Goal: Task Accomplishment & Management: Manage account settings

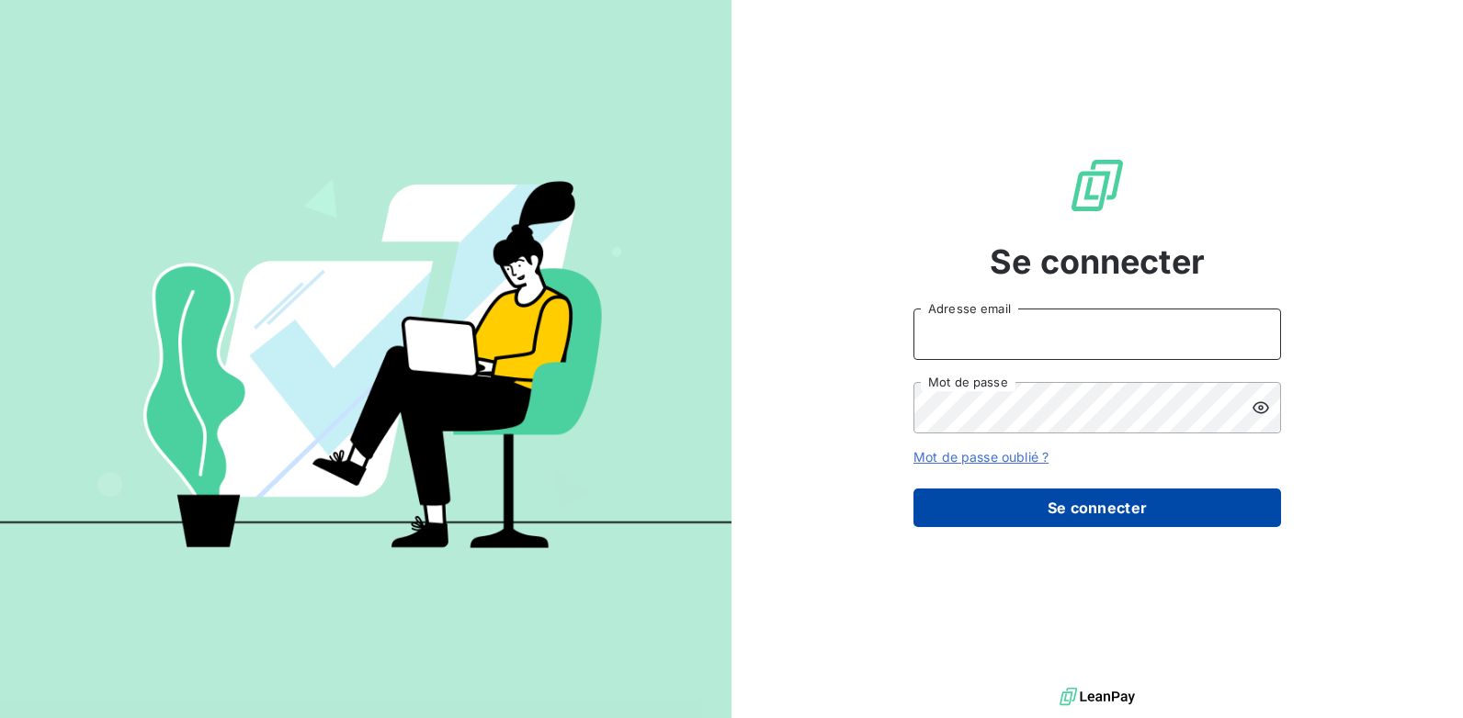
type input "POUPOUOREP@arceurope.fr"
click at [1067, 510] on button "Se connecter" at bounding box center [1096, 508] width 367 height 39
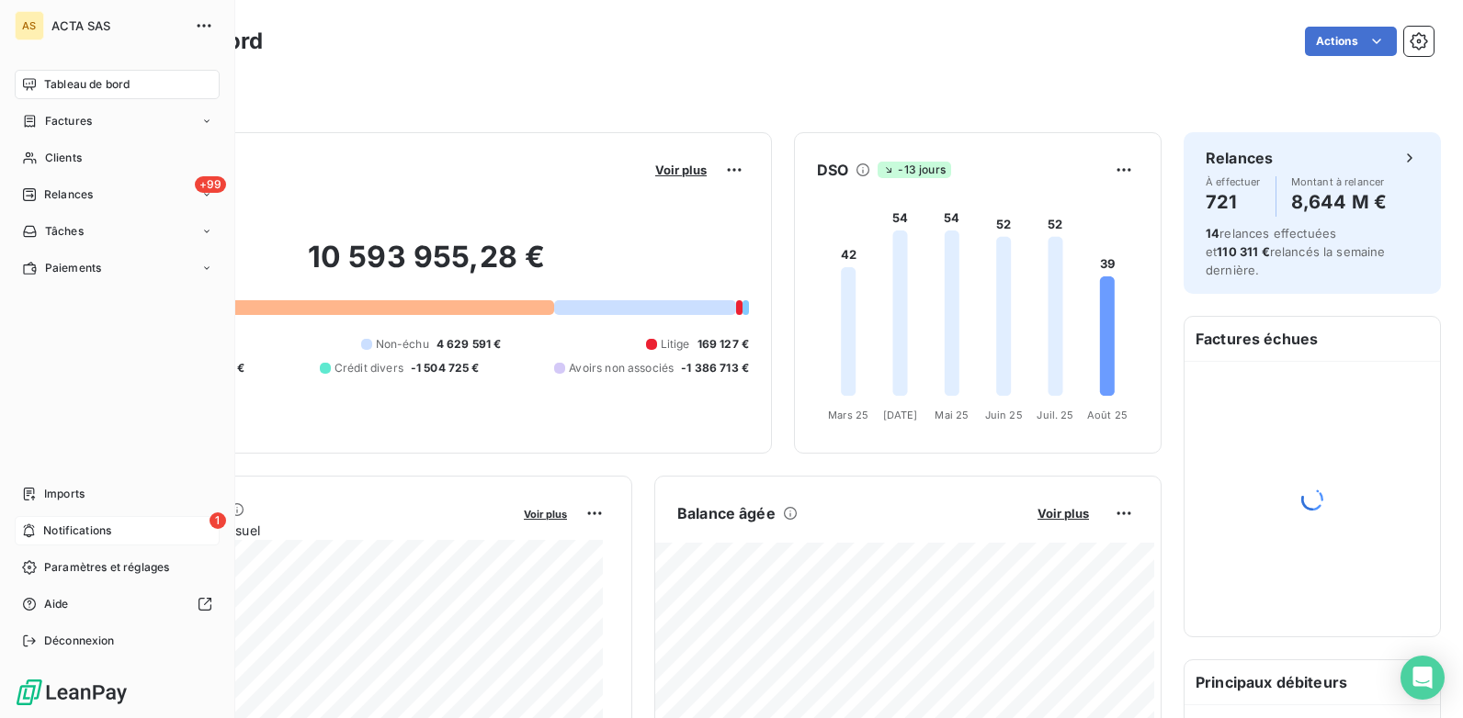
click at [131, 536] on div "1 Notifications" at bounding box center [117, 530] width 205 height 29
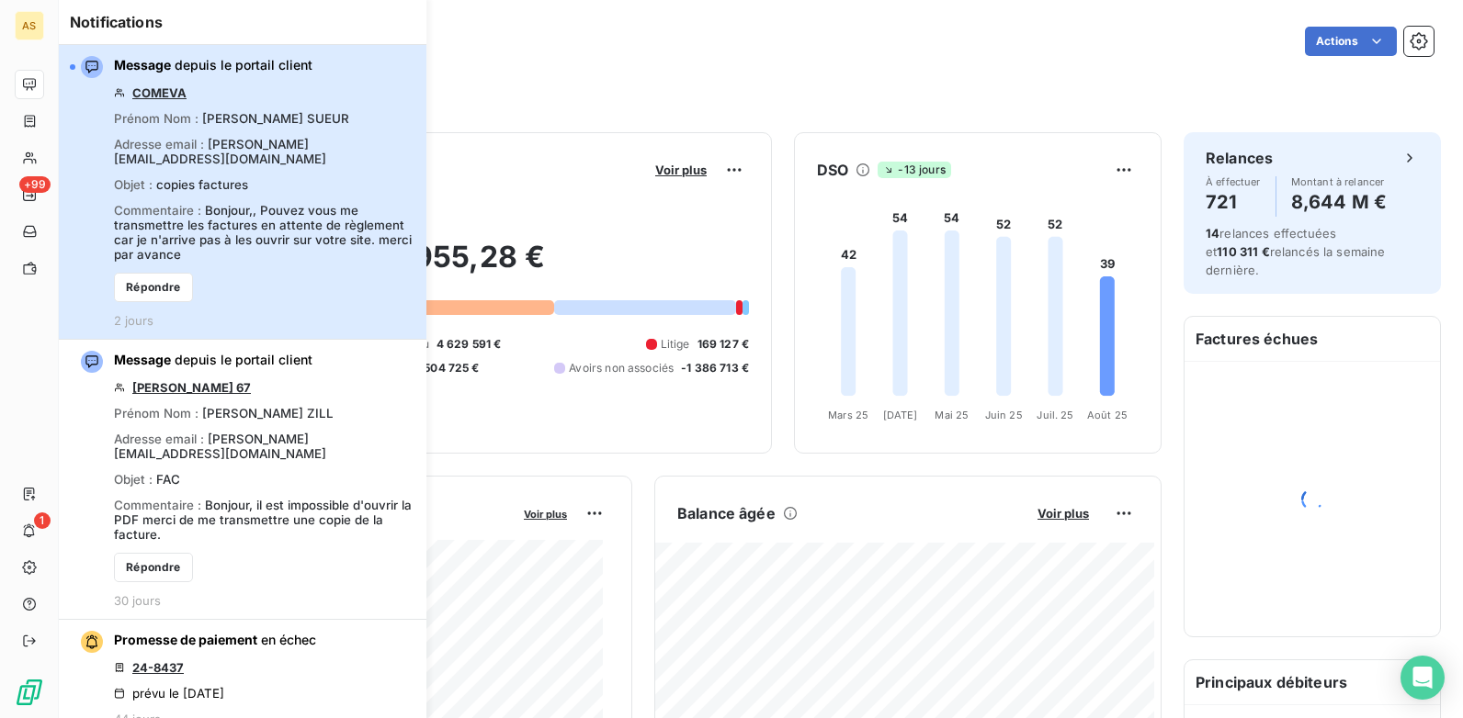
click at [76, 70] on div "button" at bounding box center [86, 67] width 33 height 22
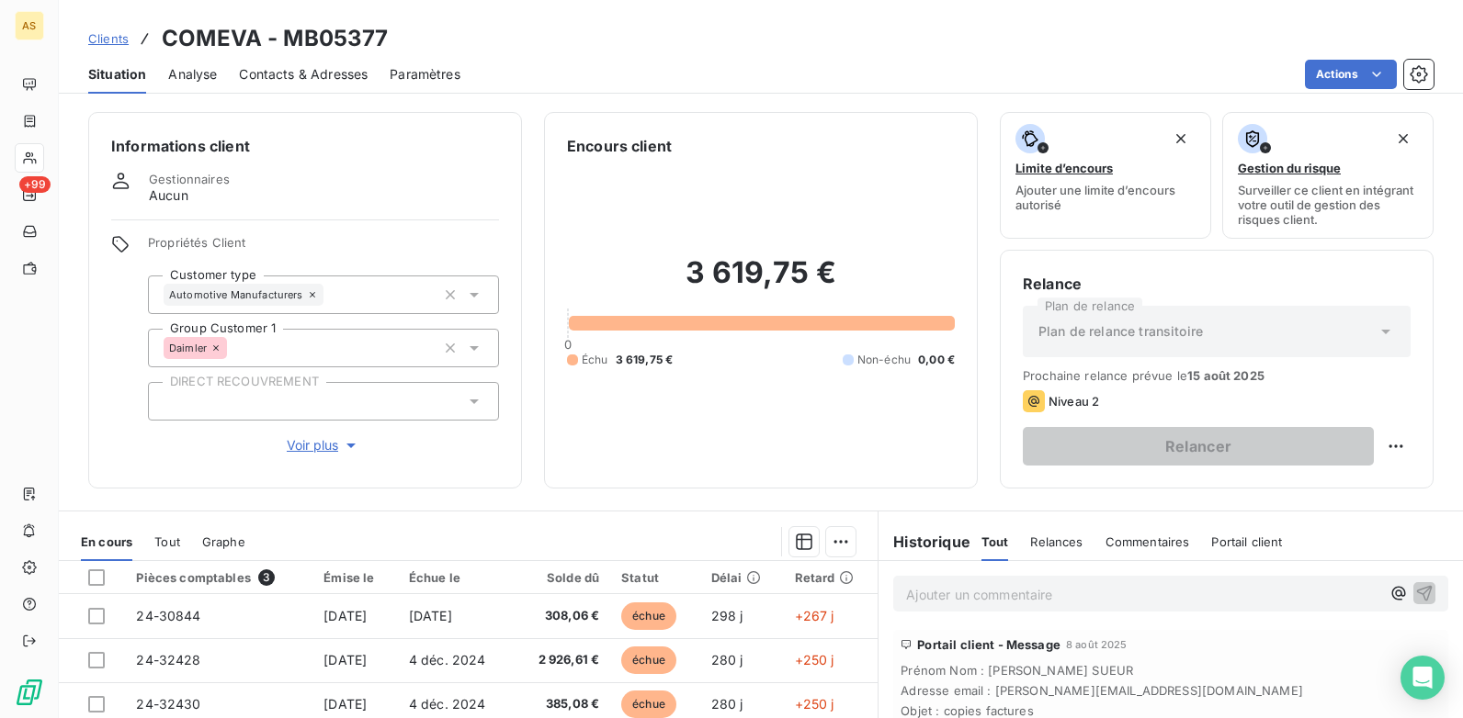
click at [102, 40] on span "Clients" at bounding box center [108, 38] width 40 height 15
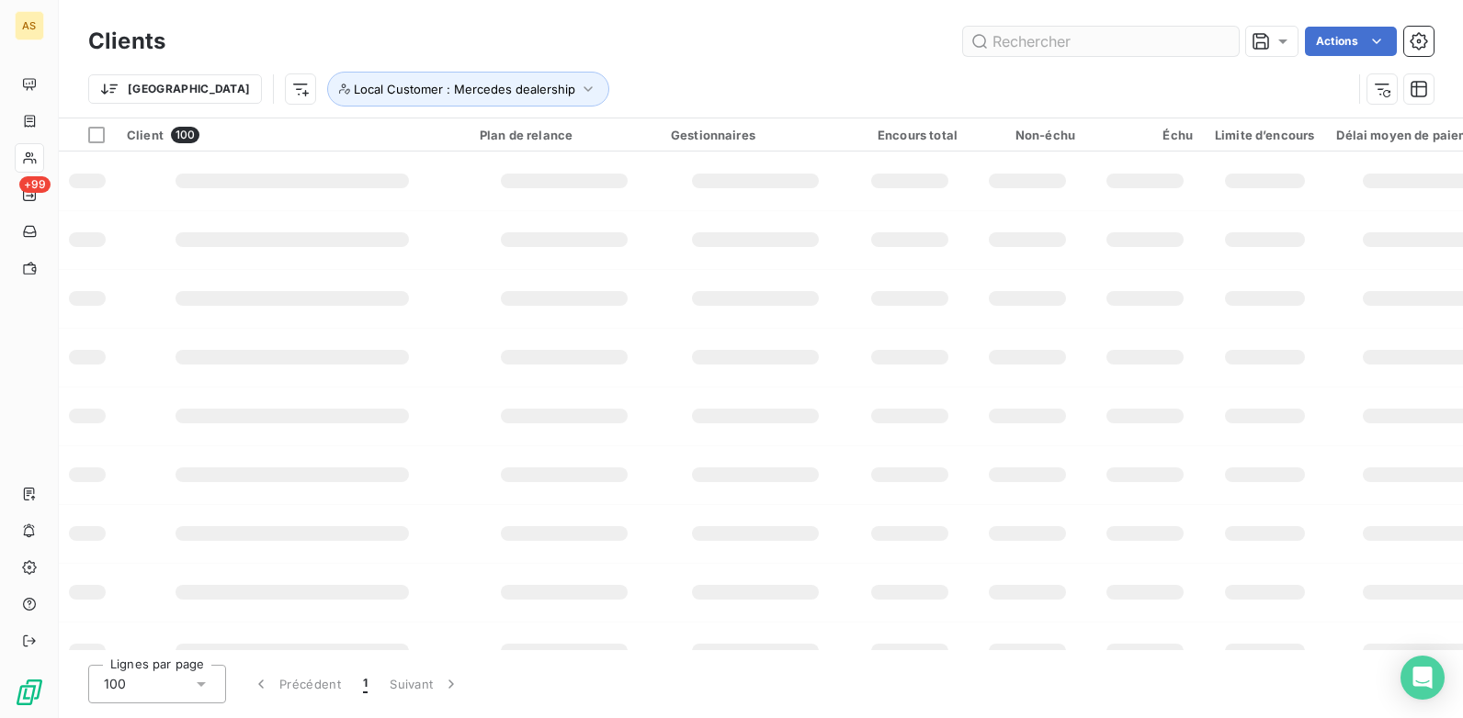
click at [1024, 41] on input "text" at bounding box center [1101, 41] width 276 height 29
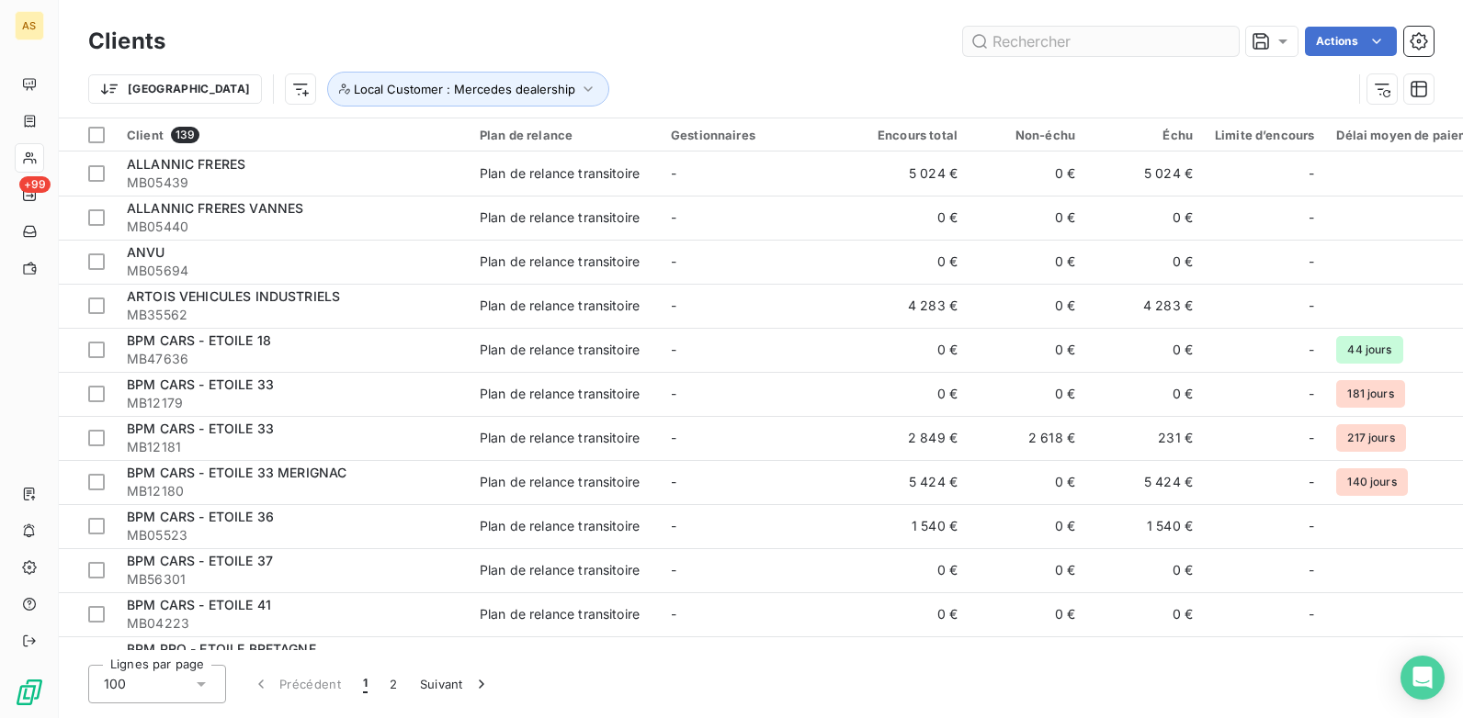
click at [1019, 42] on input "text" at bounding box center [1101, 41] width 276 height 29
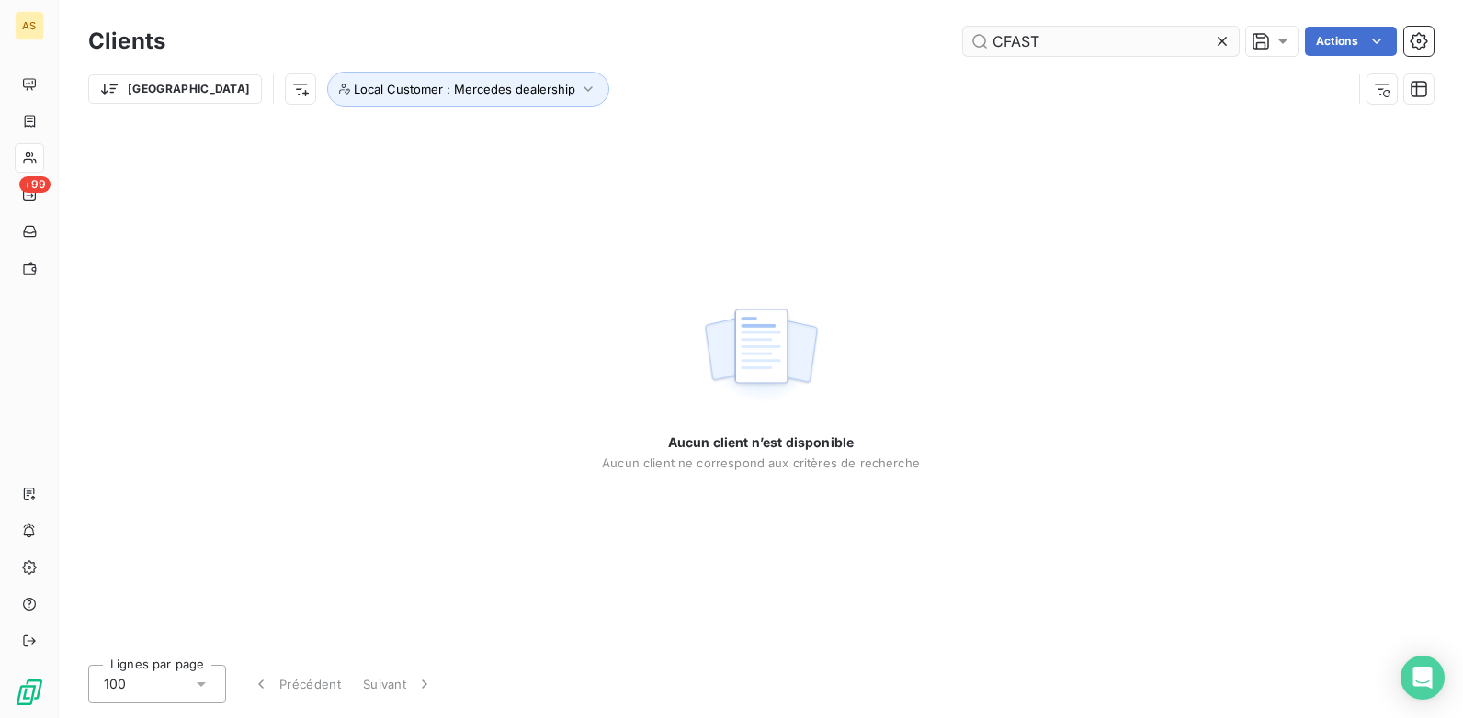
type input "CFAST"
click at [579, 86] on icon "button" at bounding box center [588, 89] width 18 height 18
click at [1377, 95] on icon "button" at bounding box center [1381, 89] width 18 height 18
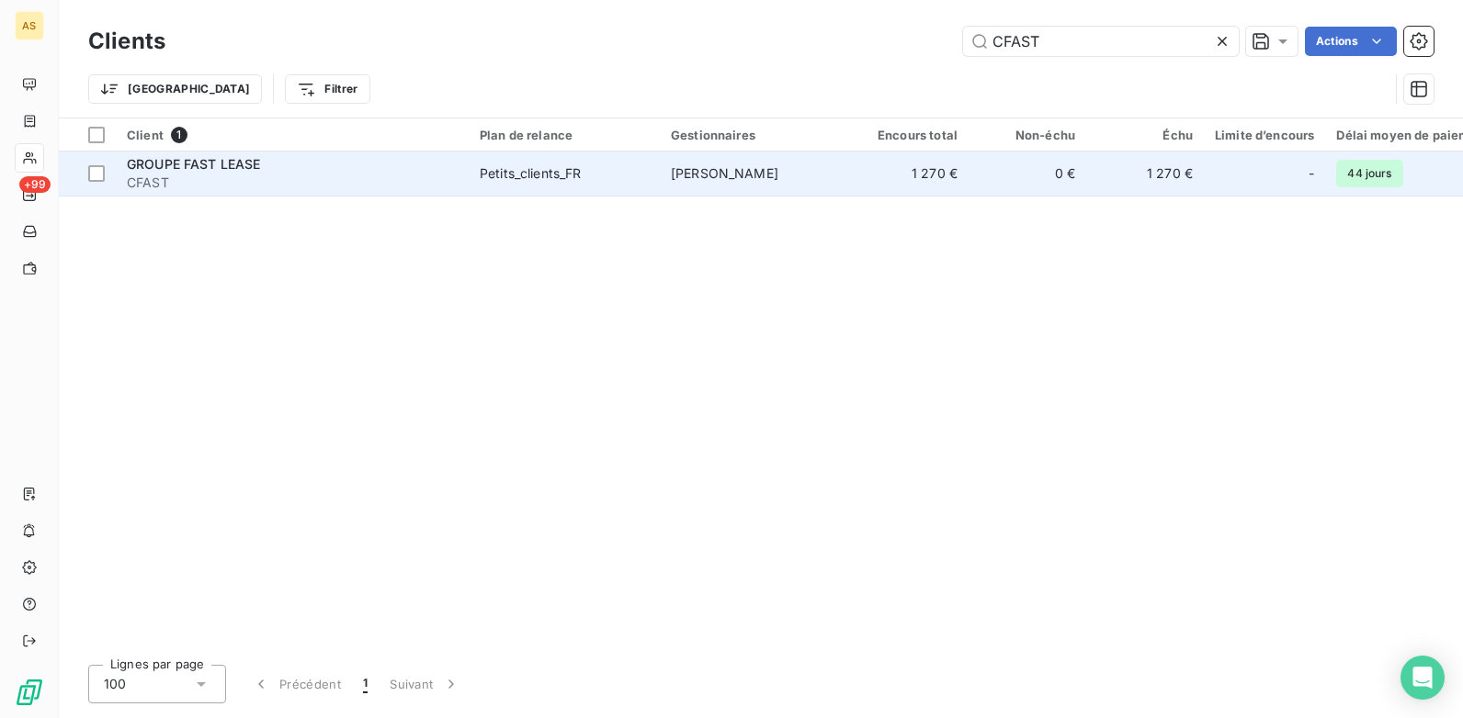
click at [518, 169] on div "Petits_clients_FR" at bounding box center [531, 173] width 102 height 18
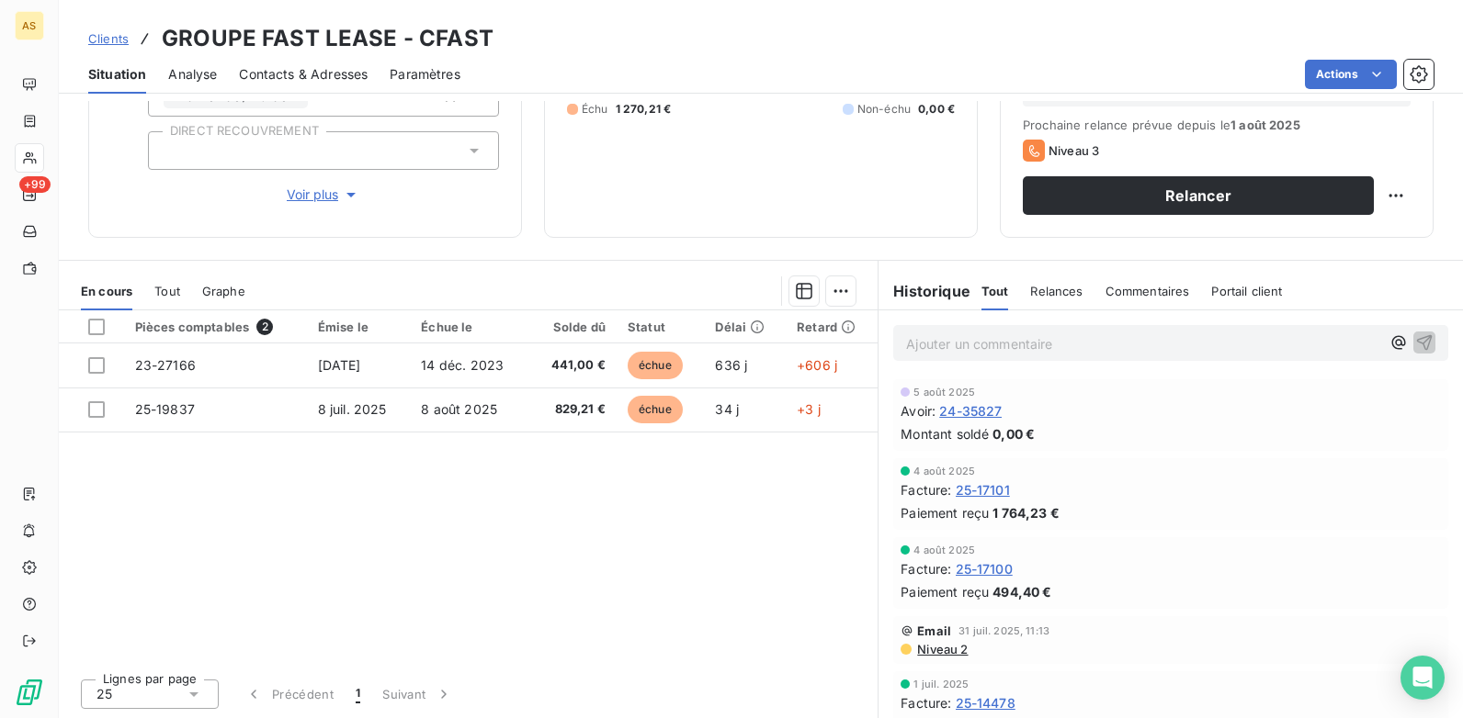
scroll to position [252, 0]
click at [107, 37] on span "Clients" at bounding box center [108, 38] width 40 height 15
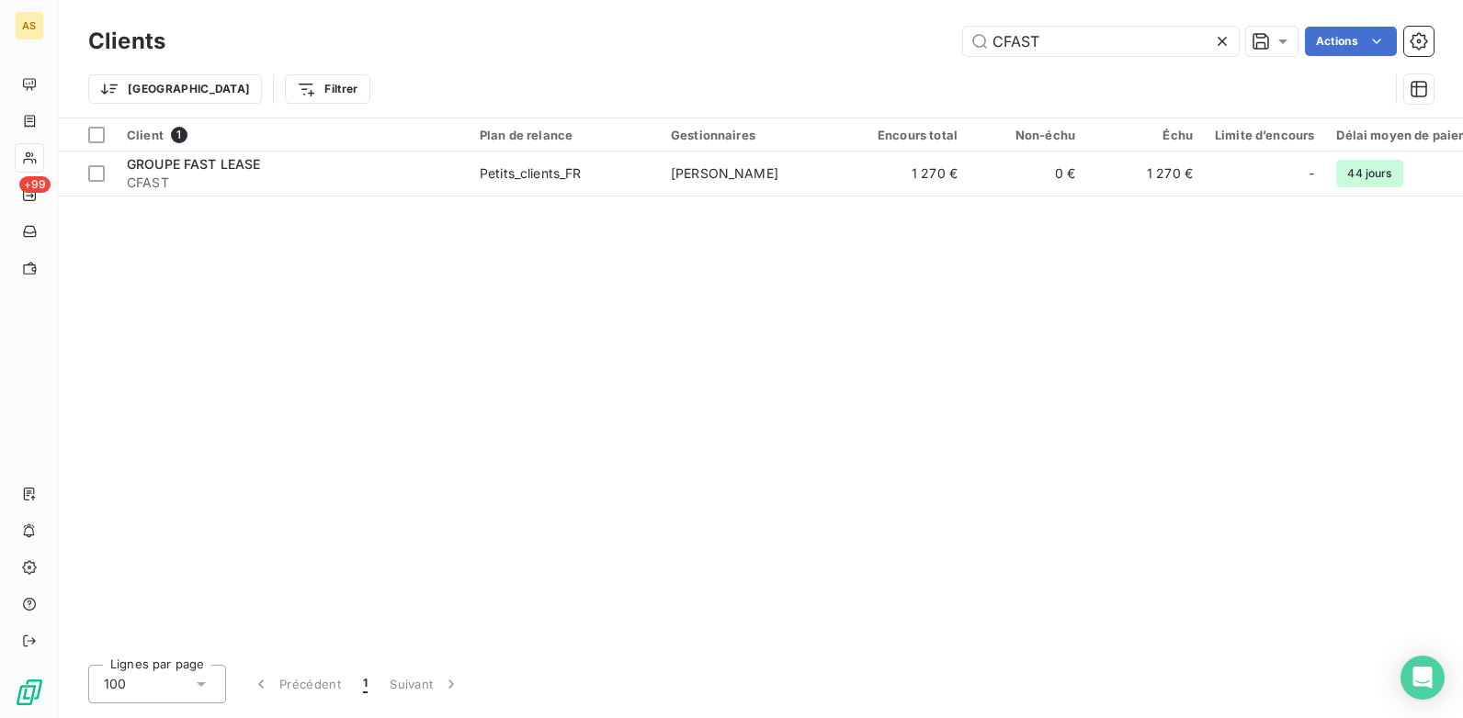
drag, startPoint x: 1097, startPoint y: 37, endPoint x: 894, endPoint y: 43, distance: 203.1
click at [894, 43] on div "CFAST Actions" at bounding box center [810, 41] width 1246 height 29
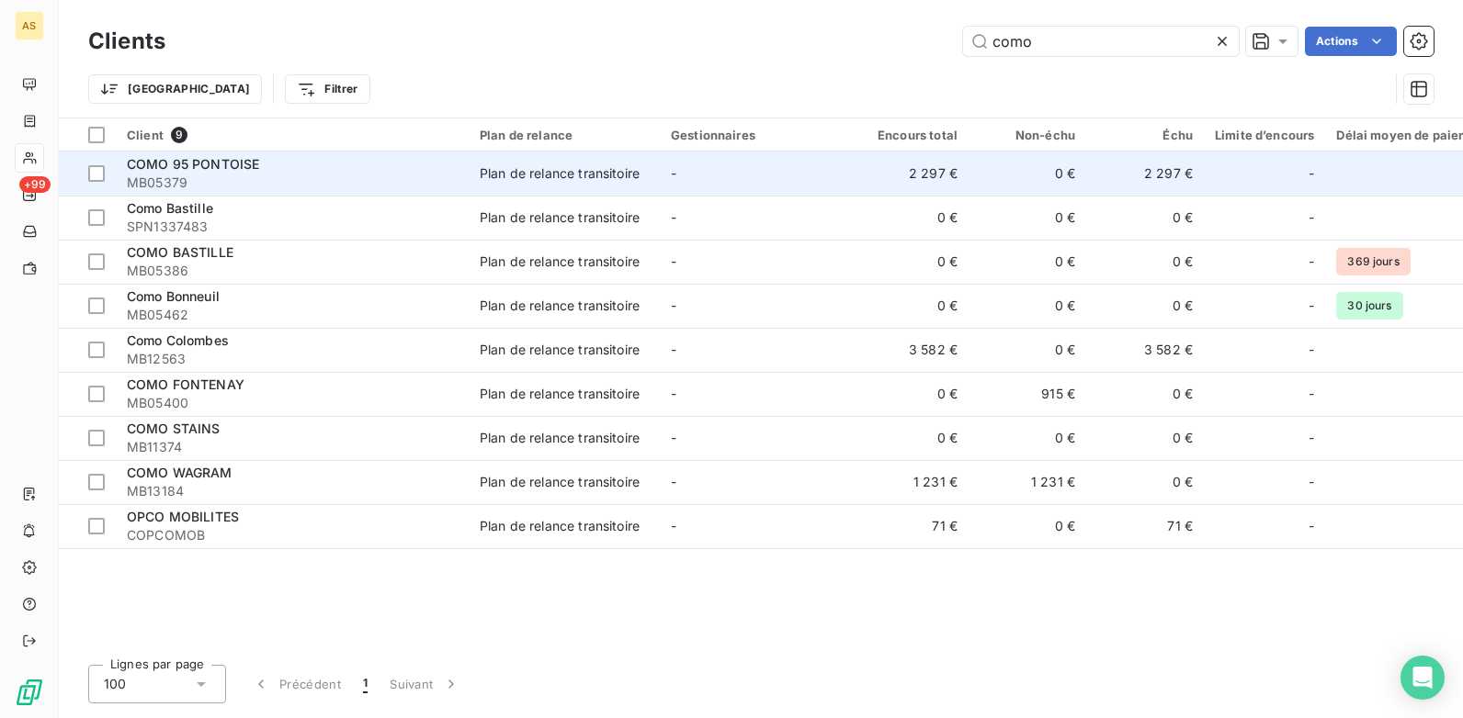
type input "como"
click at [529, 172] on div "Plan de relance transitoire" at bounding box center [560, 173] width 160 height 18
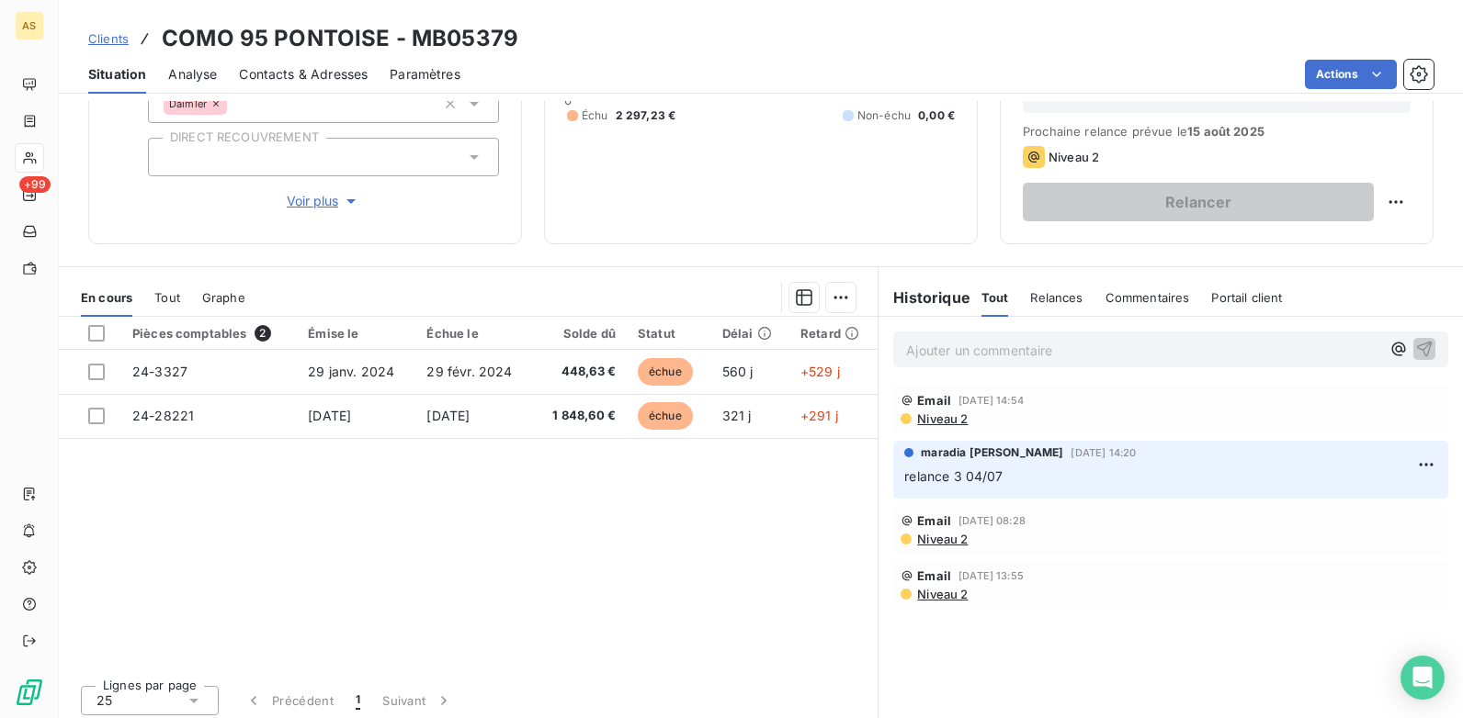
scroll to position [252, 0]
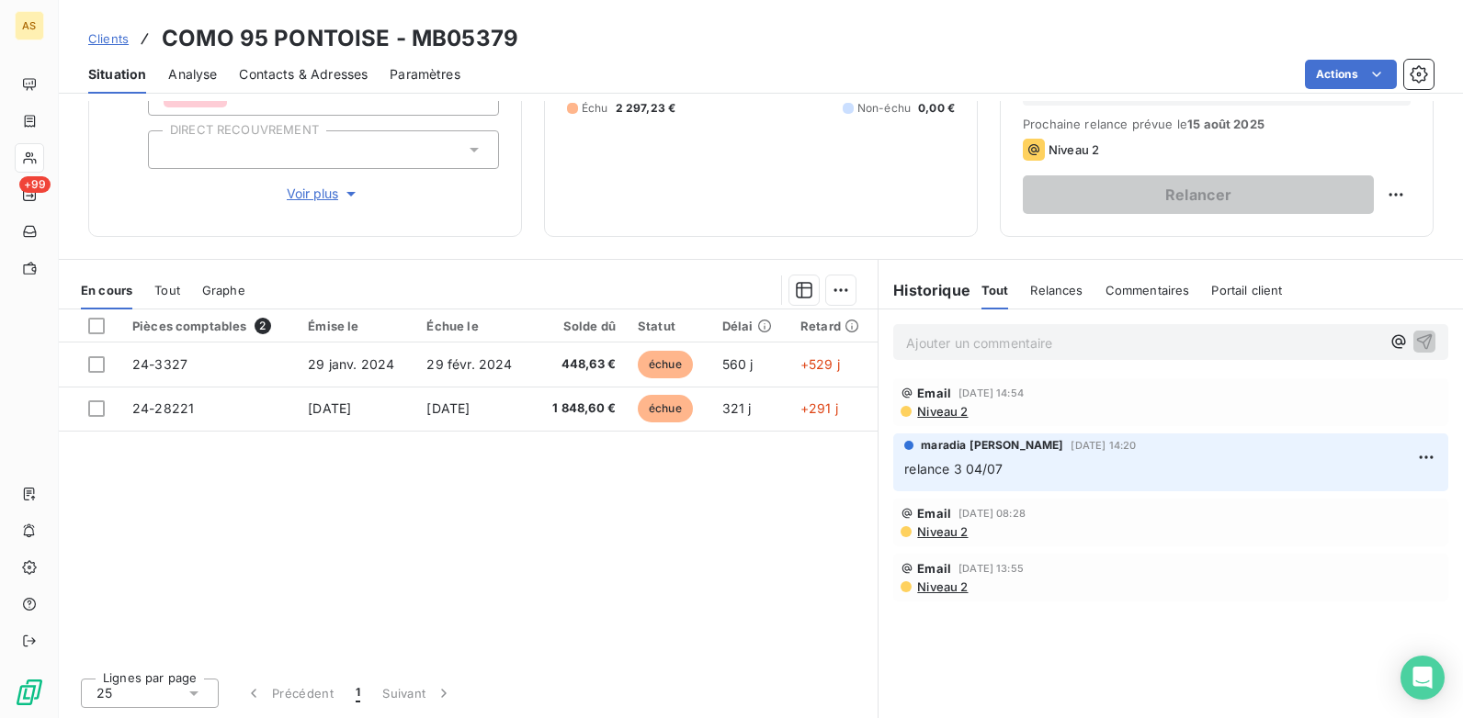
click at [781, 535] on div "Pièces comptables 2 Émise le Échue le Solde dû Statut Délai Retard 24-3327 29 j…" at bounding box center [468, 487] width 819 height 354
click at [298, 69] on span "Contacts & Adresses" at bounding box center [303, 74] width 129 height 18
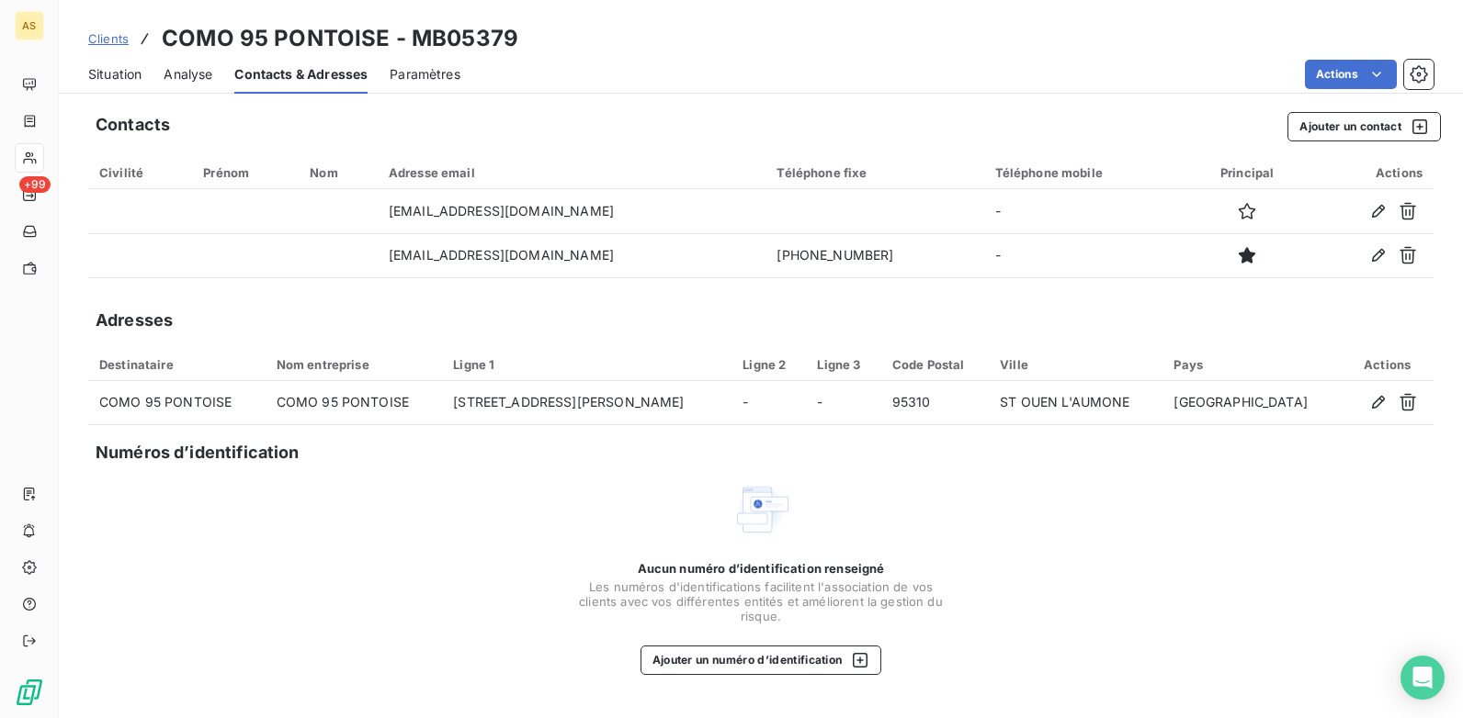
click at [96, 41] on span "Clients" at bounding box center [108, 38] width 40 height 15
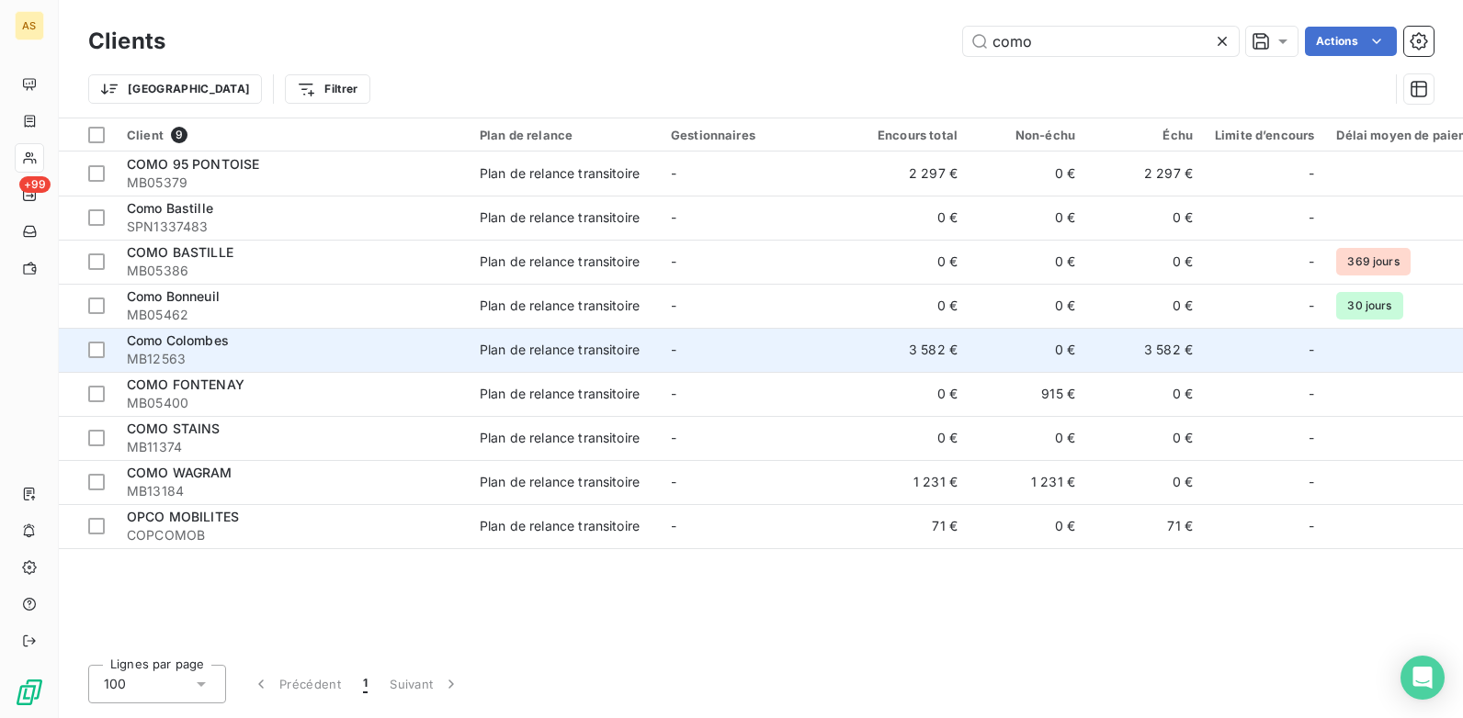
click at [297, 349] on div "Como Colombes" at bounding box center [292, 341] width 331 height 18
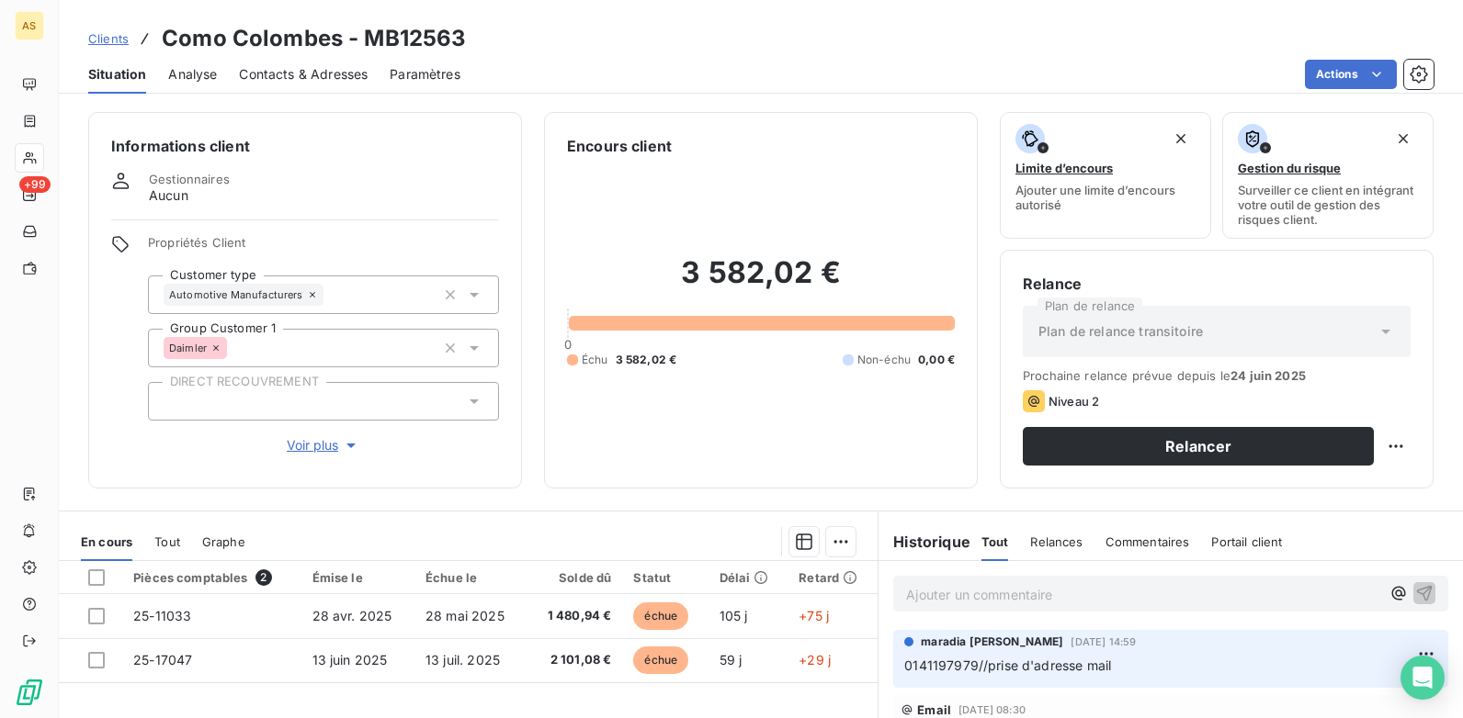
click at [257, 77] on span "Contacts & Adresses" at bounding box center [303, 74] width 129 height 18
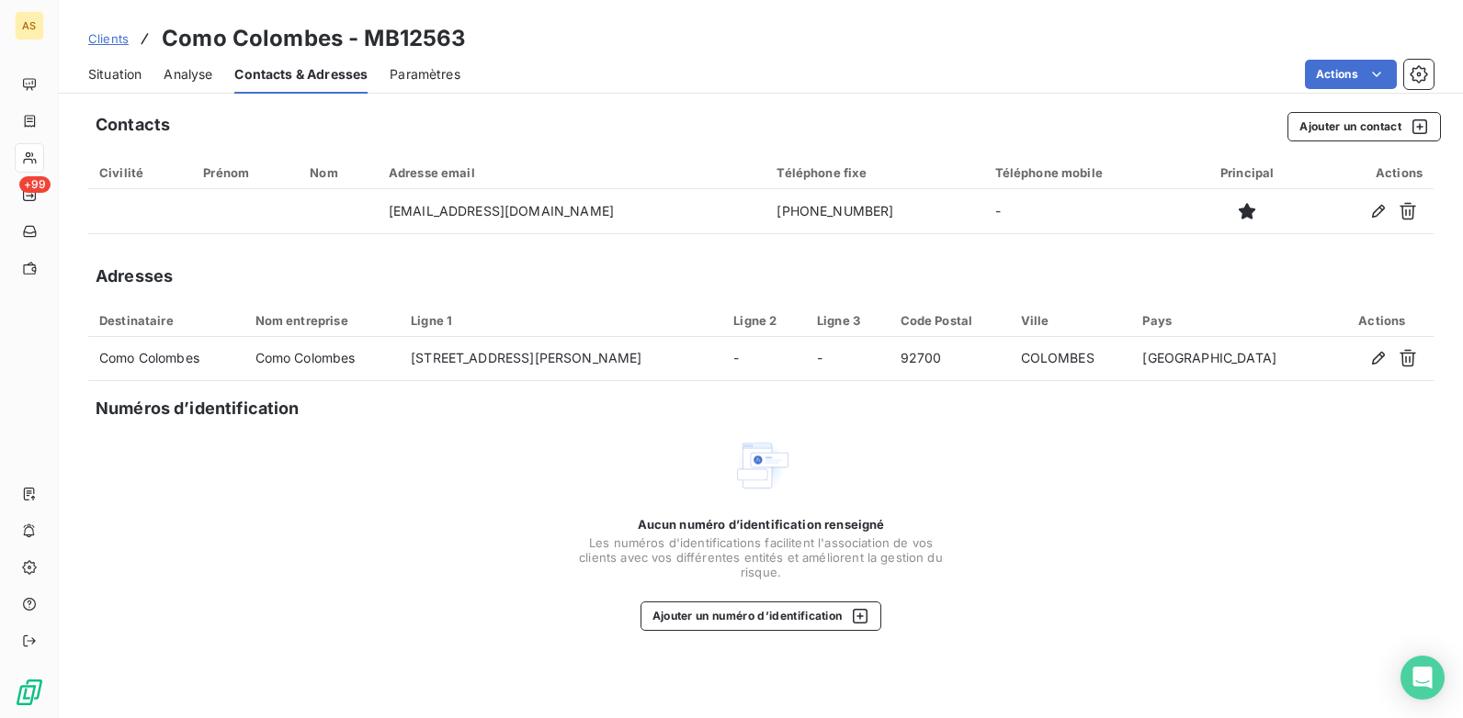
click at [118, 79] on span "Situation" at bounding box center [114, 74] width 53 height 18
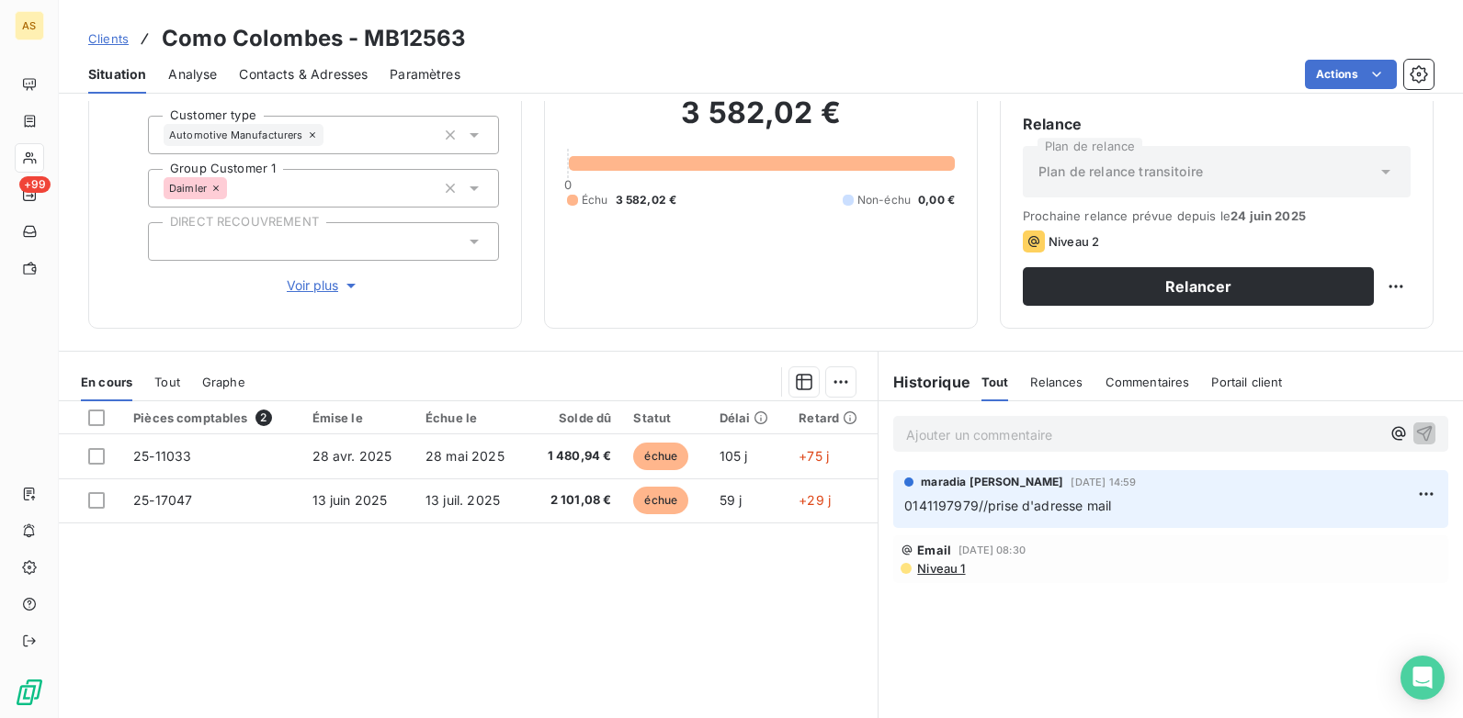
scroll to position [68, 0]
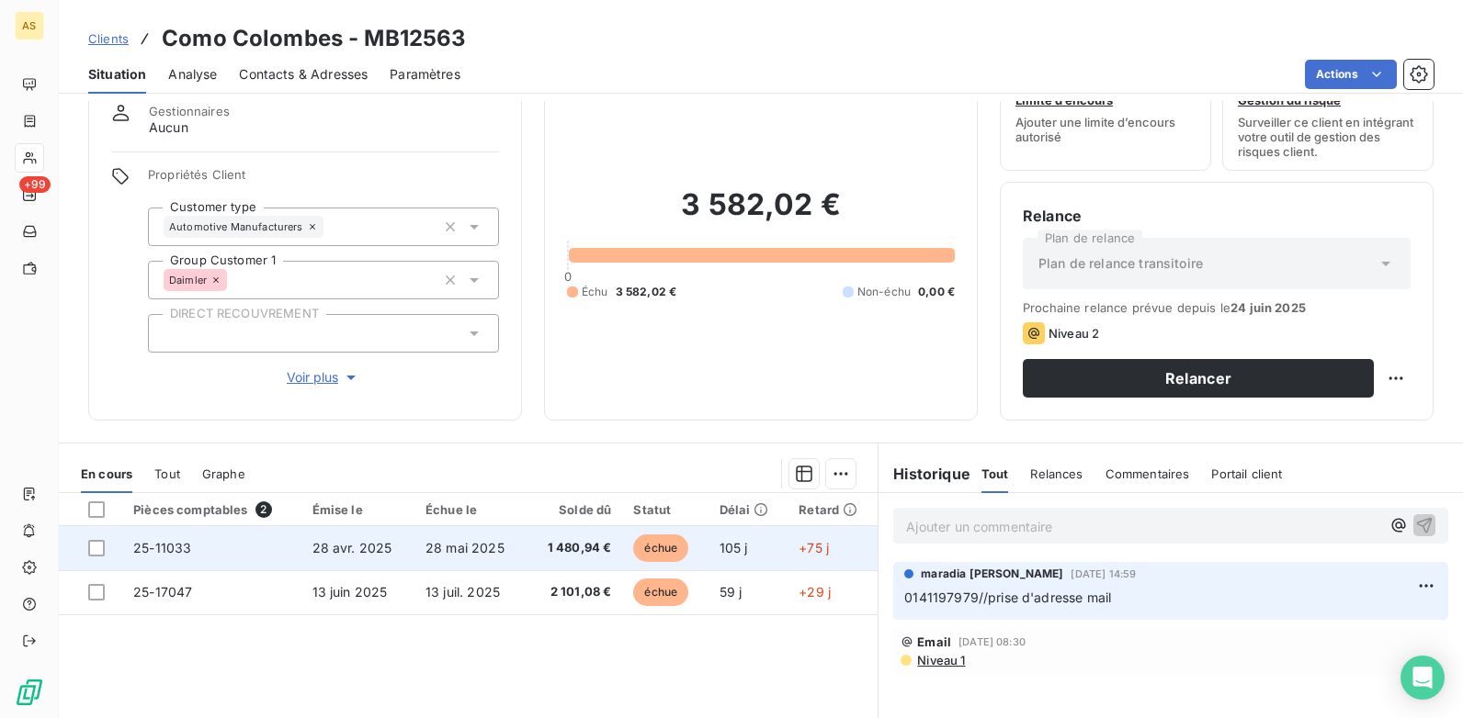
click at [164, 548] on span "25-11033" at bounding box center [162, 548] width 58 height 16
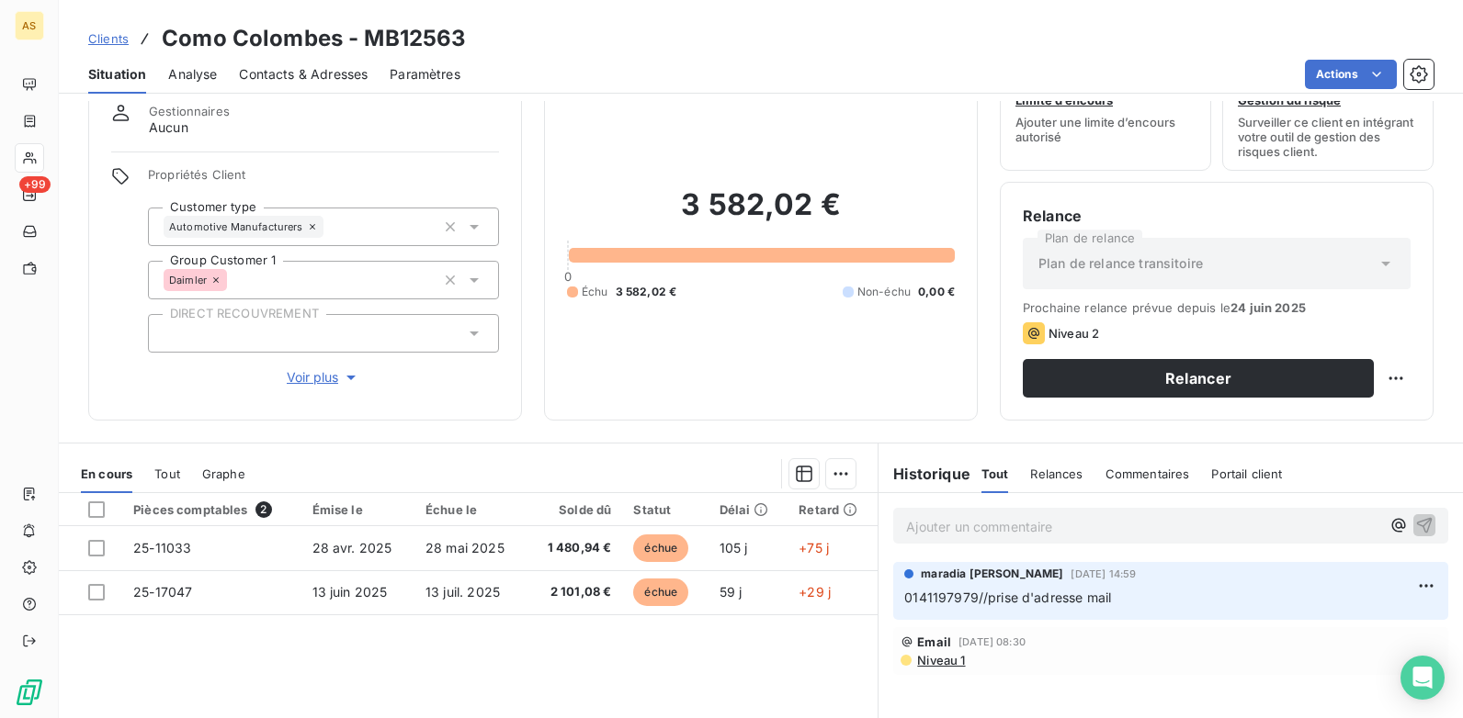
scroll to position [68, 0]
click at [311, 79] on span "Contacts & Adresses" at bounding box center [303, 74] width 129 height 18
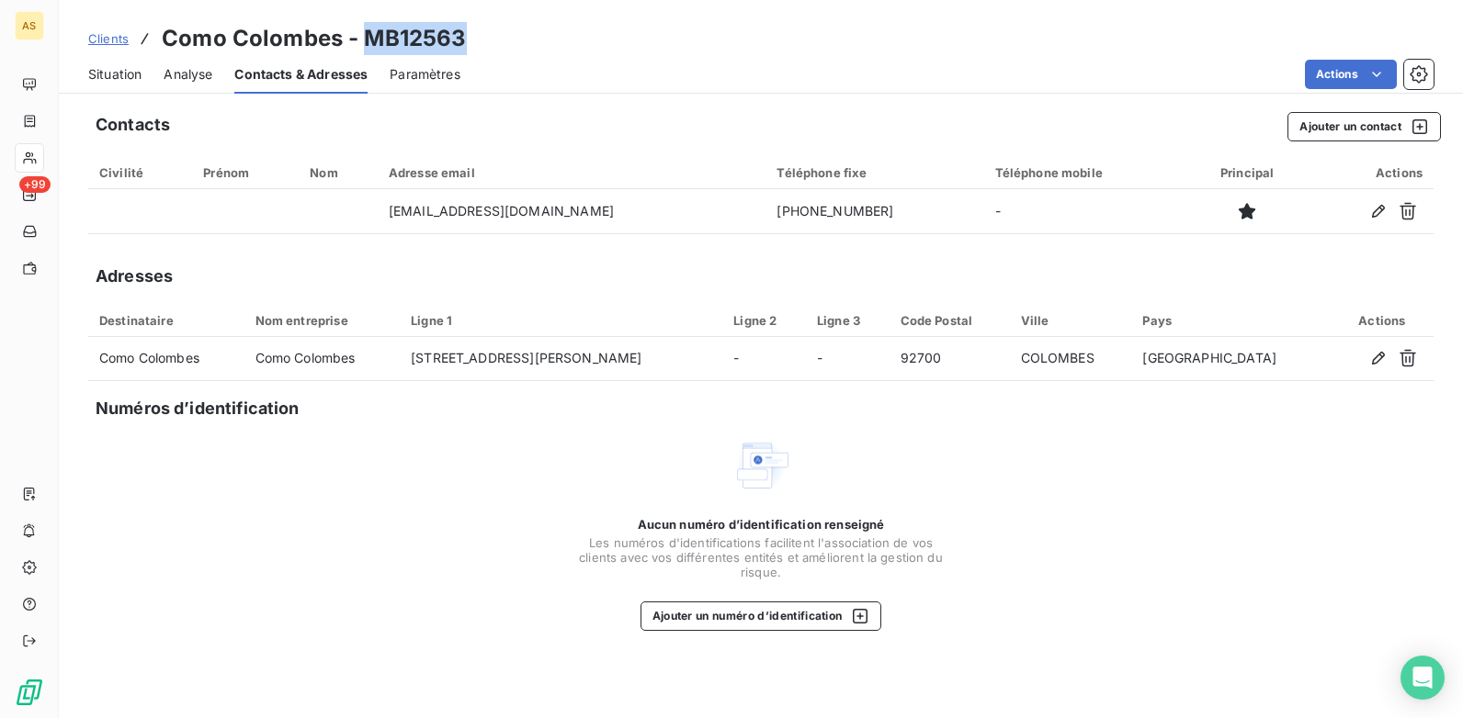
drag, startPoint x: 469, startPoint y: 31, endPoint x: 368, endPoint y: 36, distance: 100.2
click at [368, 36] on div "Clients Como Colombes - MB12563" at bounding box center [761, 38] width 1404 height 33
copy h3 "MB12563"
click at [109, 45] on span "Clients" at bounding box center [108, 38] width 40 height 15
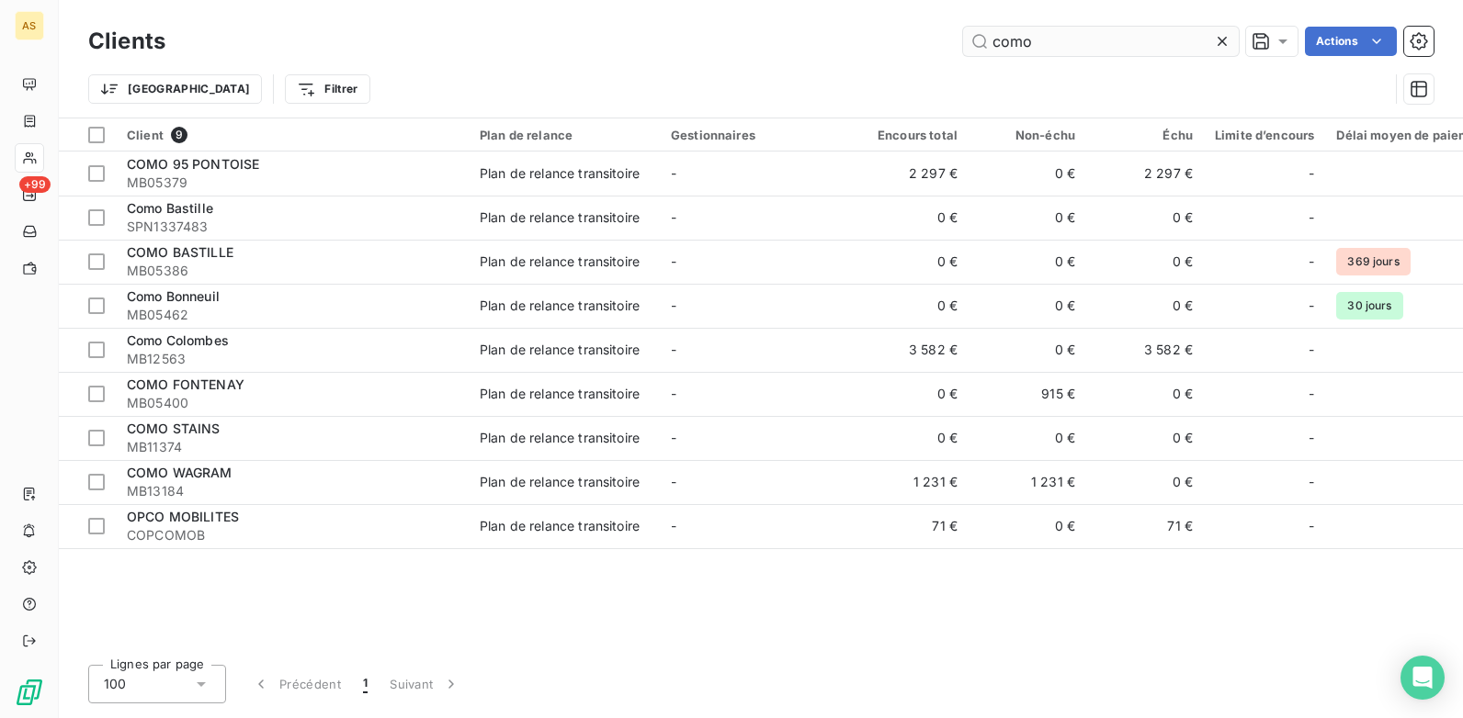
drag, startPoint x: 1055, startPoint y: 29, endPoint x: 1060, endPoint y: 40, distance: 12.3
click at [1056, 37] on input "como" at bounding box center [1101, 41] width 276 height 29
drag, startPoint x: 1062, startPoint y: 41, endPoint x: 850, endPoint y: 60, distance: 213.0
click at [900, 61] on div "Clients como Actions Trier Filtrer" at bounding box center [760, 70] width 1345 height 96
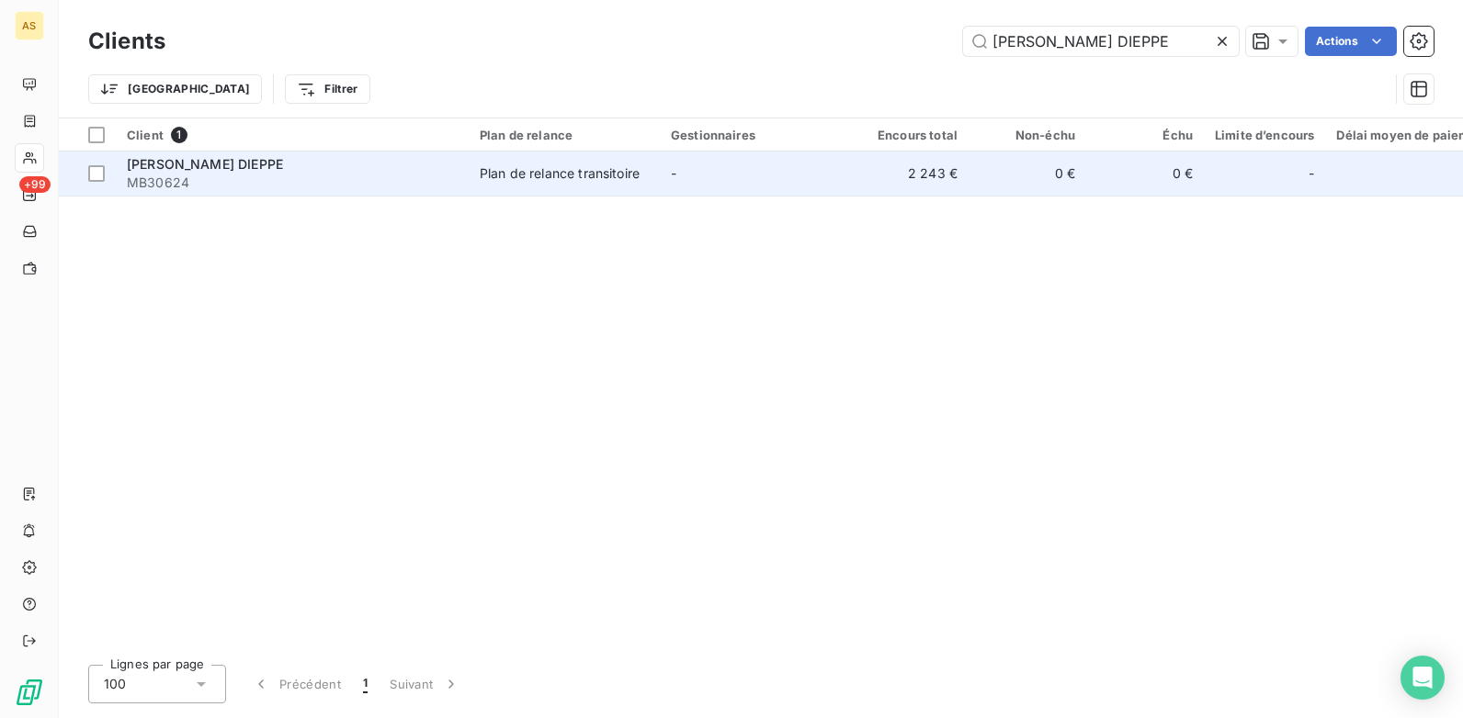
type input "DAVIS DIEPPE"
click at [841, 180] on td "-" at bounding box center [755, 174] width 191 height 44
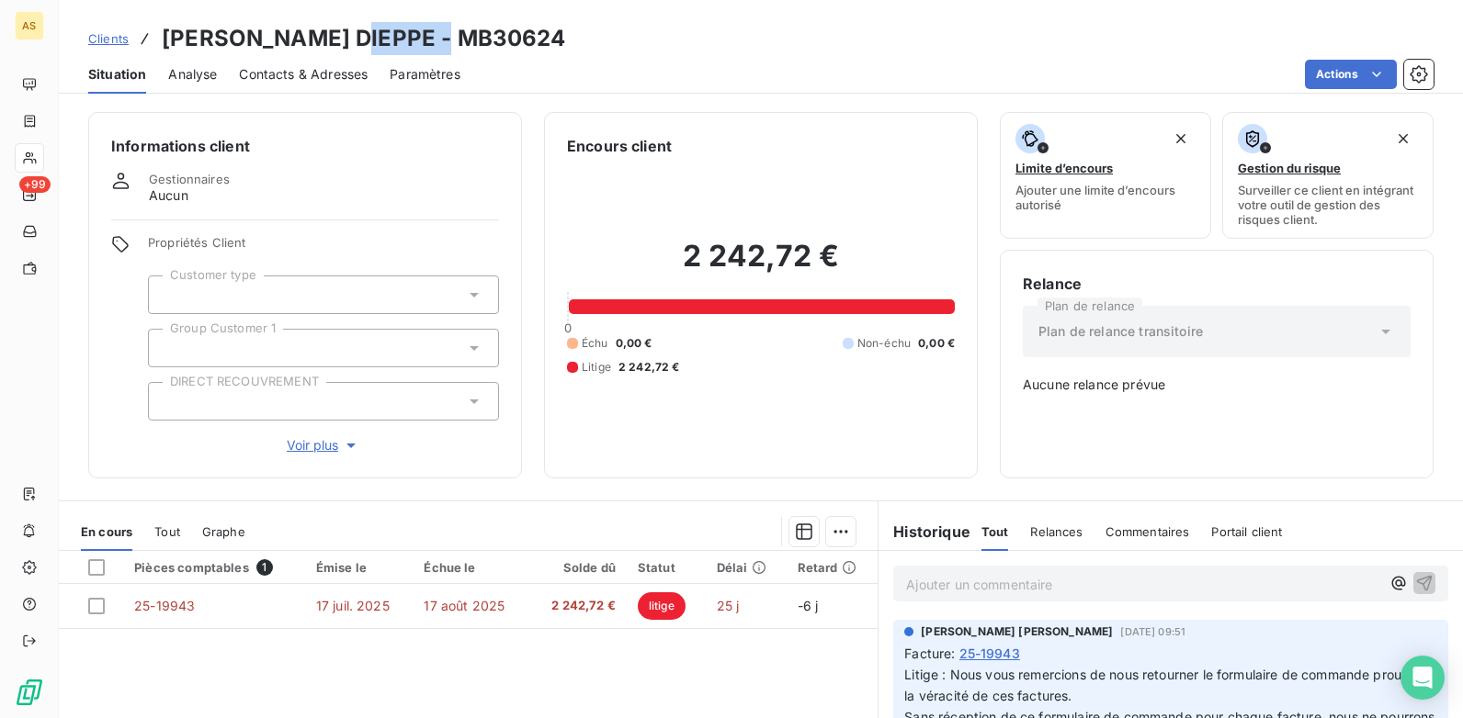
drag, startPoint x: 457, startPoint y: 33, endPoint x: 337, endPoint y: 39, distance: 119.6
click at [337, 39] on div "Clients DAVIS DIEPPE - MB30624" at bounding box center [761, 38] width 1404 height 33
copy h3 "MB30624"
drag, startPoint x: 708, startPoint y: 679, endPoint x: 753, endPoint y: 674, distance: 45.2
click at [711, 679] on div "Pièces comptables 1 Émise le Échue le Solde dû Statut Délai Retard 25-19943 17 …" at bounding box center [468, 728] width 819 height 354
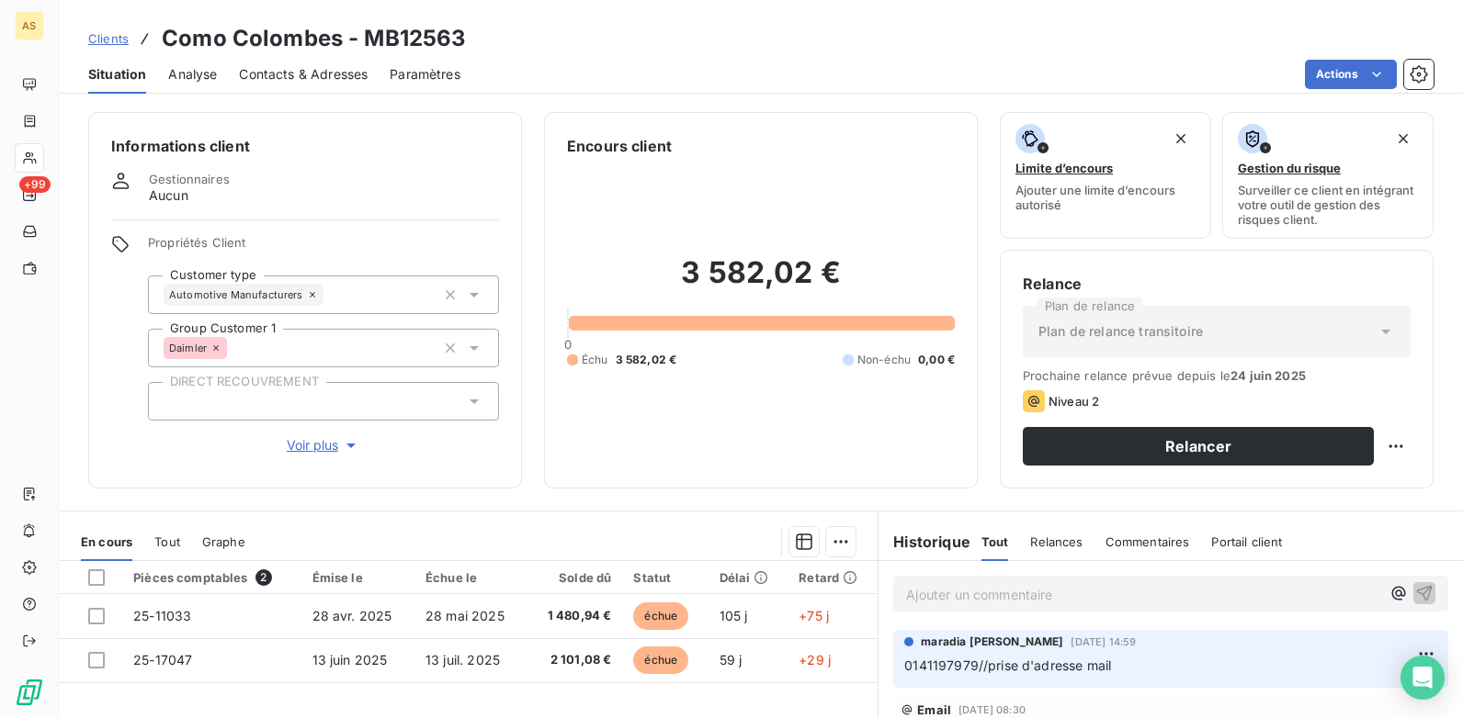
click at [96, 41] on span "Clients" at bounding box center [108, 38] width 40 height 15
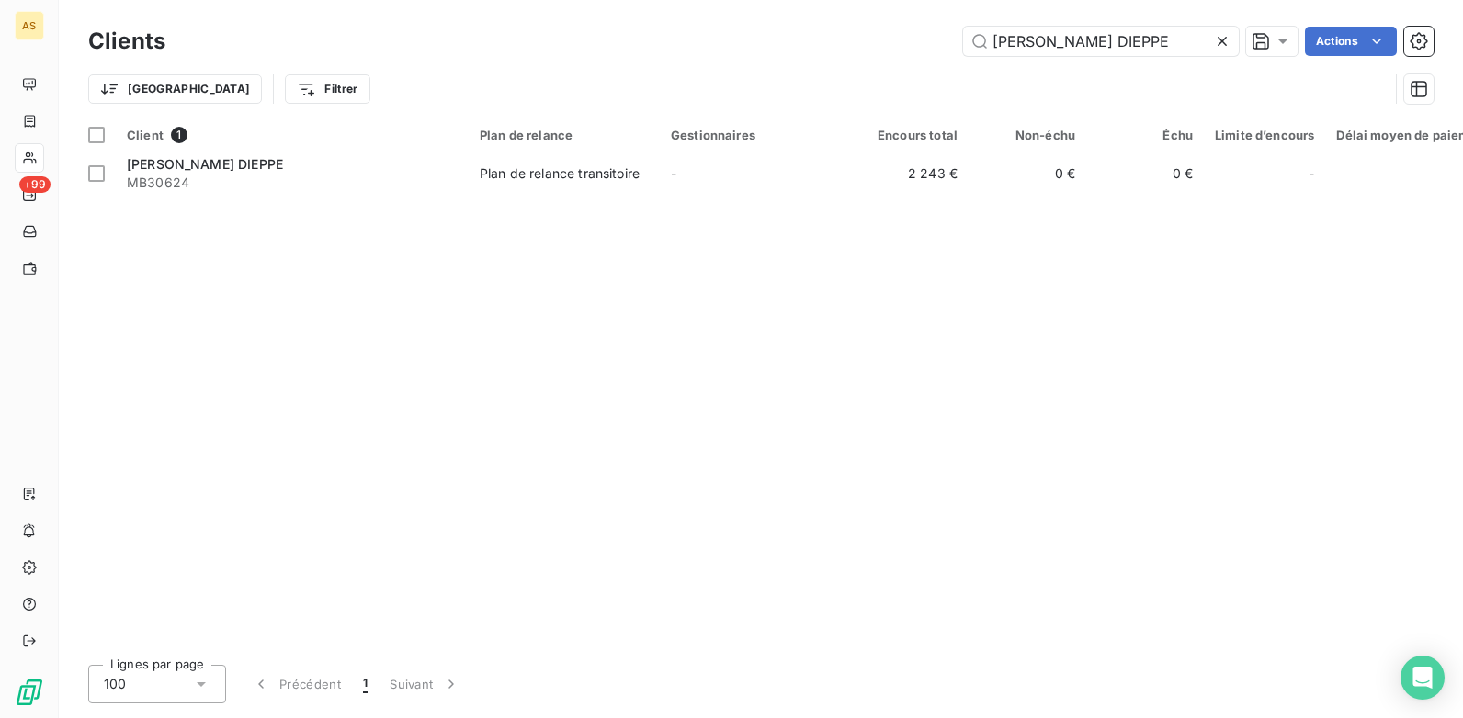
drag, startPoint x: 1116, startPoint y: 47, endPoint x: 926, endPoint y: 31, distance: 190.8
click at [926, 31] on div "DAVIS DIEPPE Actions" at bounding box center [810, 41] width 1246 height 29
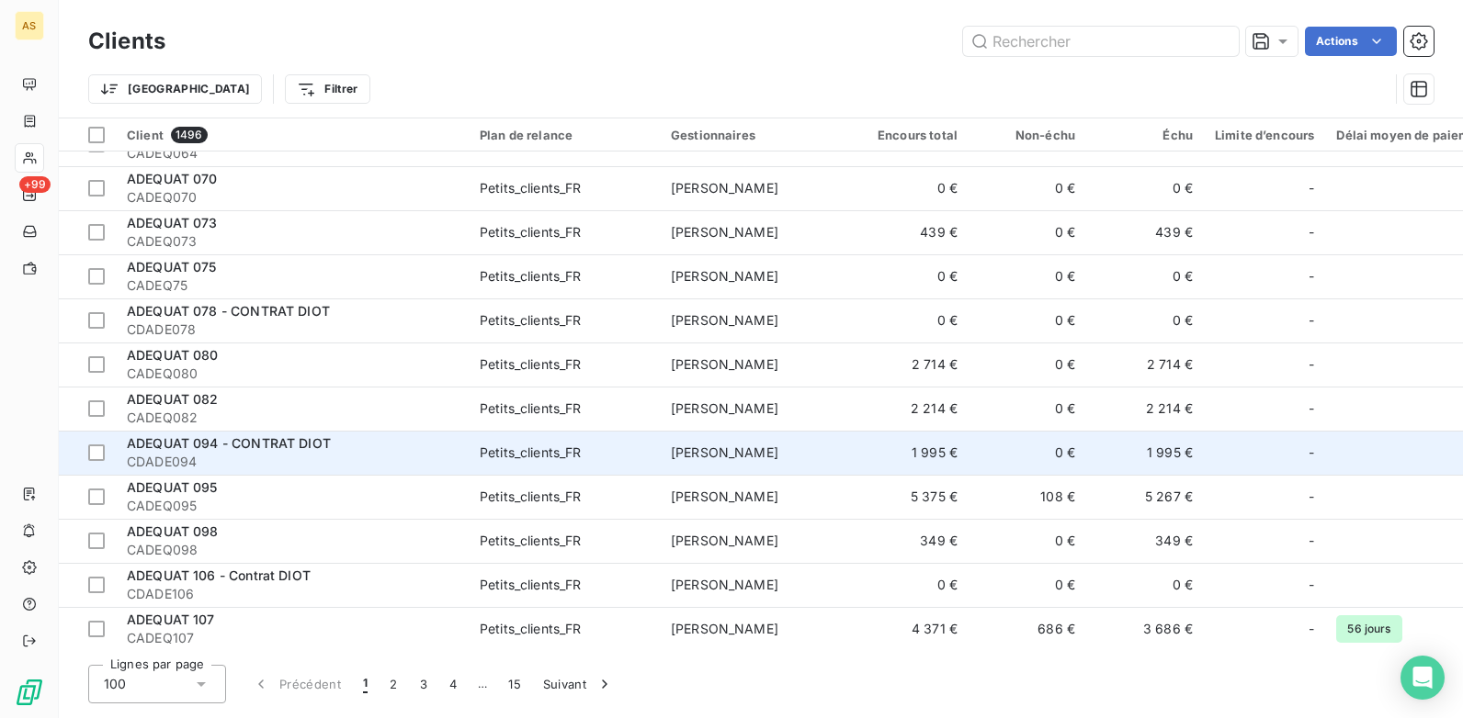
scroll to position [1929, 0]
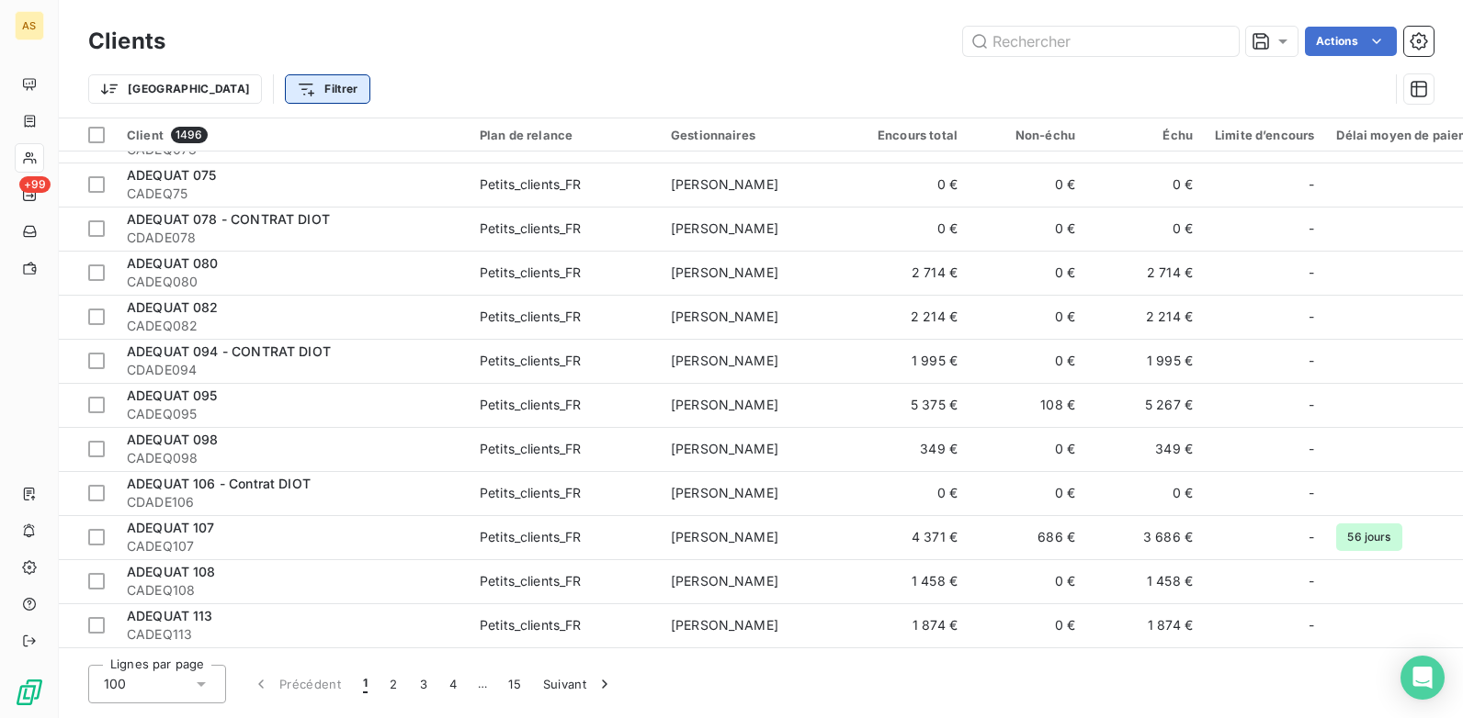
click at [217, 76] on html "AS +99 Clients Actions Trier Filtrer Client 1496 Plan de relance Gestionnaires …" at bounding box center [731, 359] width 1463 height 718
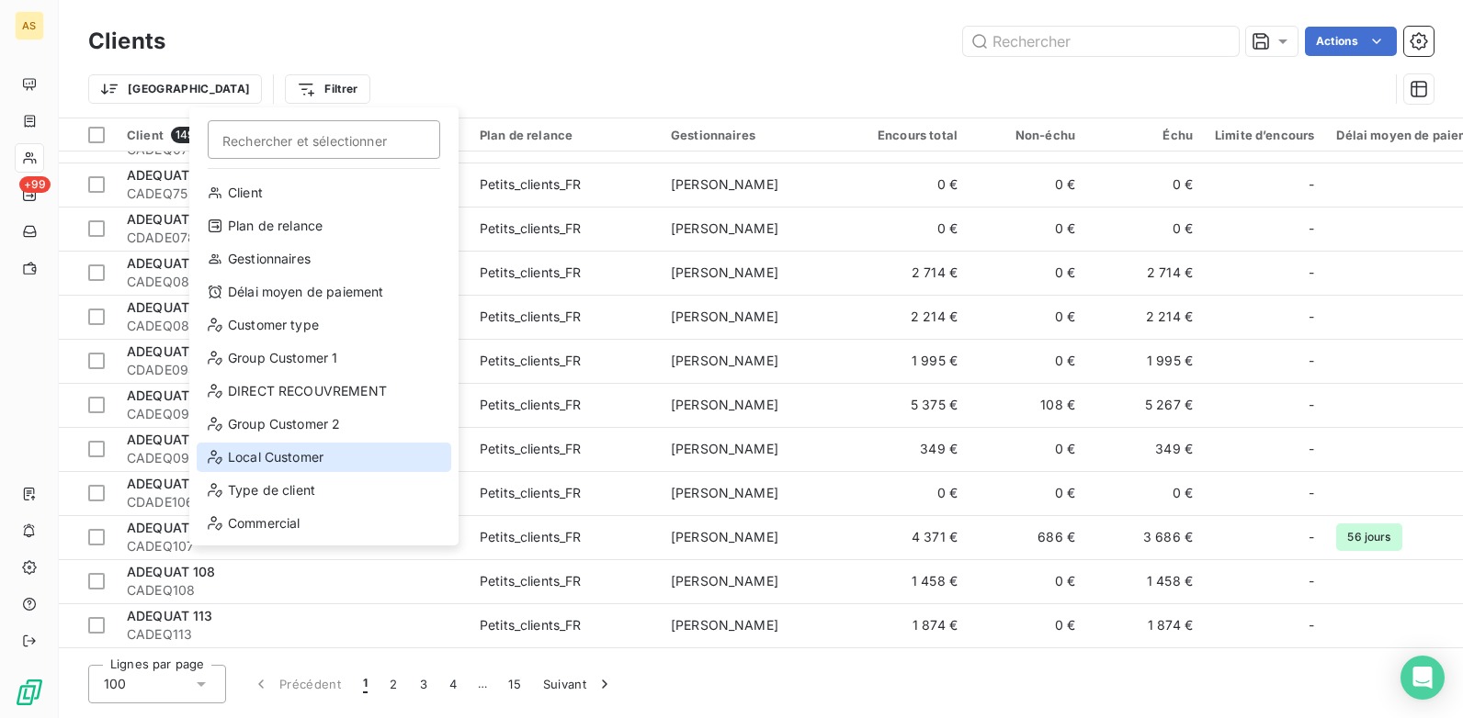
click at [261, 463] on div "Local Customer" at bounding box center [324, 457] width 254 height 29
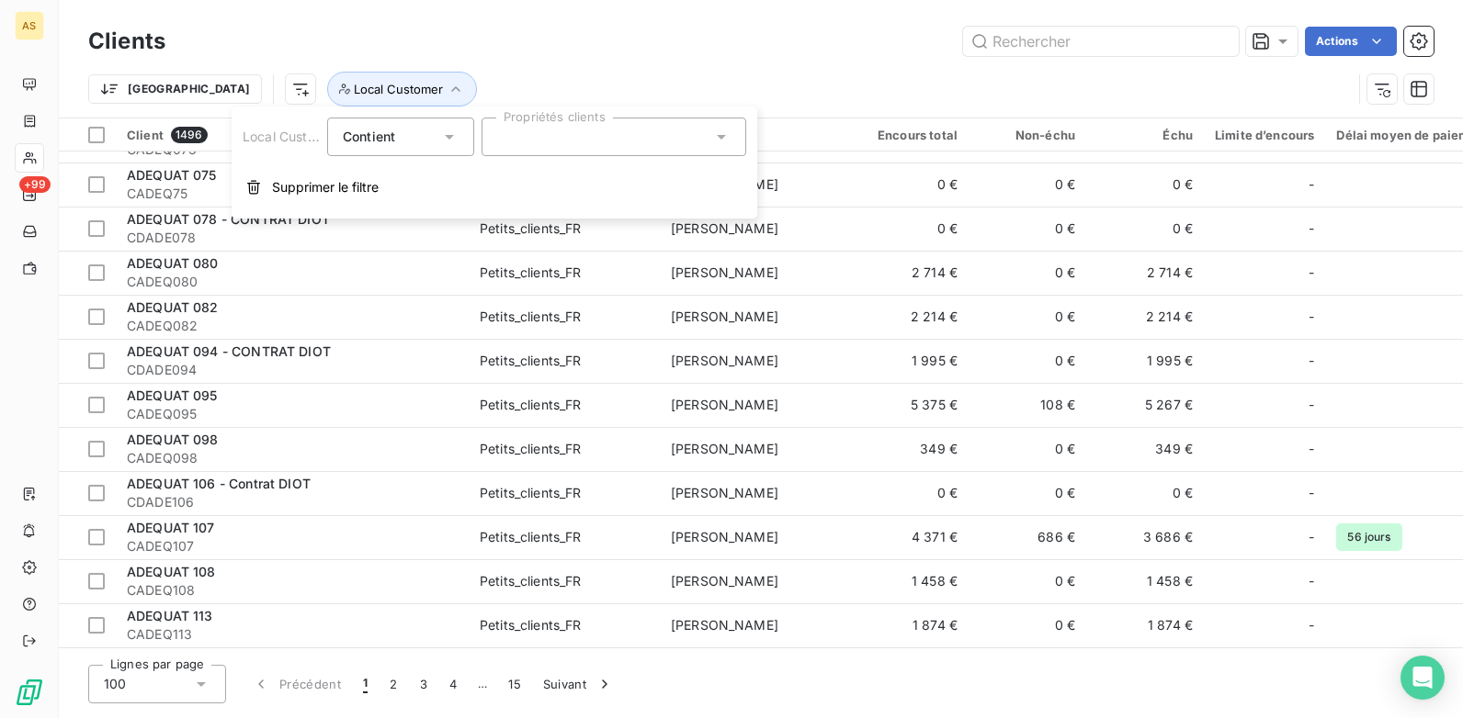
click at [718, 139] on icon at bounding box center [721, 137] width 18 height 18
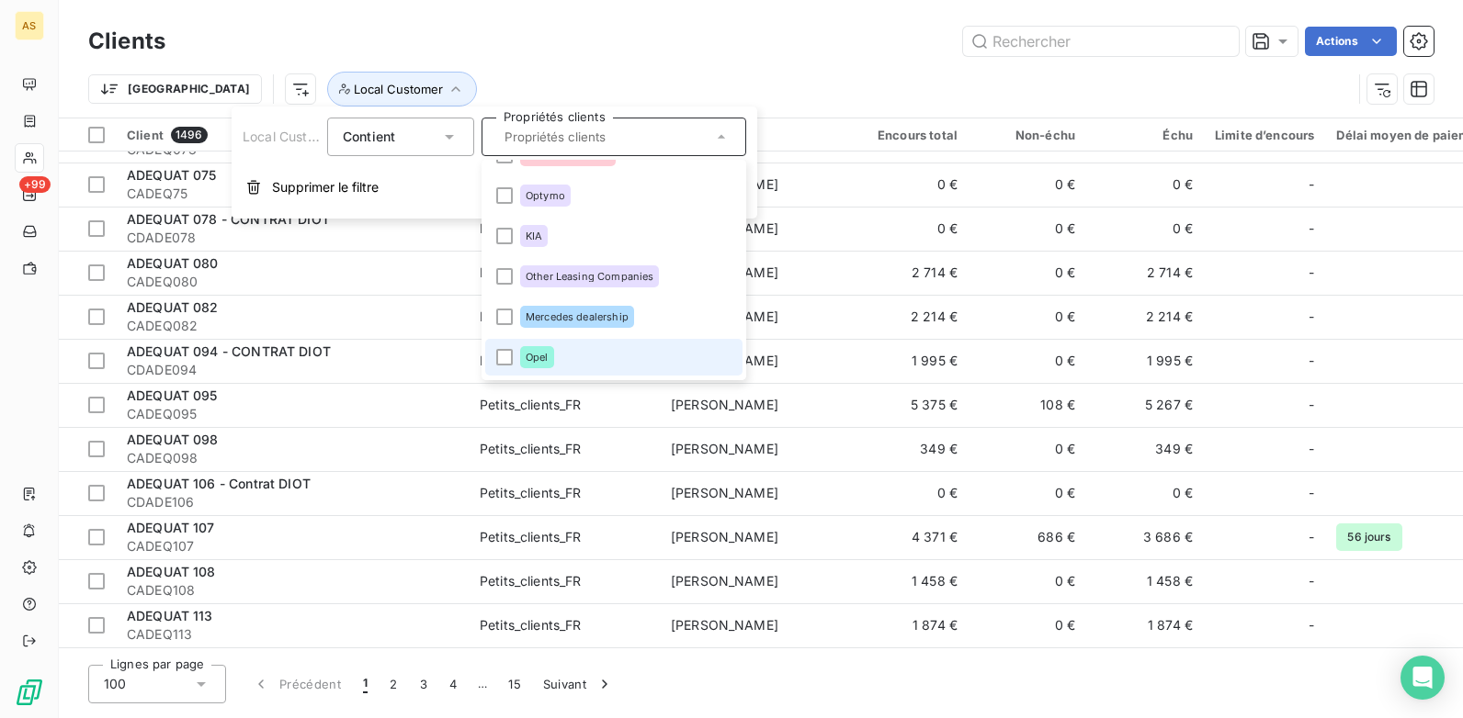
scroll to position [827, 0]
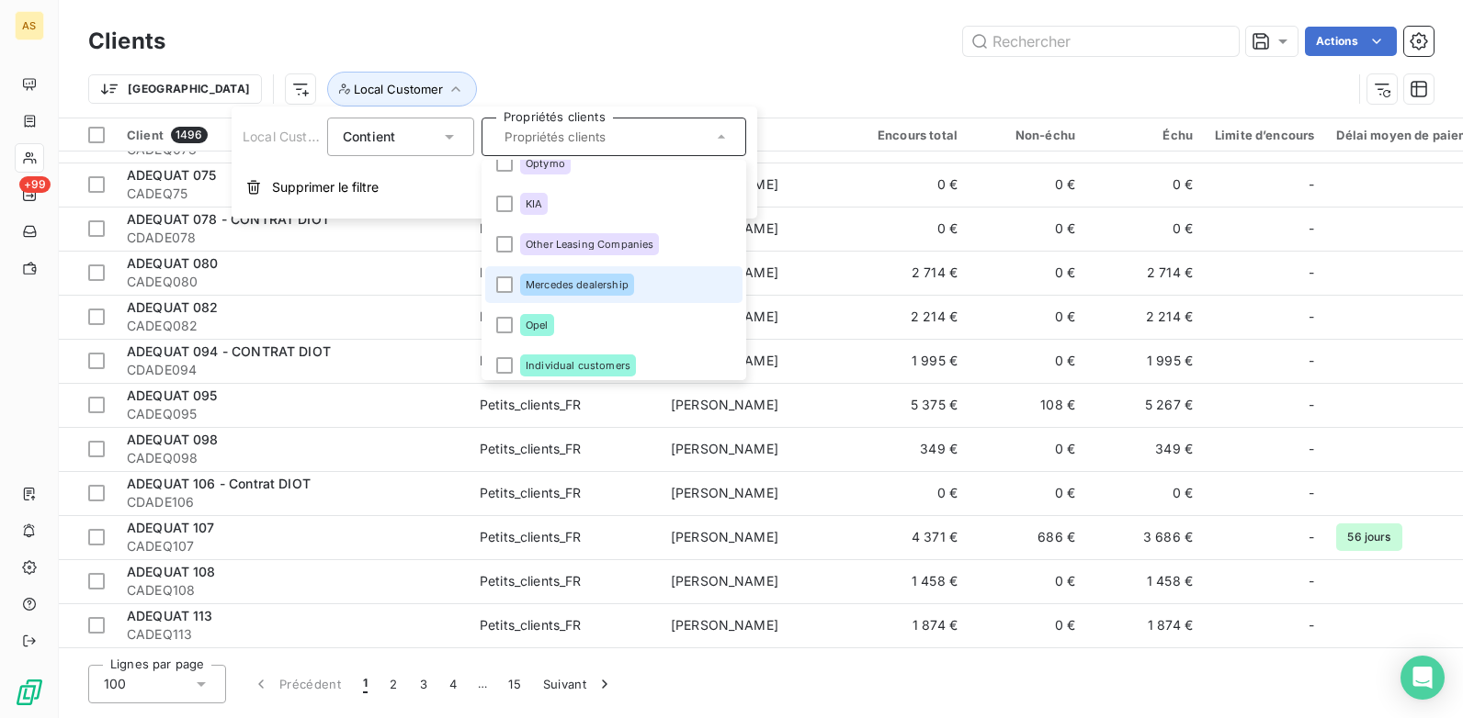
click at [495, 282] on li "Mercedes dealership" at bounding box center [613, 284] width 257 height 37
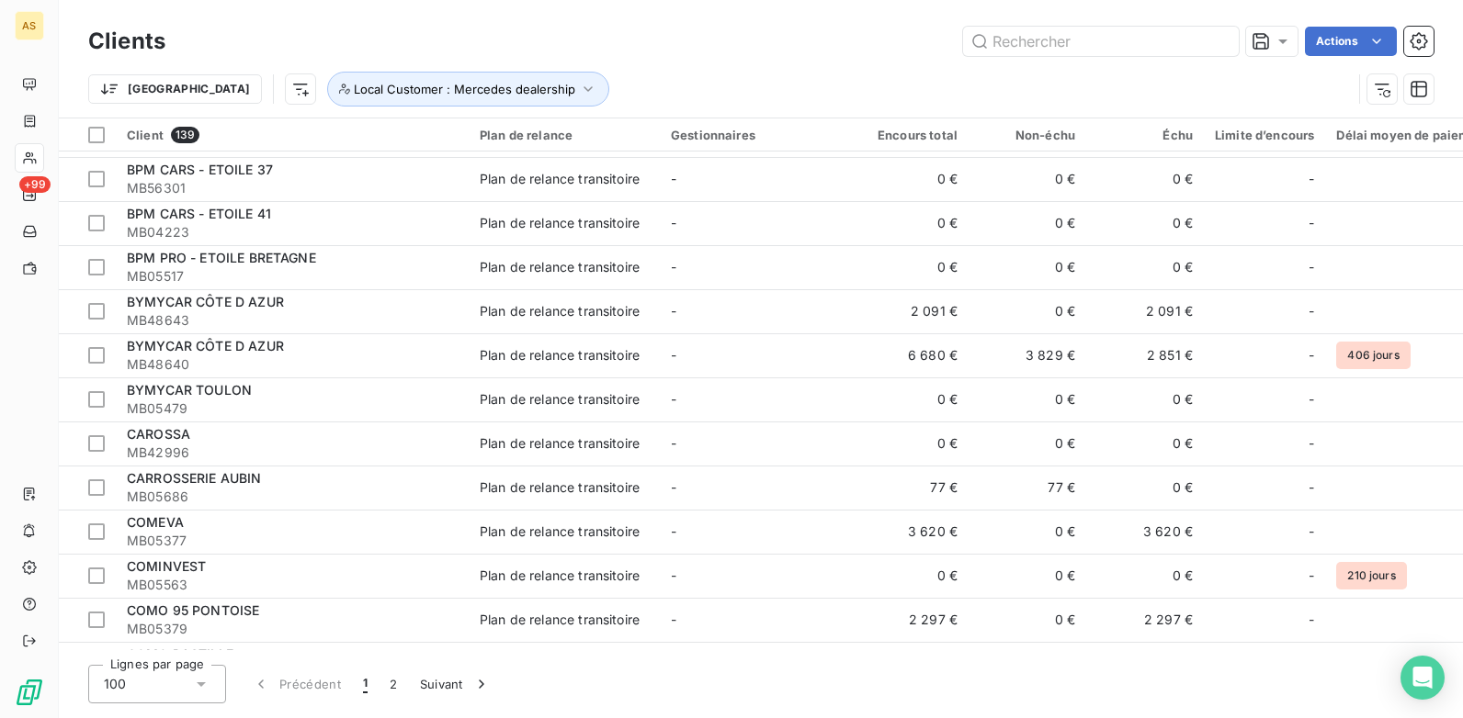
scroll to position [1929, 0]
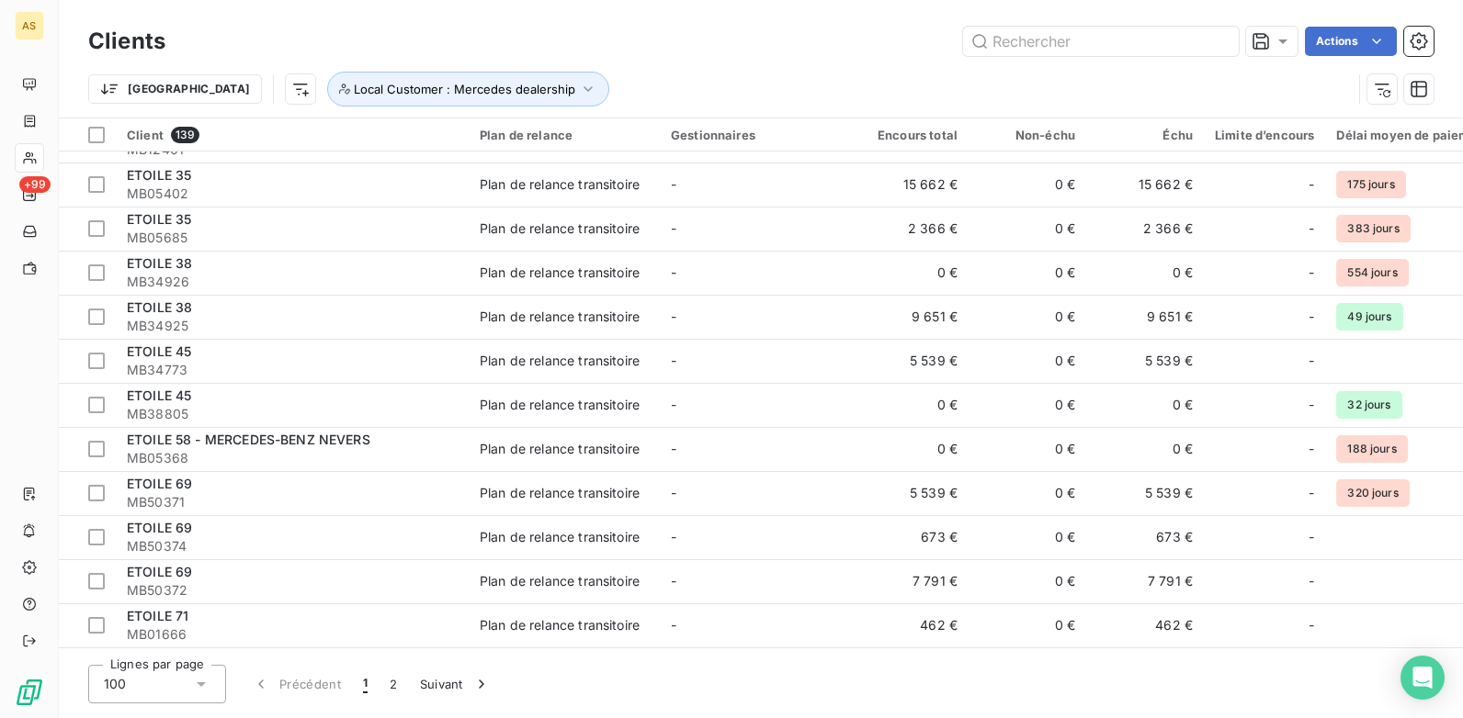
click at [722, 81] on div "Trier Local Customer : Mercedes dealership" at bounding box center [719, 89] width 1263 height 35
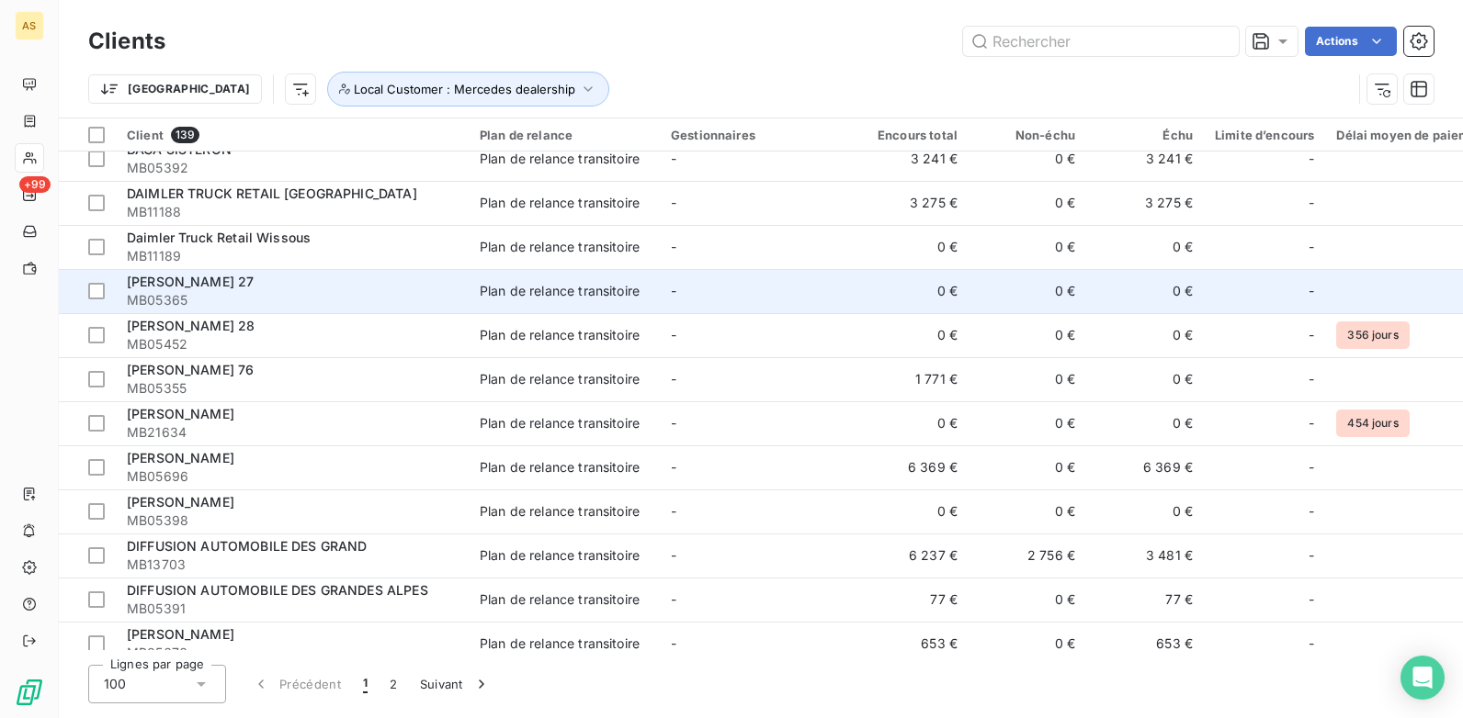
scroll to position [1194, 0]
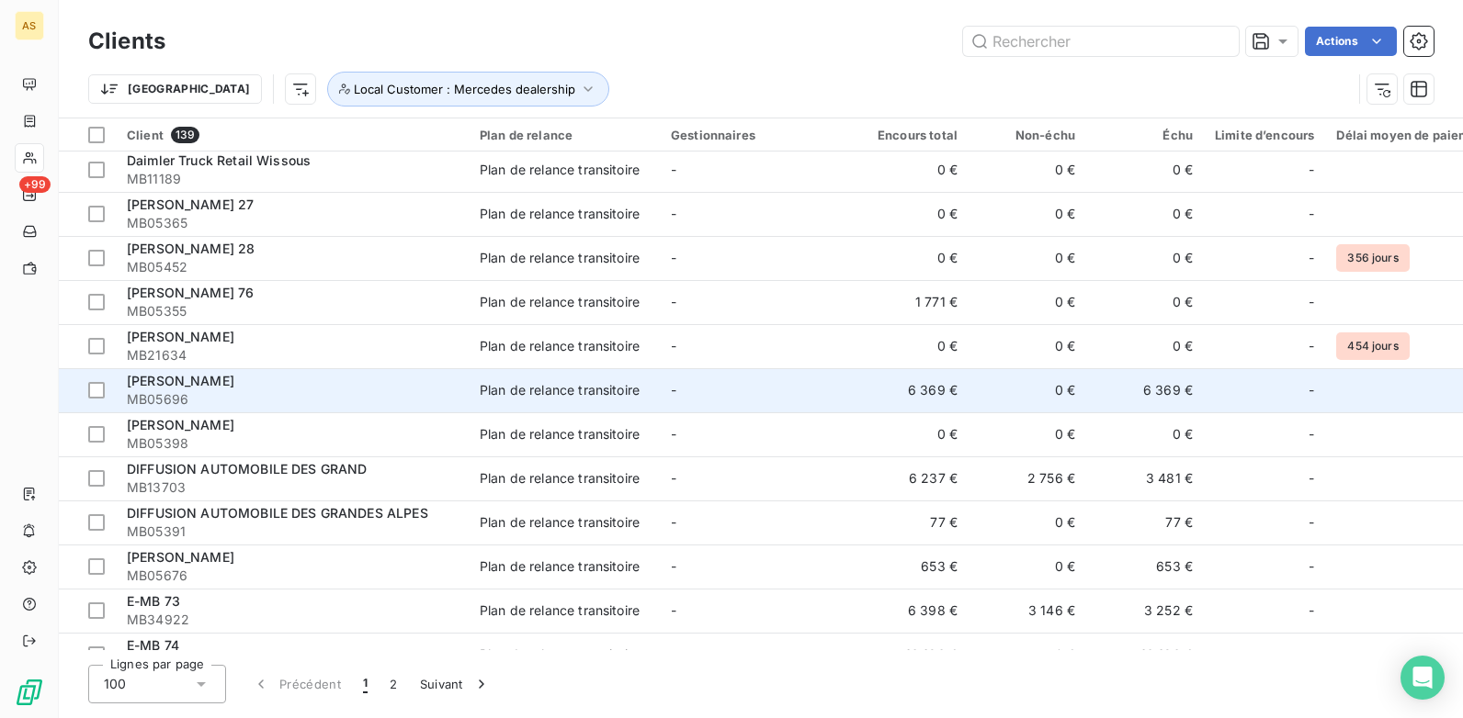
click at [639, 403] on td "Plan de relance transitoire" at bounding box center [564, 390] width 191 height 44
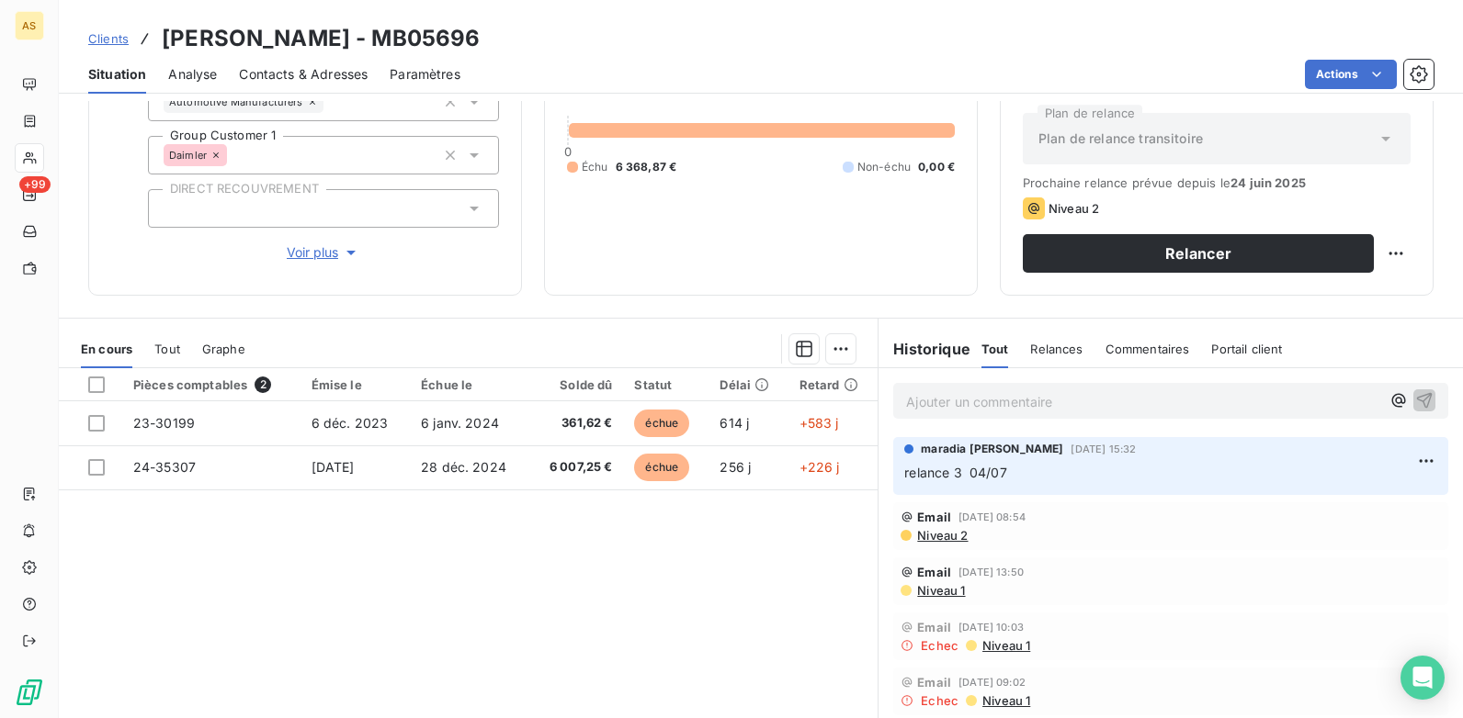
scroll to position [160, 0]
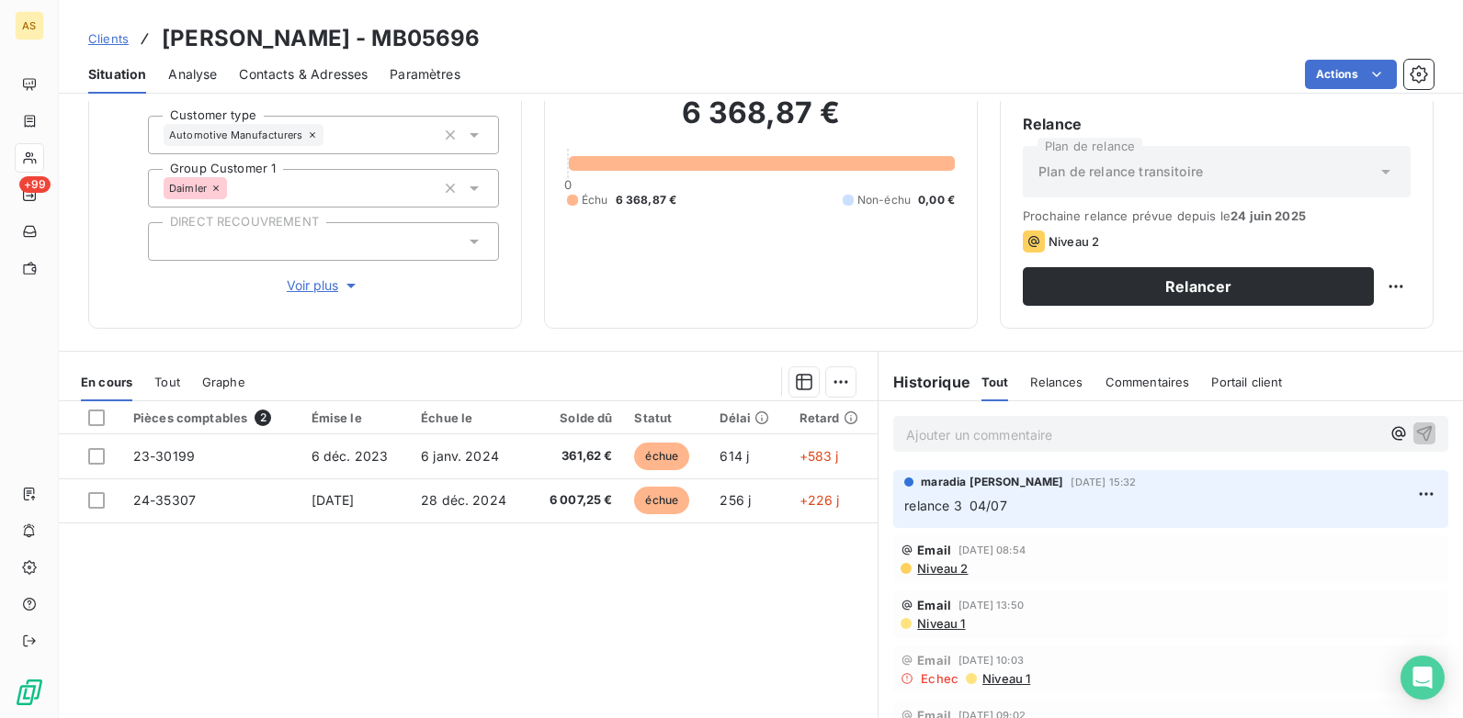
click at [103, 38] on span "Clients" at bounding box center [108, 38] width 40 height 15
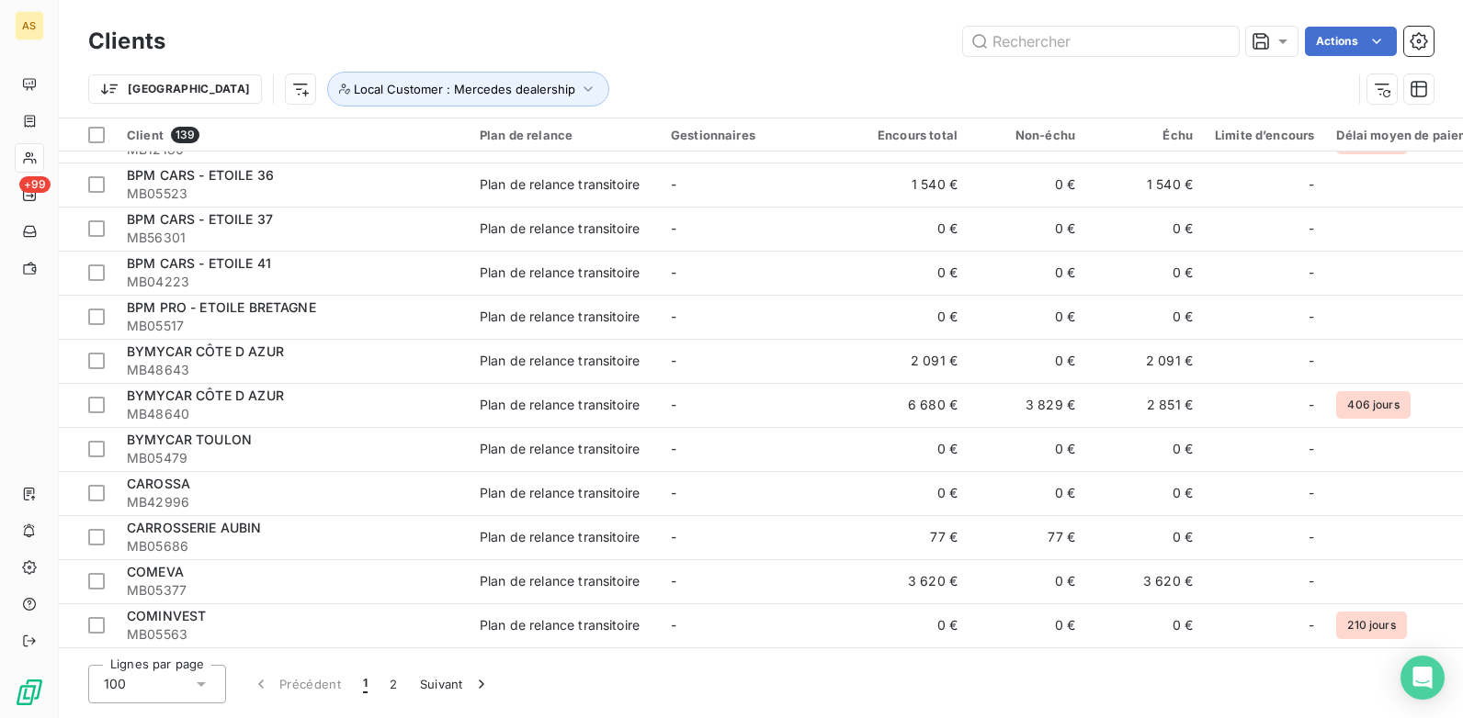
scroll to position [367, 0]
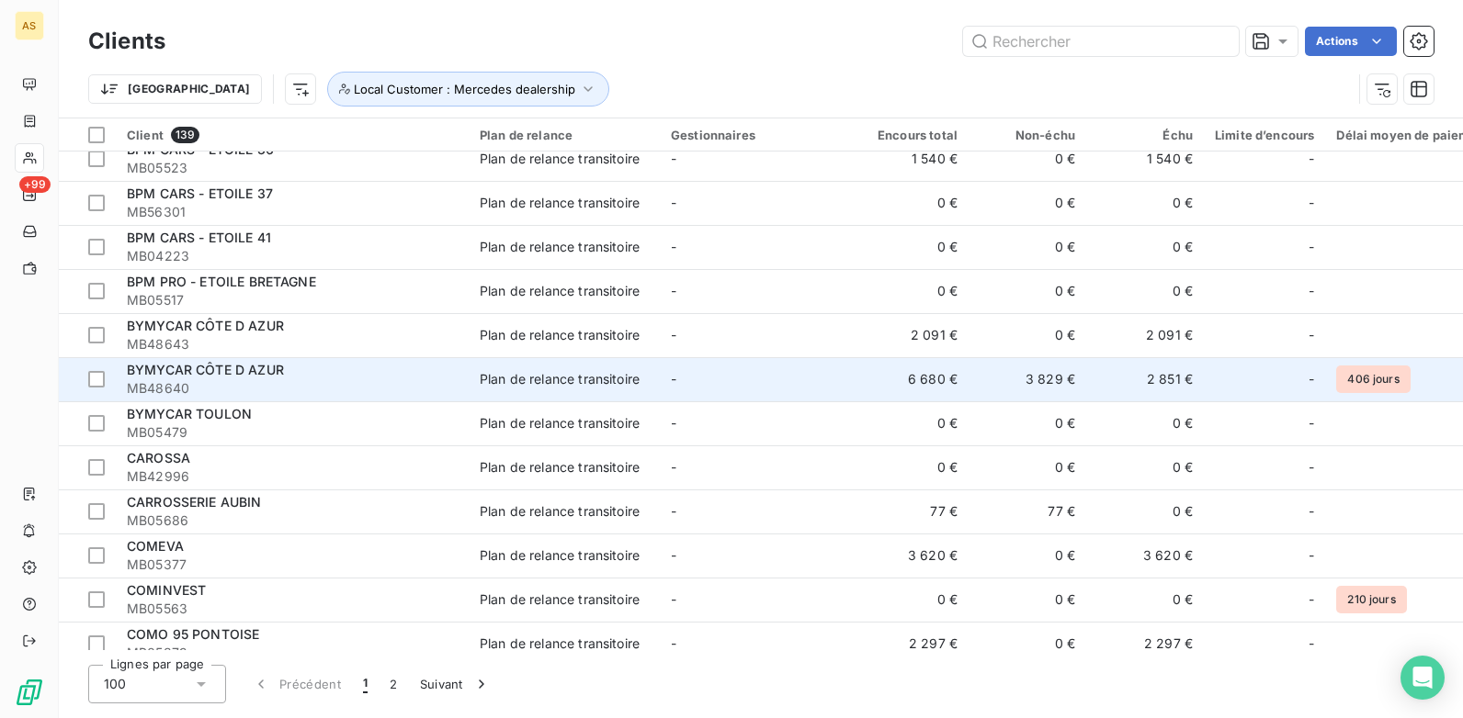
click at [394, 374] on div "BYMYCAR CÔTE D AZUR" at bounding box center [292, 370] width 331 height 18
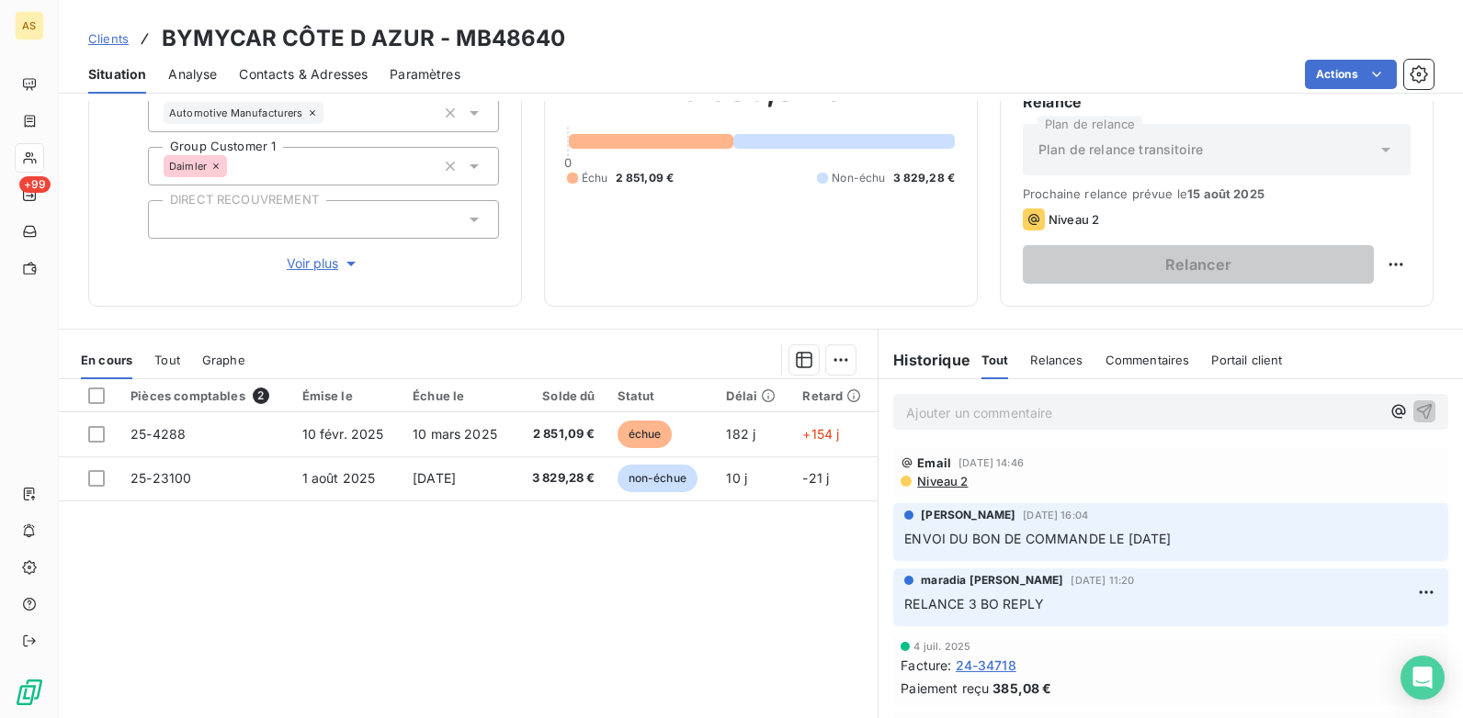
scroll to position [184, 0]
click at [324, 75] on span "Contacts & Adresses" at bounding box center [303, 74] width 129 height 18
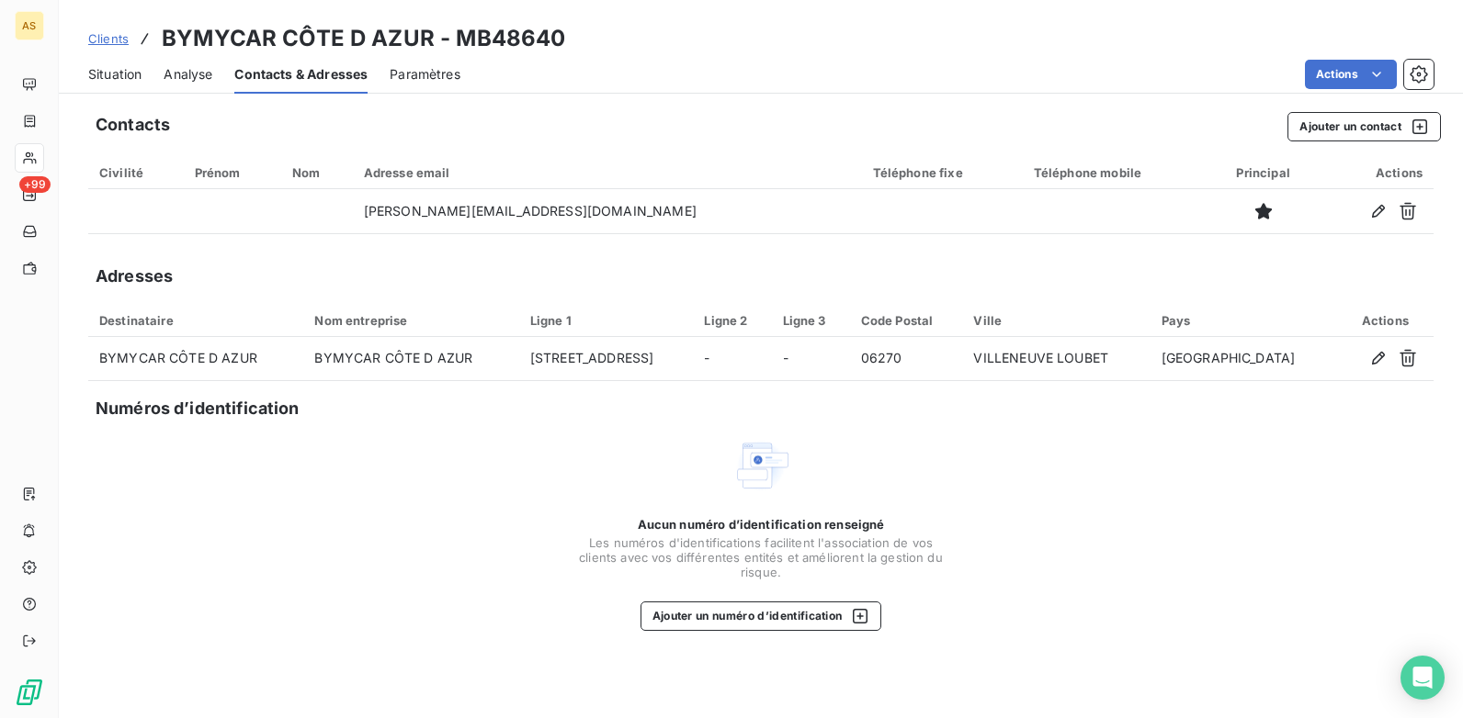
click at [94, 68] on span "Situation" at bounding box center [114, 74] width 53 height 18
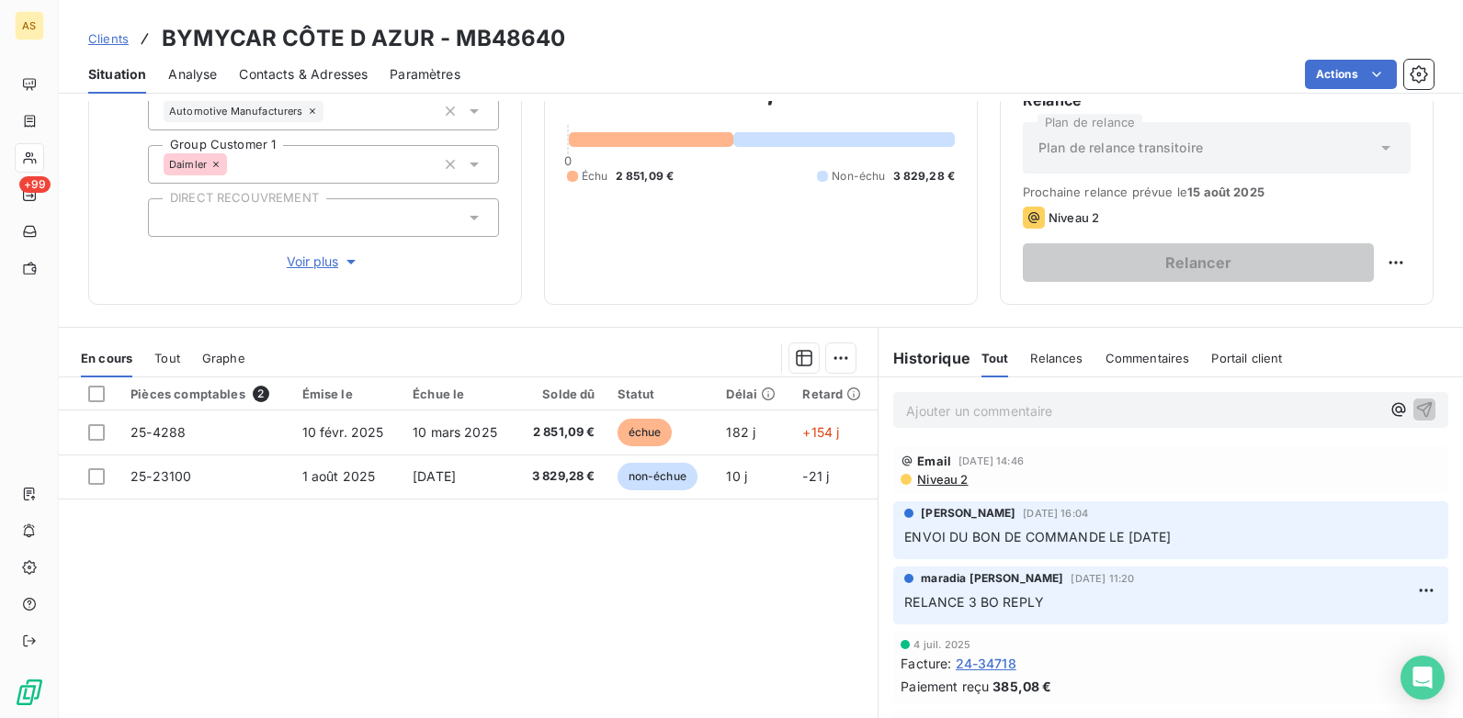
click at [118, 40] on span "Clients" at bounding box center [108, 38] width 40 height 15
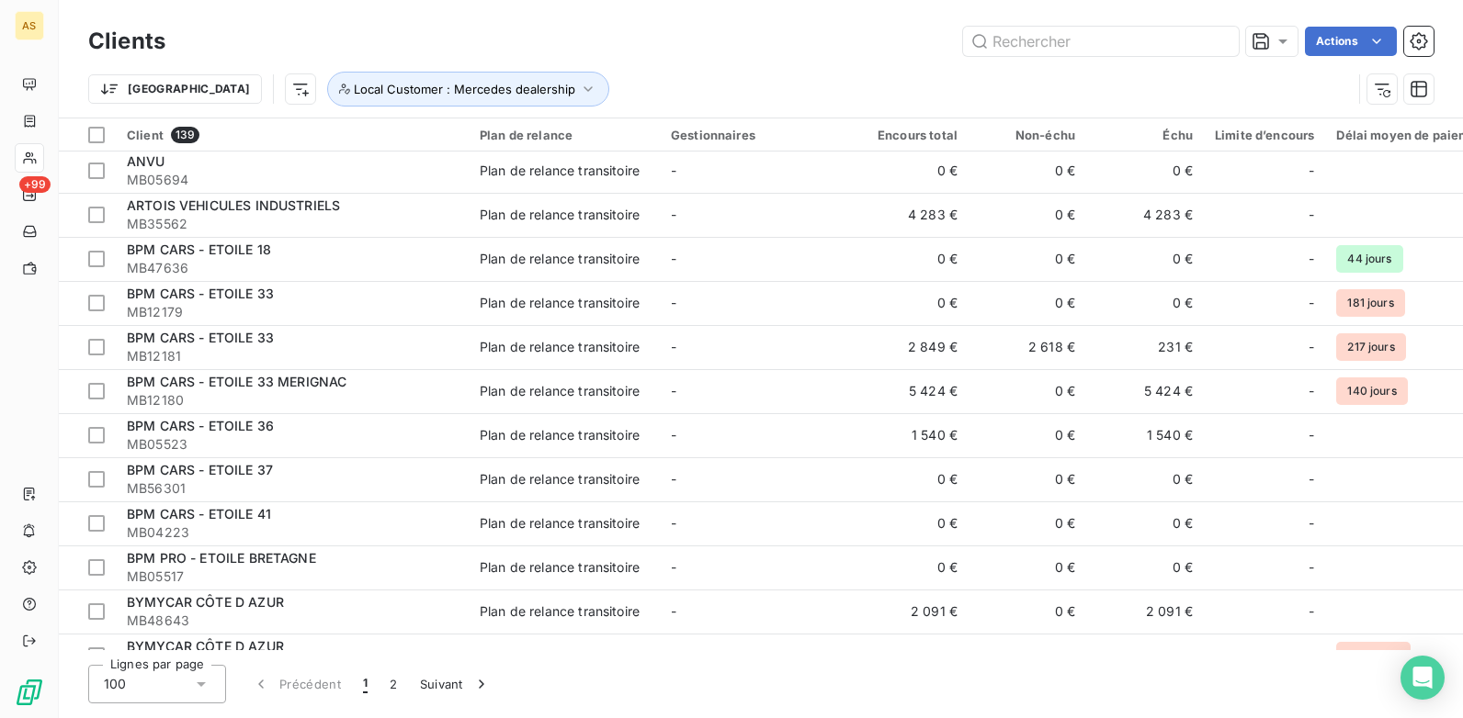
scroll to position [92, 0]
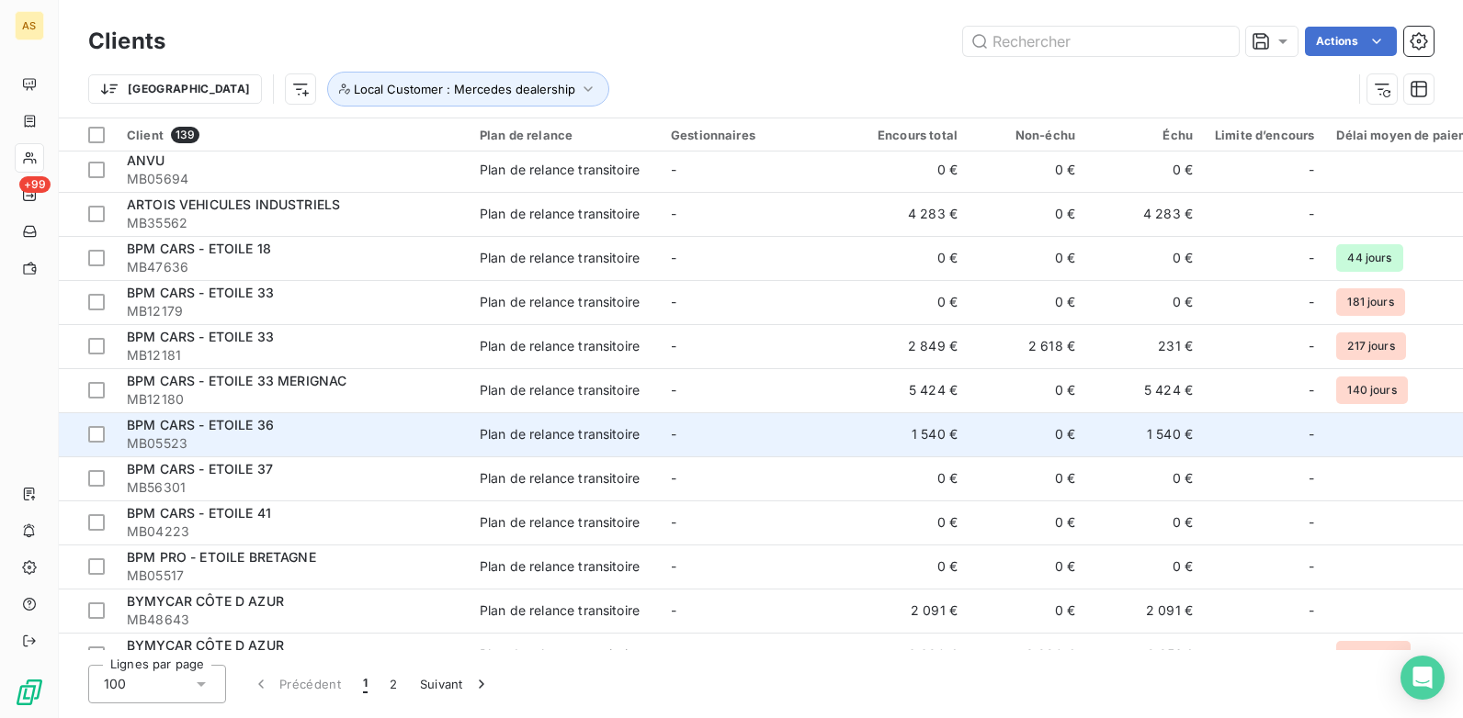
click at [729, 437] on td "-" at bounding box center [755, 434] width 191 height 44
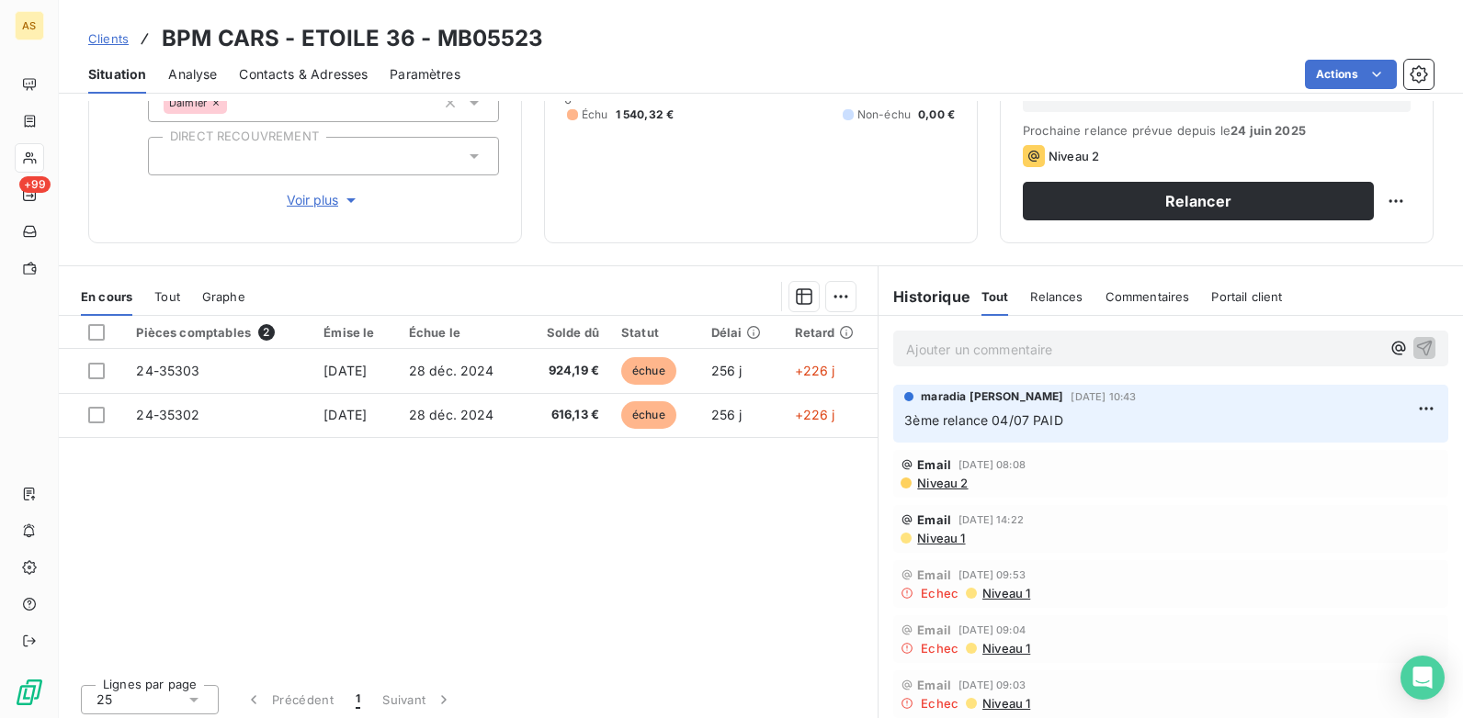
scroll to position [252, 0]
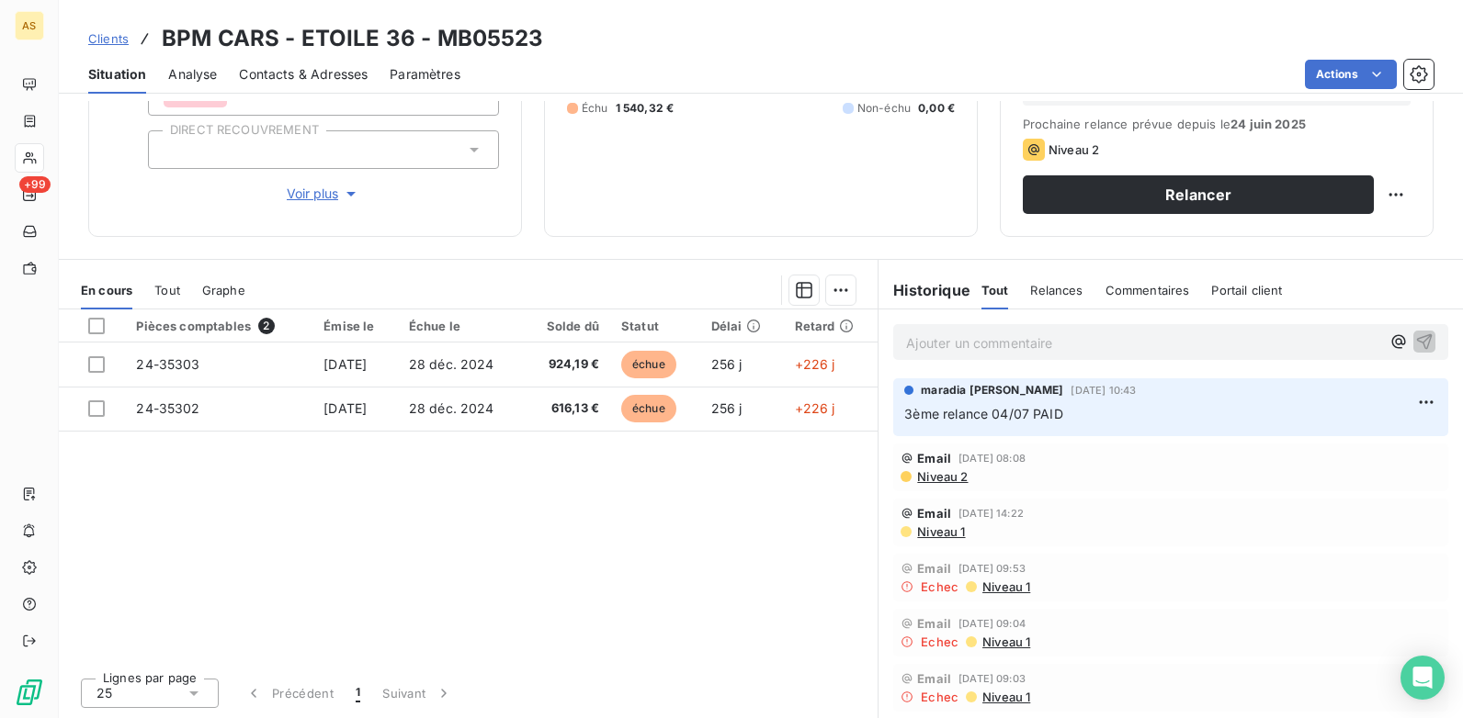
click at [307, 66] on span "Contacts & Adresses" at bounding box center [303, 74] width 129 height 18
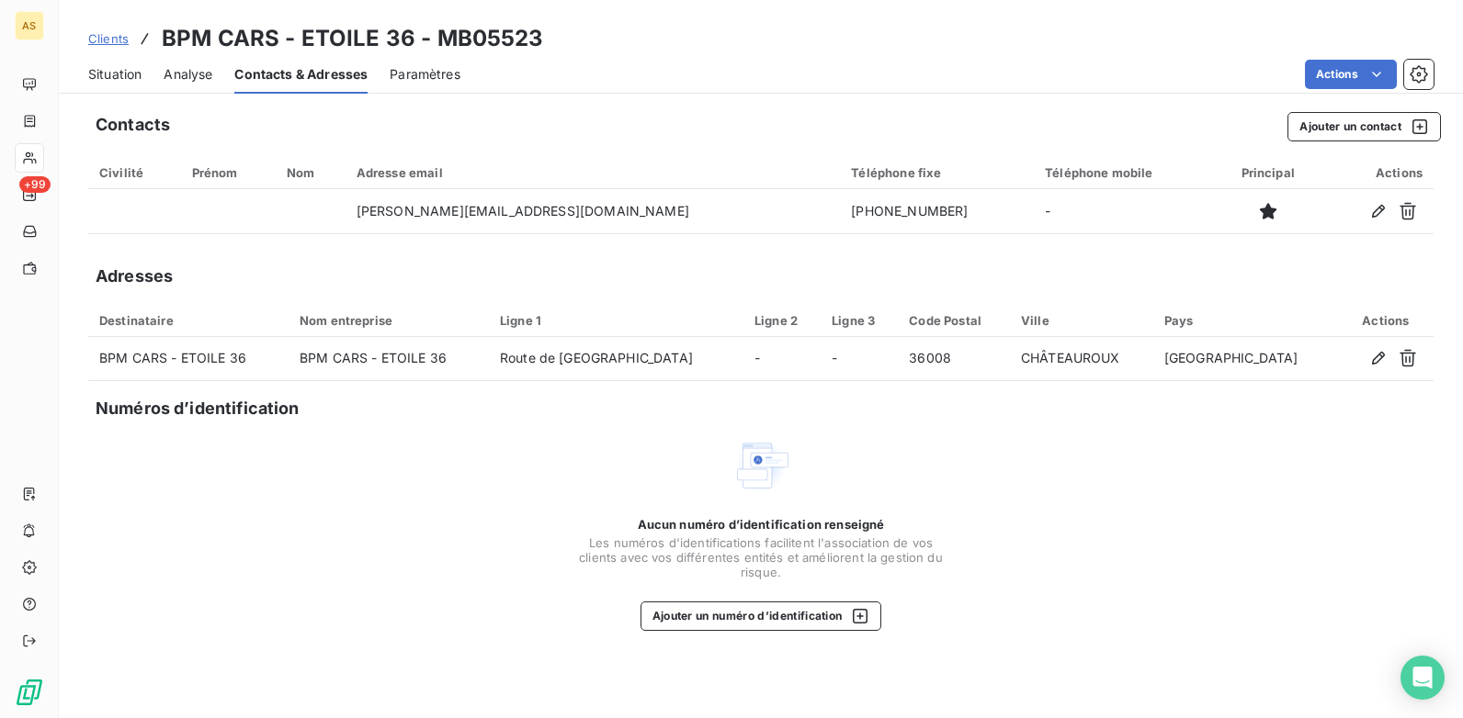
click at [118, 76] on span "Situation" at bounding box center [114, 74] width 53 height 18
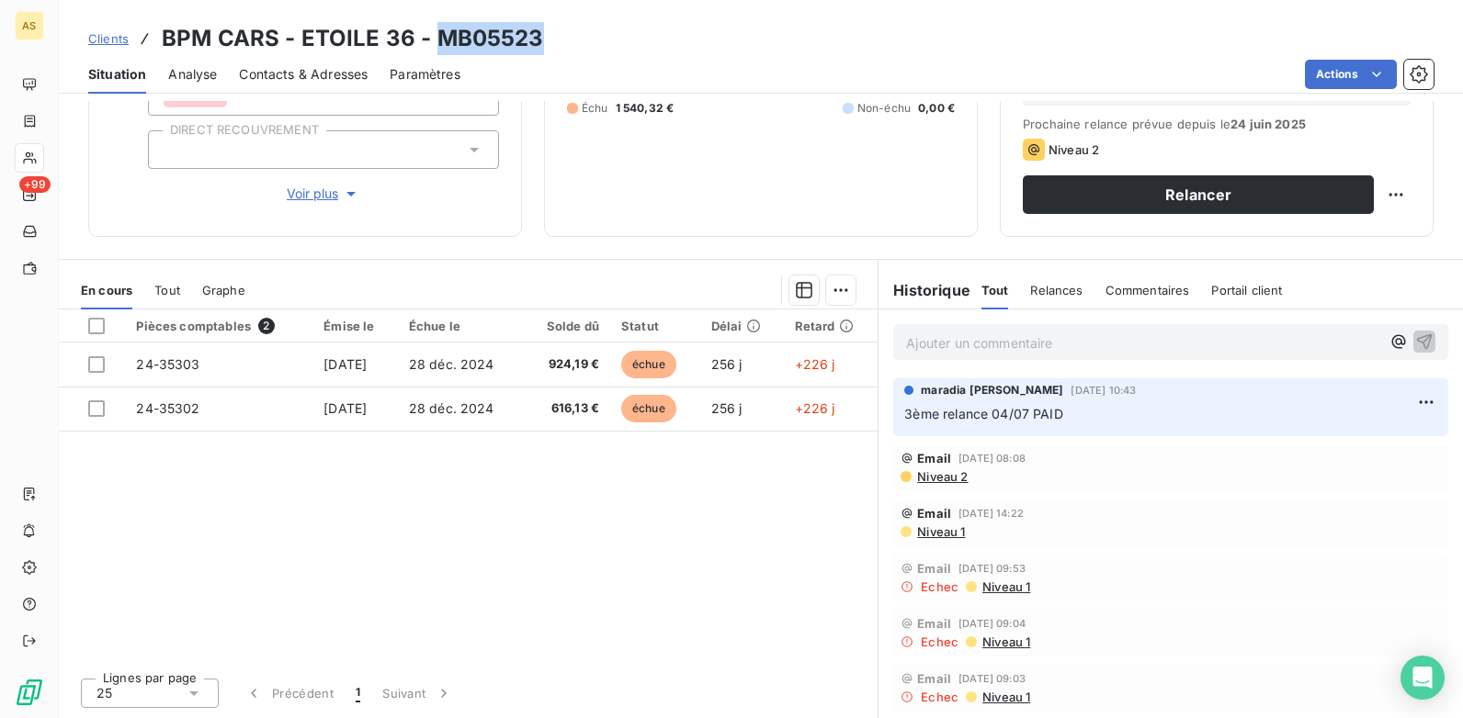
drag, startPoint x: 542, startPoint y: 39, endPoint x: 434, endPoint y: 46, distance: 108.7
click at [434, 46] on div "Clients BPM CARS - ETOILE 36 - MB05523" at bounding box center [761, 38] width 1404 height 33
copy h3 "MB05523"
click at [323, 72] on span "Contacts & Adresses" at bounding box center [303, 74] width 129 height 18
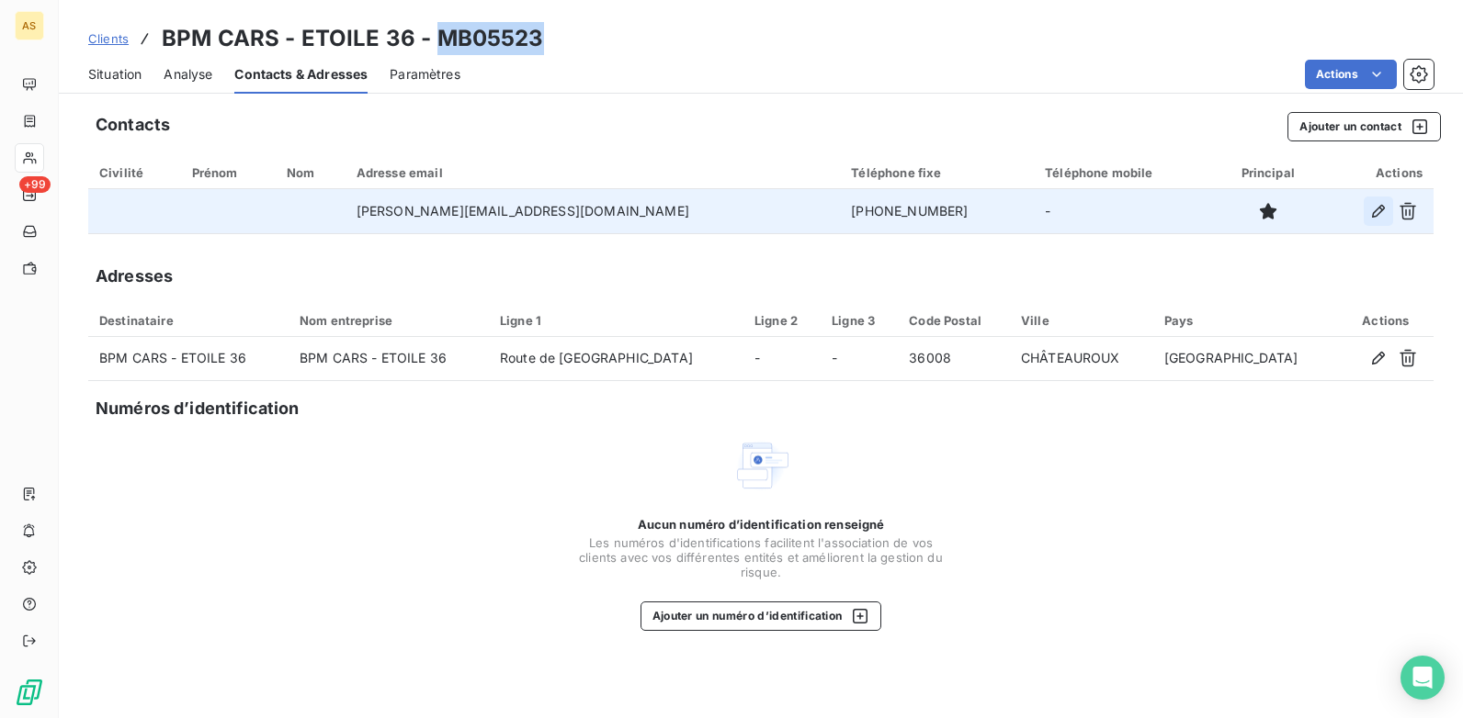
click at [1367, 218] on button "button" at bounding box center [1377, 211] width 29 height 29
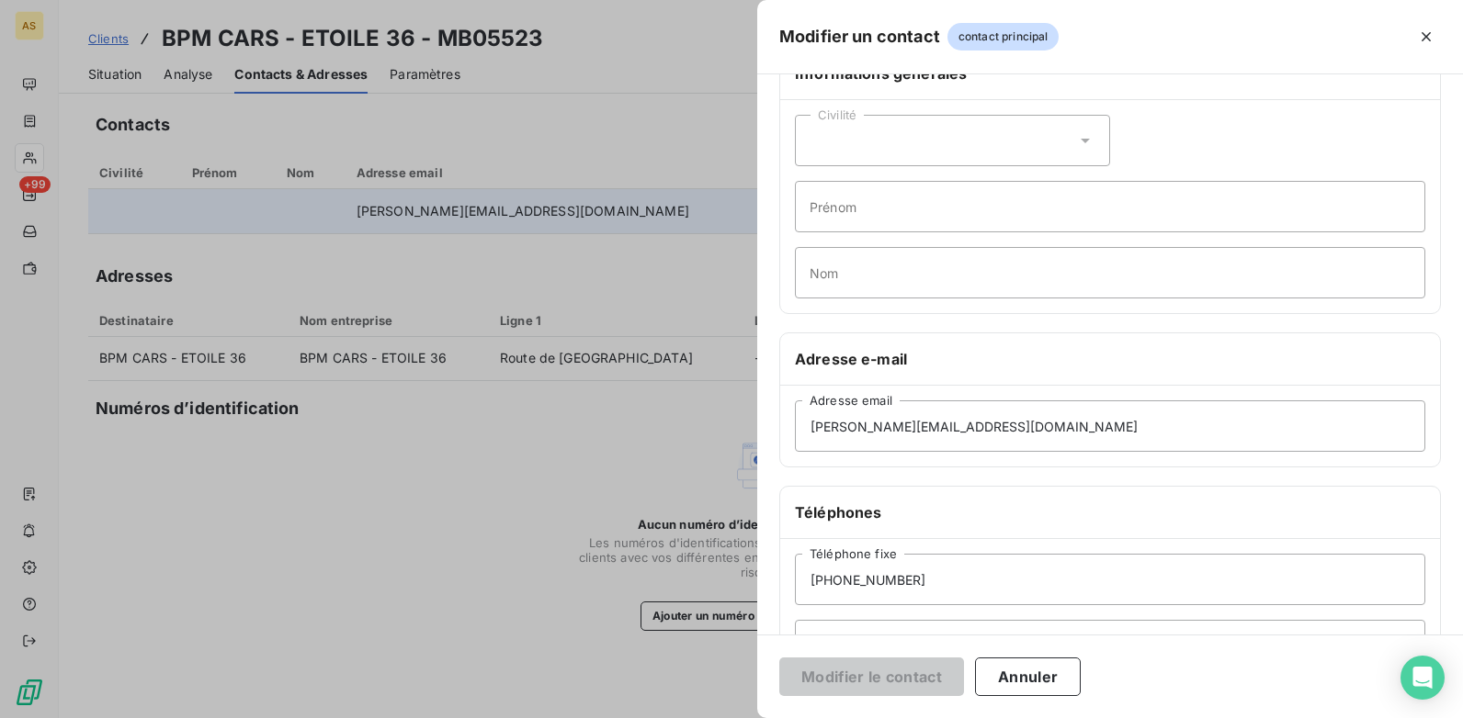
scroll to position [184, 0]
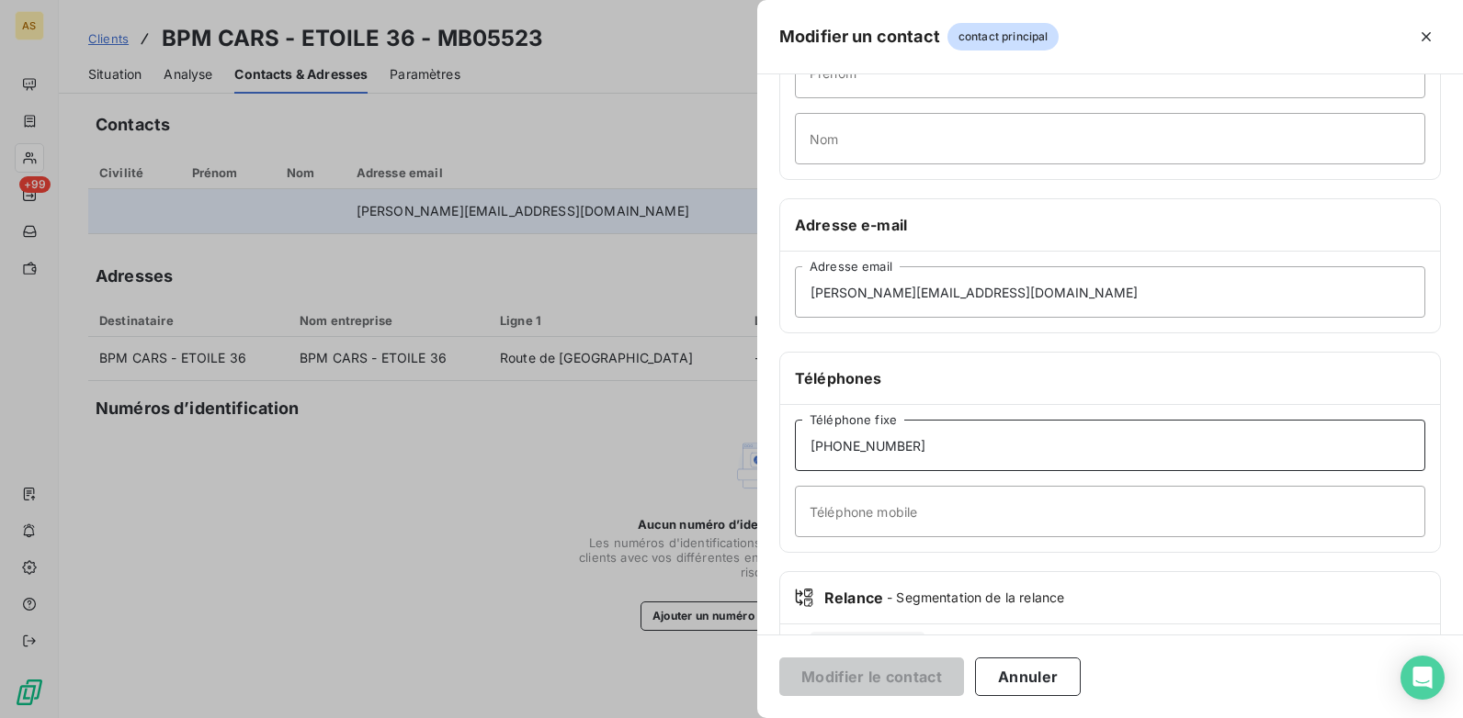
drag, startPoint x: 927, startPoint y: 446, endPoint x: 803, endPoint y: 452, distance: 124.2
click at [803, 452] on input "+33254533900" at bounding box center [1110, 445] width 630 height 51
click at [483, 492] on div at bounding box center [731, 359] width 1463 height 718
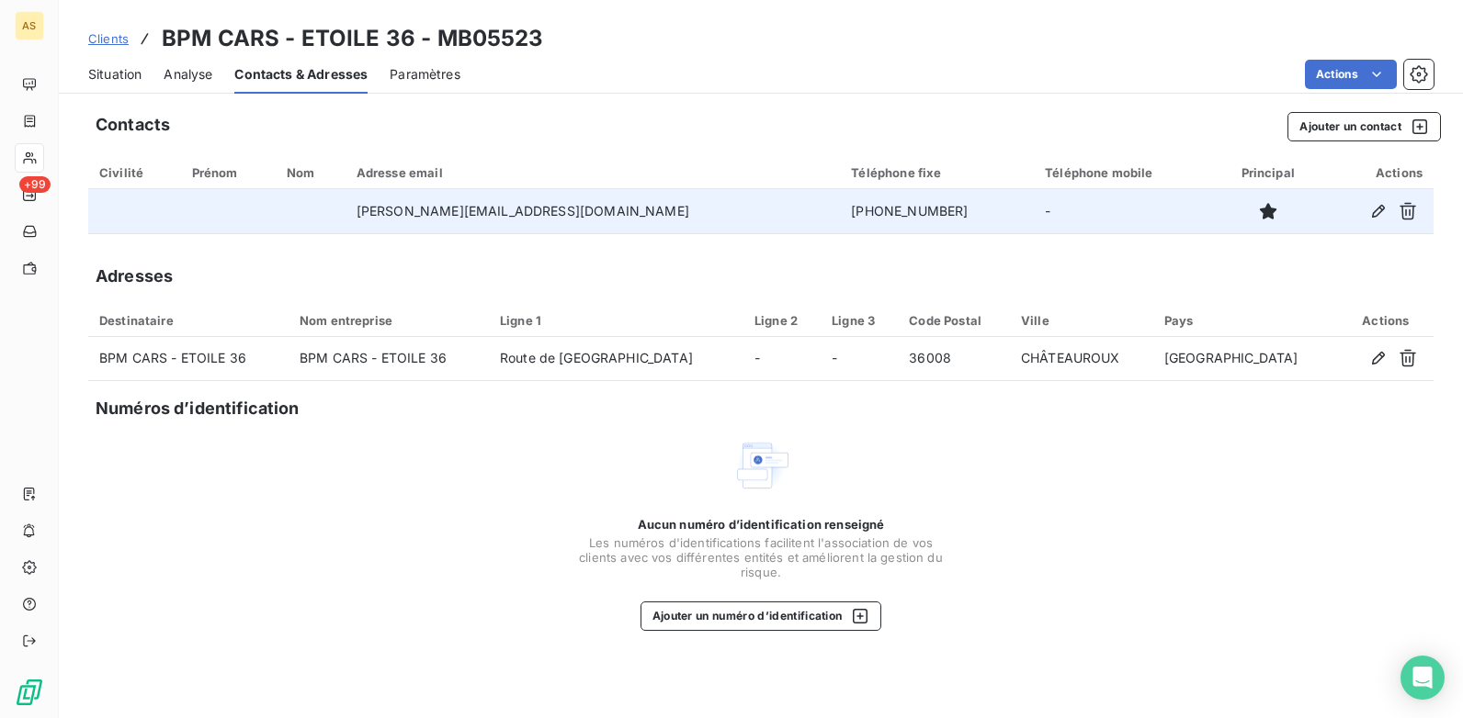
click at [133, 70] on span "Situation" at bounding box center [114, 74] width 53 height 18
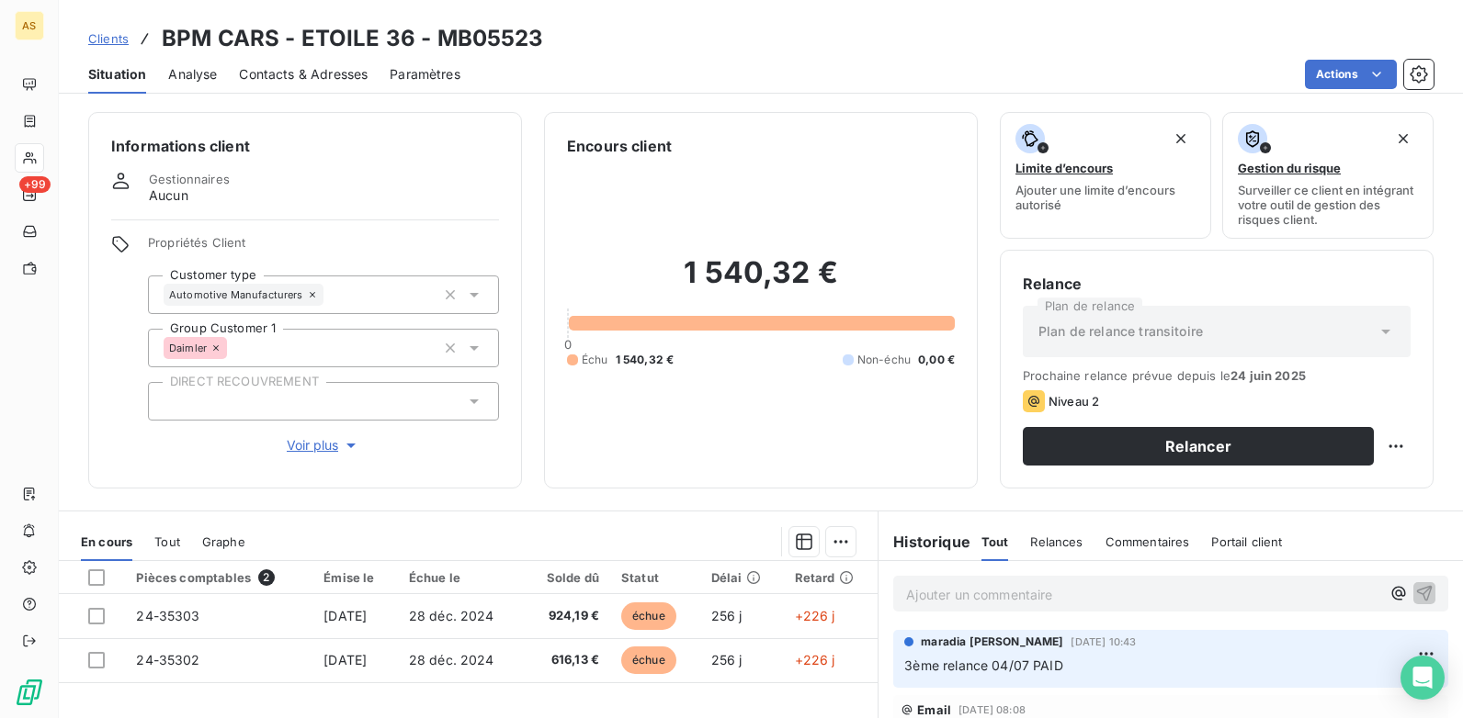
click at [314, 76] on span "Contacts & Adresses" at bounding box center [303, 74] width 129 height 18
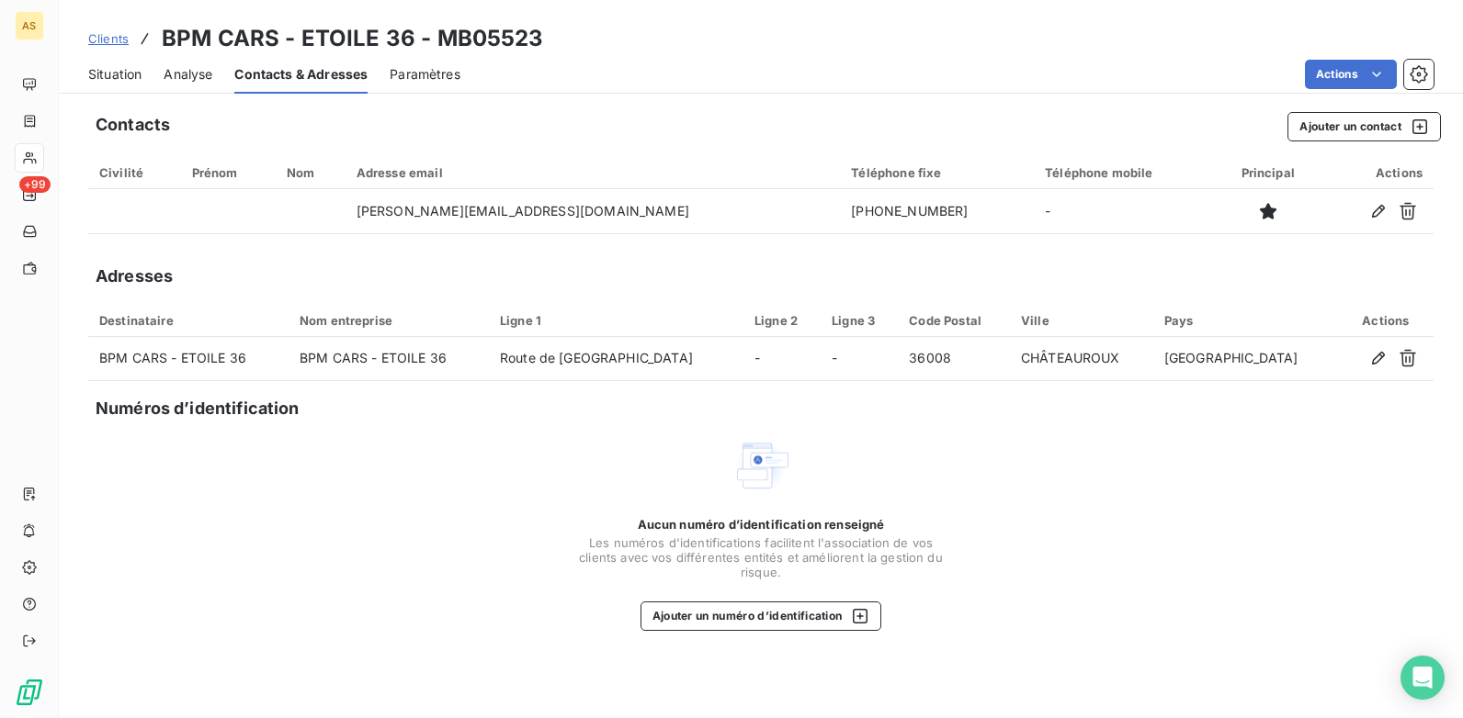
click at [101, 78] on span "Situation" at bounding box center [114, 74] width 53 height 18
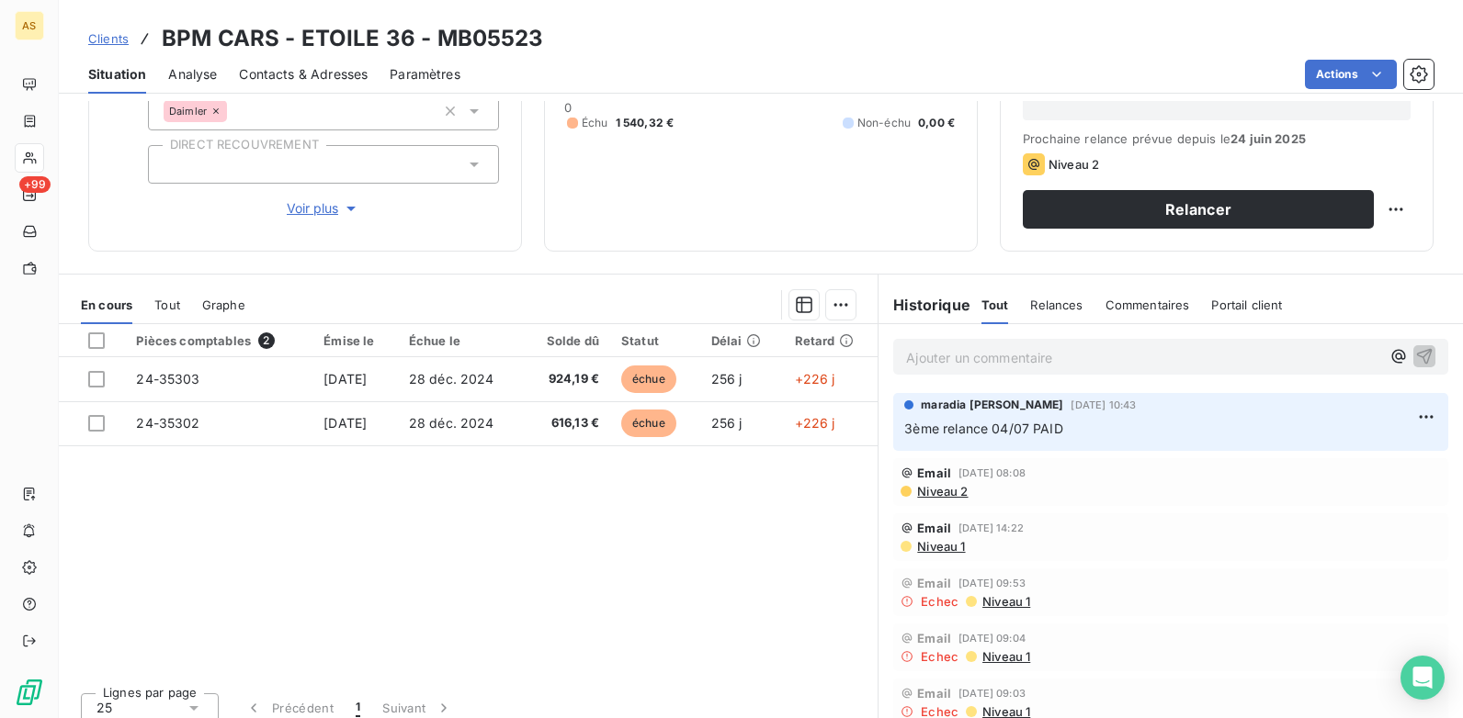
scroll to position [252, 0]
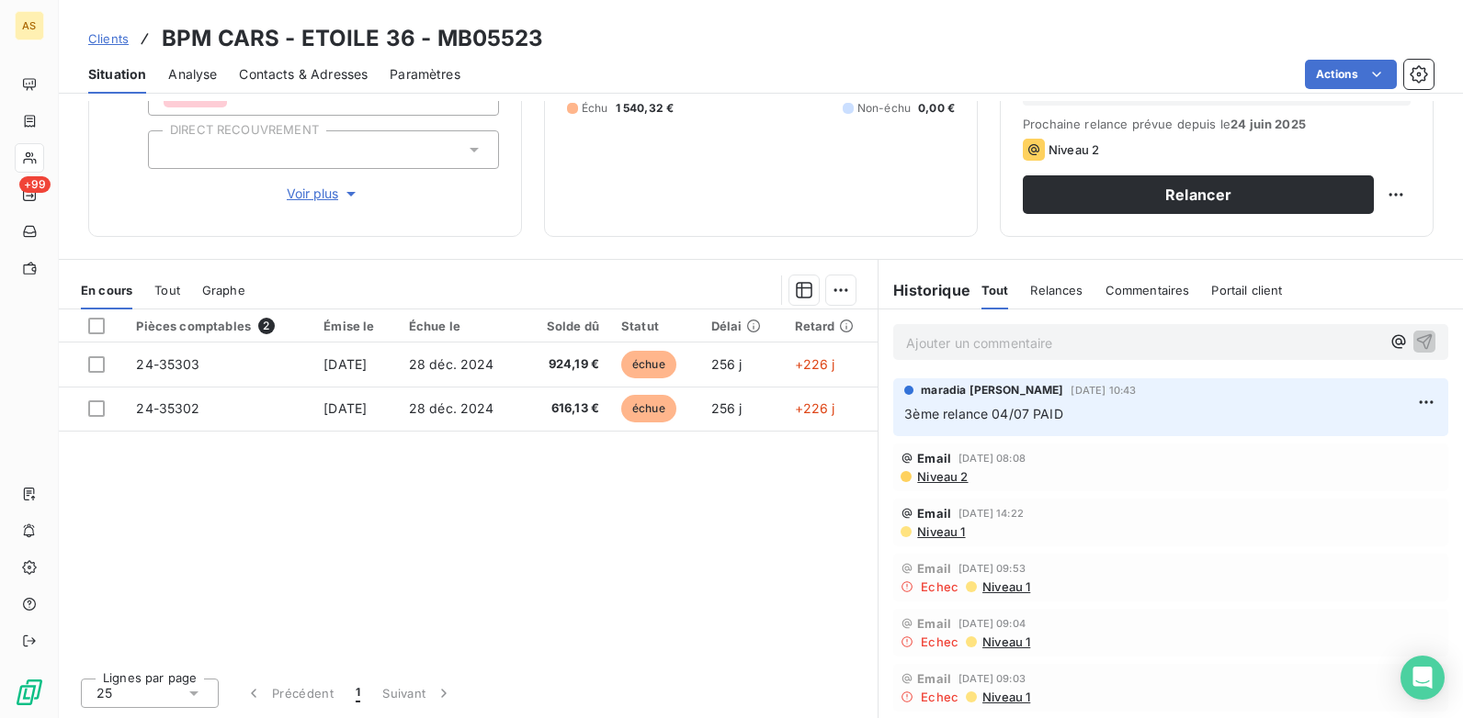
click at [267, 74] on span "Contacts & Adresses" at bounding box center [303, 74] width 129 height 18
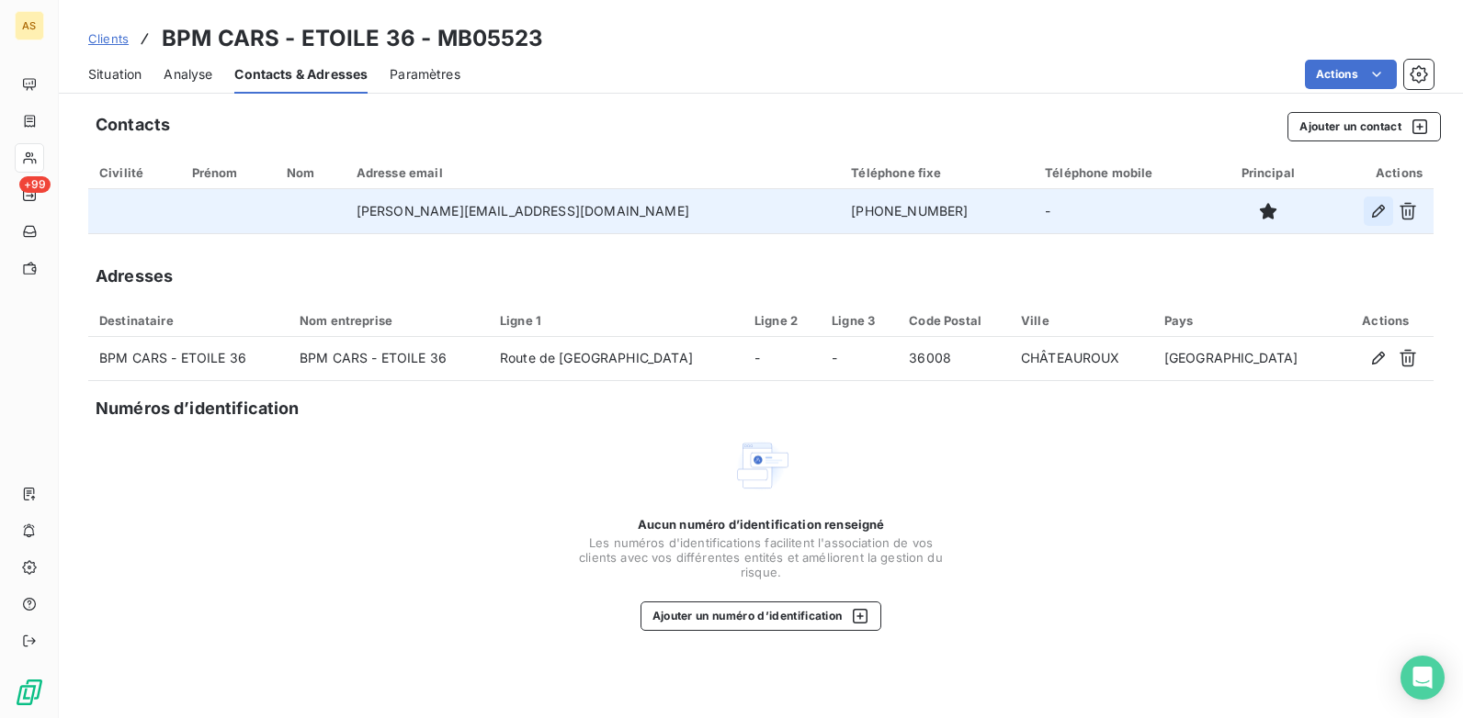
click at [1379, 219] on icon "button" at bounding box center [1378, 211] width 18 height 18
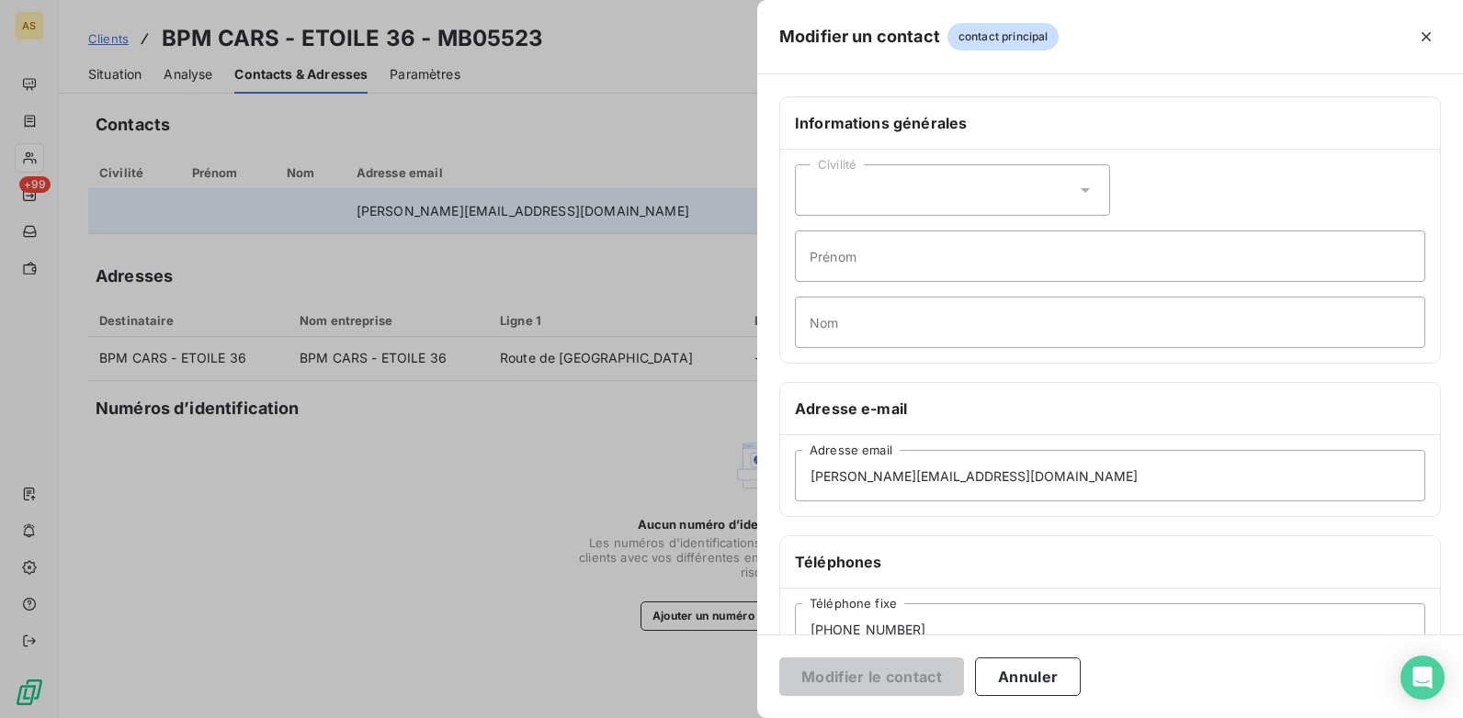
click at [570, 519] on div at bounding box center [731, 359] width 1463 height 718
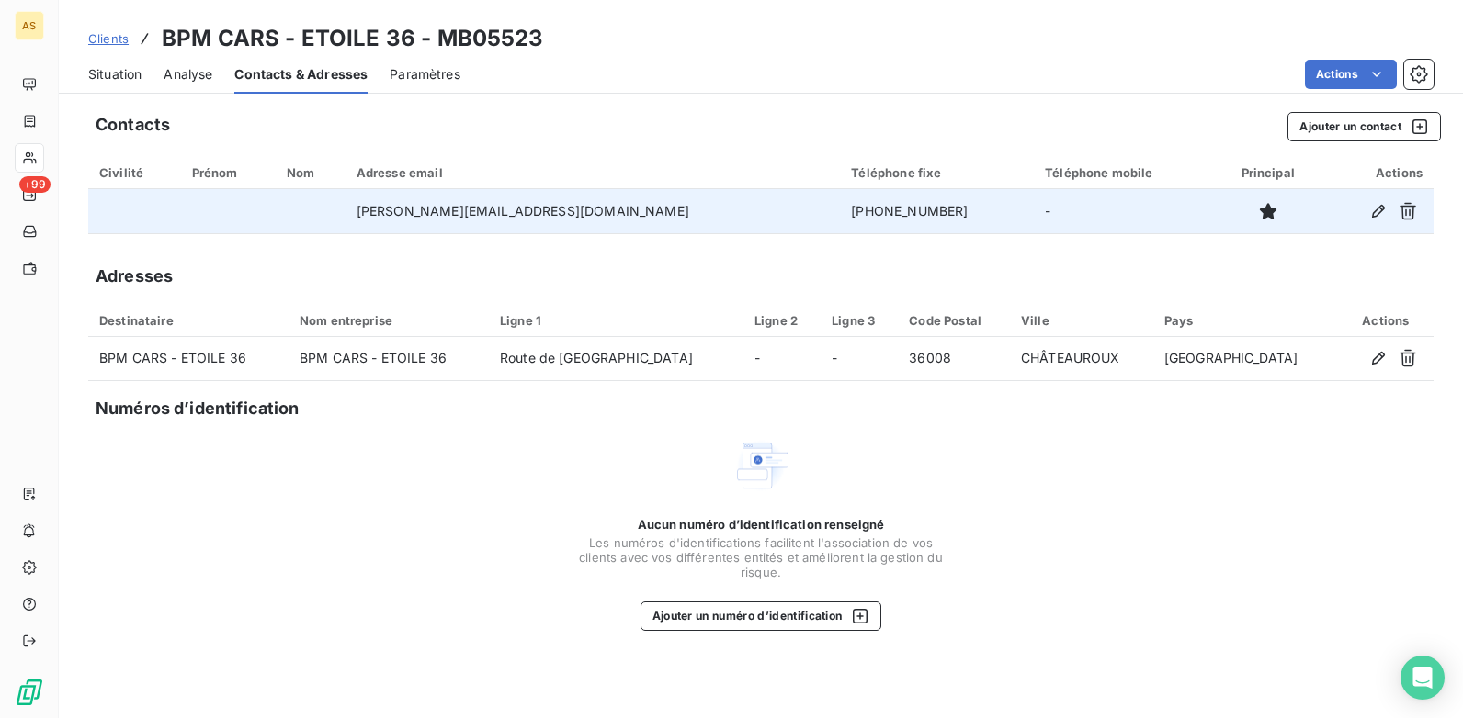
click at [138, 80] on span "Situation" at bounding box center [114, 74] width 53 height 18
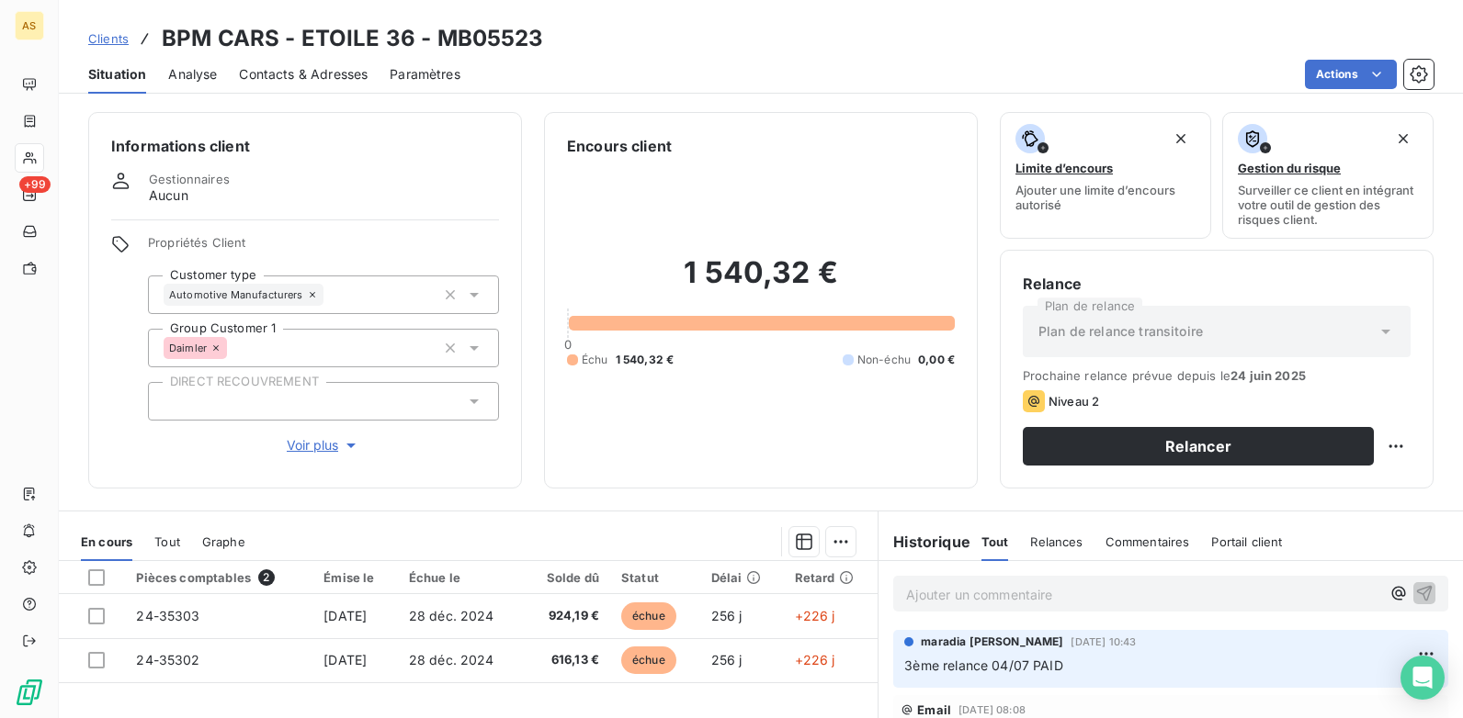
click at [333, 73] on span "Contacts & Adresses" at bounding box center [303, 74] width 129 height 18
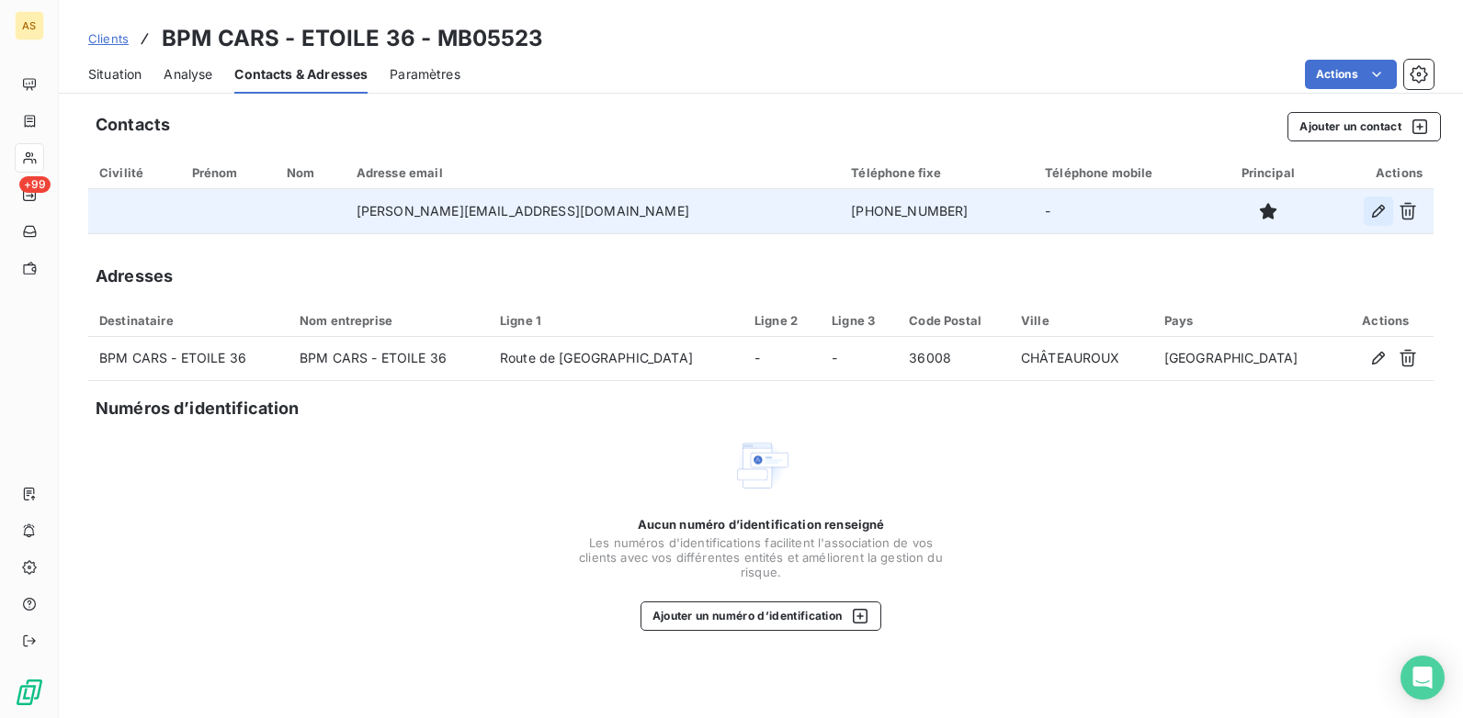
click at [1383, 221] on button "button" at bounding box center [1377, 211] width 29 height 29
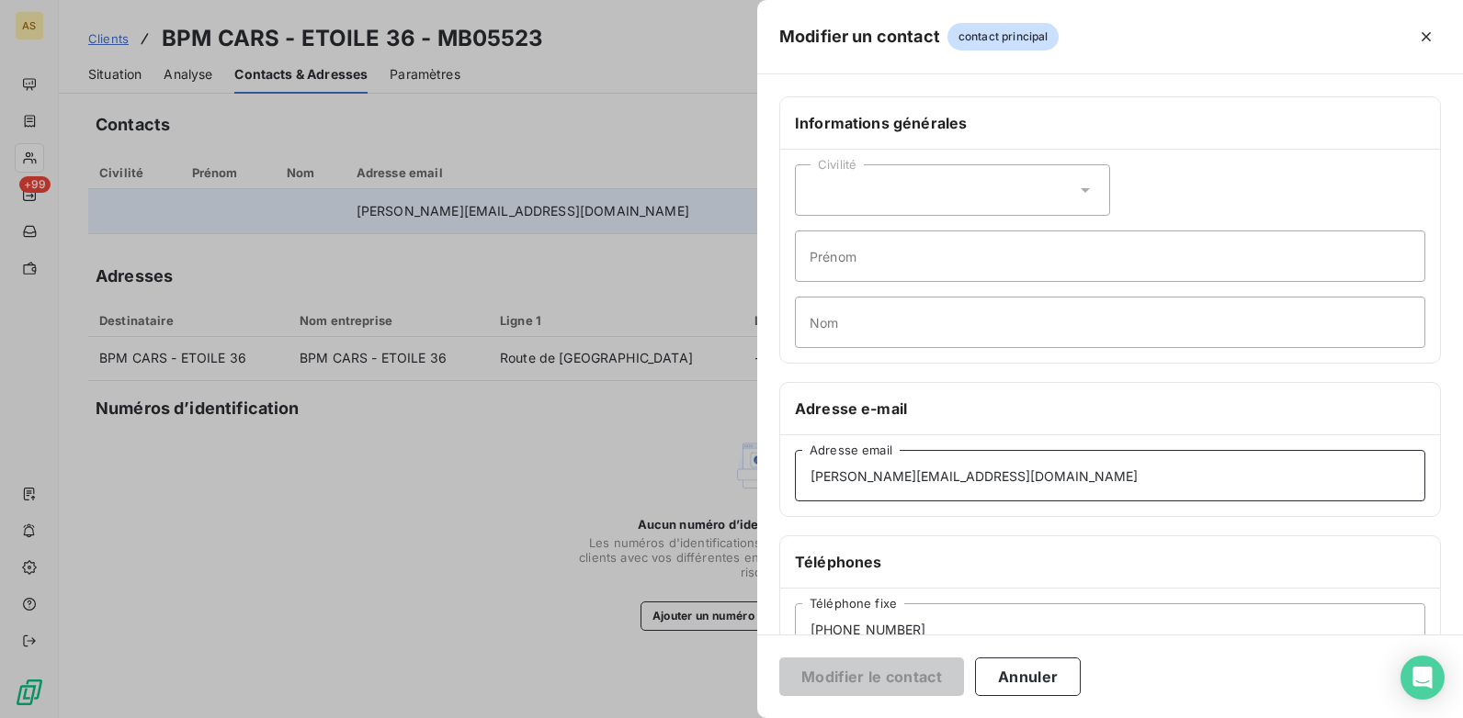
drag, startPoint x: 981, startPoint y: 473, endPoint x: 784, endPoint y: 472, distance: 197.5
click at [784, 472] on div "b.martin@bpmgroup.fr Adresse email" at bounding box center [1110, 475] width 660 height 81
click at [485, 532] on div at bounding box center [731, 359] width 1463 height 718
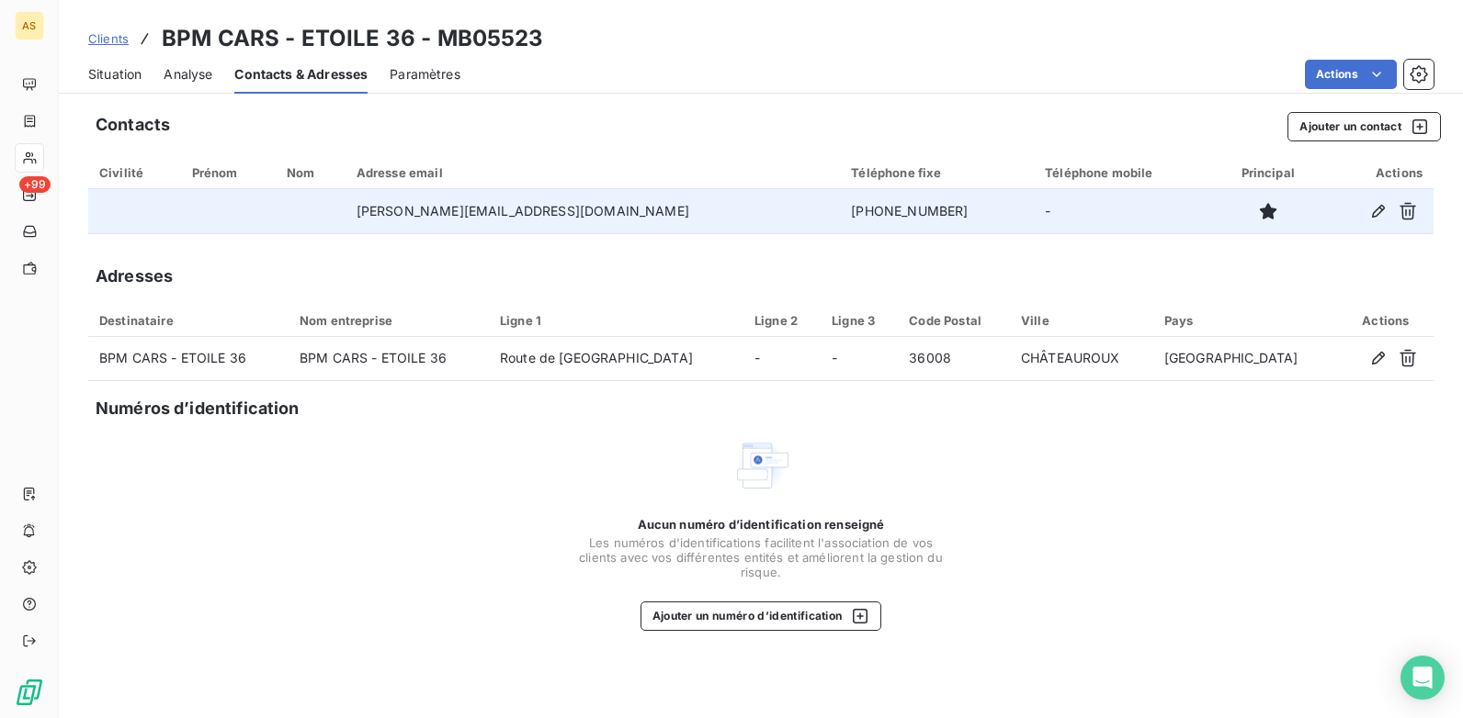
click at [130, 69] on span "Situation" at bounding box center [114, 74] width 53 height 18
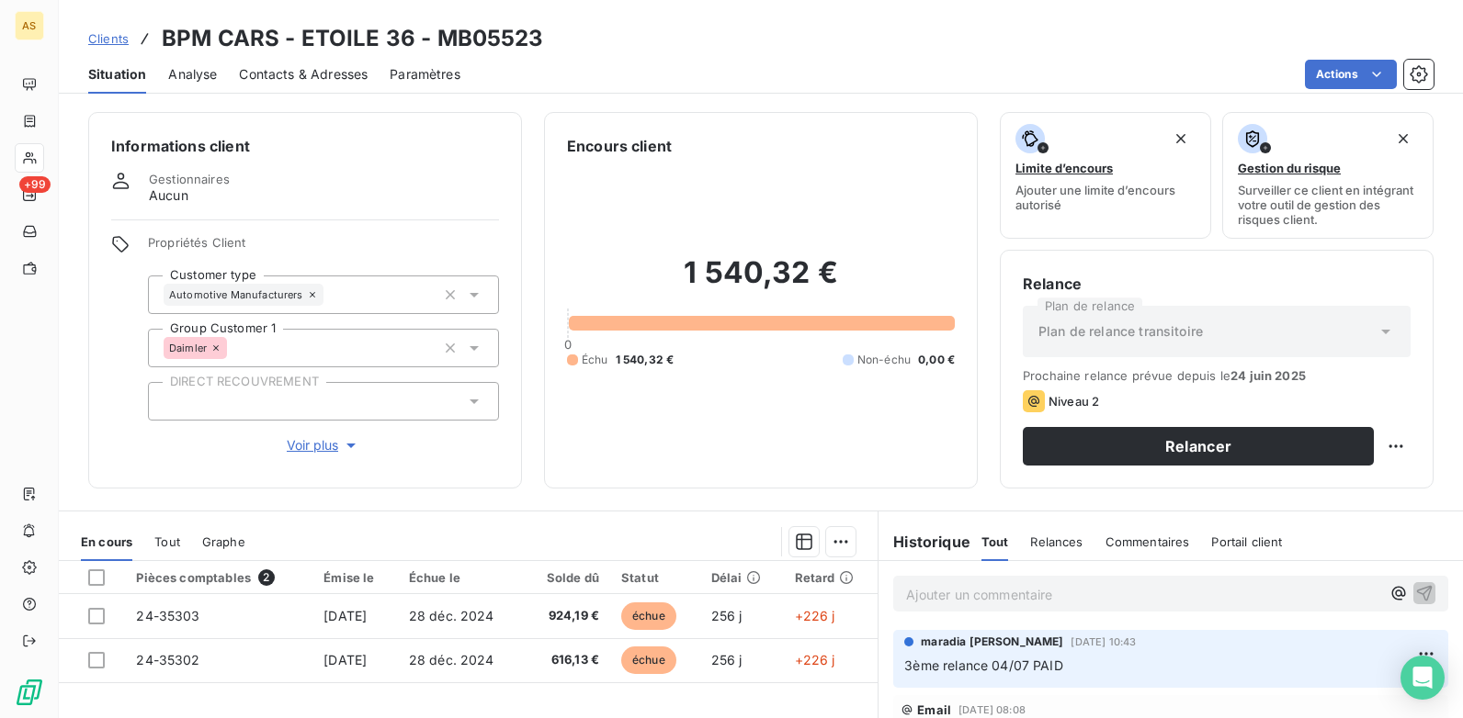
click at [932, 593] on p "Ajouter un commentaire ﻿" at bounding box center [1143, 594] width 474 height 23
click at [1409, 595] on div "REALNCE MANUELLE POUR DEMANDE D'OV" at bounding box center [1170, 593] width 555 height 34
click at [1415, 591] on icon "button" at bounding box center [1424, 592] width 18 height 18
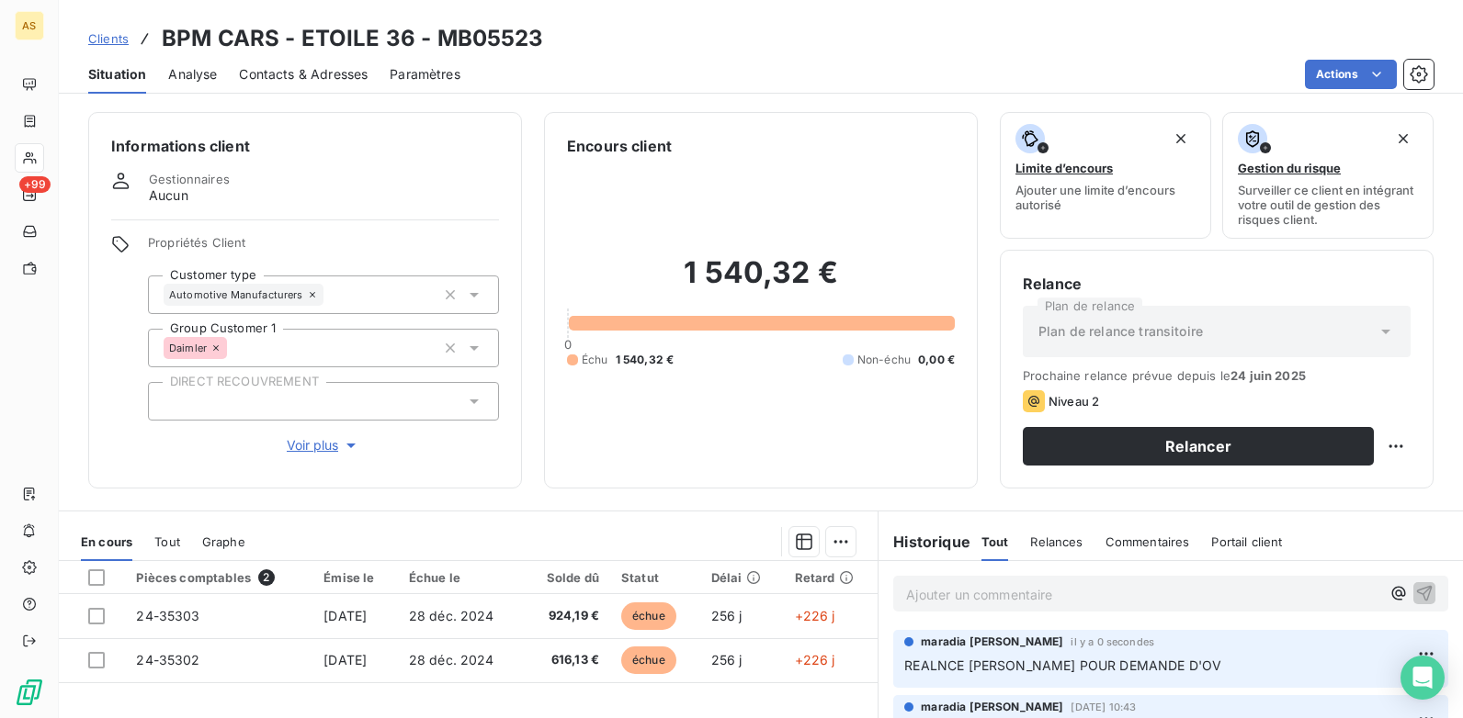
click at [293, 76] on span "Contacts & Adresses" at bounding box center [303, 74] width 129 height 18
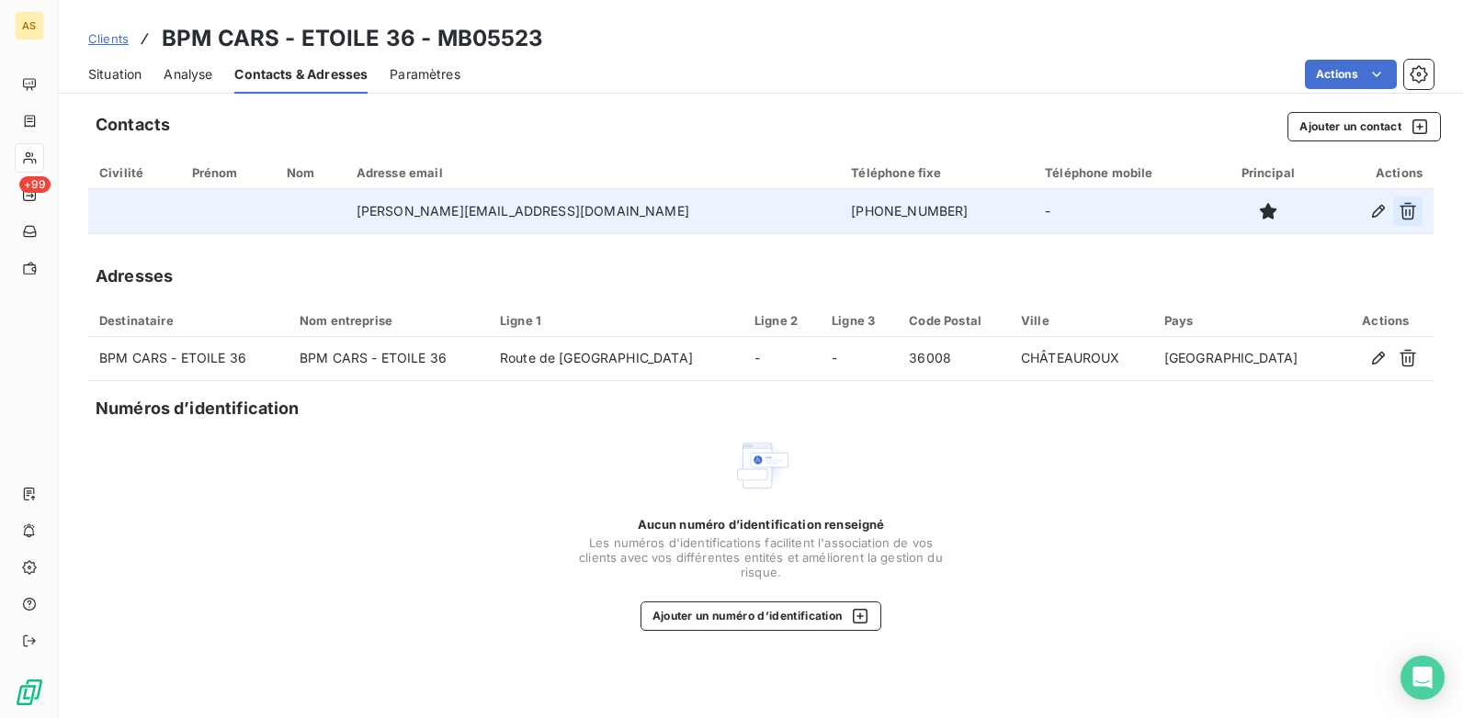
click at [1396, 210] on button "button" at bounding box center [1407, 211] width 29 height 29
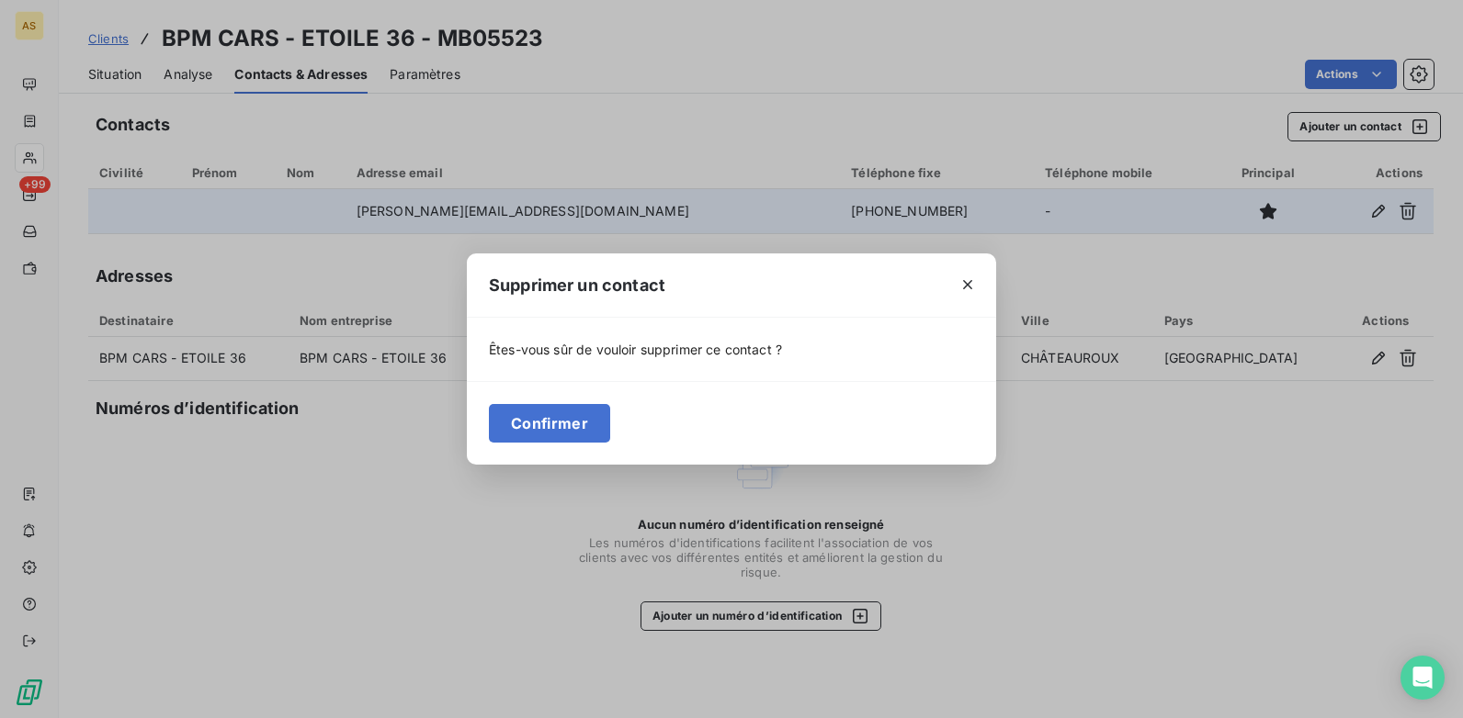
drag, startPoint x: 297, startPoint y: 247, endPoint x: 548, endPoint y: 265, distance: 251.5
click at [311, 246] on div "Supprimer un contact Êtes-vous sûr de vouloir supprimer ce contact ? Confirmer" at bounding box center [731, 359] width 1463 height 718
click at [963, 285] on icon "button" at bounding box center [967, 285] width 18 height 18
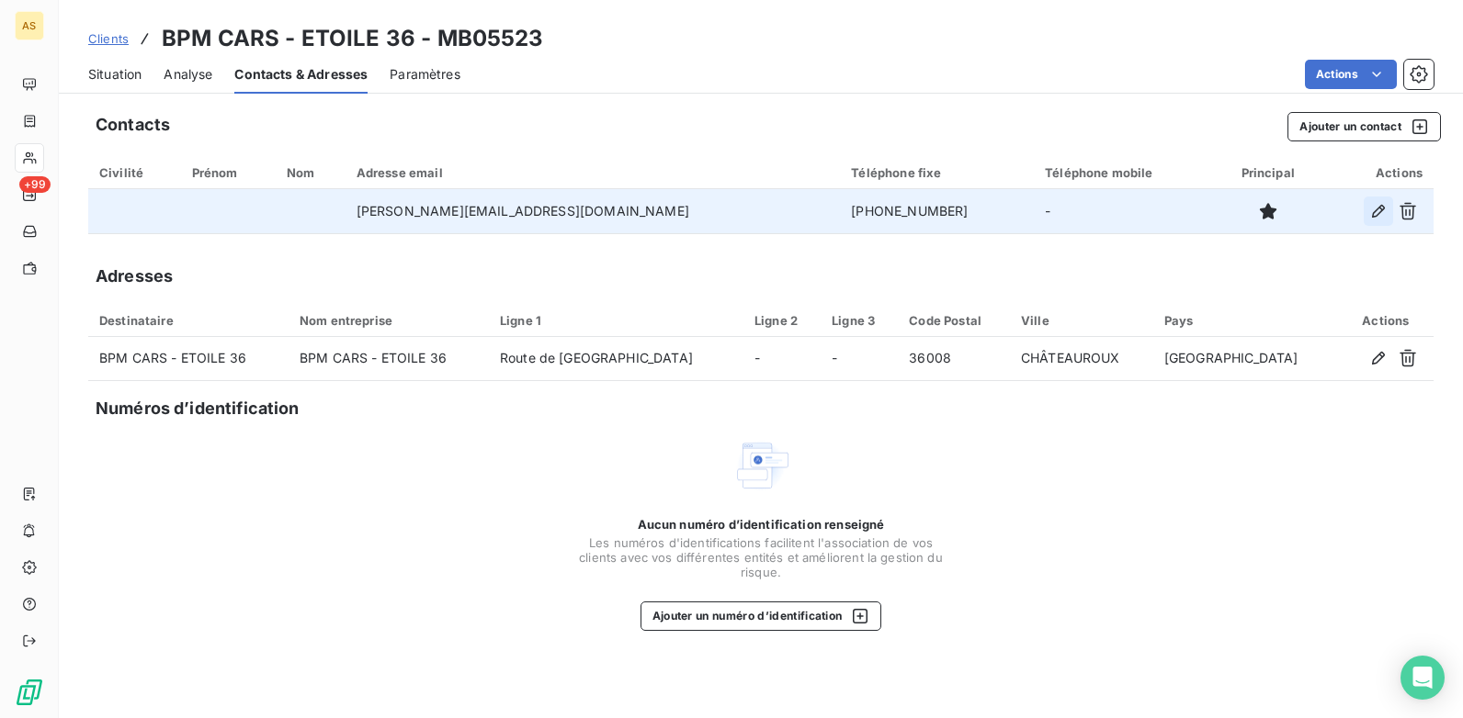
click at [1372, 210] on icon "button" at bounding box center [1378, 211] width 18 height 18
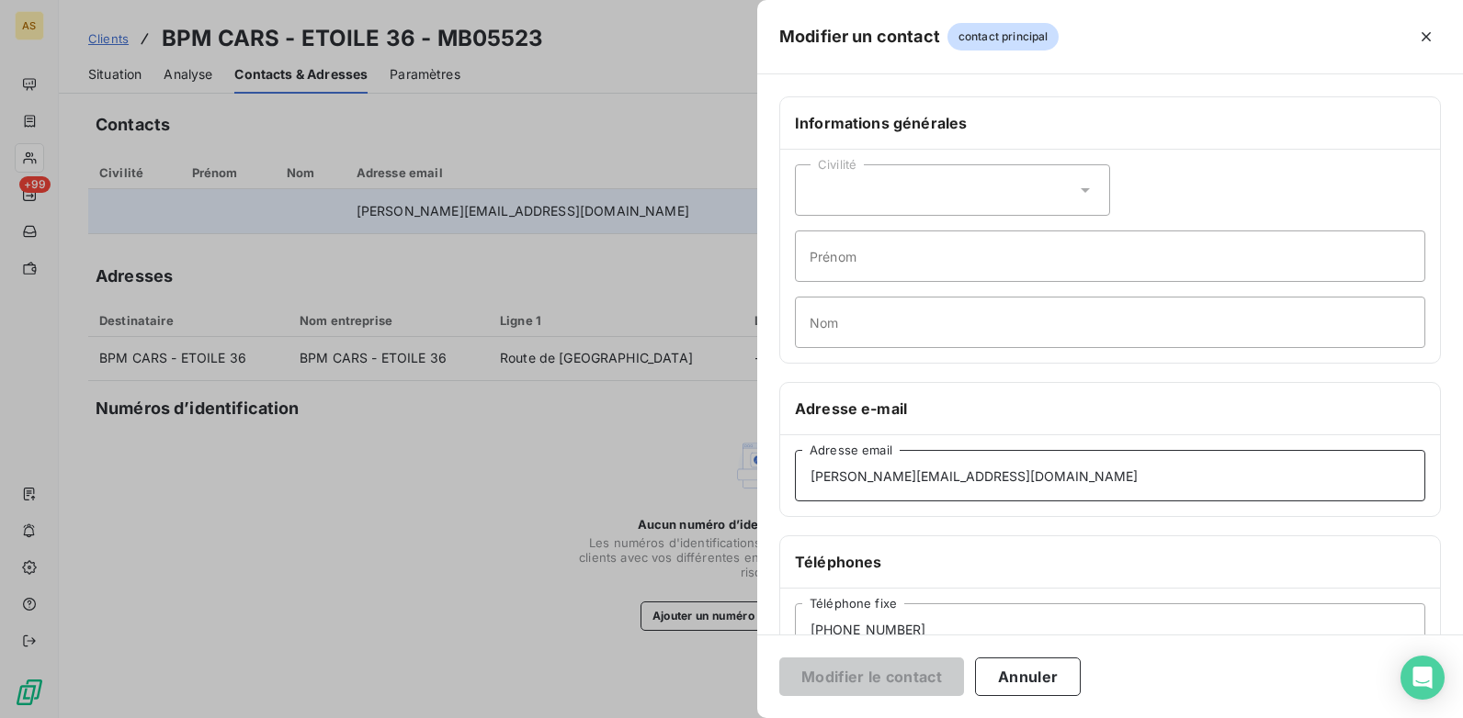
click at [948, 491] on input "b.martin@bpmgroup.fr" at bounding box center [1110, 475] width 630 height 51
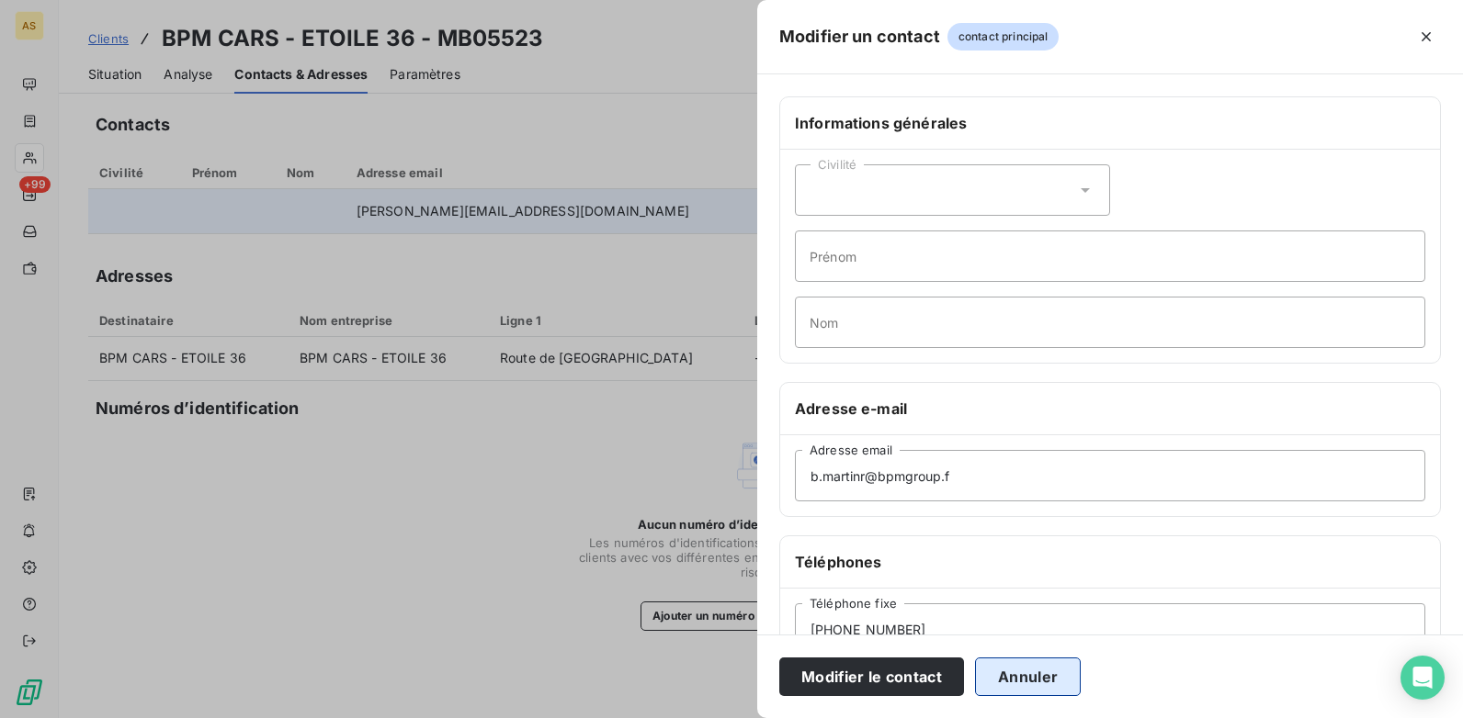
click at [1034, 684] on button "Annuler" at bounding box center [1028, 677] width 106 height 39
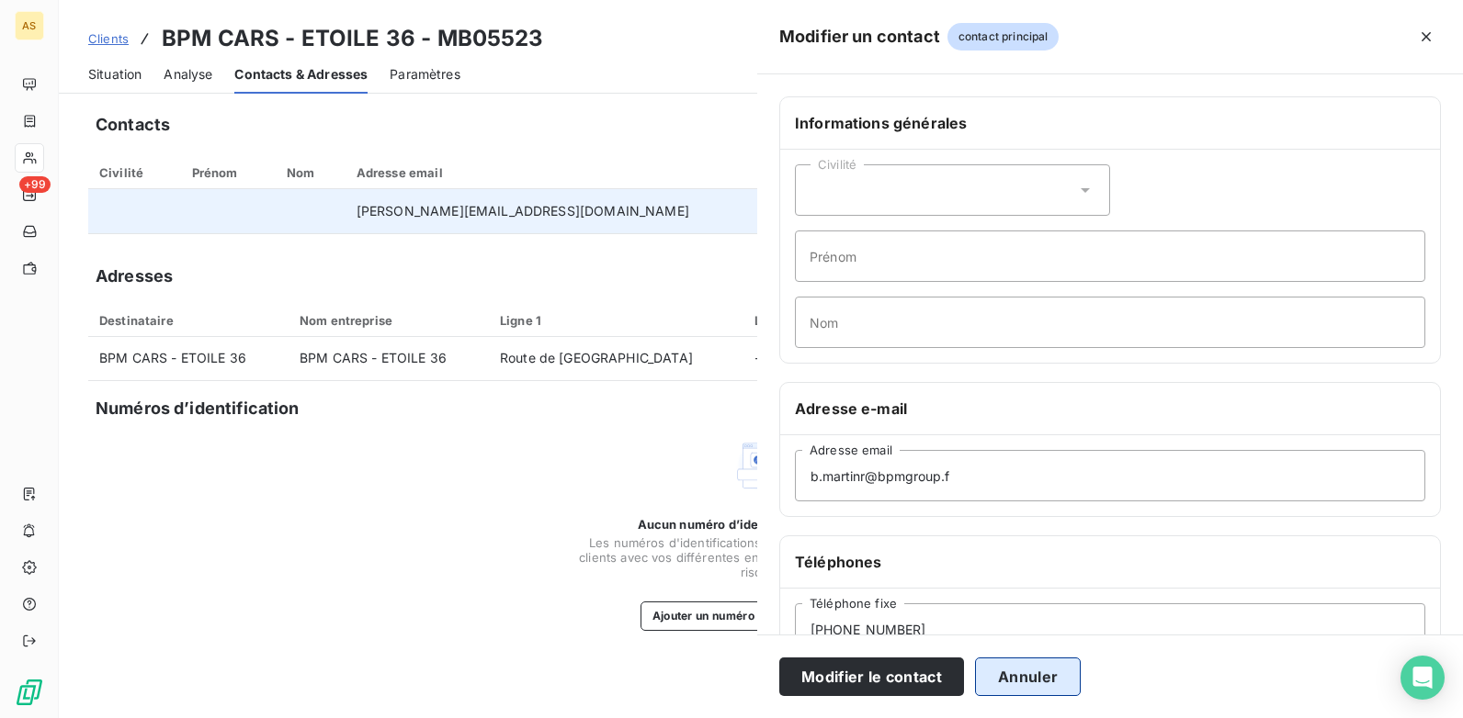
type input "b.martin@bpmgroup.fr"
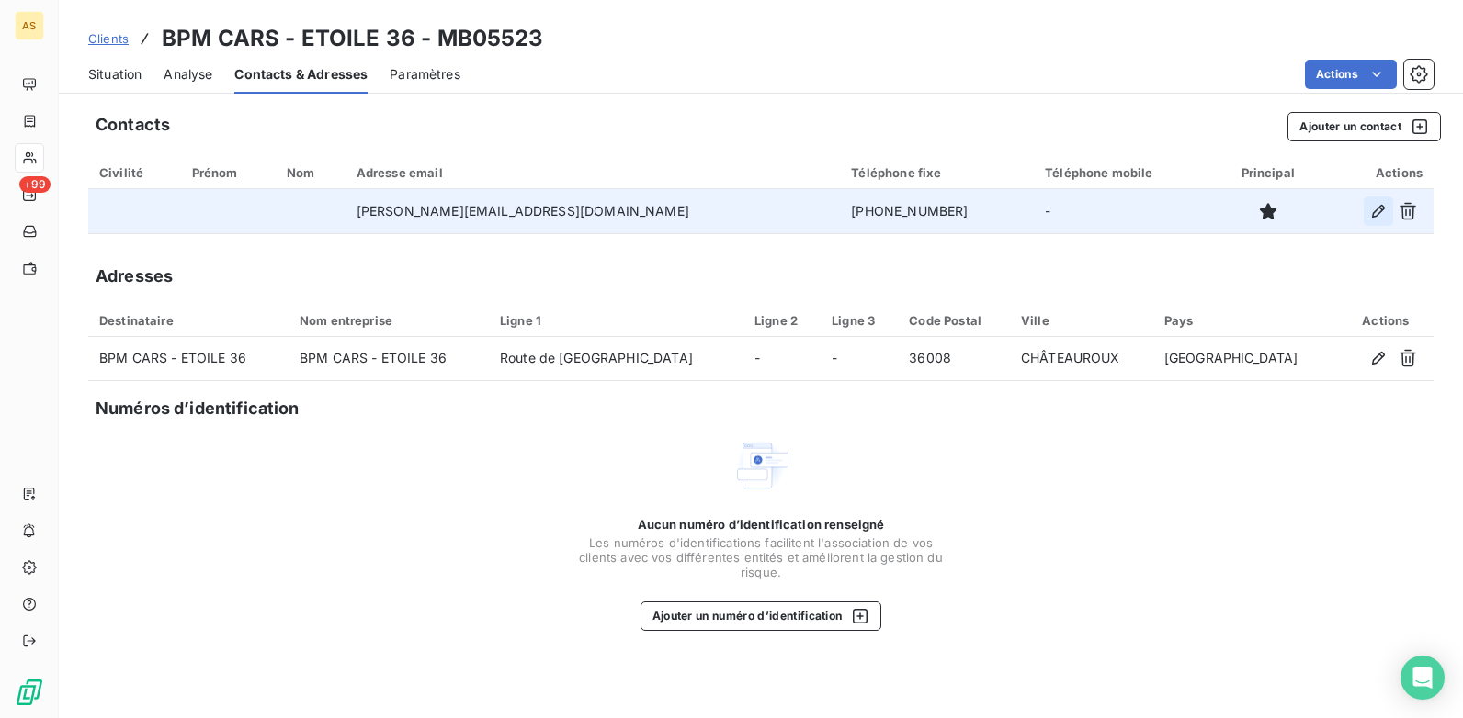
click at [1384, 209] on icon "button" at bounding box center [1378, 211] width 13 height 13
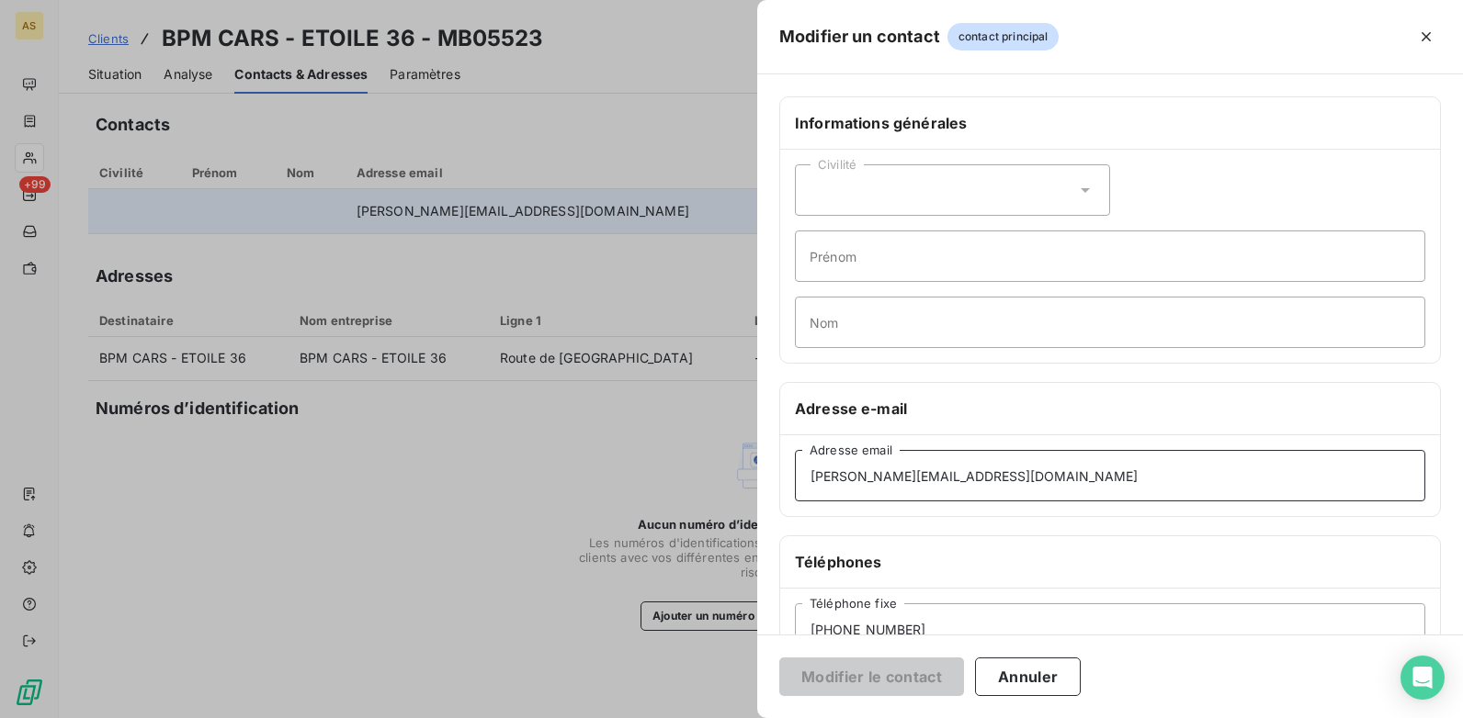
drag, startPoint x: 961, startPoint y: 478, endPoint x: 808, endPoint y: 481, distance: 152.5
click at [808, 481] on input "b.martin@bpmgroup.fr" at bounding box center [1110, 475] width 630 height 51
click at [596, 494] on div at bounding box center [731, 359] width 1463 height 718
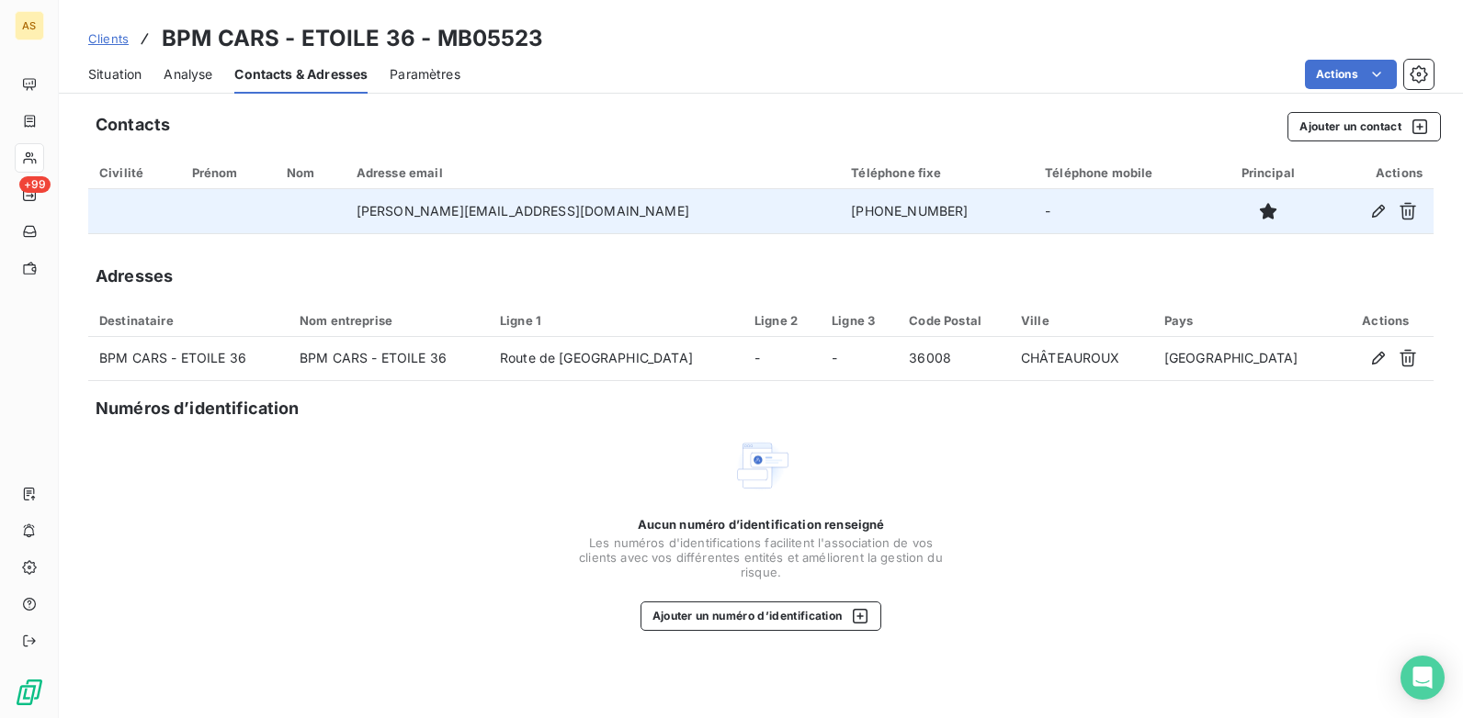
click at [134, 67] on span "Situation" at bounding box center [114, 74] width 53 height 18
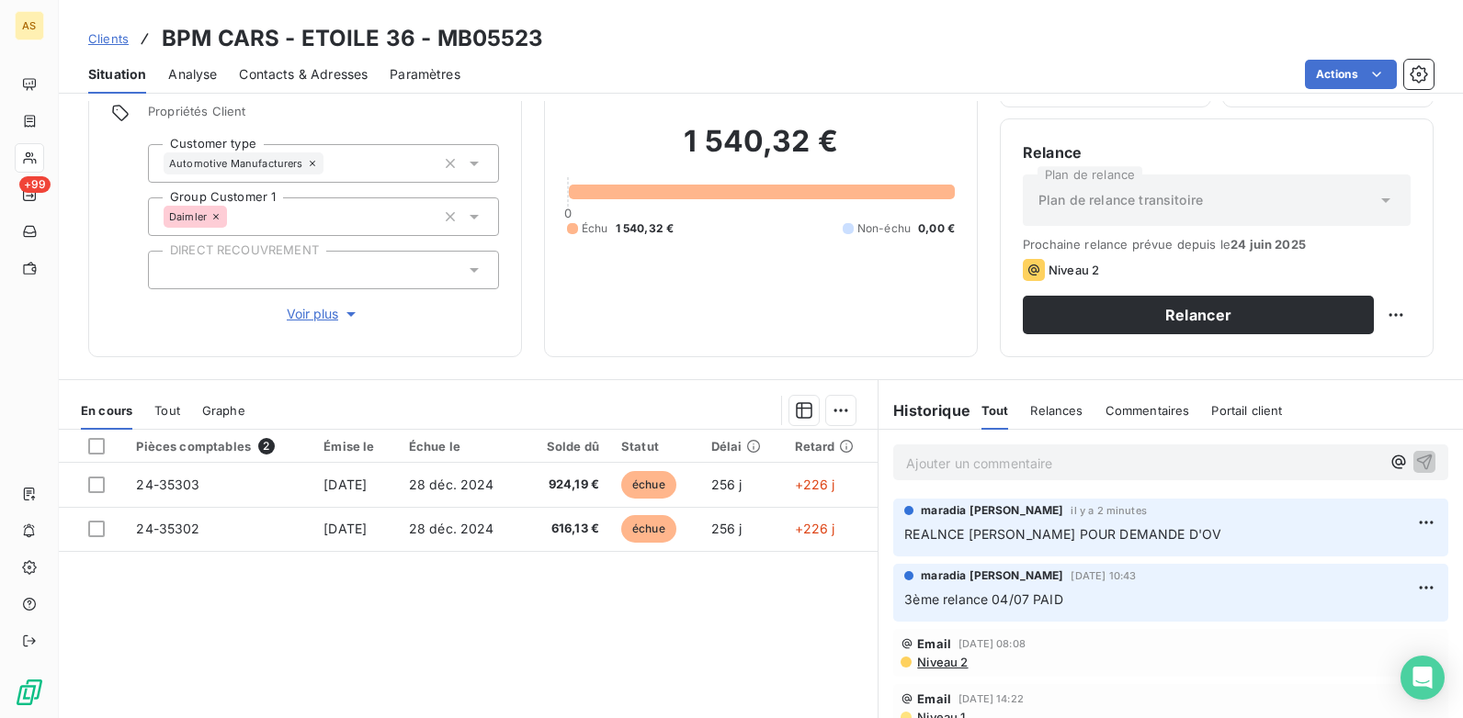
scroll to position [0, 0]
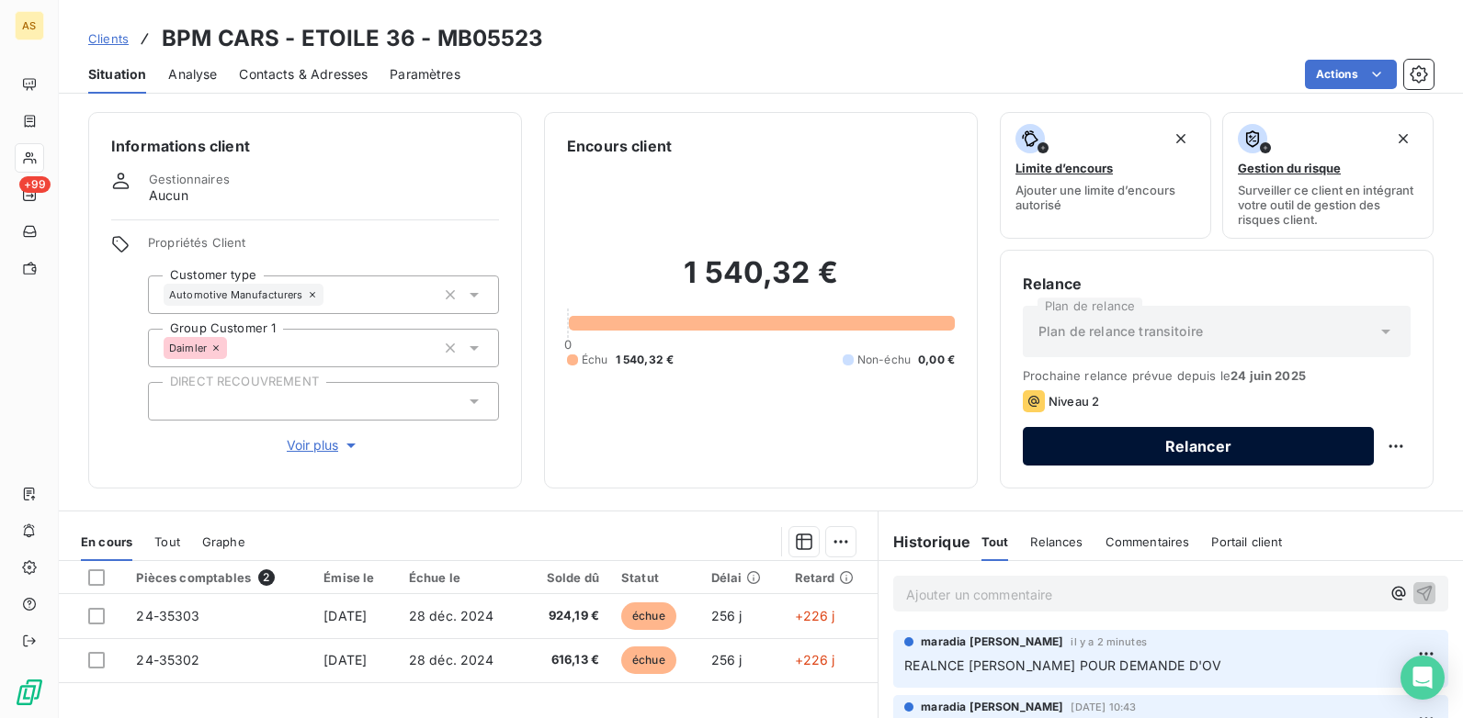
click at [1178, 445] on button "Relancer" at bounding box center [1197, 446] width 351 height 39
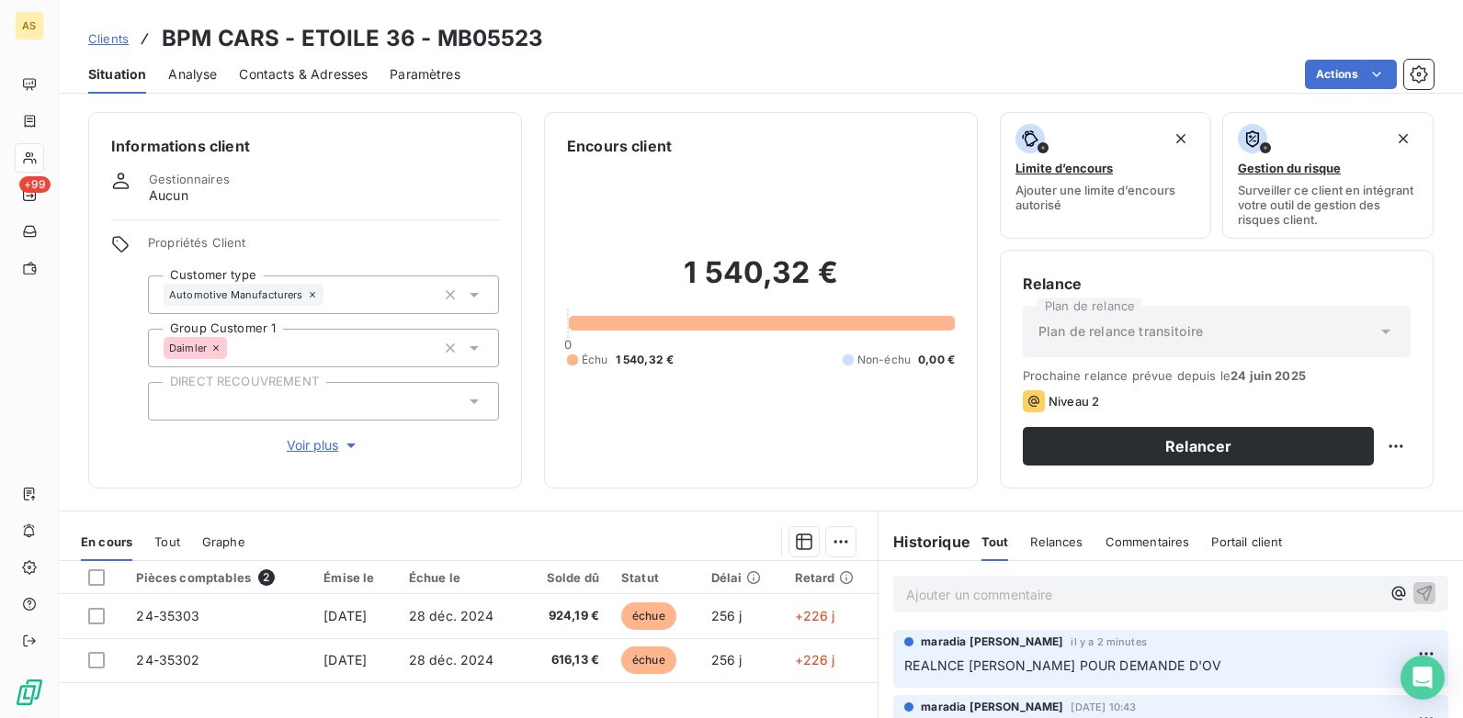
click at [299, 65] on span "Contacts & Adresses" at bounding box center [303, 74] width 129 height 18
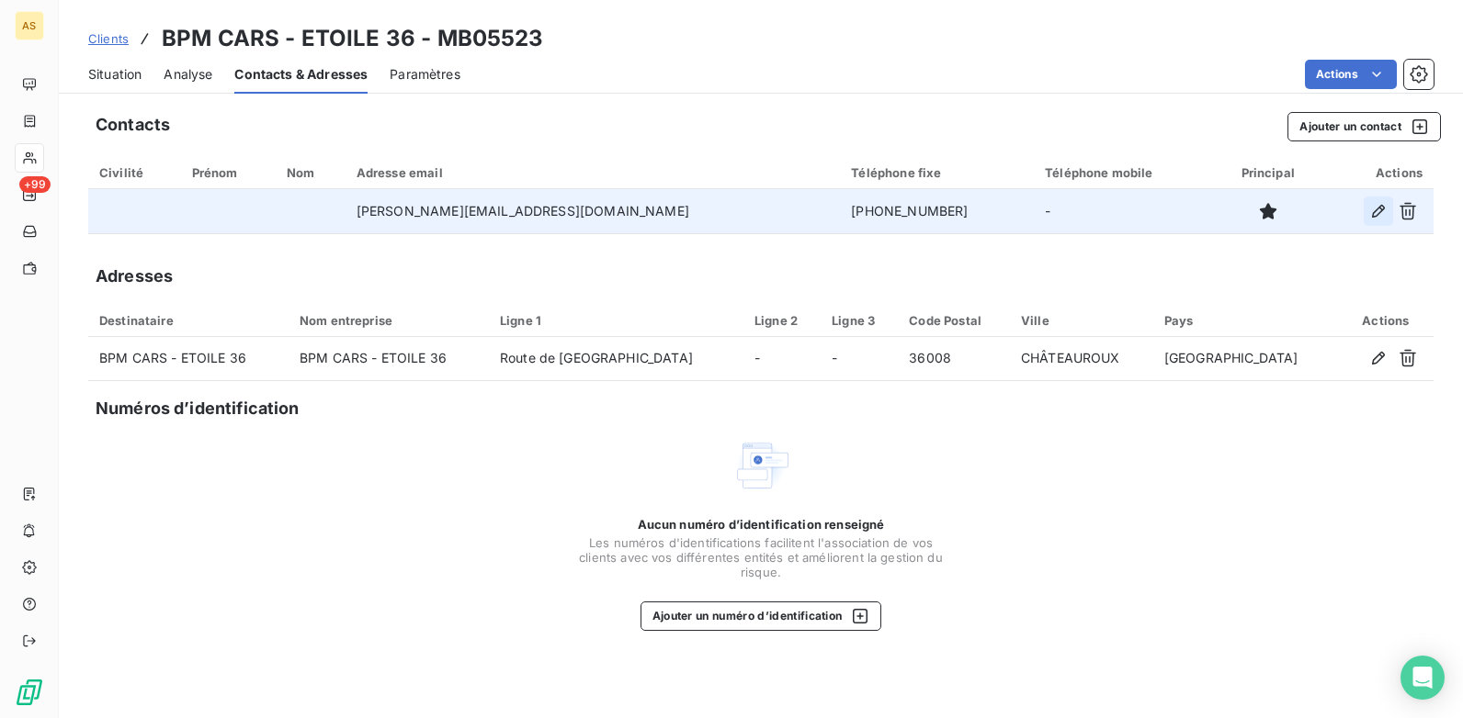
click at [1381, 212] on icon "button" at bounding box center [1378, 211] width 18 height 18
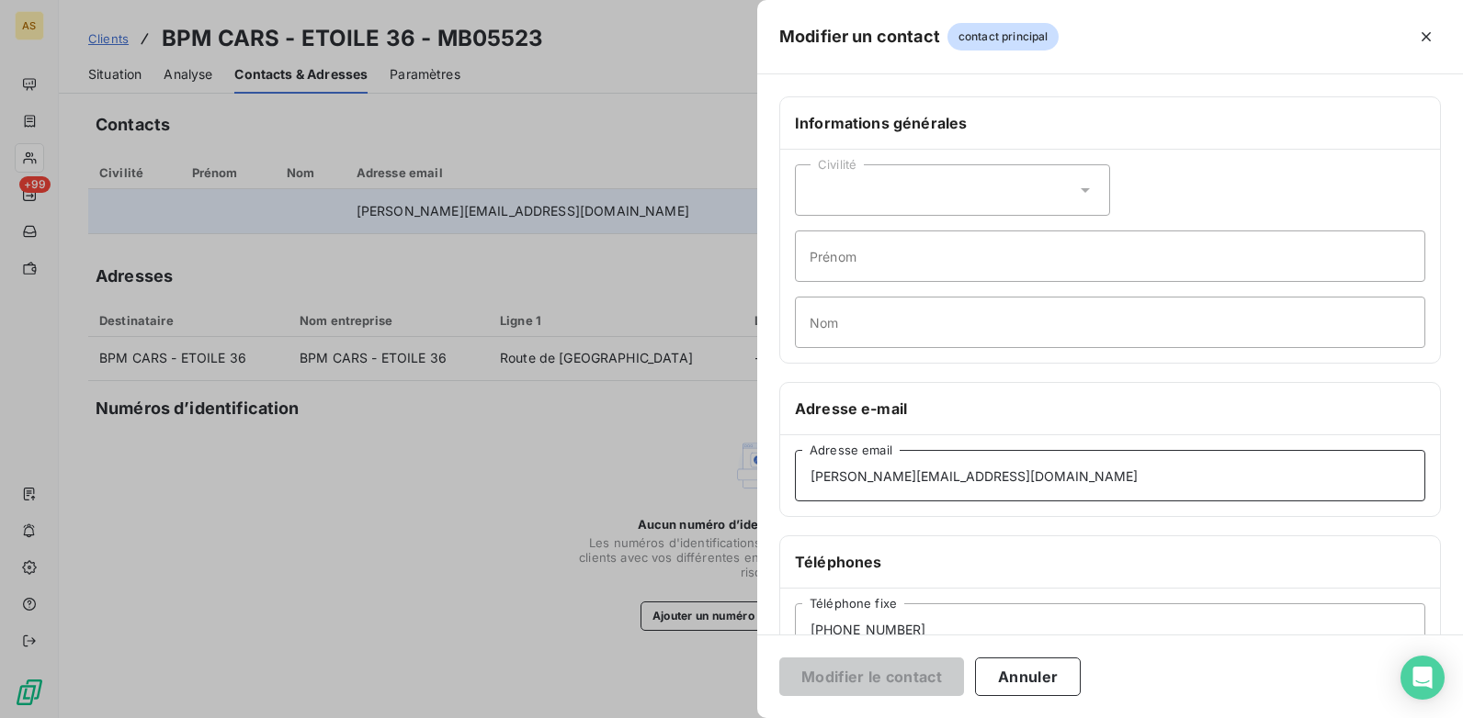
drag, startPoint x: 957, startPoint y: 484, endPoint x: 807, endPoint y: 483, distance: 150.7
click at [807, 483] on input "b.martin@bpmgroup.fr" at bounding box center [1110, 475] width 630 height 51
click at [446, 471] on div at bounding box center [731, 359] width 1463 height 718
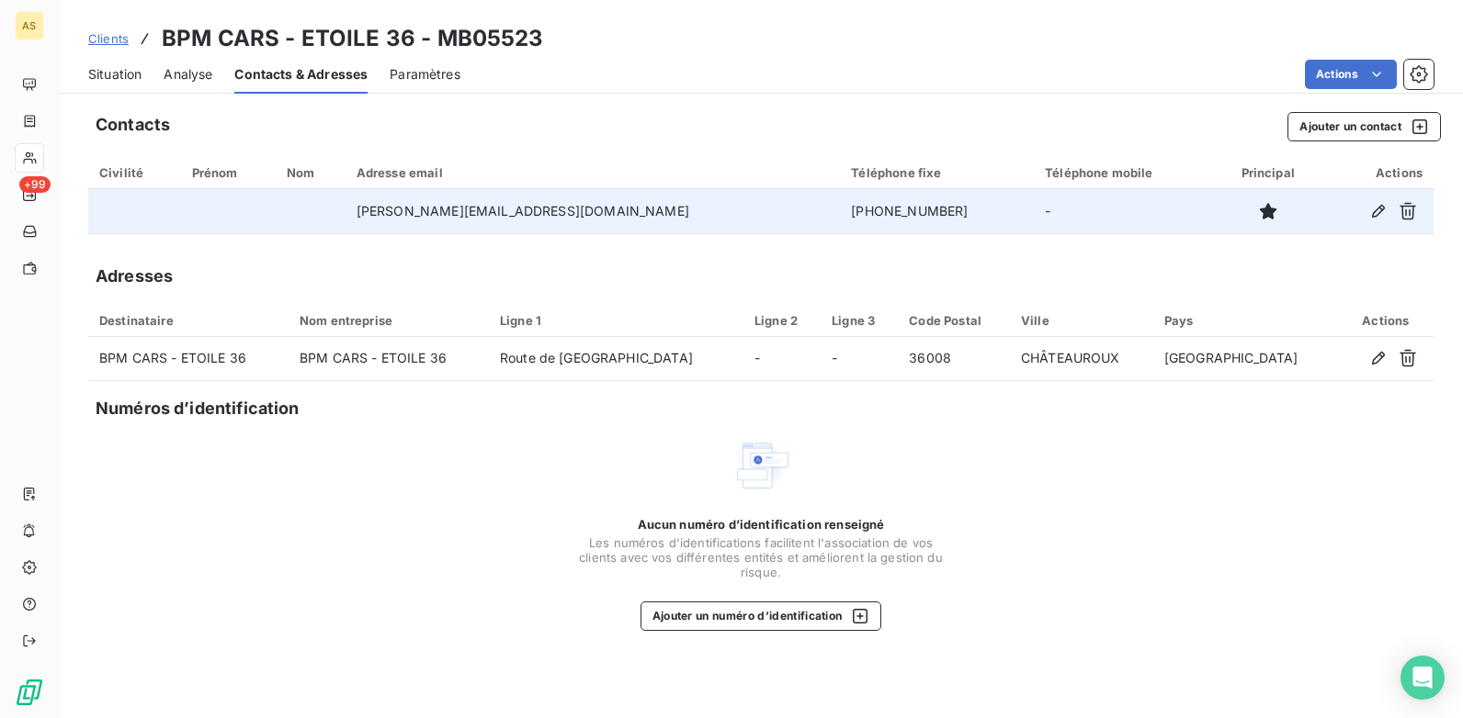
click at [100, 74] on span "Situation" at bounding box center [114, 74] width 53 height 18
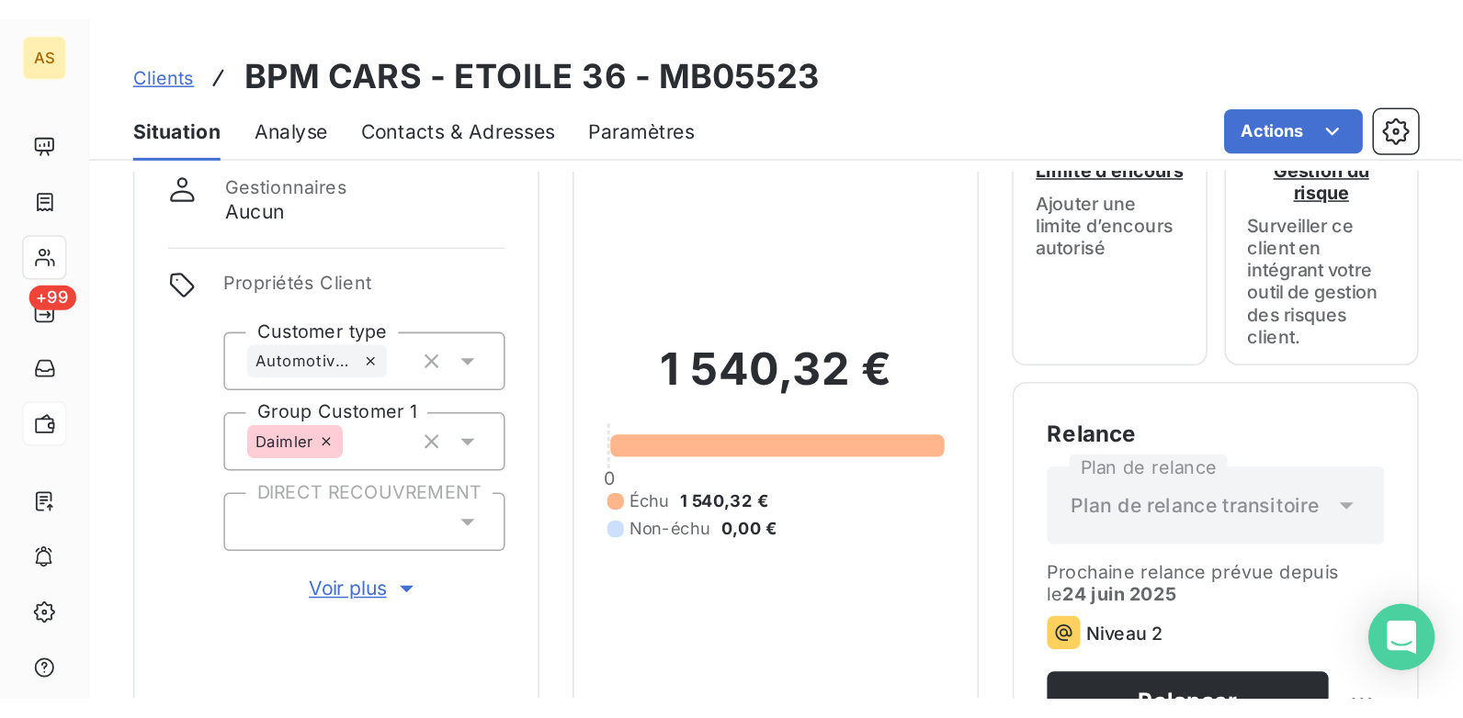
scroll to position [68, 0]
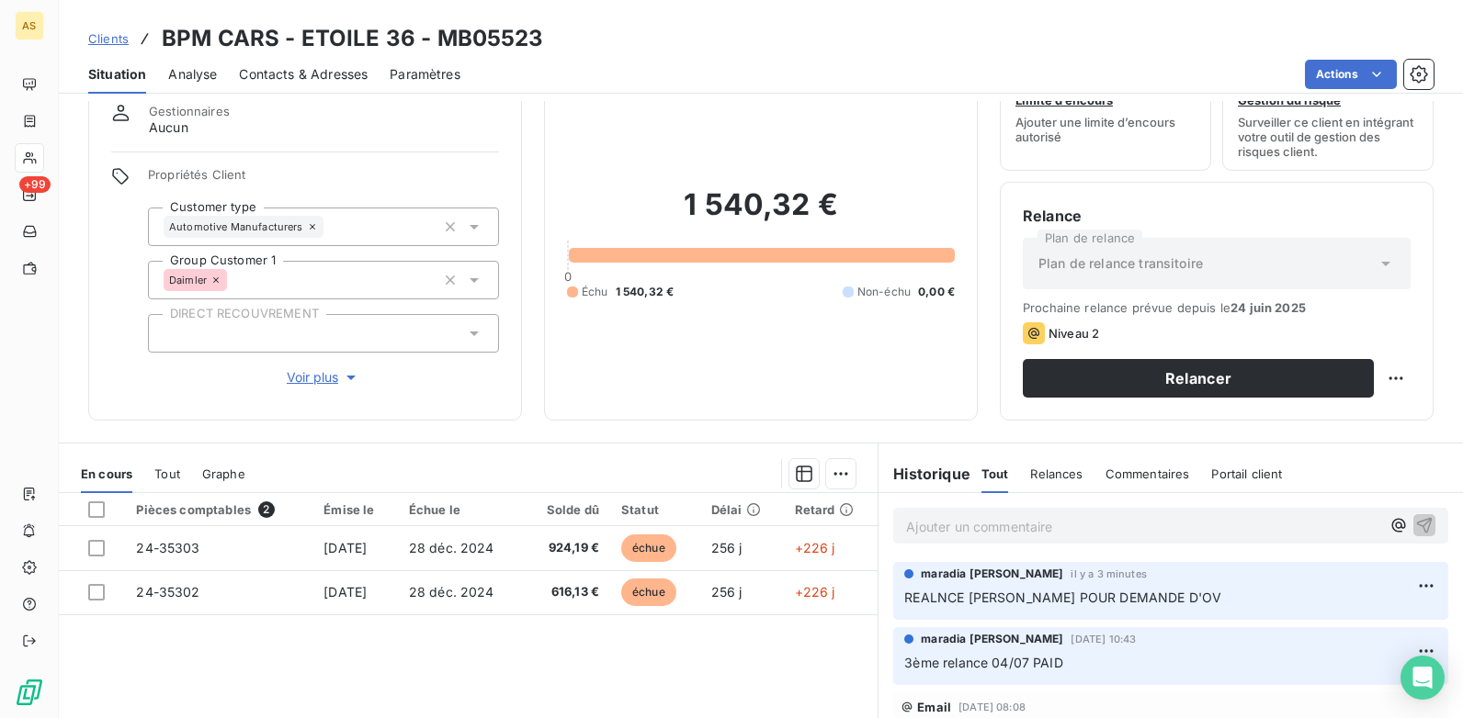
click at [104, 40] on span "Clients" at bounding box center [108, 38] width 40 height 15
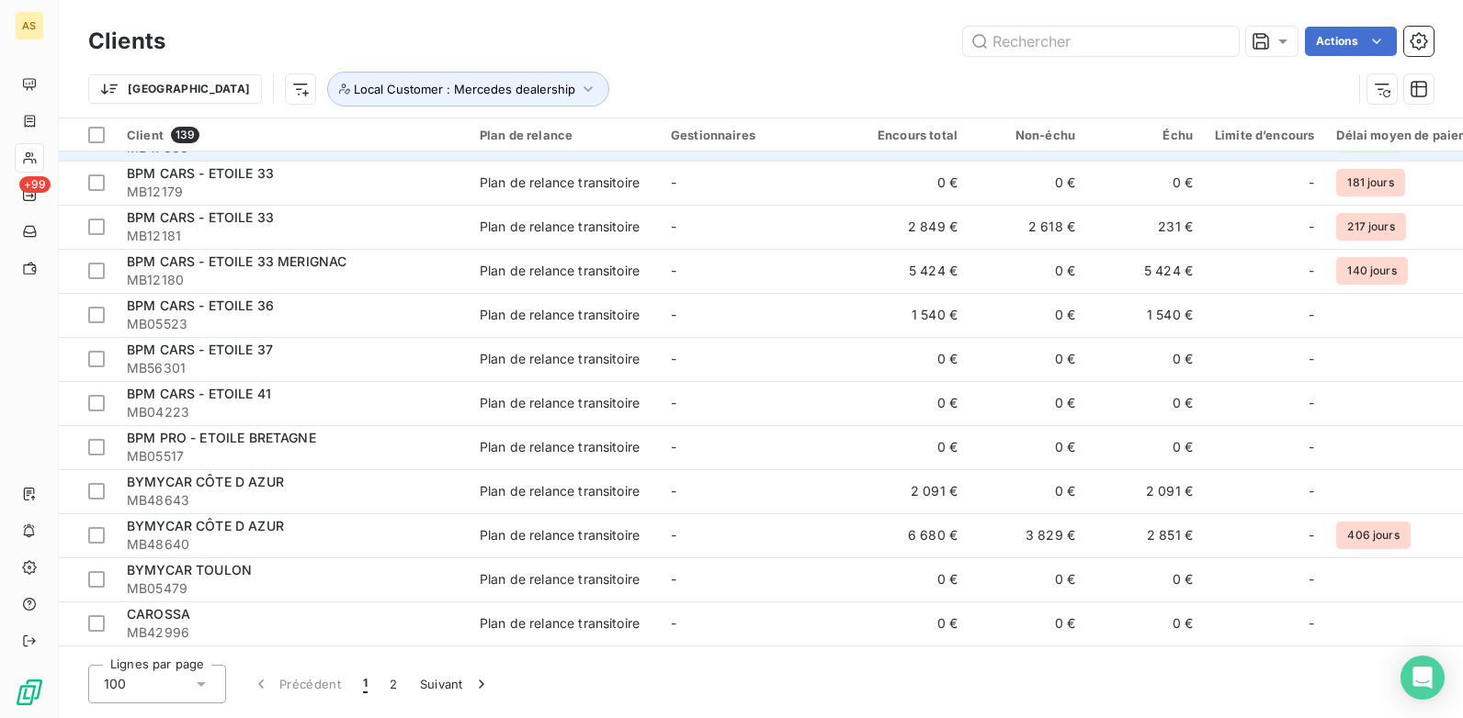
scroll to position [184, 0]
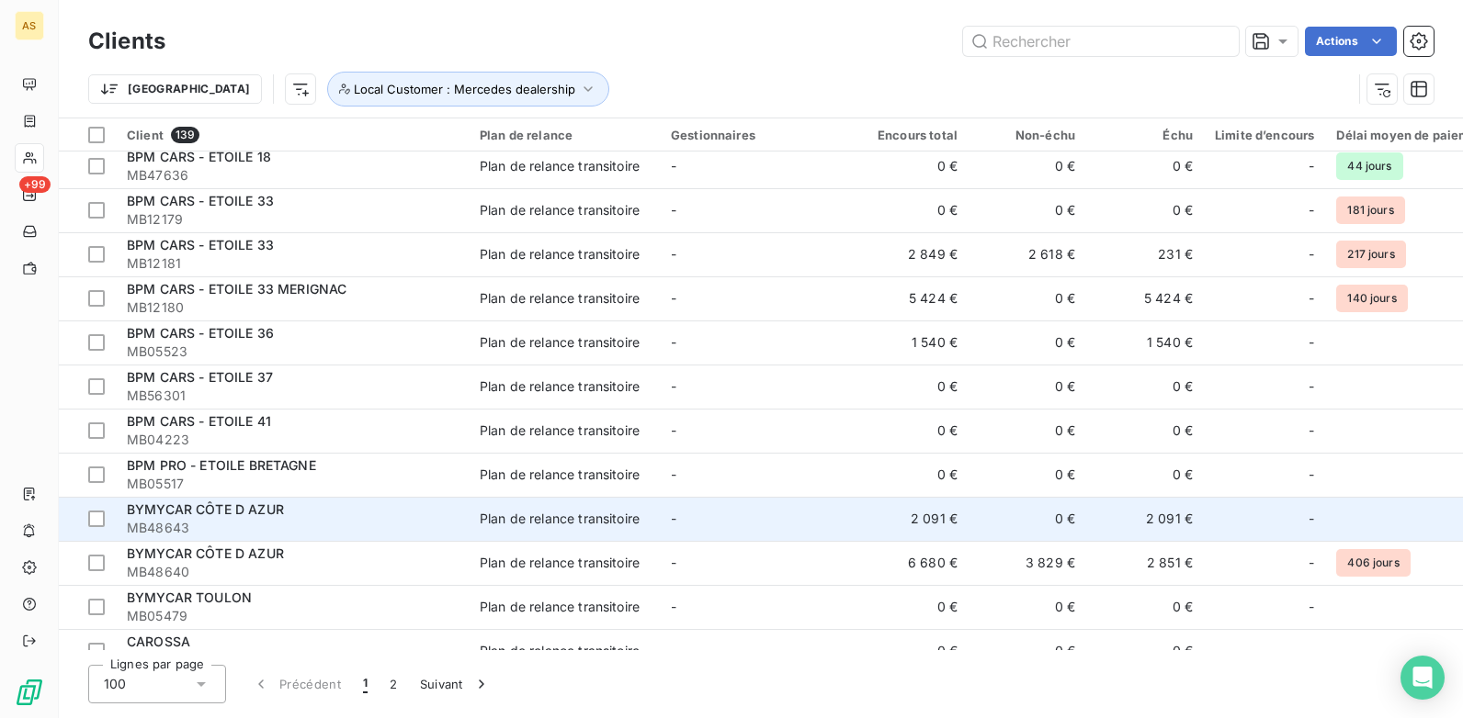
click at [686, 517] on td "-" at bounding box center [755, 519] width 191 height 44
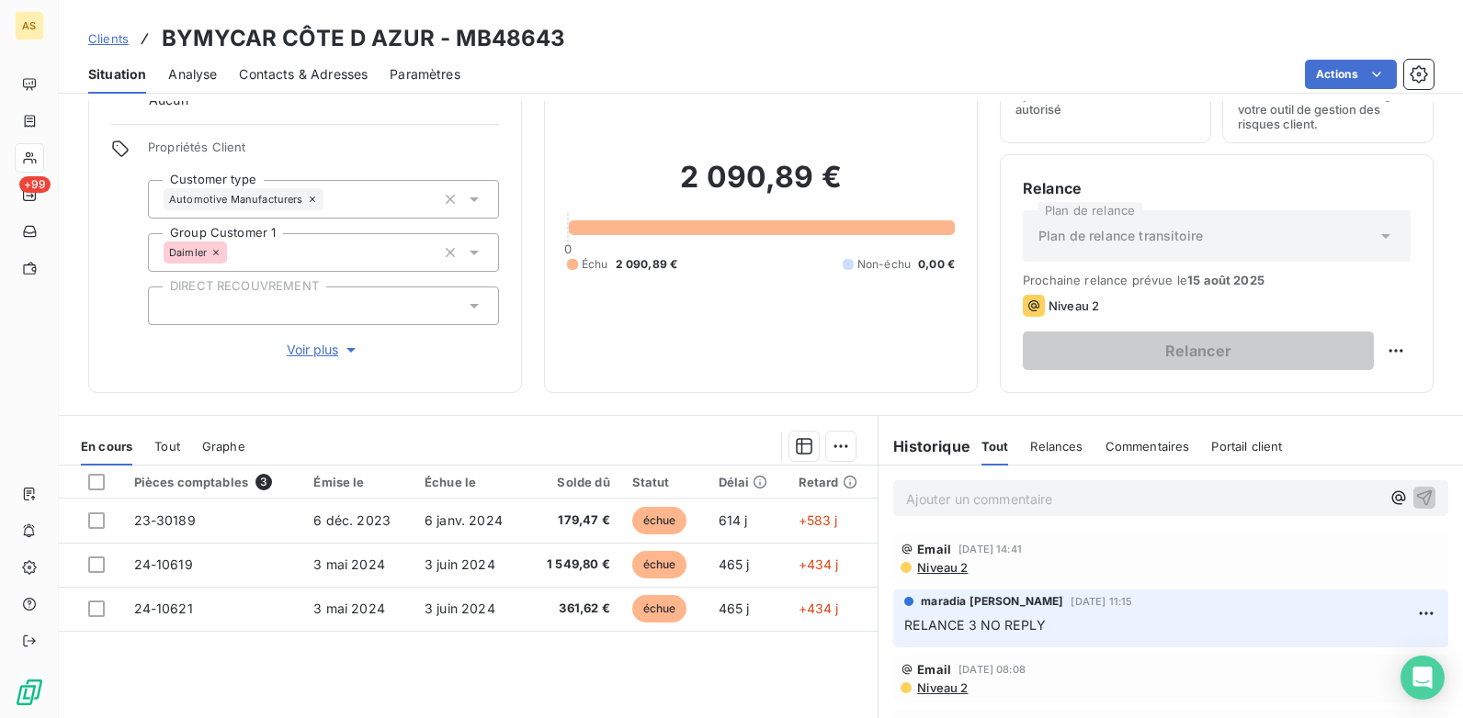
scroll to position [68, 0]
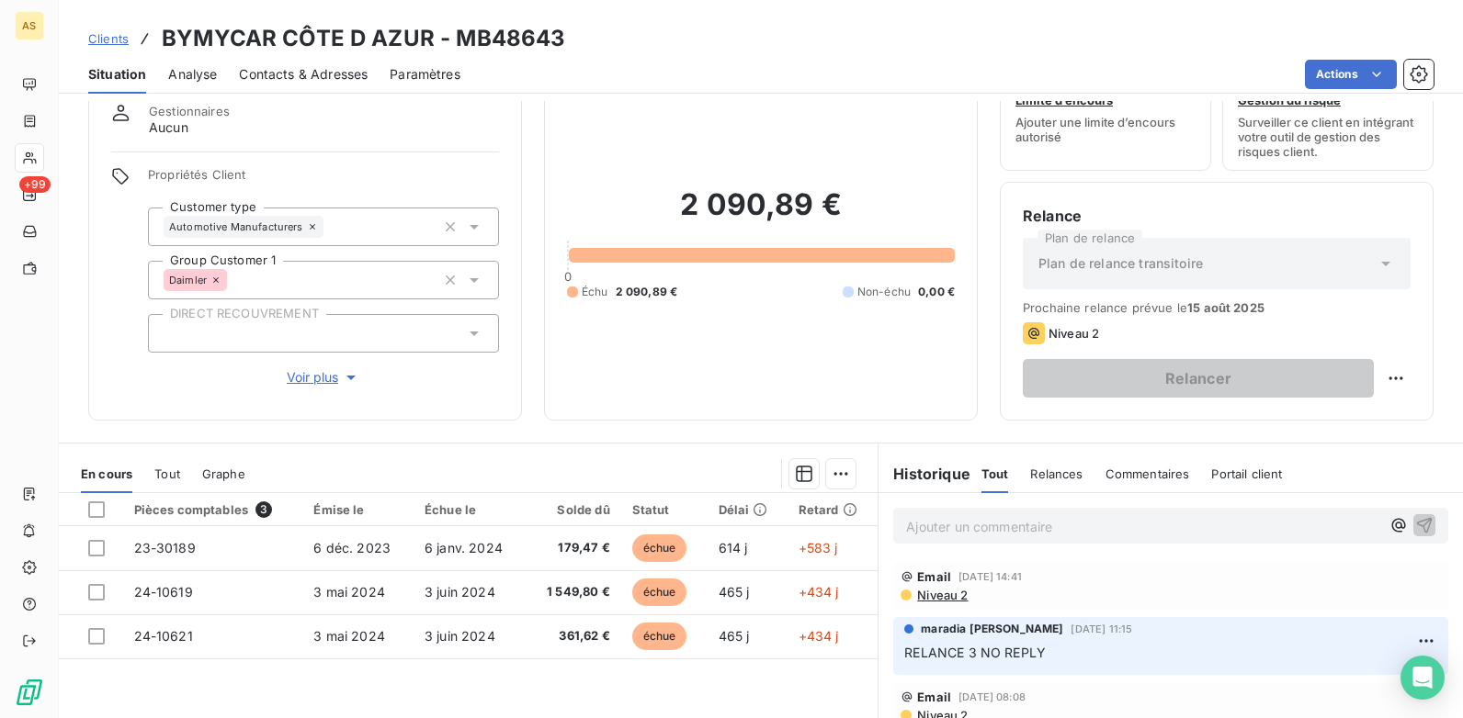
click at [318, 73] on span "Contacts & Adresses" at bounding box center [303, 74] width 129 height 18
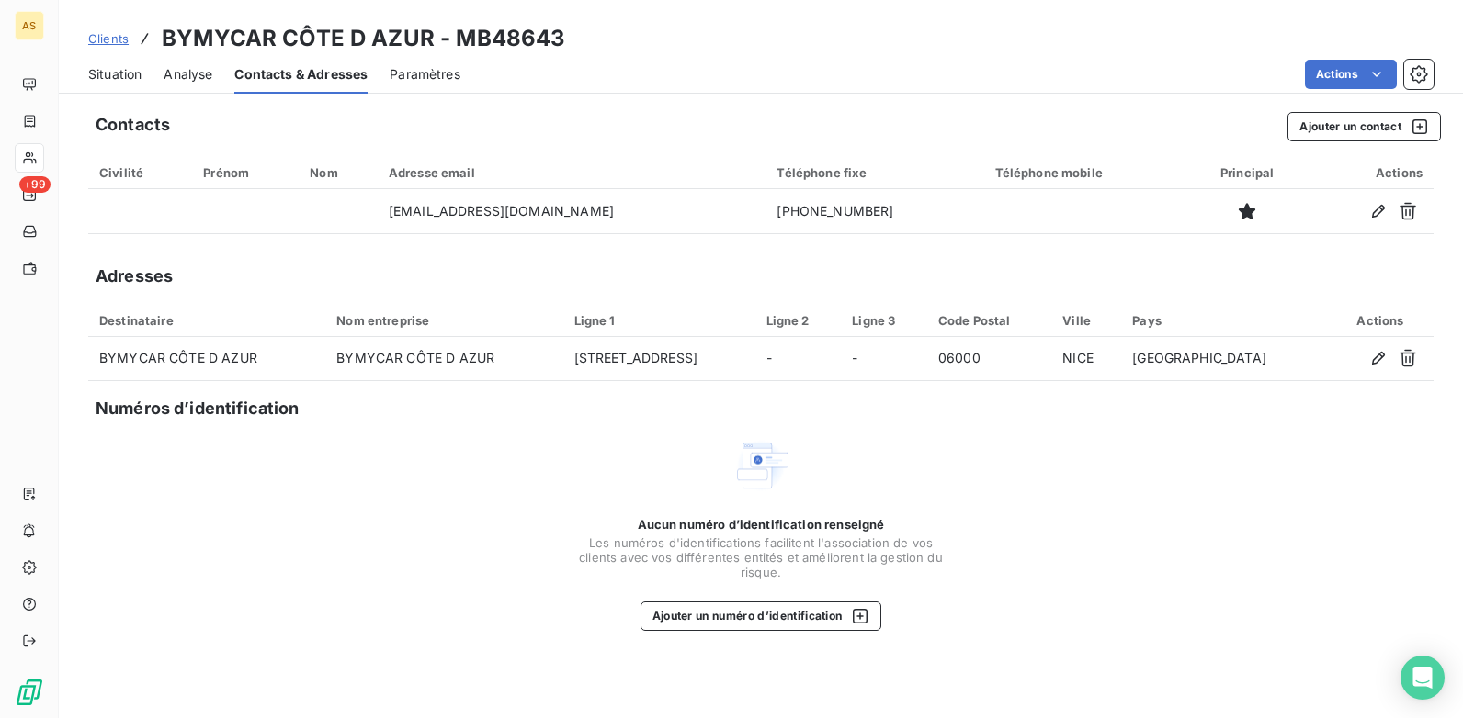
click at [105, 31] on span "Clients" at bounding box center [108, 38] width 40 height 15
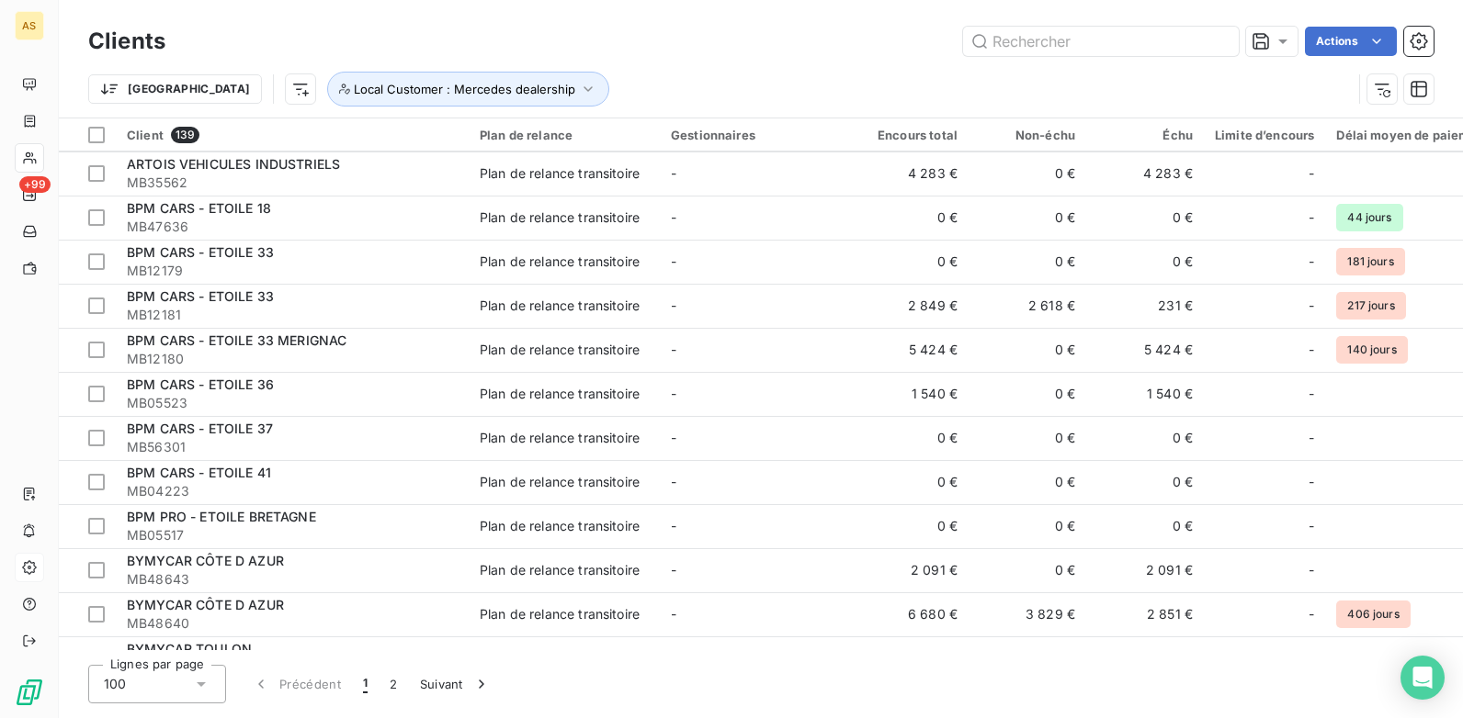
scroll to position [276, 0]
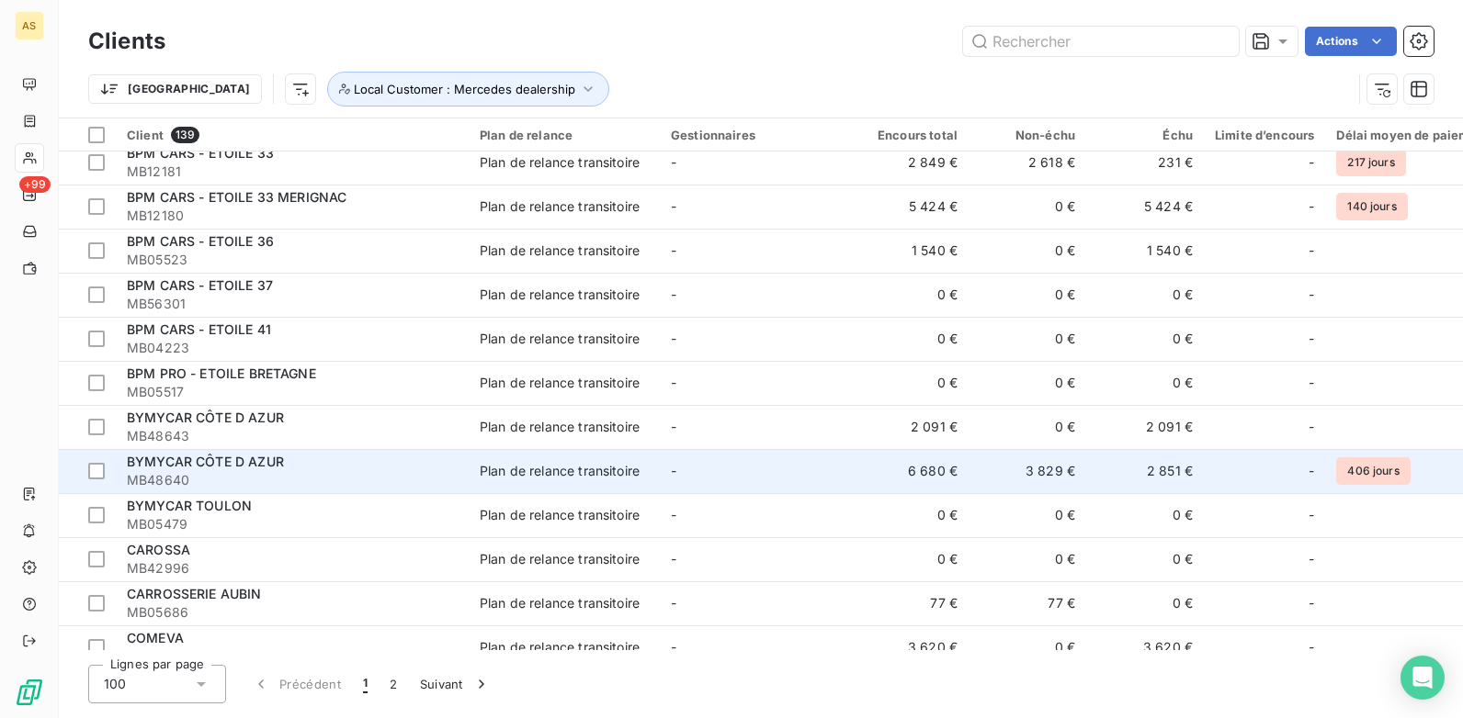
click at [311, 466] on div "BYMYCAR CÔTE D AZUR" at bounding box center [292, 462] width 331 height 18
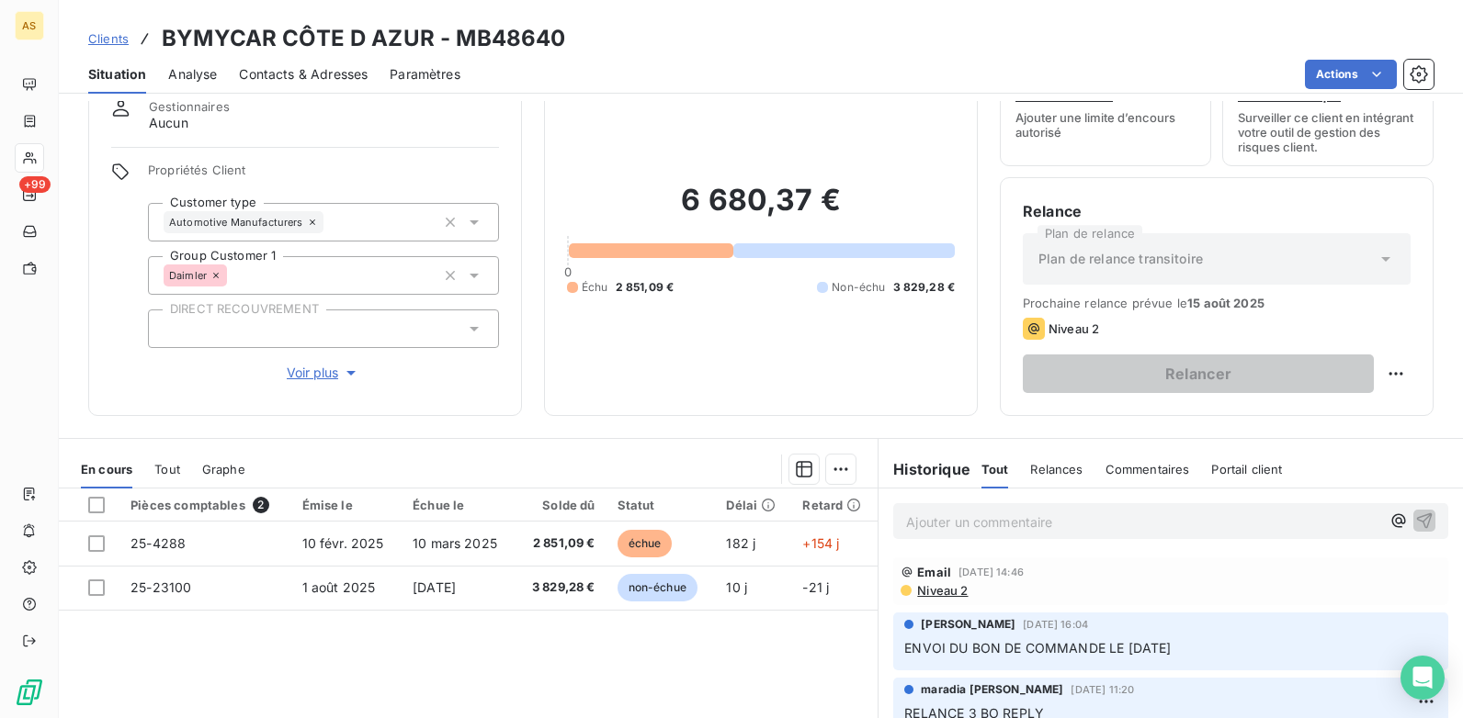
scroll to position [252, 0]
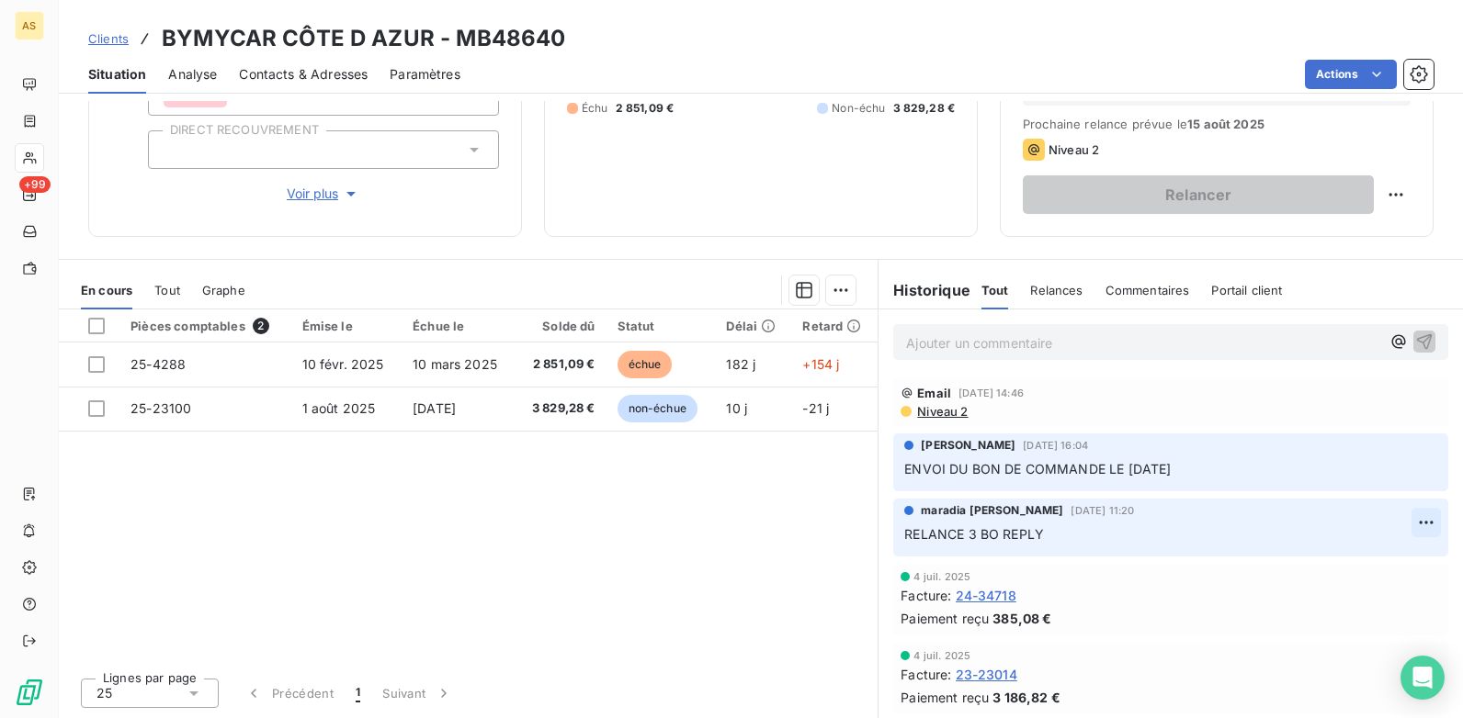
click at [1400, 523] on html "AS +99 Clients BYMYCAR CÔTE D AZUR - MB48640 Situation Analyse Contacts & Adres…" at bounding box center [731, 359] width 1463 height 718
click at [796, 603] on html "AS +99 Clients BYMYCAR CÔTE D AZUR - MB48640 Situation Analyse Contacts & Adres…" at bounding box center [731, 359] width 1463 height 718
click at [83, 30] on div "Clients BYMYCAR CÔTE D AZUR - MB48640" at bounding box center [761, 38] width 1404 height 33
click at [118, 40] on span "Clients" at bounding box center [108, 38] width 40 height 15
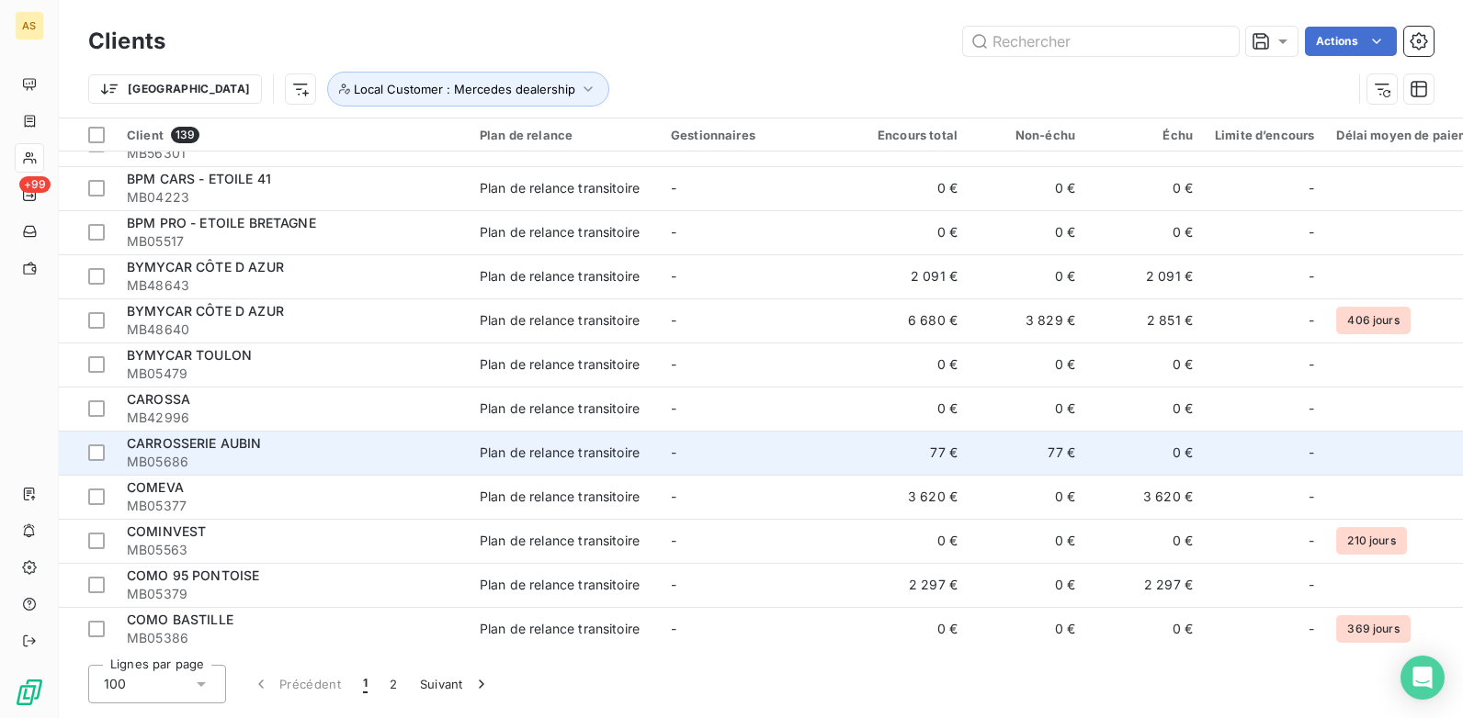
scroll to position [551, 0]
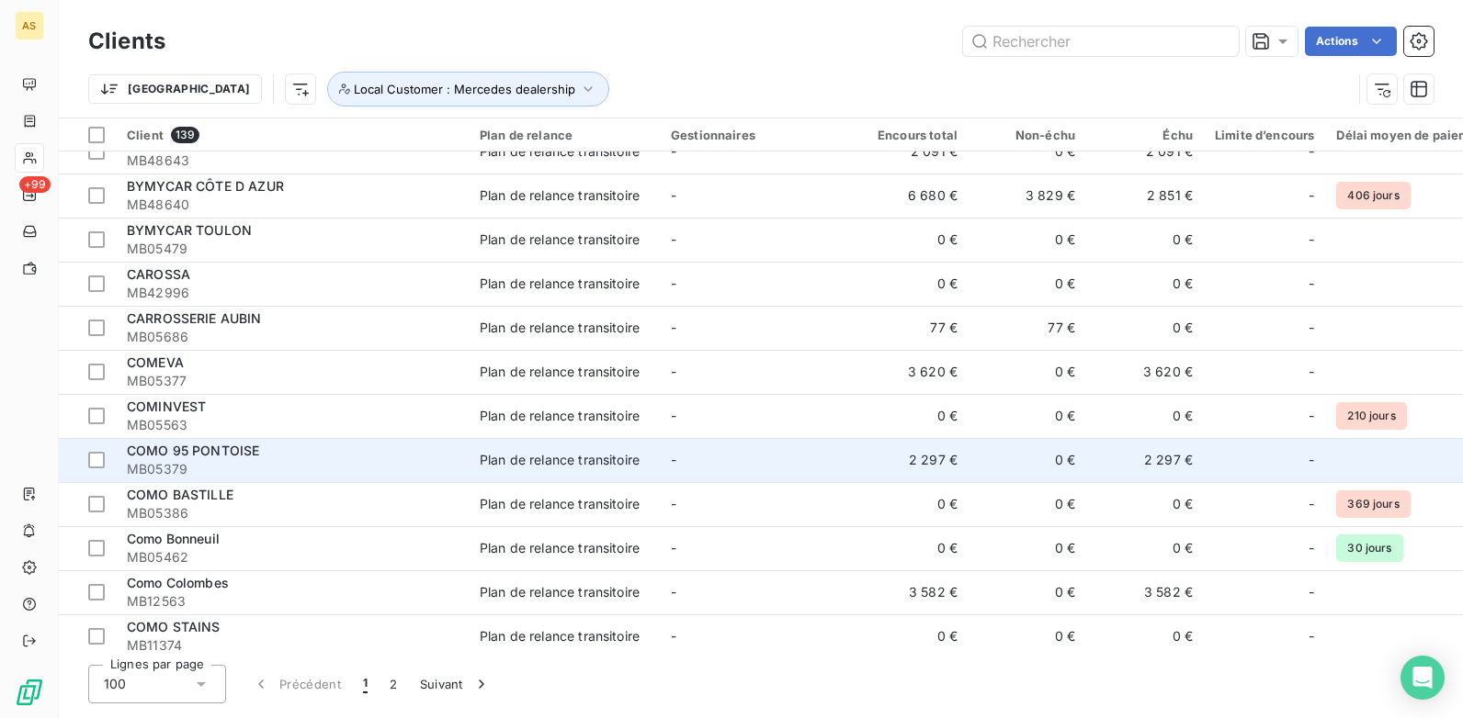
click at [683, 460] on td "-" at bounding box center [755, 460] width 191 height 44
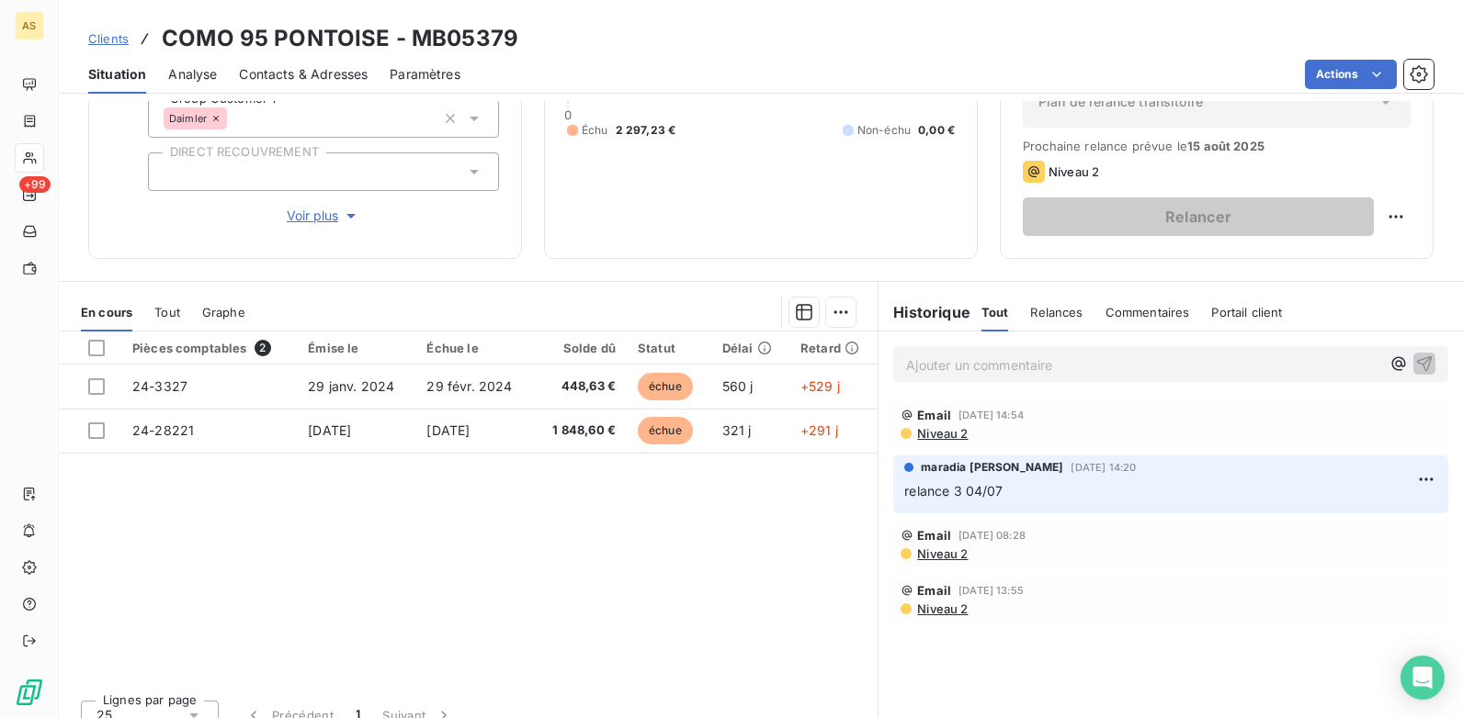
scroll to position [252, 0]
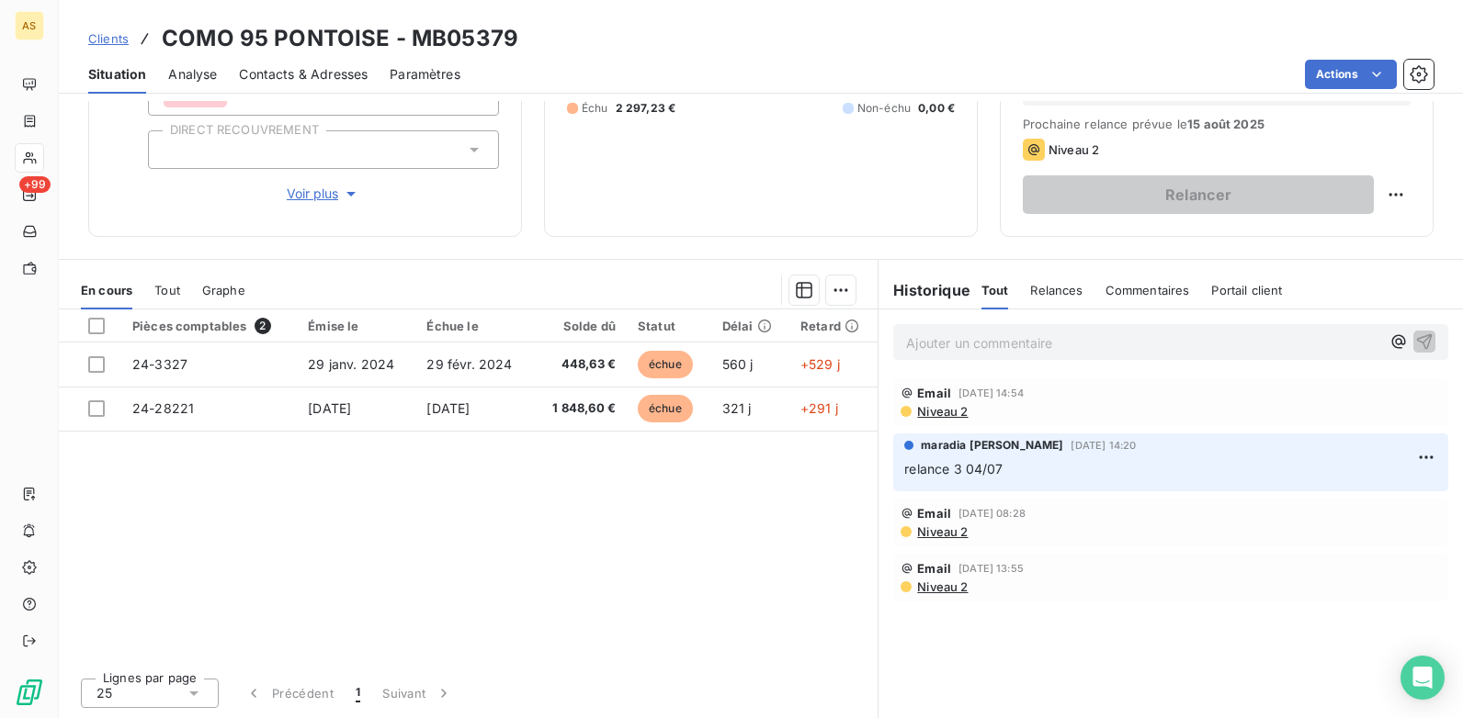
click at [116, 41] on span "Clients" at bounding box center [108, 38] width 40 height 15
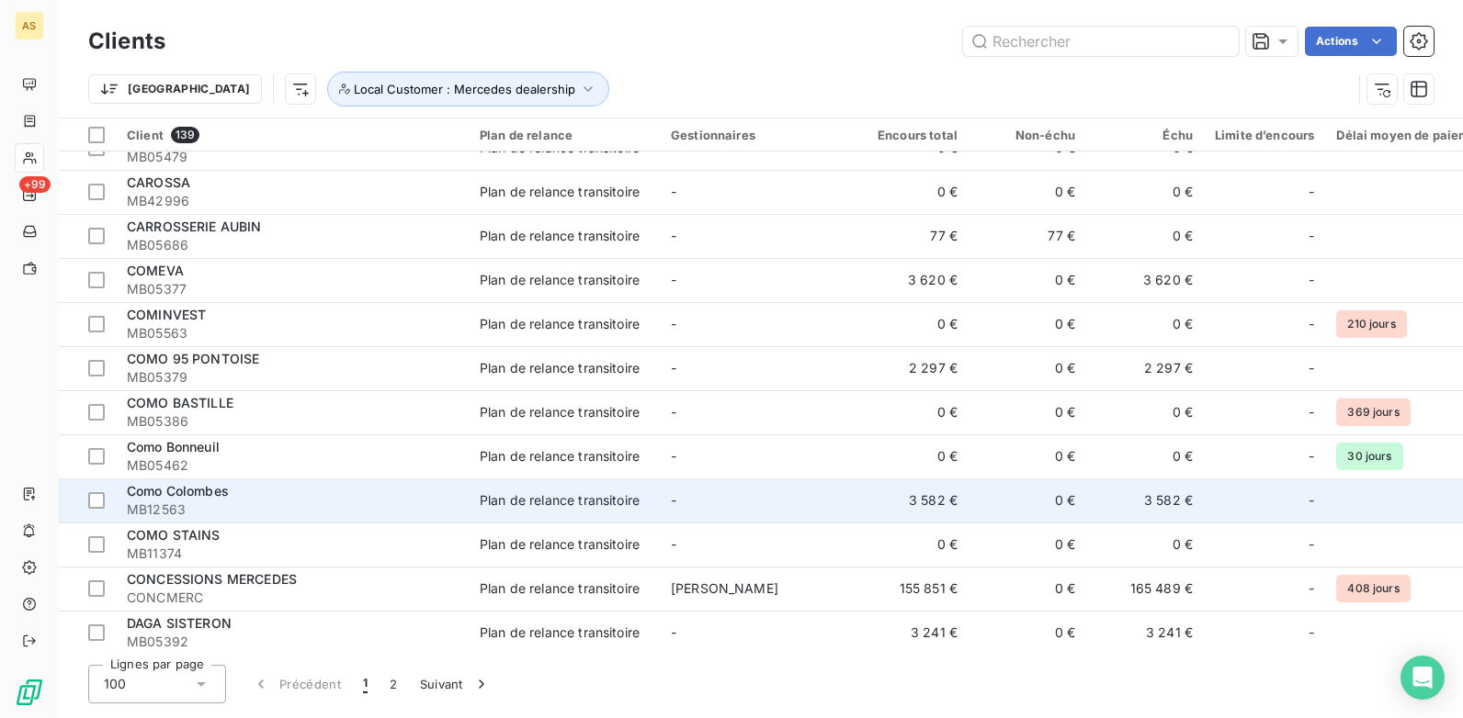
scroll to position [735, 0]
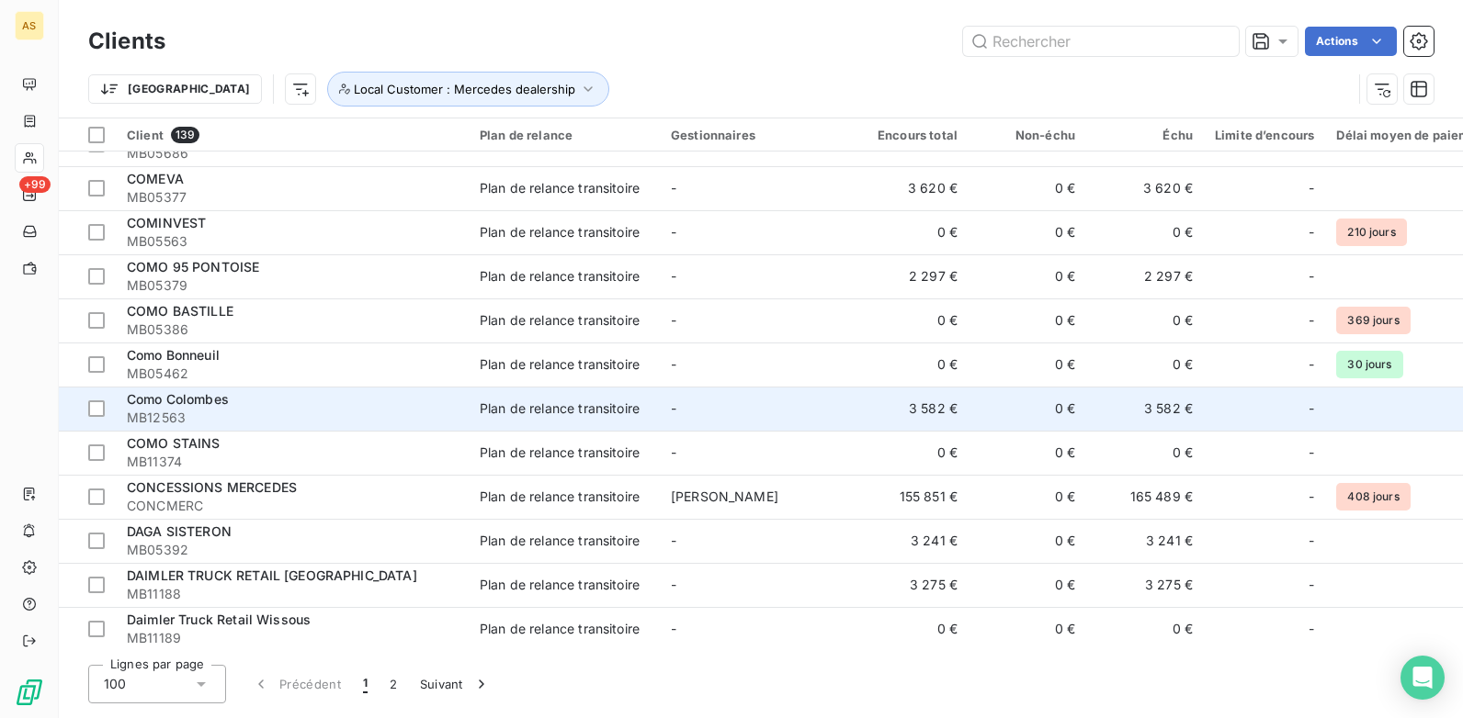
click at [570, 423] on td "Plan de relance transitoire" at bounding box center [564, 409] width 191 height 44
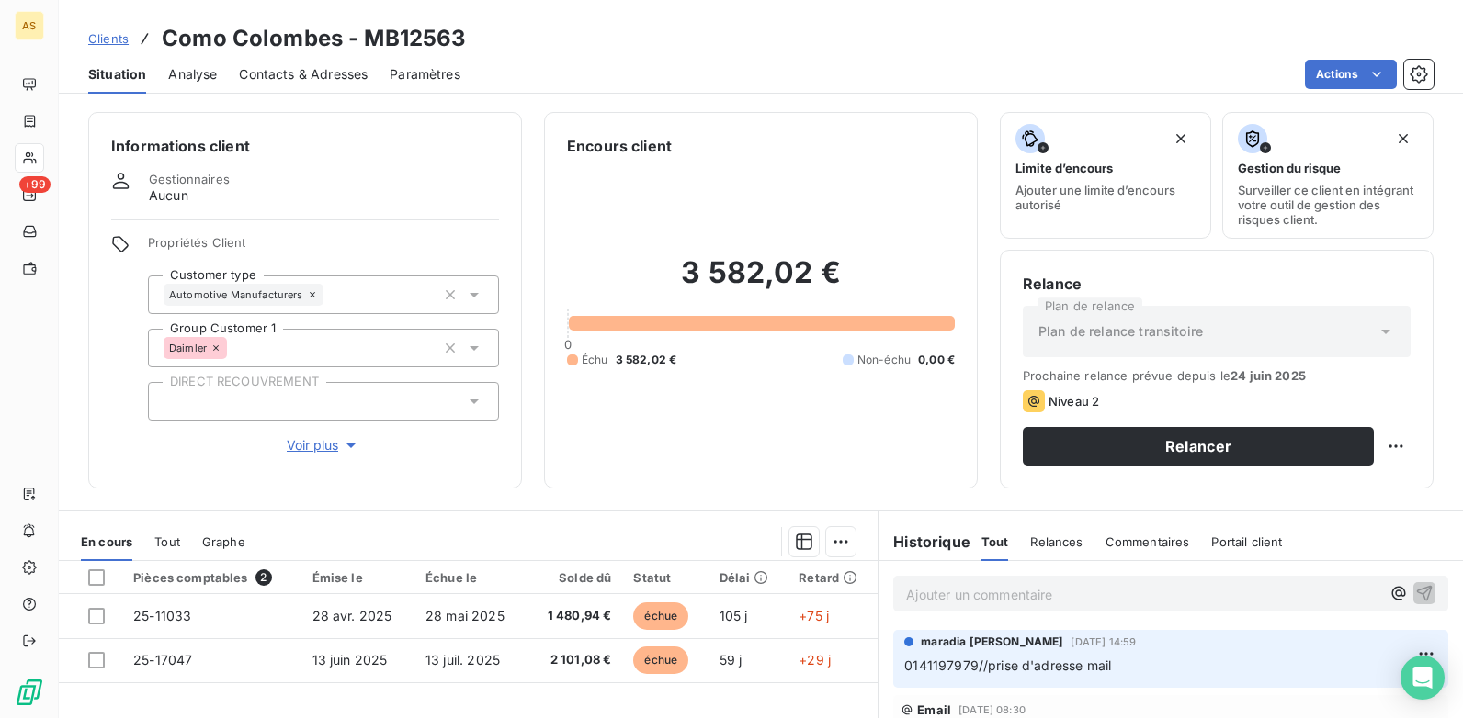
click at [941, 596] on p "Ajouter un commentaire ﻿" at bounding box center [1143, 594] width 474 height 23
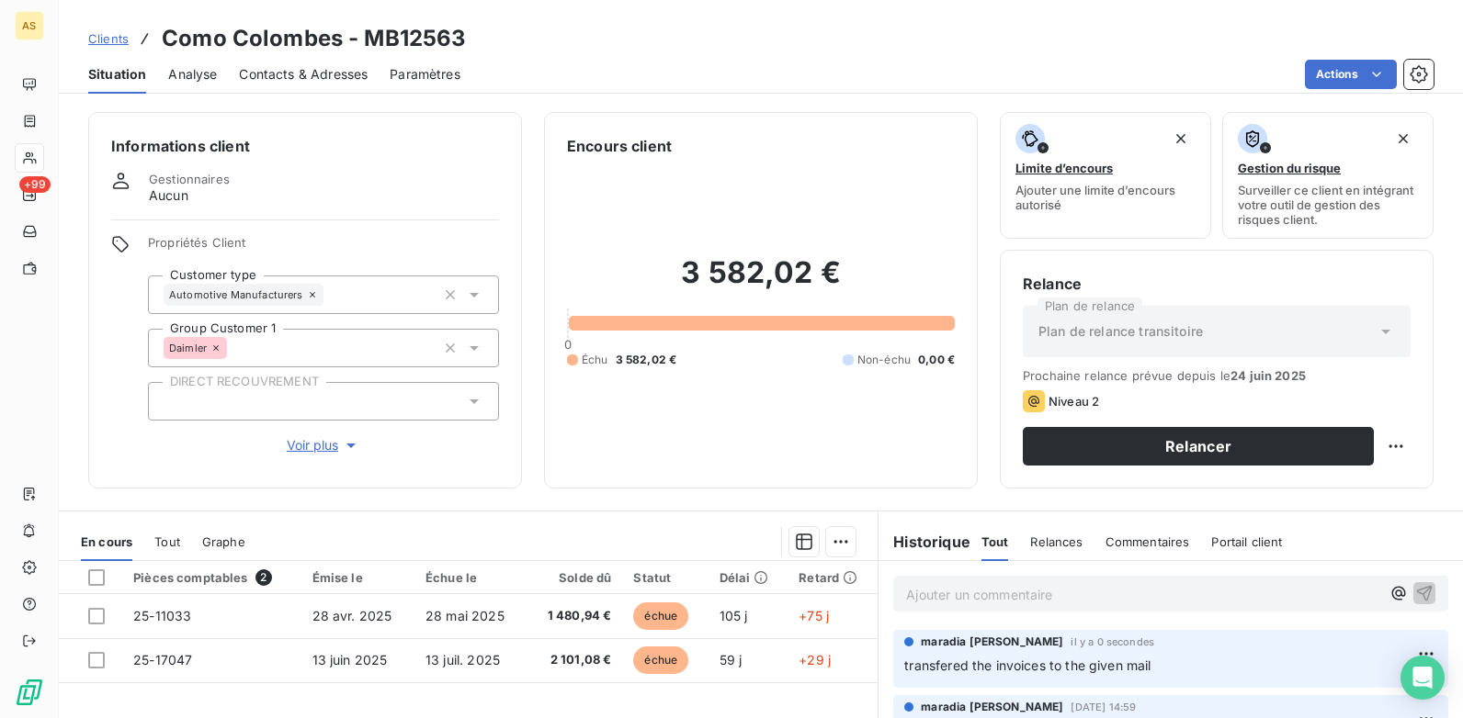
click at [107, 39] on span "Clients" at bounding box center [108, 38] width 40 height 15
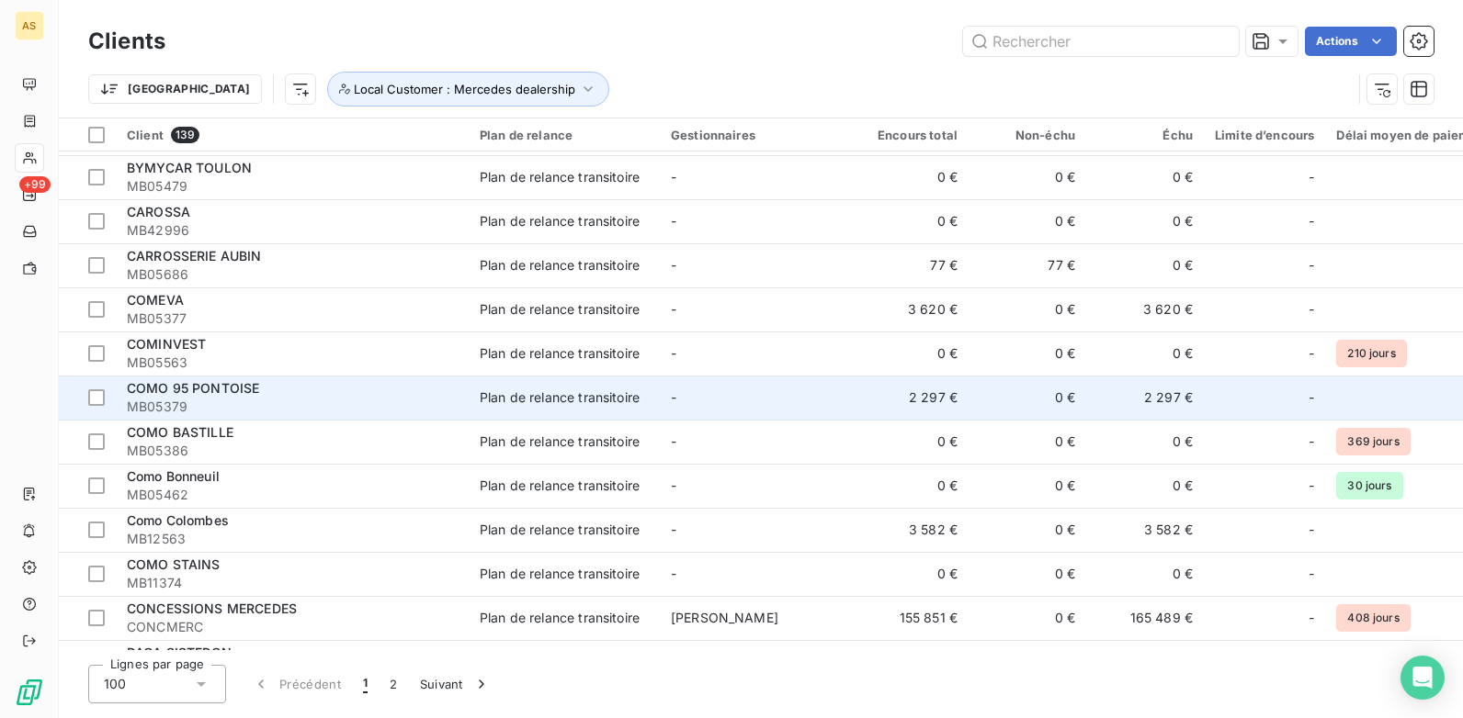
scroll to position [735, 0]
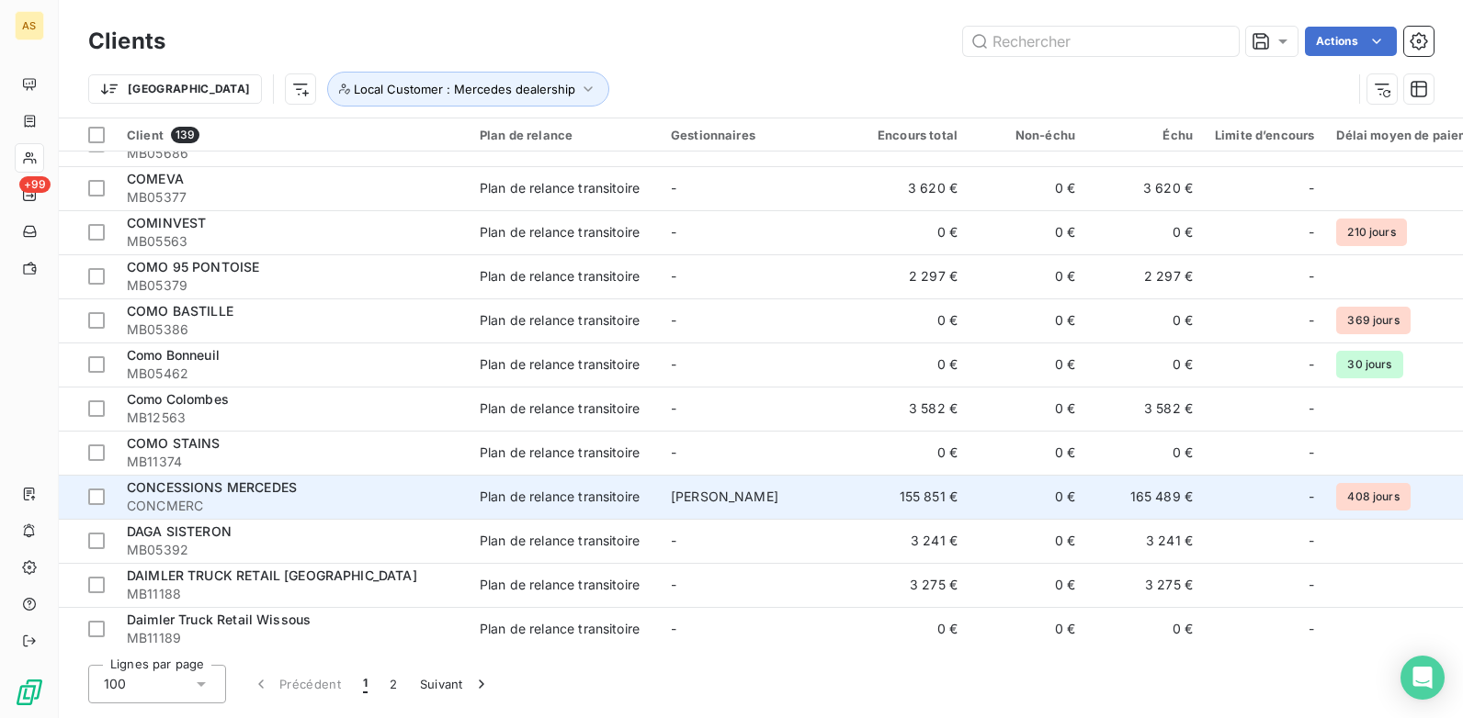
click at [540, 503] on div "Plan de relance transitoire" at bounding box center [560, 497] width 160 height 18
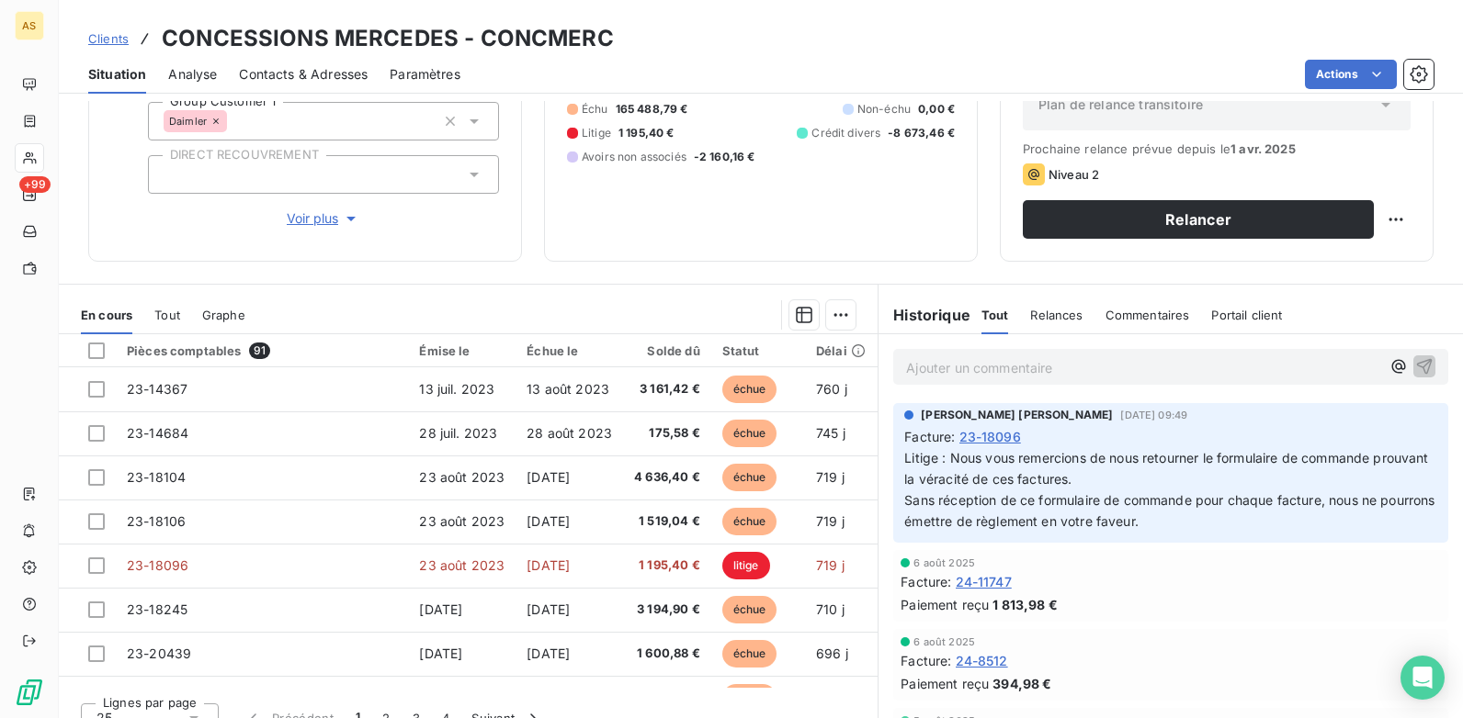
scroll to position [252, 0]
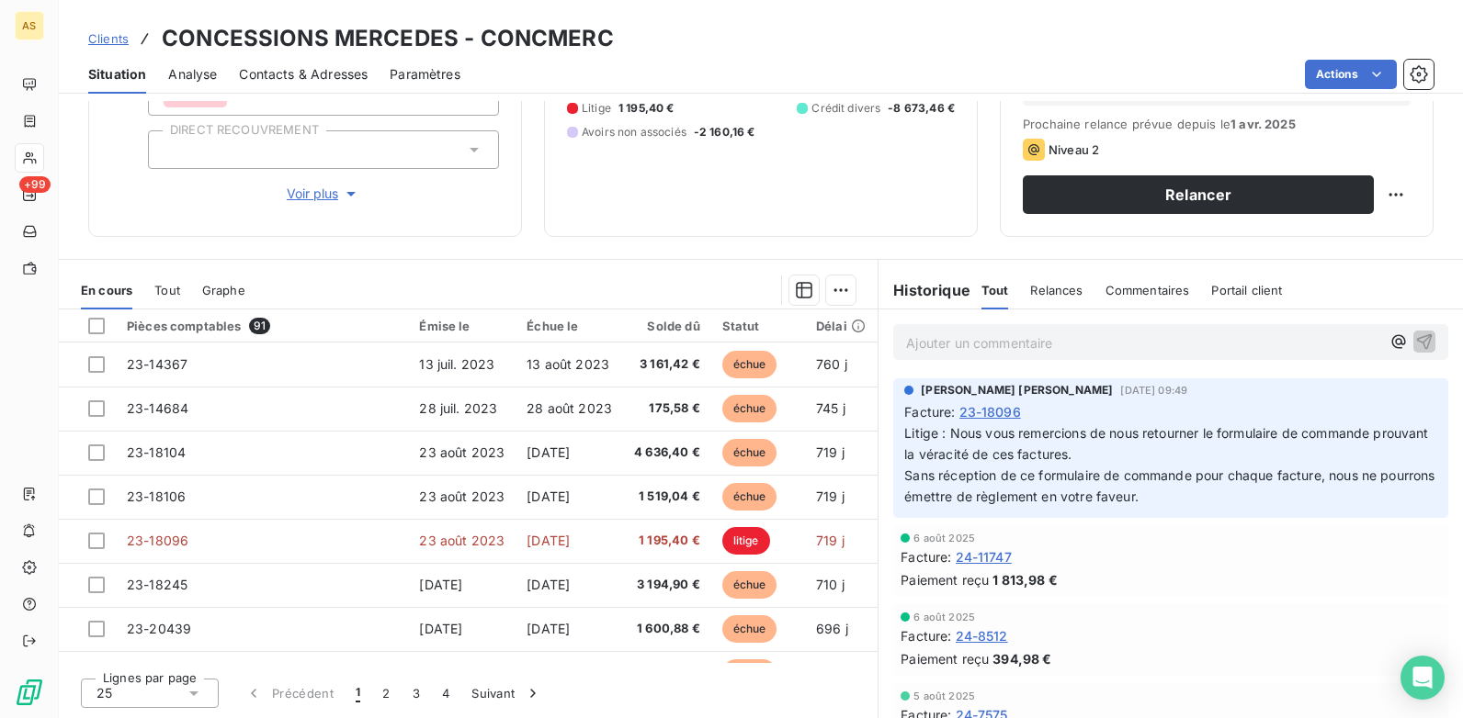
click at [106, 40] on span "Clients" at bounding box center [108, 38] width 40 height 15
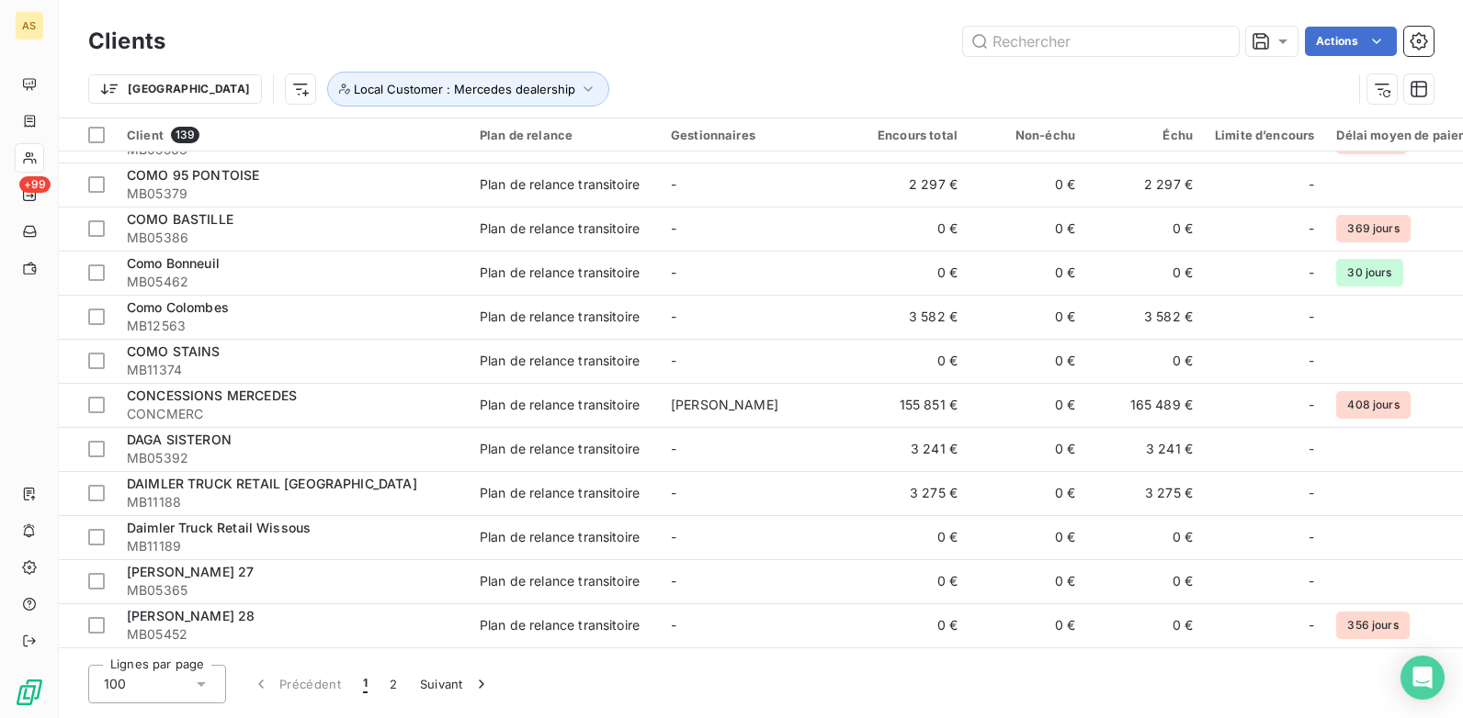
scroll to position [919, 0]
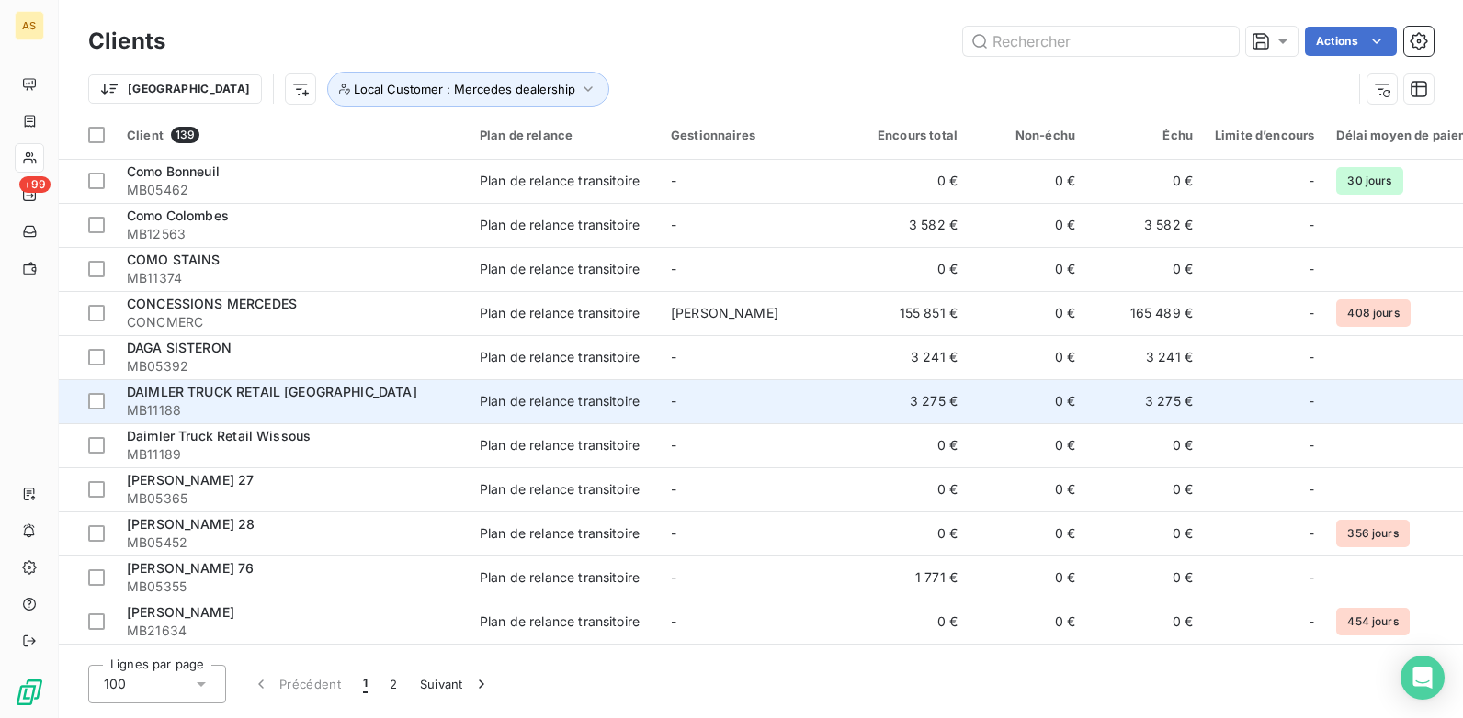
click at [444, 405] on span "MB11188" at bounding box center [292, 410] width 331 height 18
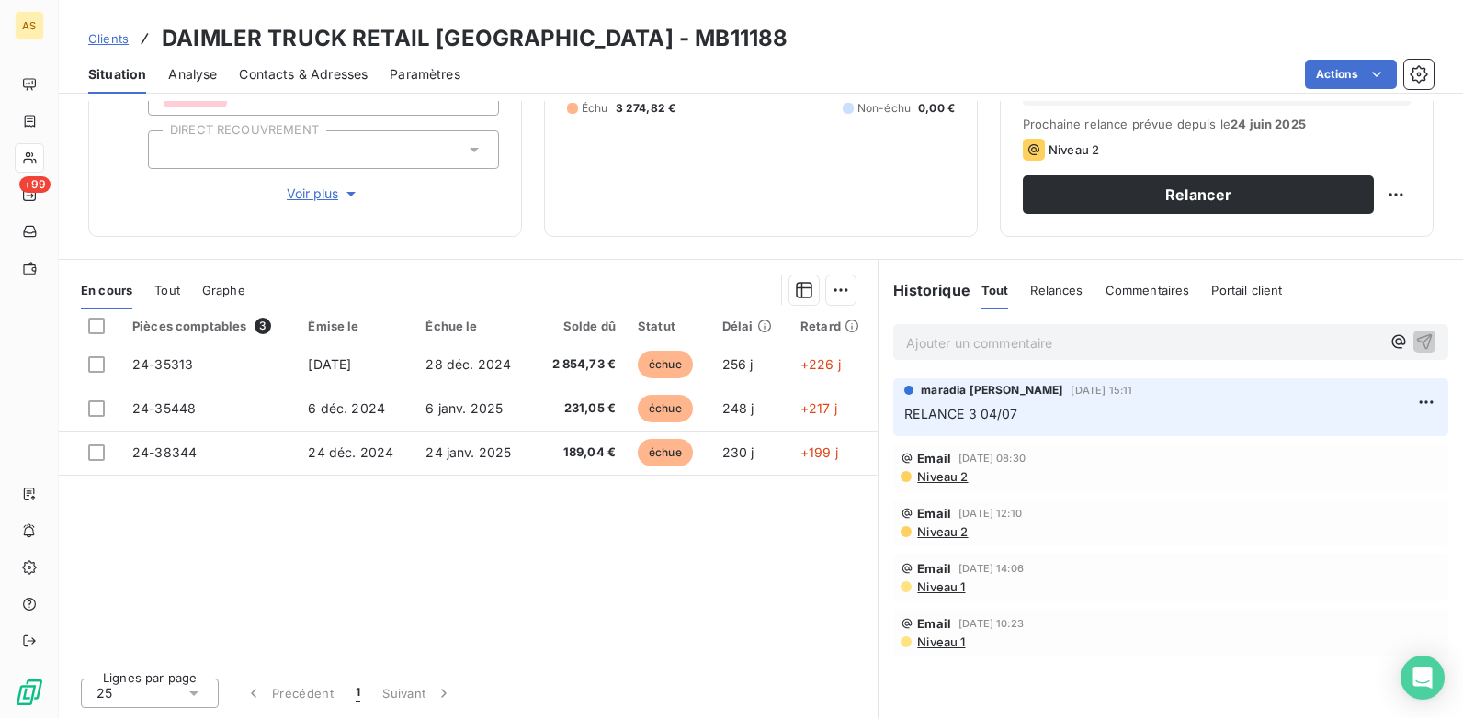
scroll to position [160, 0]
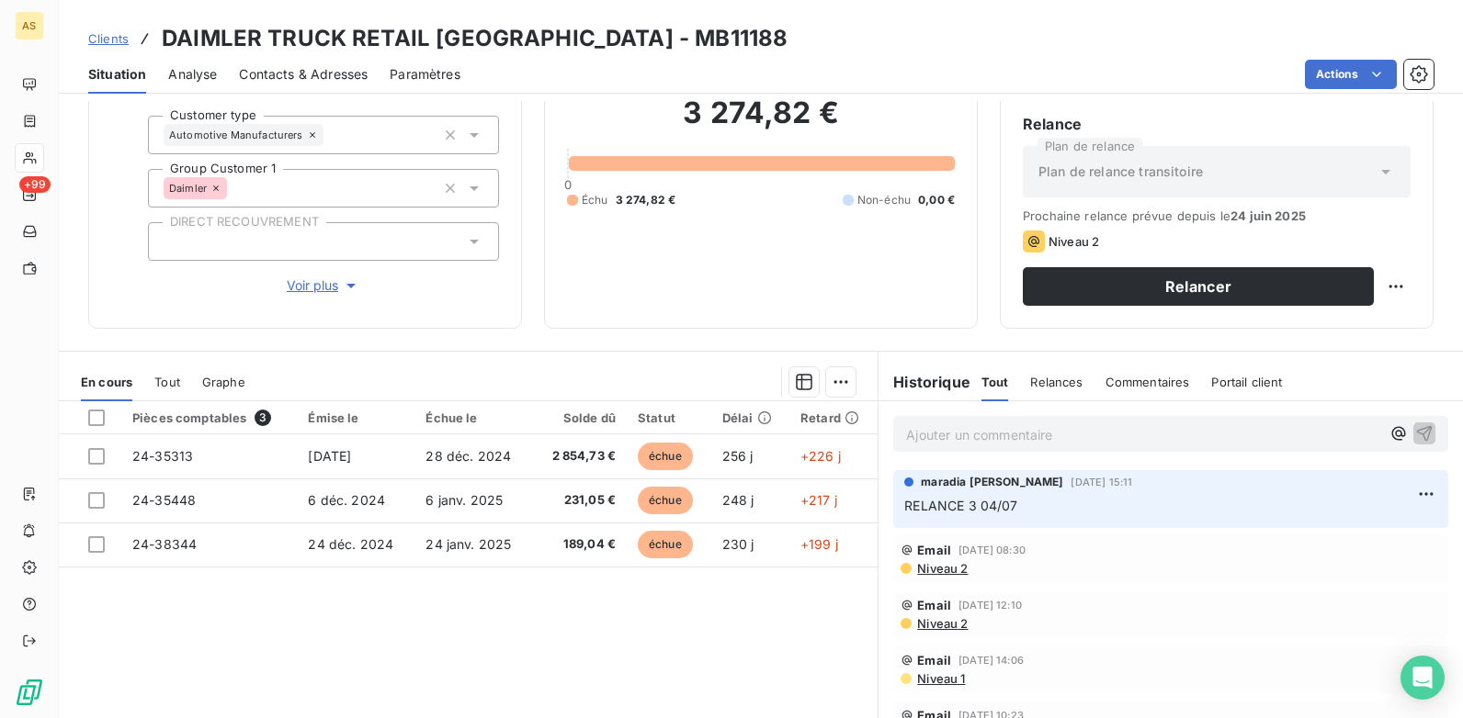
click at [282, 65] on span "Contacts & Adresses" at bounding box center [303, 74] width 129 height 18
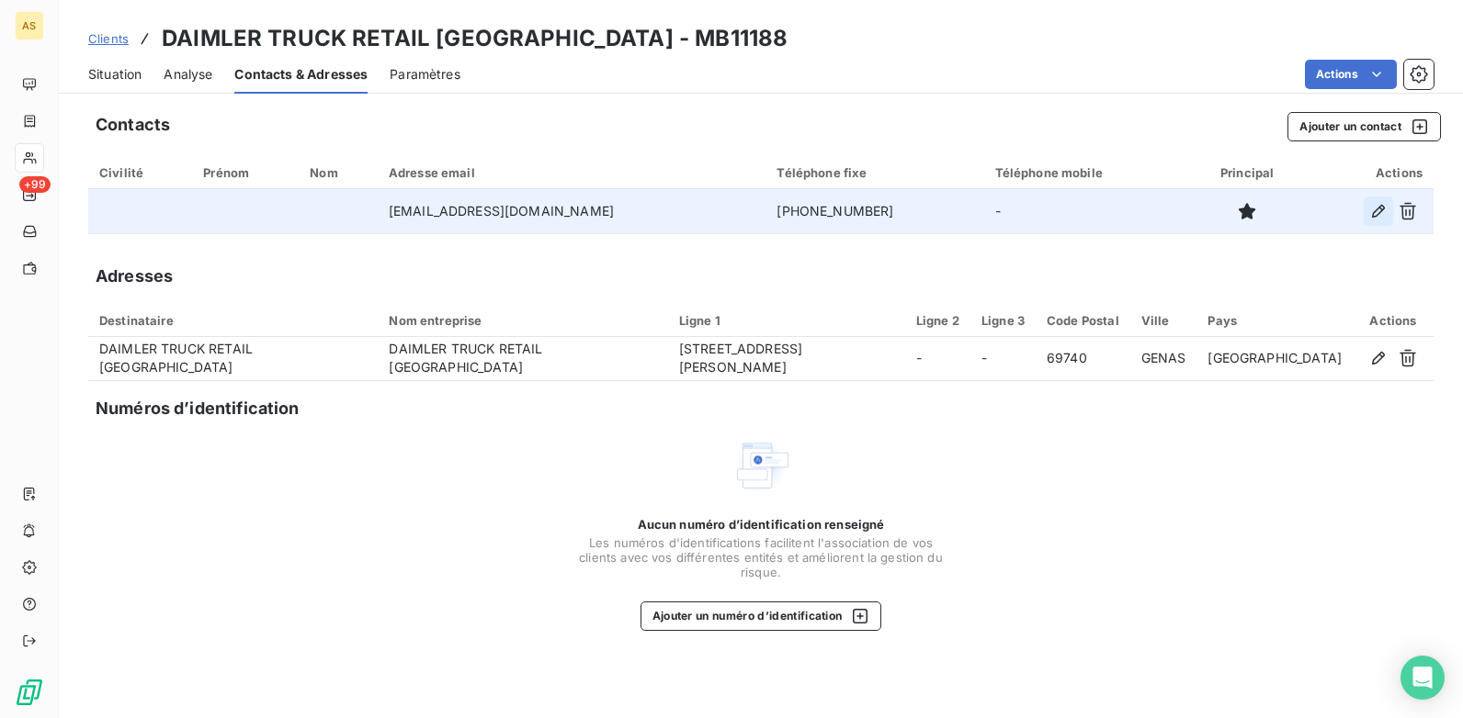
click at [1384, 213] on icon "button" at bounding box center [1378, 211] width 18 height 18
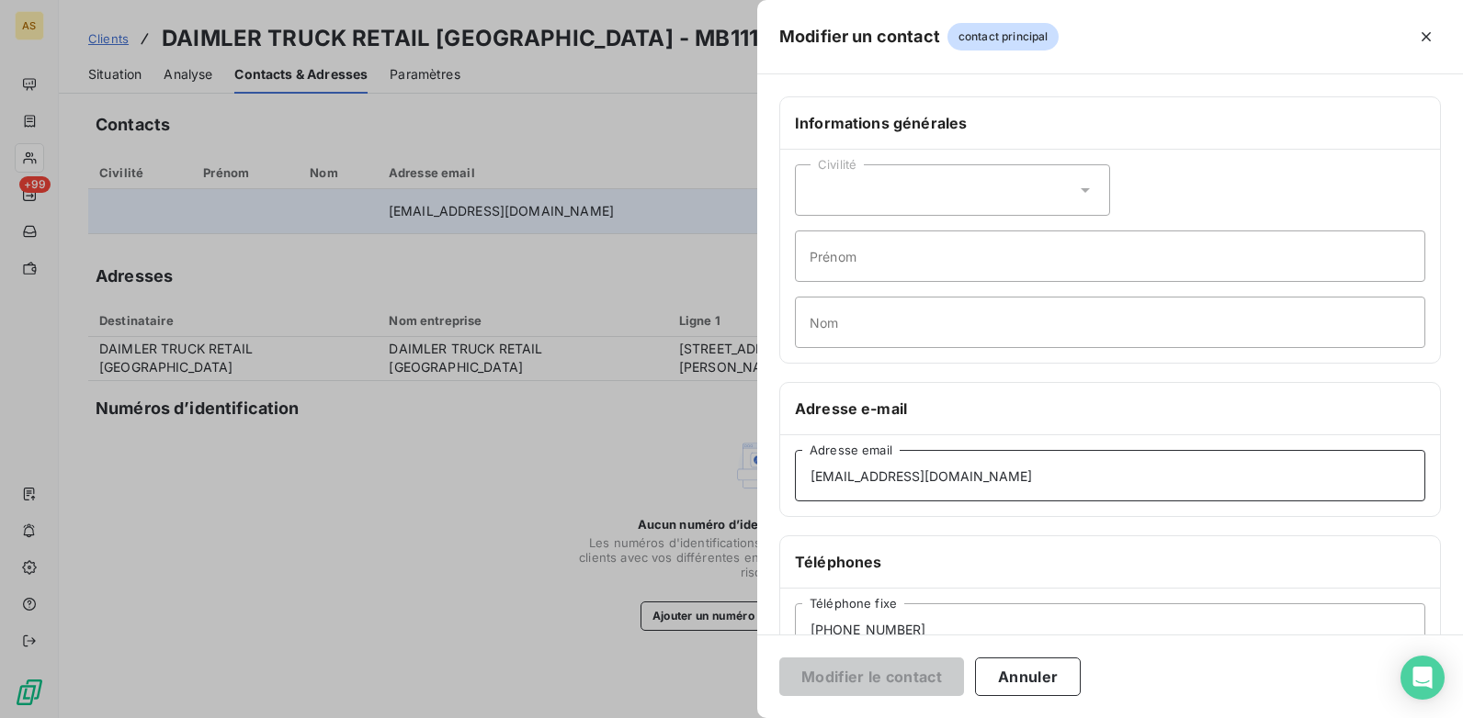
click at [1023, 480] on input "infos_dtrl@daimlertruck.com" at bounding box center [1110, 475] width 630 height 51
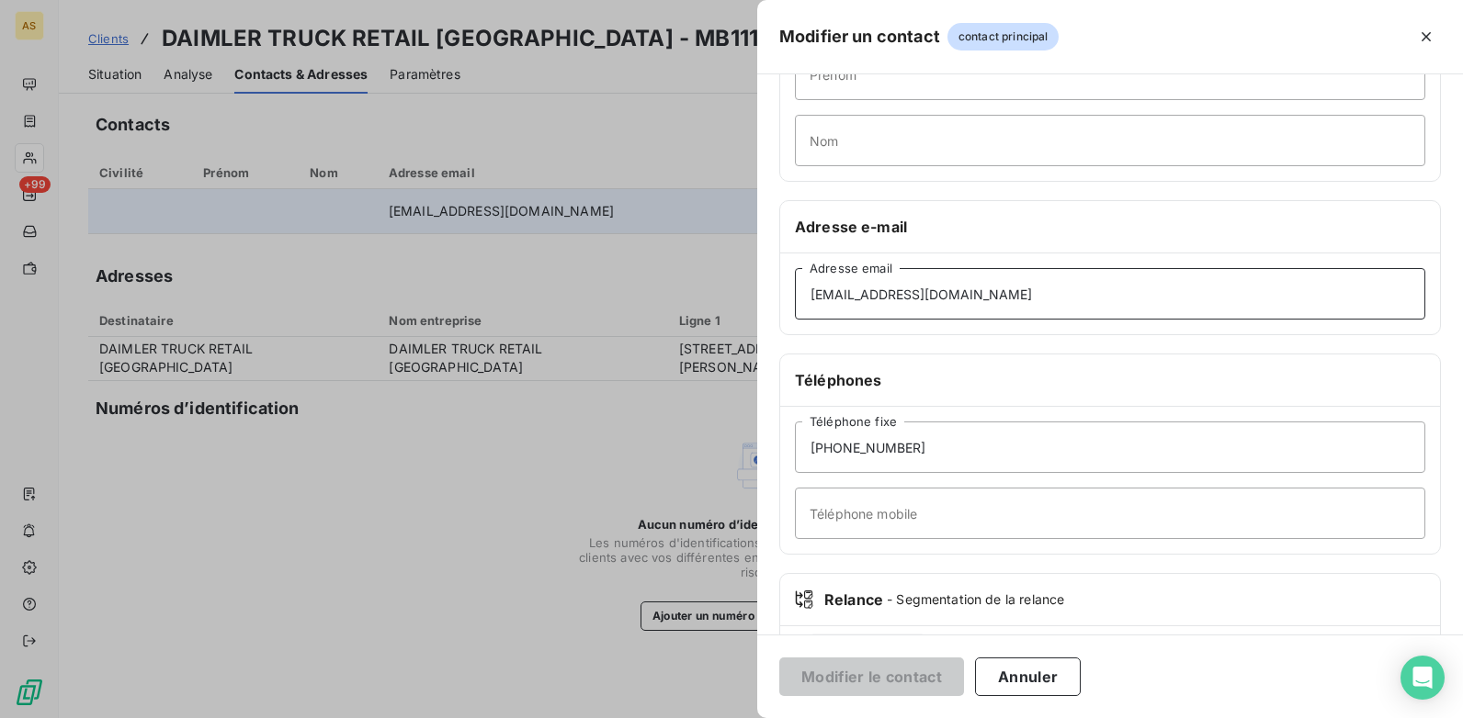
scroll to position [184, 0]
drag, startPoint x: 910, startPoint y: 447, endPoint x: 800, endPoint y: 447, distance: 110.2
click at [800, 447] on input "+33160138421" at bounding box center [1110, 445] width 630 height 51
click at [97, 38] on div at bounding box center [731, 359] width 1463 height 718
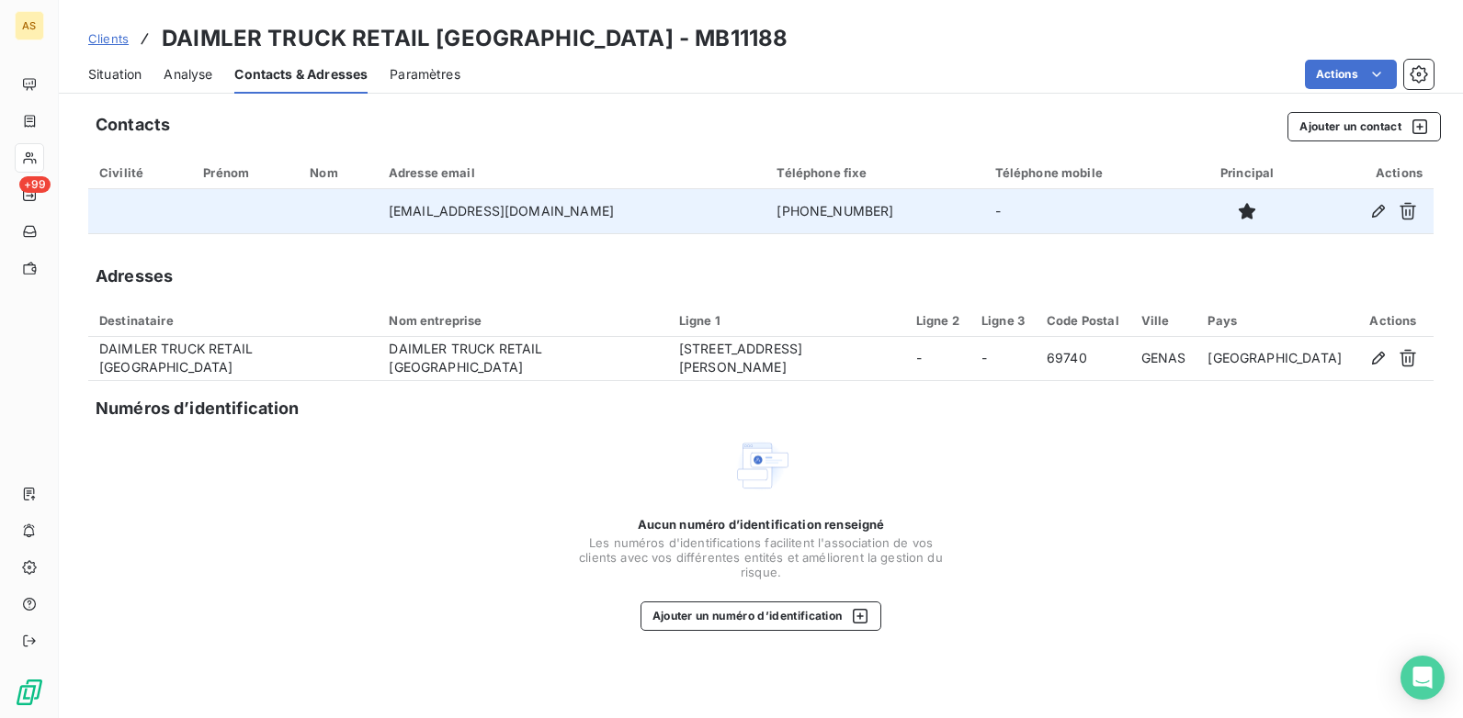
drag, startPoint x: 100, startPoint y: 71, endPoint x: 0, endPoint y: 89, distance: 101.8
click at [100, 71] on span "Situation" at bounding box center [114, 74] width 53 height 18
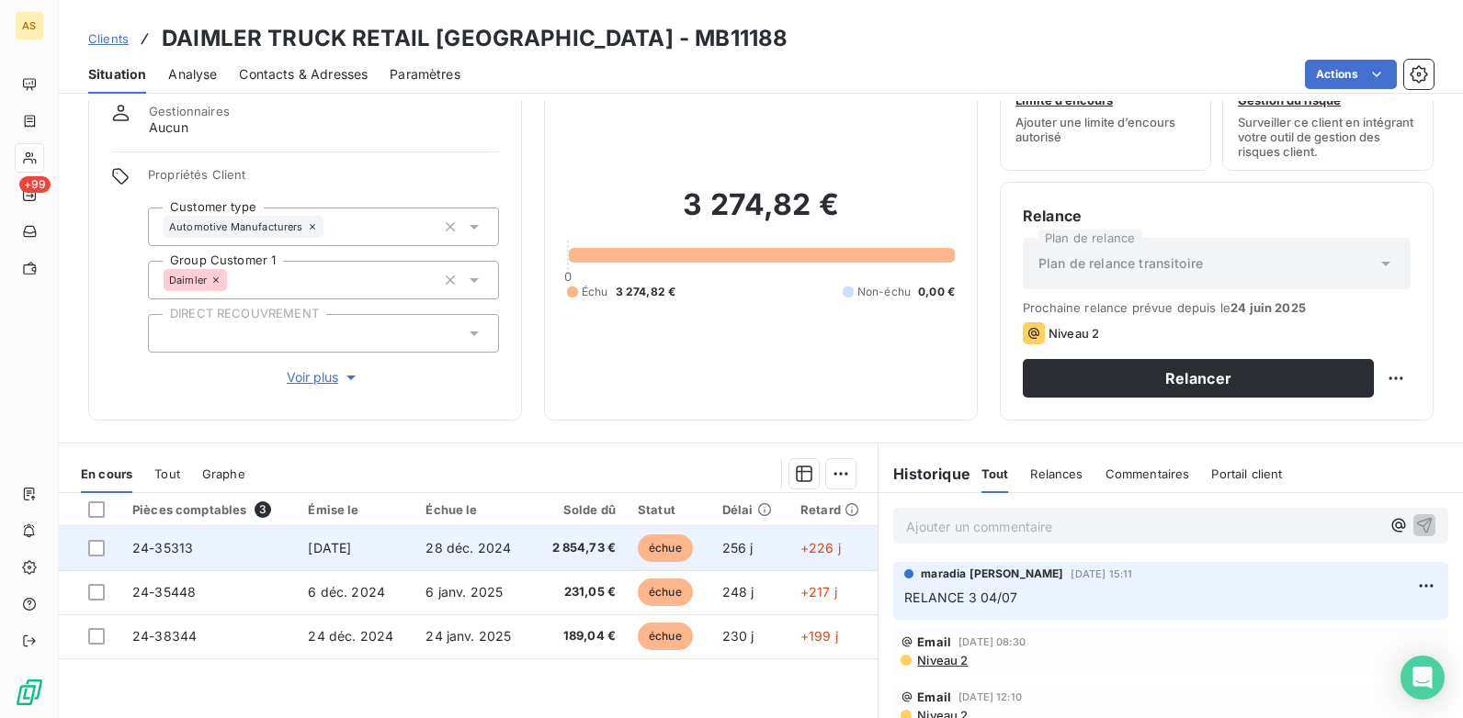
scroll to position [252, 0]
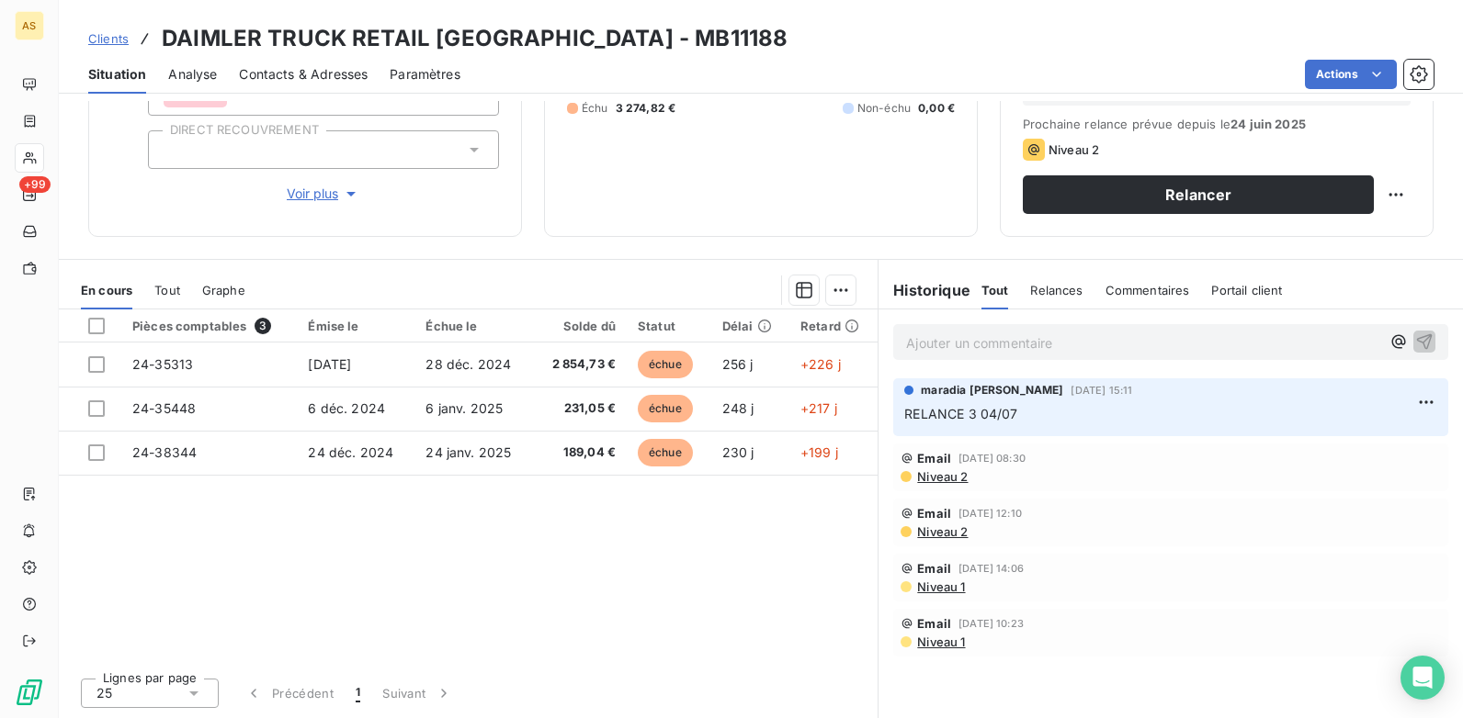
click at [333, 74] on span "Contacts & Adresses" at bounding box center [303, 74] width 129 height 18
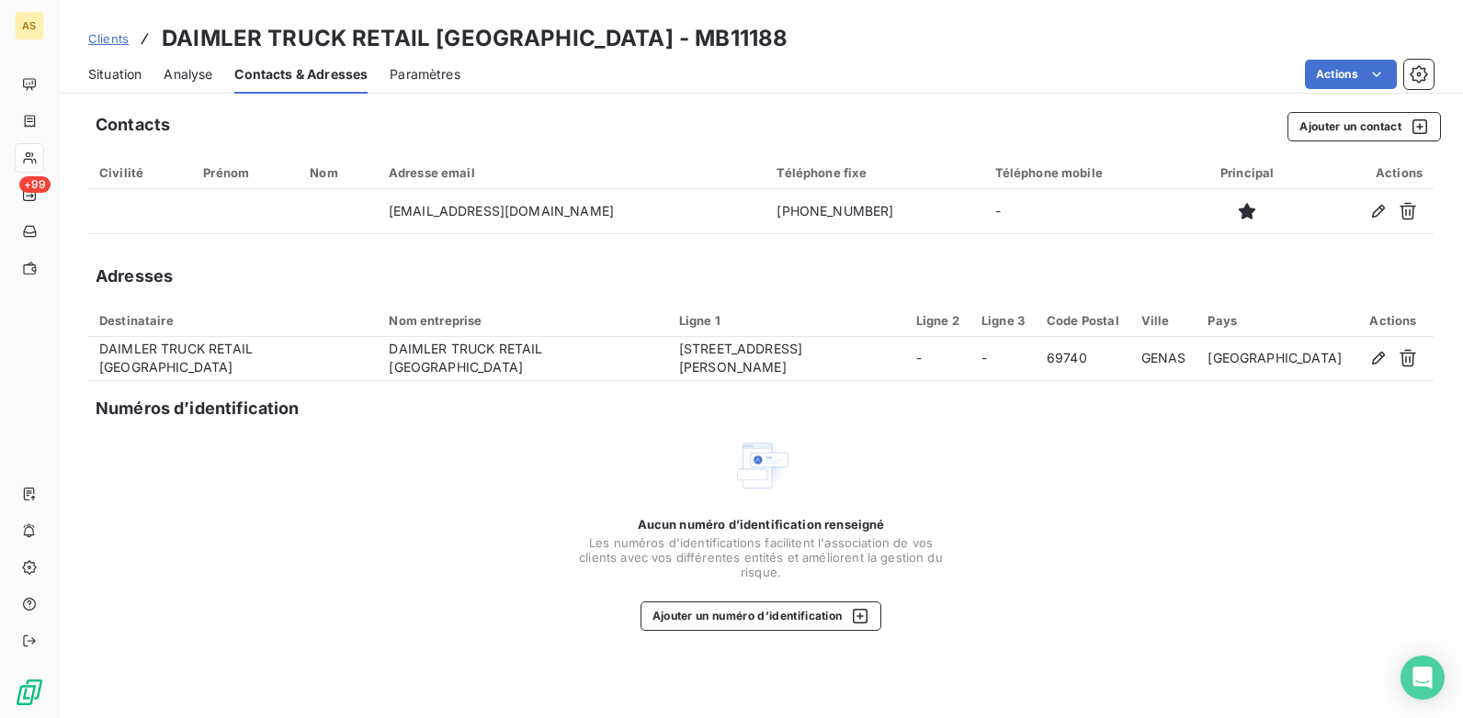
click at [126, 67] on span "Situation" at bounding box center [114, 74] width 53 height 18
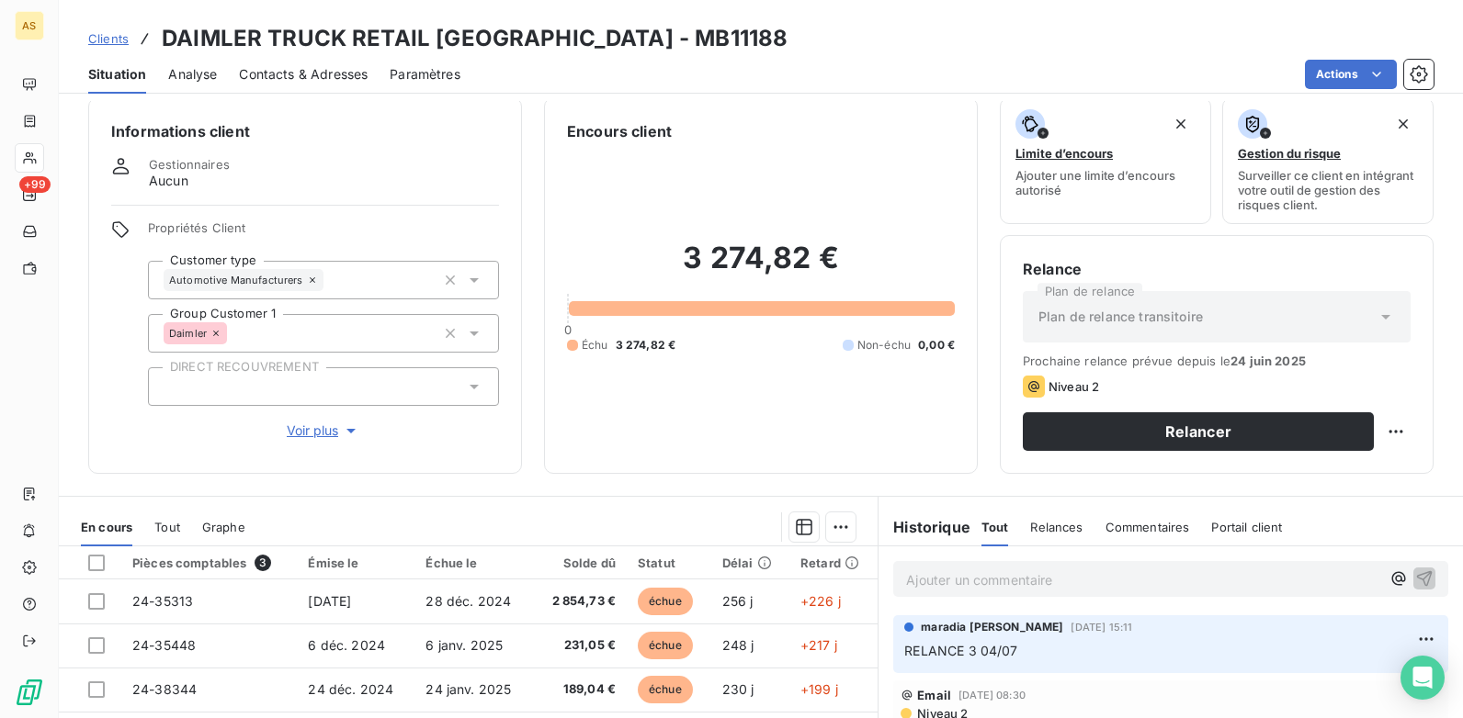
scroll to position [0, 0]
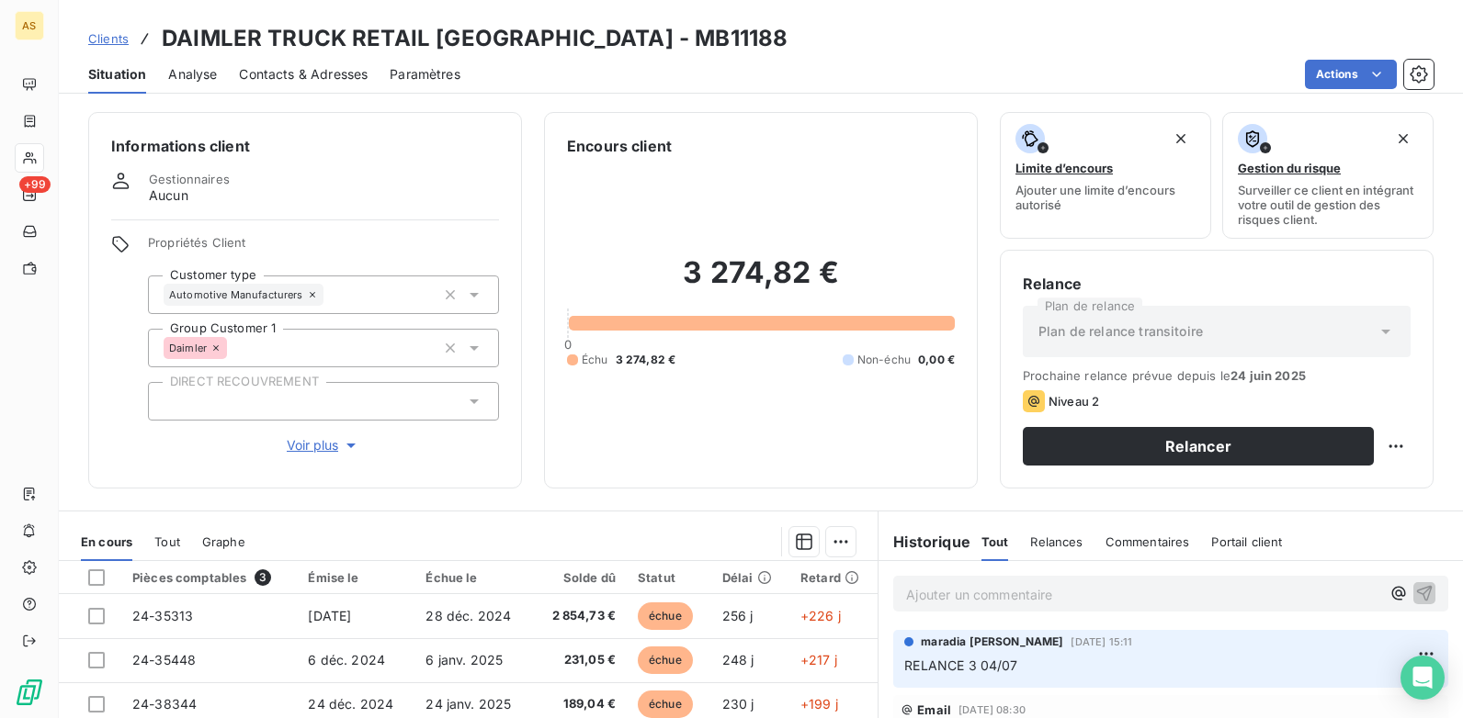
drag, startPoint x: 281, startPoint y: 68, endPoint x: 299, endPoint y: 74, distance: 18.6
click at [283, 67] on span "Contacts & Adresses" at bounding box center [303, 74] width 129 height 18
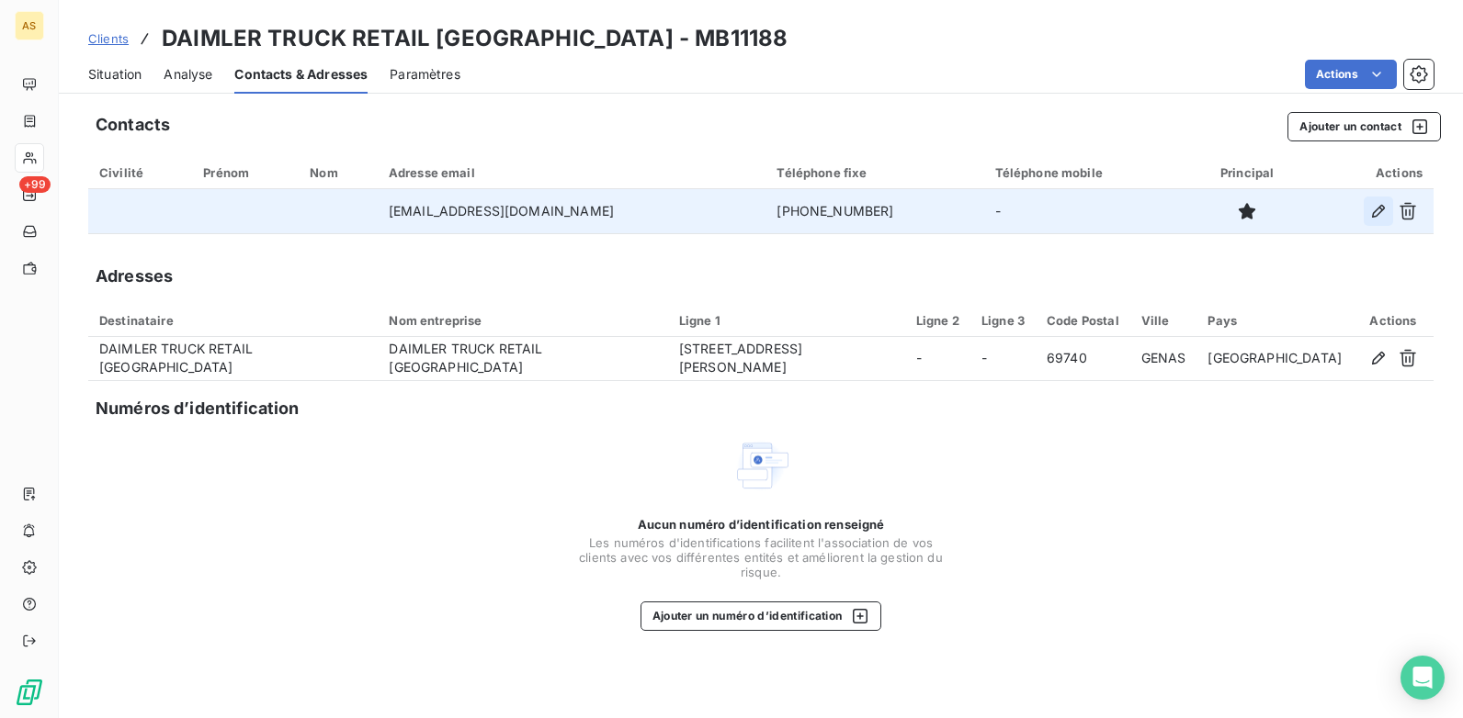
click at [1388, 212] on button "button" at bounding box center [1377, 211] width 29 height 29
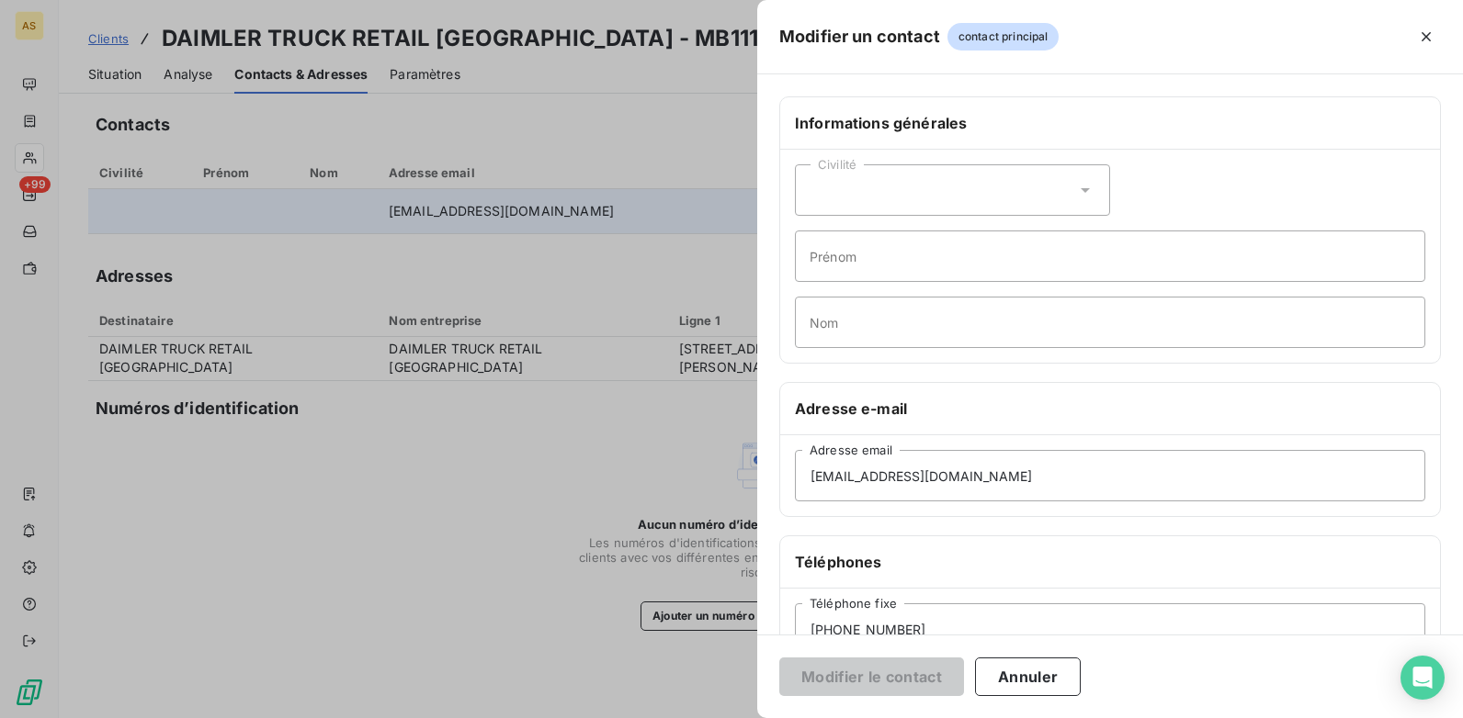
scroll to position [92, 0]
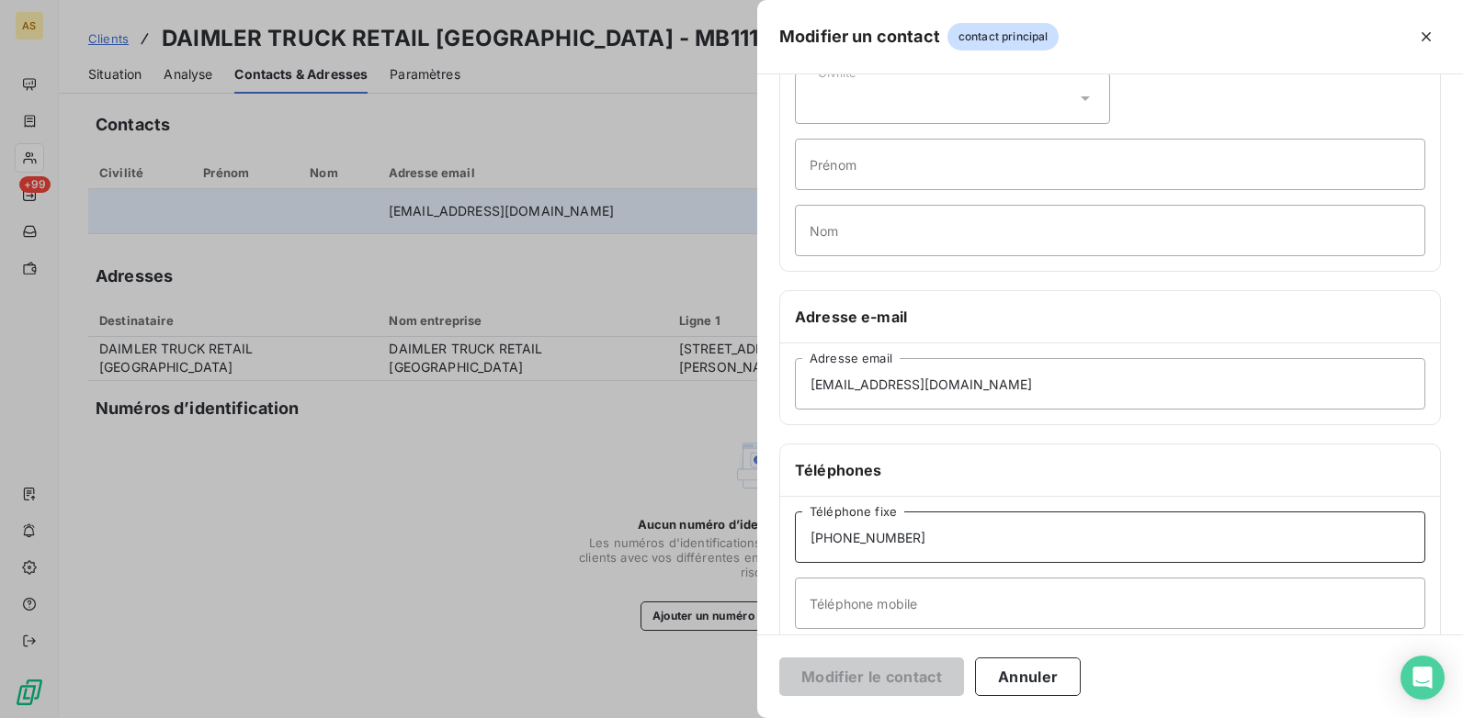
drag, startPoint x: 918, startPoint y: 537, endPoint x: 790, endPoint y: 531, distance: 127.8
click at [795, 531] on input "+33160138421" at bounding box center [1110, 537] width 630 height 51
click at [112, 72] on div at bounding box center [731, 359] width 1463 height 718
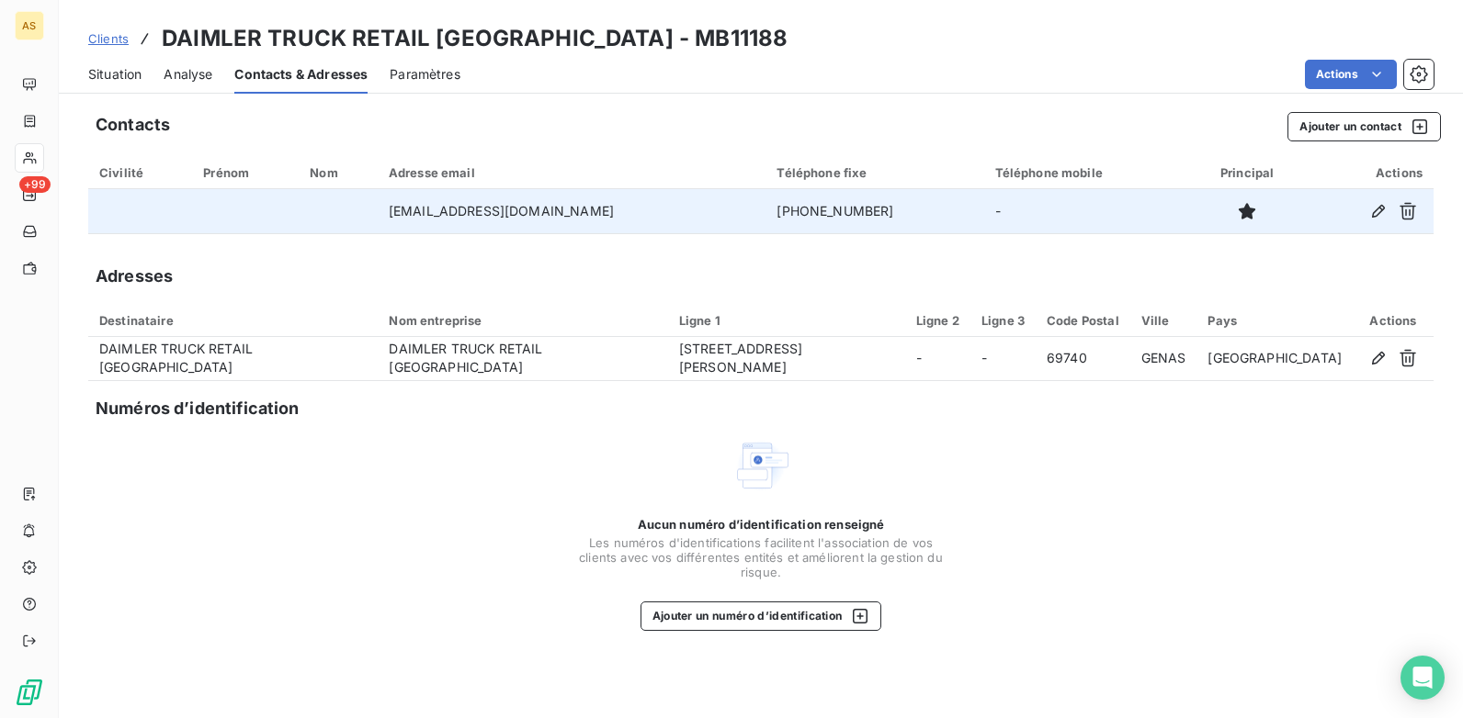
click at [115, 70] on span "Situation" at bounding box center [114, 74] width 53 height 18
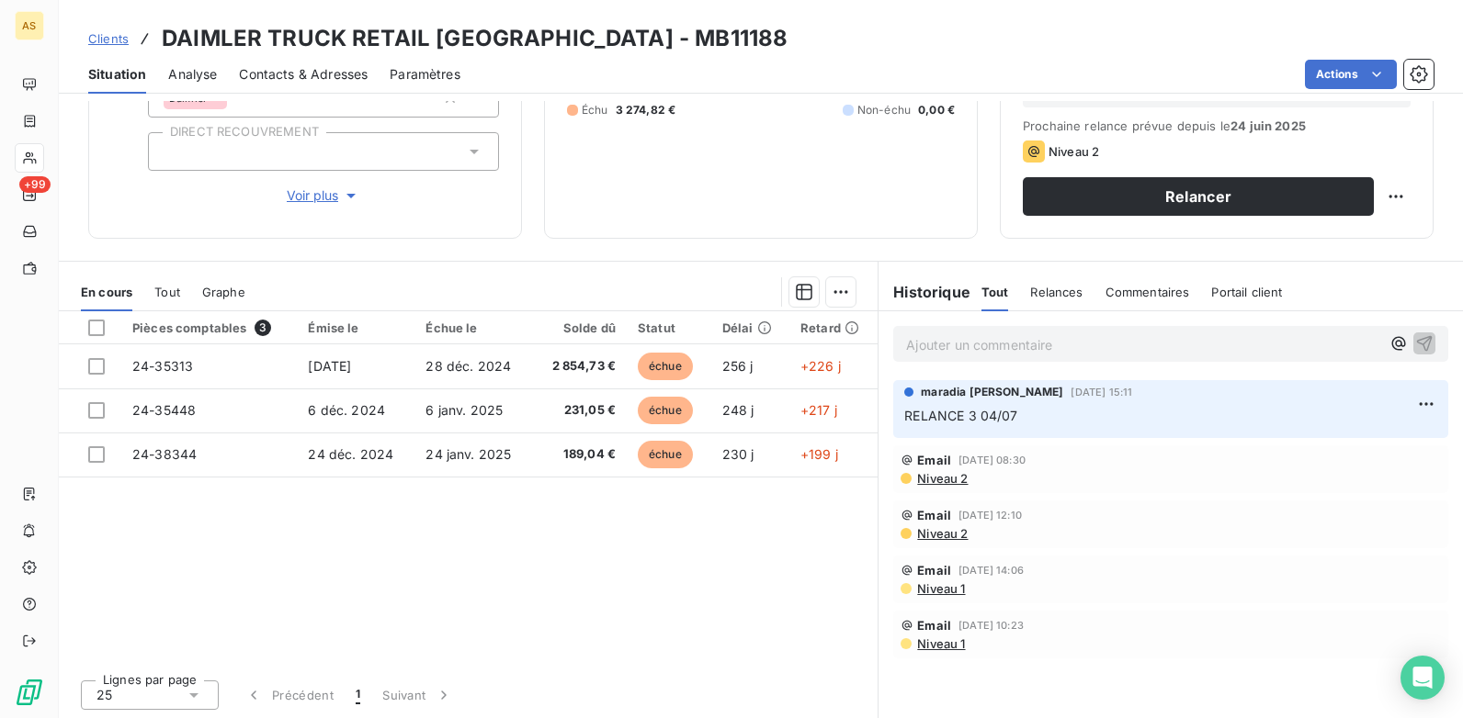
scroll to position [252, 0]
click at [279, 80] on span "Contacts & Adresses" at bounding box center [303, 74] width 129 height 18
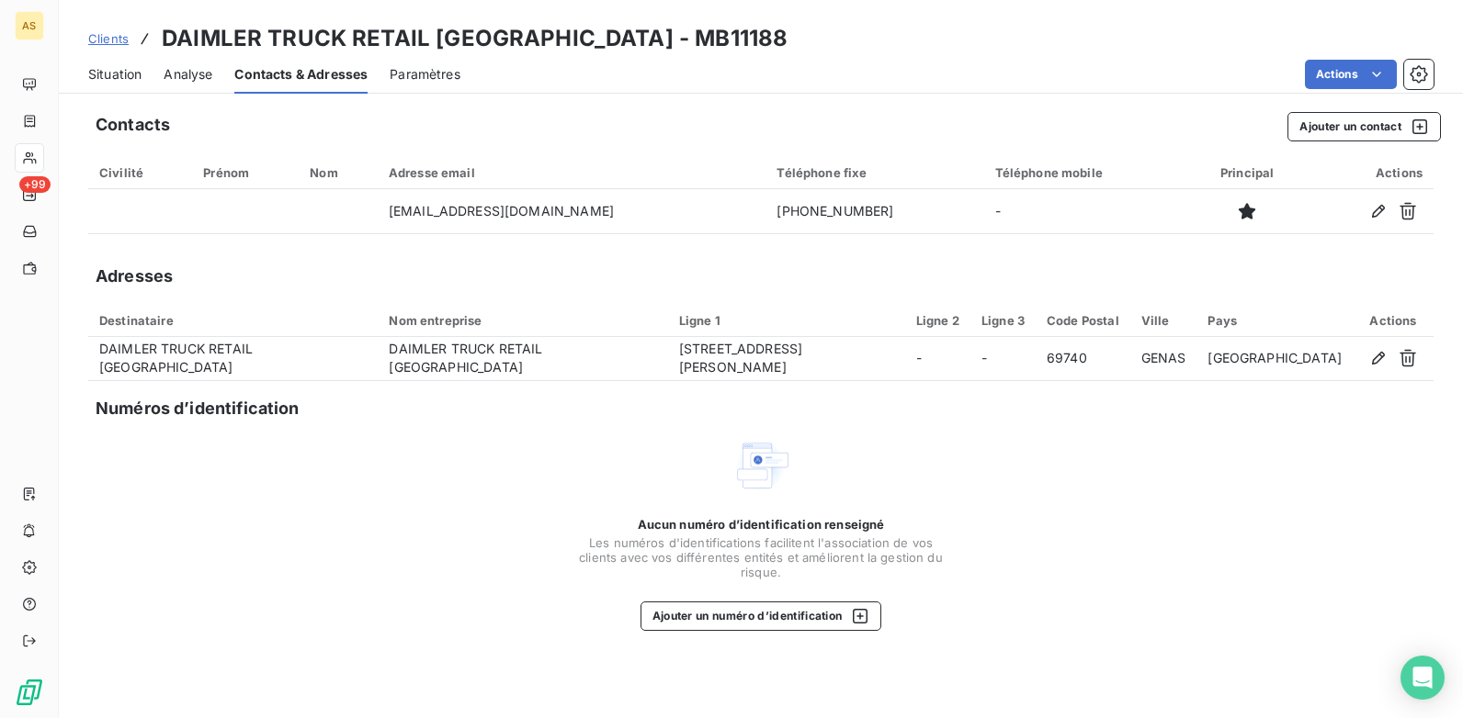
click at [118, 75] on span "Situation" at bounding box center [114, 74] width 53 height 18
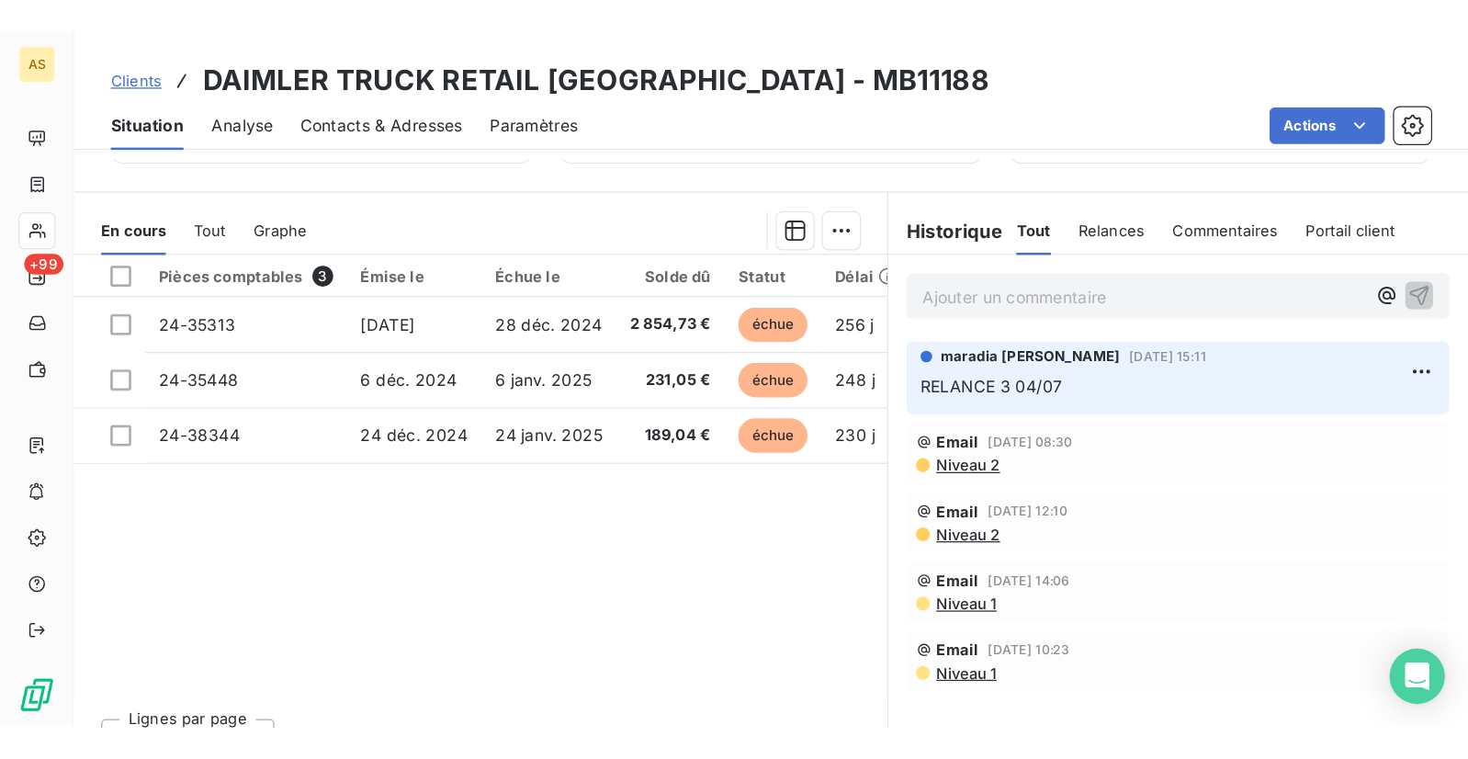
scroll to position [430, 0]
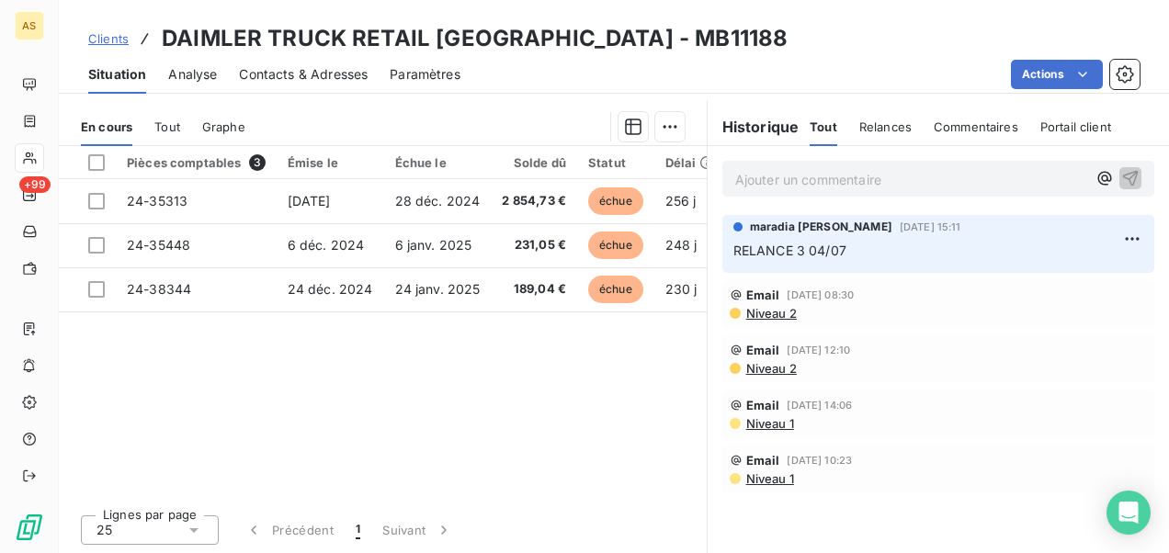
click at [764, 178] on p "Ajouter un commentaire ﻿" at bounding box center [910, 179] width 351 height 23
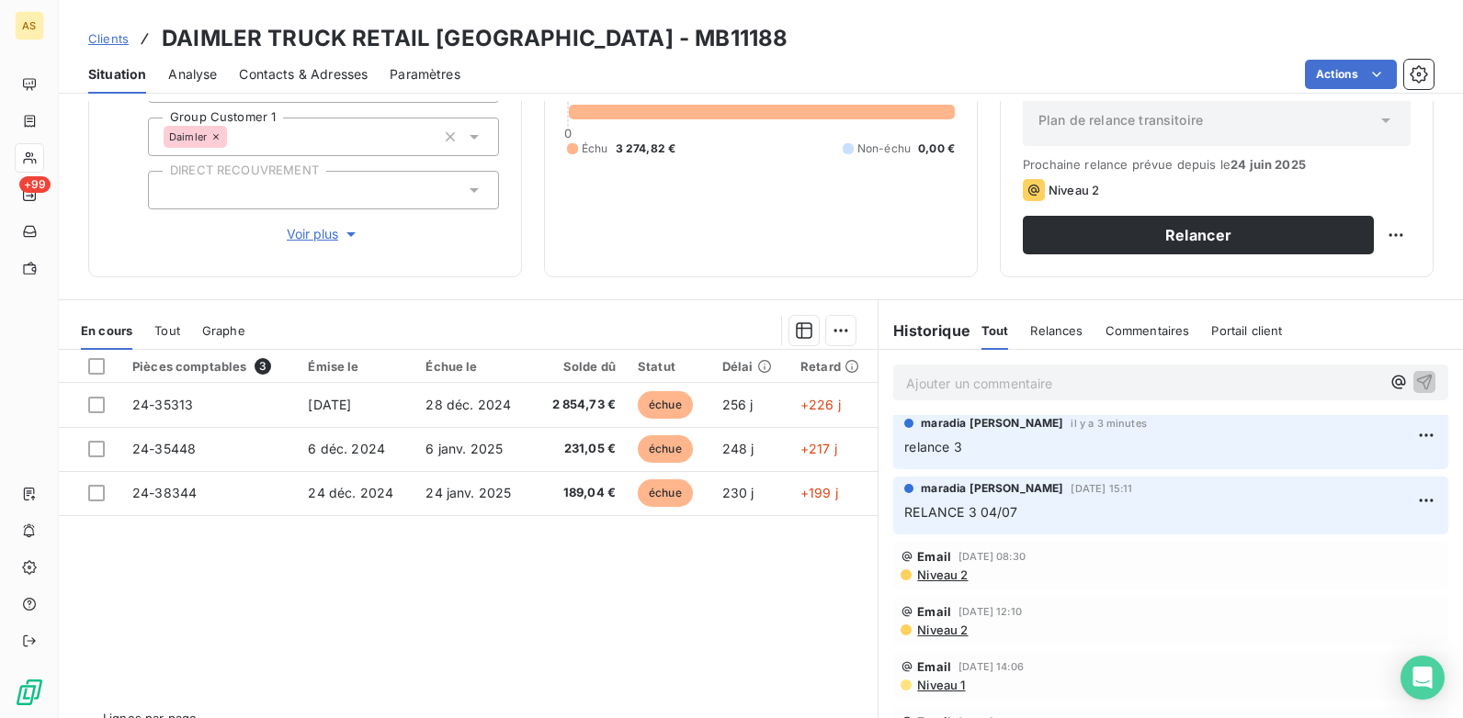
scroll to position [0, 0]
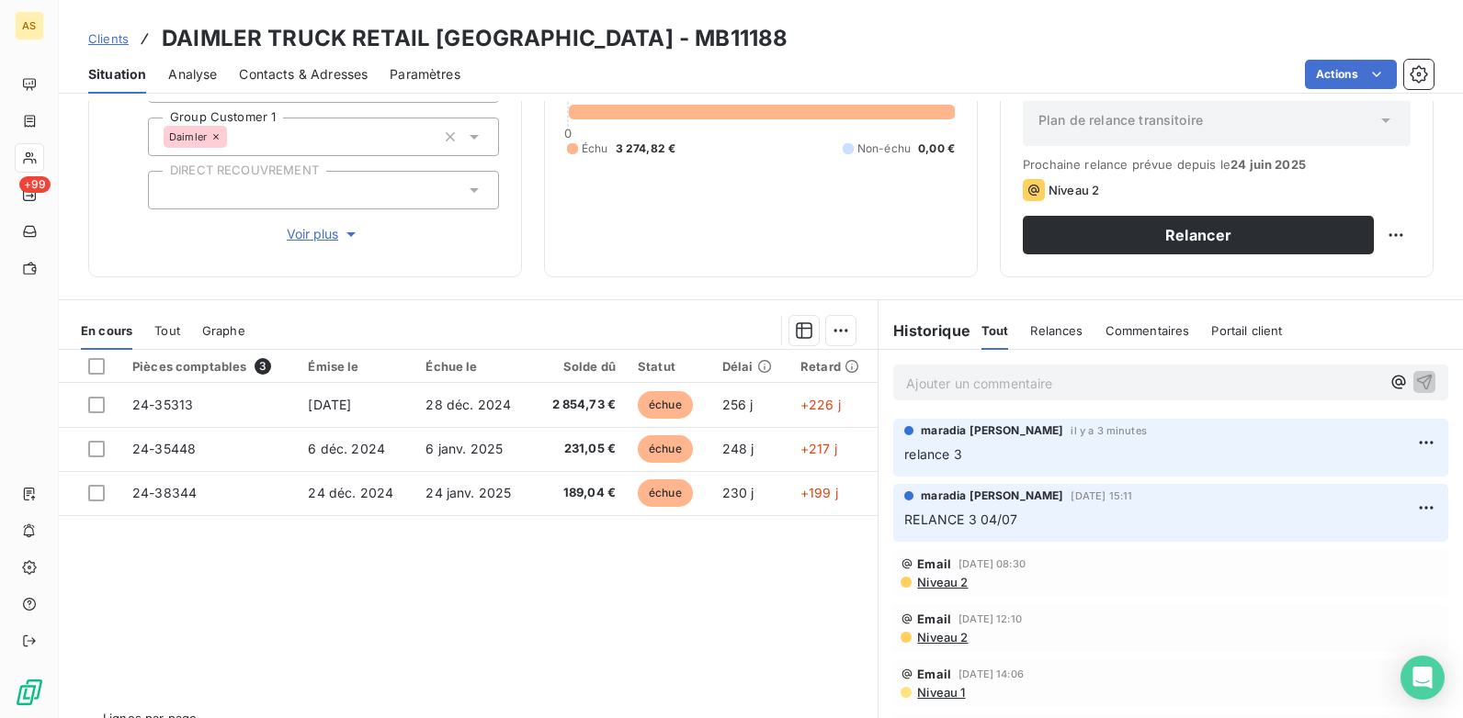
click at [107, 36] on span "Clients" at bounding box center [108, 38] width 40 height 15
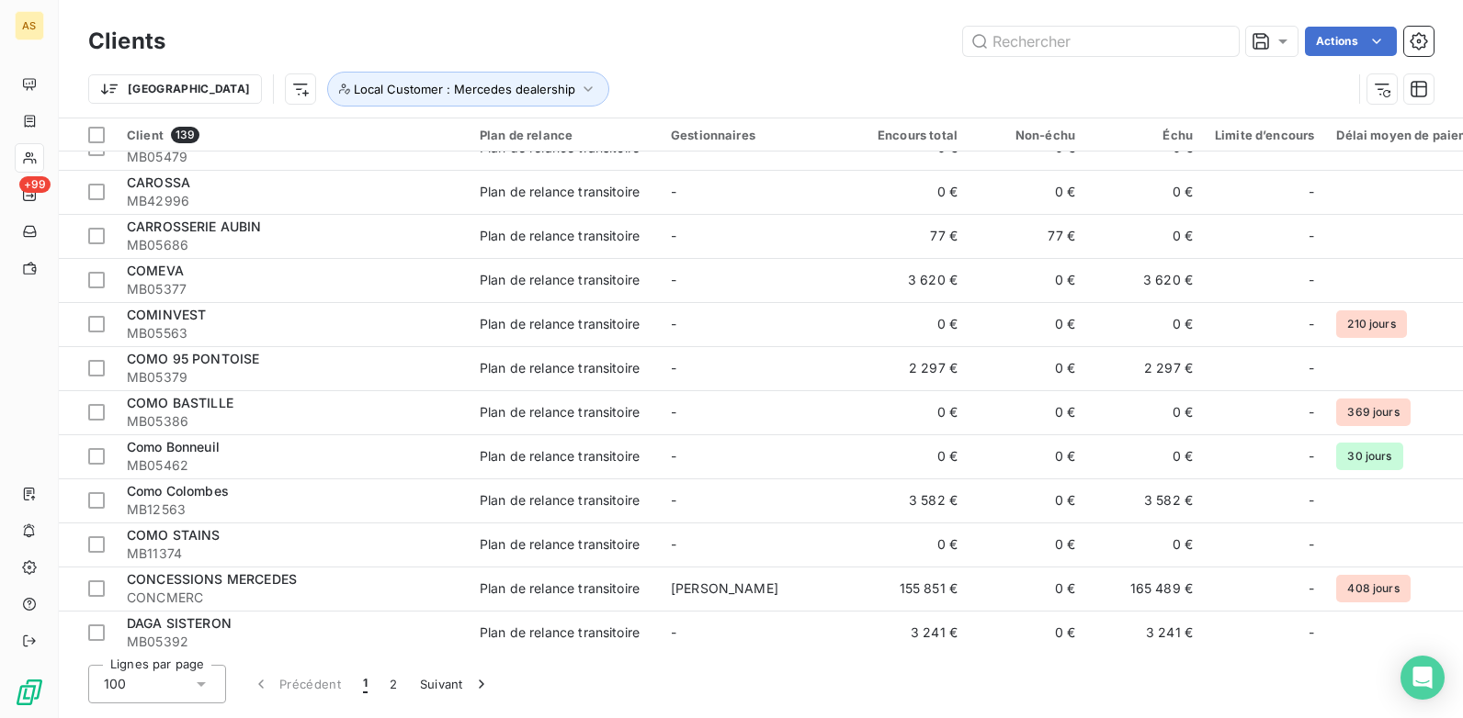
scroll to position [1102, 0]
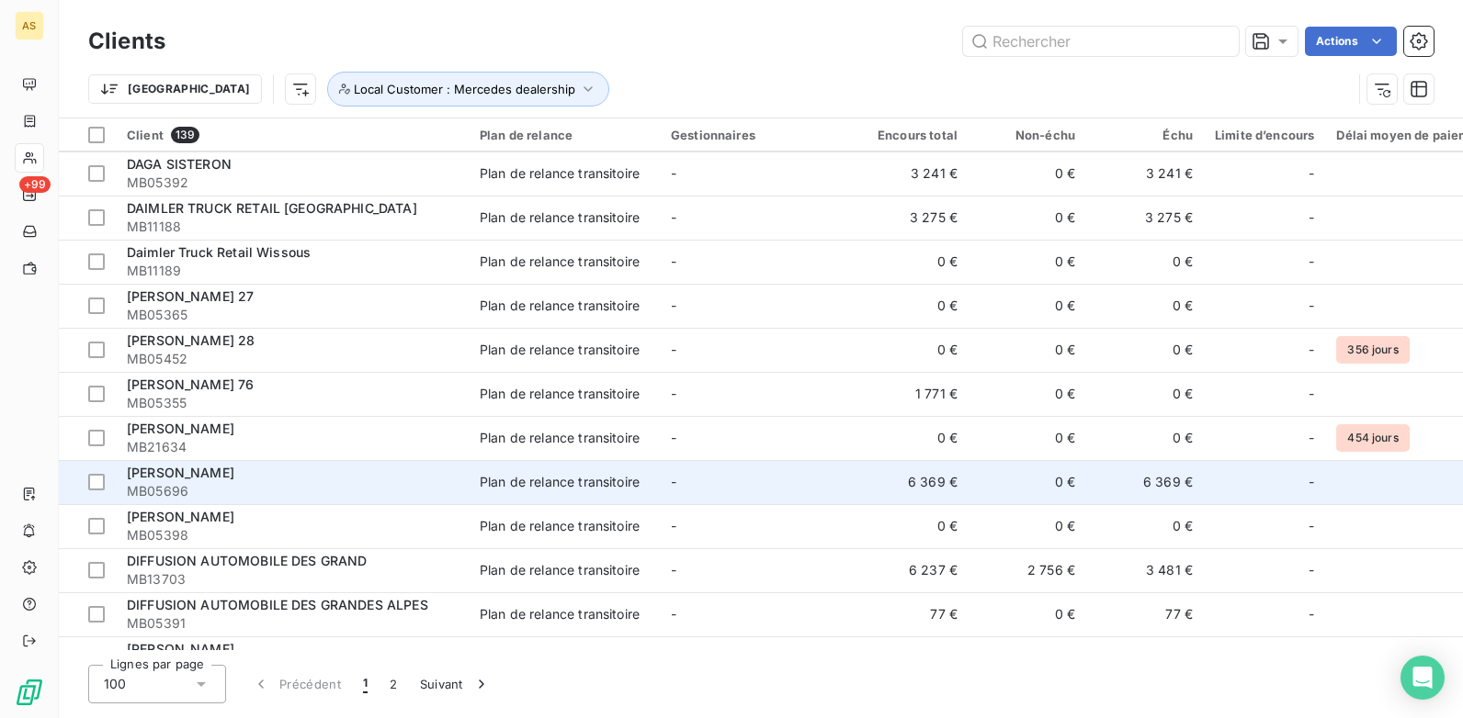
click at [222, 478] on span "DAVIS MONGAZONS" at bounding box center [180, 473] width 107 height 16
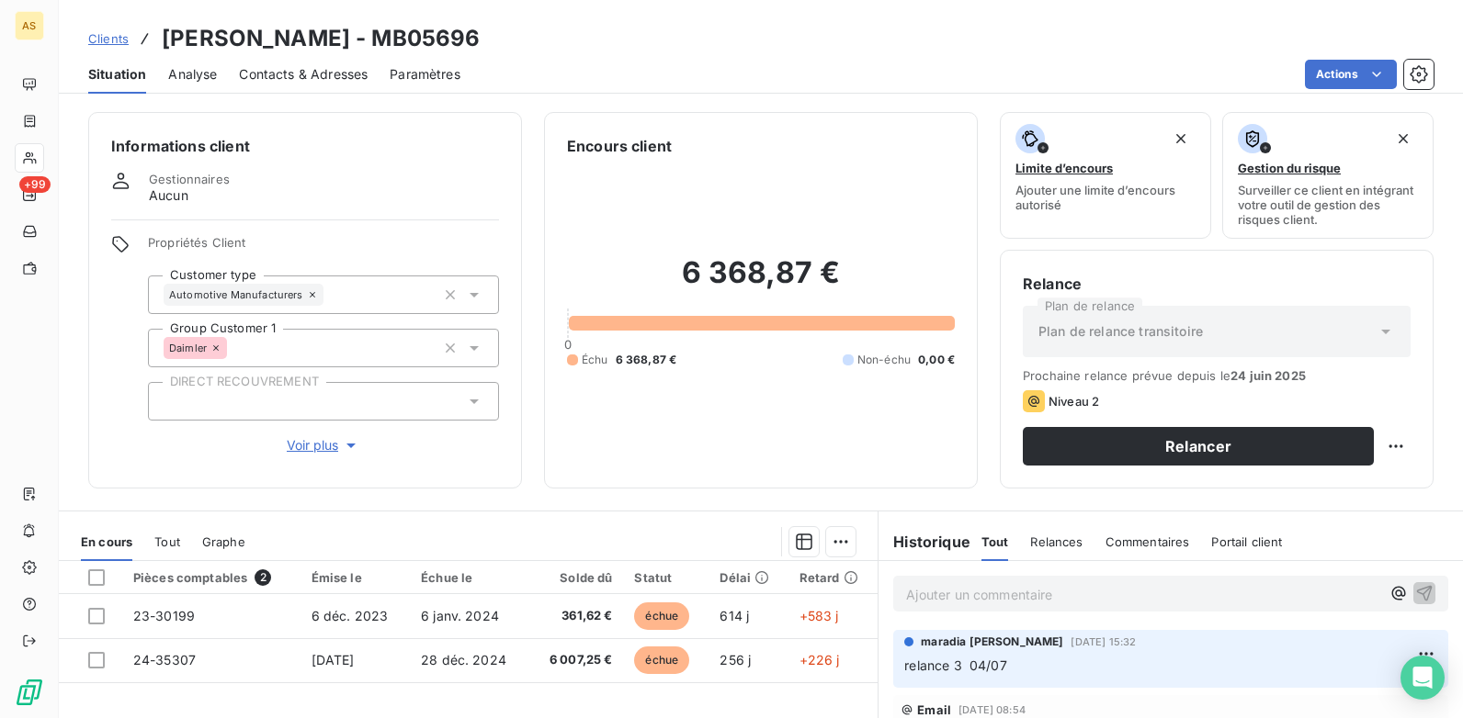
click at [283, 69] on span "Contacts & Adresses" at bounding box center [303, 74] width 129 height 18
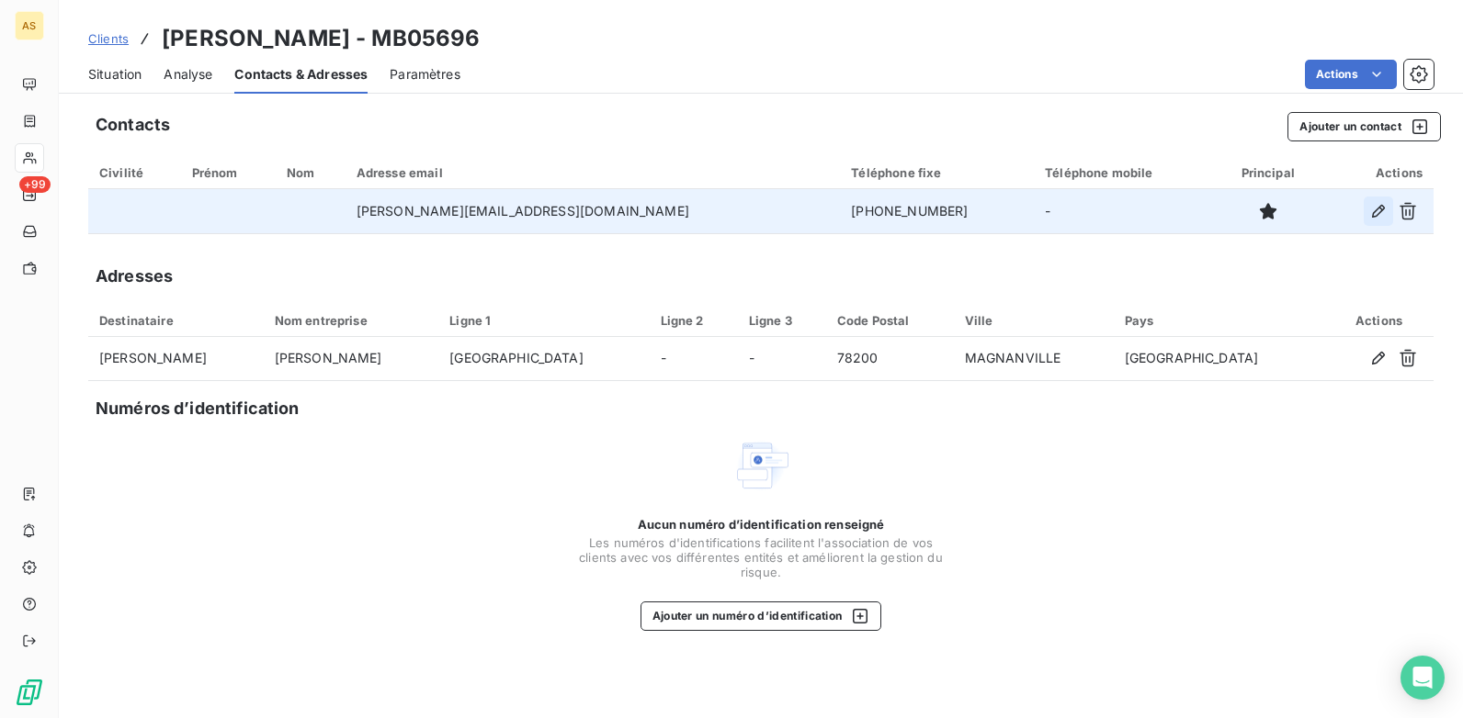
click at [1372, 212] on icon "button" at bounding box center [1378, 211] width 18 height 18
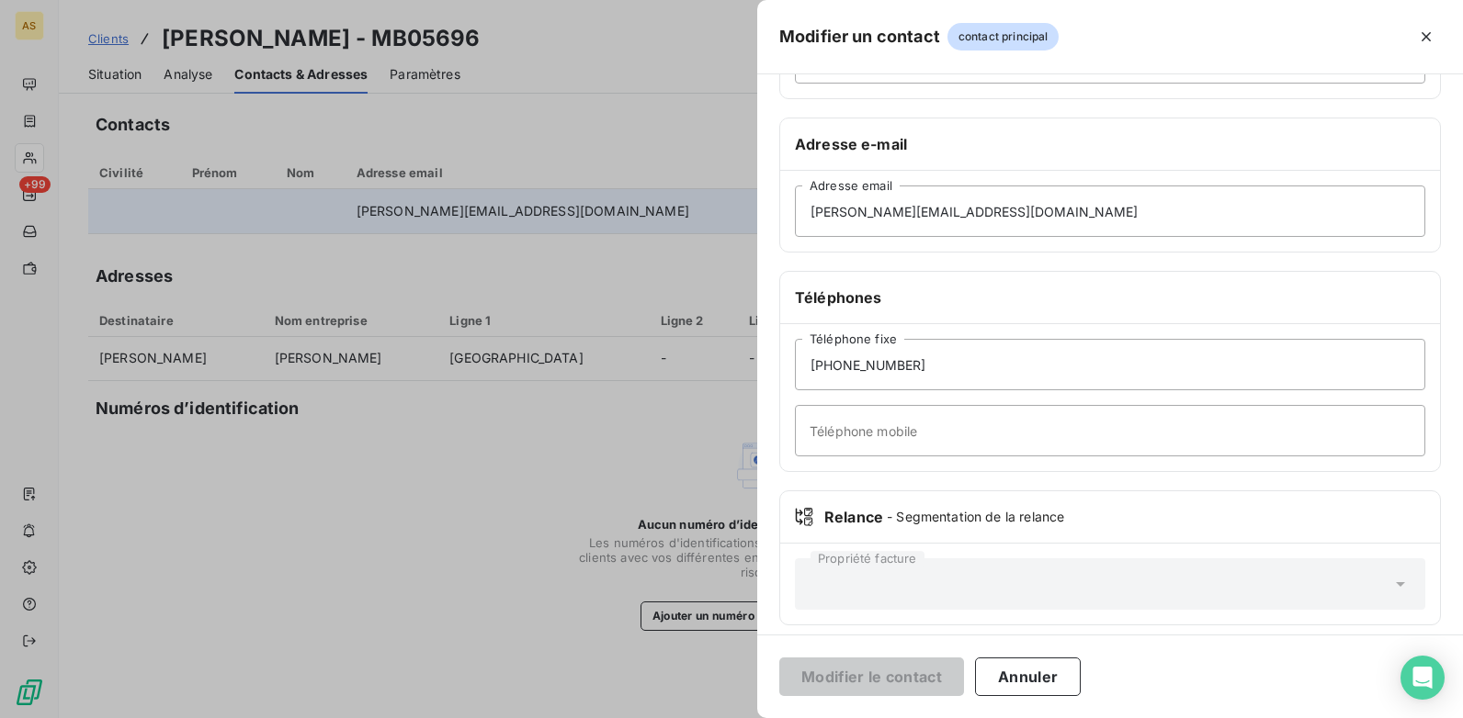
scroll to position [276, 0]
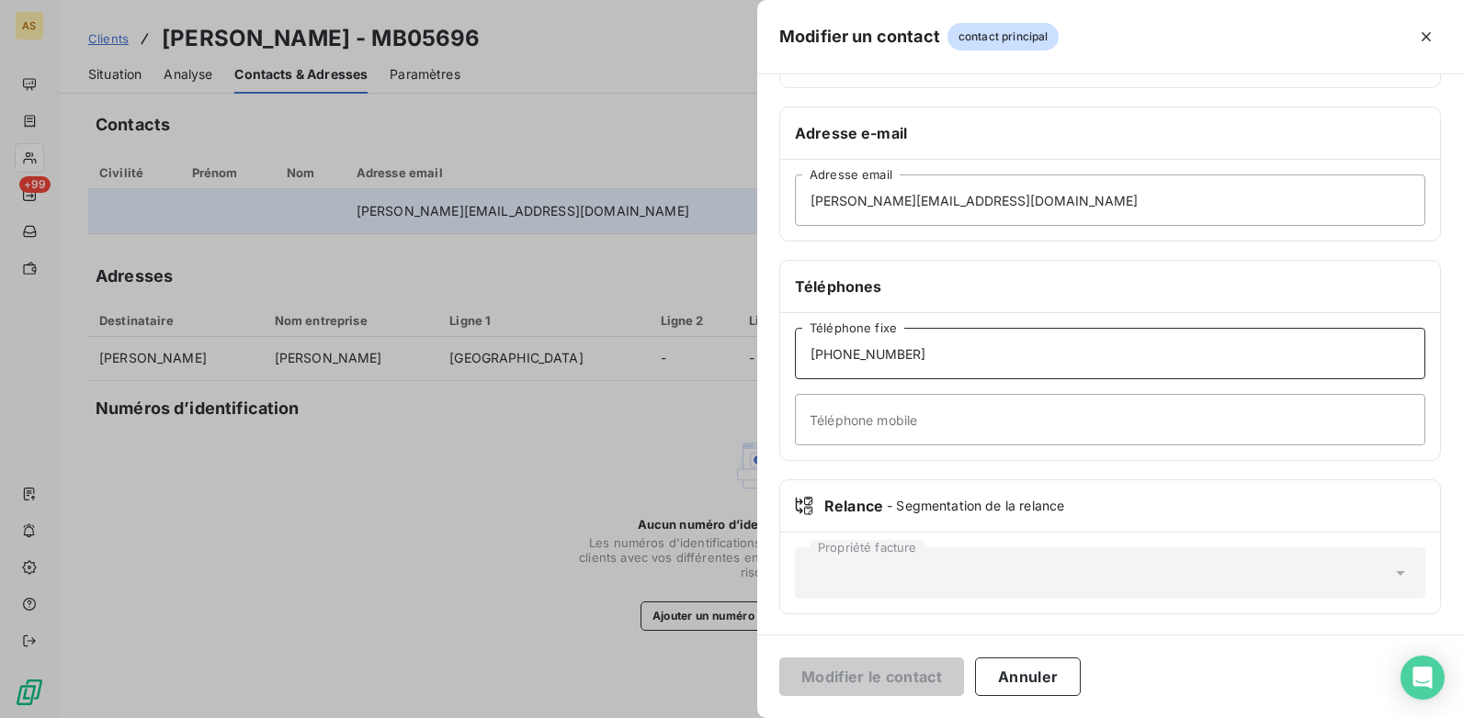
drag, startPoint x: 912, startPoint y: 357, endPoint x: 805, endPoint y: 354, distance: 107.5
click at [805, 354] on input "+3333970530027" at bounding box center [1110, 353] width 630 height 51
click at [442, 586] on div at bounding box center [731, 359] width 1463 height 718
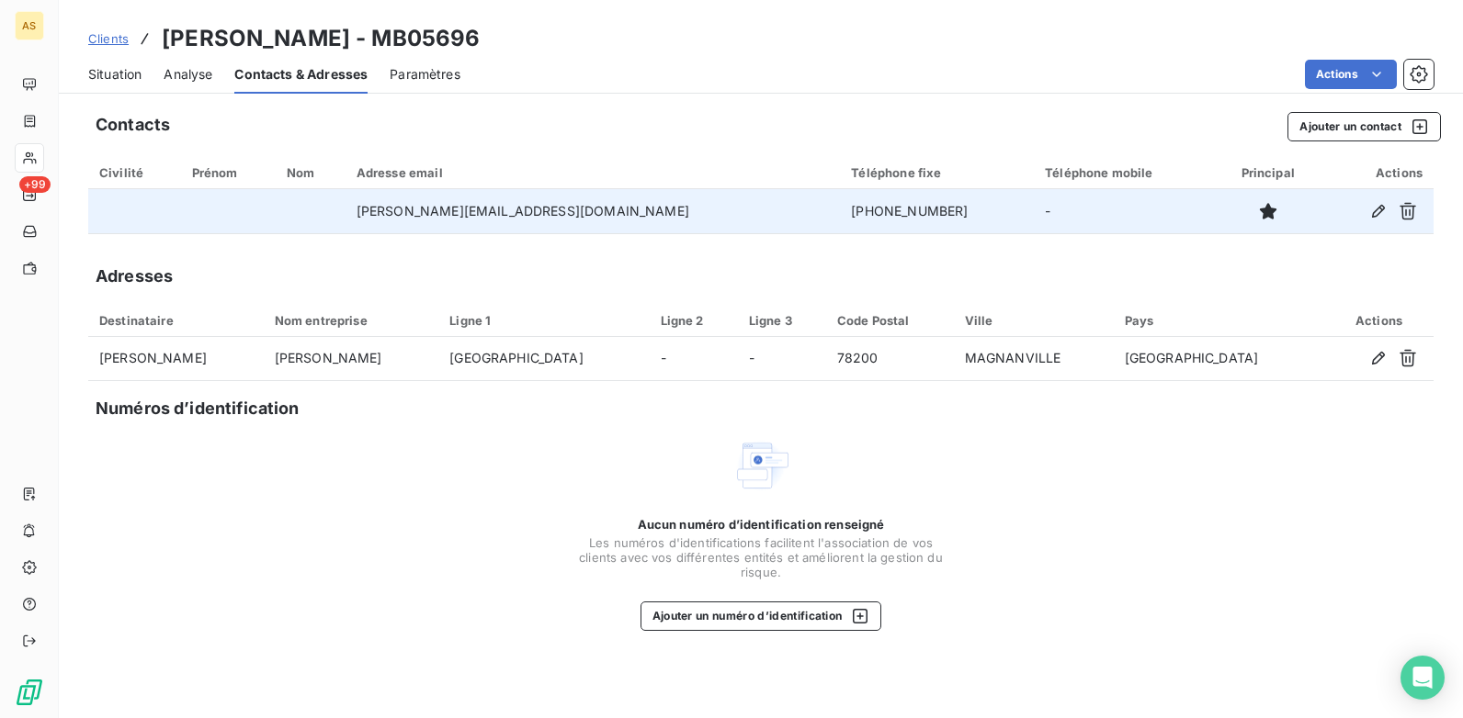
click at [117, 79] on span "Situation" at bounding box center [114, 74] width 53 height 18
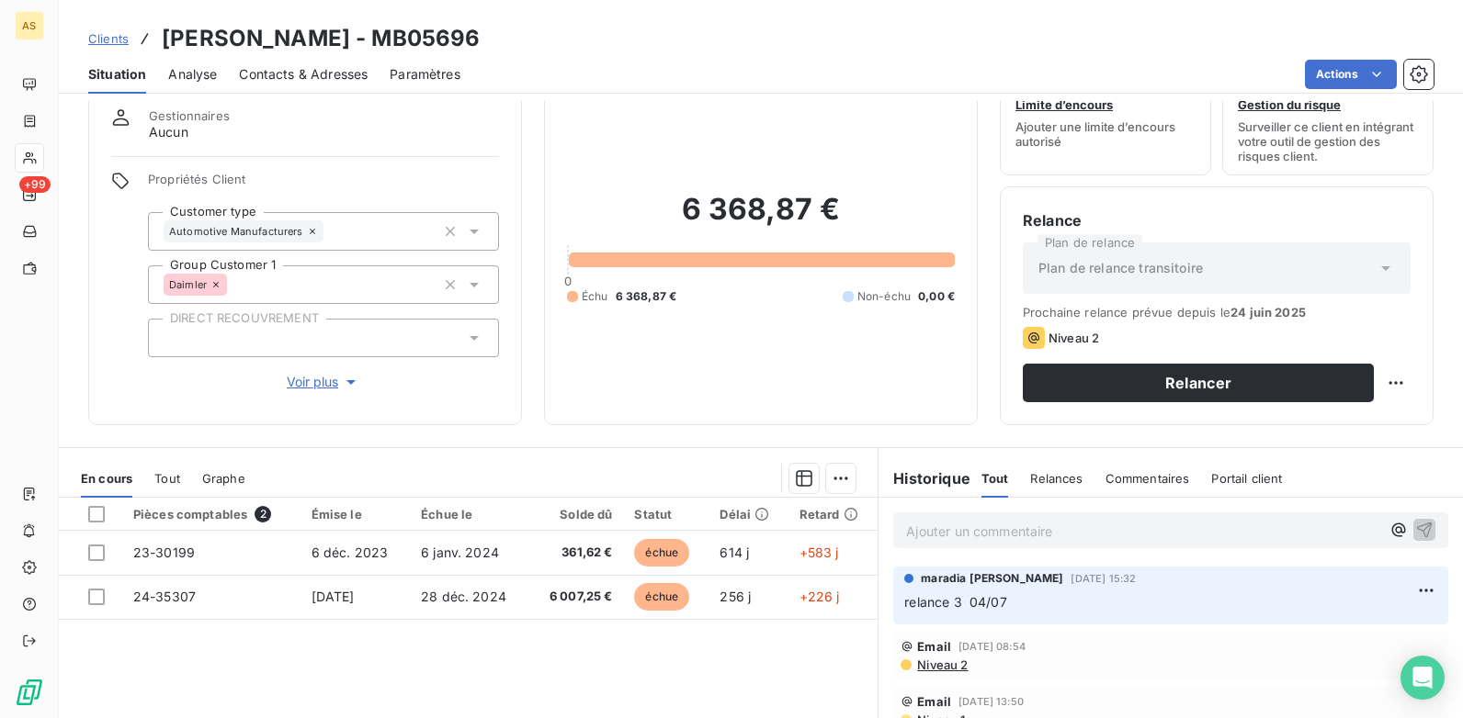
scroll to position [184, 0]
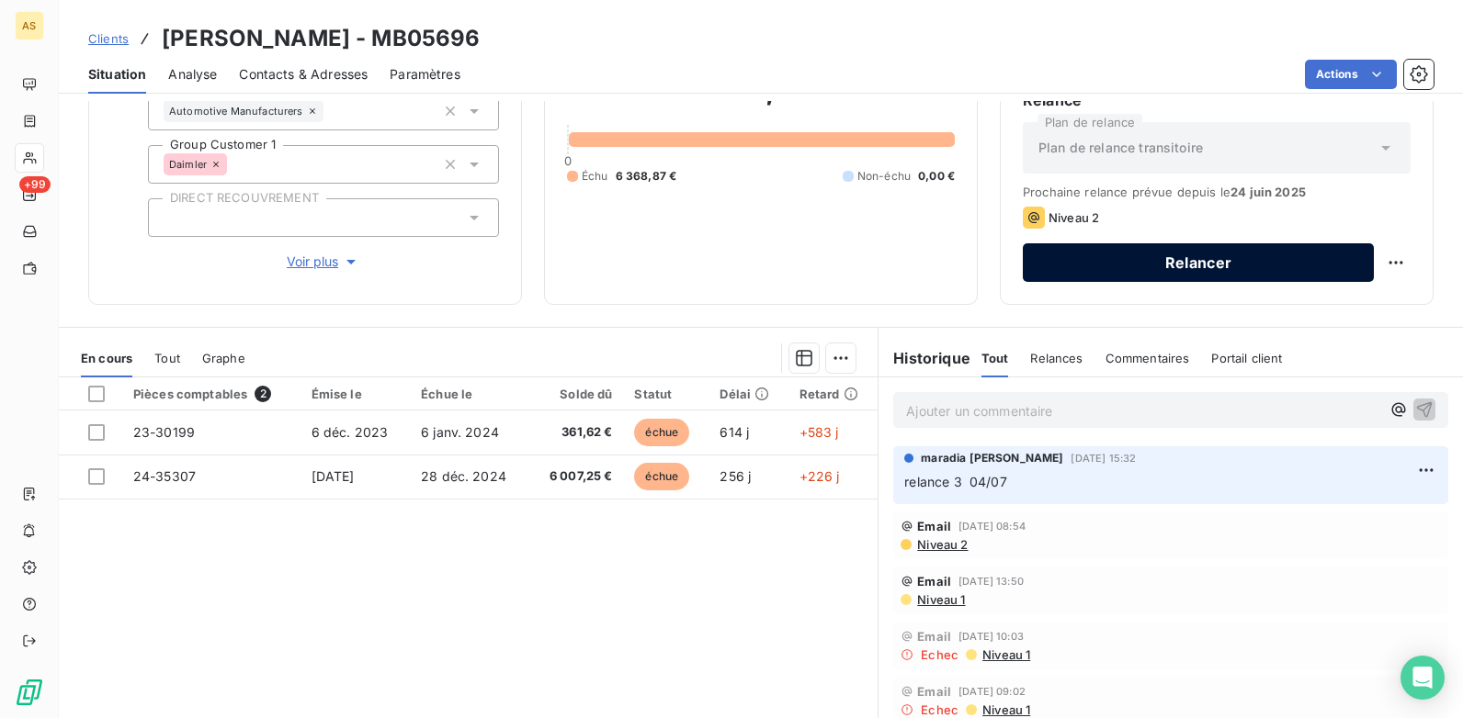
click at [1069, 263] on button "Relancer" at bounding box center [1197, 262] width 351 height 39
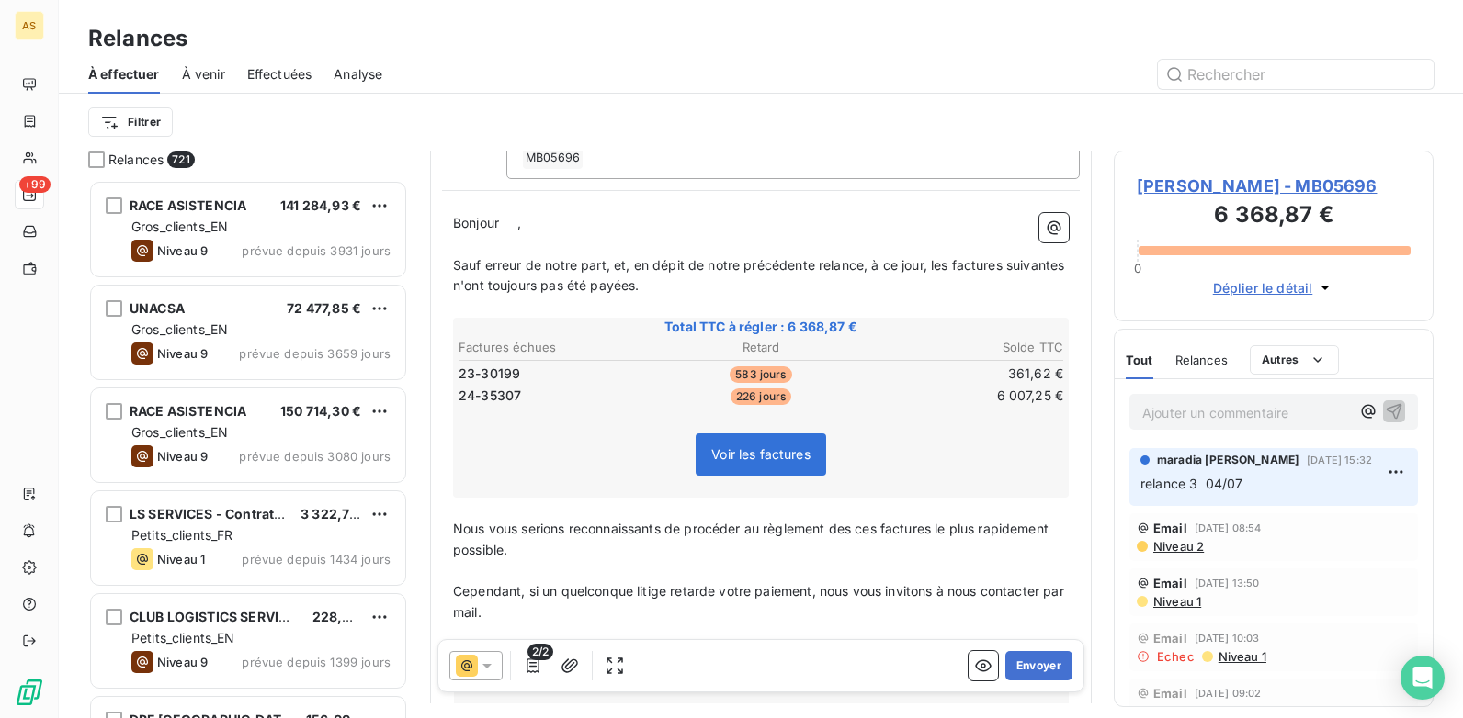
scroll to position [185, 0]
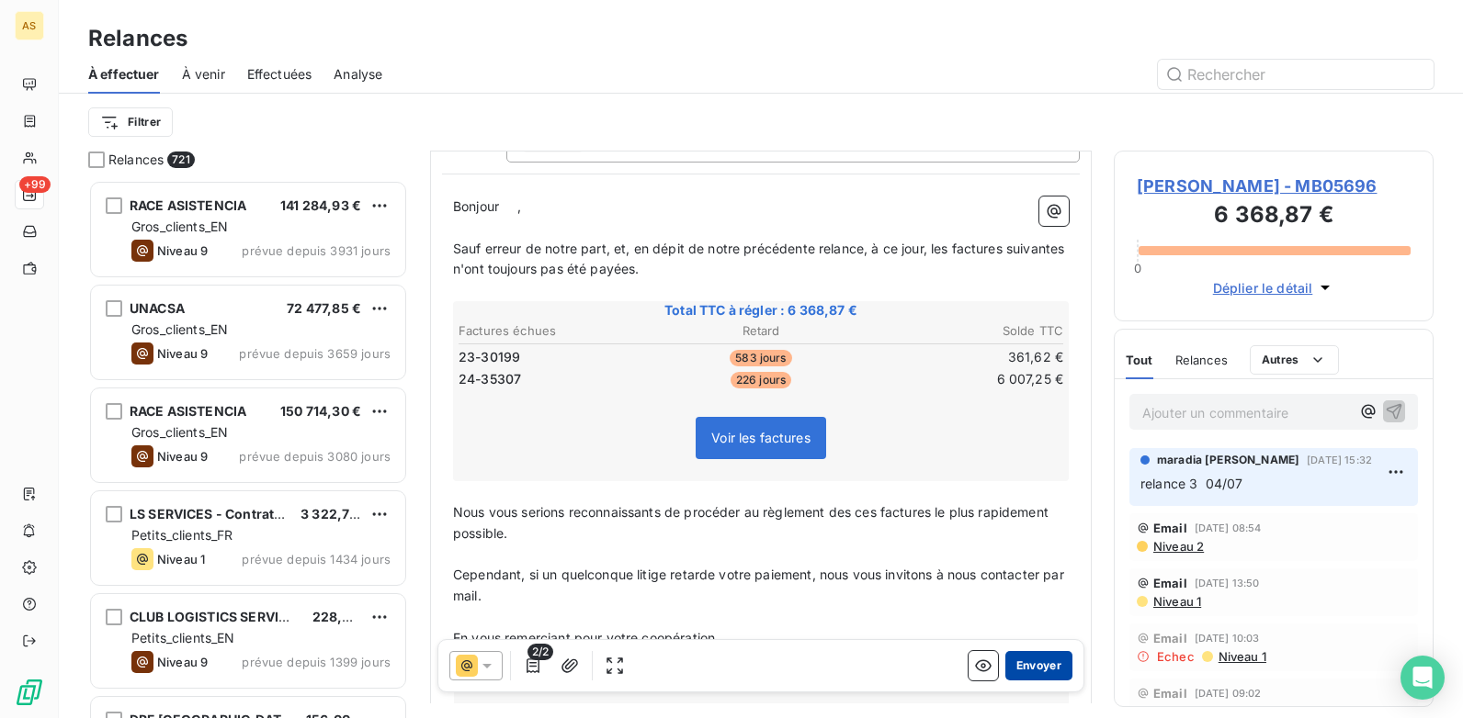
click at [1025, 664] on button "Envoyer" at bounding box center [1038, 665] width 67 height 29
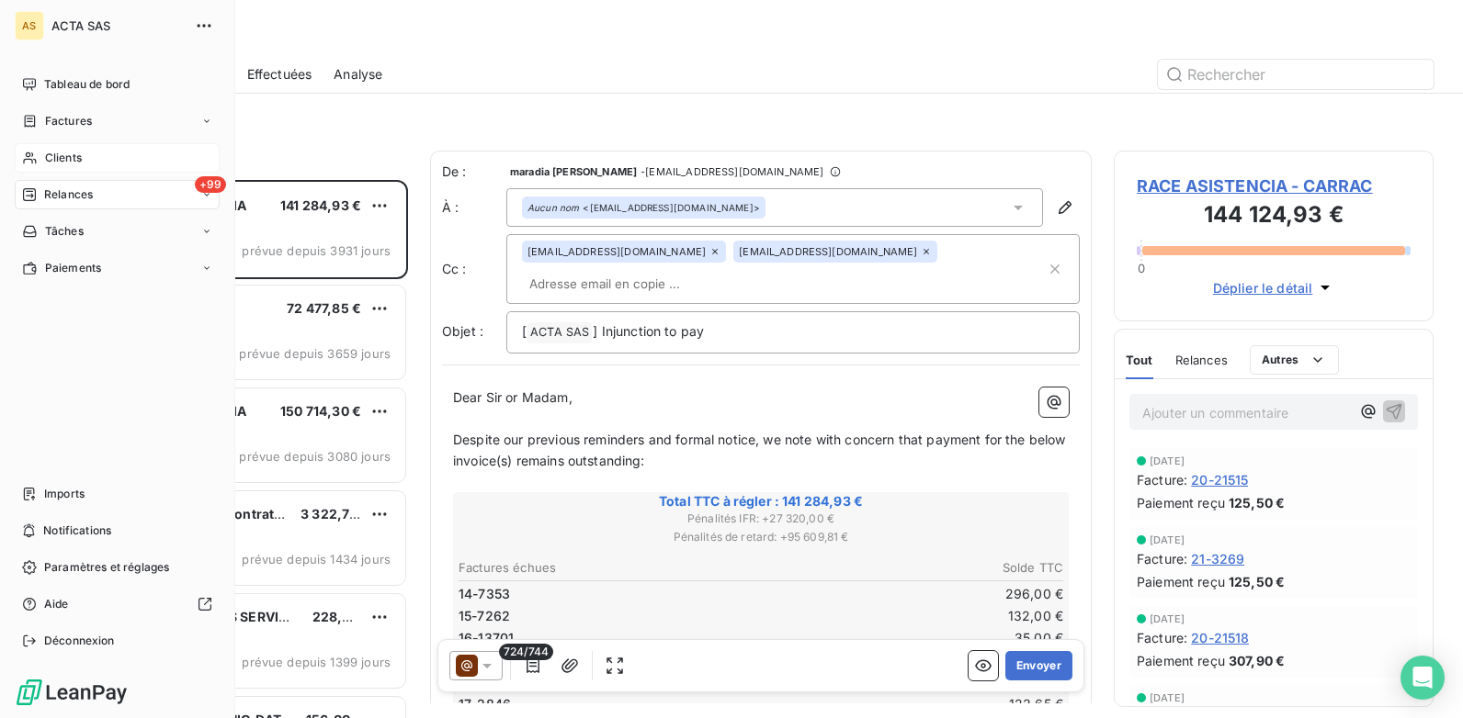
click at [58, 156] on span "Clients" at bounding box center [63, 158] width 37 height 17
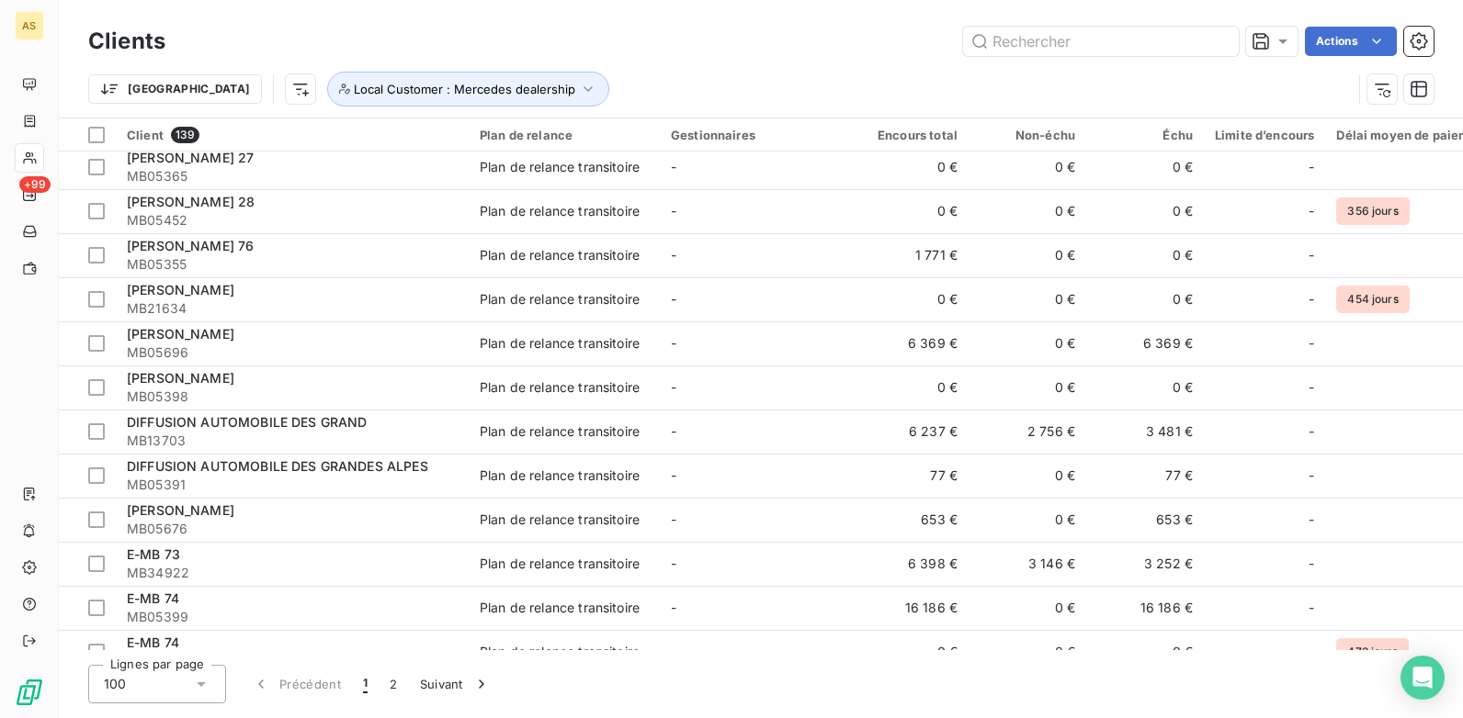
scroll to position [1286, 0]
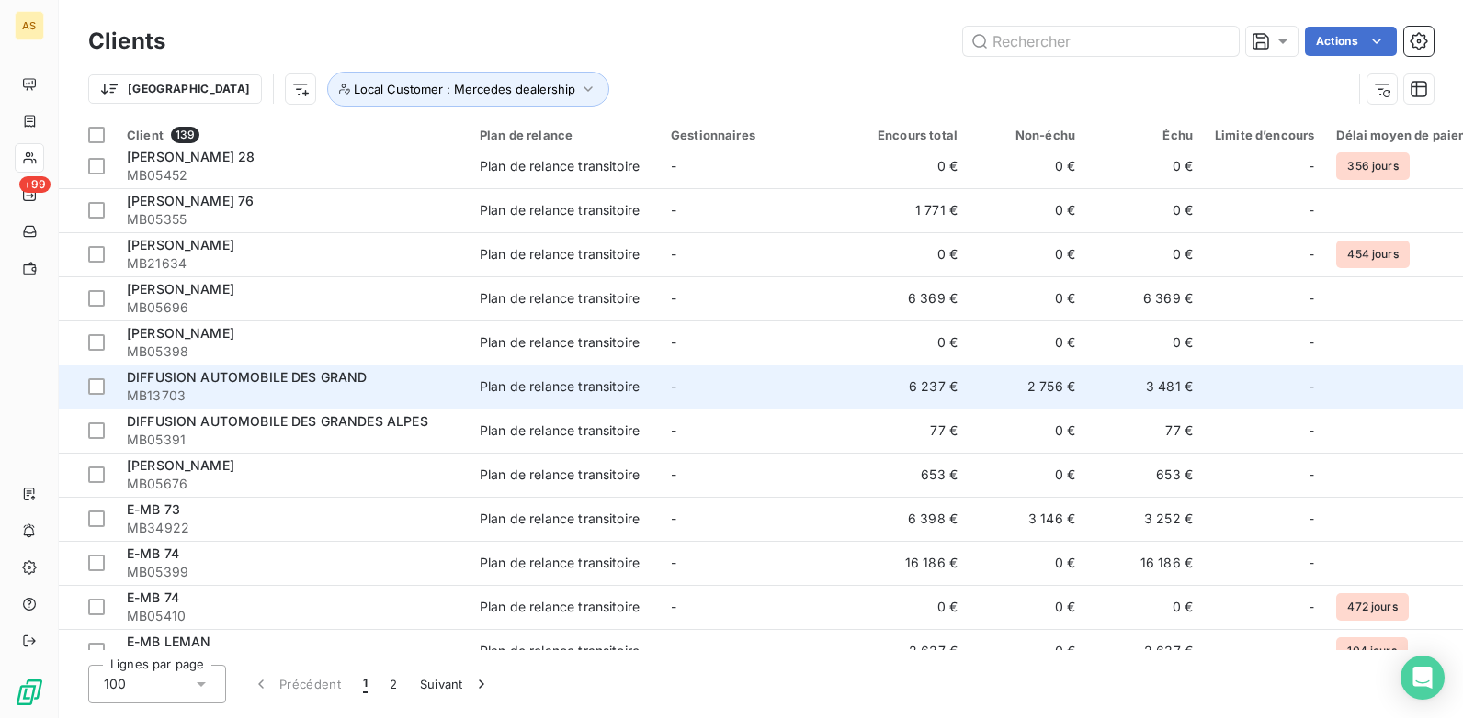
click at [1173, 396] on td "3 481 €" at bounding box center [1145, 387] width 118 height 44
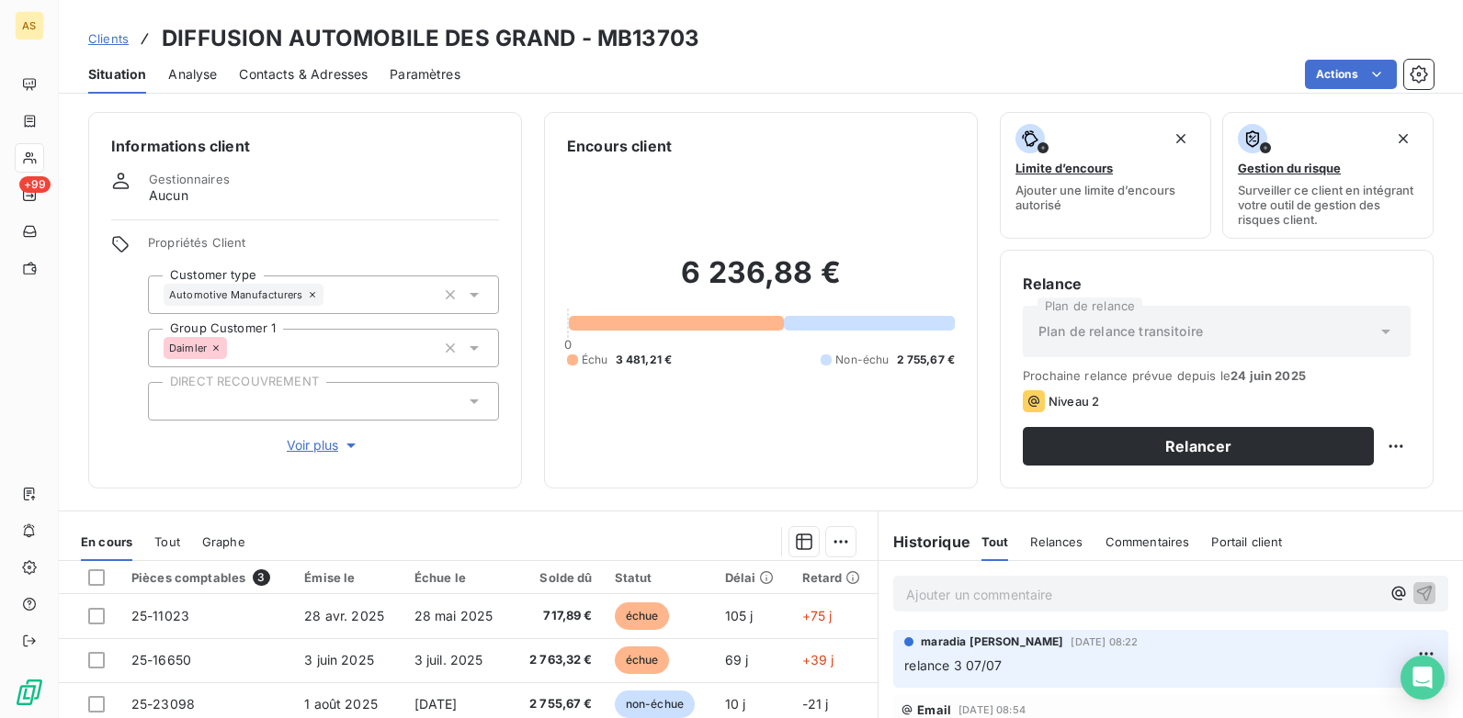
scroll to position [92, 0]
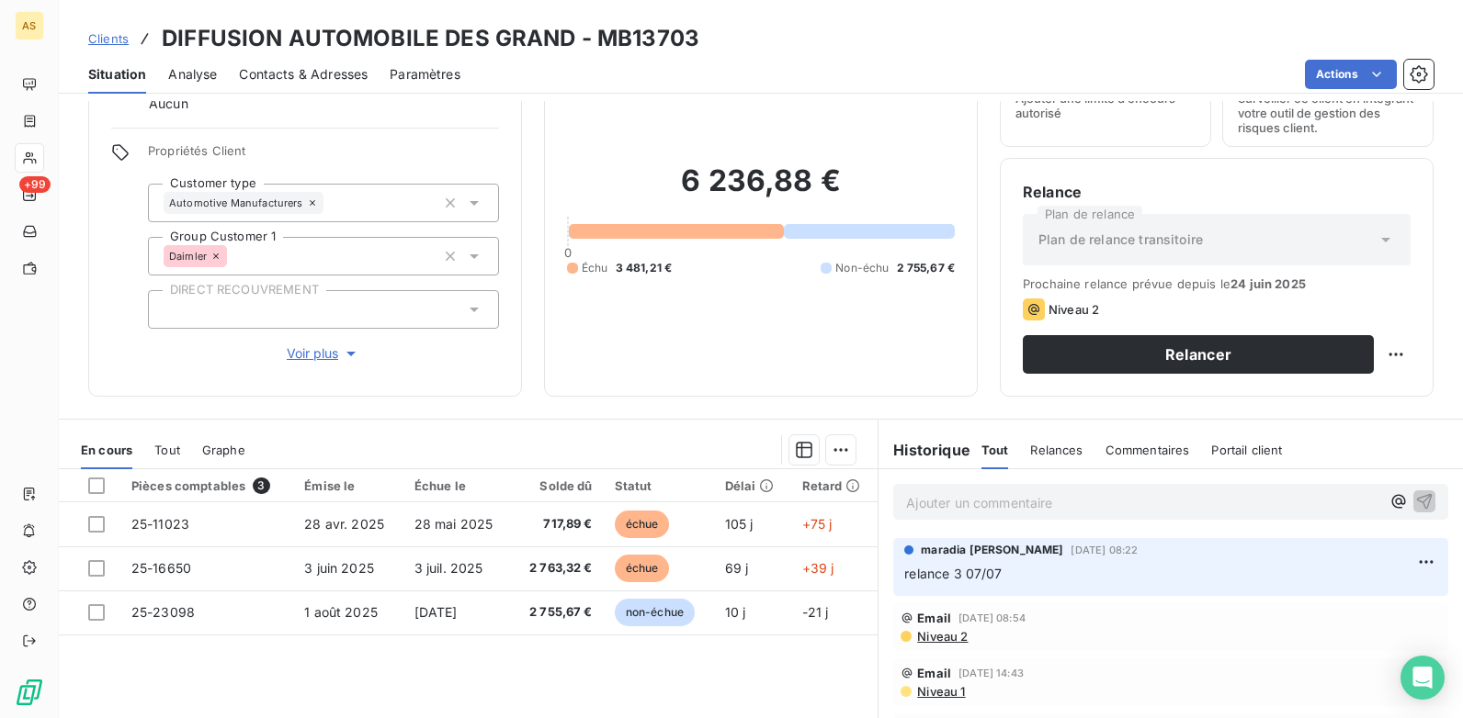
click at [286, 79] on span "Contacts & Adresses" at bounding box center [303, 74] width 129 height 18
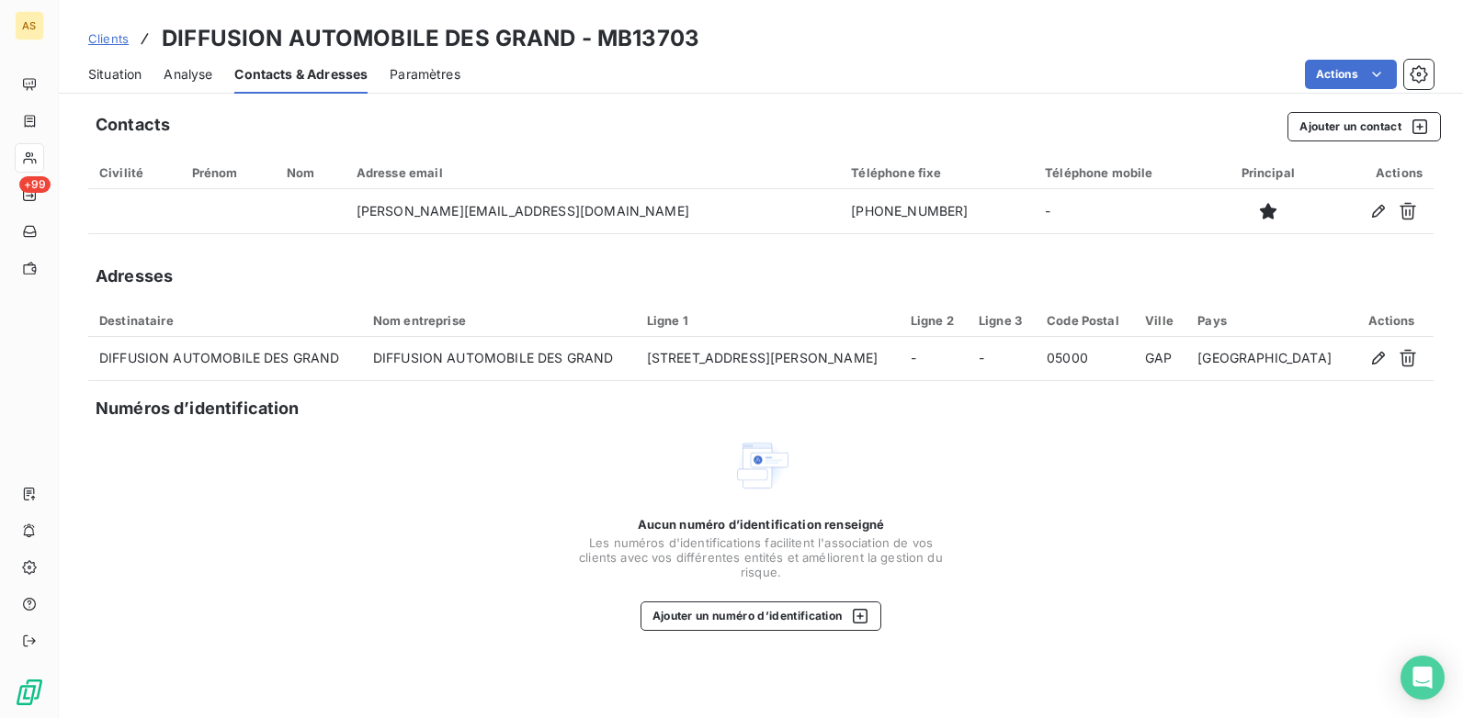
click at [130, 77] on span "Situation" at bounding box center [114, 74] width 53 height 18
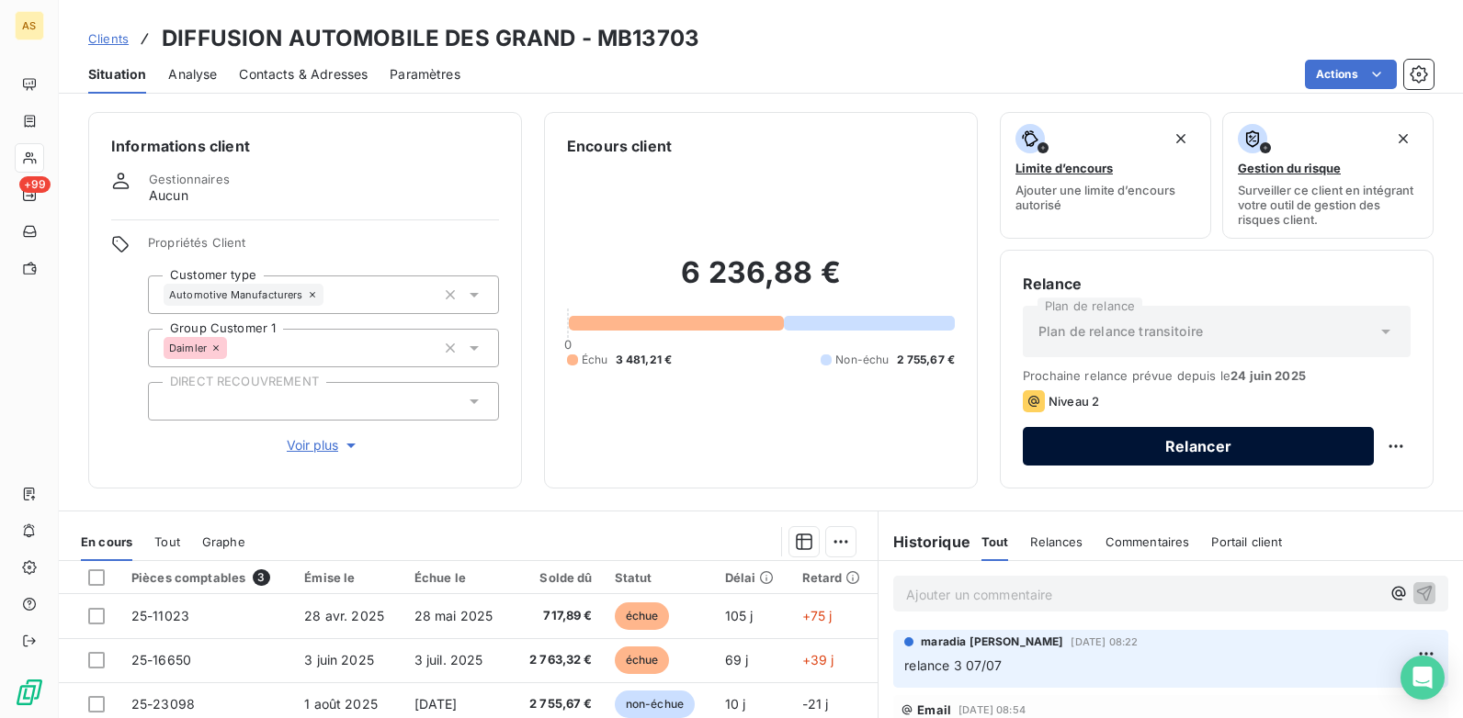
click at [1113, 463] on button "Relancer" at bounding box center [1197, 446] width 351 height 39
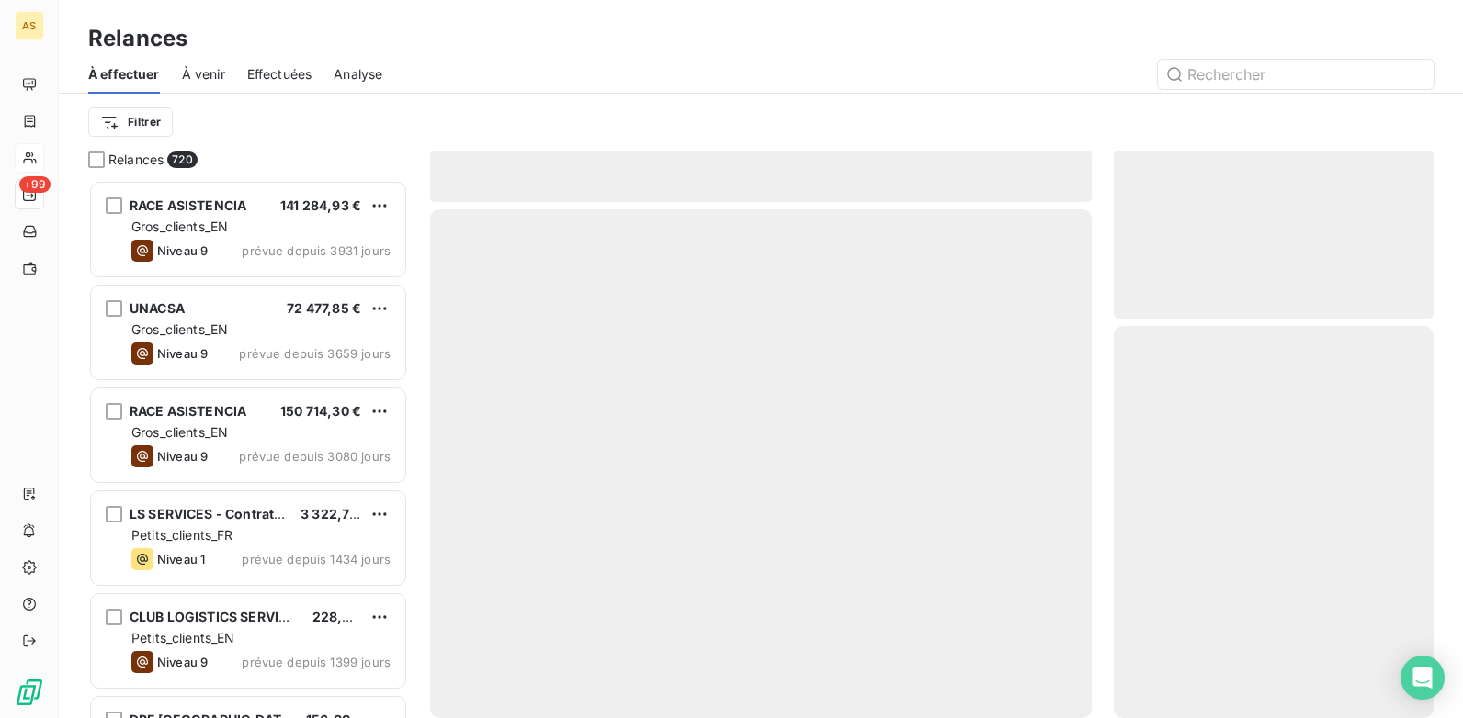
scroll to position [525, 306]
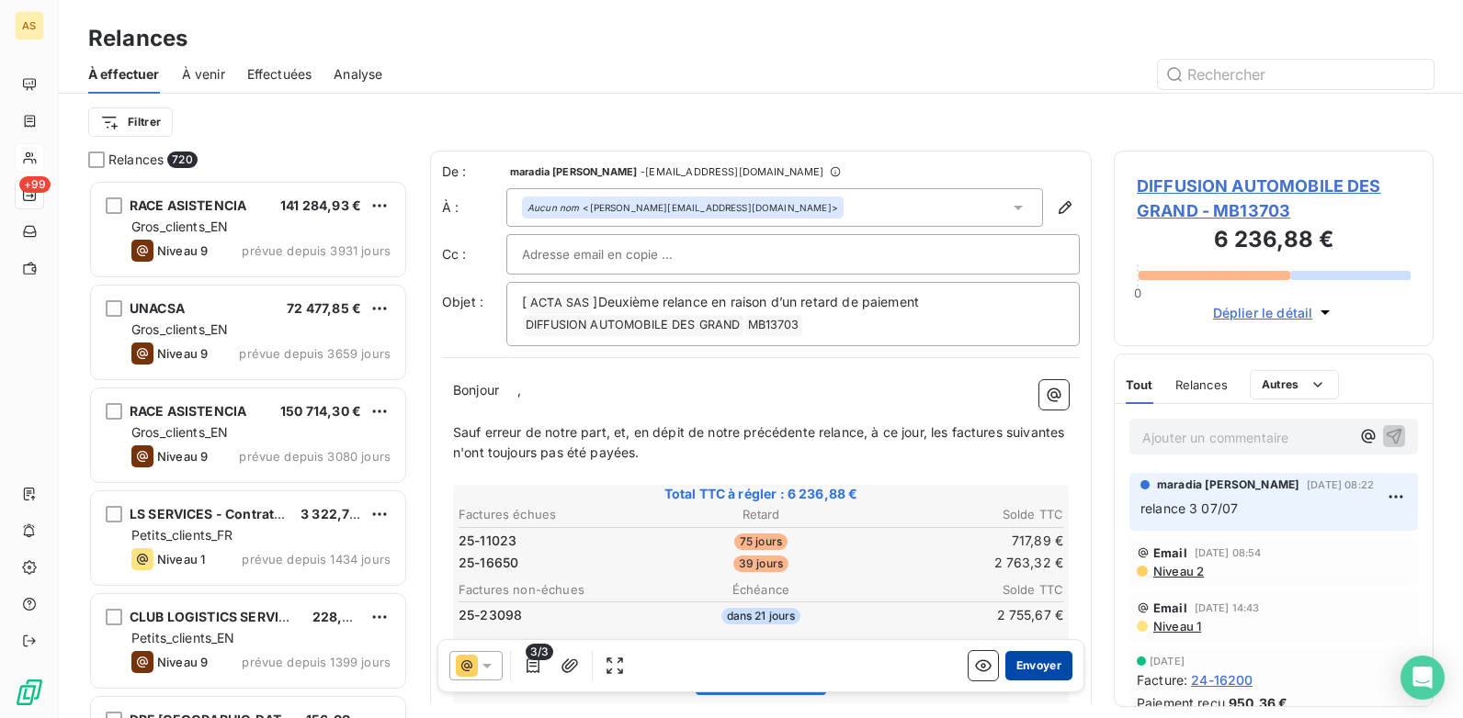
click at [1033, 662] on button "Envoyer" at bounding box center [1038, 665] width 67 height 29
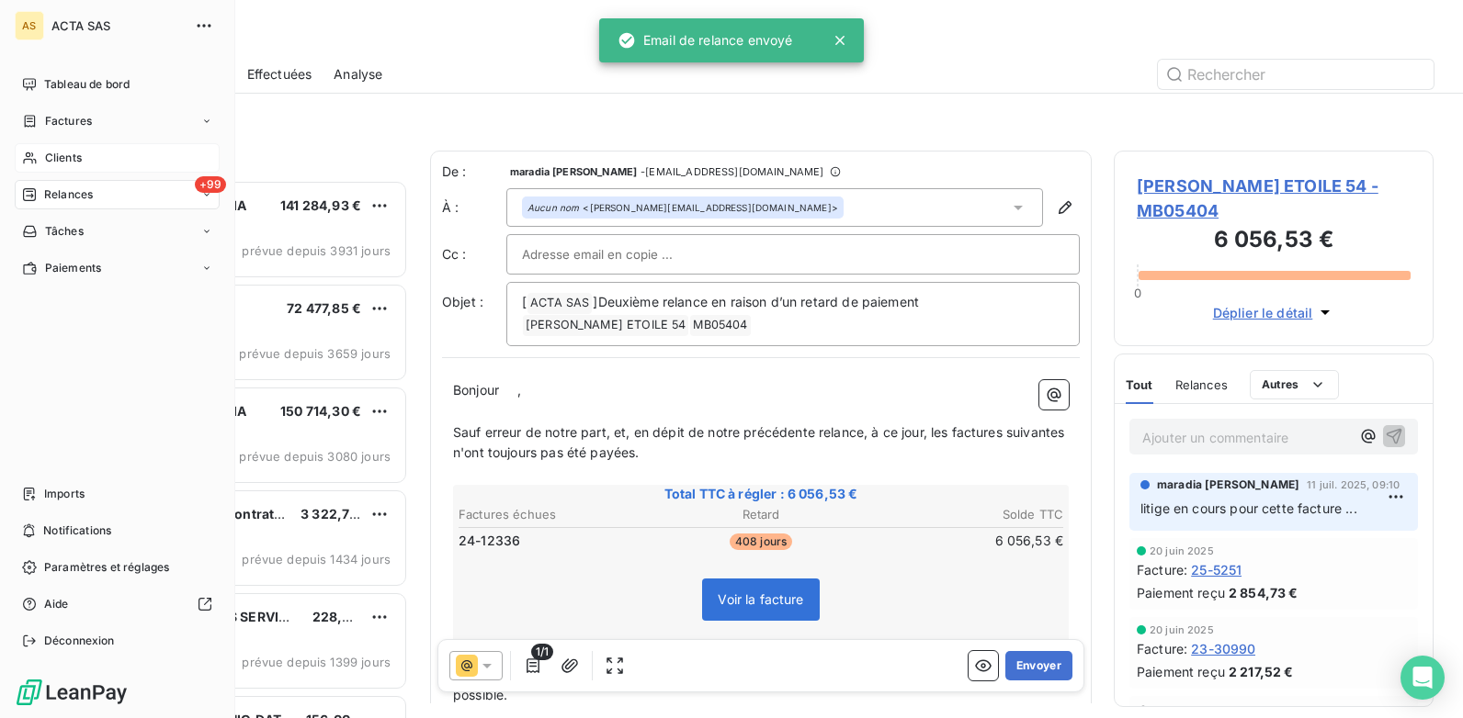
click at [45, 157] on span "Clients" at bounding box center [63, 158] width 37 height 17
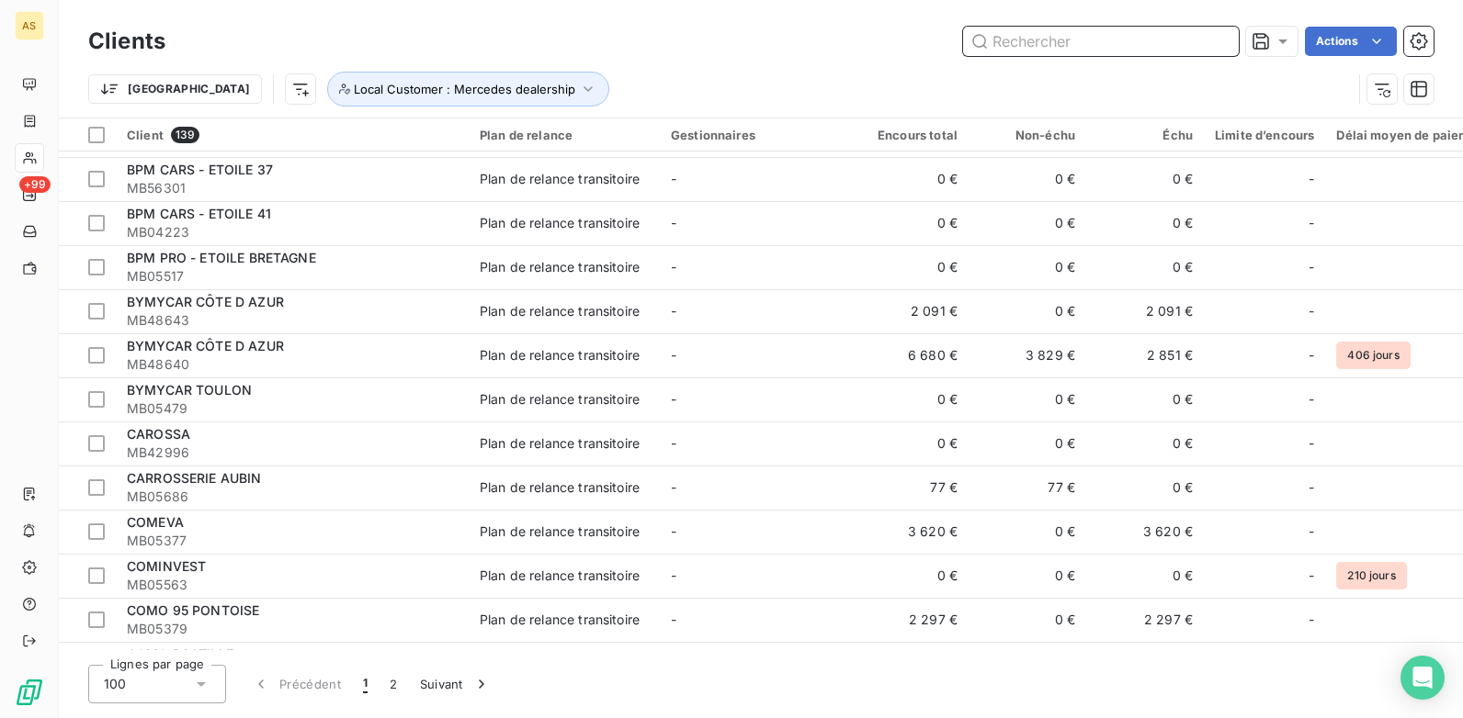
scroll to position [827, 0]
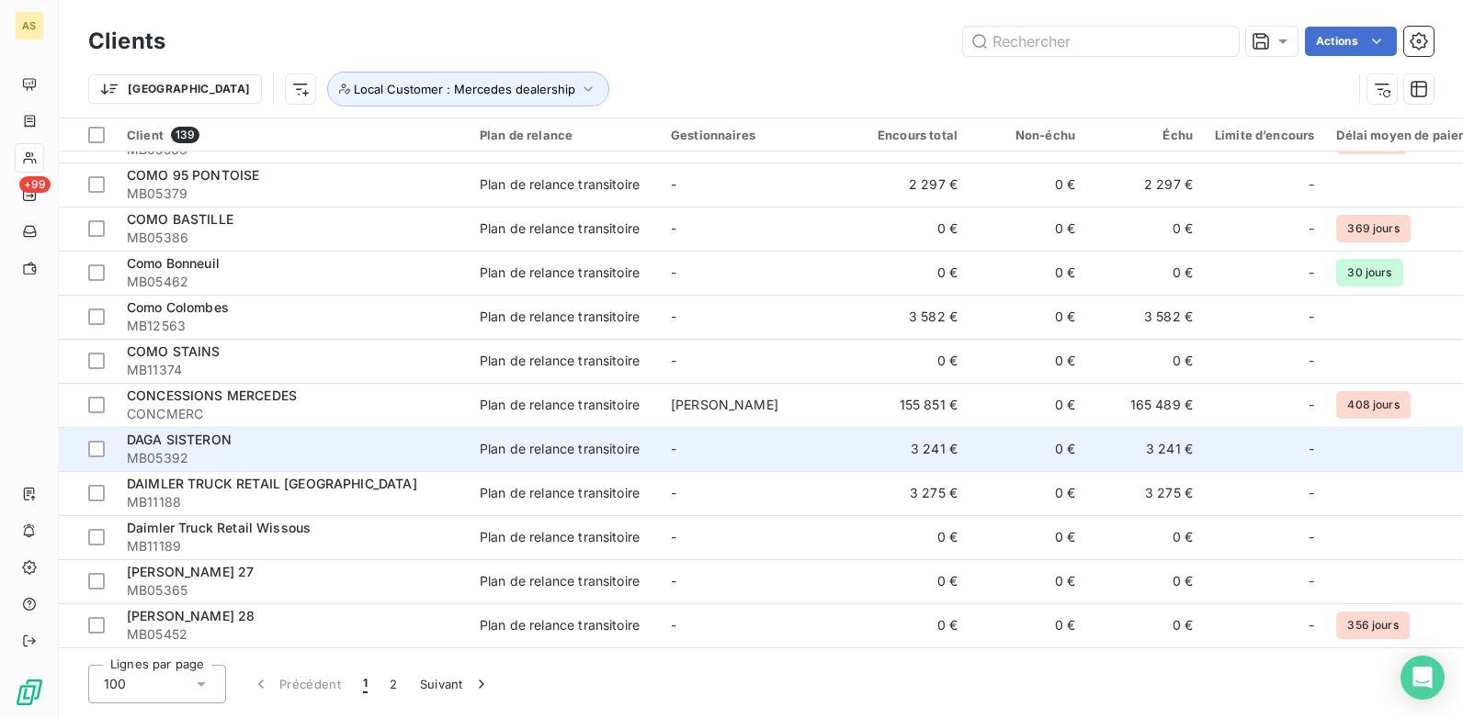
click at [354, 434] on div "DAGA SISTERON" at bounding box center [292, 440] width 331 height 18
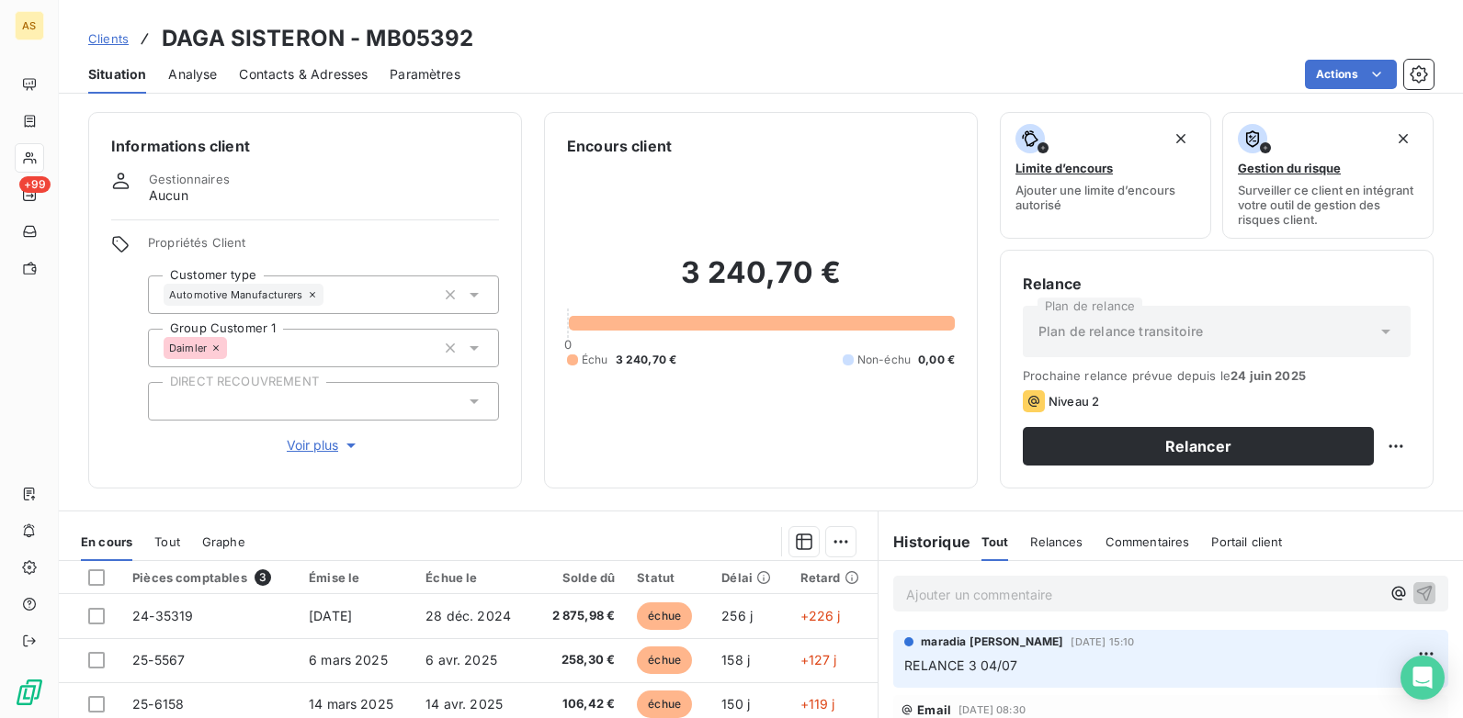
click at [288, 62] on div "Contacts & Adresses" at bounding box center [303, 74] width 129 height 39
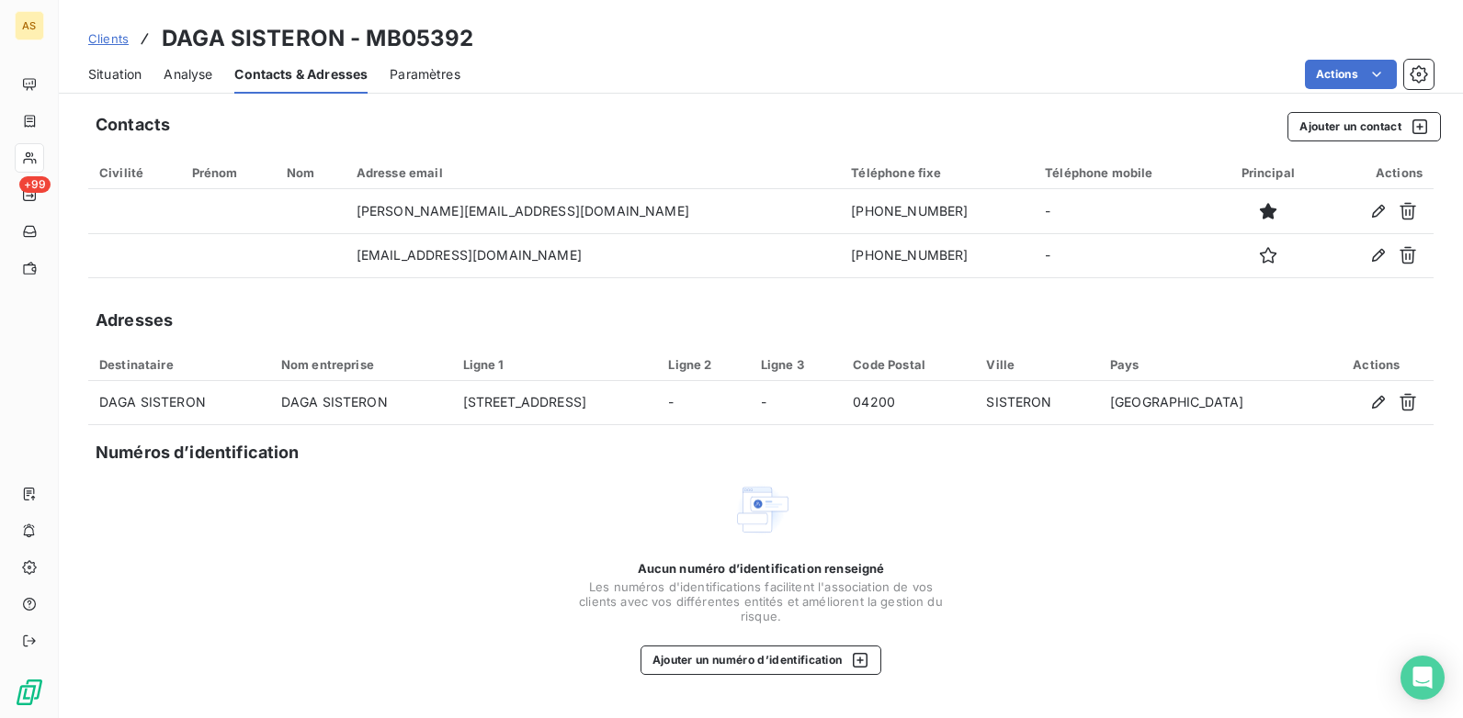
click at [129, 76] on span "Situation" at bounding box center [114, 74] width 53 height 18
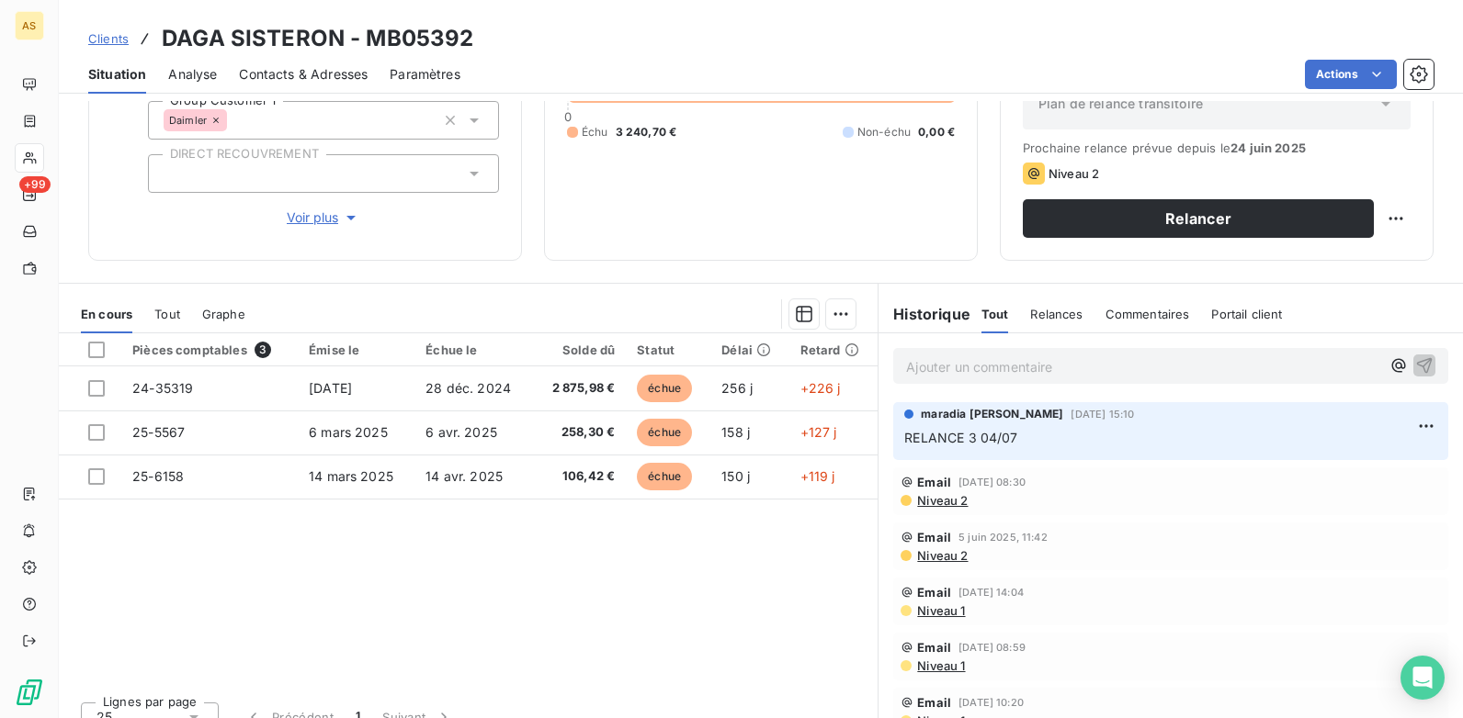
scroll to position [252, 0]
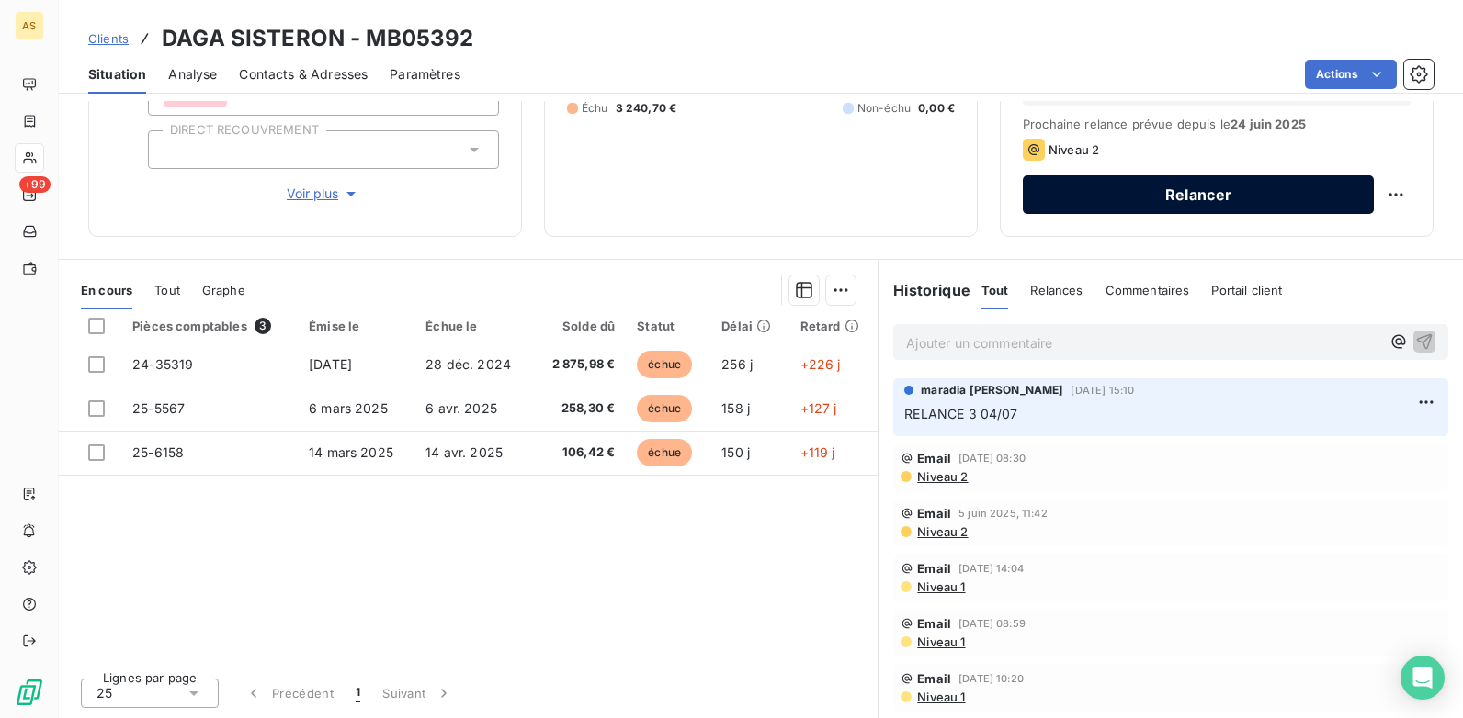
click at [1125, 201] on button "Relancer" at bounding box center [1197, 194] width 351 height 39
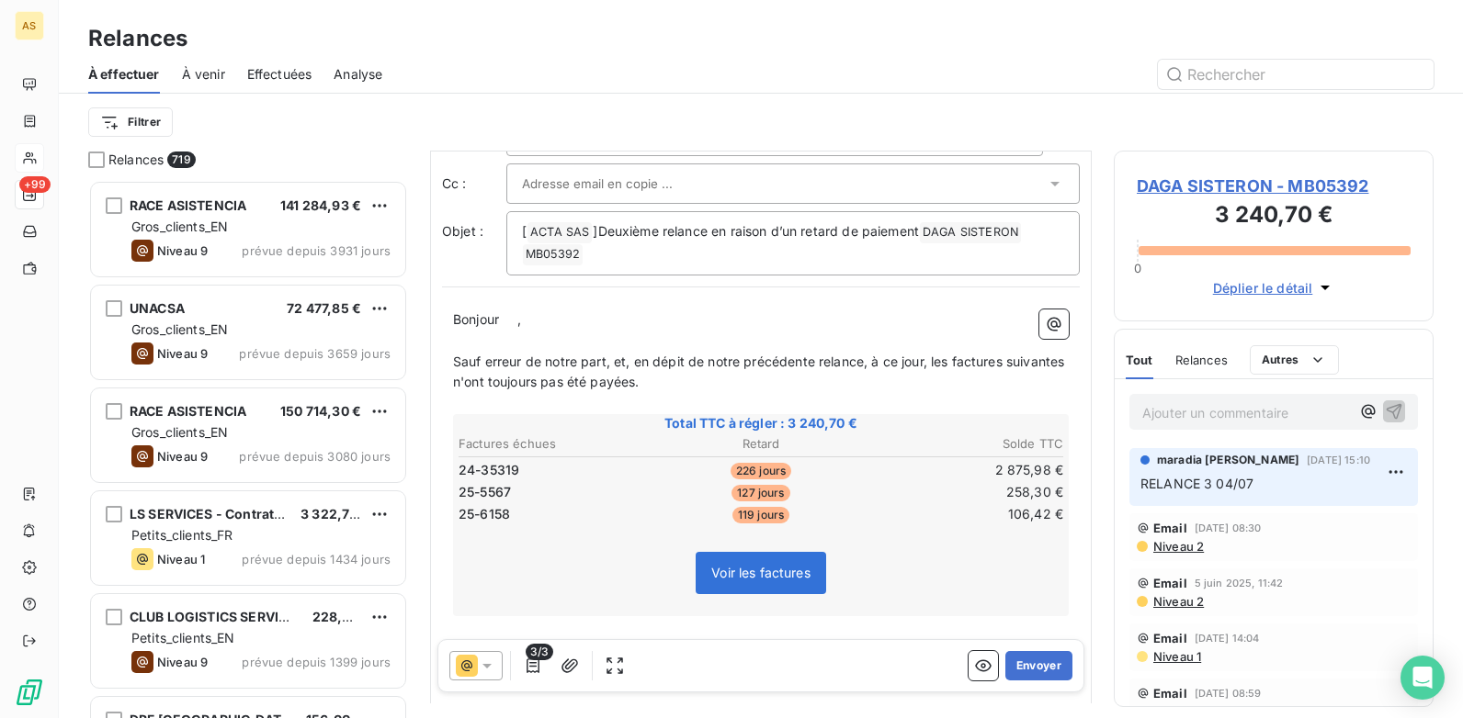
scroll to position [368, 0]
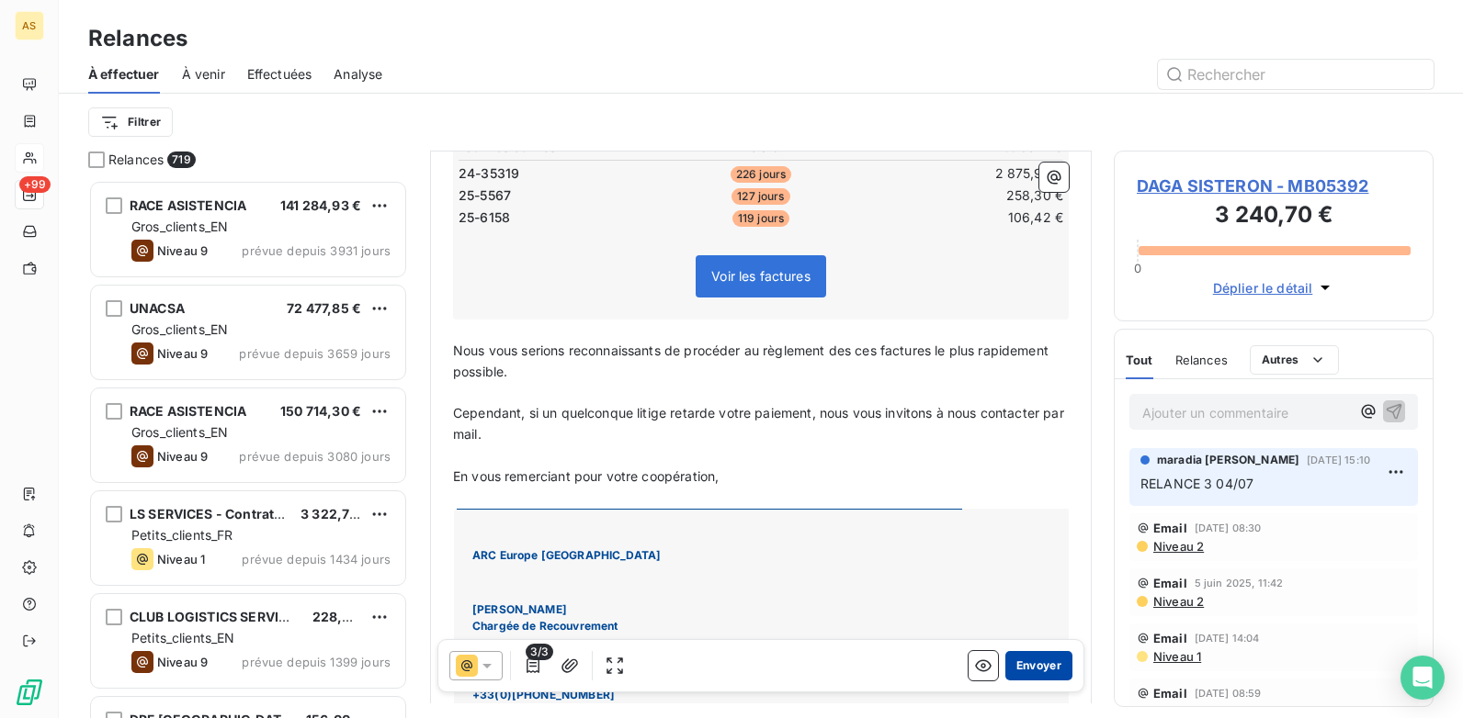
click at [1041, 664] on button "Envoyer" at bounding box center [1038, 665] width 67 height 29
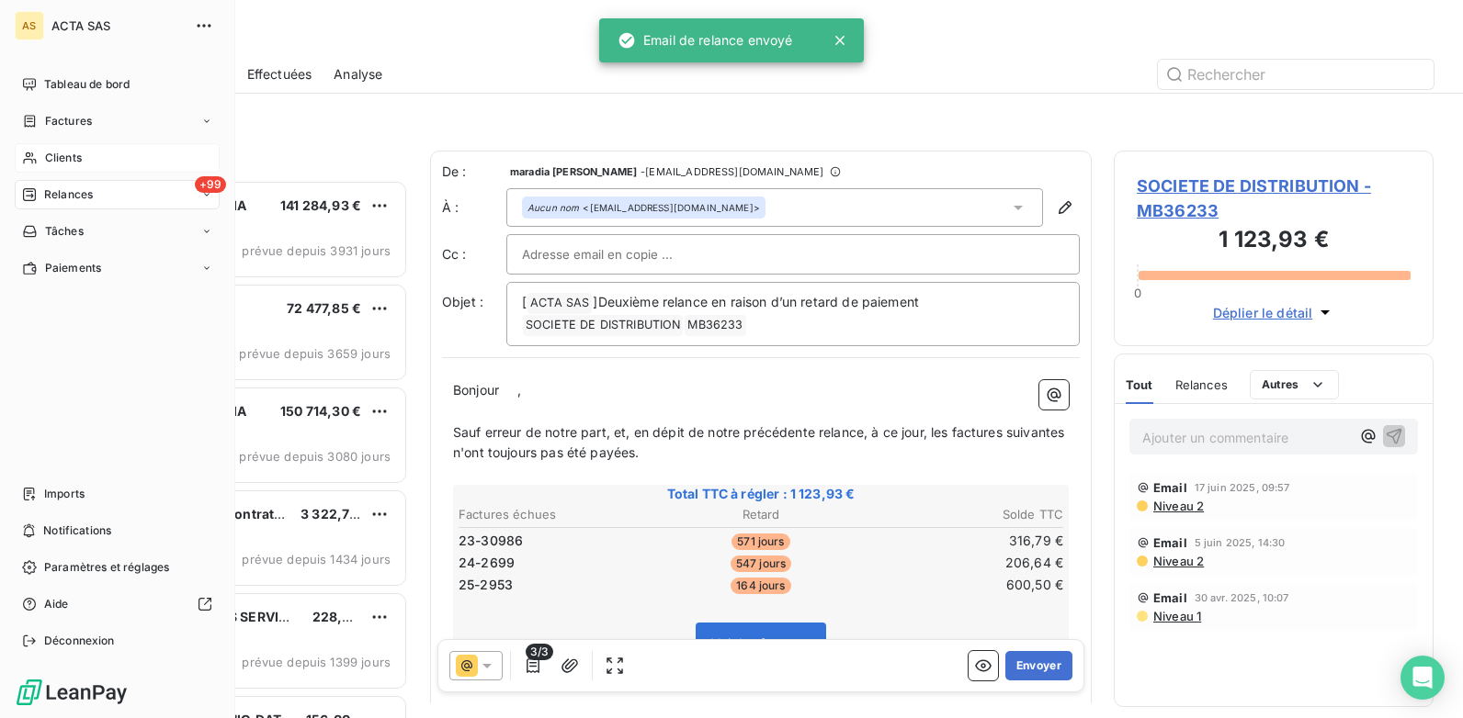
click at [105, 162] on div "Clients" at bounding box center [117, 157] width 205 height 29
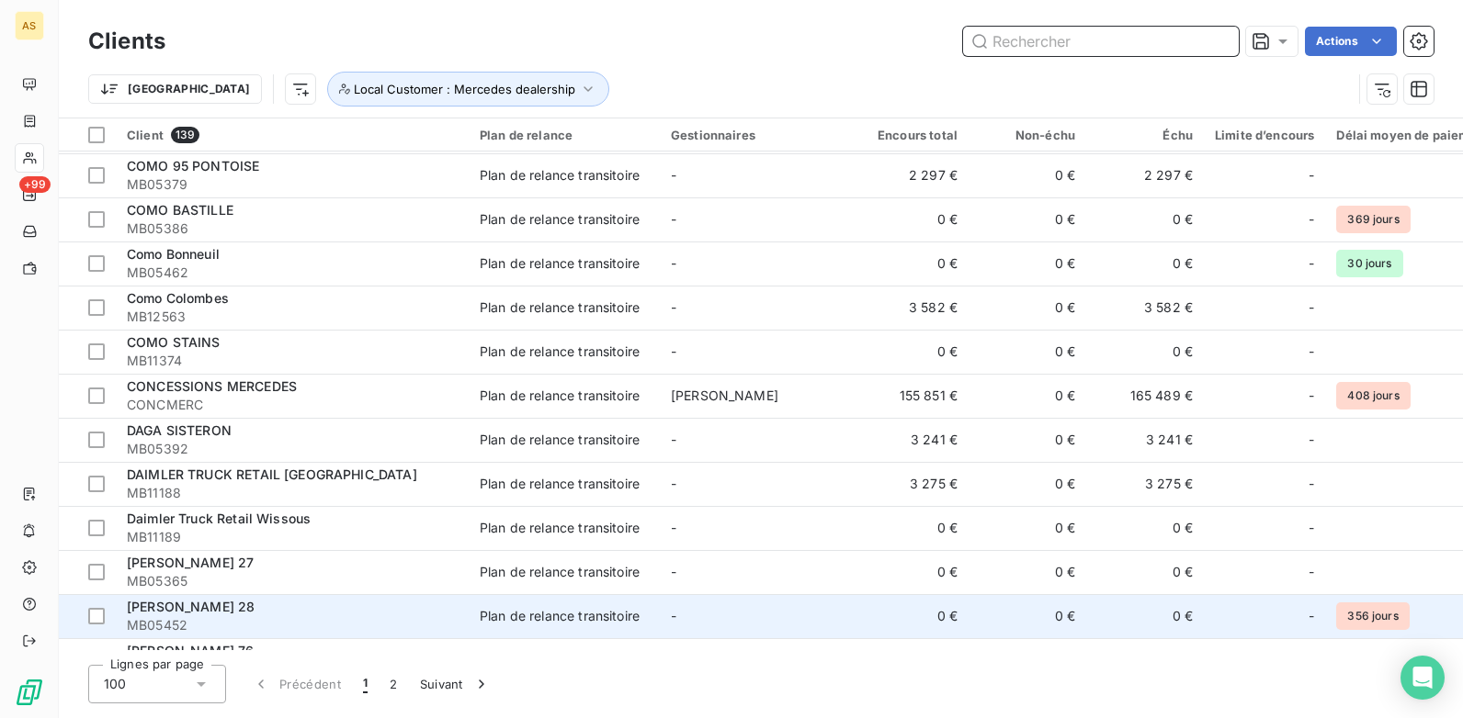
scroll to position [827, 0]
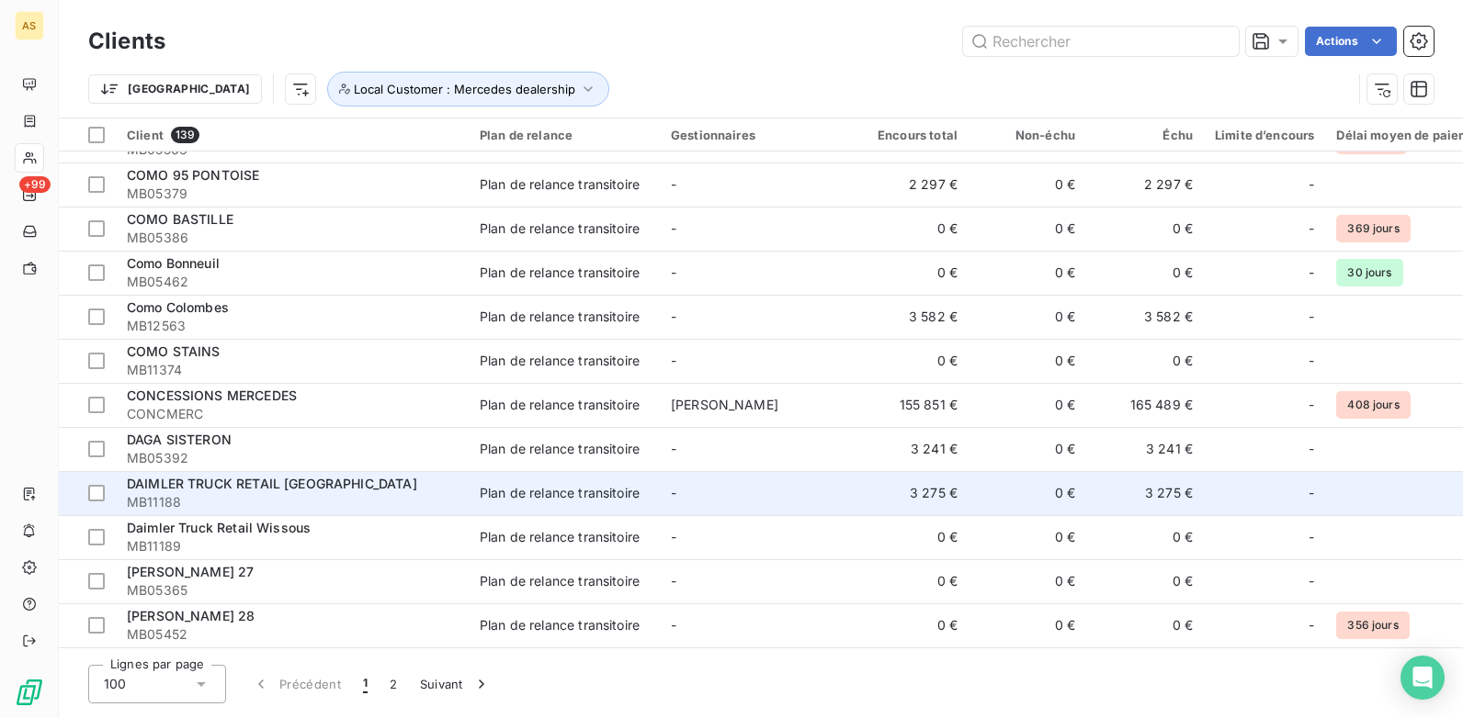
click at [313, 487] on span "DAIMLER TRUCK RETAIL LYON" at bounding box center [272, 484] width 290 height 16
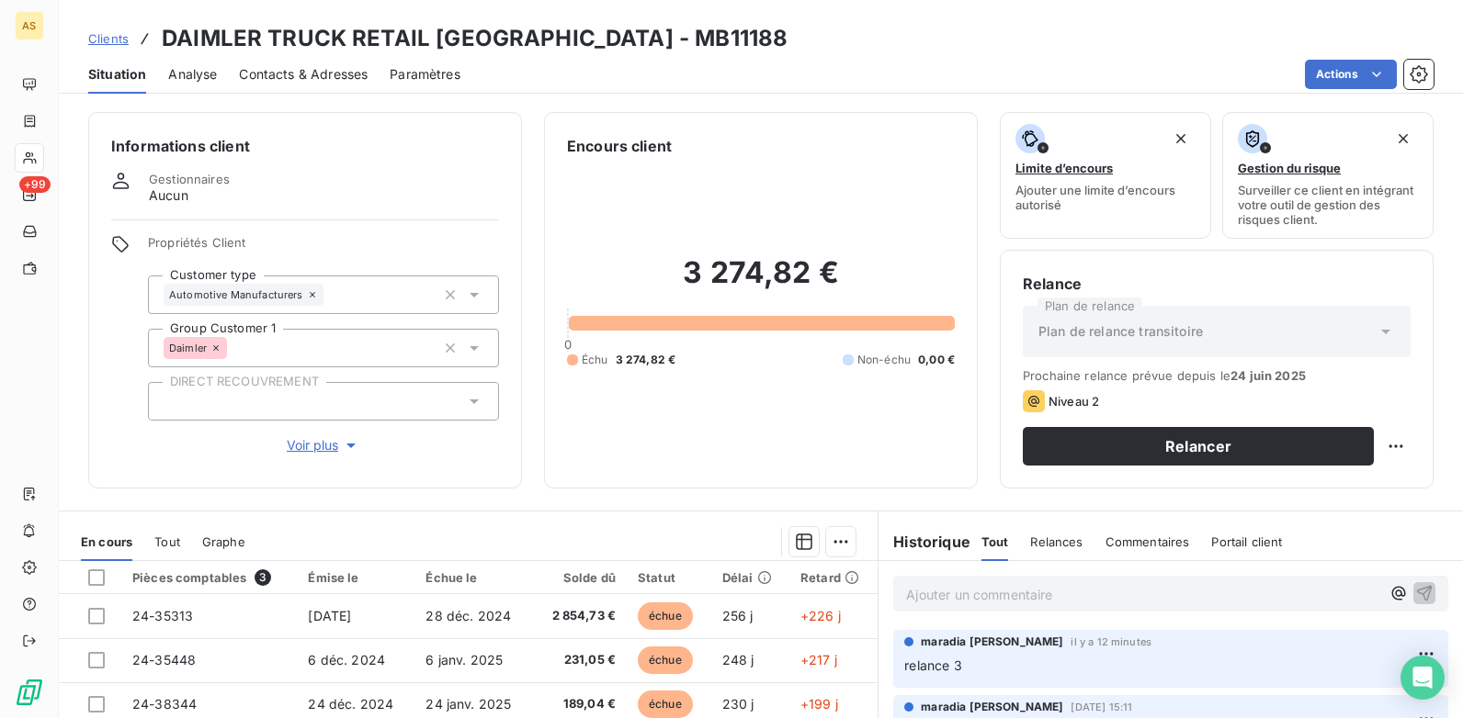
click at [99, 46] on link "Clients" at bounding box center [108, 38] width 40 height 18
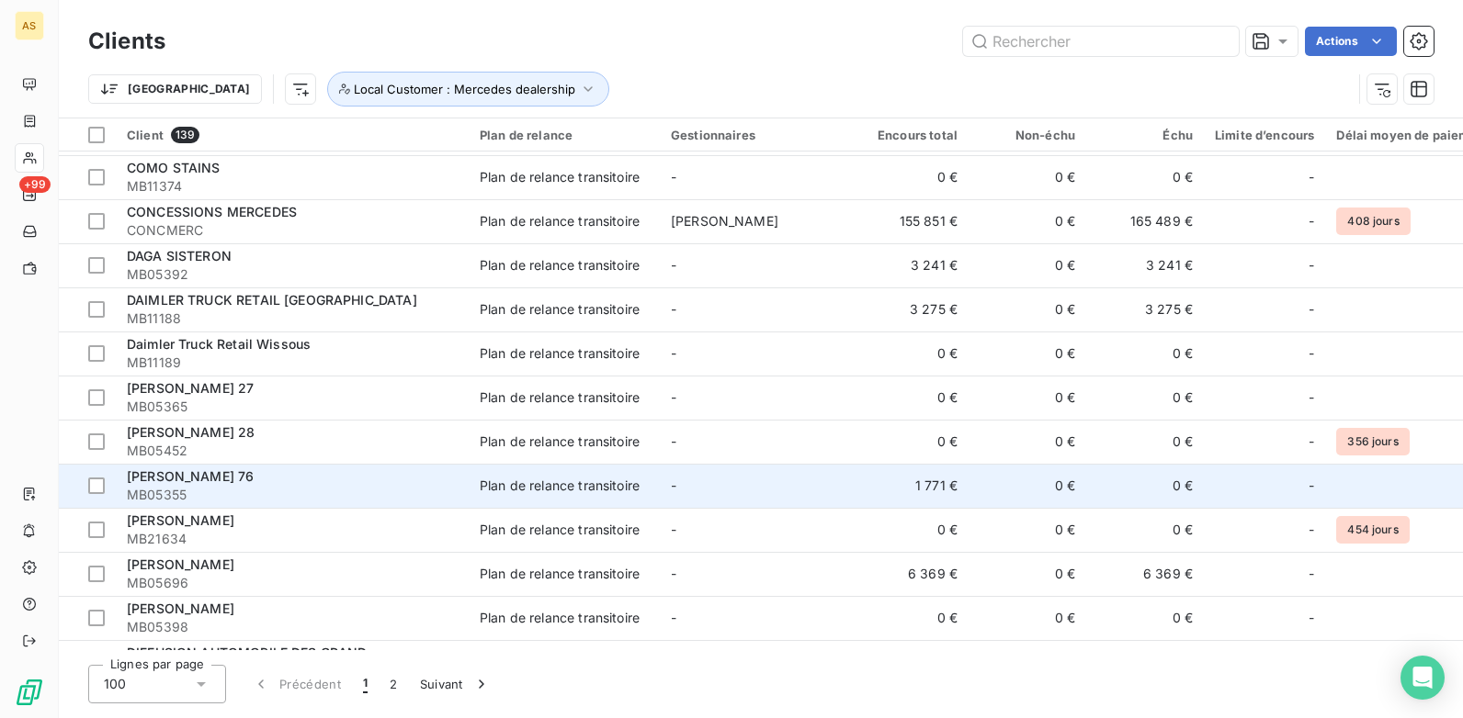
scroll to position [1102, 0]
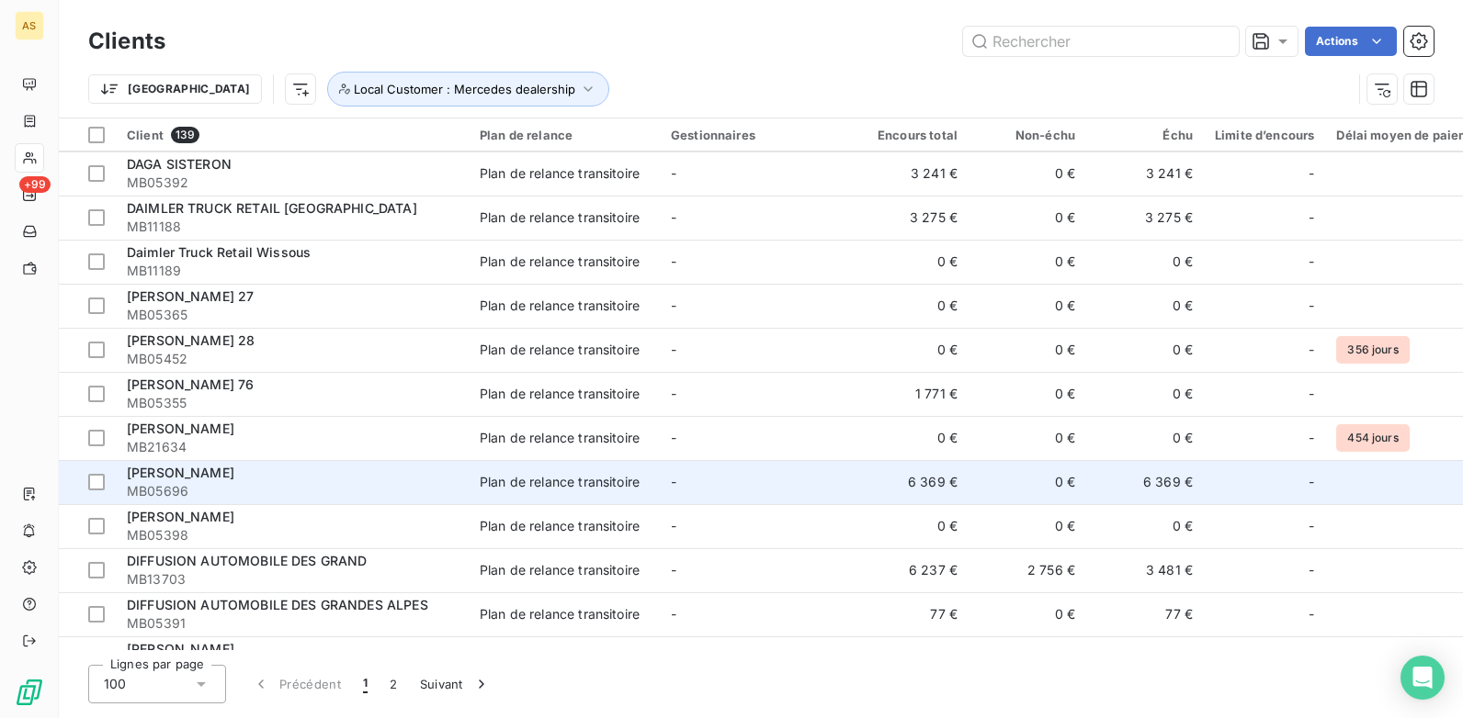
click at [310, 473] on div "DAVIS MONGAZONS" at bounding box center [292, 473] width 331 height 18
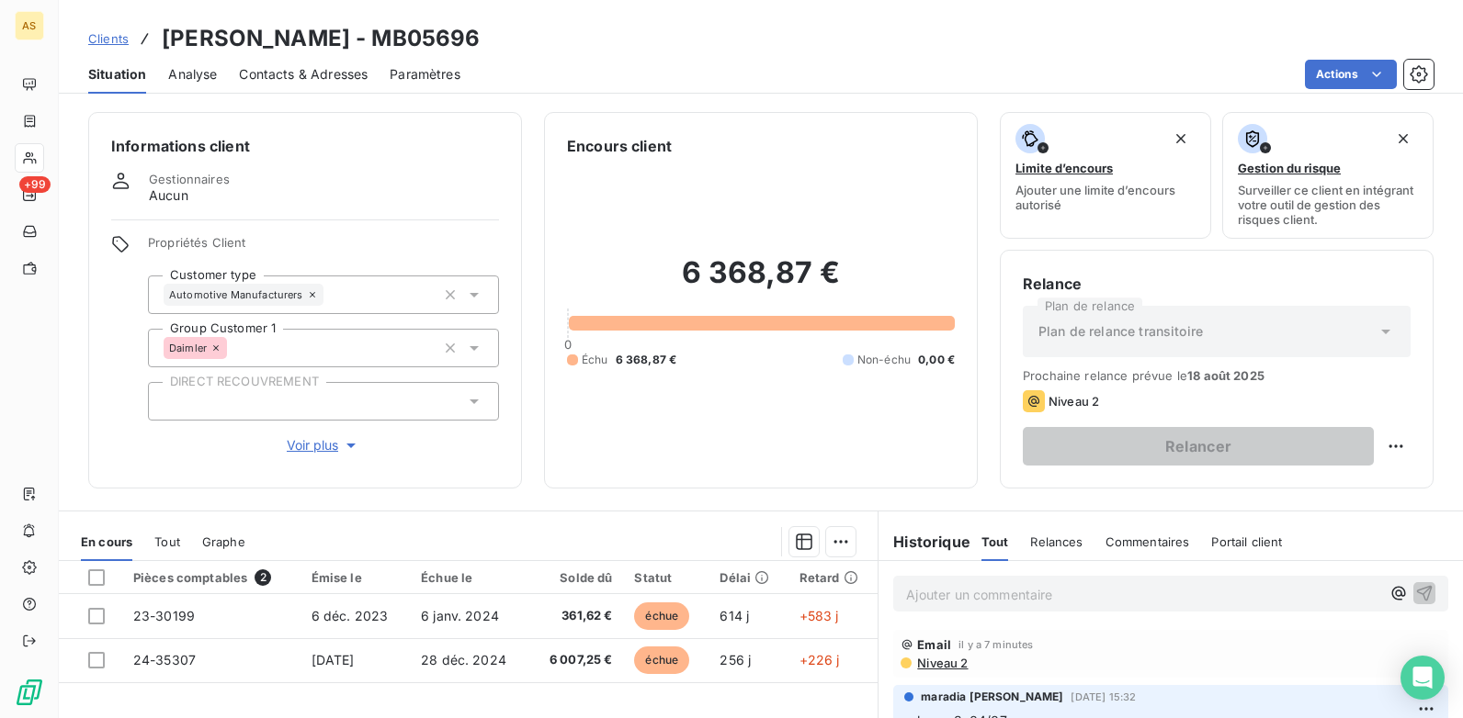
click at [86, 38] on div "Clients DAVIS MONGAZONS - MB05696" at bounding box center [761, 38] width 1404 height 33
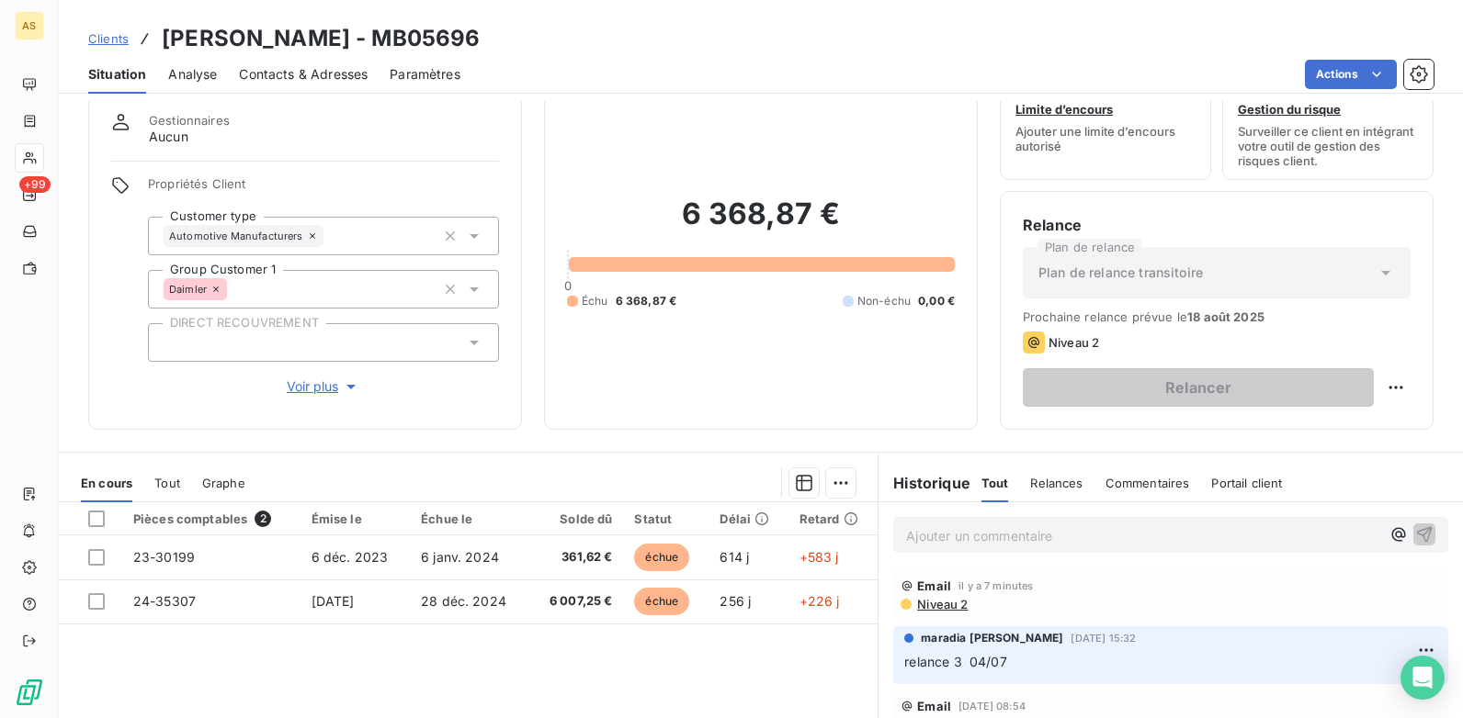
scroll to position [92, 0]
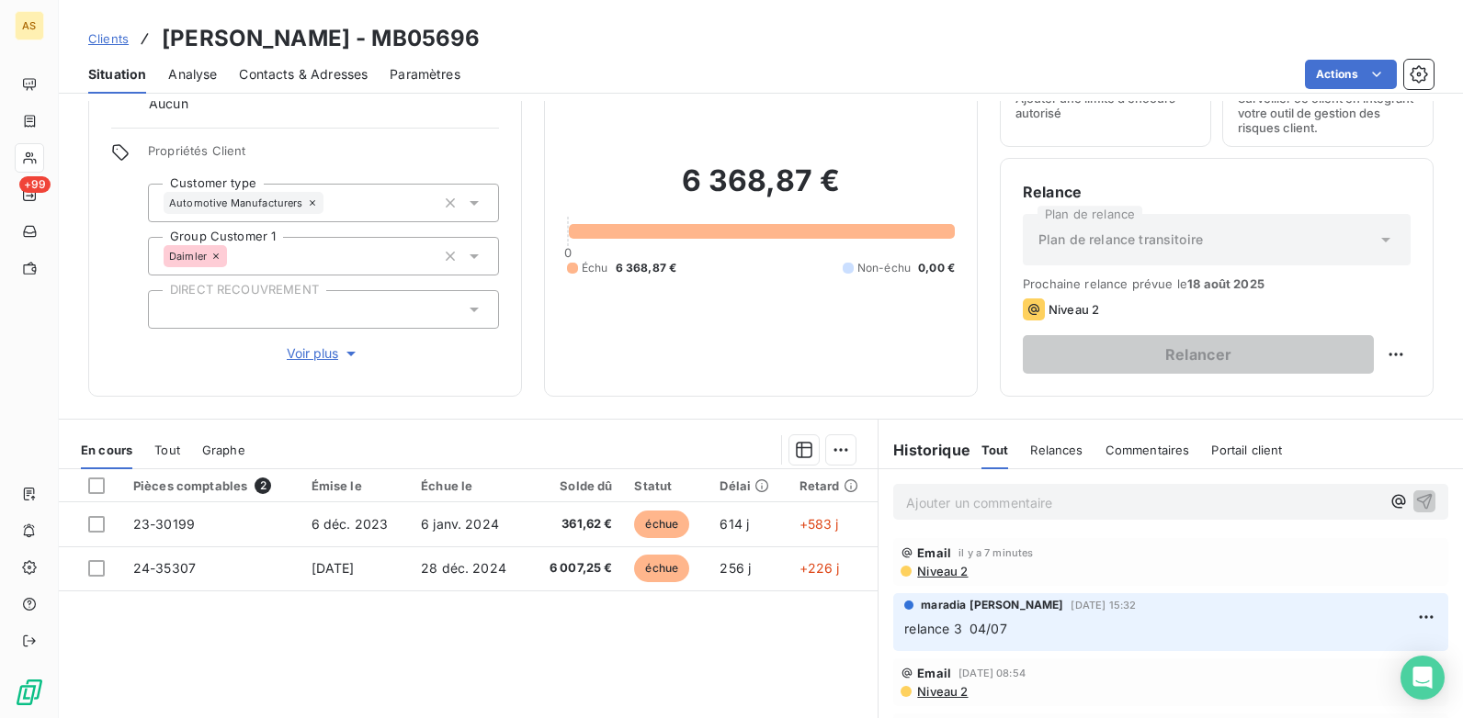
click at [114, 41] on span "Clients" at bounding box center [108, 38] width 40 height 15
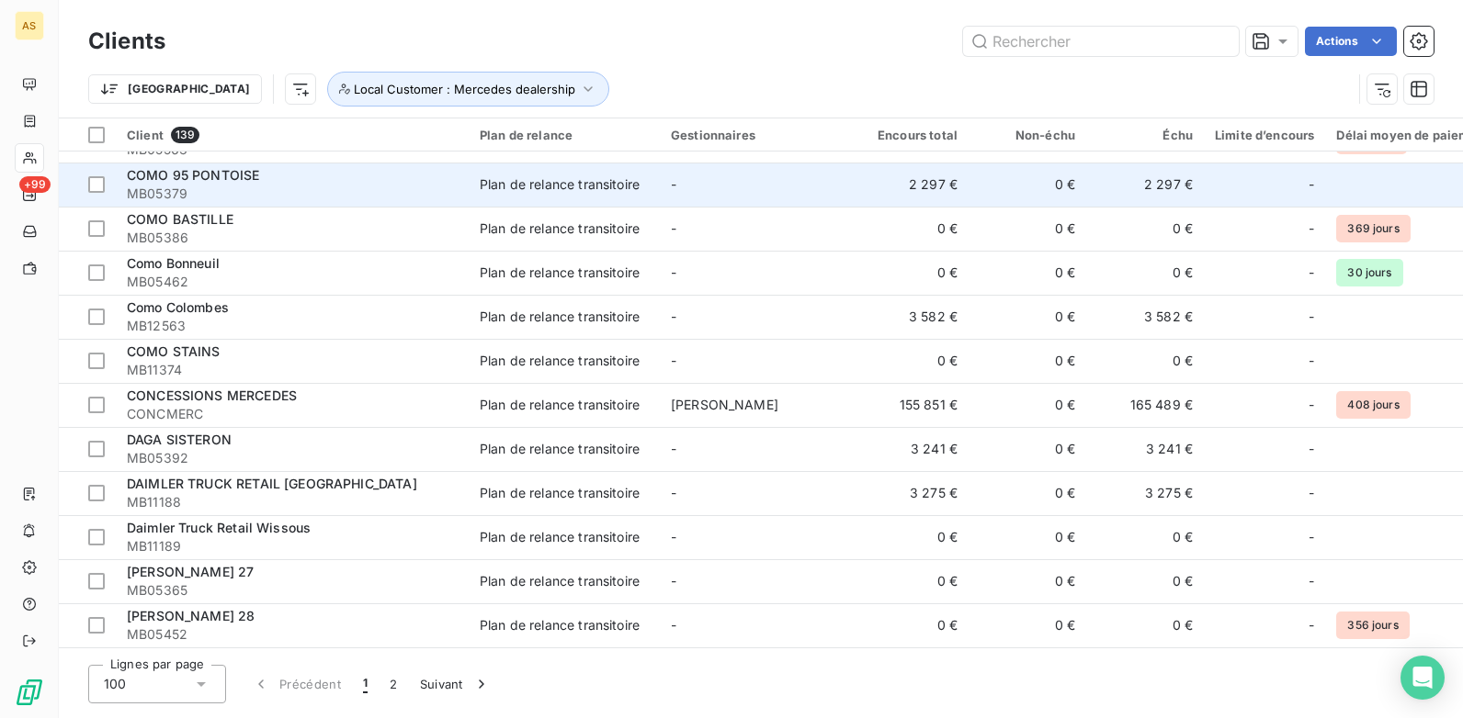
scroll to position [919, 0]
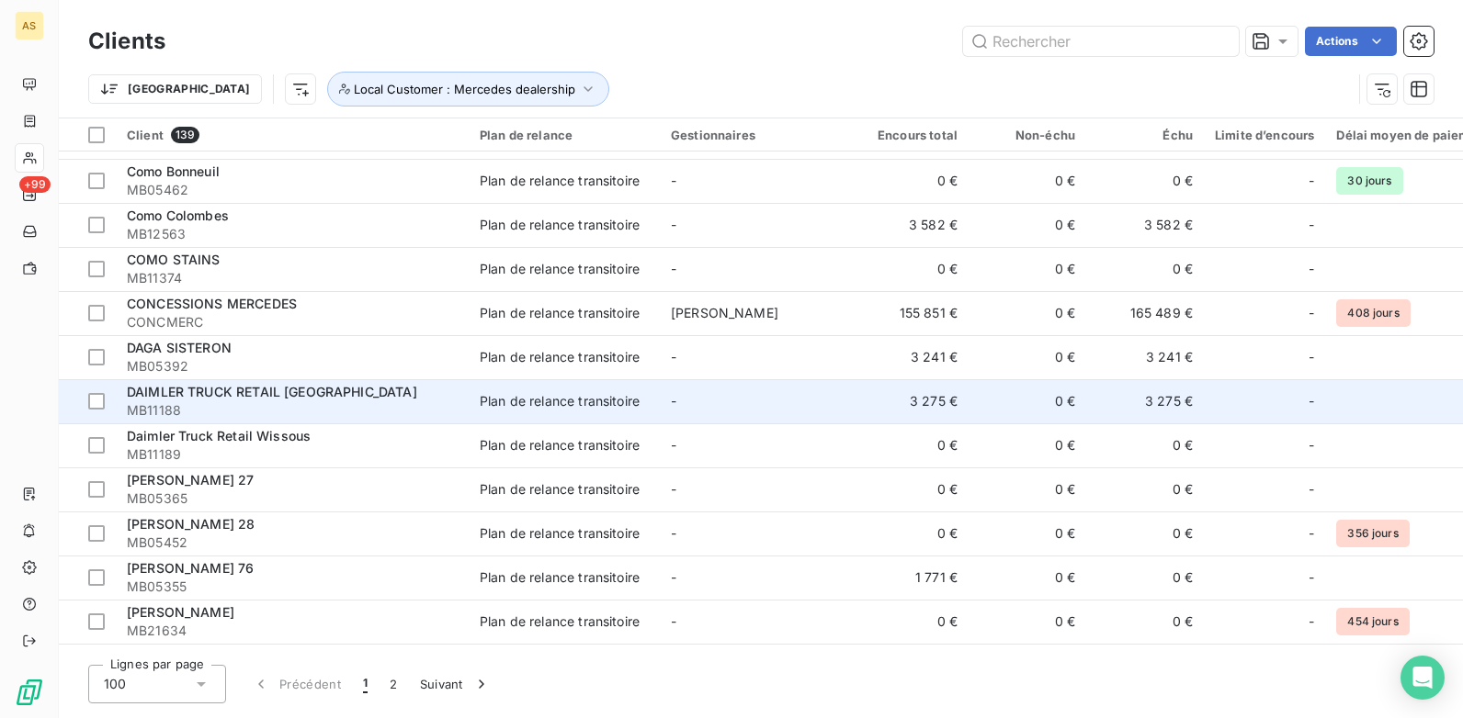
click at [326, 407] on span "MB11188" at bounding box center [292, 410] width 331 height 18
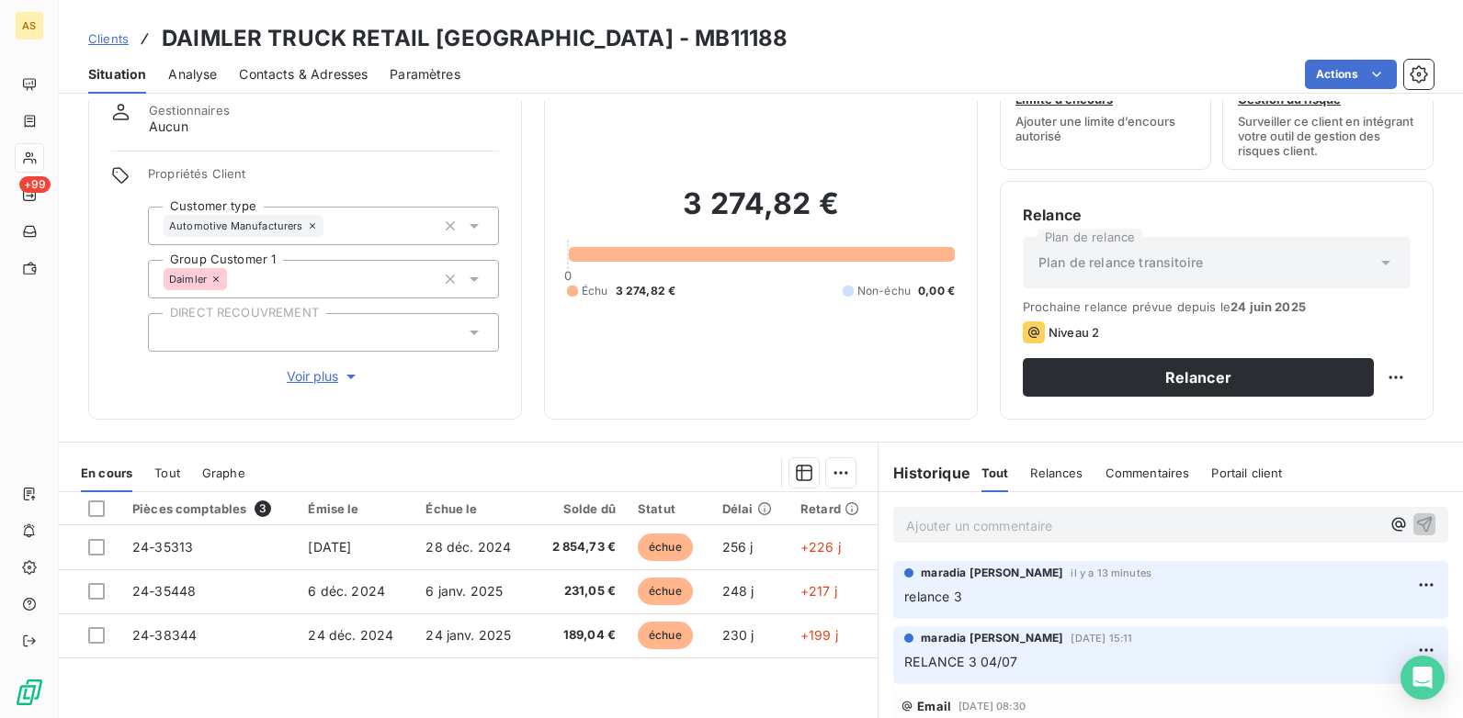
scroll to position [68, 0]
click at [96, 40] on span "Clients" at bounding box center [108, 38] width 40 height 15
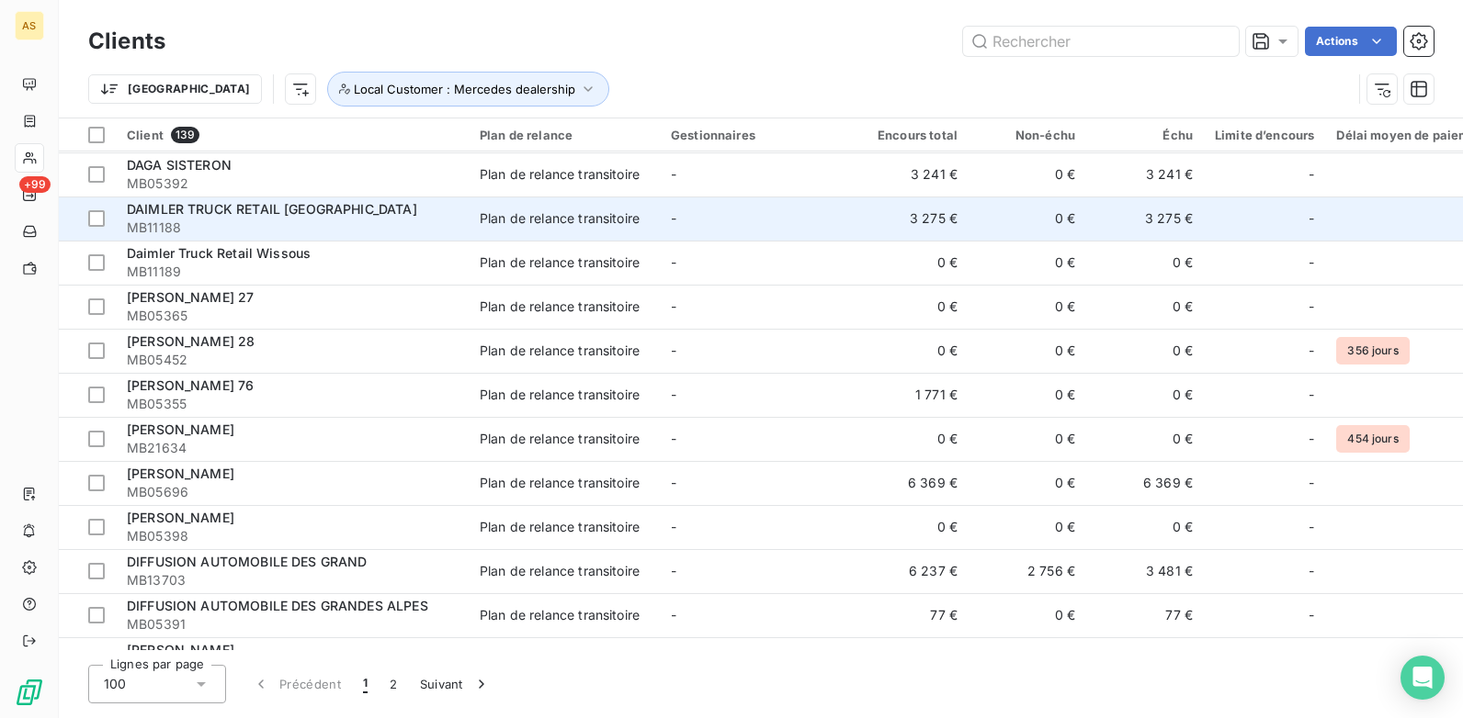
scroll to position [1102, 0]
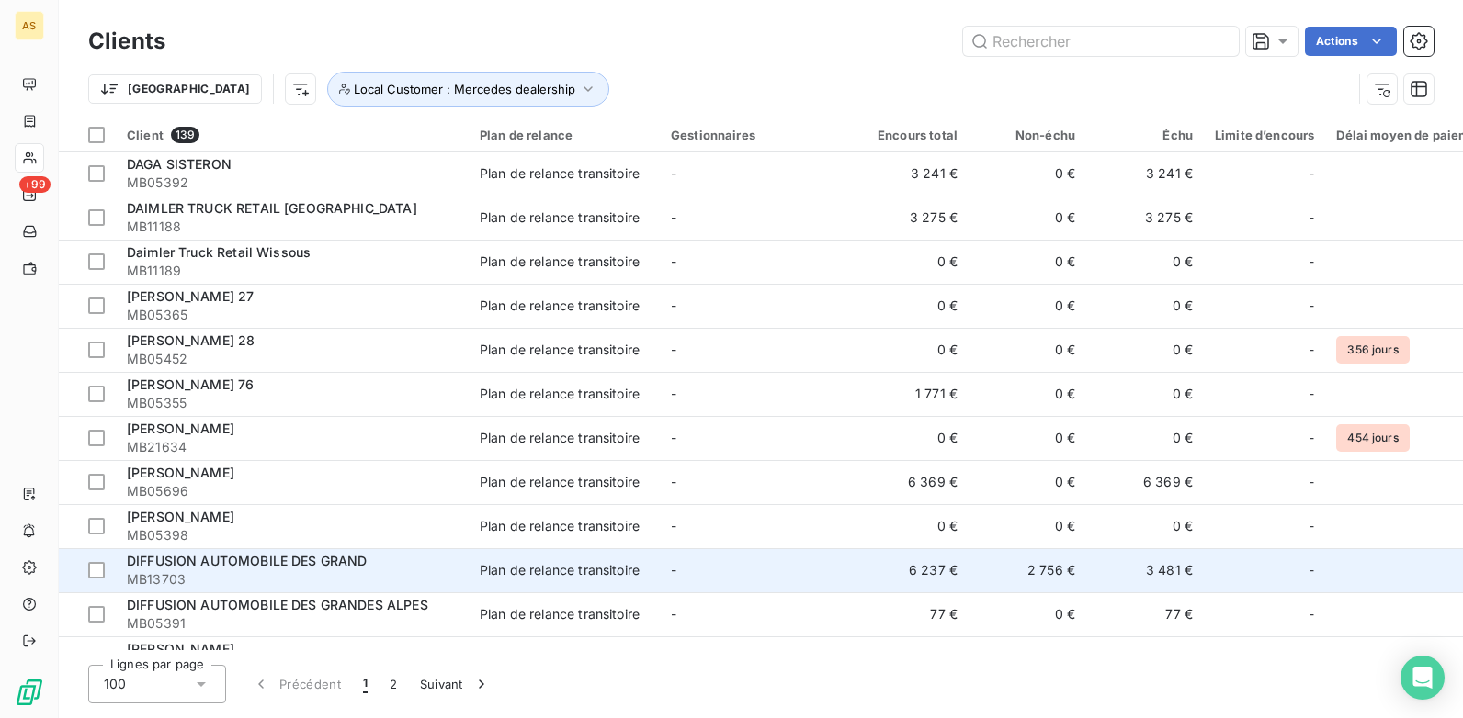
click at [403, 563] on div "DIFFUSION AUTOMOBILE DES GRAND" at bounding box center [292, 561] width 331 height 18
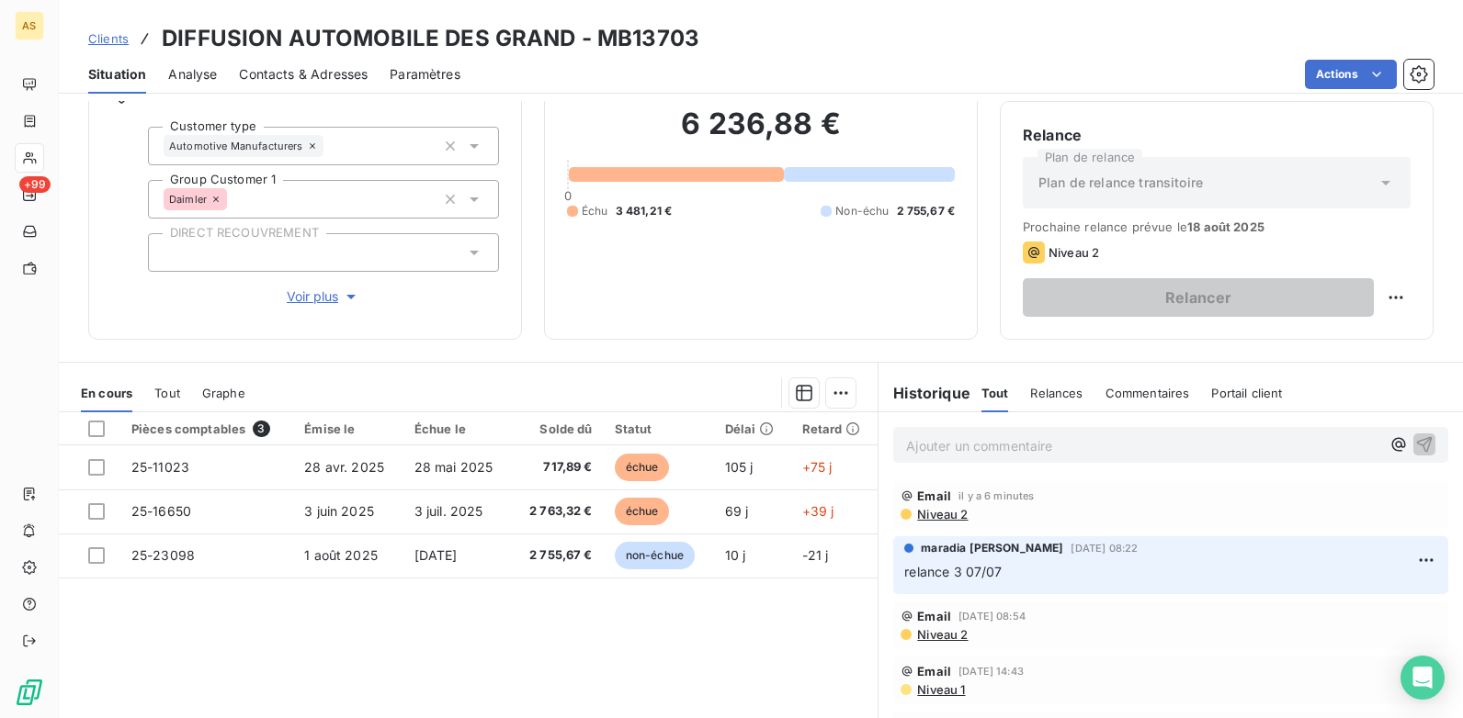
scroll to position [252, 0]
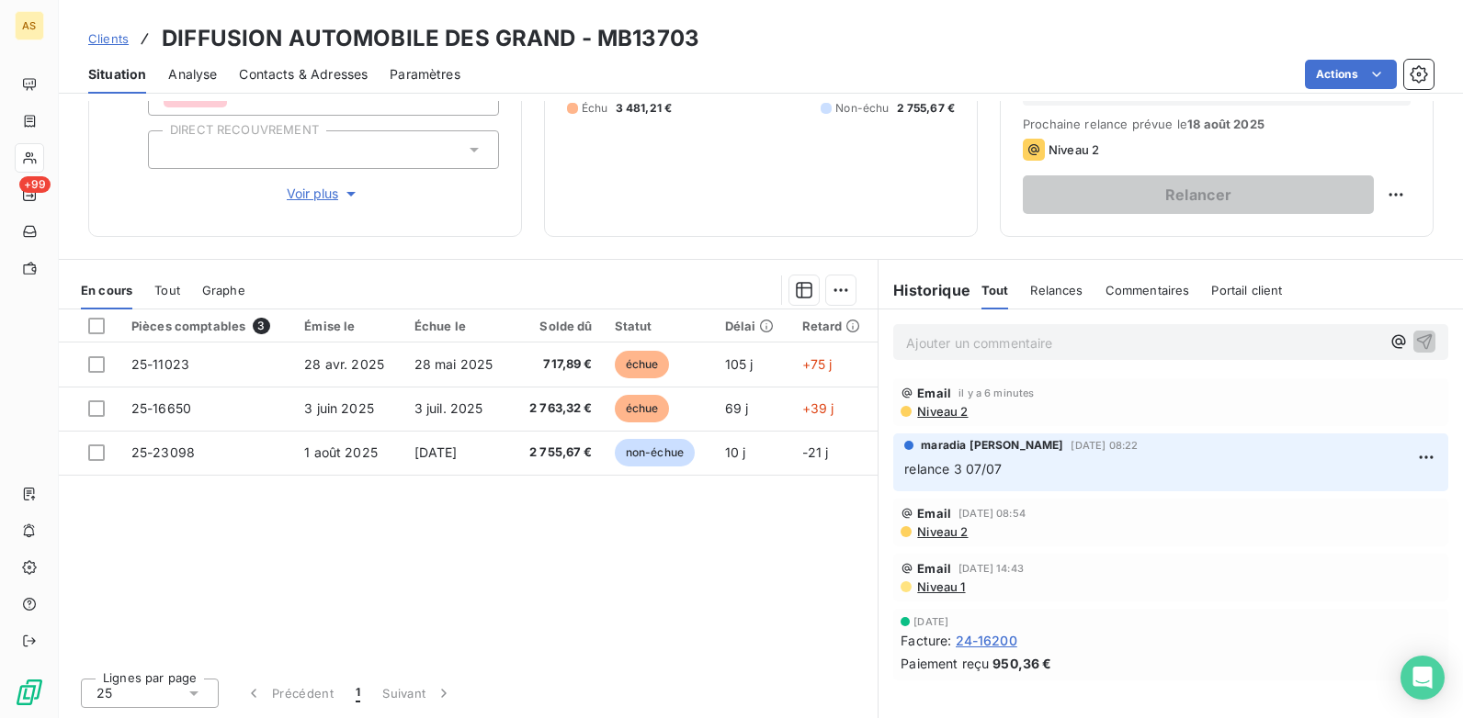
click at [102, 40] on span "Clients" at bounding box center [108, 38] width 40 height 15
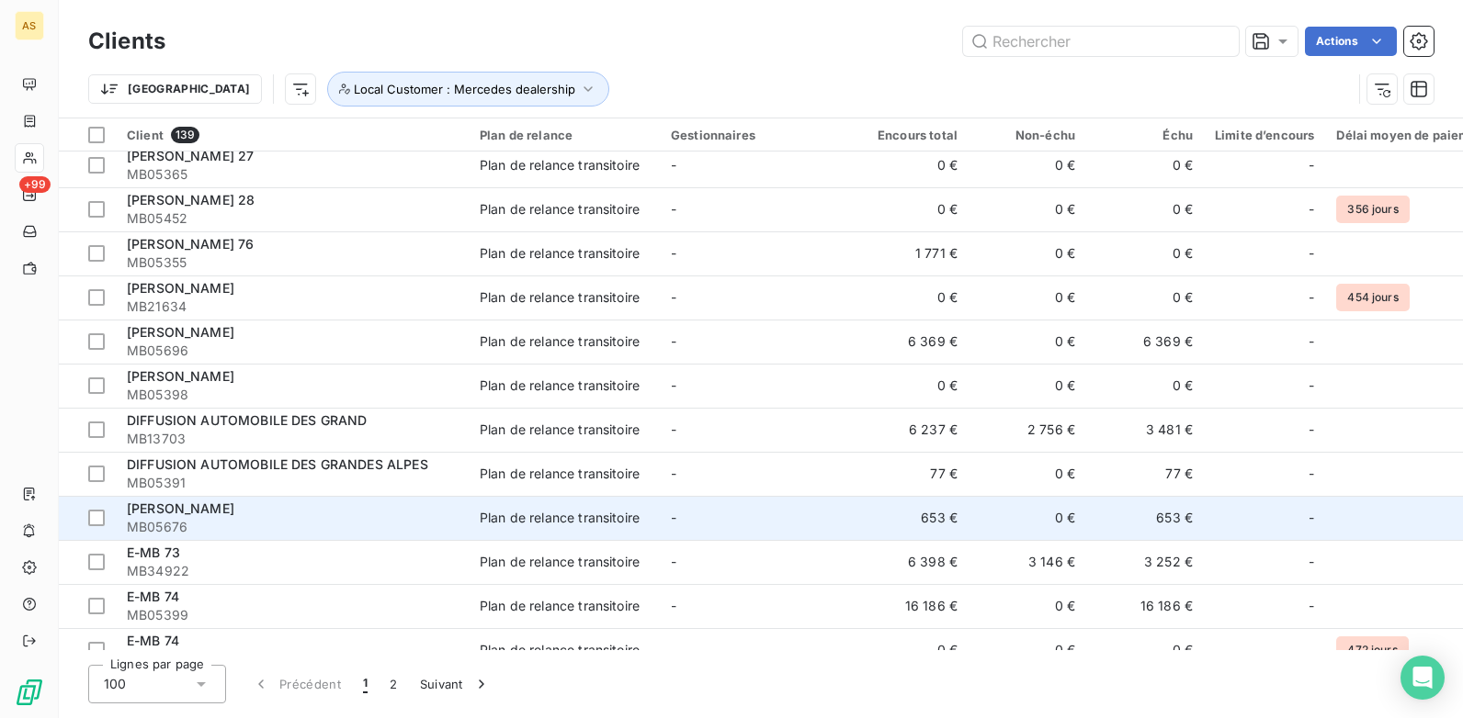
scroll to position [1286, 0]
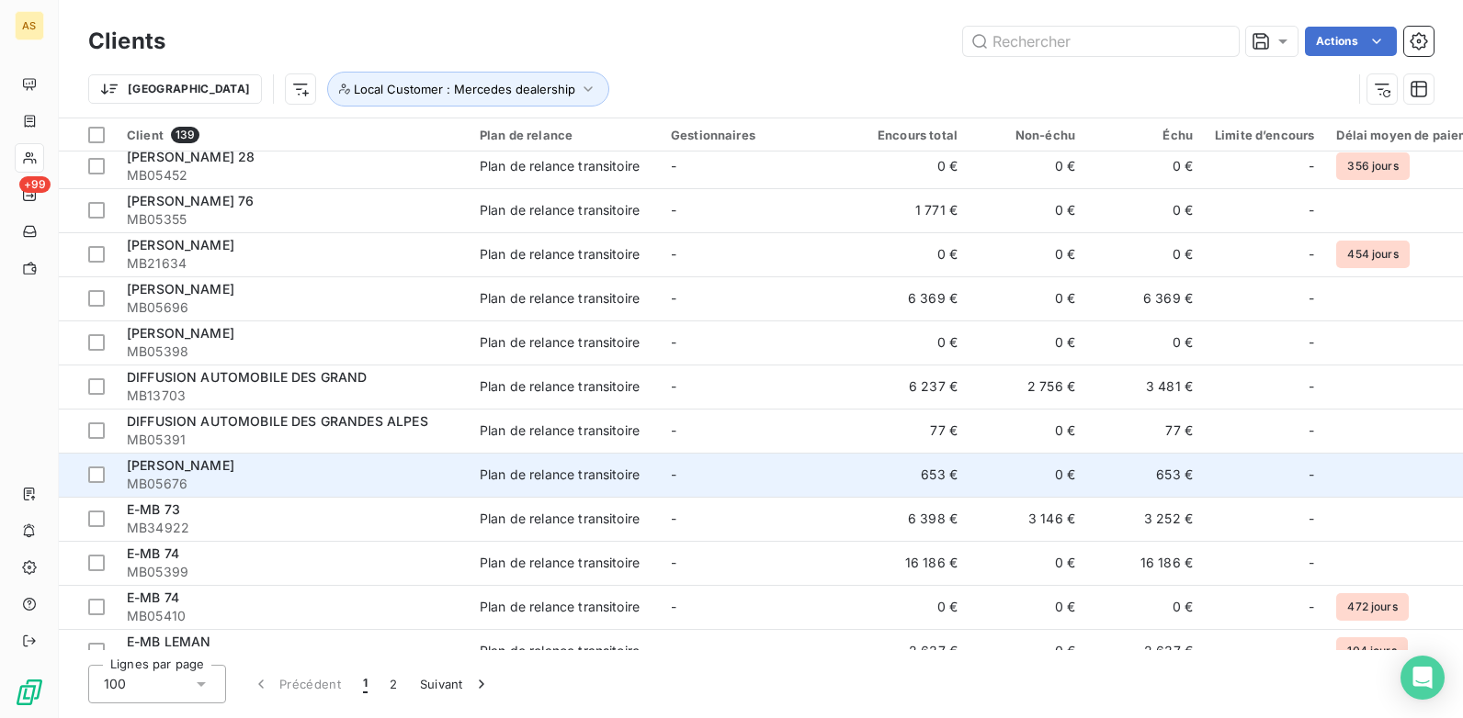
click at [381, 485] on span "MB05676" at bounding box center [292, 484] width 331 height 18
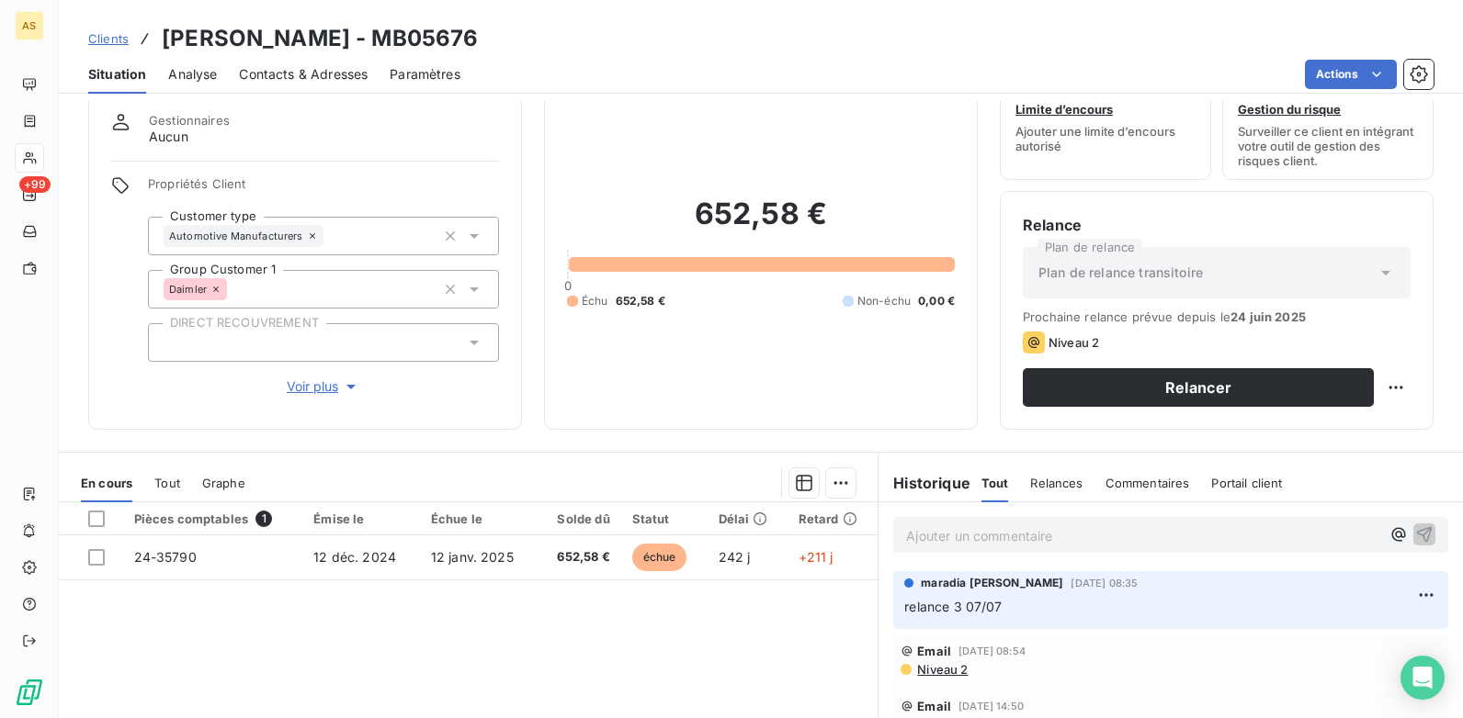
scroll to position [92, 0]
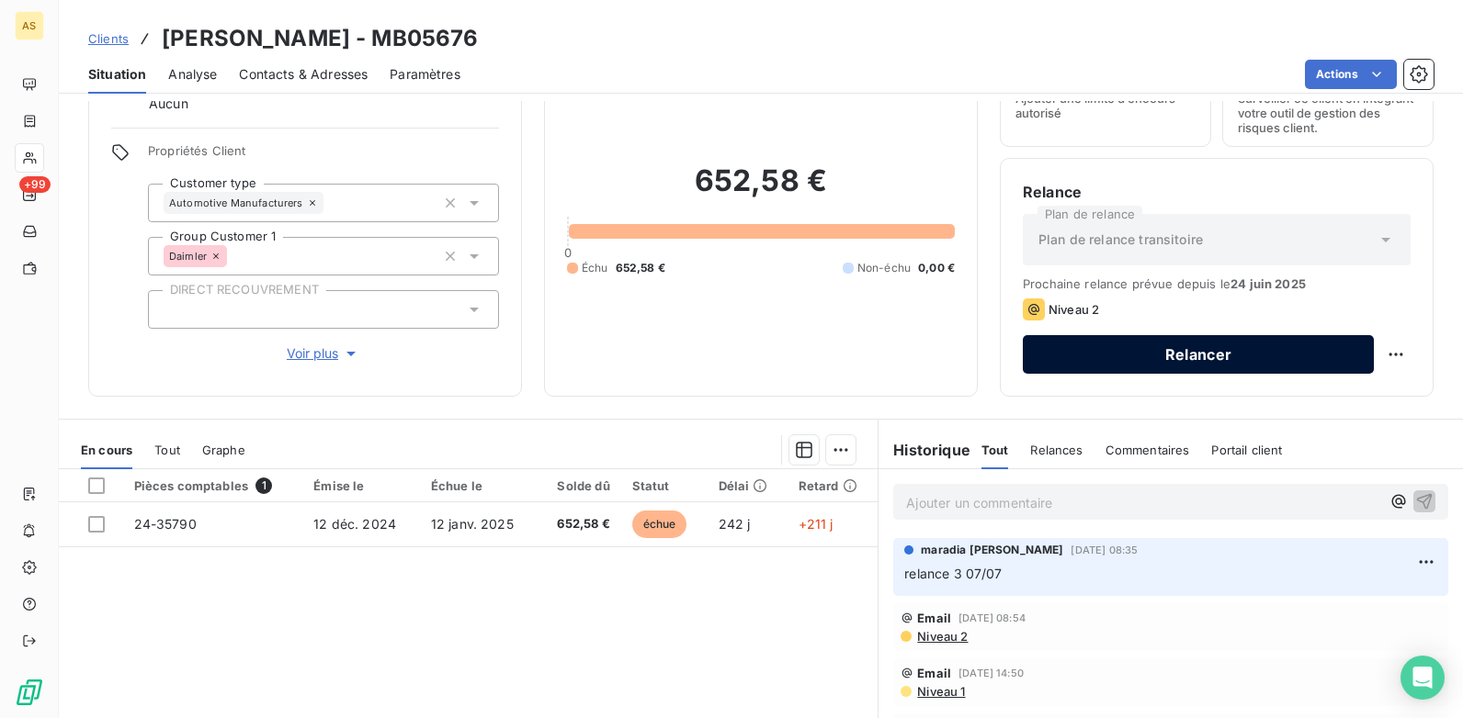
click at [1030, 348] on button "Relancer" at bounding box center [1197, 354] width 351 height 39
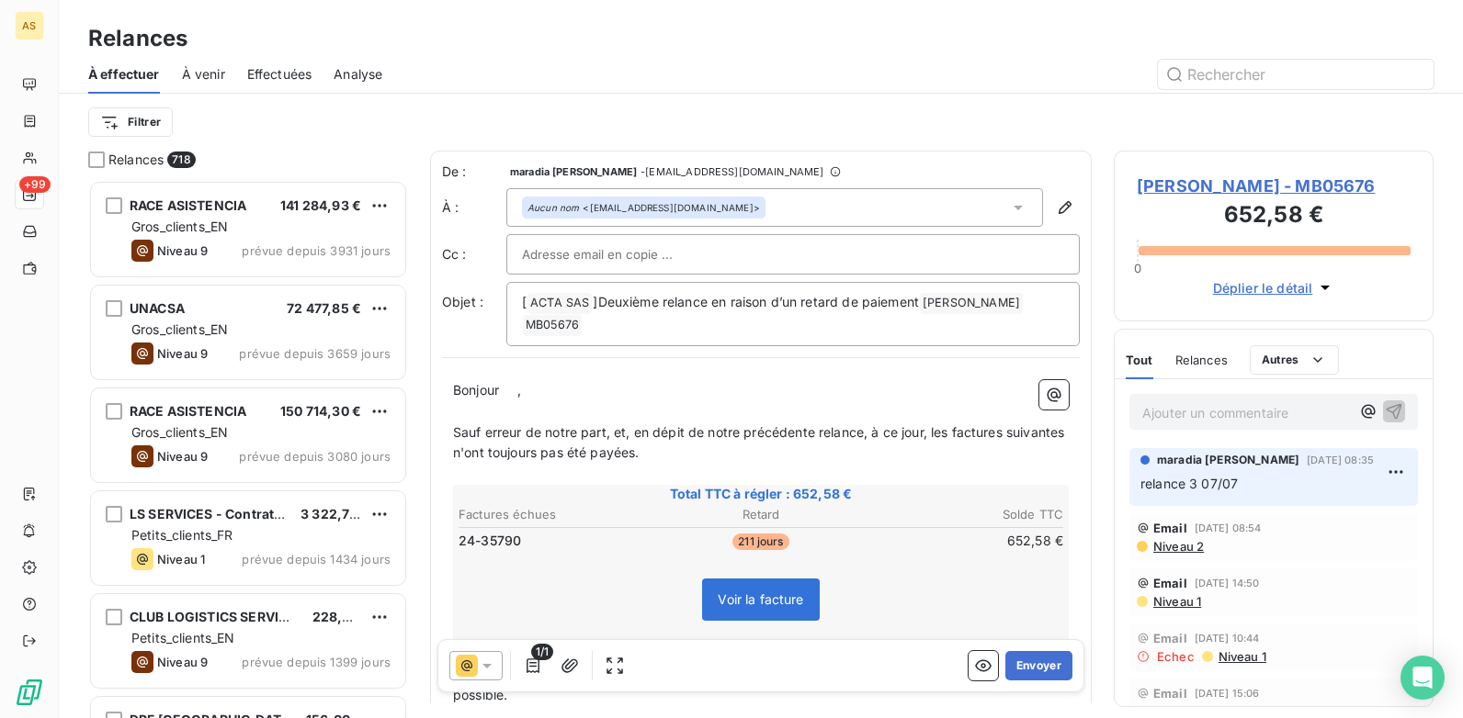
scroll to position [525, 306]
click at [1026, 662] on button "Envoyer" at bounding box center [1038, 665] width 67 height 29
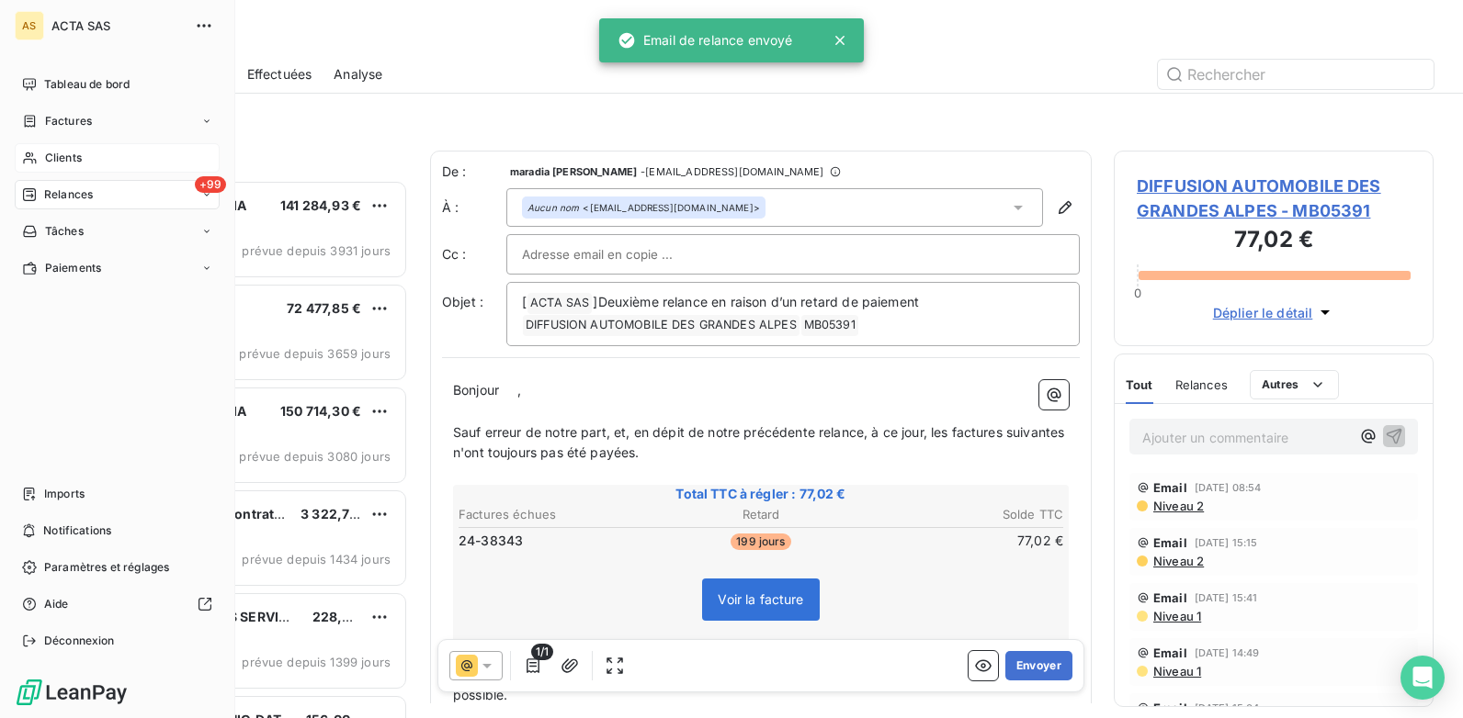
click at [43, 164] on div "Clients" at bounding box center [117, 157] width 205 height 29
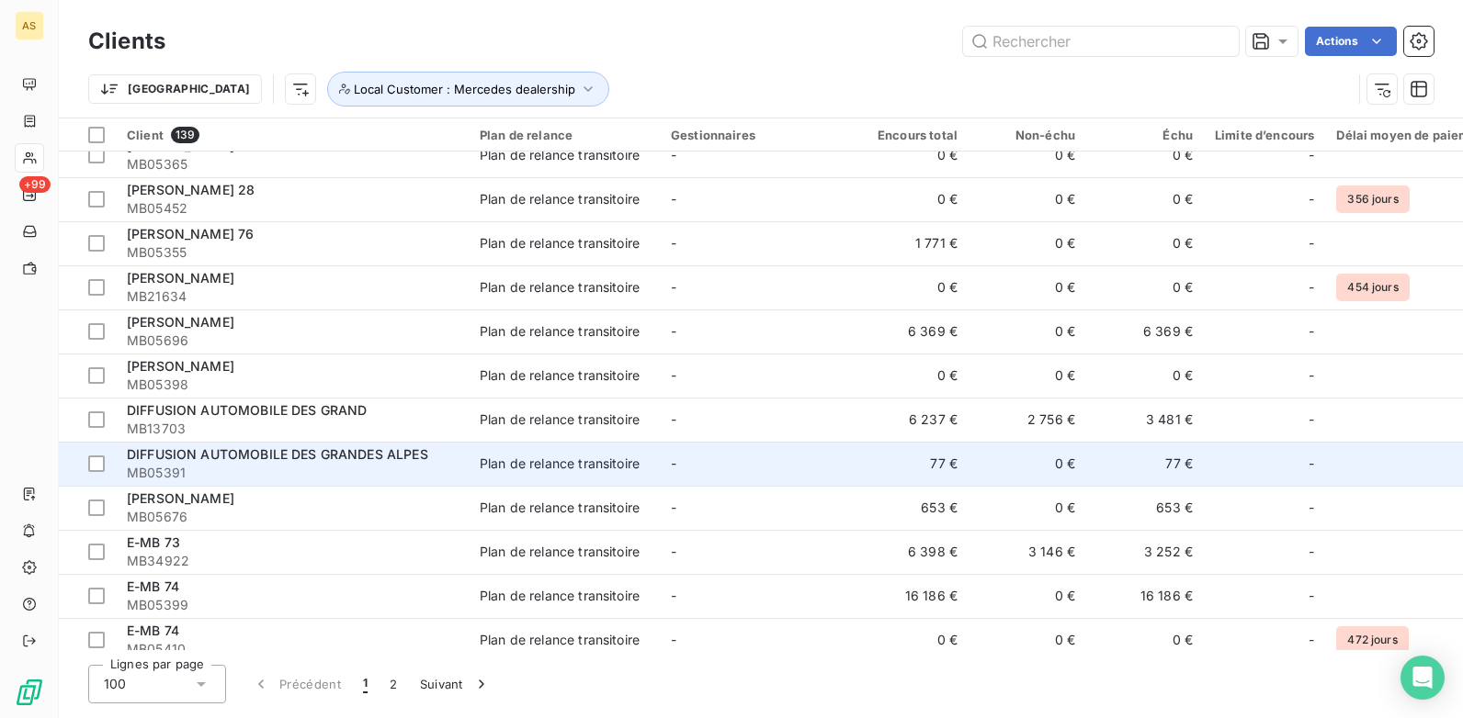
scroll to position [1286, 0]
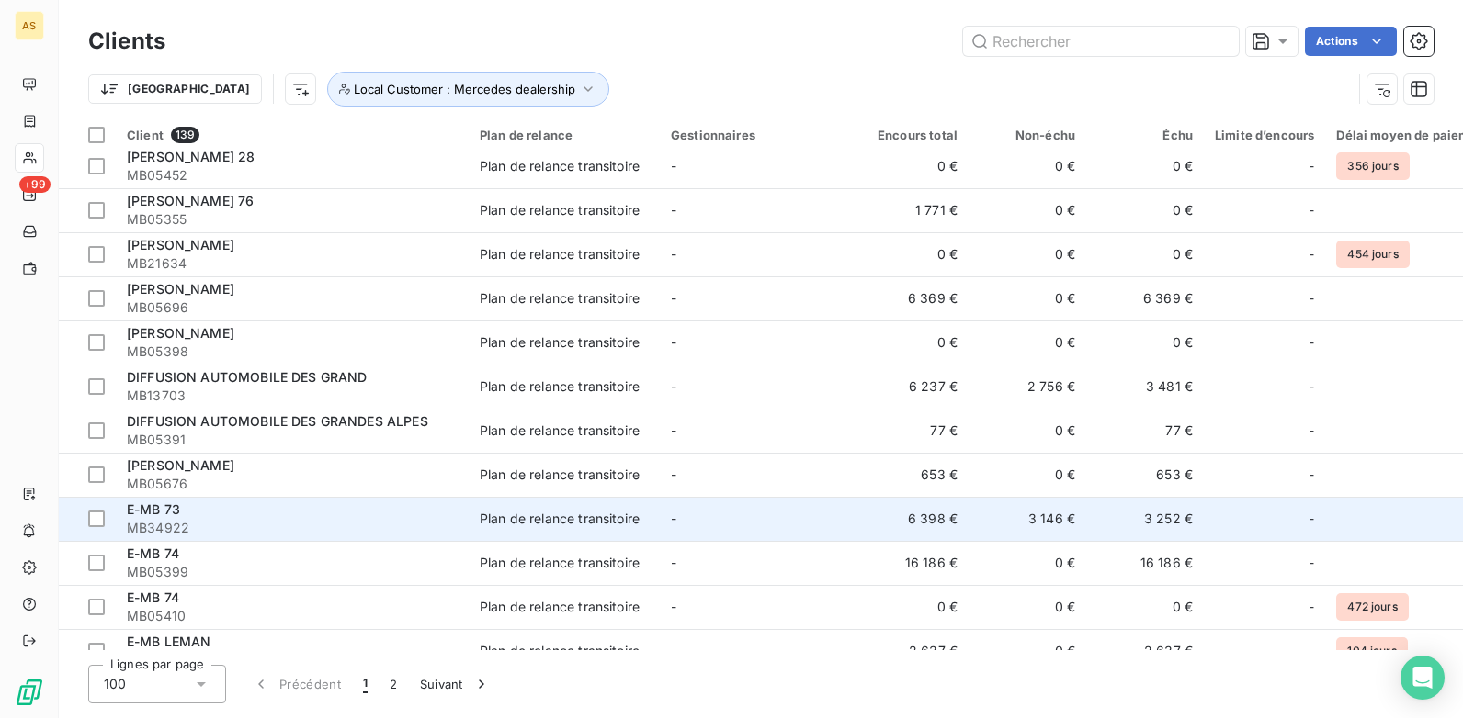
click at [438, 517] on div "E-MB 73" at bounding box center [292, 510] width 331 height 18
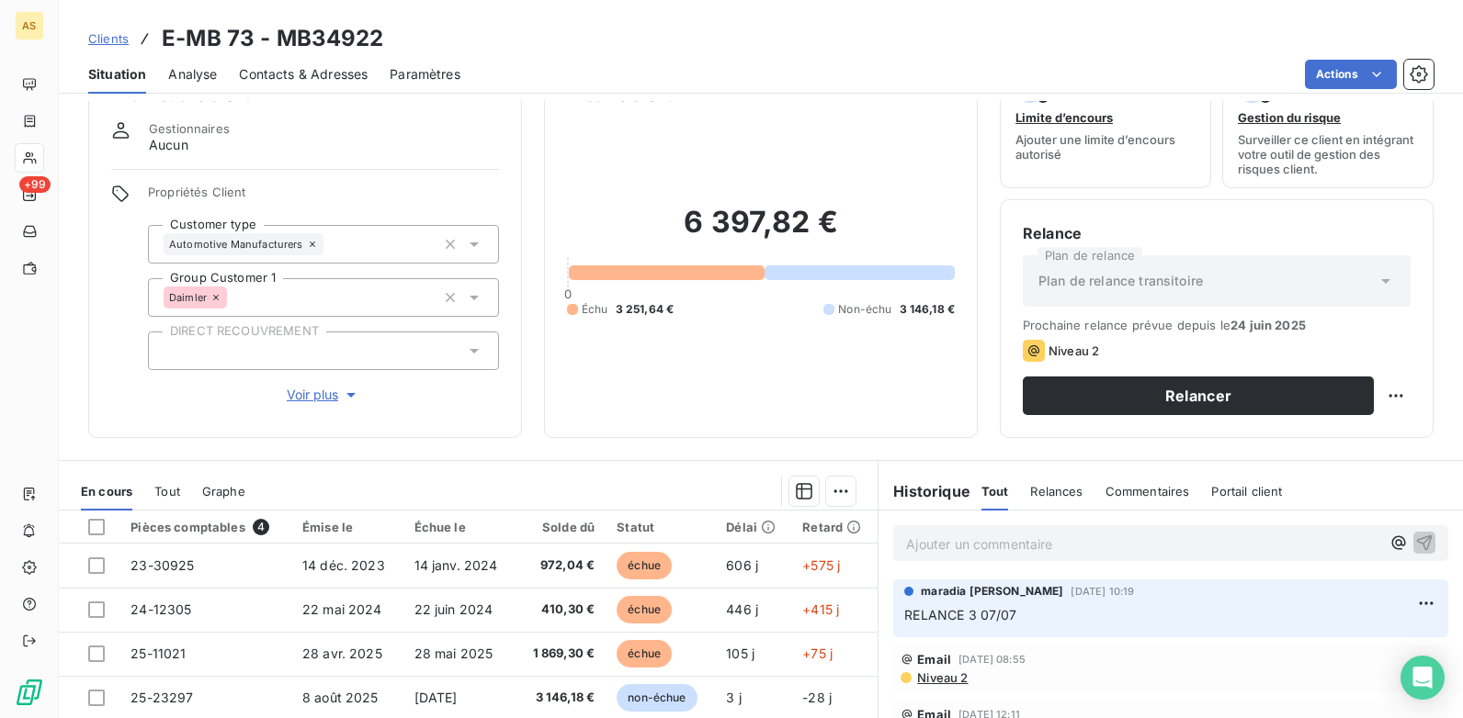
scroll to position [92, 0]
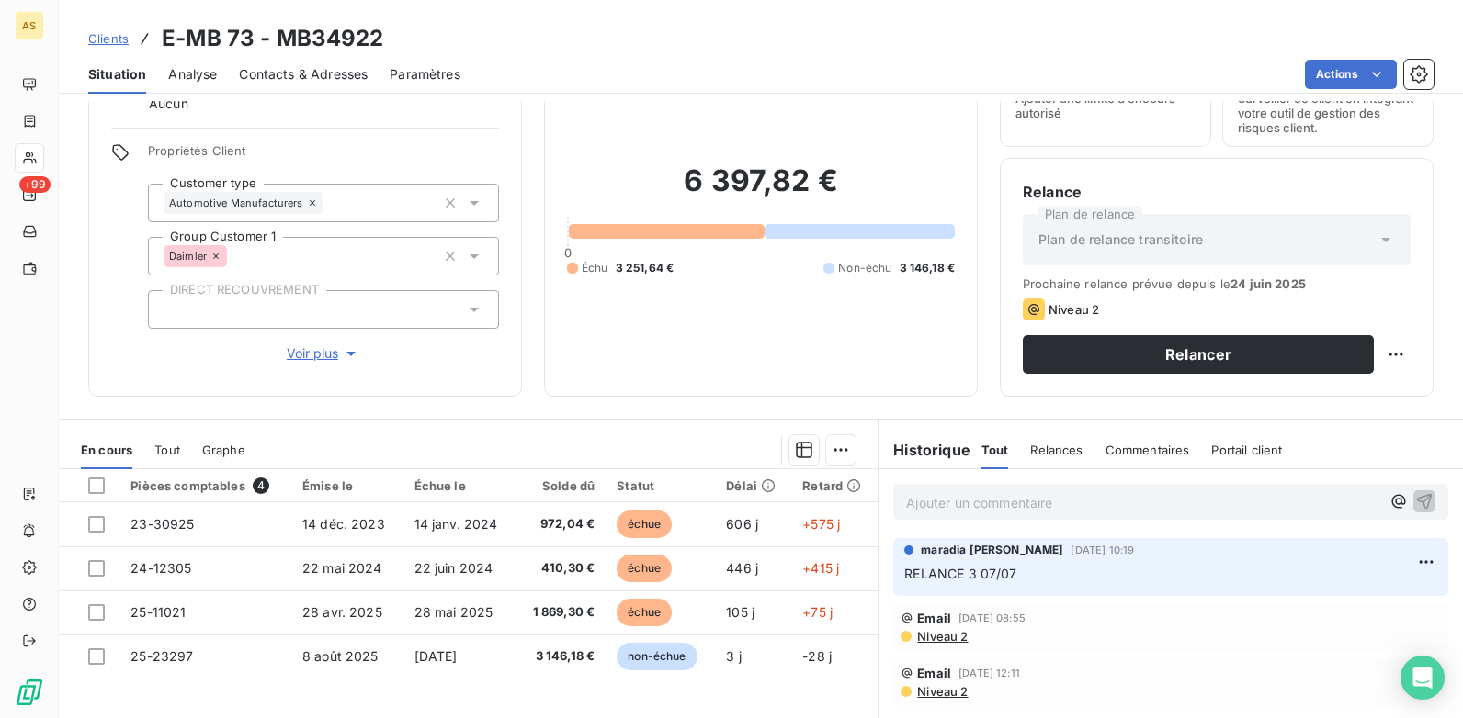
click at [287, 74] on span "Contacts & Adresses" at bounding box center [303, 74] width 129 height 18
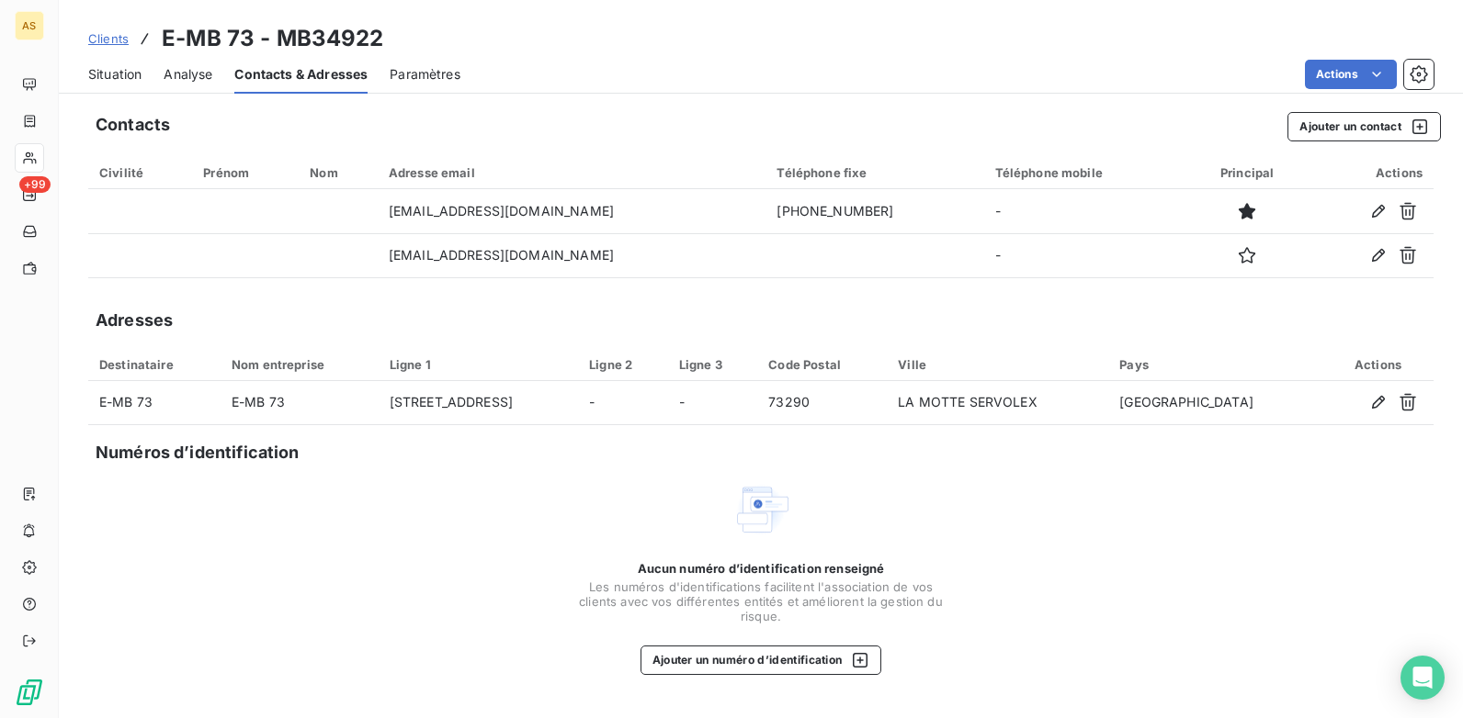
click at [94, 73] on span "Situation" at bounding box center [114, 74] width 53 height 18
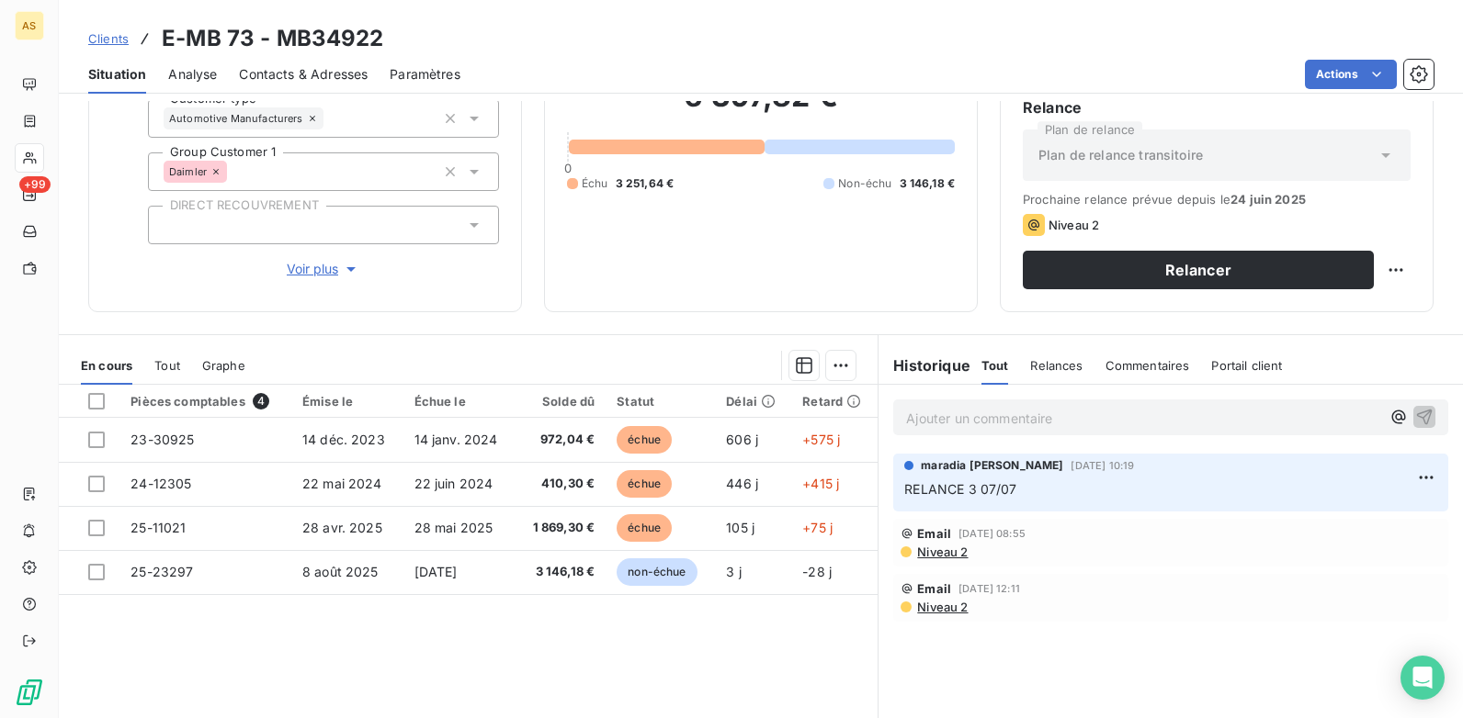
scroll to position [184, 0]
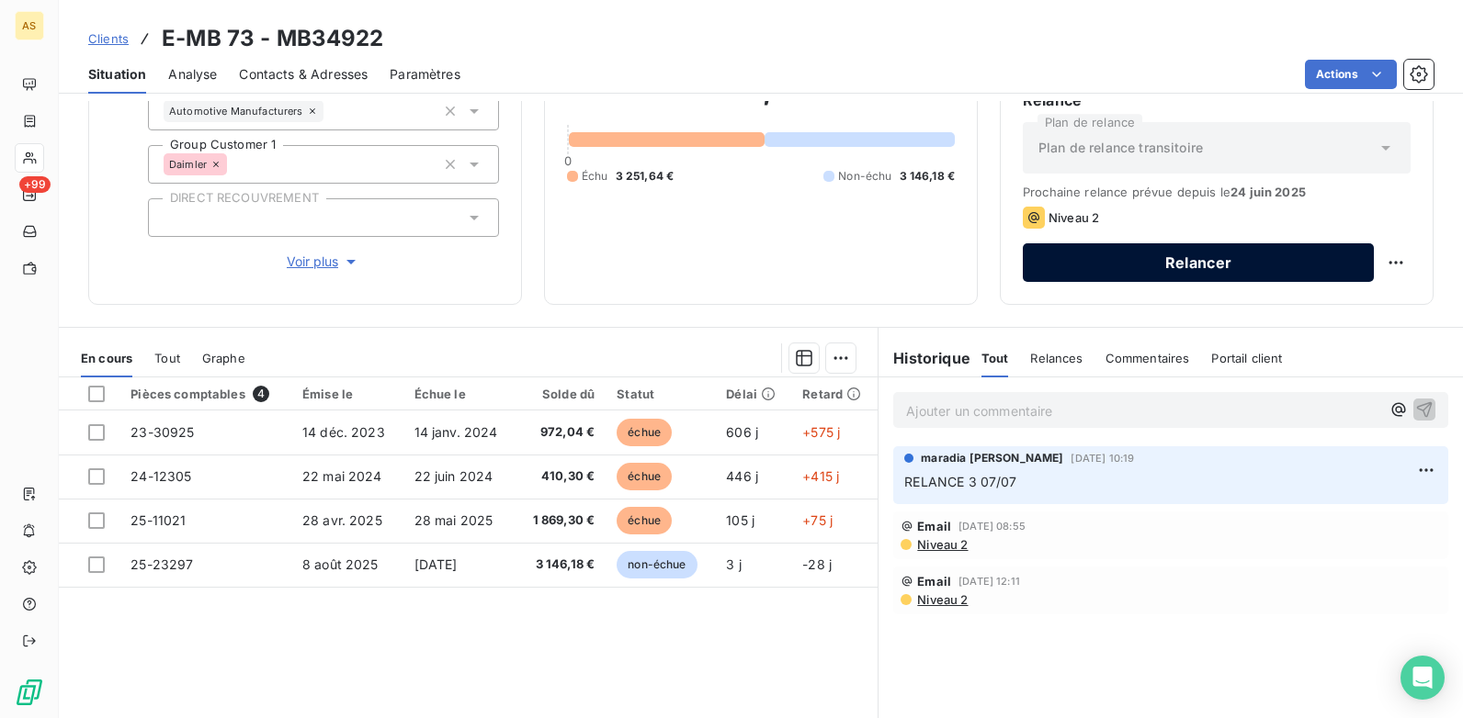
click at [1052, 272] on button "Relancer" at bounding box center [1197, 262] width 351 height 39
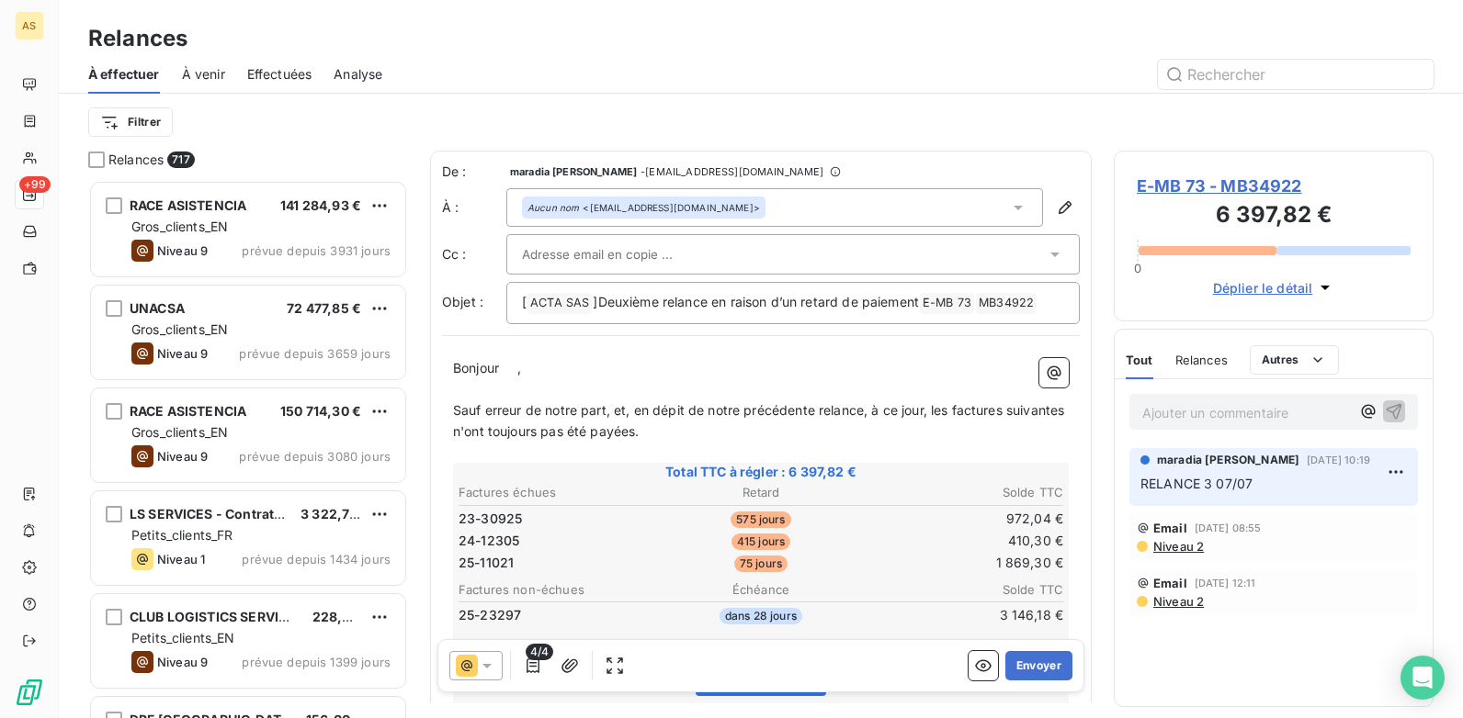
scroll to position [525, 306]
click at [1011, 658] on button "Envoyer" at bounding box center [1038, 665] width 67 height 29
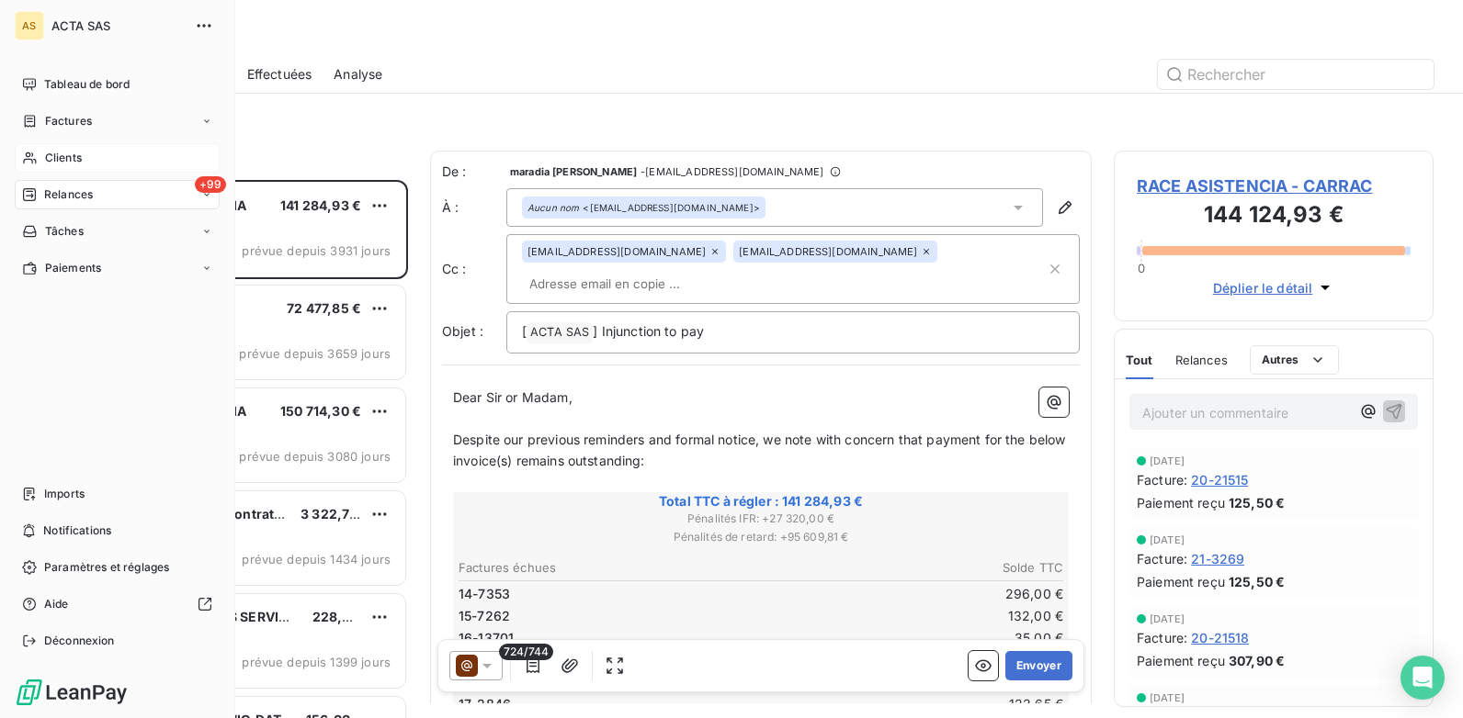
click at [67, 160] on span "Clients" at bounding box center [63, 158] width 37 height 17
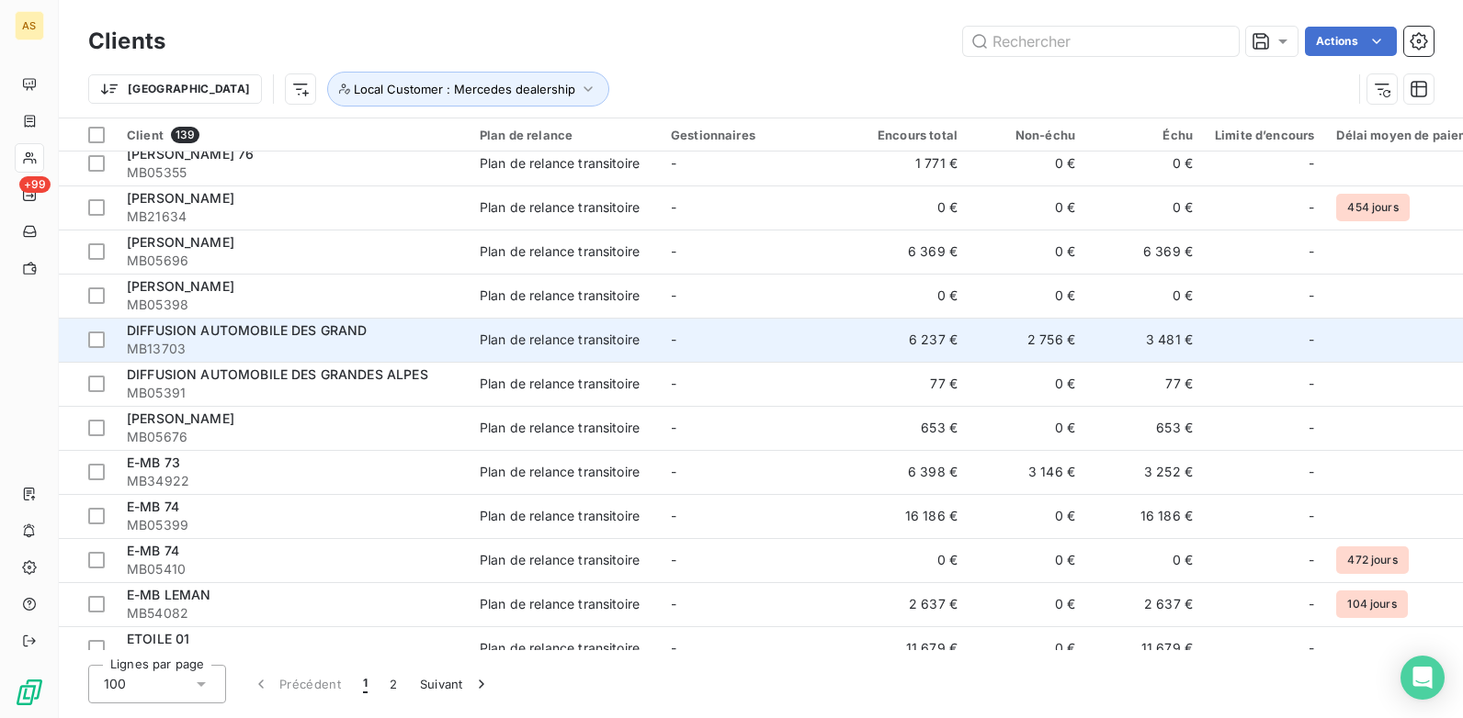
scroll to position [1378, 0]
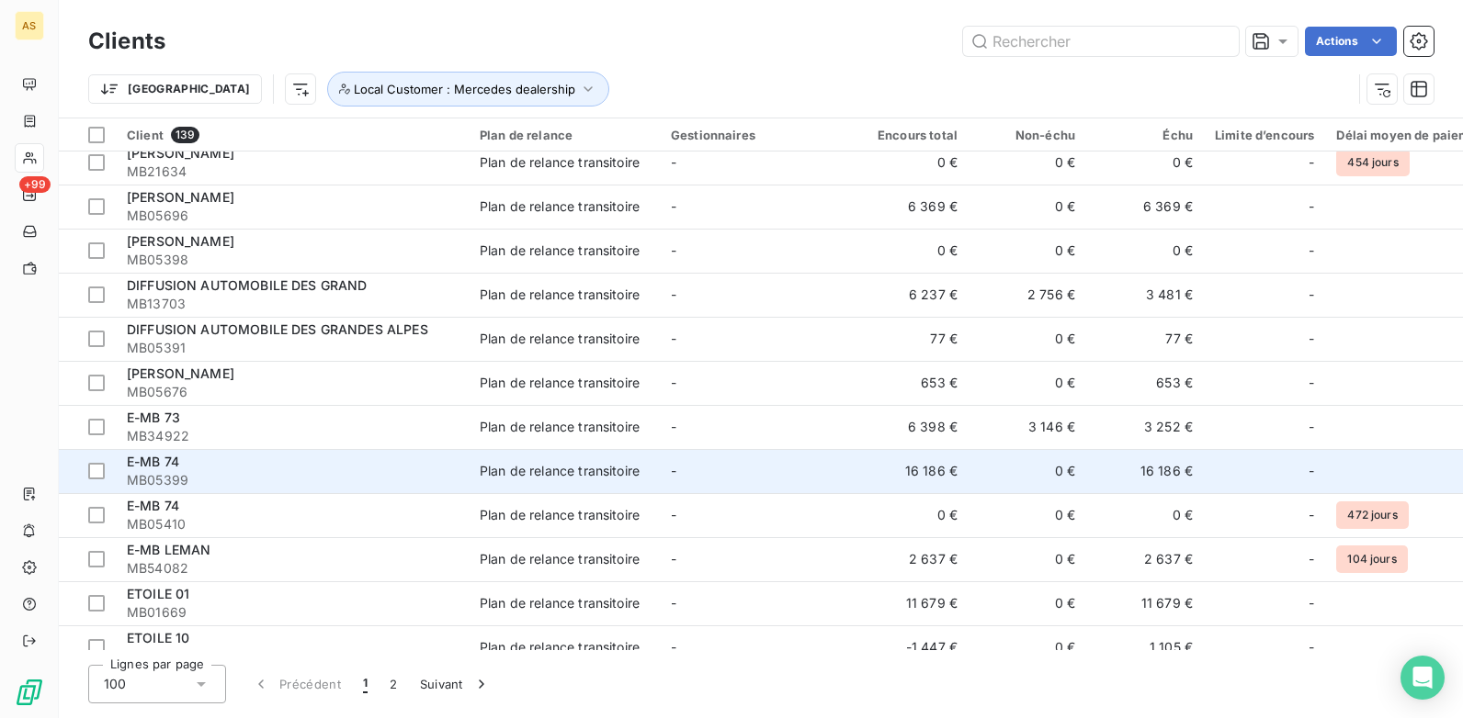
click at [412, 480] on span "MB05399" at bounding box center [292, 480] width 331 height 18
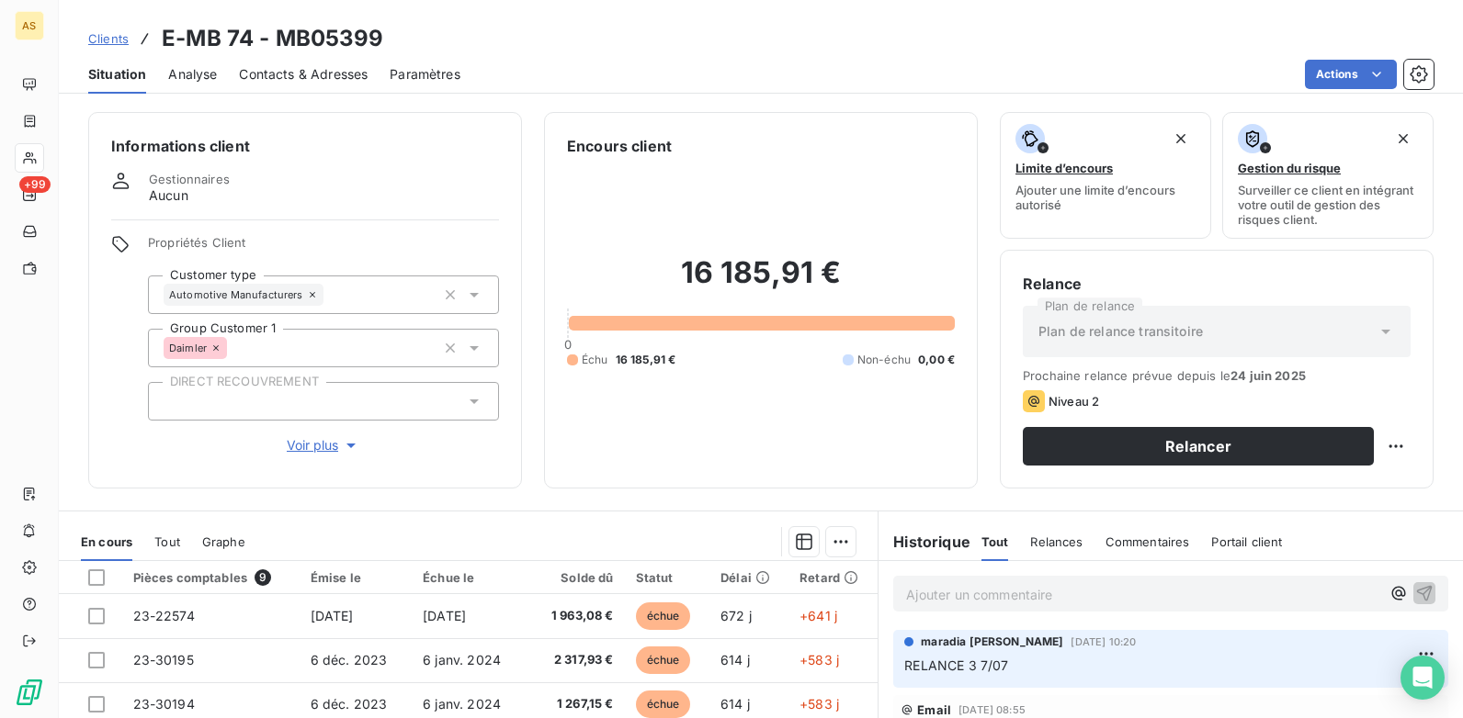
click at [297, 77] on span "Contacts & Adresses" at bounding box center [303, 74] width 129 height 18
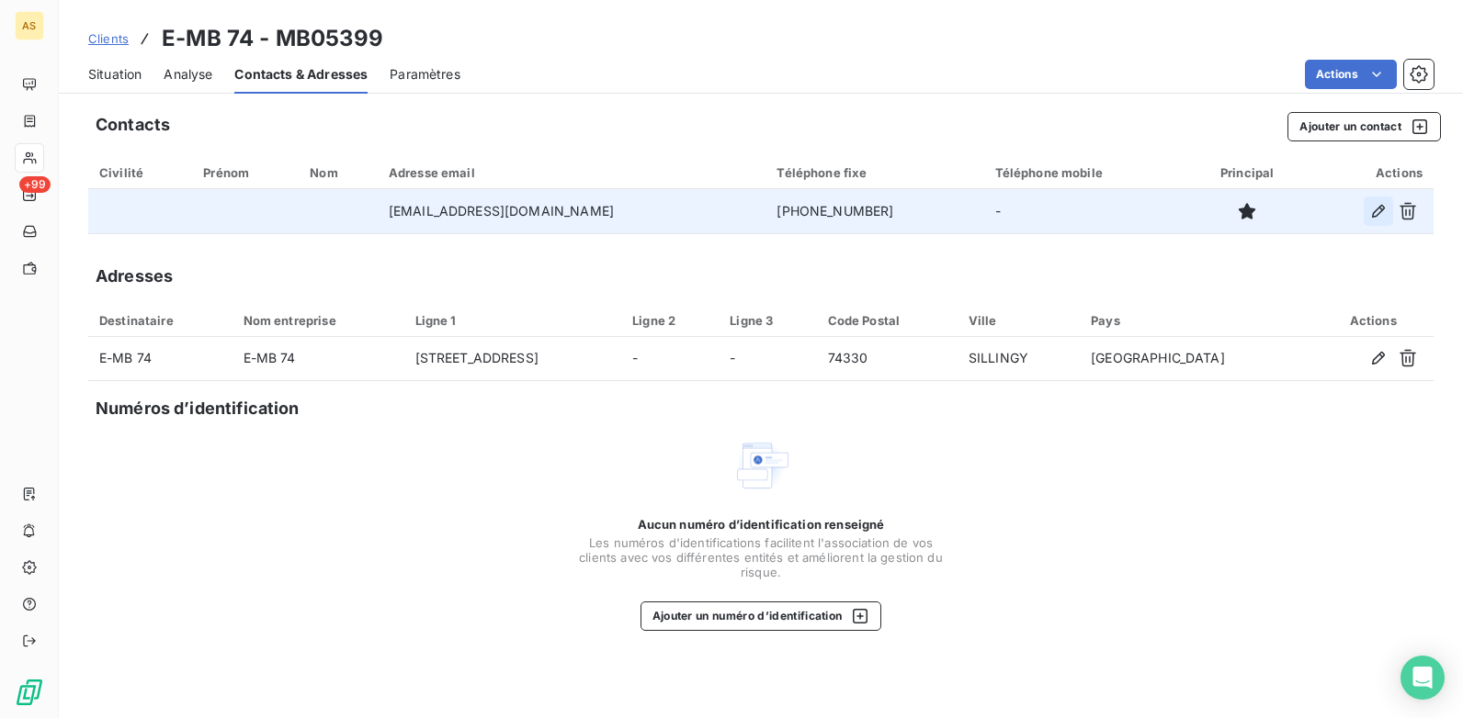
click at [1370, 214] on icon "button" at bounding box center [1378, 211] width 18 height 18
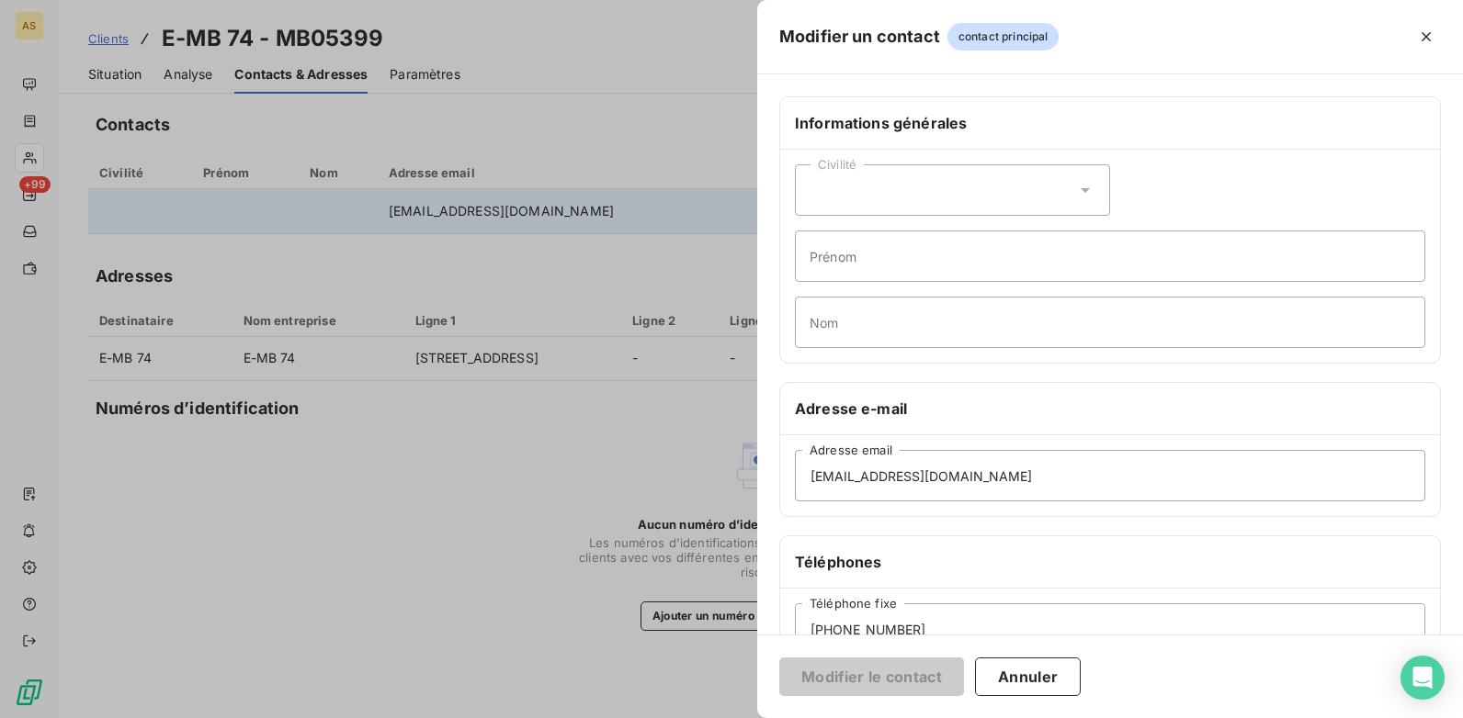
click at [105, 32] on div at bounding box center [731, 359] width 1463 height 718
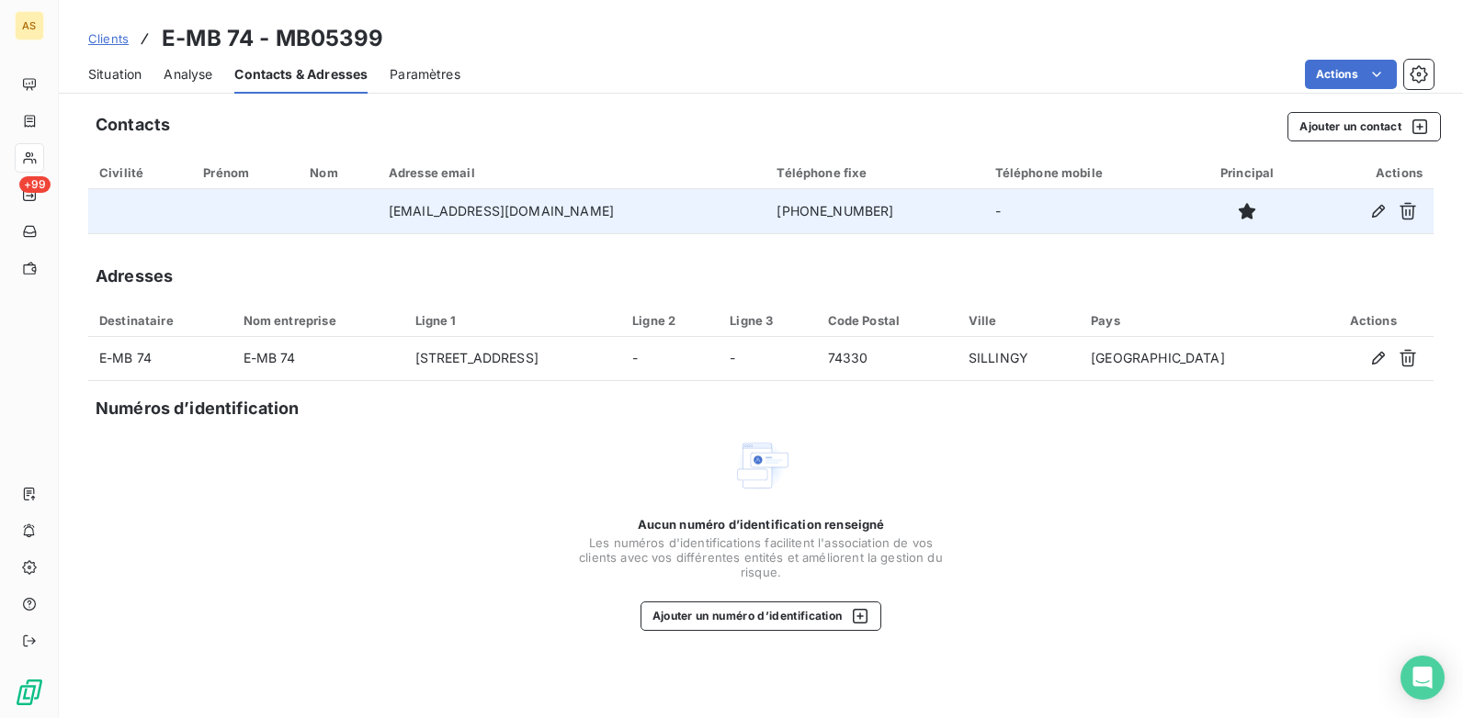
click at [106, 35] on span "Clients" at bounding box center [108, 38] width 40 height 15
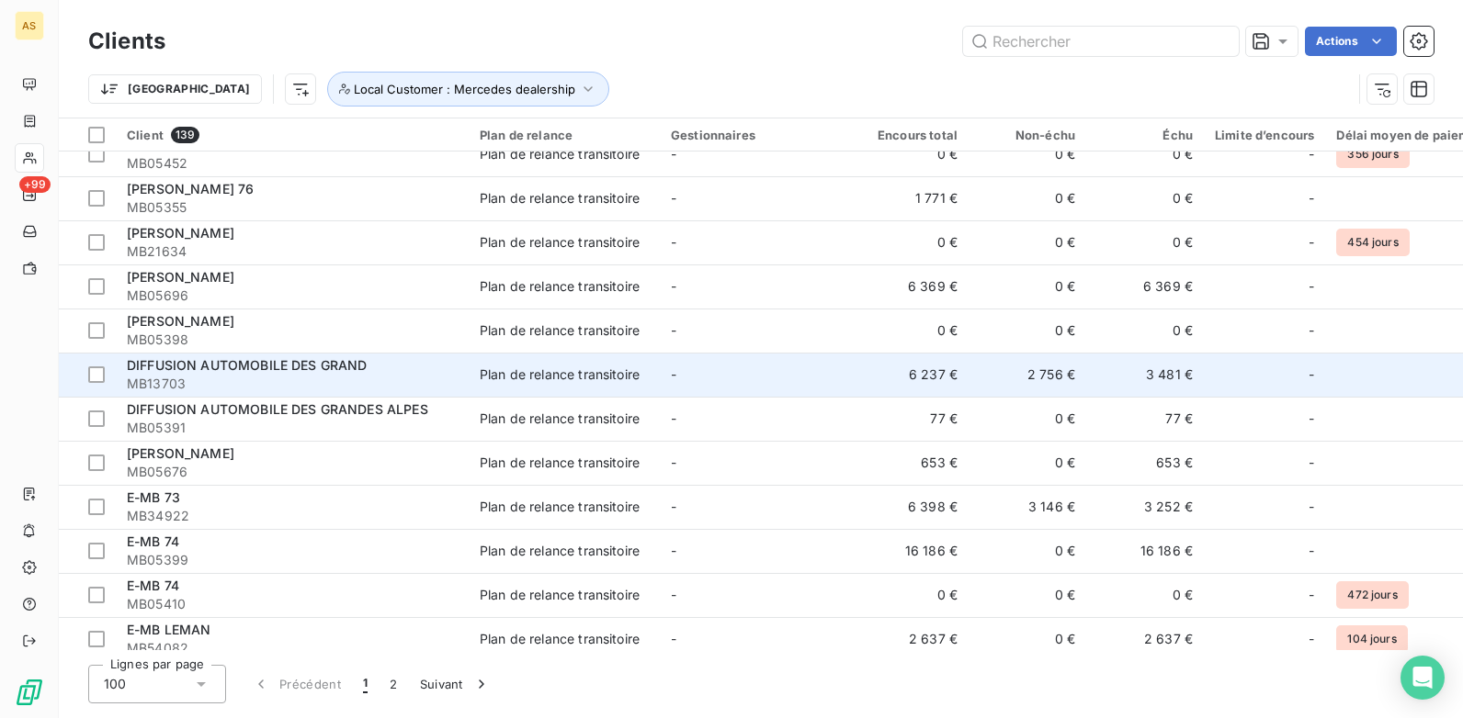
scroll to position [1378, 0]
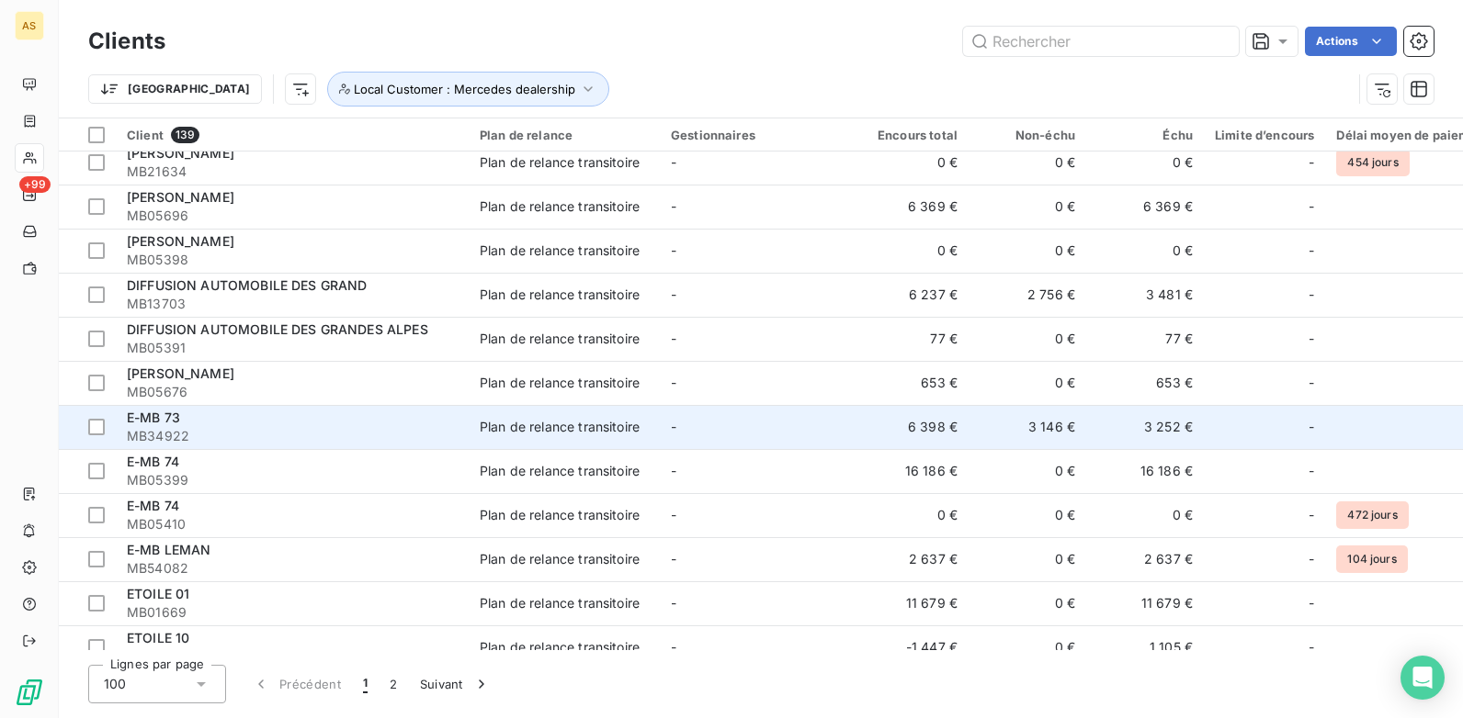
click at [383, 426] on div "E-MB 73" at bounding box center [292, 418] width 331 height 18
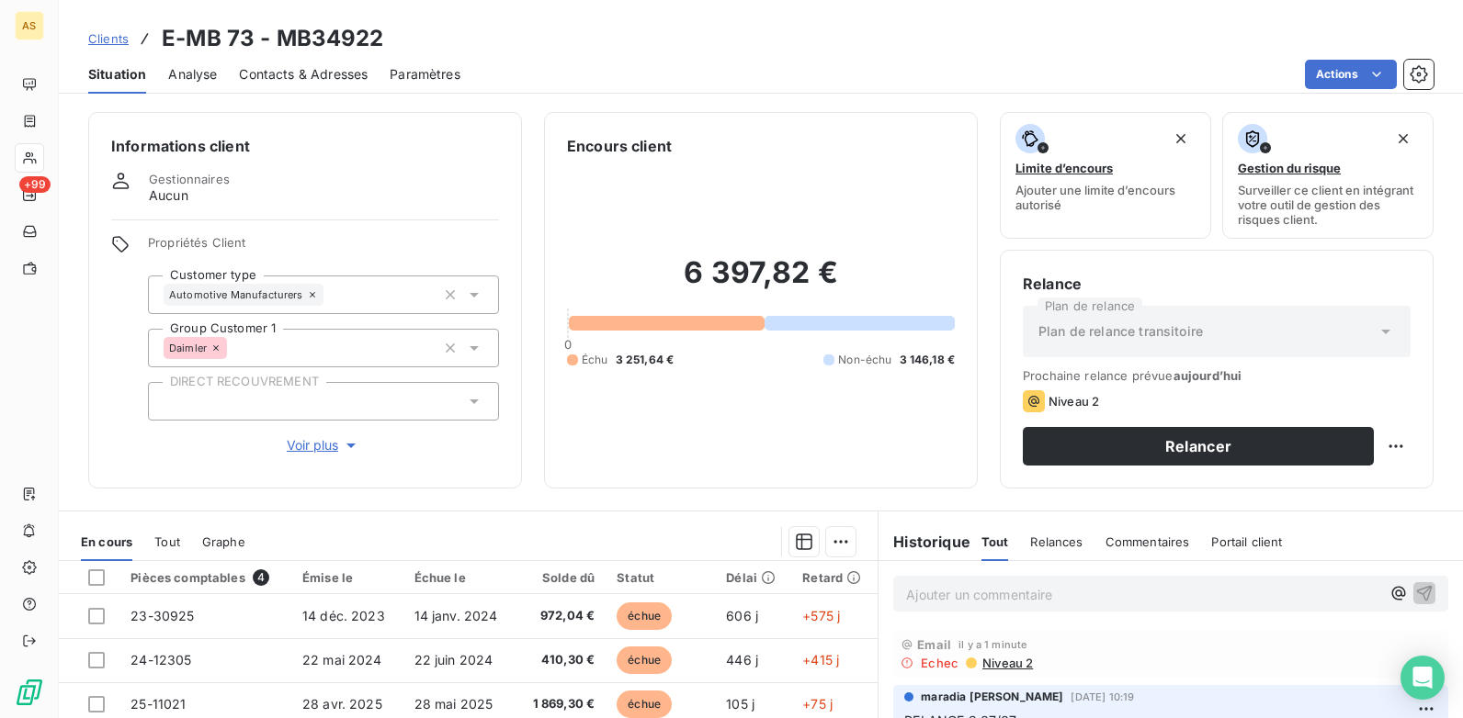
click at [314, 74] on span "Contacts & Adresses" at bounding box center [303, 74] width 129 height 18
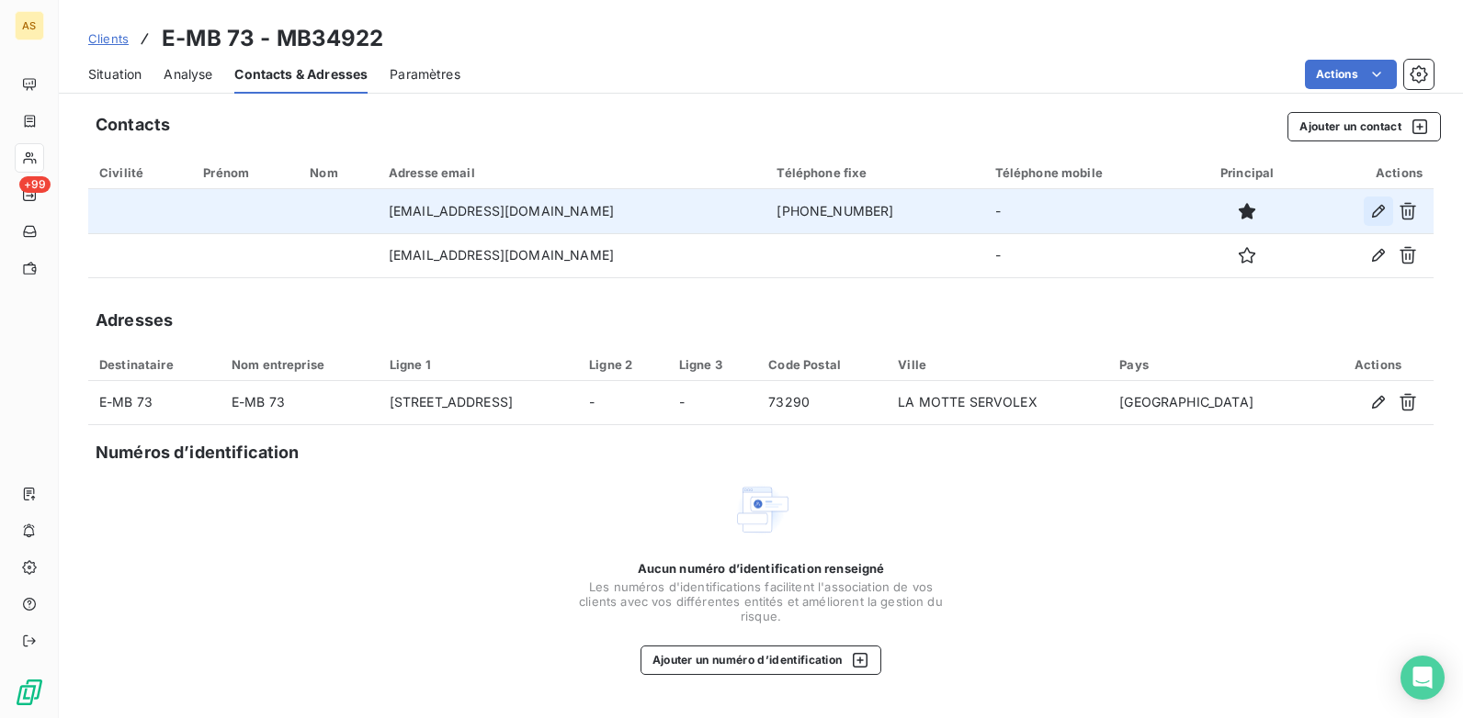
click at [1374, 214] on icon "button" at bounding box center [1378, 211] width 18 height 18
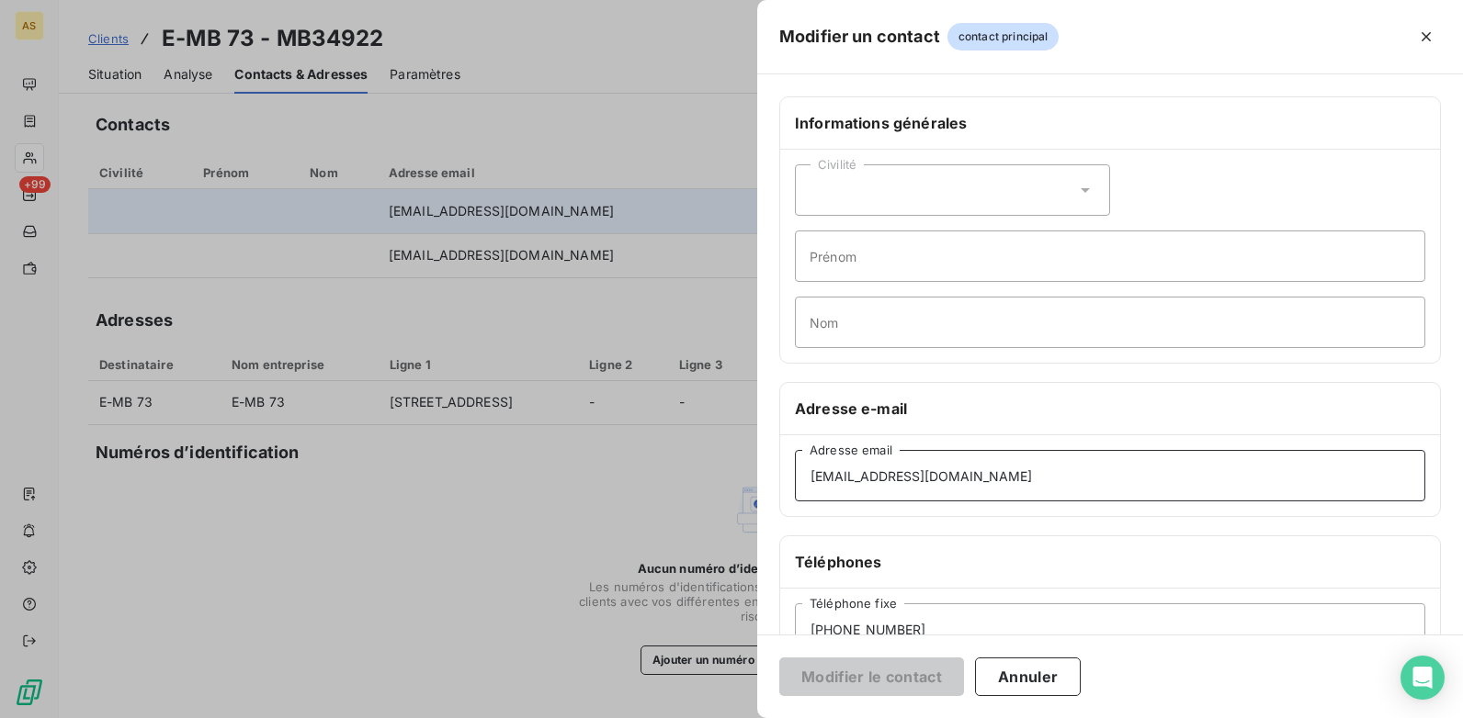
click at [810, 476] on input "compta@emb-73.com" at bounding box center [1110, 475] width 630 height 51
click at [901, 479] on input "compta@emb-73.com" at bounding box center [1110, 475] width 630 height 51
type input "compta@emb73.com"
click at [871, 683] on button "Modifier le contact" at bounding box center [871, 677] width 185 height 39
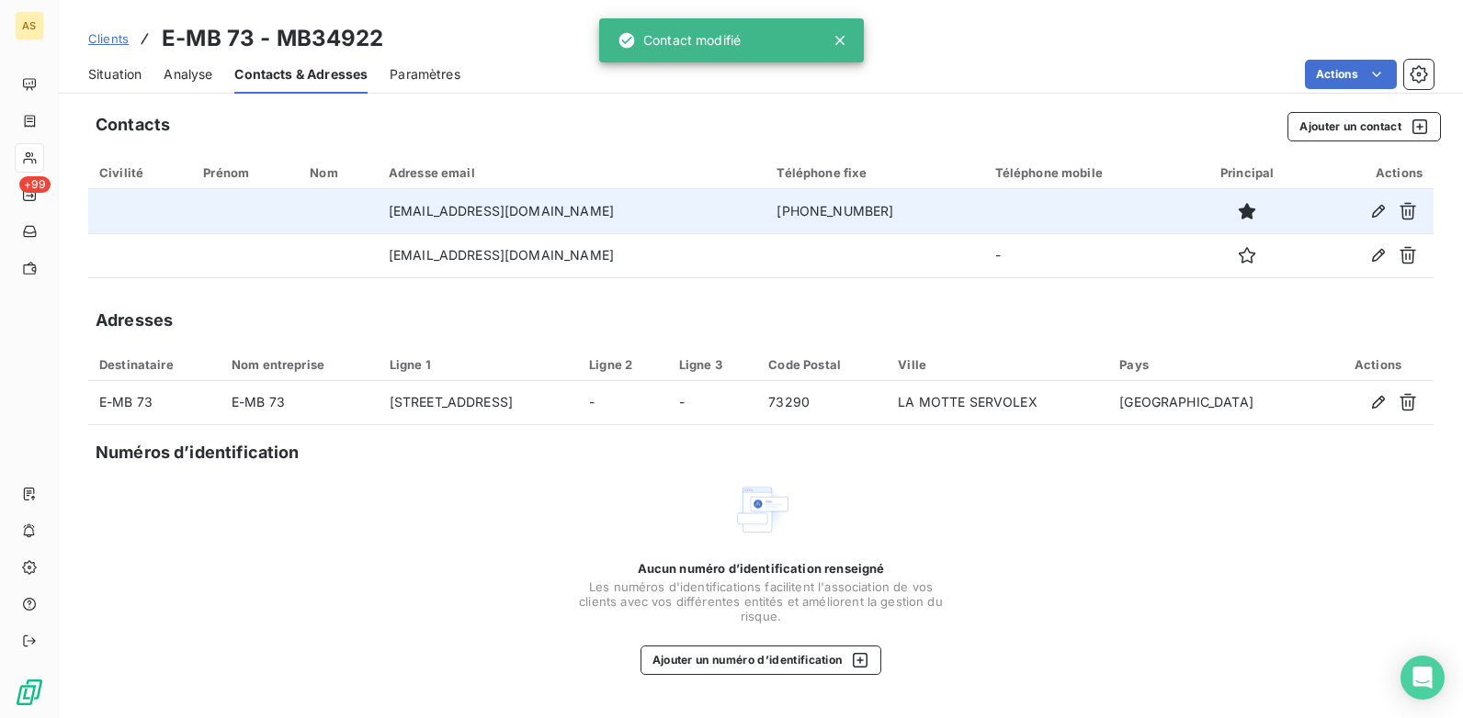
click at [97, 76] on span "Situation" at bounding box center [114, 74] width 53 height 18
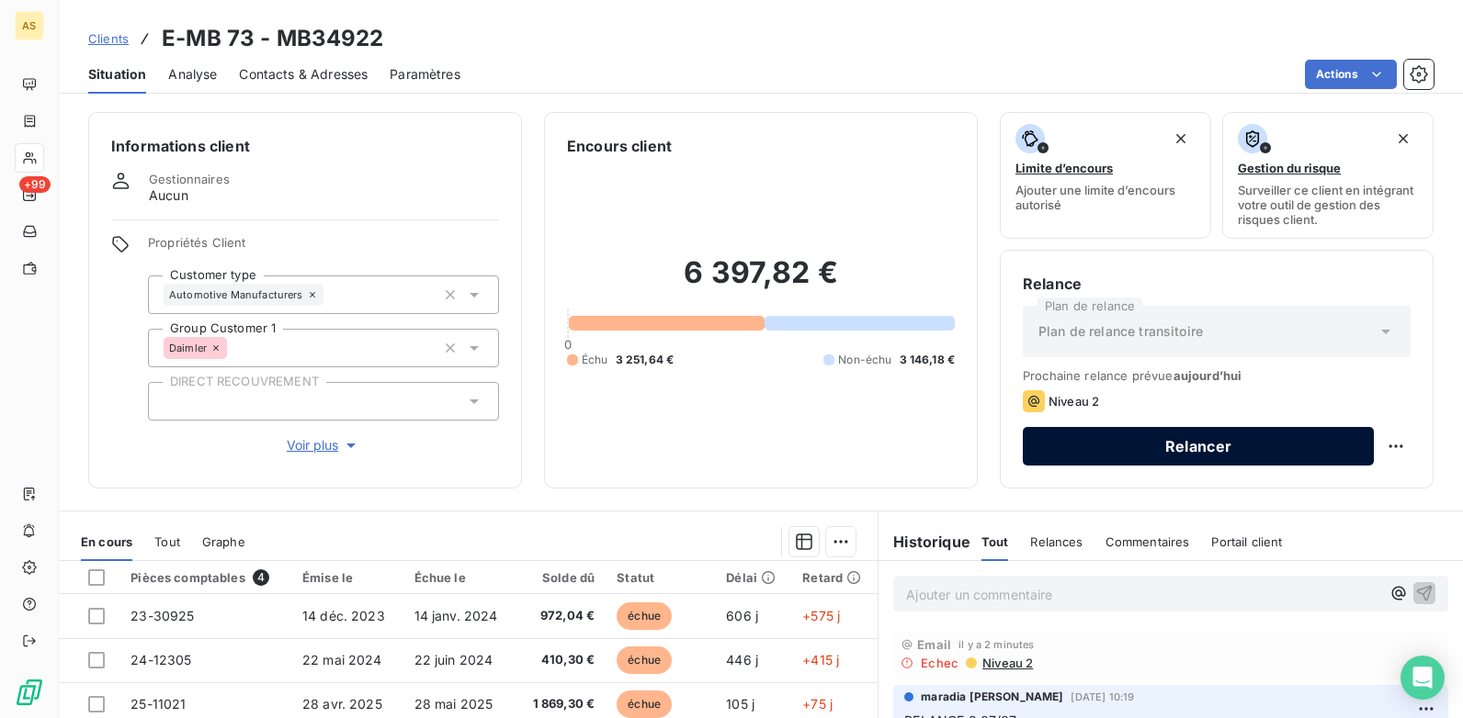
click at [1159, 446] on button "Relancer" at bounding box center [1197, 446] width 351 height 39
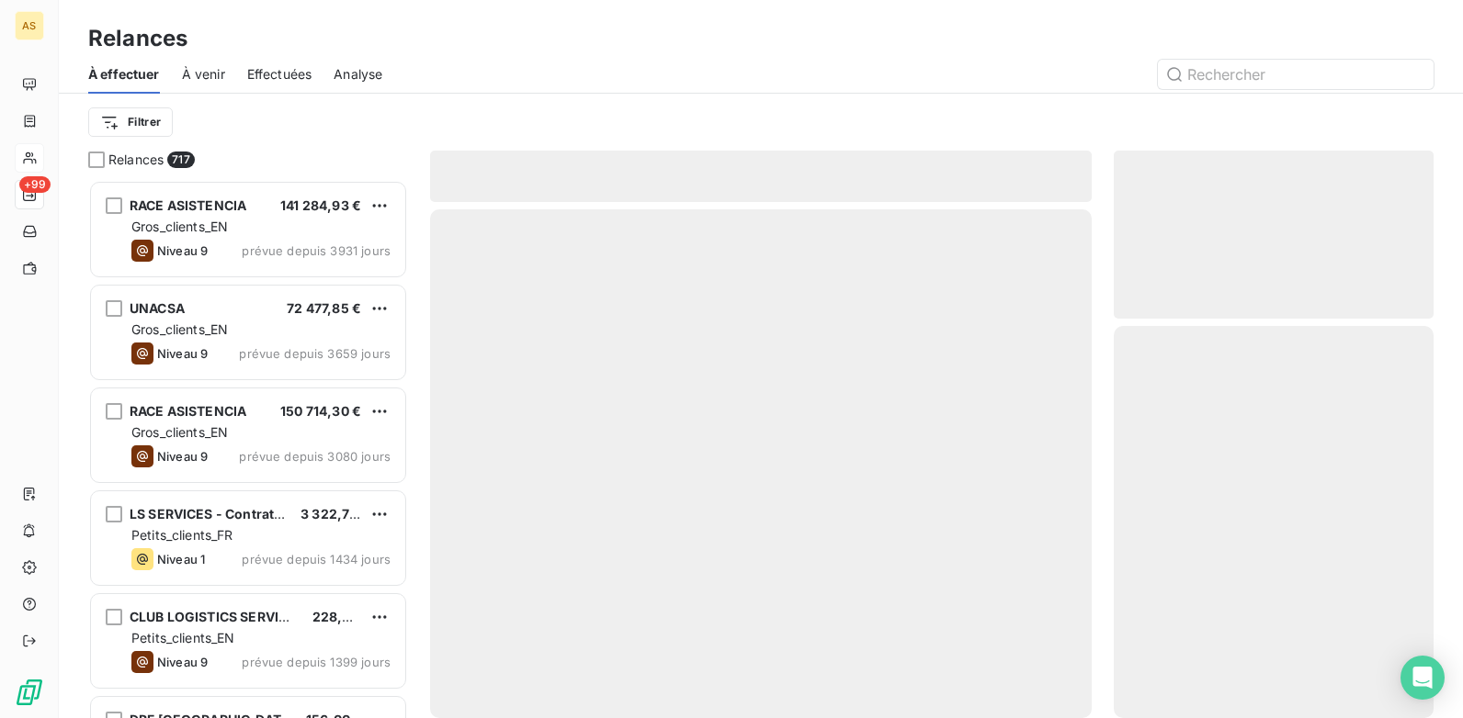
scroll to position [525, 306]
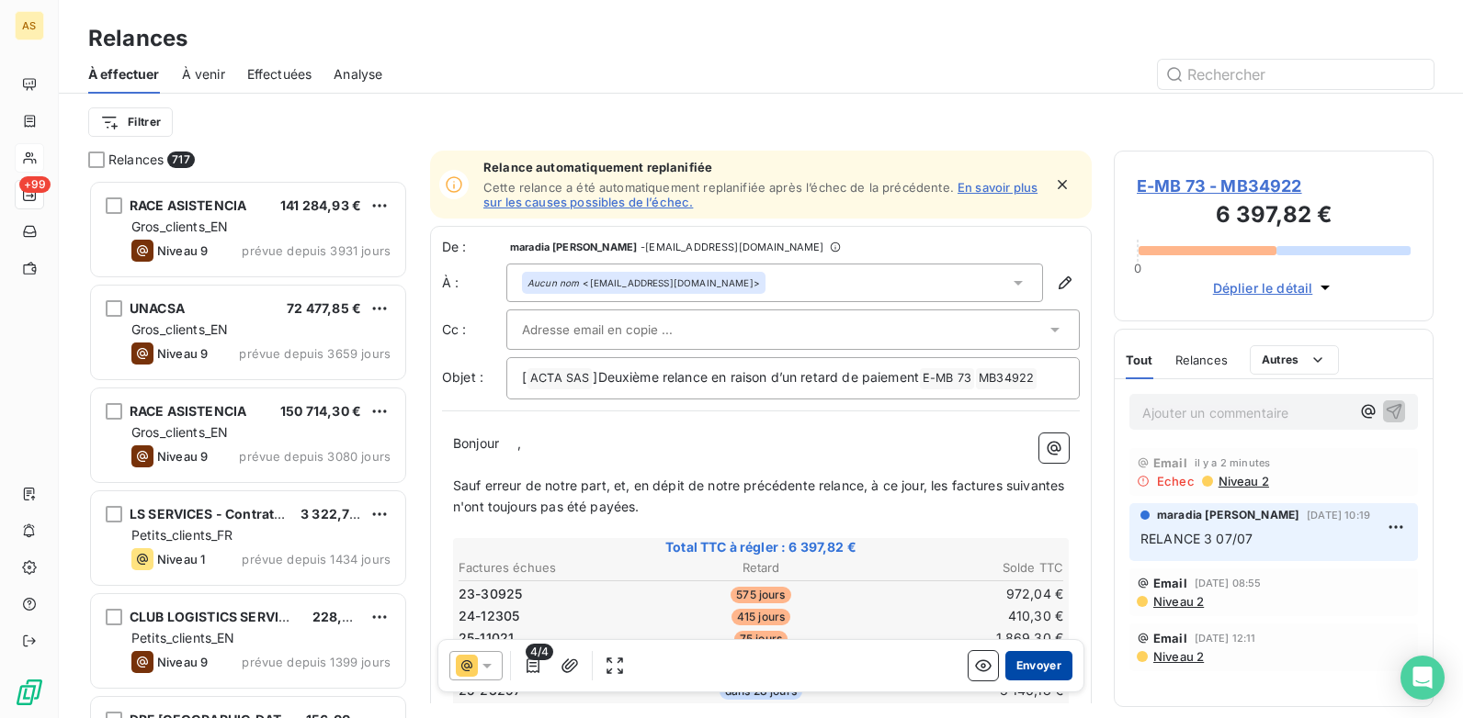
click at [1041, 673] on button "Envoyer" at bounding box center [1038, 665] width 67 height 29
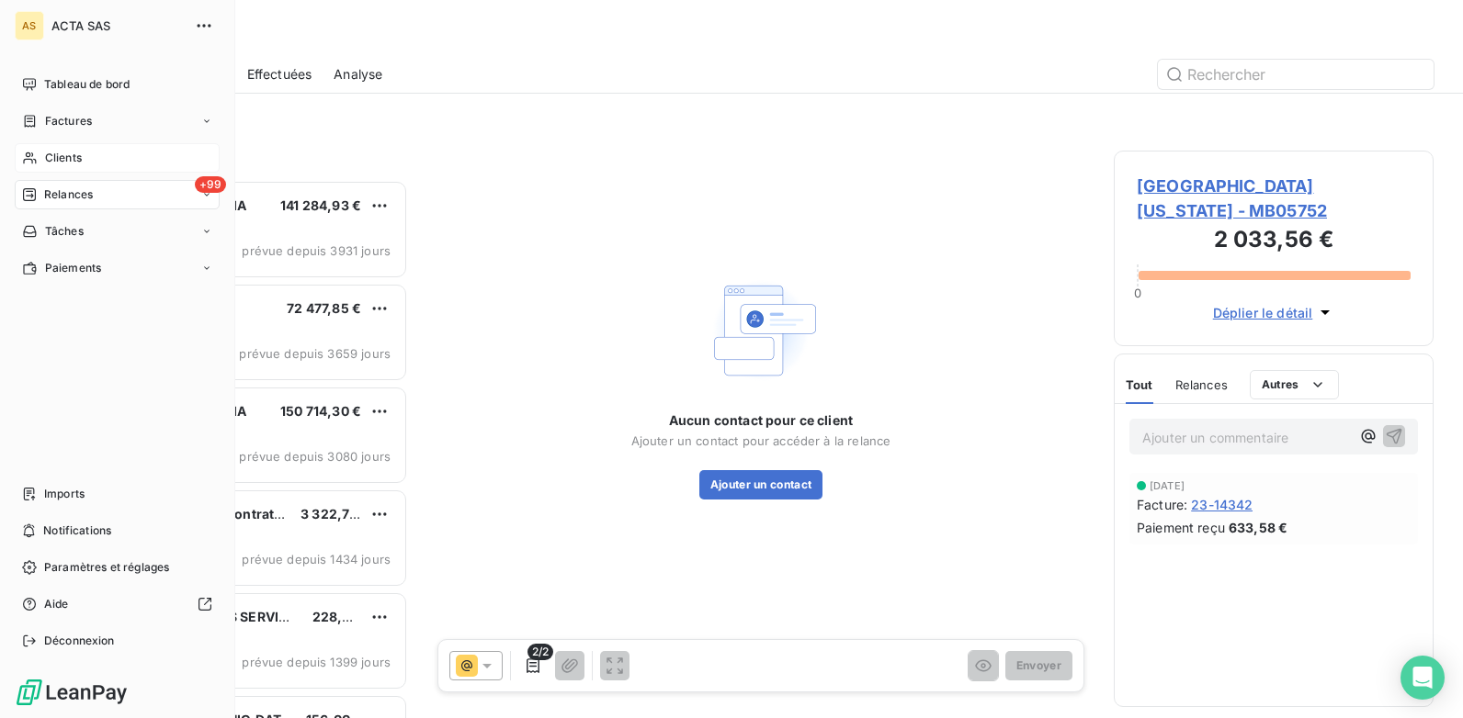
click at [82, 161] on span "Clients" at bounding box center [63, 158] width 37 height 17
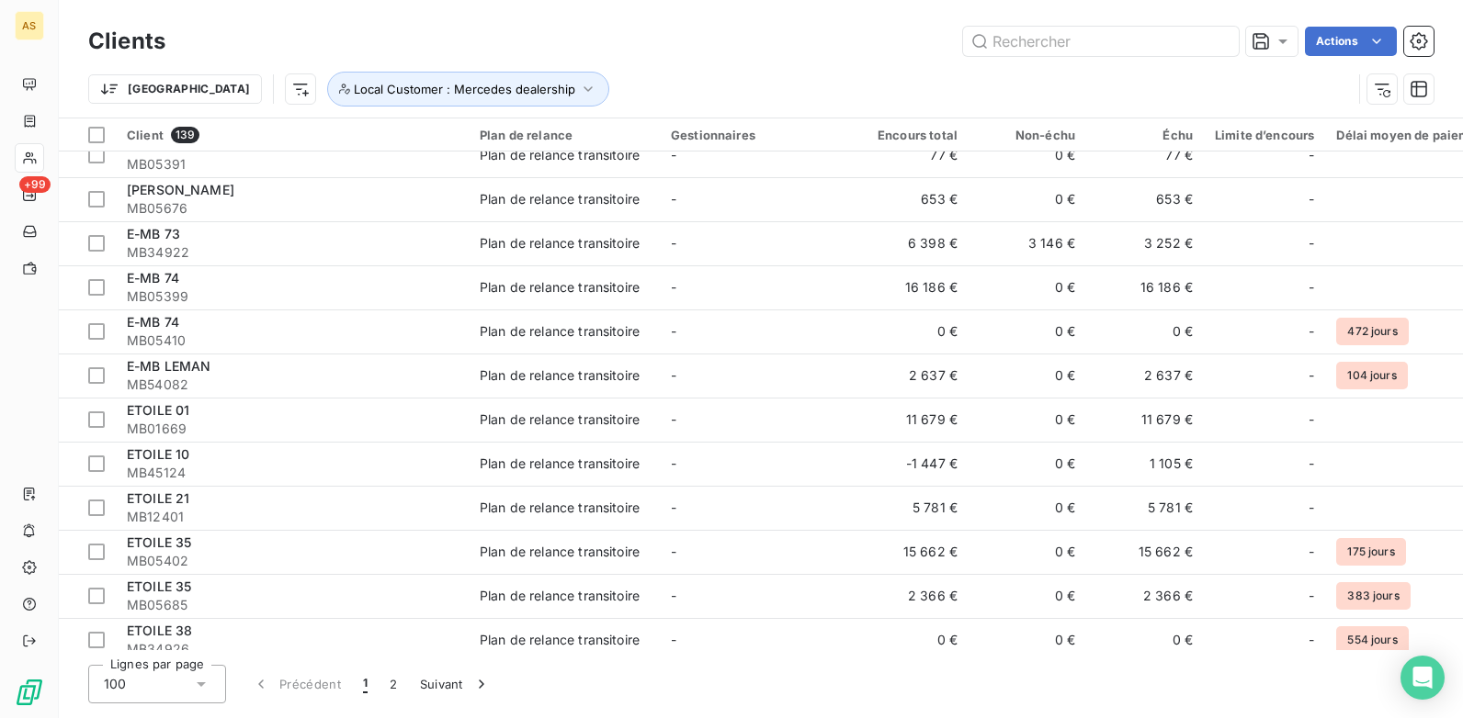
scroll to position [1470, 0]
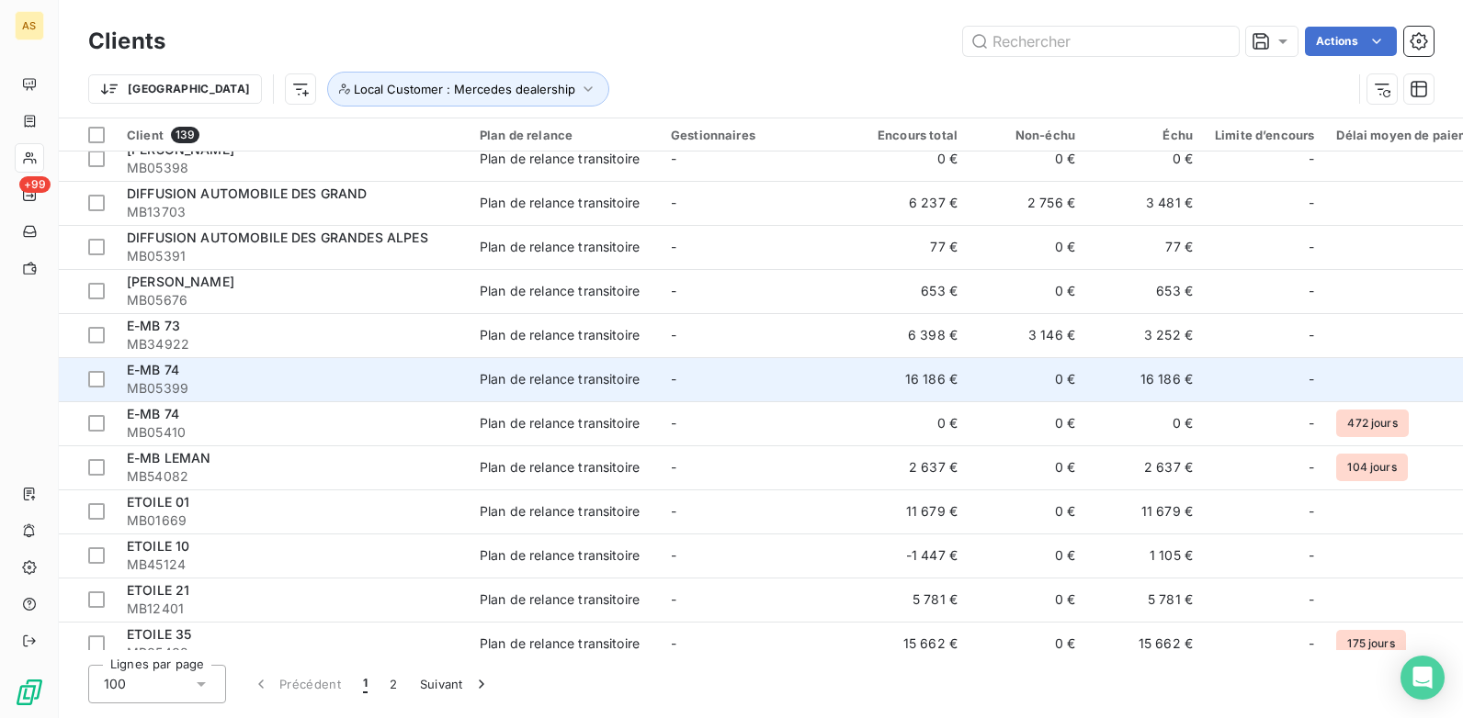
click at [423, 382] on span "MB05399" at bounding box center [292, 388] width 331 height 18
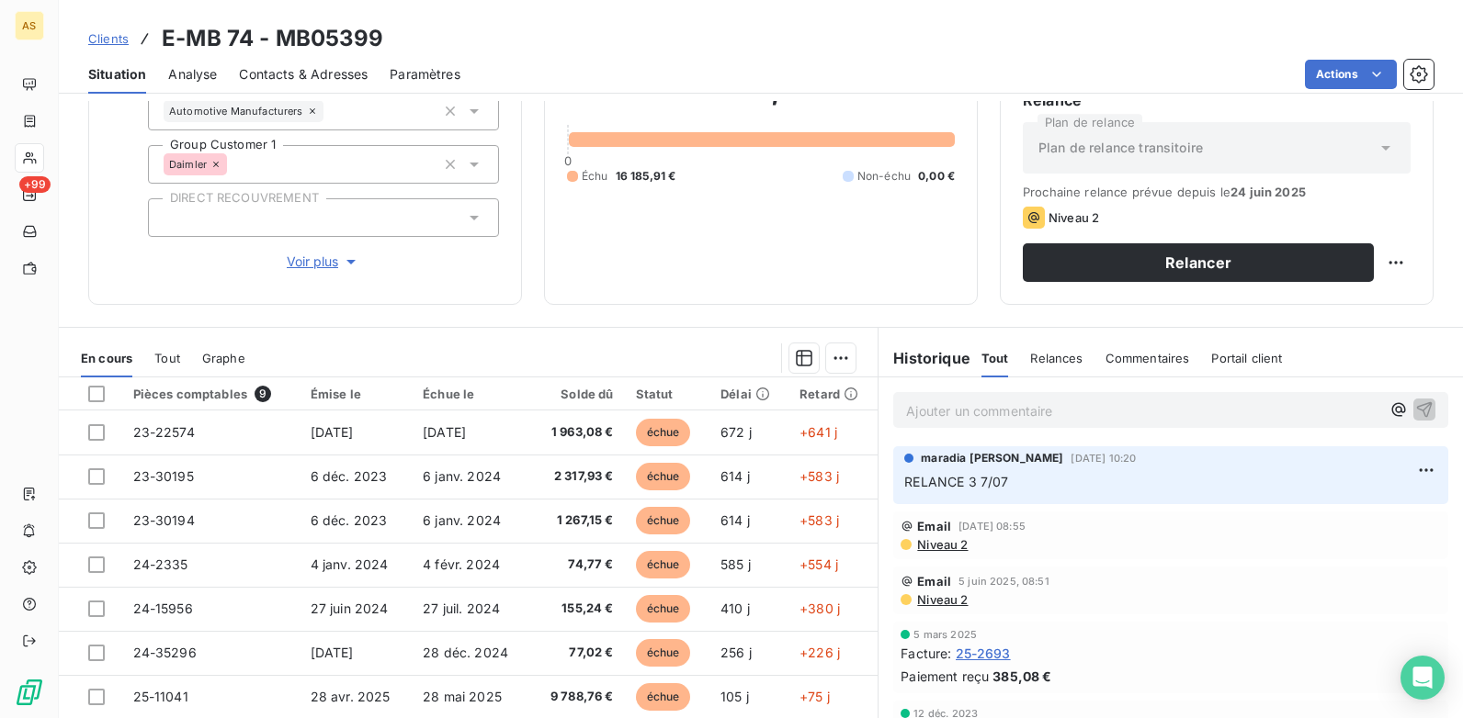
click at [300, 73] on span "Contacts & Adresses" at bounding box center [303, 74] width 129 height 18
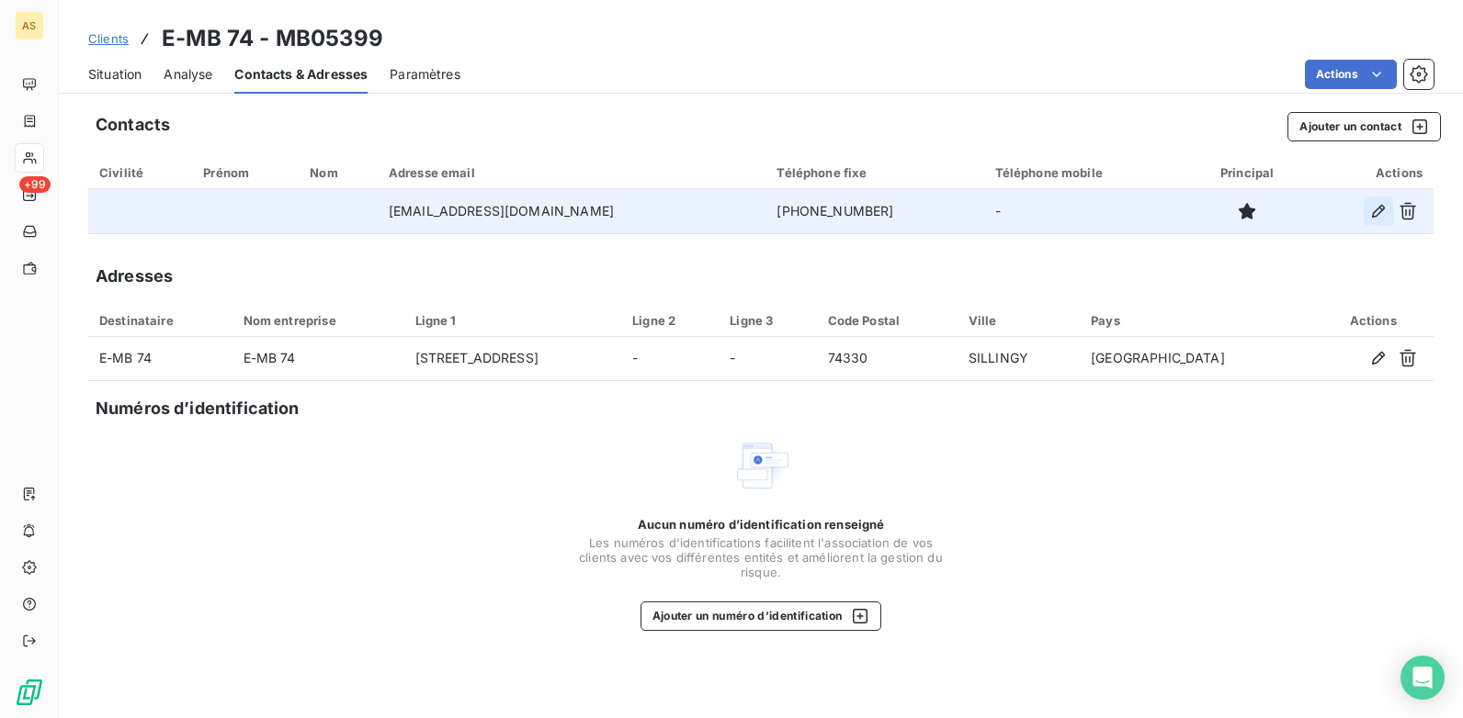
click at [1380, 211] on icon "button" at bounding box center [1378, 211] width 13 height 13
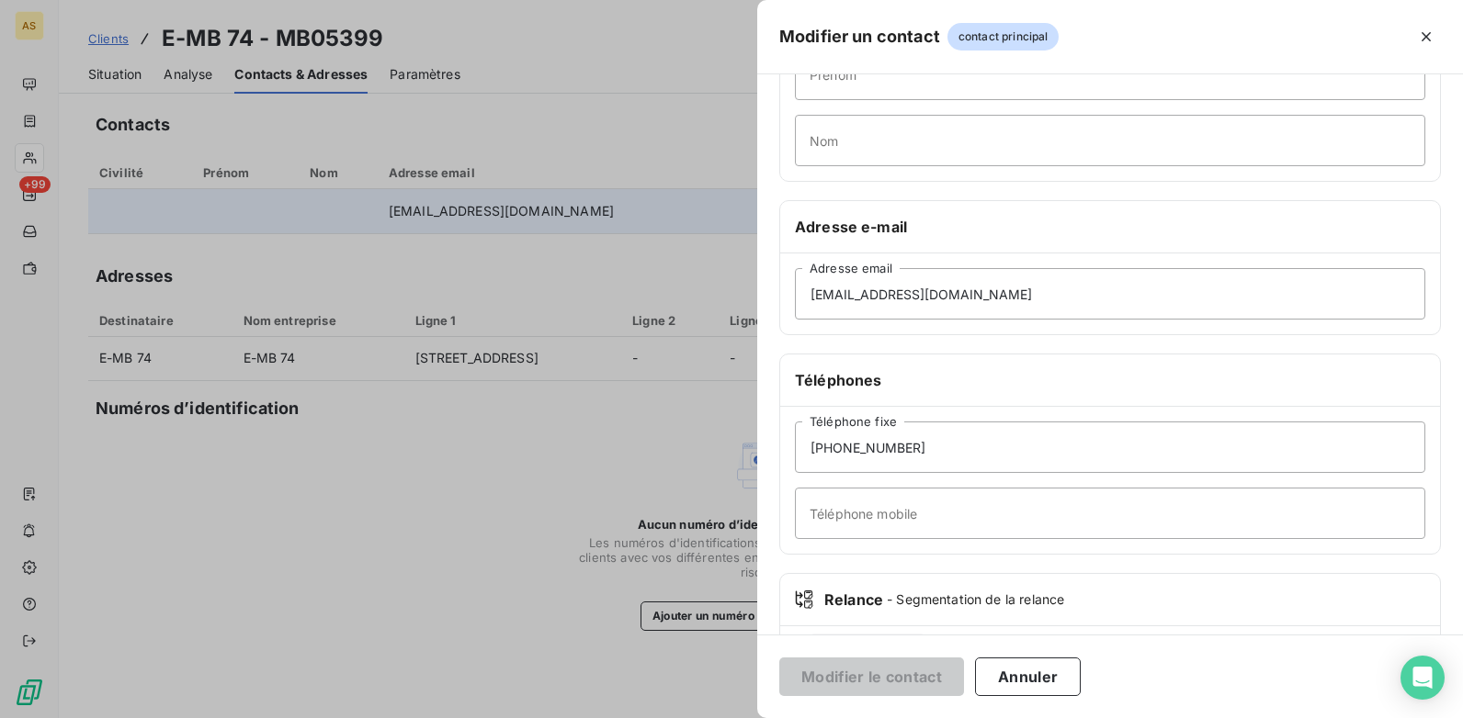
scroll to position [184, 0]
drag, startPoint x: 900, startPoint y: 446, endPoint x: 784, endPoint y: 428, distance: 118.0
click at [784, 428] on div "+33450241212 Téléphone fixe Téléphone mobile" at bounding box center [1110, 478] width 660 height 147
click at [504, 258] on div at bounding box center [731, 359] width 1463 height 718
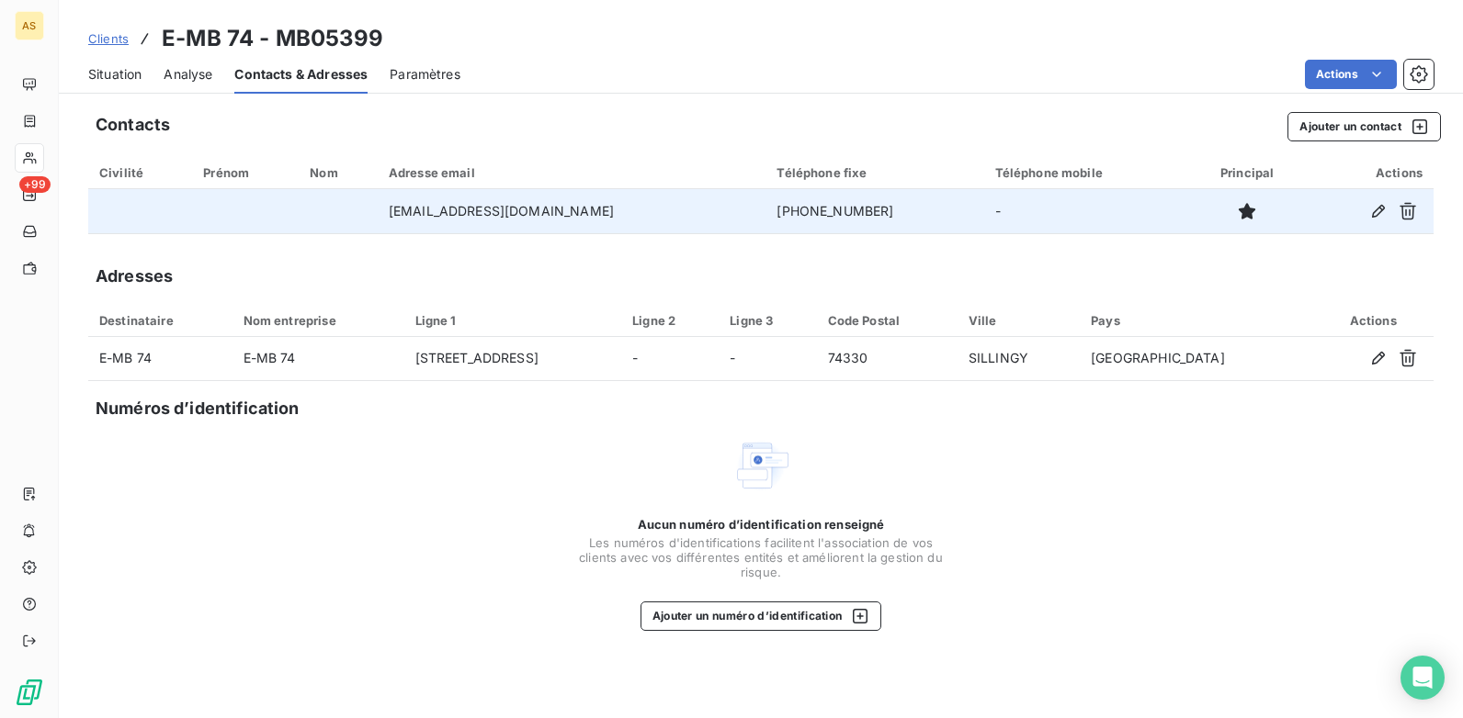
click at [111, 78] on span "Situation" at bounding box center [114, 74] width 53 height 18
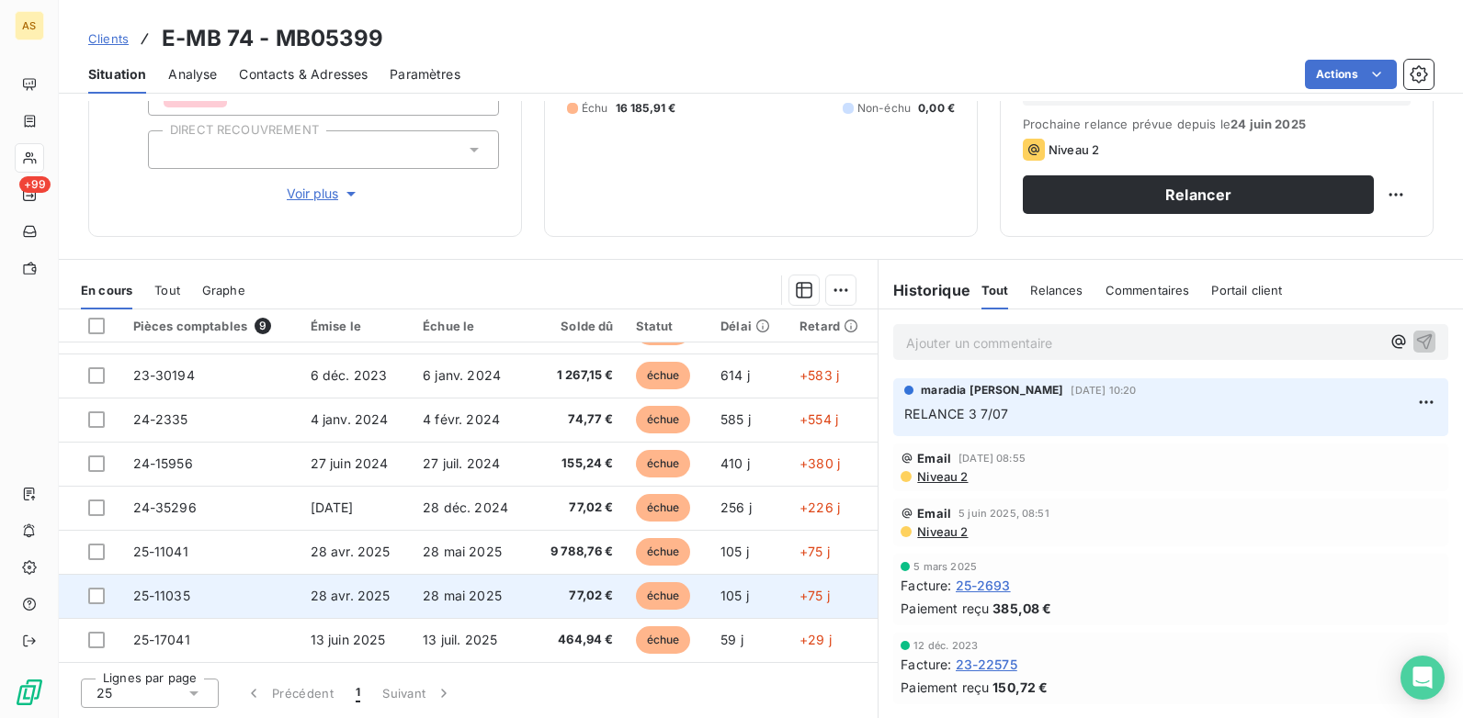
scroll to position [0, 0]
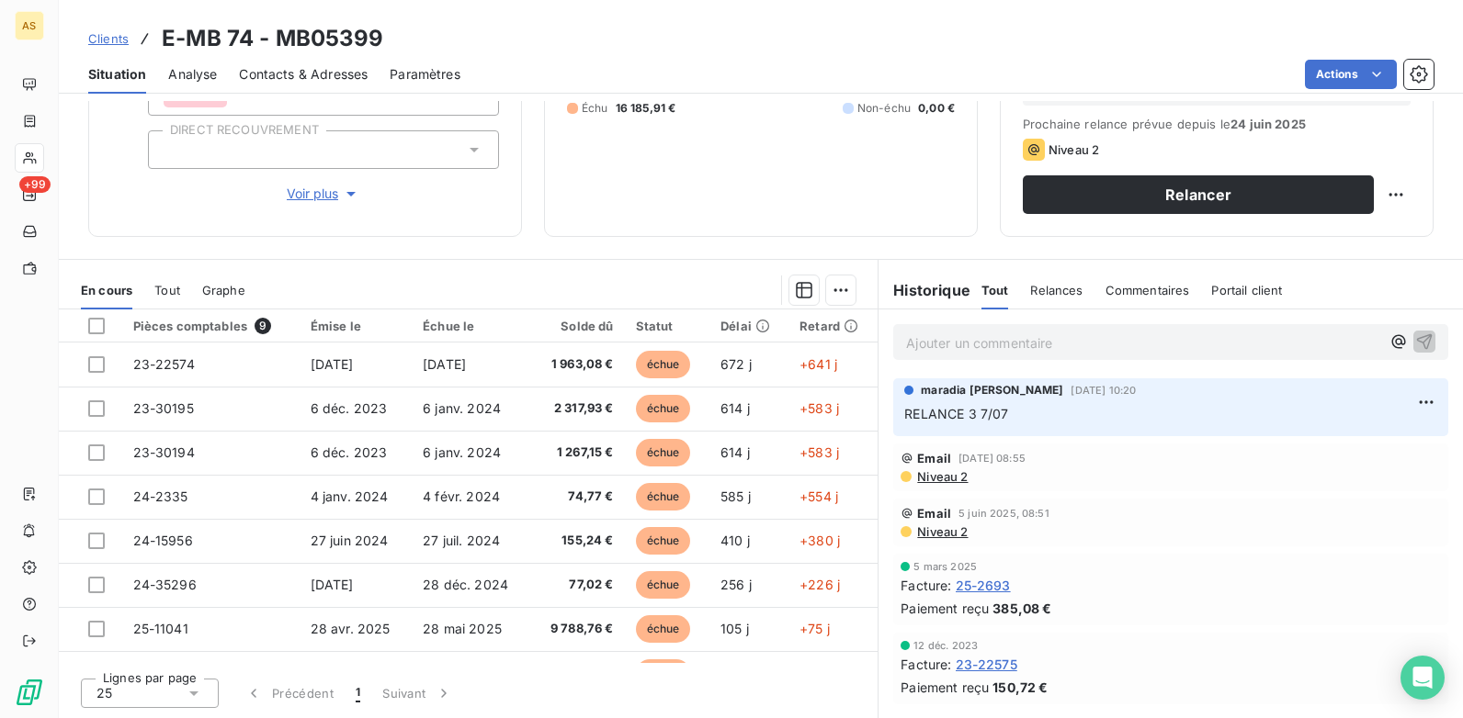
click at [340, 67] on span "Contacts & Adresses" at bounding box center [303, 74] width 129 height 18
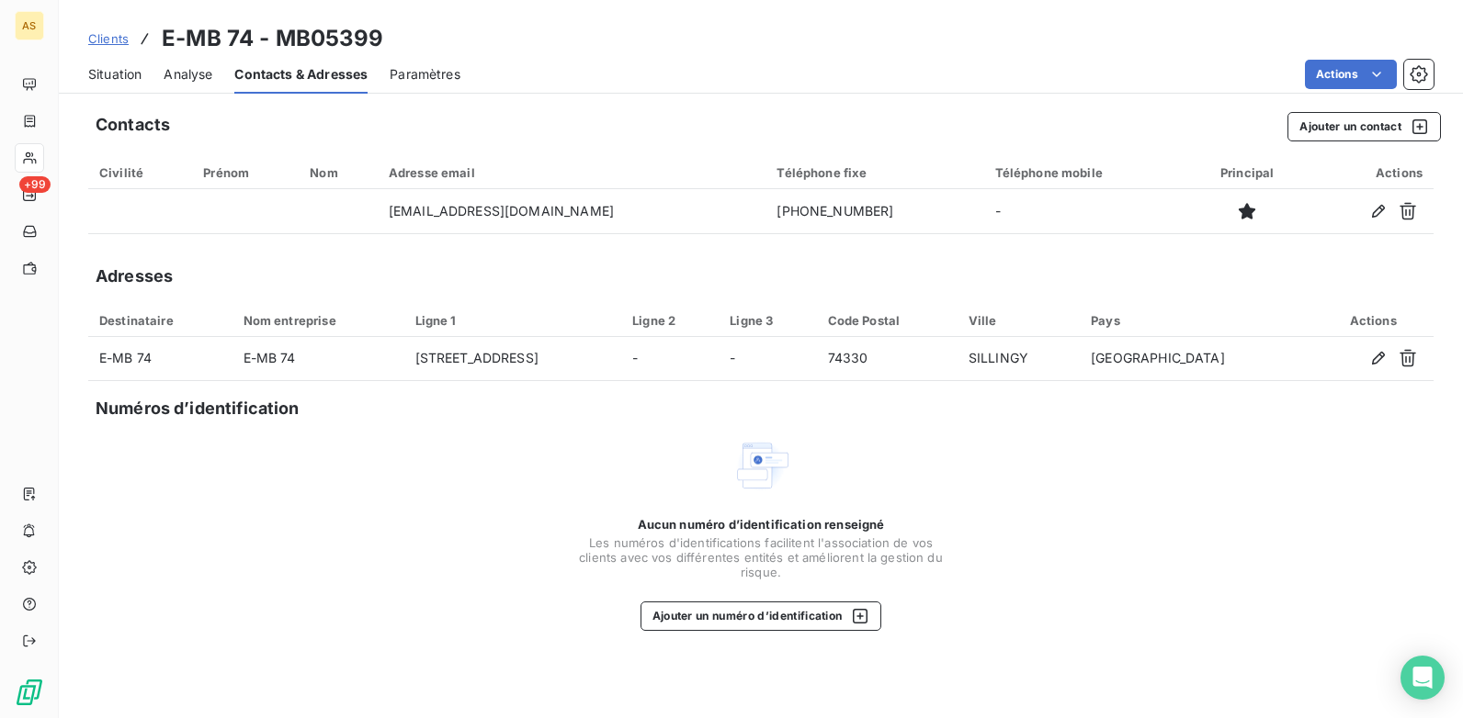
click at [111, 82] on span "Situation" at bounding box center [114, 74] width 53 height 18
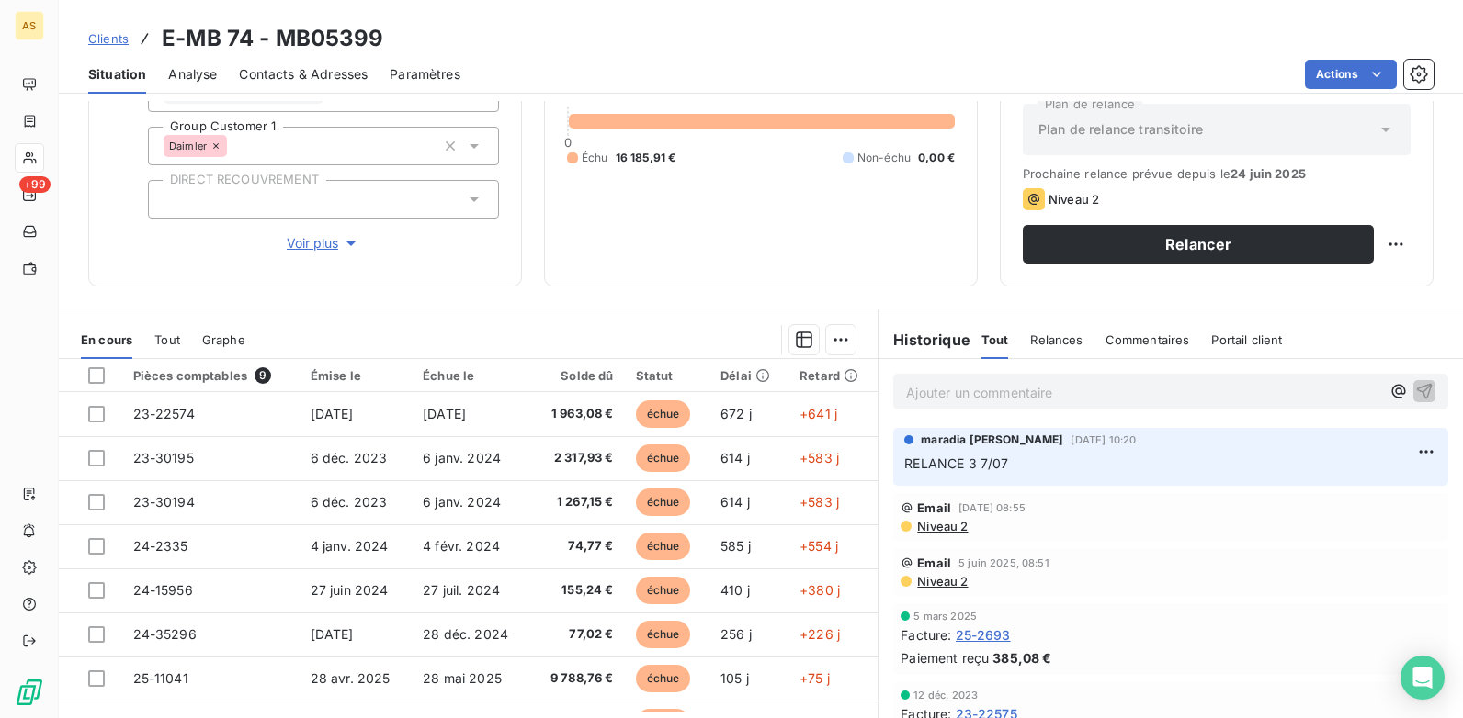
scroll to position [252, 0]
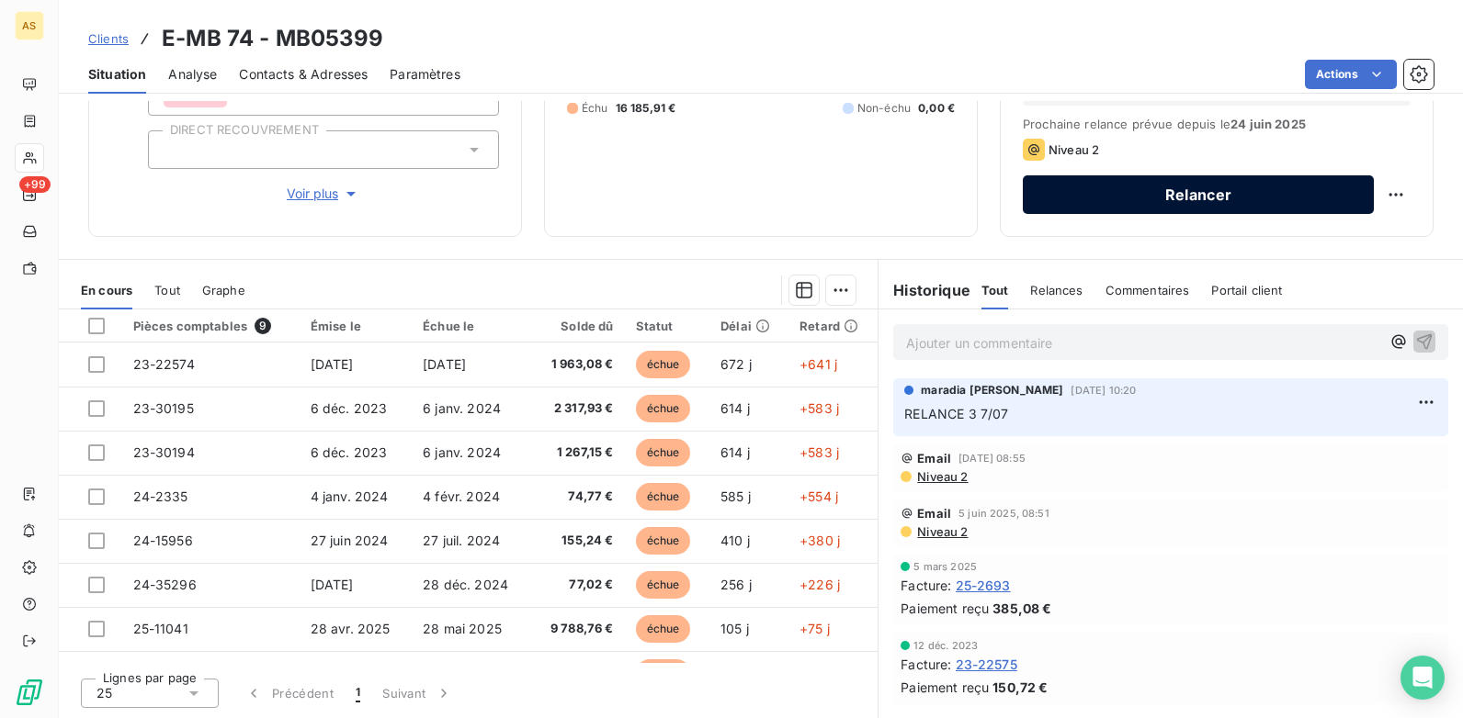
click at [1112, 187] on button "Relancer" at bounding box center [1197, 194] width 351 height 39
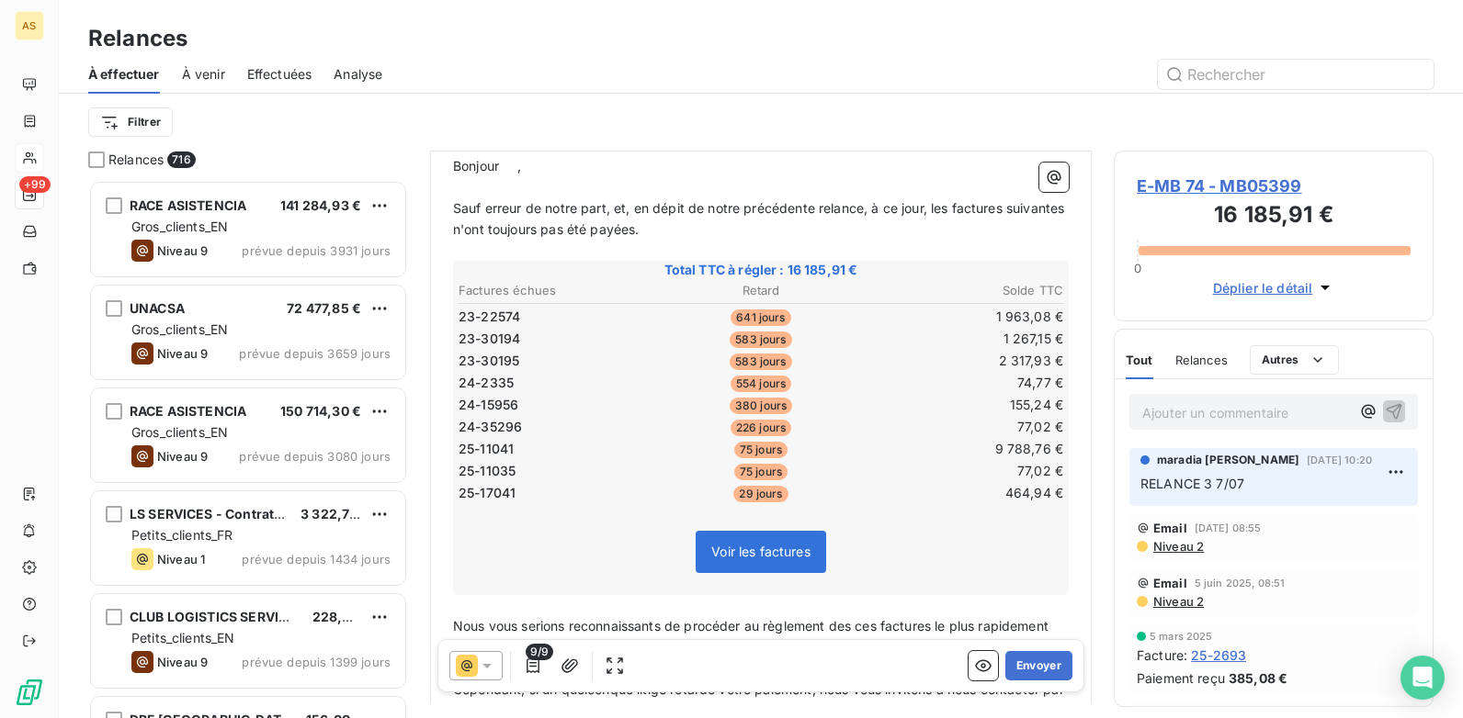
scroll to position [277, 0]
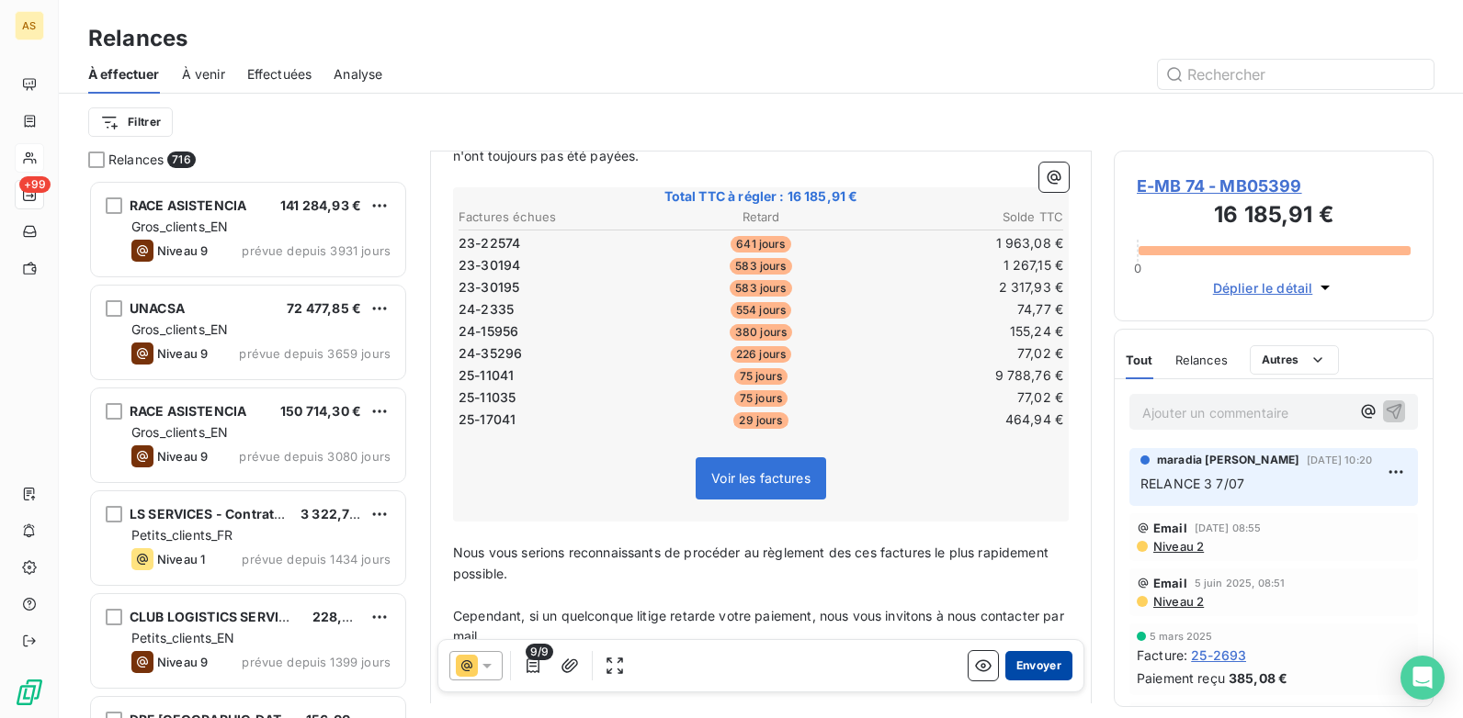
click at [1019, 673] on button "Envoyer" at bounding box center [1038, 665] width 67 height 29
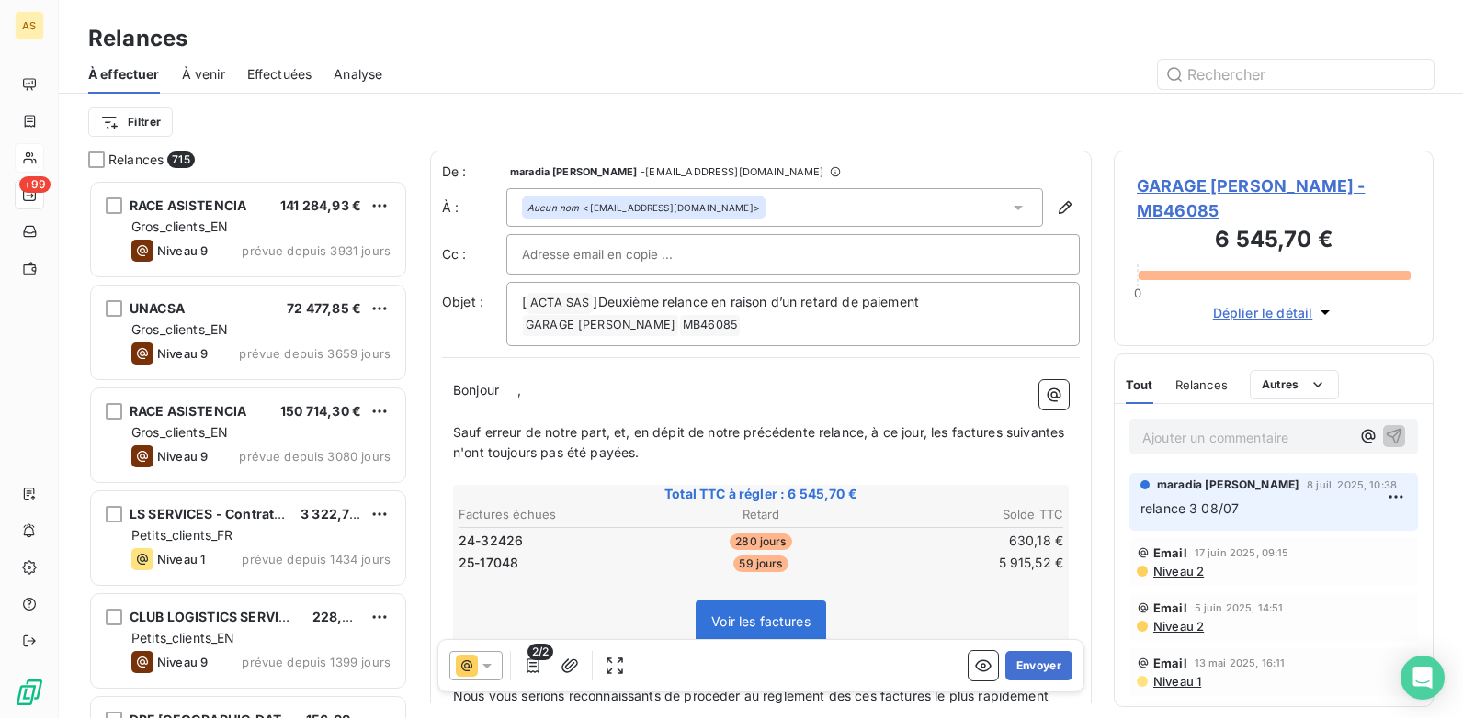
drag, startPoint x: 0, startPoint y: 0, endPoint x: 548, endPoint y: 64, distance: 552.2
click at [548, 64] on div at bounding box center [918, 74] width 1029 height 29
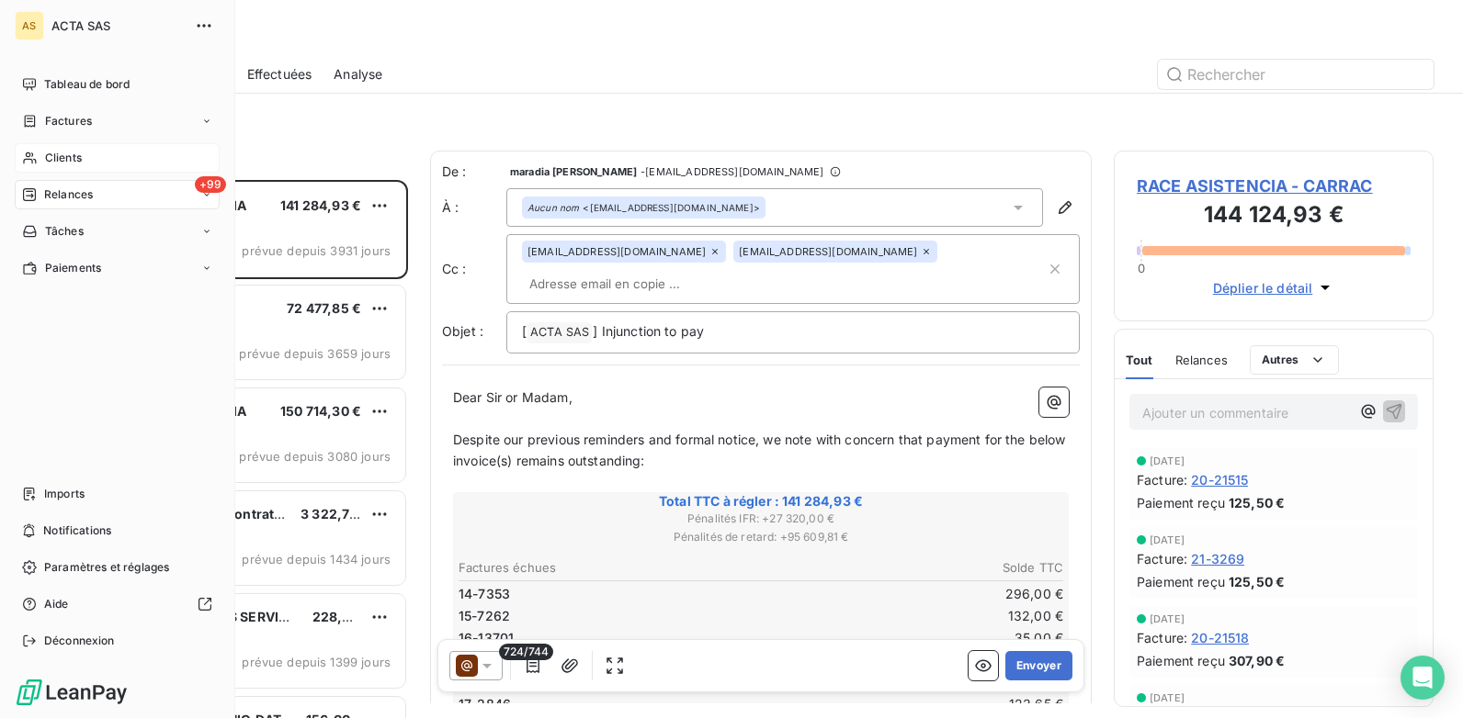
click at [69, 158] on span "Clients" at bounding box center [63, 158] width 37 height 17
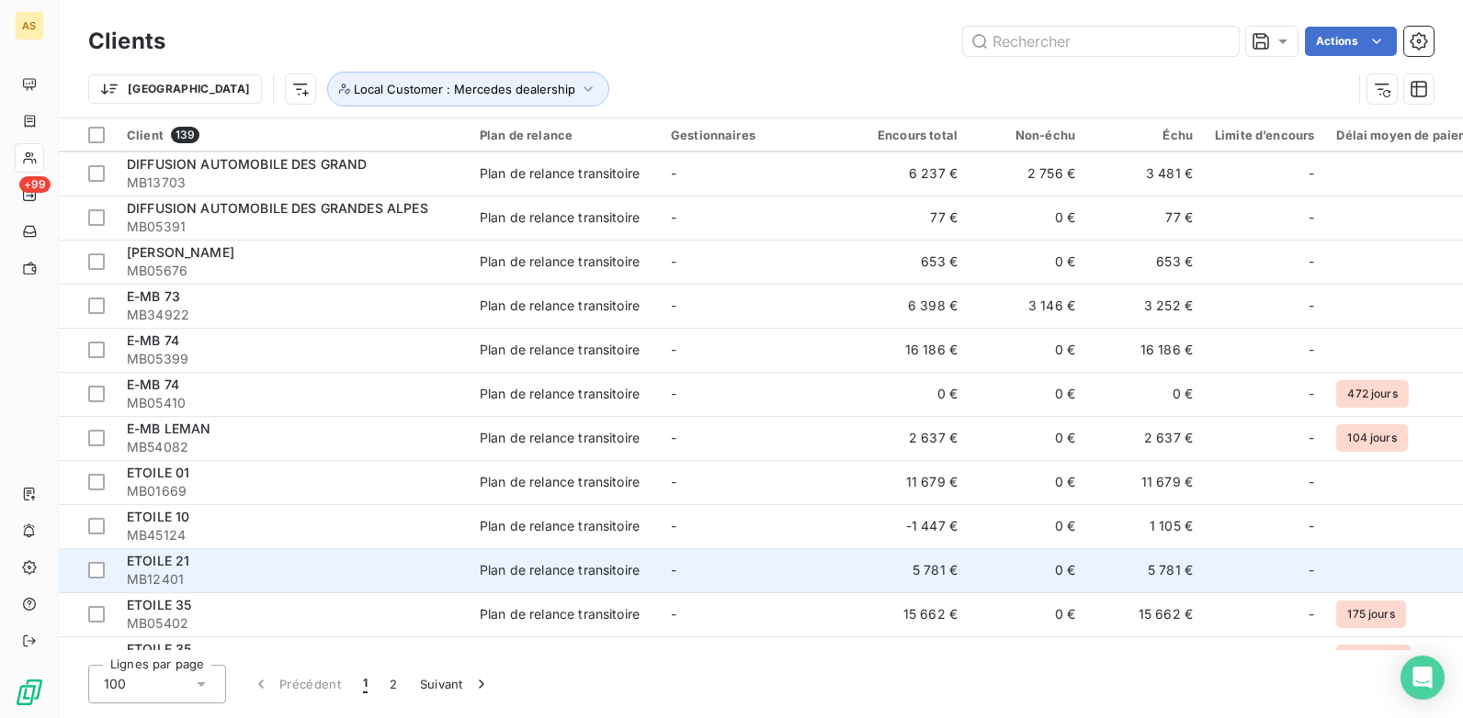
scroll to position [1470, 0]
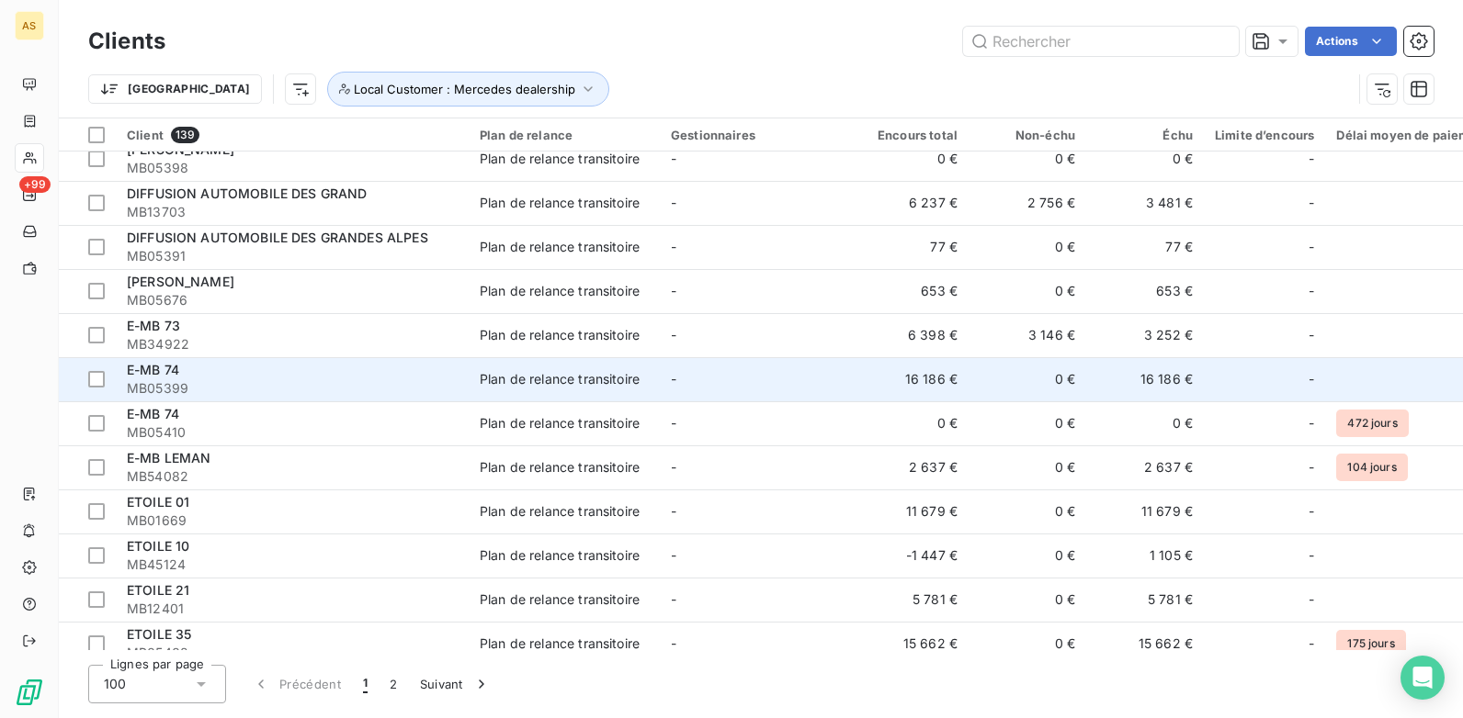
click at [1124, 379] on td "16 186 €" at bounding box center [1145, 379] width 118 height 44
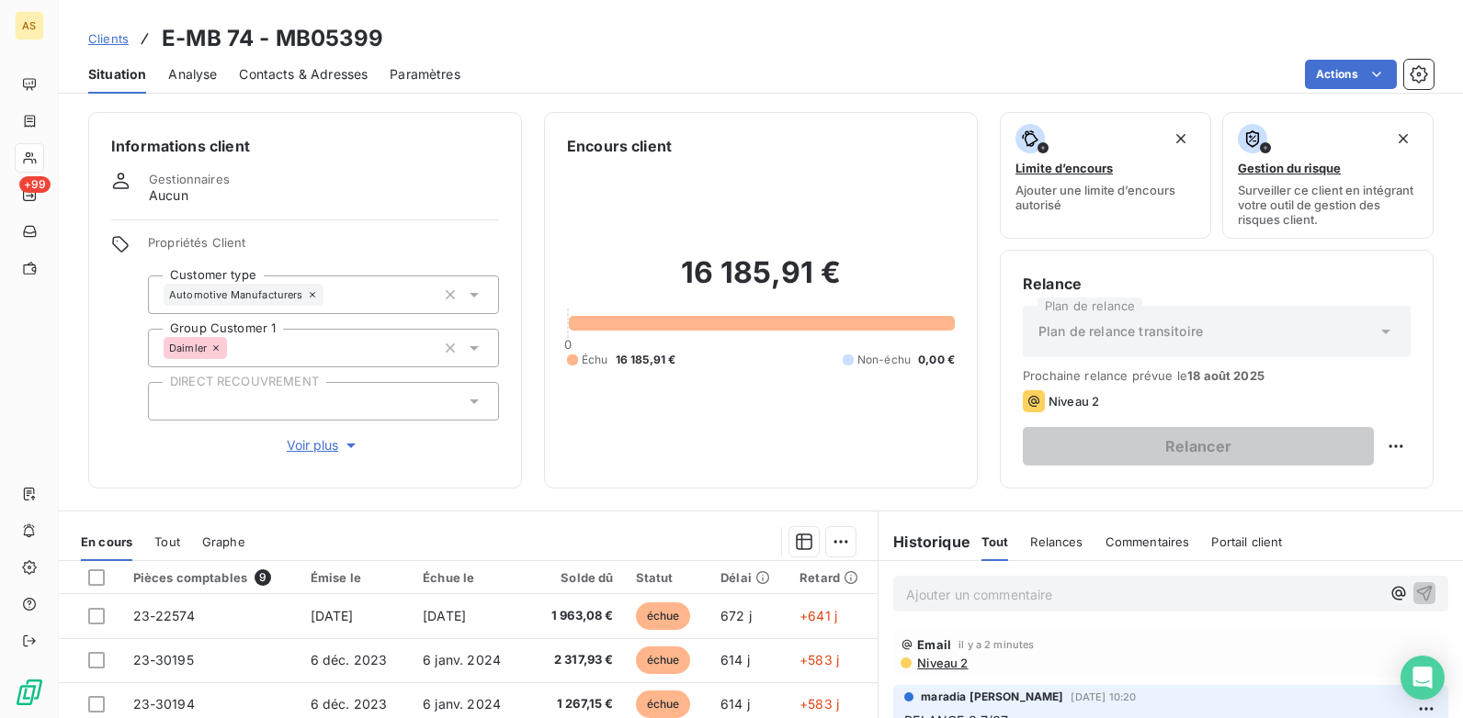
click at [928, 593] on p "Ajouter un commentaire ﻿" at bounding box center [1143, 594] width 474 height 23
click at [124, 40] on span "Clients" at bounding box center [108, 38] width 40 height 15
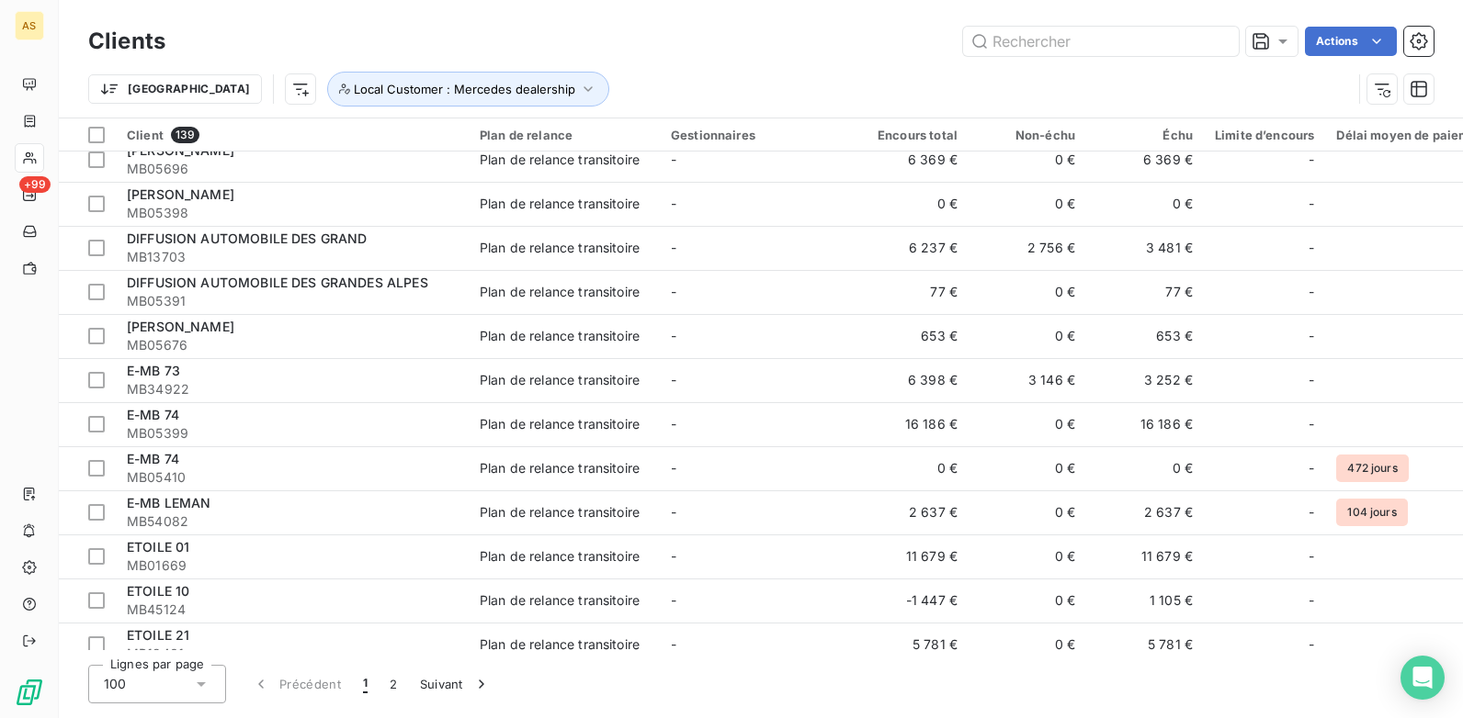
scroll to position [1470, 0]
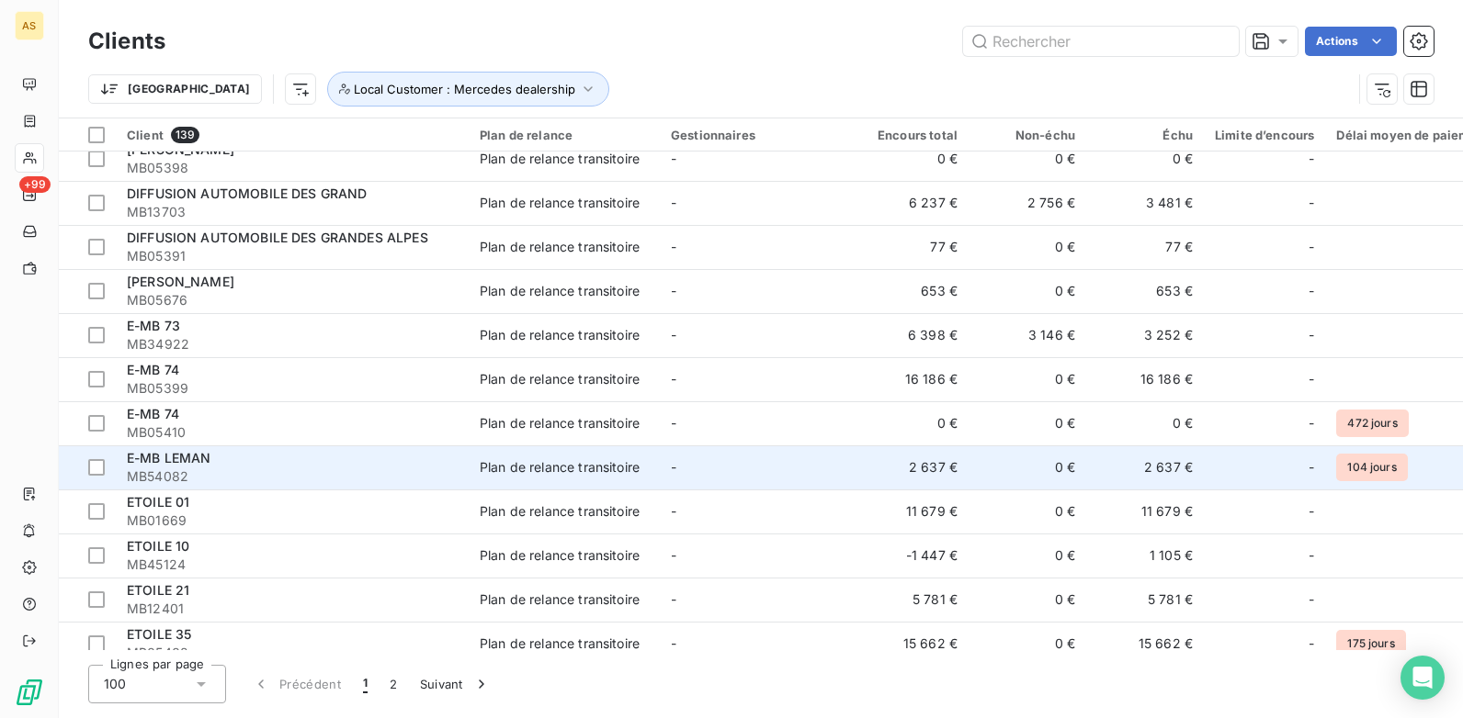
click at [341, 482] on span "MB54082" at bounding box center [292, 477] width 331 height 18
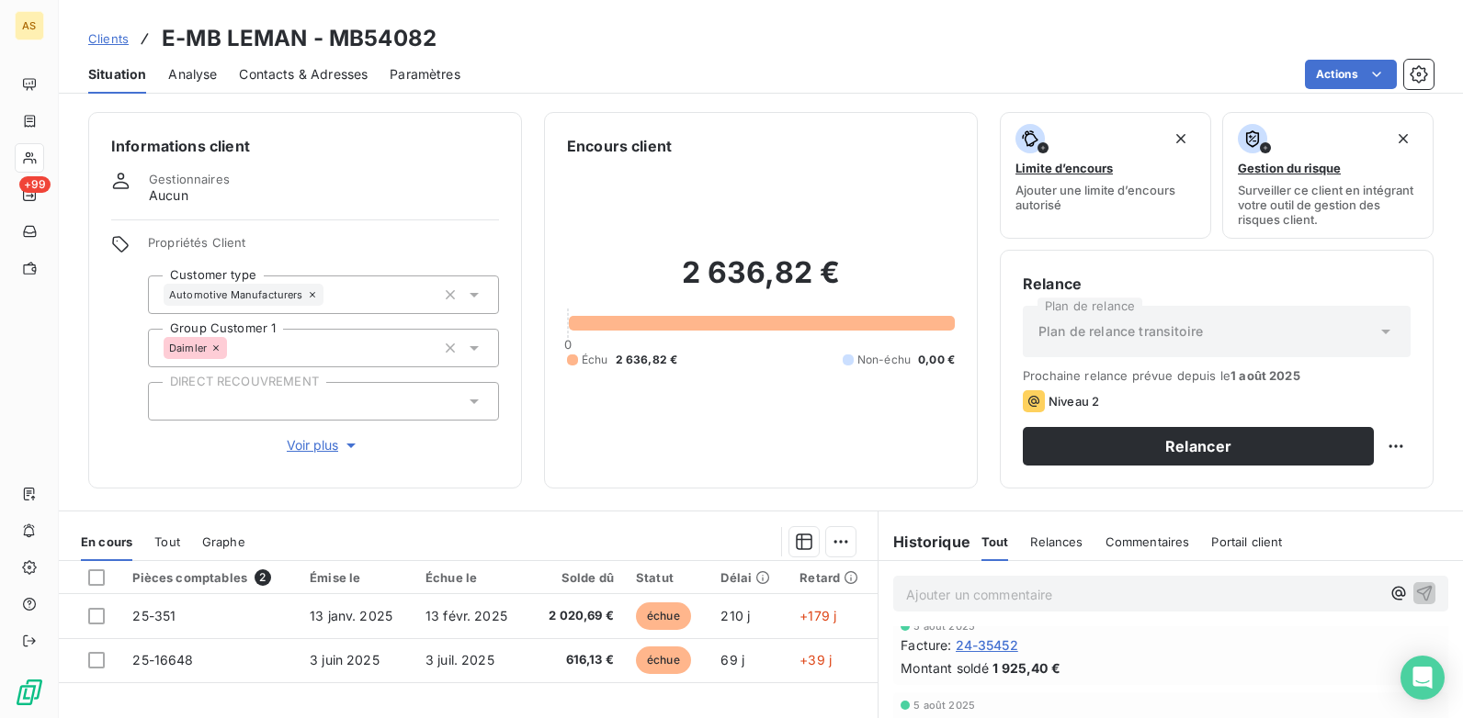
scroll to position [12, 0]
click at [318, 82] on span "Contacts & Adresses" at bounding box center [303, 74] width 129 height 18
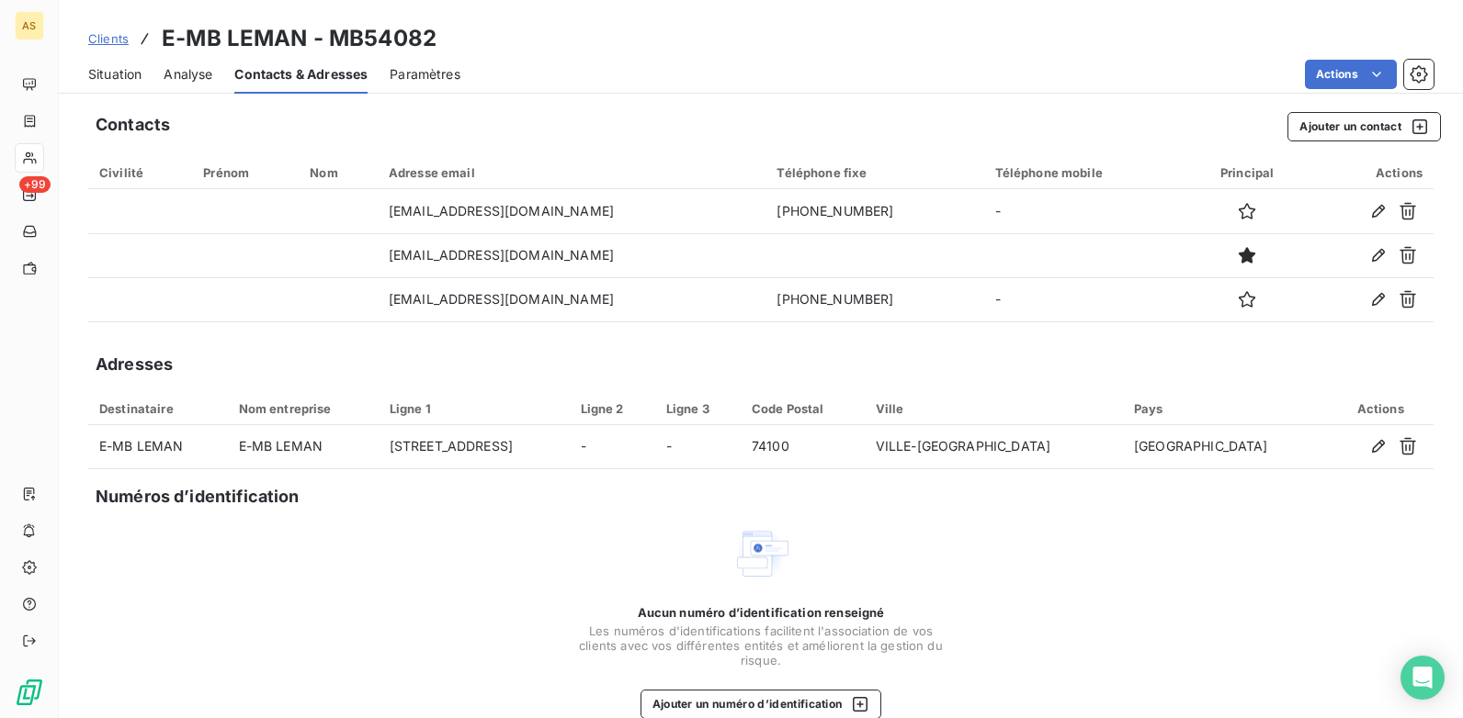
click at [1363, 309] on button "button" at bounding box center [1377, 299] width 29 height 29
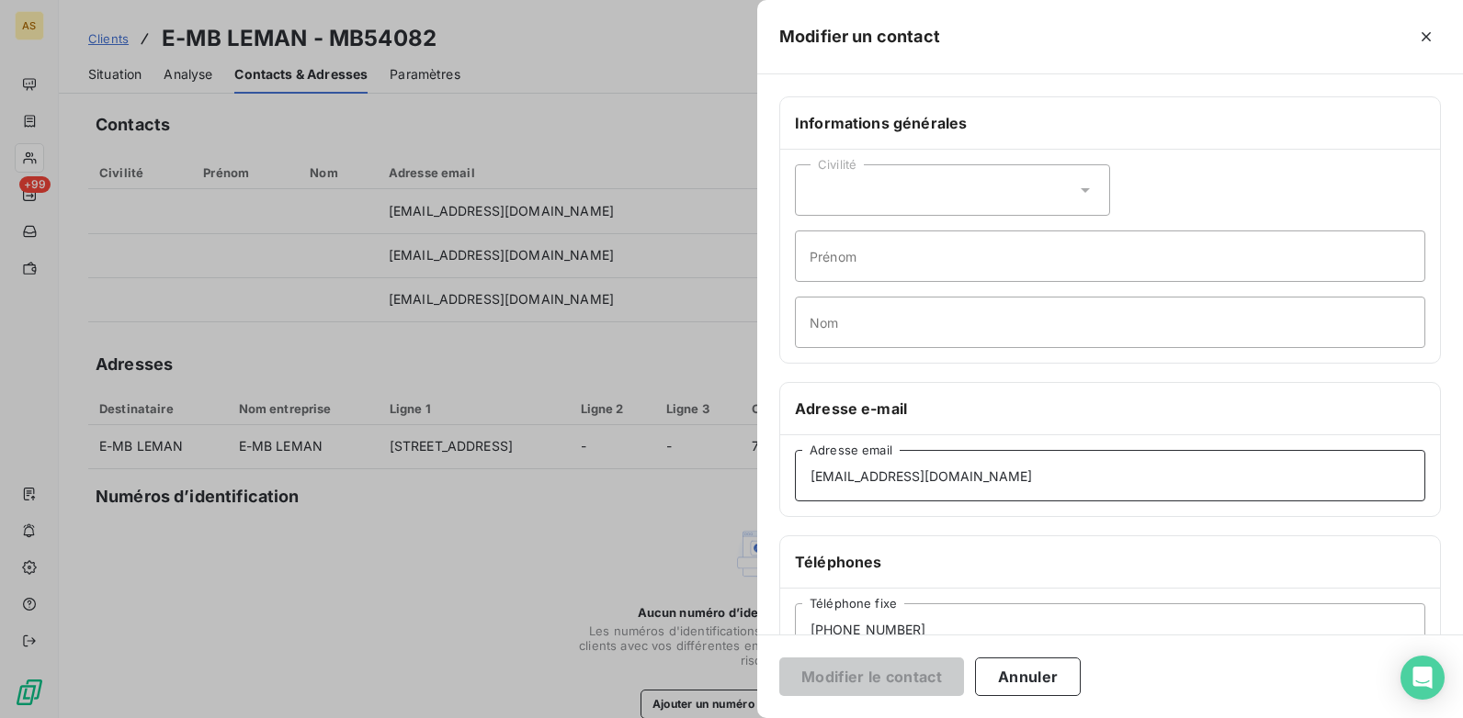
drag, startPoint x: 997, startPoint y: 472, endPoint x: 769, endPoint y: 482, distance: 228.1
click at [769, 482] on div "Informations générales Civilité Prénom Nom Adresse e-mail clescuyer@emleman.com…" at bounding box center [1110, 504] width 706 height 816
click at [125, 73] on div at bounding box center [731, 359] width 1463 height 718
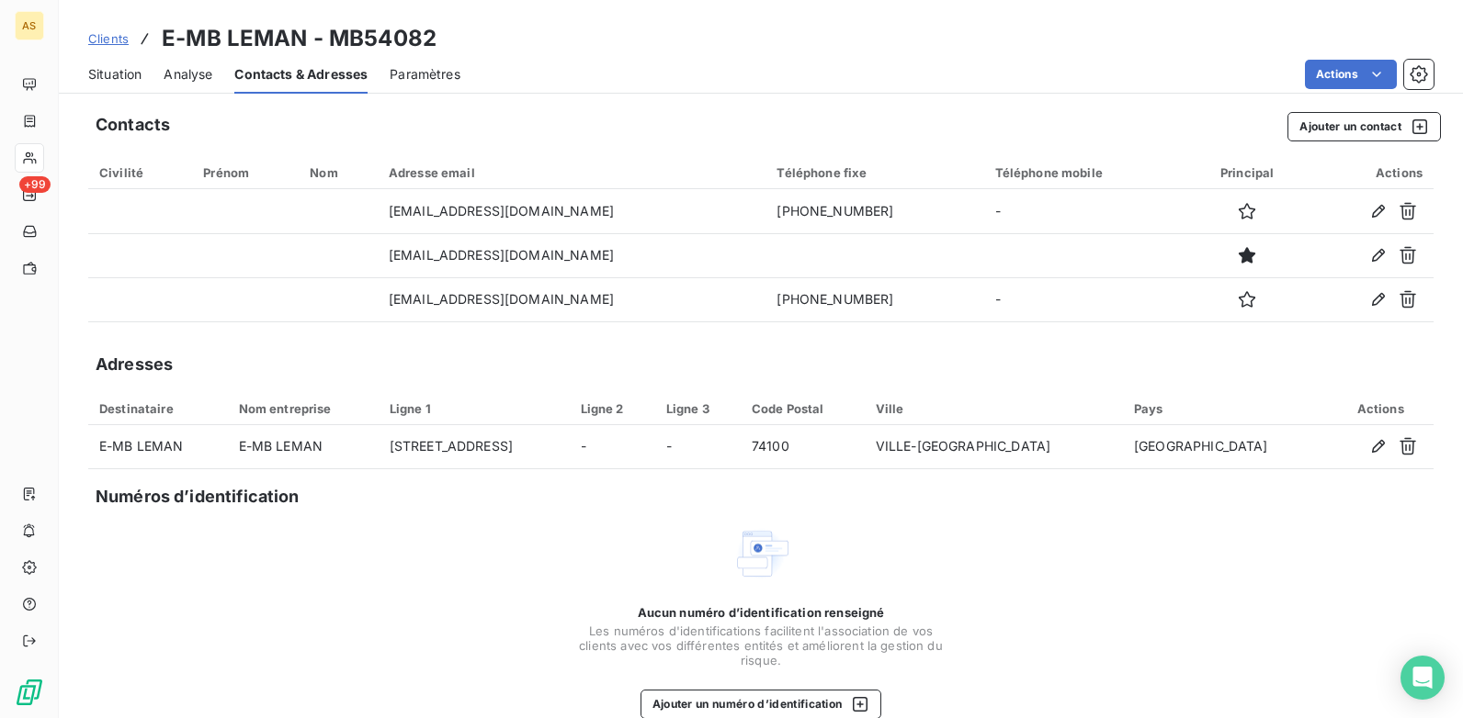
click at [134, 75] on span "Situation" at bounding box center [114, 74] width 53 height 18
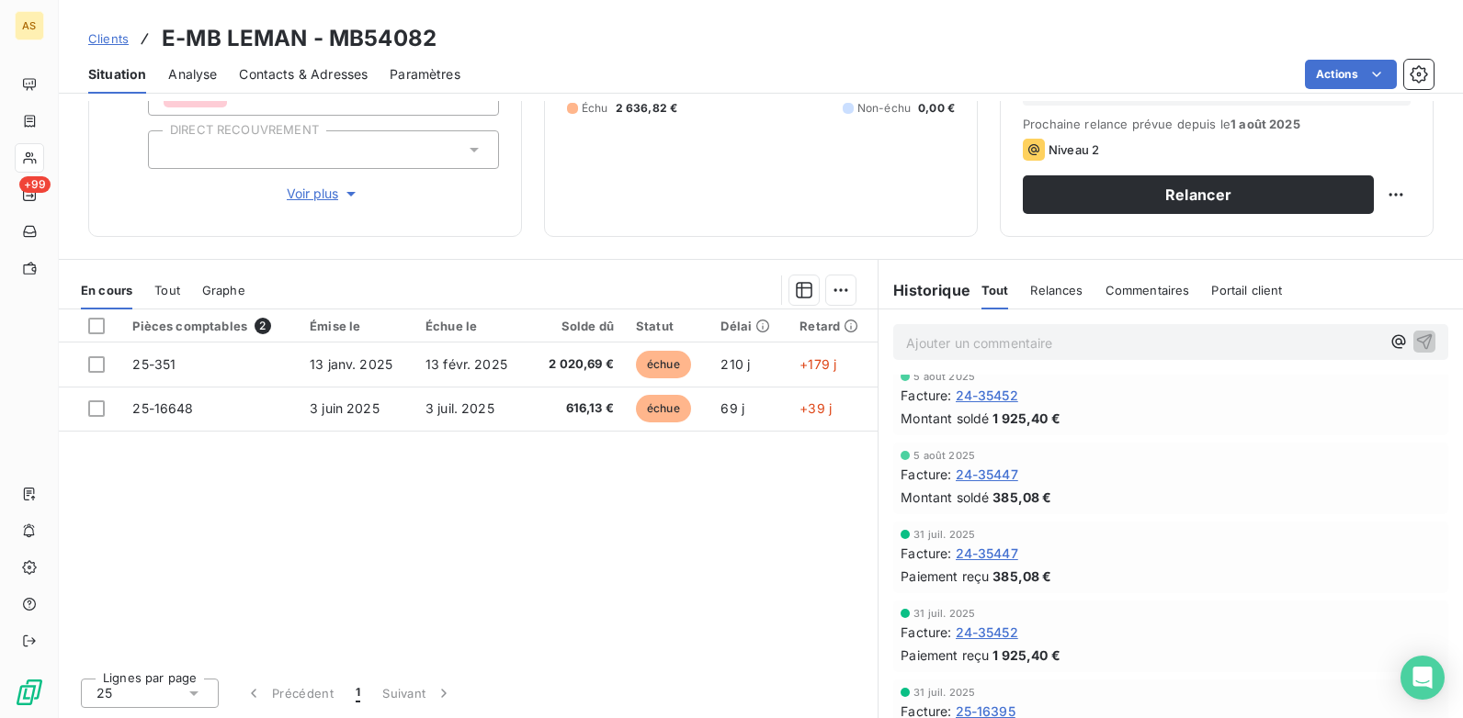
scroll to position [0, 0]
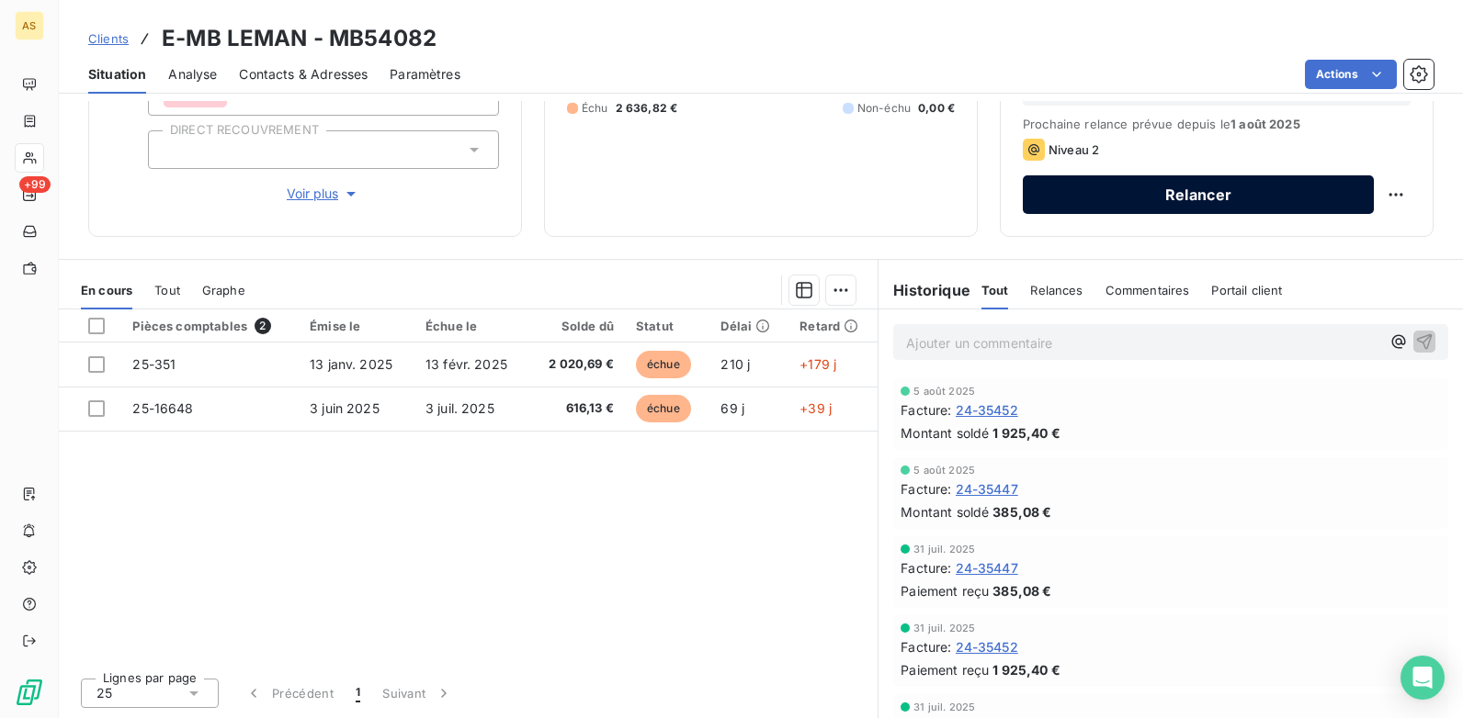
click at [1131, 188] on button "Relancer" at bounding box center [1197, 194] width 351 height 39
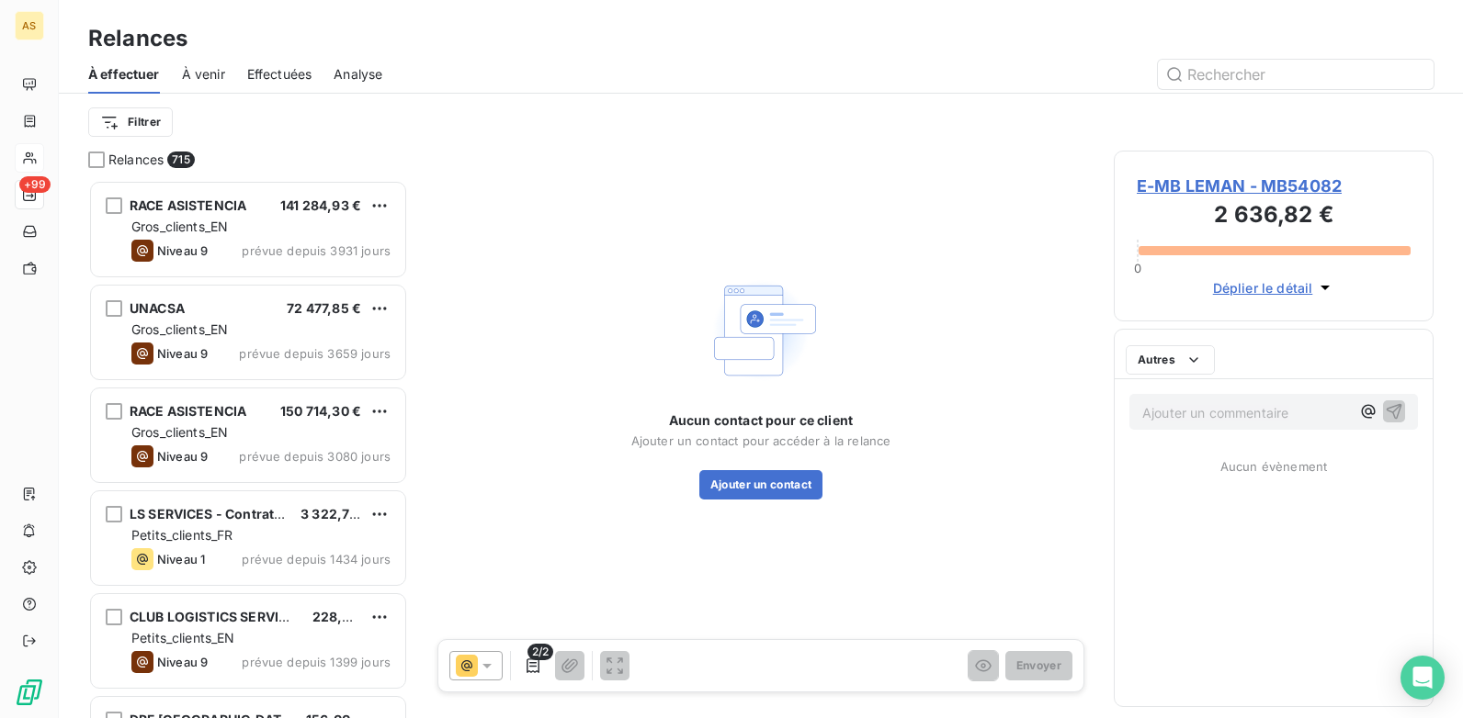
scroll to position [525, 306]
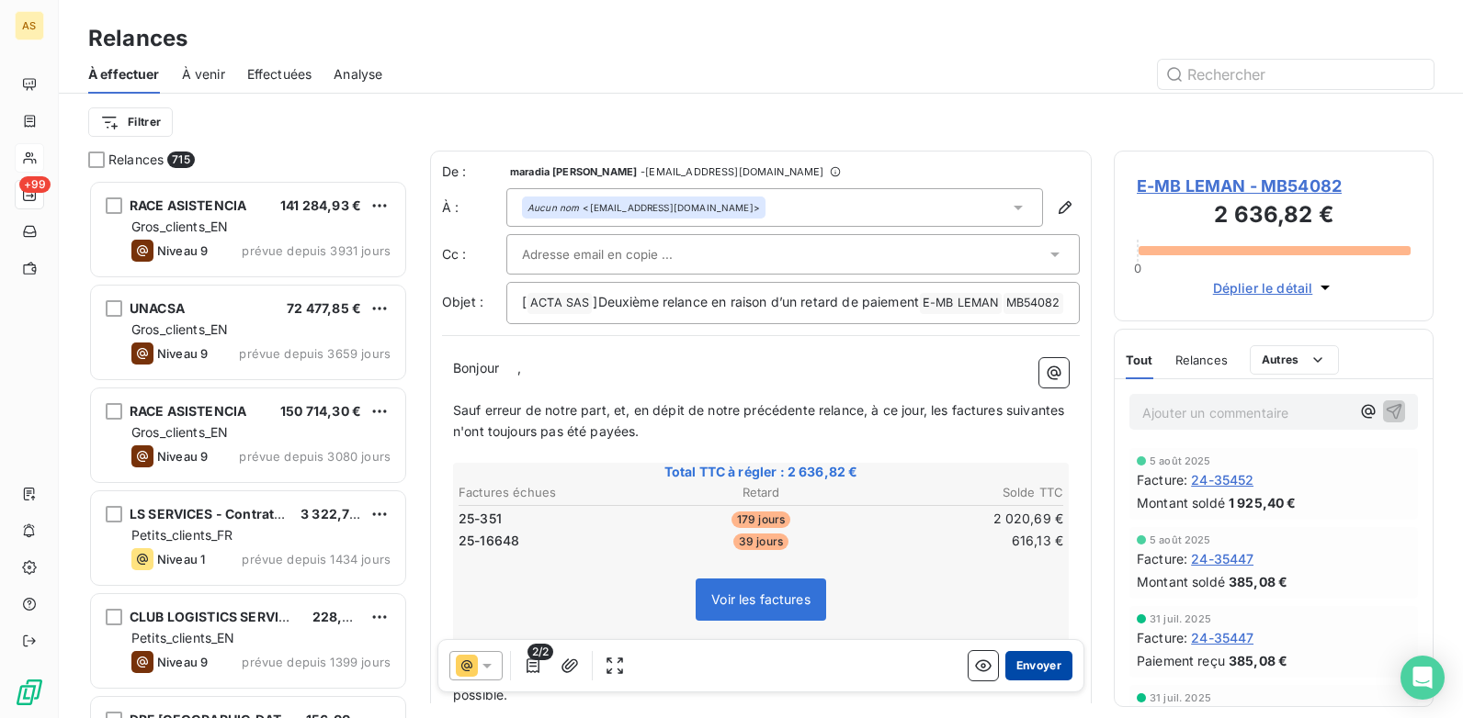
click at [1045, 662] on button "Envoyer" at bounding box center [1038, 665] width 67 height 29
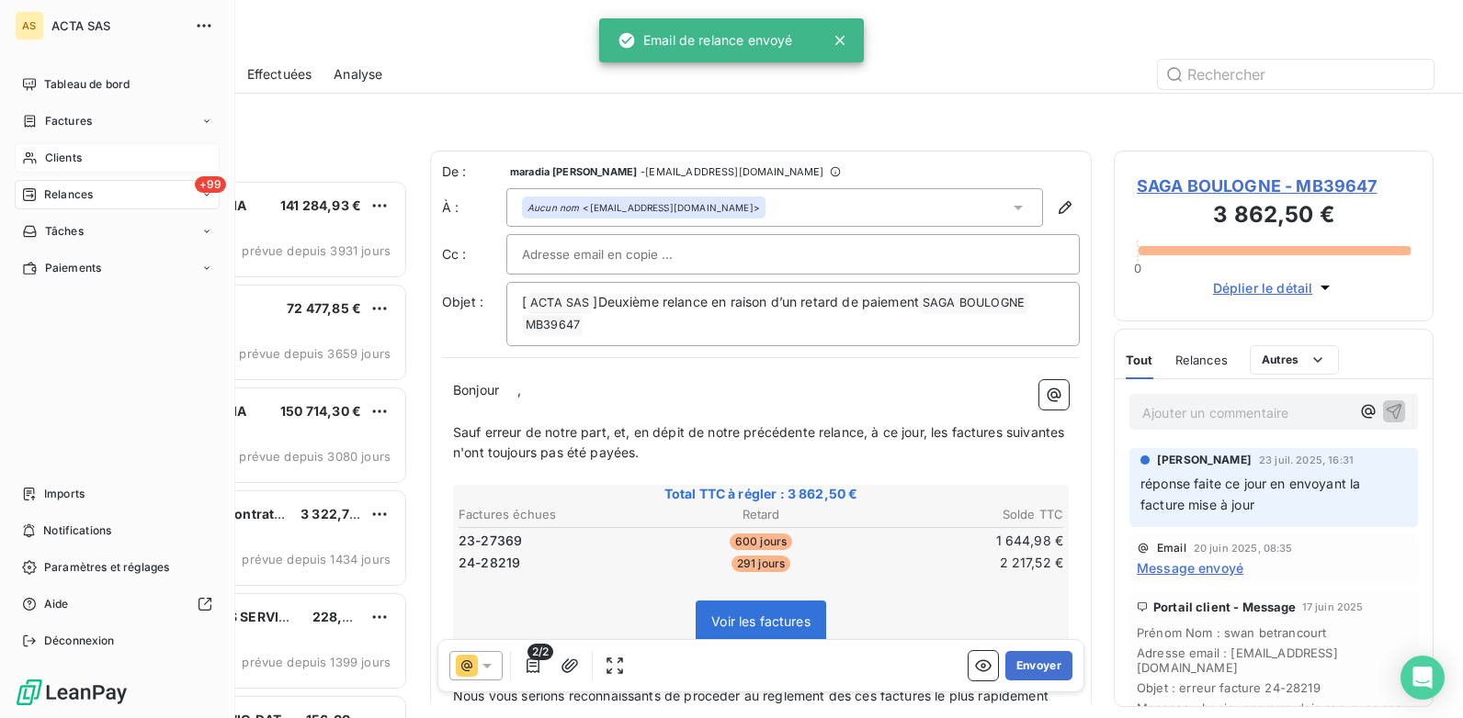
click at [42, 154] on div "Clients" at bounding box center [117, 157] width 205 height 29
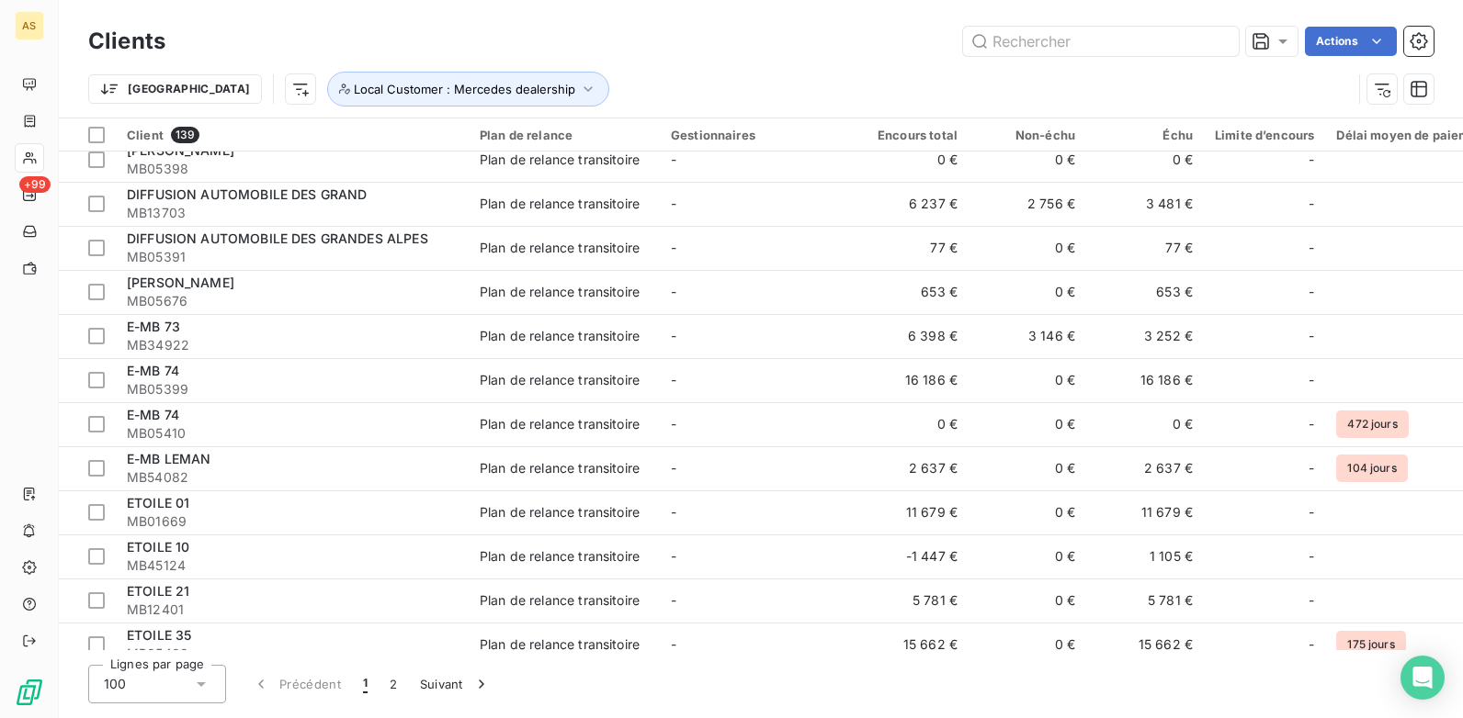
scroll to position [1470, 0]
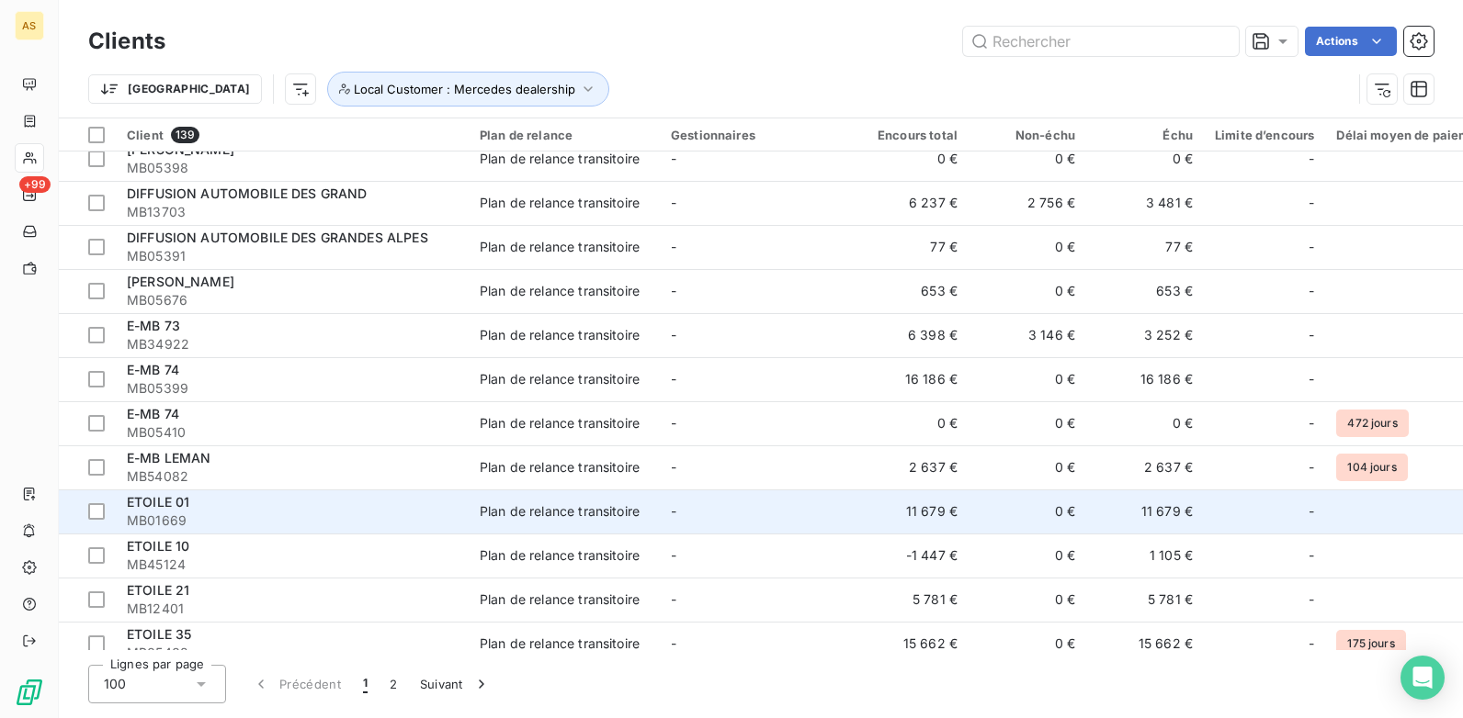
click at [352, 509] on div "ETOILE 01" at bounding box center [292, 502] width 331 height 18
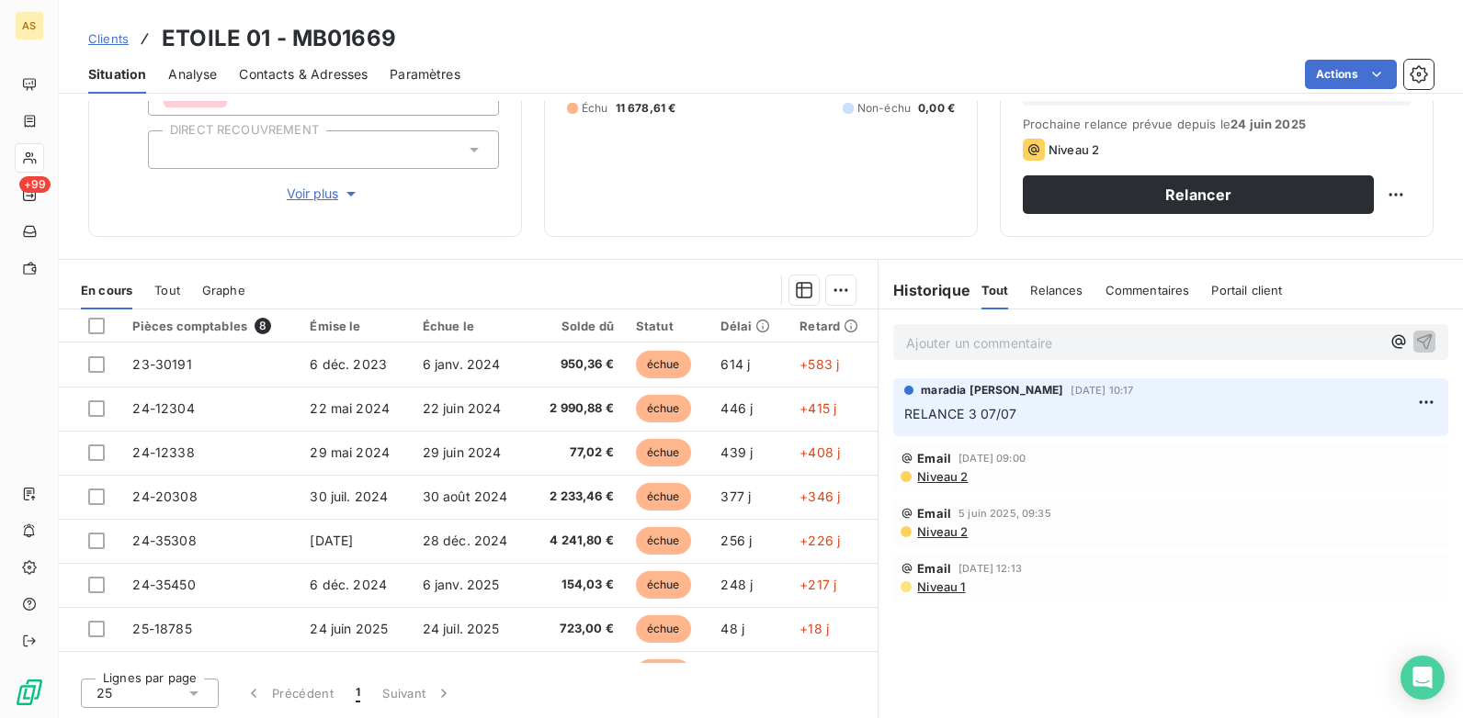
click at [311, 75] on span "Contacts & Adresses" at bounding box center [303, 74] width 129 height 18
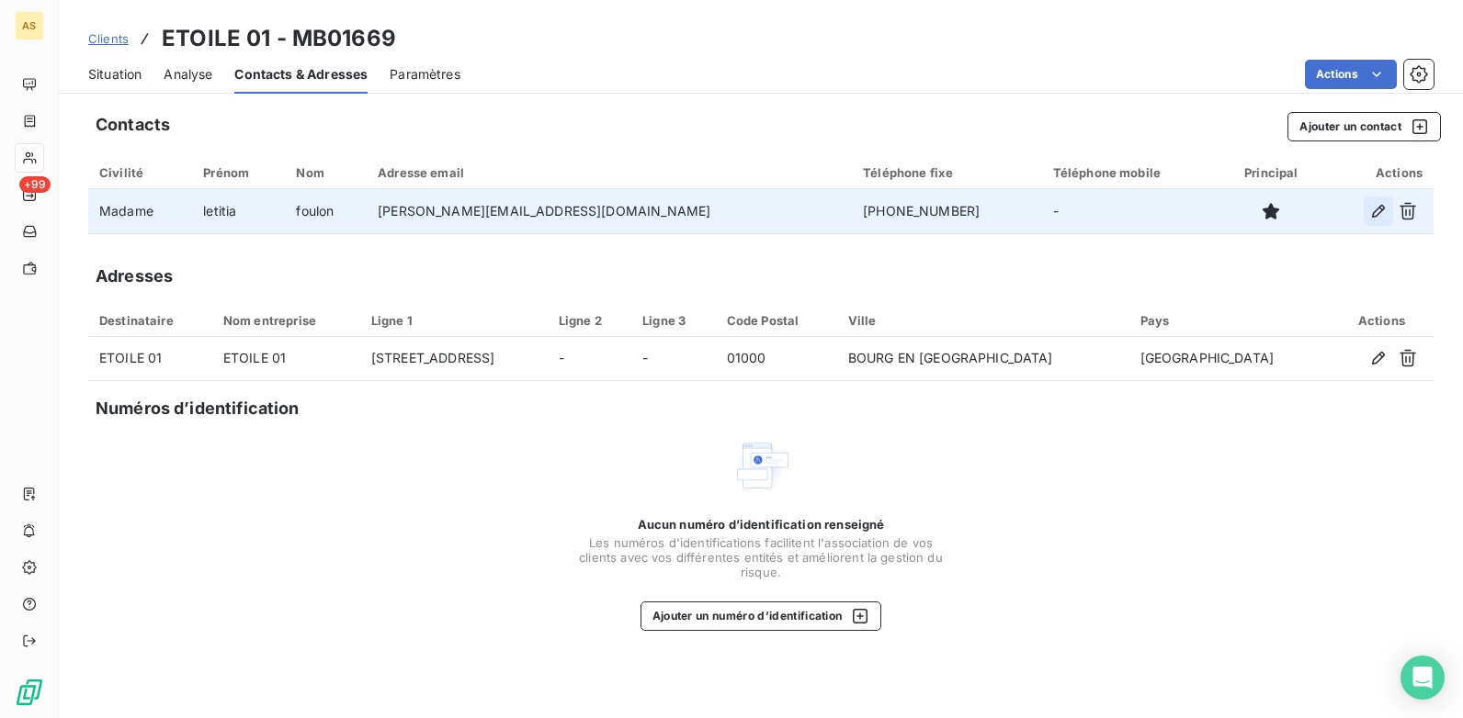
click at [1370, 213] on icon "button" at bounding box center [1378, 211] width 18 height 18
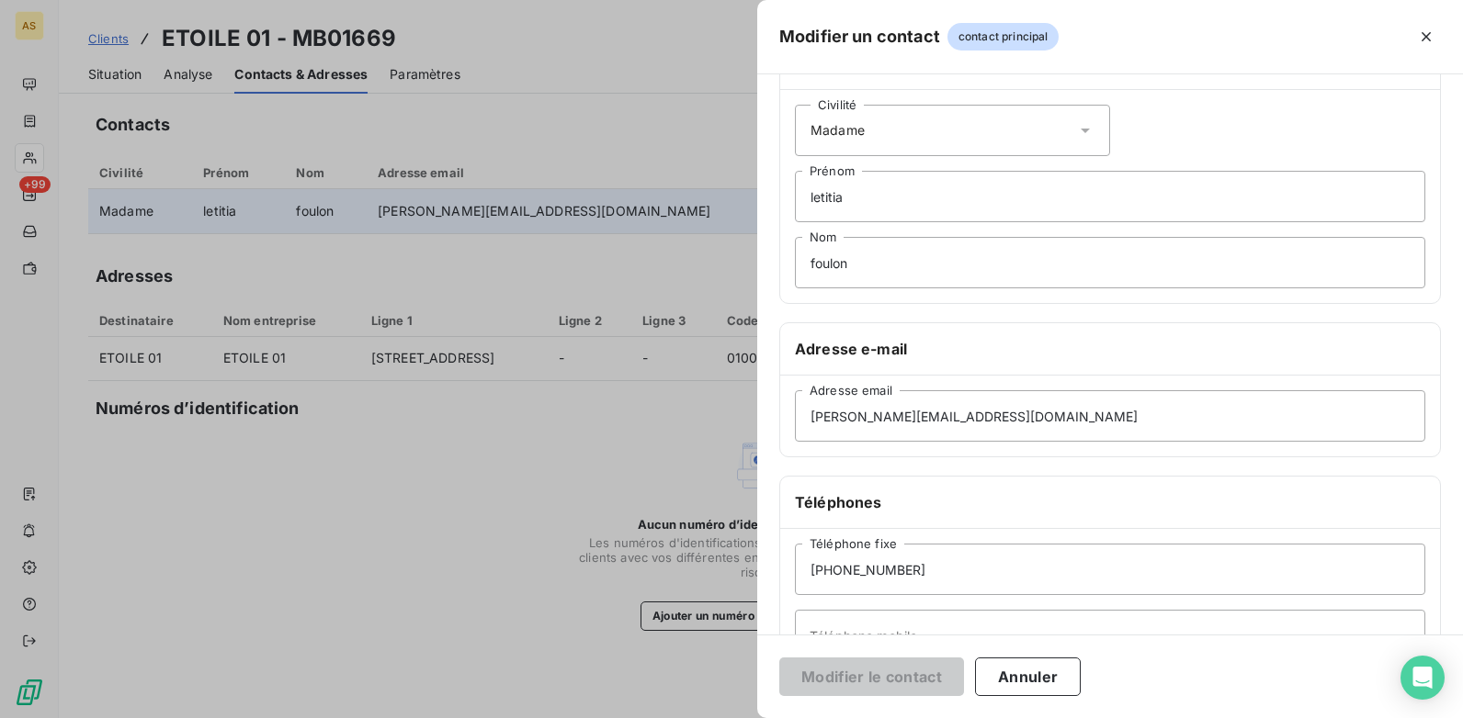
scroll to position [92, 0]
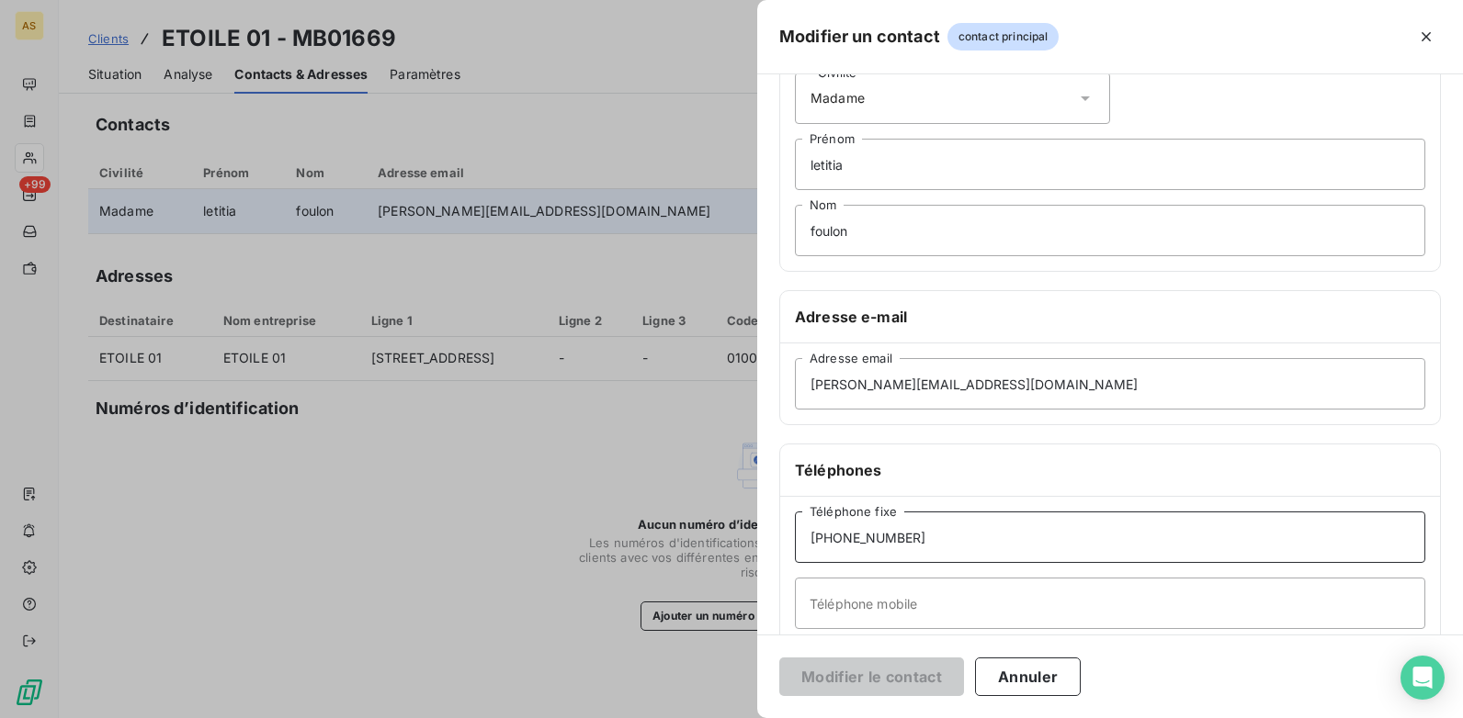
drag, startPoint x: 924, startPoint y: 547, endPoint x: 809, endPoint y: 548, distance: 114.8
click at [809, 548] on input "+3347794445" at bounding box center [1110, 537] width 630 height 51
drag, startPoint x: 441, startPoint y: 556, endPoint x: 390, endPoint y: 440, distance: 126.7
click at [440, 556] on div at bounding box center [731, 359] width 1463 height 718
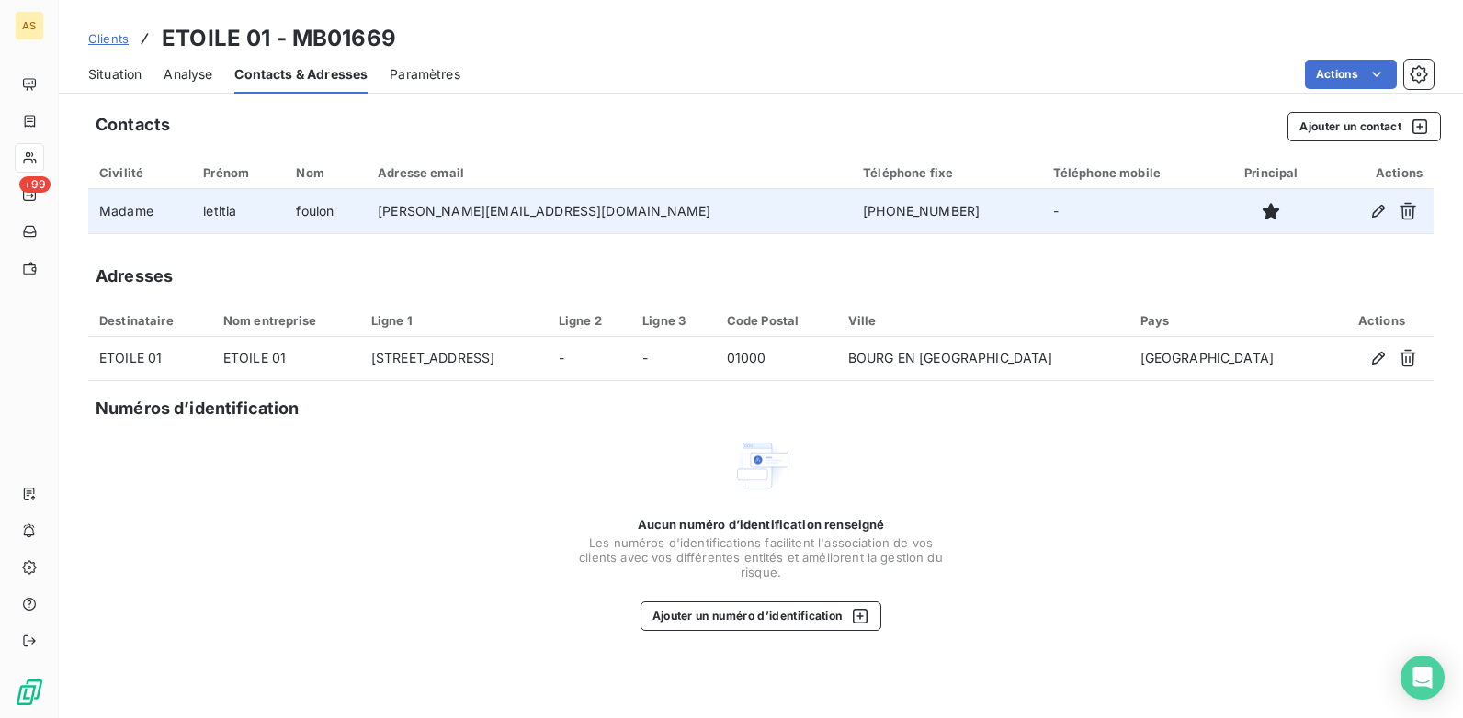
drag, startPoint x: 94, startPoint y: 73, endPoint x: 94, endPoint y: 87, distance: 13.8
click at [94, 74] on span "Situation" at bounding box center [114, 74] width 53 height 18
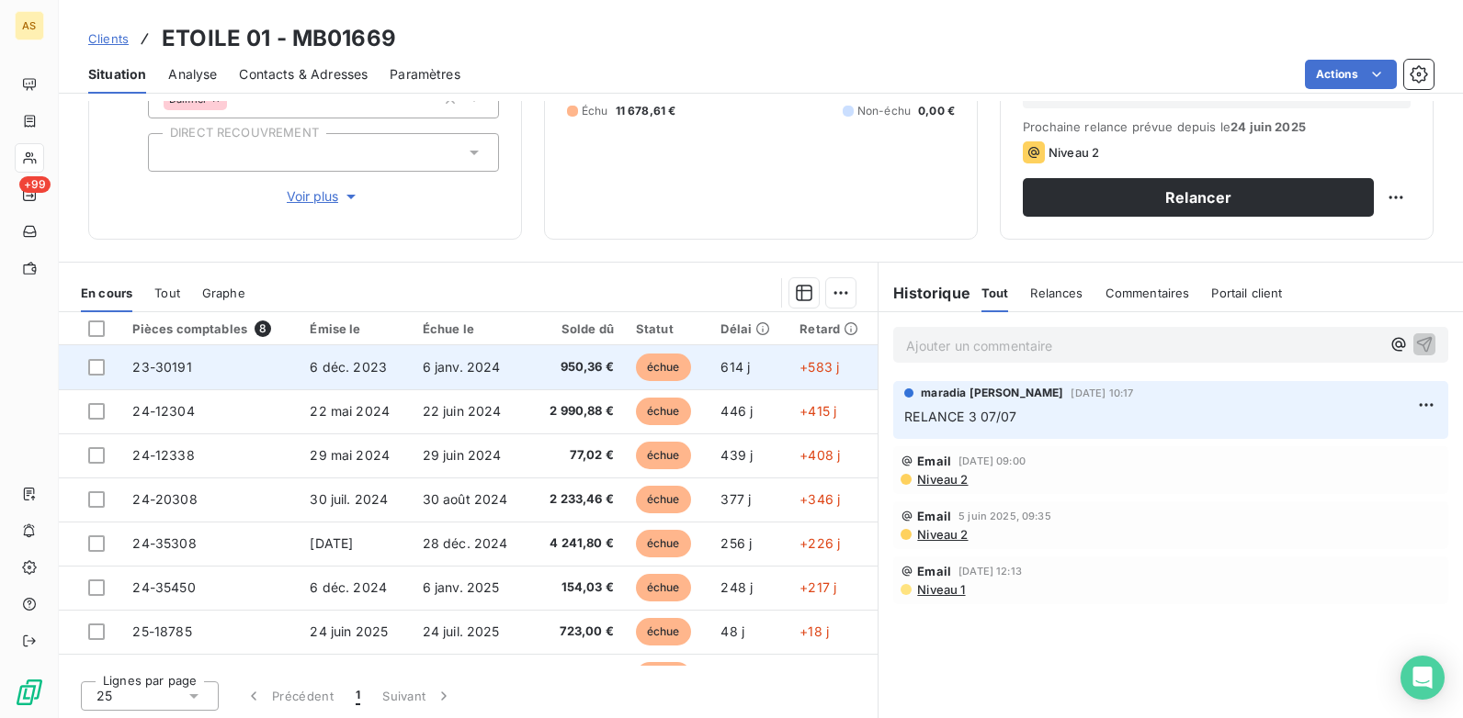
scroll to position [252, 0]
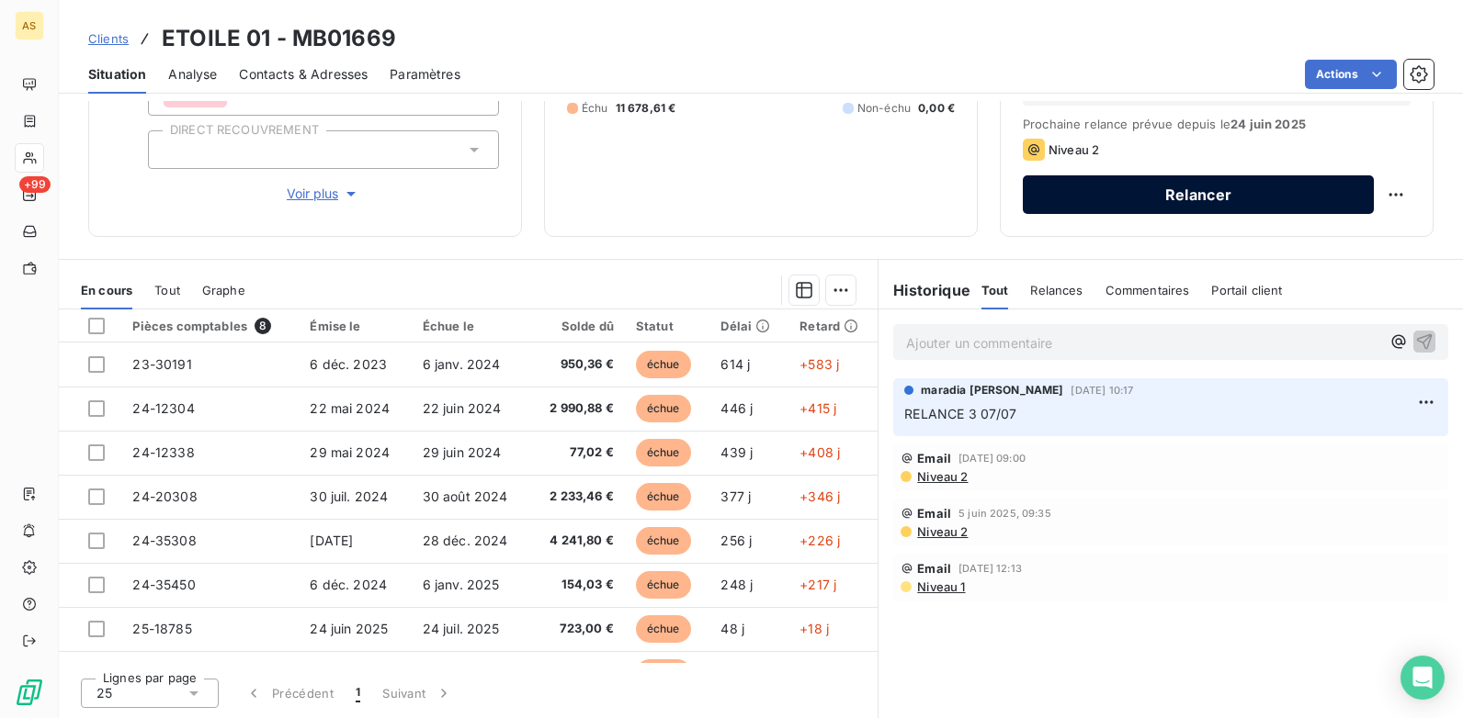
click at [1193, 202] on button "Relancer" at bounding box center [1197, 194] width 351 height 39
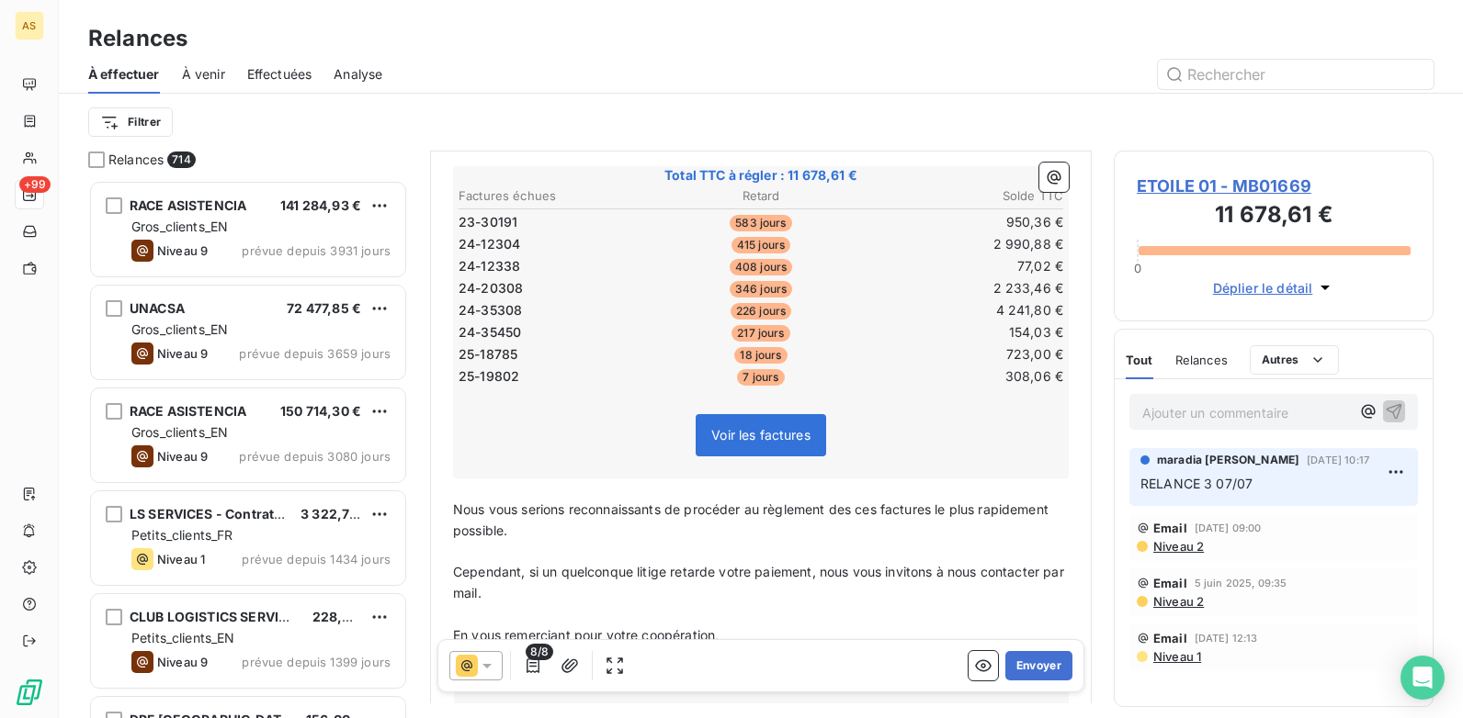
scroll to position [460, 0]
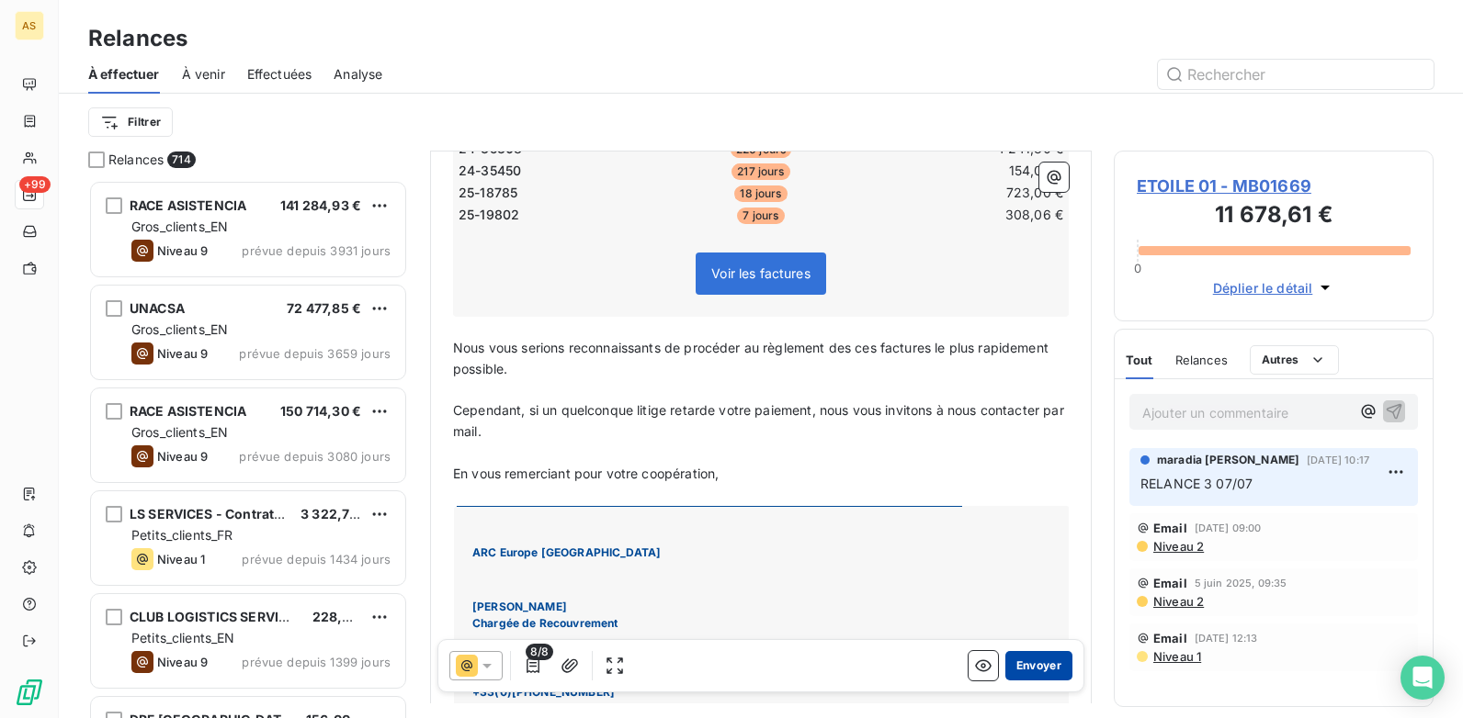
click at [1023, 667] on button "Envoyer" at bounding box center [1038, 665] width 67 height 29
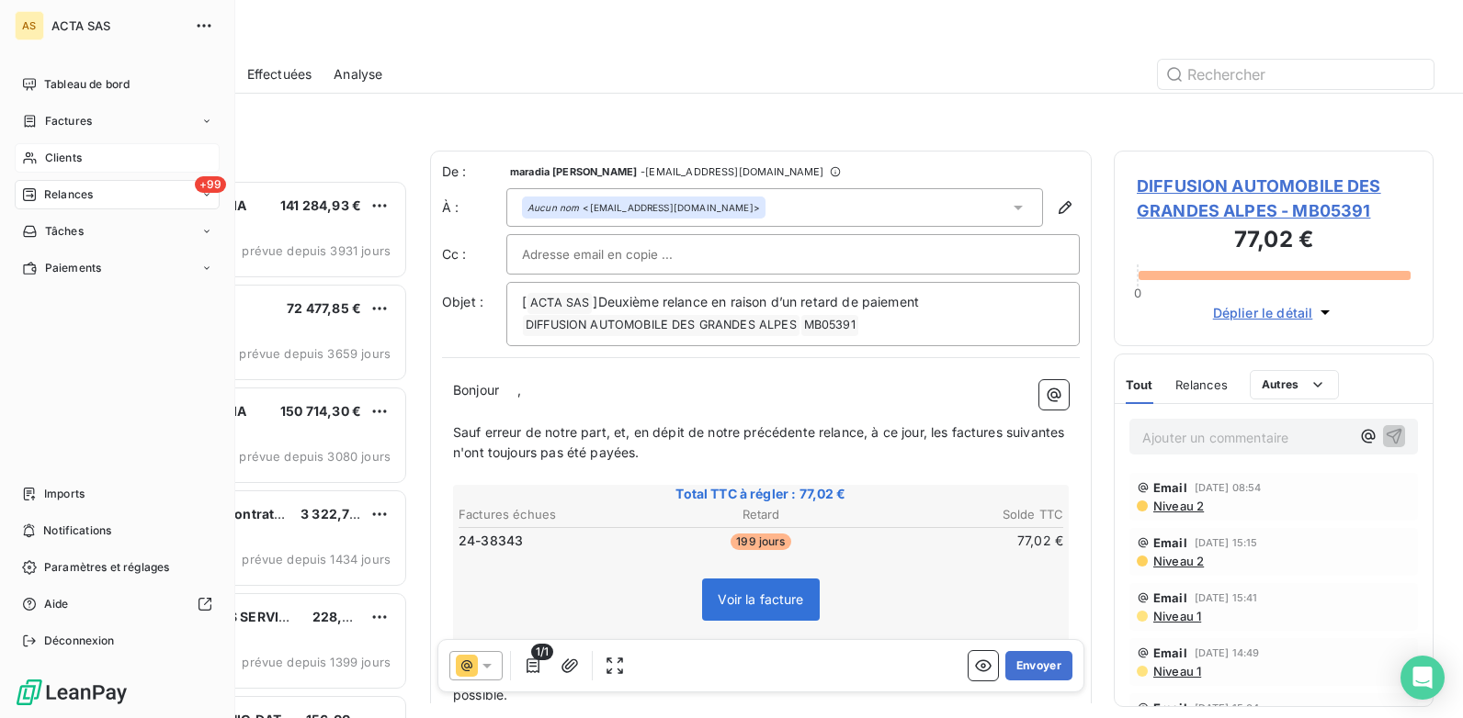
click at [67, 154] on span "Clients" at bounding box center [63, 158] width 37 height 17
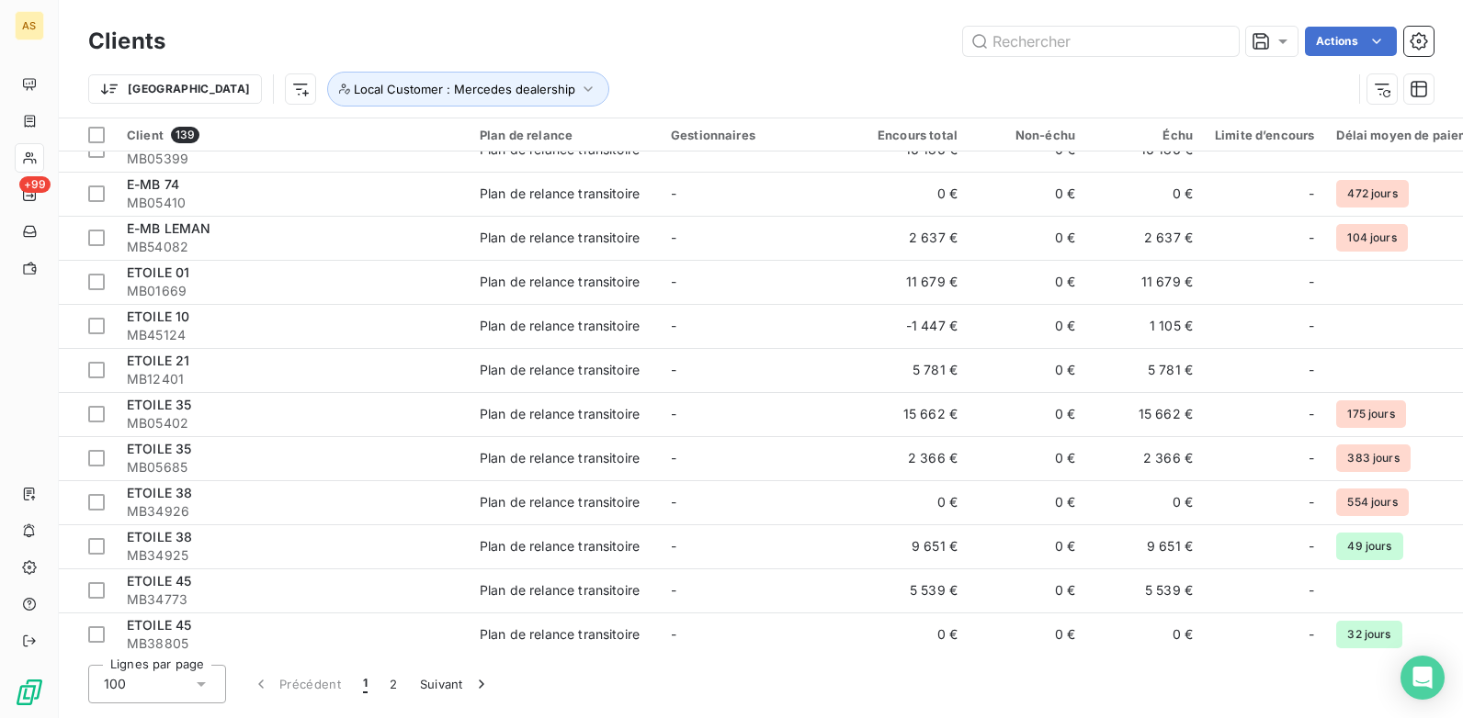
scroll to position [1654, 0]
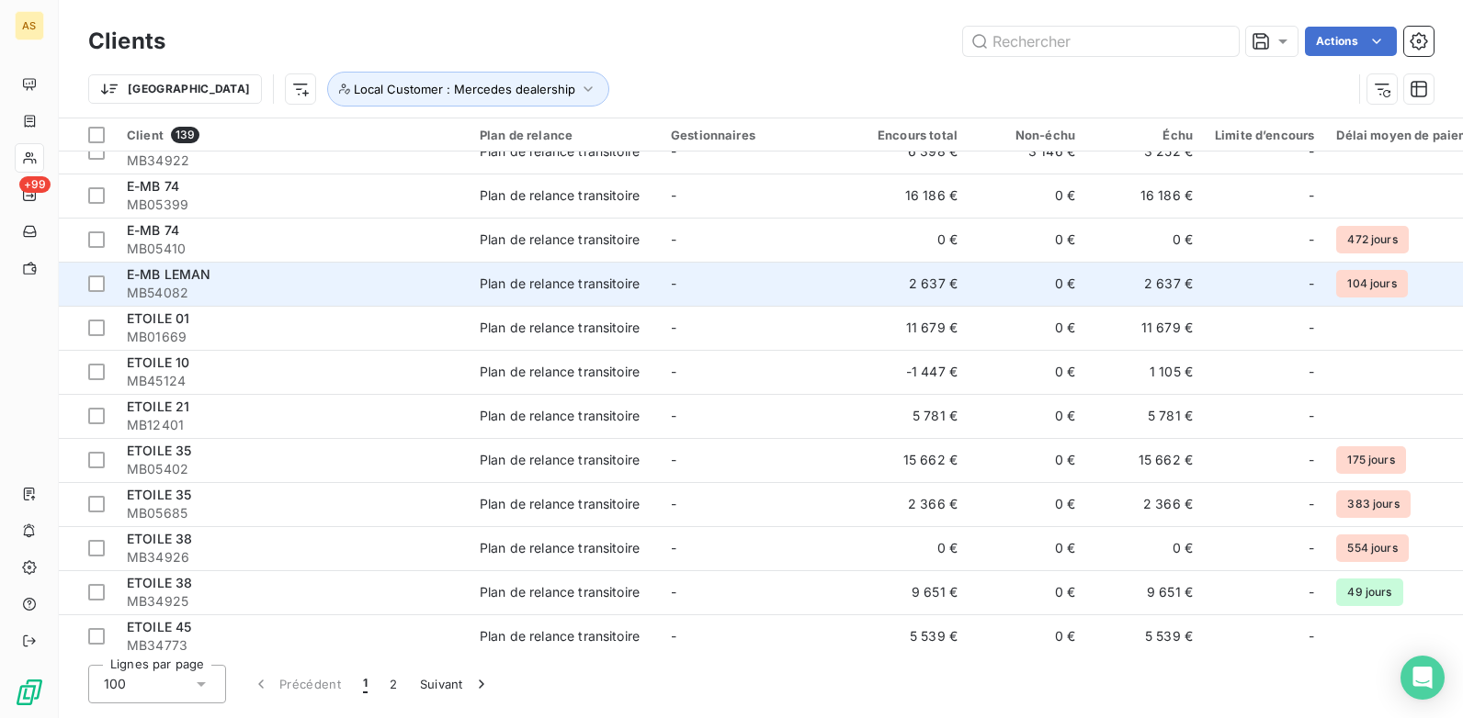
click at [742, 270] on td "-" at bounding box center [755, 284] width 191 height 44
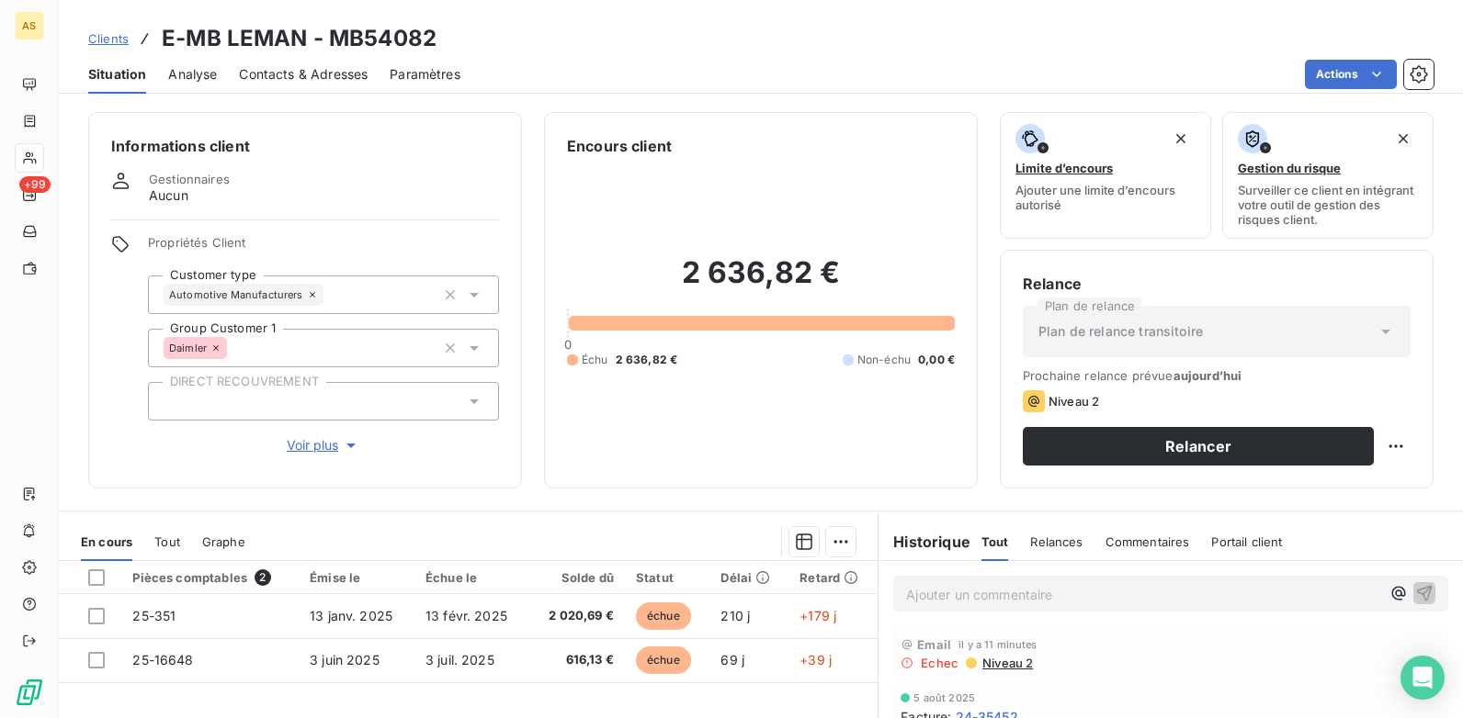
click at [274, 76] on span "Contacts & Adresses" at bounding box center [303, 74] width 129 height 18
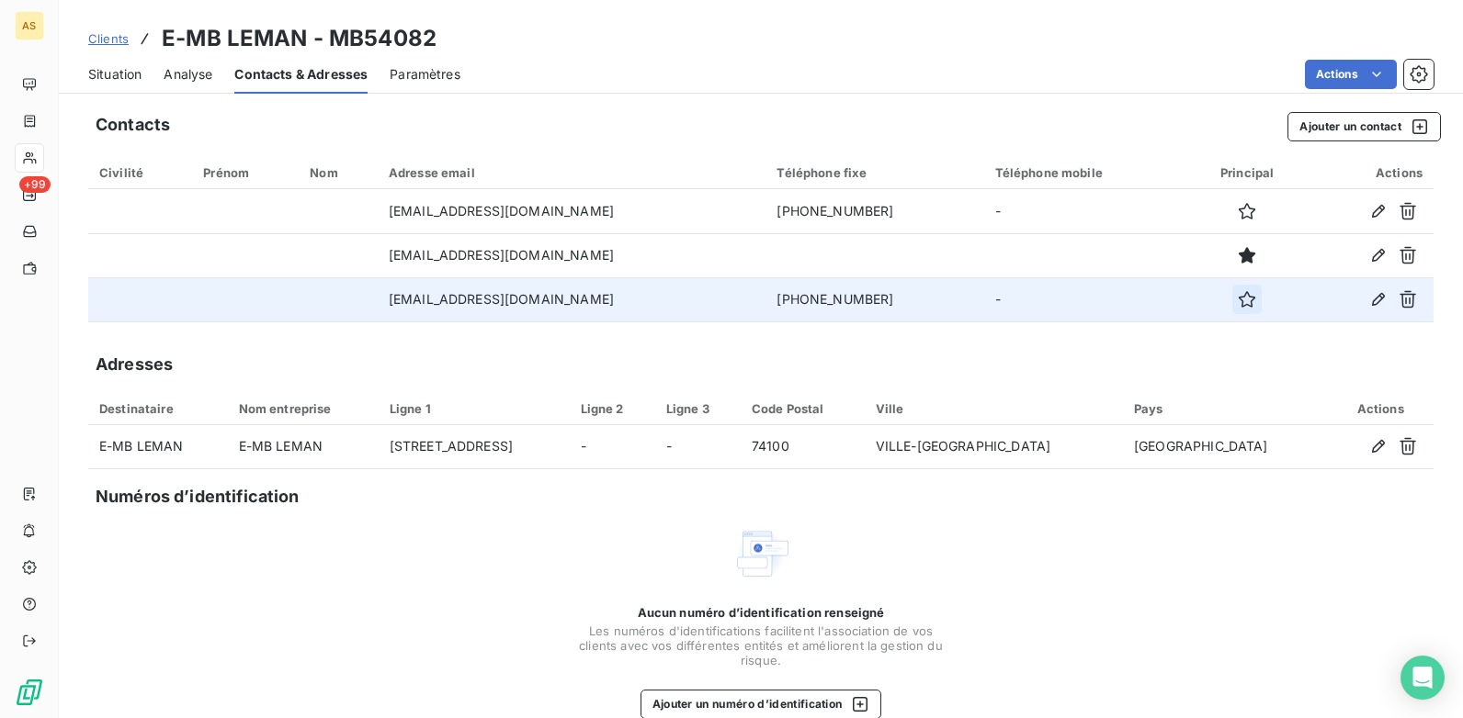
click at [1238, 306] on icon "button" at bounding box center [1246, 299] width 17 height 17
click at [106, 69] on span "Situation" at bounding box center [114, 74] width 53 height 18
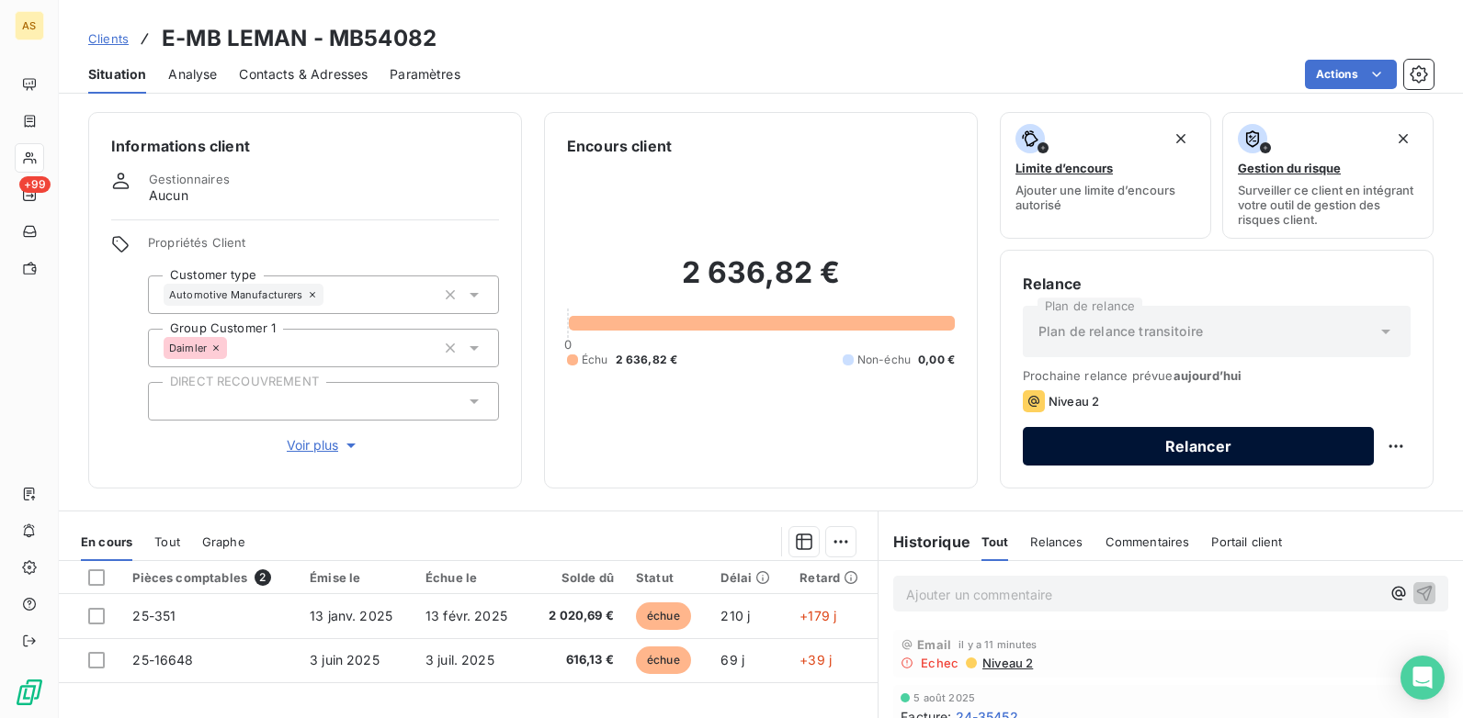
click at [1162, 439] on button "Relancer" at bounding box center [1197, 446] width 351 height 39
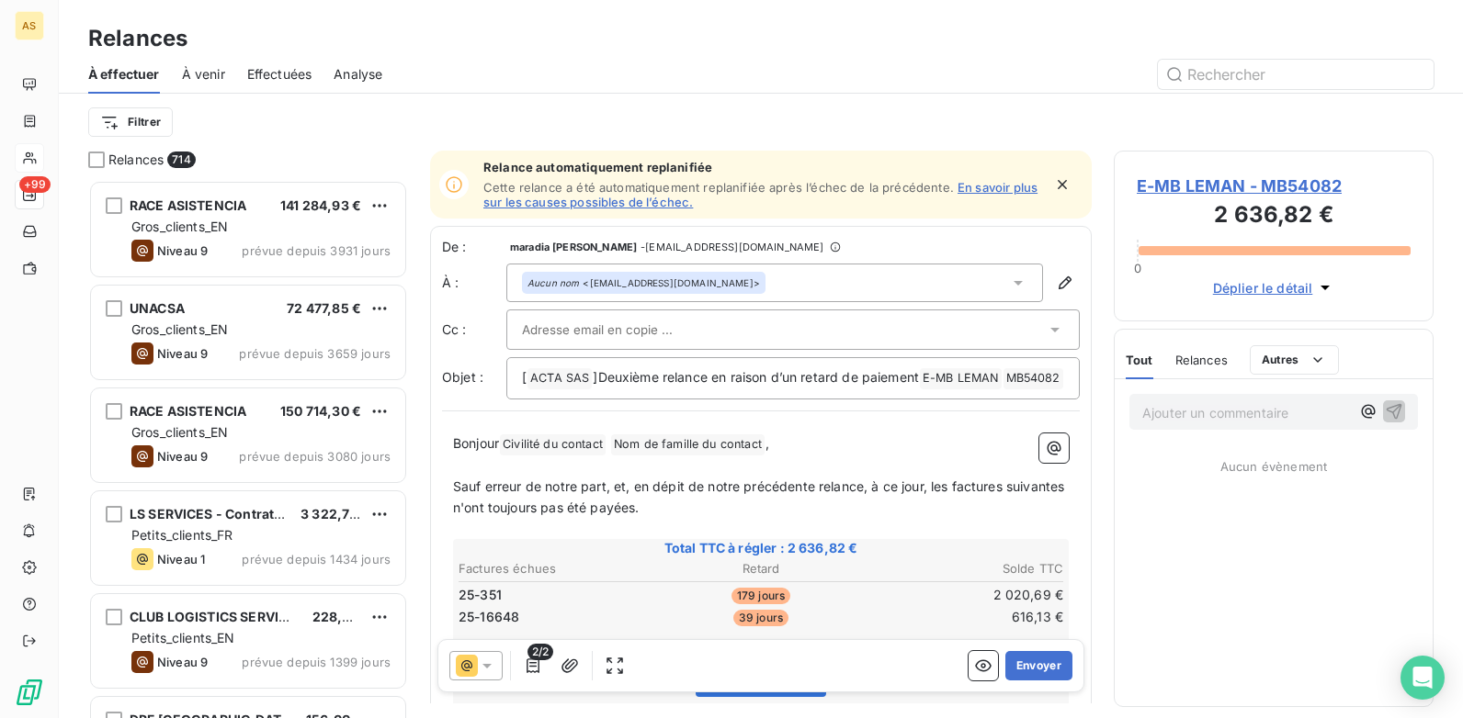
scroll to position [525, 306]
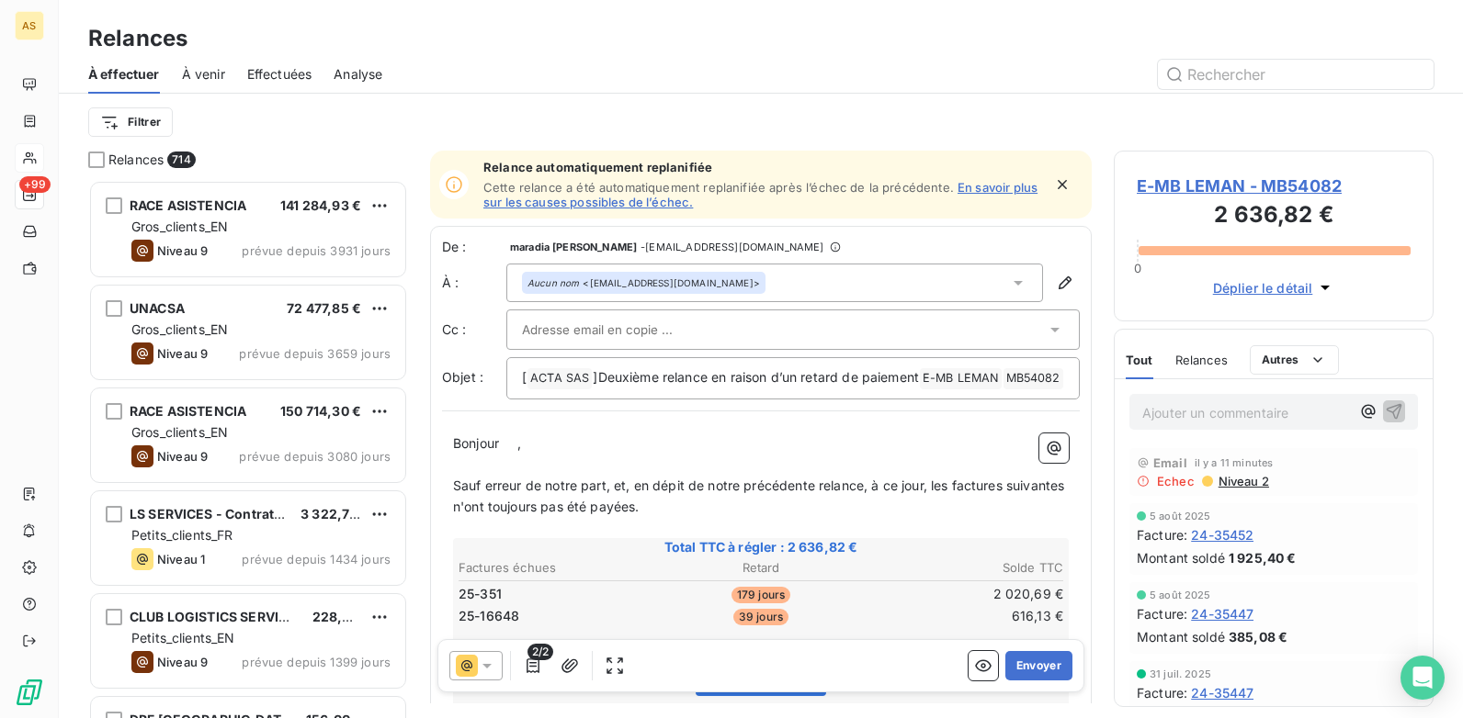
click at [1034, 627] on td "616,13 €" at bounding box center [963, 616] width 201 height 20
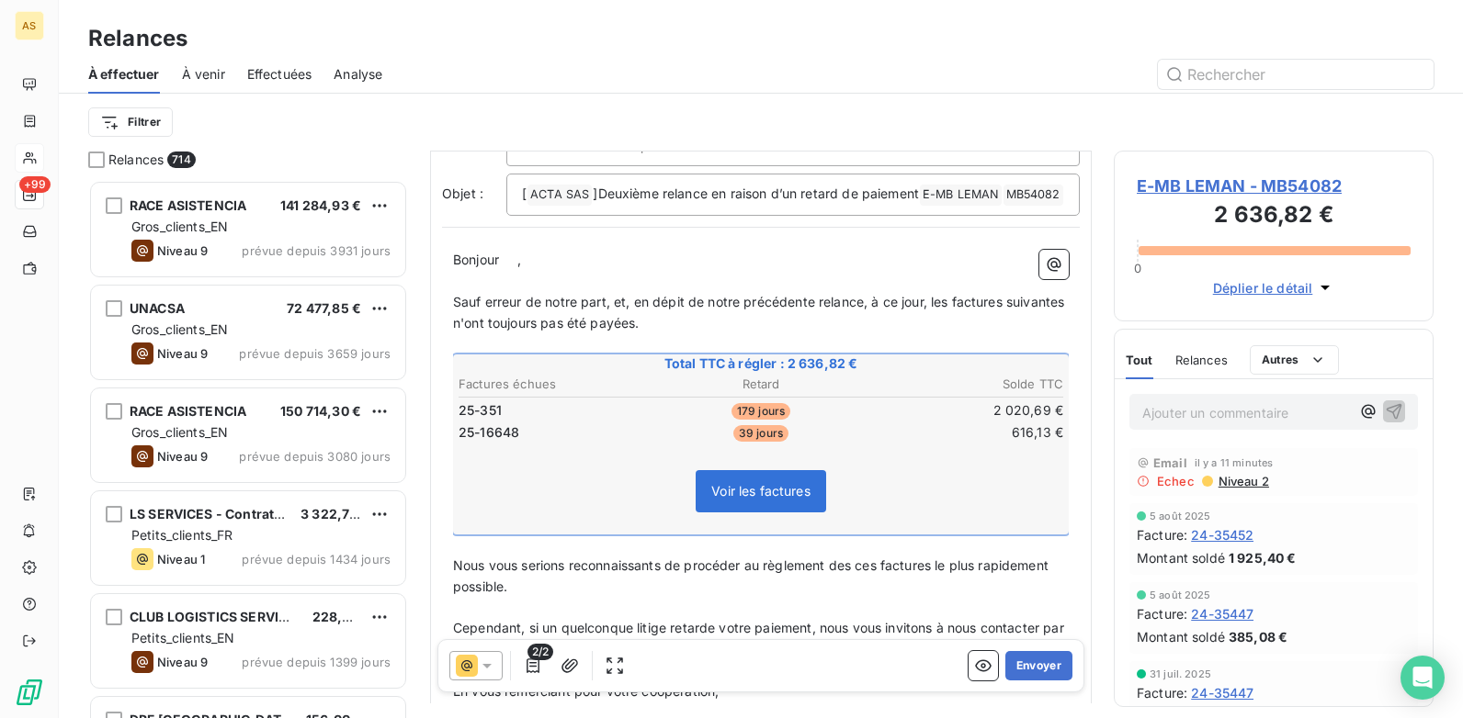
scroll to position [93, 0]
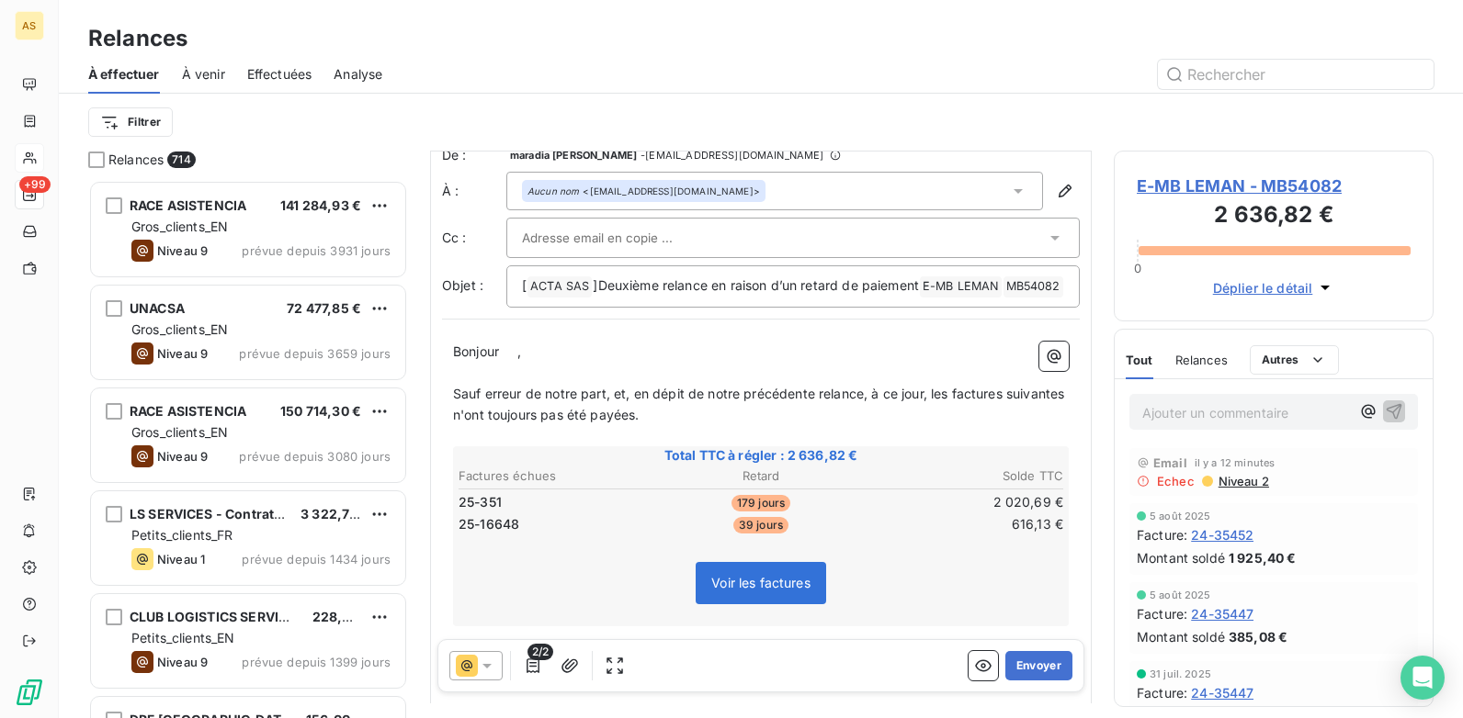
click at [1244, 481] on span "Niveau 2" at bounding box center [1242, 481] width 52 height 15
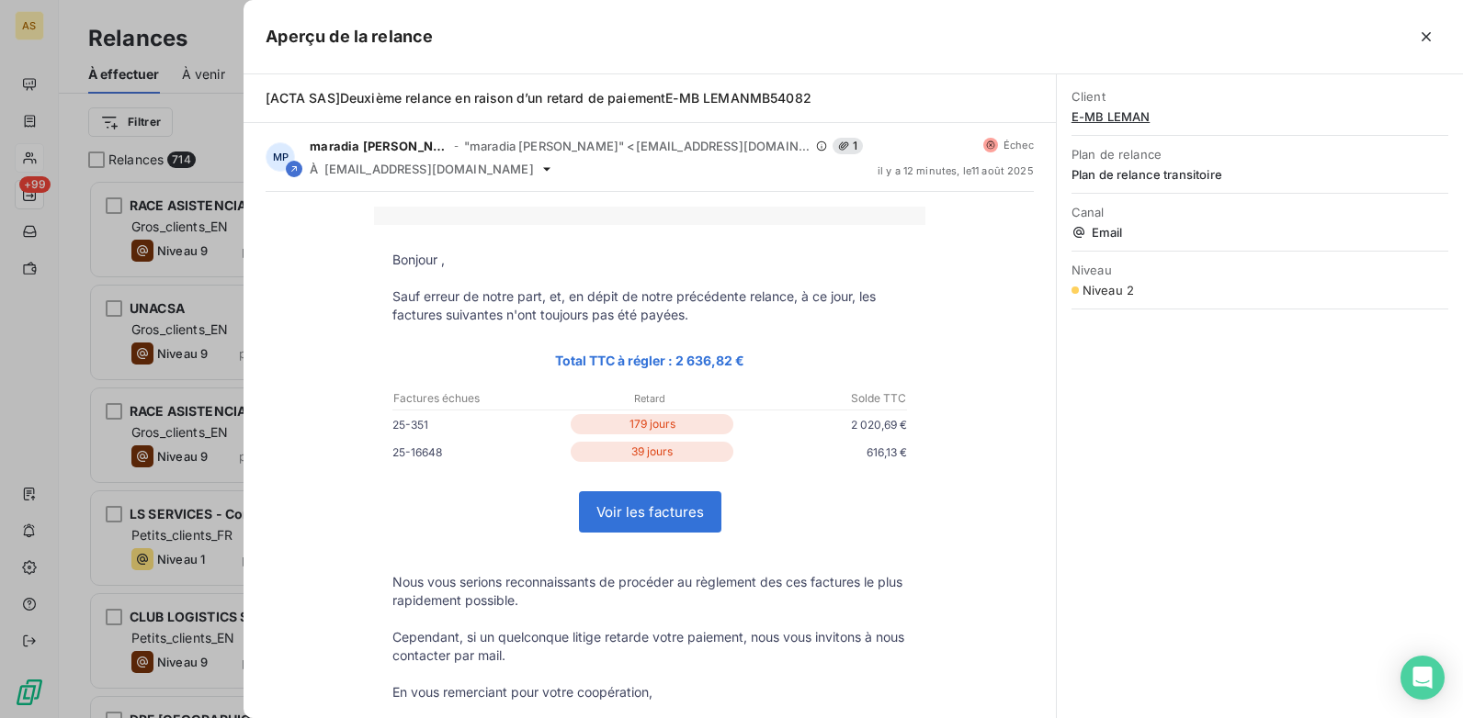
click at [58, 51] on div at bounding box center [731, 359] width 1463 height 718
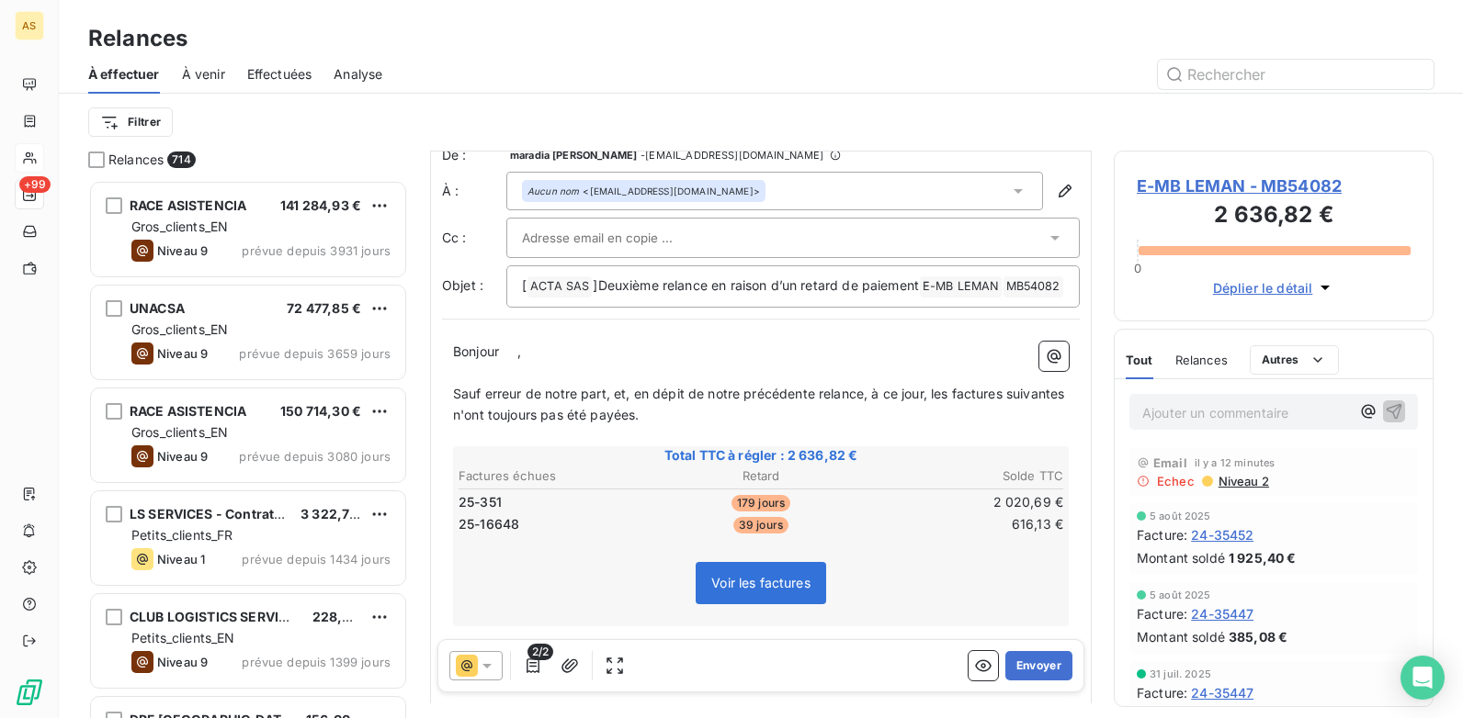
click at [1265, 182] on span "E-MB LEMAN - MB54082" at bounding box center [1273, 186] width 274 height 25
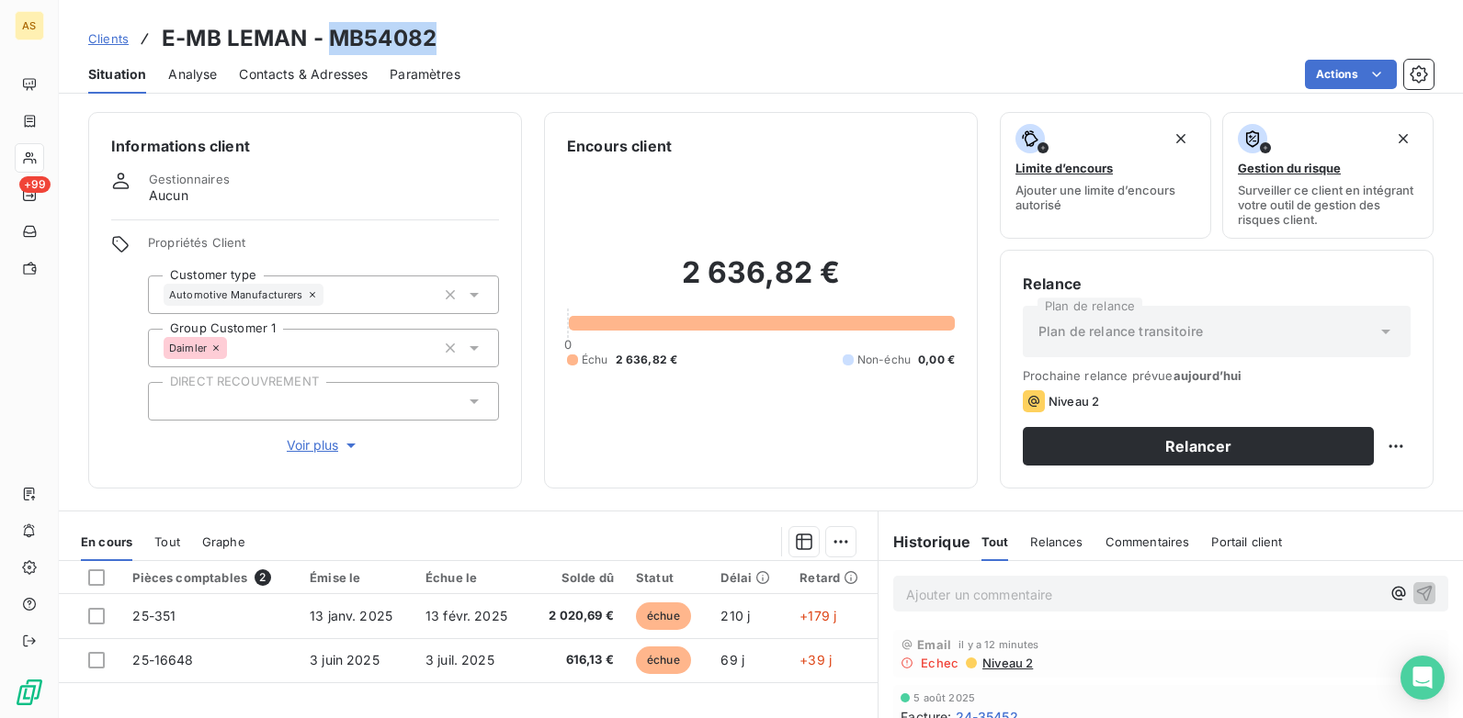
drag, startPoint x: 441, startPoint y: 35, endPoint x: 333, endPoint y: 43, distance: 108.7
click at [333, 43] on div "Clients E-MB LEMAN - MB54082" at bounding box center [761, 38] width 1404 height 33
copy h3 "MB54082"
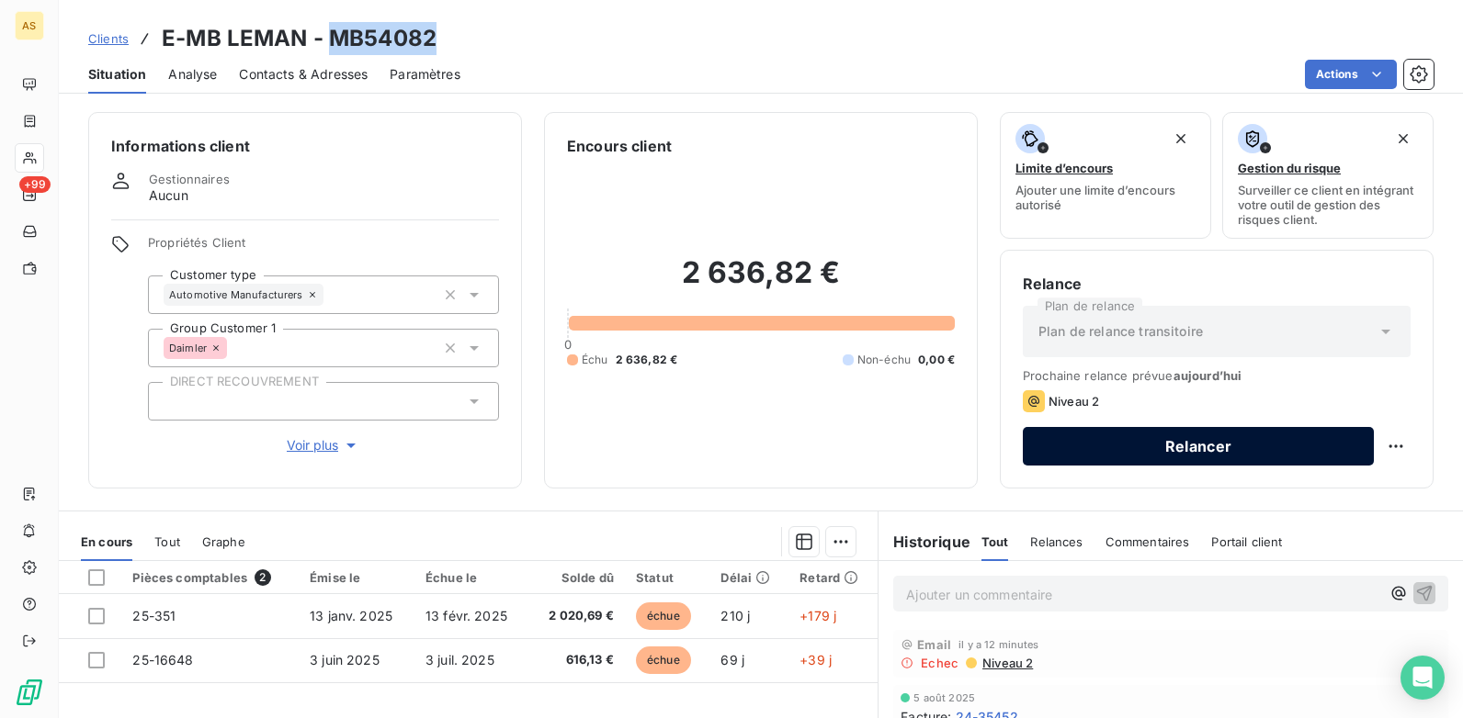
click at [1066, 439] on button "Relancer" at bounding box center [1197, 446] width 351 height 39
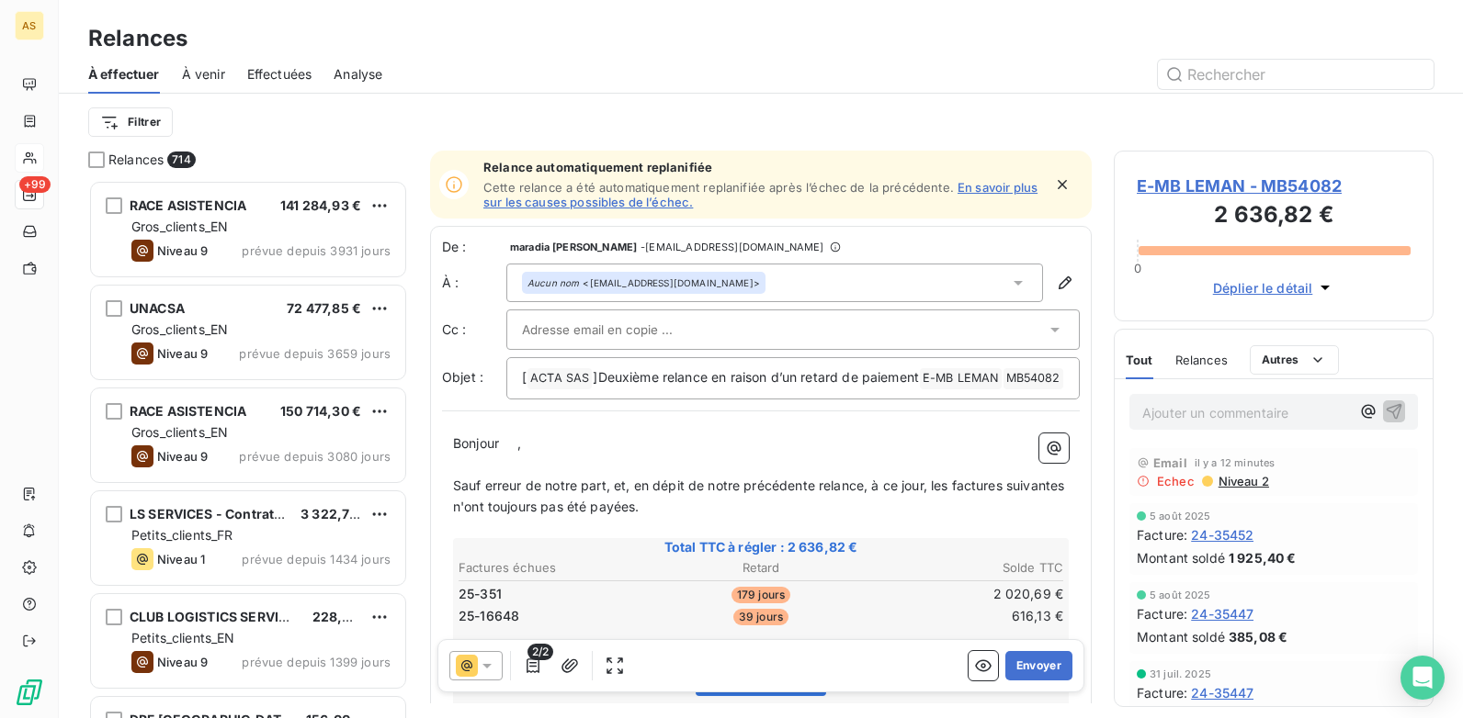
scroll to position [525, 306]
click at [1020, 661] on button "Envoyer" at bounding box center [1038, 665] width 67 height 29
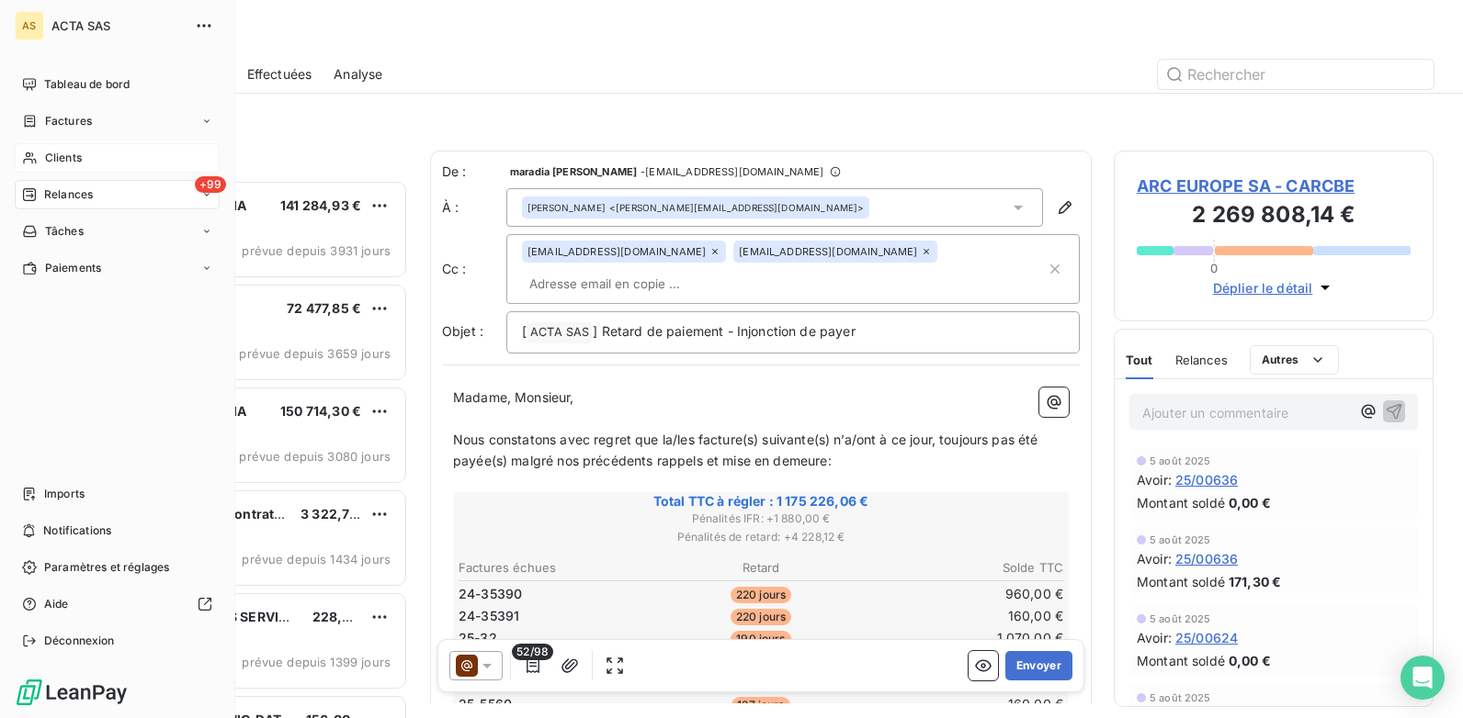
click at [72, 161] on span "Clients" at bounding box center [63, 158] width 37 height 17
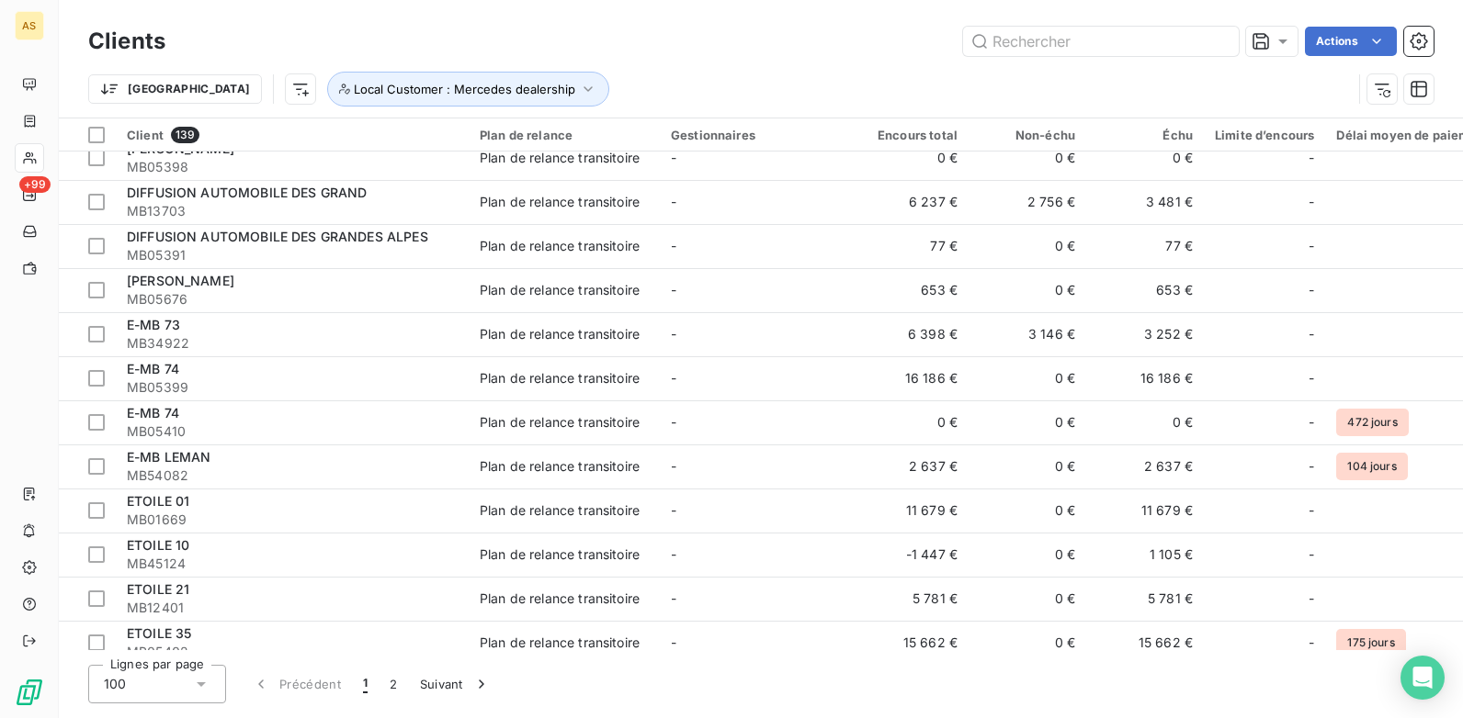
scroll to position [1562, 0]
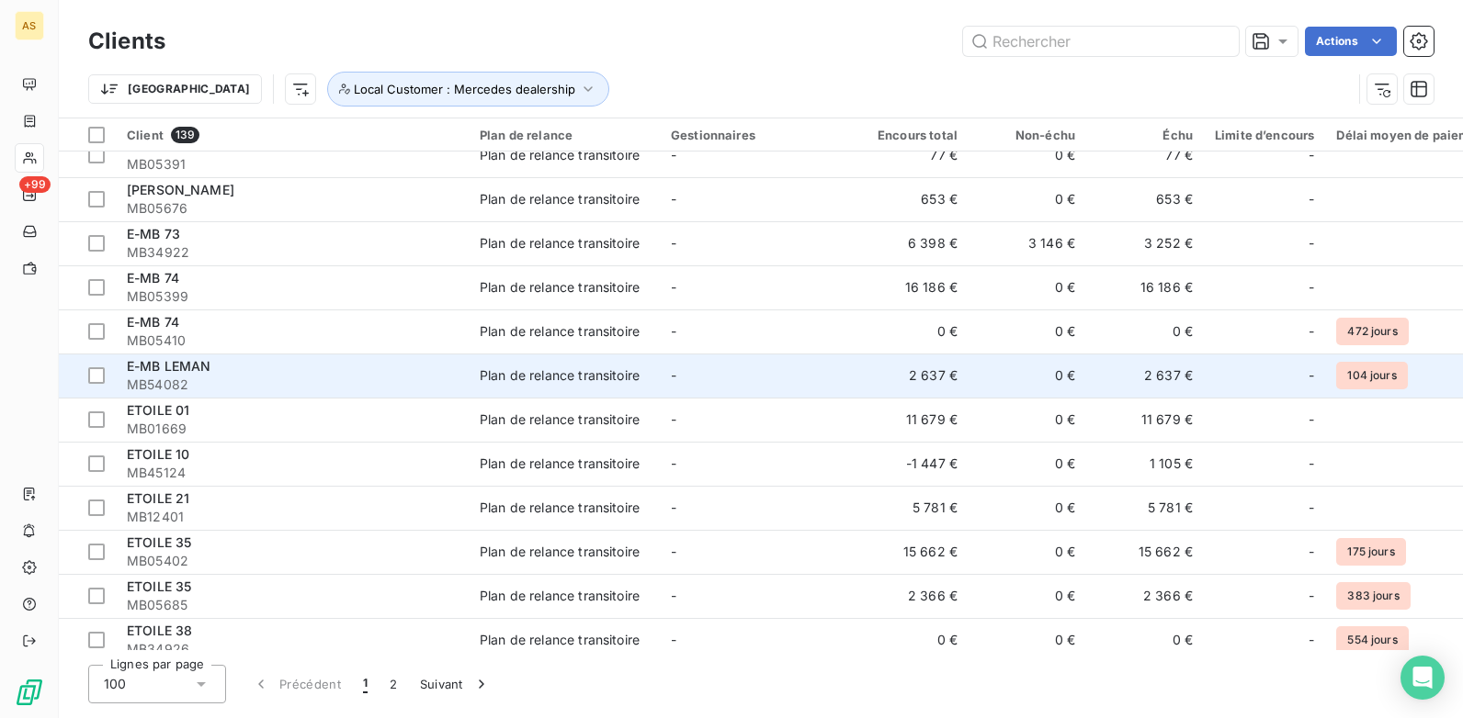
click at [387, 386] on span "MB54082" at bounding box center [292, 385] width 331 height 18
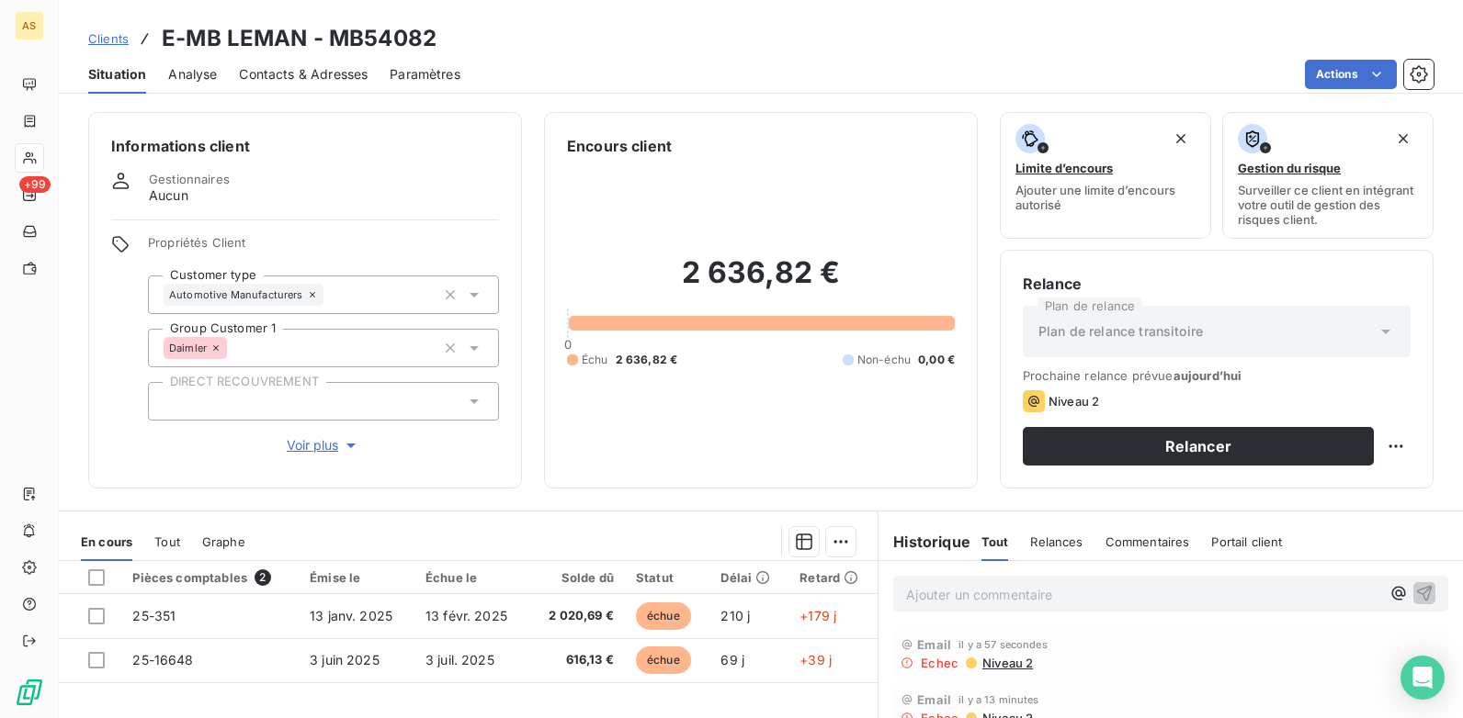
click at [297, 80] on span "Contacts & Adresses" at bounding box center [303, 74] width 129 height 18
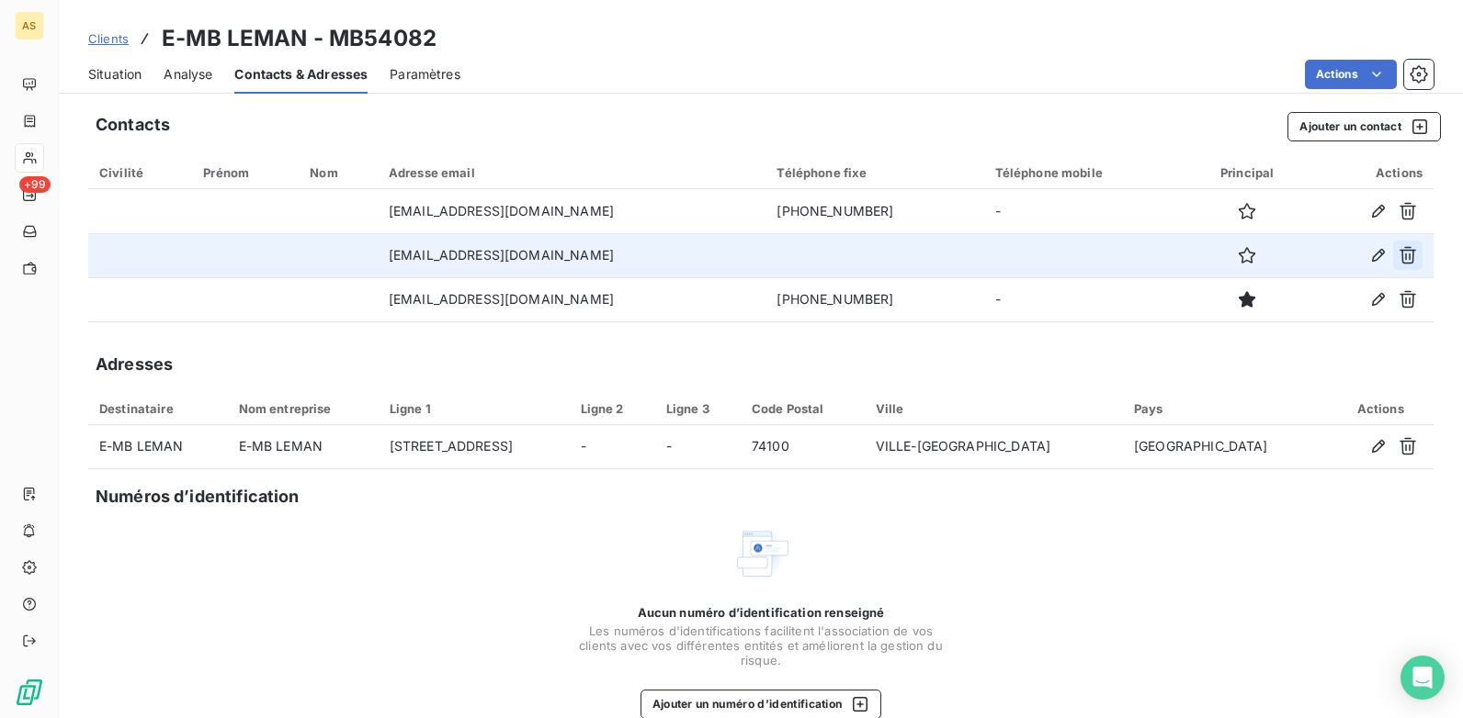
click at [1399, 251] on icon "button" at bounding box center [1407, 255] width 17 height 17
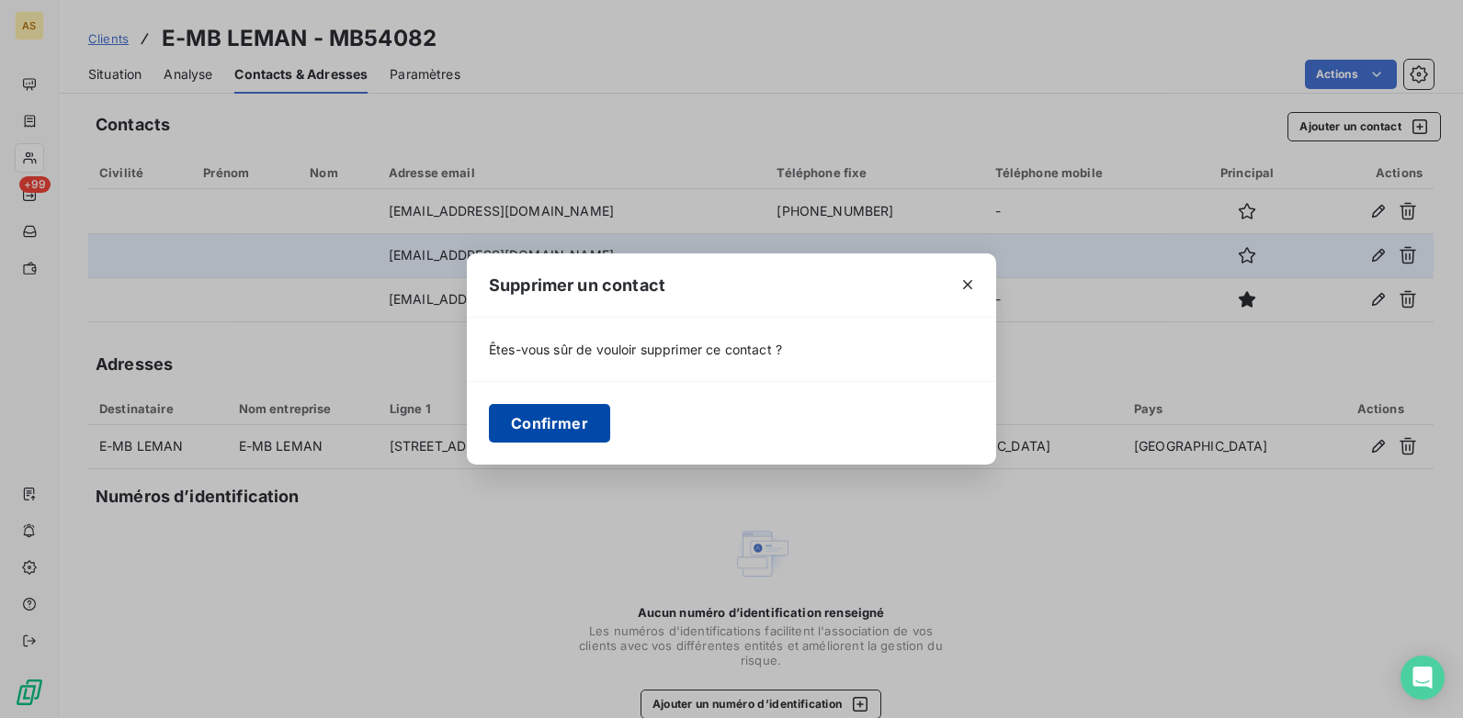
click at [548, 419] on button "Confirmer" at bounding box center [549, 423] width 121 height 39
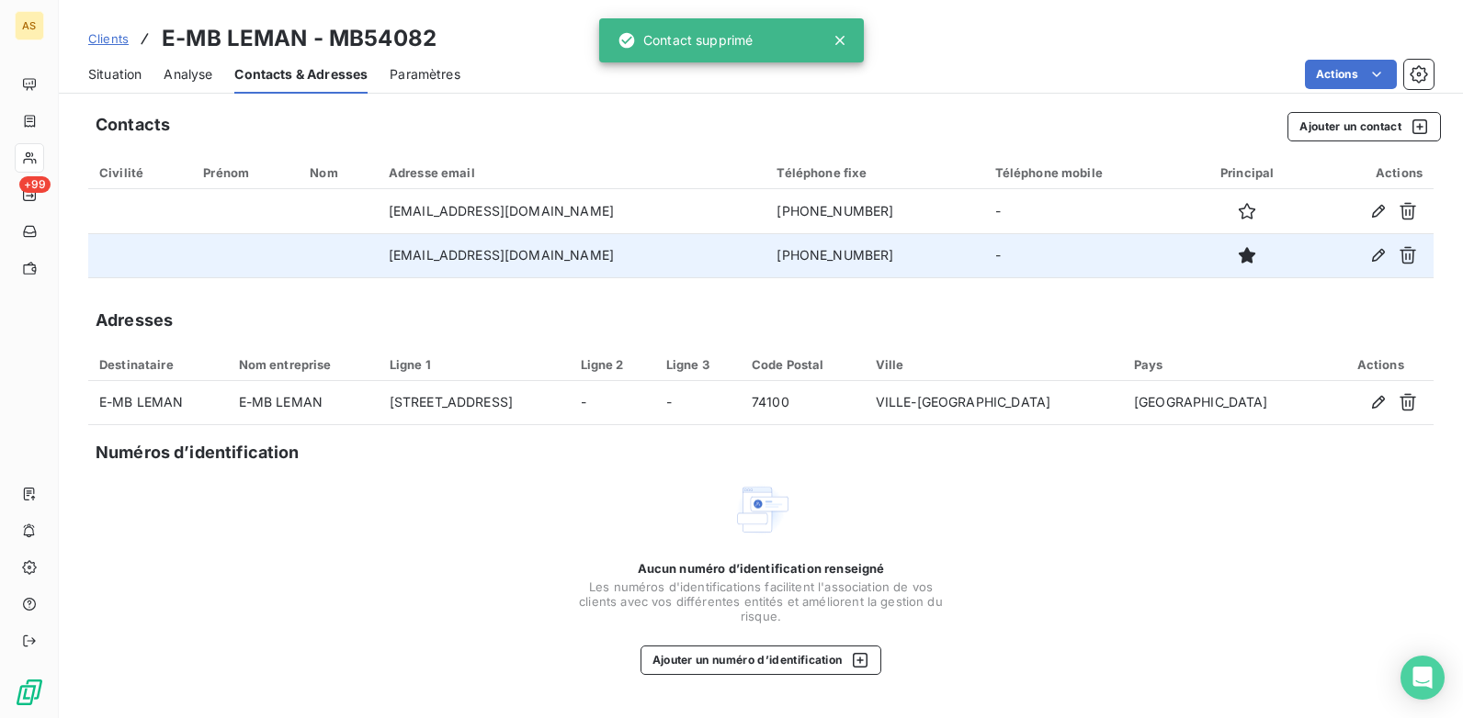
click at [96, 40] on span "Clients" at bounding box center [108, 38] width 40 height 15
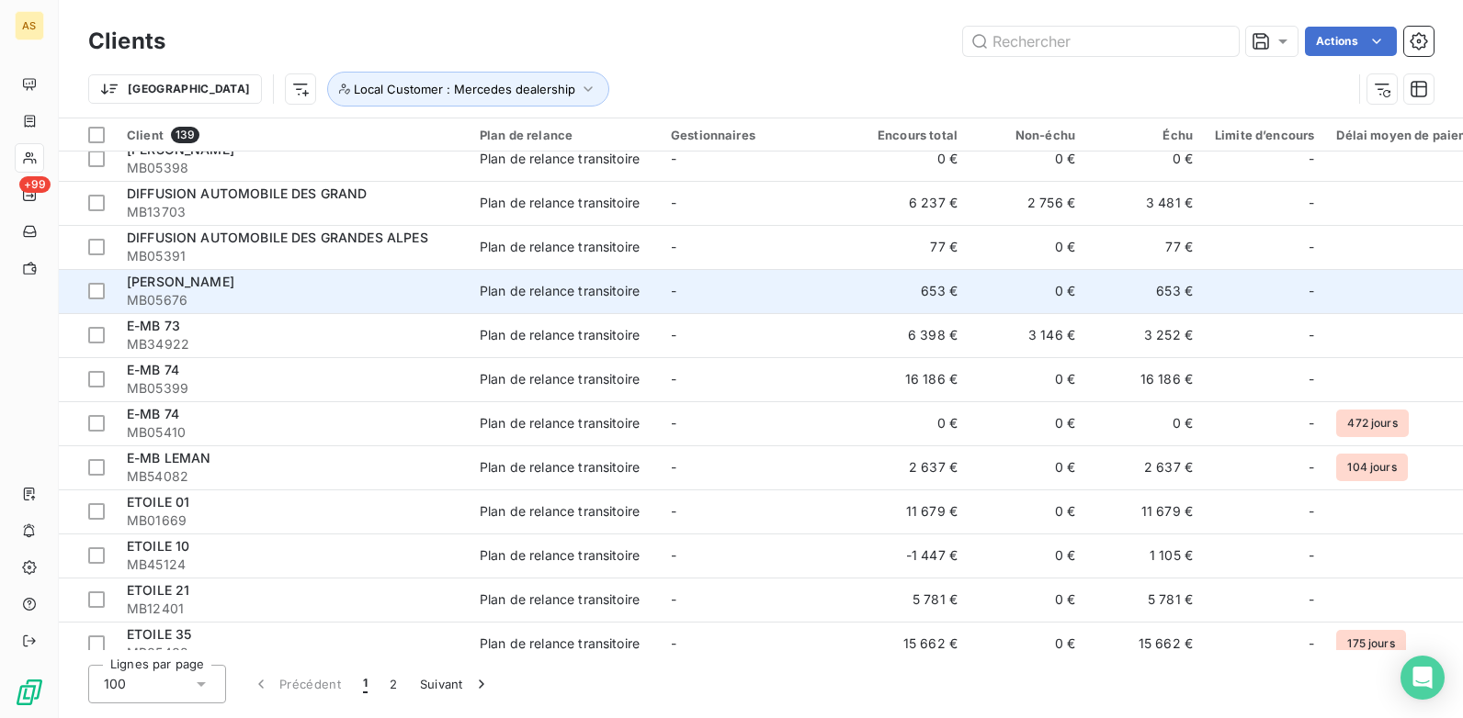
scroll to position [1562, 0]
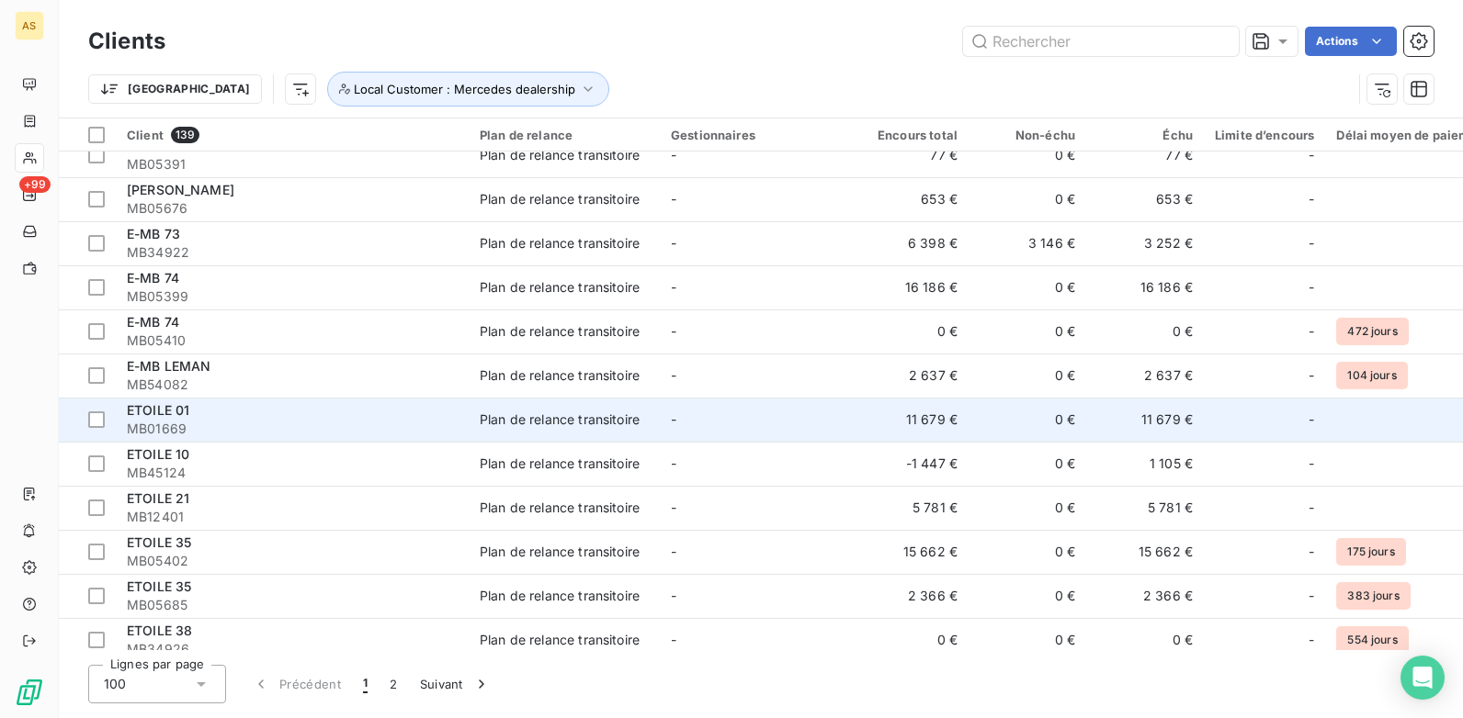
click at [320, 414] on div "ETOILE 01" at bounding box center [292, 410] width 331 height 18
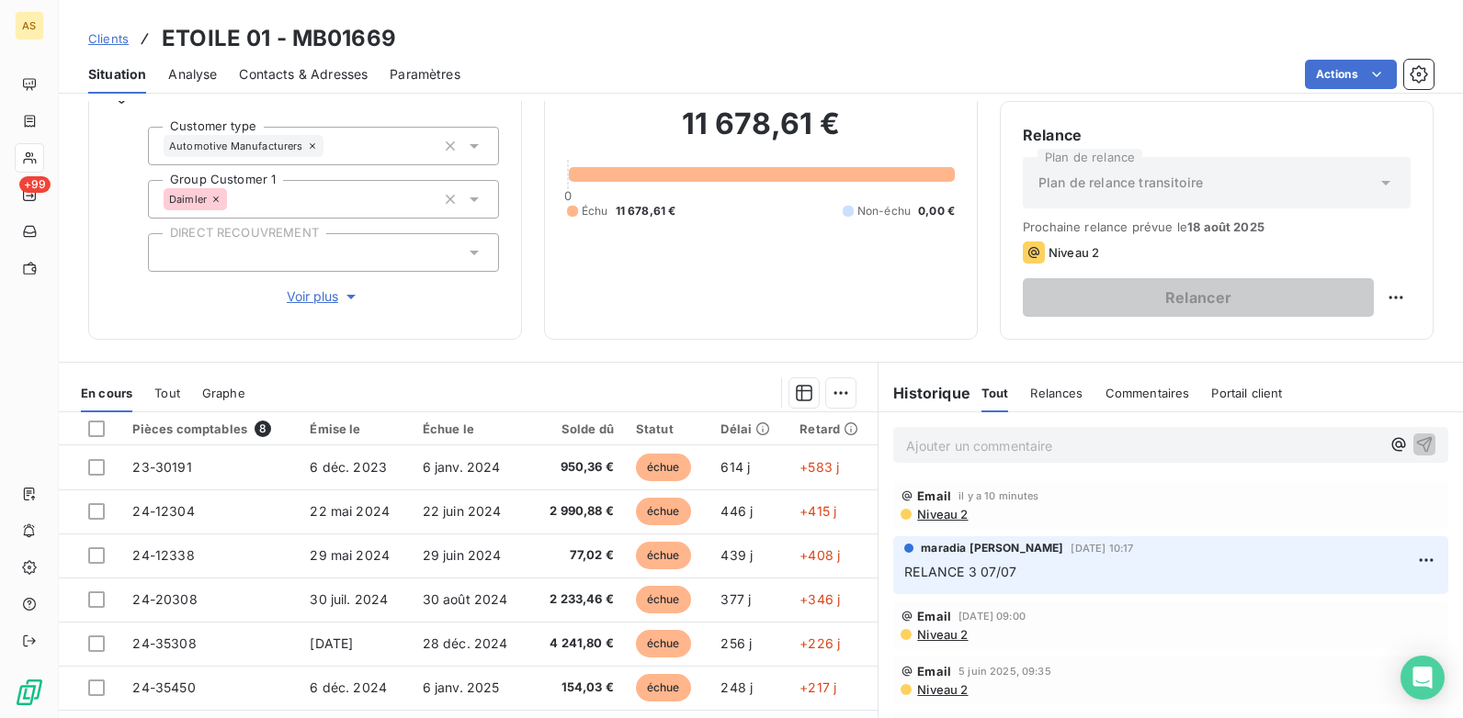
scroll to position [252, 0]
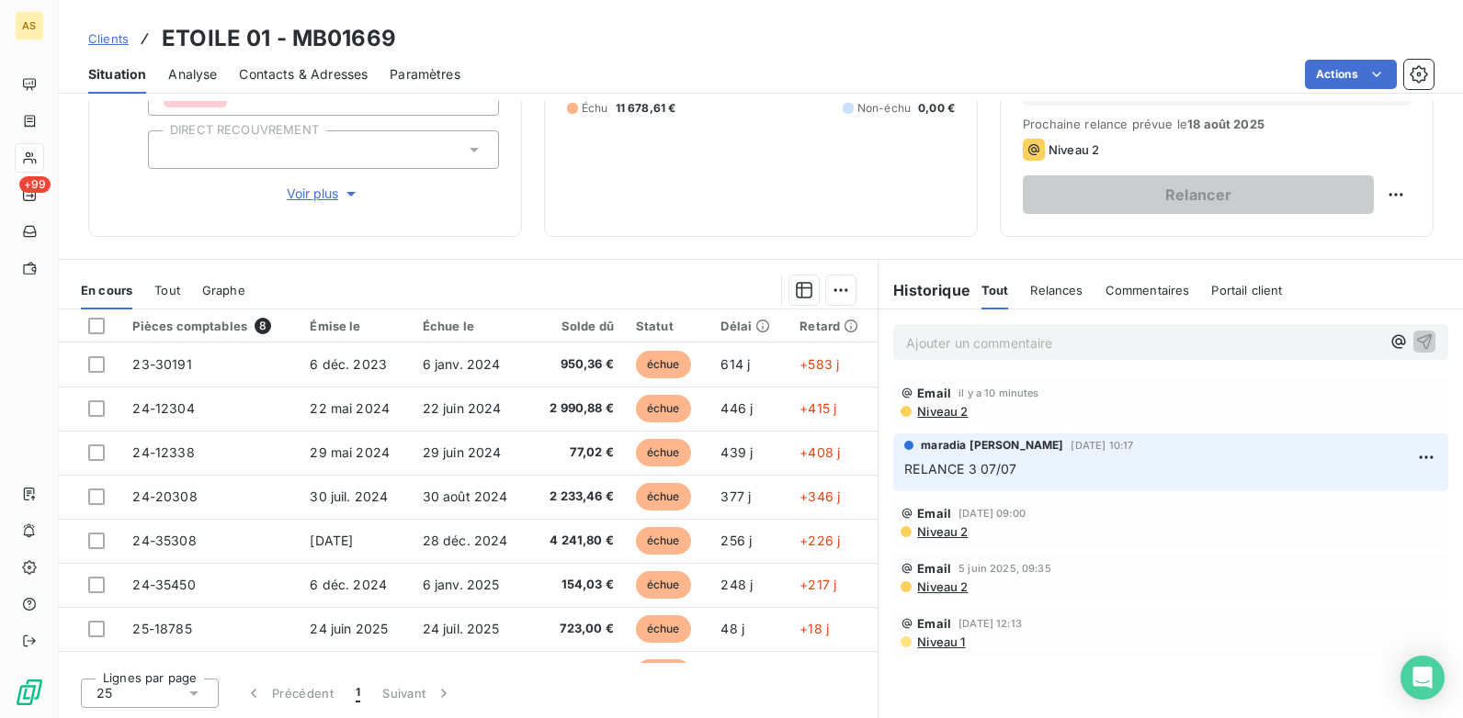
click at [107, 41] on span "Clients" at bounding box center [108, 38] width 40 height 15
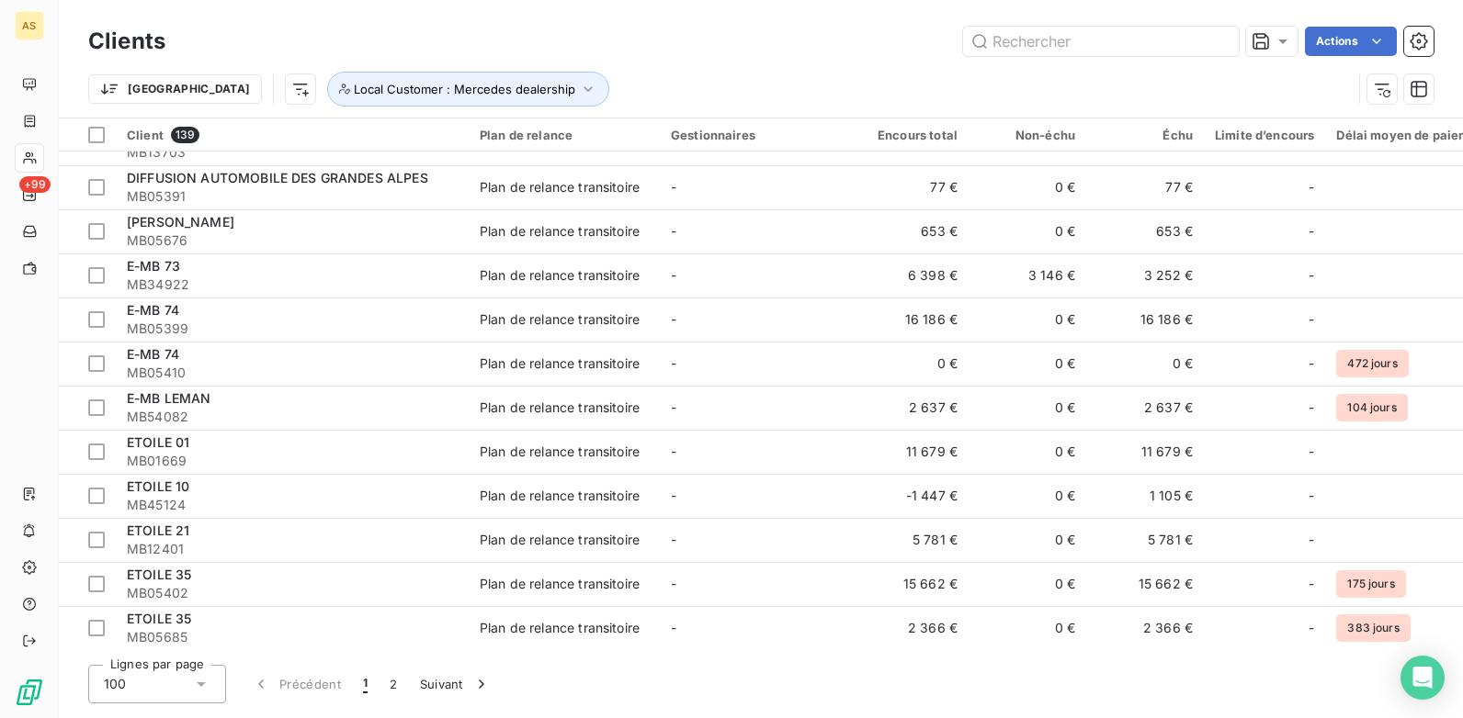
scroll to position [1562, 0]
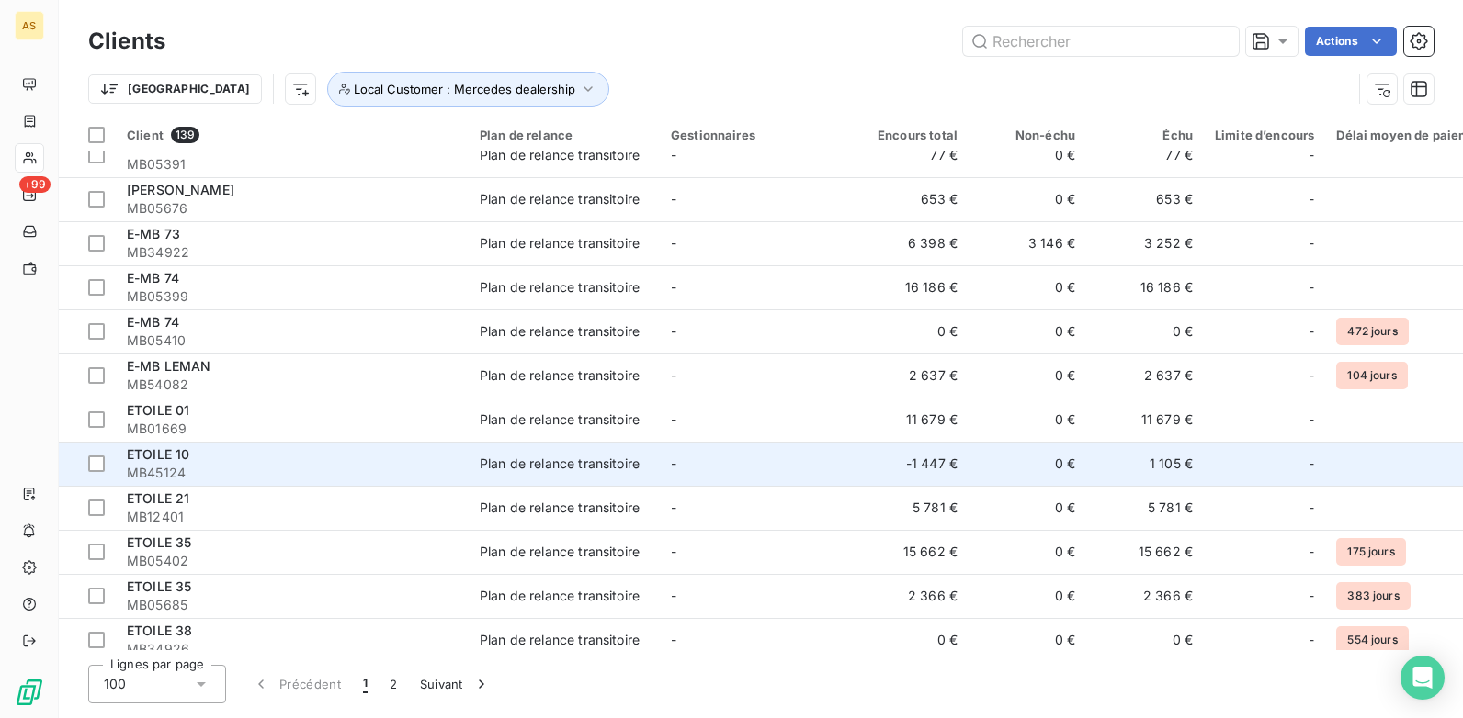
click at [562, 481] on td "Plan de relance transitoire" at bounding box center [564, 464] width 191 height 44
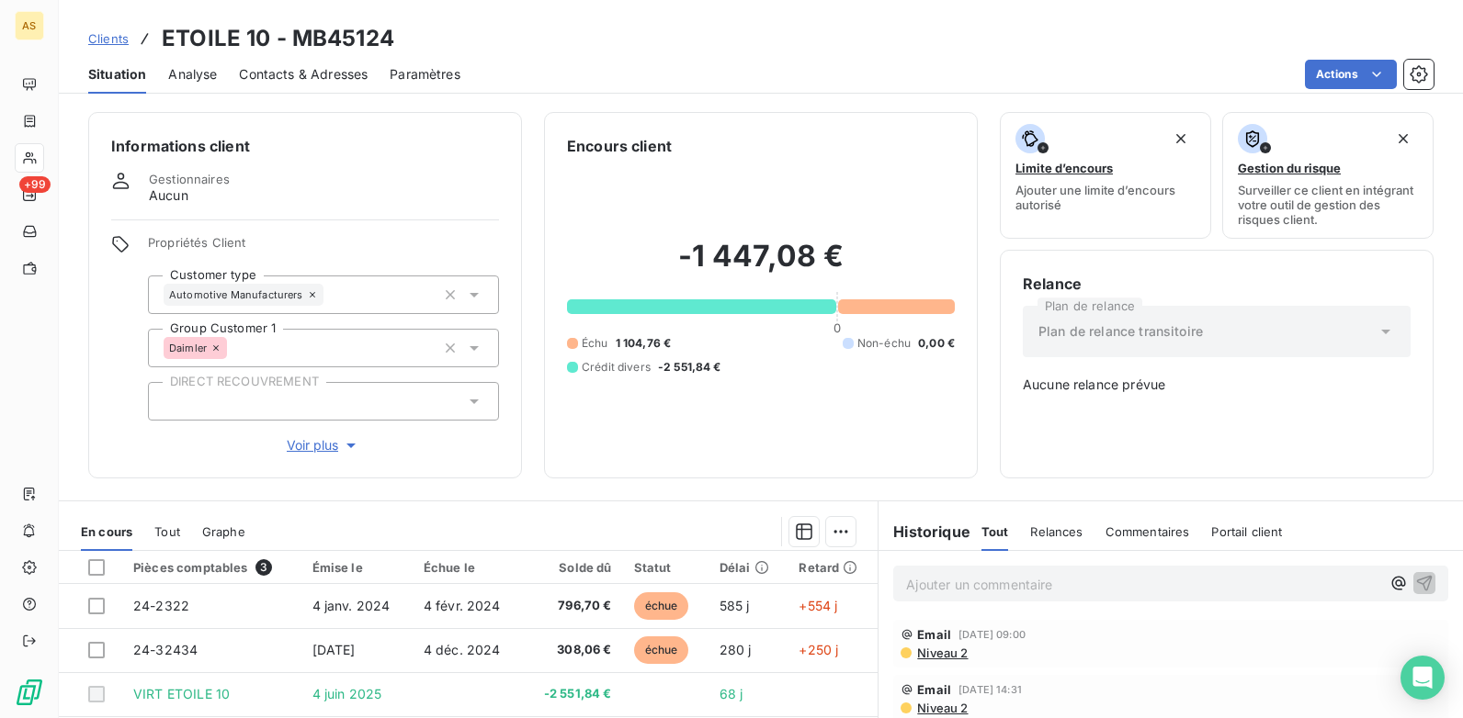
click at [322, 66] on span "Contacts & Adresses" at bounding box center [303, 74] width 129 height 18
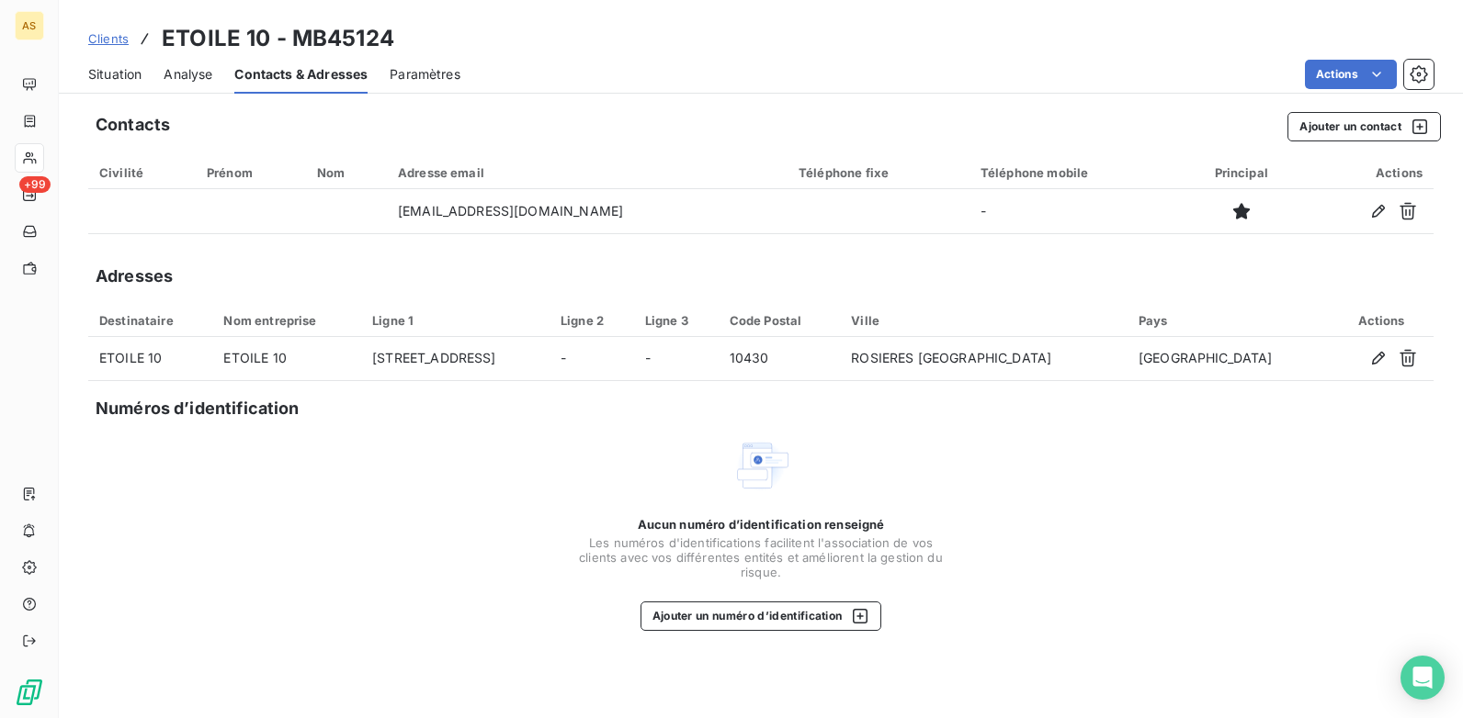
click at [85, 70] on div "Situation Analyse Contacts & Adresses Paramètres Actions" at bounding box center [761, 74] width 1404 height 39
click at [120, 69] on span "Situation" at bounding box center [114, 74] width 53 height 18
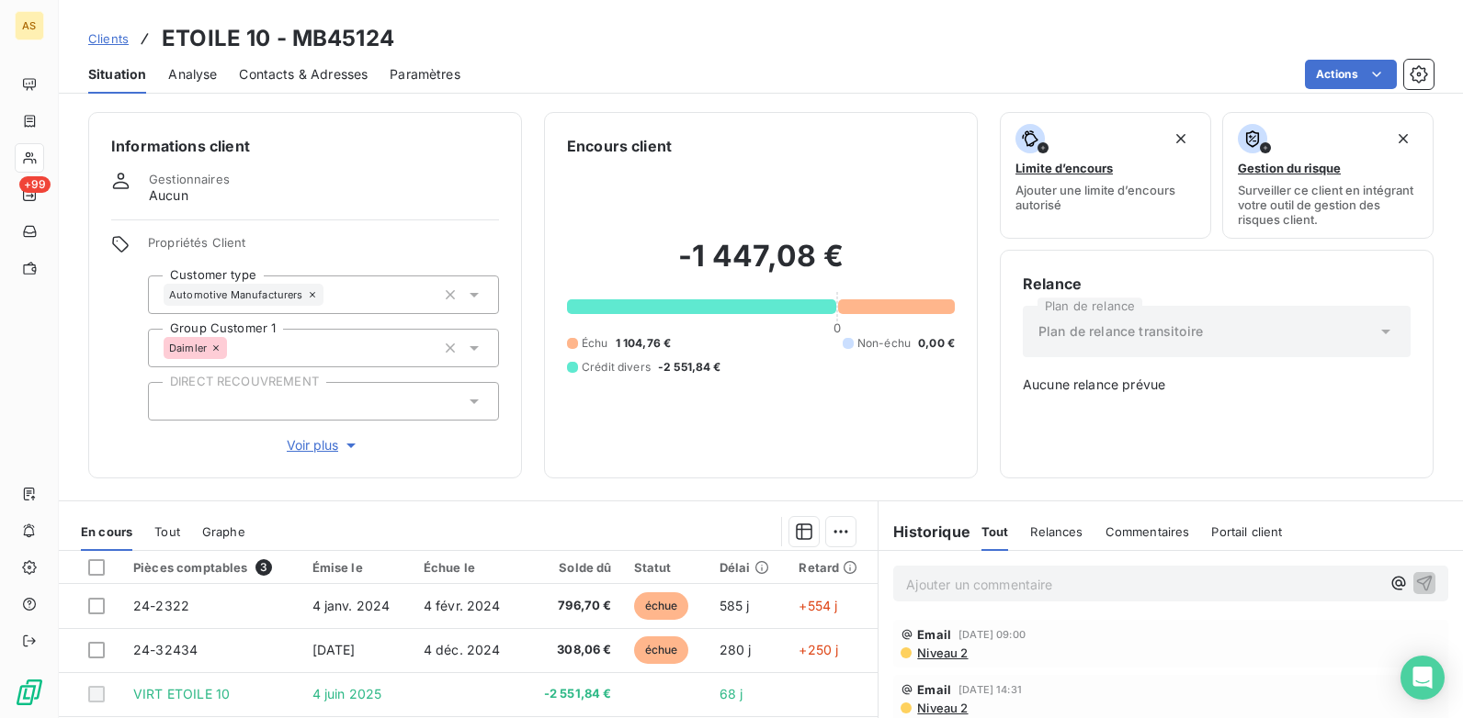
click at [301, 76] on span "Contacts & Adresses" at bounding box center [303, 74] width 129 height 18
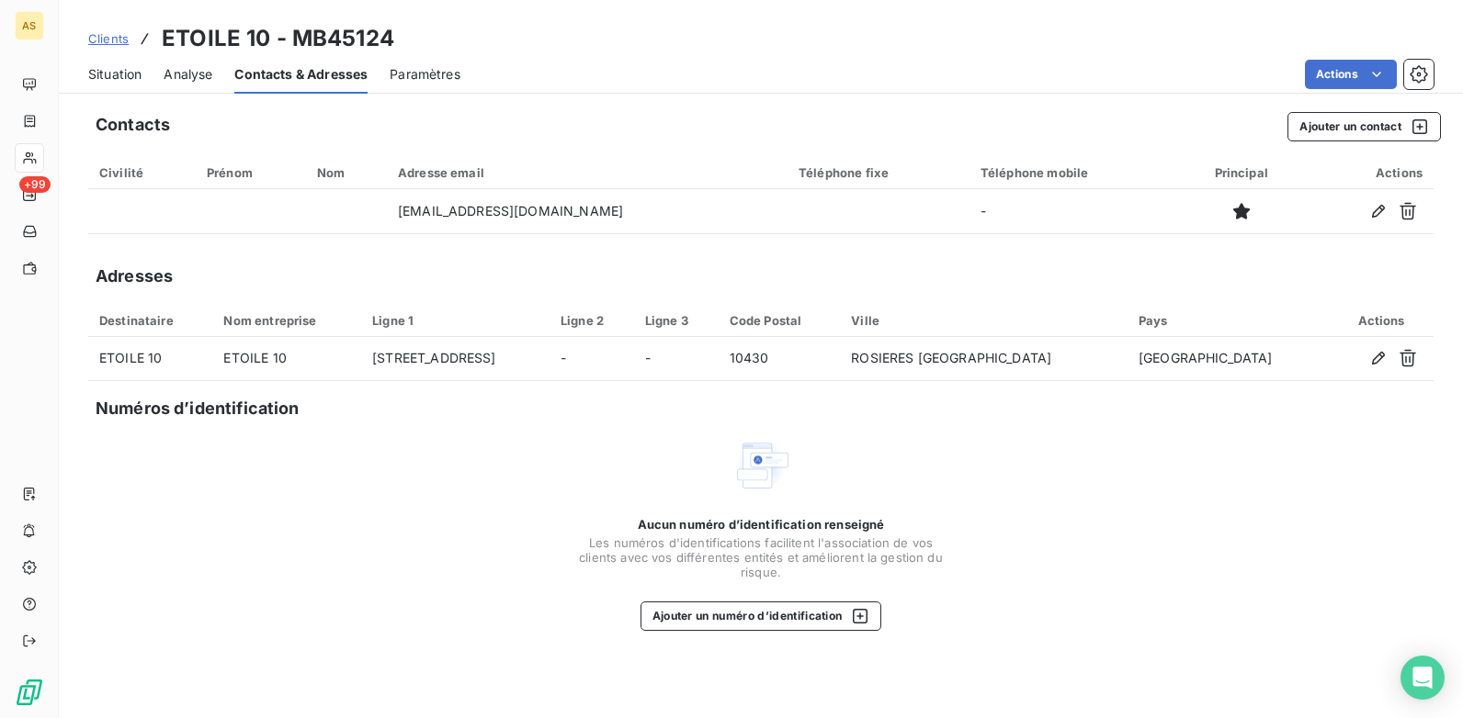
click at [131, 179] on div "Civilité" at bounding box center [141, 172] width 85 height 15
click at [112, 68] on span "Situation" at bounding box center [114, 74] width 53 height 18
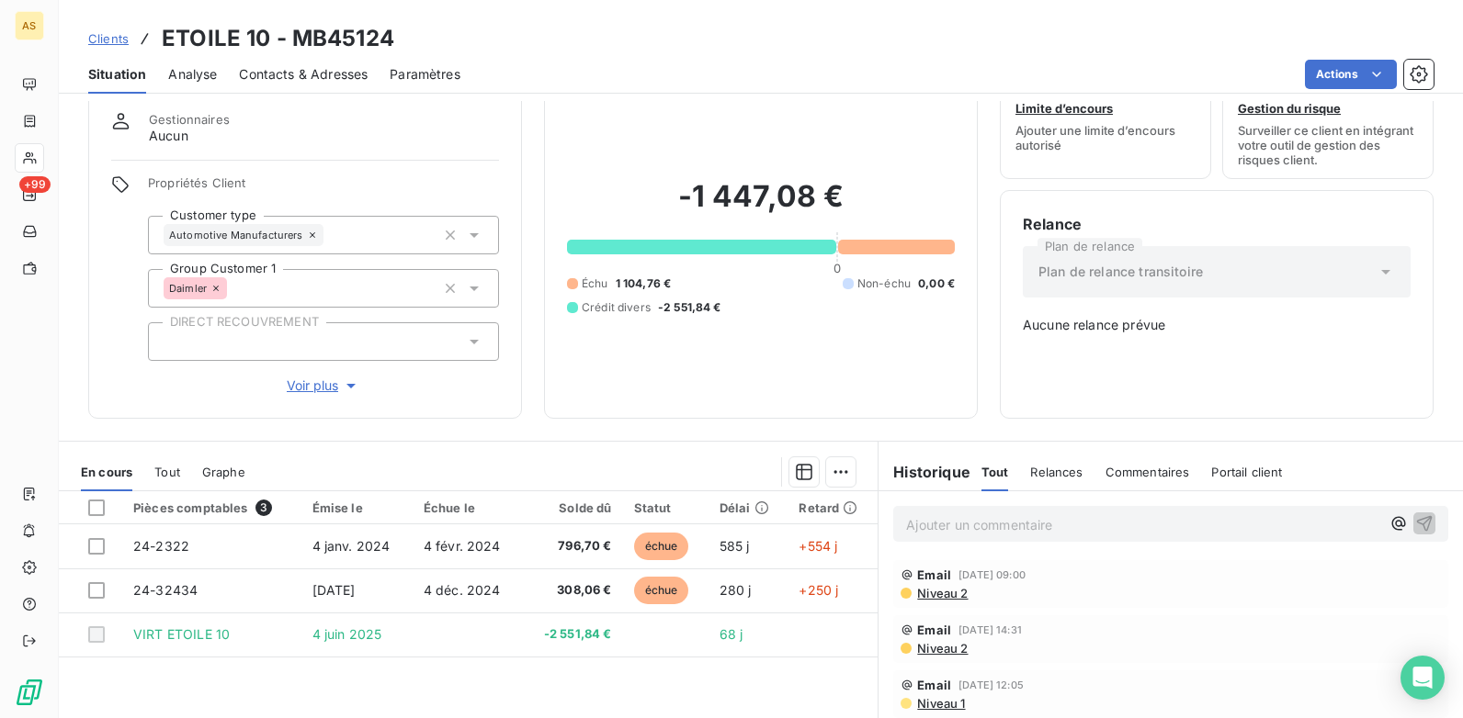
scroll to position [92, 0]
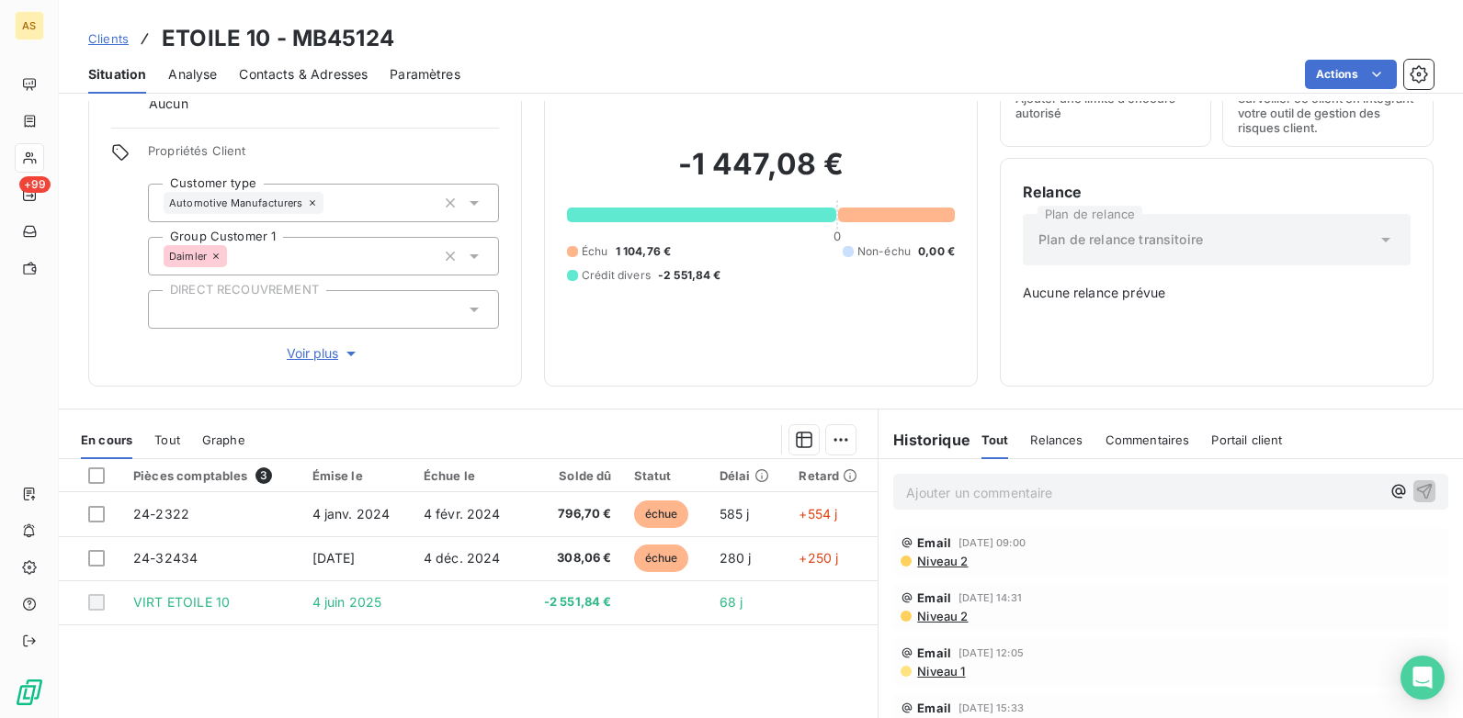
click at [111, 33] on span "Clients" at bounding box center [108, 38] width 40 height 15
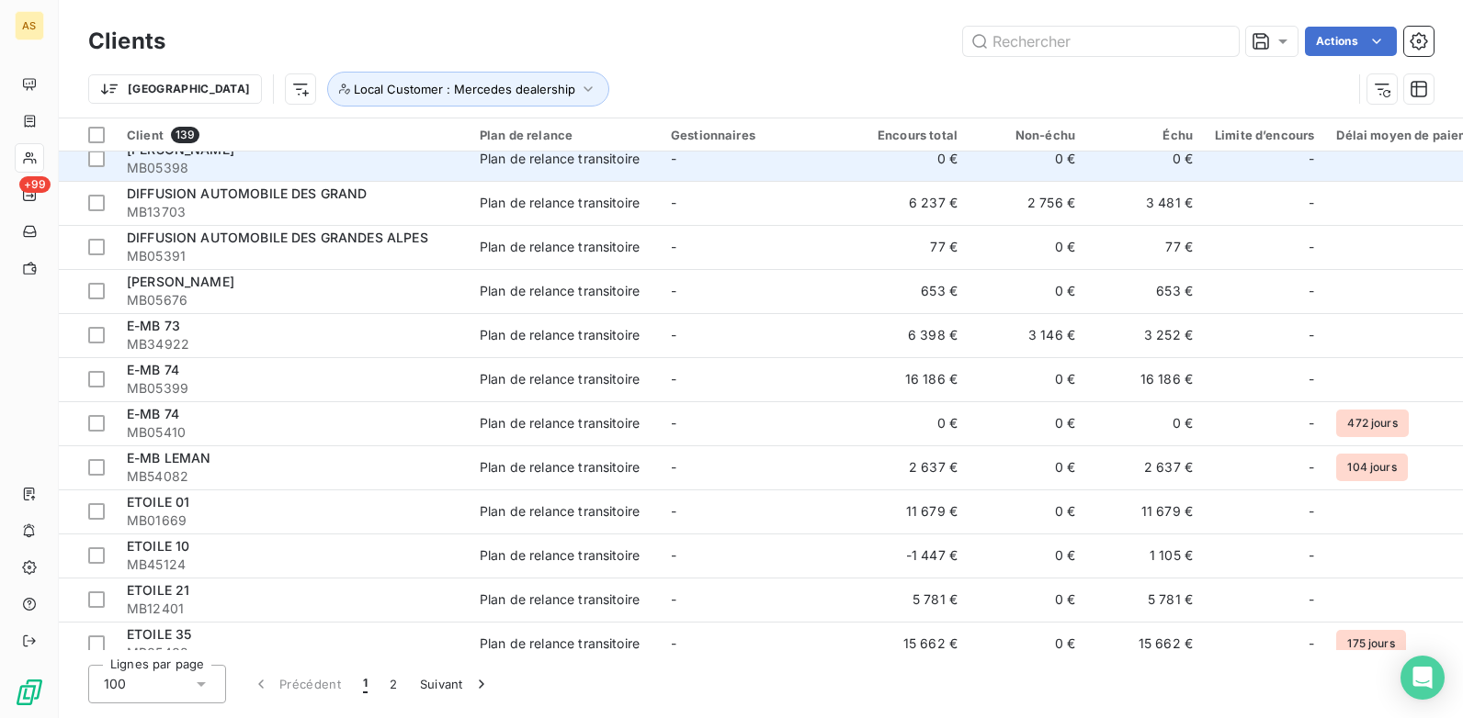
scroll to position [1562, 0]
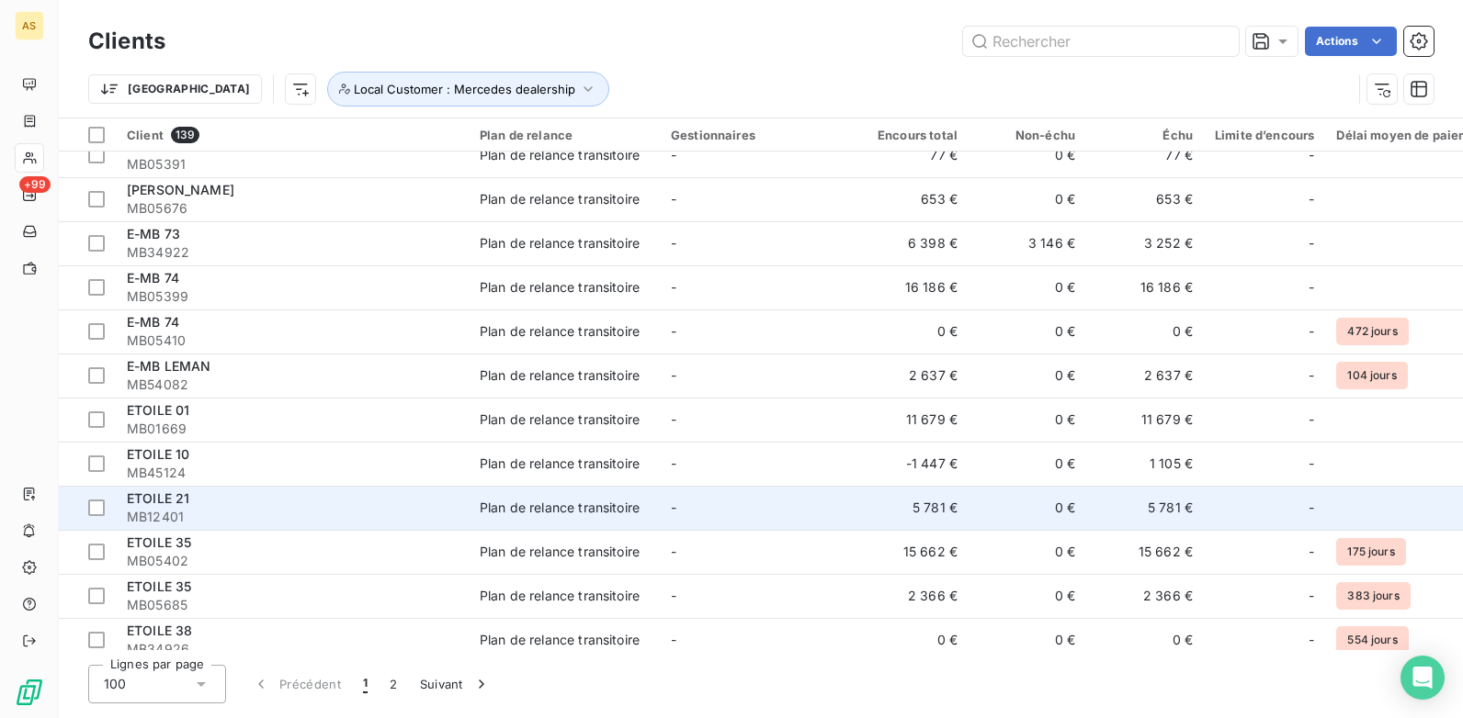
click at [493, 518] on td "Plan de relance transitoire" at bounding box center [564, 508] width 191 height 44
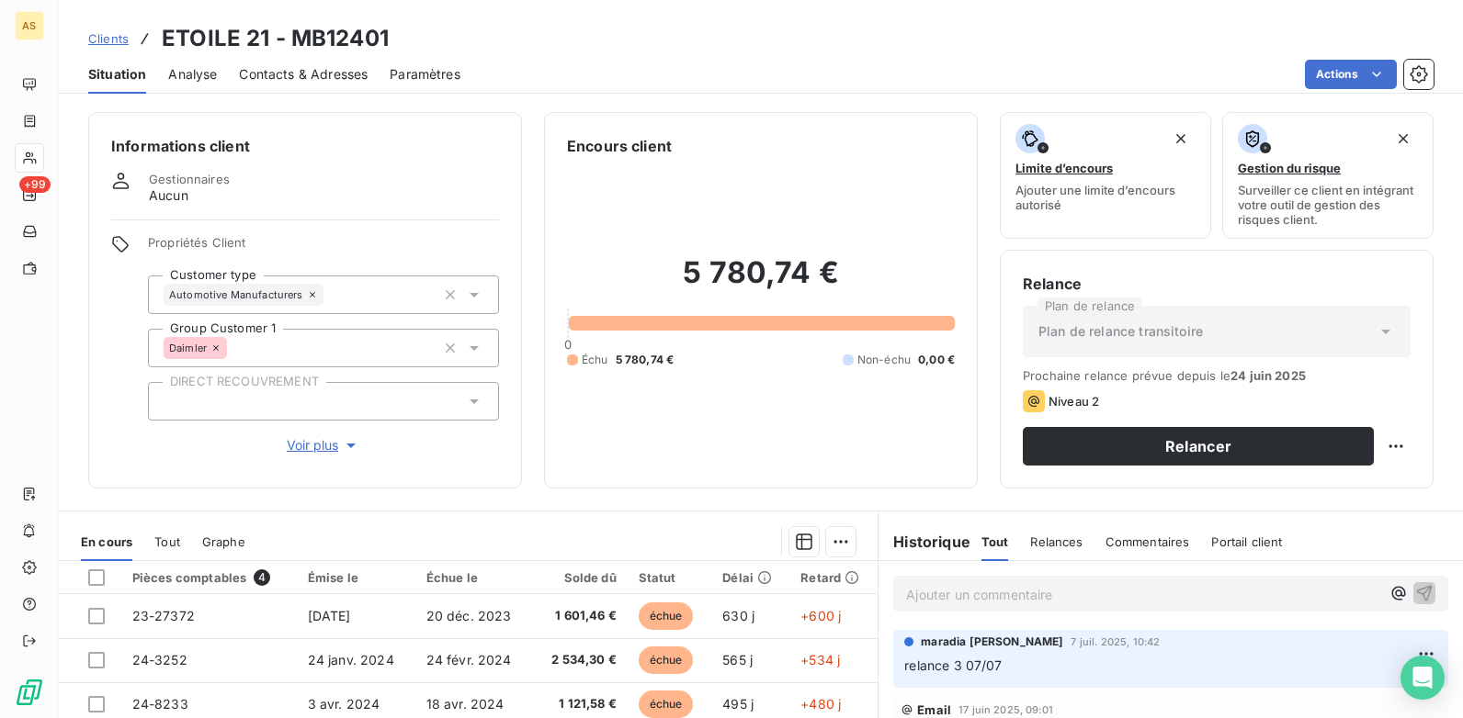
click at [268, 73] on span "Contacts & Adresses" at bounding box center [303, 74] width 129 height 18
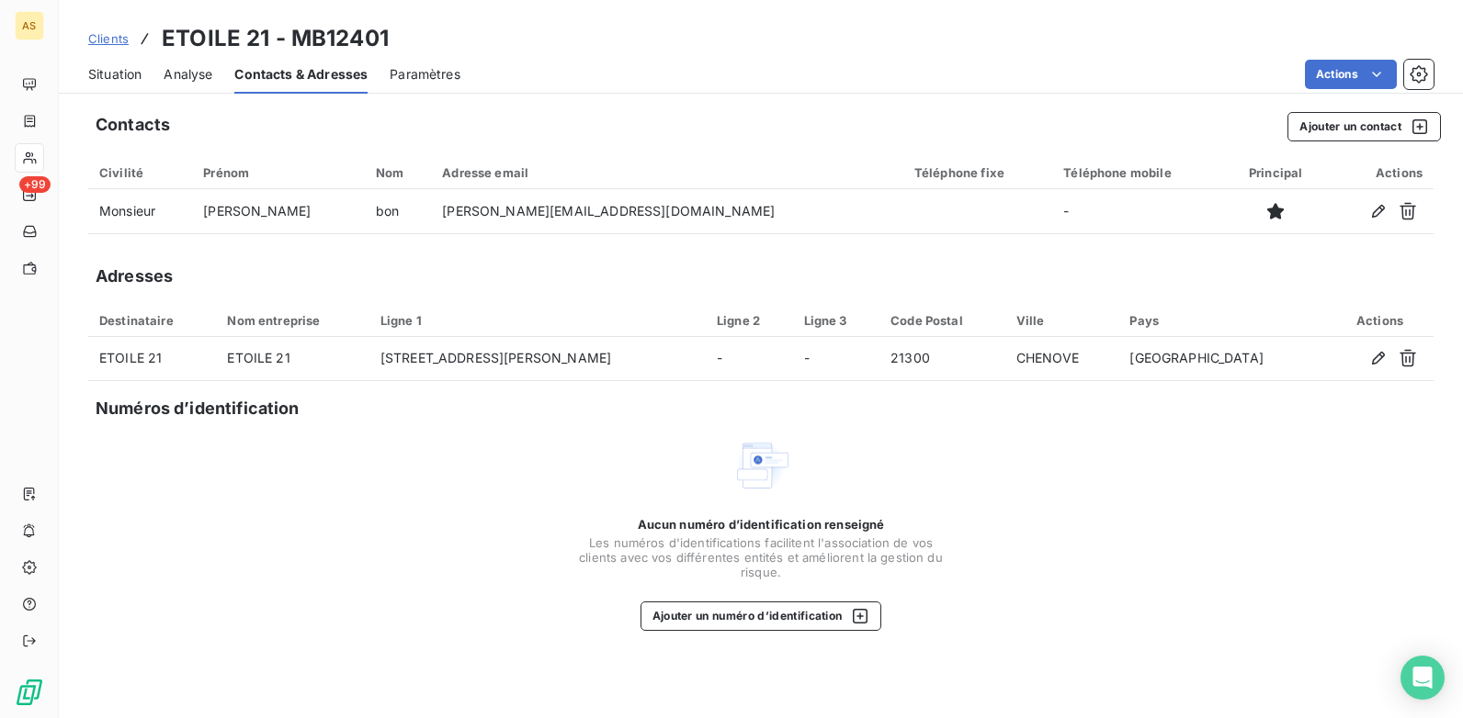
click at [116, 69] on span "Situation" at bounding box center [114, 74] width 53 height 18
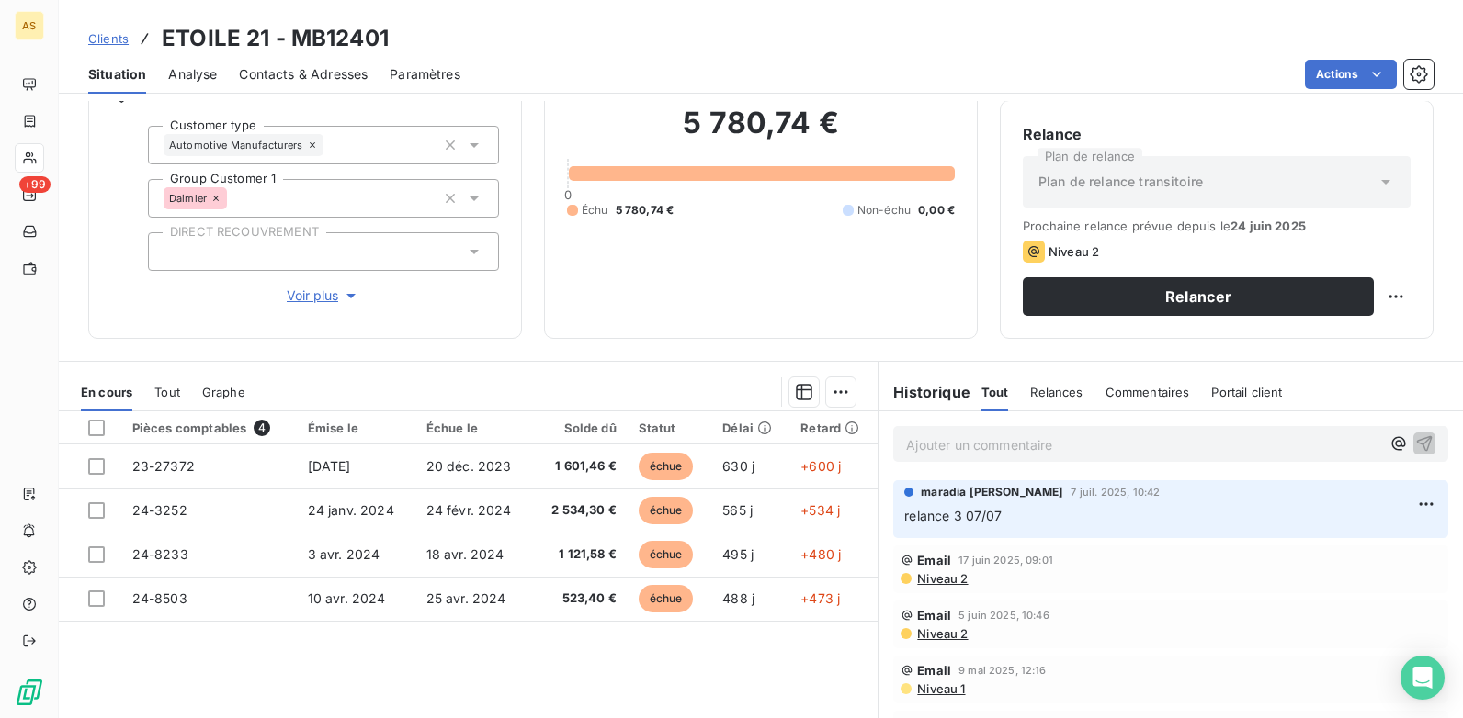
scroll to position [68, 0]
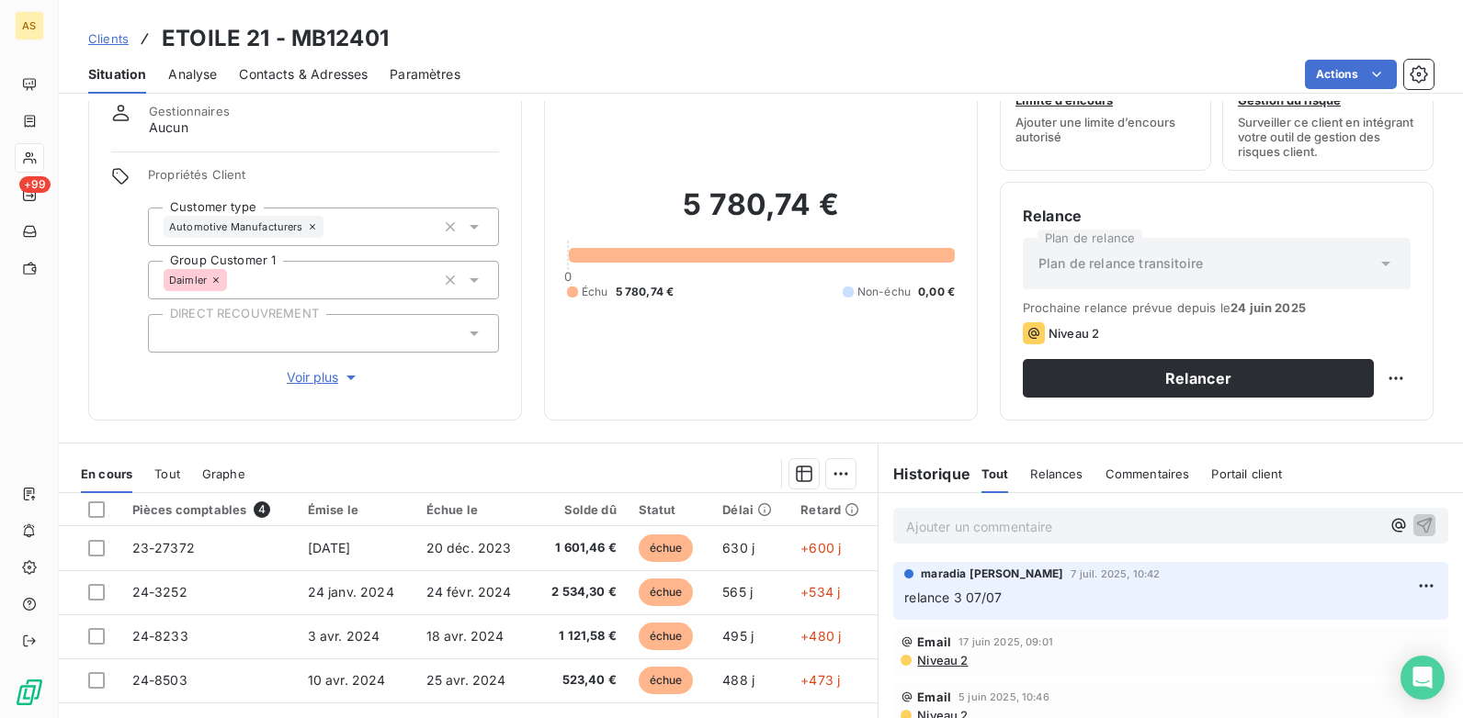
click at [281, 74] on span "Contacts & Adresses" at bounding box center [303, 74] width 129 height 18
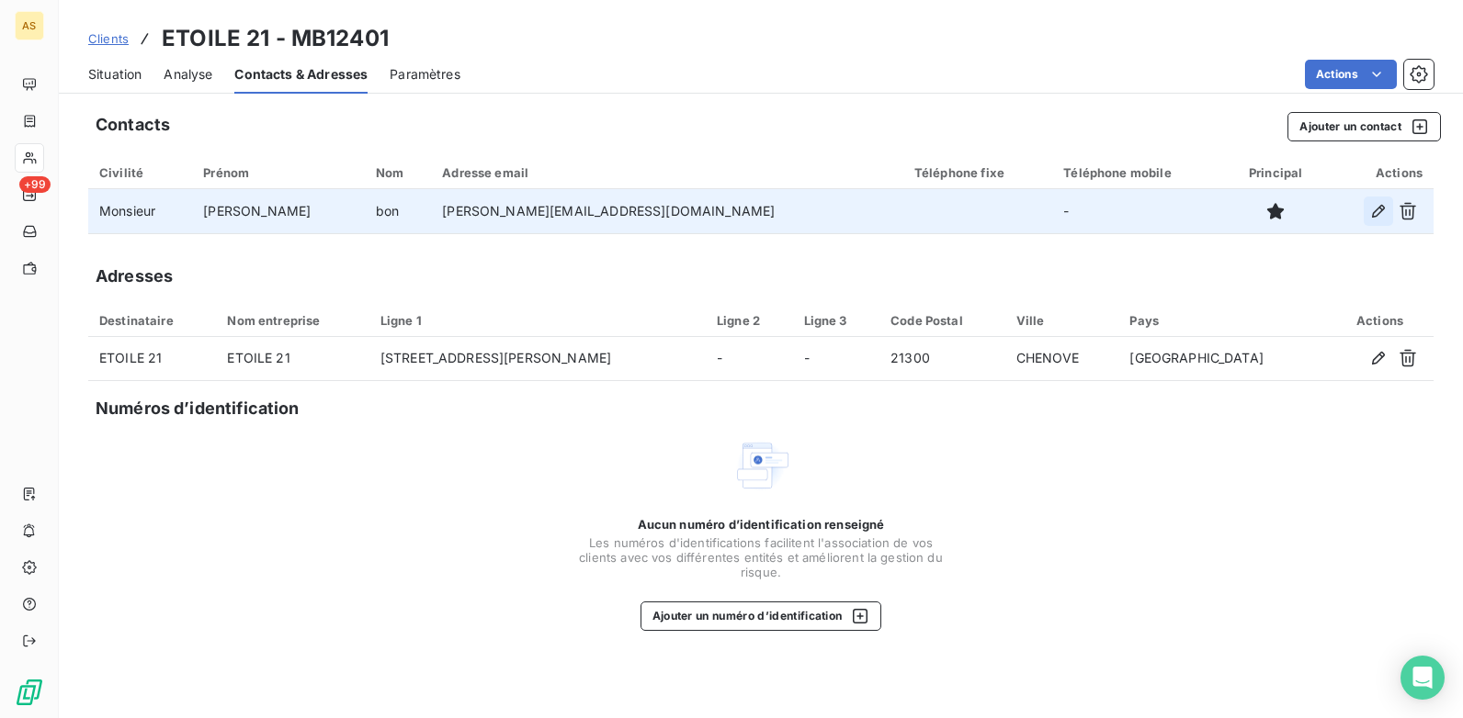
click at [1374, 220] on icon "button" at bounding box center [1378, 211] width 18 height 18
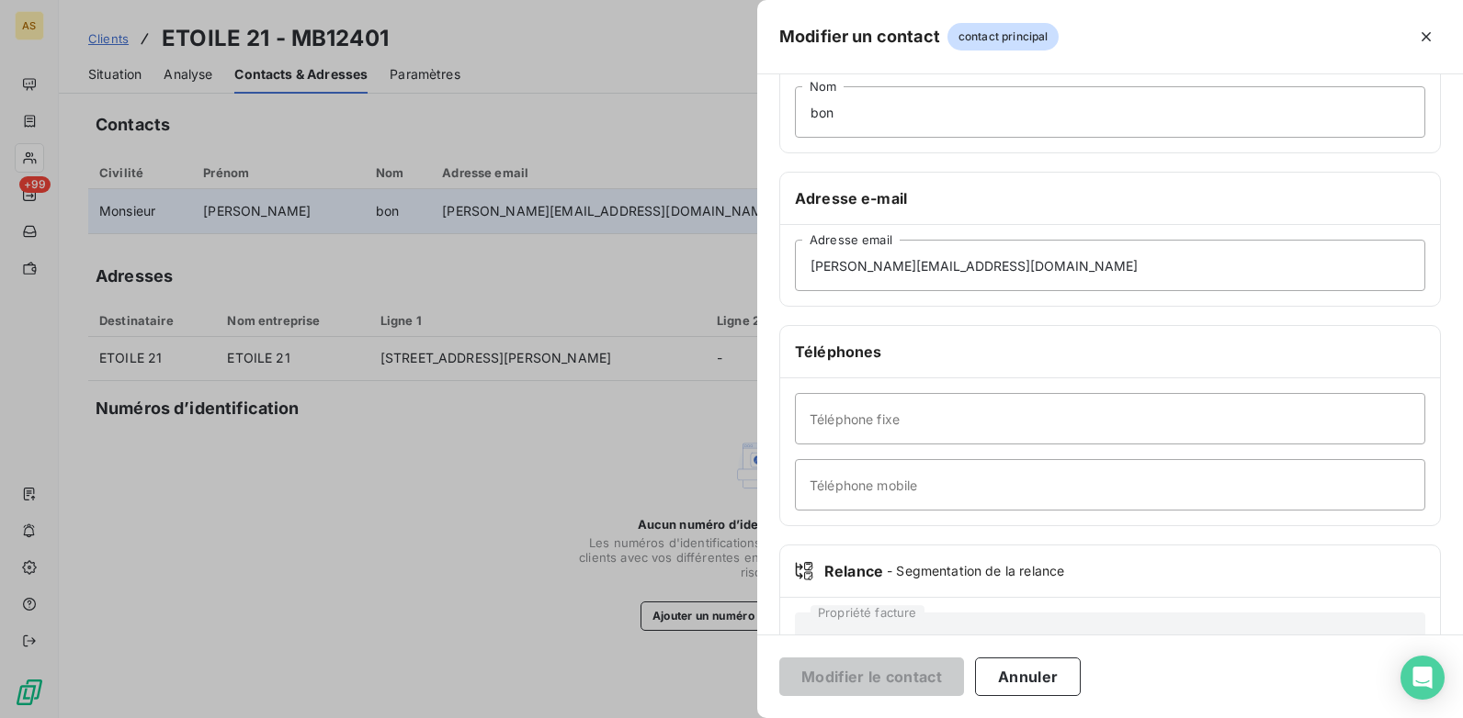
scroll to position [277, 0]
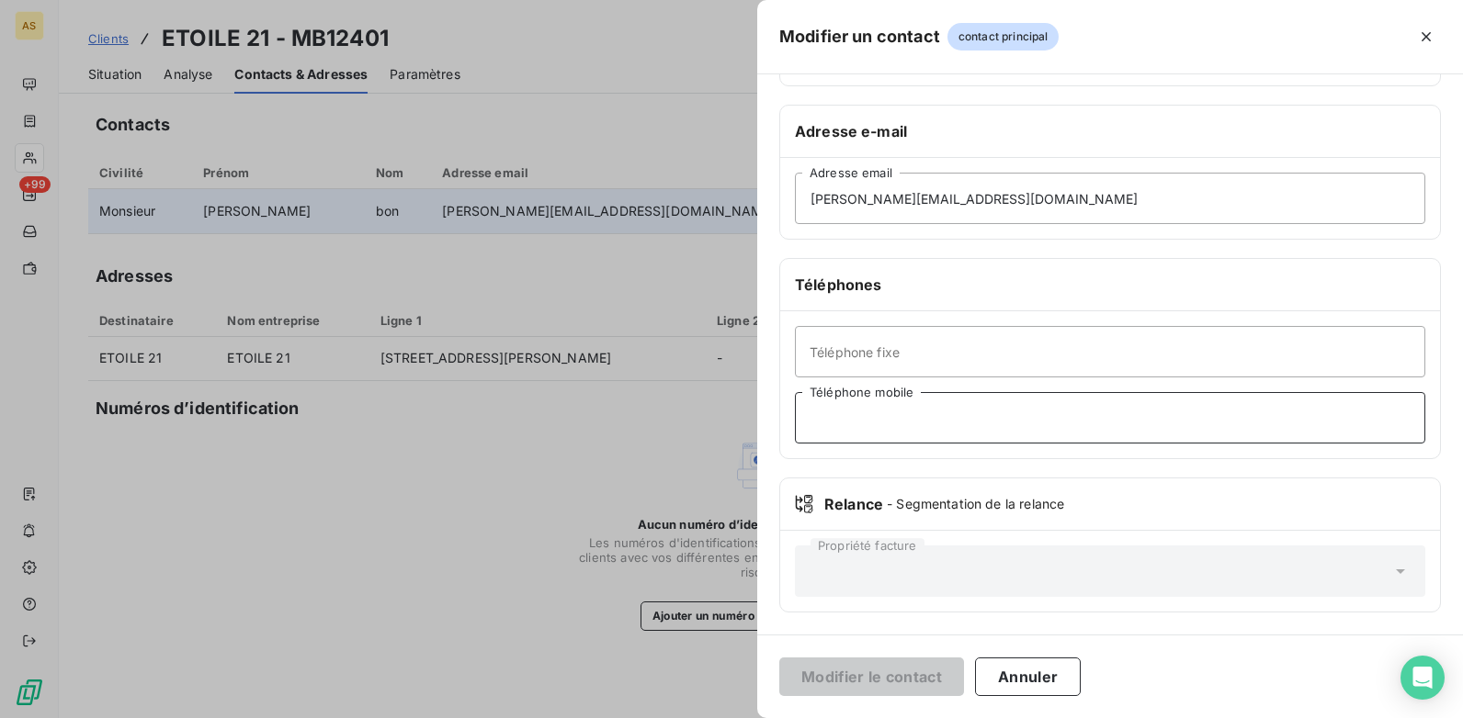
drag, startPoint x: 797, startPoint y: 474, endPoint x: 830, endPoint y: 415, distance: 67.5
click at [796, 474] on div "Informations générales Civilité Monsieur Emmanuel Prénom bon Nom Adresse e-mail…" at bounding box center [1110, 227] width 706 height 816
click at [846, 352] on input "Téléphone fixe" at bounding box center [1110, 351] width 630 height 51
click at [814, 436] on input "Téléphone mobile" at bounding box center [1110, 417] width 630 height 51
click at [838, 357] on input "Téléphone fixe" at bounding box center [1110, 351] width 630 height 51
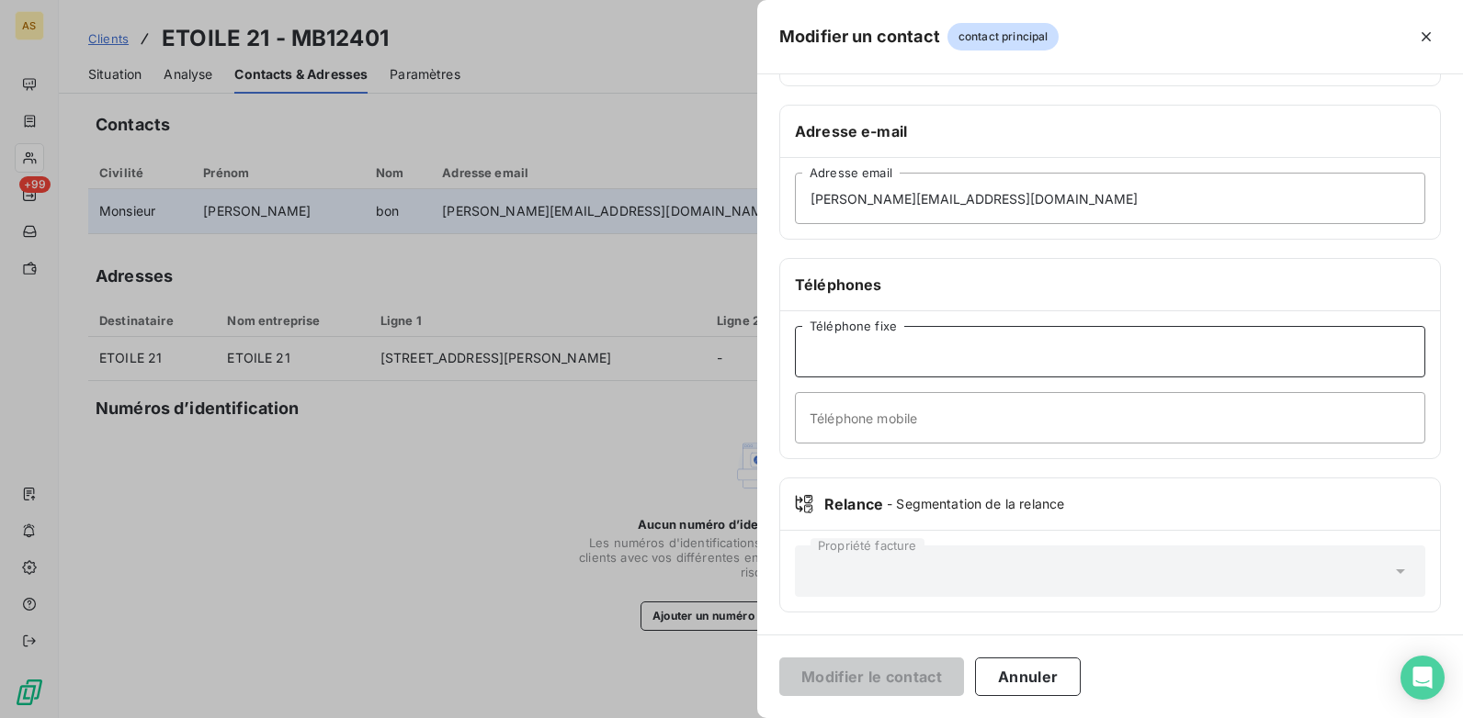
paste input "0380596464"
type input "0380596464"
click at [878, 670] on button "Modifier le contact" at bounding box center [871, 677] width 185 height 39
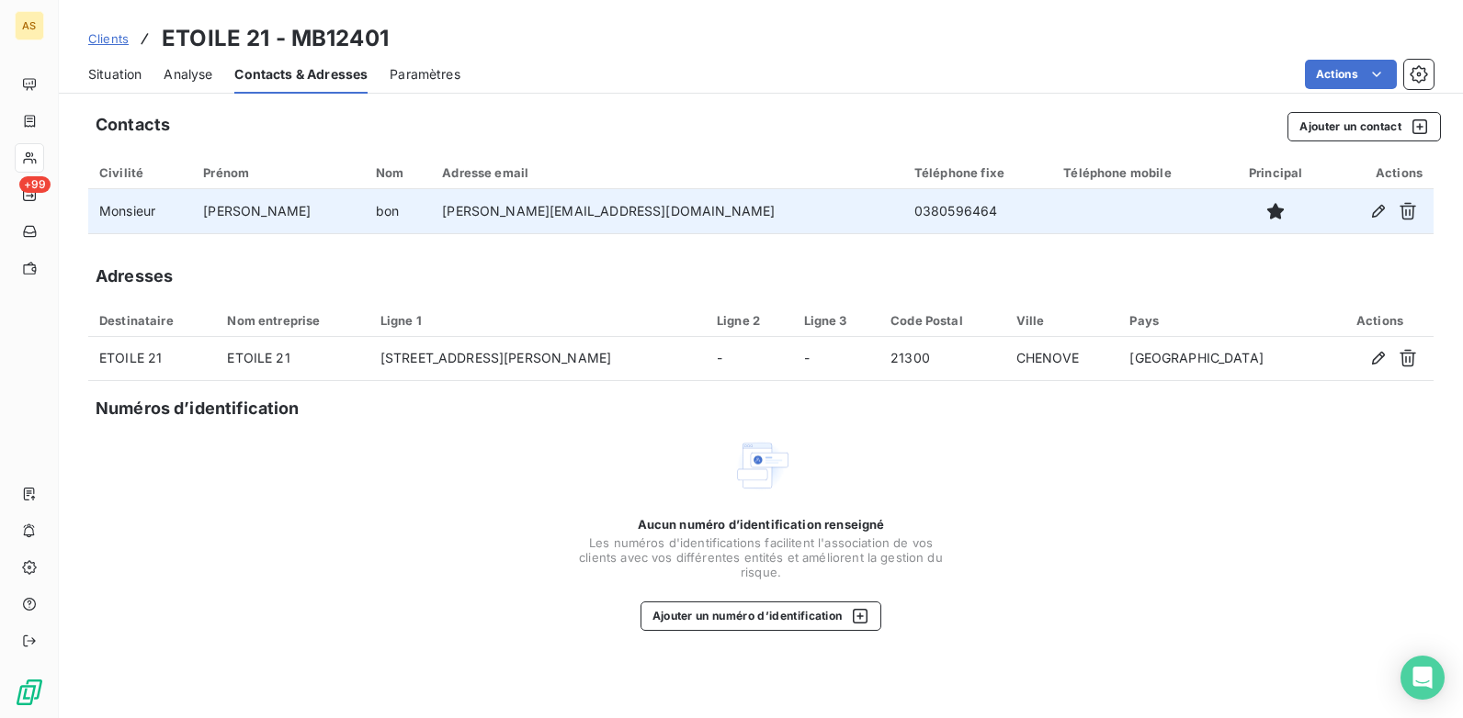
click at [110, 35] on span "Clients" at bounding box center [108, 38] width 40 height 15
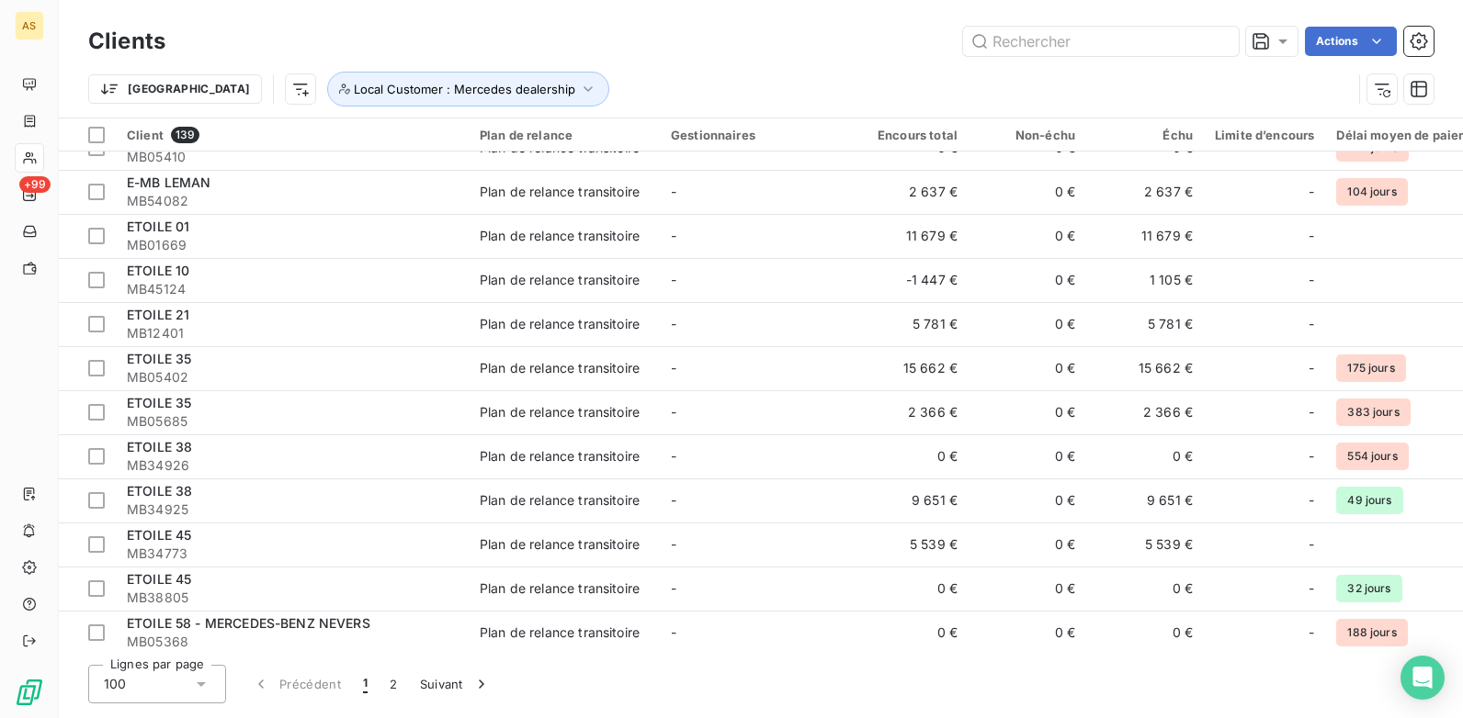
scroll to position [1654, 0]
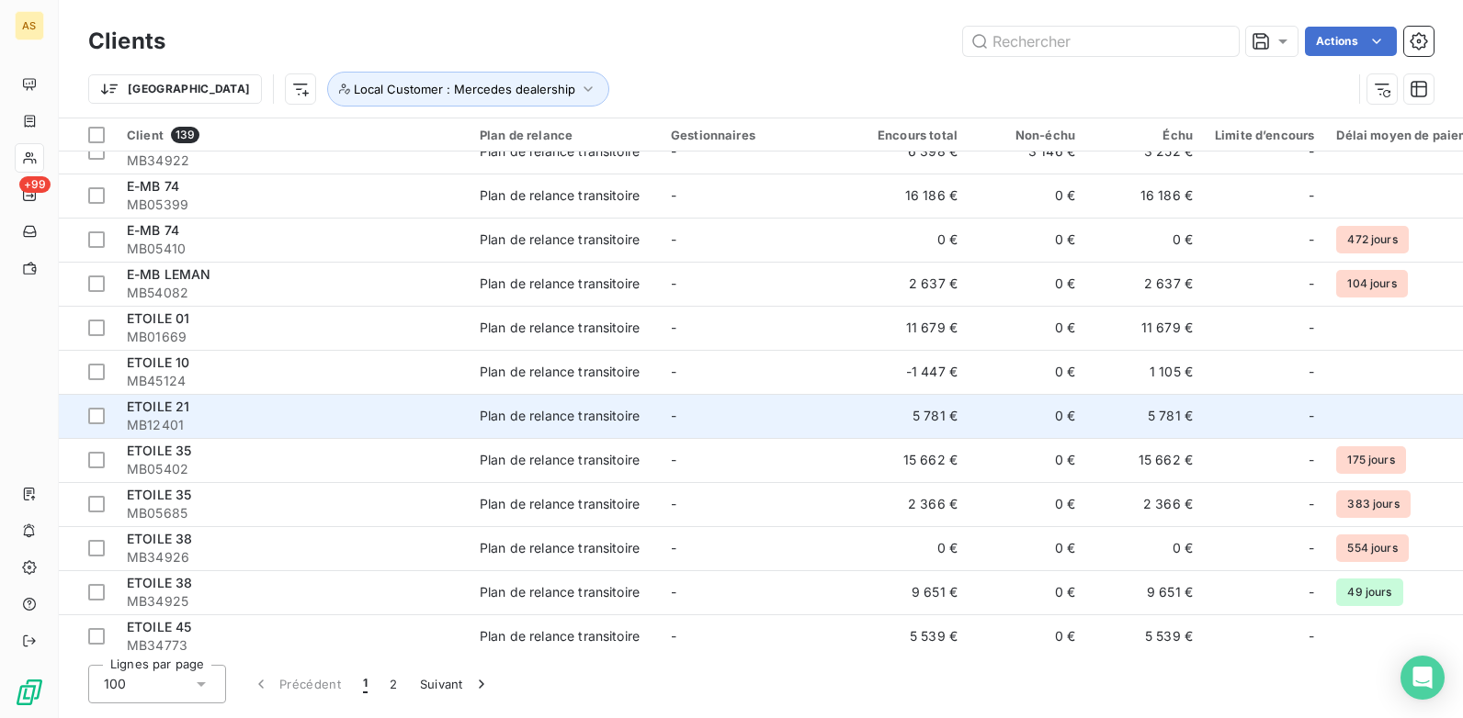
click at [1121, 427] on td "5 781 €" at bounding box center [1145, 416] width 118 height 44
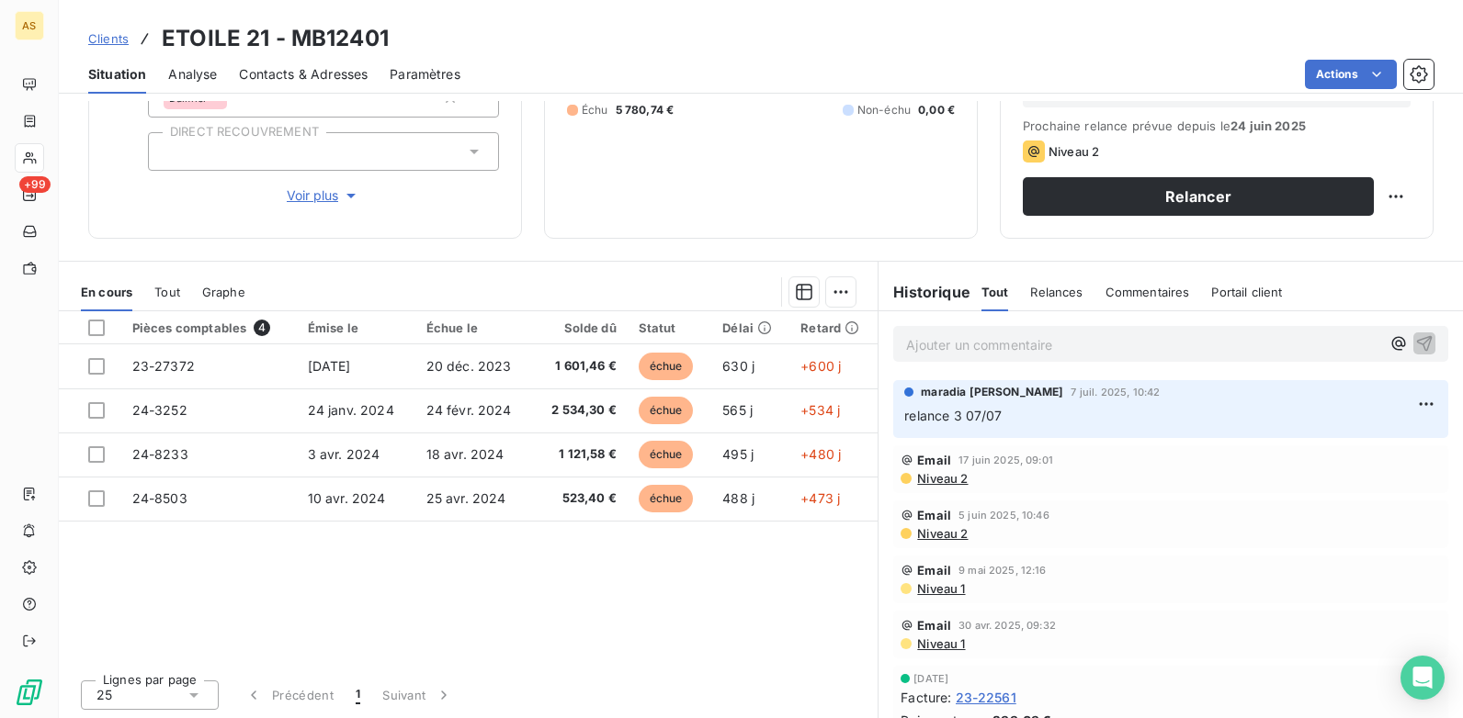
scroll to position [252, 0]
click at [319, 68] on span "Contacts & Adresses" at bounding box center [303, 74] width 129 height 18
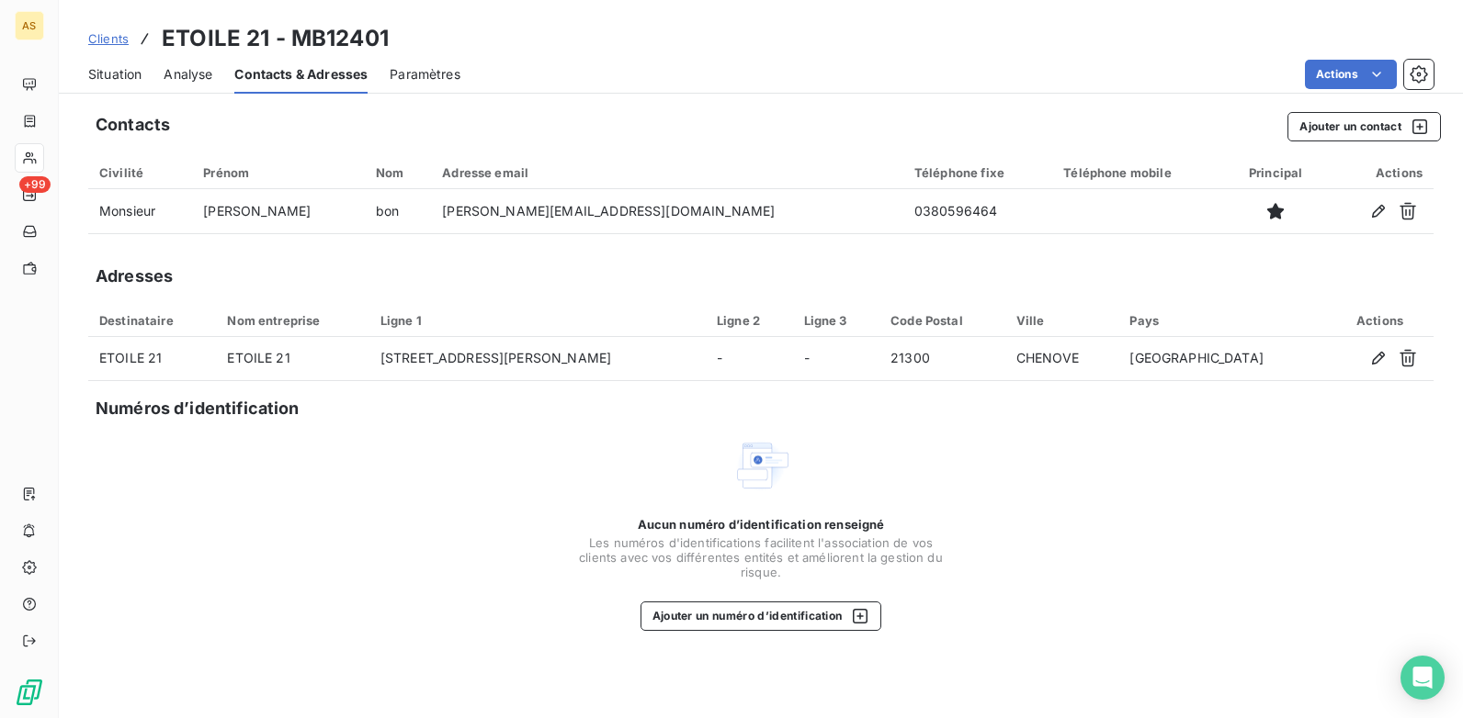
click at [111, 65] on span "Situation" at bounding box center [114, 74] width 53 height 18
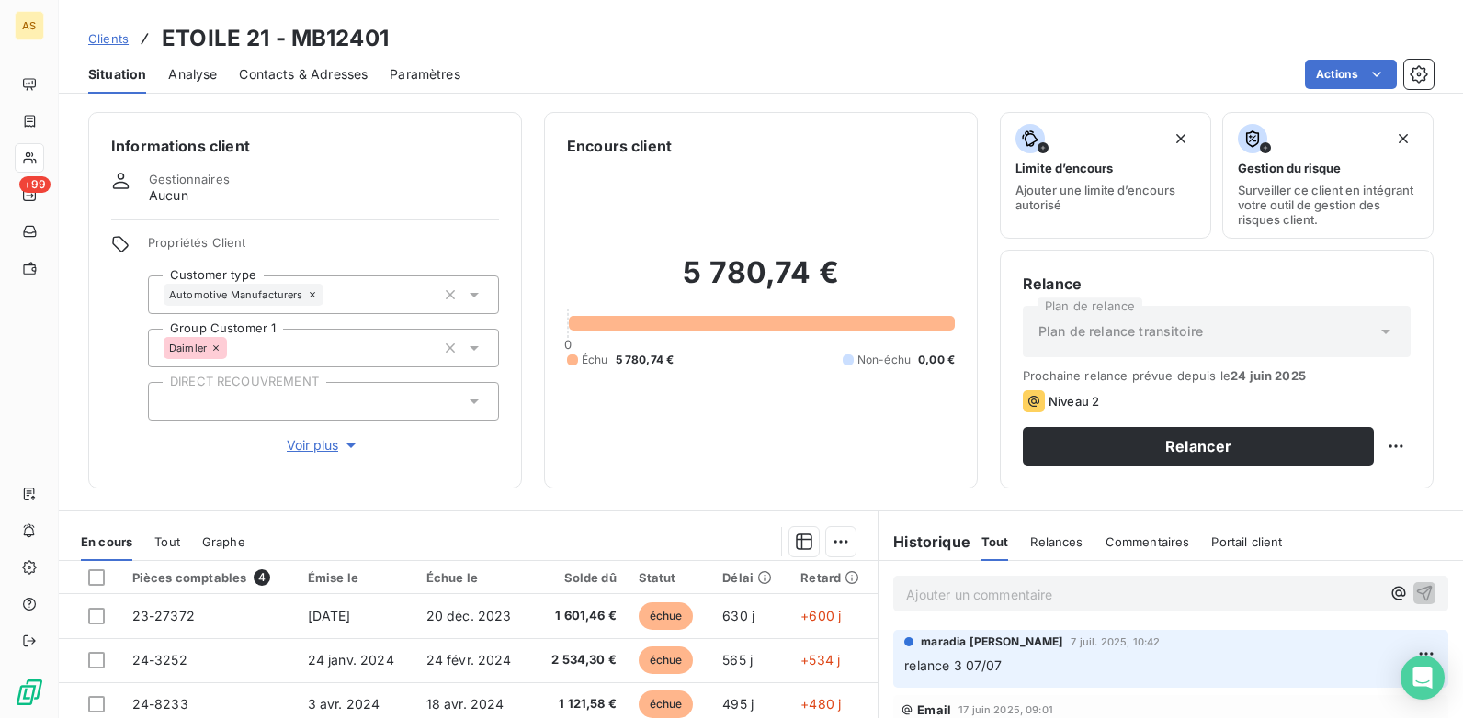
click at [130, 37] on div "Clients ETOILE 21 - MB12401" at bounding box center [238, 38] width 300 height 33
click at [96, 36] on span "Clients" at bounding box center [108, 38] width 40 height 15
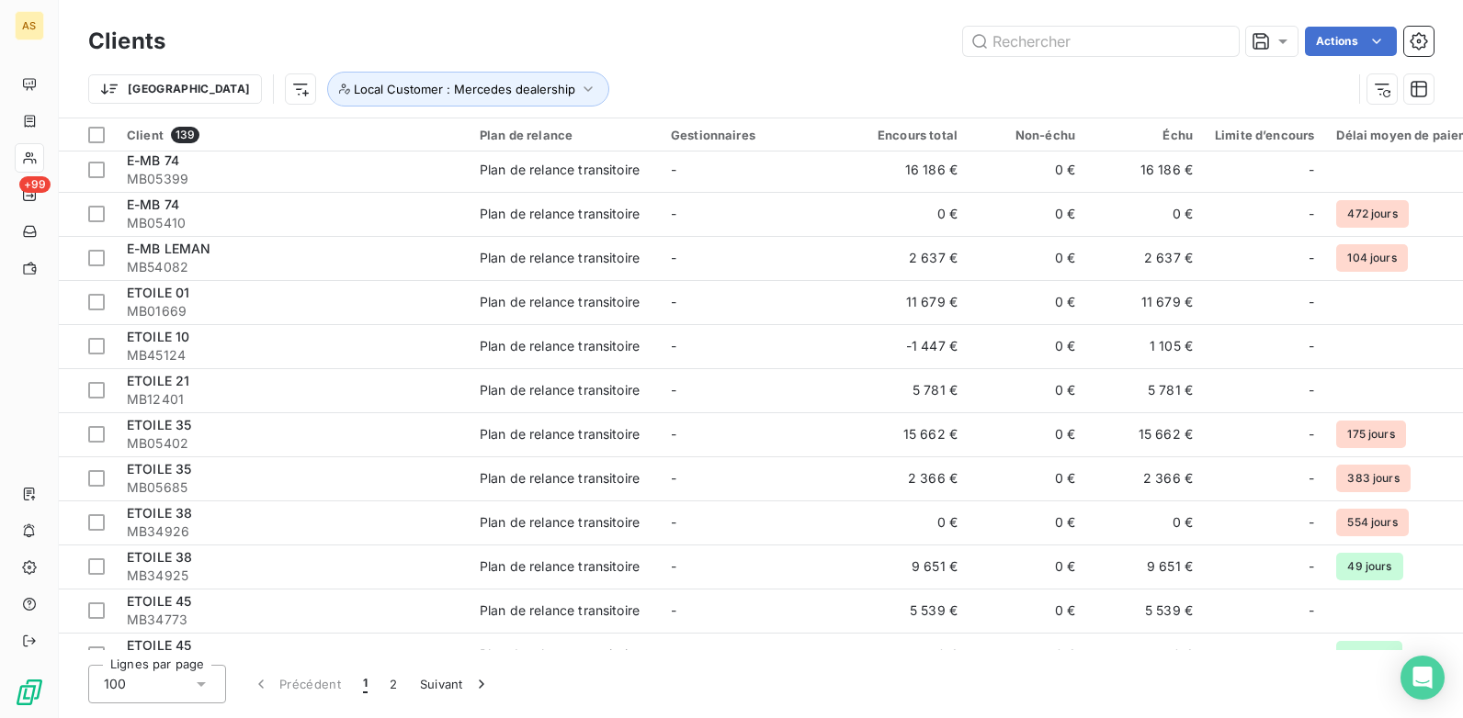
scroll to position [1745, 0]
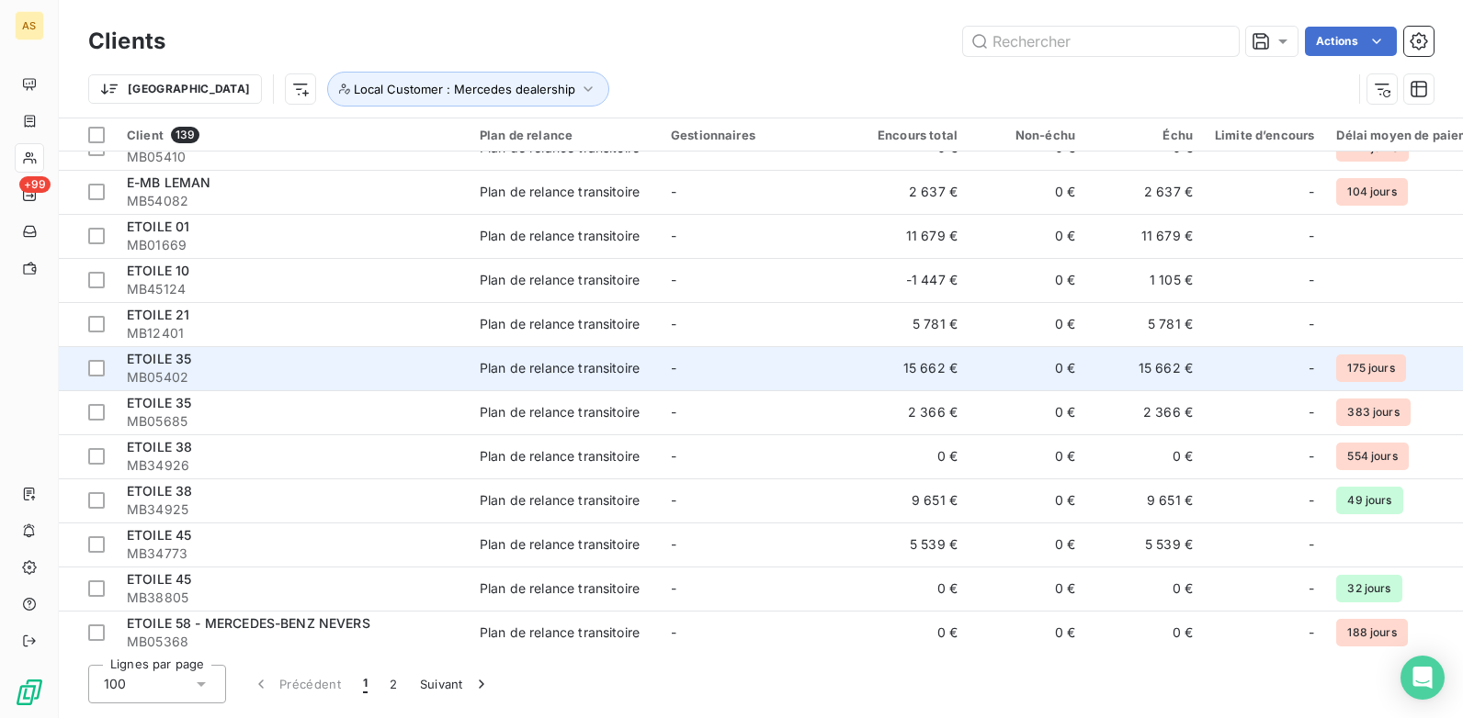
click at [717, 367] on td "-" at bounding box center [755, 368] width 191 height 44
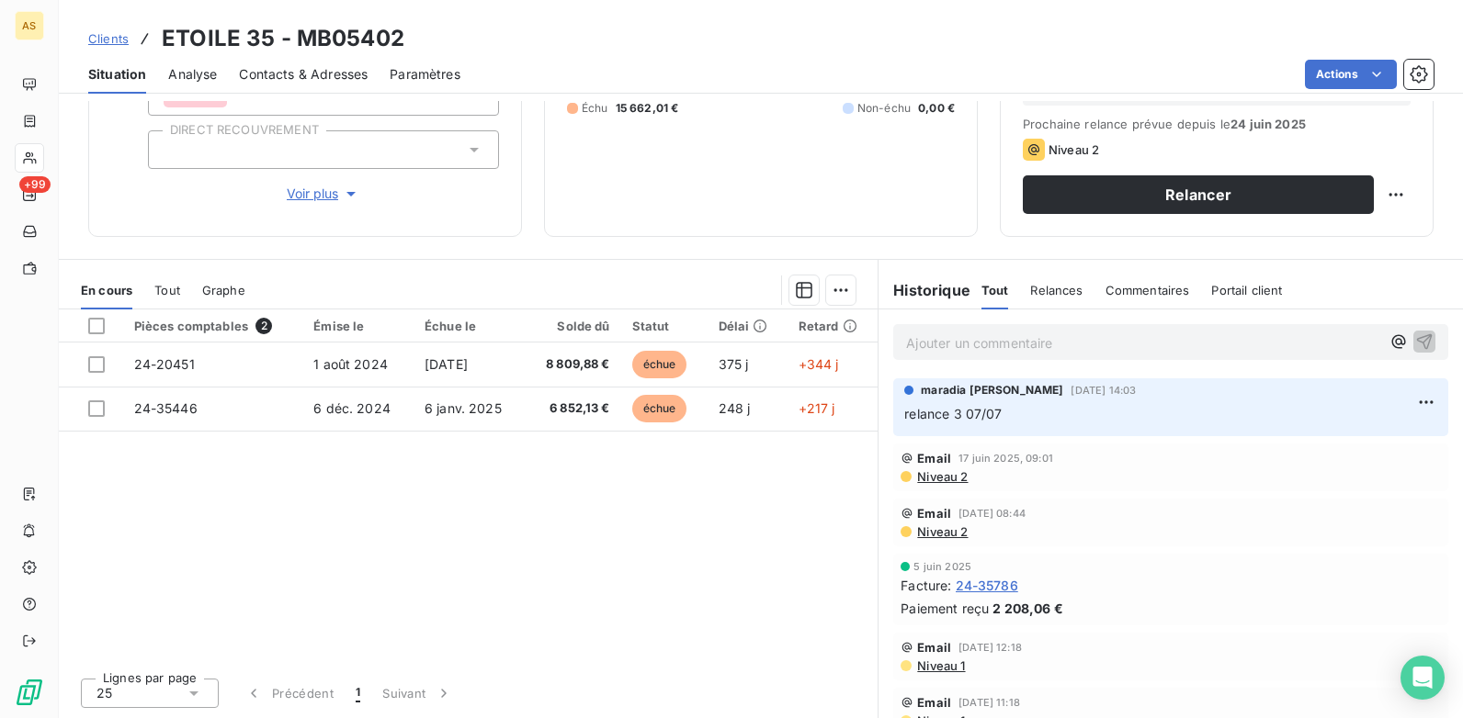
click at [294, 56] on div "Contacts & Adresses" at bounding box center [303, 74] width 129 height 39
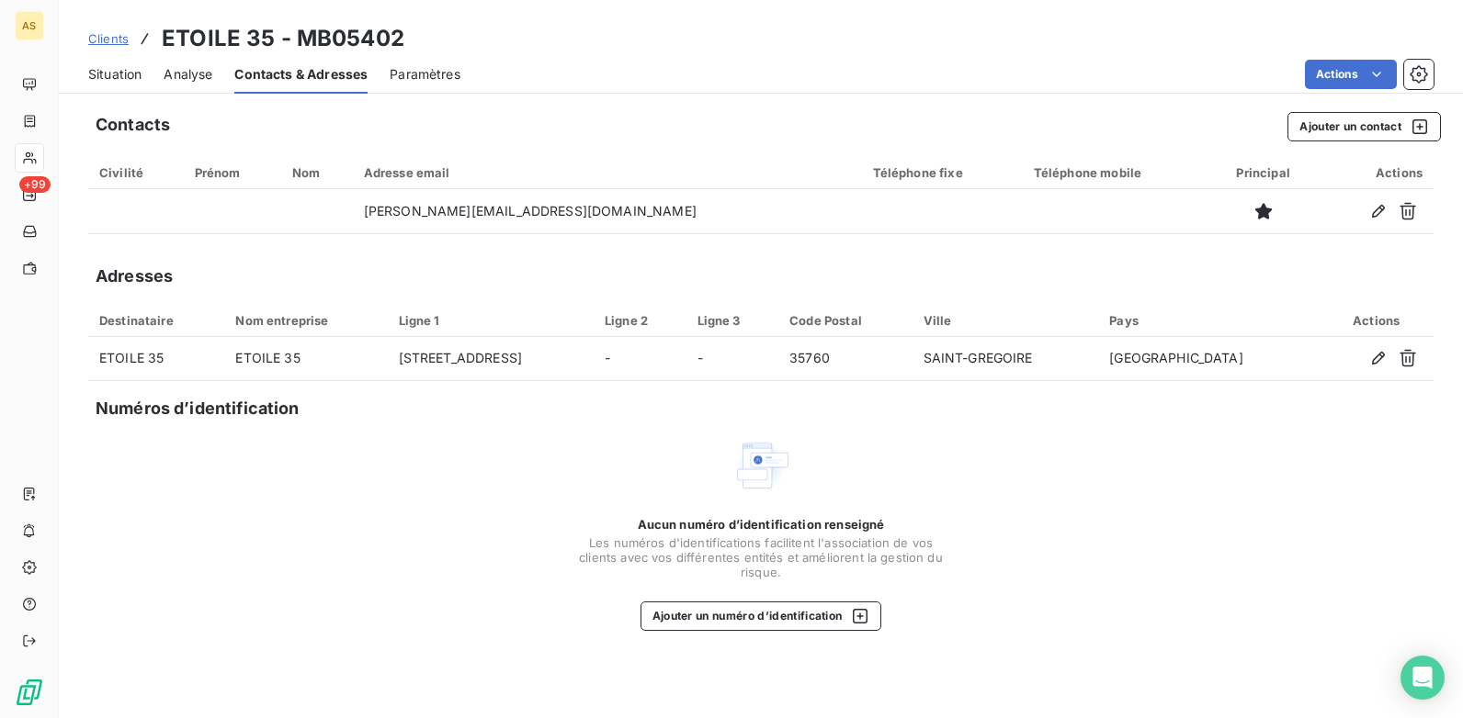
click at [107, 76] on span "Situation" at bounding box center [114, 74] width 53 height 18
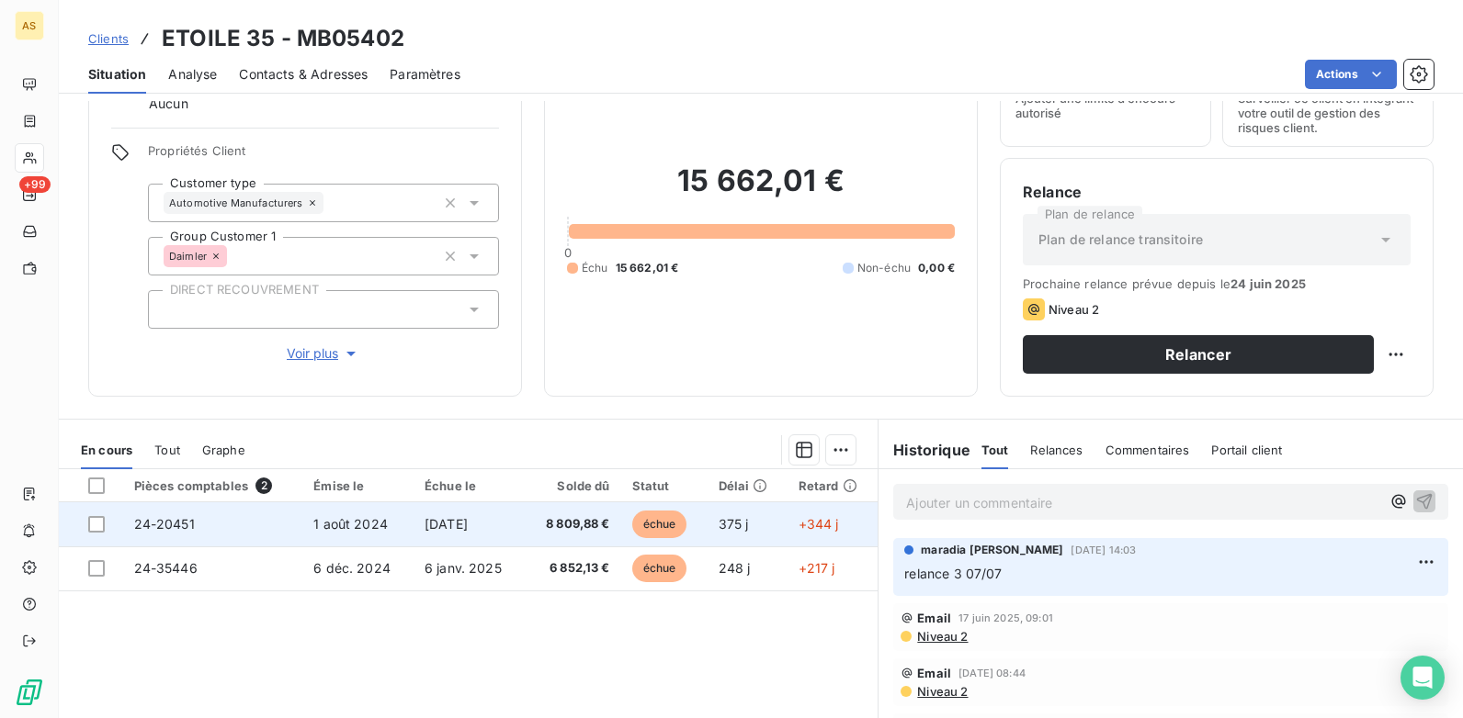
scroll to position [184, 0]
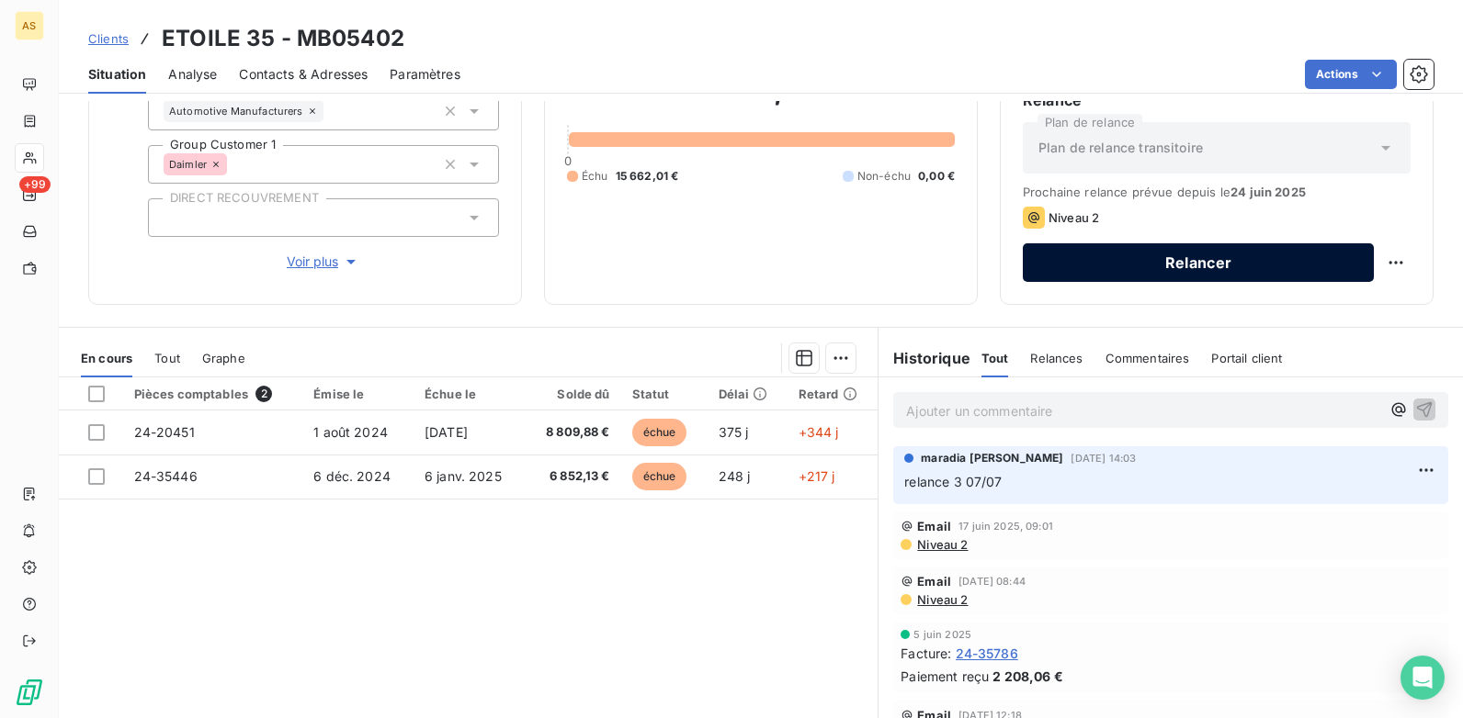
click at [1149, 271] on button "Relancer" at bounding box center [1197, 262] width 351 height 39
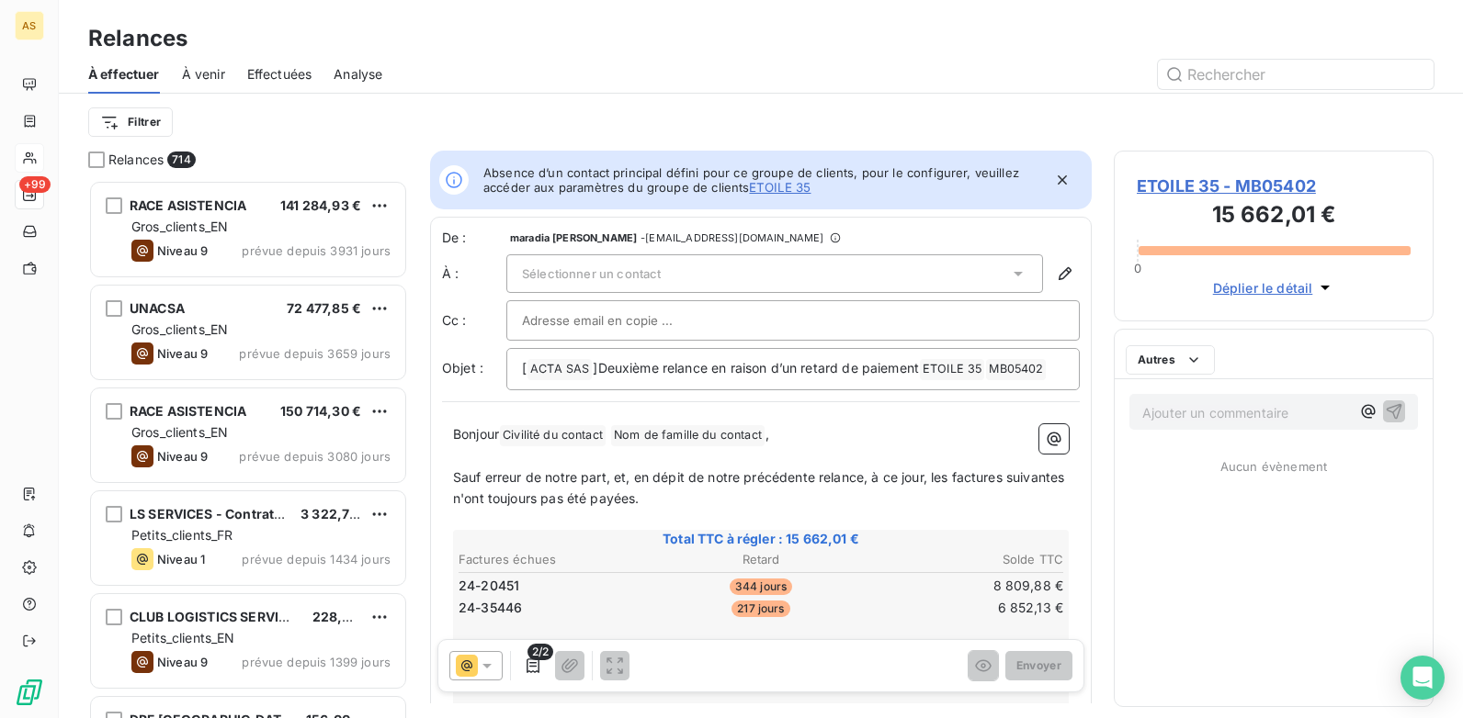
scroll to position [525, 306]
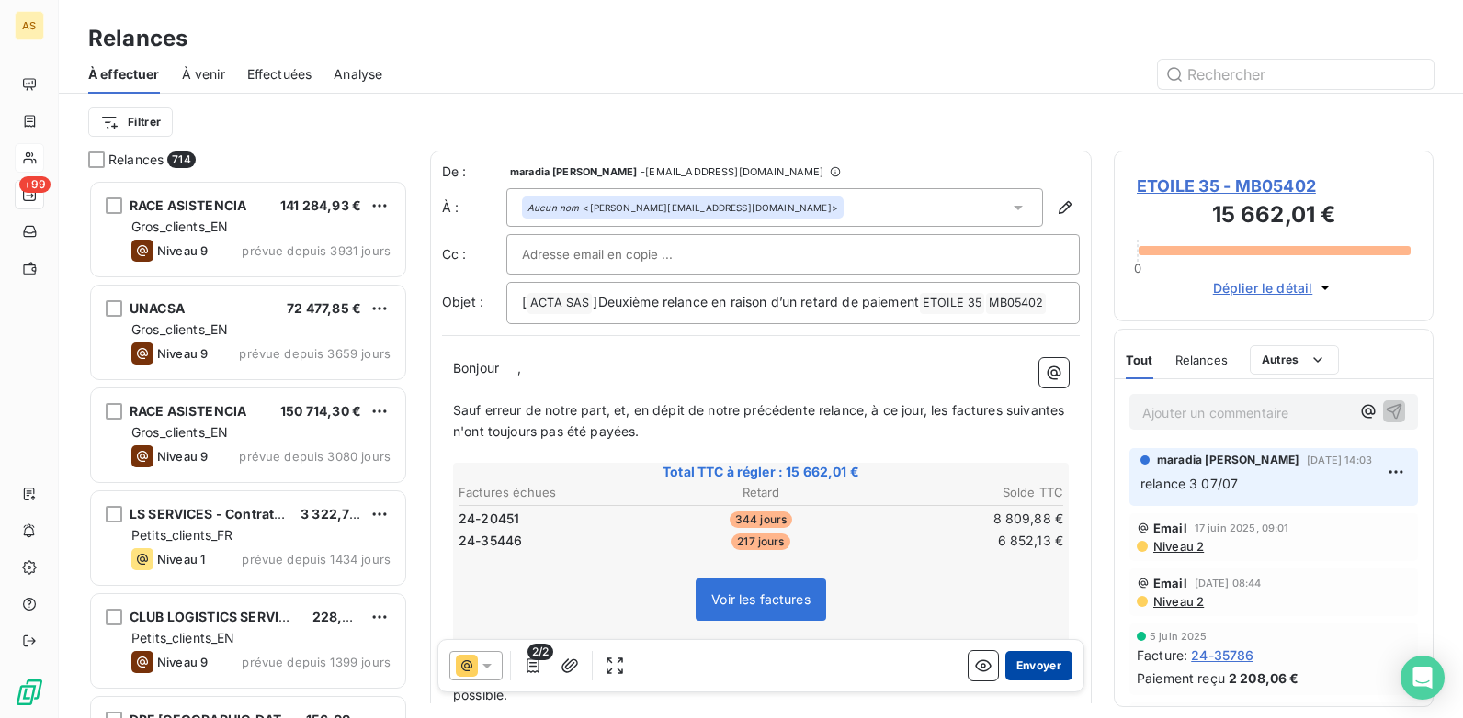
click at [1032, 661] on button "Envoyer" at bounding box center [1038, 665] width 67 height 29
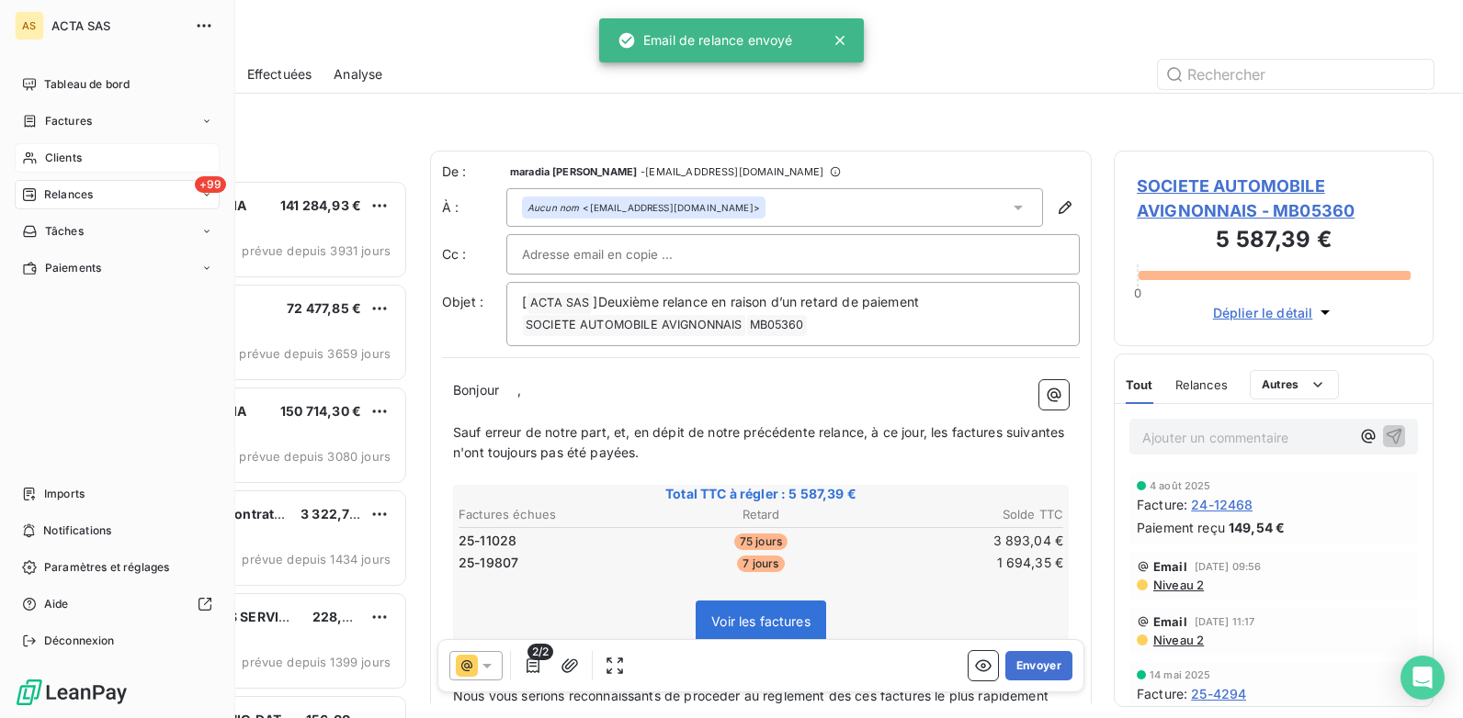
click at [62, 158] on span "Clients" at bounding box center [63, 158] width 37 height 17
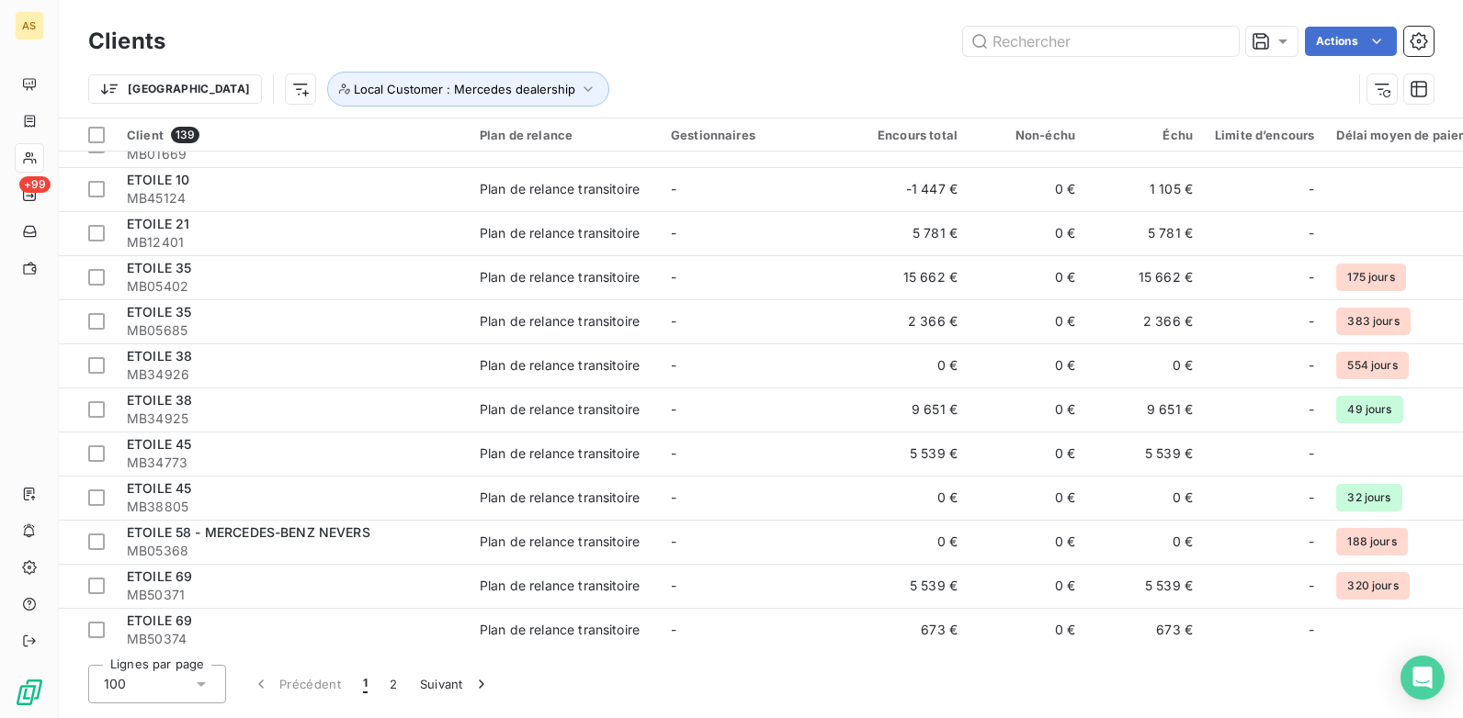
scroll to position [1837, 0]
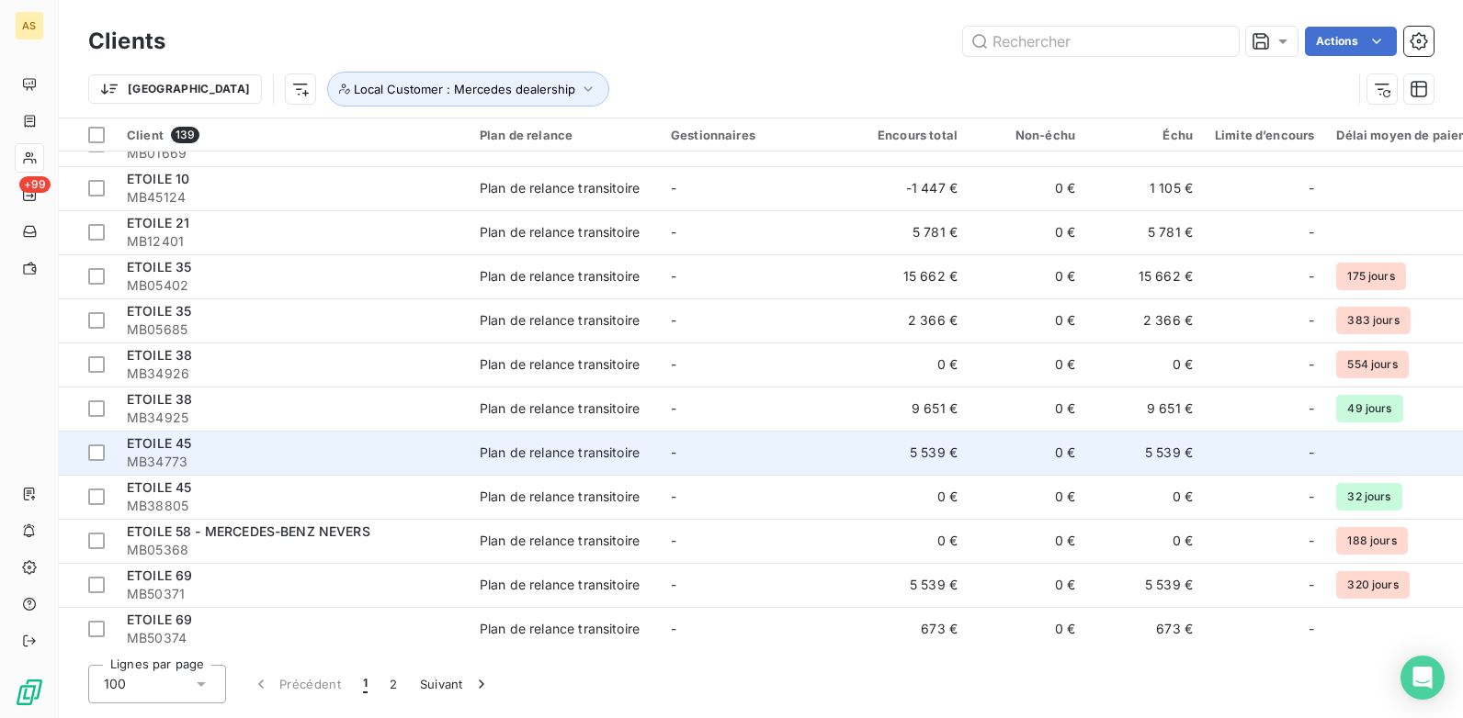
click at [648, 446] on span "Plan de relance transitoire" at bounding box center [564, 453] width 169 height 18
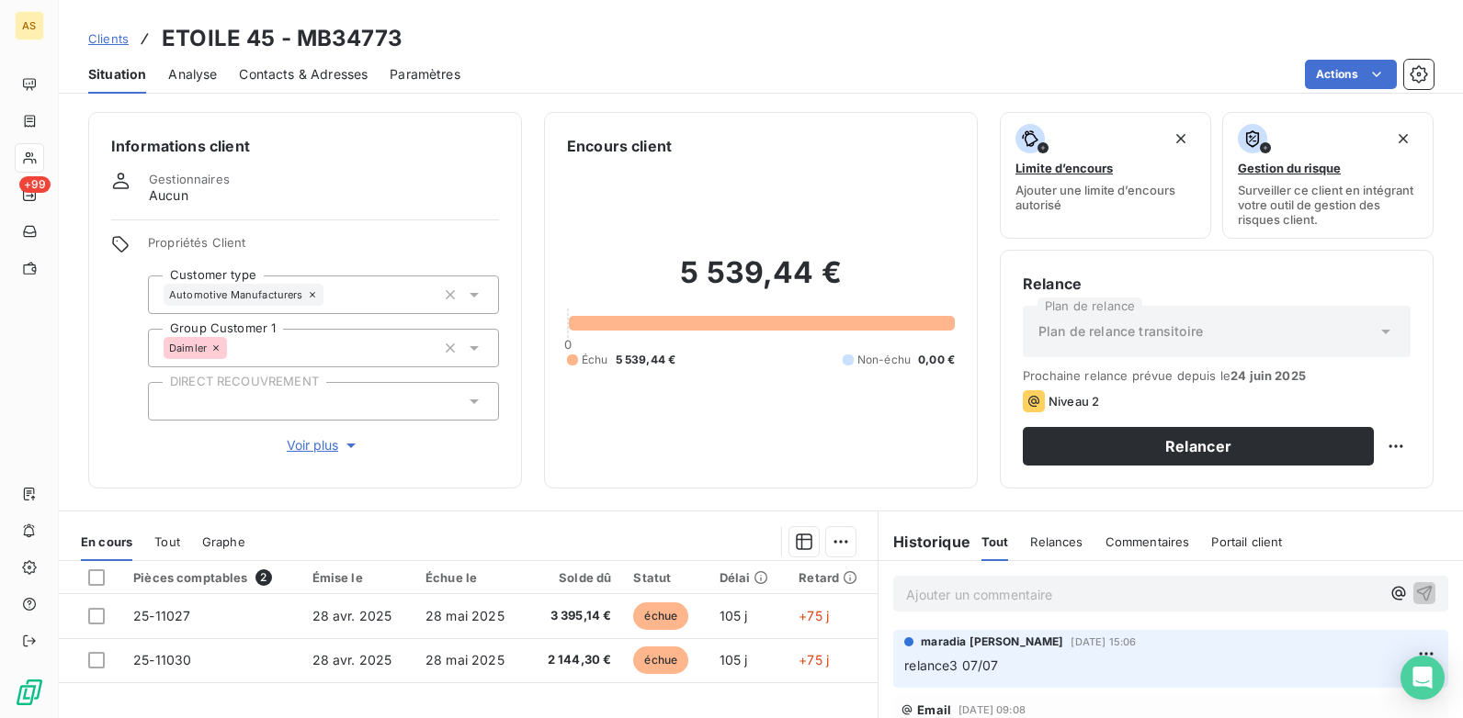
click at [300, 71] on span "Contacts & Adresses" at bounding box center [303, 74] width 129 height 18
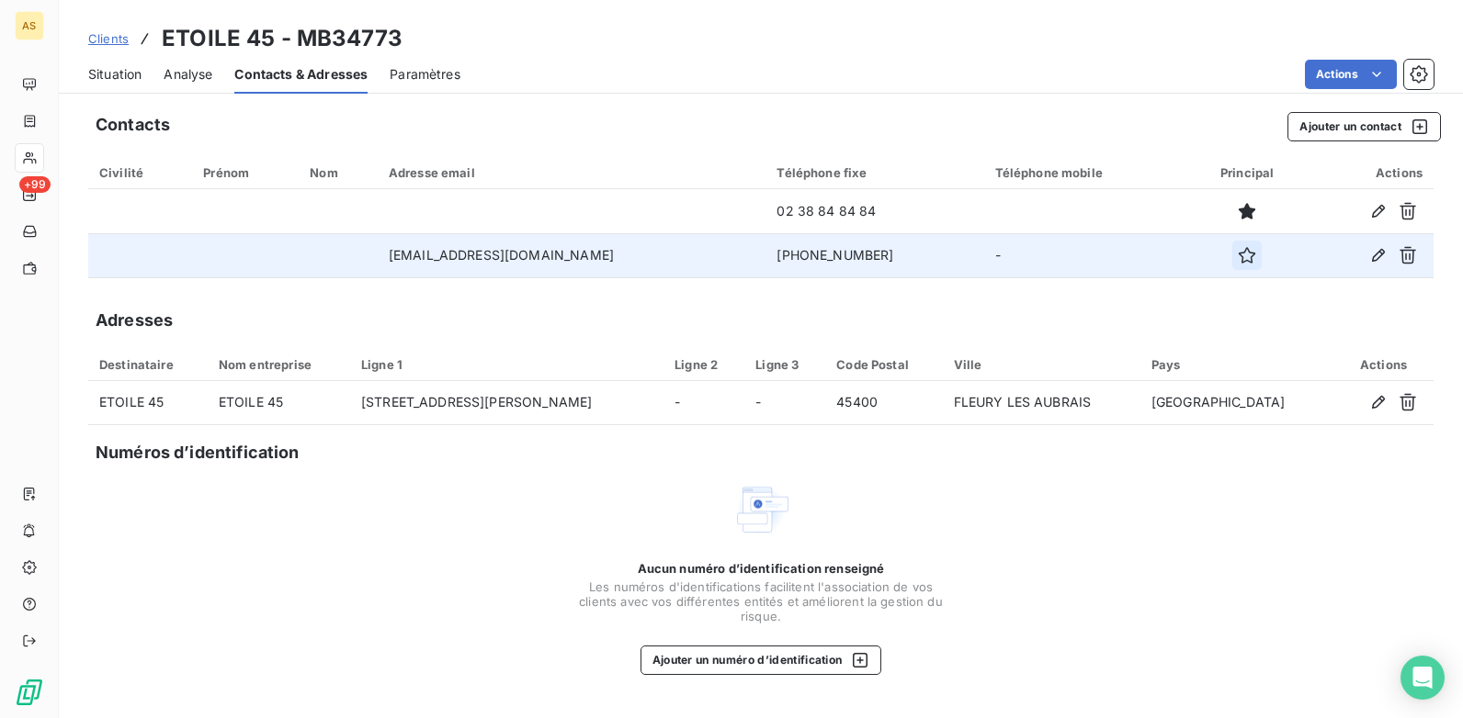
click at [1256, 257] on icon "button" at bounding box center [1246, 255] width 18 height 18
click at [130, 71] on span "Situation" at bounding box center [114, 74] width 53 height 18
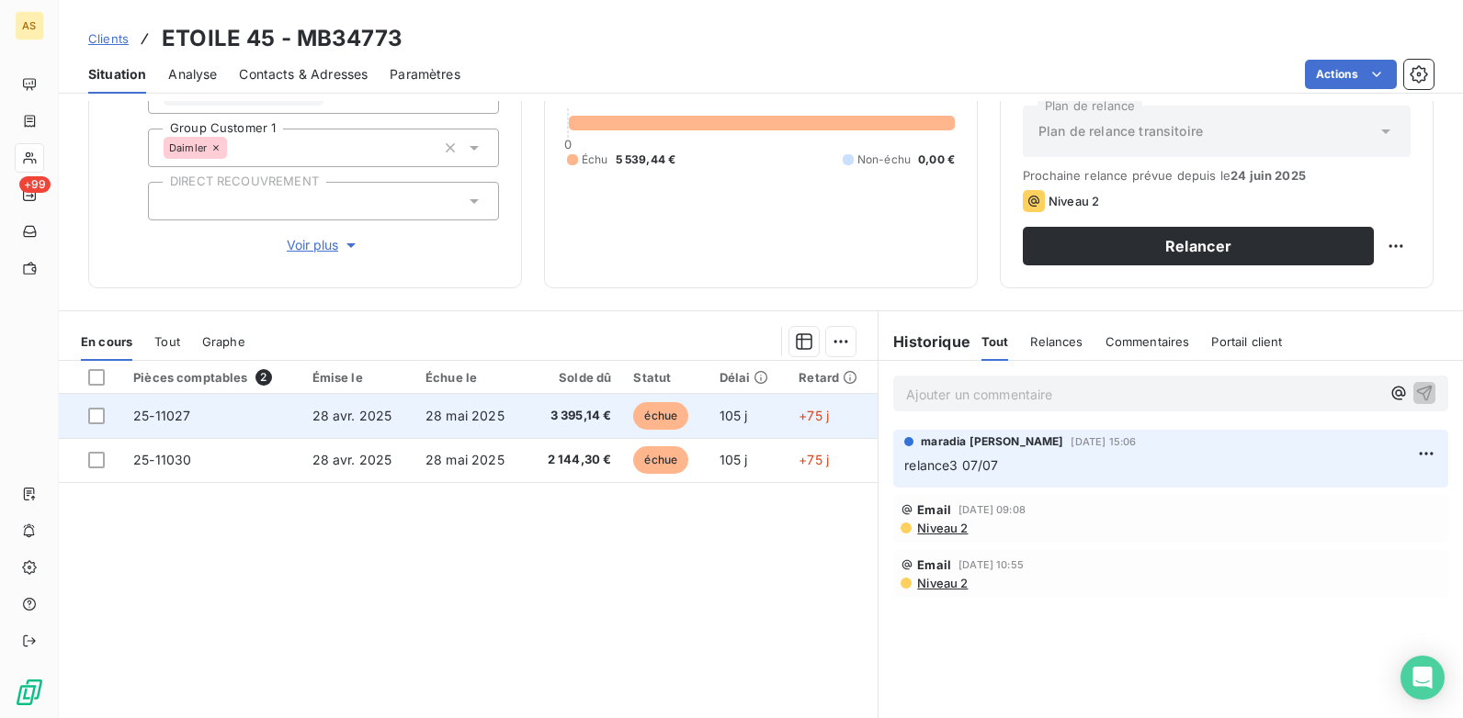
scroll to position [252, 0]
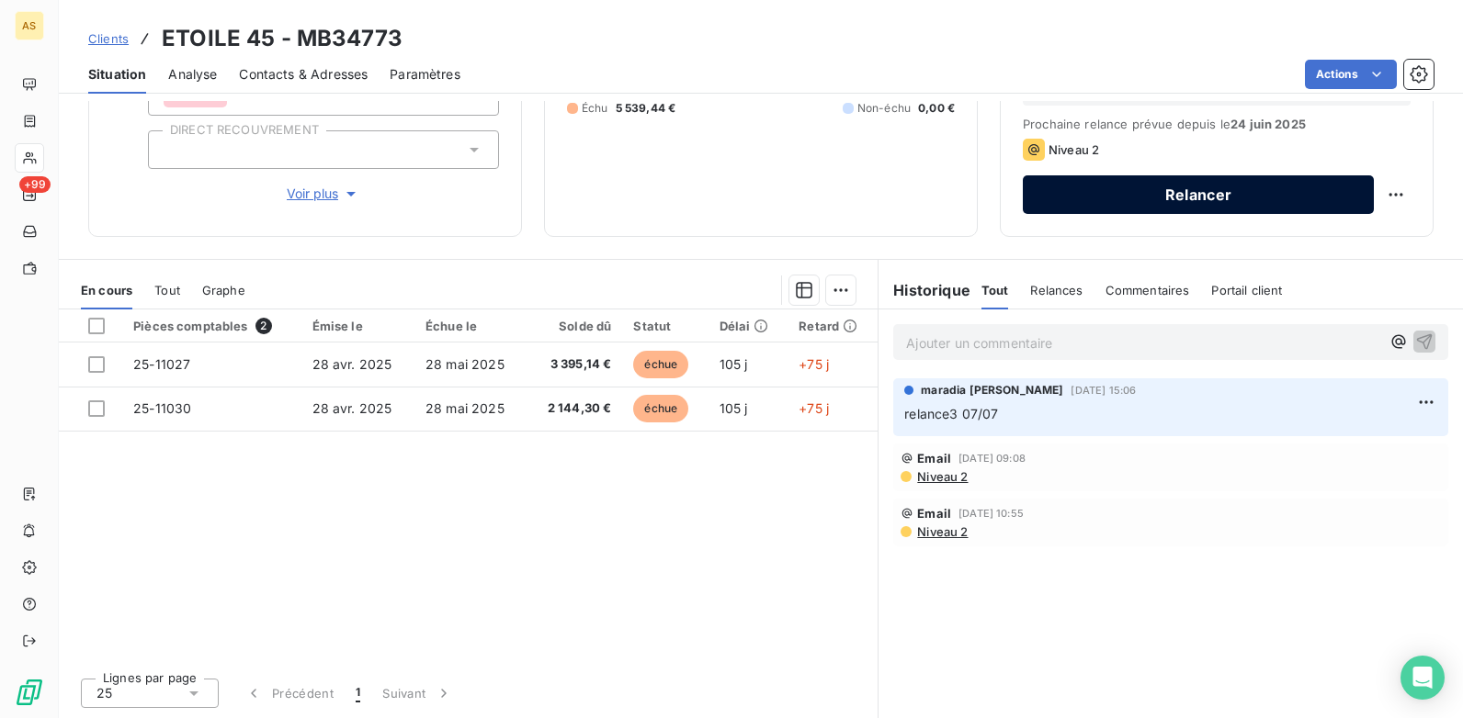
click at [1145, 192] on button "Relancer" at bounding box center [1197, 194] width 351 height 39
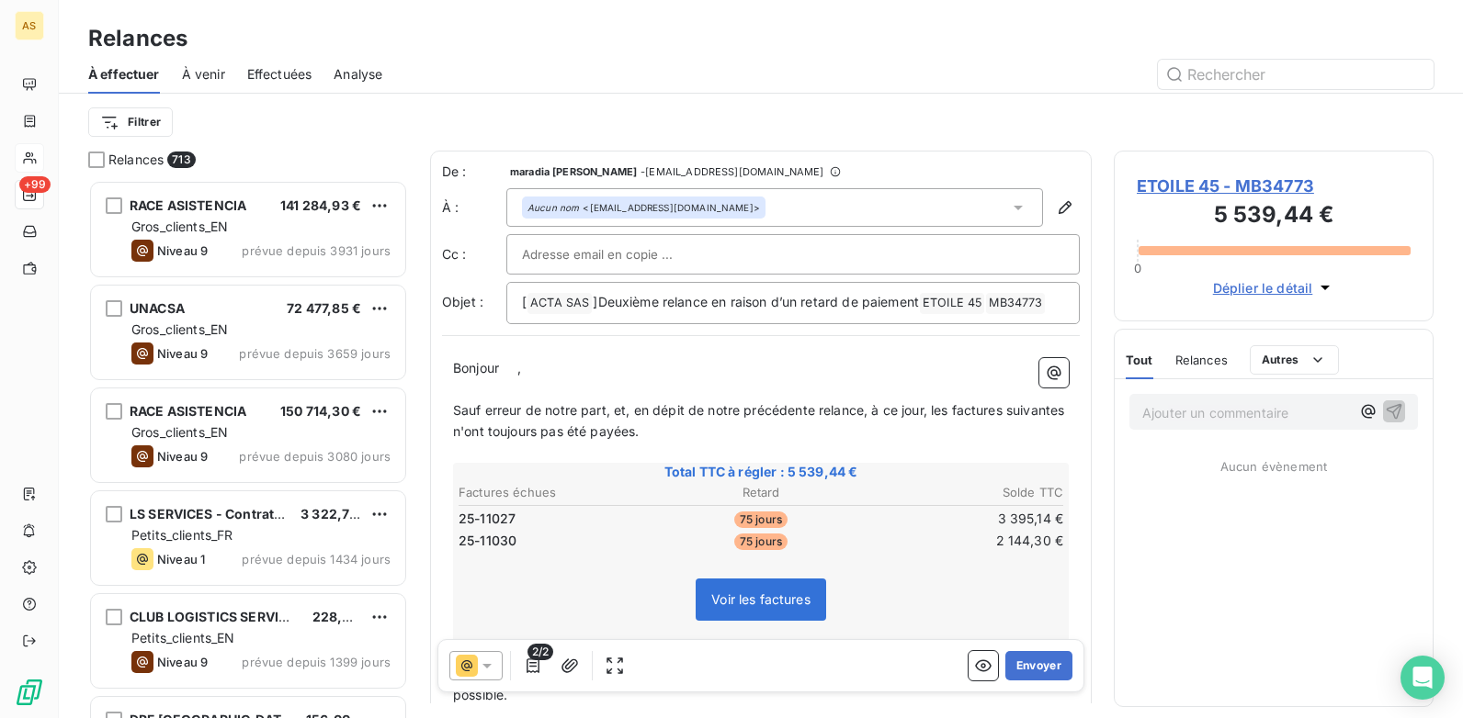
scroll to position [525, 306]
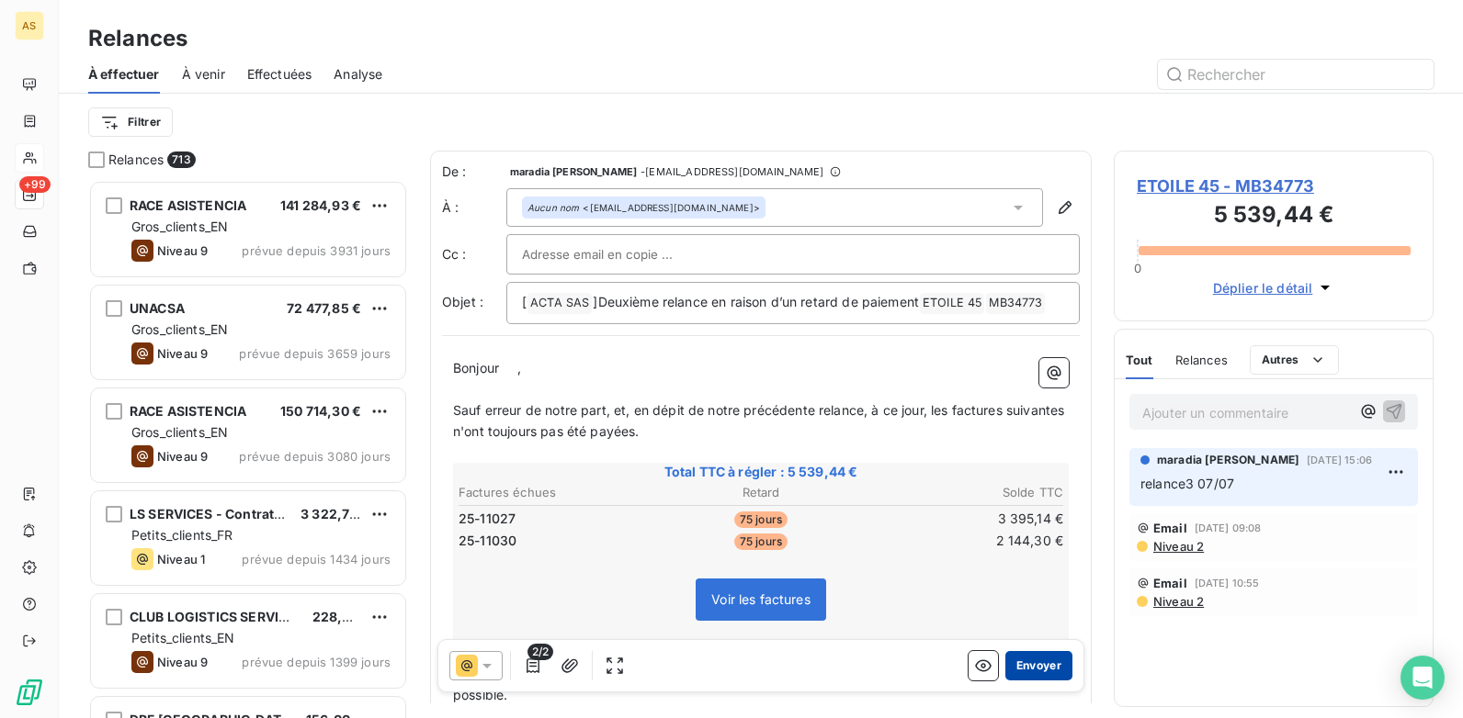
click at [1016, 655] on button "Envoyer" at bounding box center [1038, 665] width 67 height 29
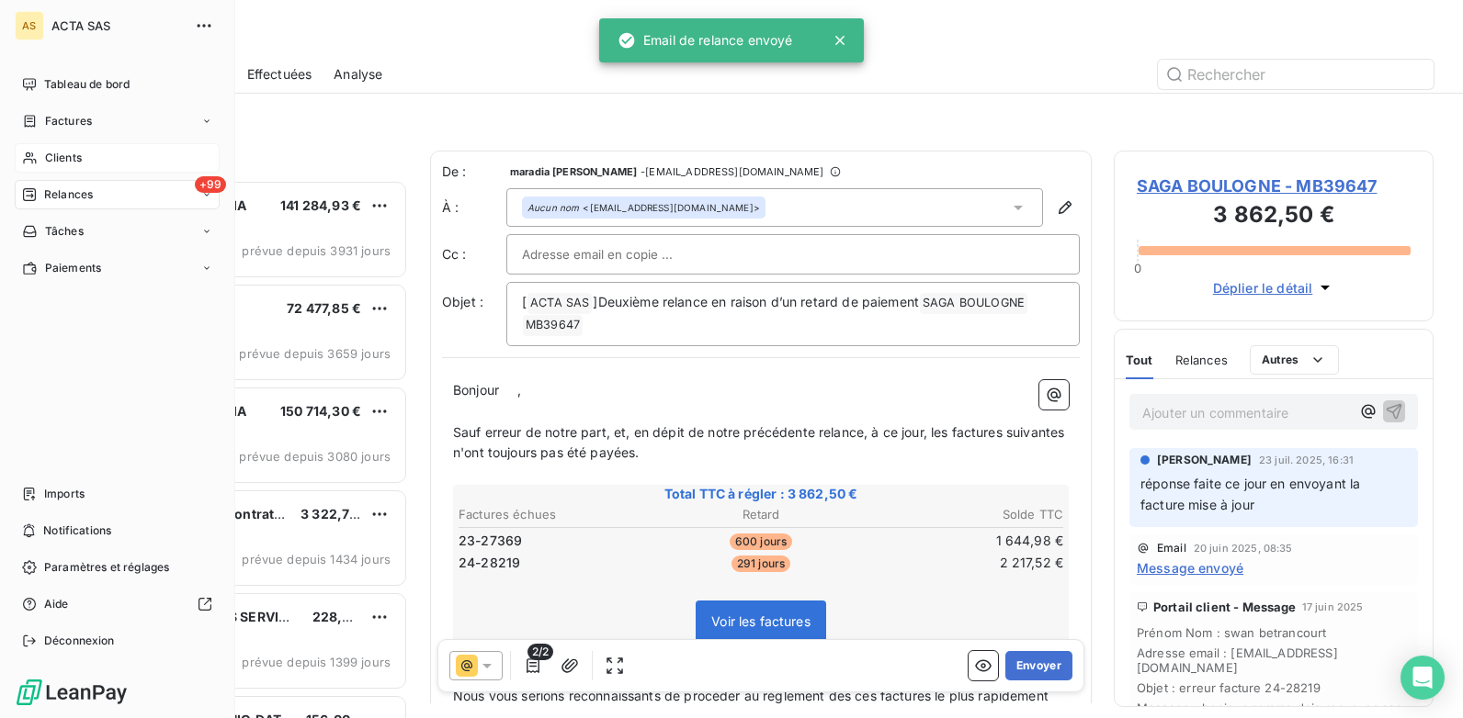
click at [69, 163] on span "Clients" at bounding box center [63, 158] width 37 height 17
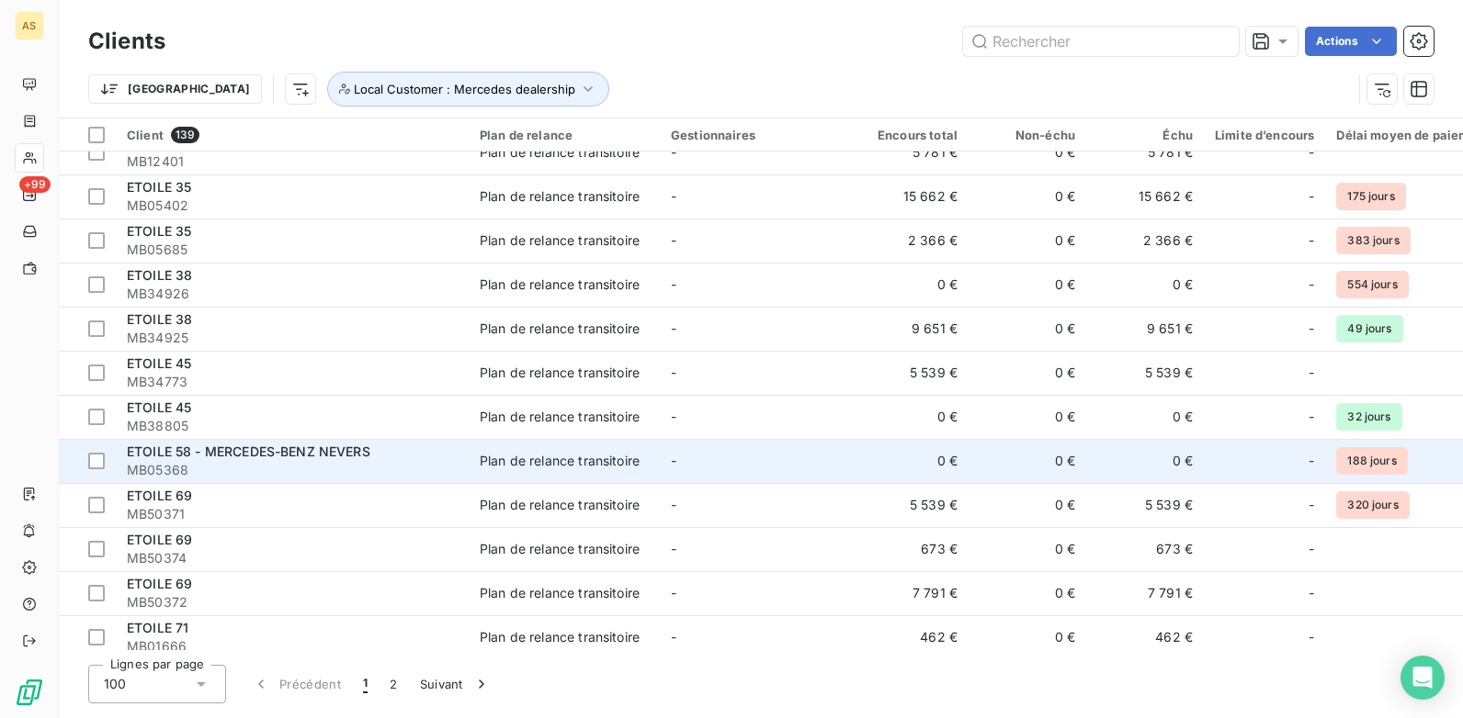
scroll to position [1929, 0]
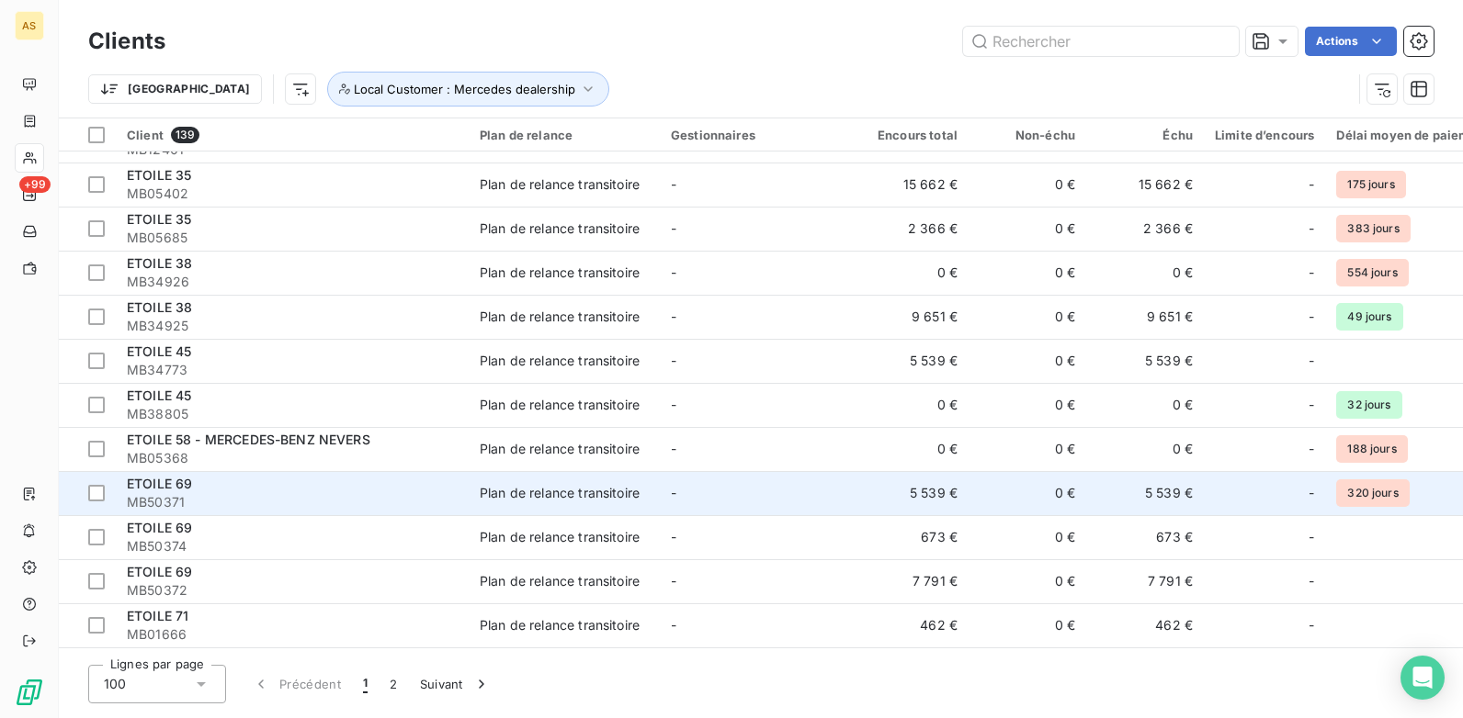
click at [301, 501] on span "MB50371" at bounding box center [292, 502] width 331 height 18
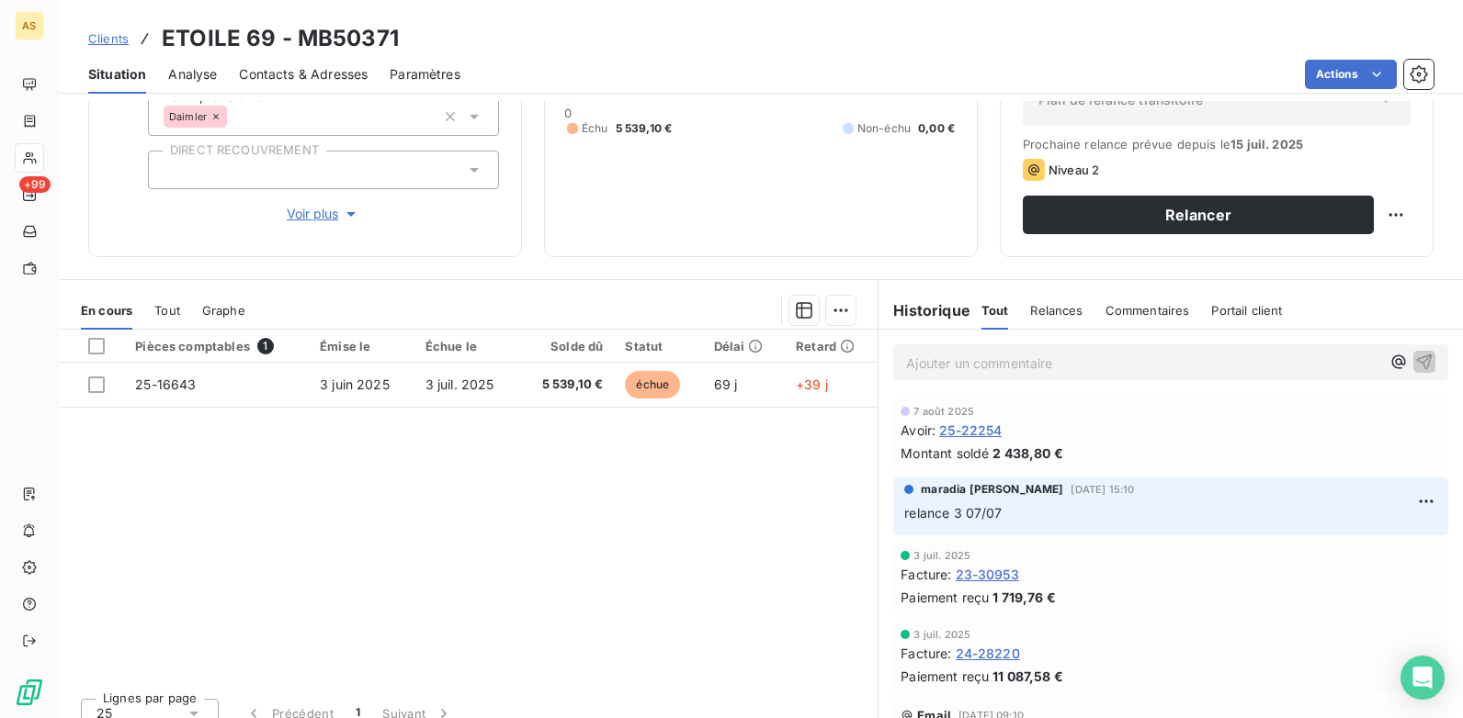
scroll to position [252, 0]
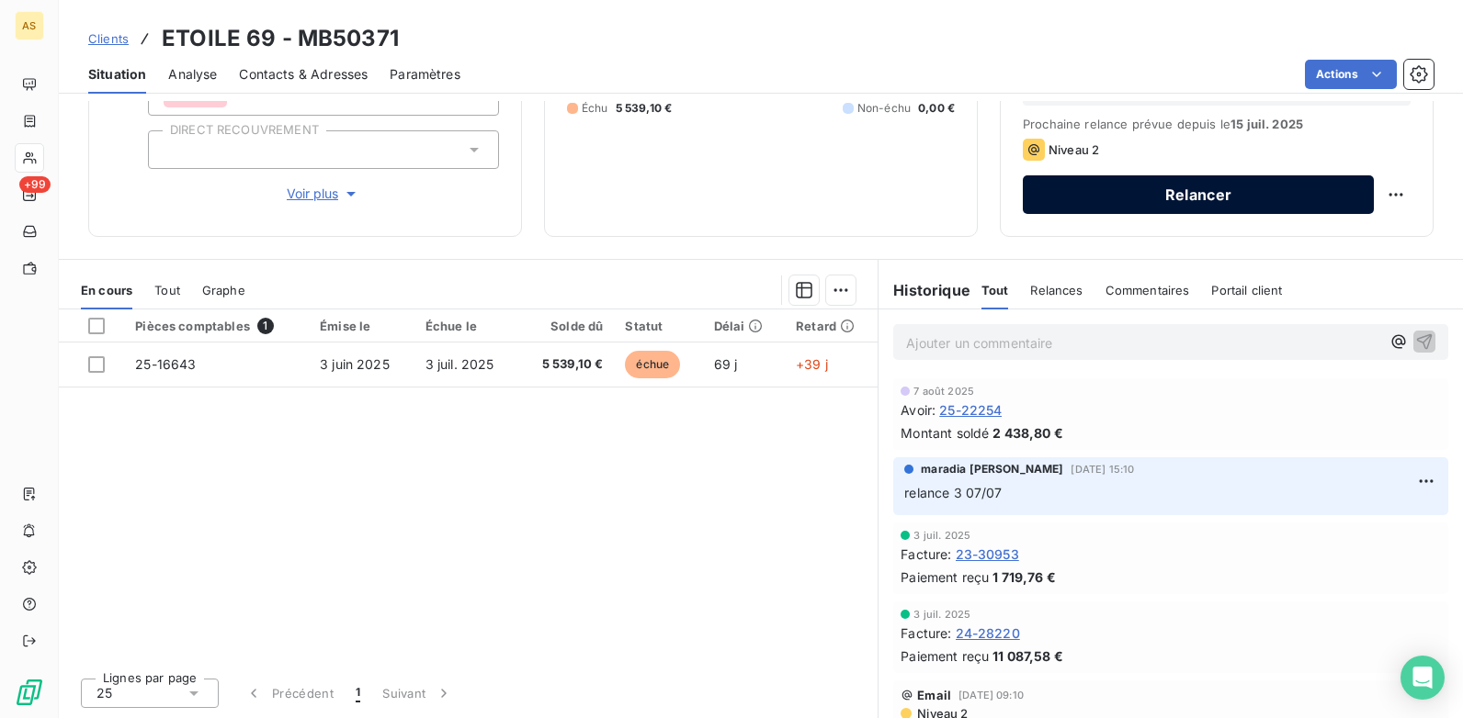
click at [1252, 180] on button "Relancer" at bounding box center [1197, 194] width 351 height 39
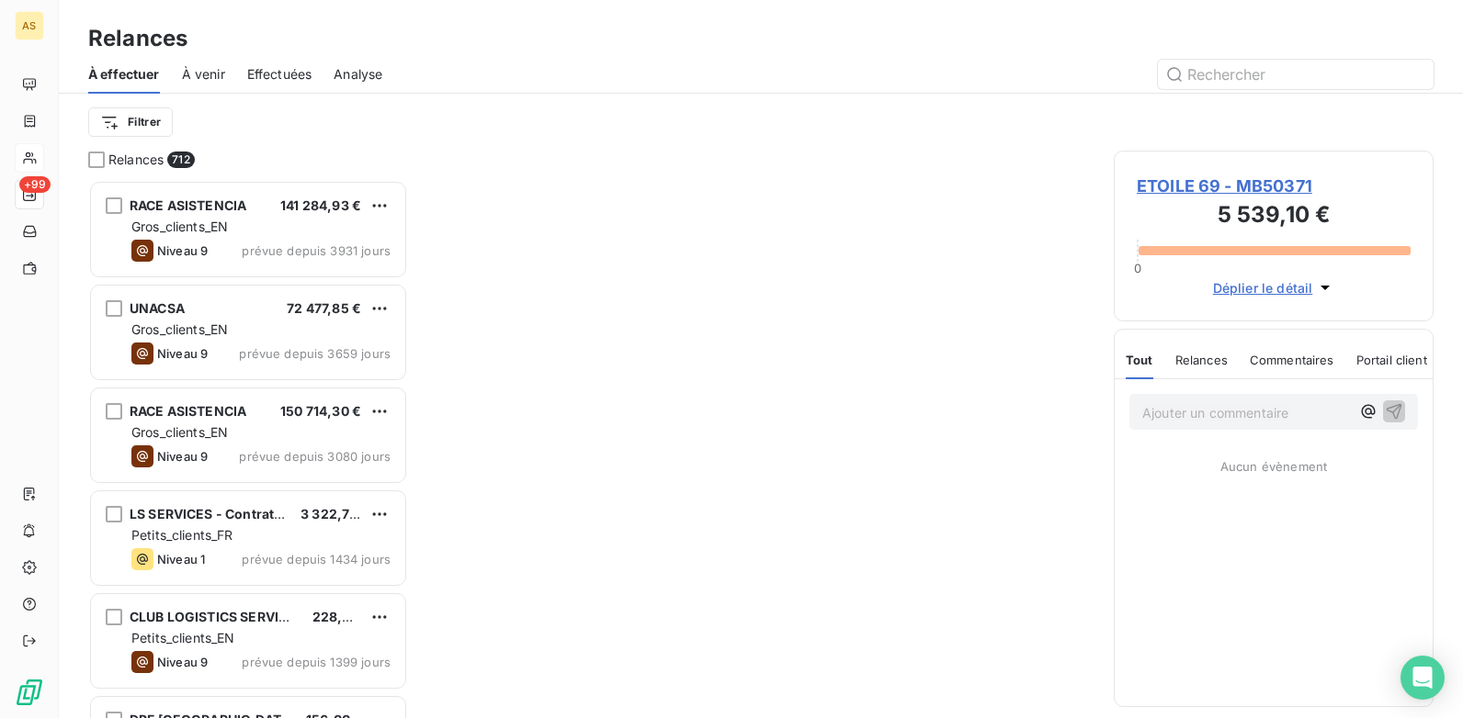
scroll to position [525, 306]
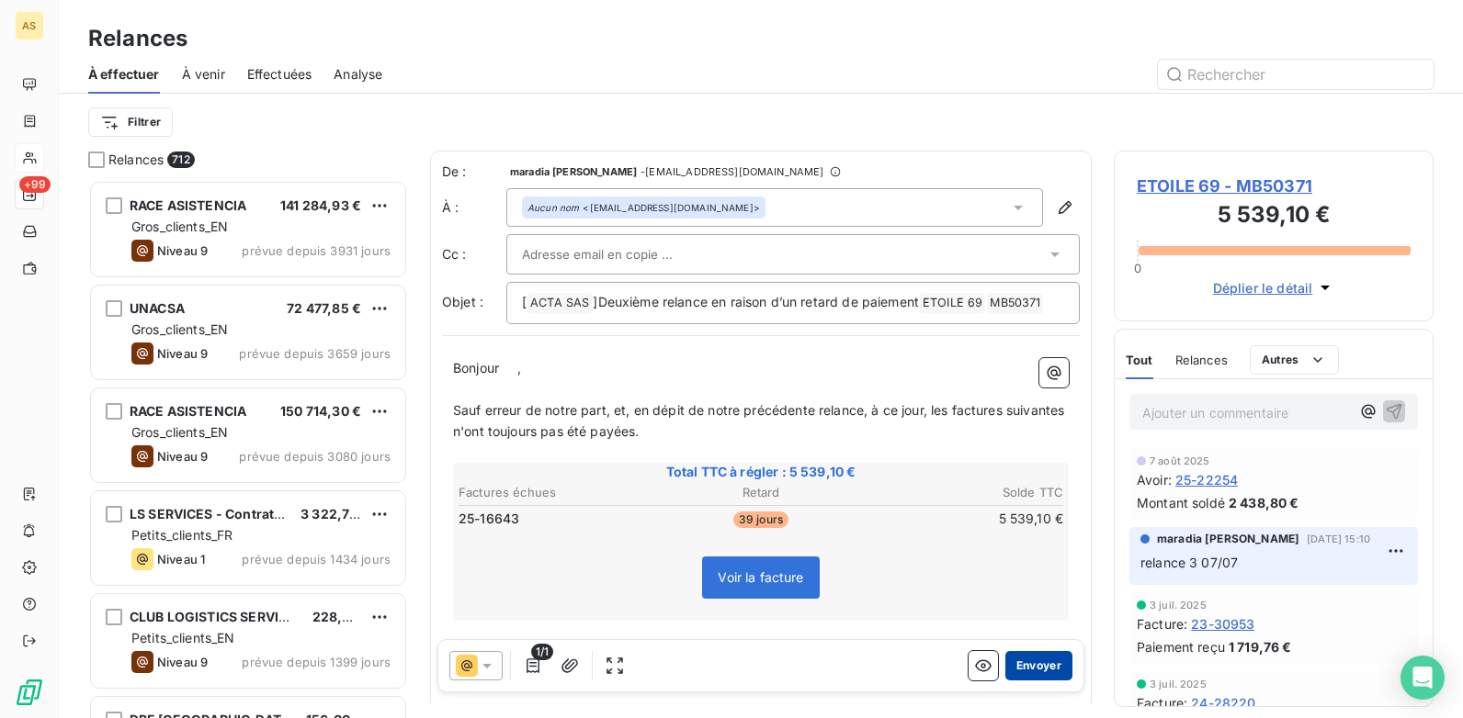
click at [1016, 658] on button "Envoyer" at bounding box center [1038, 665] width 67 height 29
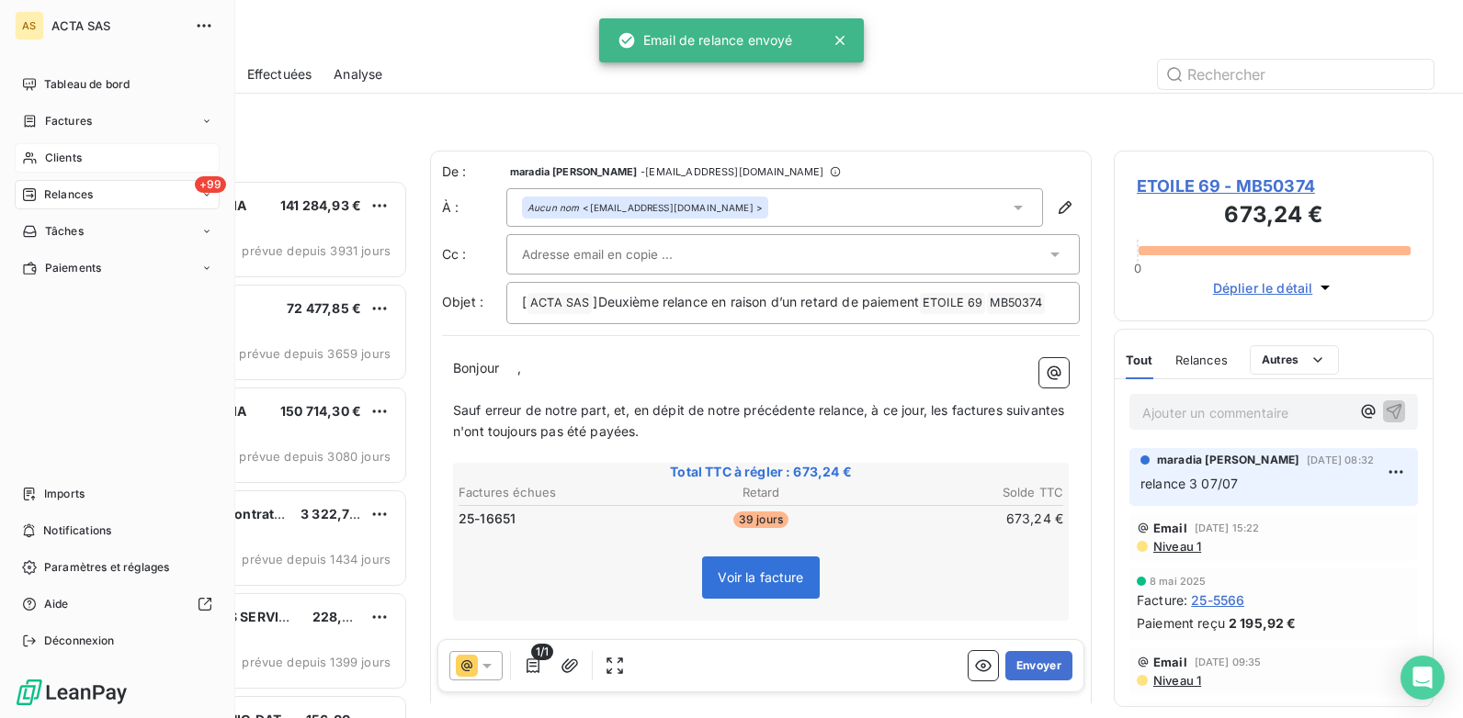
drag, startPoint x: 54, startPoint y: 161, endPoint x: 112, endPoint y: 157, distance: 58.0
click at [54, 161] on span "Clients" at bounding box center [63, 158] width 37 height 17
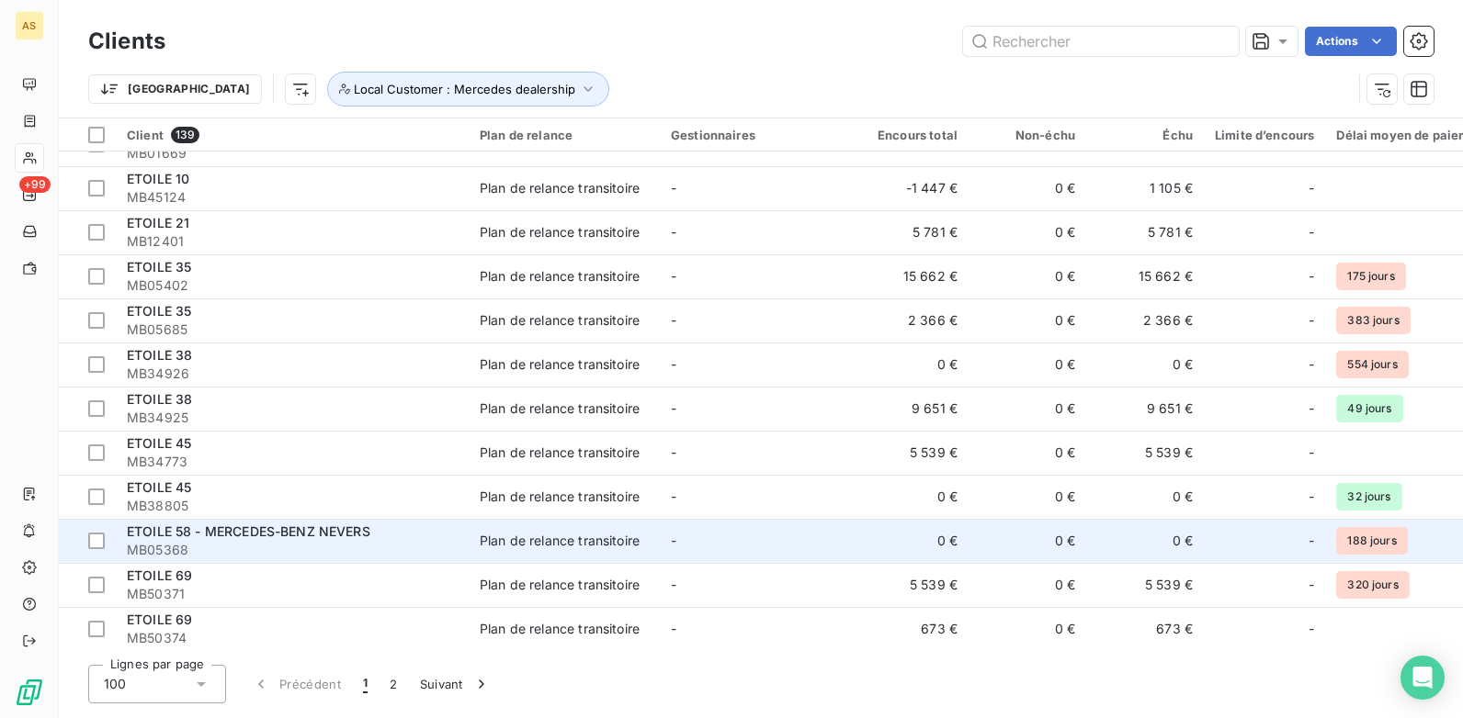
scroll to position [1929, 0]
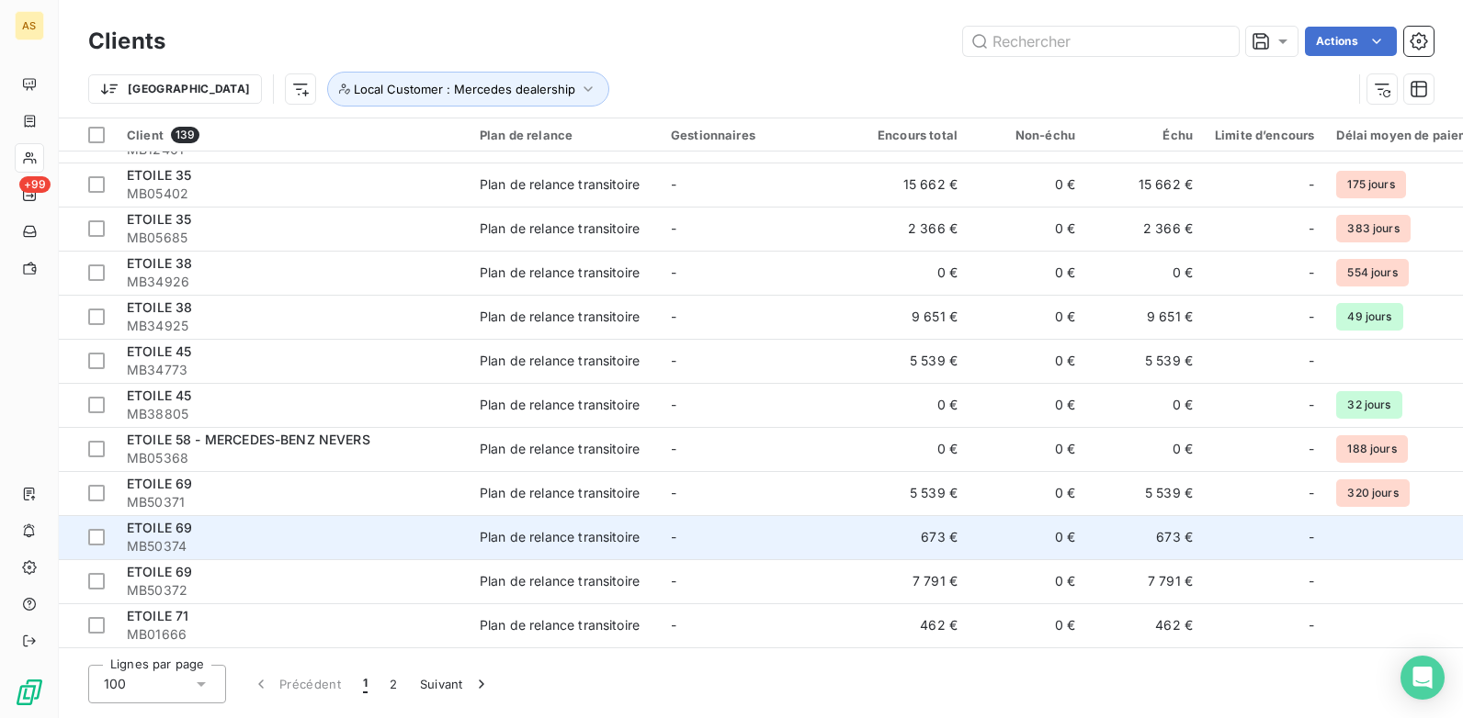
click at [383, 531] on div "ETOILE 69" at bounding box center [292, 528] width 331 height 18
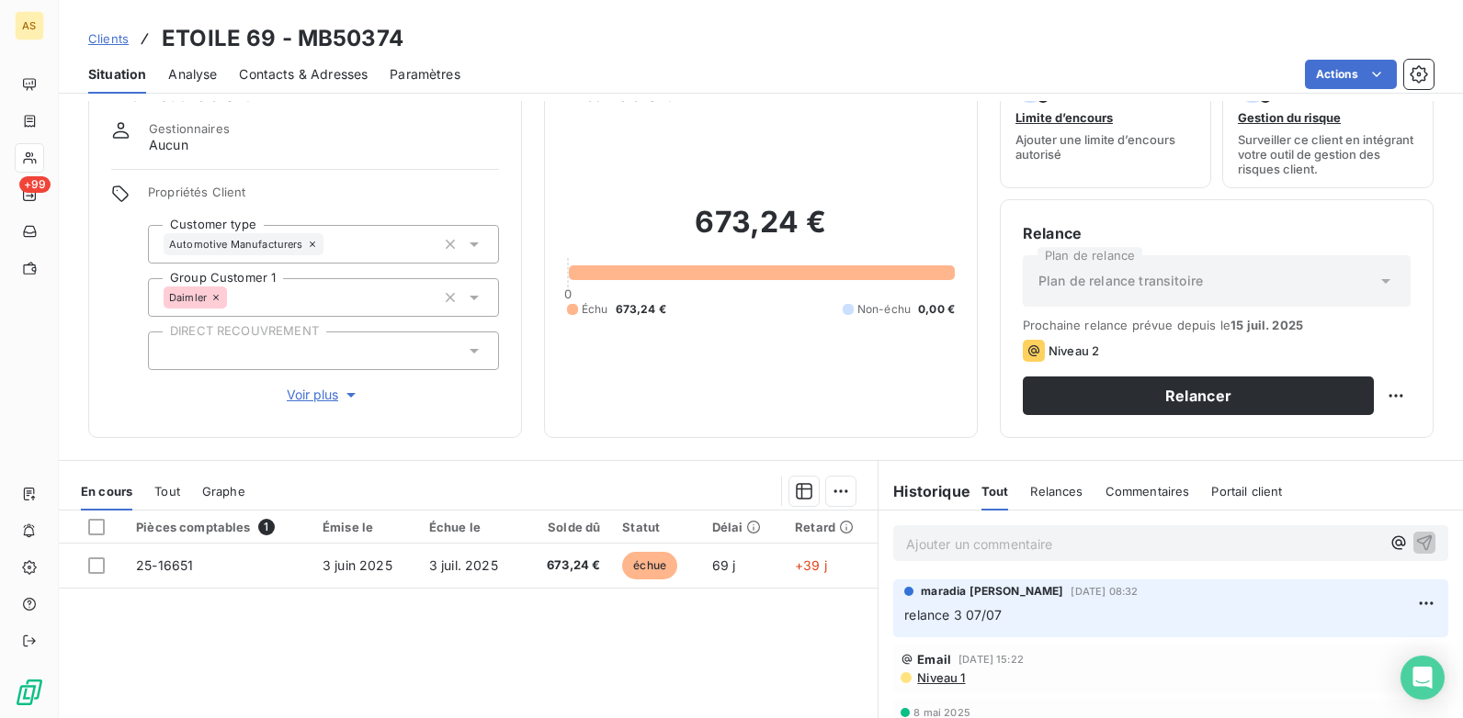
scroll to position [92, 0]
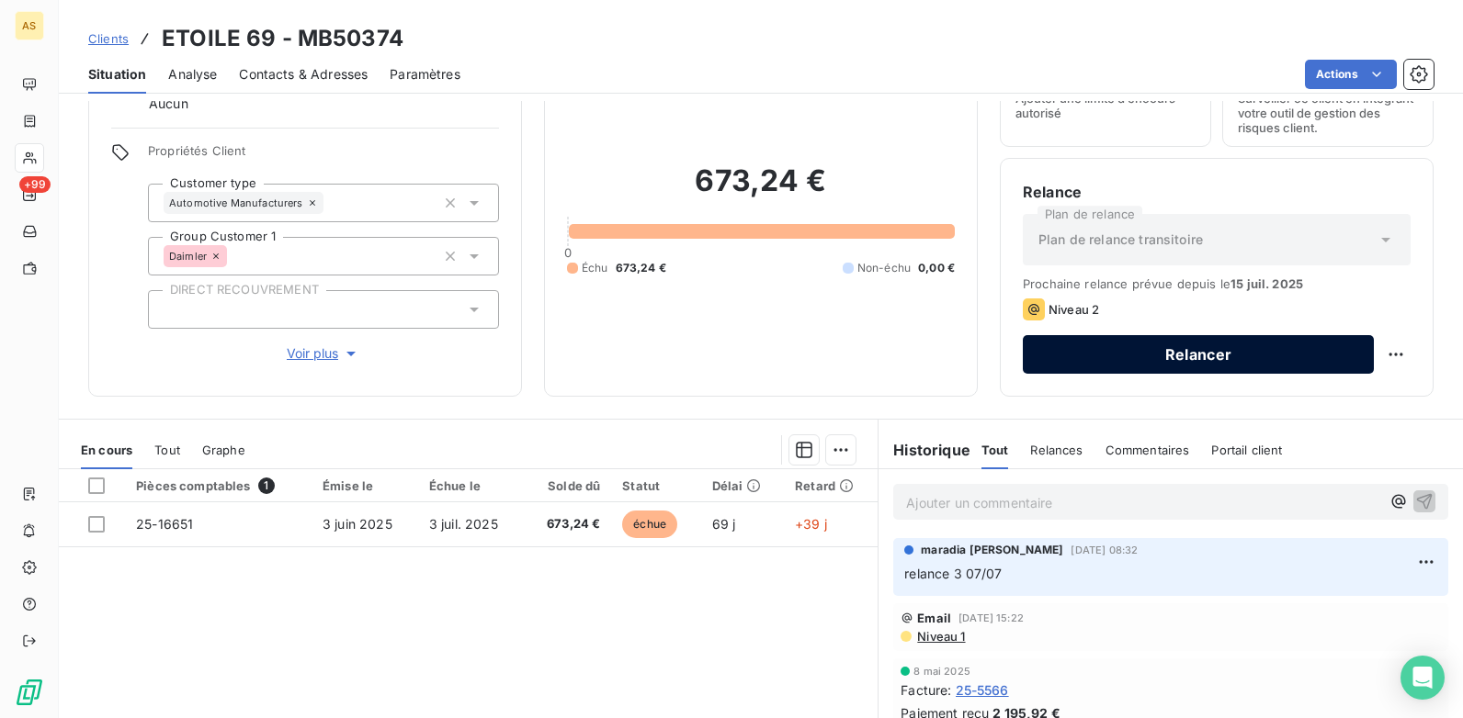
click at [1173, 345] on button "Relancer" at bounding box center [1197, 354] width 351 height 39
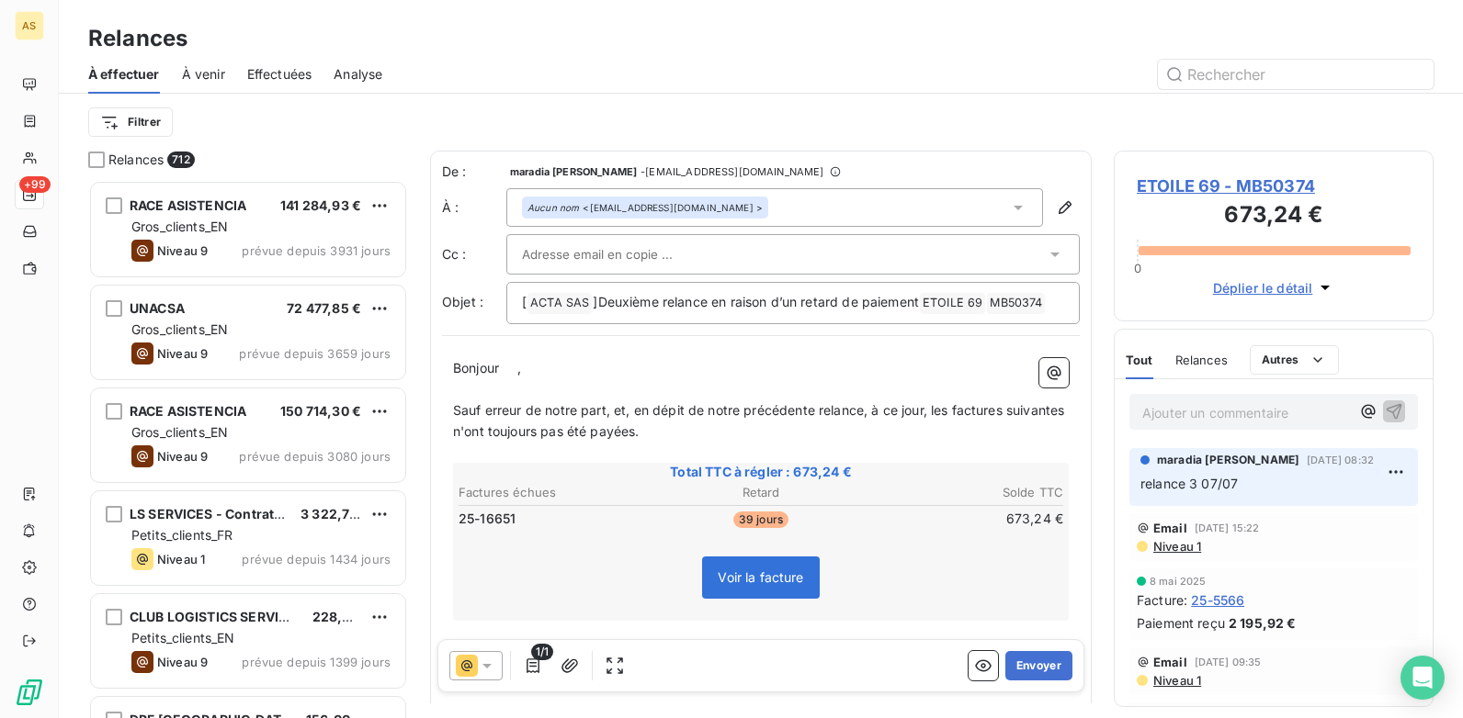
scroll to position [525, 306]
click at [492, 657] on icon at bounding box center [487, 666] width 18 height 18
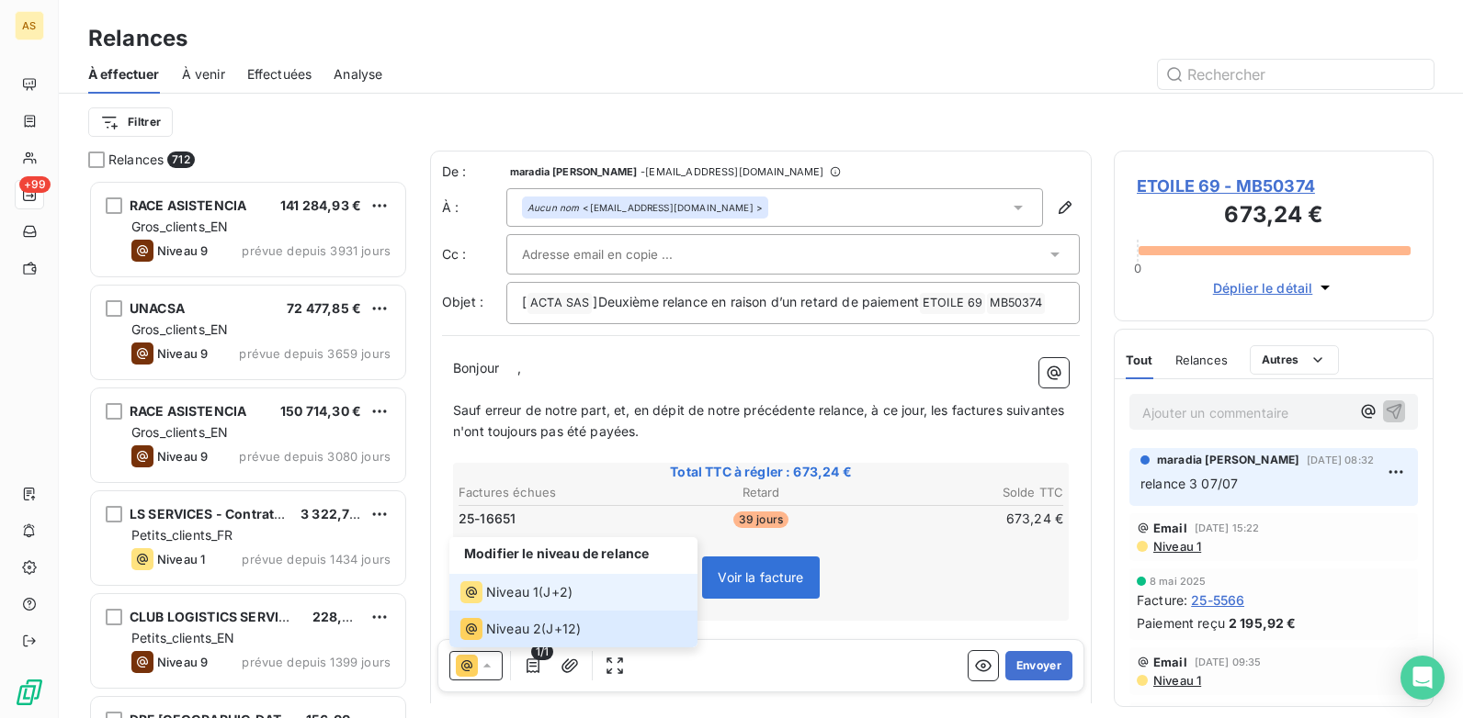
click at [509, 591] on span "Niveau 1" at bounding box center [512, 592] width 52 height 18
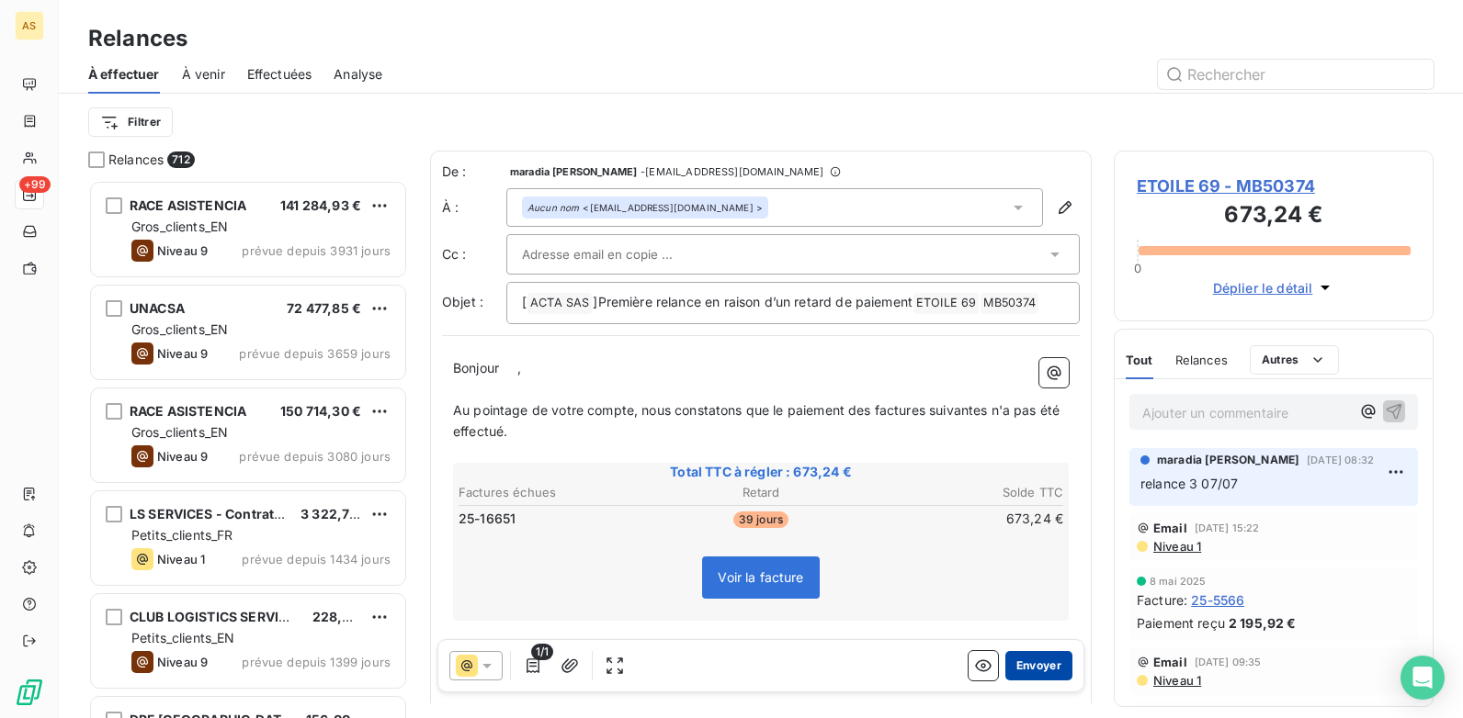
click at [1043, 668] on button "Envoyer" at bounding box center [1038, 665] width 67 height 29
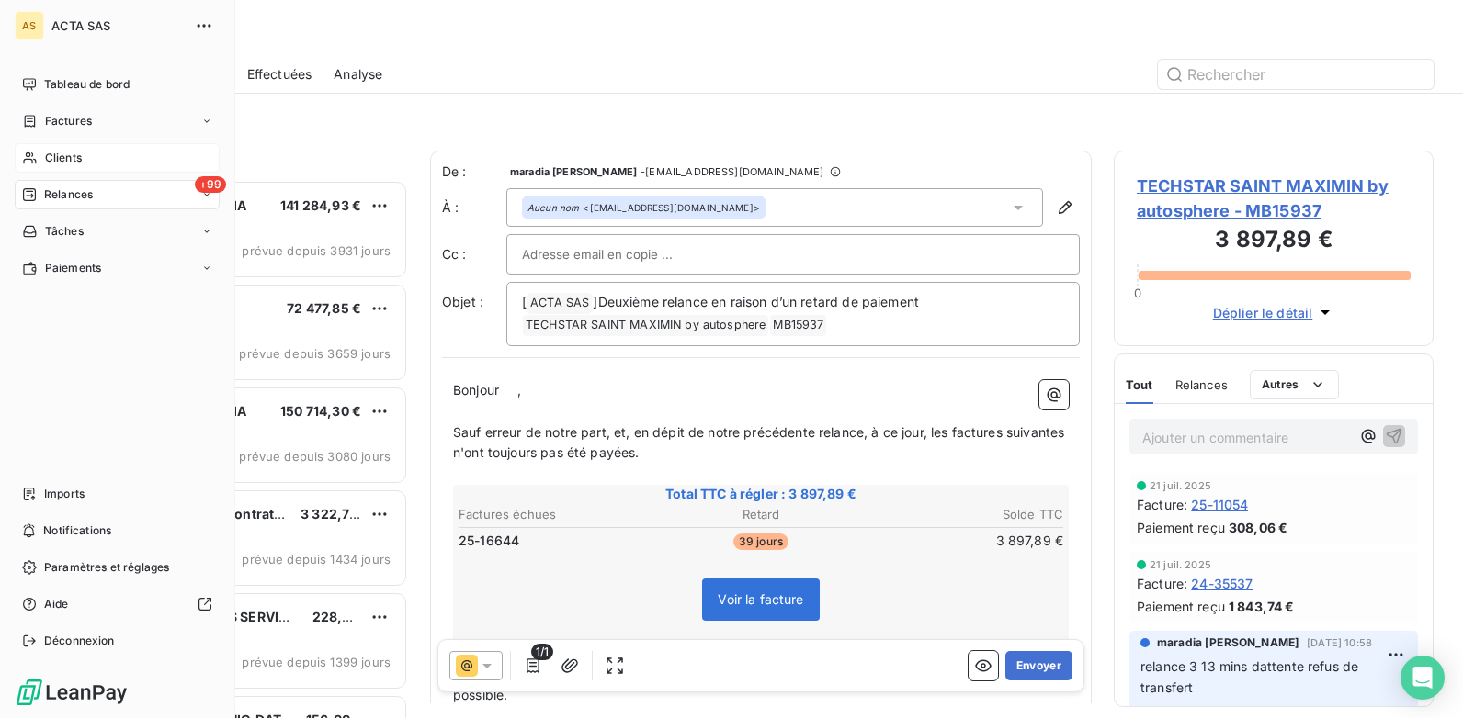
click at [45, 152] on span "Clients" at bounding box center [63, 158] width 37 height 17
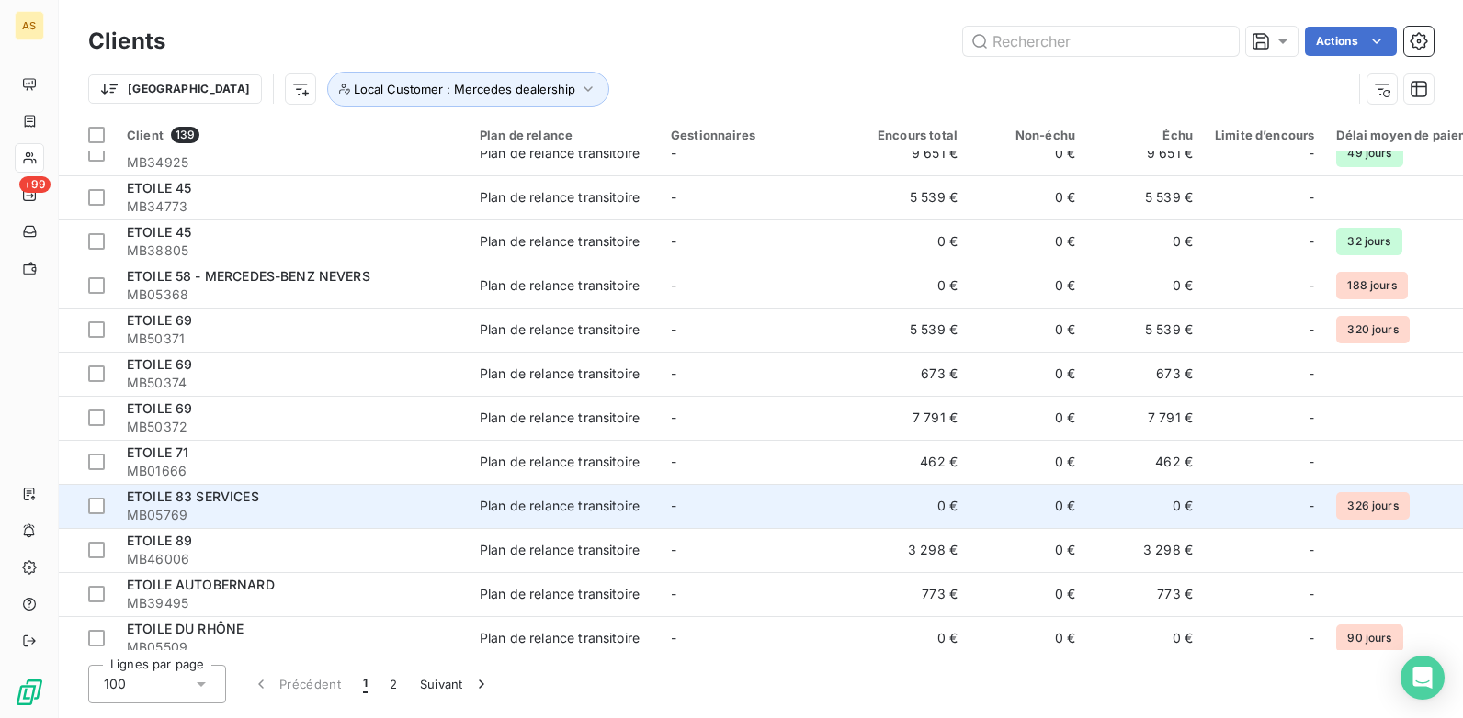
scroll to position [2113, 0]
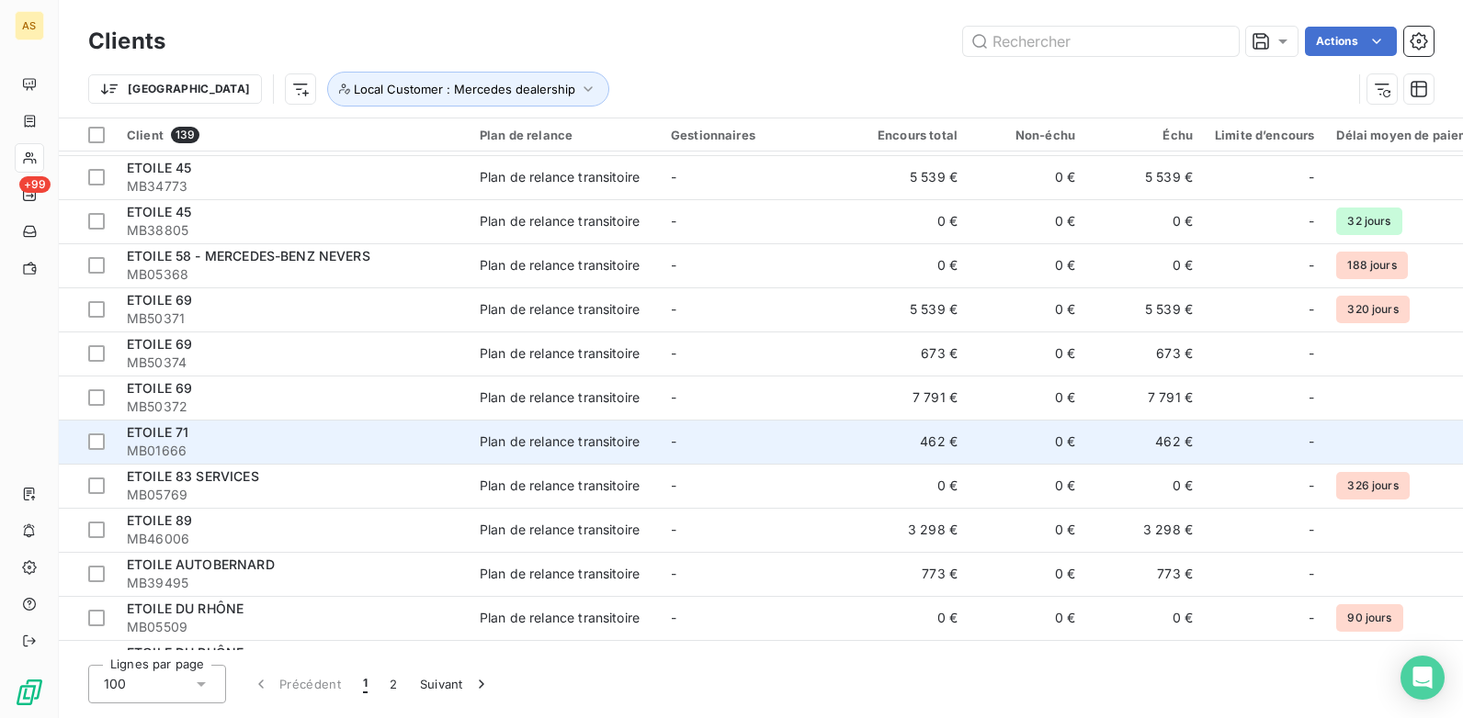
click at [1173, 442] on td "462 €" at bounding box center [1145, 442] width 118 height 44
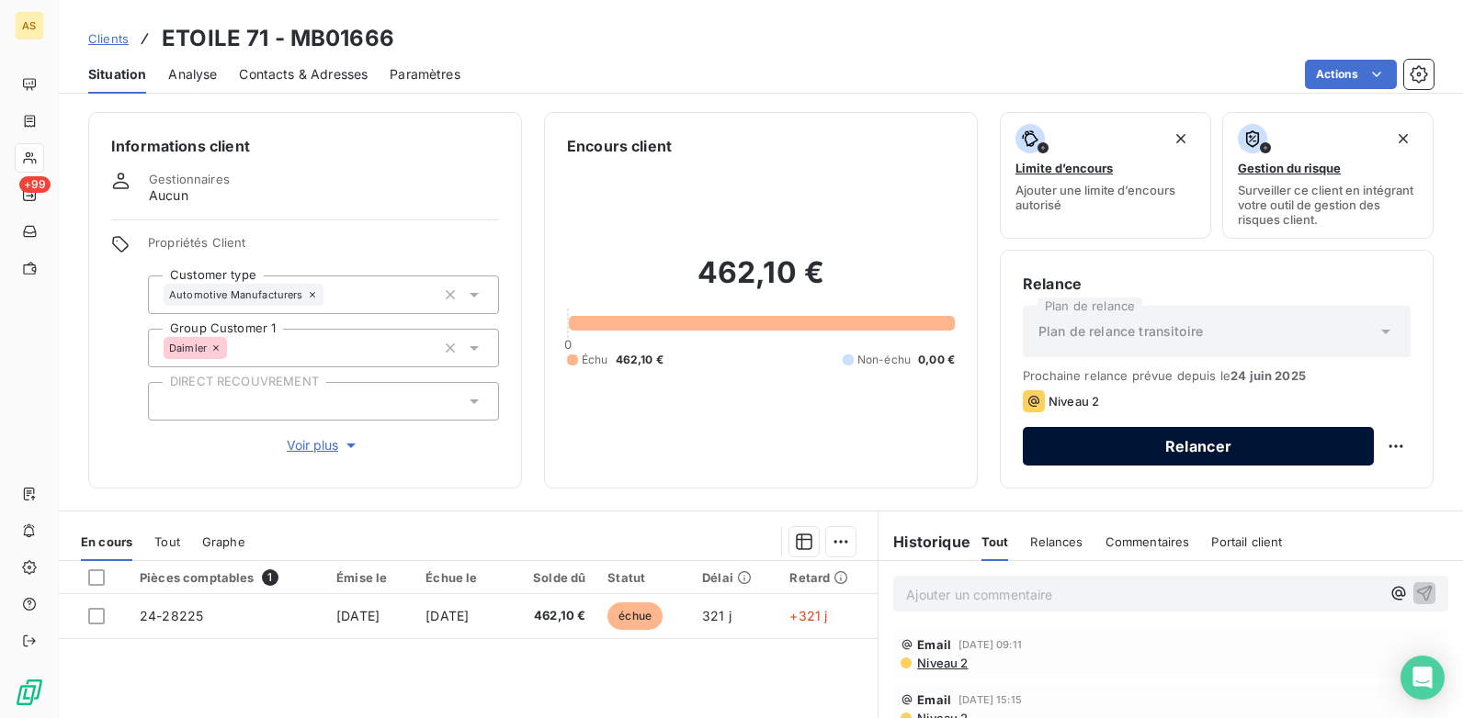
click at [1173, 446] on button "Relancer" at bounding box center [1197, 446] width 351 height 39
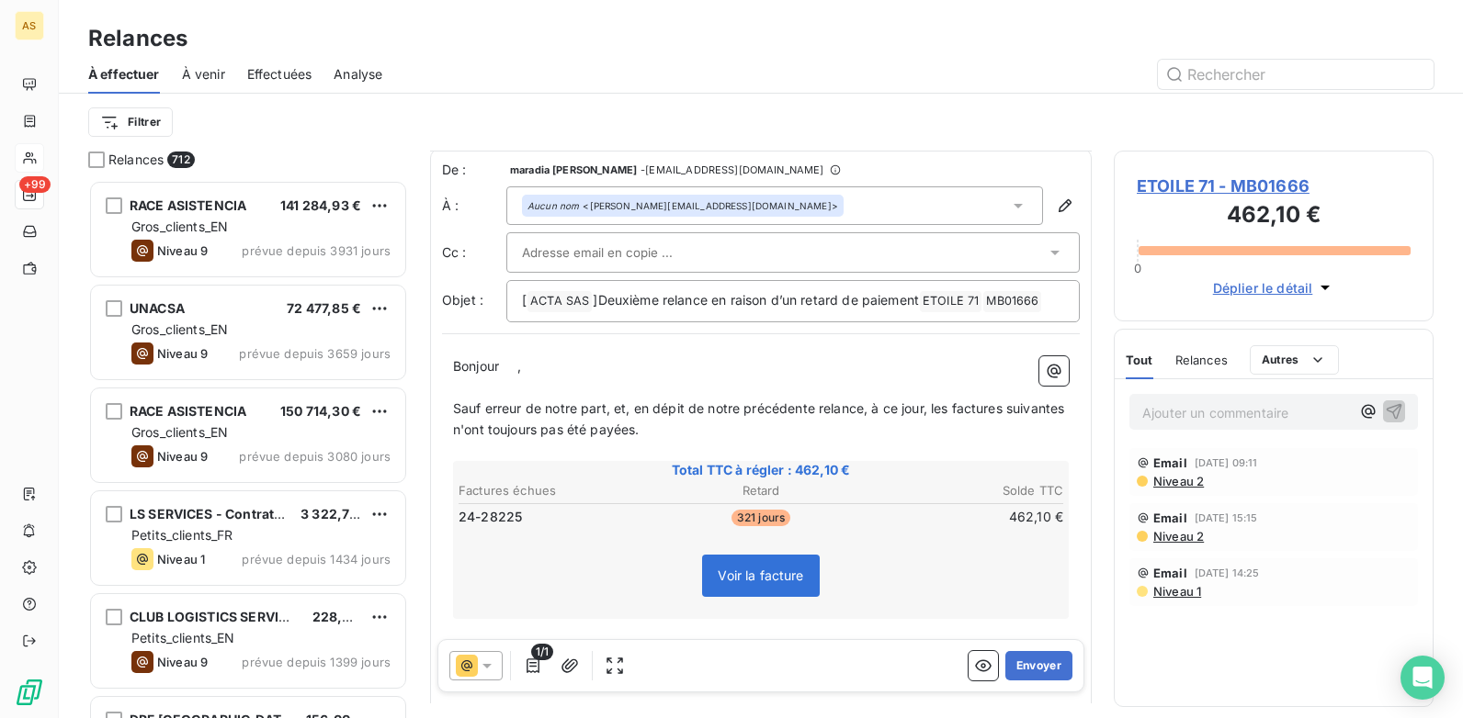
scroll to position [1, 0]
click at [483, 664] on icon at bounding box center [486, 666] width 9 height 5
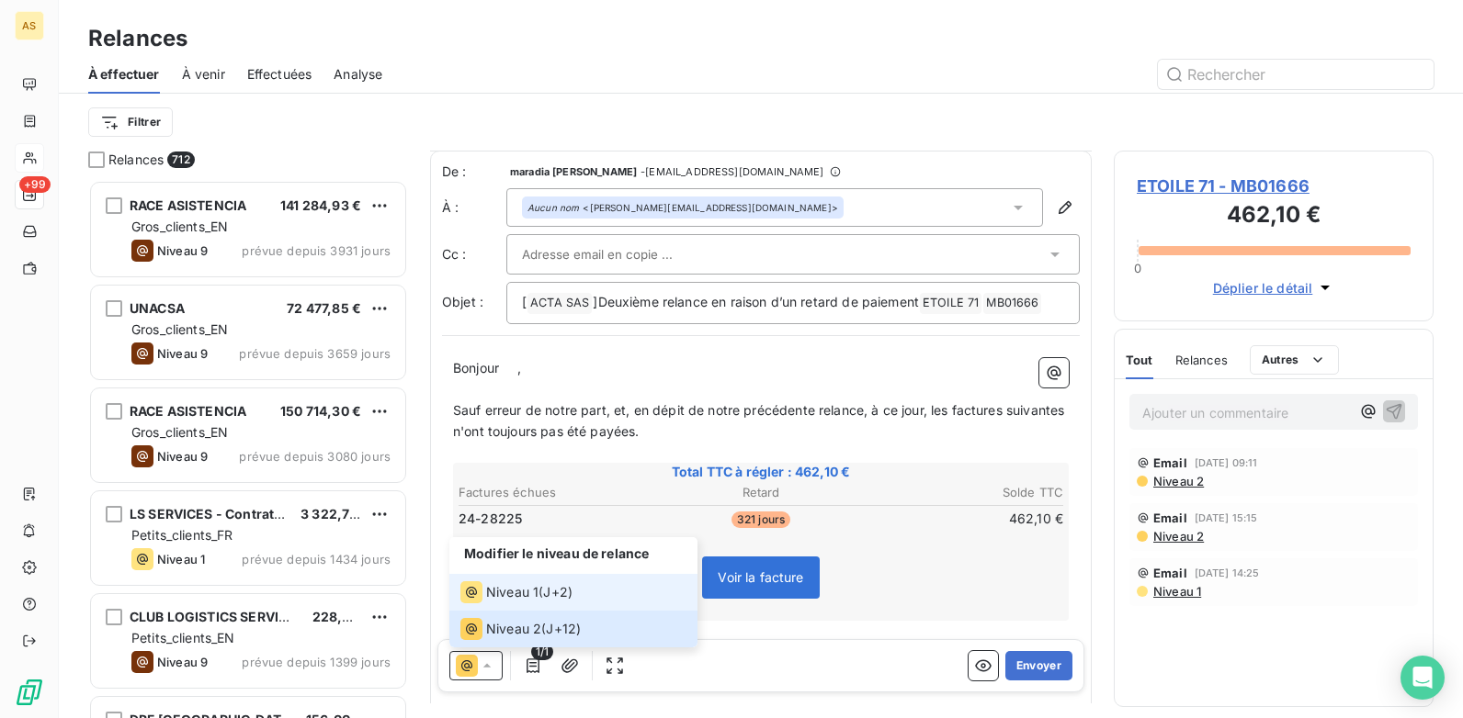
click at [497, 593] on span "Niveau 1" at bounding box center [512, 592] width 52 height 18
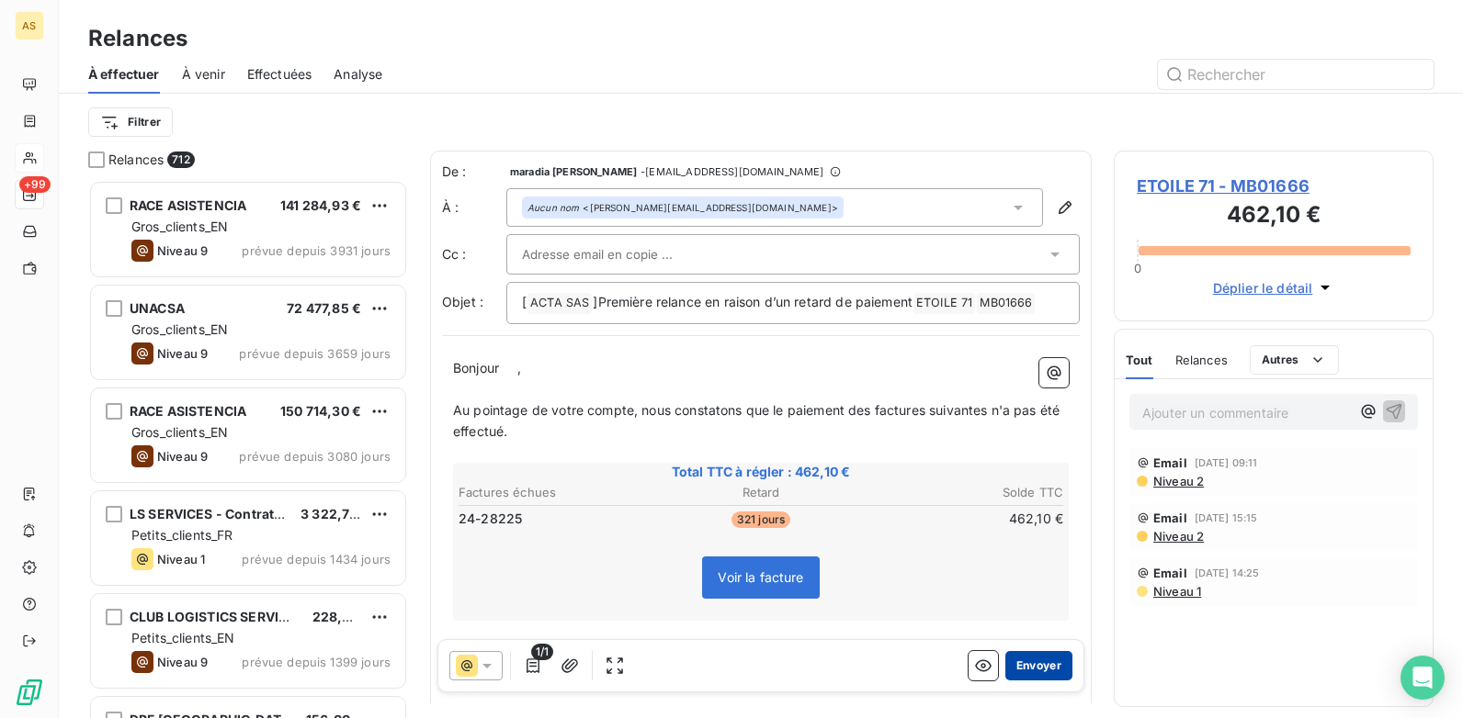
click at [1037, 667] on button "Envoyer" at bounding box center [1038, 665] width 67 height 29
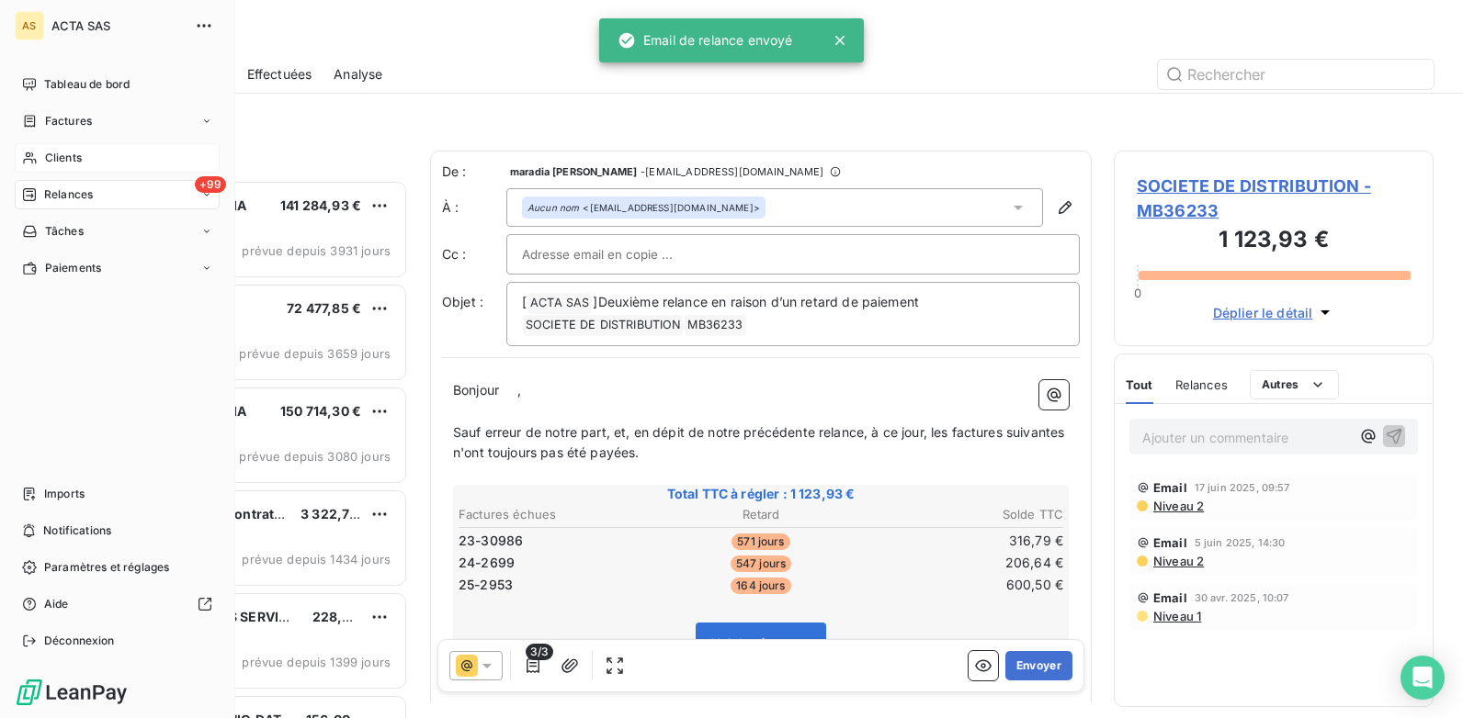
click at [72, 163] on span "Clients" at bounding box center [63, 158] width 37 height 17
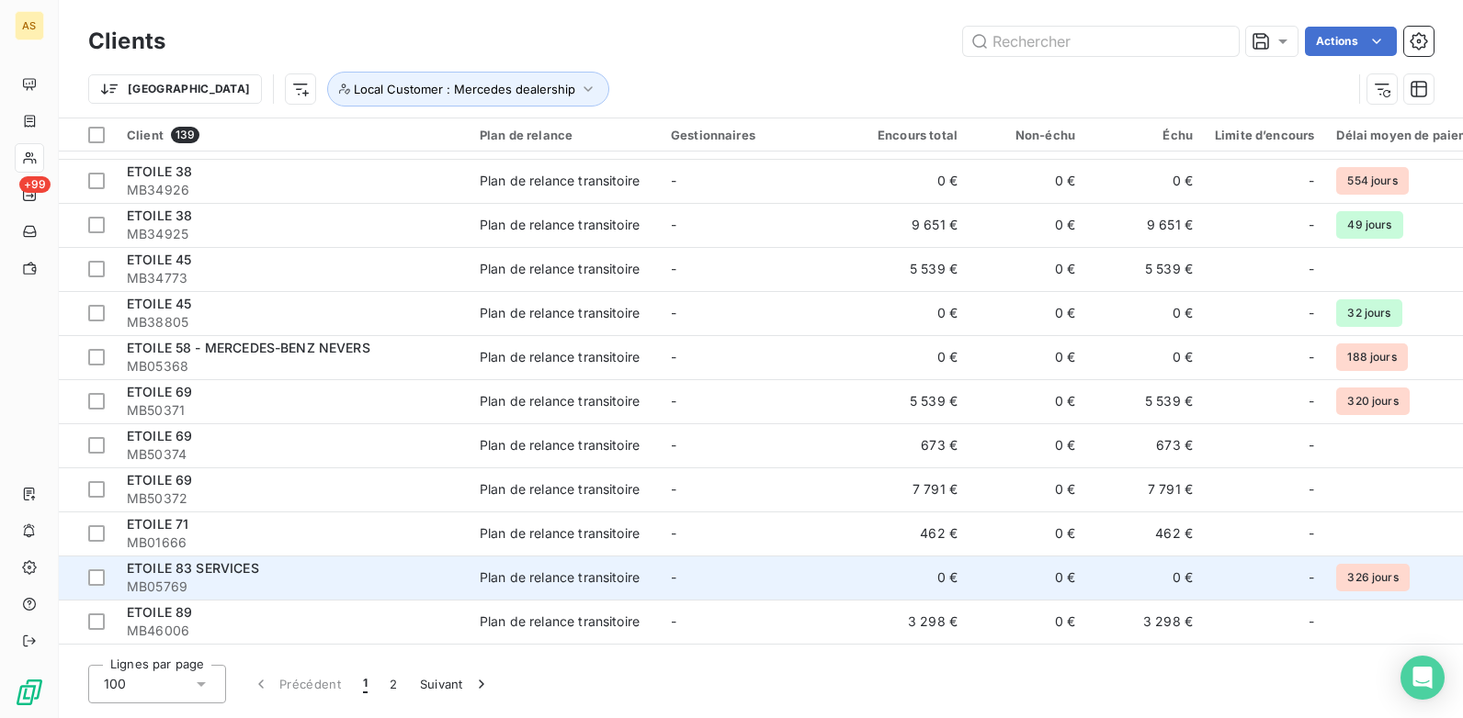
scroll to position [2113, 0]
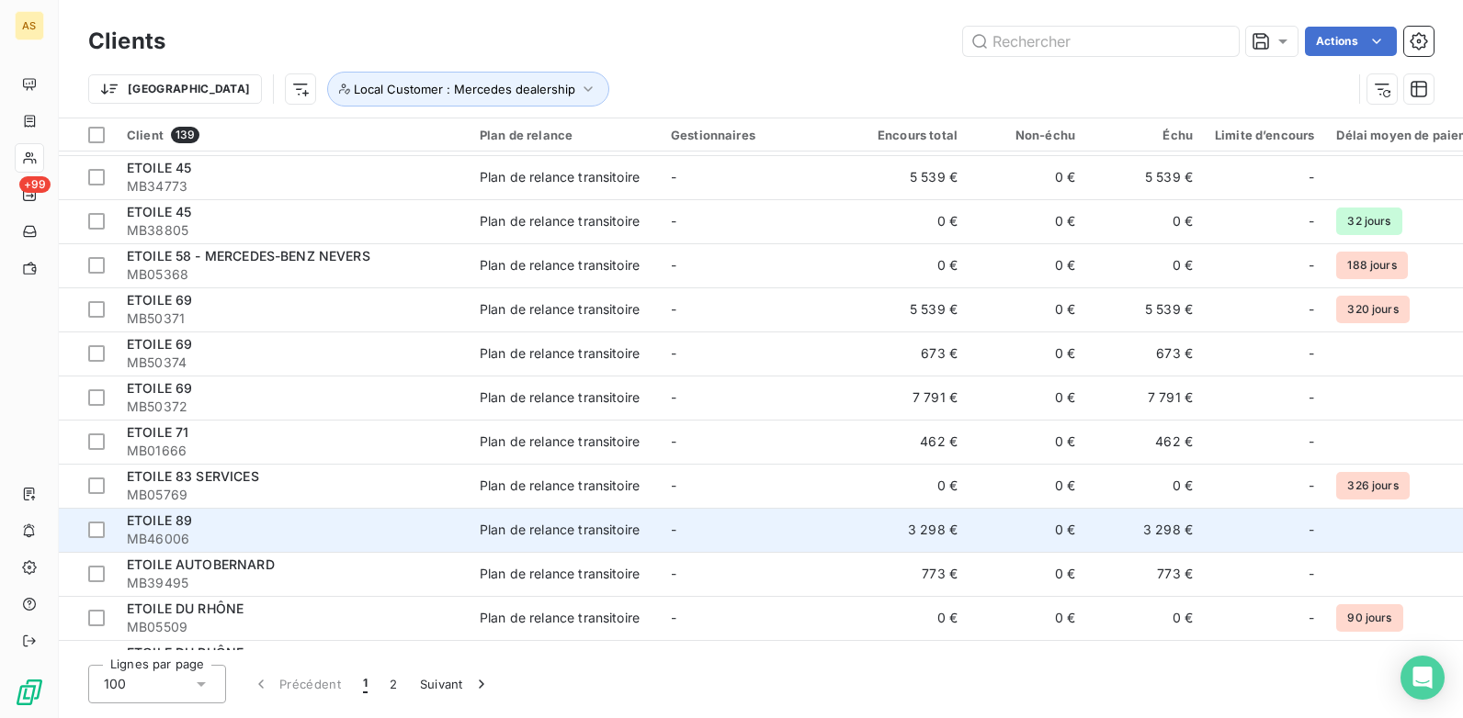
click at [837, 520] on td "-" at bounding box center [755, 530] width 191 height 44
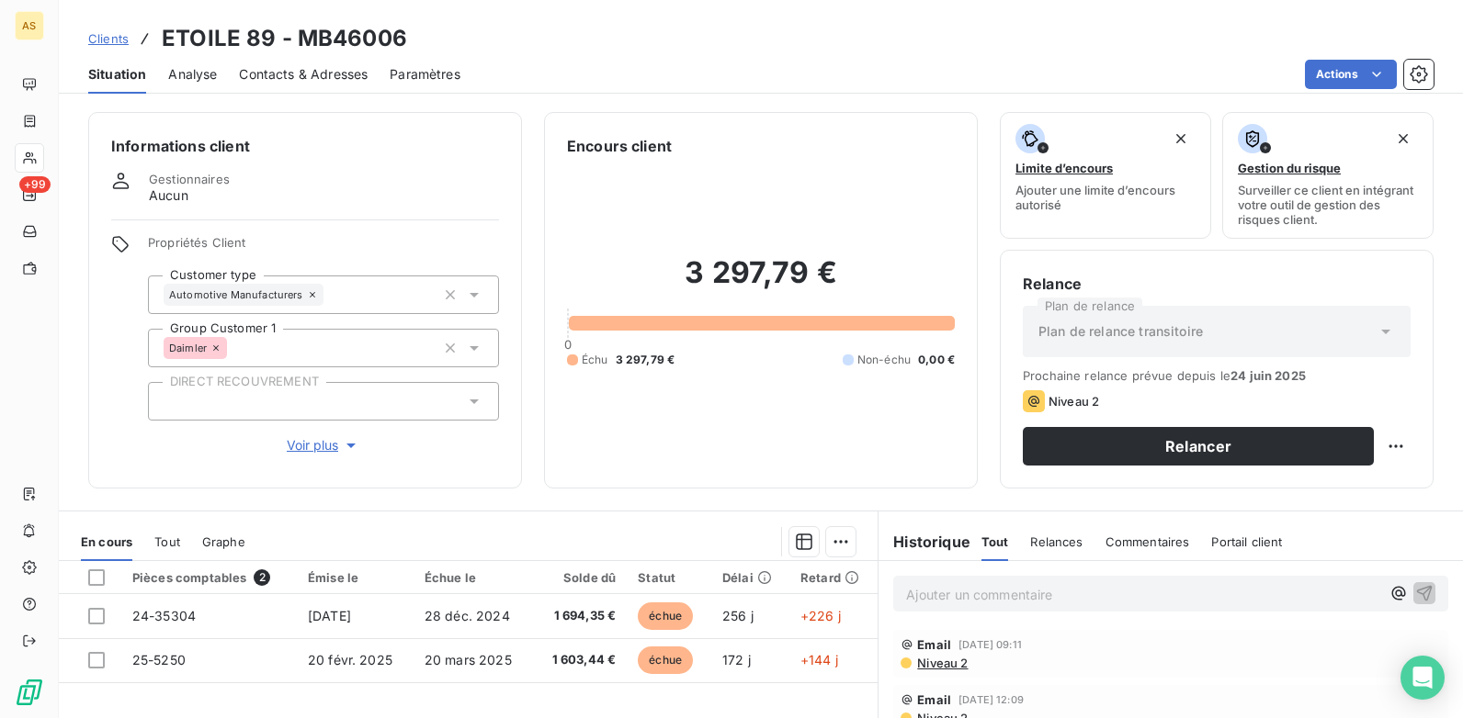
click at [311, 74] on span "Contacts & Adresses" at bounding box center [303, 74] width 129 height 18
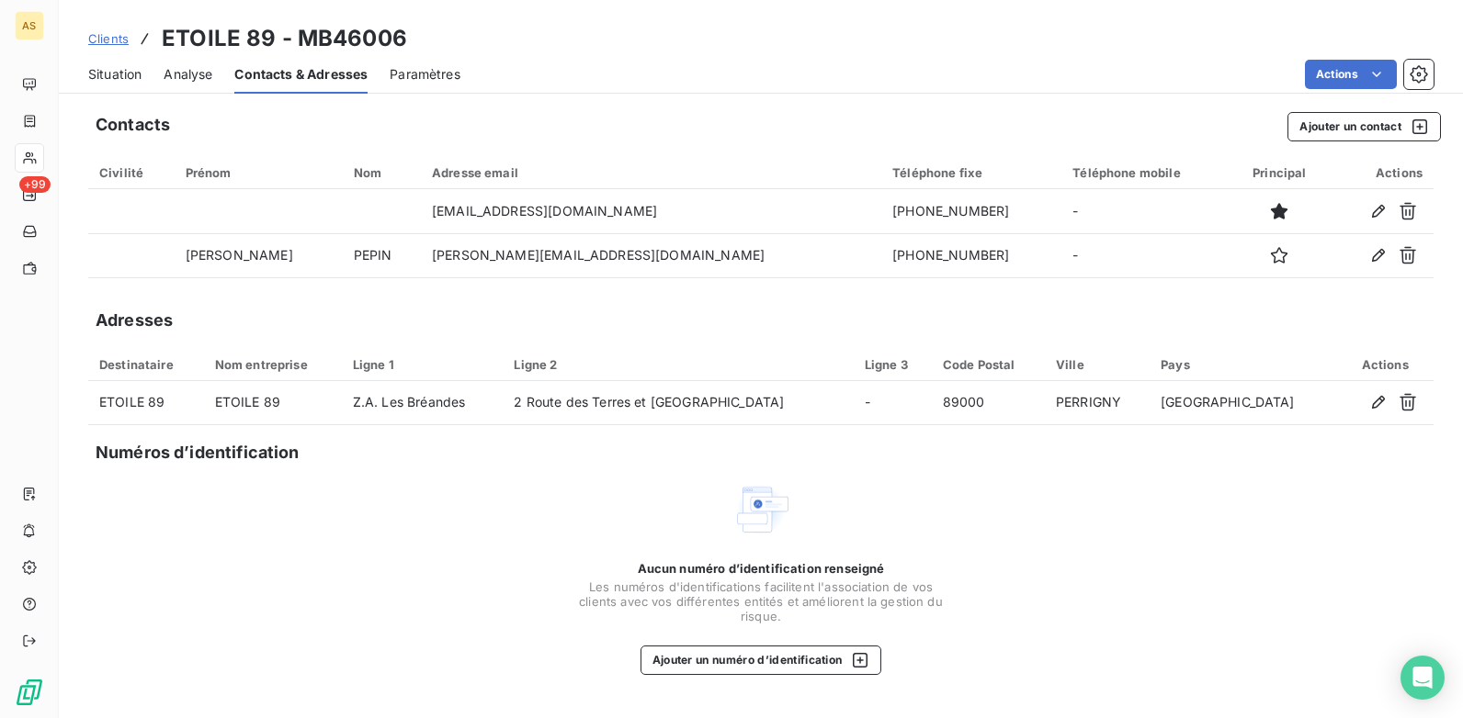
click at [123, 70] on span "Situation" at bounding box center [114, 74] width 53 height 18
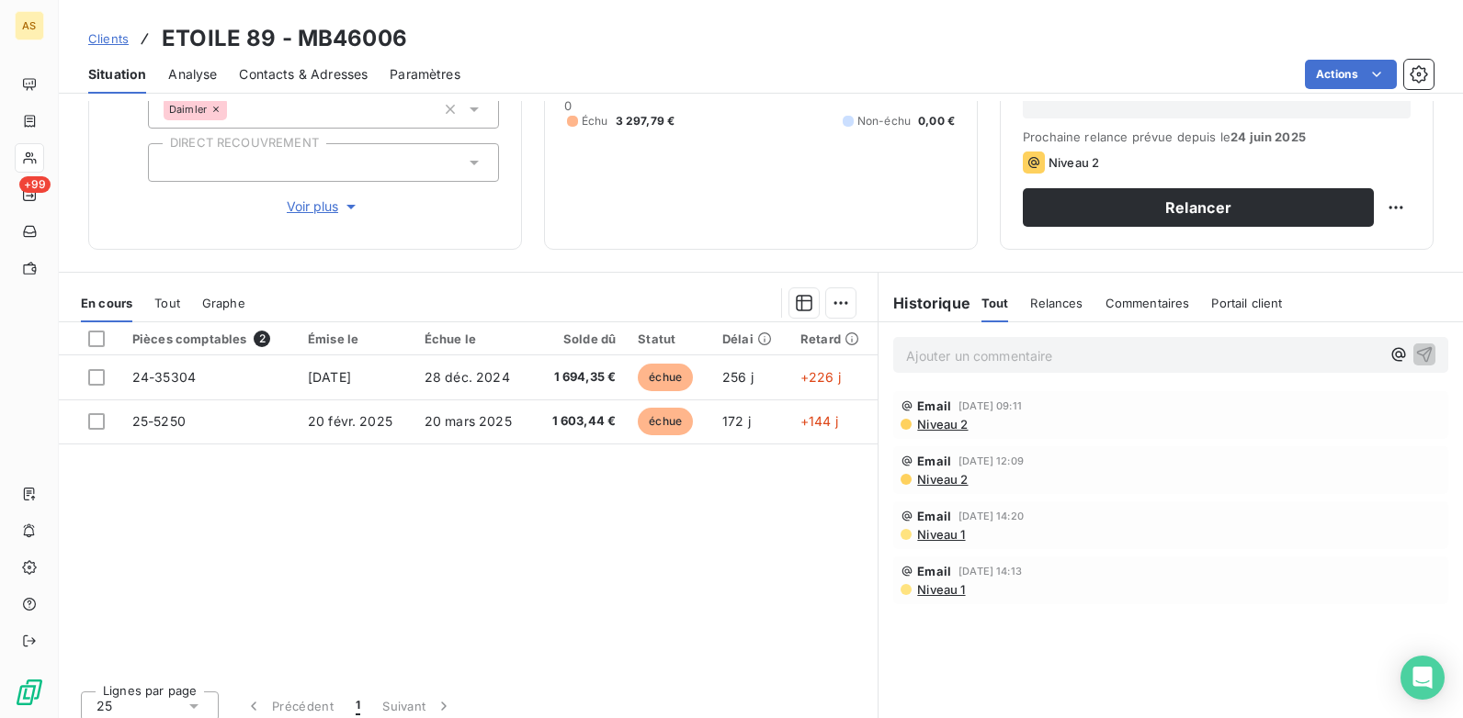
scroll to position [252, 0]
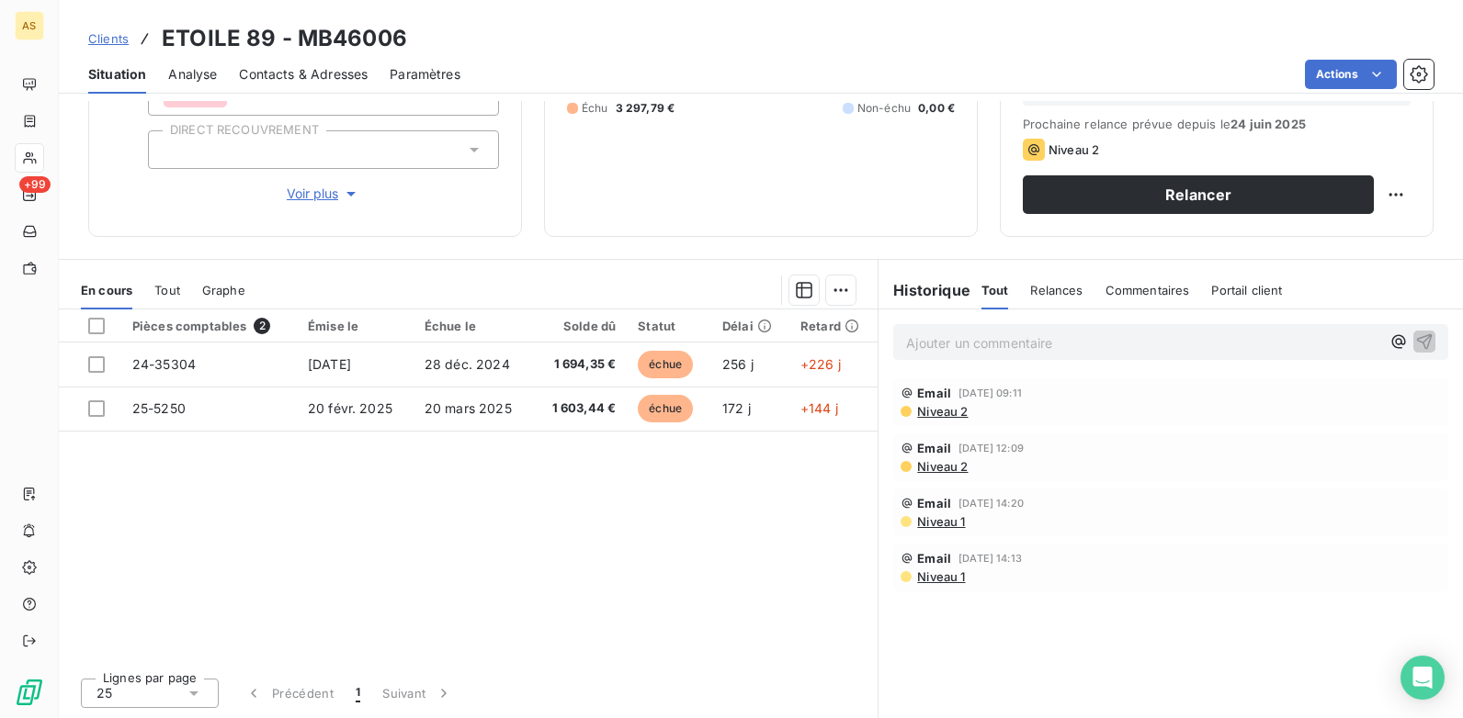
click at [319, 78] on span "Contacts & Adresses" at bounding box center [303, 74] width 129 height 18
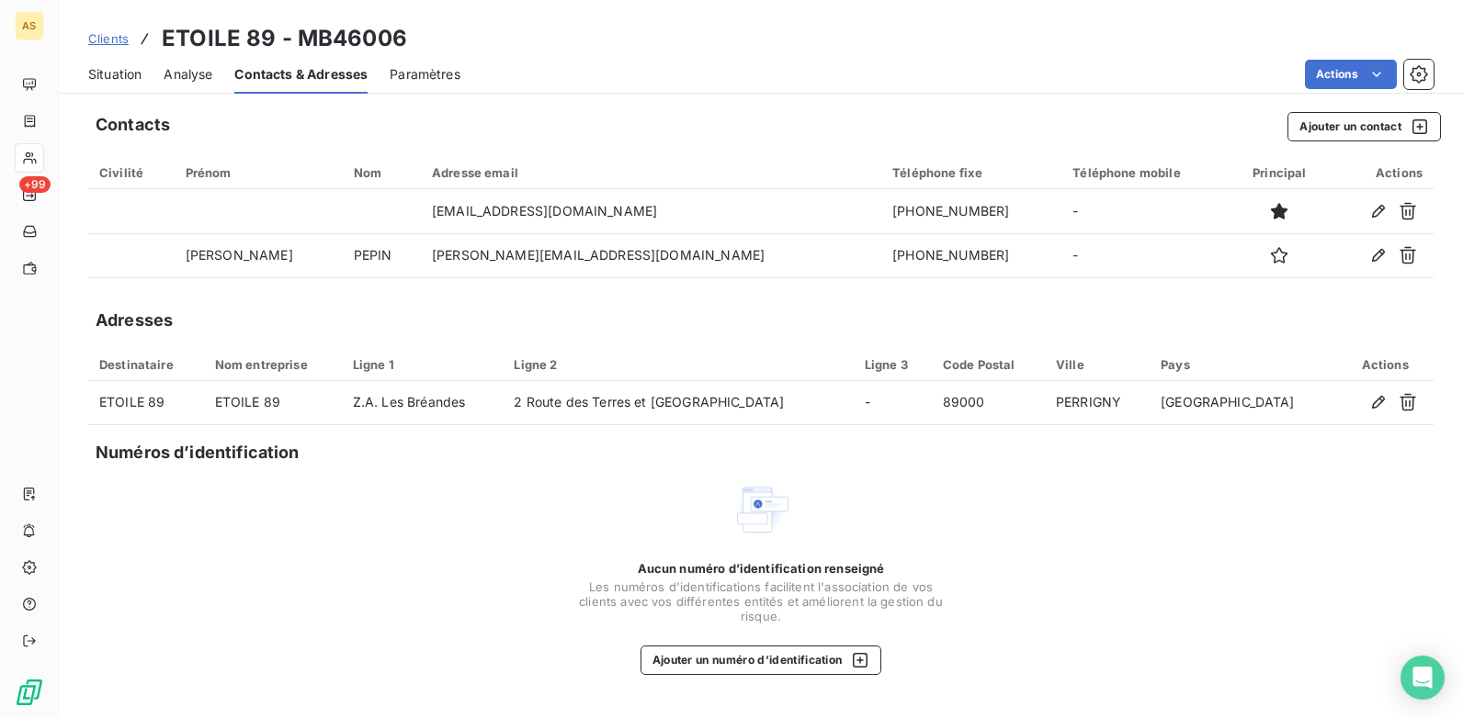
drag, startPoint x: 607, startPoint y: 474, endPoint x: 586, endPoint y: 462, distance: 24.3
click at [586, 462] on div "Contacts Ajouter un contact Civilité Prénom Nom Adresse email Téléphone fixe Té…" at bounding box center [761, 409] width 1404 height 617
click at [109, 73] on span "Situation" at bounding box center [114, 74] width 53 height 18
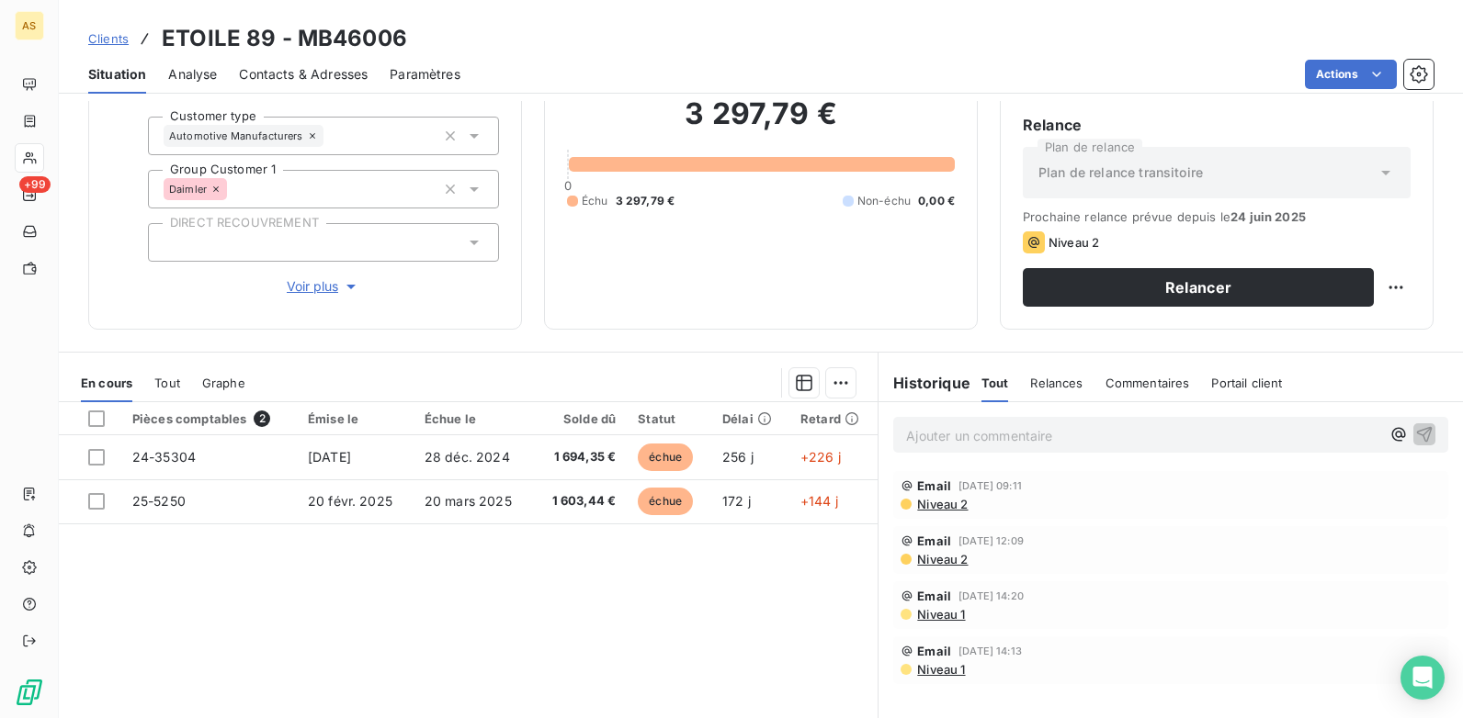
scroll to position [184, 0]
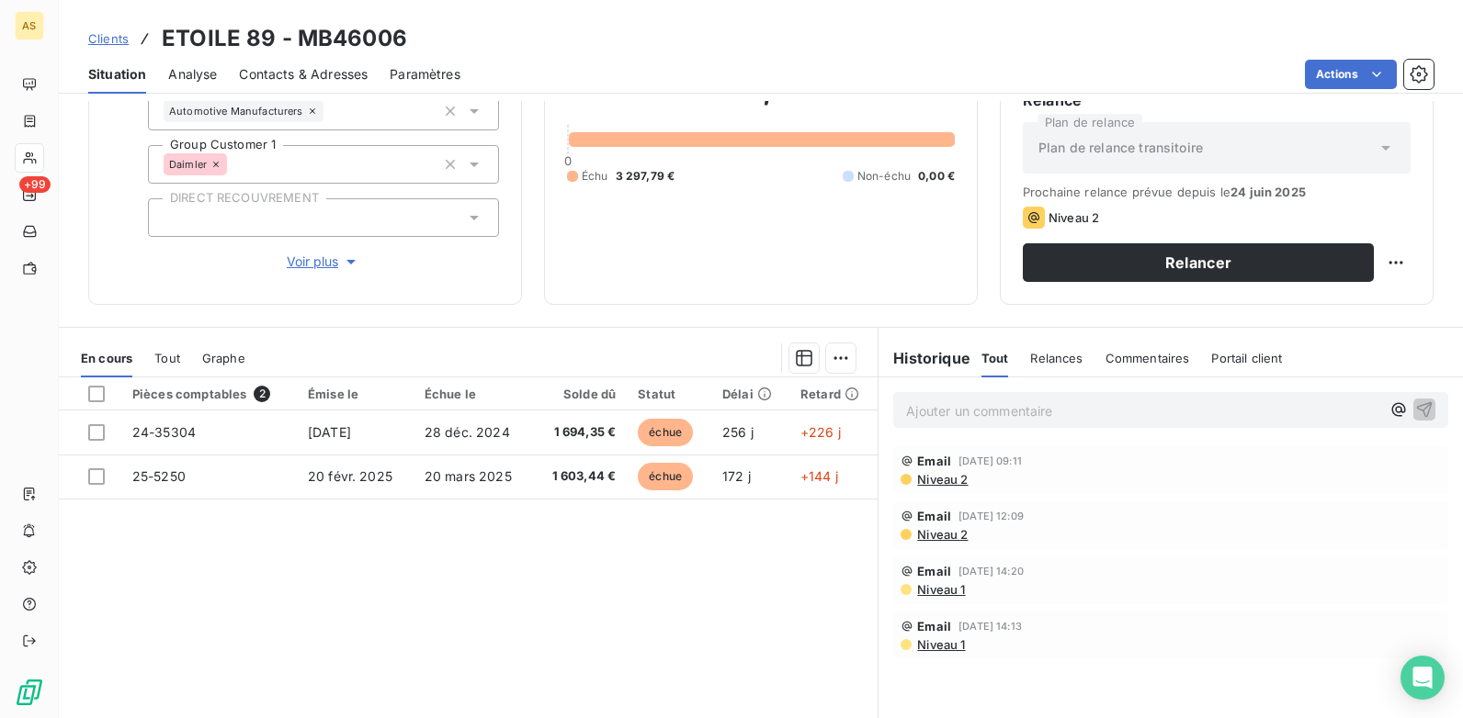
click at [108, 31] on span "Clients" at bounding box center [108, 38] width 40 height 15
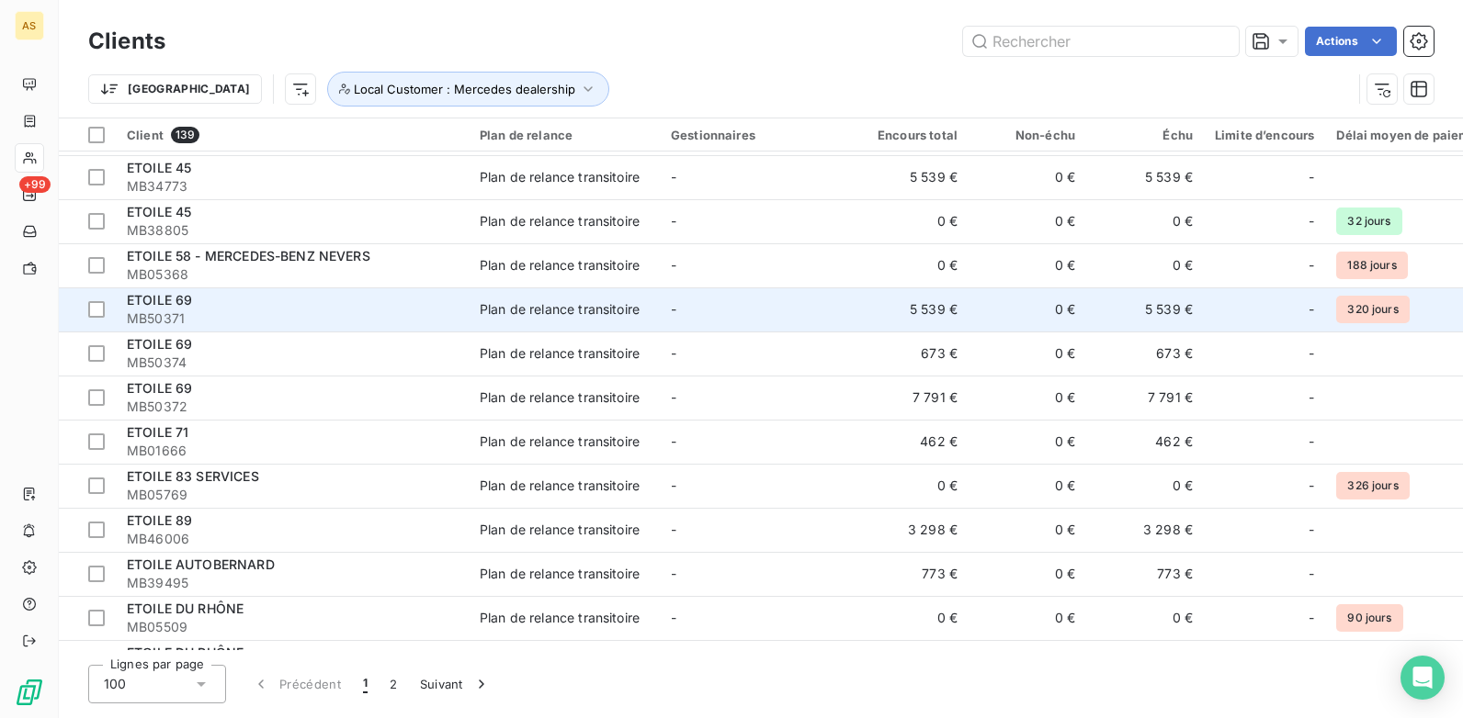
scroll to position [2205, 0]
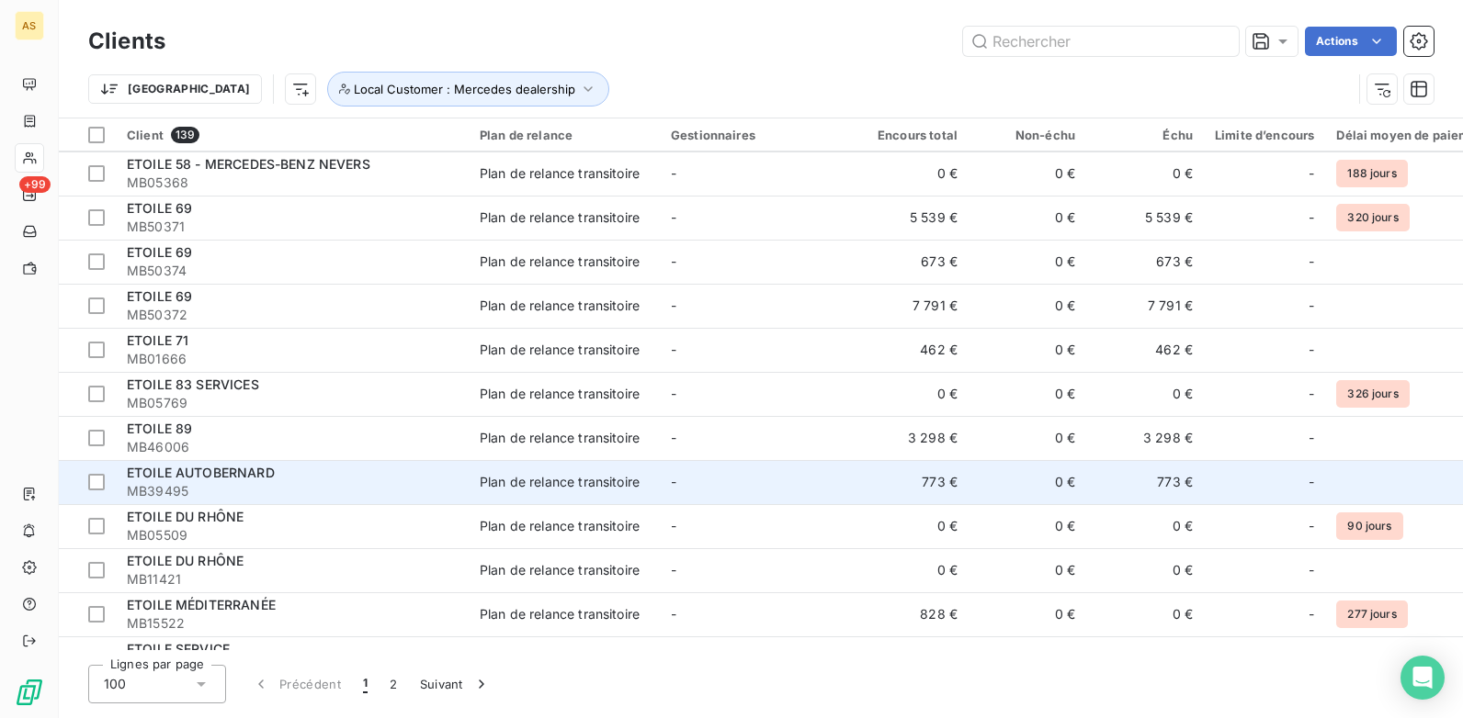
click at [454, 486] on span "MB39495" at bounding box center [292, 491] width 331 height 18
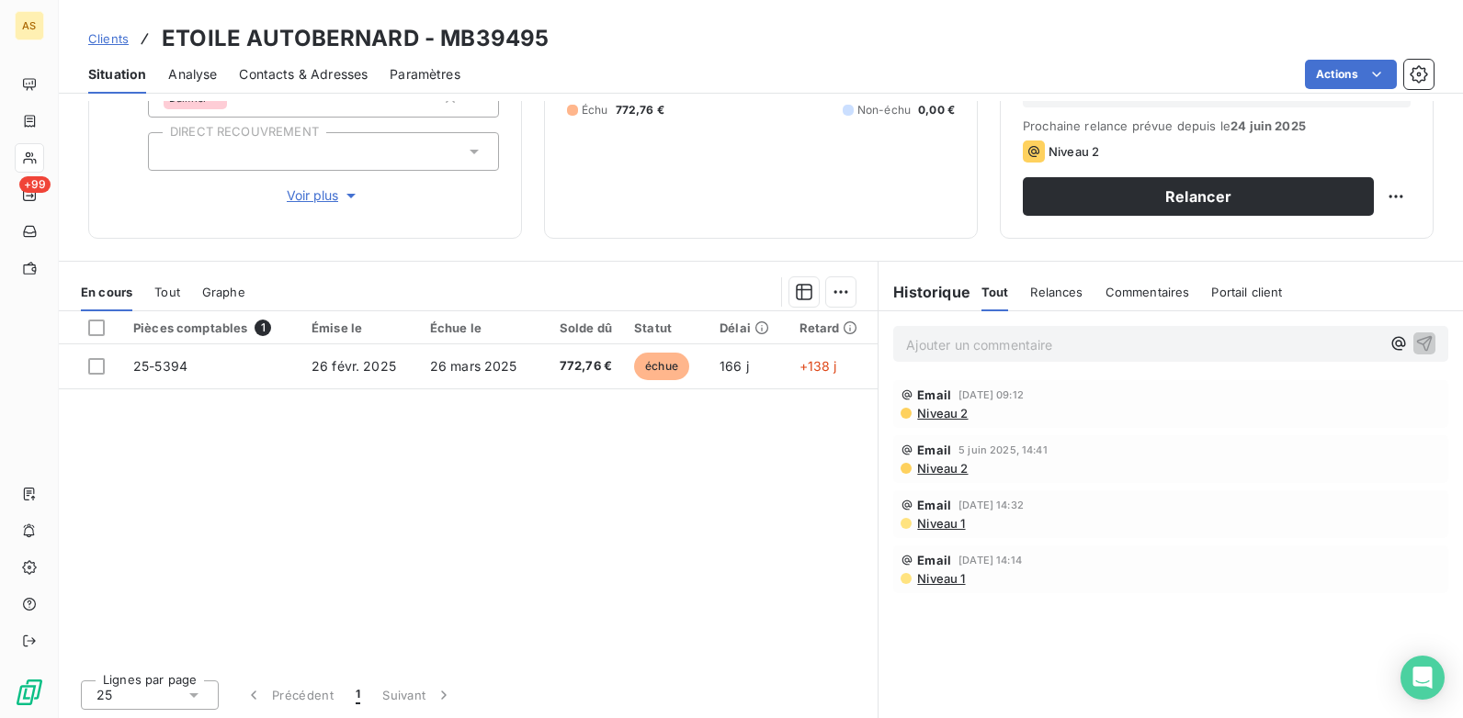
scroll to position [252, 0]
click at [292, 73] on span "Contacts & Adresses" at bounding box center [303, 74] width 129 height 18
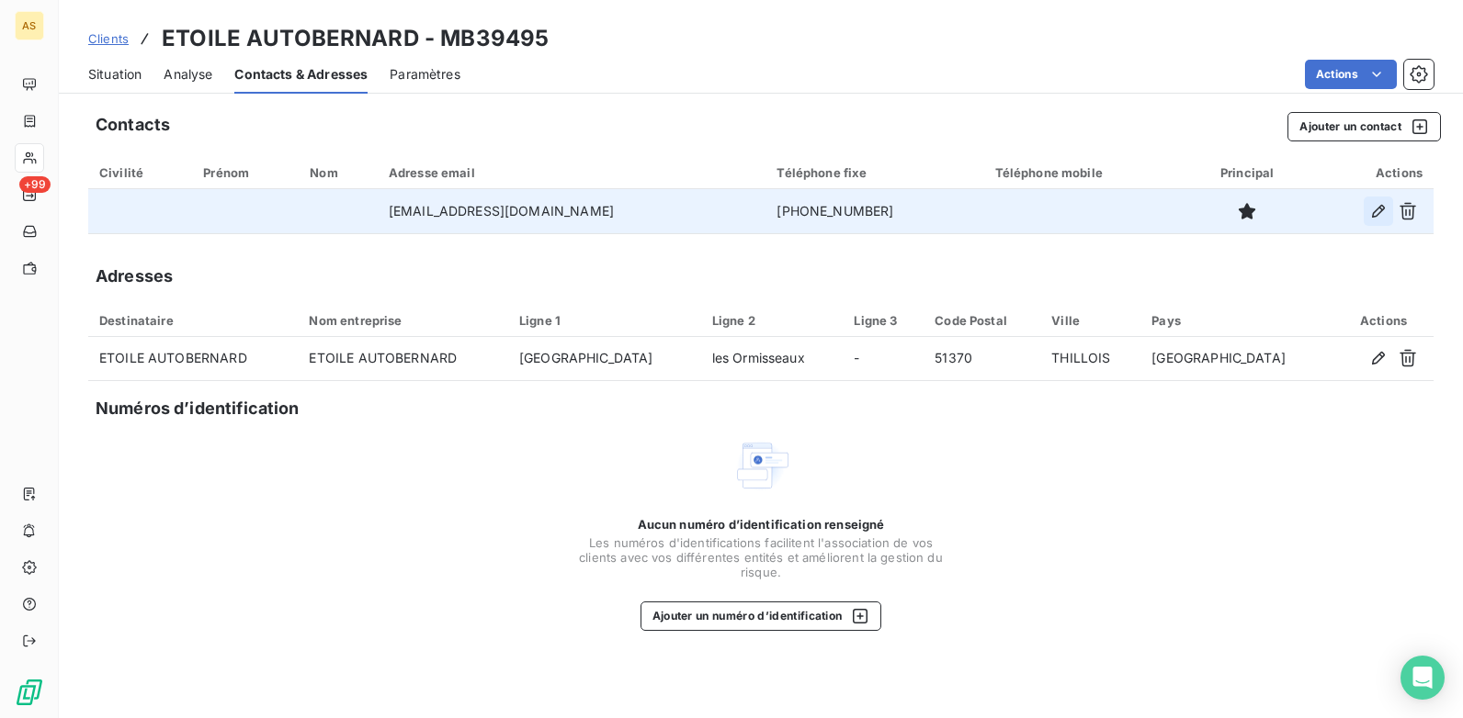
click at [1376, 219] on icon "button" at bounding box center [1378, 211] width 18 height 18
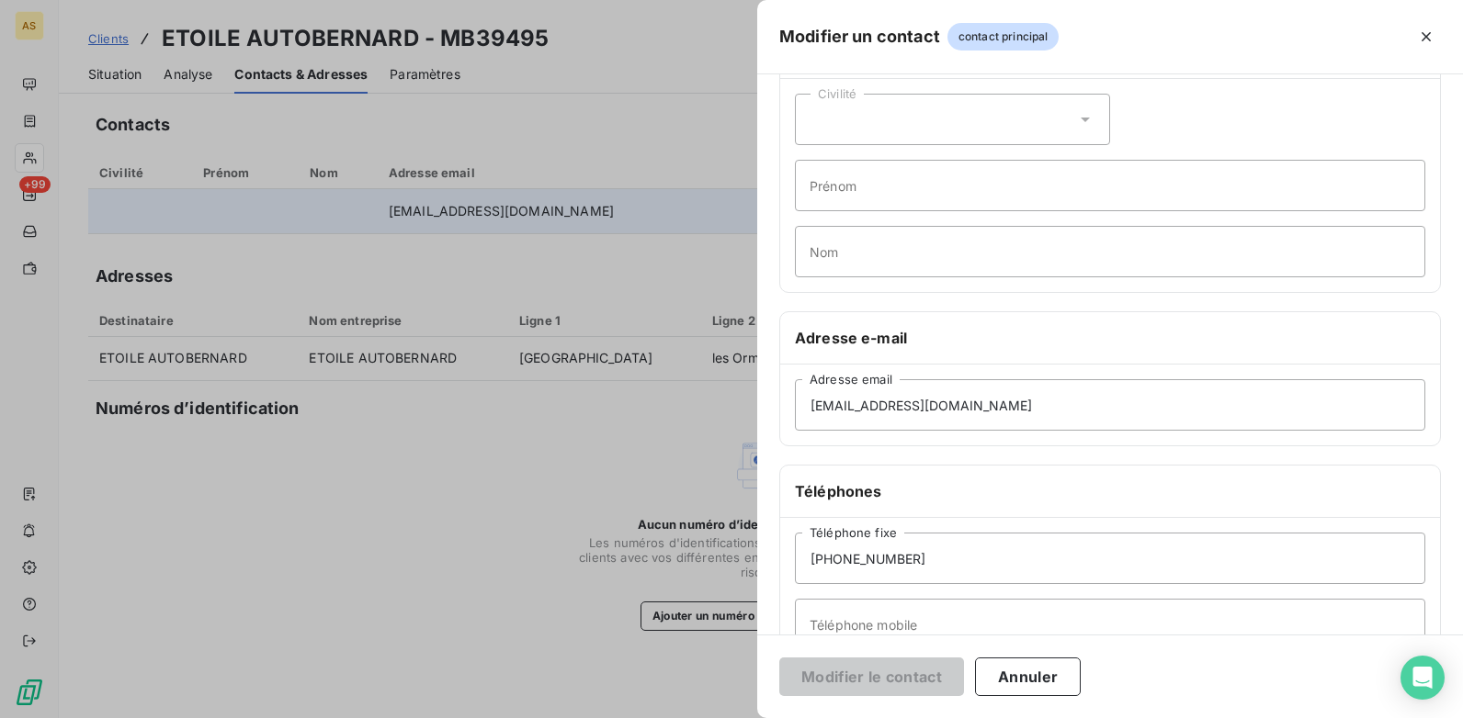
scroll to position [184, 0]
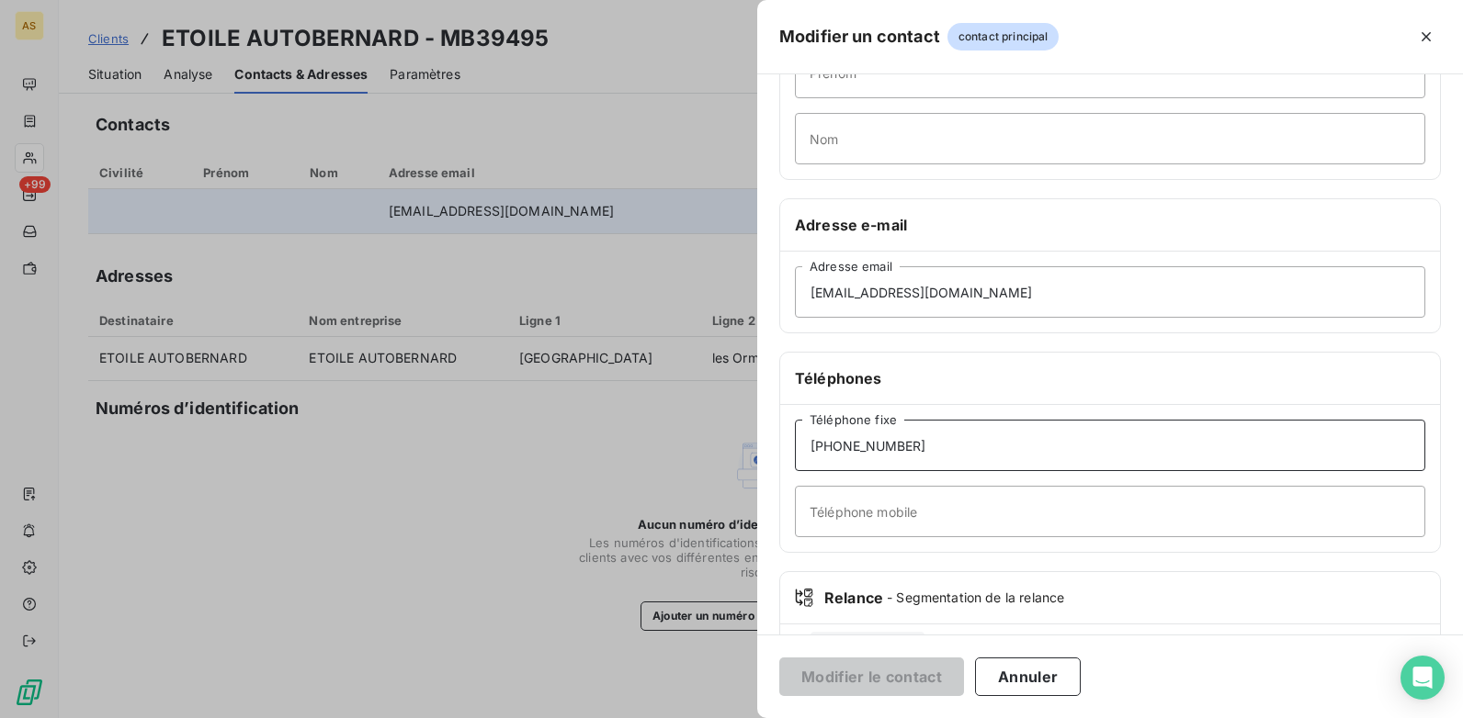
drag, startPoint x: 917, startPoint y: 437, endPoint x: 808, endPoint y: 446, distance: 108.7
click at [808, 446] on input "+33326877020" at bounding box center [1110, 445] width 630 height 51
click at [525, 628] on div at bounding box center [731, 359] width 1463 height 718
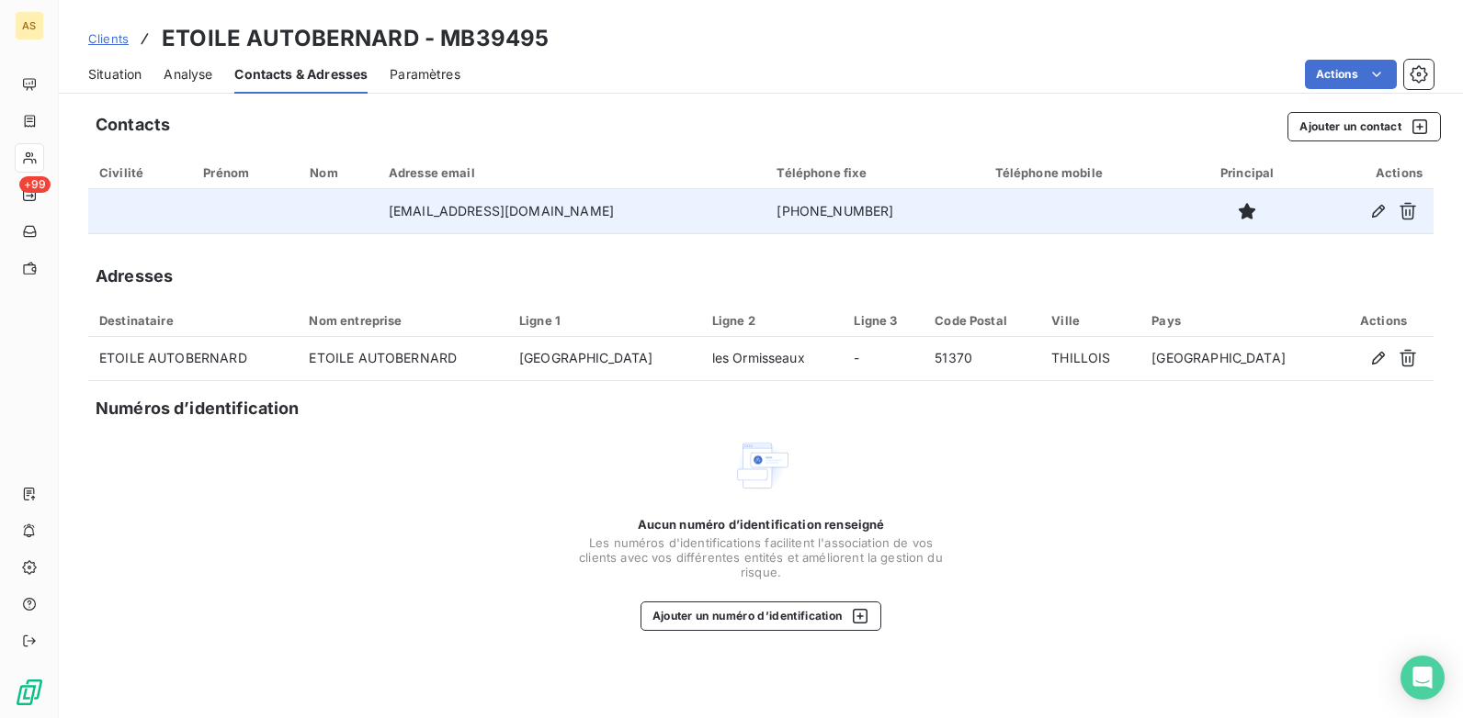
click at [130, 78] on span "Situation" at bounding box center [114, 74] width 53 height 18
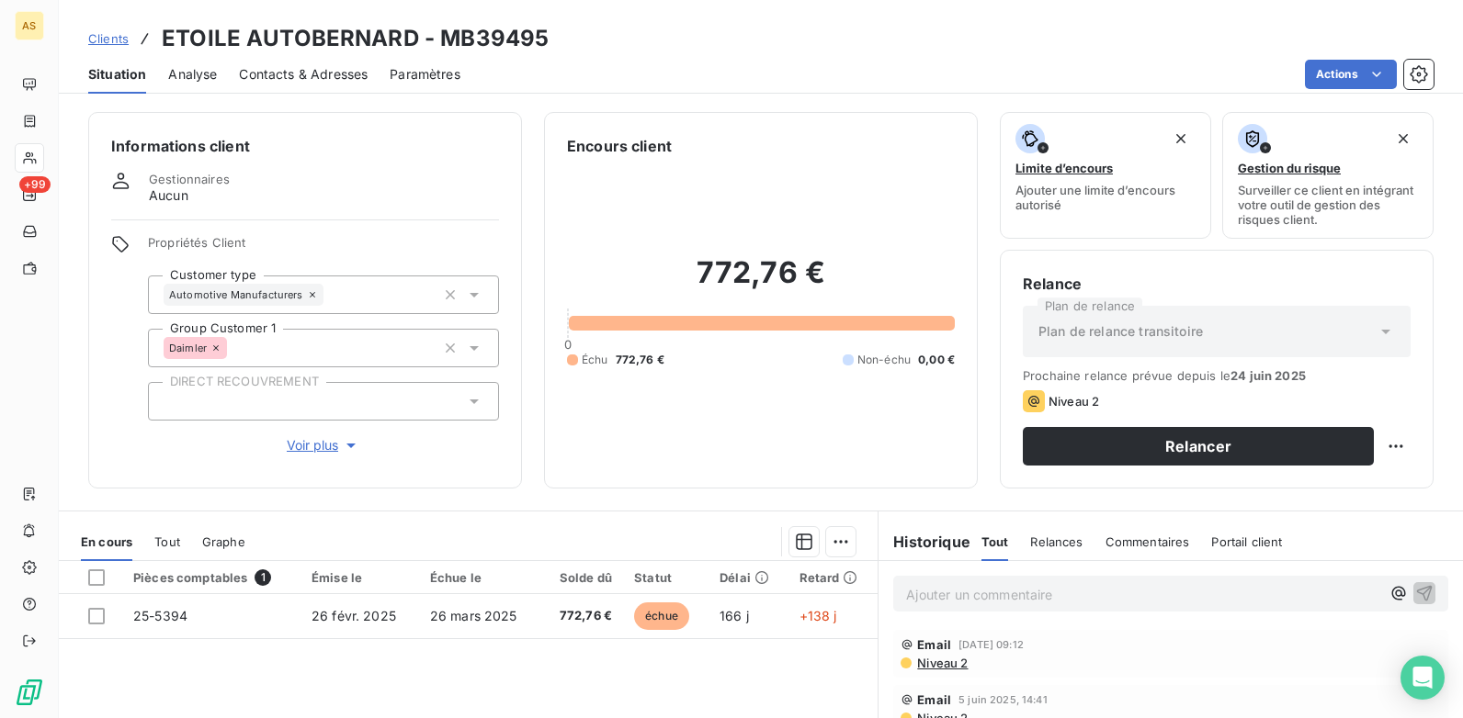
click at [312, 73] on span "Contacts & Adresses" at bounding box center [303, 74] width 129 height 18
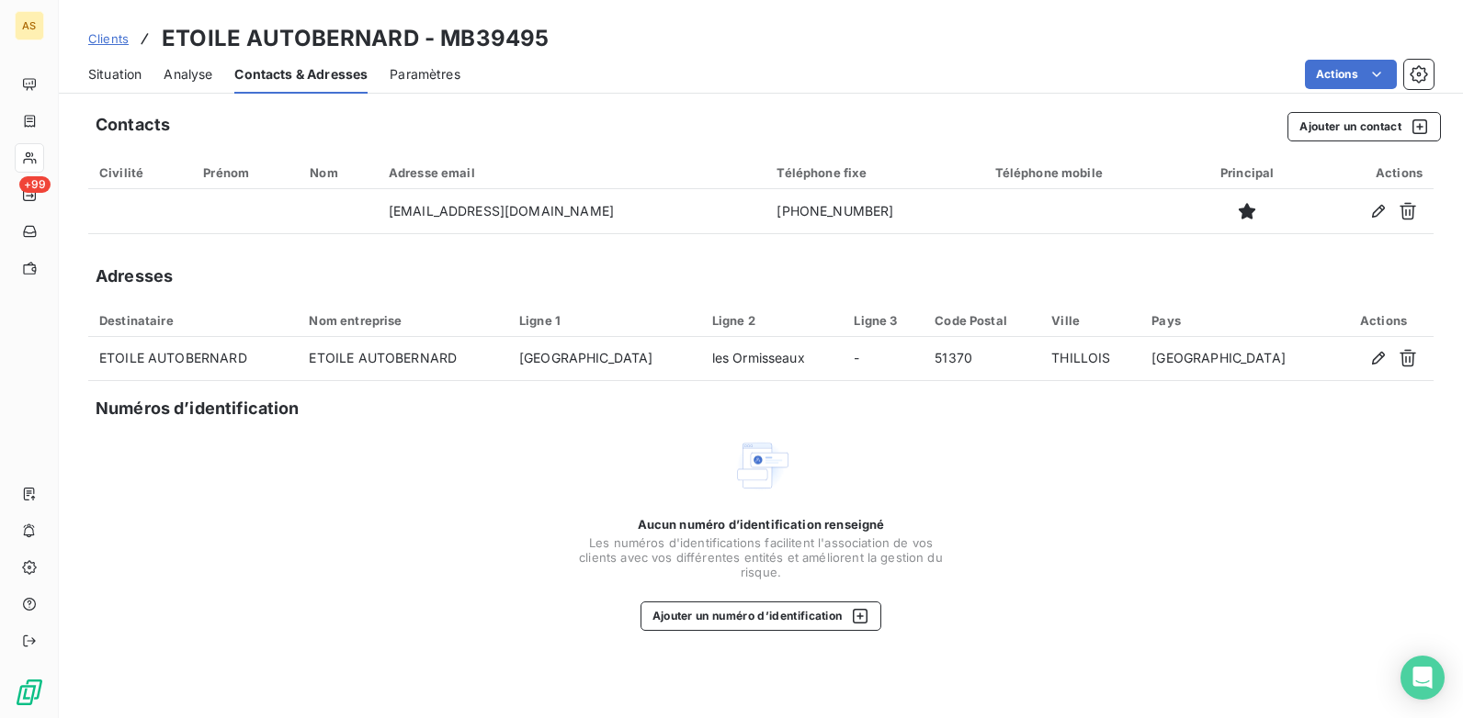
click at [125, 74] on span "Situation" at bounding box center [114, 74] width 53 height 18
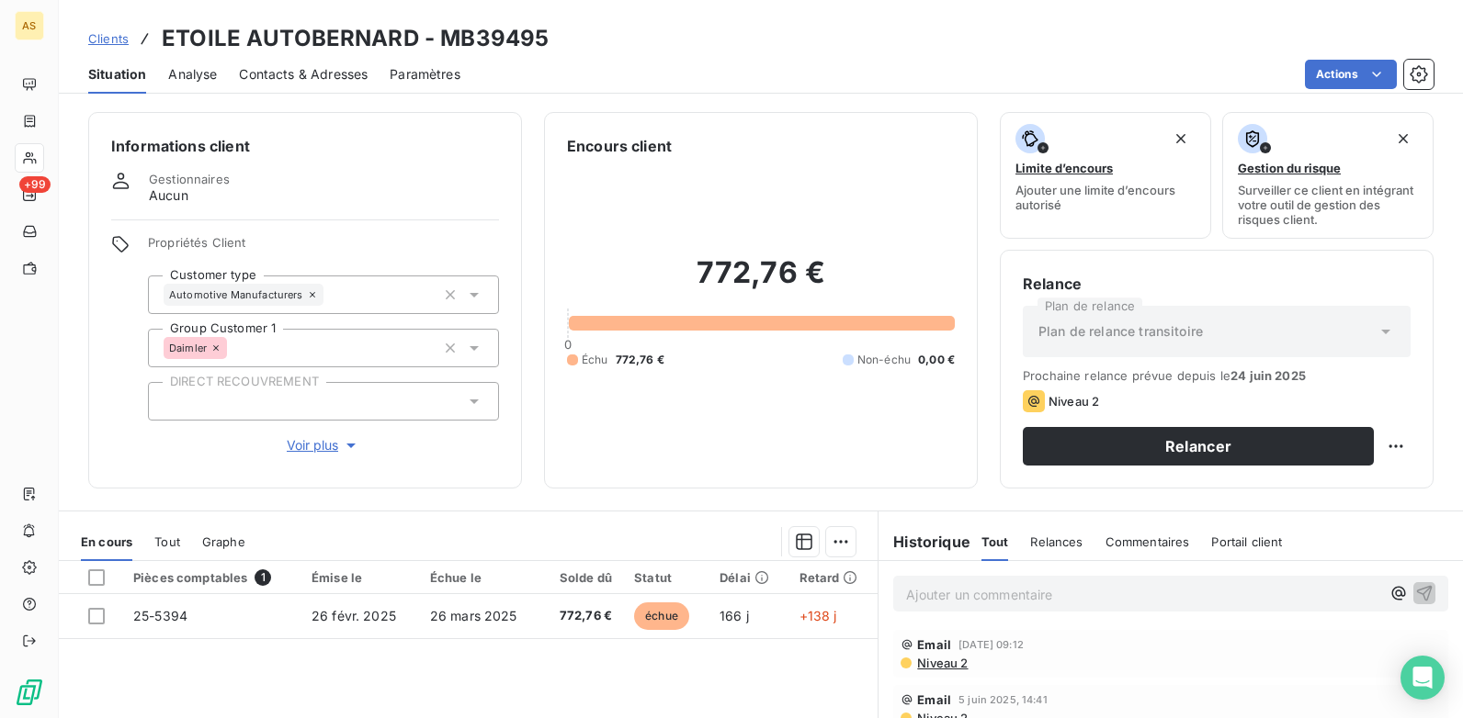
scroll to position [92, 0]
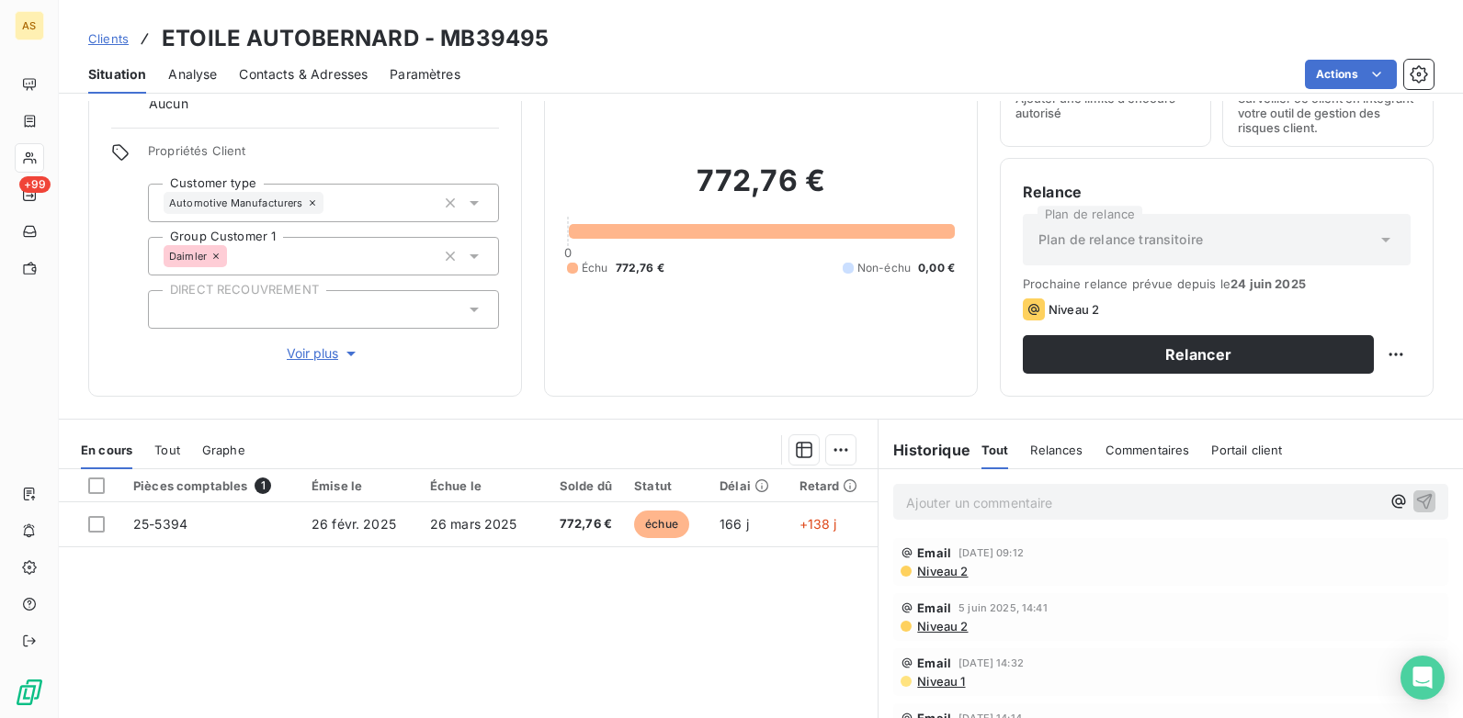
click at [321, 75] on span "Contacts & Adresses" at bounding box center [303, 74] width 129 height 18
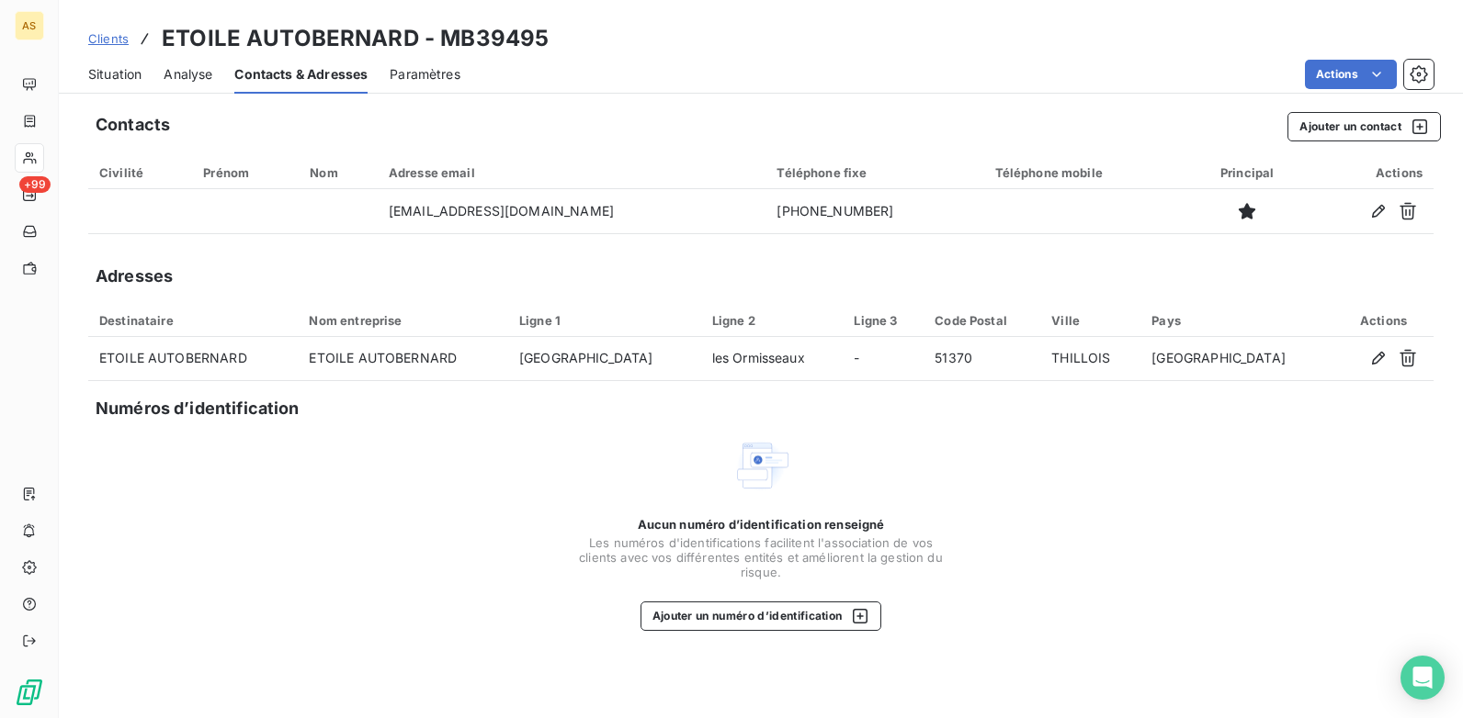
click at [113, 70] on span "Situation" at bounding box center [114, 74] width 53 height 18
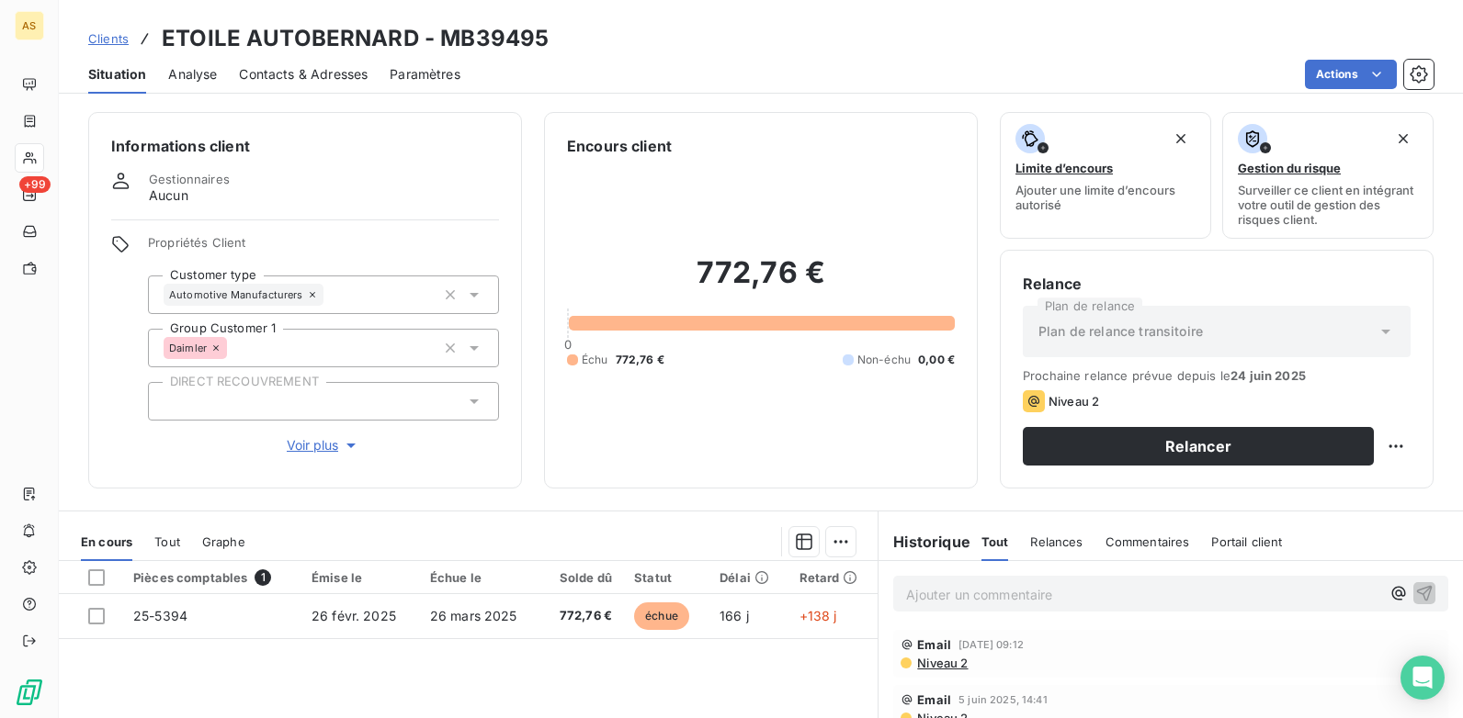
click at [326, 67] on span "Contacts & Adresses" at bounding box center [303, 74] width 129 height 18
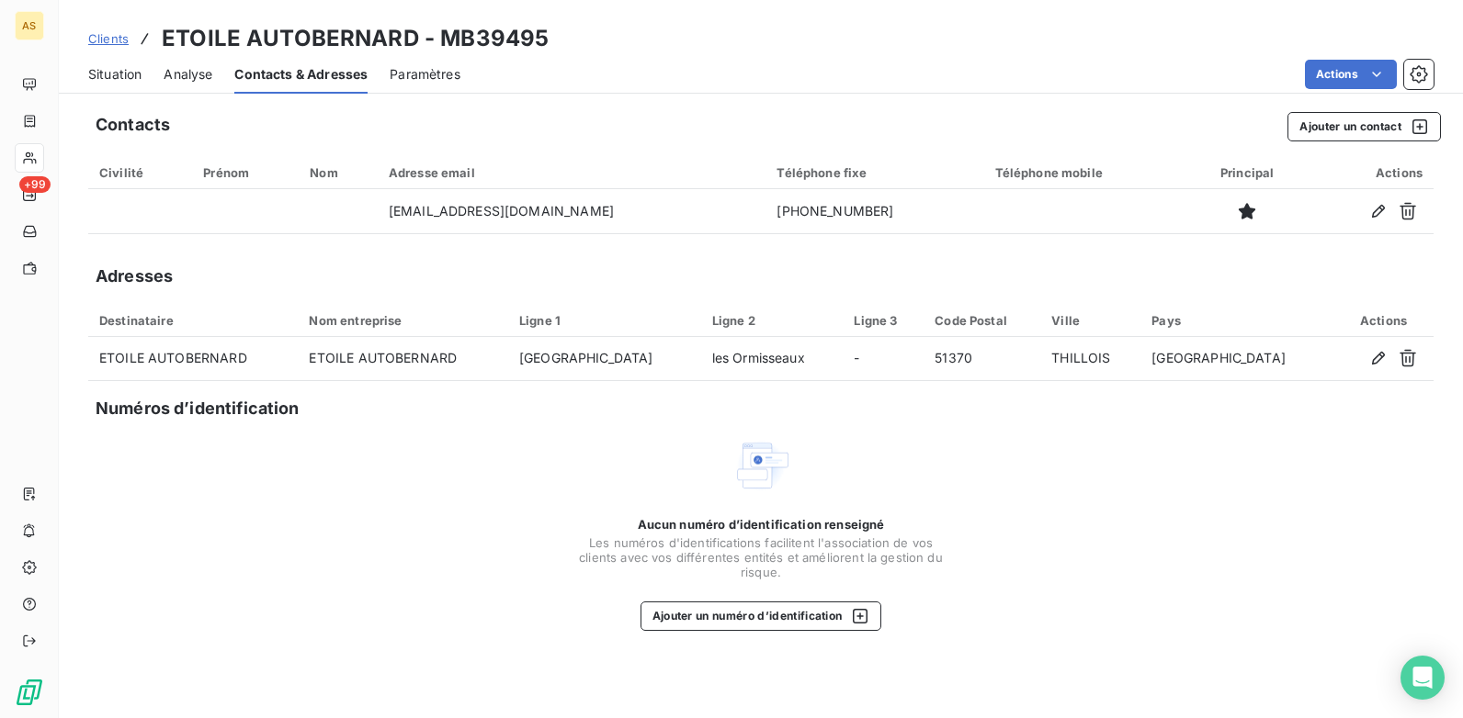
click at [120, 77] on span "Situation" at bounding box center [114, 74] width 53 height 18
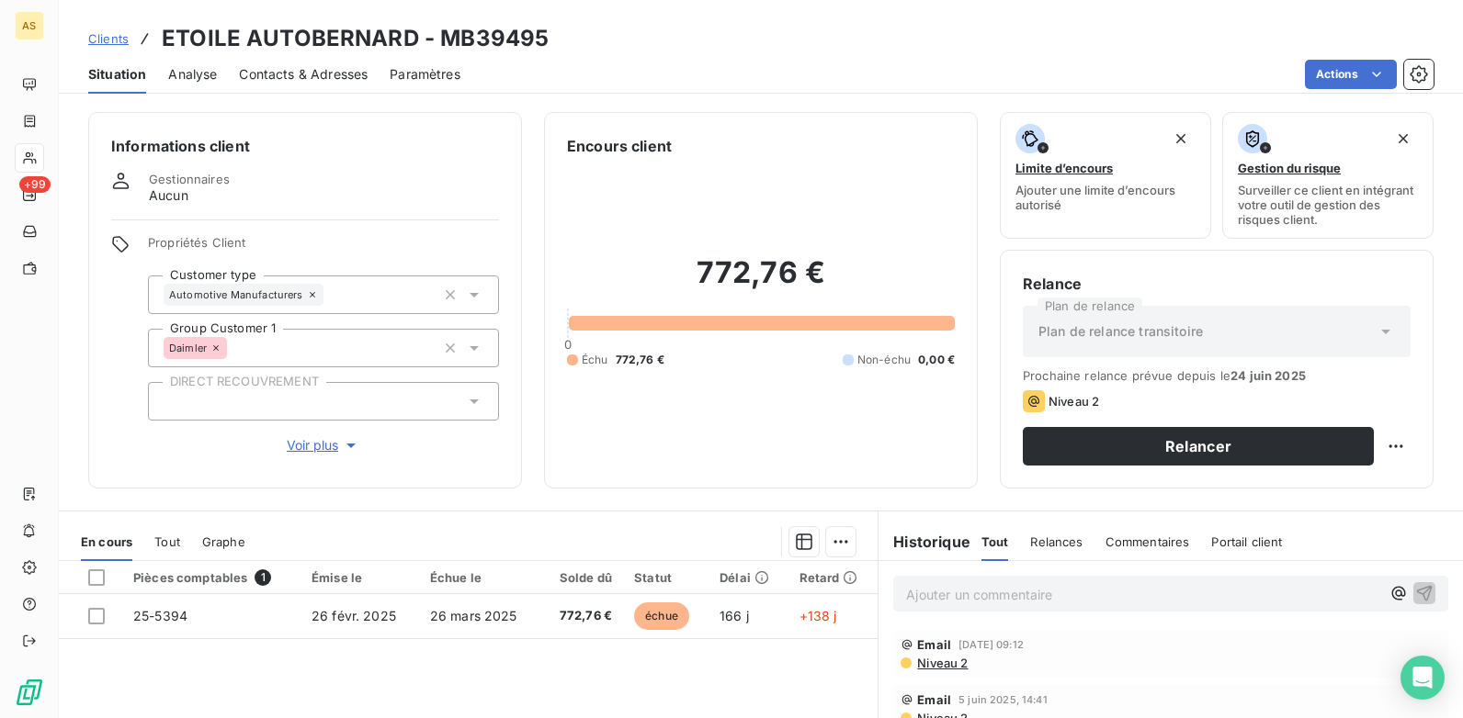
click at [264, 77] on span "Contacts & Adresses" at bounding box center [303, 74] width 129 height 18
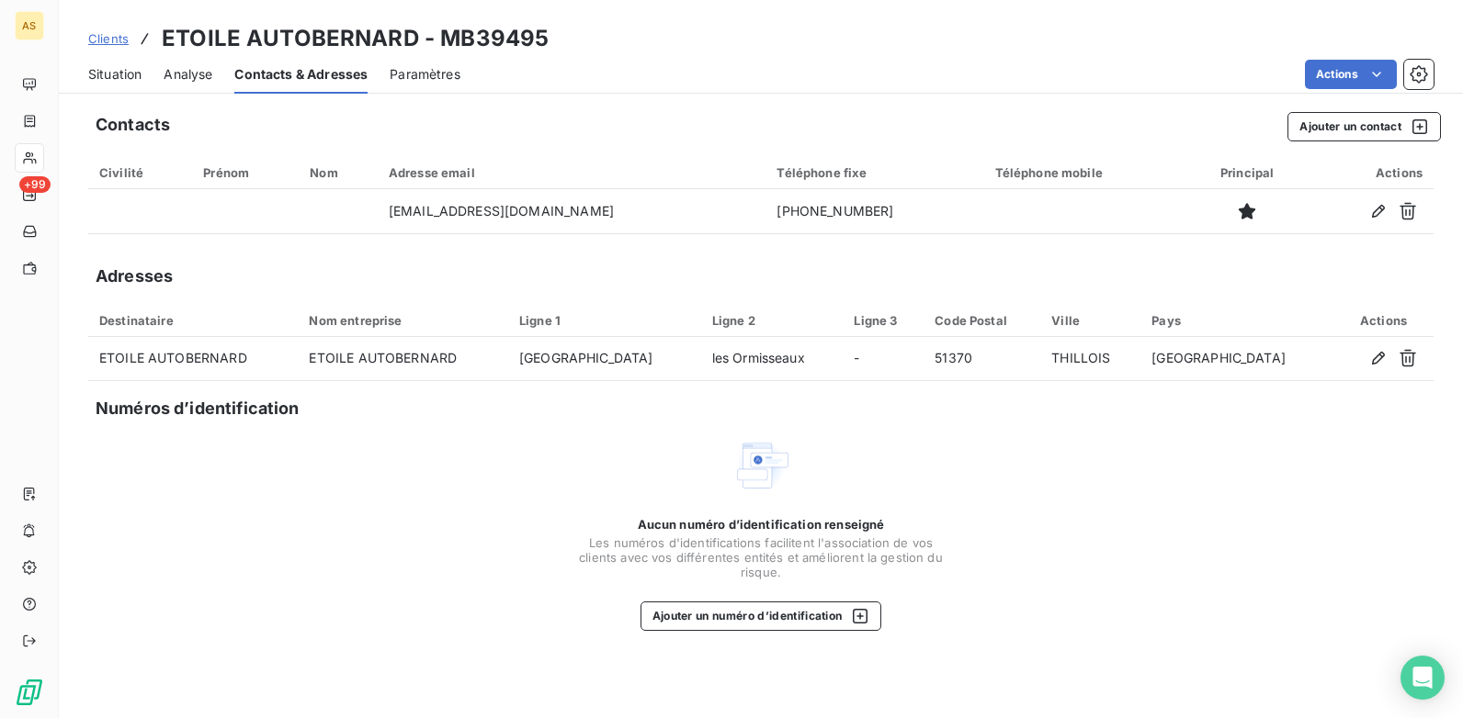
click at [104, 65] on span "Situation" at bounding box center [114, 74] width 53 height 18
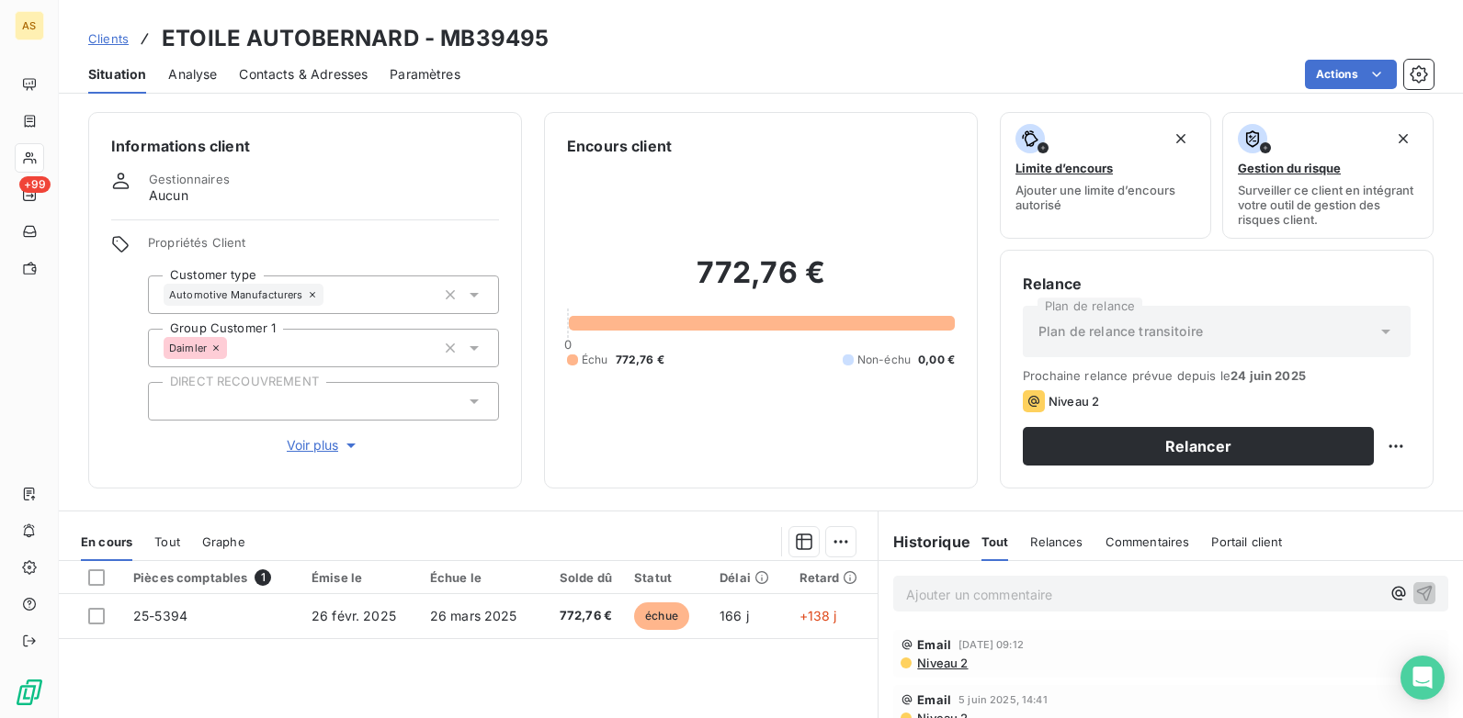
click at [288, 78] on span "Contacts & Adresses" at bounding box center [303, 74] width 129 height 18
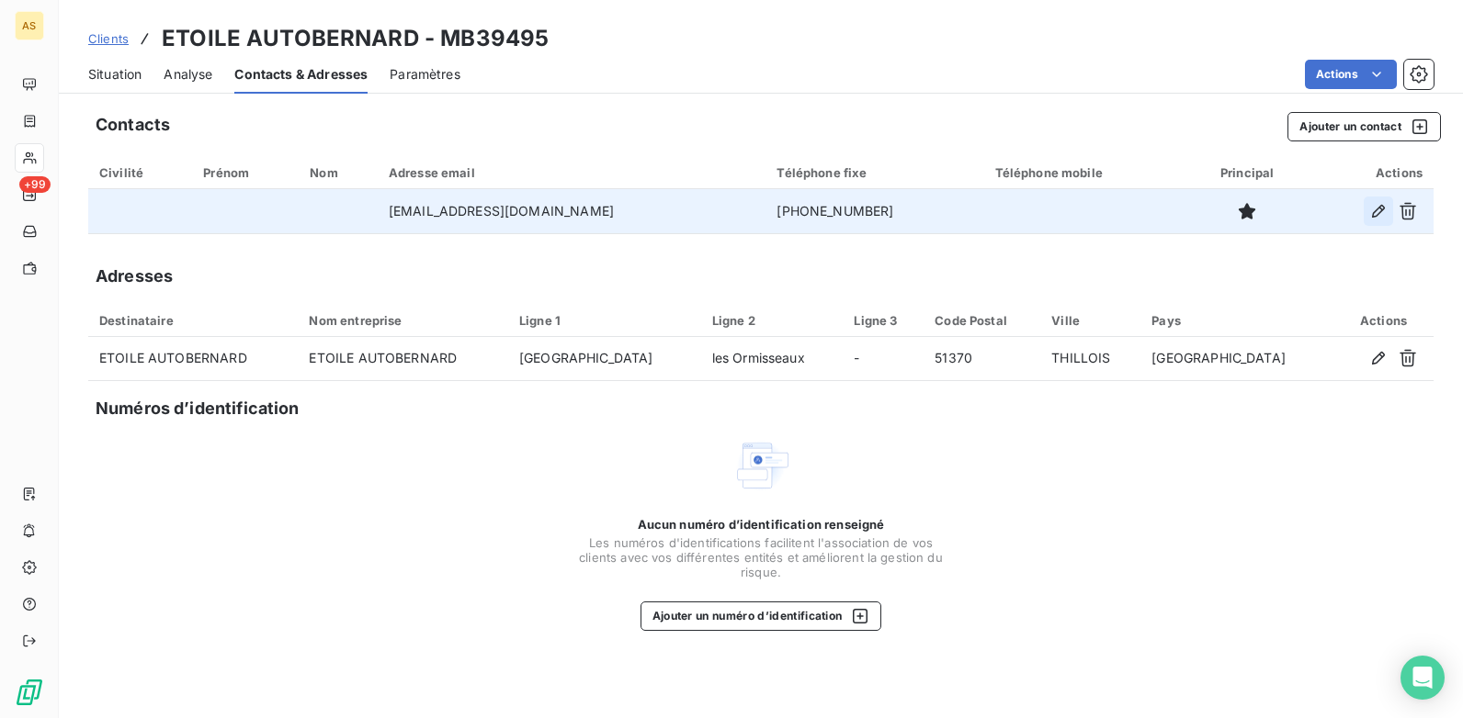
click at [1376, 210] on icon "button" at bounding box center [1378, 211] width 13 height 13
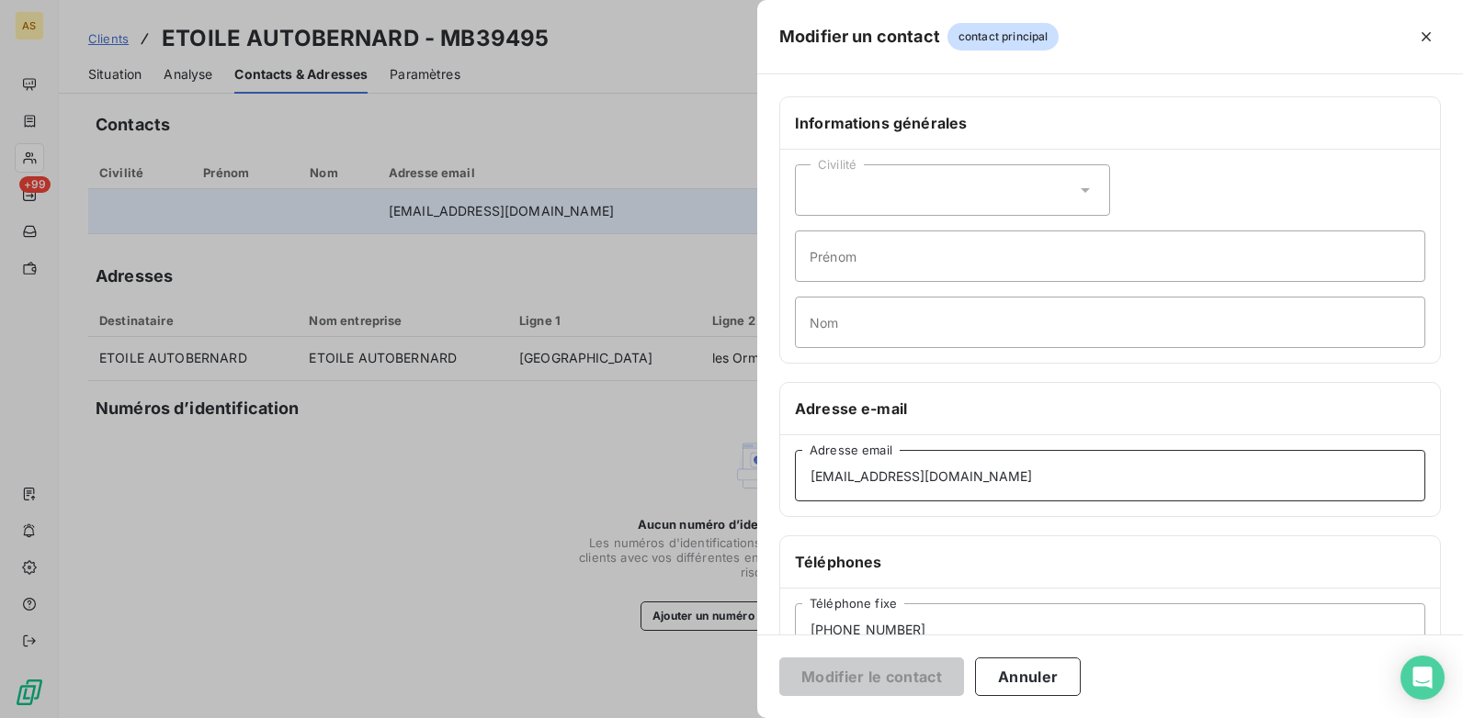
drag, startPoint x: 986, startPoint y: 475, endPoint x: 737, endPoint y: 485, distance: 249.2
click at [737, 717] on div "Modifier un contact contact principal Informations générales Civilité Prénom No…" at bounding box center [731, 718] width 1463 height 0
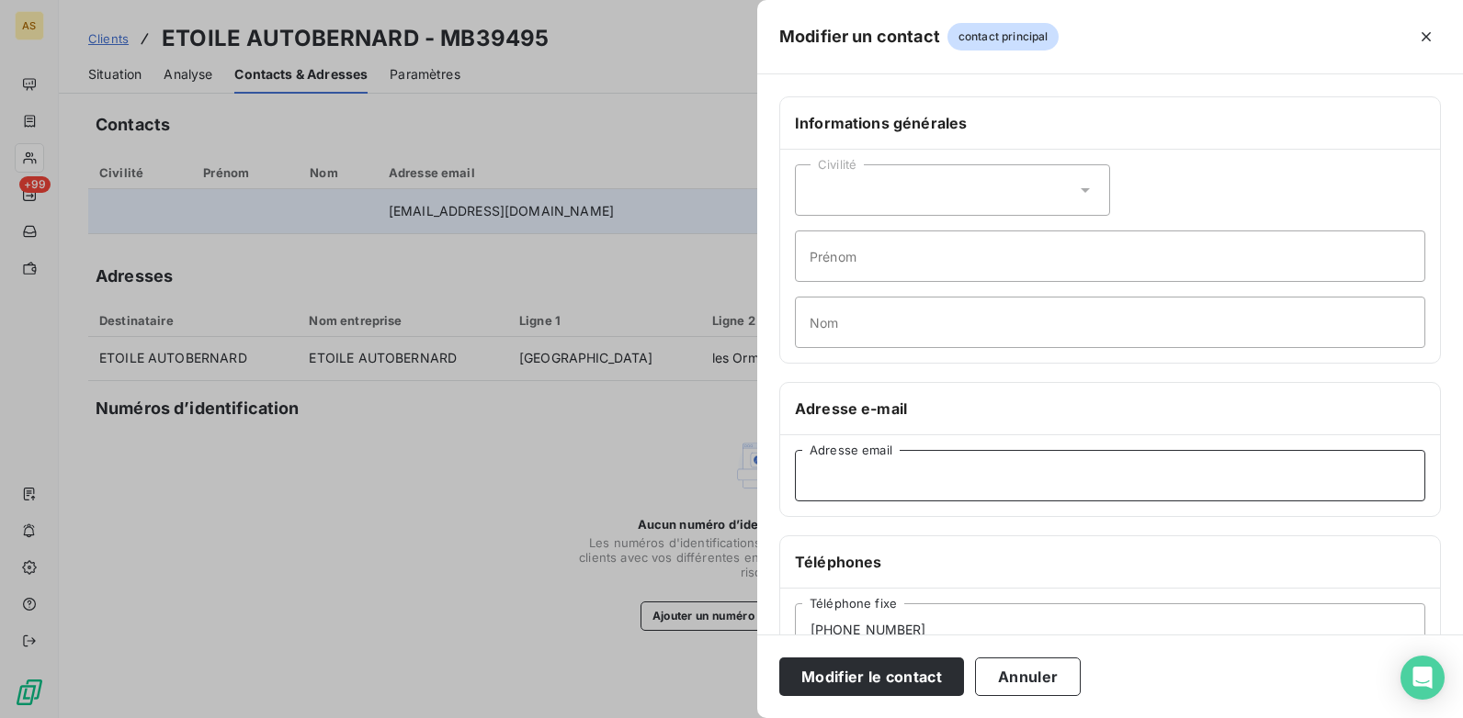
click at [811, 478] on input "Adresse email" at bounding box center [1110, 475] width 630 height 51
paste input "thomas.minelli@autobernard.com"
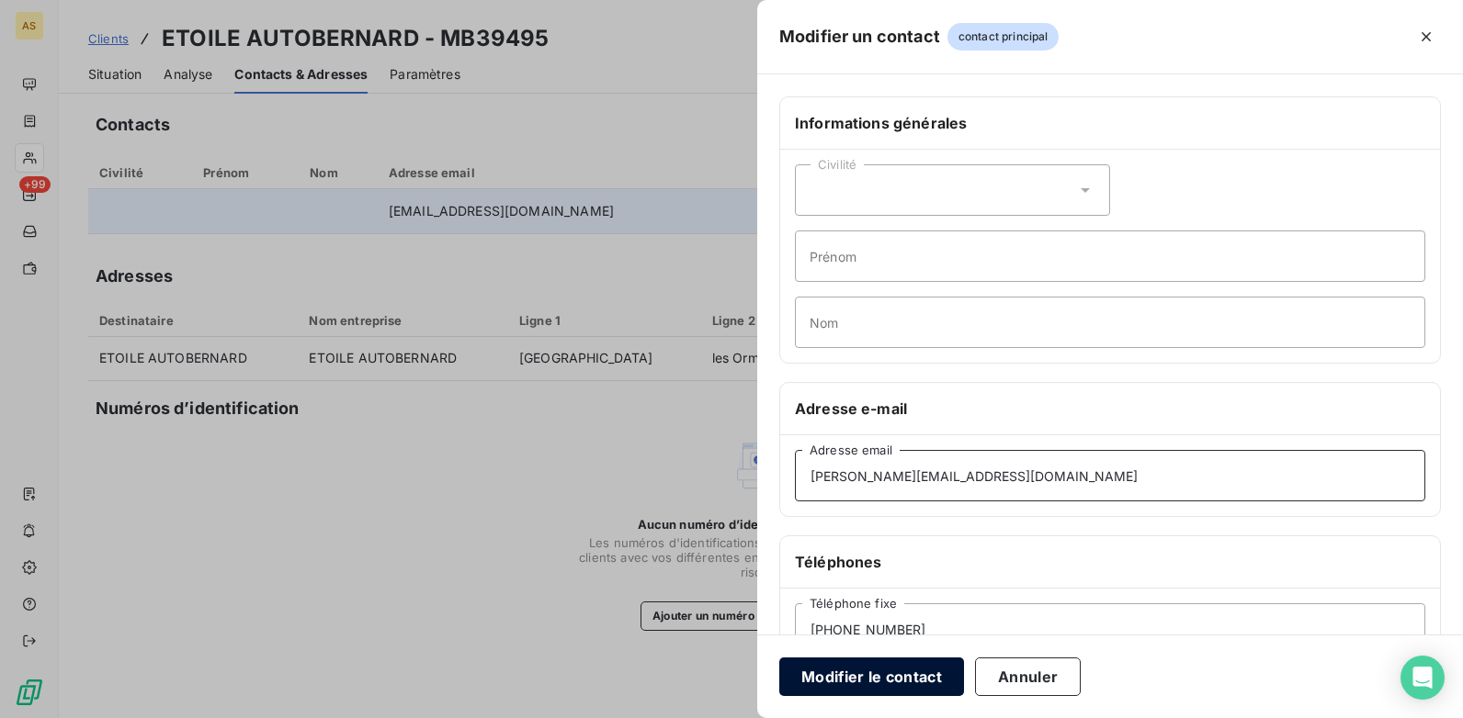
type input "thomas.minelli@autobernard.com"
click at [905, 682] on button "Modifier le contact" at bounding box center [871, 677] width 185 height 39
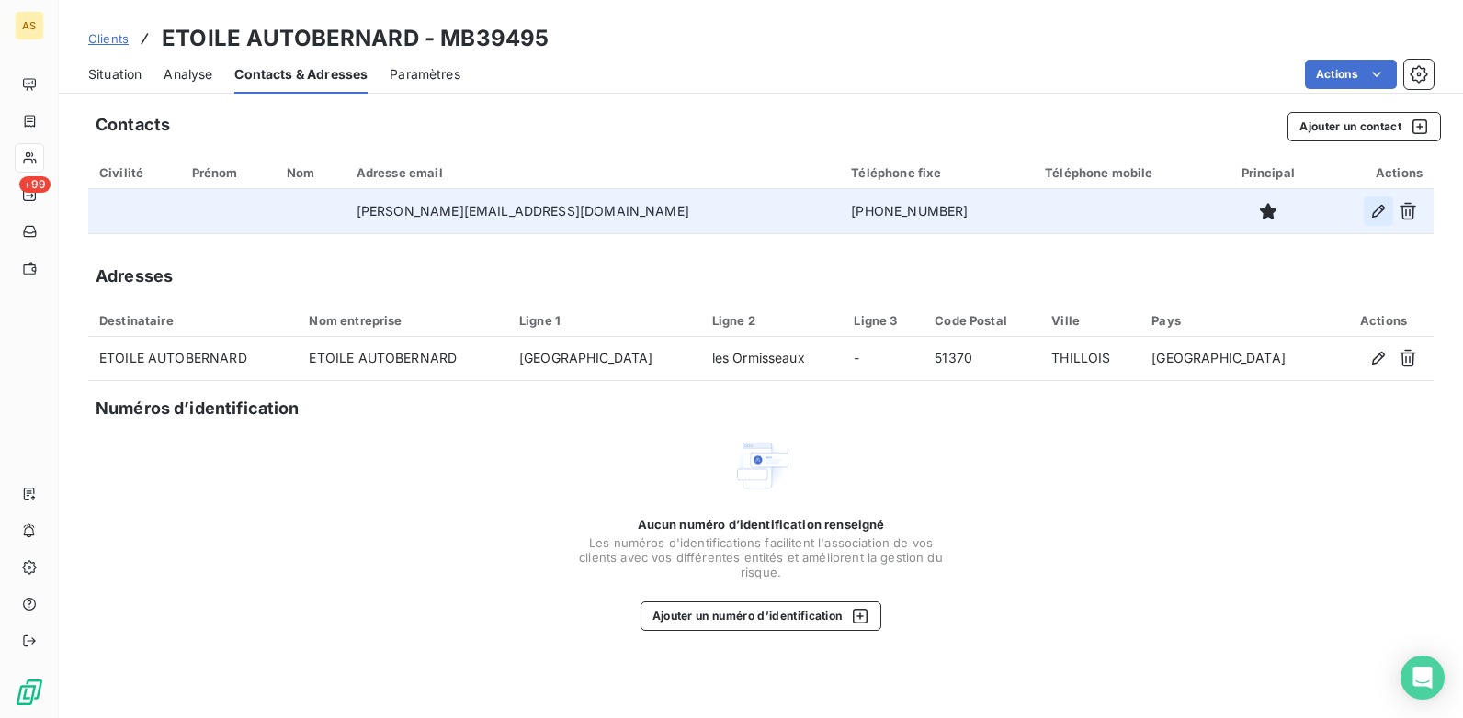
click at [1370, 212] on icon "button" at bounding box center [1378, 211] width 18 height 18
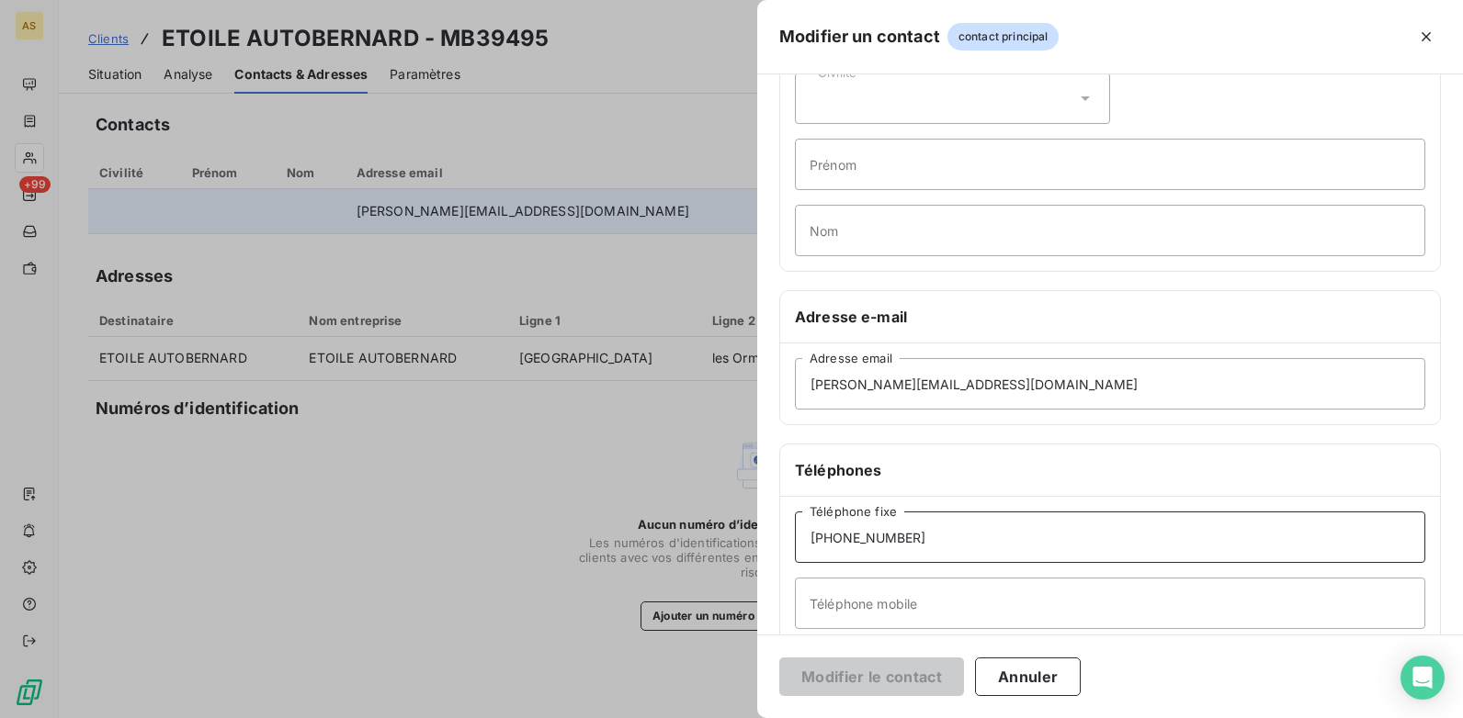
drag, startPoint x: 912, startPoint y: 521, endPoint x: 800, endPoint y: 537, distance: 113.2
click at [800, 537] on input "+33326877020" at bounding box center [1110, 537] width 630 height 51
drag, startPoint x: 436, startPoint y: 525, endPoint x: 422, endPoint y: 517, distance: 16.4
click at [437, 525] on div at bounding box center [731, 359] width 1463 height 718
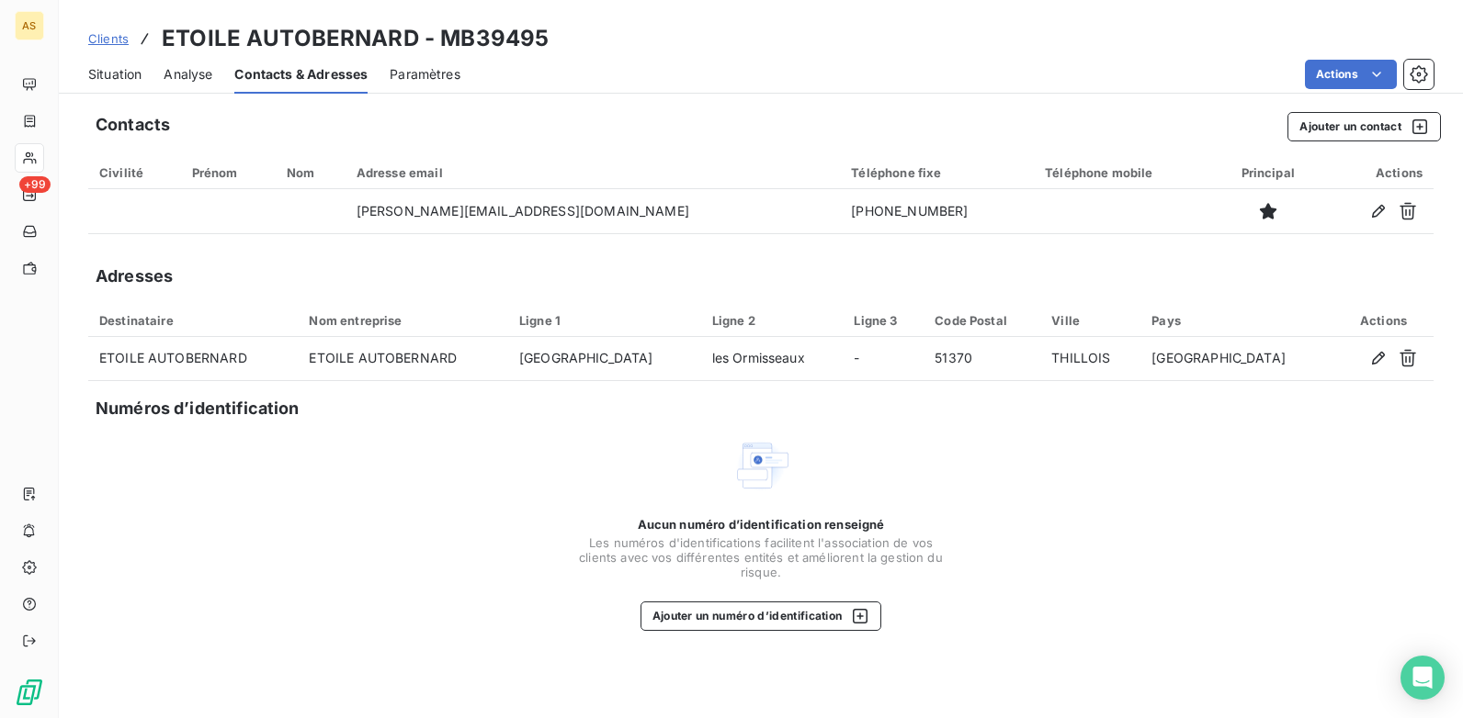
click at [105, 76] on span "Situation" at bounding box center [114, 74] width 53 height 18
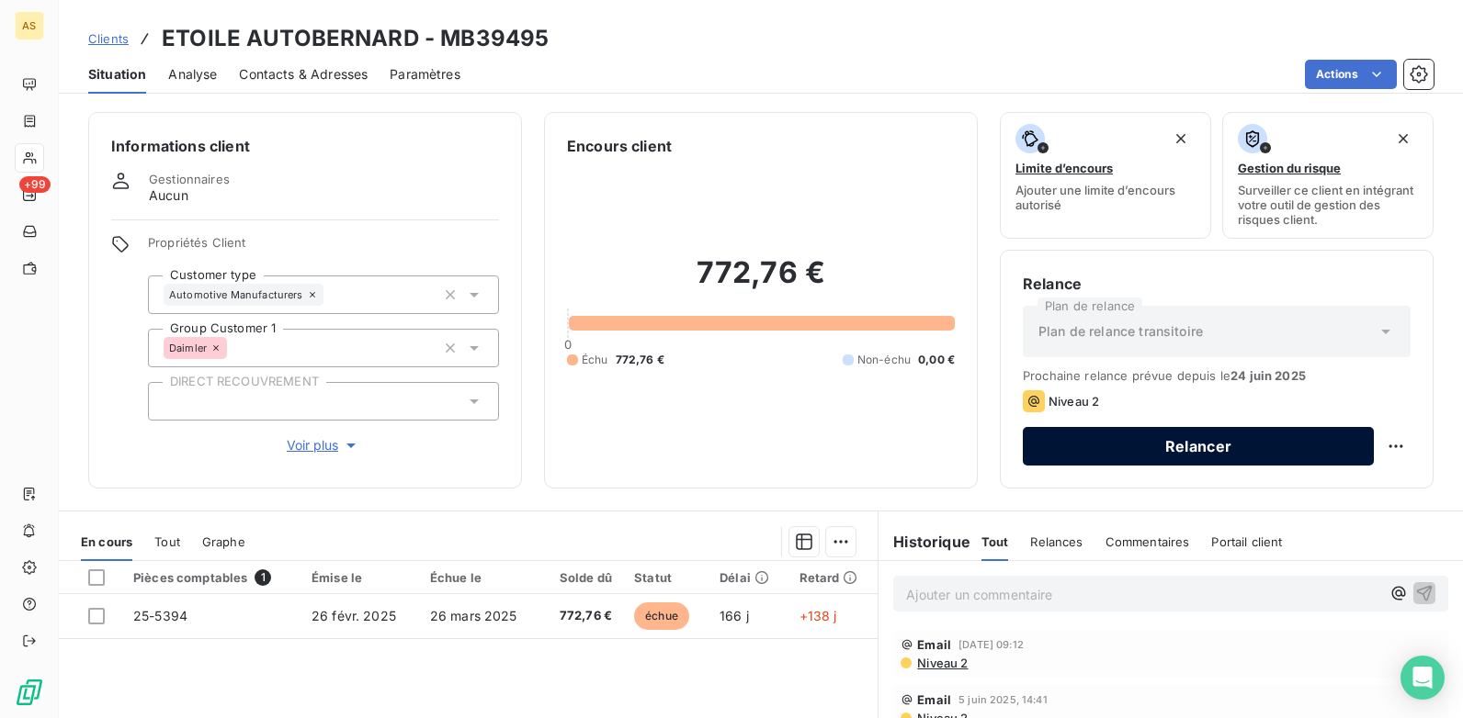
click at [1294, 433] on button "Relancer" at bounding box center [1197, 446] width 351 height 39
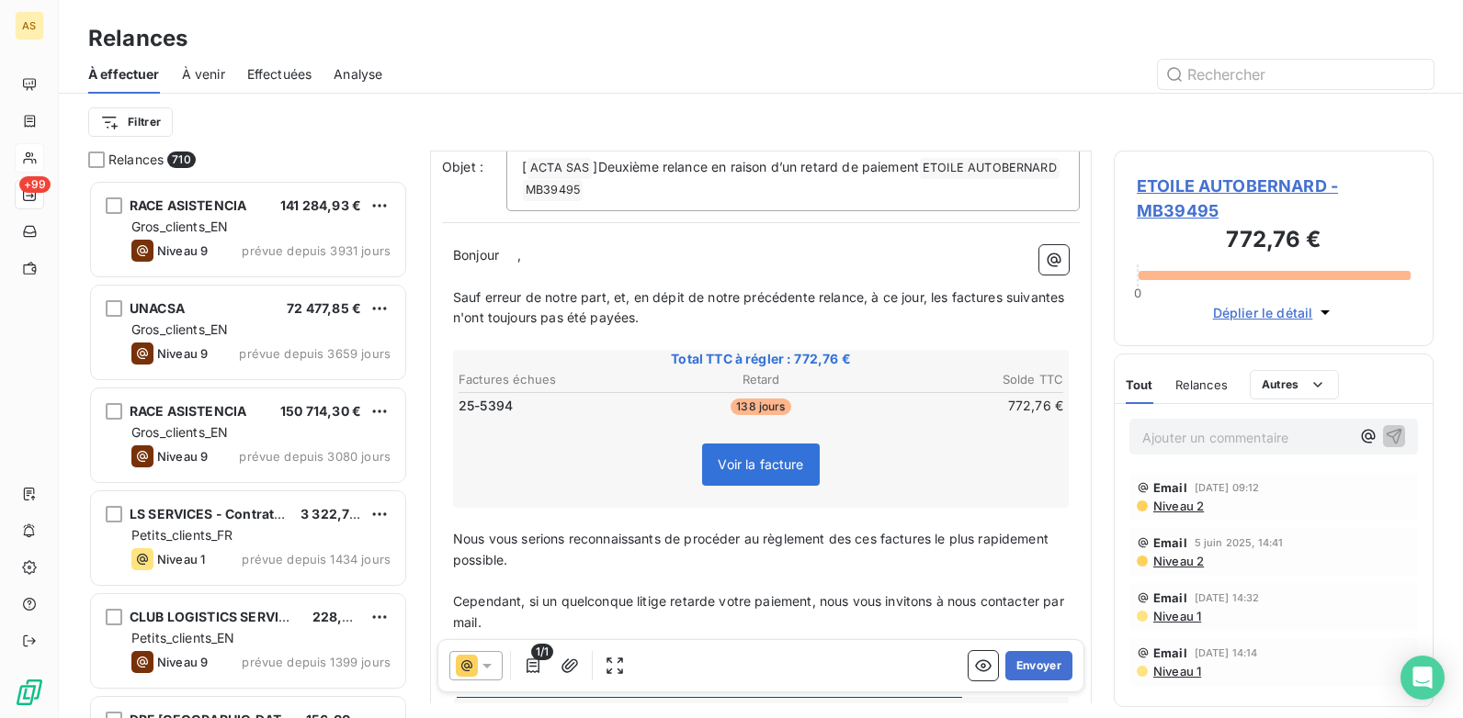
scroll to position [35, 0]
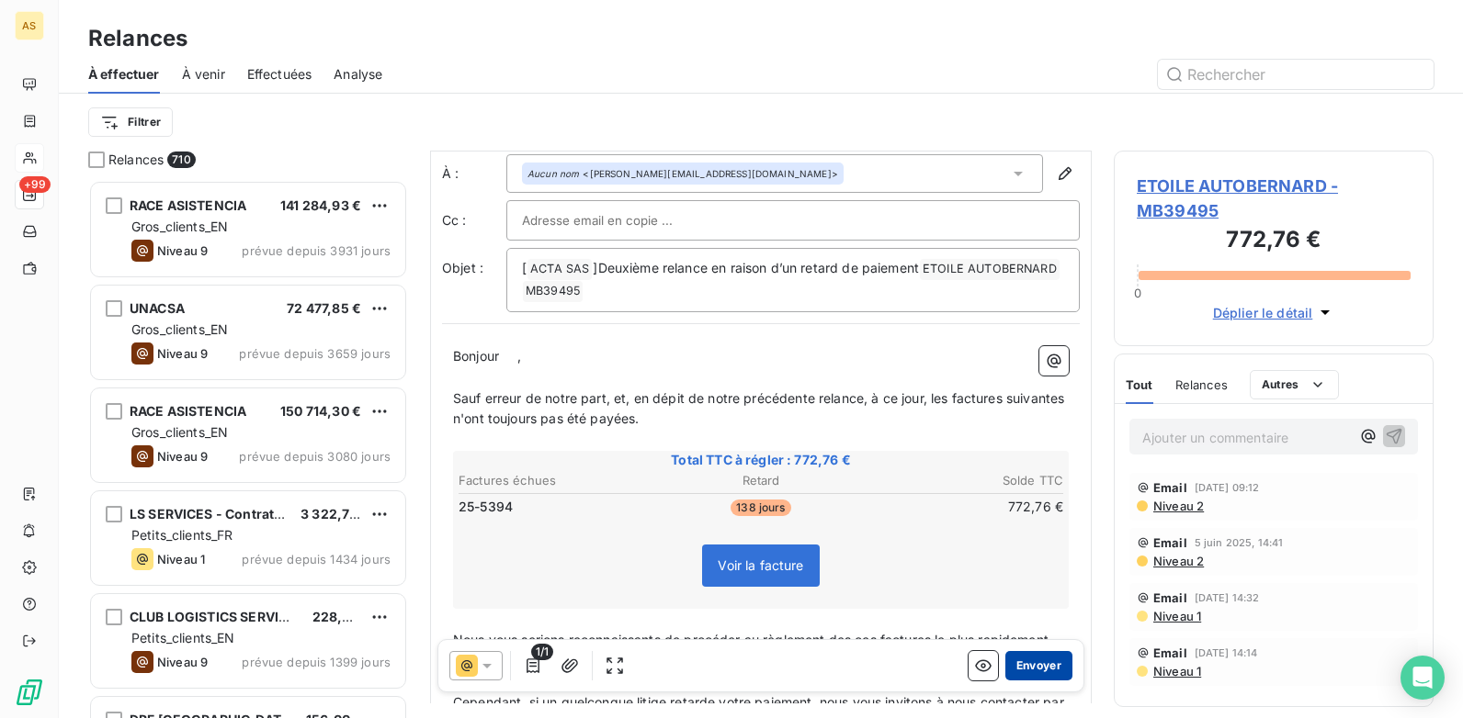
click at [1027, 666] on button "Envoyer" at bounding box center [1038, 665] width 67 height 29
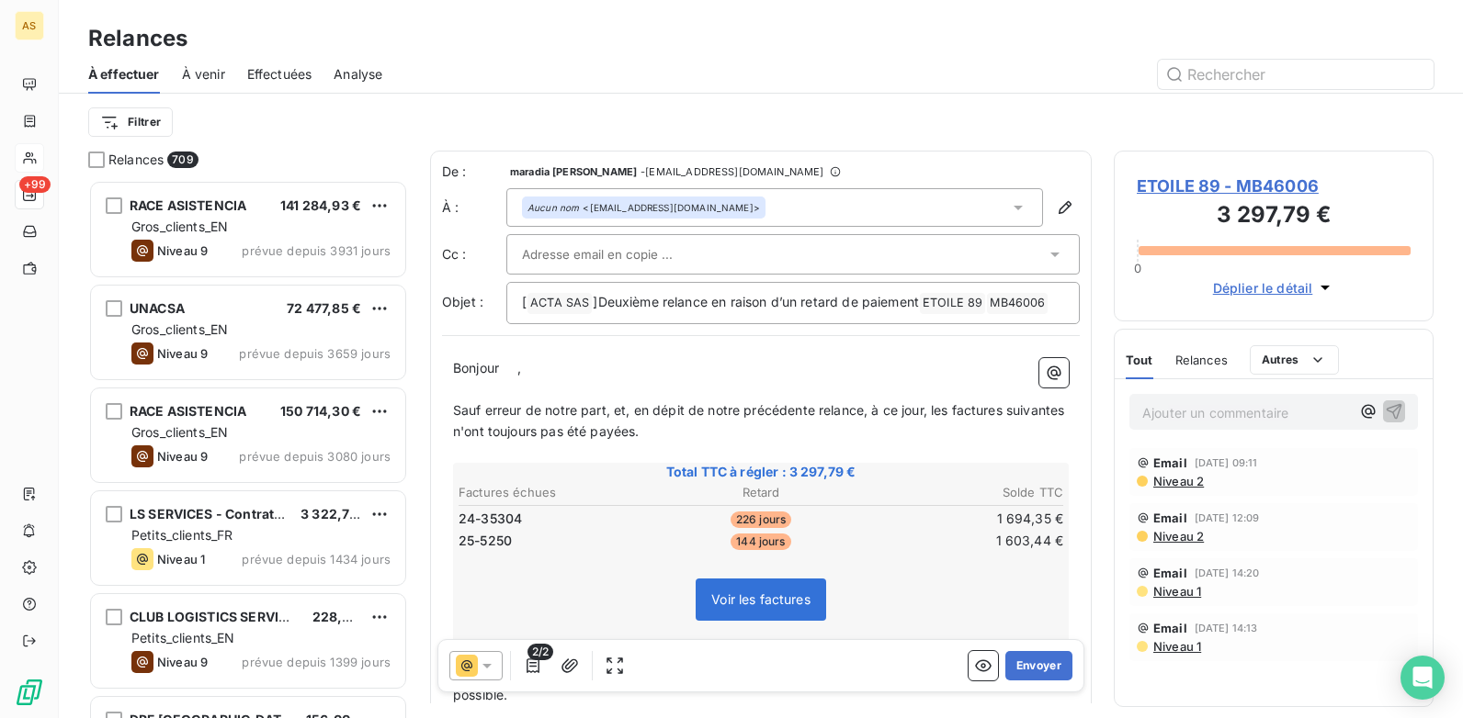
click at [1178, 689] on div "Ajouter un commentaire ﻿ Email 17 juin 2025, 09:11 Niveau 2 Email 5 juin 2025, …" at bounding box center [1273, 542] width 318 height 327
click at [1307, 181] on span "ETOILE 89 - MB46006" at bounding box center [1273, 186] width 274 height 25
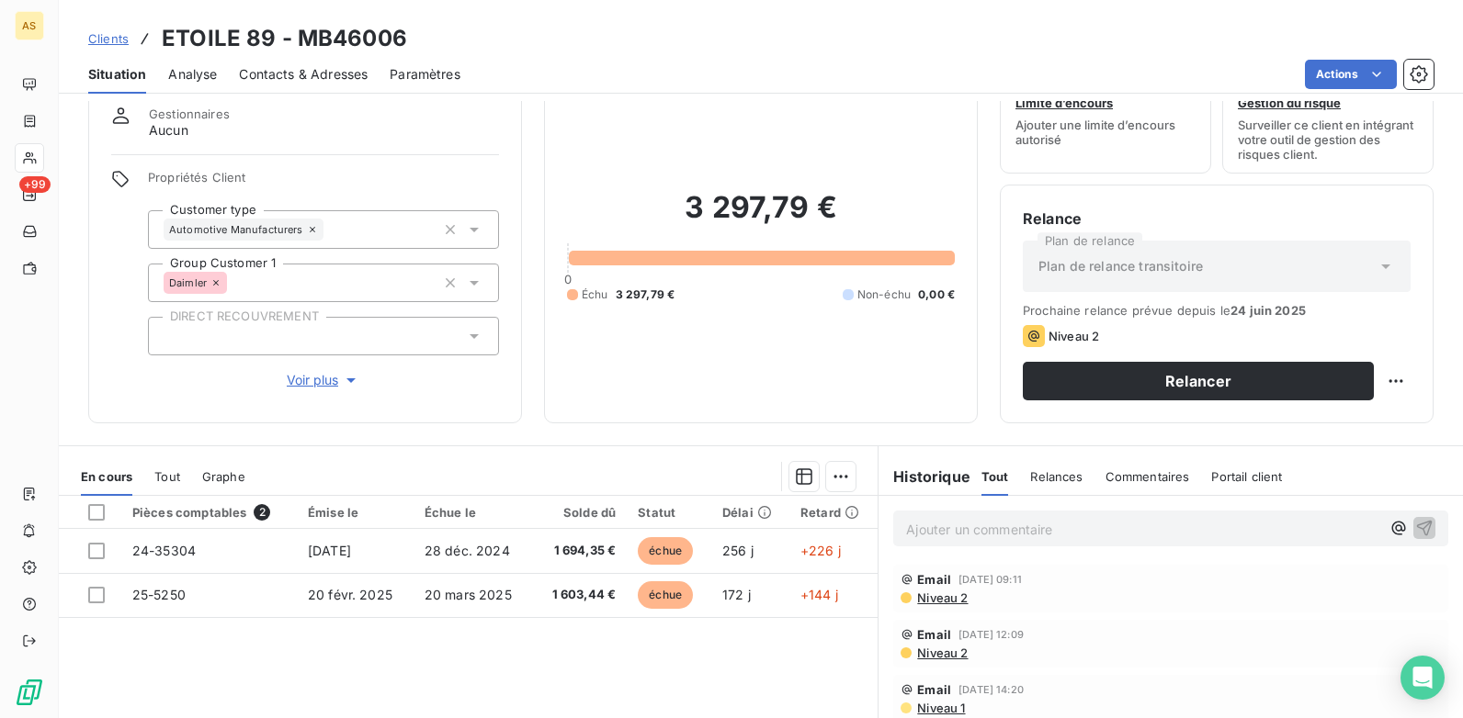
scroll to position [92, 0]
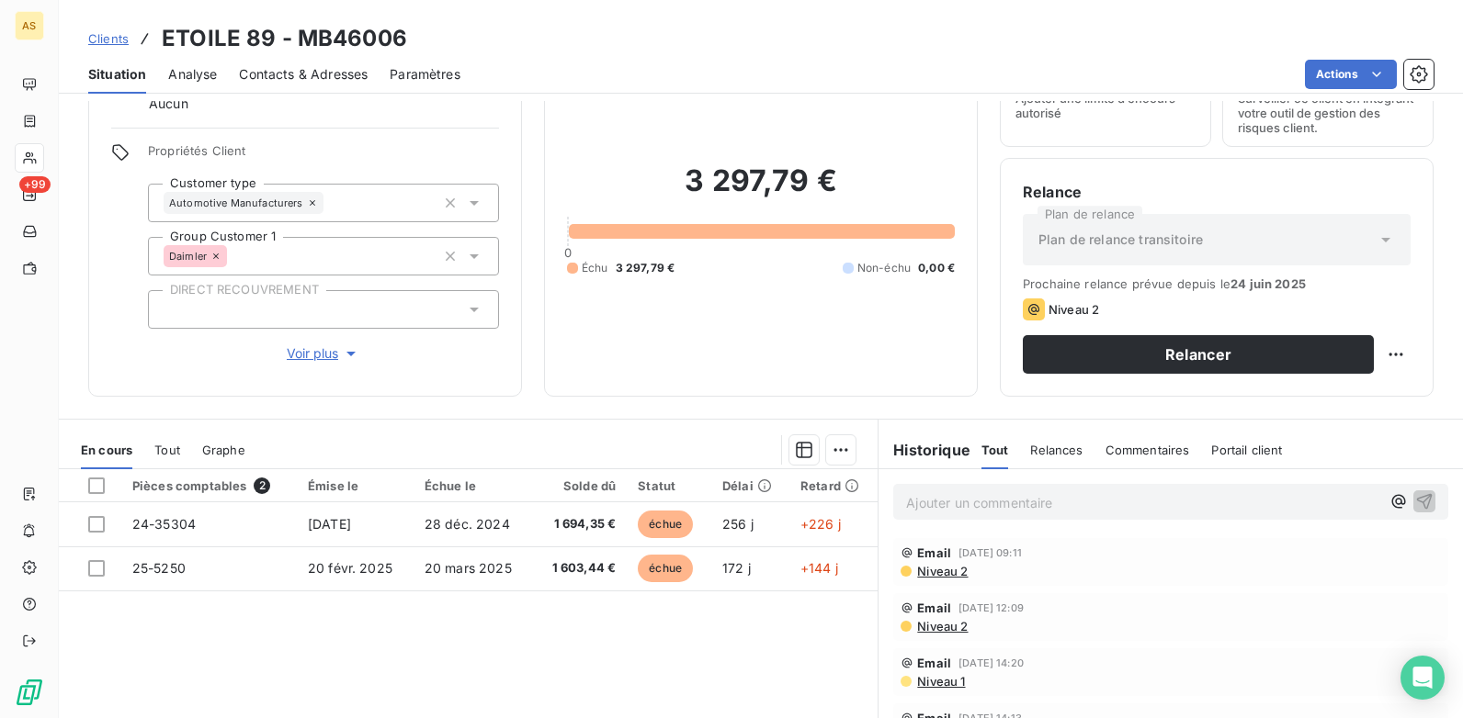
click at [288, 69] on span "Contacts & Adresses" at bounding box center [303, 74] width 129 height 18
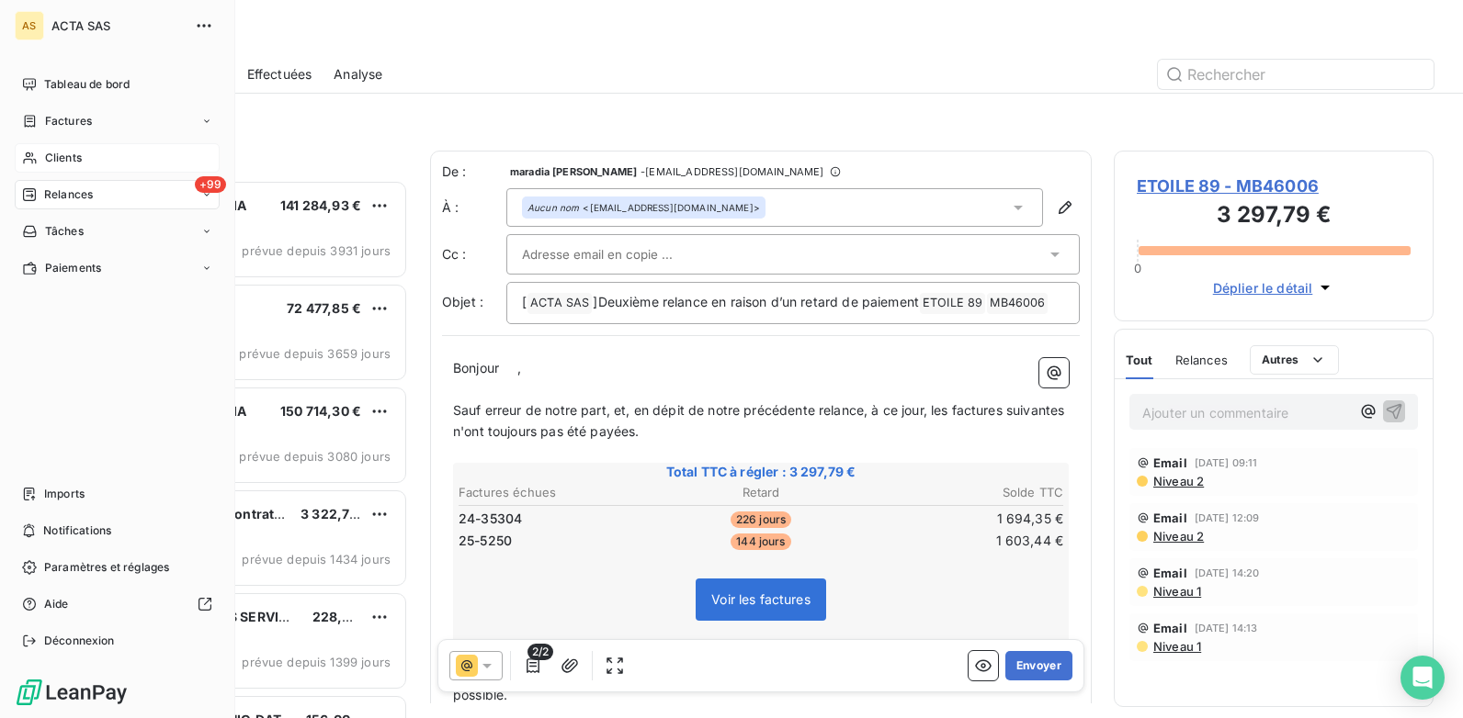
scroll to position [525, 306]
click at [55, 158] on span "Clients" at bounding box center [63, 158] width 37 height 17
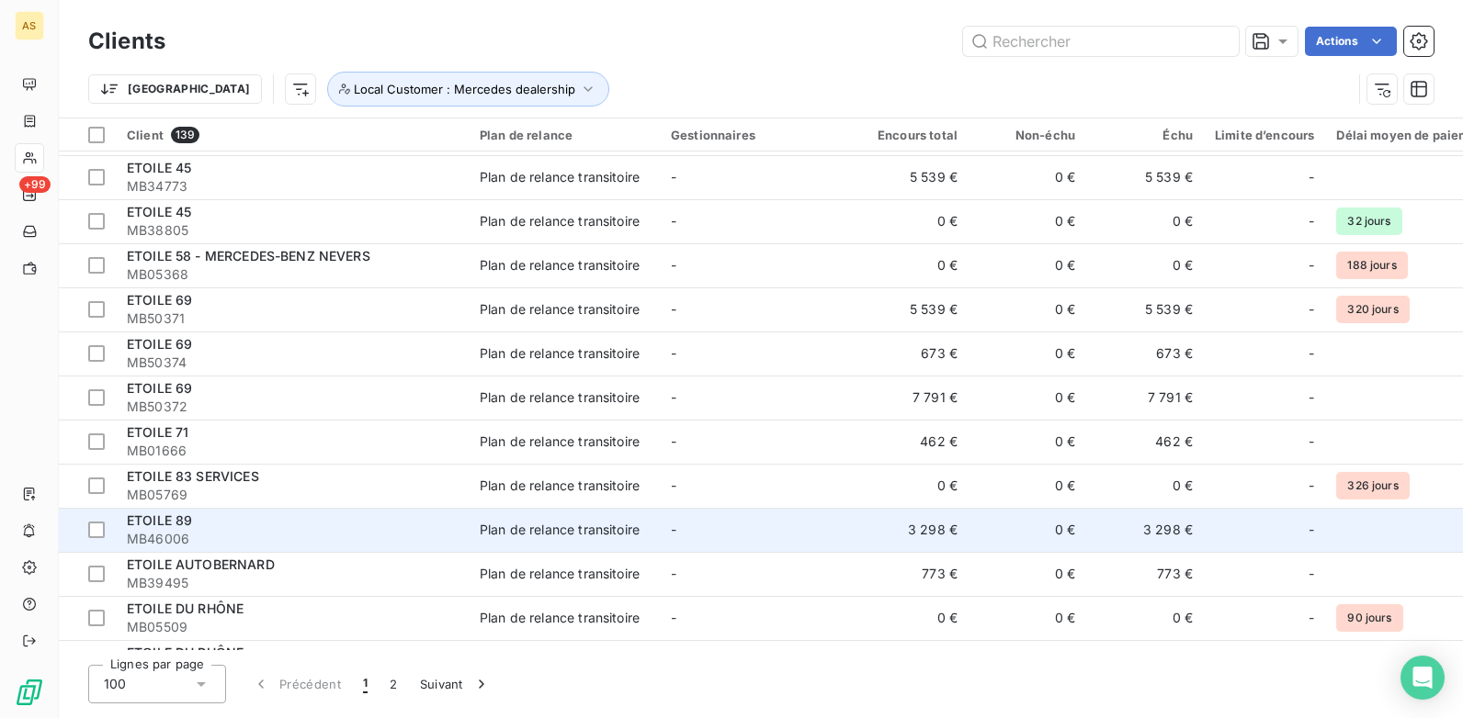
scroll to position [2205, 0]
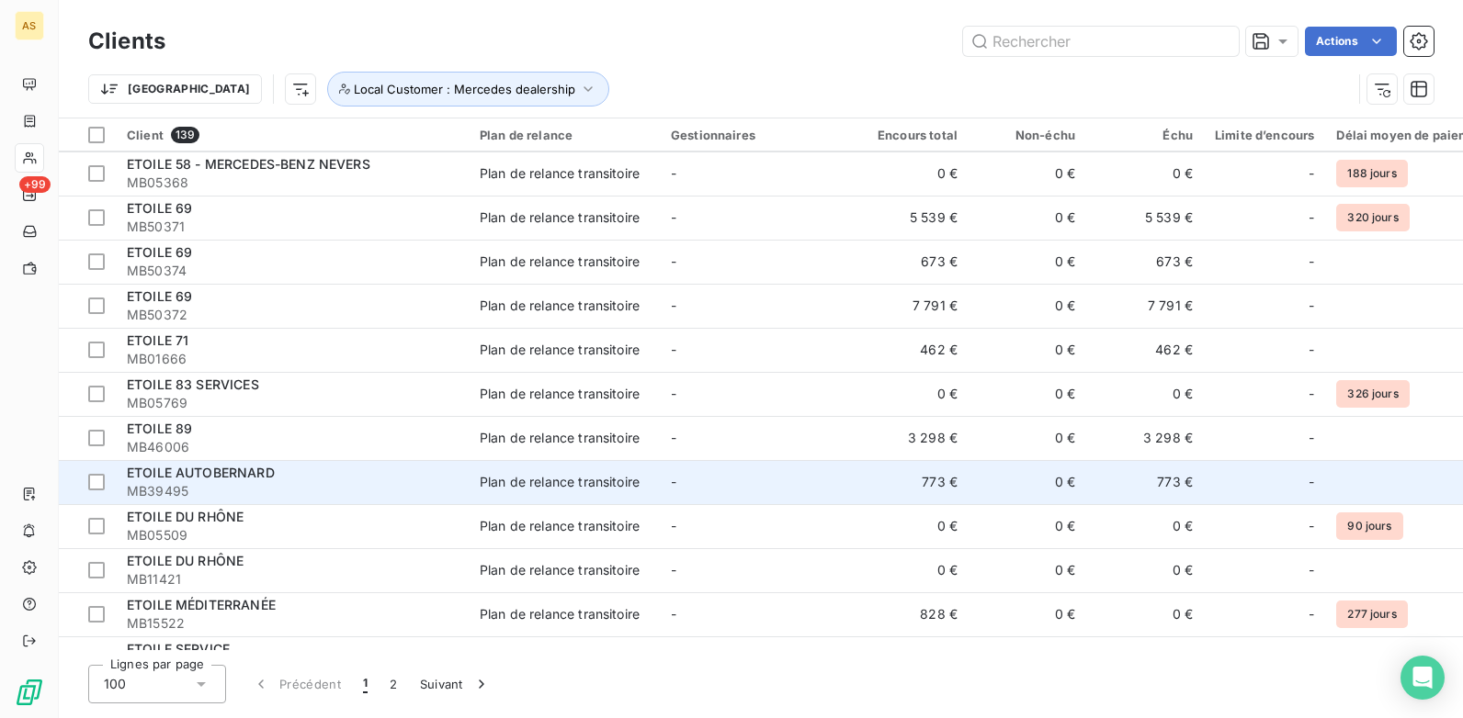
click at [456, 493] on span "MB39495" at bounding box center [292, 491] width 331 height 18
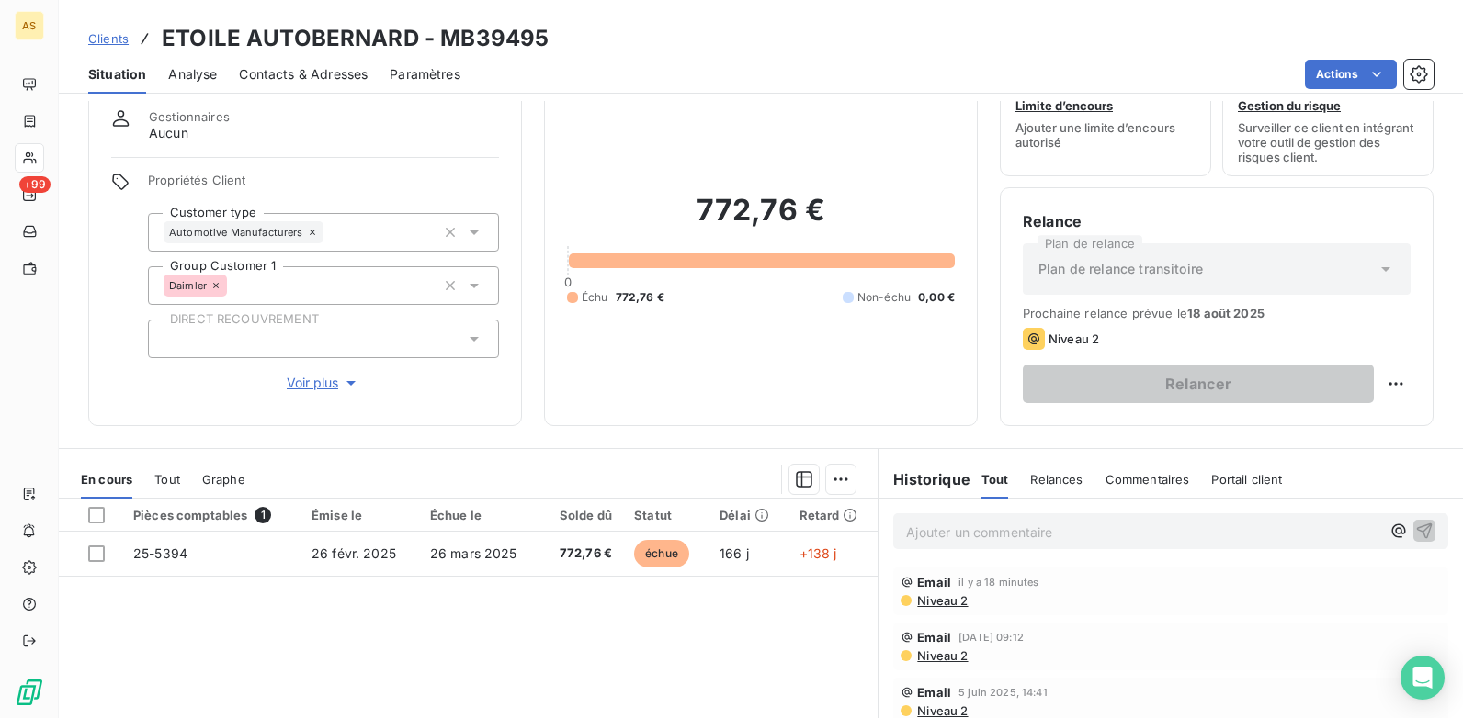
scroll to position [92, 0]
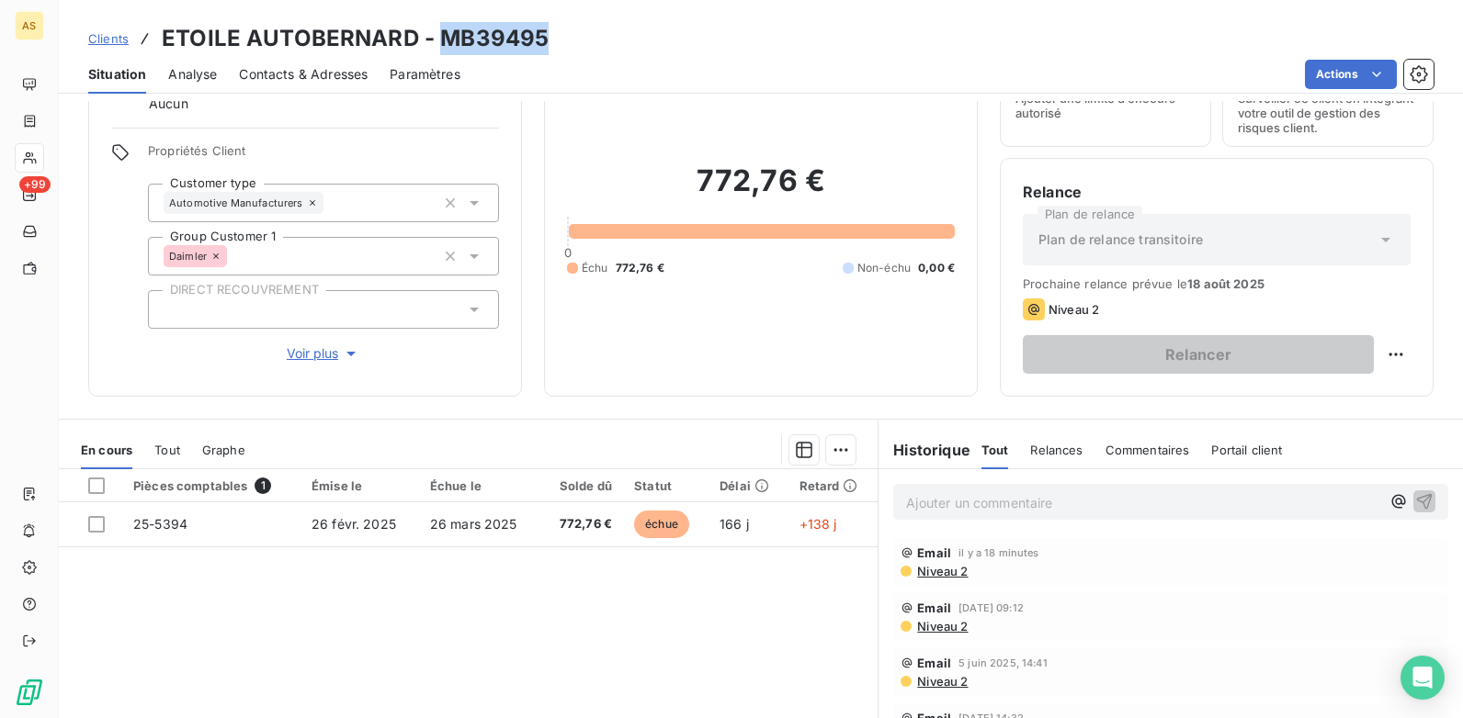
drag, startPoint x: 550, startPoint y: 34, endPoint x: 439, endPoint y: 42, distance: 111.5
click at [439, 42] on div "Clients ETOILE AUTOBERNARD - MB39495" at bounding box center [761, 38] width 1404 height 33
copy h3 "MB39495"
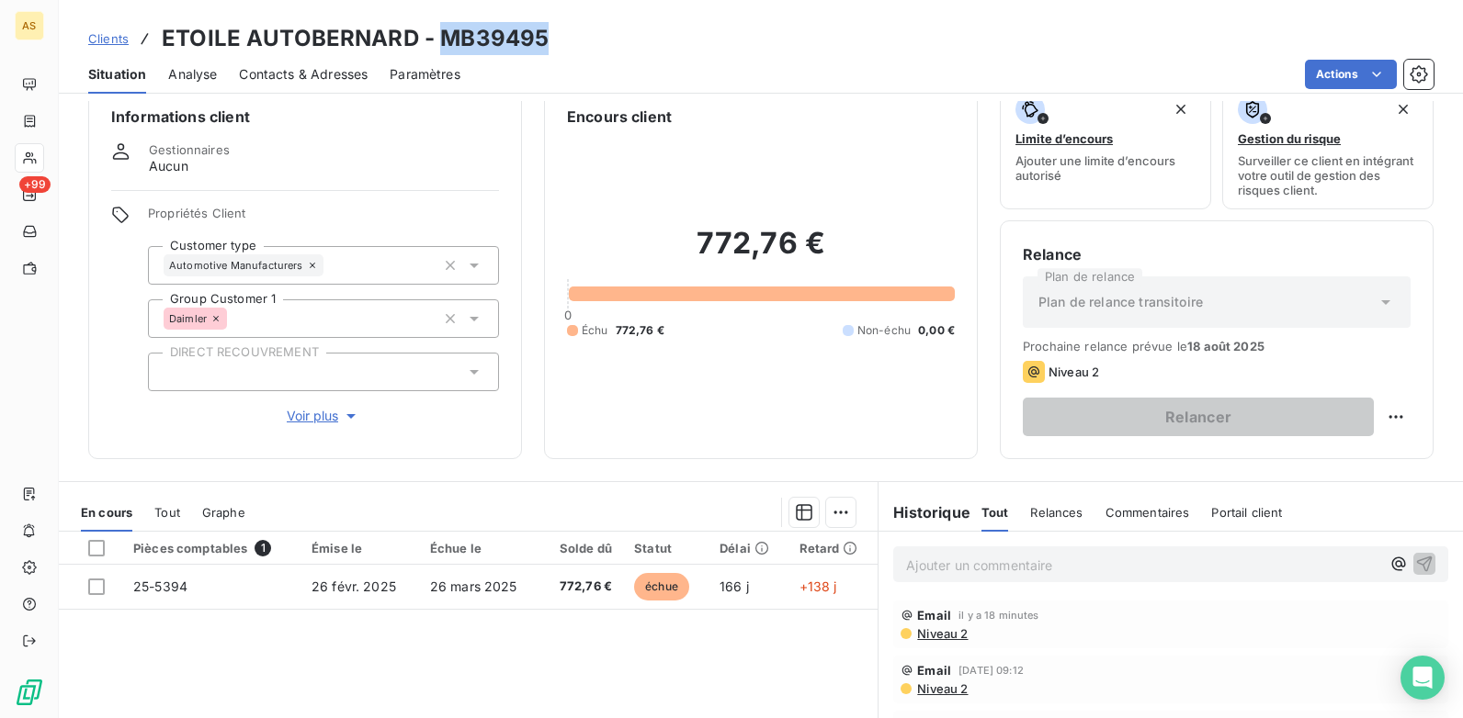
scroll to position [0, 0]
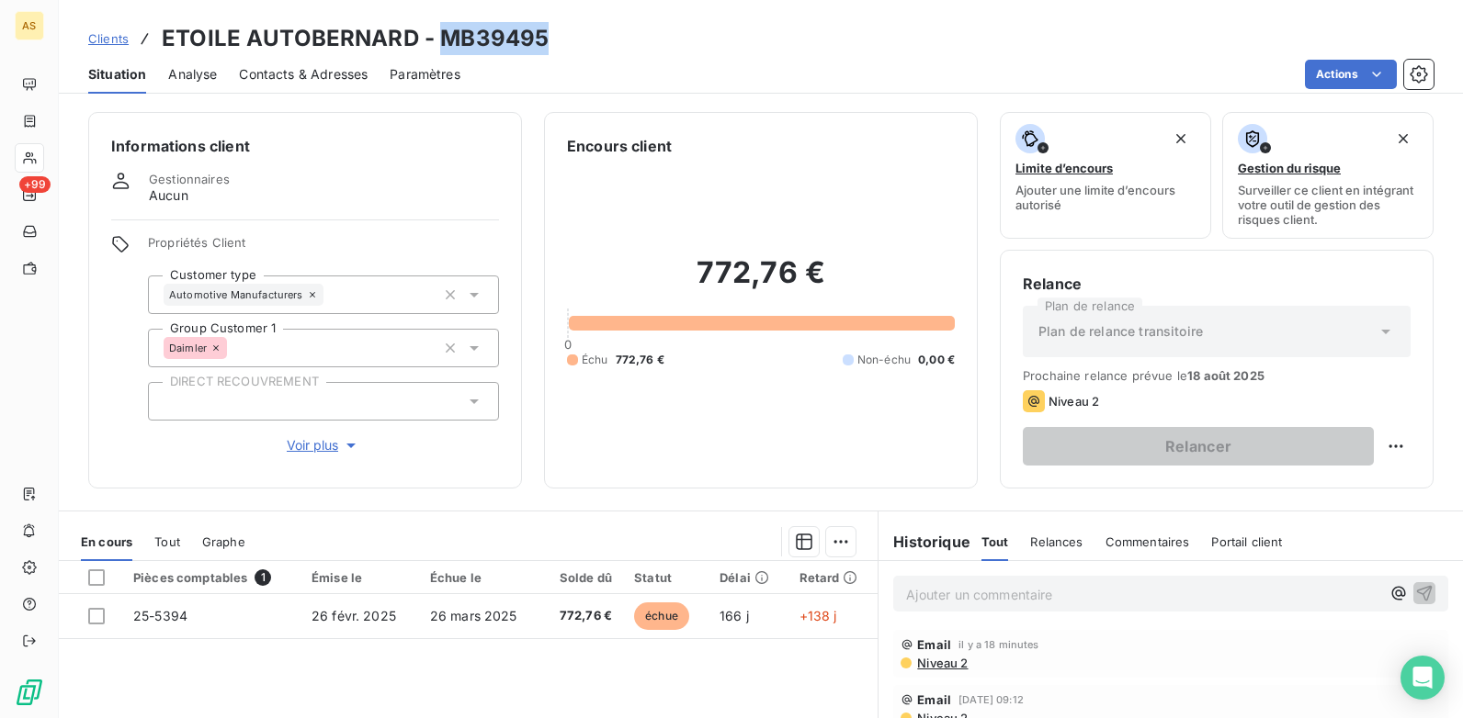
click at [335, 80] on span "Contacts & Adresses" at bounding box center [303, 74] width 129 height 18
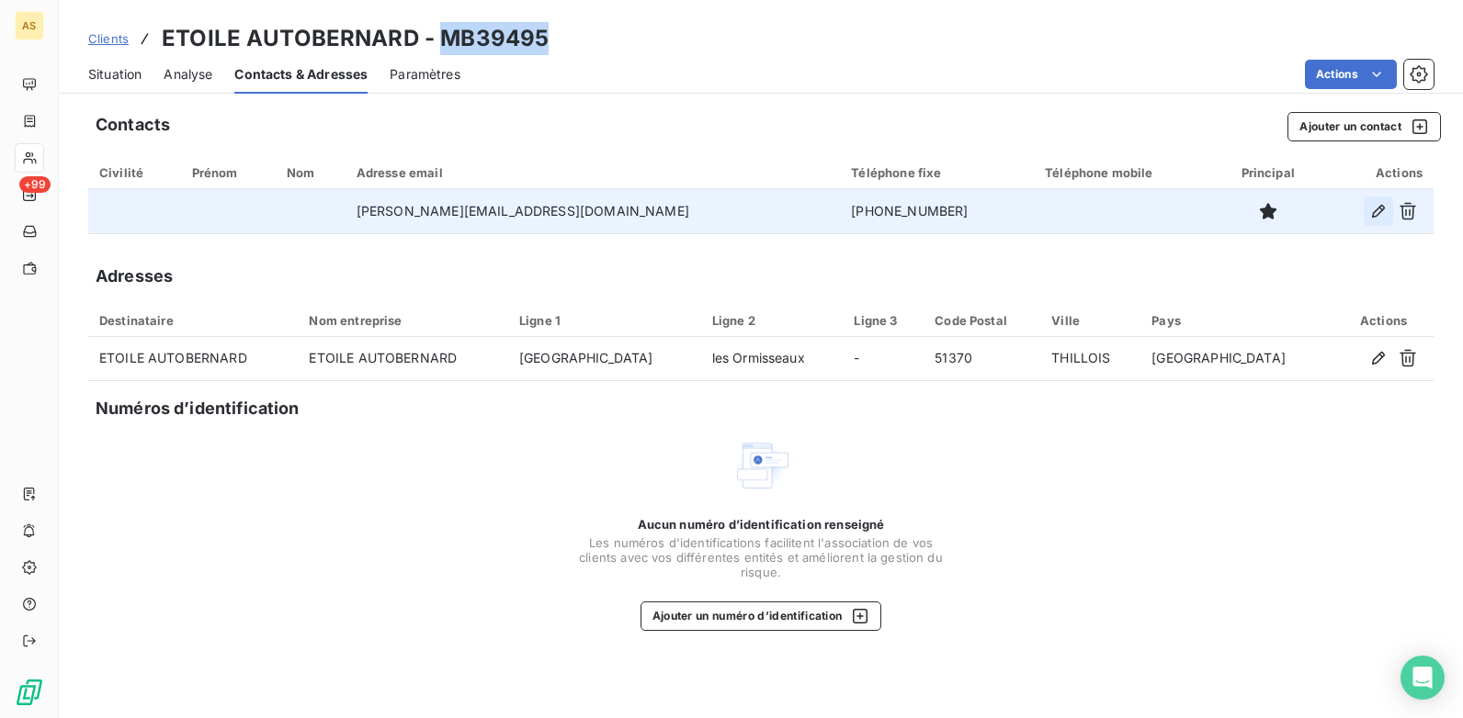
click at [1368, 214] on button "button" at bounding box center [1377, 211] width 29 height 29
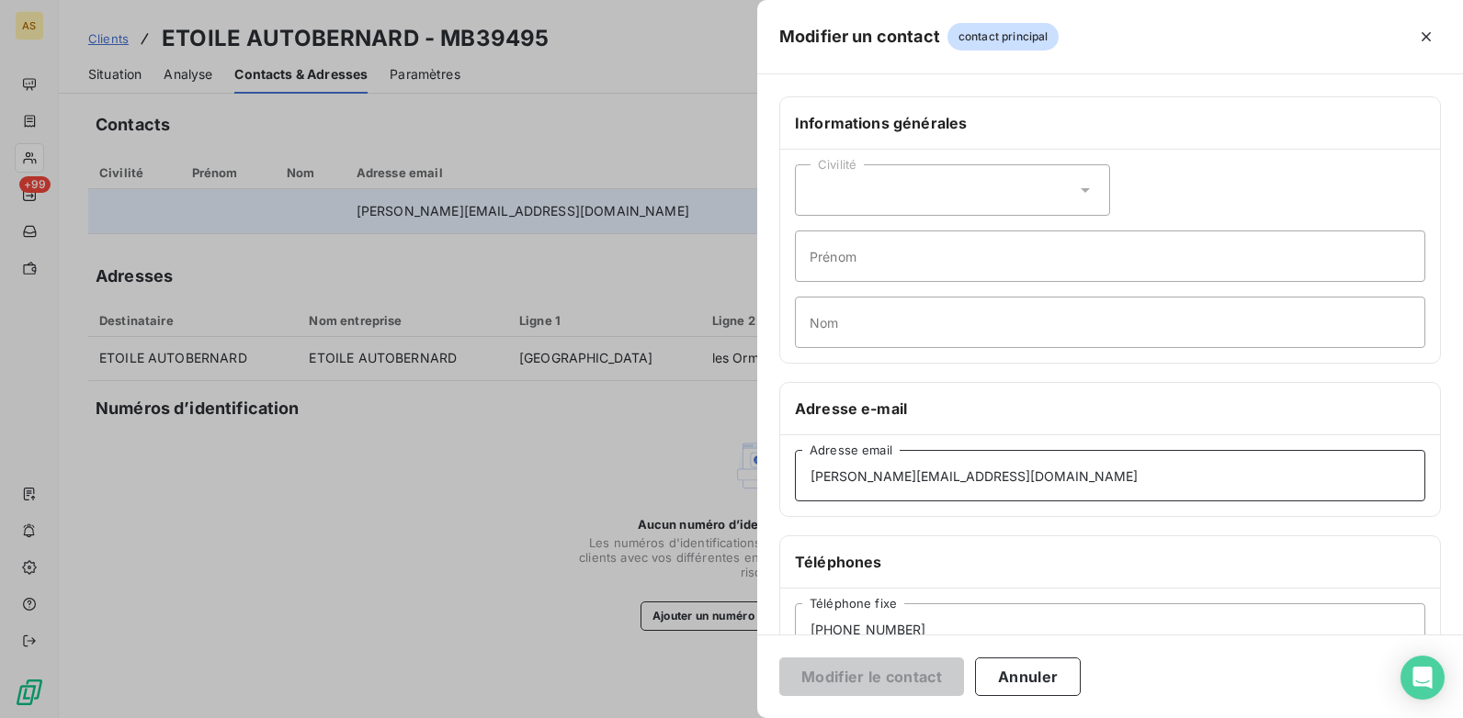
drag, startPoint x: 1019, startPoint y: 476, endPoint x: 786, endPoint y: 482, distance: 232.5
click at [786, 482] on div "thomas.minelli@autobernard.com Adresse email" at bounding box center [1110, 475] width 660 height 81
drag, startPoint x: 259, startPoint y: 273, endPoint x: 273, endPoint y: 278, distance: 14.8
click at [260, 274] on div at bounding box center [731, 359] width 1463 height 718
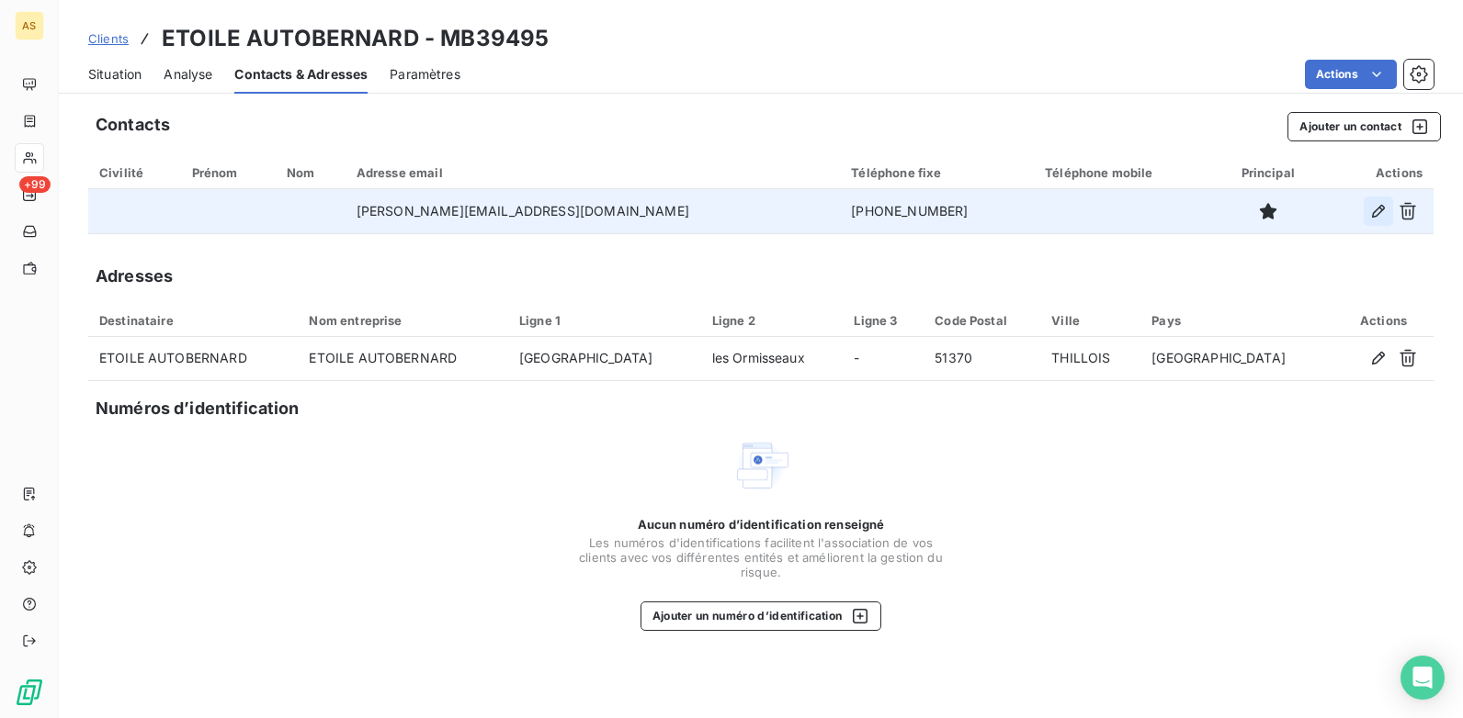
click at [1375, 211] on icon "button" at bounding box center [1378, 211] width 13 height 13
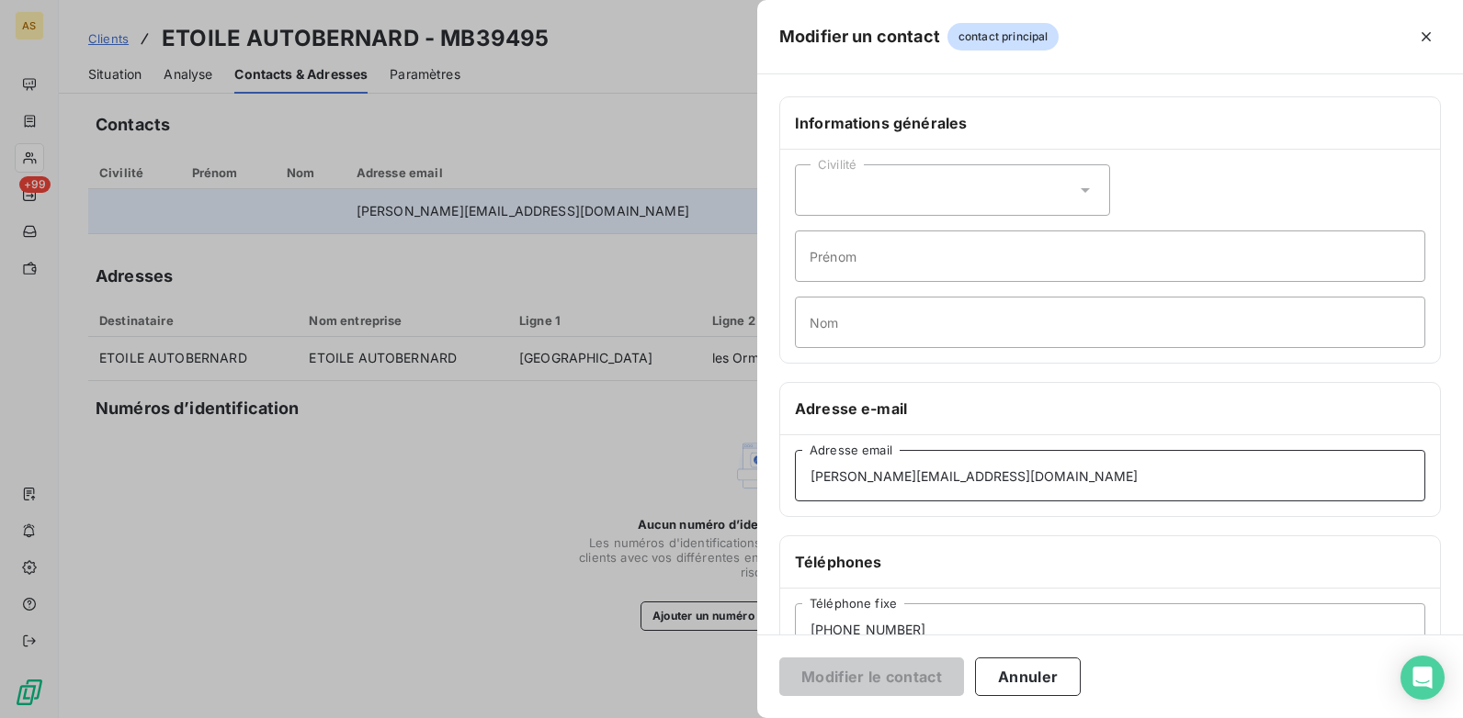
drag, startPoint x: 1048, startPoint y: 478, endPoint x: 809, endPoint y: 478, distance: 238.9
click at [809, 478] on input "thomas.minelli@autobernard.com" at bounding box center [1110, 475] width 630 height 51
drag, startPoint x: 1022, startPoint y: 505, endPoint x: 1017, endPoint y: 496, distance: 10.3
click at [1021, 504] on div "thomas.minelli@autobernard.com Adresse email" at bounding box center [1110, 475] width 660 height 81
drag, startPoint x: 1019, startPoint y: 480, endPoint x: 800, endPoint y: 475, distance: 218.7
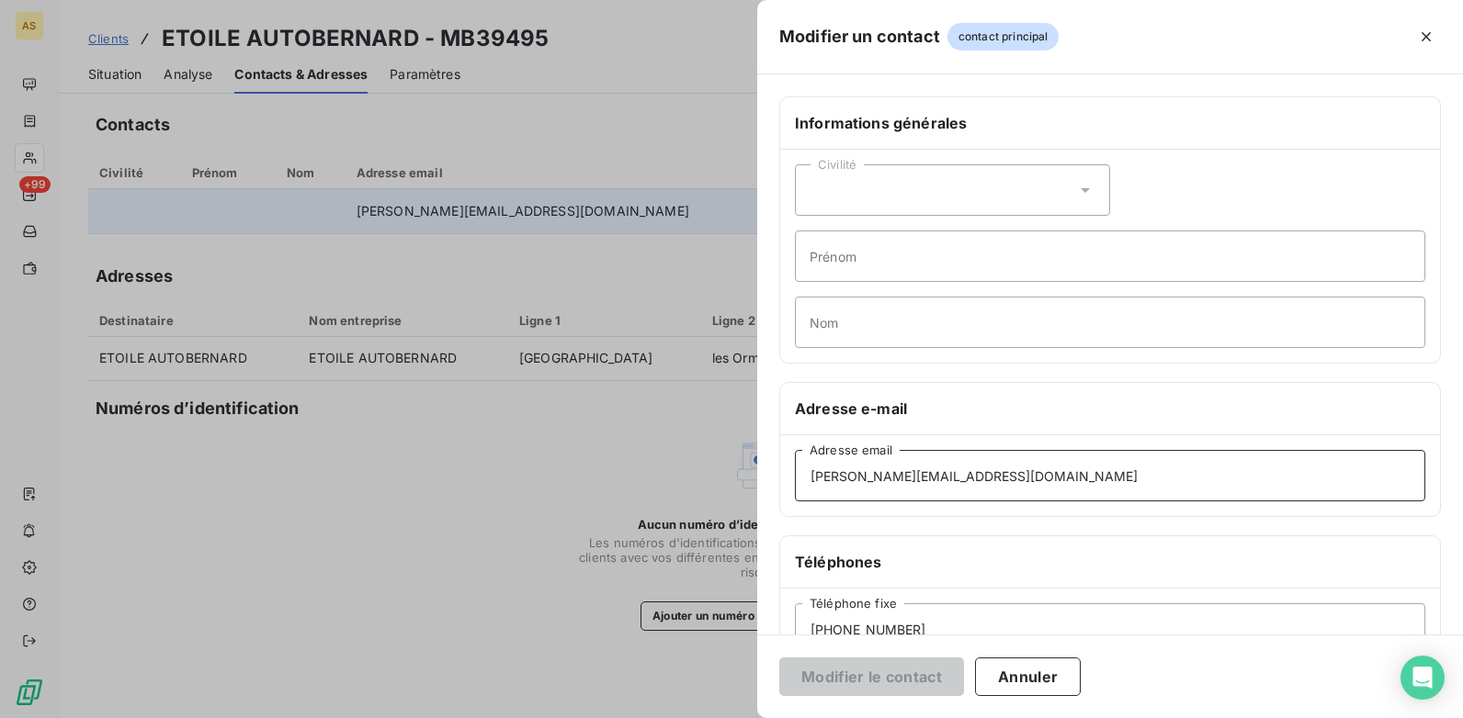
click at [800, 475] on input "thomas.minelli@autobernard.com" at bounding box center [1110, 475] width 630 height 51
click at [108, 67] on div at bounding box center [731, 359] width 1463 height 718
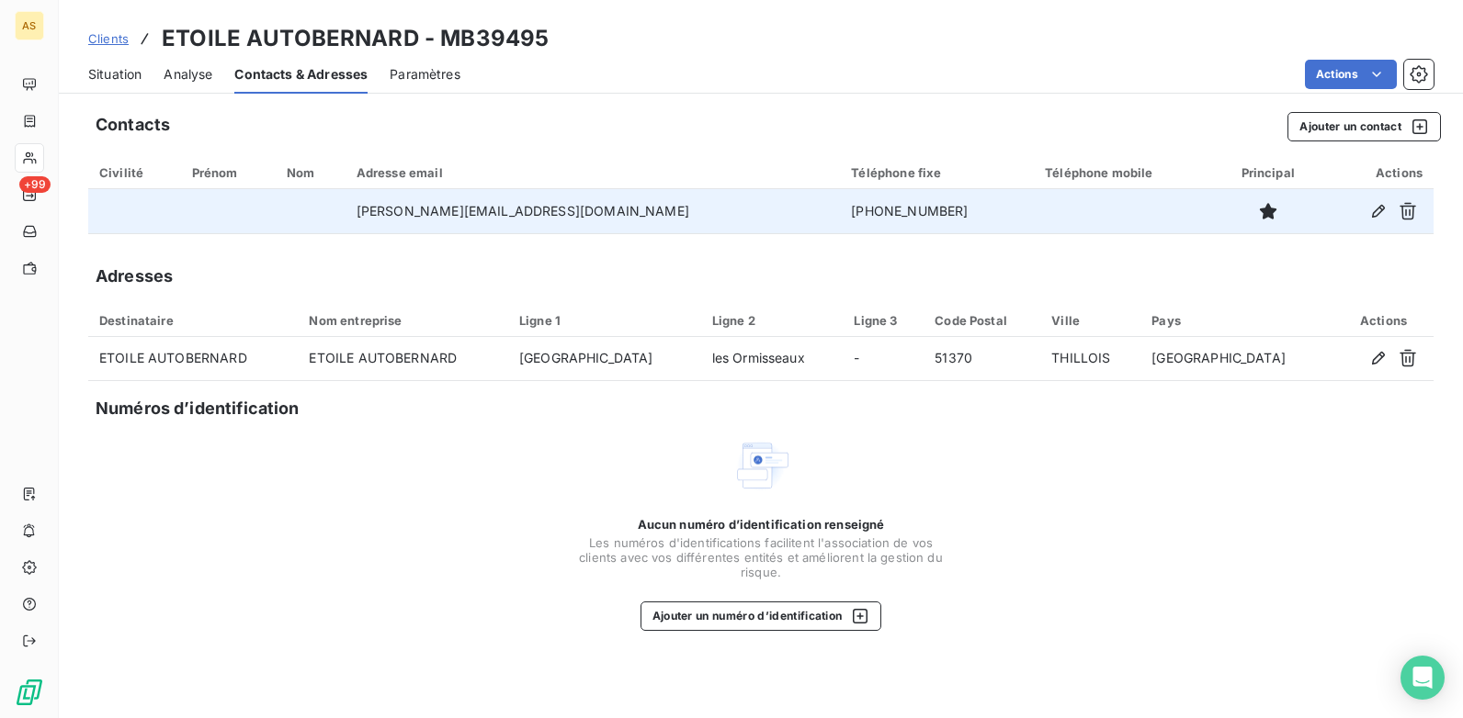
click at [116, 67] on span "Situation" at bounding box center [114, 74] width 53 height 18
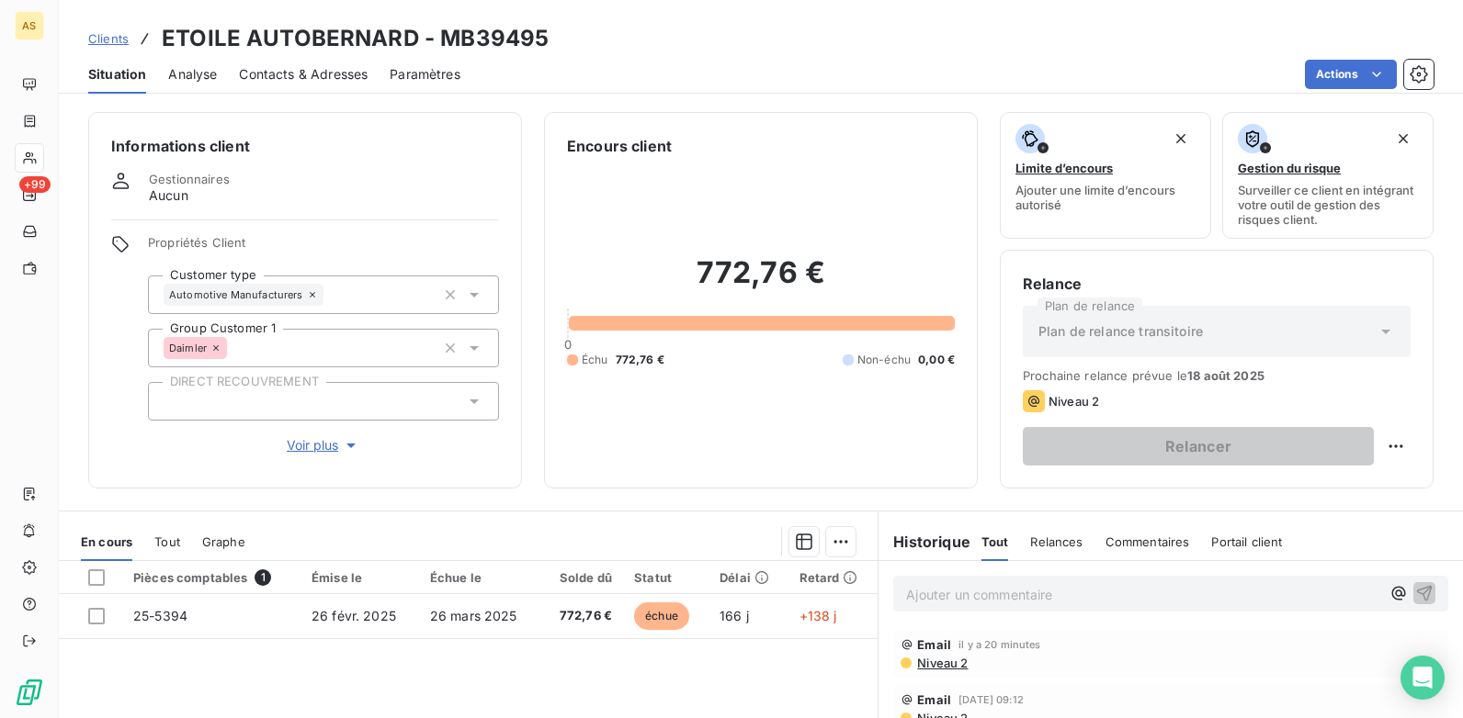
click at [954, 599] on p "Ajouter un commentaire ﻿" at bounding box center [1143, 594] width 474 height 23
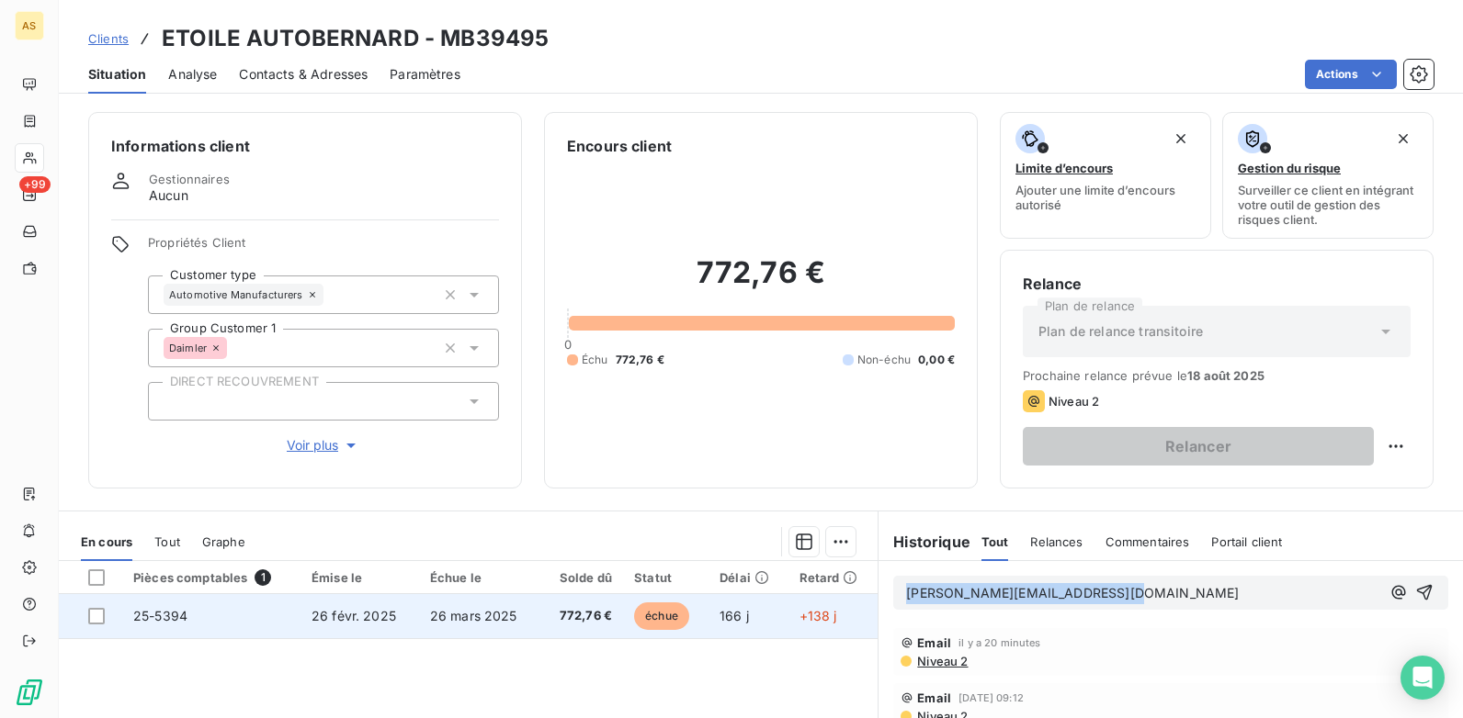
drag, startPoint x: 1107, startPoint y: 593, endPoint x: 857, endPoint y: 611, distance: 250.5
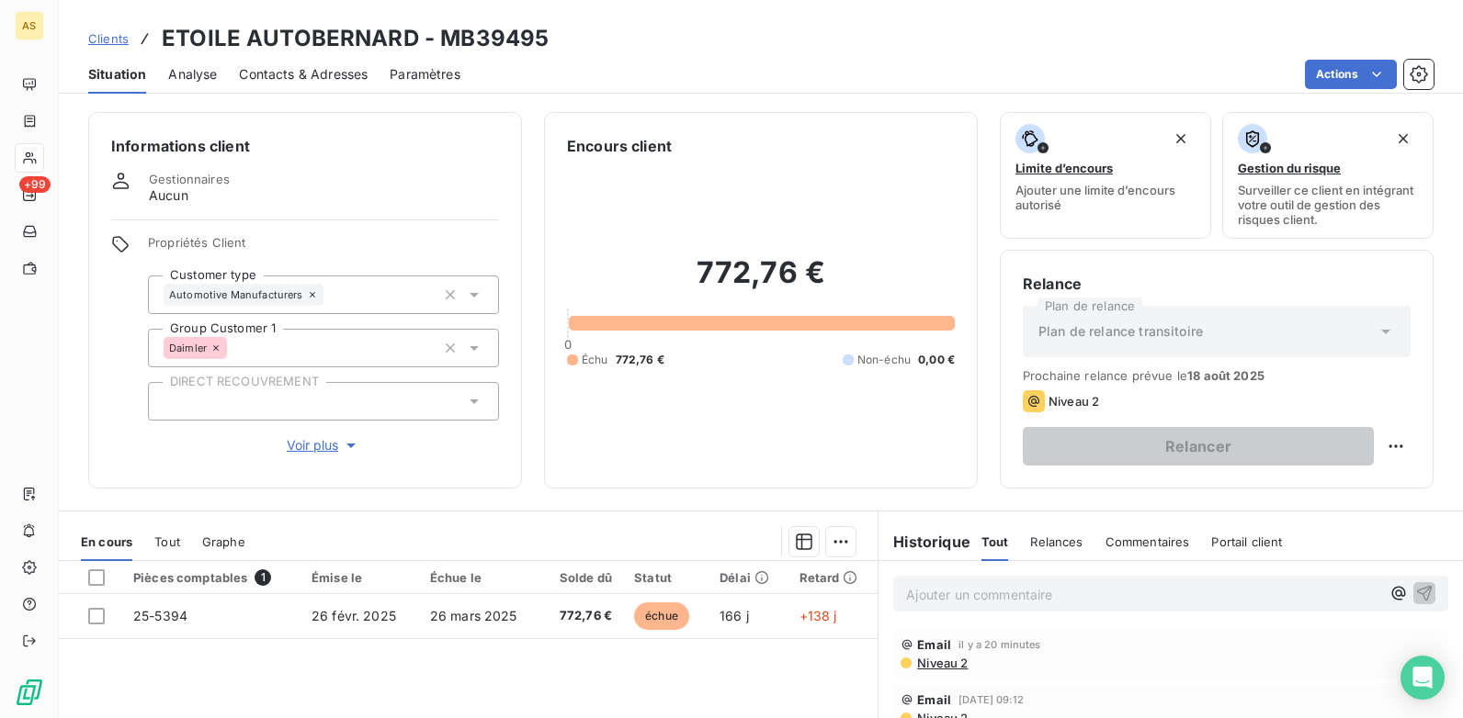
click at [333, 72] on span "Contacts & Adresses" at bounding box center [303, 74] width 129 height 18
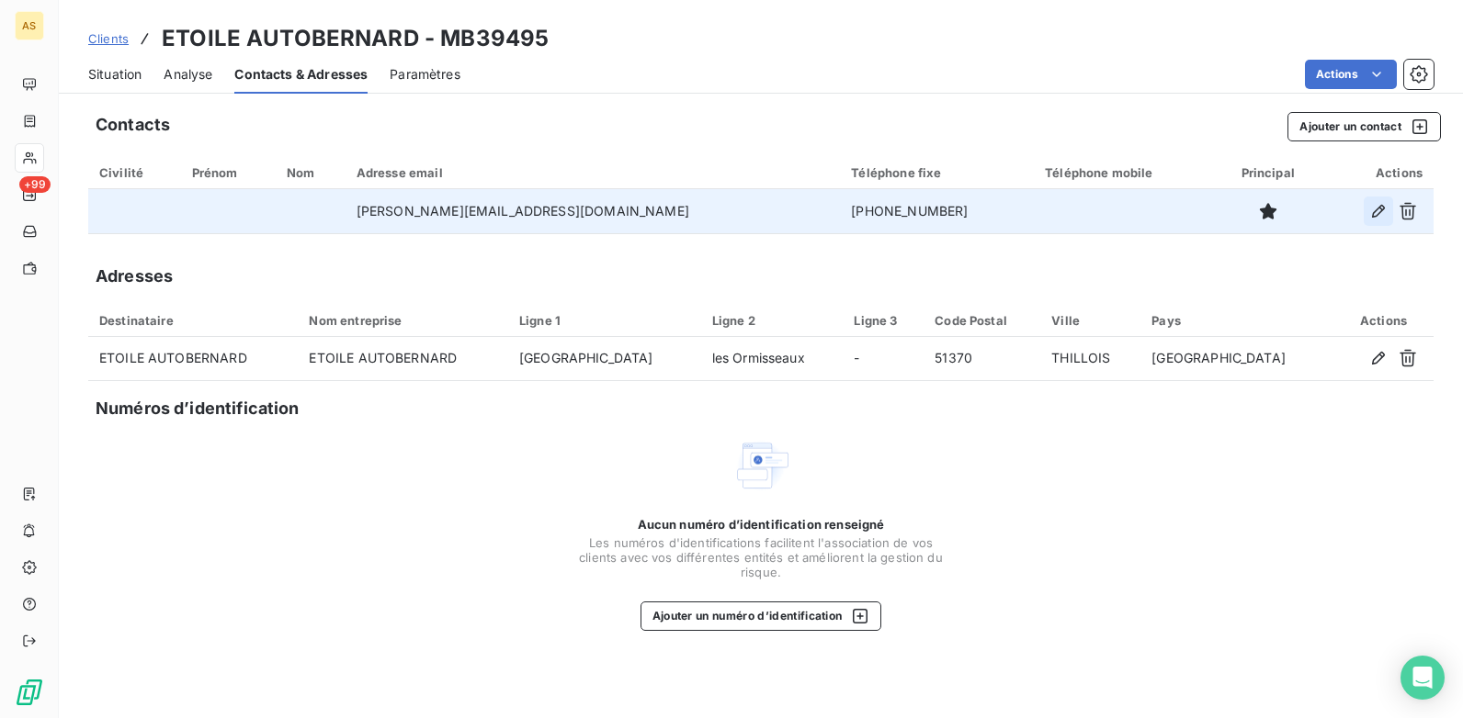
click at [1377, 217] on icon "button" at bounding box center [1378, 211] width 18 height 18
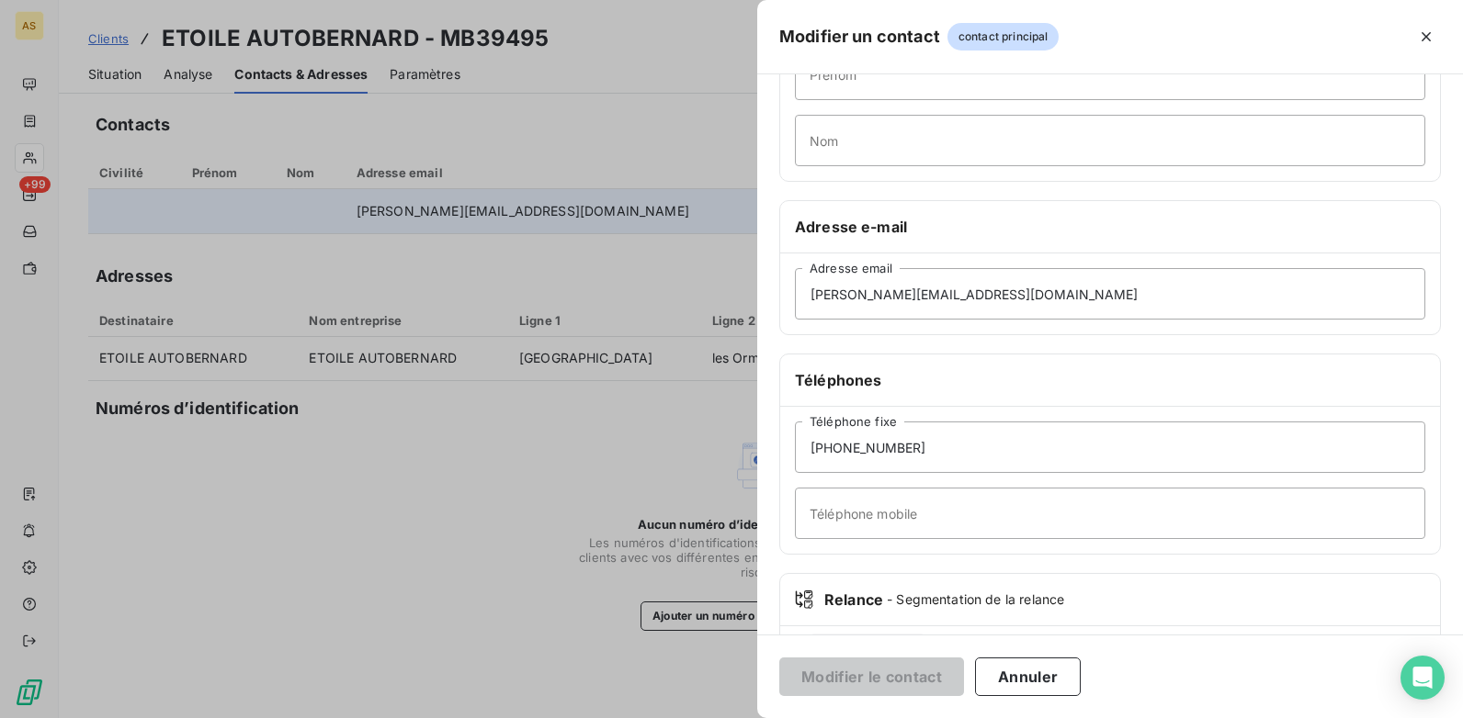
scroll to position [184, 0]
drag, startPoint x: 812, startPoint y: 457, endPoint x: 772, endPoint y: 456, distance: 40.5
click at [772, 456] on div "Informations générales Civilité Prénom Nom Adresse e-mail thomas.minelli@autobe…" at bounding box center [1110, 321] width 706 height 816
click at [636, 269] on div at bounding box center [731, 359] width 1463 height 718
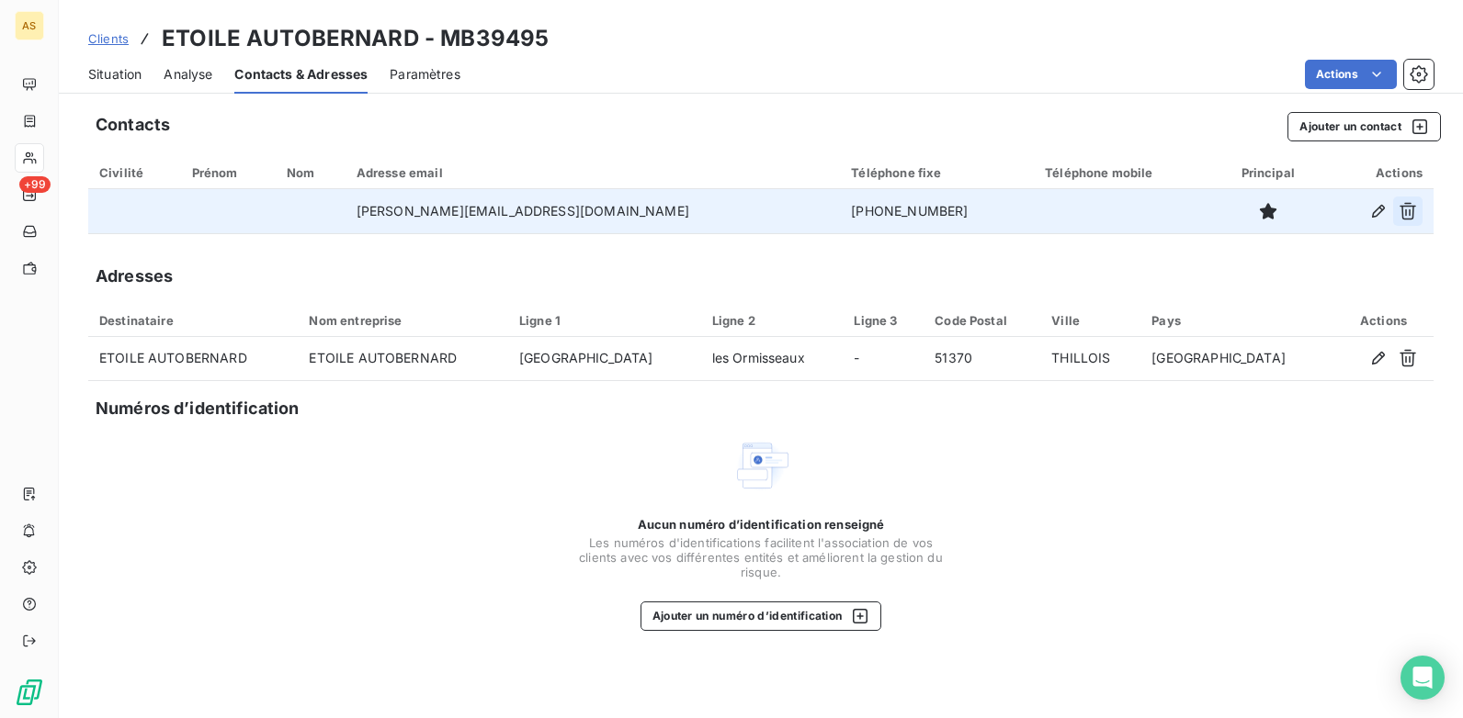
click at [1410, 215] on icon "button" at bounding box center [1407, 211] width 18 height 18
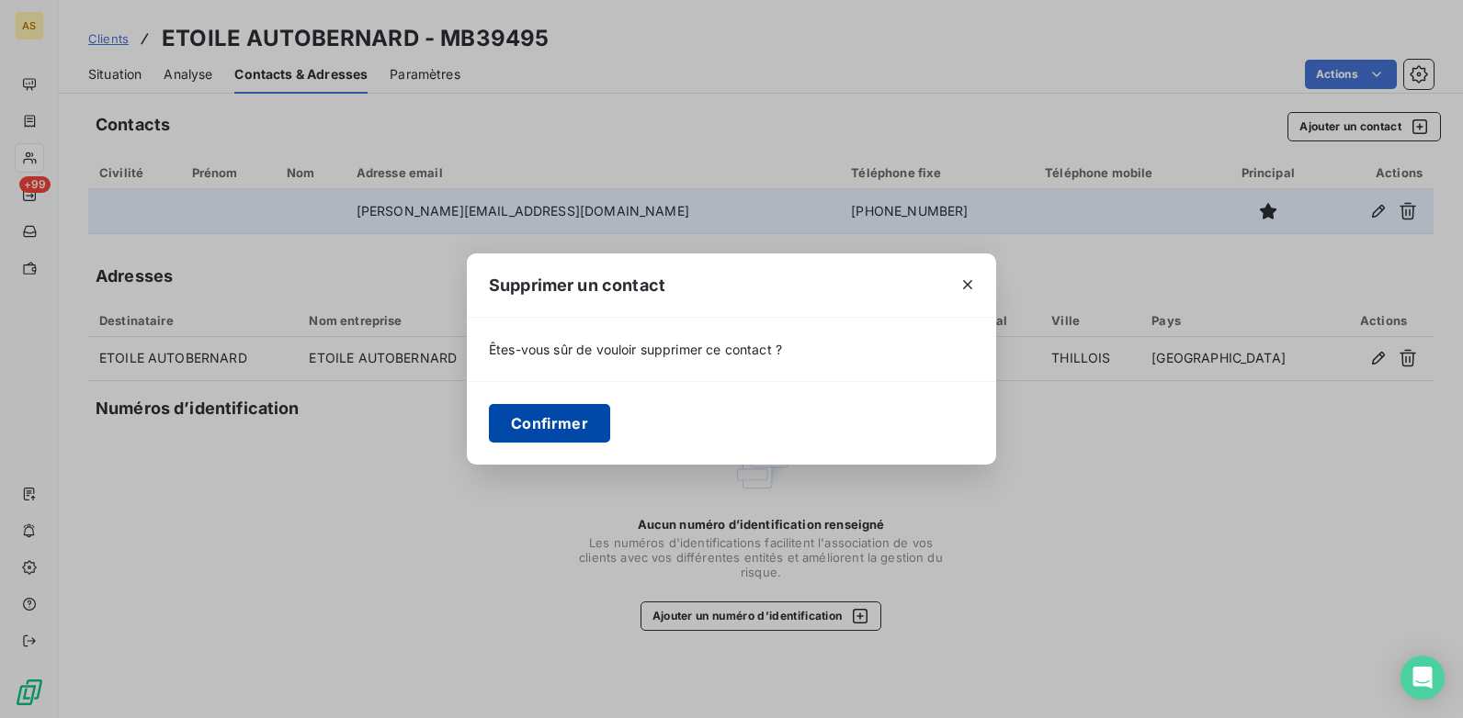
click at [572, 431] on button "Confirmer" at bounding box center [549, 423] width 121 height 39
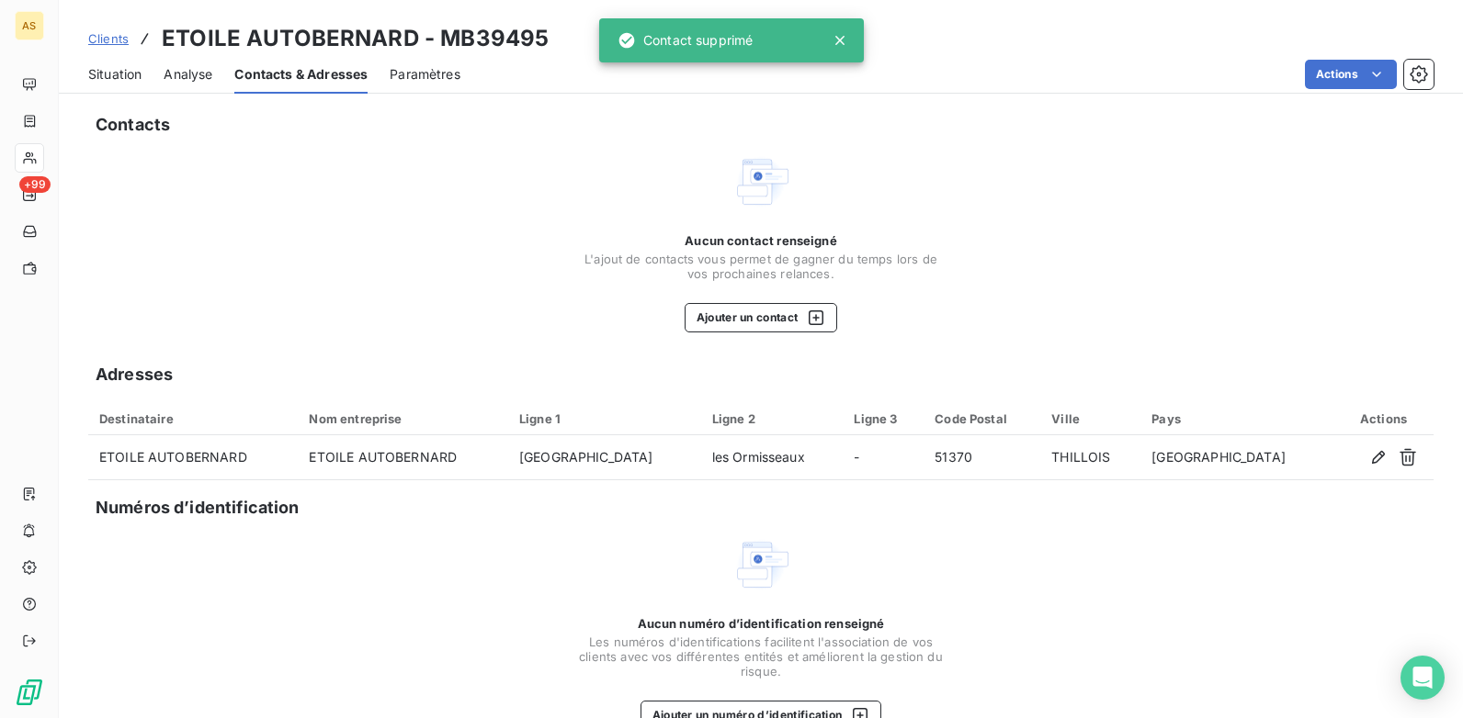
click at [89, 40] on span "Clients" at bounding box center [108, 38] width 40 height 15
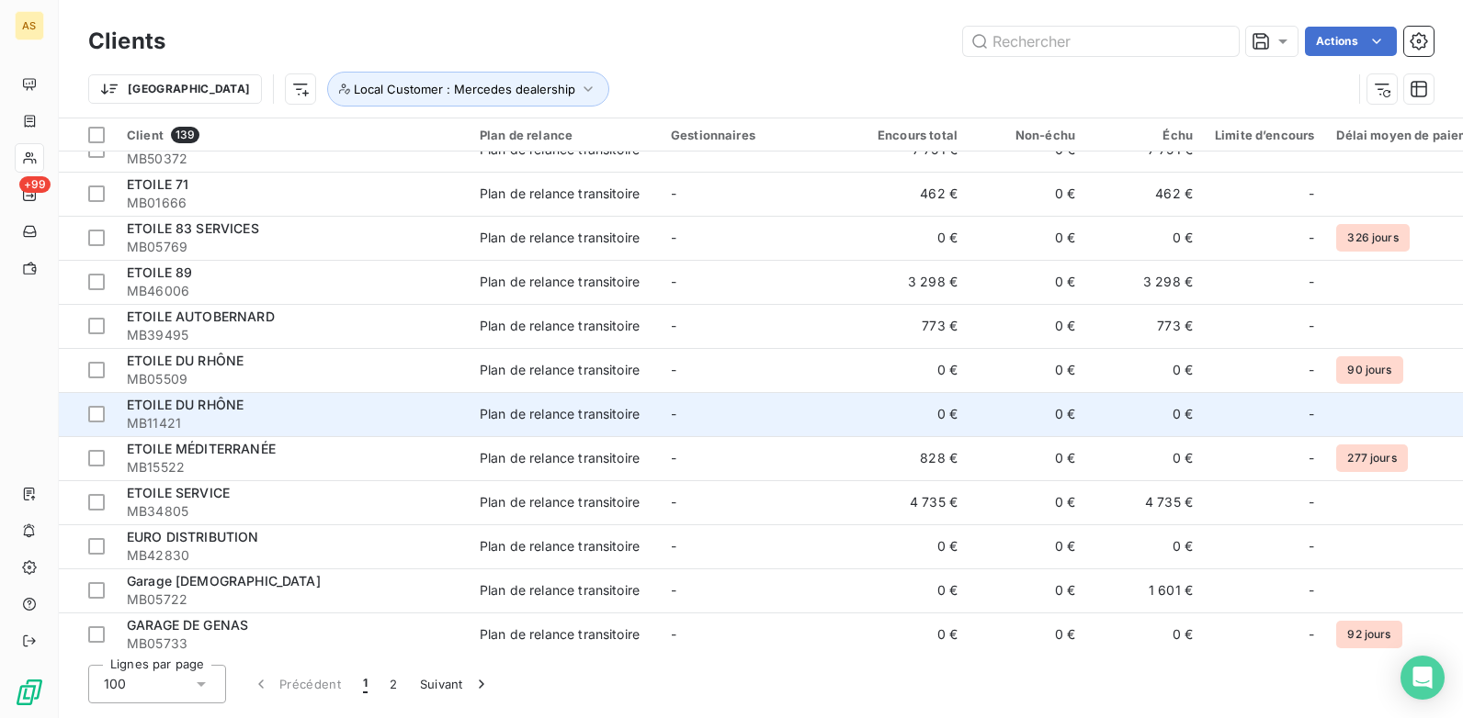
scroll to position [2389, 0]
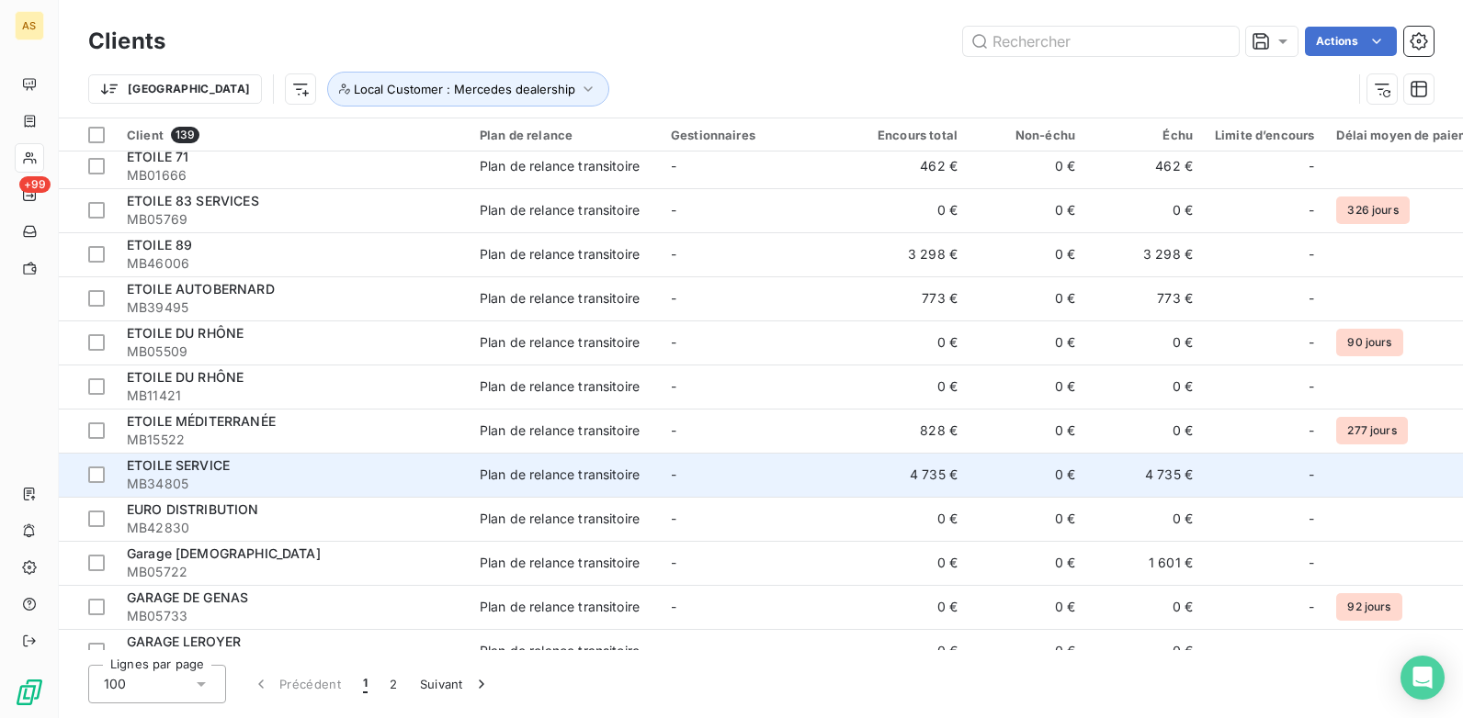
click at [624, 482] on div "Plan de relance transitoire" at bounding box center [560, 475] width 160 height 18
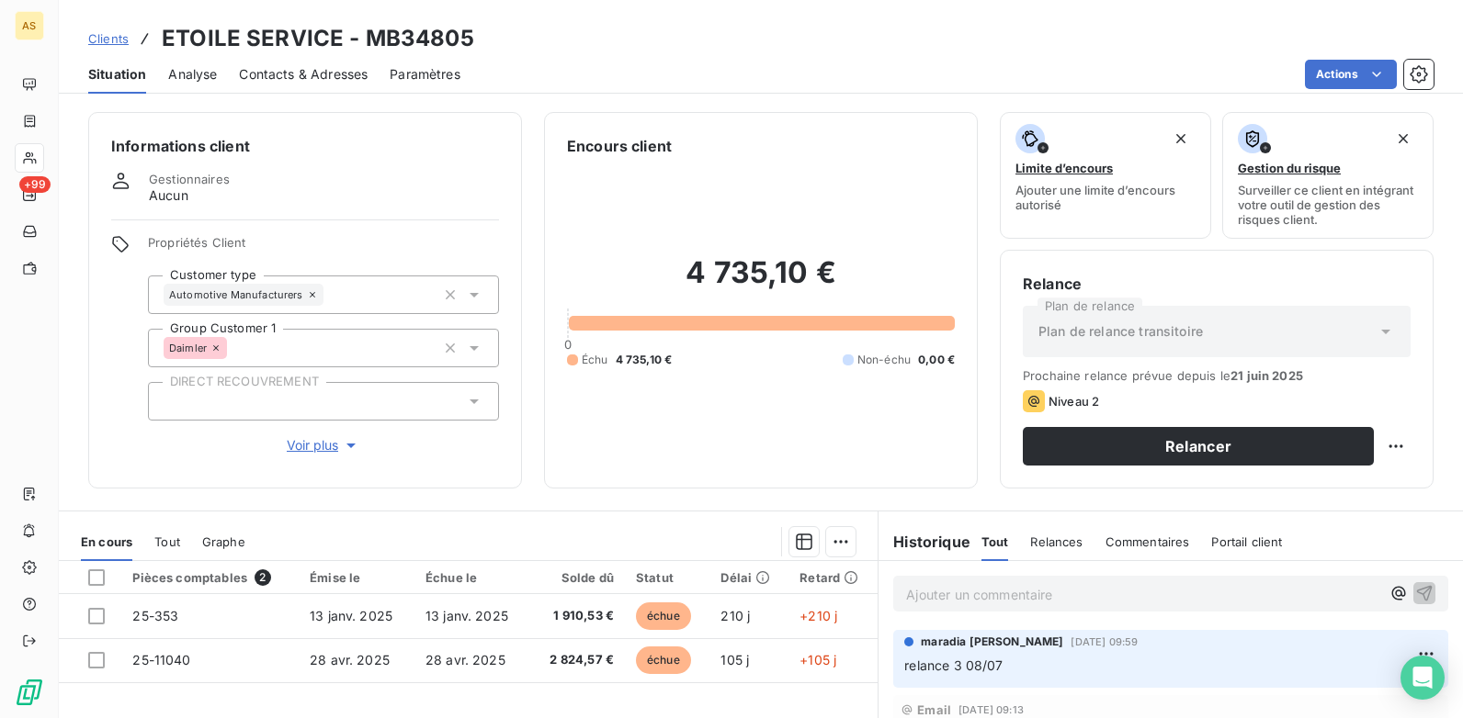
click at [322, 66] on span "Contacts & Adresses" at bounding box center [303, 74] width 129 height 18
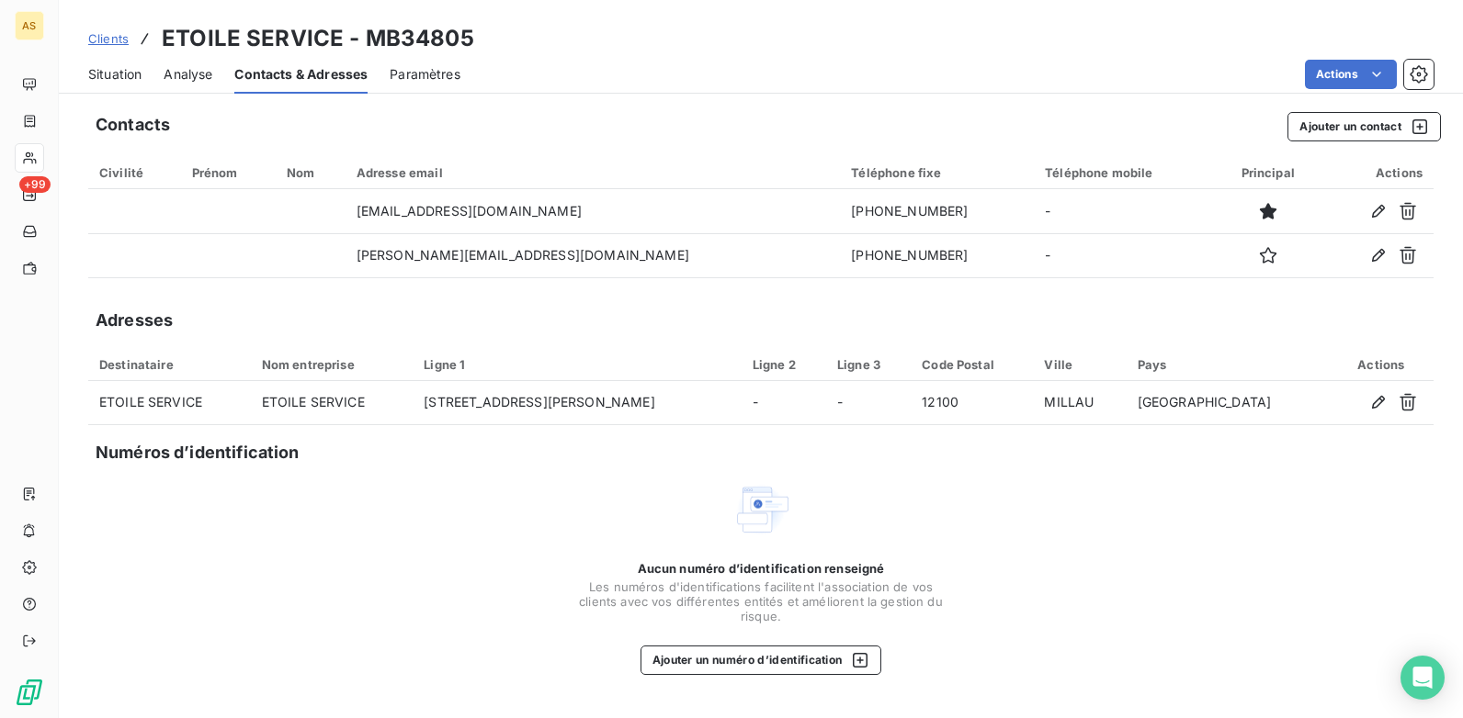
click at [119, 74] on span "Situation" at bounding box center [114, 74] width 53 height 18
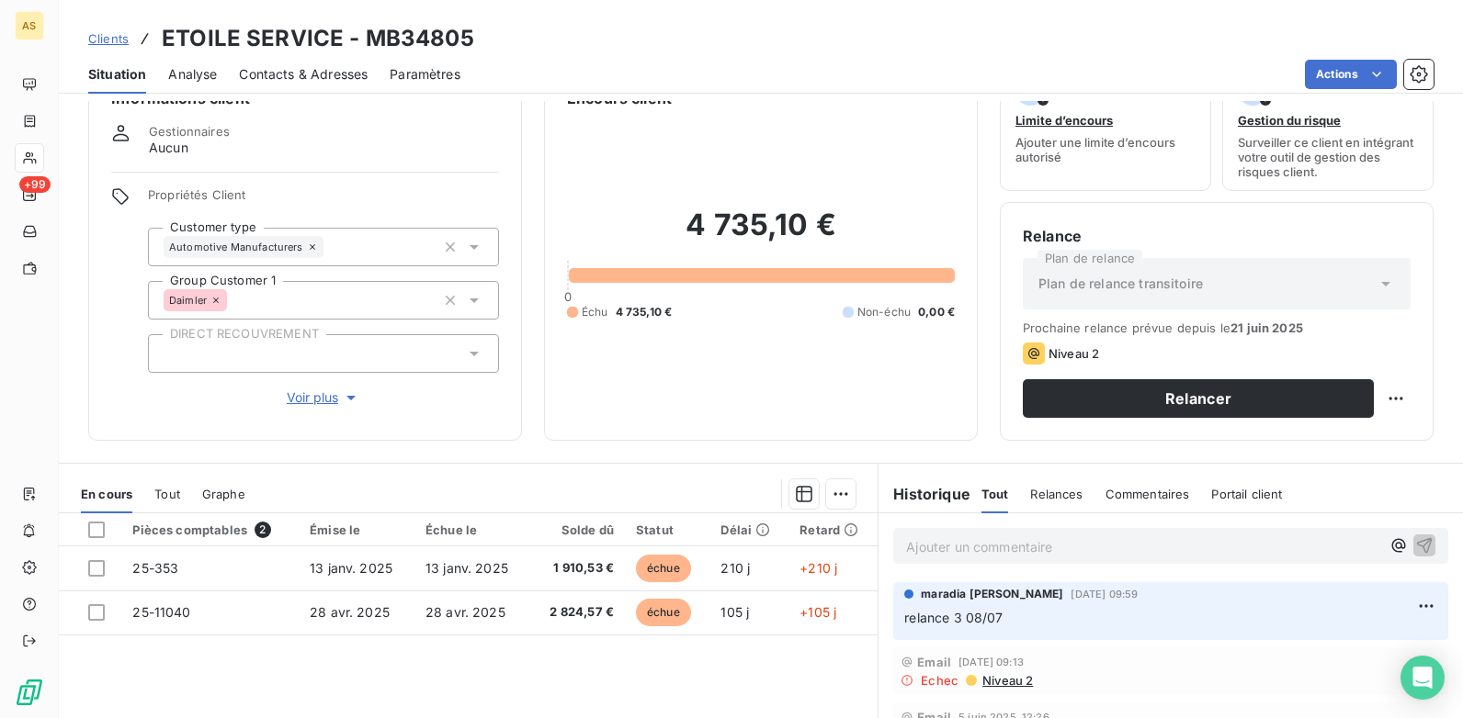
scroll to position [92, 0]
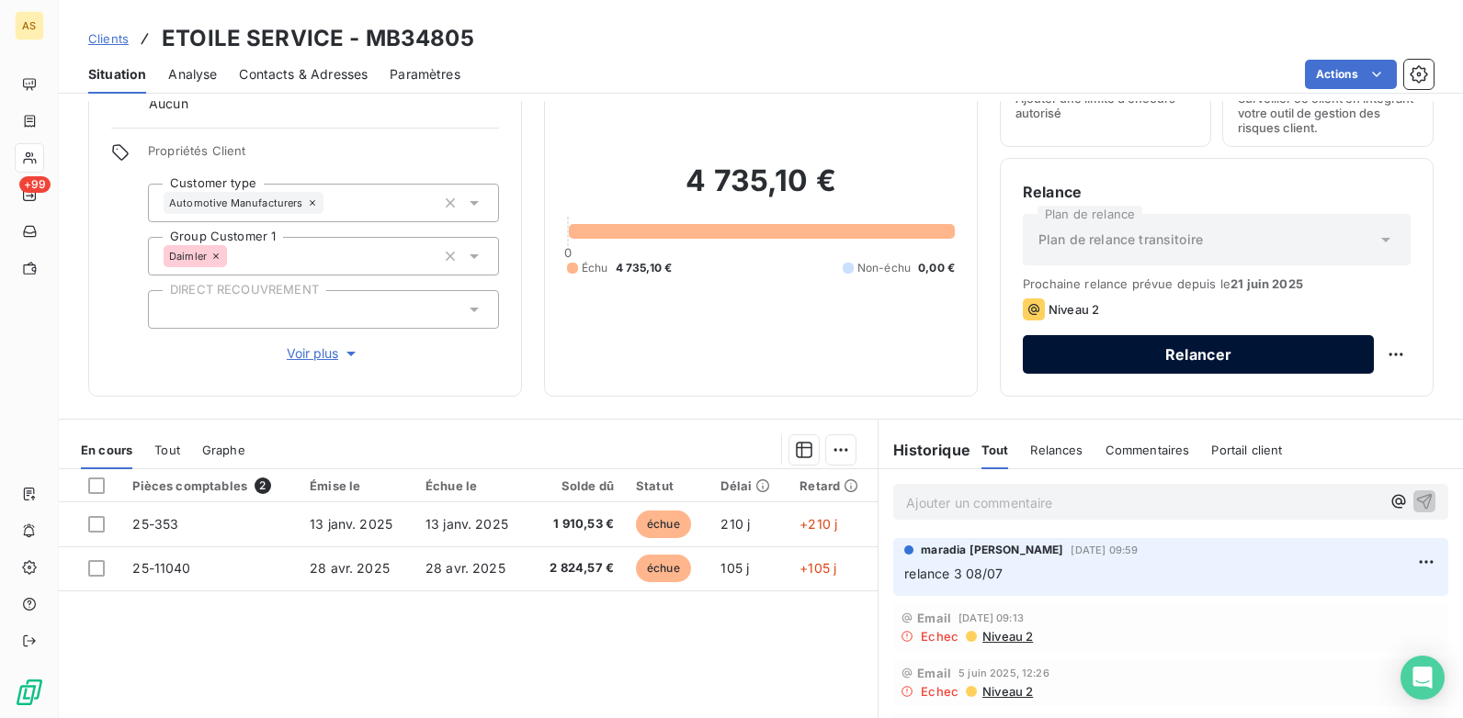
click at [1182, 356] on button "Relancer" at bounding box center [1197, 354] width 351 height 39
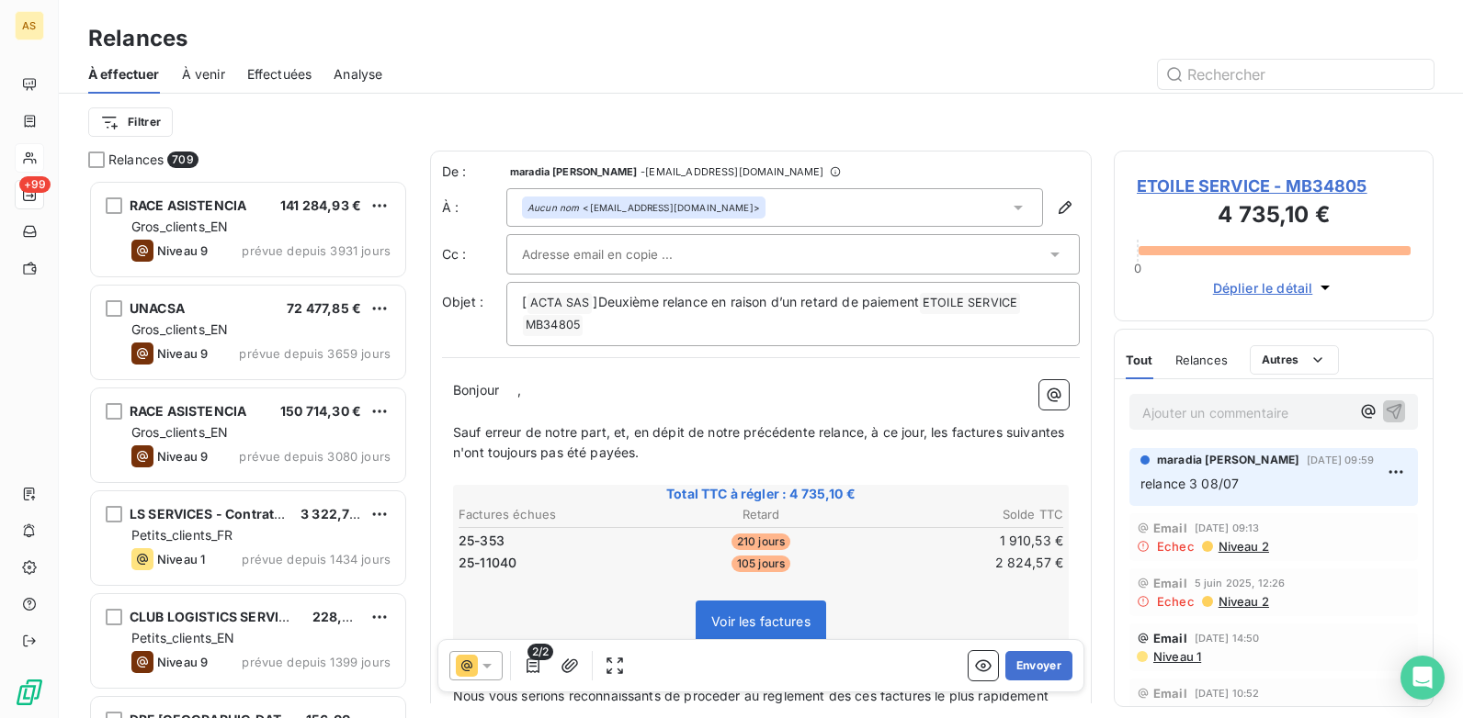
scroll to position [525, 306]
click at [1029, 676] on button "Envoyer" at bounding box center [1038, 665] width 67 height 29
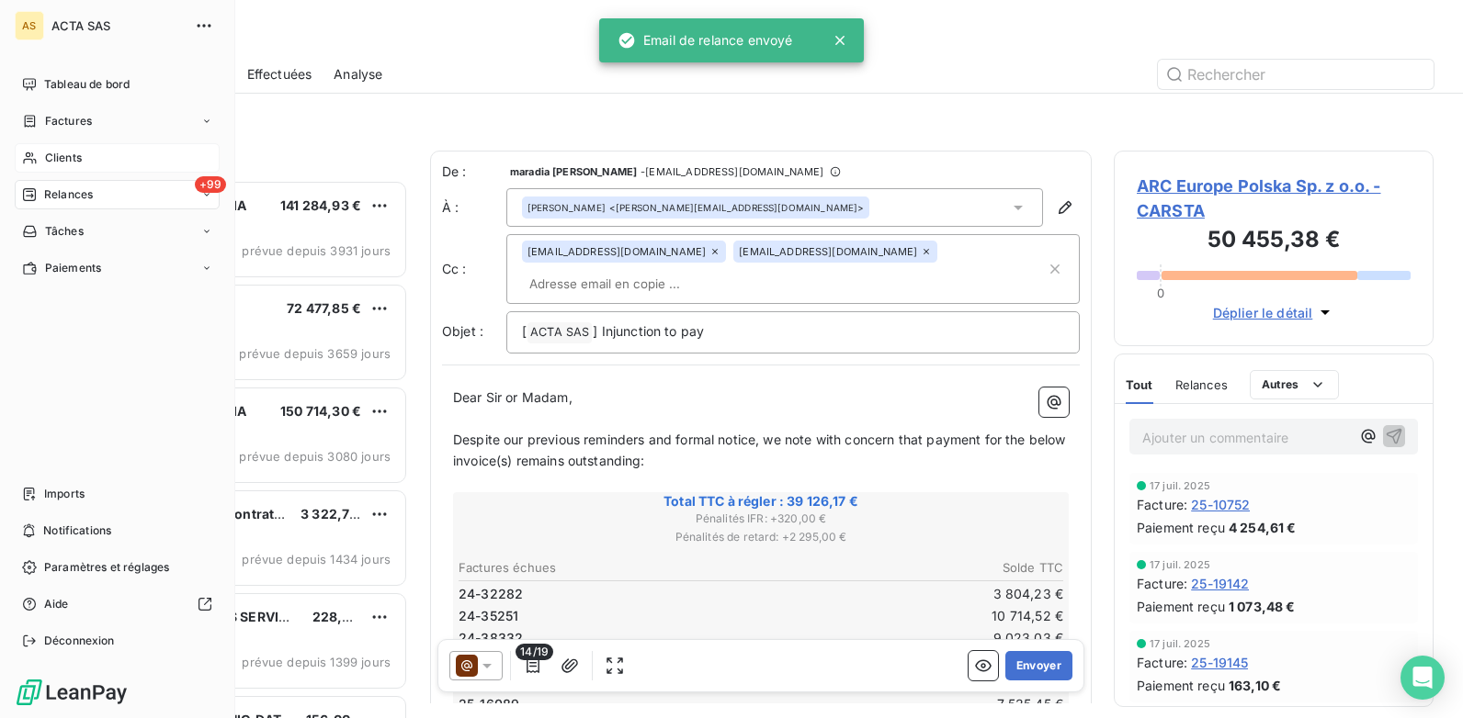
click at [50, 158] on span "Clients" at bounding box center [63, 158] width 37 height 17
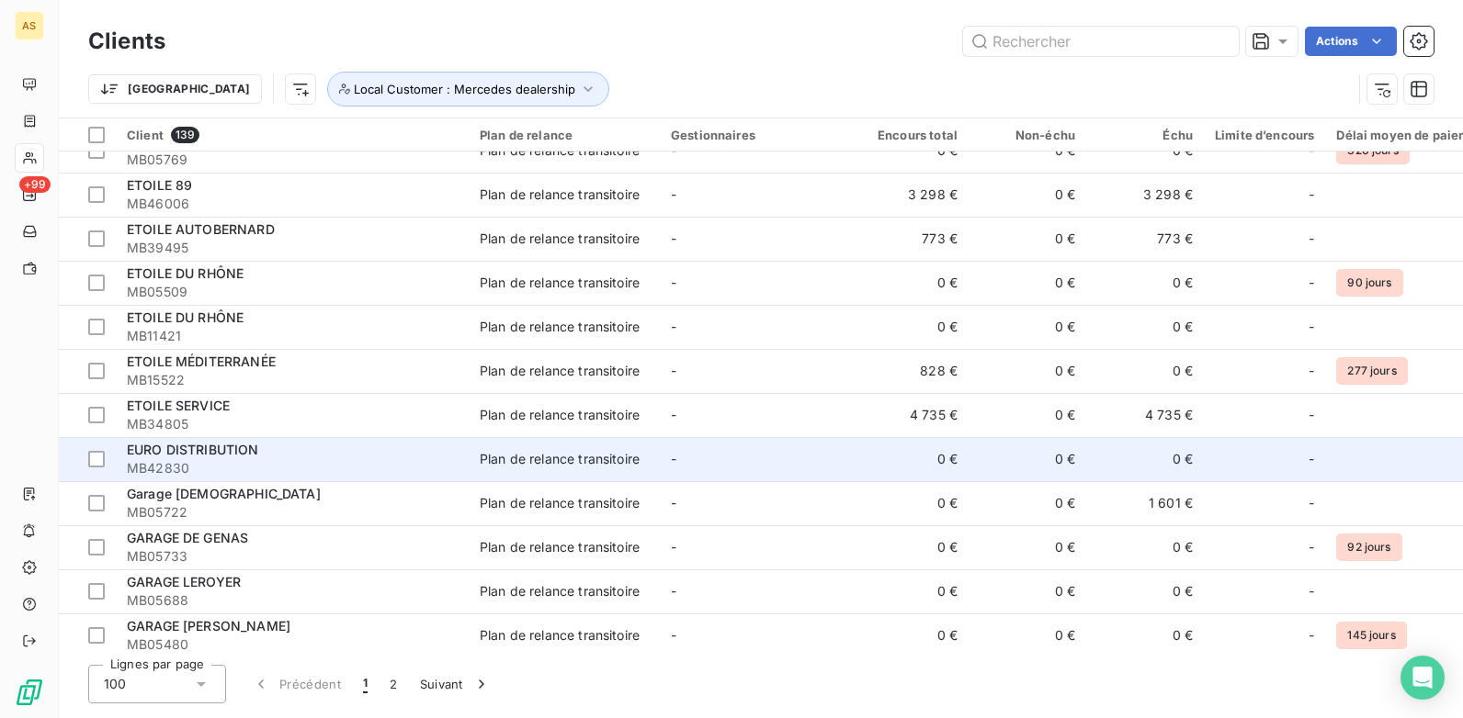
scroll to position [2480, 0]
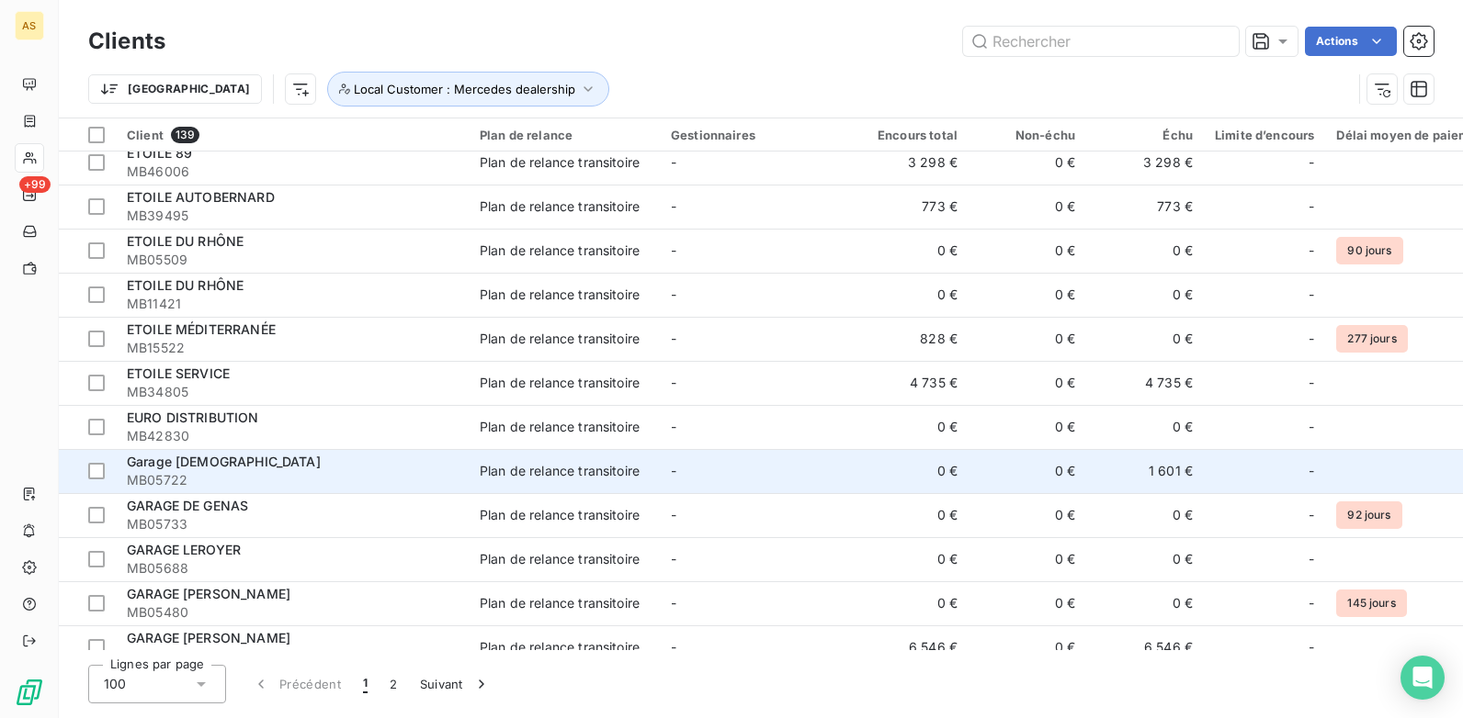
click at [984, 476] on td "0 €" at bounding box center [1027, 471] width 118 height 44
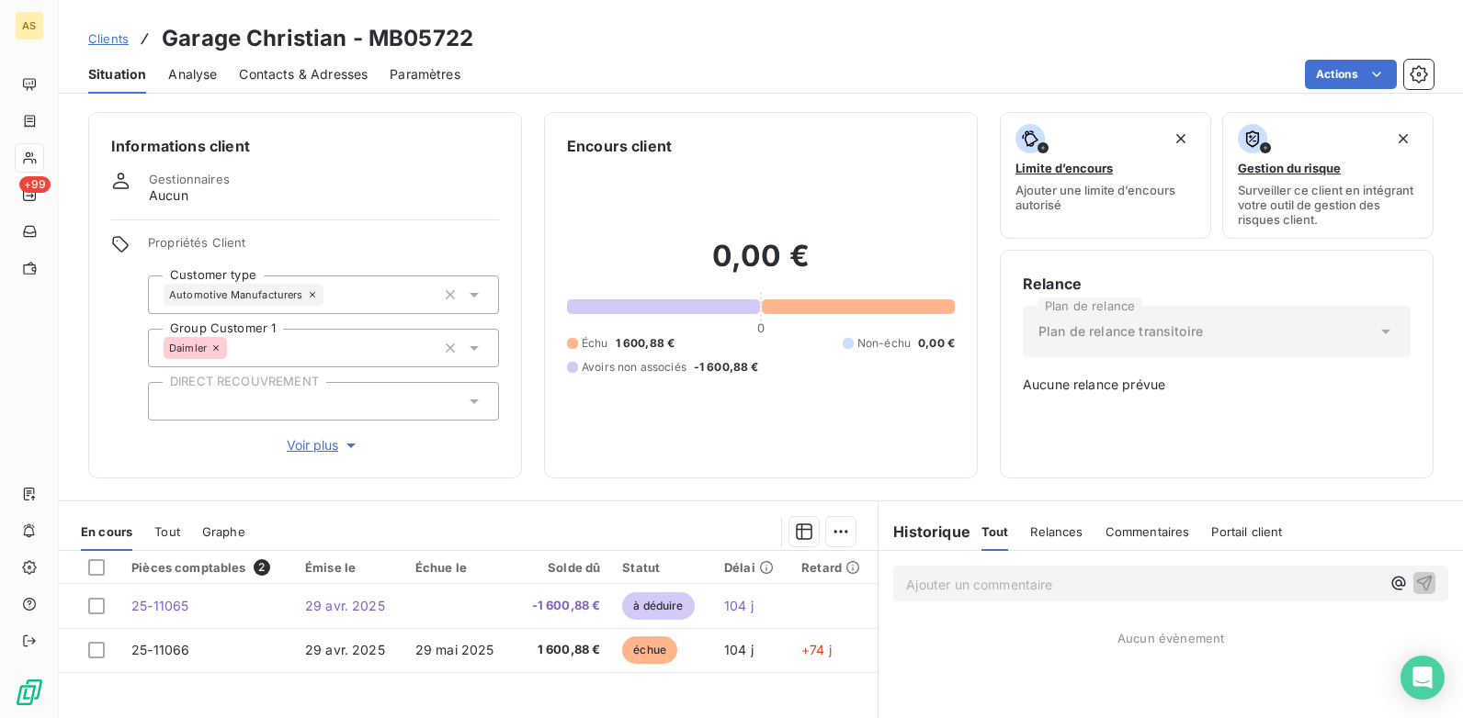
click at [107, 37] on span "Clients" at bounding box center [108, 38] width 40 height 15
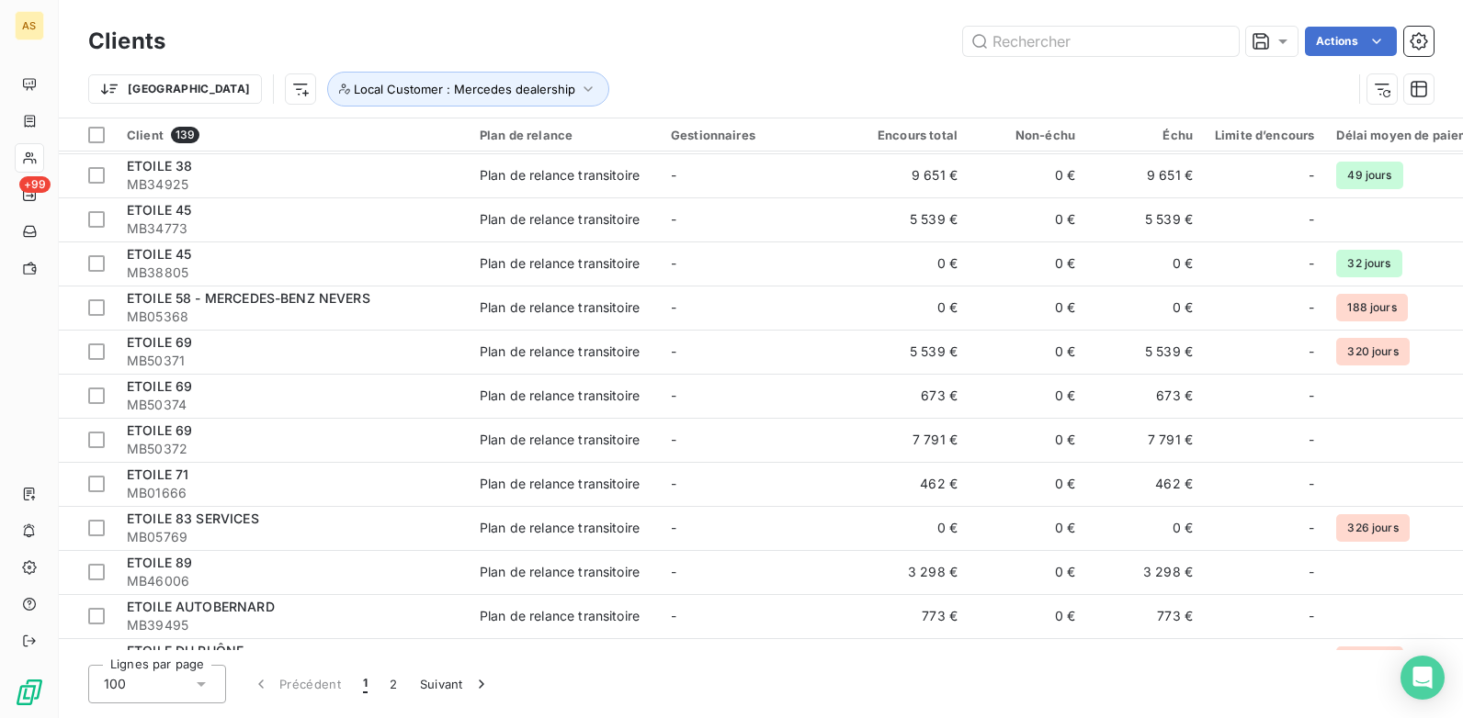
scroll to position [2113, 0]
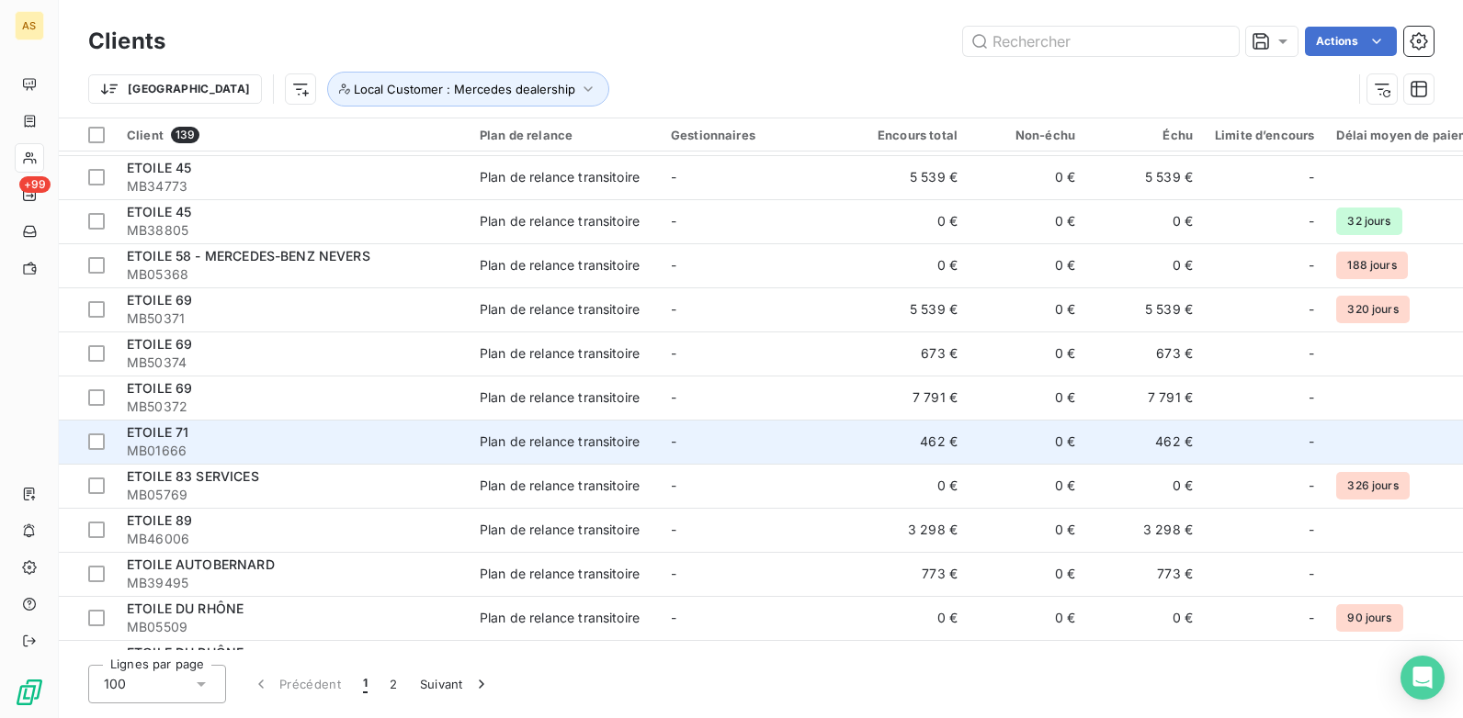
click at [834, 441] on td "-" at bounding box center [755, 442] width 191 height 44
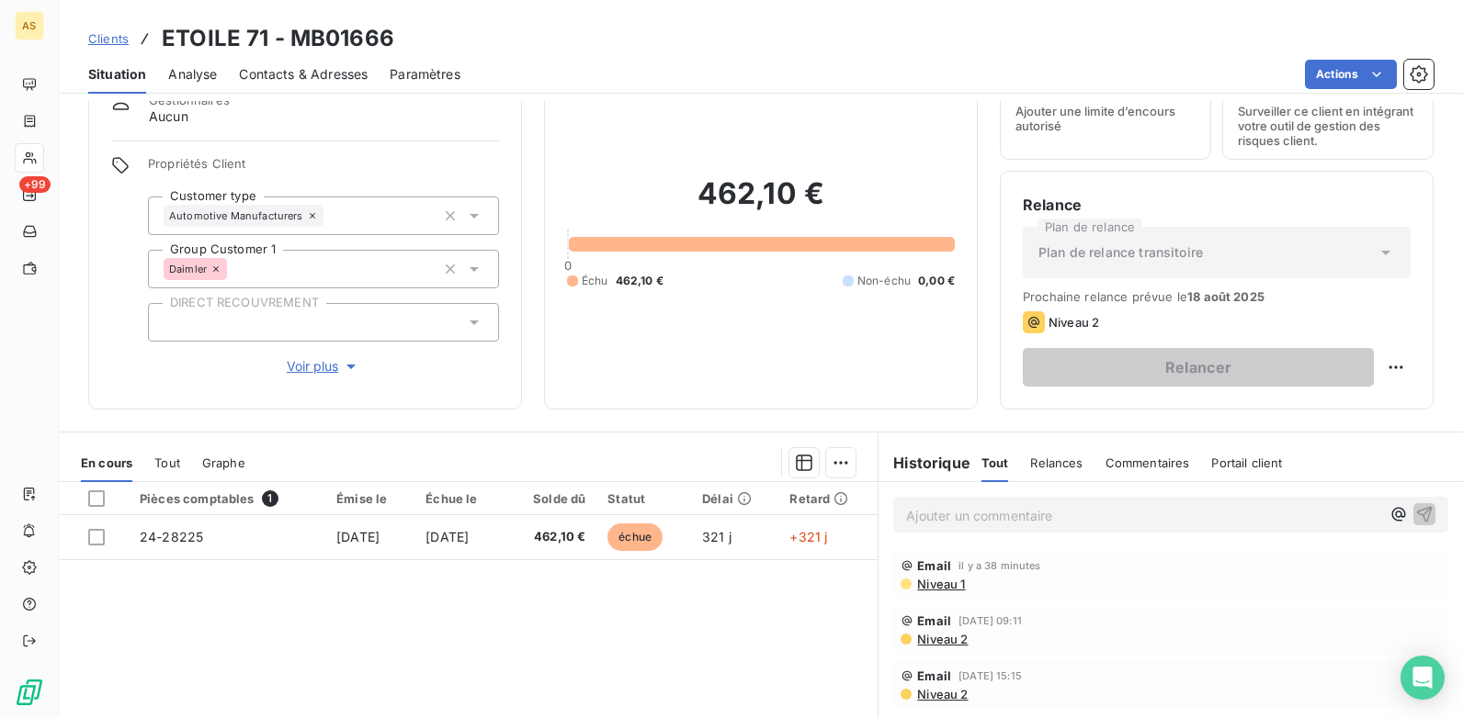
scroll to position [68, 0]
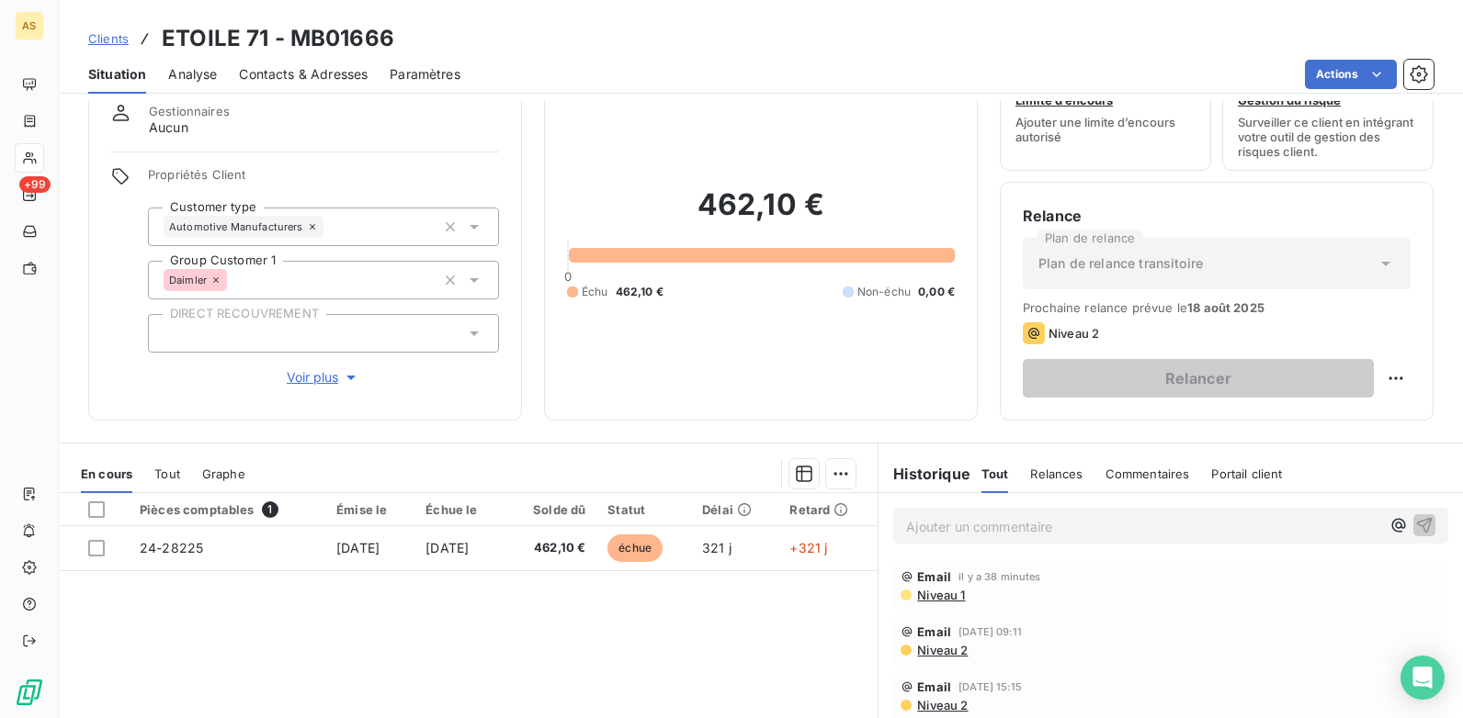
click at [276, 73] on span "Contacts & Adresses" at bounding box center [303, 74] width 129 height 18
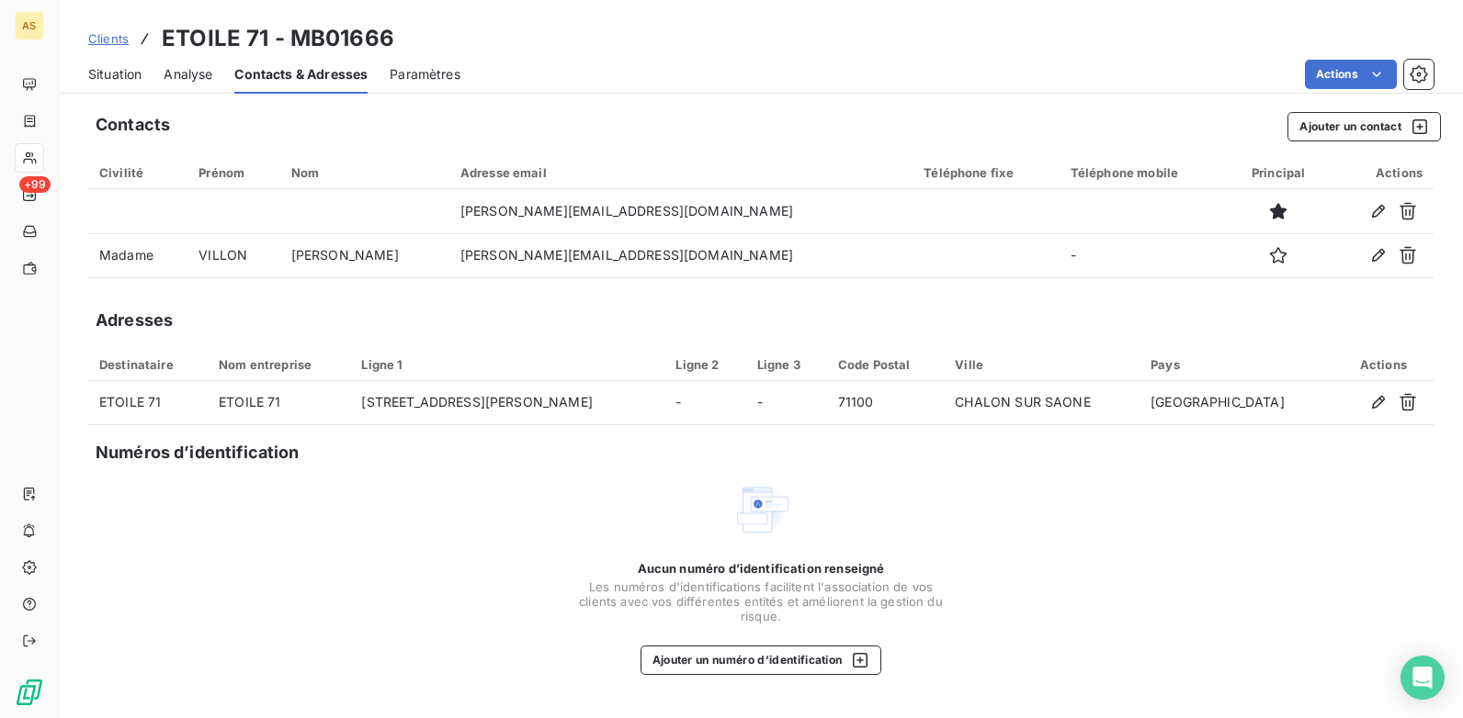
click at [119, 67] on span "Situation" at bounding box center [114, 74] width 53 height 18
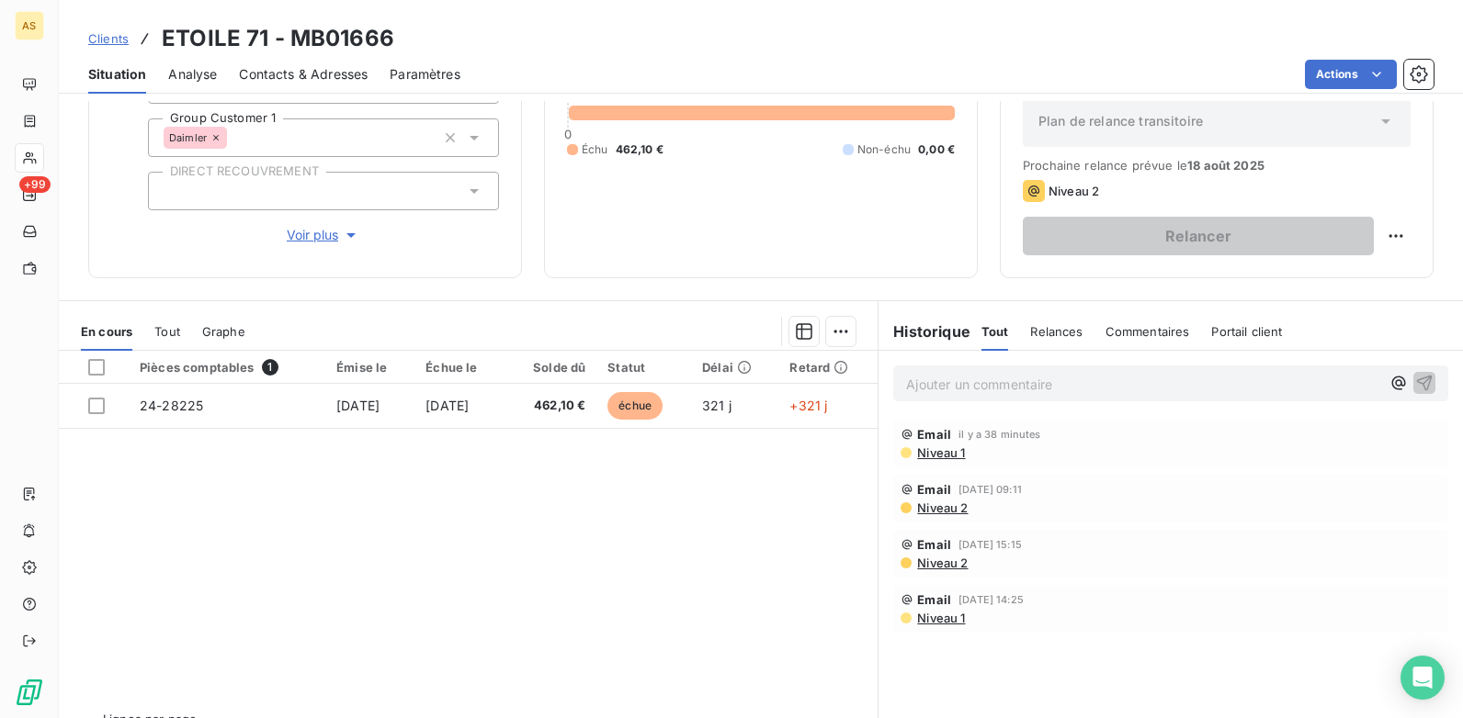
scroll to position [252, 0]
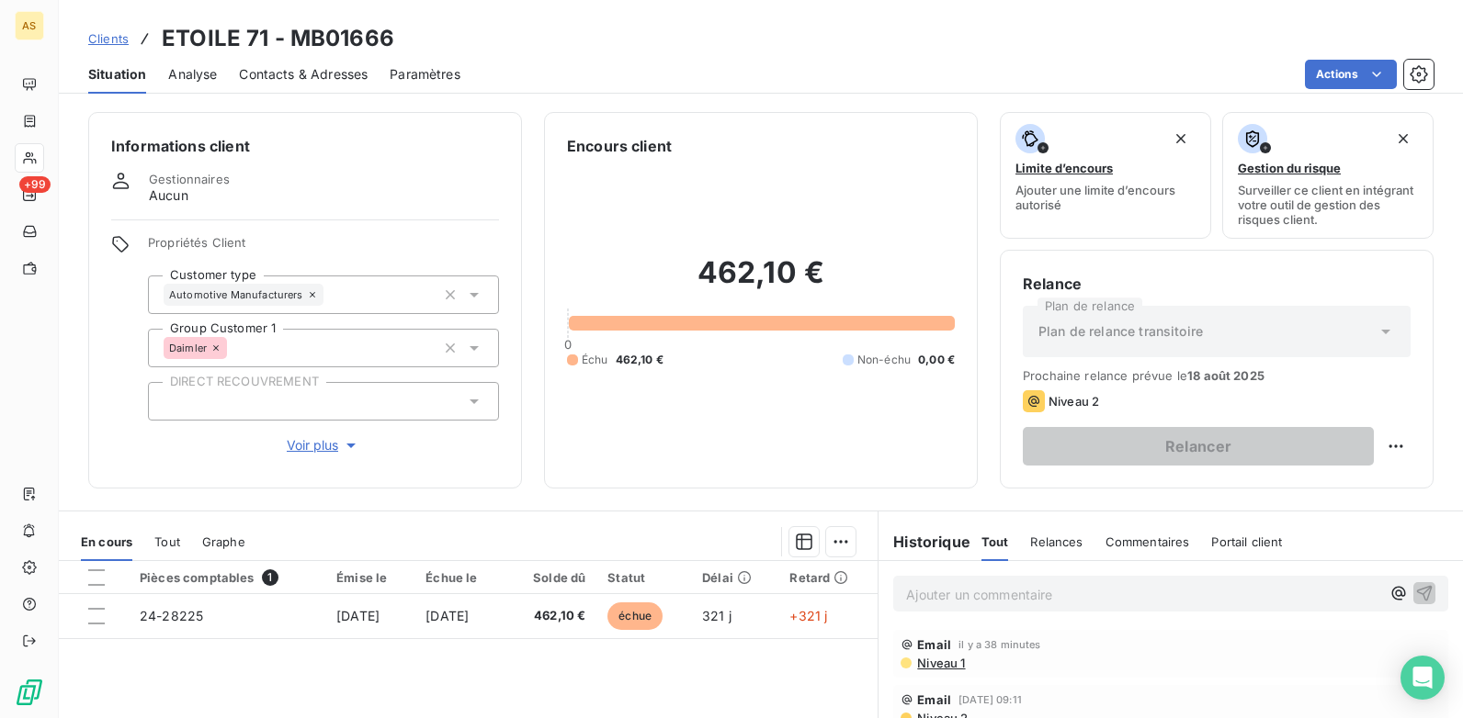
scroll to position [252, 0]
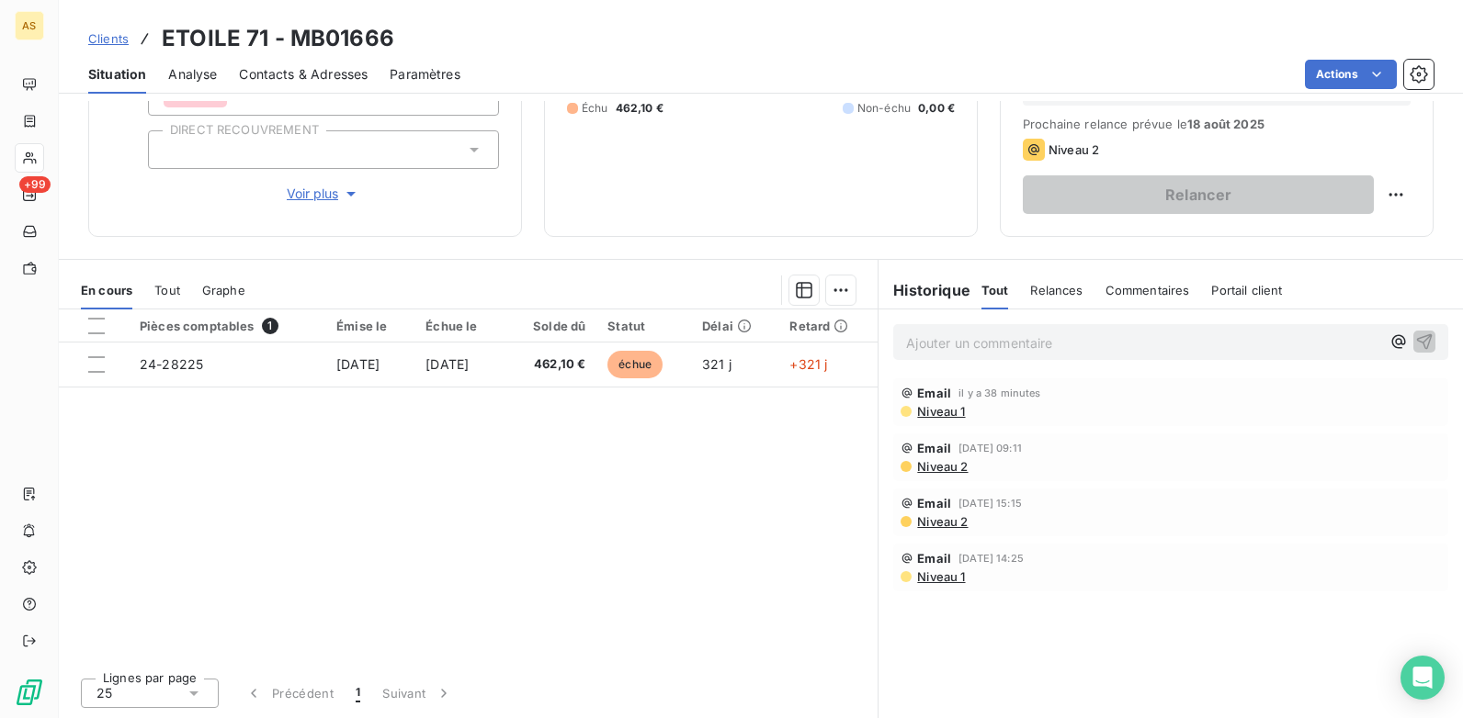
click at [292, 88] on div "Contacts & Adresses" at bounding box center [303, 74] width 129 height 39
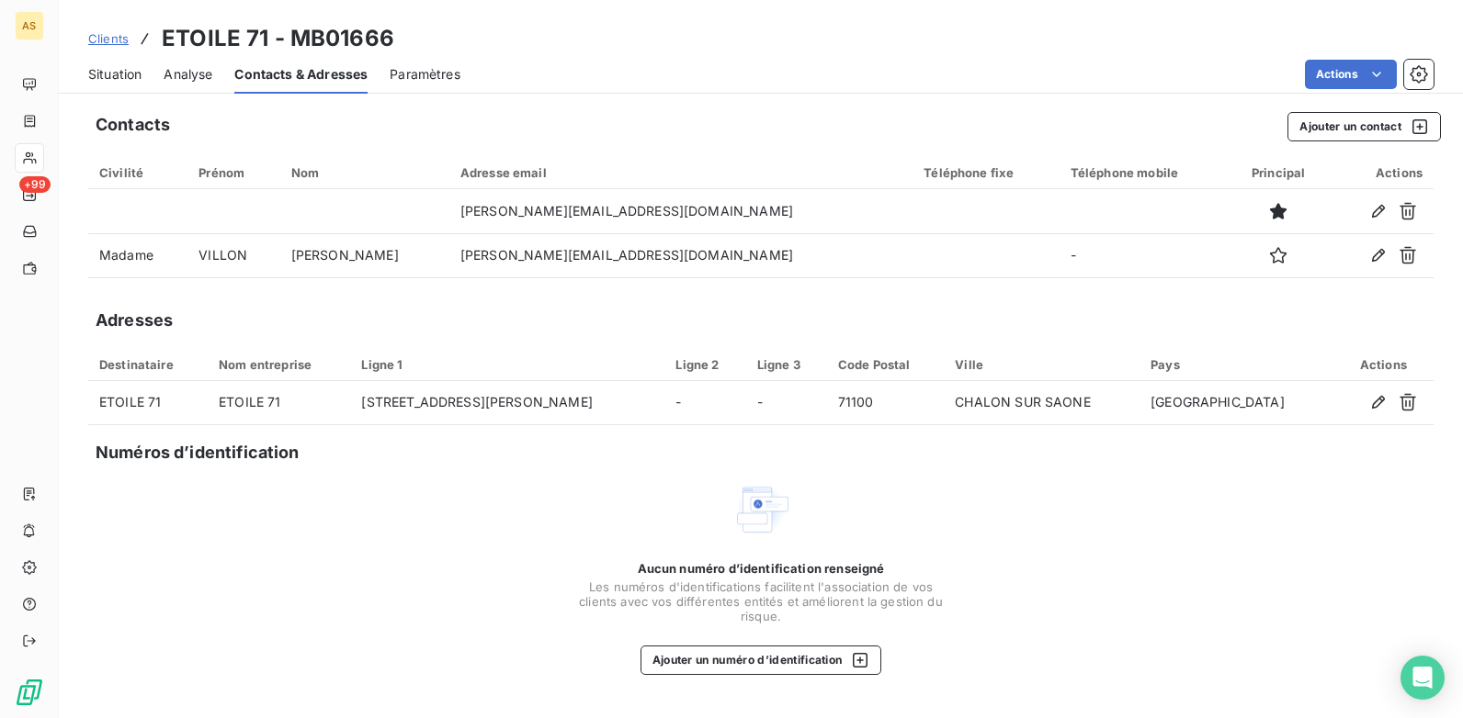
click at [117, 62] on div "Situation" at bounding box center [114, 74] width 53 height 39
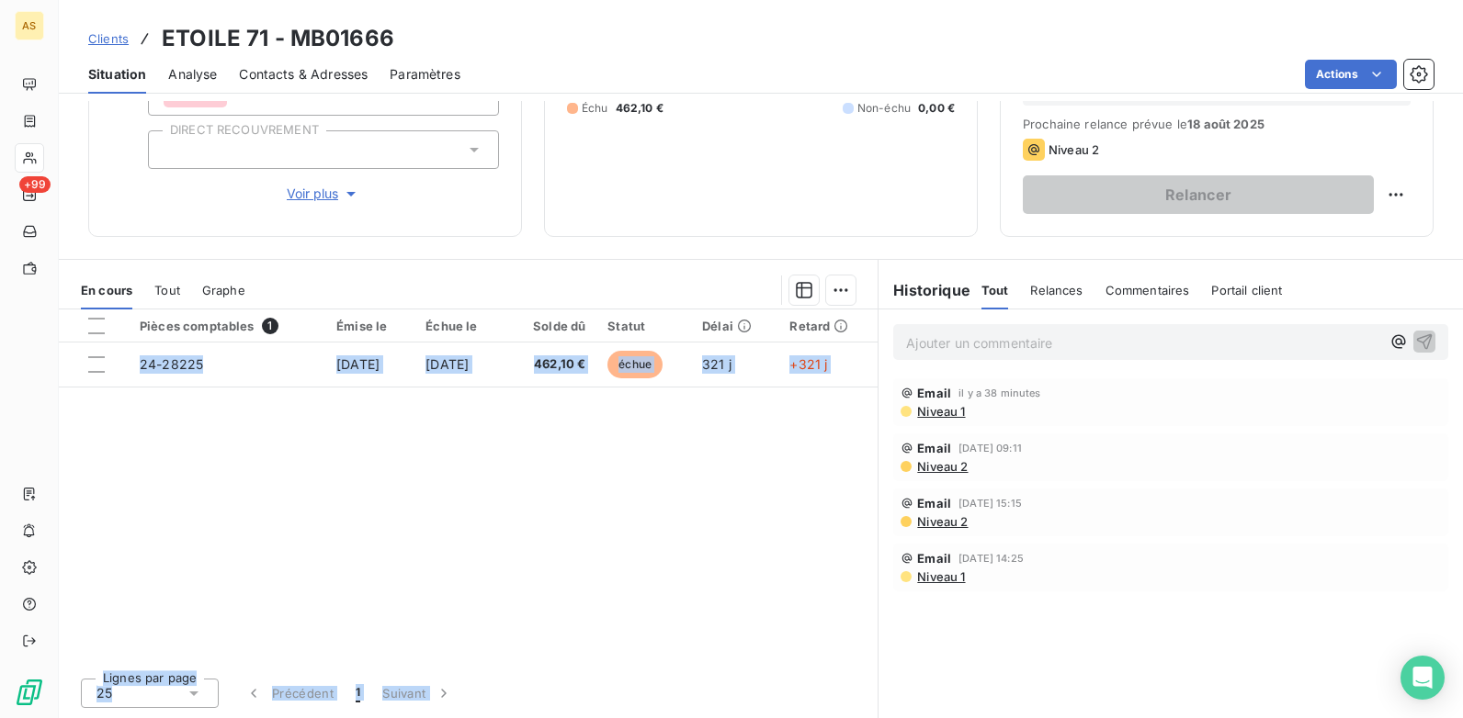
drag, startPoint x: 609, startPoint y: 681, endPoint x: 515, endPoint y: 716, distance: 100.0
click at [515, 716] on div "Pièces comptables 1 Émise le Échue le Solde dû Statut Délai Retard 24-28225 24 …" at bounding box center [468, 514] width 819 height 409
drag, startPoint x: 515, startPoint y: 716, endPoint x: 693, endPoint y: 716, distance: 177.3
click at [695, 678] on div "Lignes par page 25 Précédent 1 Suivant" at bounding box center [468, 690] width 819 height 55
drag, startPoint x: 333, startPoint y: 73, endPoint x: 301, endPoint y: 77, distance: 32.4
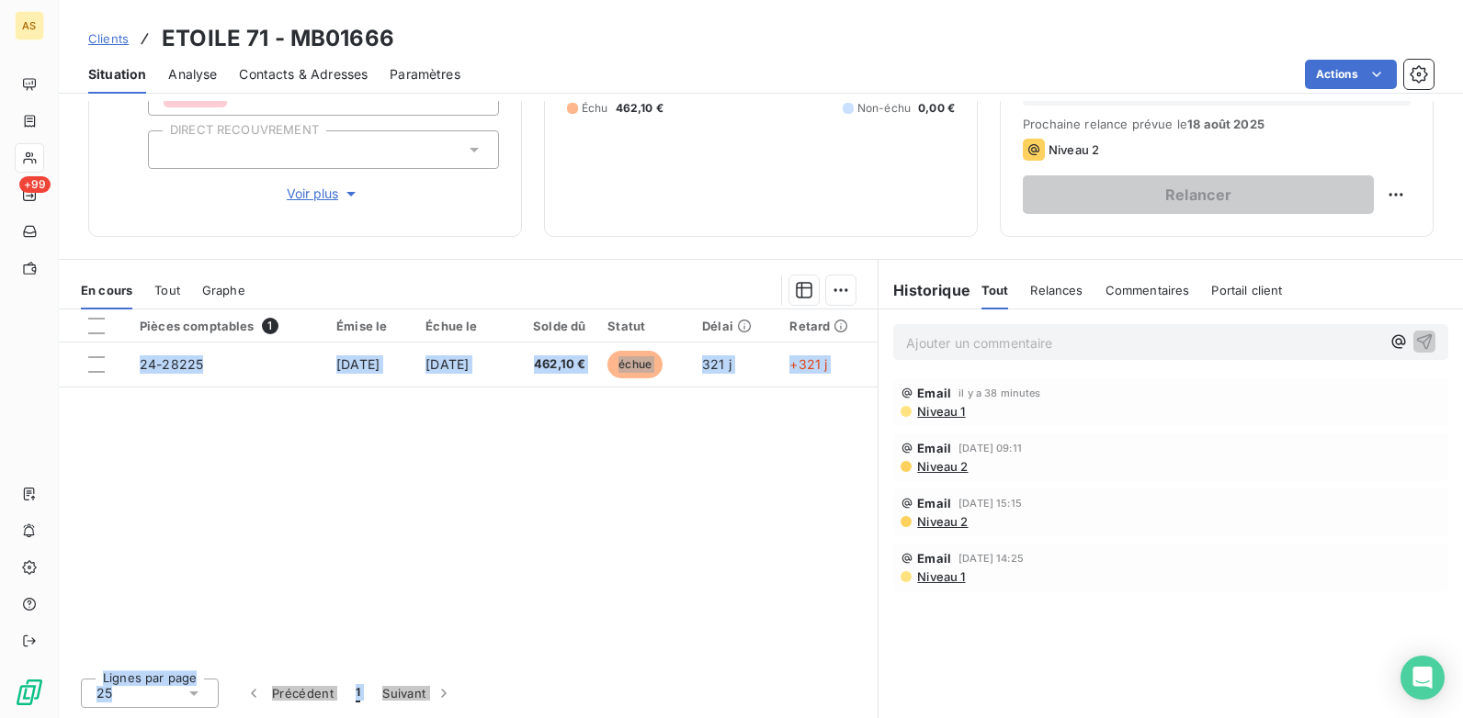
click at [333, 74] on span "Contacts & Adresses" at bounding box center [303, 74] width 129 height 18
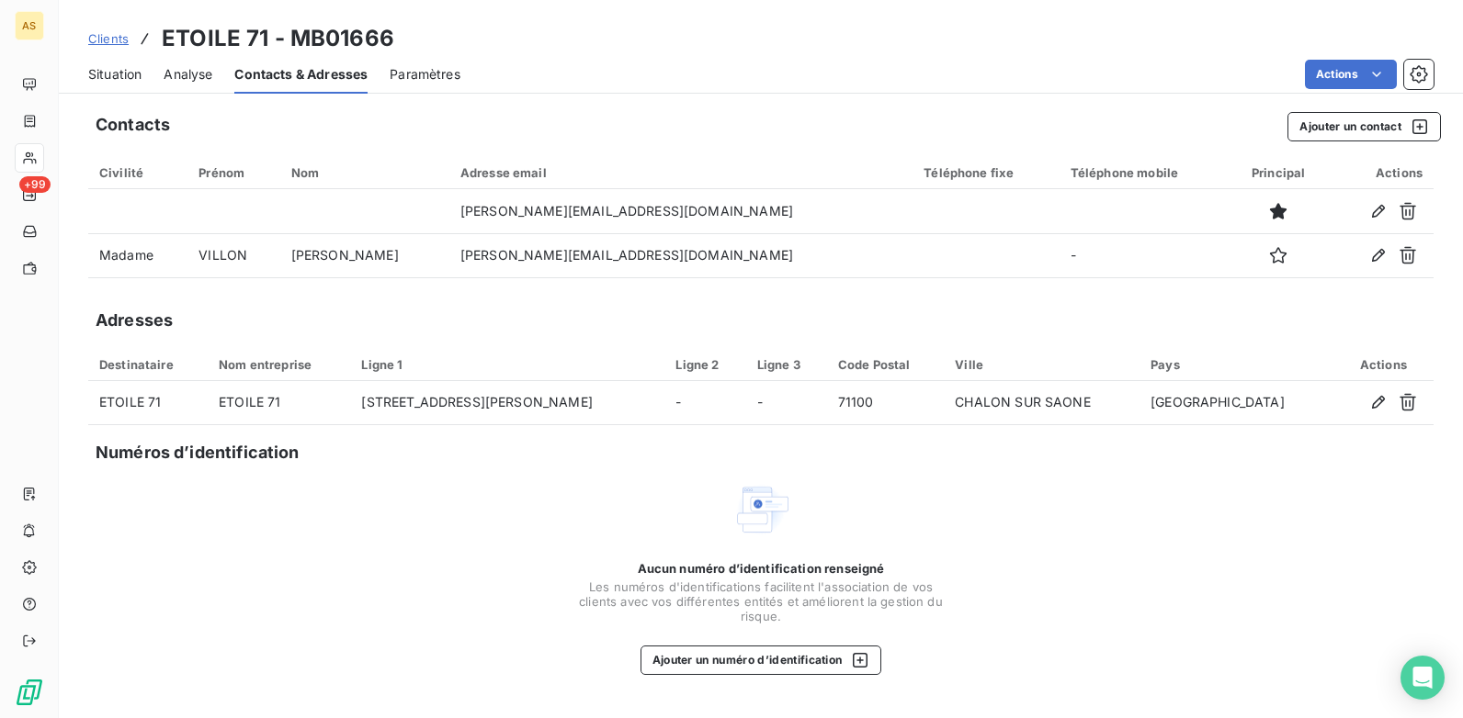
click at [102, 67] on span "Situation" at bounding box center [114, 74] width 53 height 18
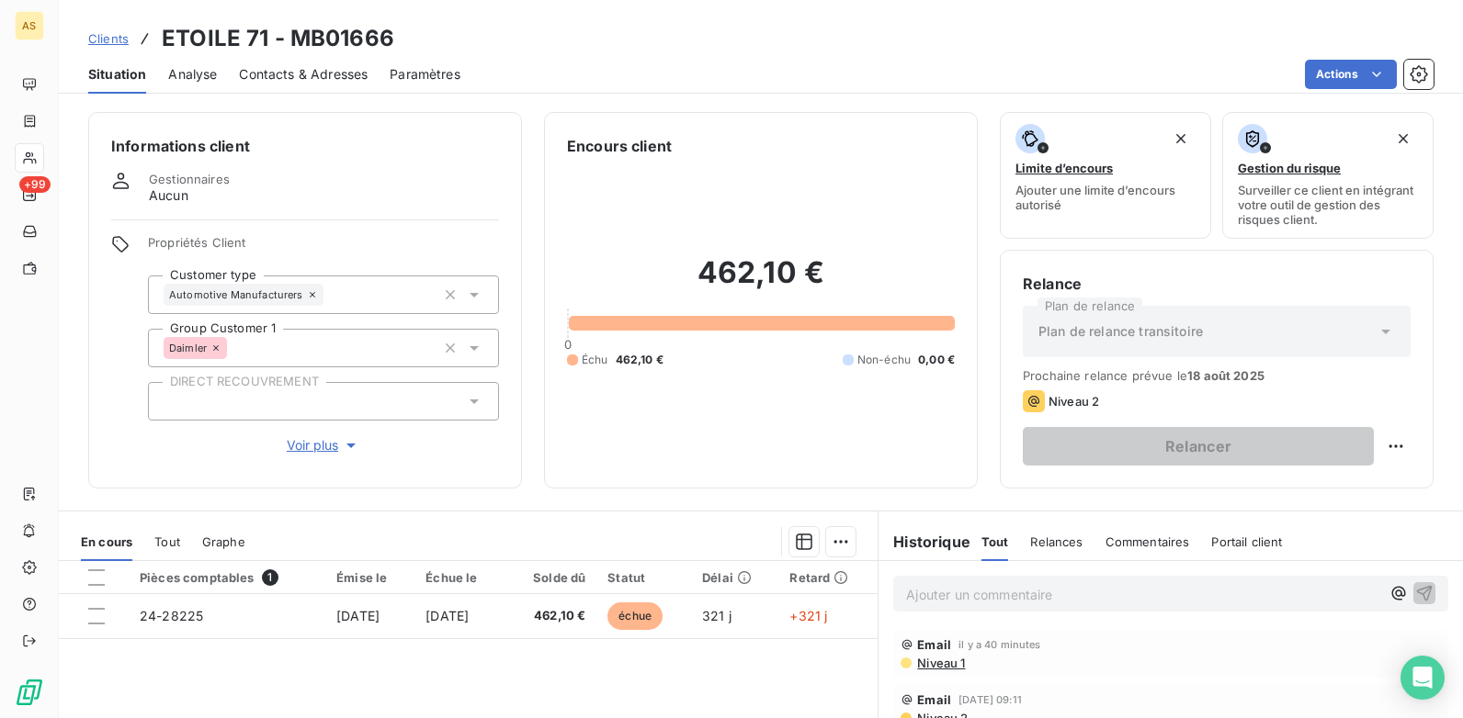
click at [954, 601] on p "Ajouter un commentaire ﻿" at bounding box center [1143, 594] width 474 height 23
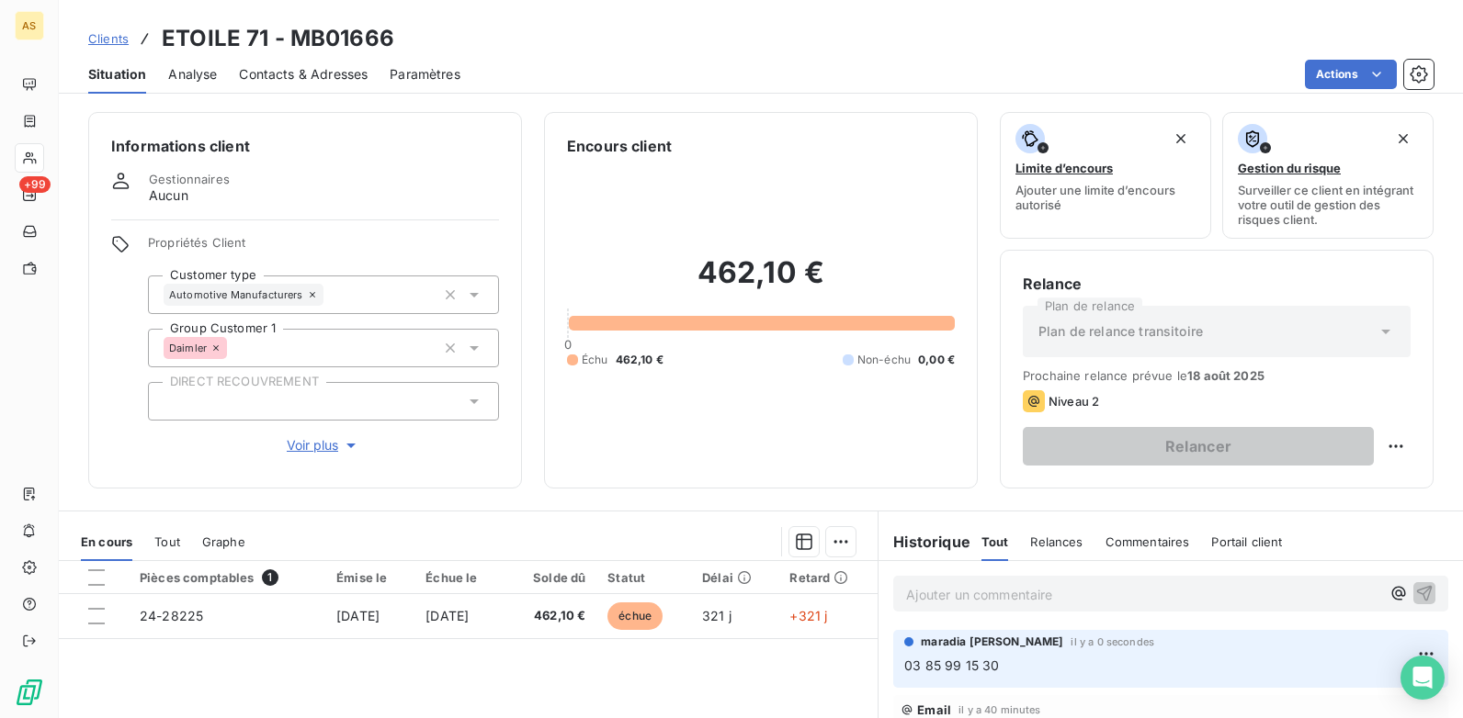
click at [295, 75] on span "Contacts & Adresses" at bounding box center [303, 74] width 129 height 18
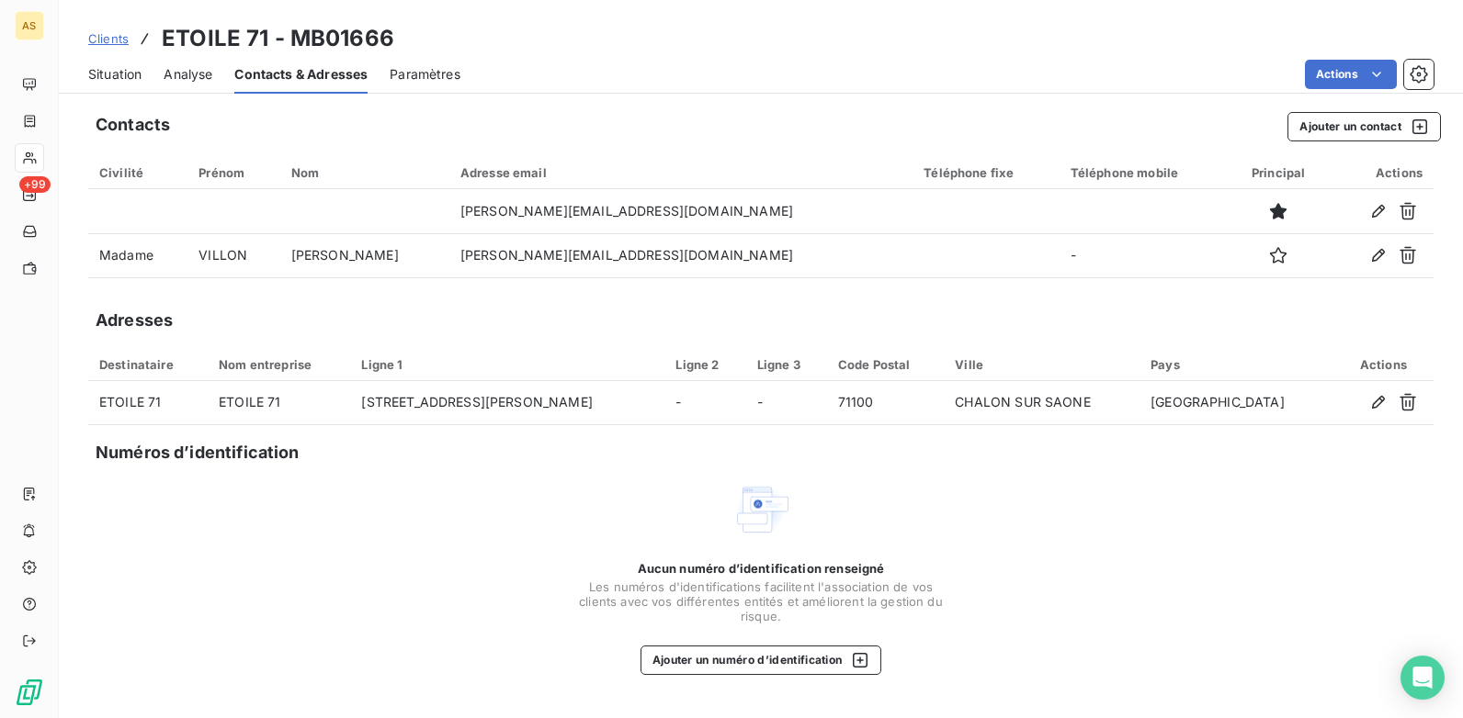
click at [131, 77] on span "Situation" at bounding box center [114, 74] width 53 height 18
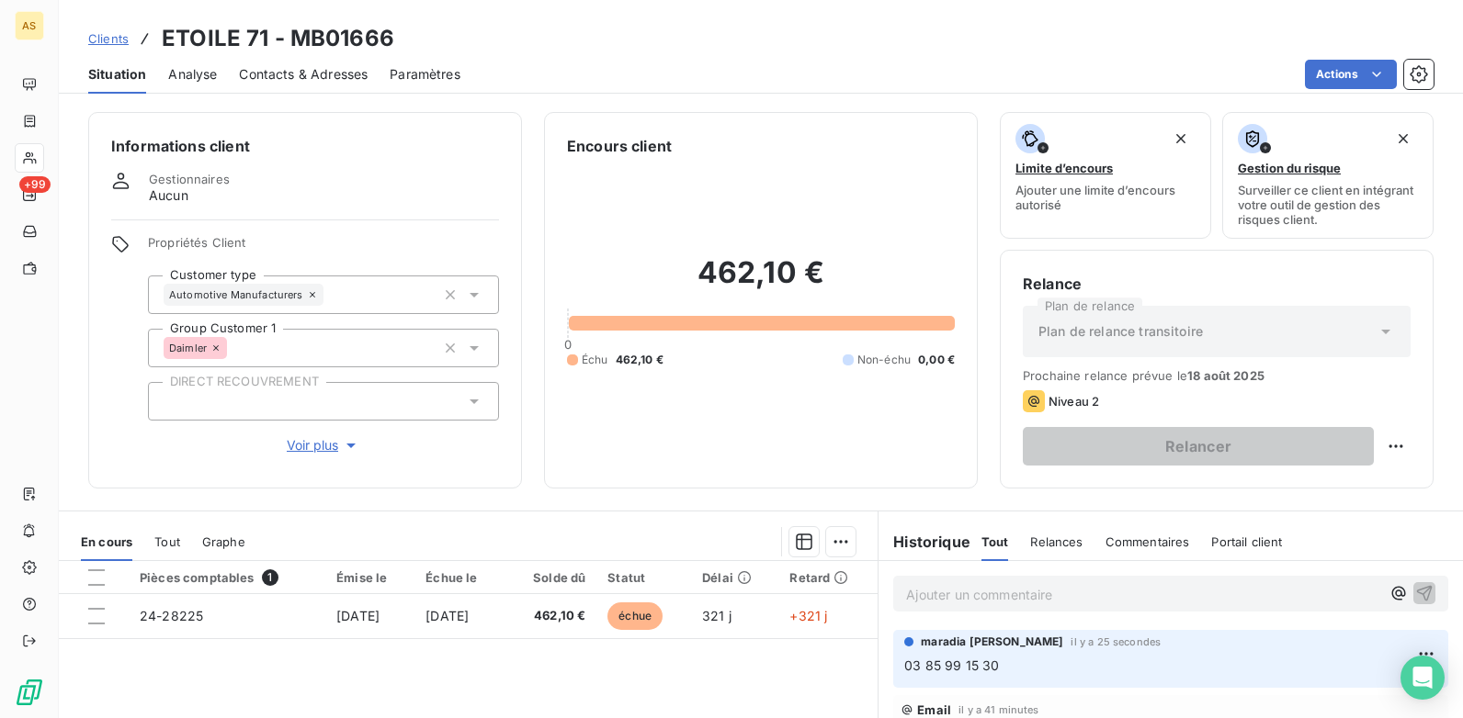
click at [329, 78] on span "Contacts & Adresses" at bounding box center [303, 74] width 129 height 18
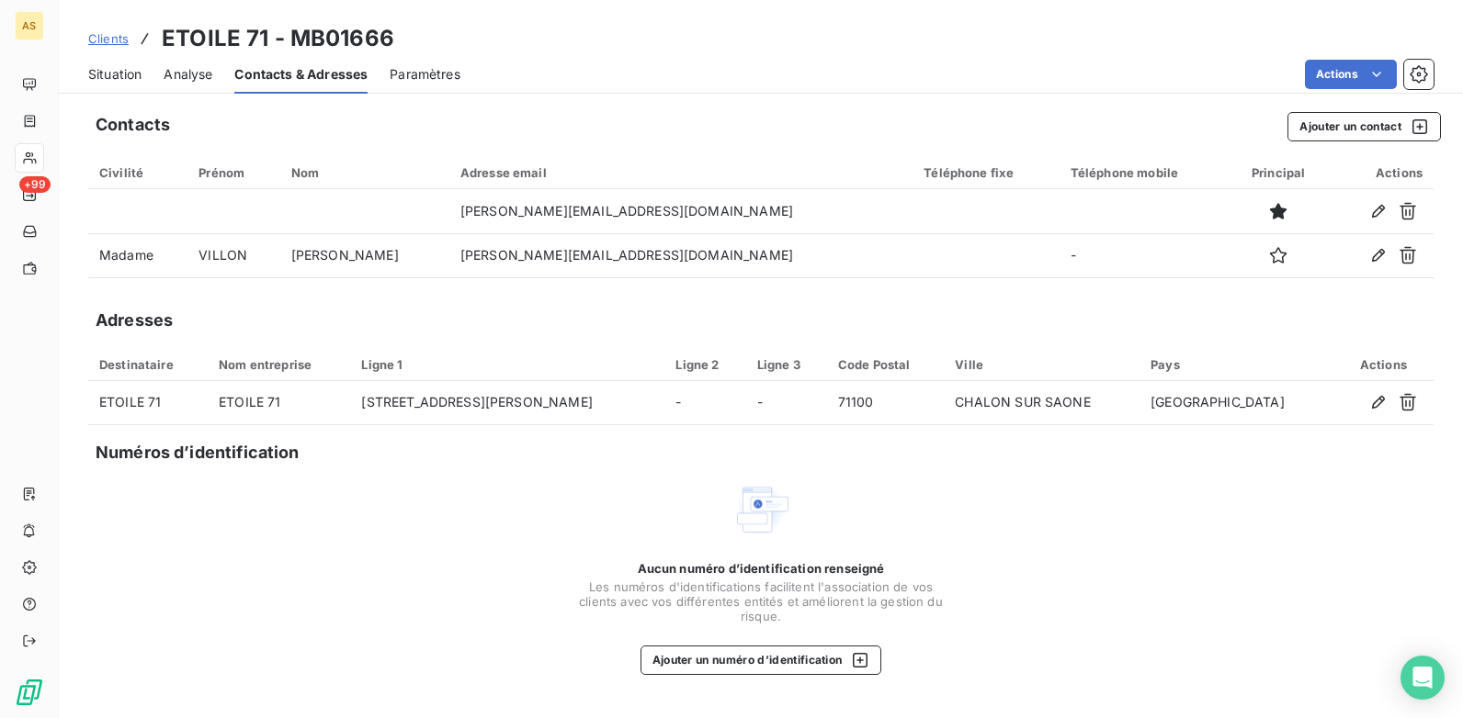
click at [125, 72] on span "Situation" at bounding box center [114, 74] width 53 height 18
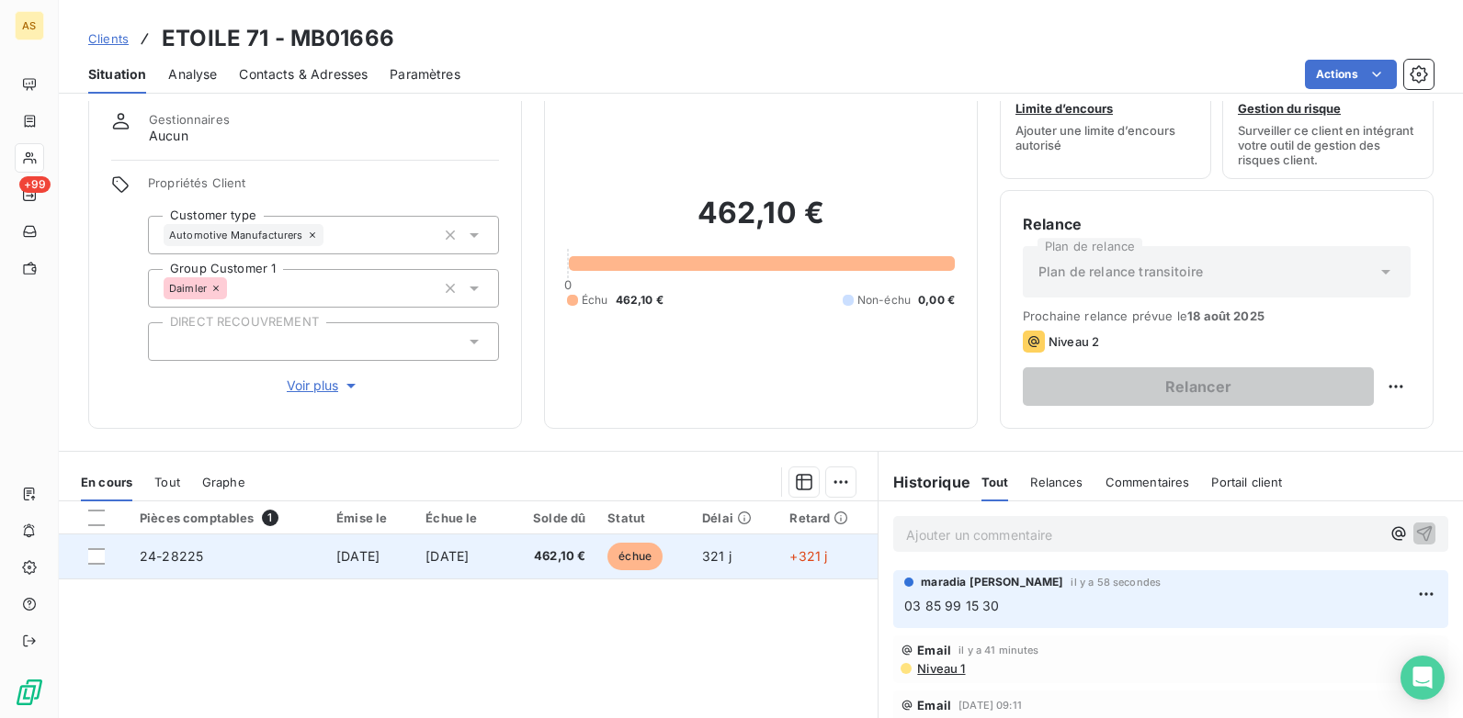
scroll to position [184, 0]
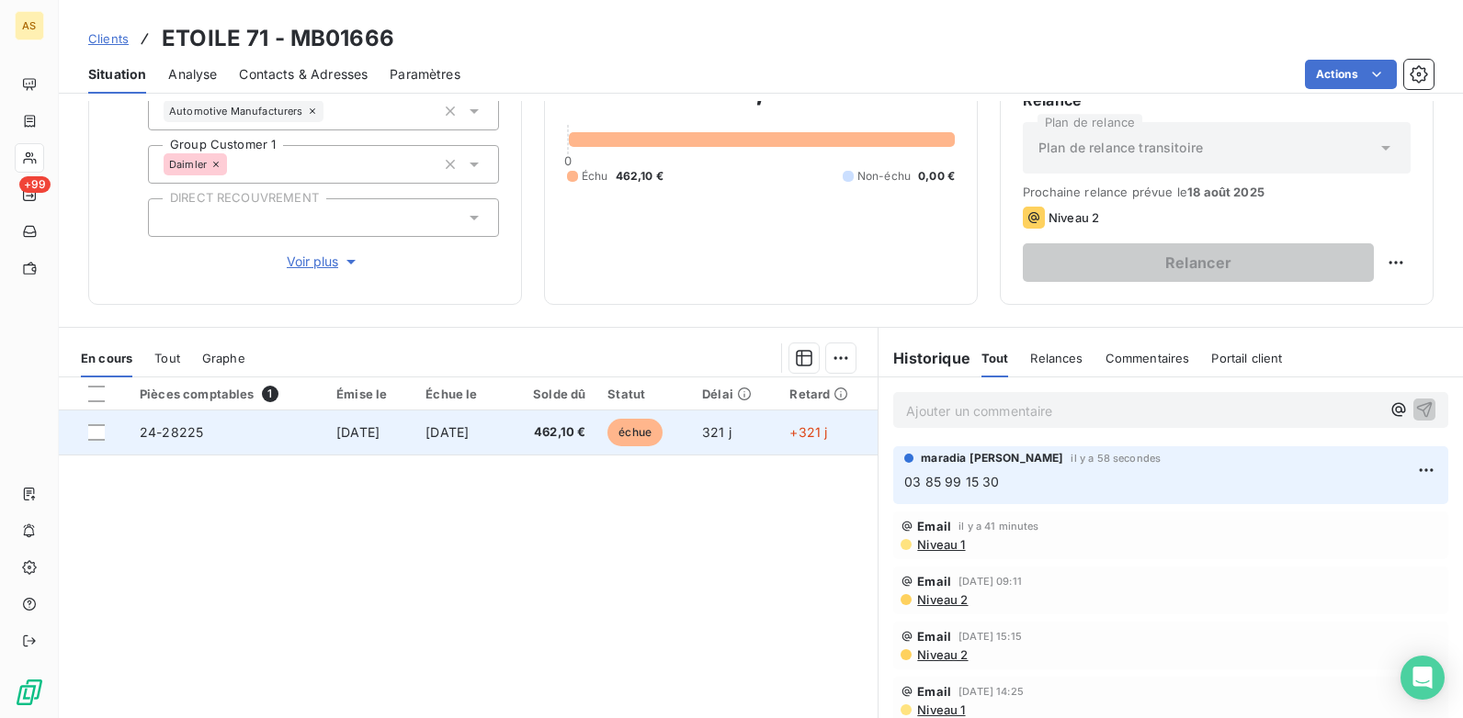
click at [166, 434] on span "24-28225" at bounding box center [171, 432] width 63 height 16
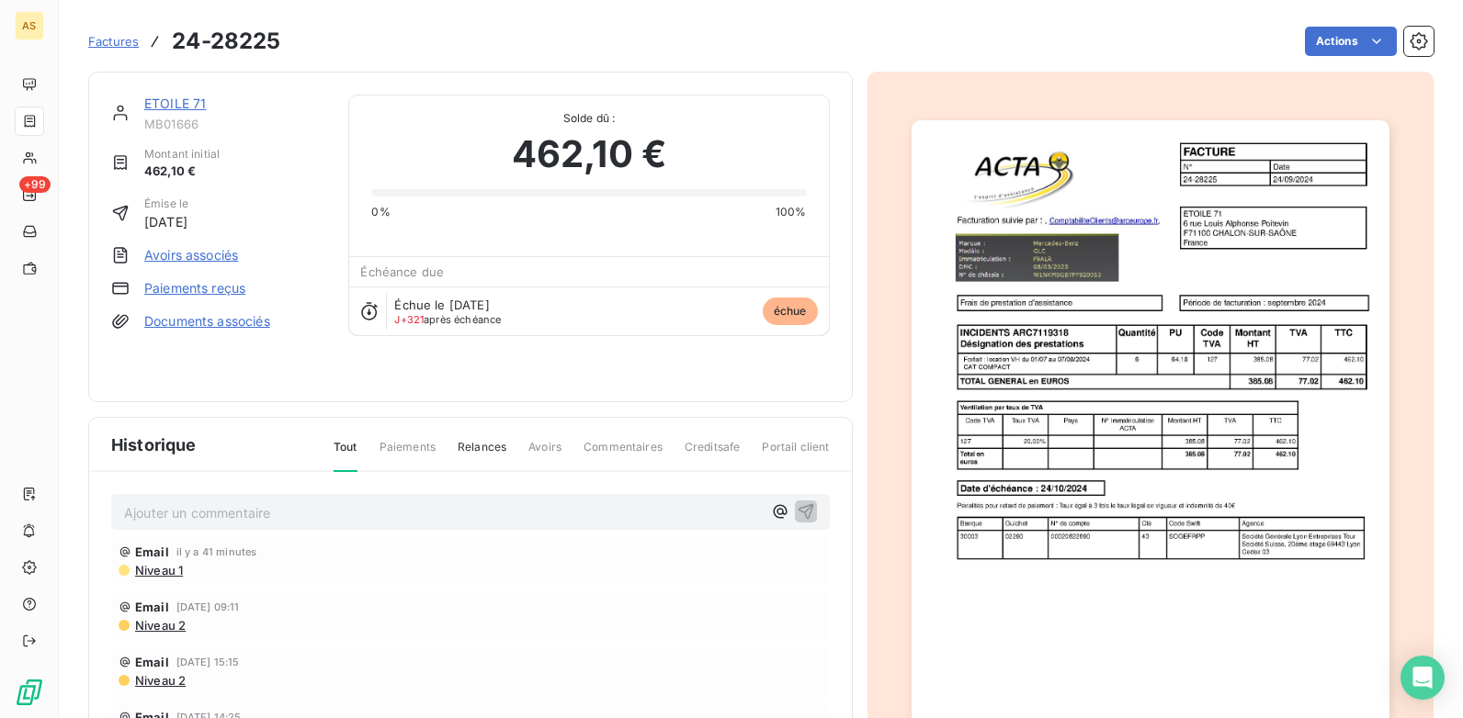
scroll to position [2, 0]
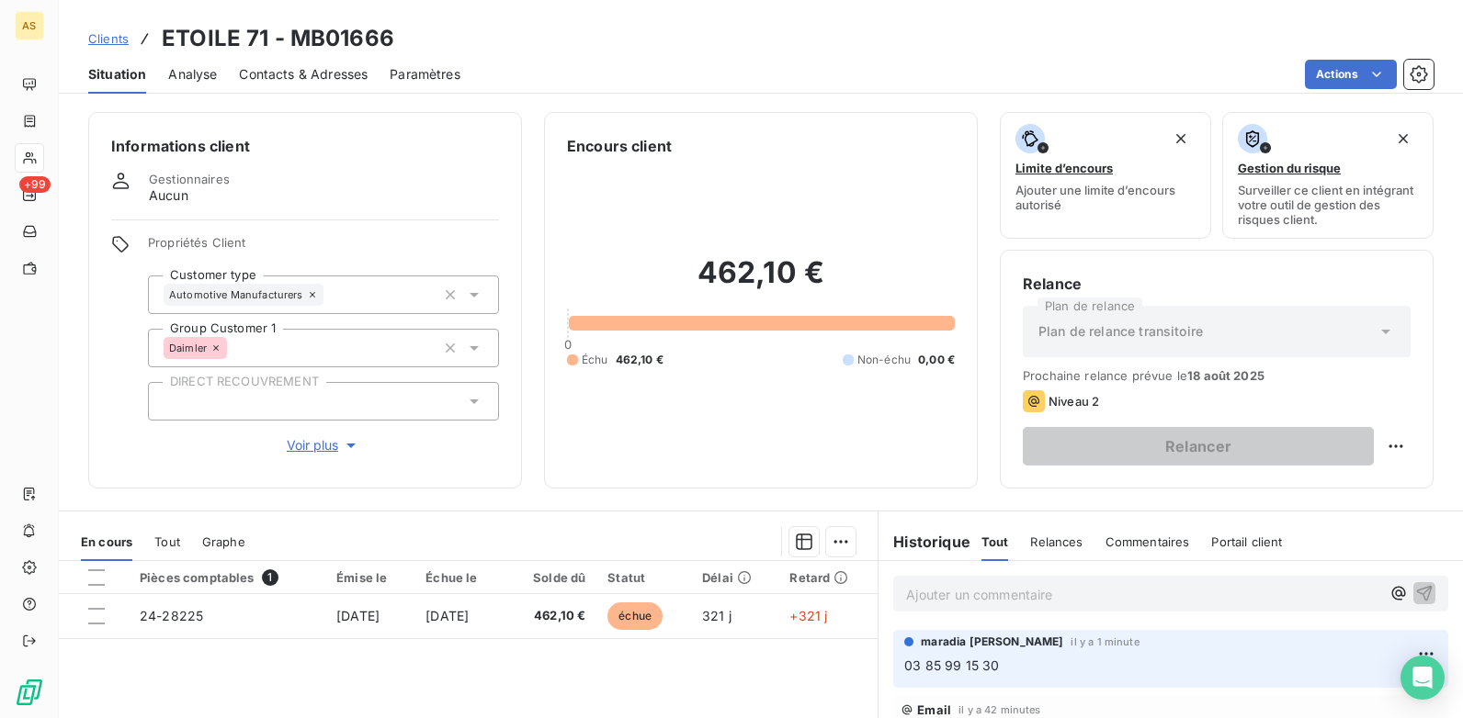
click at [277, 72] on span "Contacts & Adresses" at bounding box center [303, 74] width 129 height 18
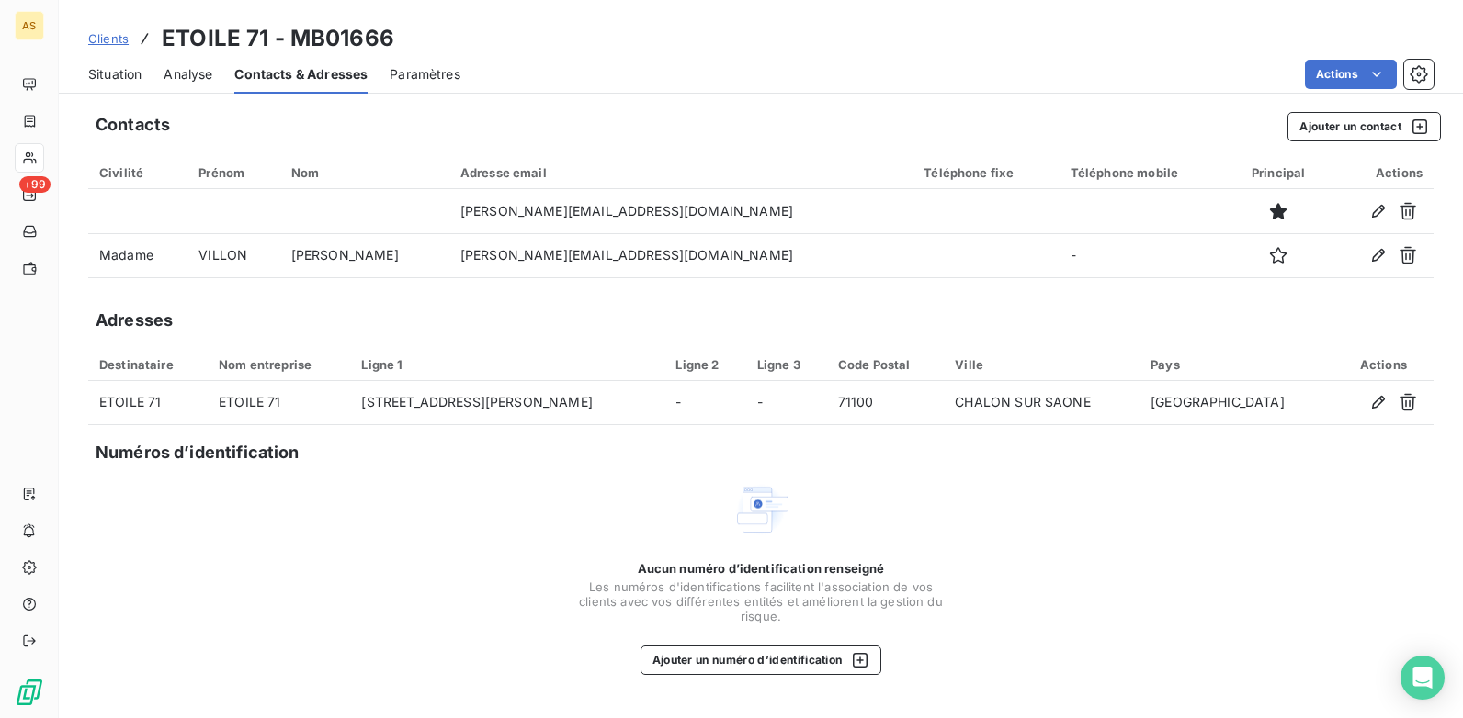
click at [102, 71] on span "Situation" at bounding box center [114, 74] width 53 height 18
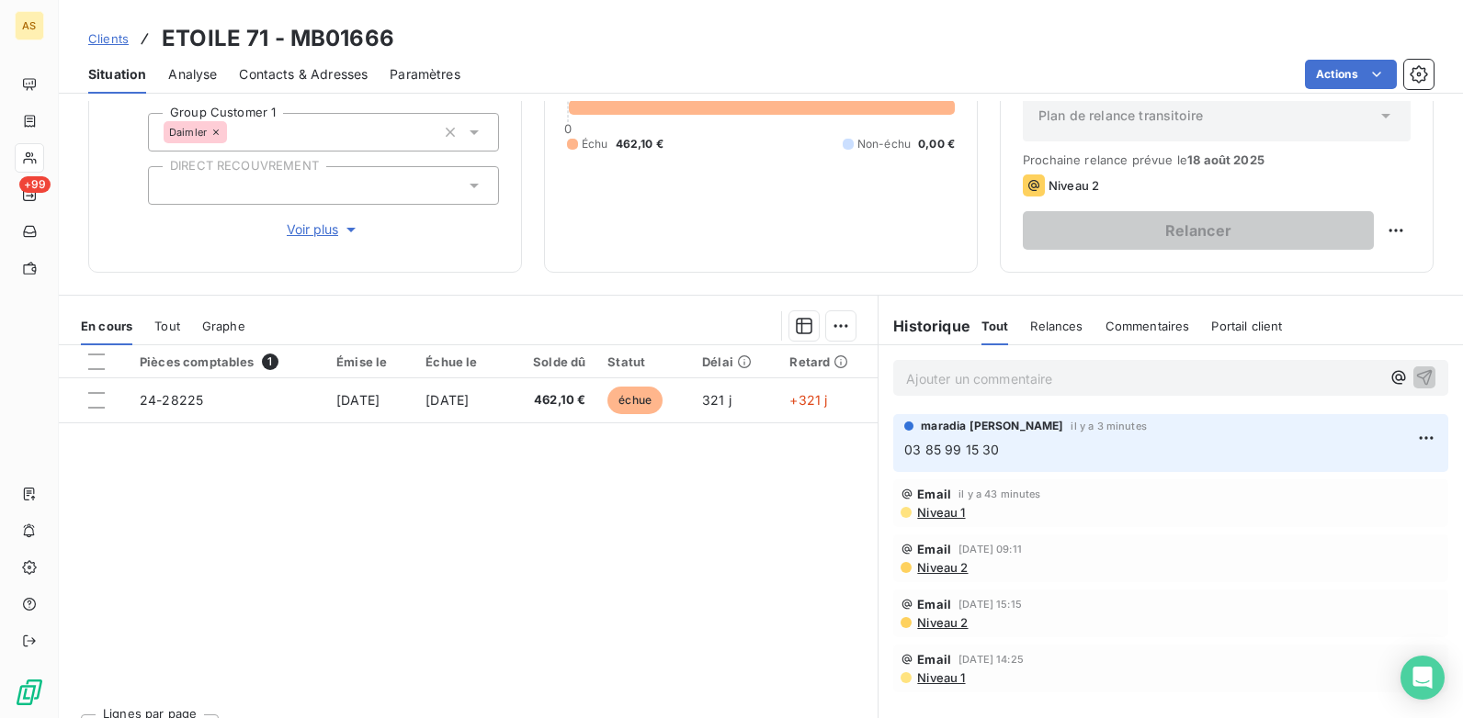
scroll to position [252, 0]
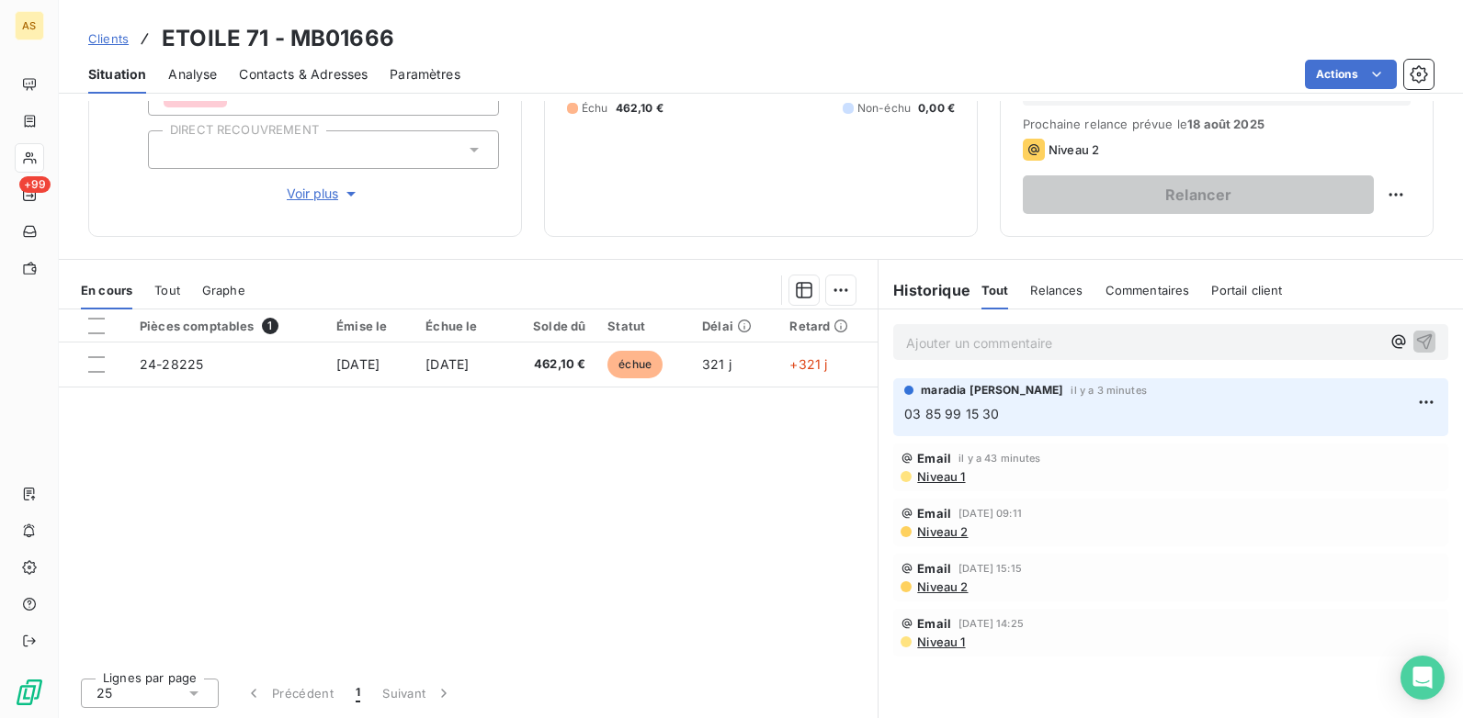
click at [310, 76] on span "Contacts & Adresses" at bounding box center [303, 74] width 129 height 18
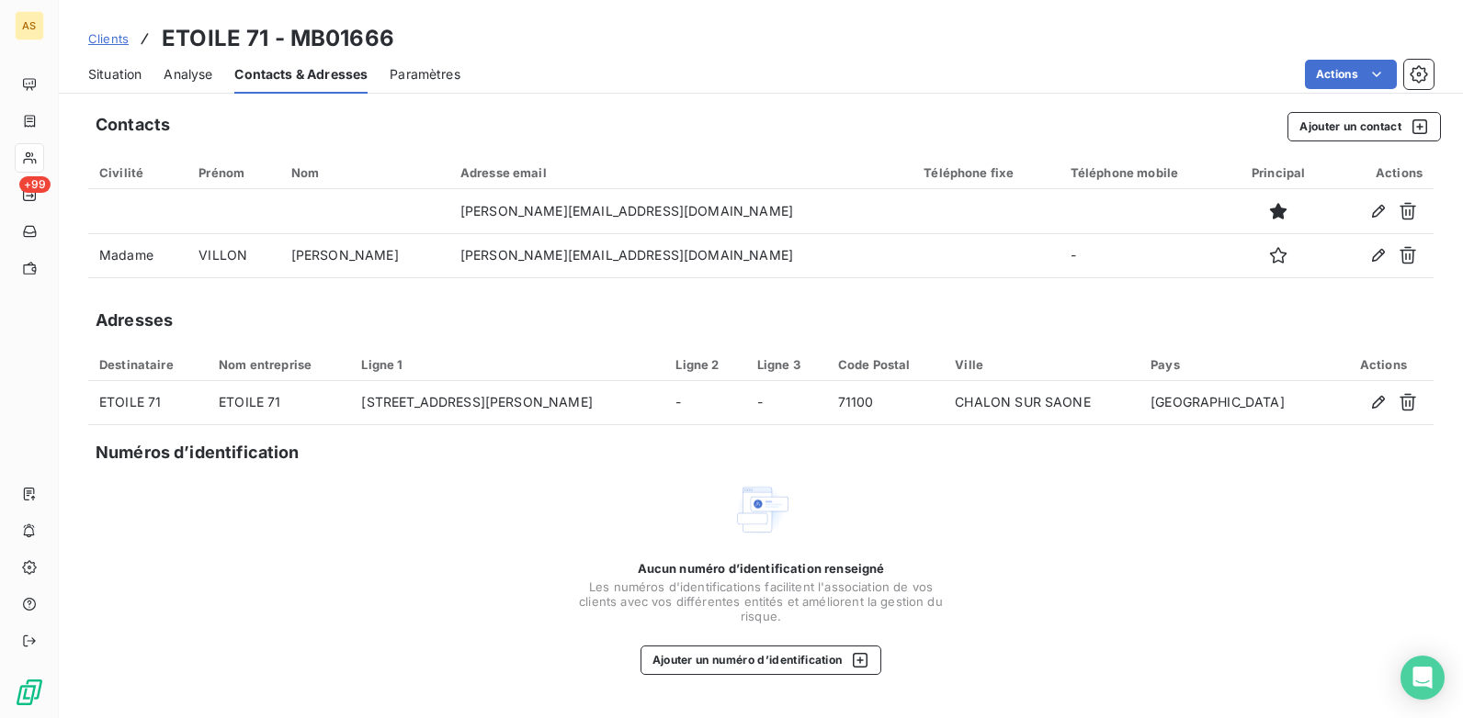
click at [118, 73] on span "Situation" at bounding box center [114, 74] width 53 height 18
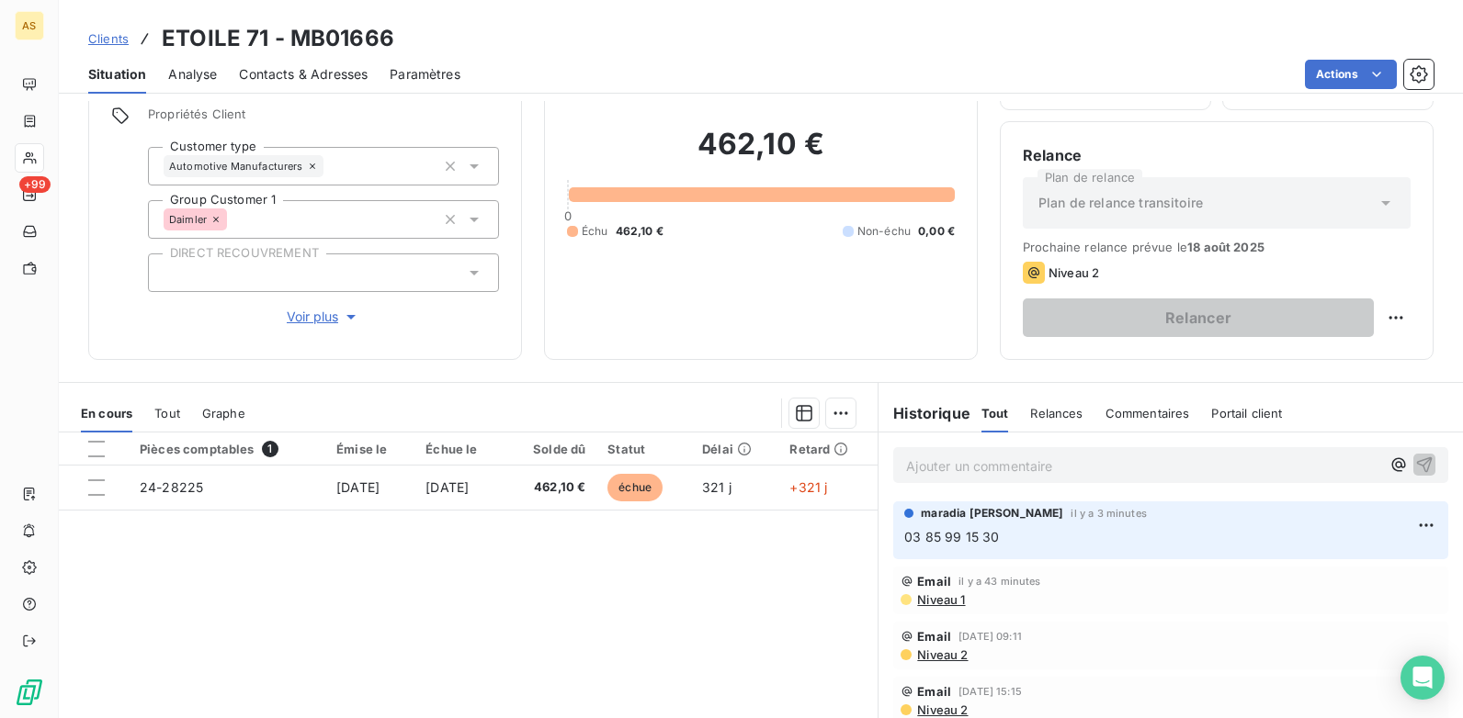
scroll to position [184, 0]
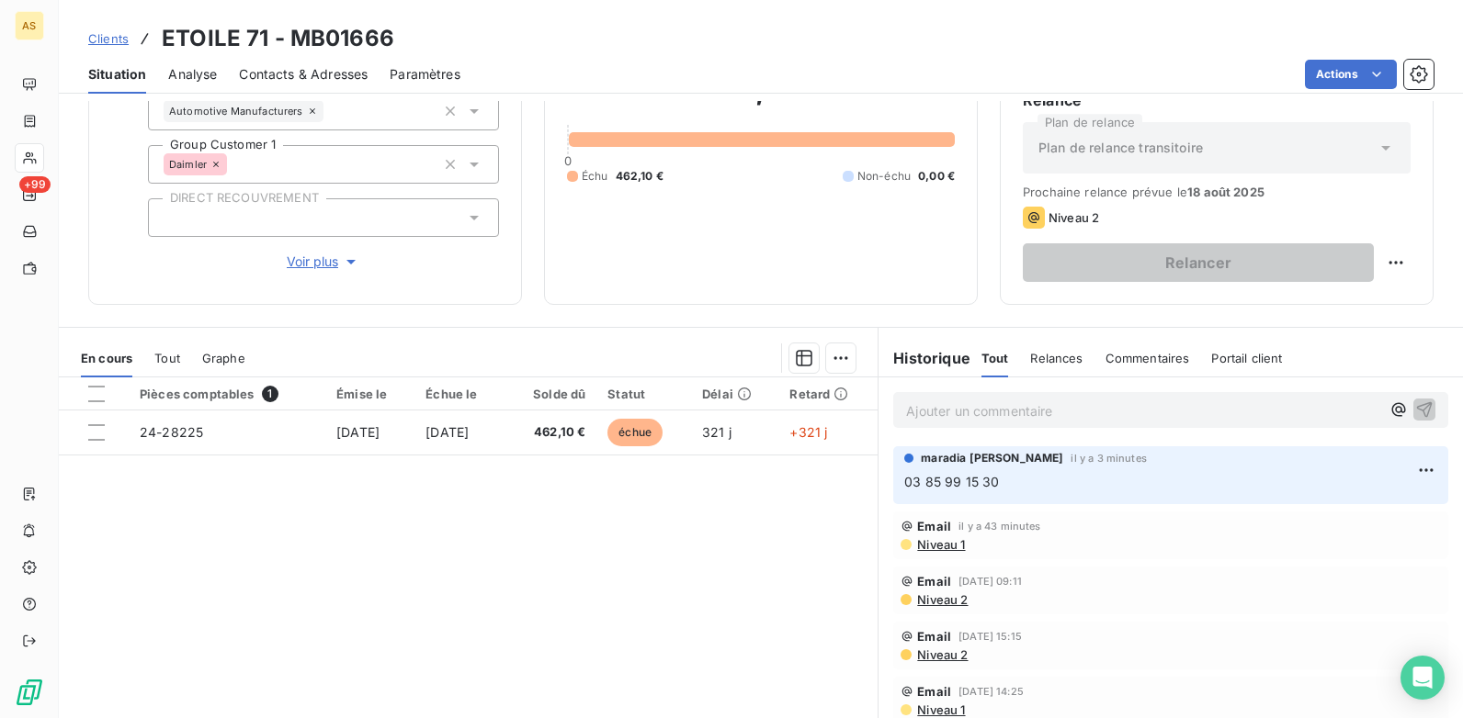
click at [299, 78] on span "Contacts & Adresses" at bounding box center [303, 74] width 129 height 18
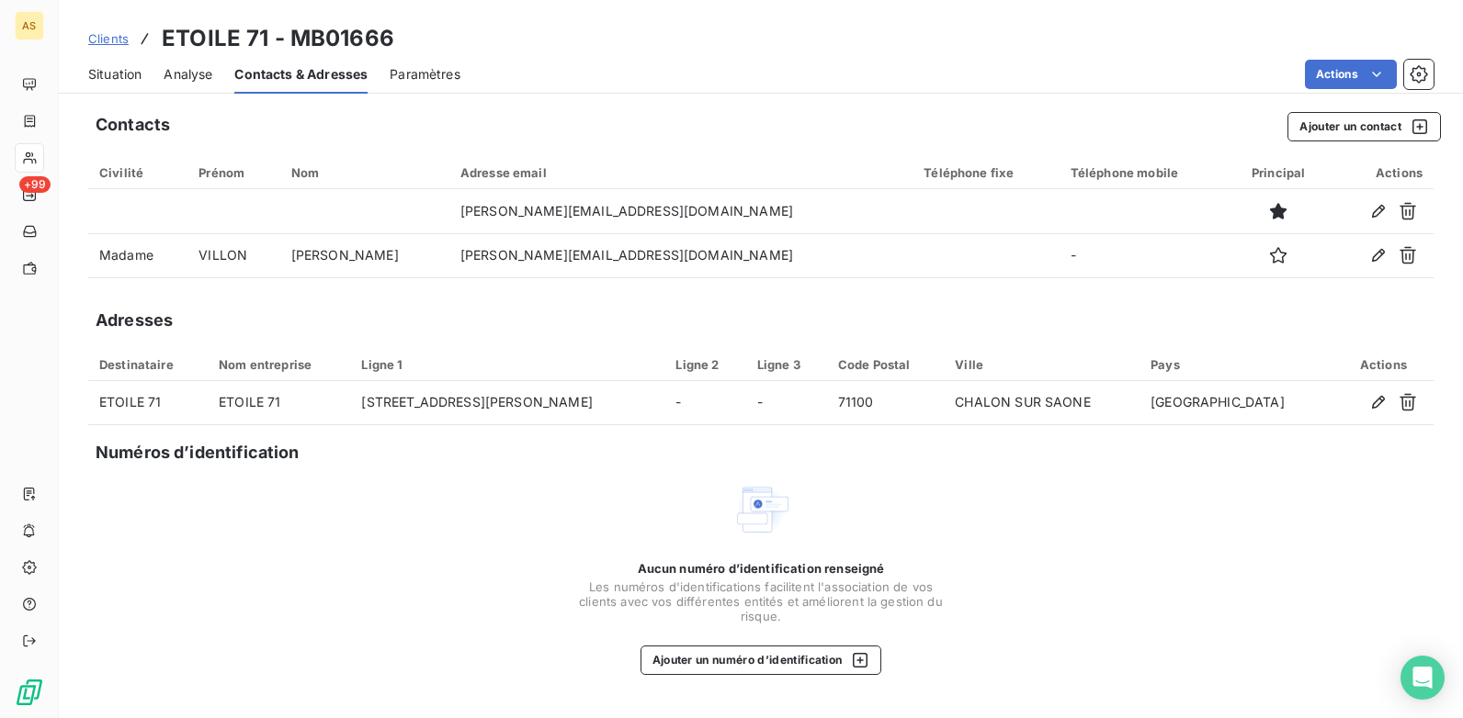
click at [128, 76] on span "Situation" at bounding box center [114, 74] width 53 height 18
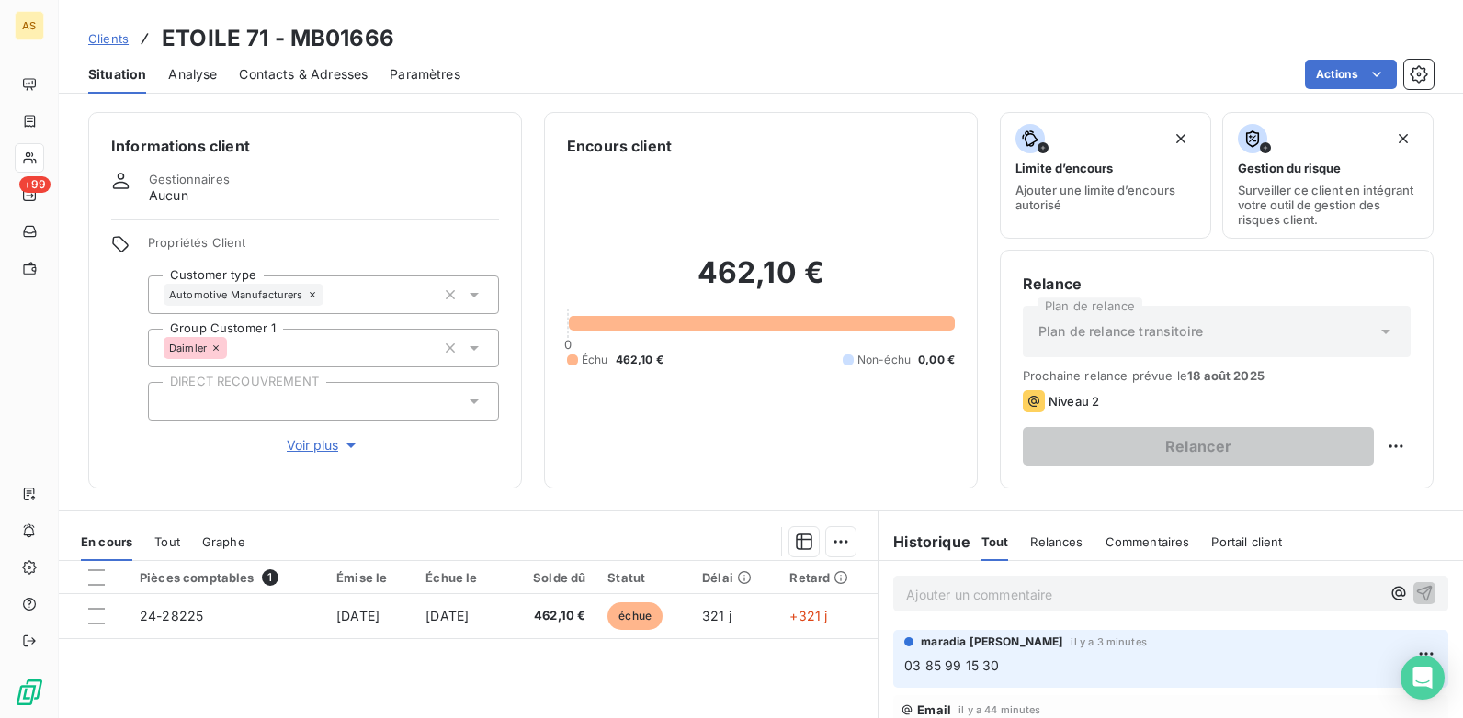
click at [288, 77] on span "Contacts & Adresses" at bounding box center [303, 74] width 129 height 18
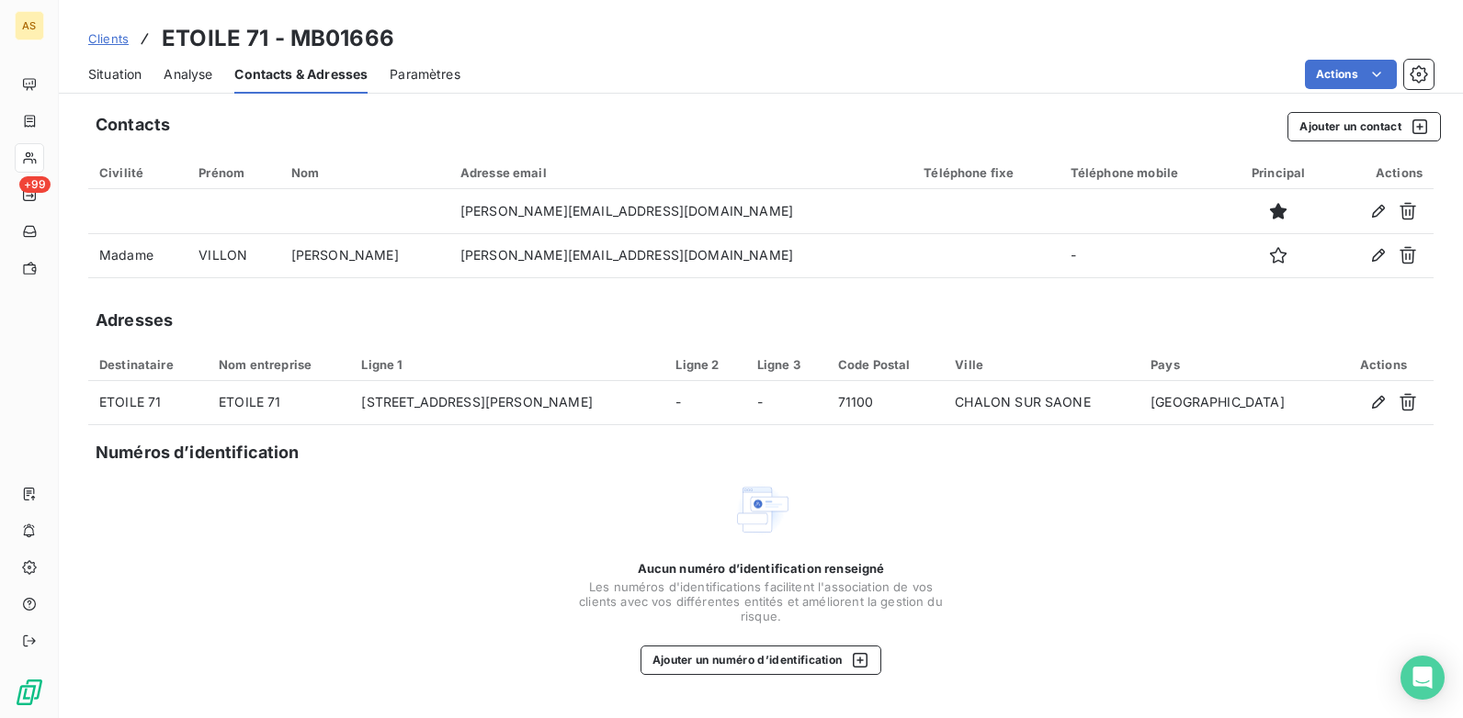
click at [139, 71] on span "Situation" at bounding box center [114, 74] width 53 height 18
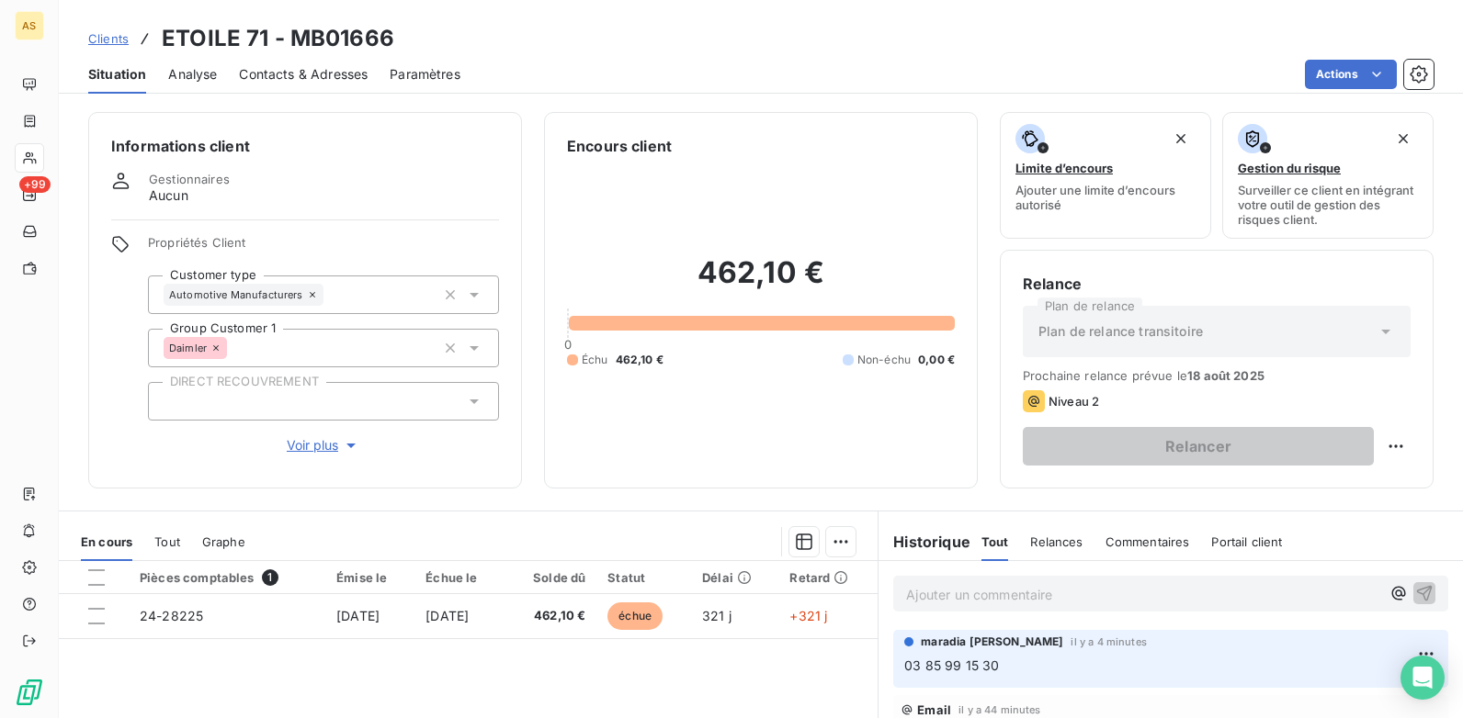
click at [281, 76] on span "Contacts & Adresses" at bounding box center [303, 74] width 129 height 18
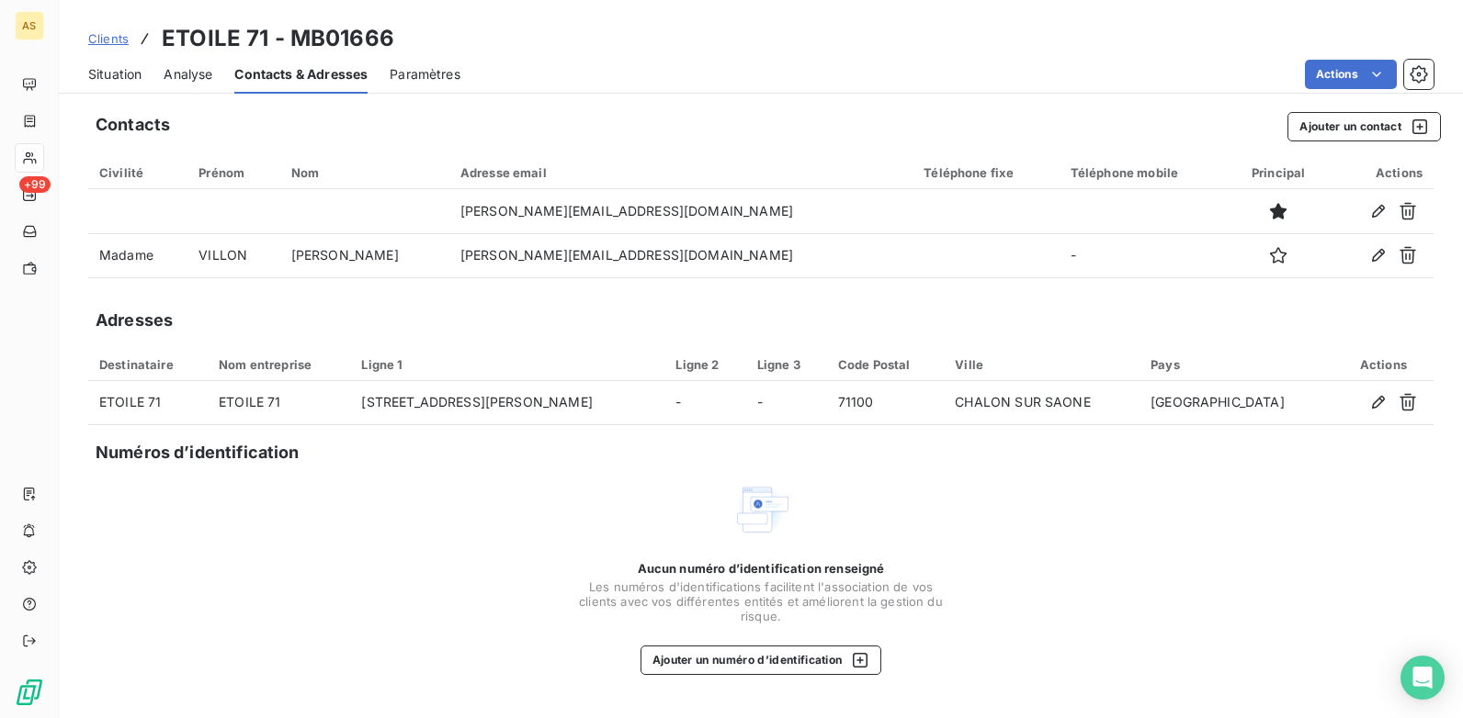
click at [122, 80] on span "Situation" at bounding box center [114, 74] width 53 height 18
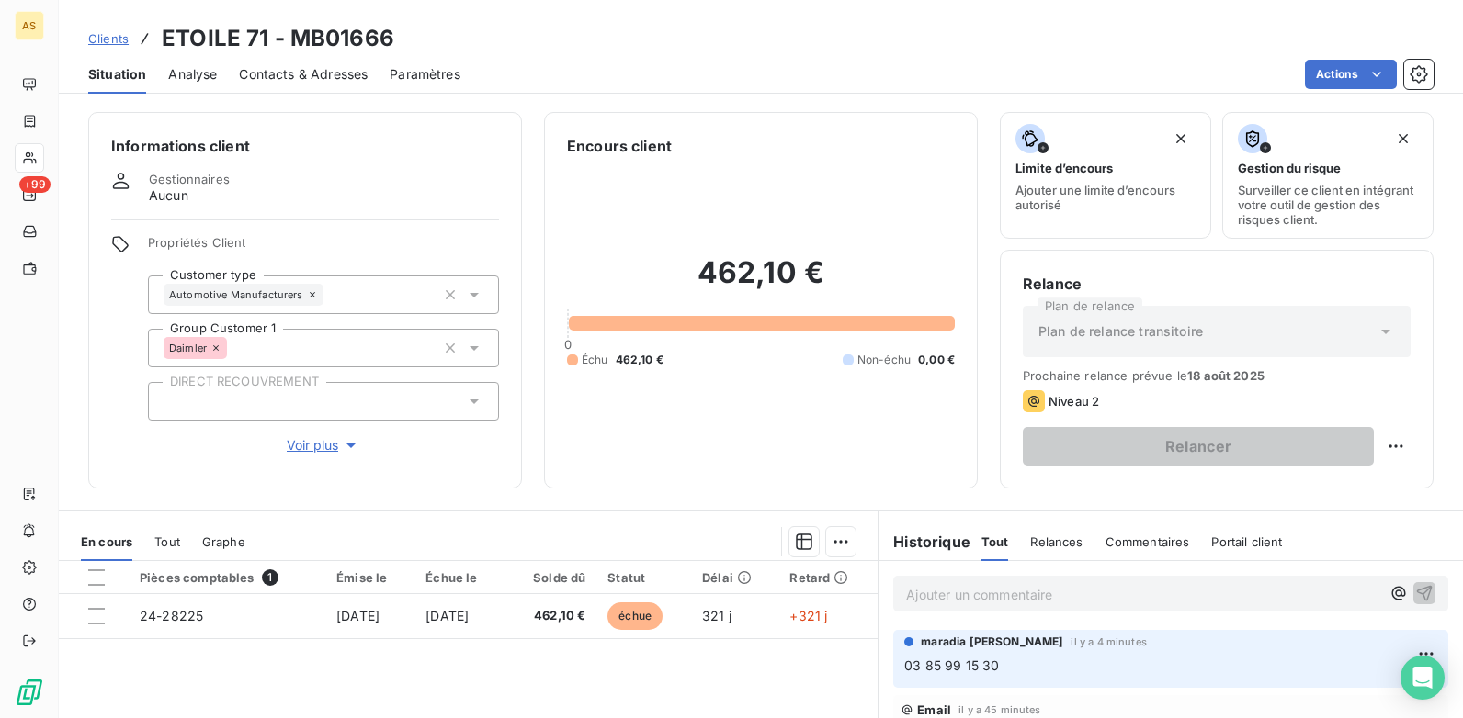
click at [266, 78] on span "Contacts & Adresses" at bounding box center [303, 74] width 129 height 18
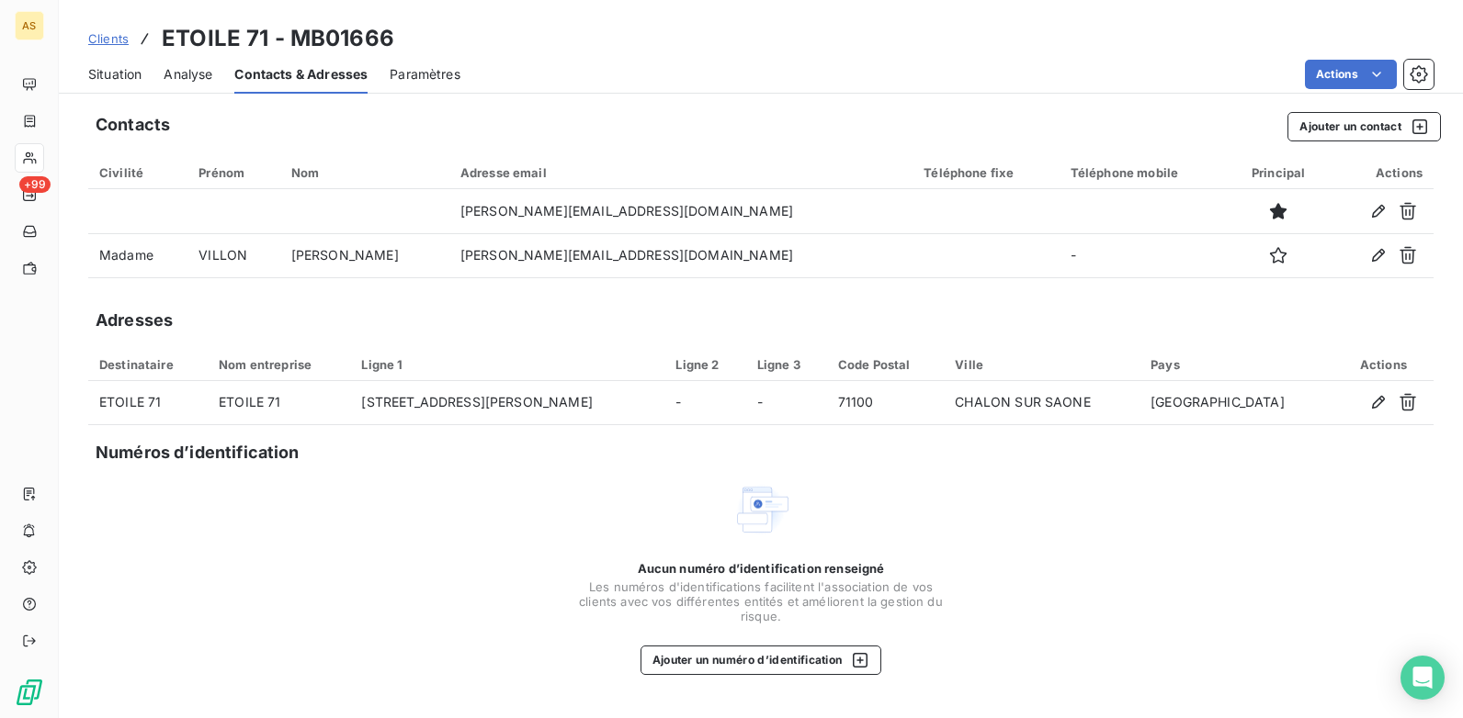
click at [94, 73] on span "Situation" at bounding box center [114, 74] width 53 height 18
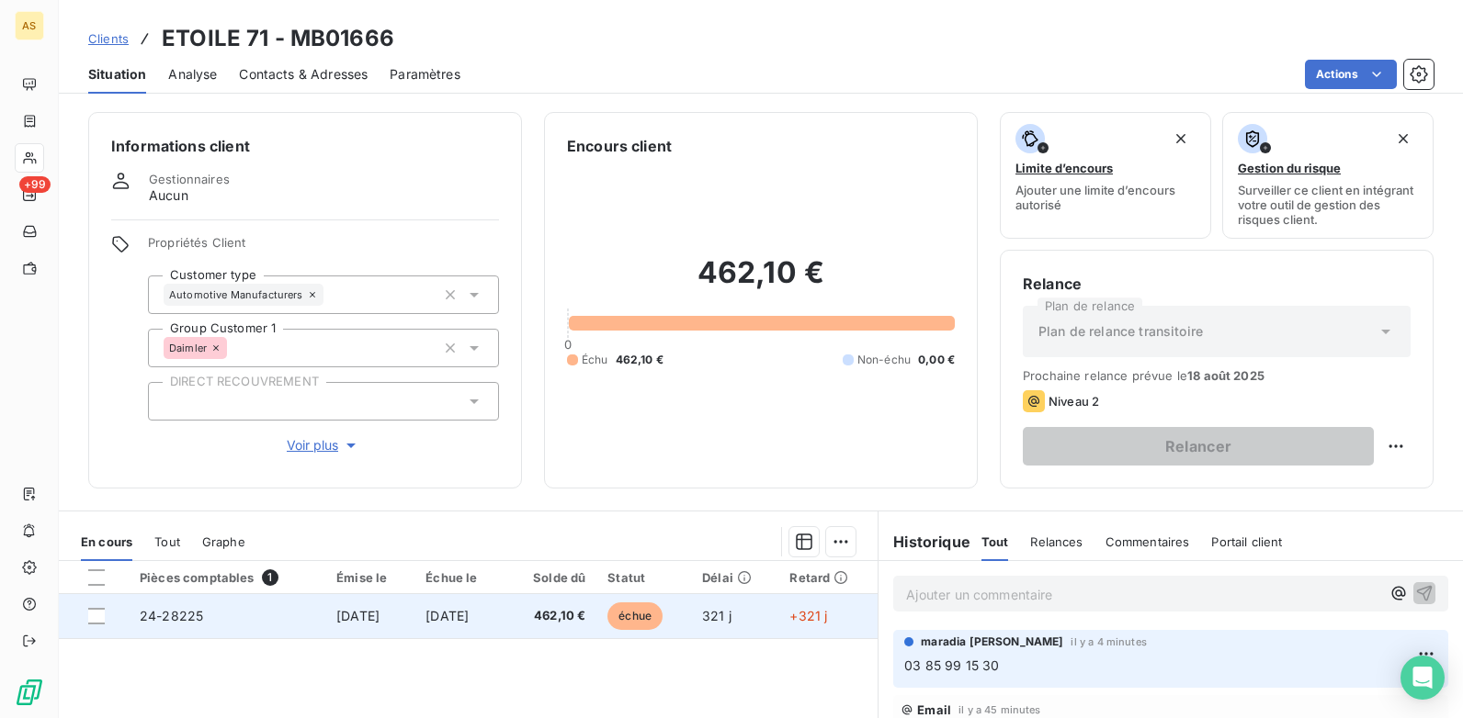
click at [153, 619] on span "24-28225" at bounding box center [171, 616] width 63 height 16
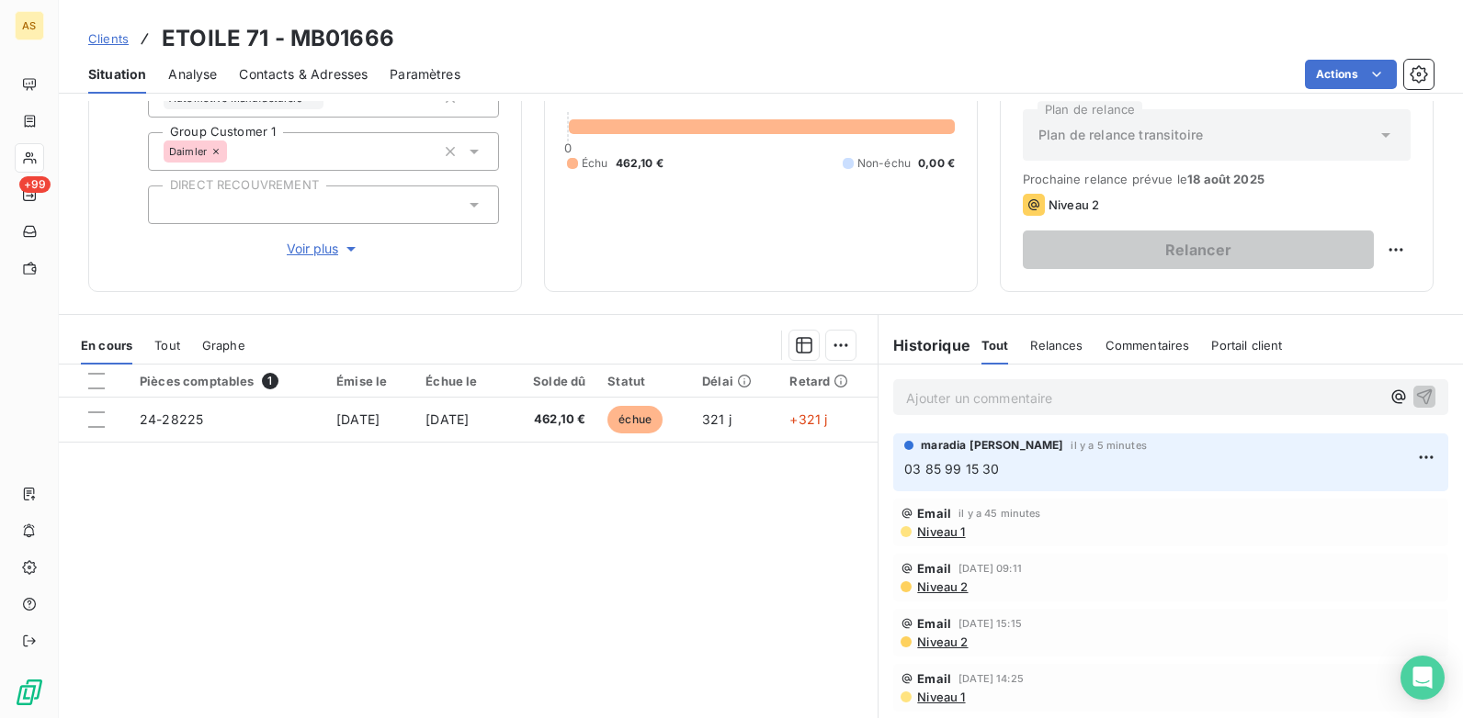
scroll to position [252, 0]
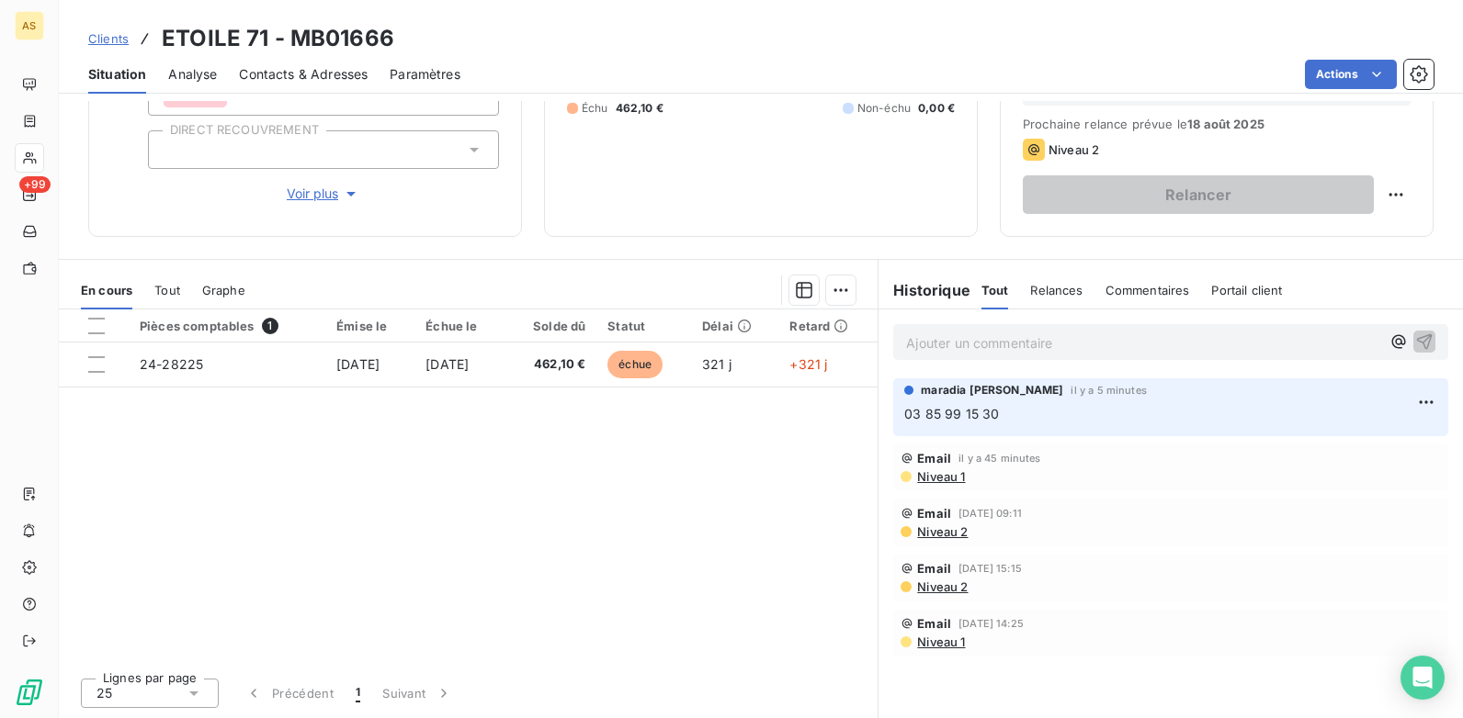
click at [310, 67] on span "Contacts & Adresses" at bounding box center [303, 74] width 129 height 18
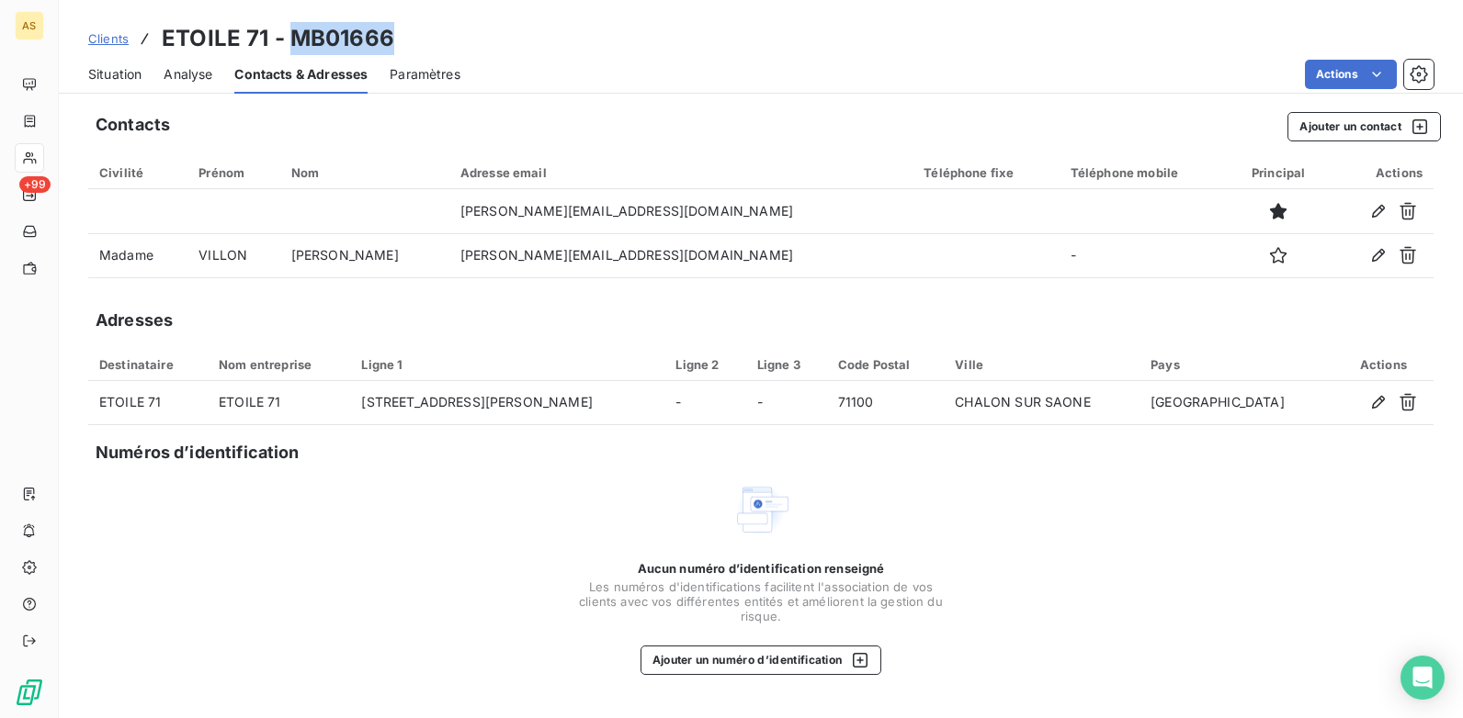
drag, startPoint x: 396, startPoint y: 35, endPoint x: 289, endPoint y: 52, distance: 108.0
click at [289, 52] on div "Clients ETOILE 71 - MB01666" at bounding box center [761, 38] width 1404 height 33
copy h3 "MB01666"
click at [1428, 119] on icon "button" at bounding box center [1419, 127] width 18 height 18
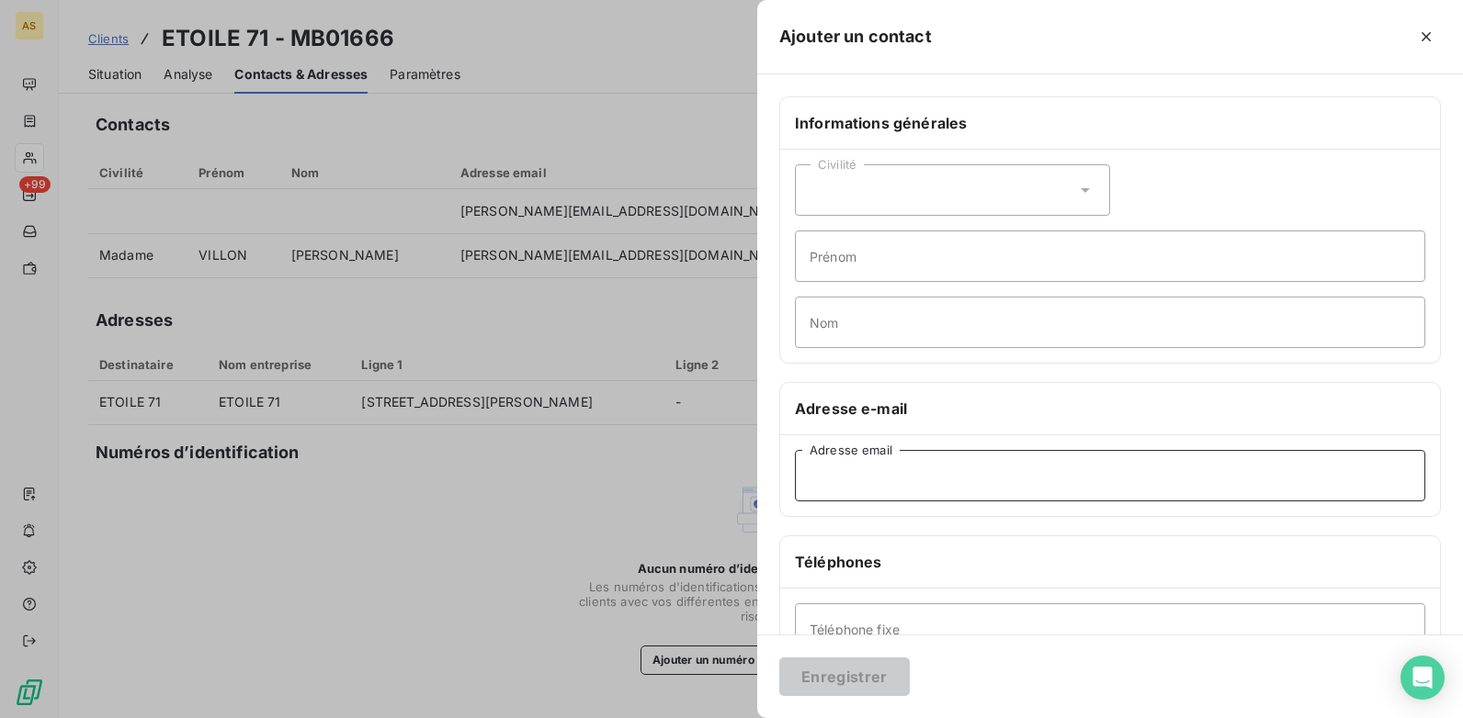
click at [836, 482] on input "Adresse email" at bounding box center [1110, 475] width 630 height 51
type input "fournisseurs@groupechopard.com"
click at [857, 666] on button "Enregistrer" at bounding box center [844, 677] width 130 height 39
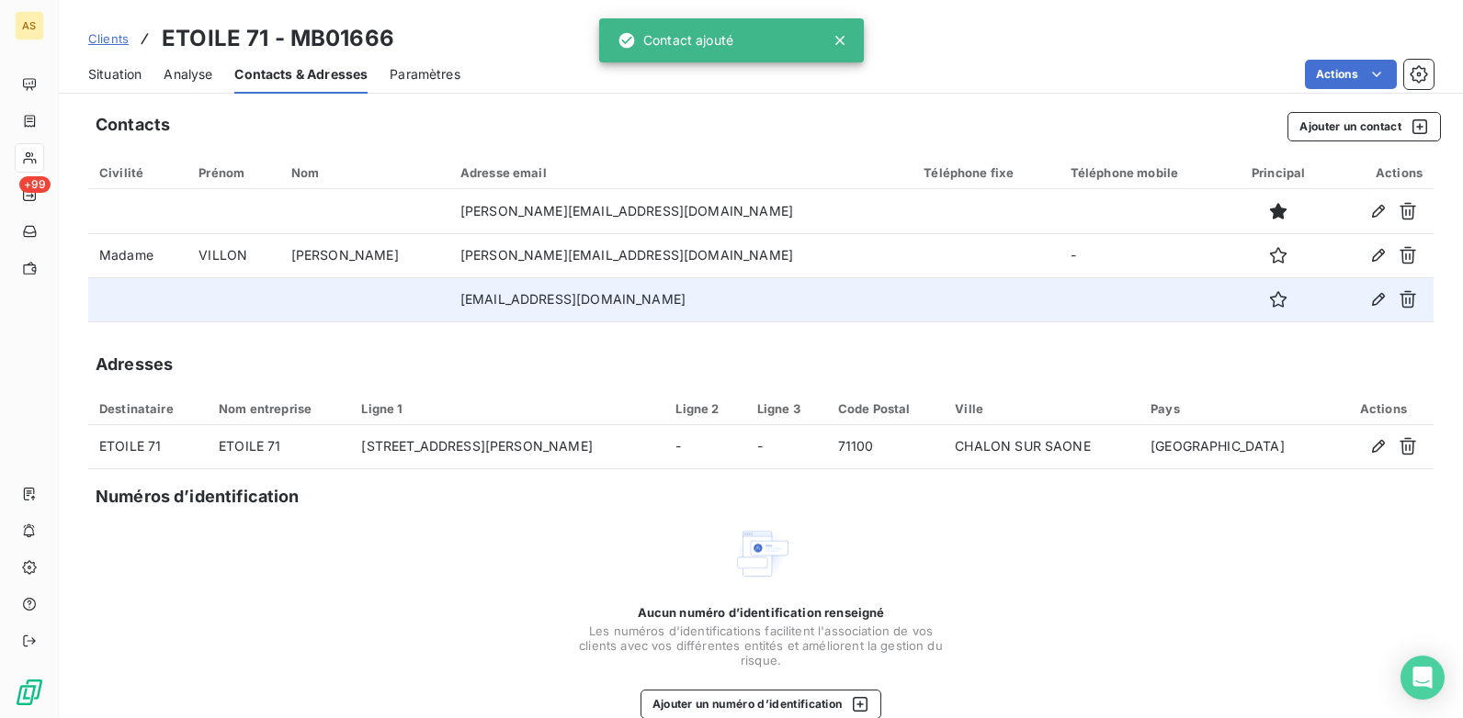
drag, startPoint x: 1241, startPoint y: 299, endPoint x: 1135, endPoint y: 300, distance: 106.6
click at [1269, 299] on icon "button" at bounding box center [1278, 299] width 18 height 18
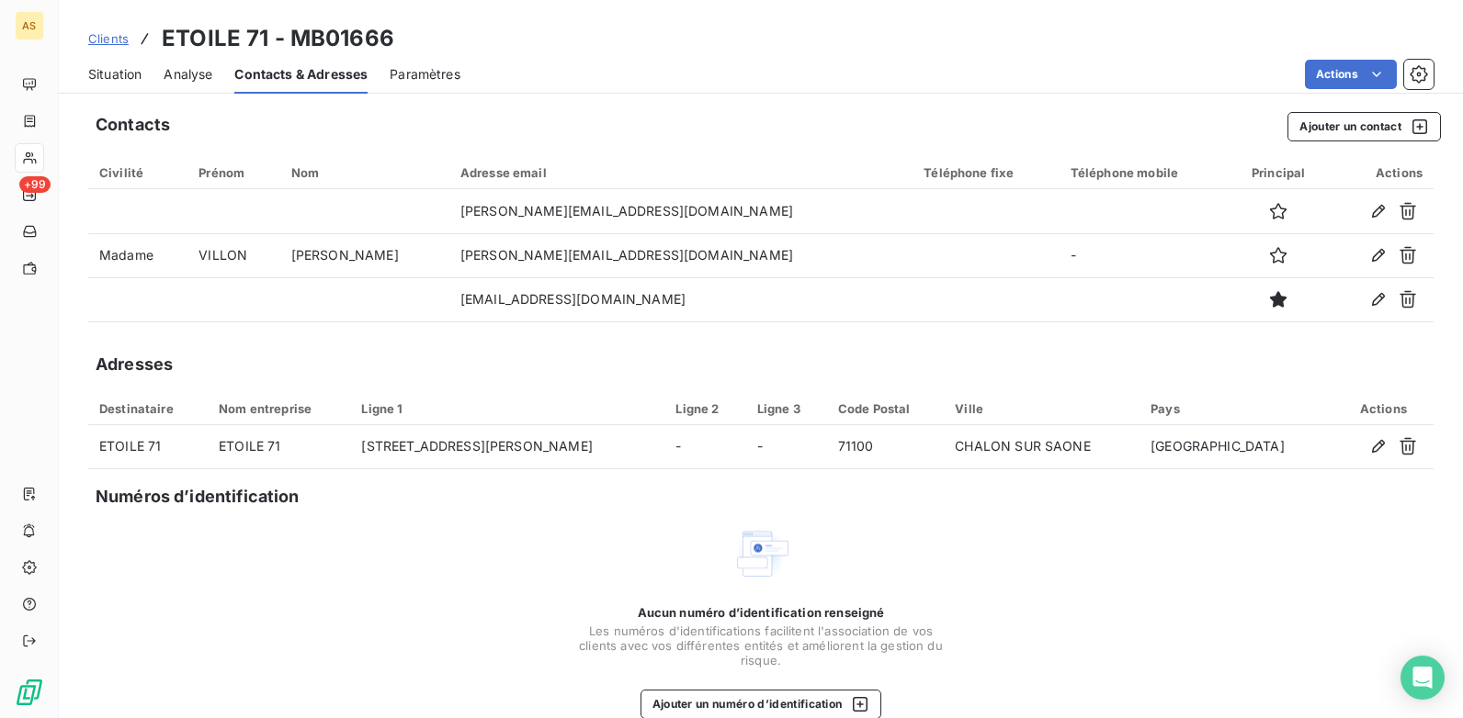
click at [107, 67] on span "Situation" at bounding box center [114, 74] width 53 height 18
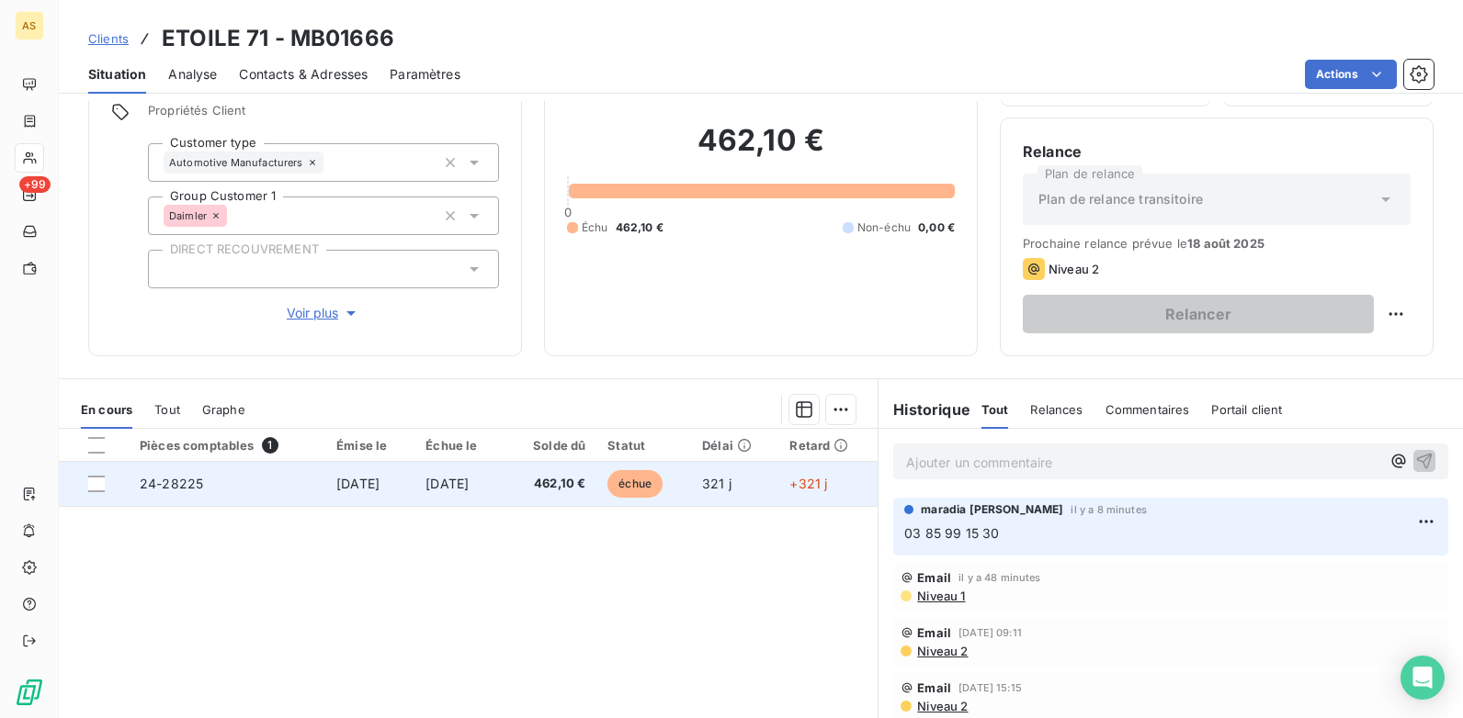
scroll to position [0, 0]
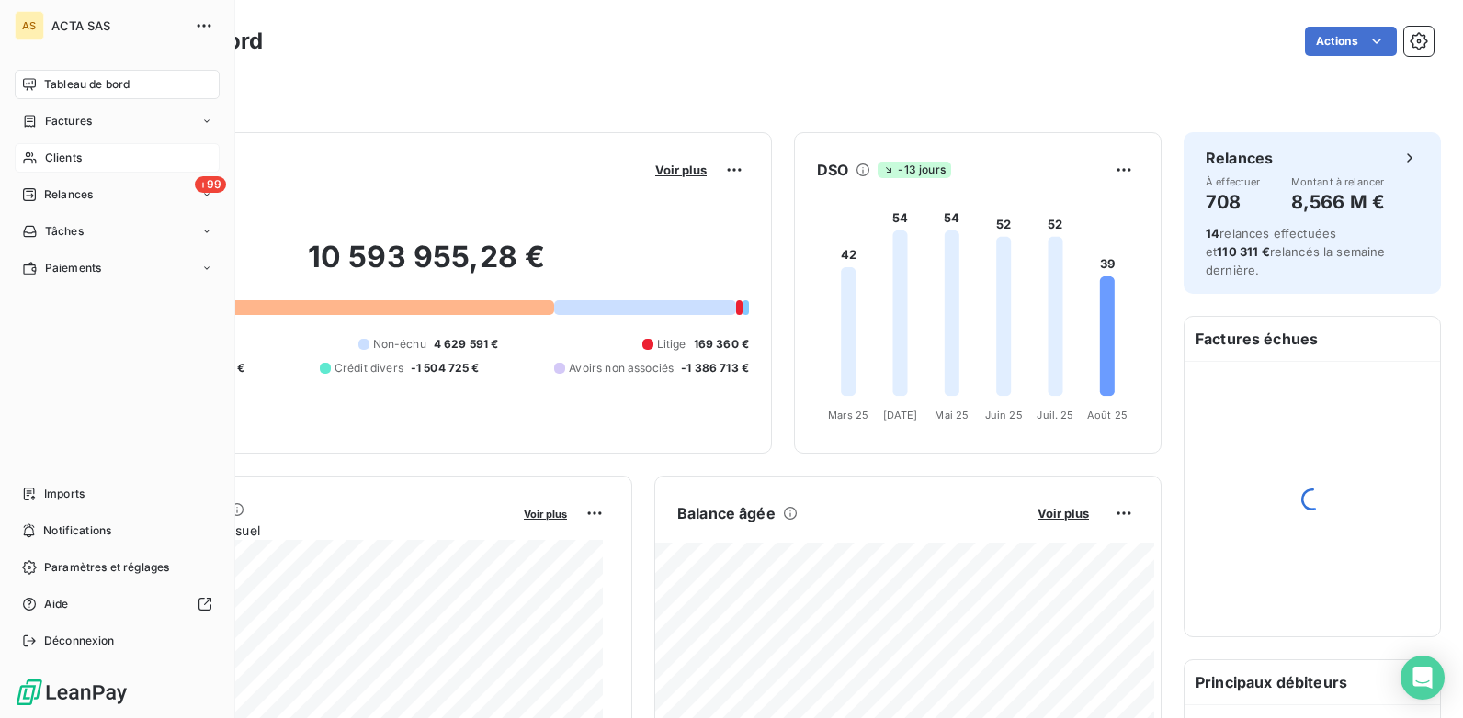
click at [73, 164] on span "Clients" at bounding box center [63, 158] width 37 height 17
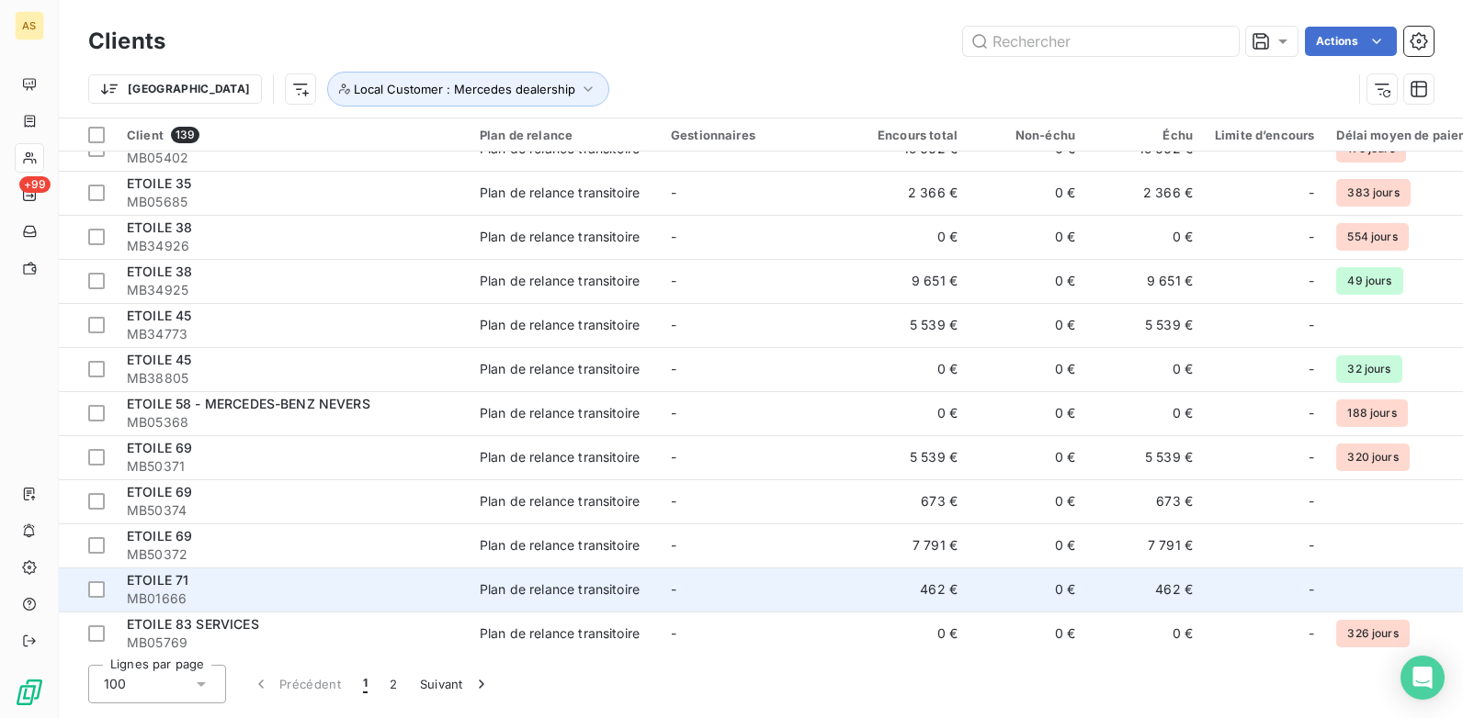
scroll to position [2021, 0]
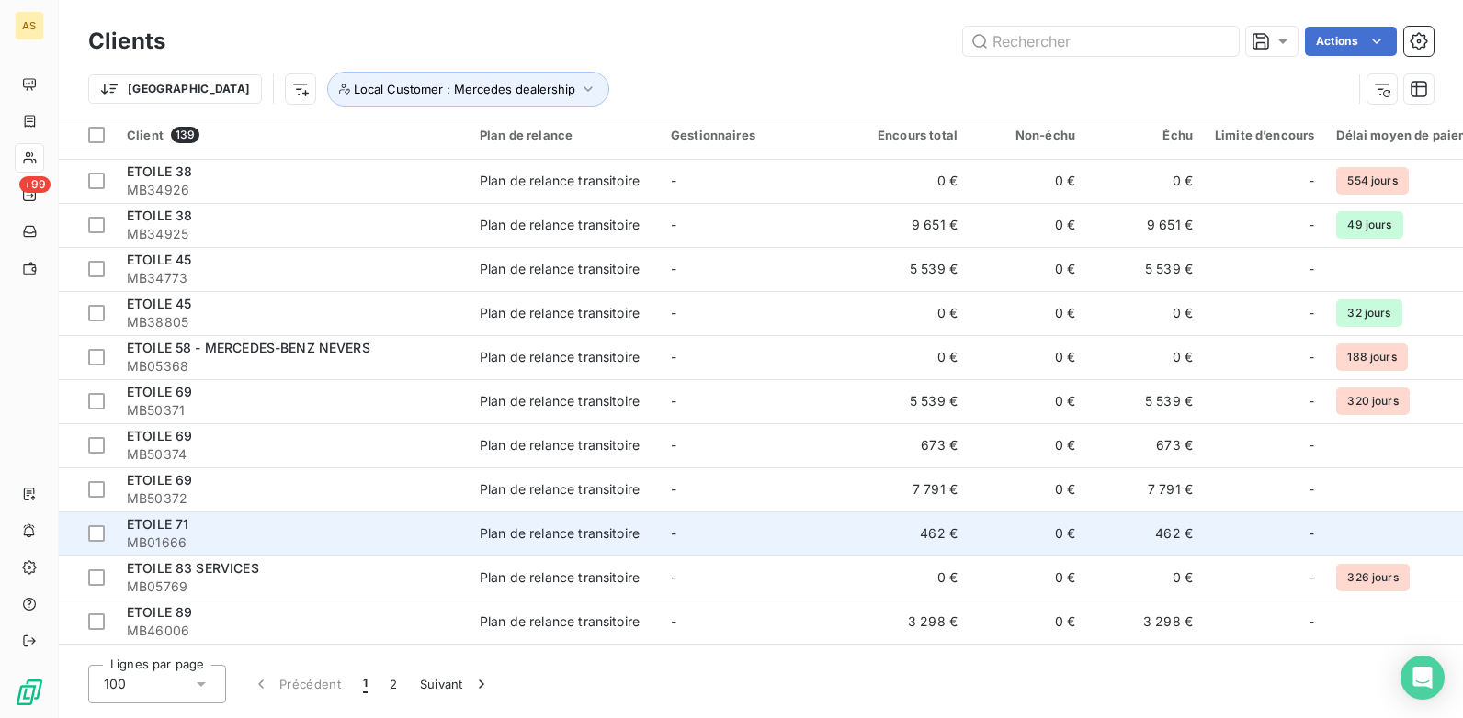
click at [302, 529] on div "ETOILE 71" at bounding box center [292, 524] width 331 height 18
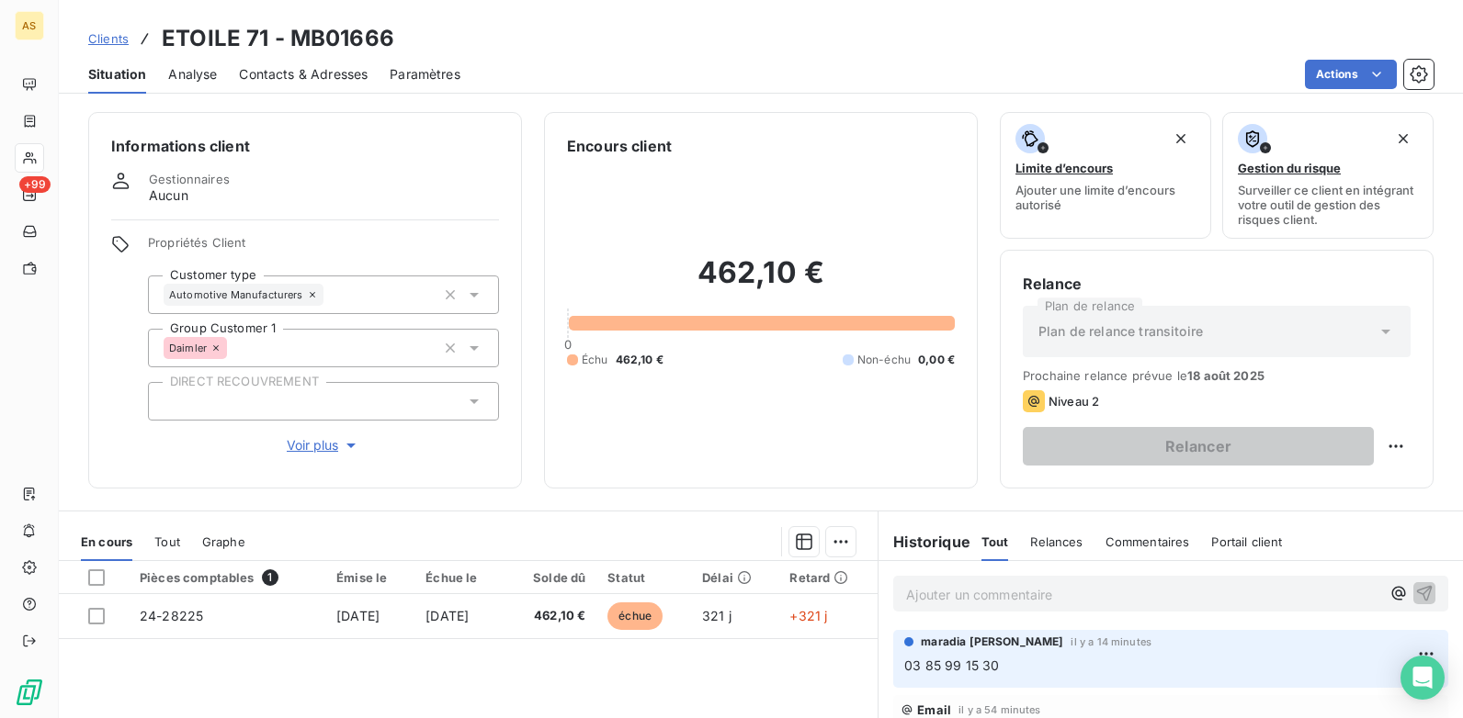
click at [294, 77] on span "Contacts & Adresses" at bounding box center [303, 74] width 129 height 18
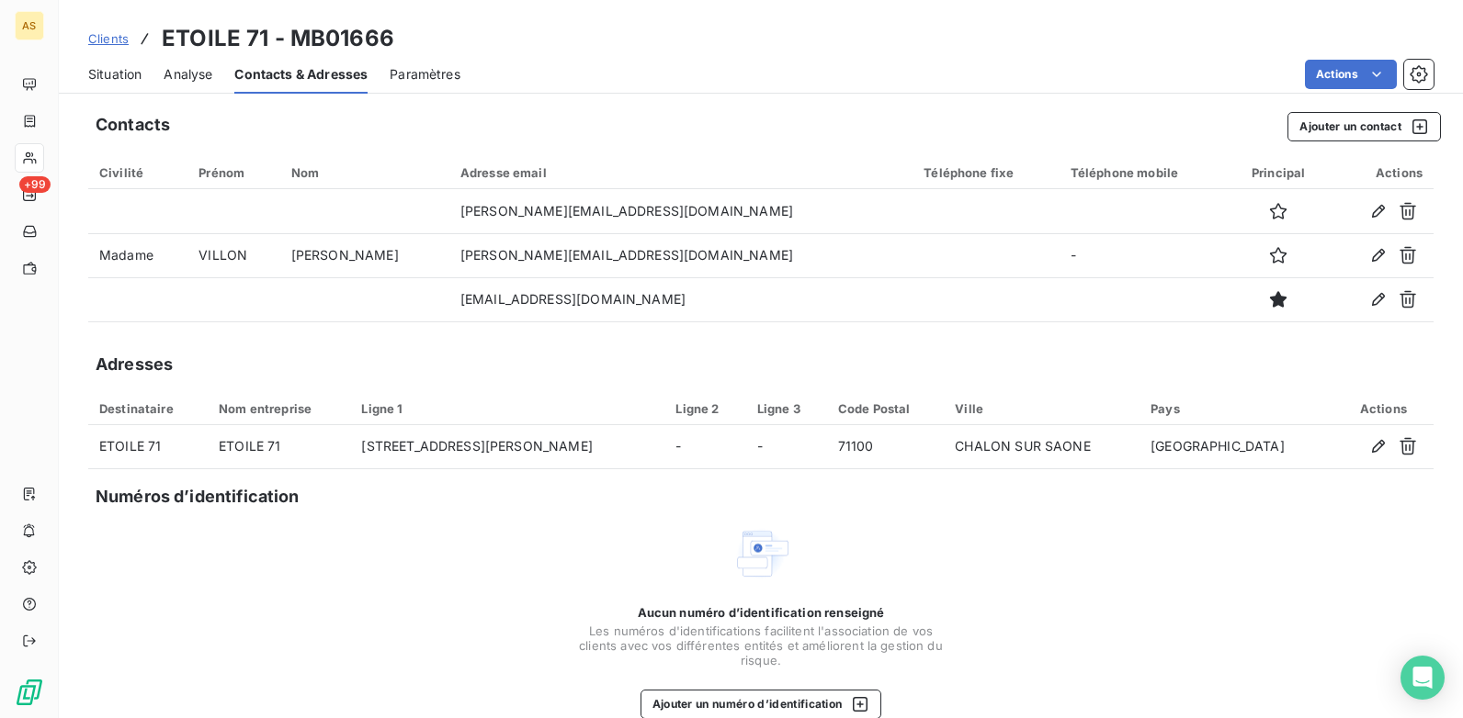
click at [107, 68] on span "Situation" at bounding box center [114, 74] width 53 height 18
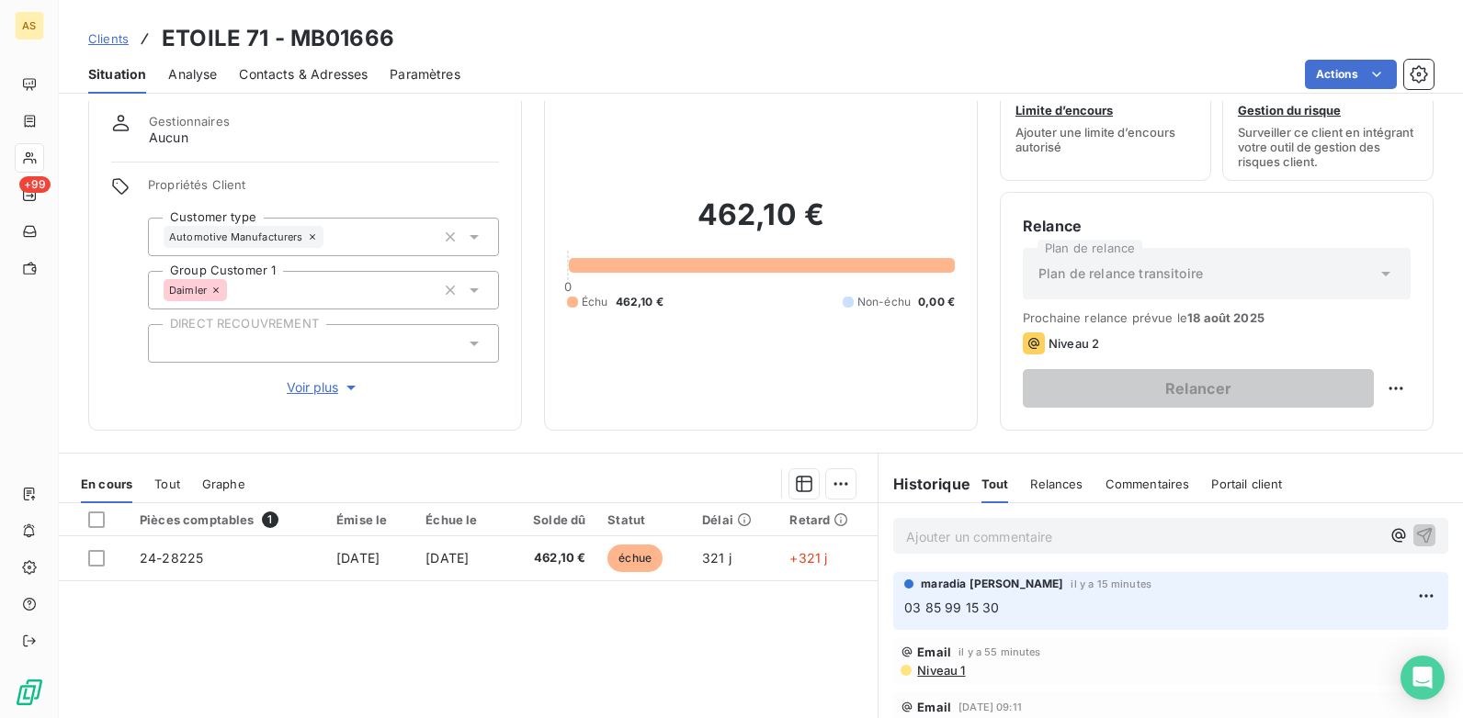
scroll to position [92, 0]
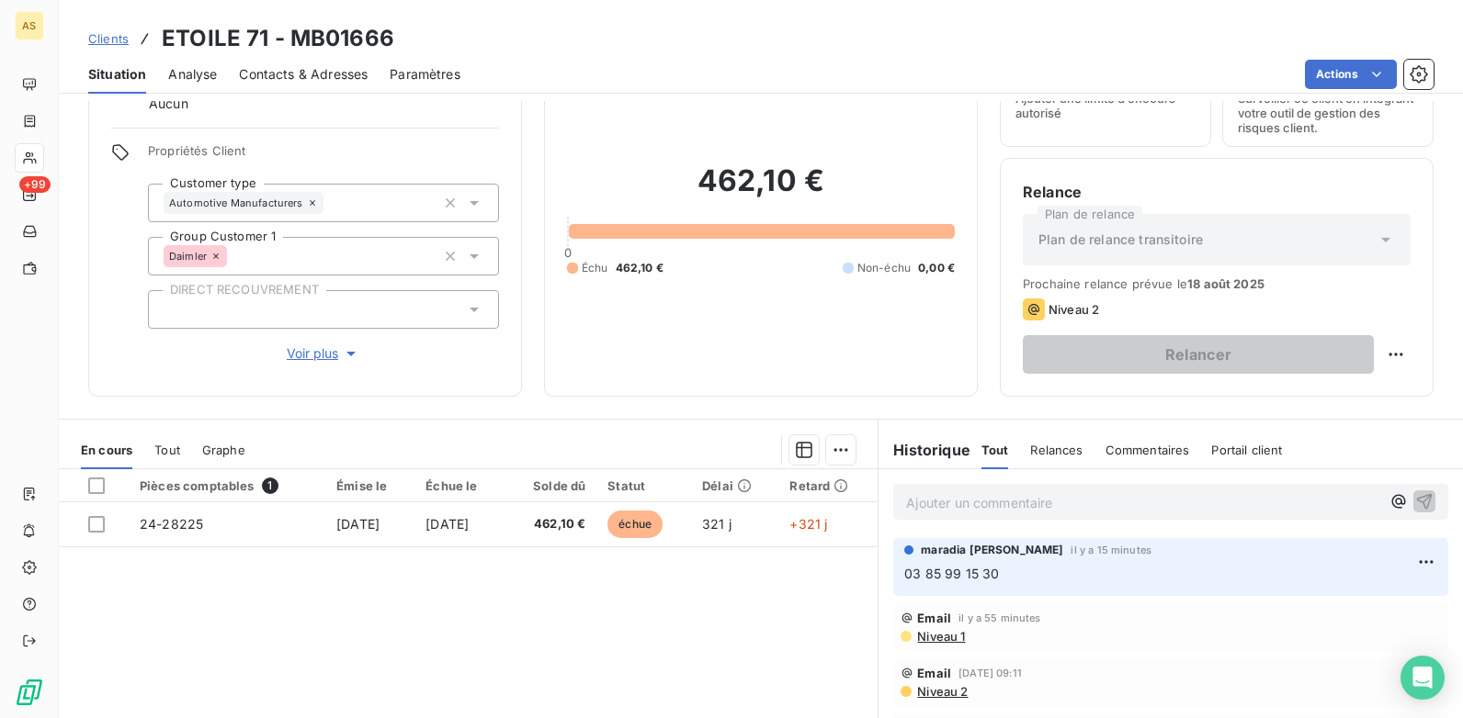
click at [932, 503] on p "Ajouter un commentaire ﻿" at bounding box center [1143, 502] width 474 height 23
click at [1142, 573] on p "03 85 99 15 30" at bounding box center [1170, 574] width 533 height 21
click at [1424, 560] on html "AS +99 Clients ETOILE 71 - MB01666 Situation Analyse Contacts & Adresses Paramè…" at bounding box center [731, 359] width 1463 height 718
drag, startPoint x: 1352, startPoint y: 603, endPoint x: 1234, endPoint y: 593, distance: 118.9
click at [1346, 602] on div "Editer" at bounding box center [1367, 602] width 103 height 29
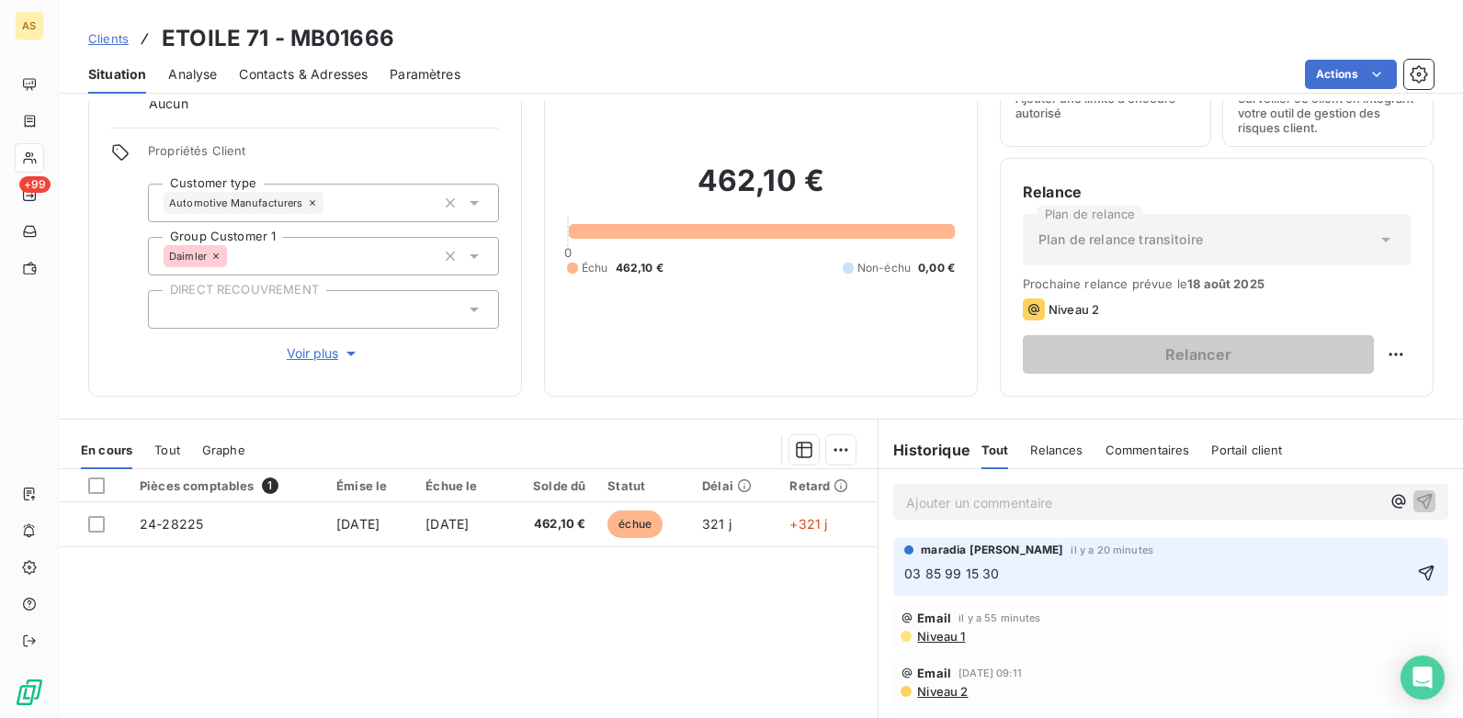
click at [1034, 580] on p "03 85 99 15 30" at bounding box center [1157, 574] width 507 height 21
click at [300, 62] on div "Clients ETOILE 71 - MB01666 Situation Analyse Contacts & Adresses Paramètres Ac…" at bounding box center [761, 47] width 1404 height 94
click at [305, 70] on span "Contacts & Adresses" at bounding box center [303, 74] width 129 height 18
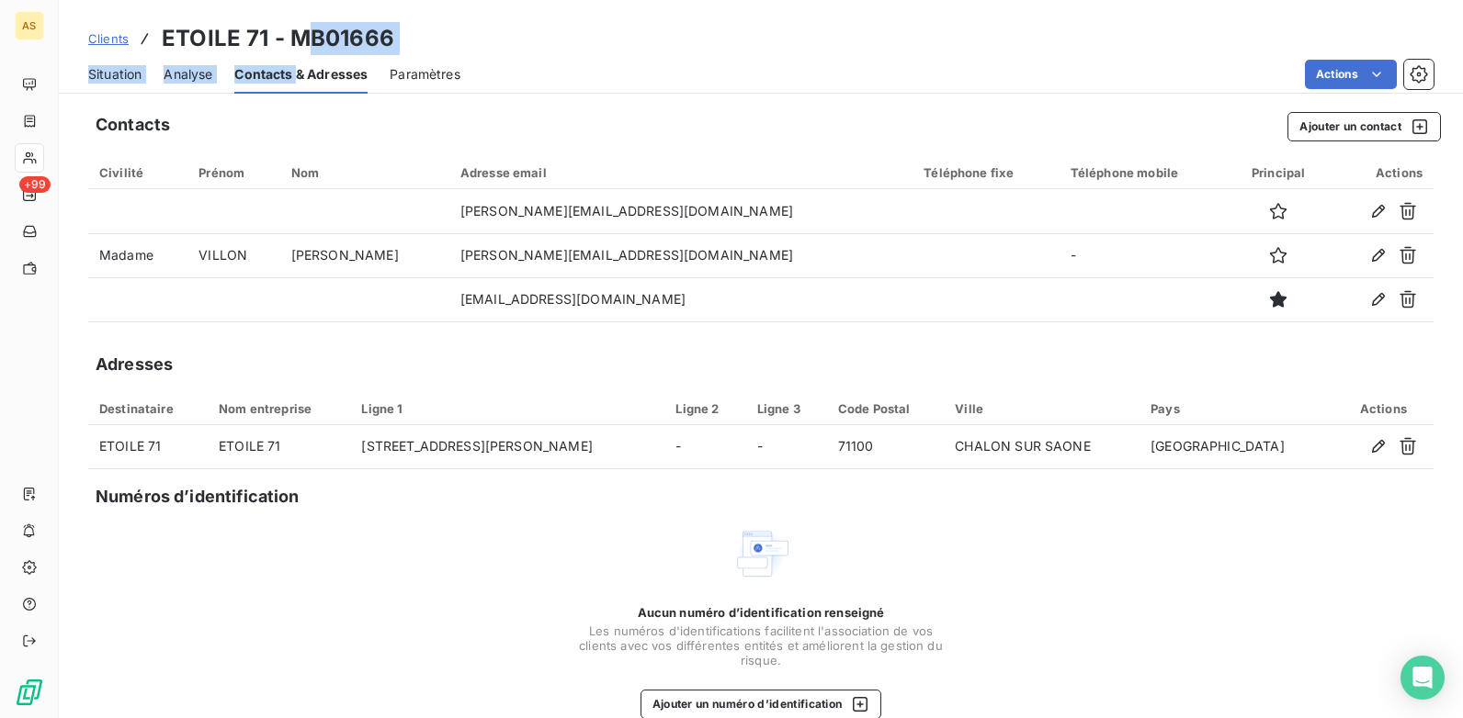
click at [96, 40] on span "Clients" at bounding box center [108, 38] width 40 height 15
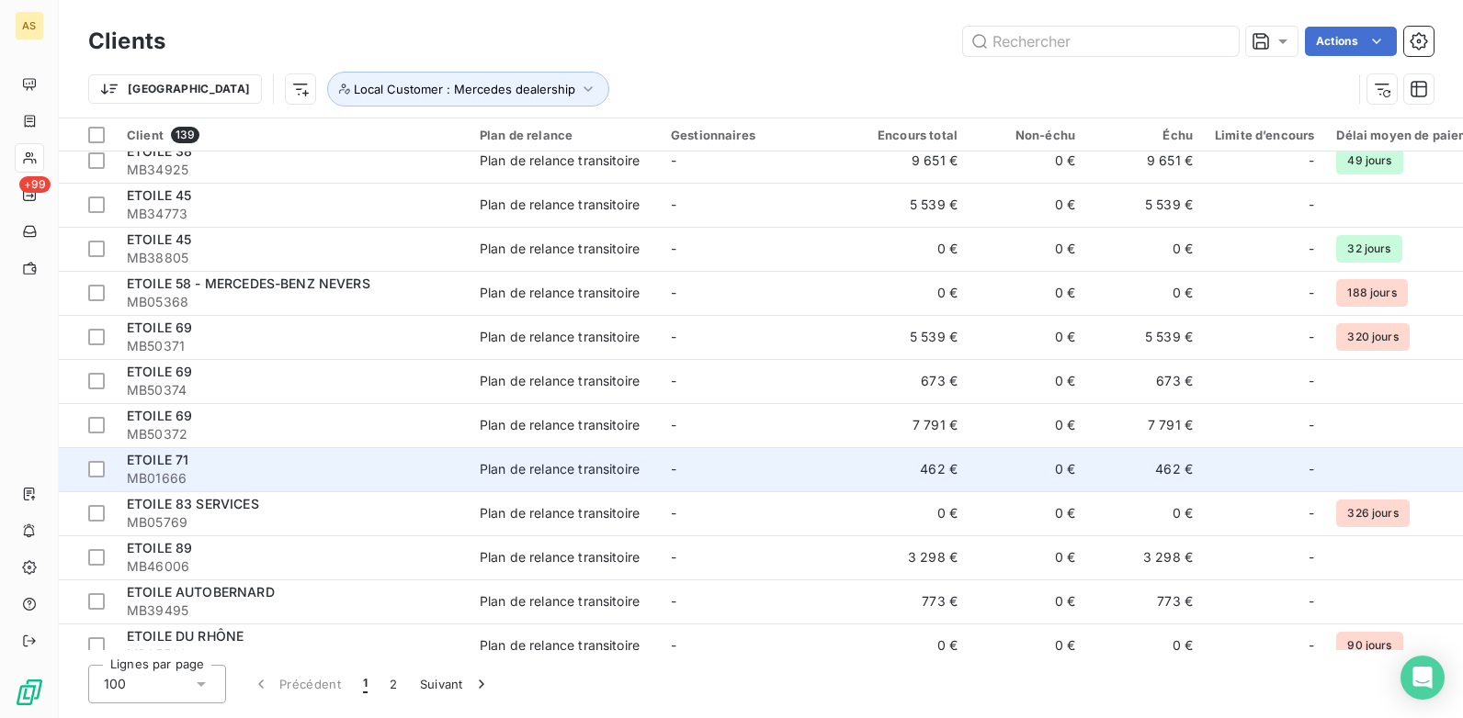
scroll to position [2113, 0]
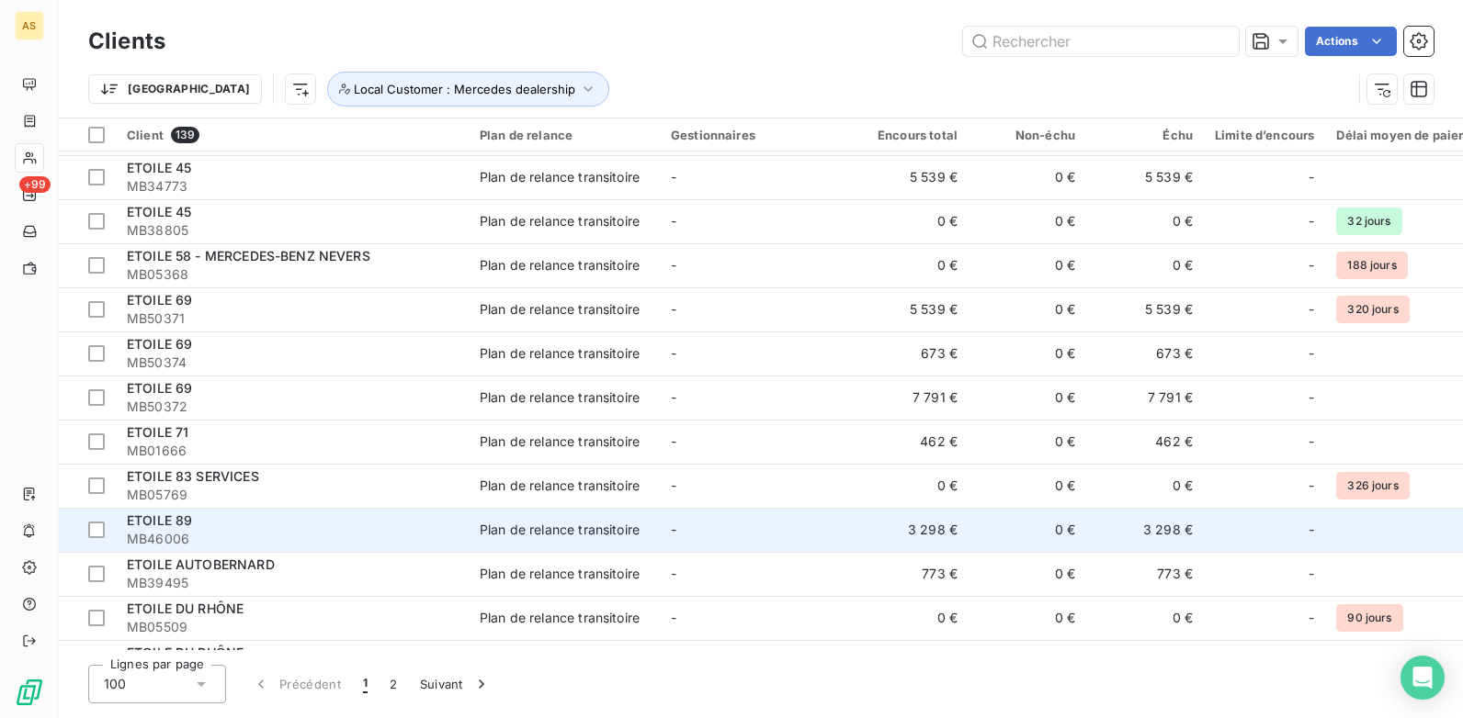
click at [428, 543] on span "MB46006" at bounding box center [292, 539] width 331 height 18
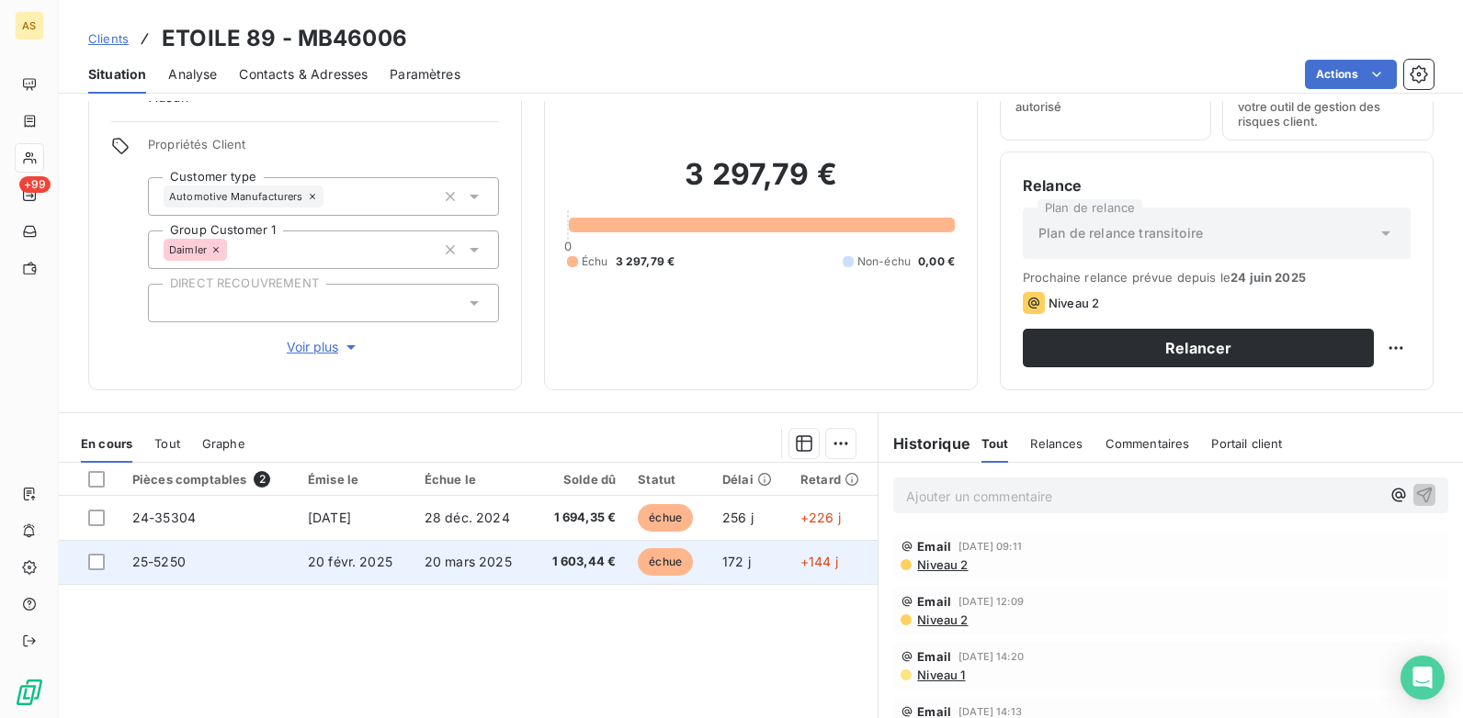
scroll to position [252, 0]
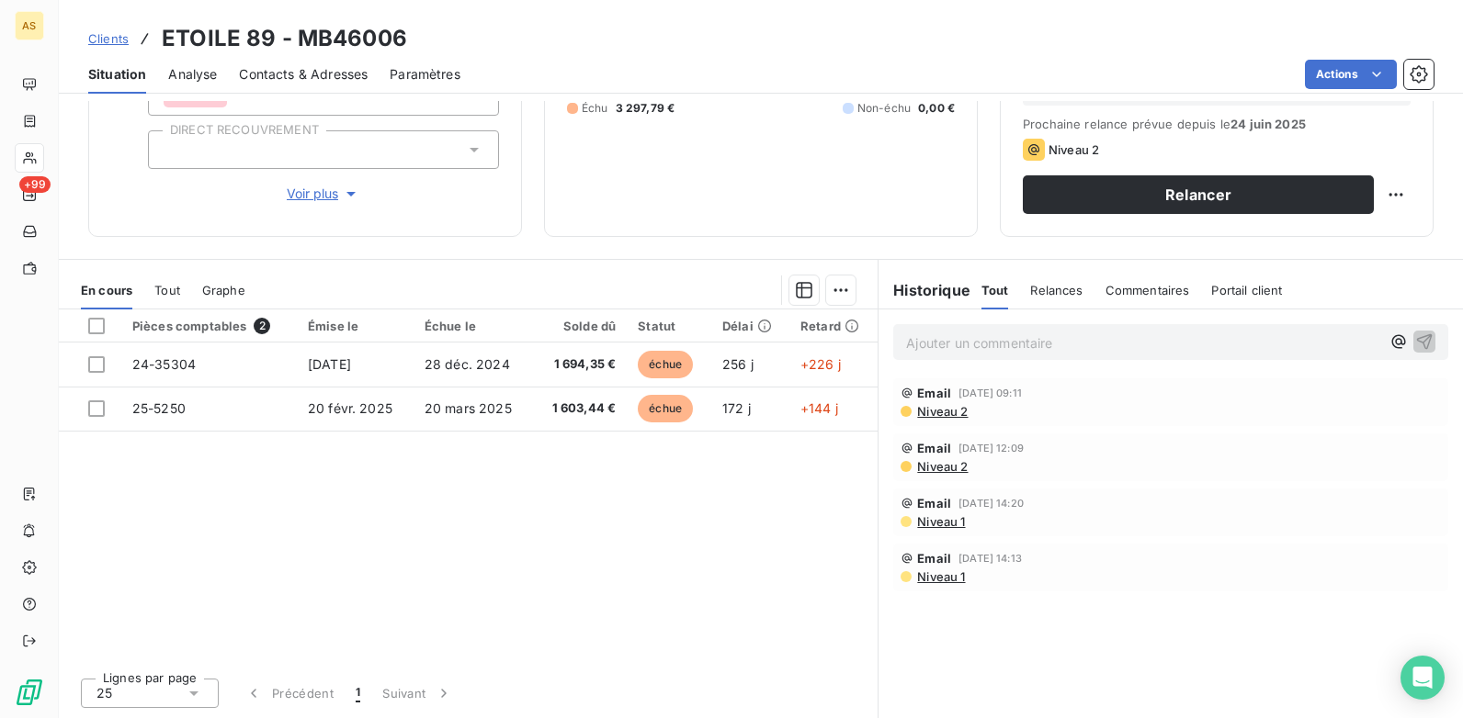
click at [309, 68] on span "Contacts & Adresses" at bounding box center [303, 74] width 129 height 18
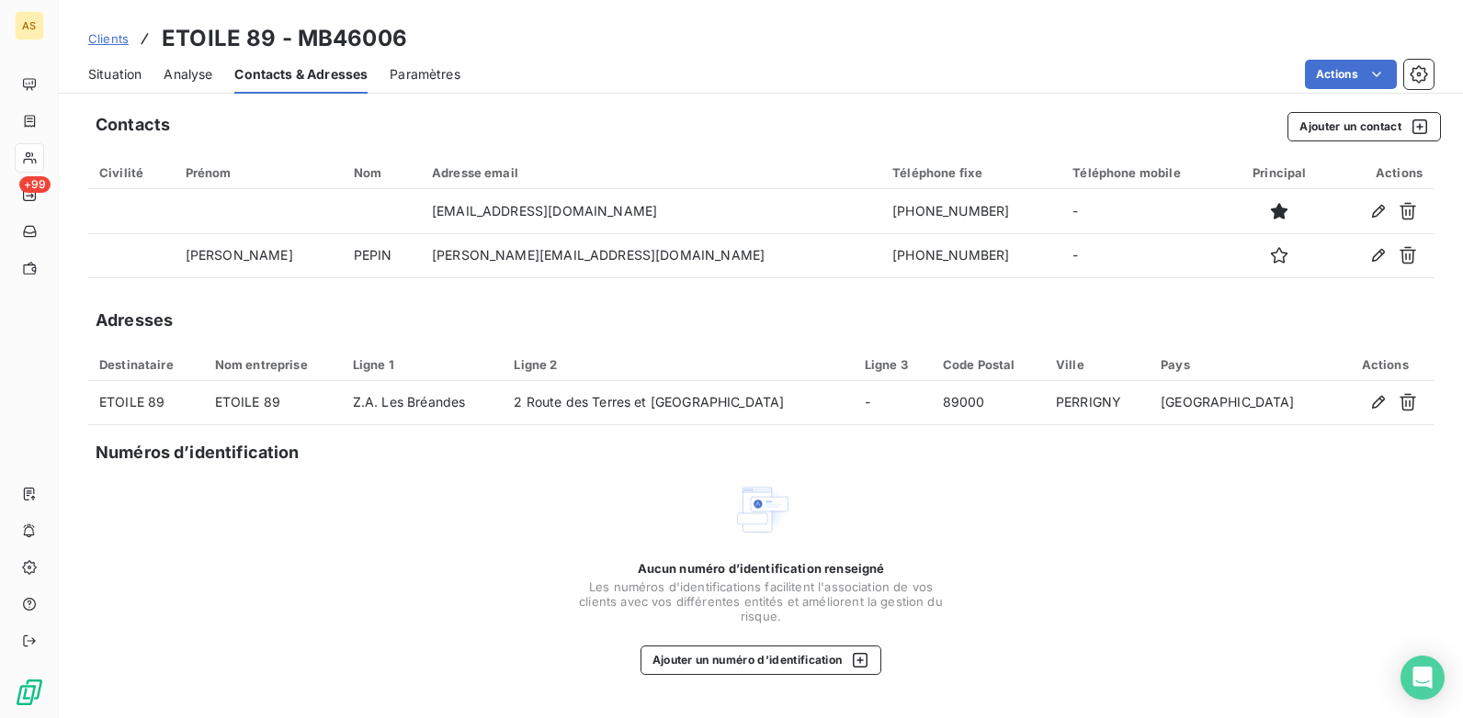
click at [114, 76] on span "Situation" at bounding box center [114, 74] width 53 height 18
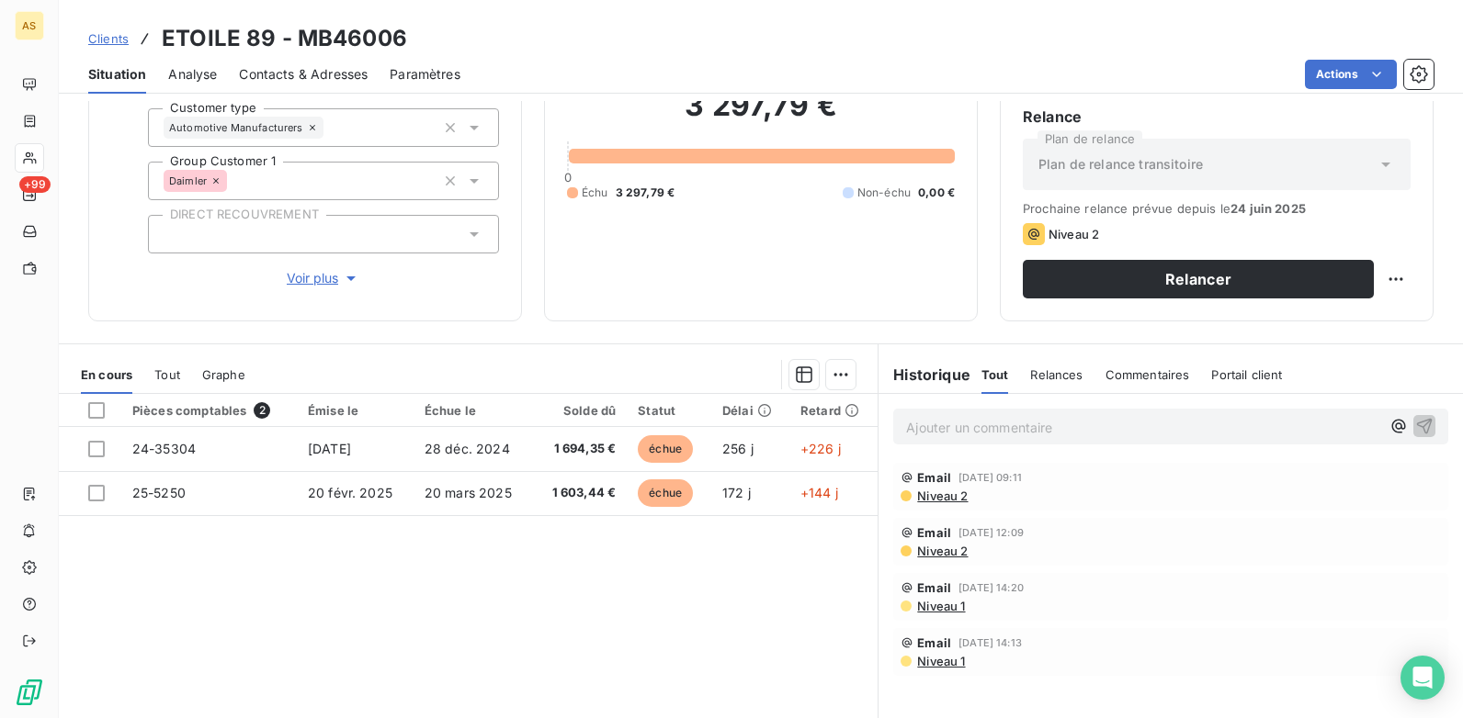
scroll to position [184, 0]
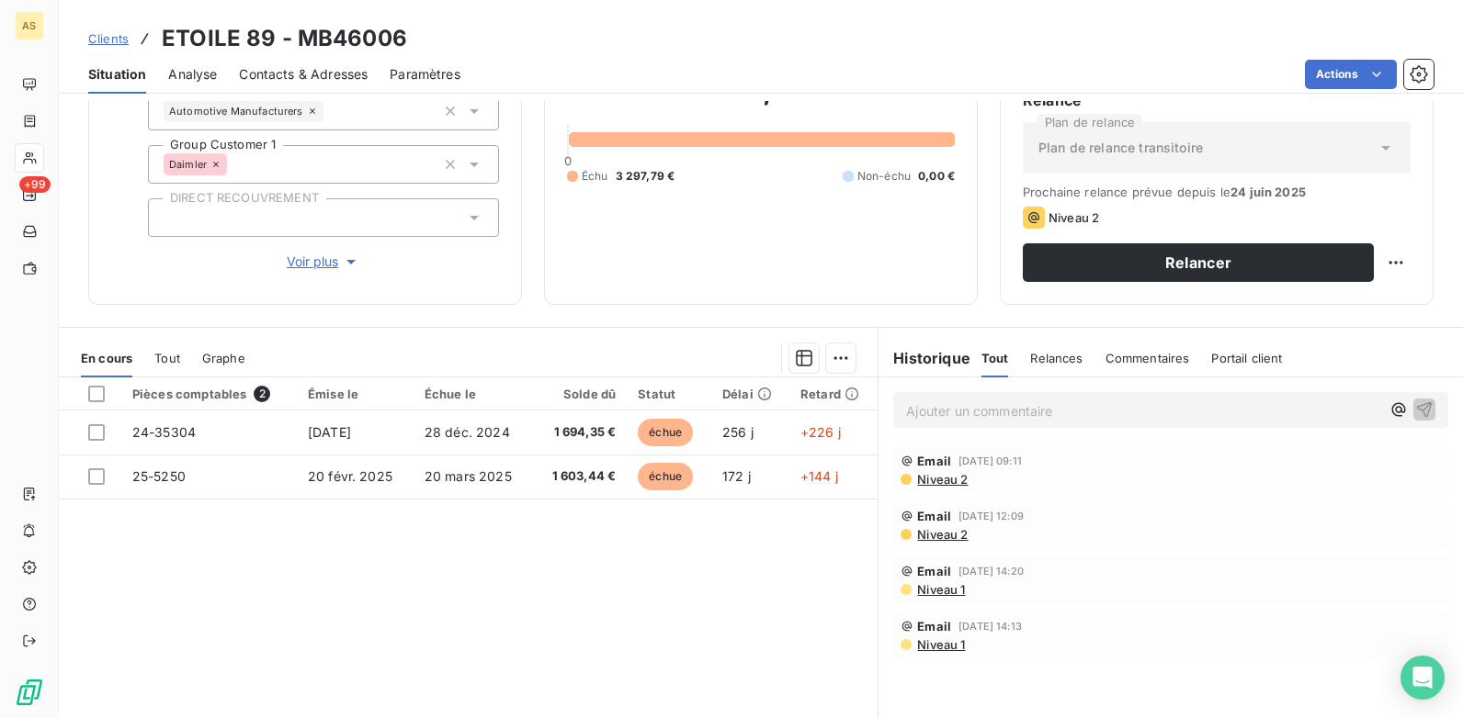
click at [921, 483] on span "Niveau 2" at bounding box center [941, 479] width 52 height 15
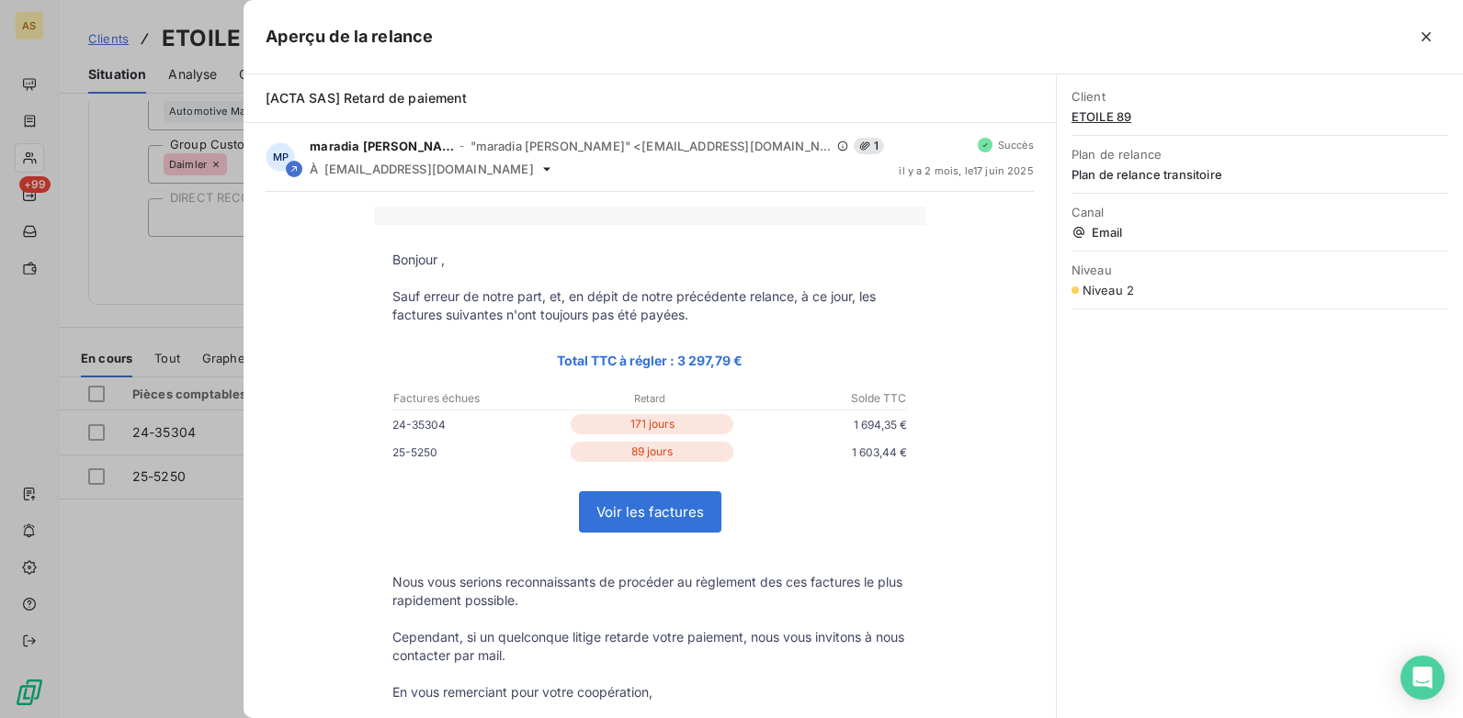
click at [116, 40] on div at bounding box center [731, 359] width 1463 height 718
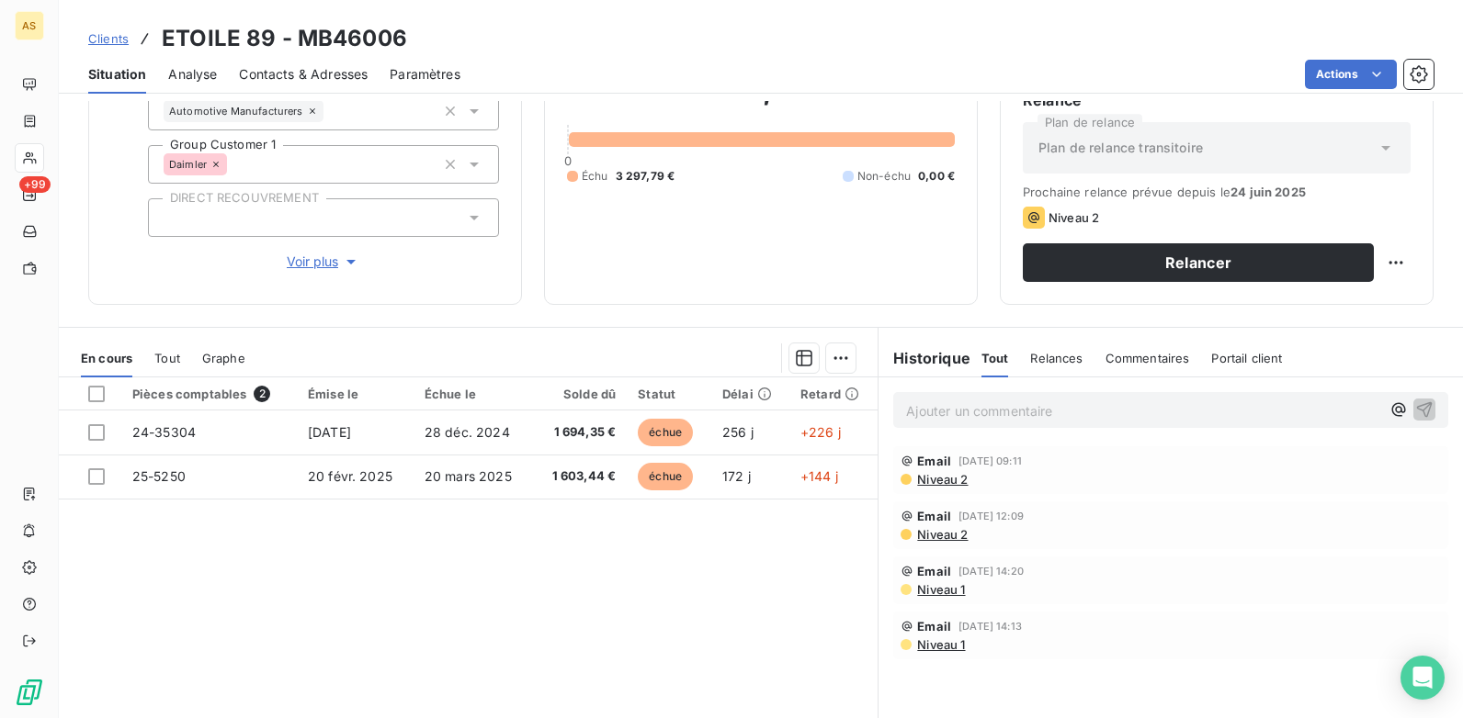
click at [281, 73] on span "Contacts & Adresses" at bounding box center [303, 74] width 129 height 18
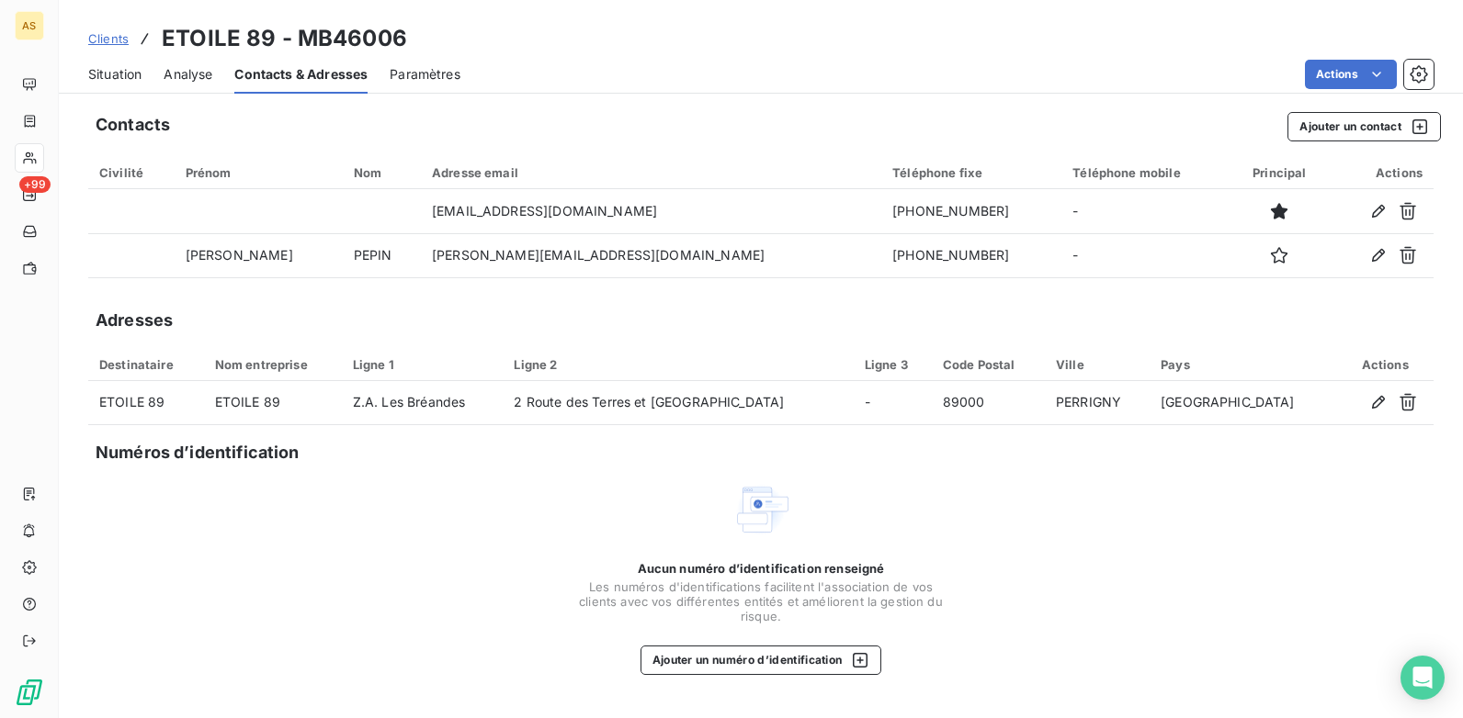
click at [108, 76] on span "Situation" at bounding box center [114, 74] width 53 height 18
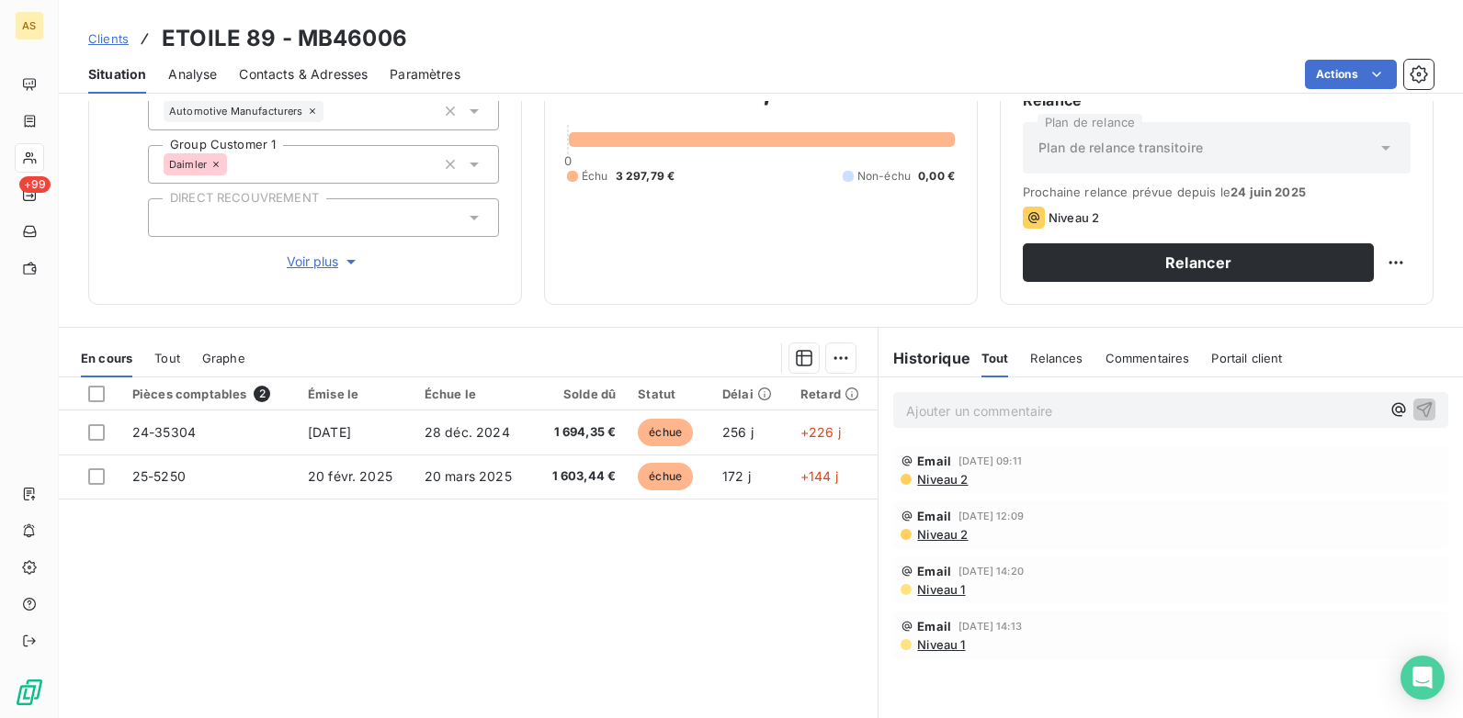
scroll to position [252, 0]
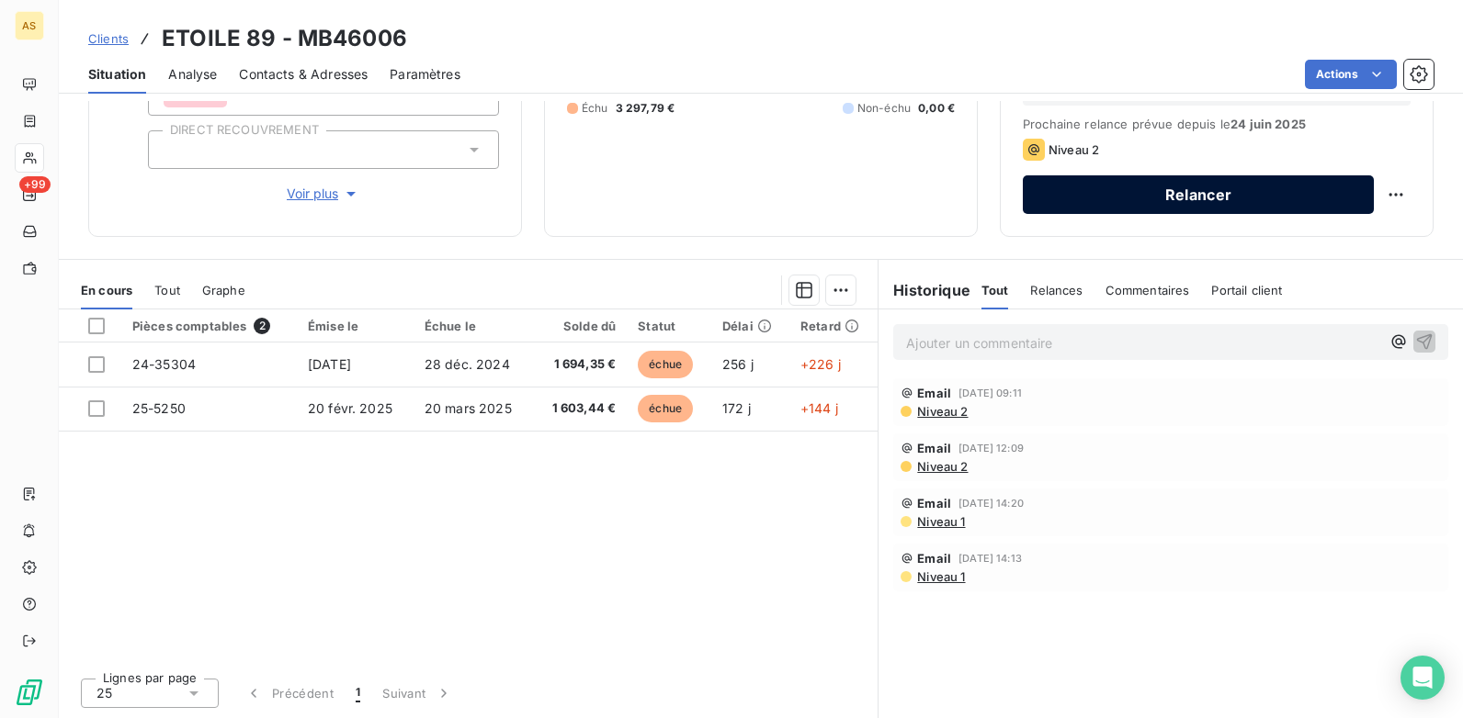
click at [1107, 193] on button "Relancer" at bounding box center [1197, 194] width 351 height 39
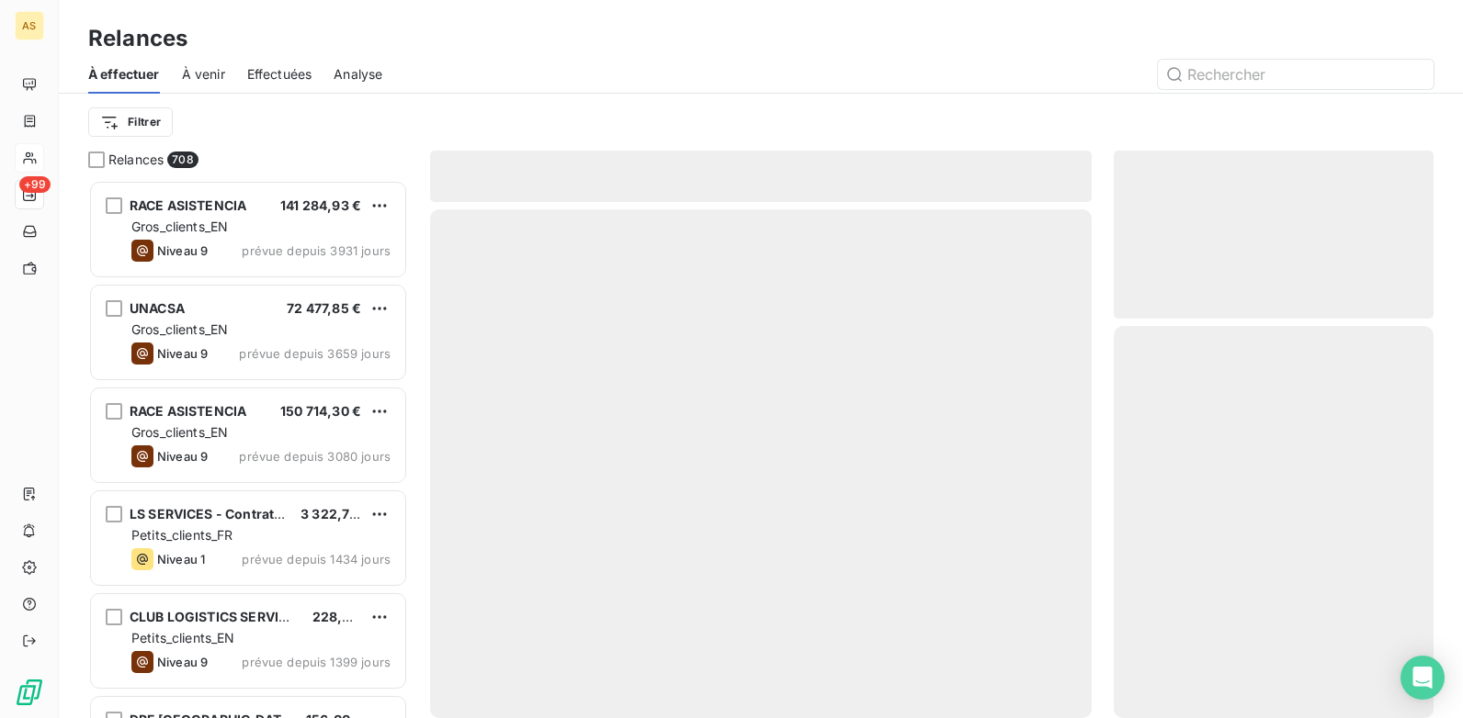
scroll to position [525, 306]
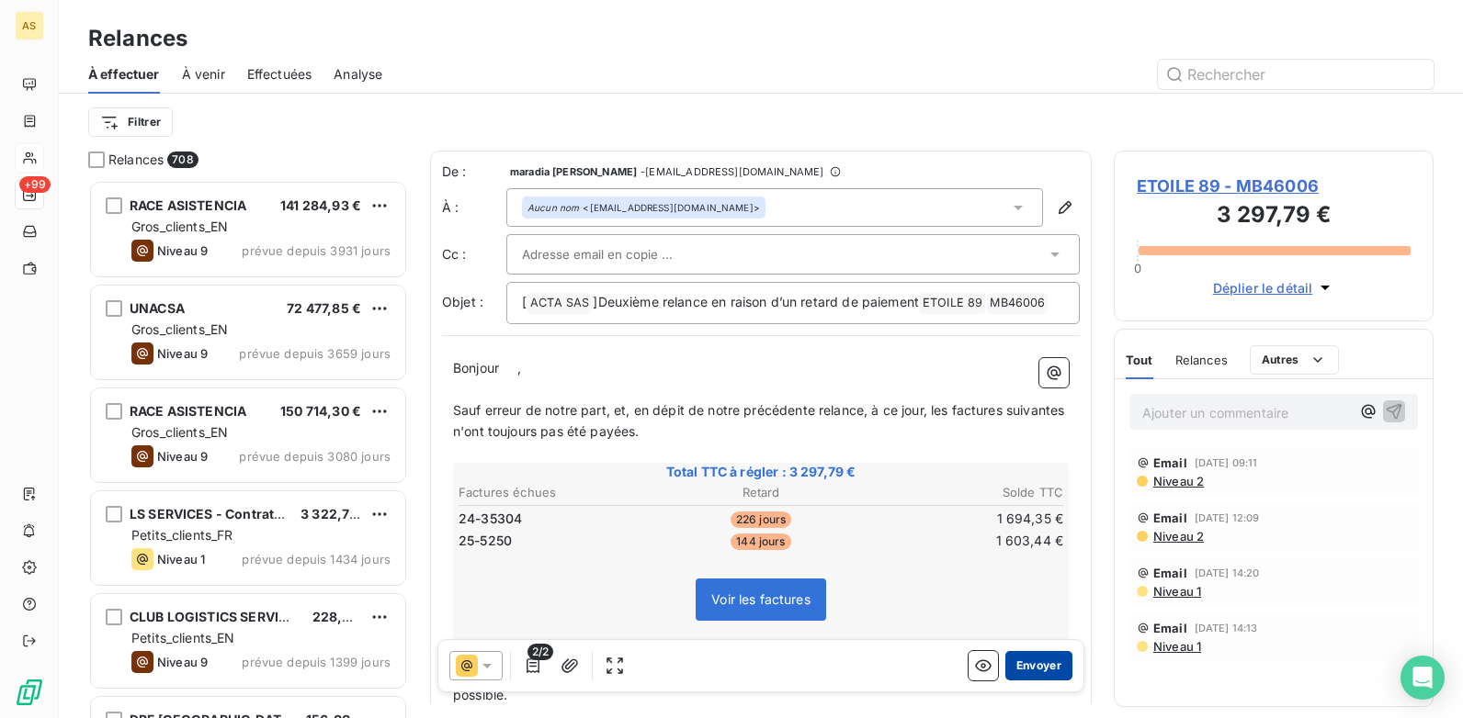
click at [1018, 671] on button "Envoyer" at bounding box center [1038, 665] width 67 height 29
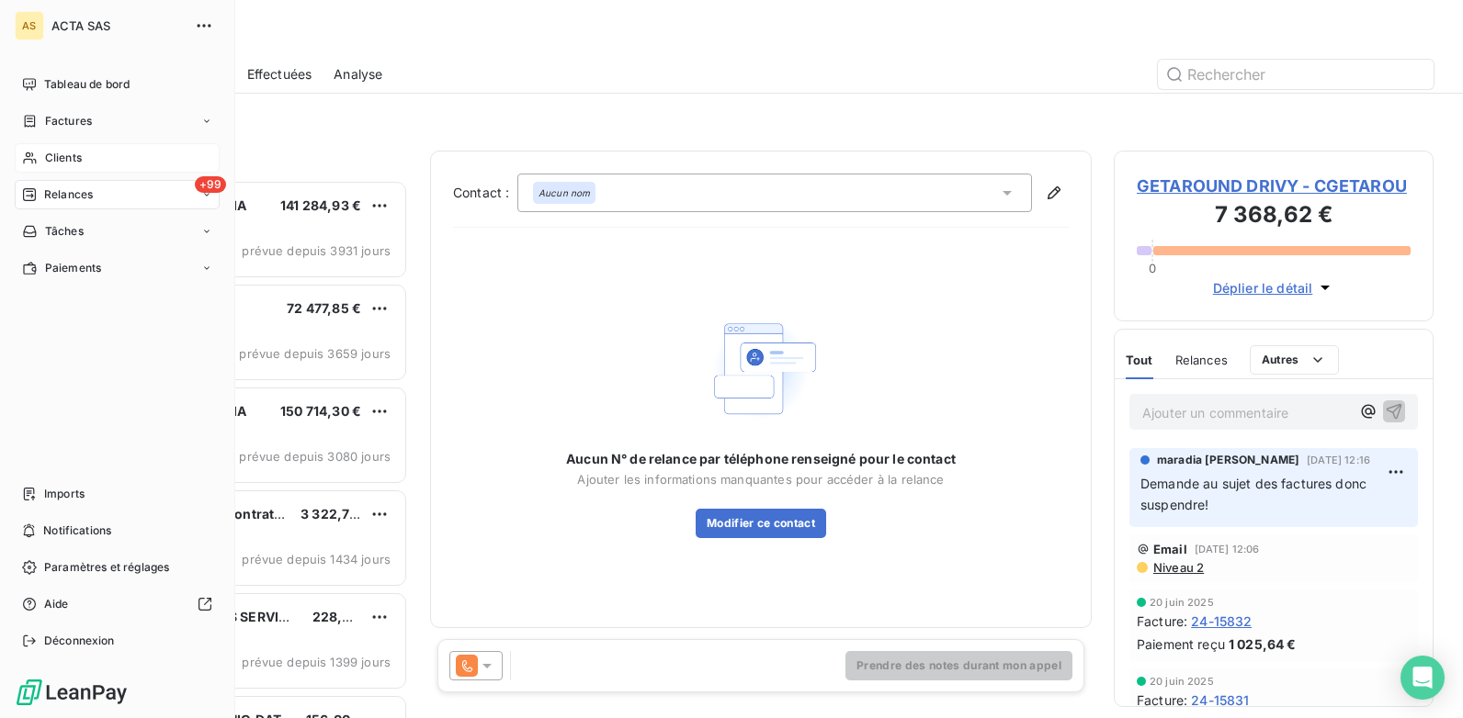
click at [61, 152] on span "Clients" at bounding box center [63, 158] width 37 height 17
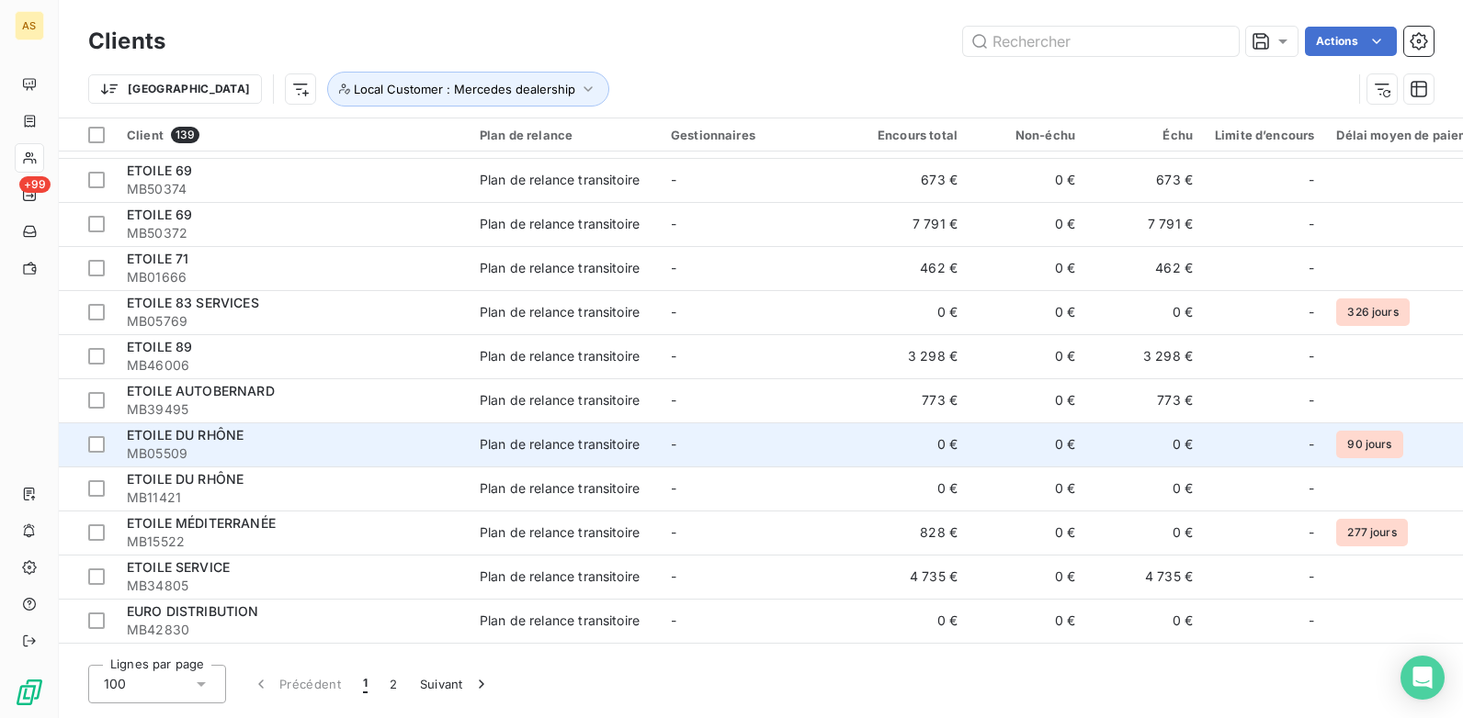
scroll to position [2205, 0]
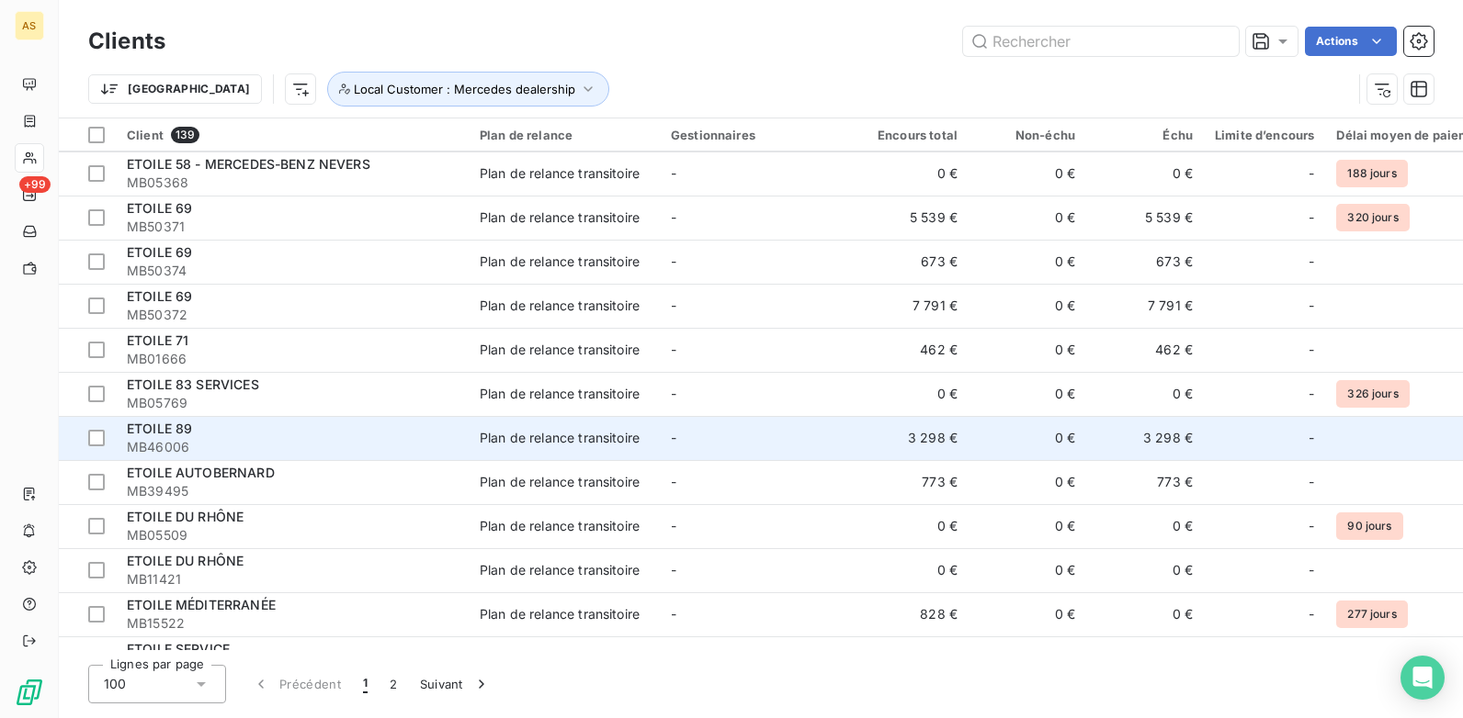
click at [333, 446] on span "MB46006" at bounding box center [292, 447] width 331 height 18
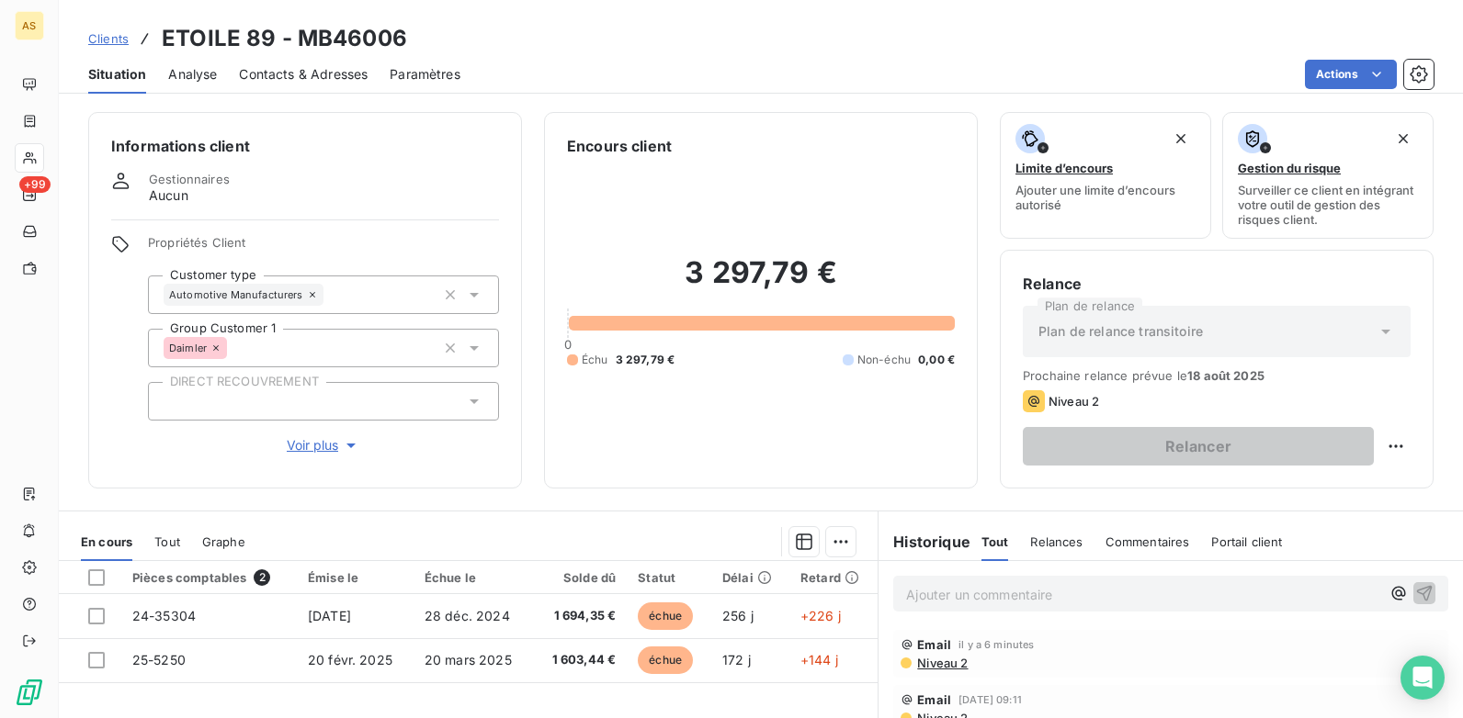
click at [113, 40] on span "Clients" at bounding box center [108, 38] width 40 height 15
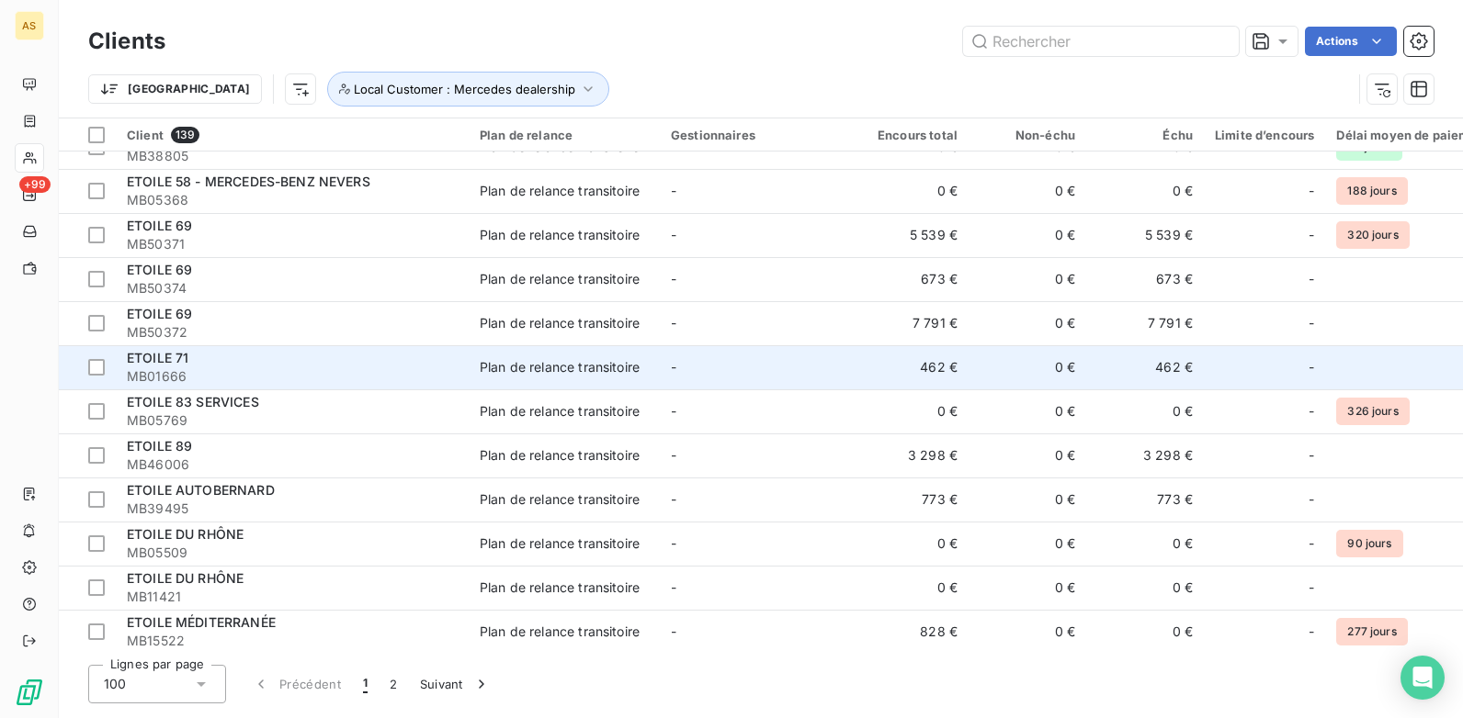
scroll to position [2297, 0]
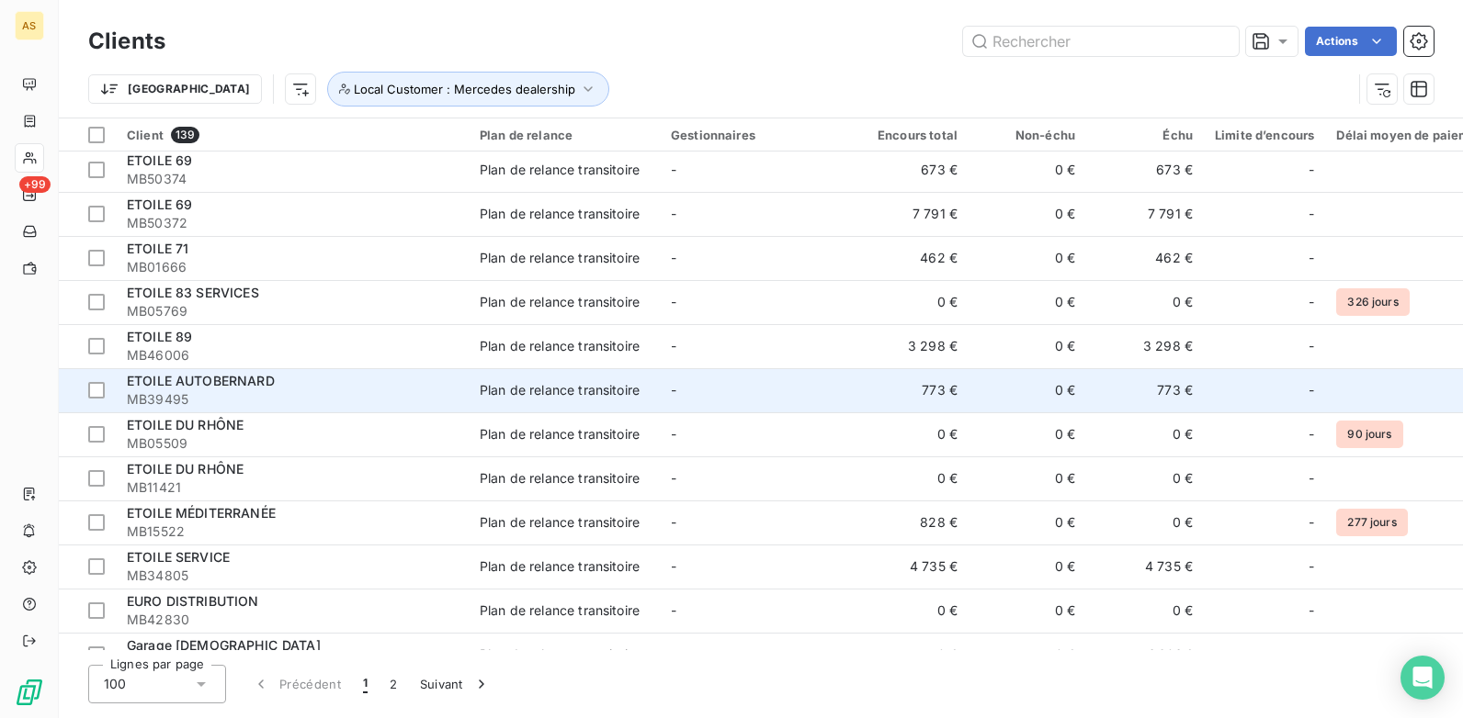
click at [349, 386] on div "ETOILE AUTOBERNARD" at bounding box center [292, 381] width 331 height 18
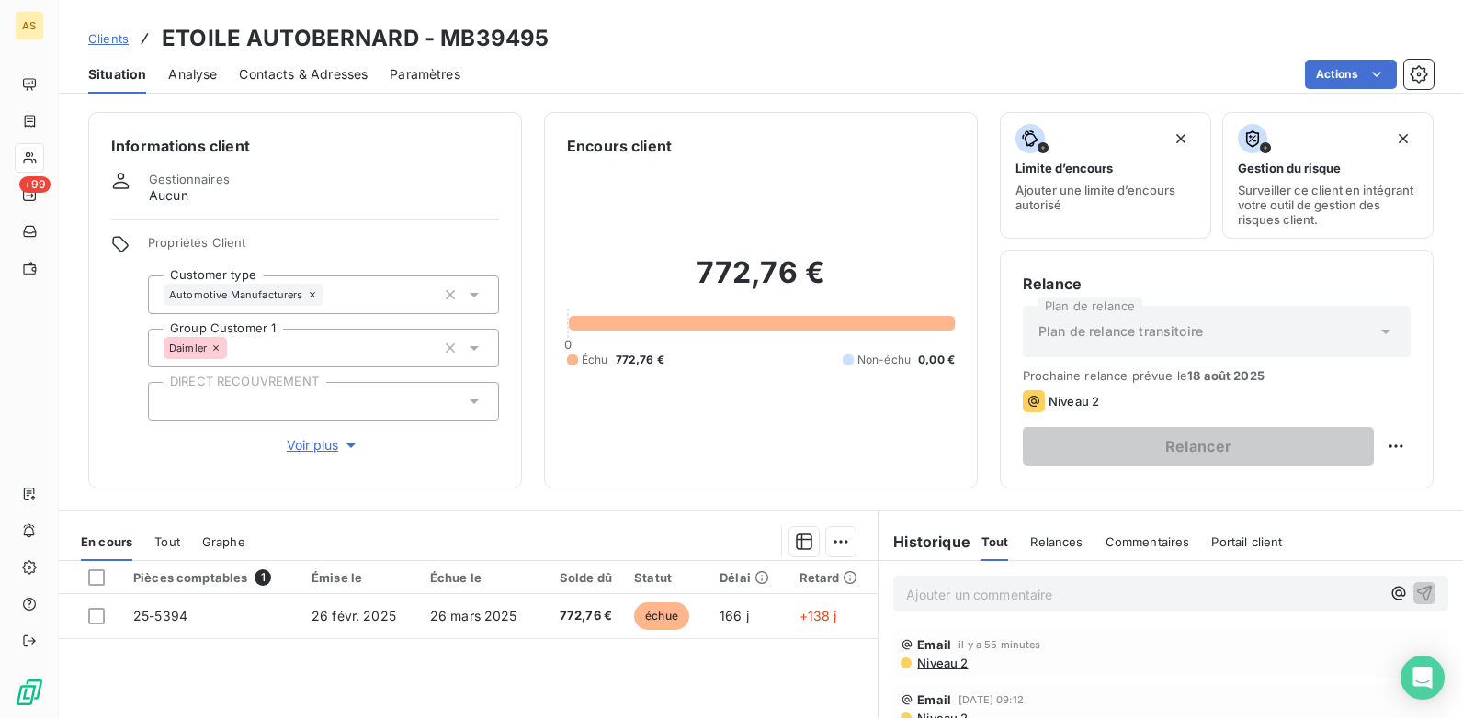
click at [96, 41] on span "Clients" at bounding box center [108, 38] width 40 height 15
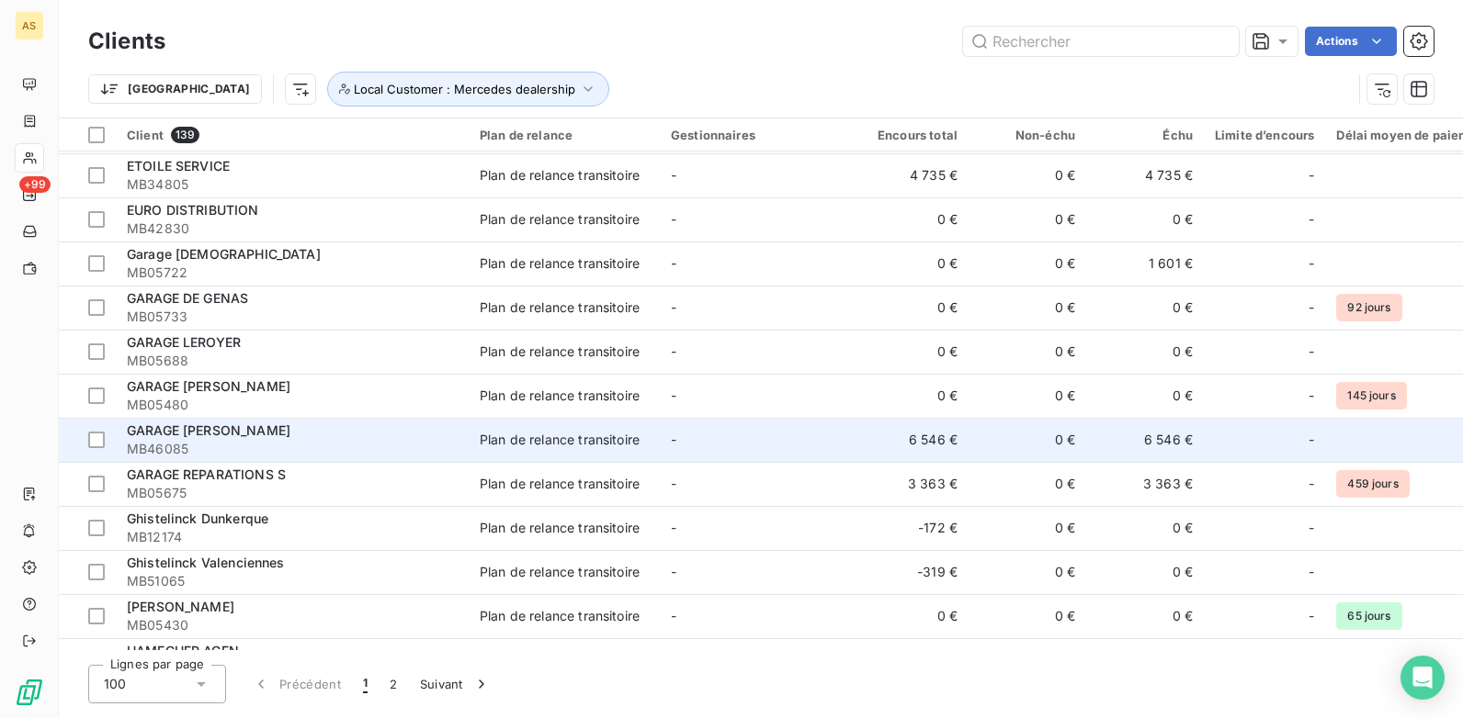
scroll to position [2596, 0]
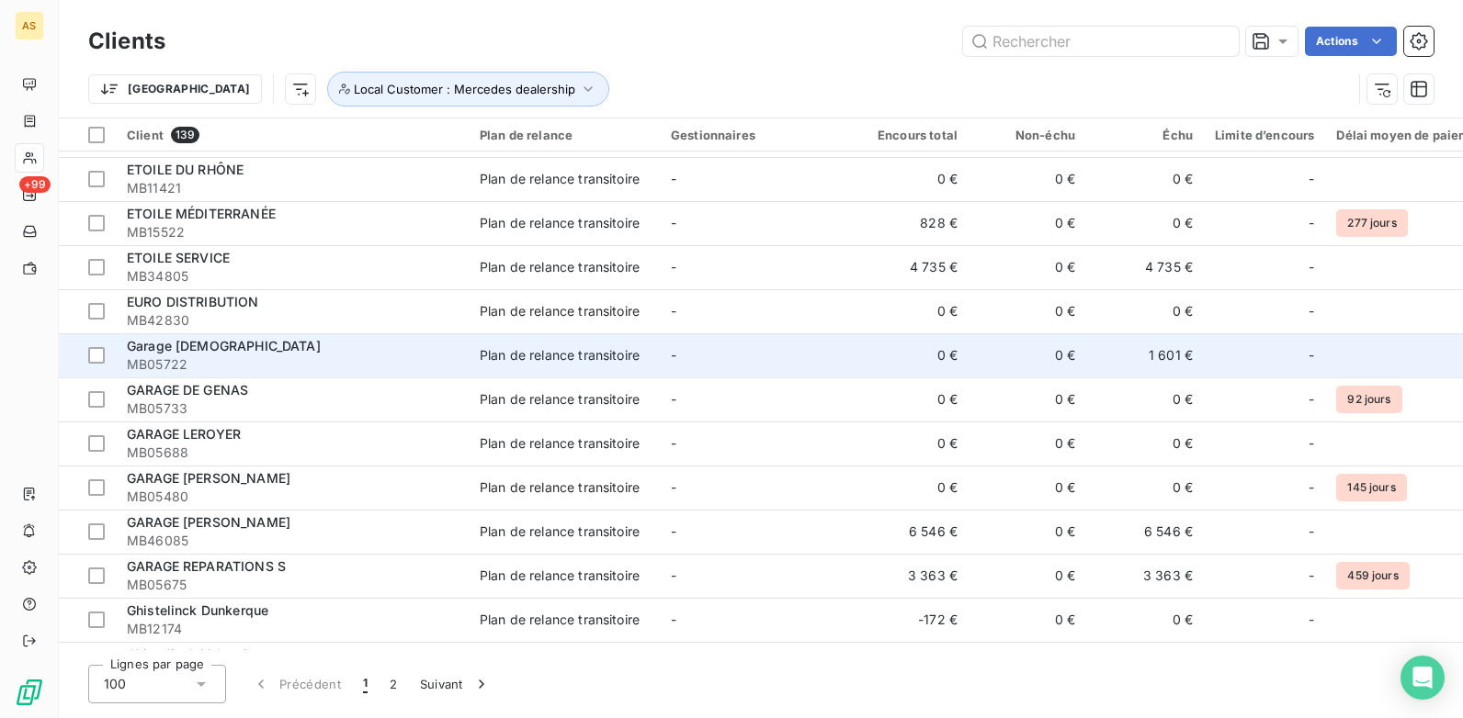
click at [1137, 354] on td "1 601 €" at bounding box center [1145, 355] width 118 height 44
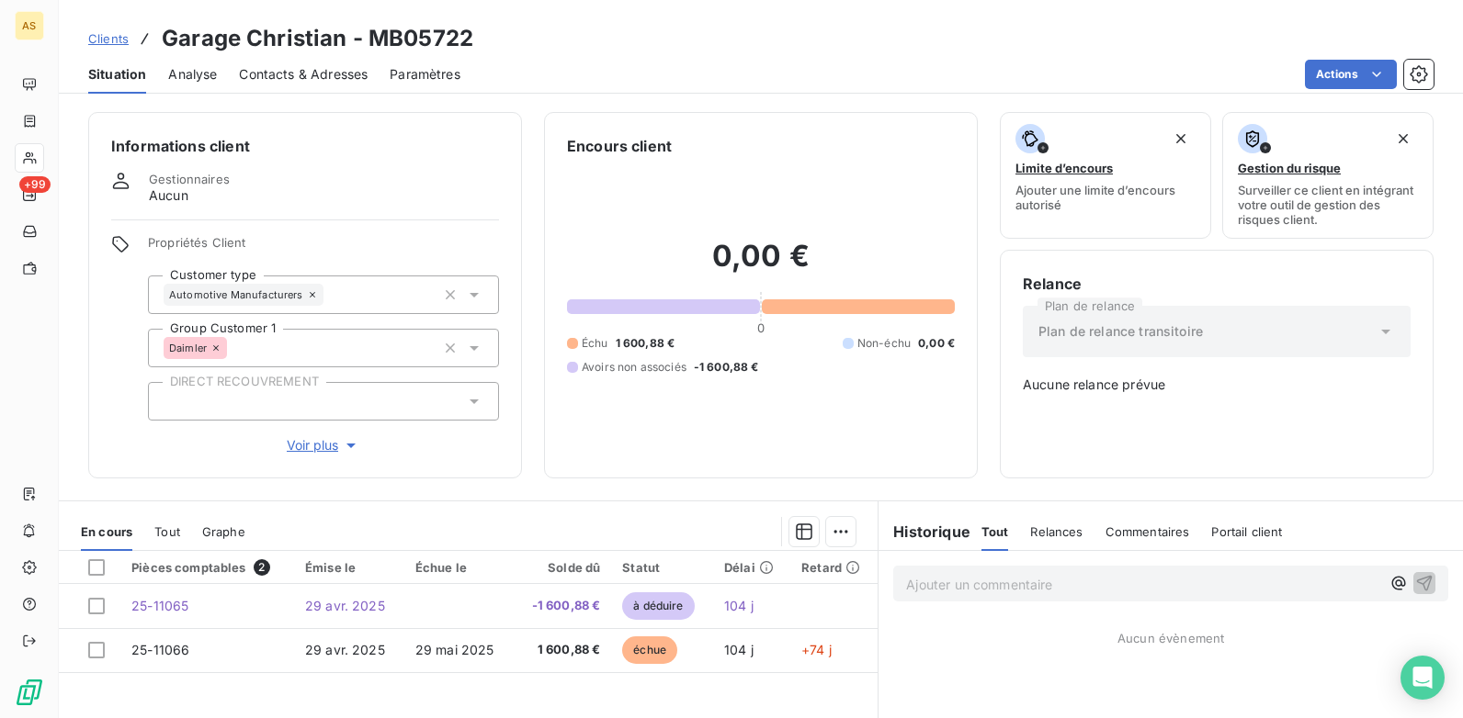
click at [113, 45] on span "Clients" at bounding box center [108, 38] width 40 height 15
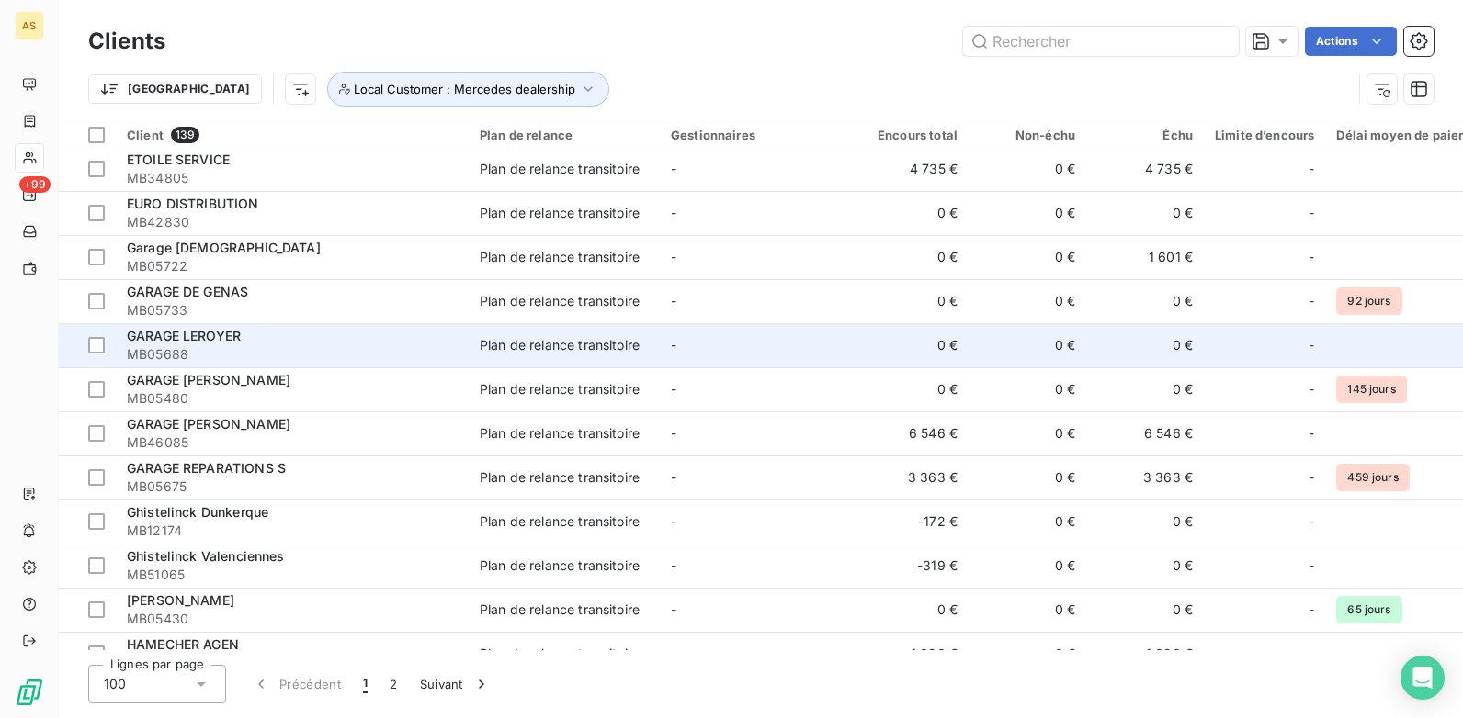
scroll to position [2664, 0]
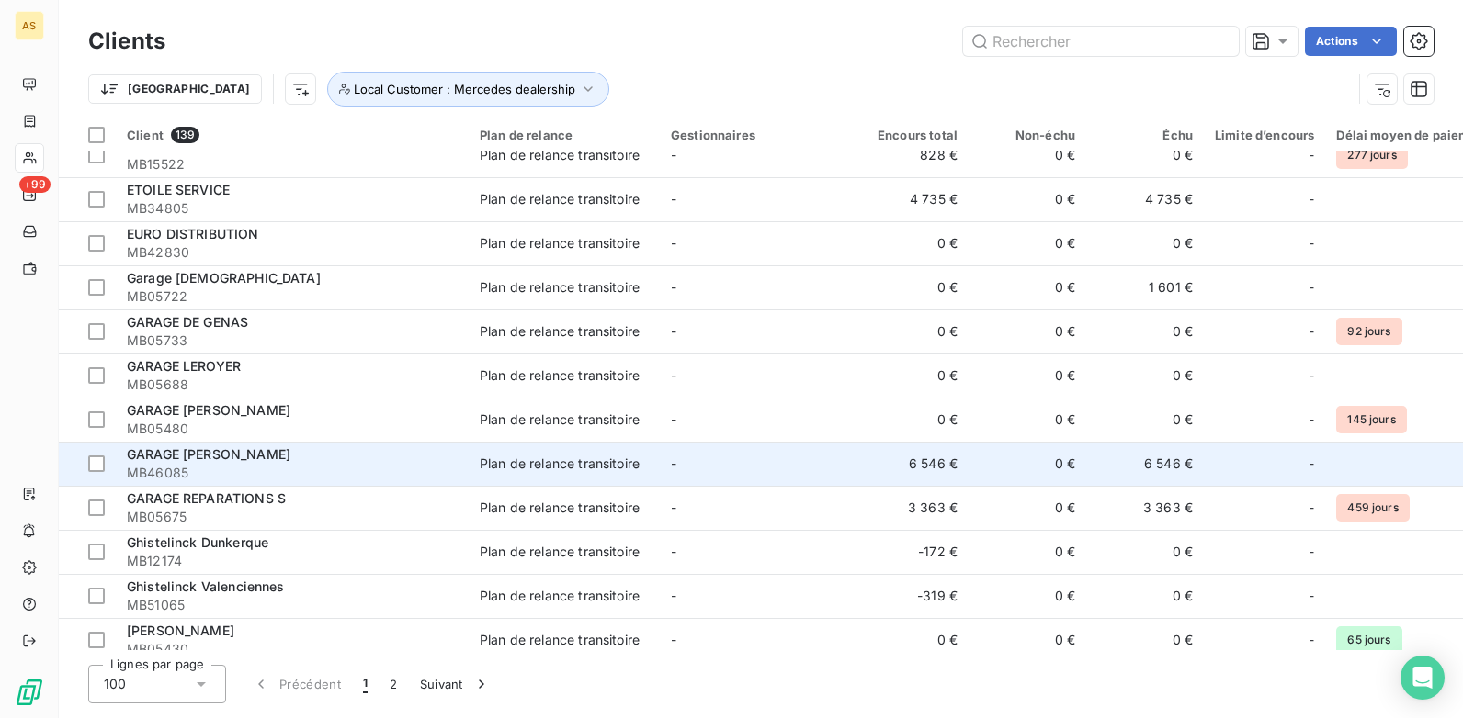
click at [960, 461] on td "6 546 €" at bounding box center [910, 464] width 118 height 44
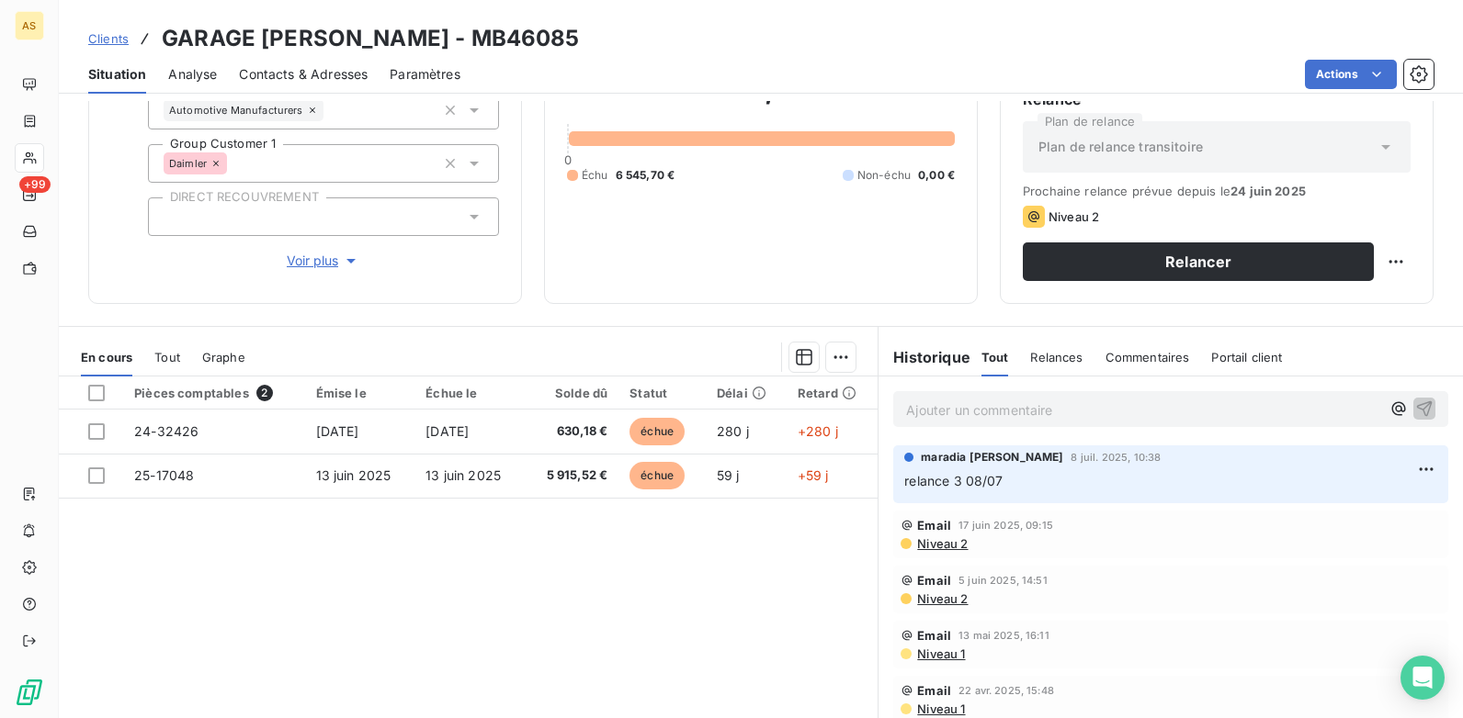
scroll to position [252, 0]
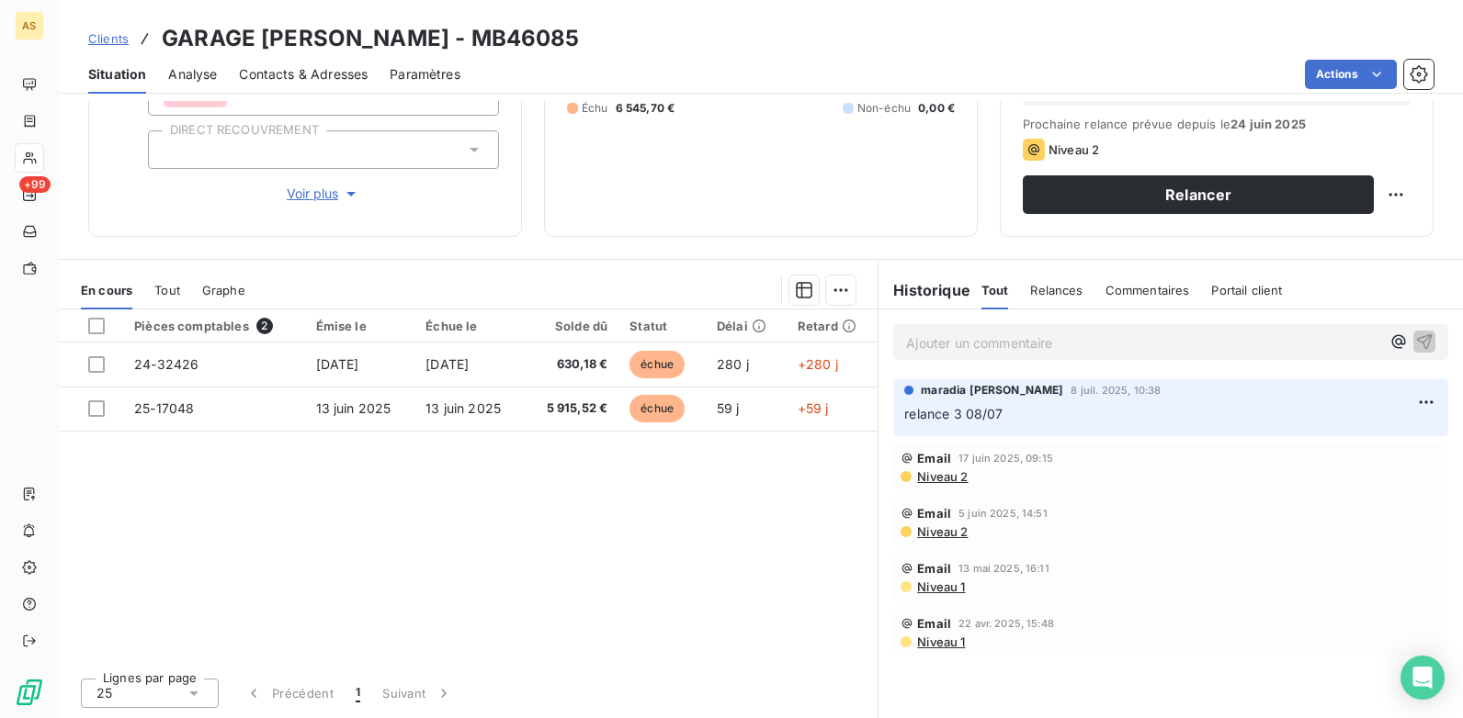
click at [264, 76] on span "Contacts & Adresses" at bounding box center [303, 74] width 129 height 18
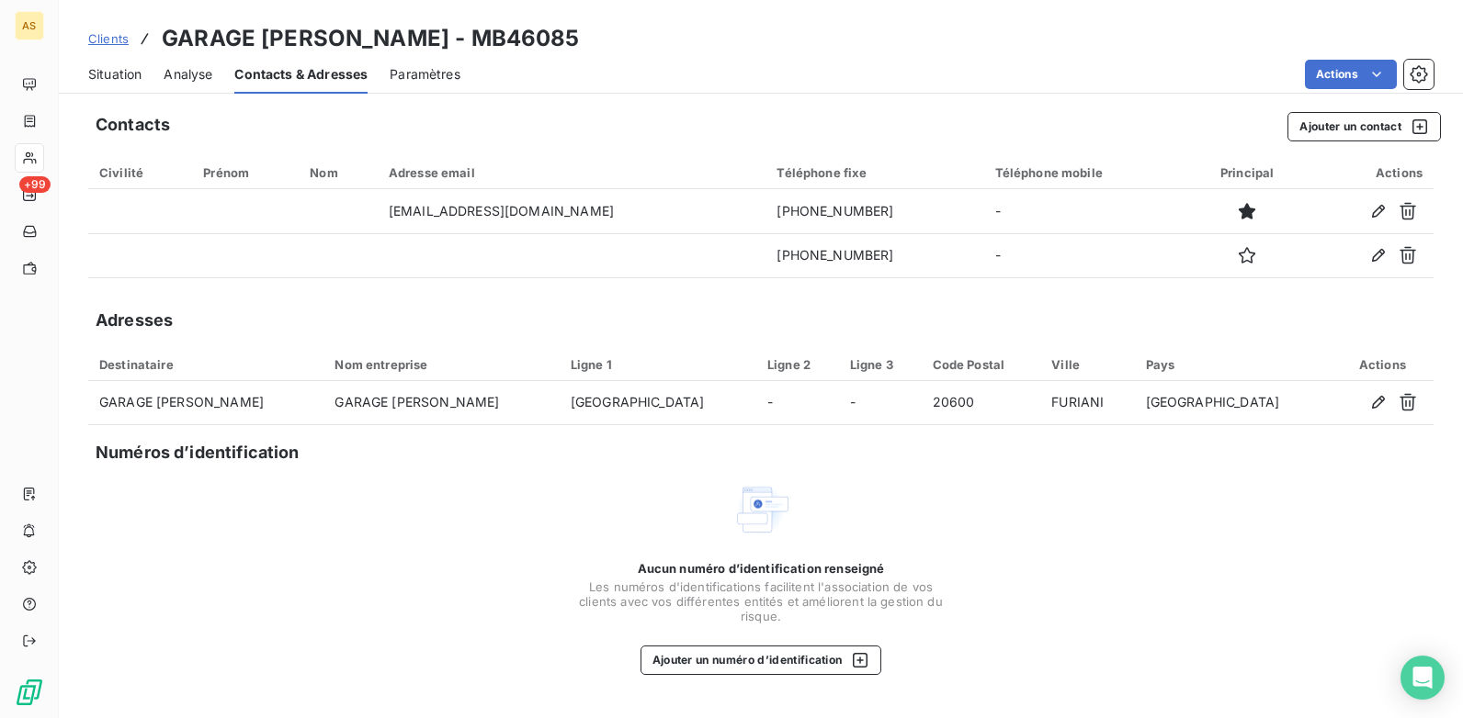
click at [114, 73] on span "Situation" at bounding box center [114, 74] width 53 height 18
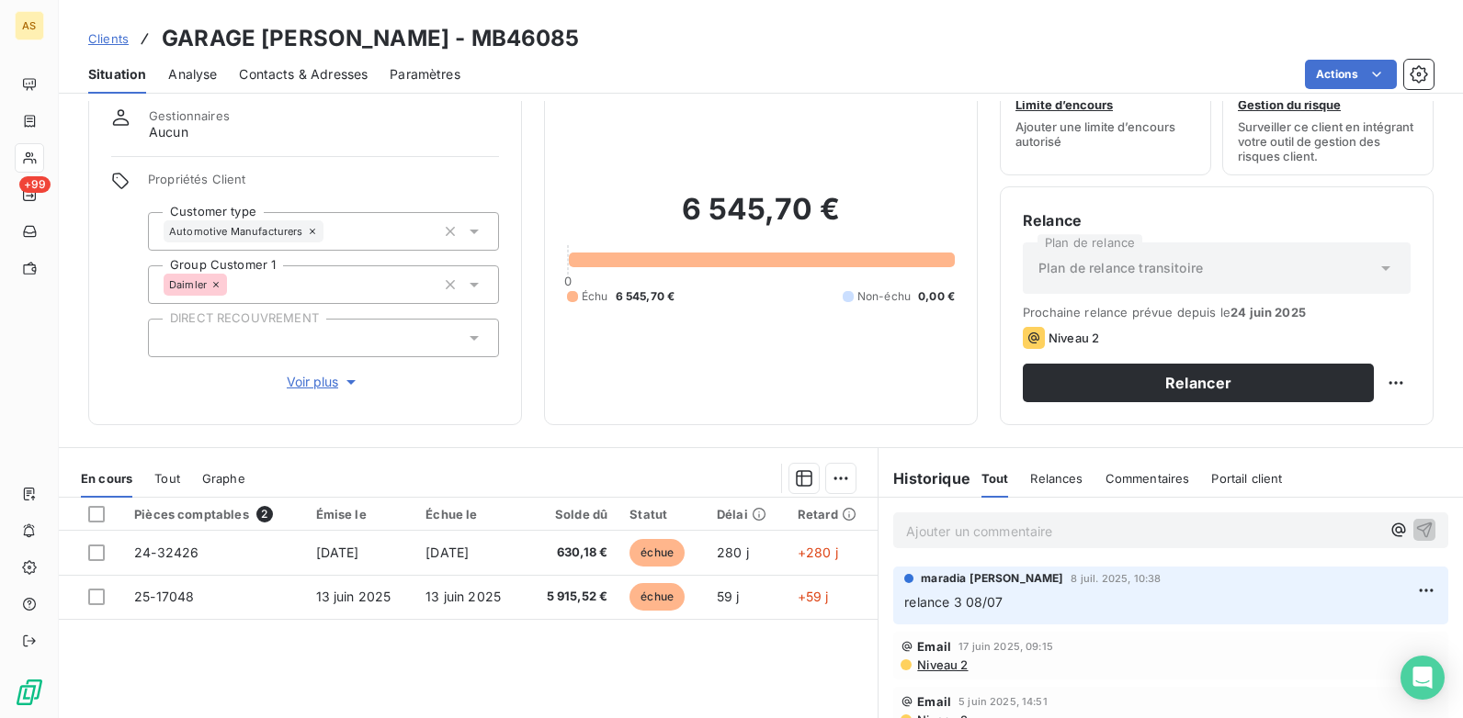
scroll to position [184, 0]
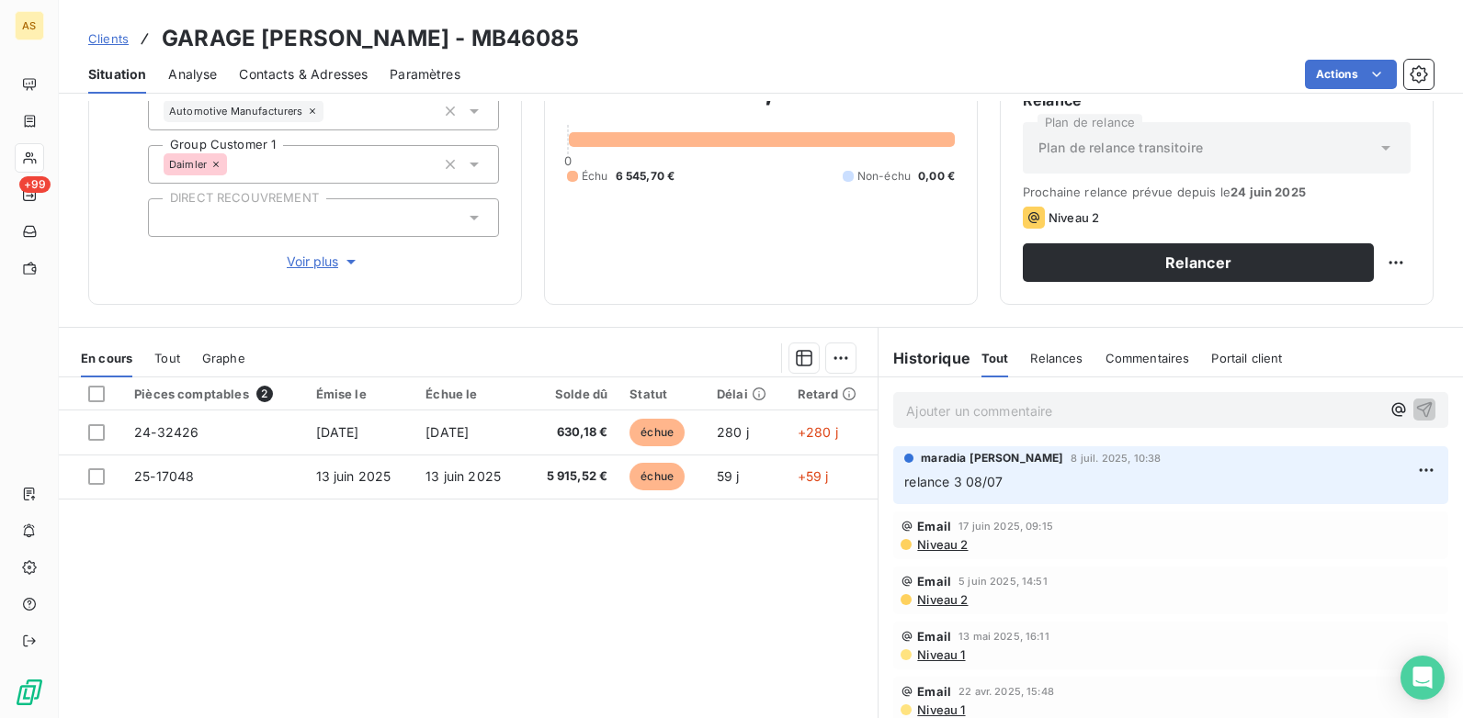
click at [315, 79] on span "Contacts & Adresses" at bounding box center [303, 74] width 129 height 18
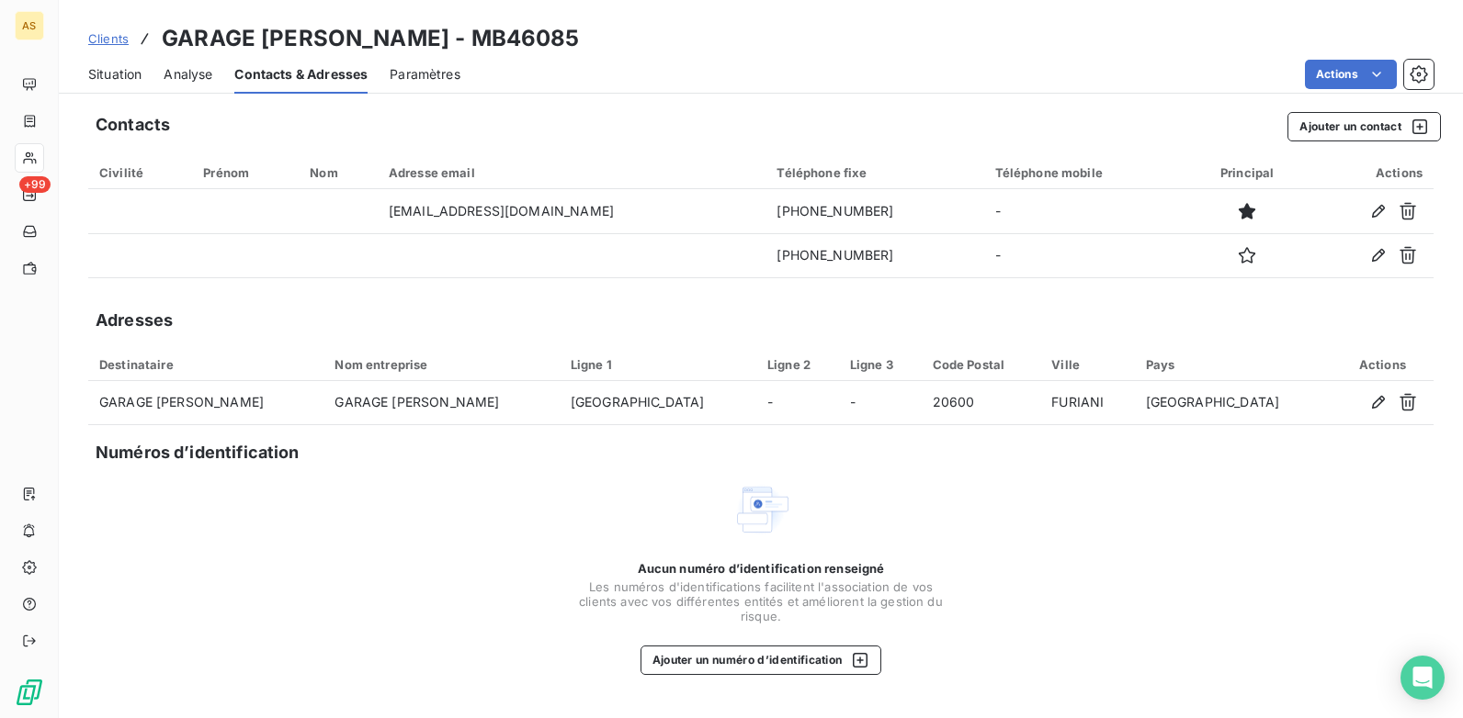
click at [113, 65] on span "Situation" at bounding box center [114, 74] width 53 height 18
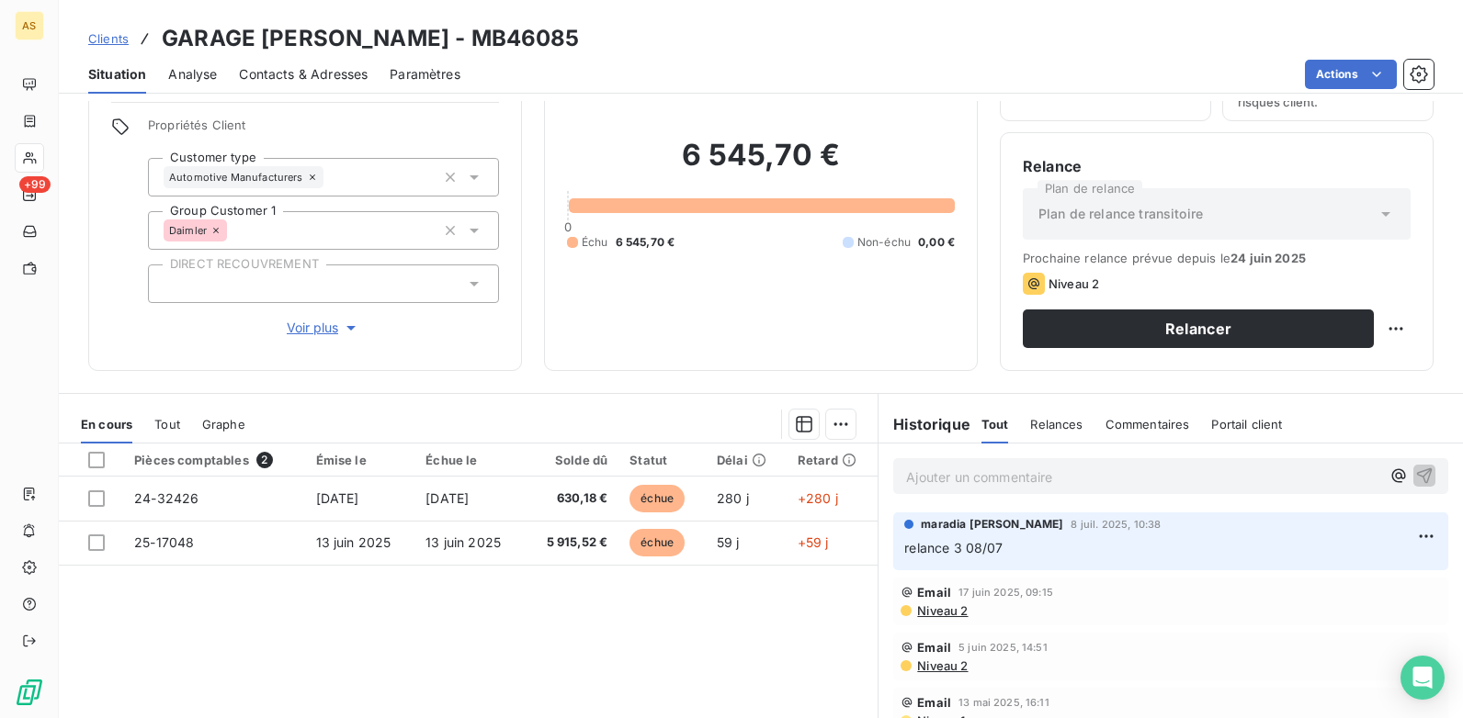
scroll to position [252, 0]
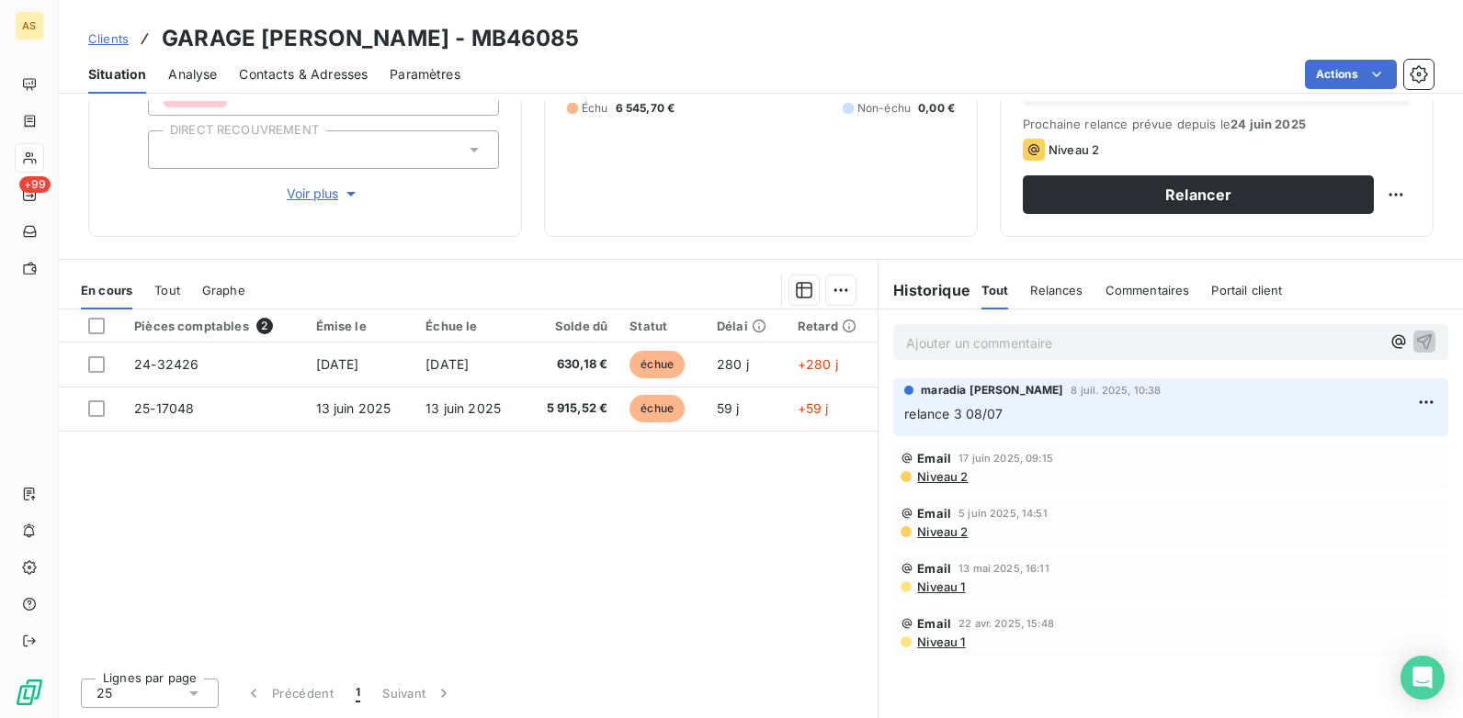
click at [938, 480] on span "Niveau 2" at bounding box center [941, 476] width 52 height 15
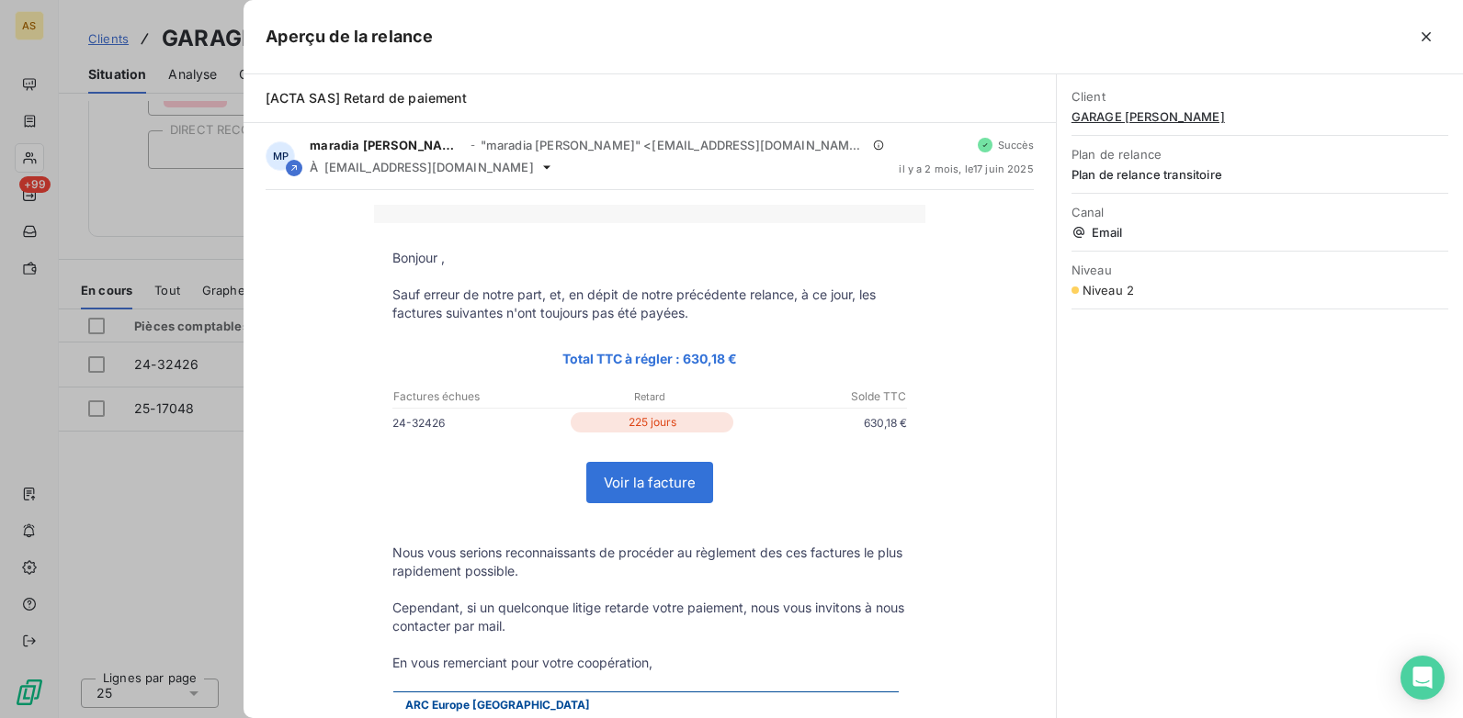
click at [170, 608] on div at bounding box center [731, 359] width 1463 height 718
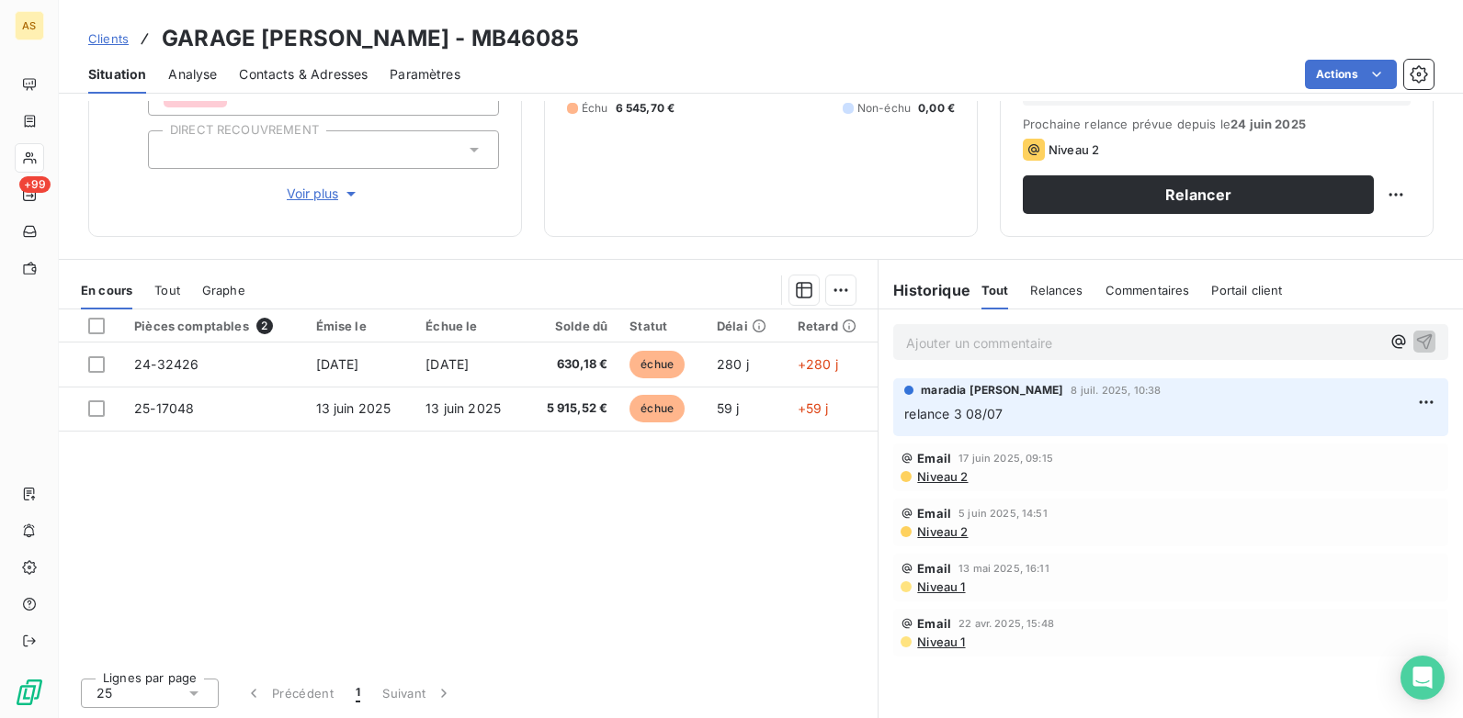
click at [288, 63] on div "Contacts & Adresses" at bounding box center [303, 74] width 129 height 39
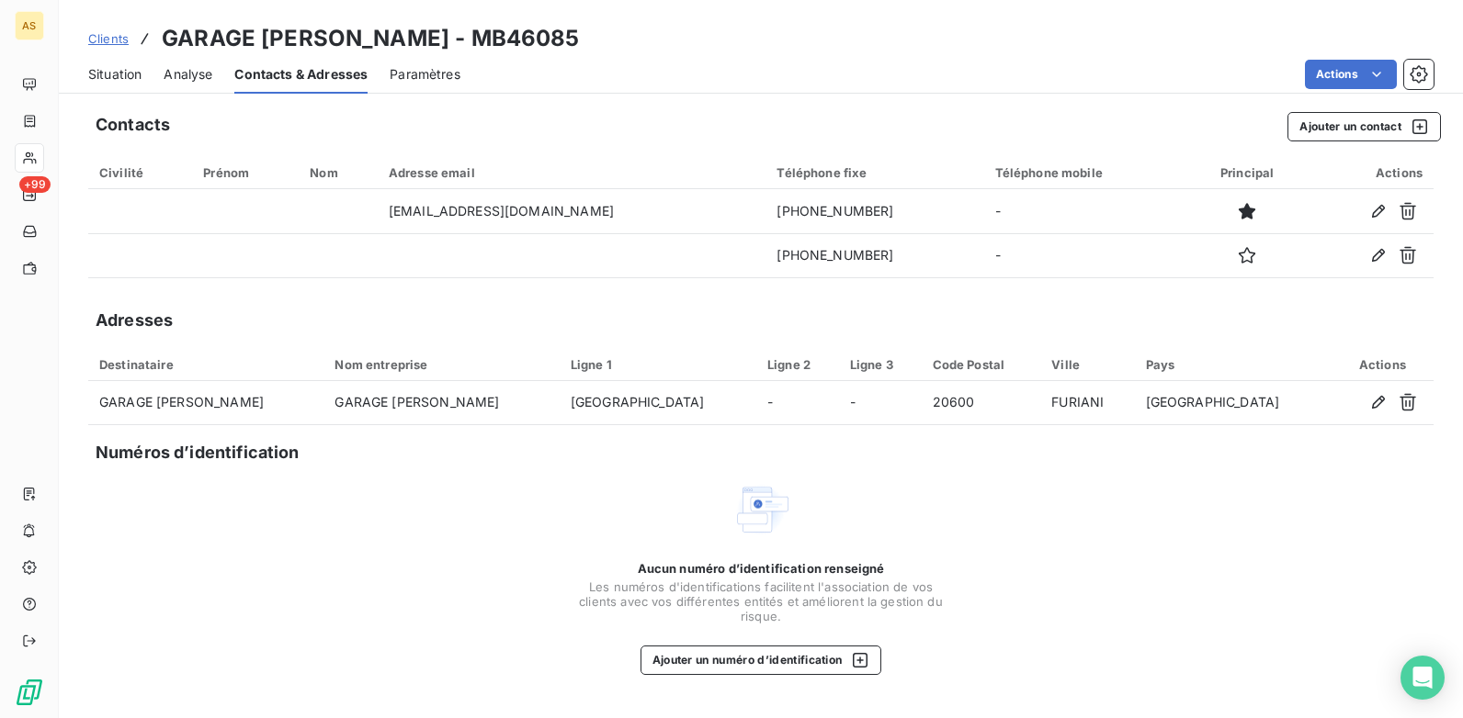
click at [111, 73] on span "Situation" at bounding box center [114, 74] width 53 height 18
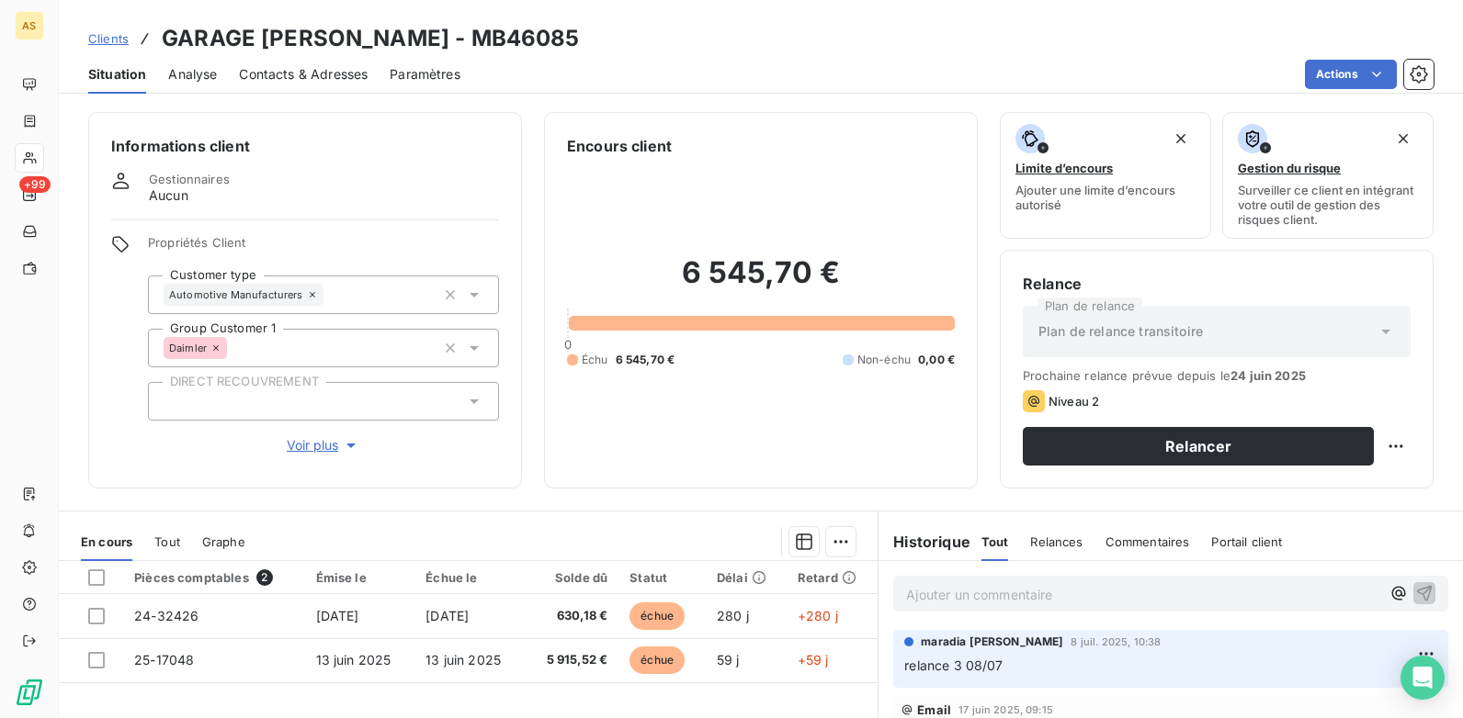
scroll to position [184, 0]
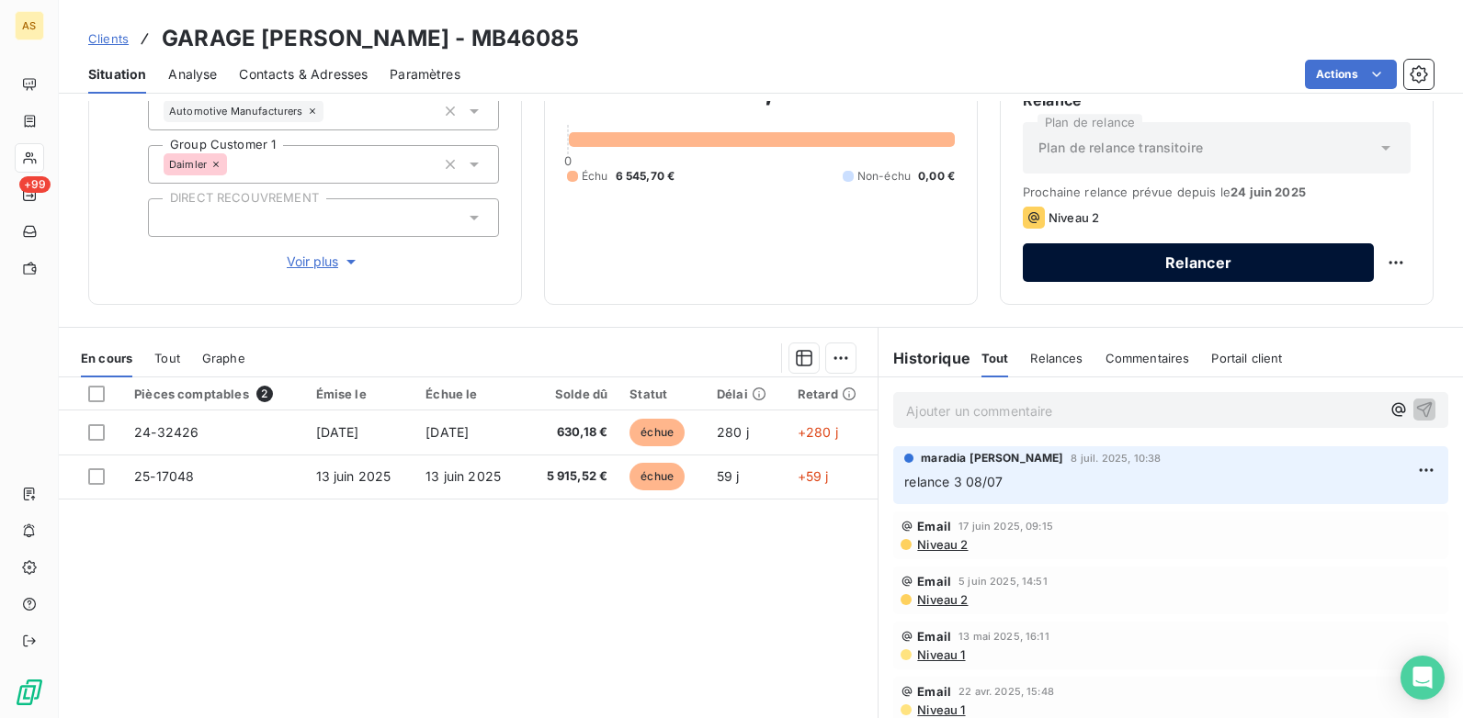
click at [1103, 265] on button "Relancer" at bounding box center [1197, 262] width 351 height 39
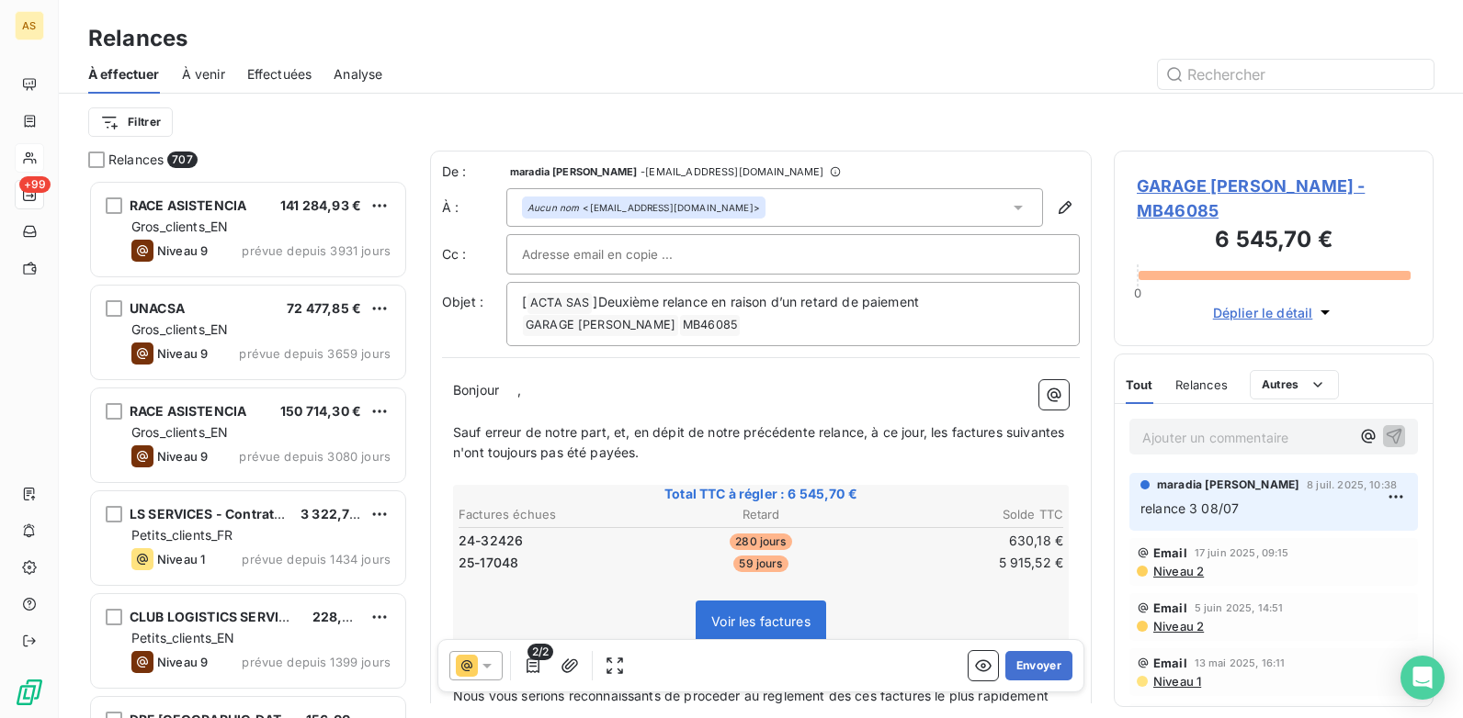
scroll to position [525, 306]
click at [1036, 668] on button "Envoyer" at bounding box center [1038, 665] width 67 height 29
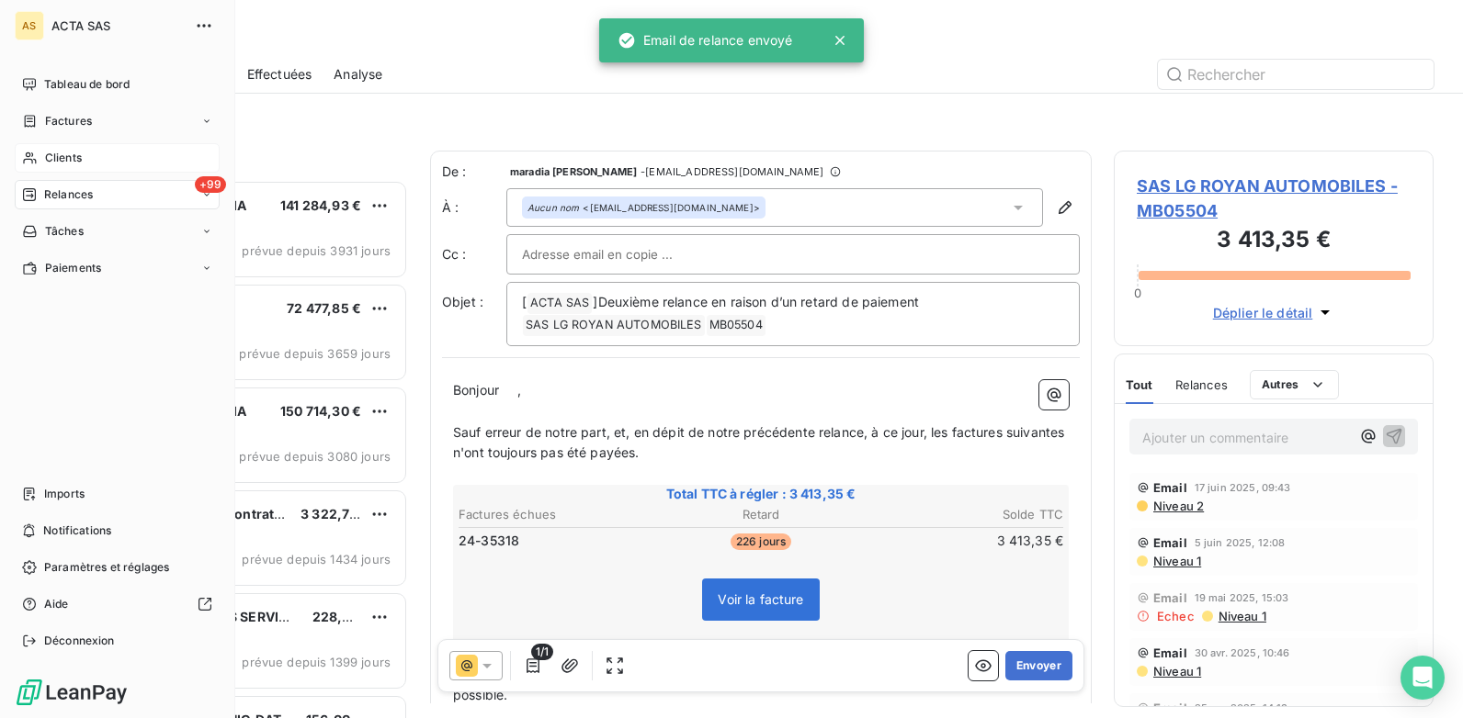
click at [63, 157] on span "Clients" at bounding box center [63, 158] width 37 height 17
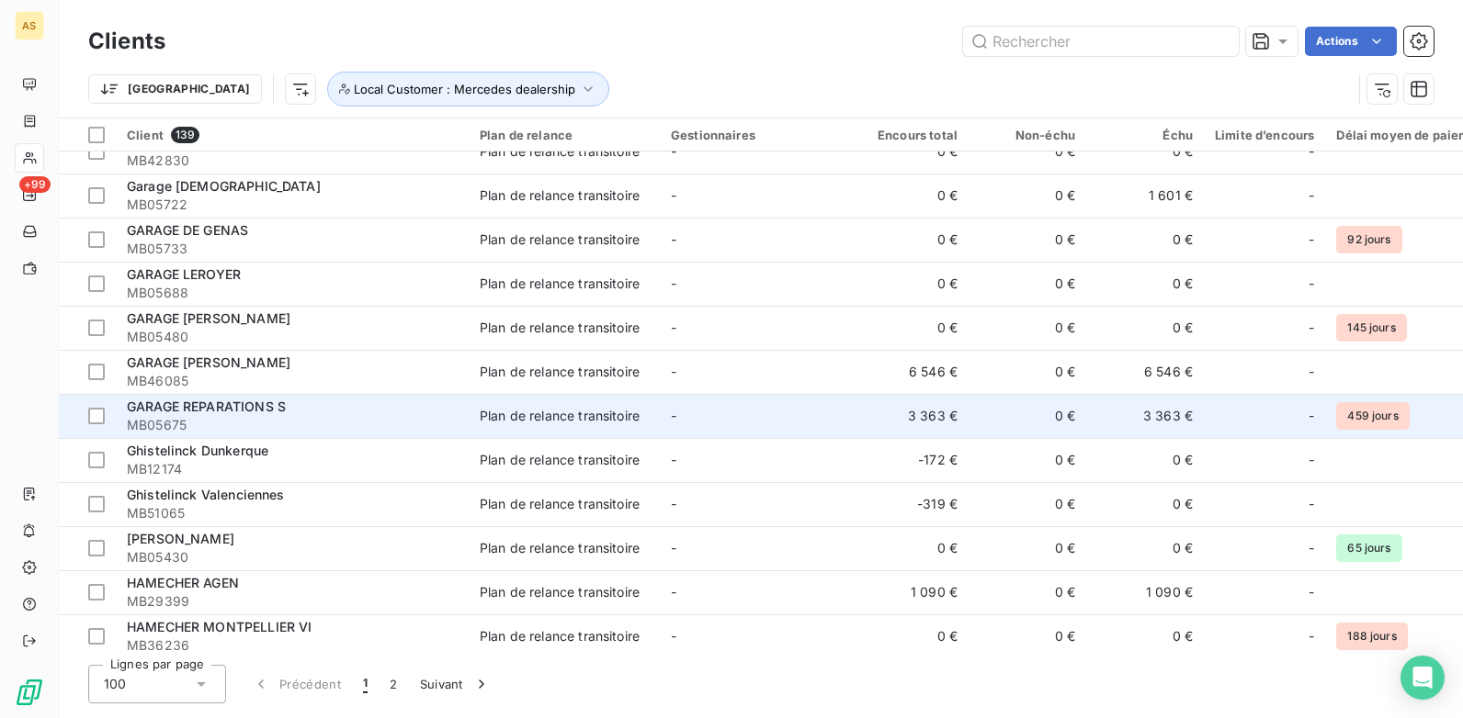
scroll to position [2848, 0]
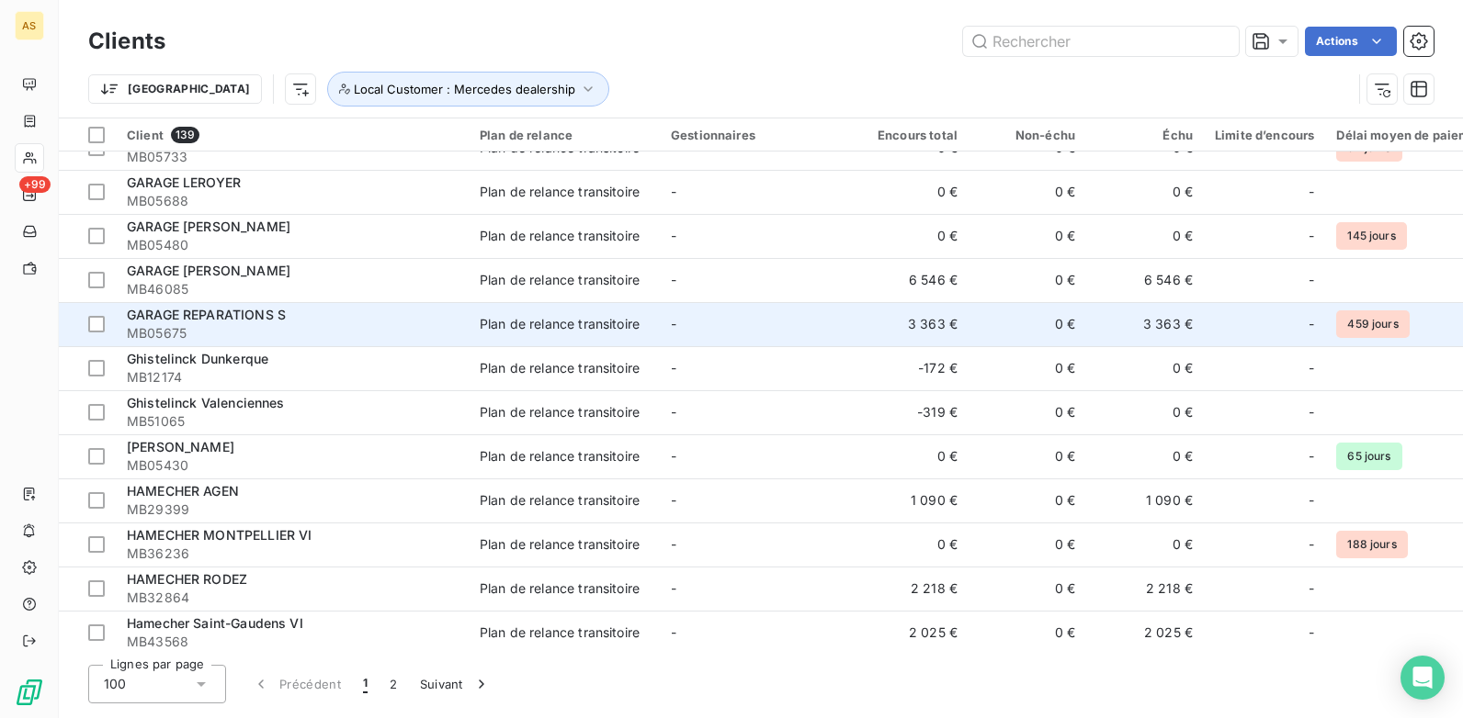
click at [528, 332] on div "Plan de relance transitoire" at bounding box center [560, 324] width 160 height 18
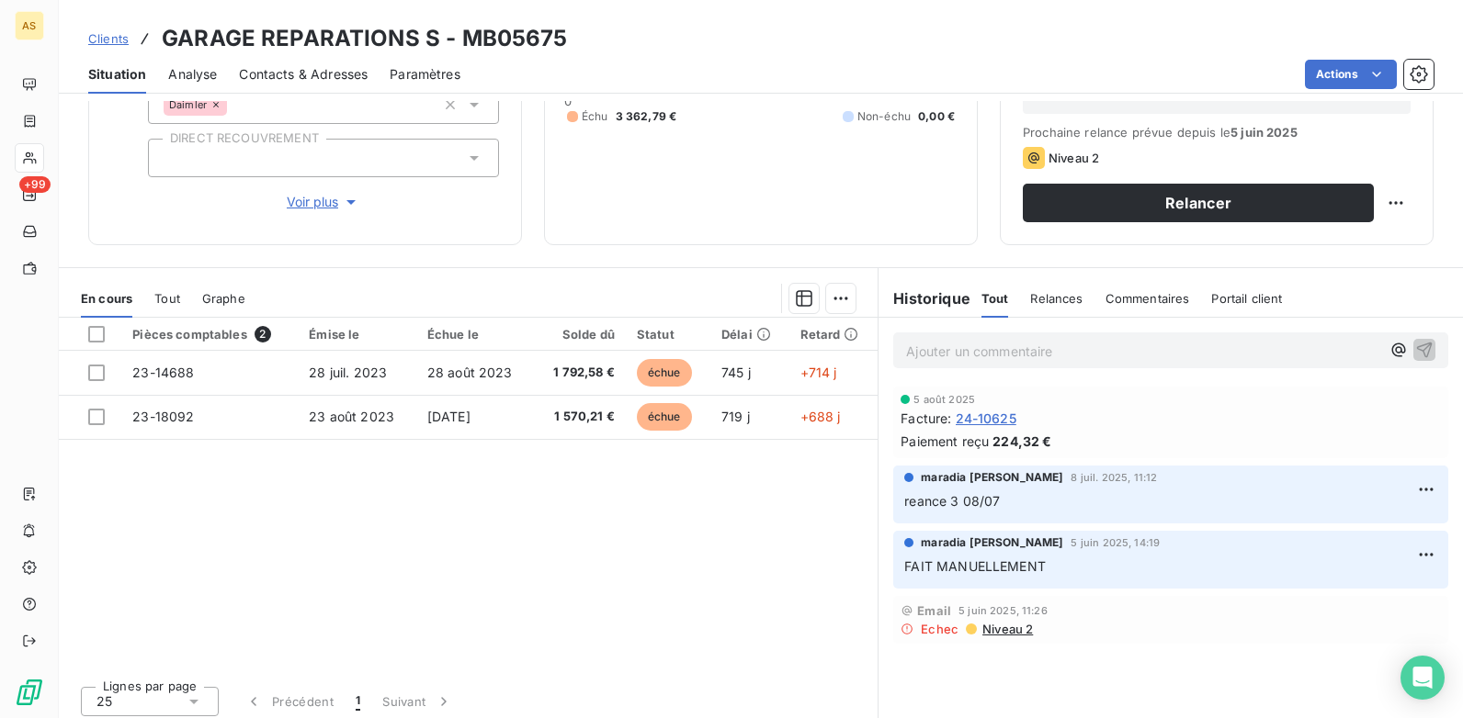
scroll to position [252, 0]
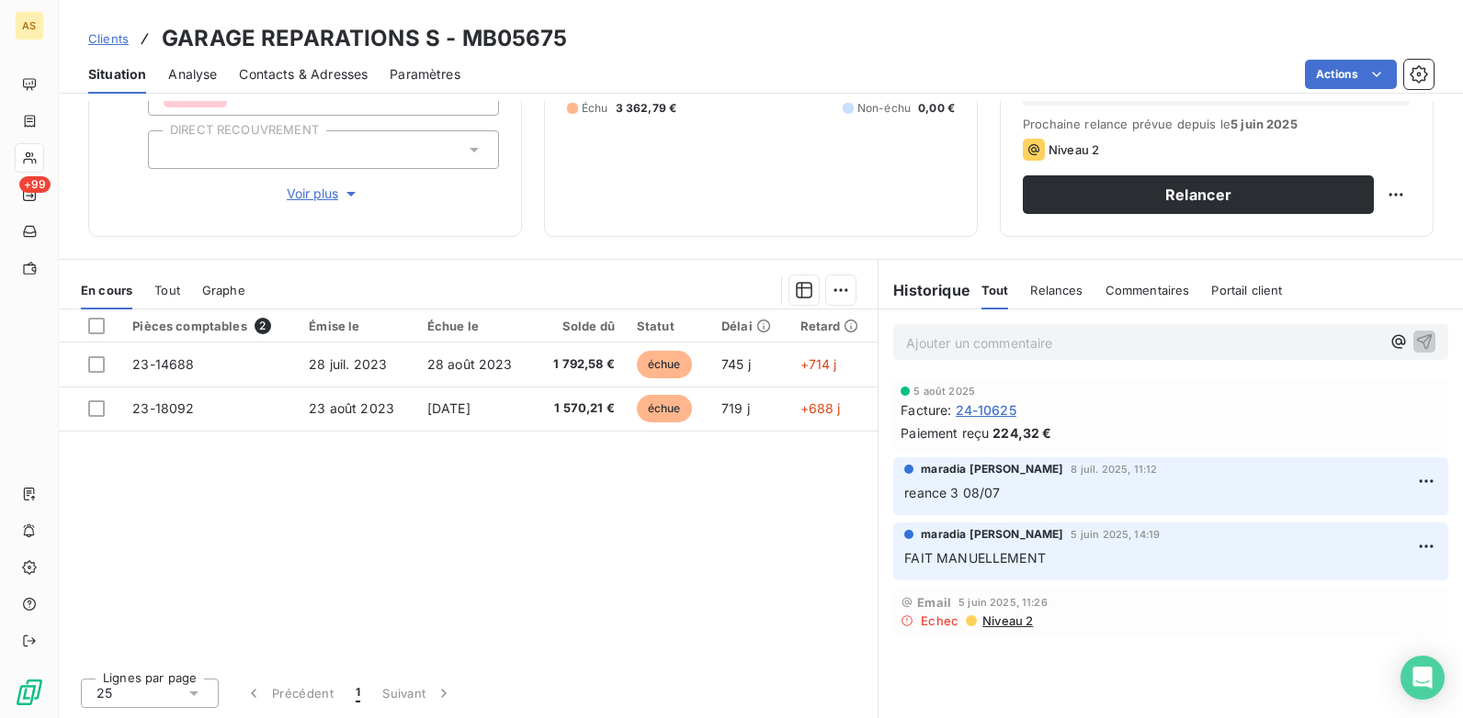
click at [112, 37] on span "Clients" at bounding box center [108, 38] width 40 height 15
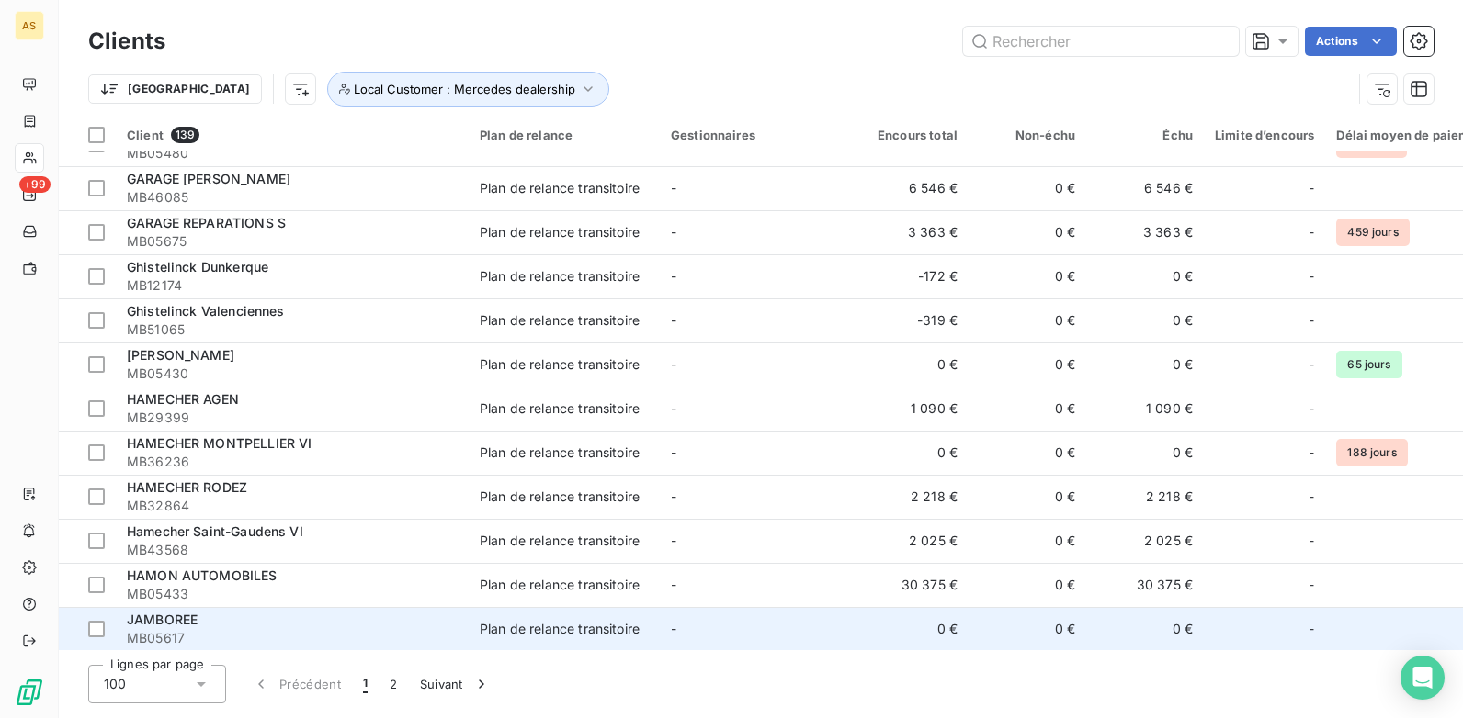
scroll to position [3032, 0]
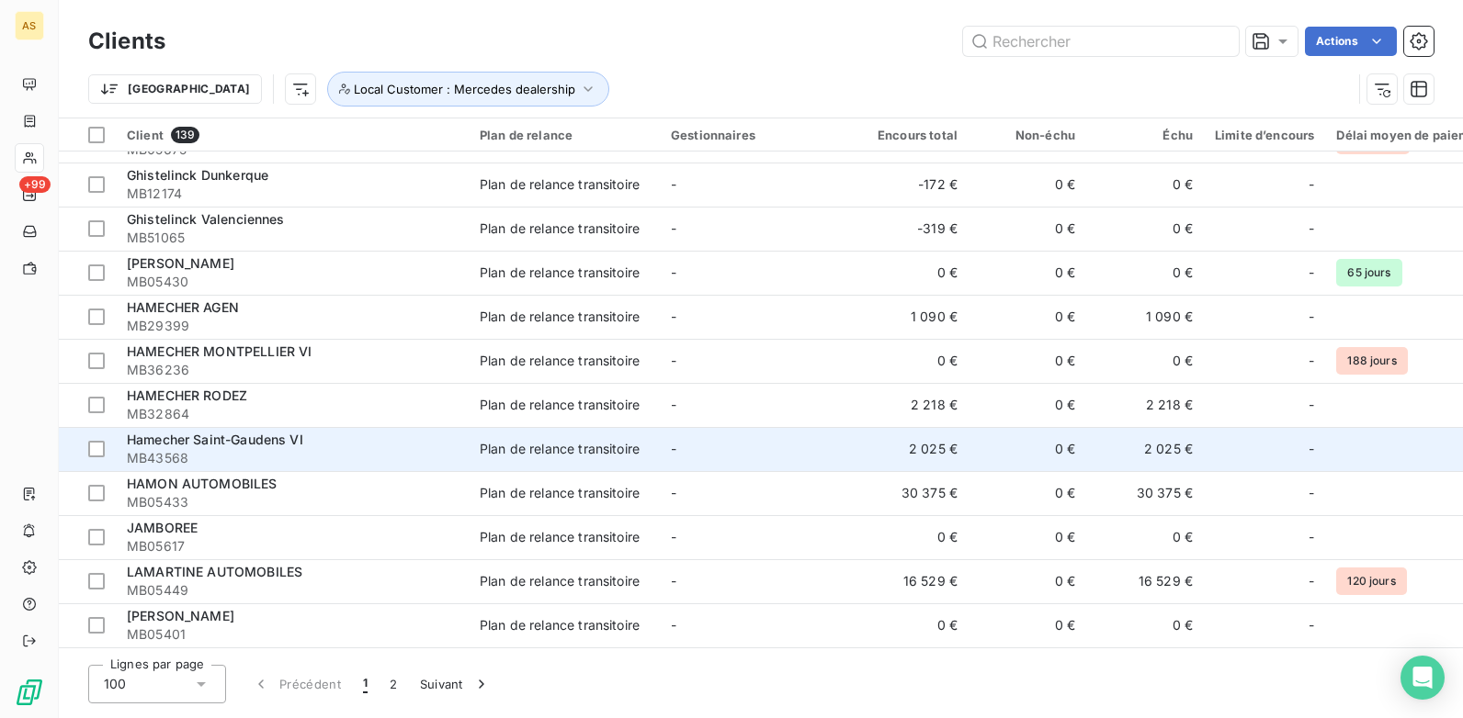
click at [416, 451] on span "MB43568" at bounding box center [292, 458] width 331 height 18
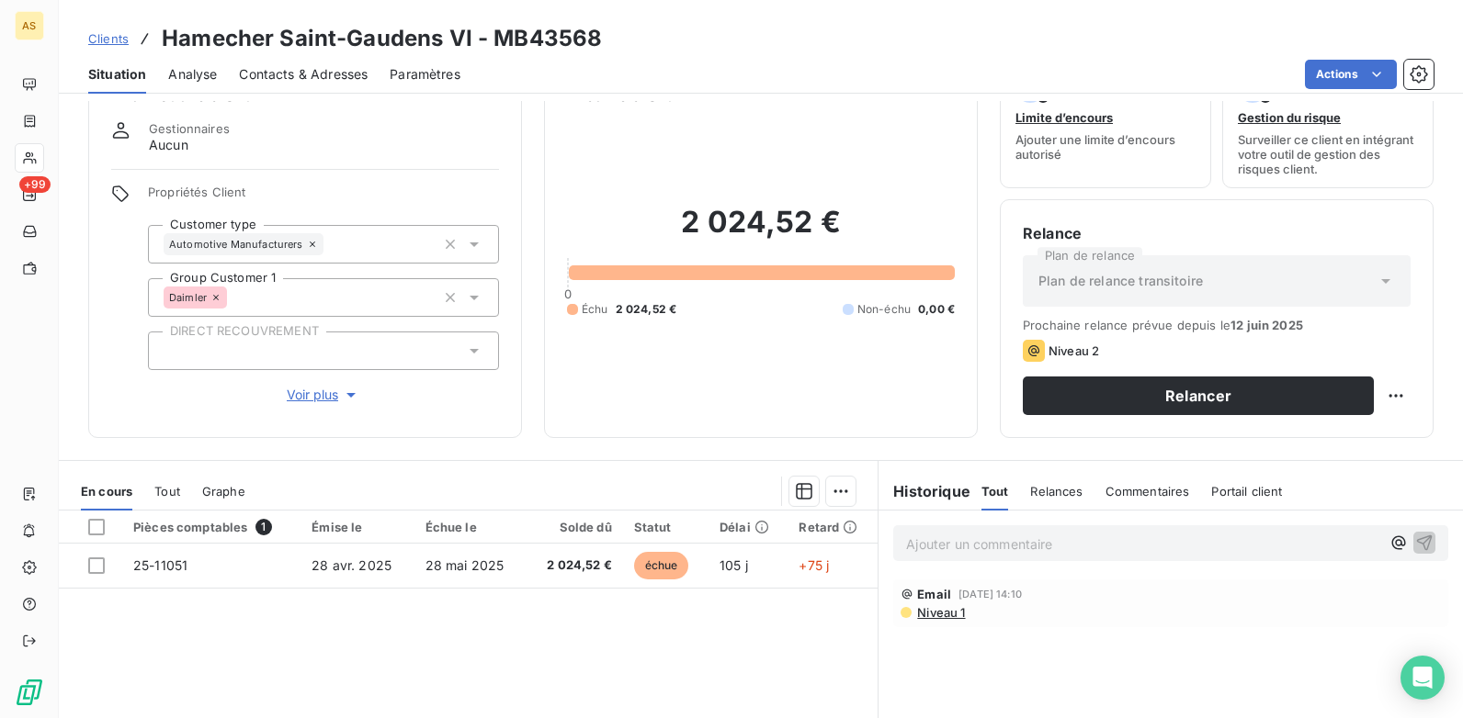
scroll to position [184, 0]
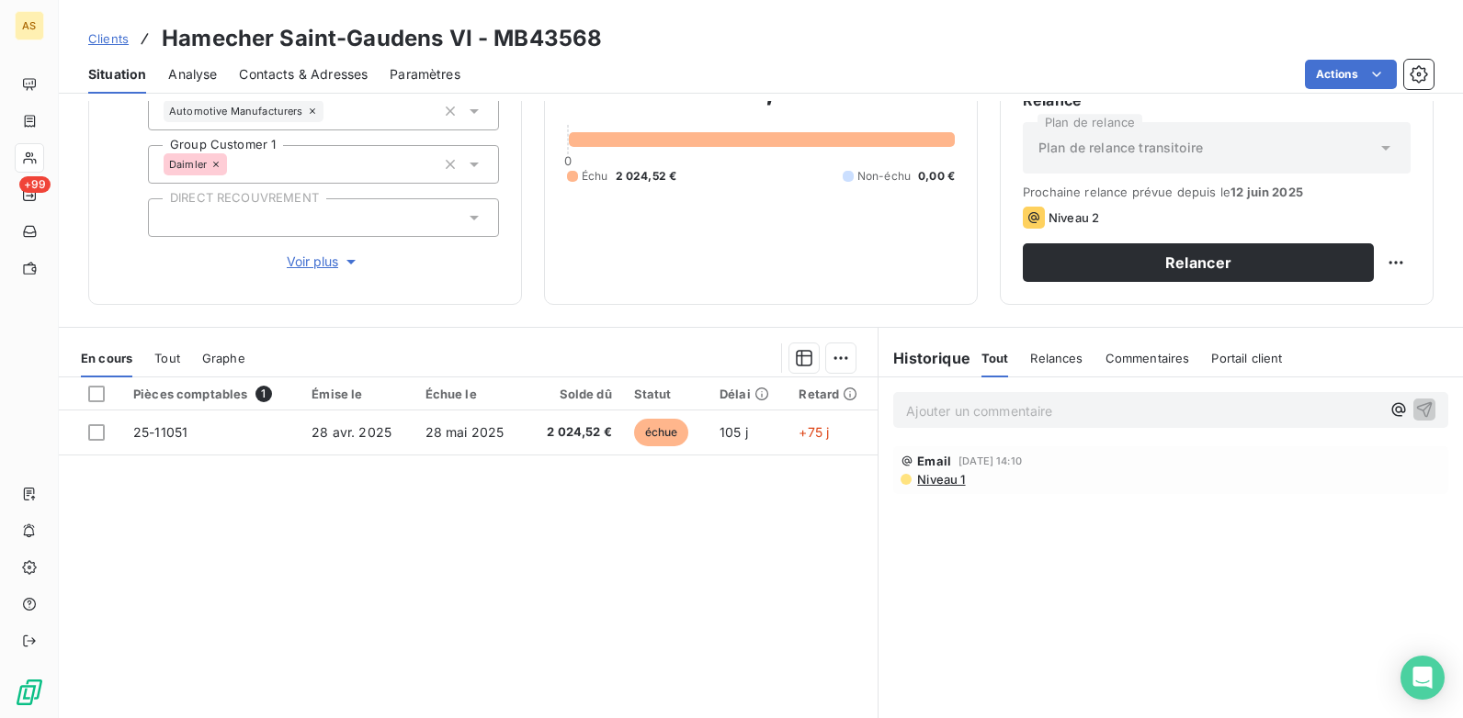
click at [296, 73] on span "Contacts & Adresses" at bounding box center [303, 74] width 129 height 18
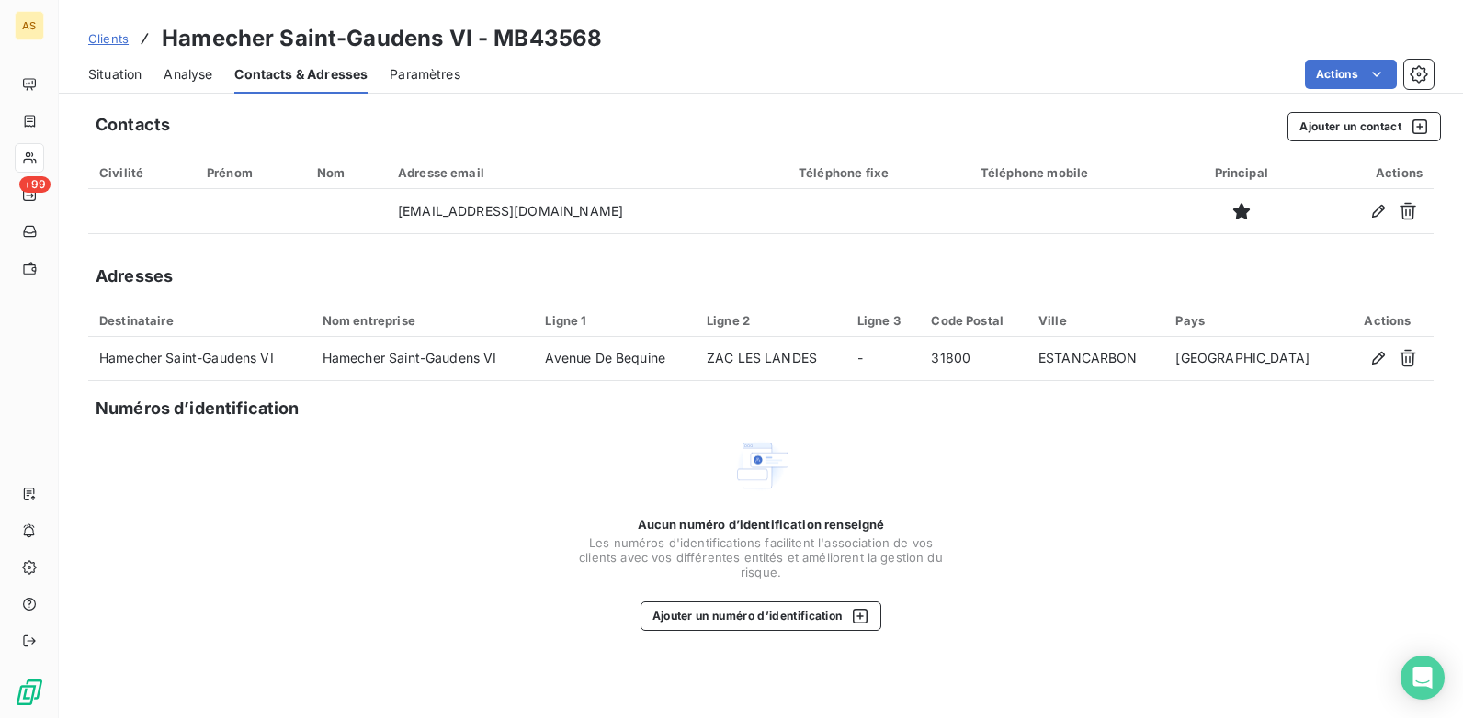
click at [126, 81] on span "Situation" at bounding box center [114, 74] width 53 height 18
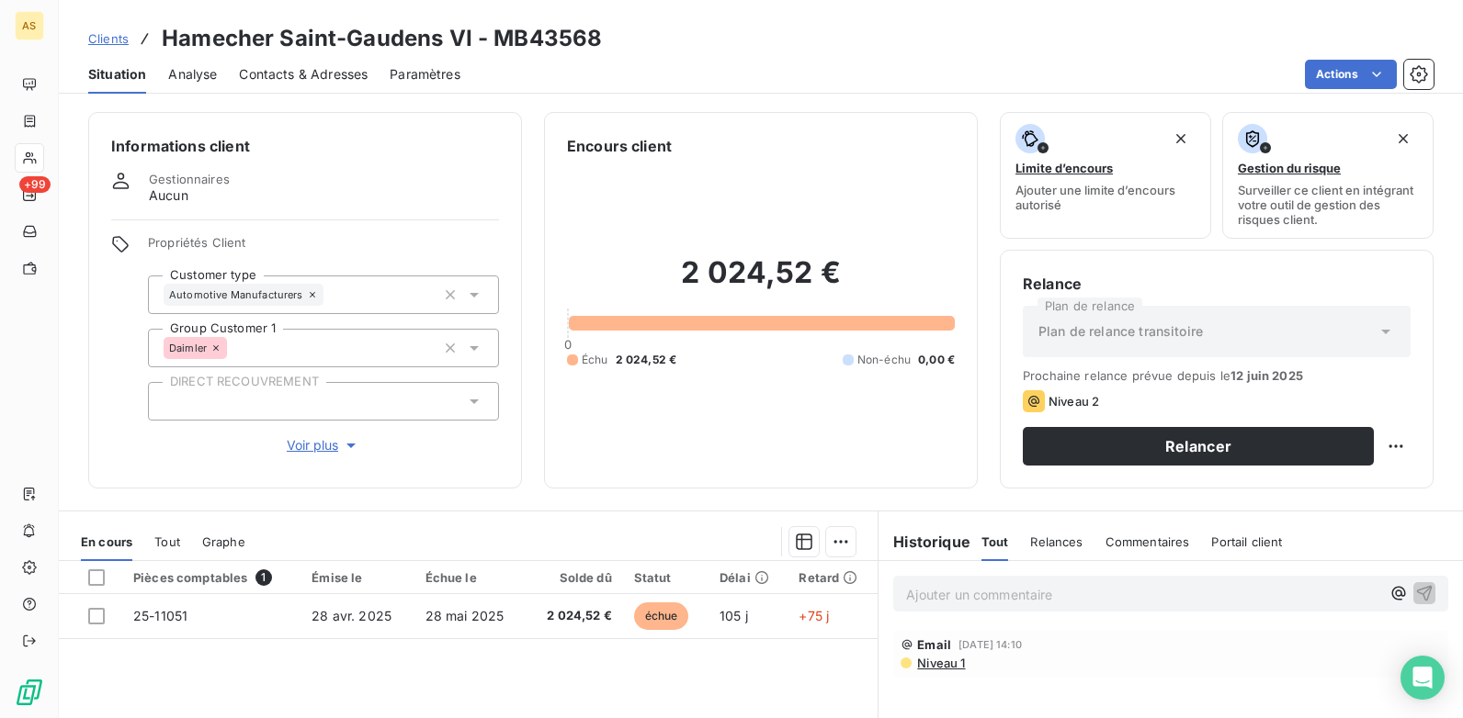
scroll to position [92, 0]
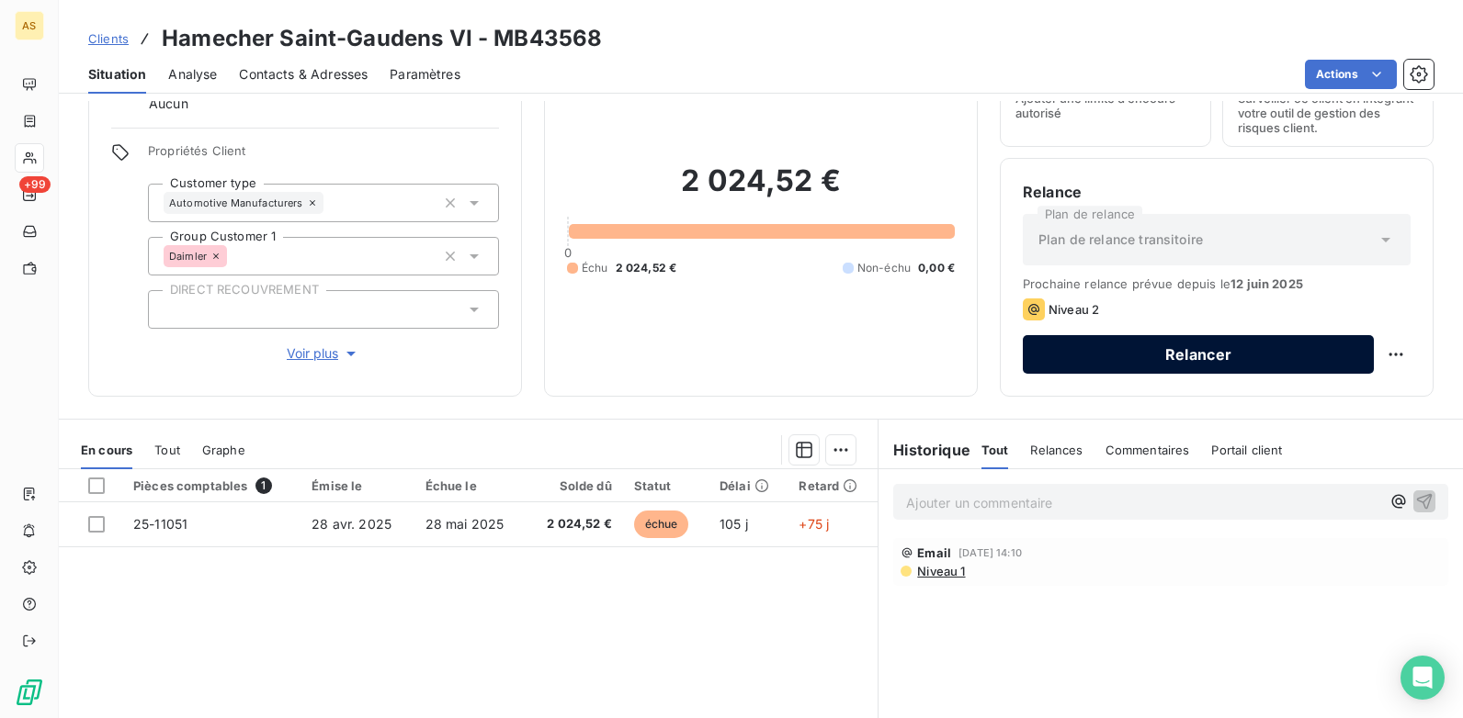
click at [1108, 360] on button "Relancer" at bounding box center [1197, 354] width 351 height 39
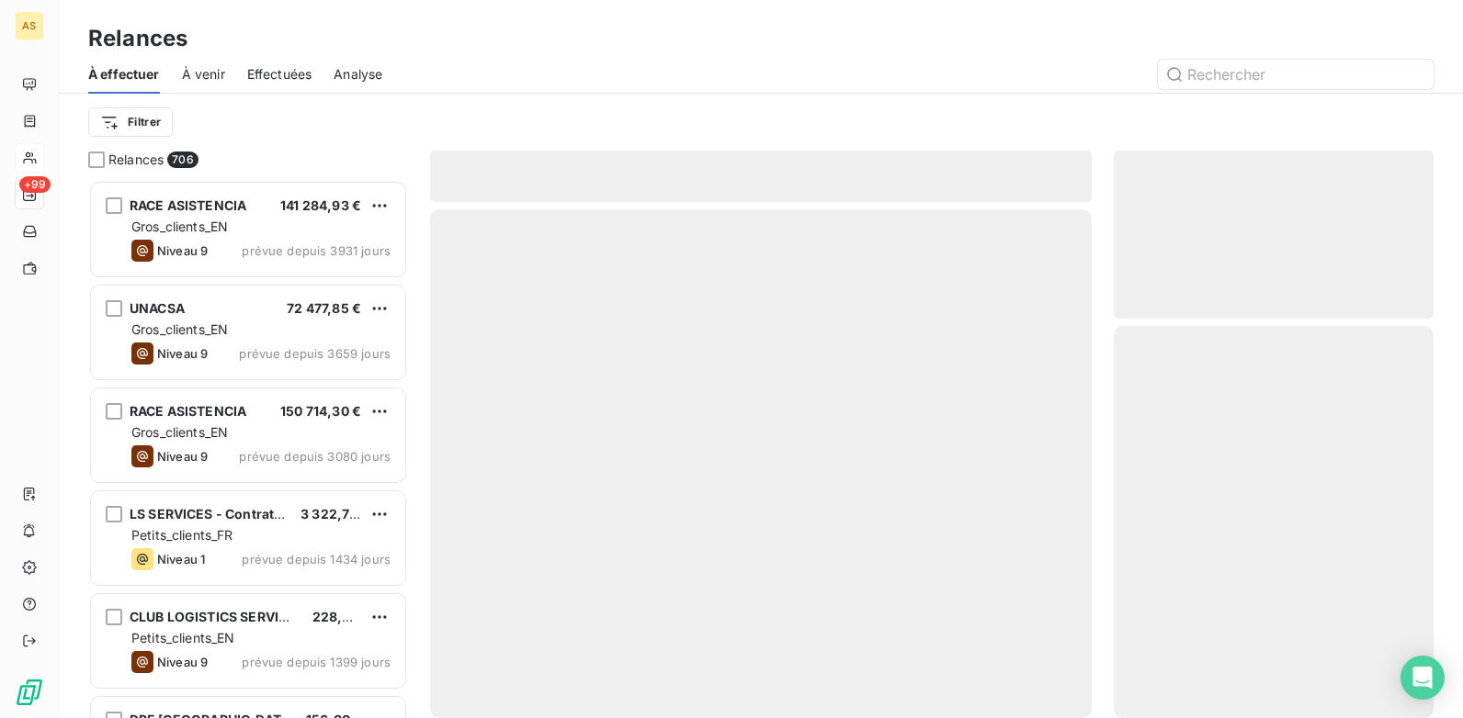
scroll to position [525, 306]
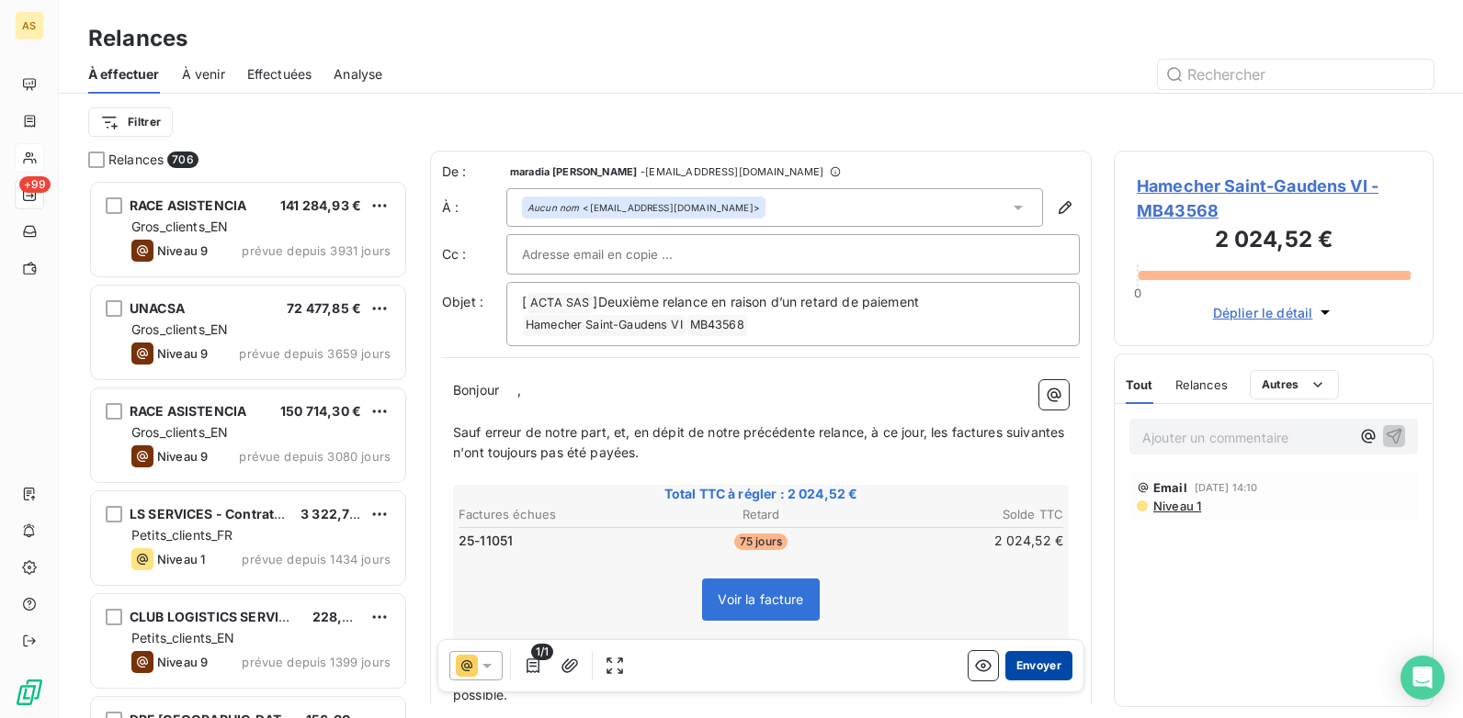
click at [1033, 655] on button "Envoyer" at bounding box center [1038, 665] width 67 height 29
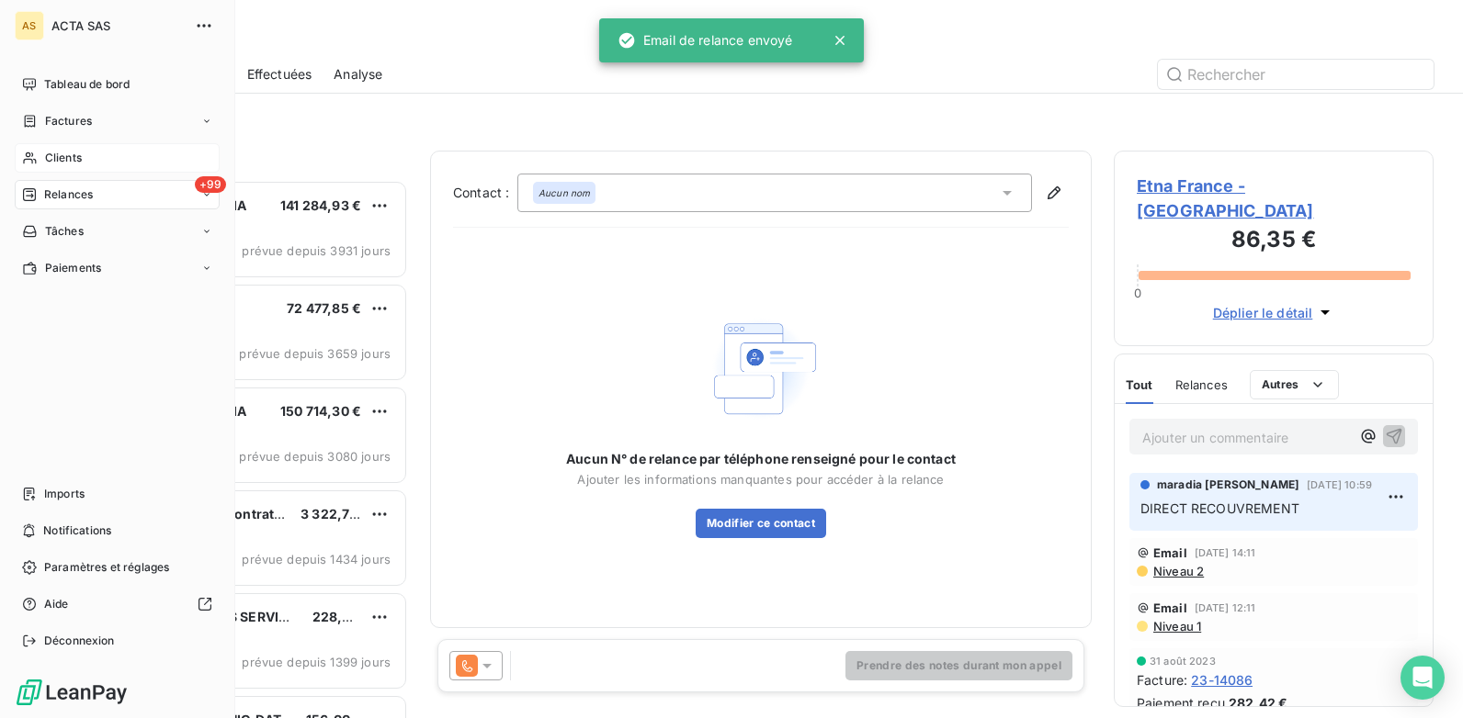
click at [36, 152] on icon at bounding box center [30, 158] width 16 height 15
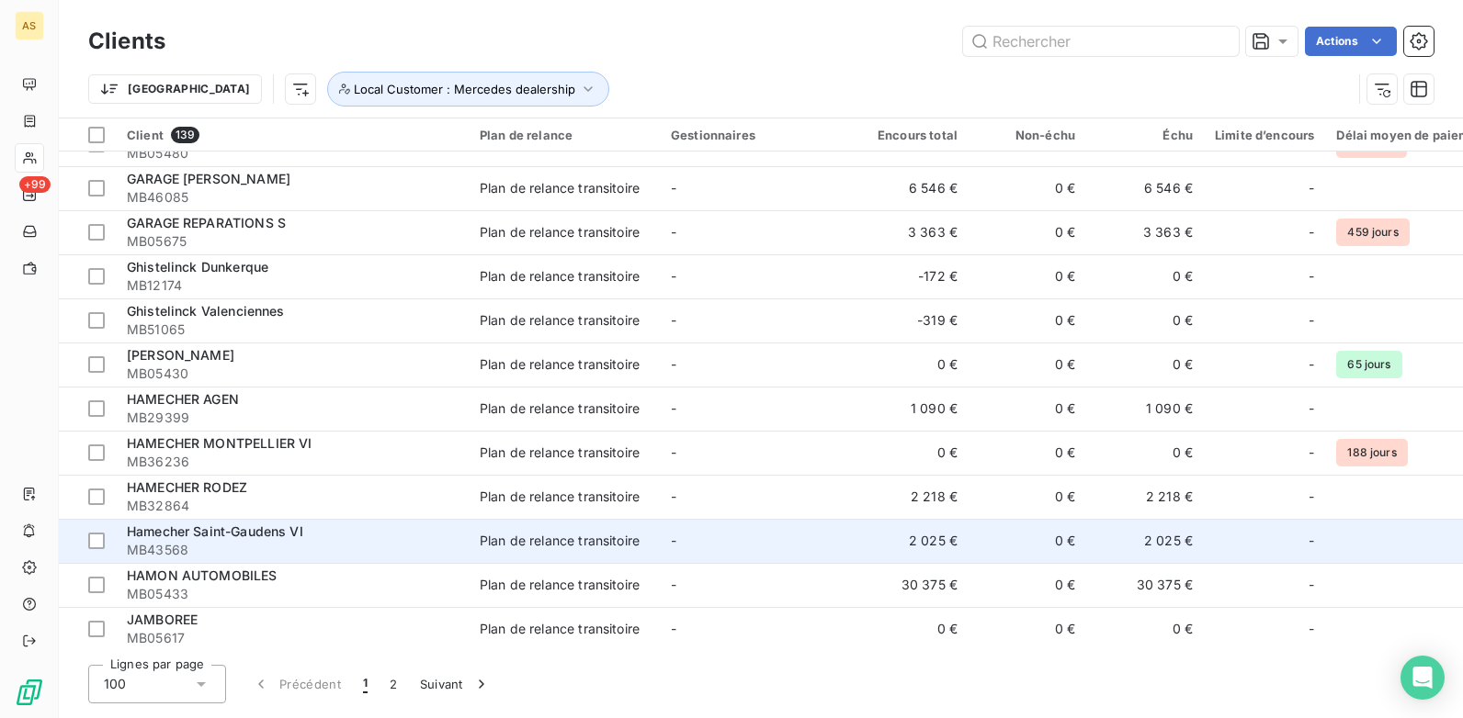
scroll to position [3123, 0]
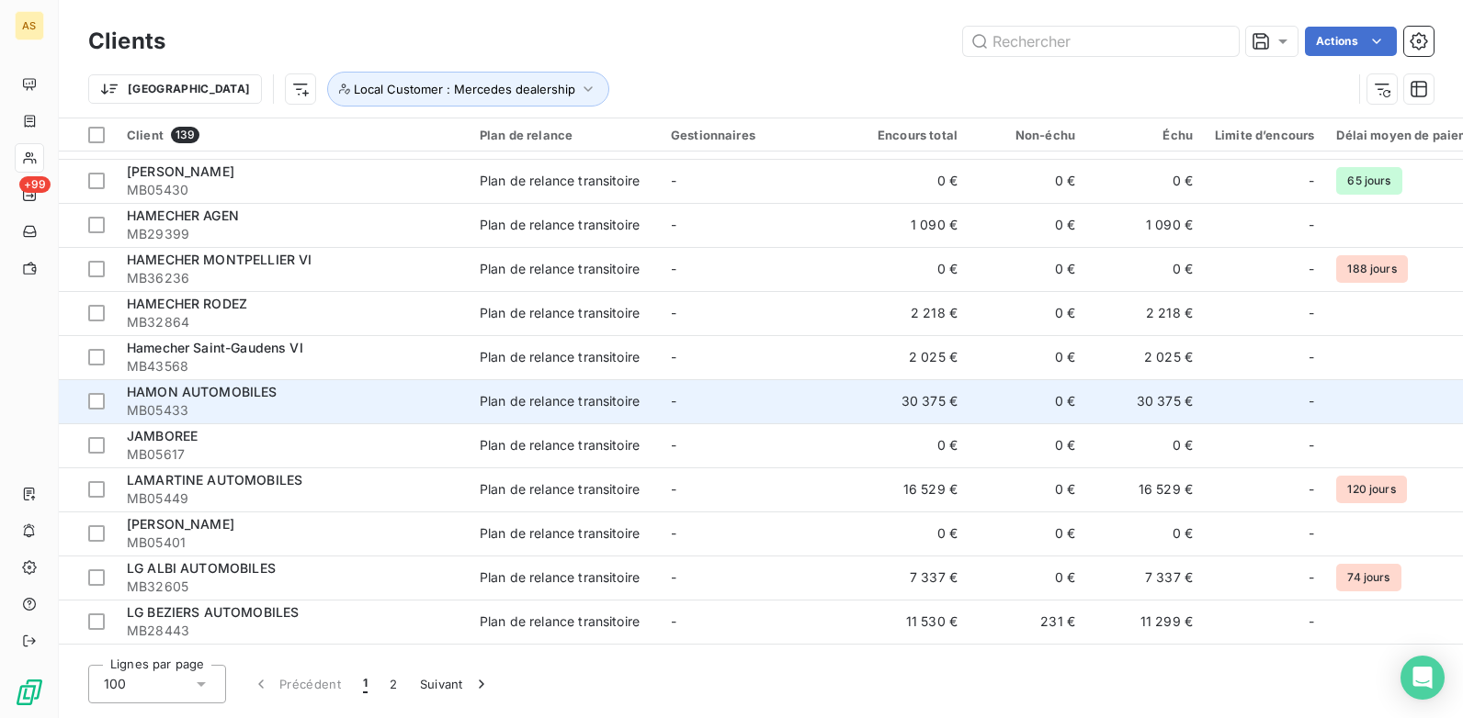
click at [322, 402] on span "MB05433" at bounding box center [292, 410] width 331 height 18
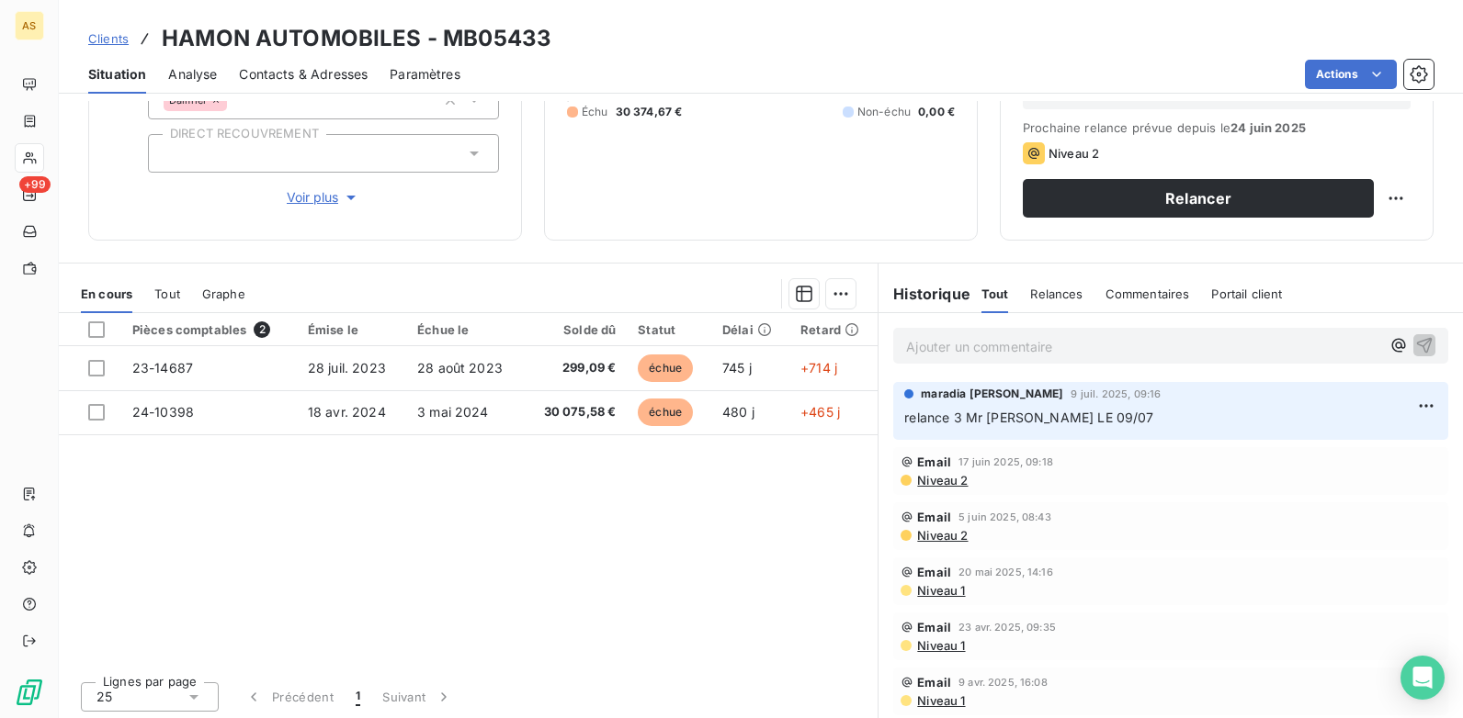
scroll to position [252, 0]
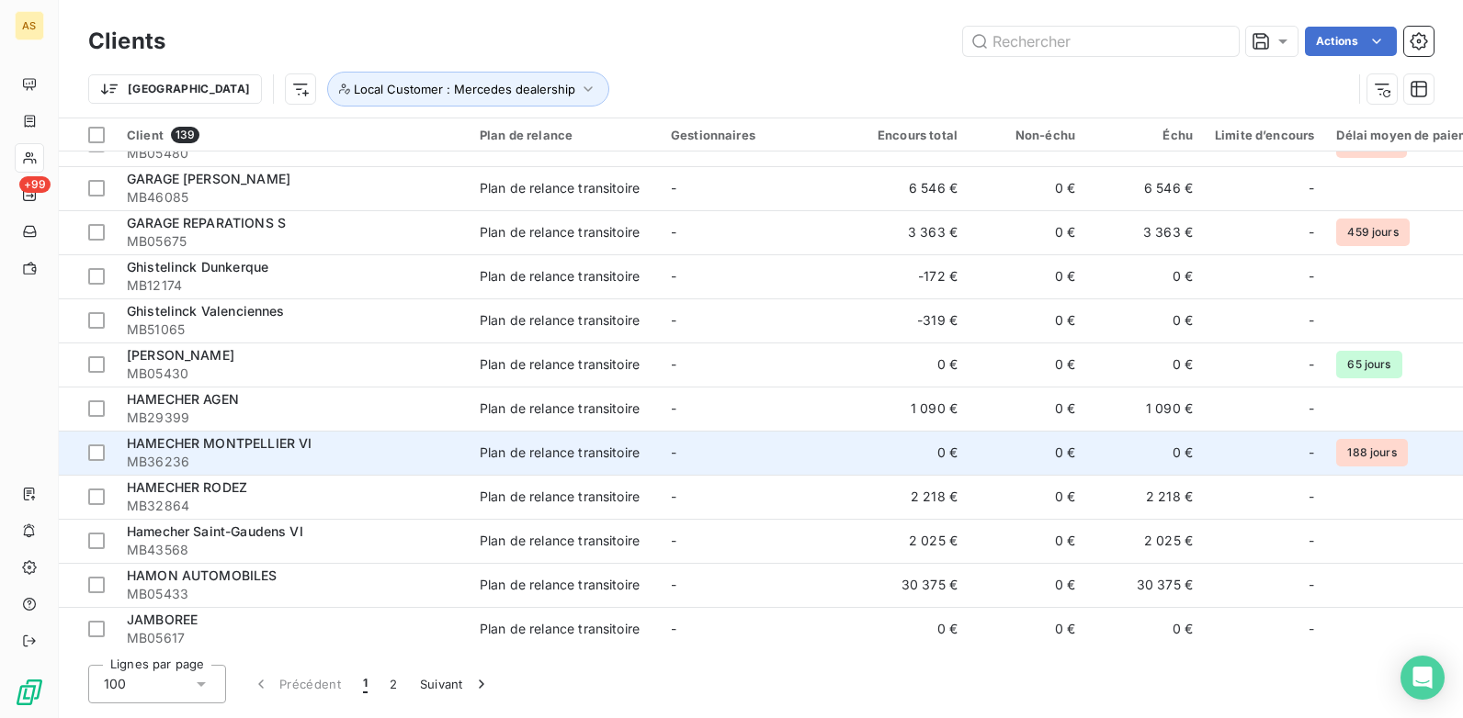
scroll to position [3307, 0]
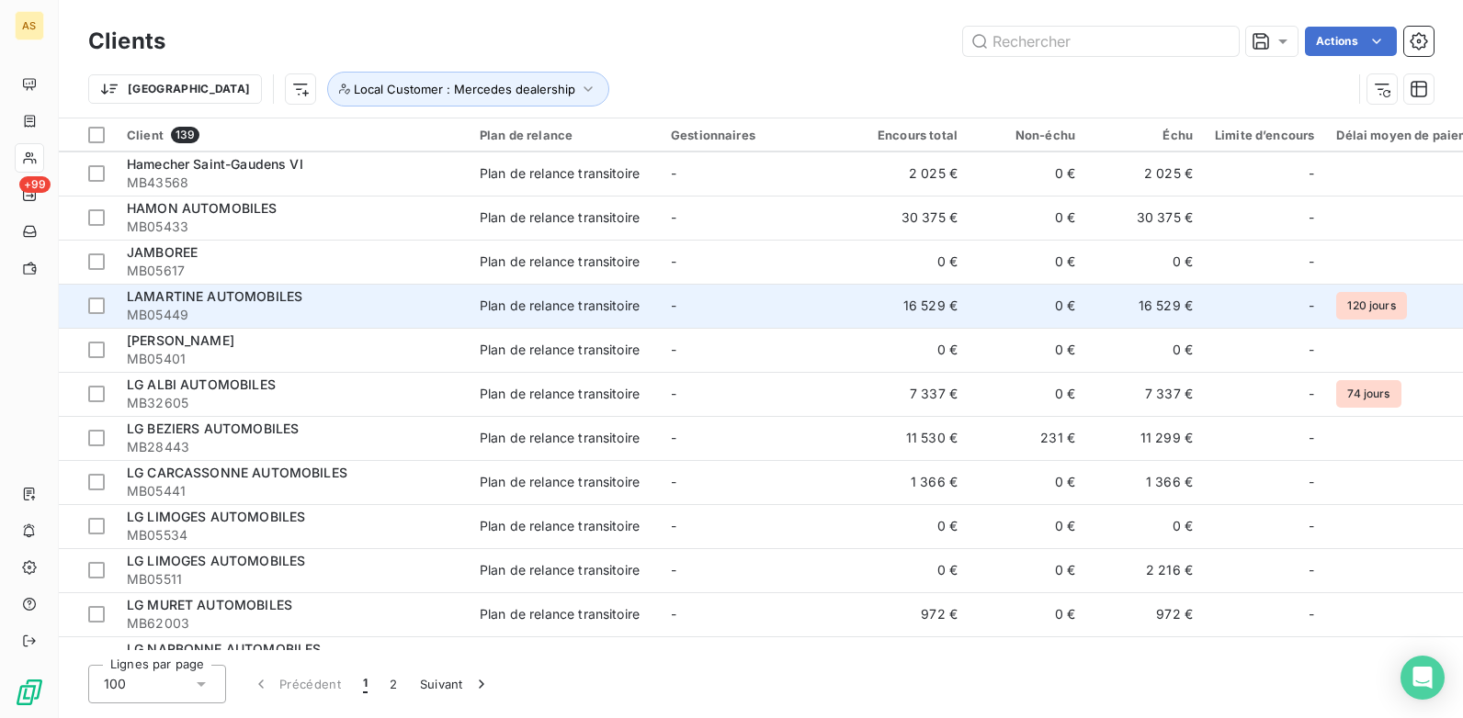
click at [429, 301] on div "LAMARTINE AUTOMOBILES" at bounding box center [292, 297] width 331 height 18
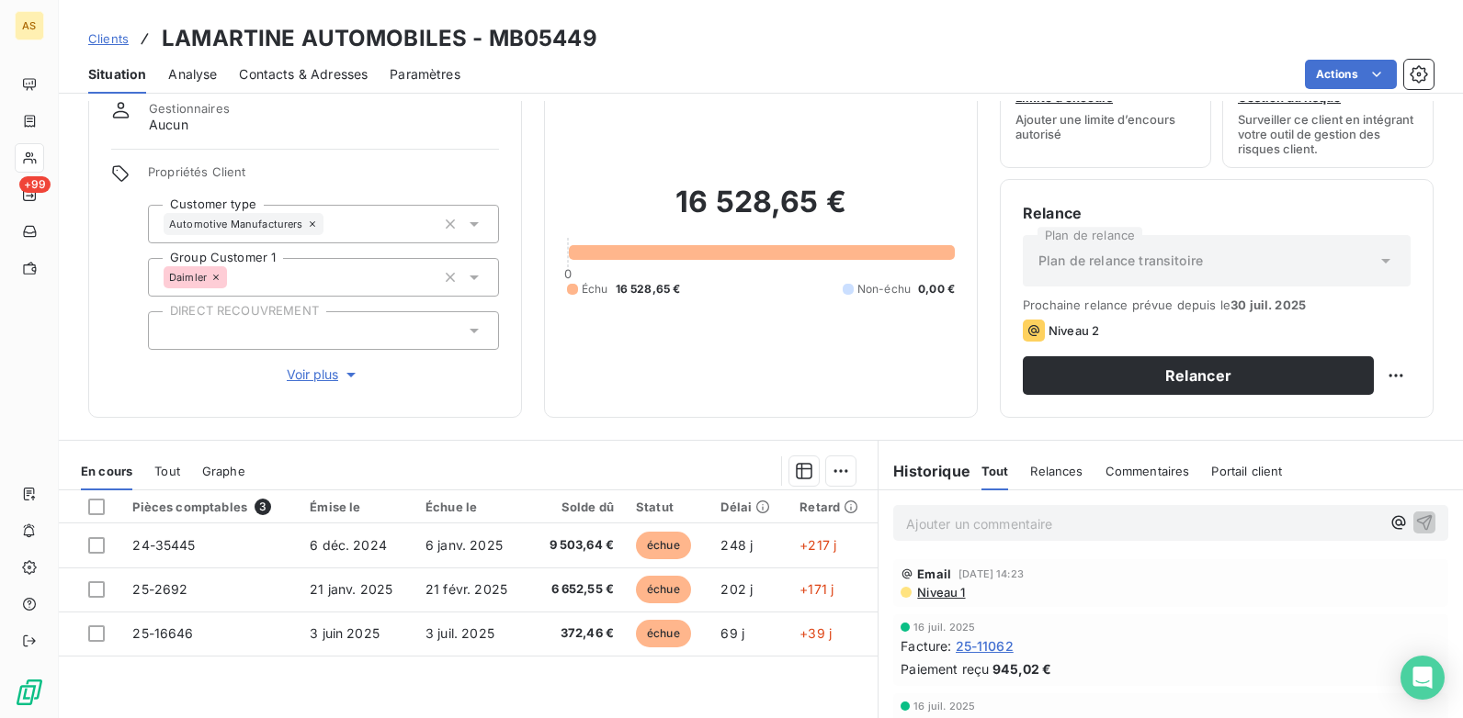
scroll to position [252, 0]
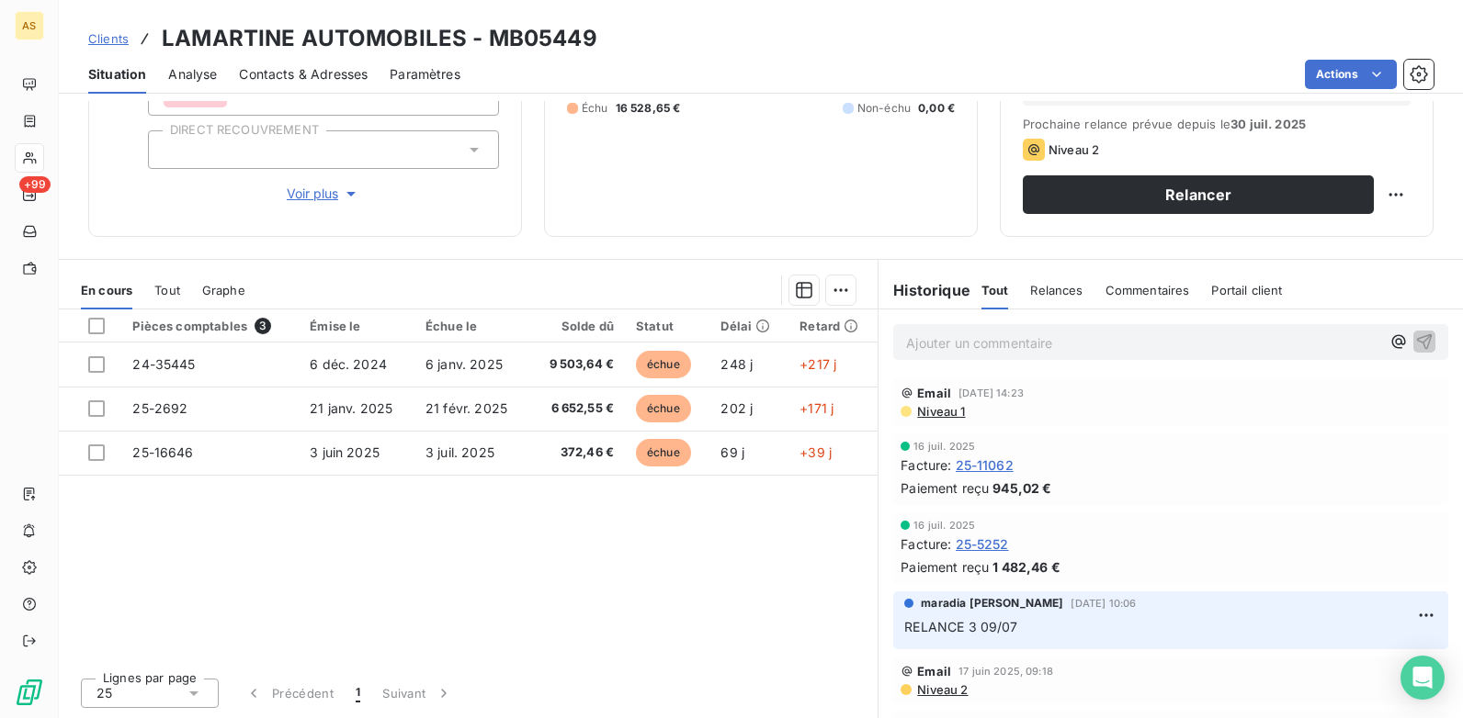
click at [921, 415] on span "Niveau 1" at bounding box center [940, 411] width 50 height 15
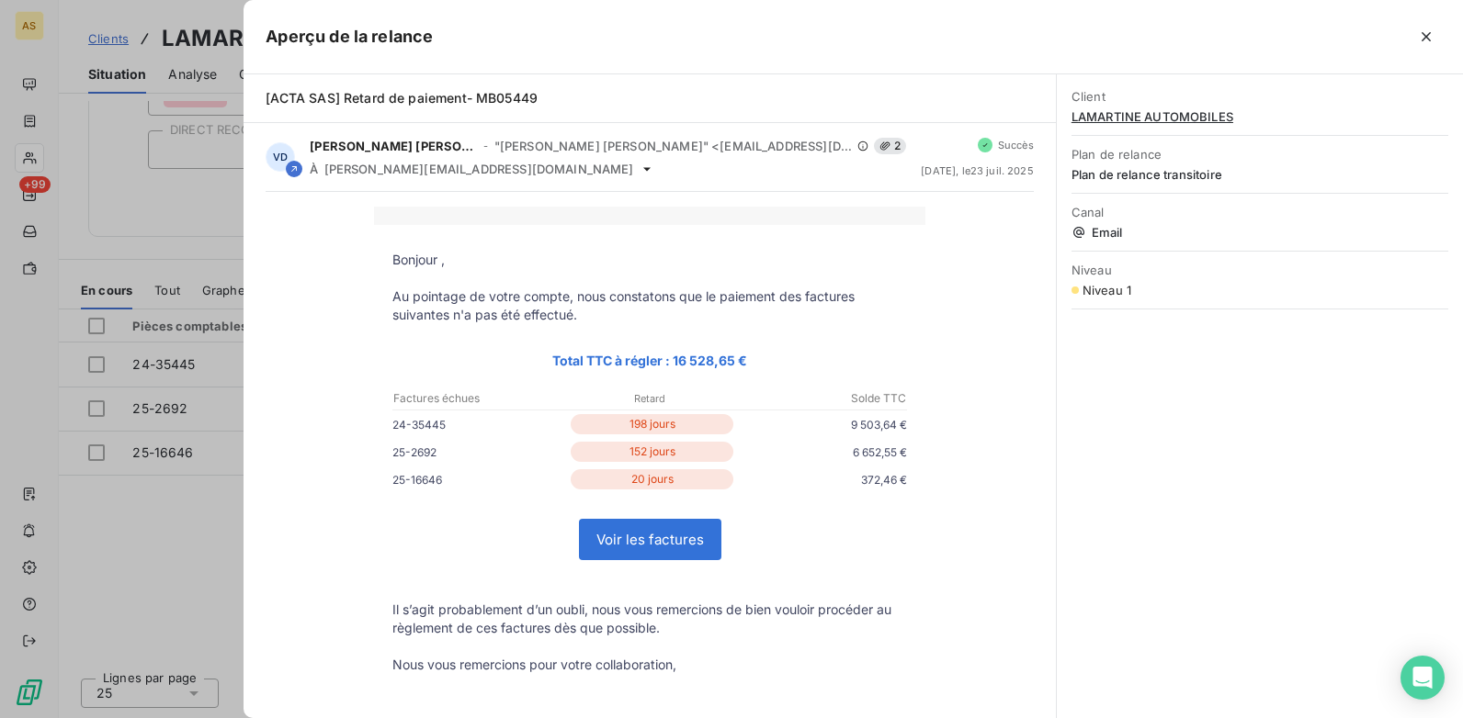
click at [215, 520] on div at bounding box center [731, 359] width 1463 height 718
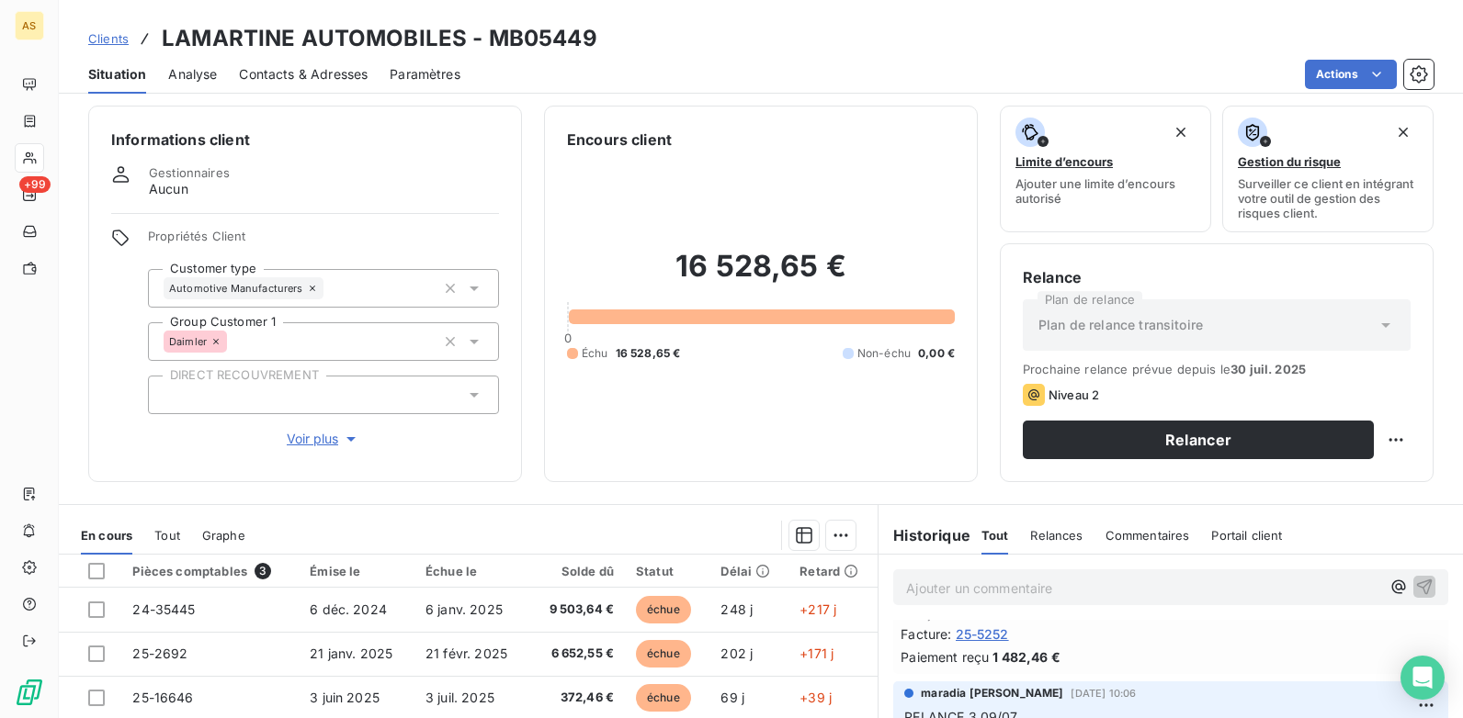
scroll to position [0, 0]
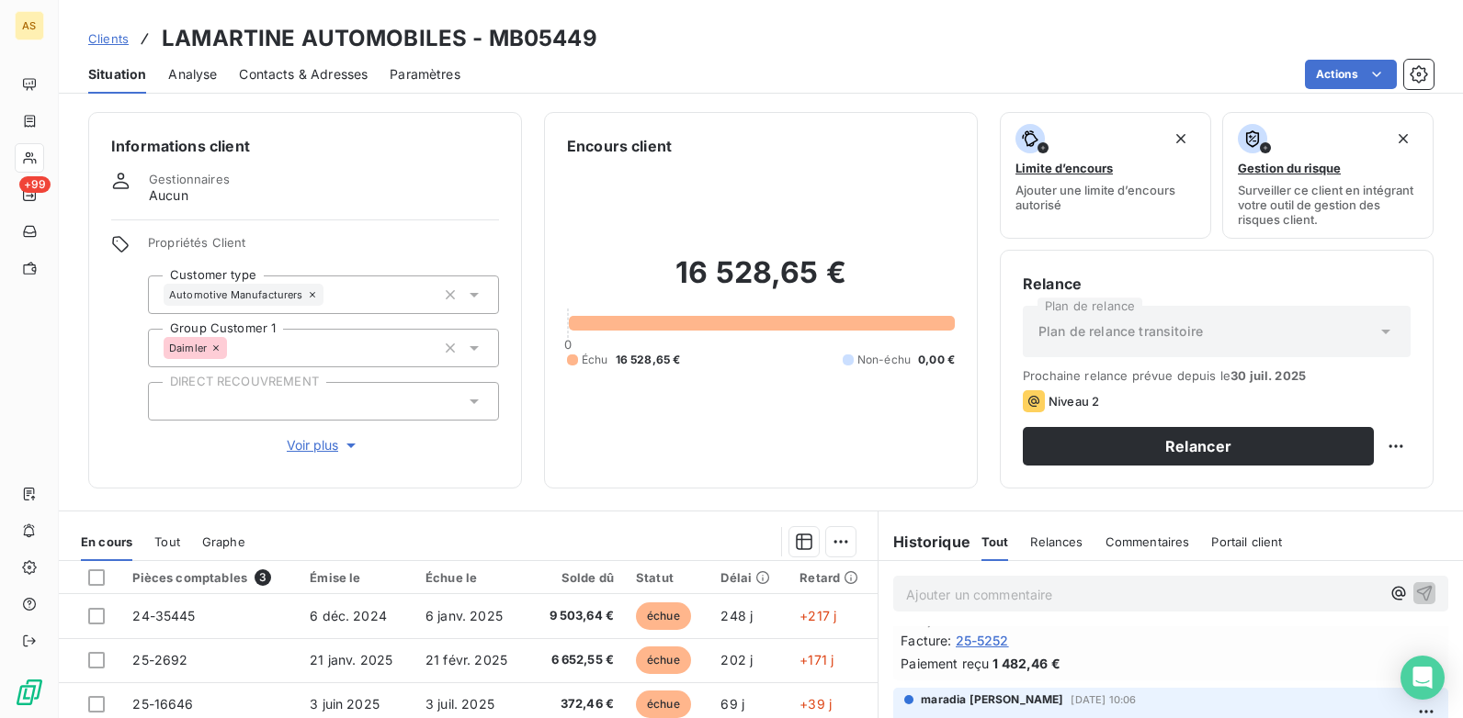
click at [114, 32] on span "Clients" at bounding box center [108, 38] width 40 height 15
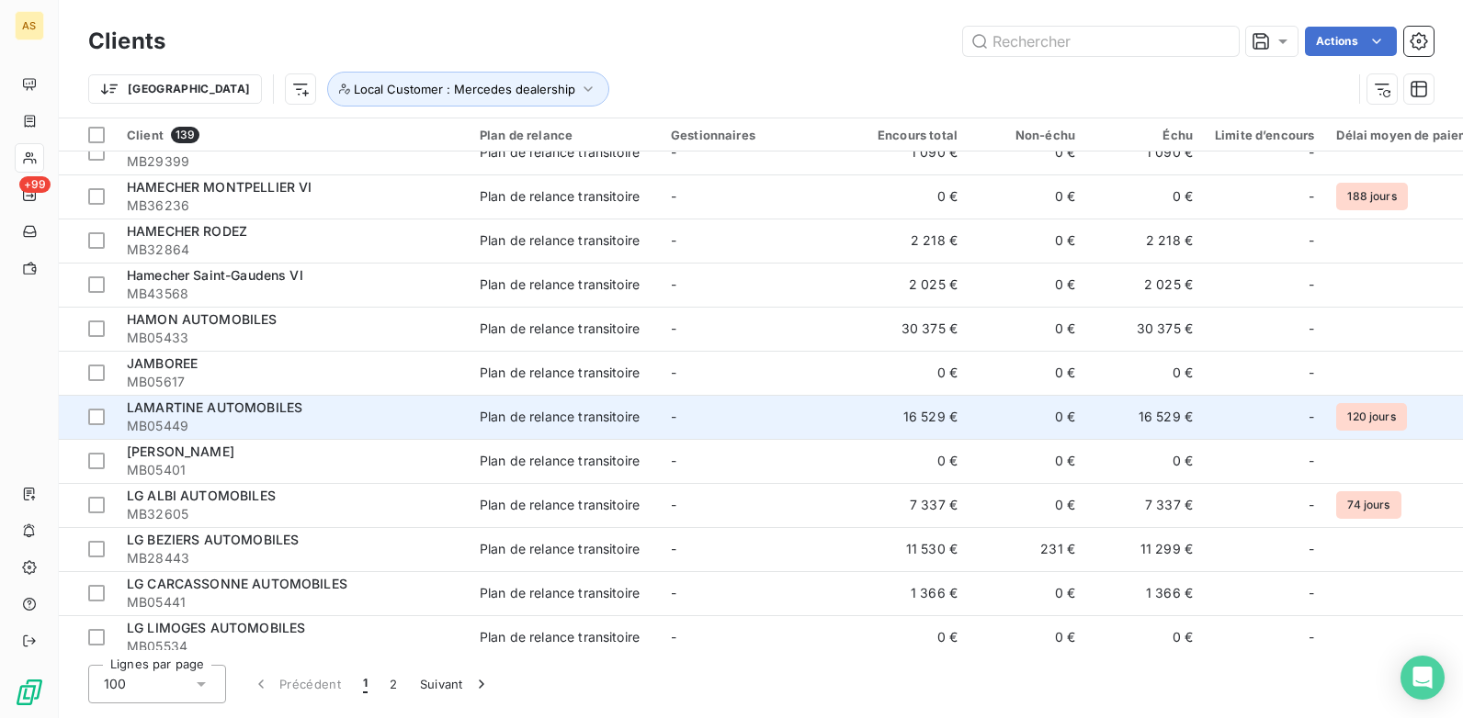
scroll to position [3215, 0]
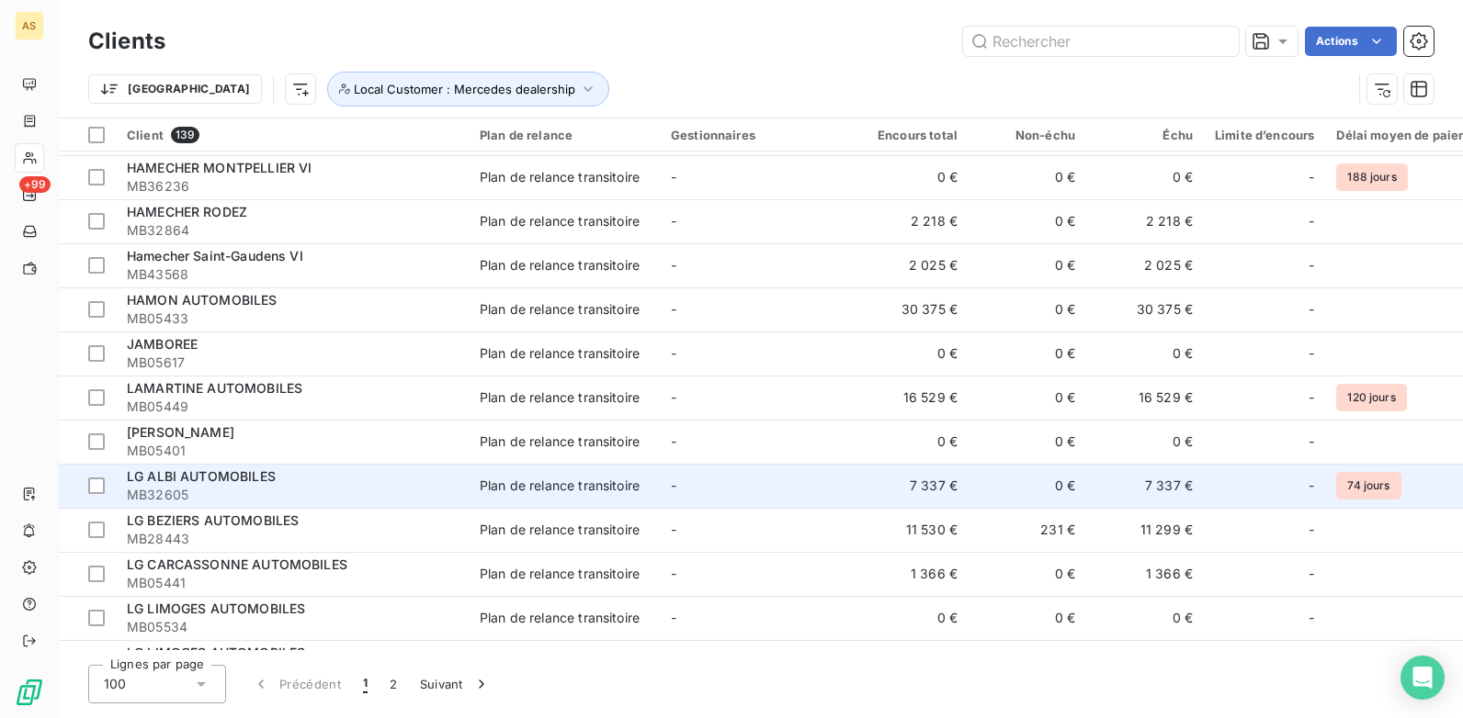
click at [630, 483] on div "Plan de relance transitoire" at bounding box center [560, 486] width 160 height 18
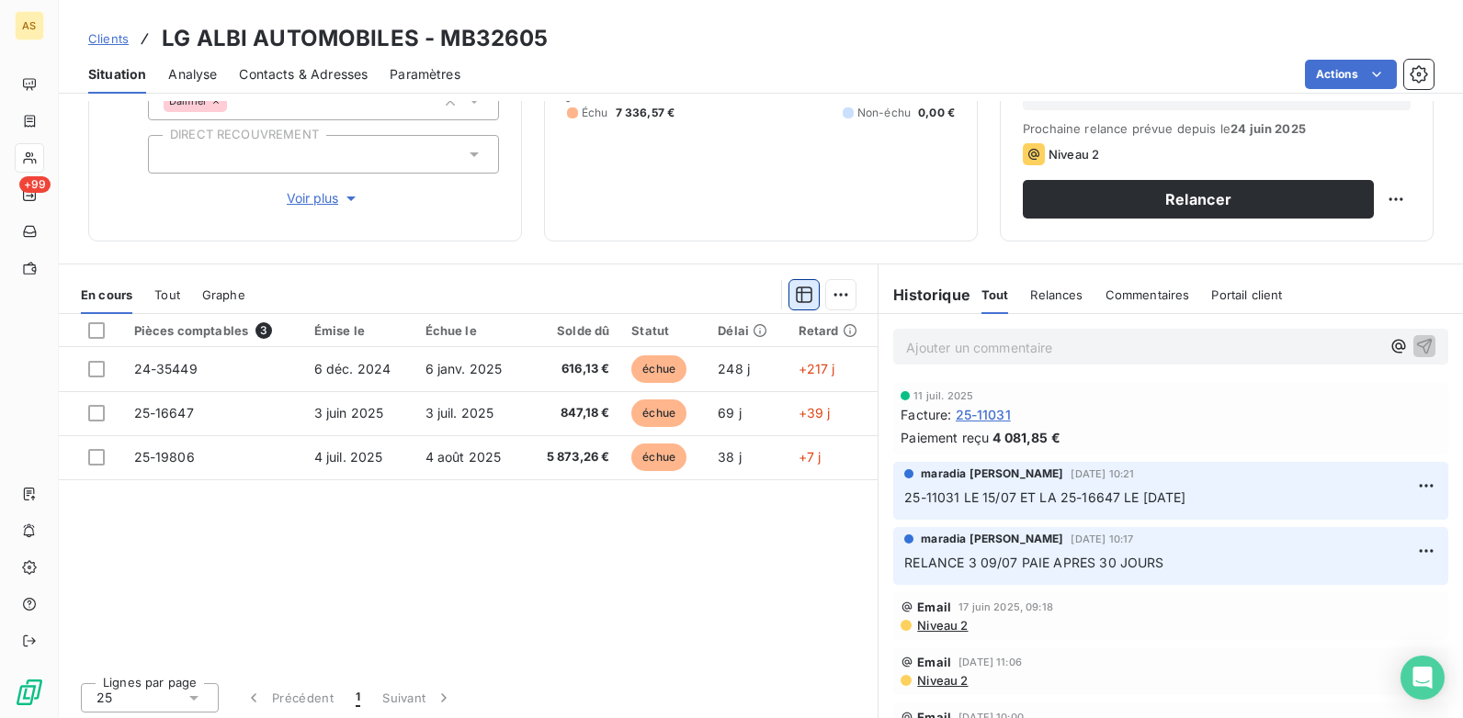
scroll to position [252, 0]
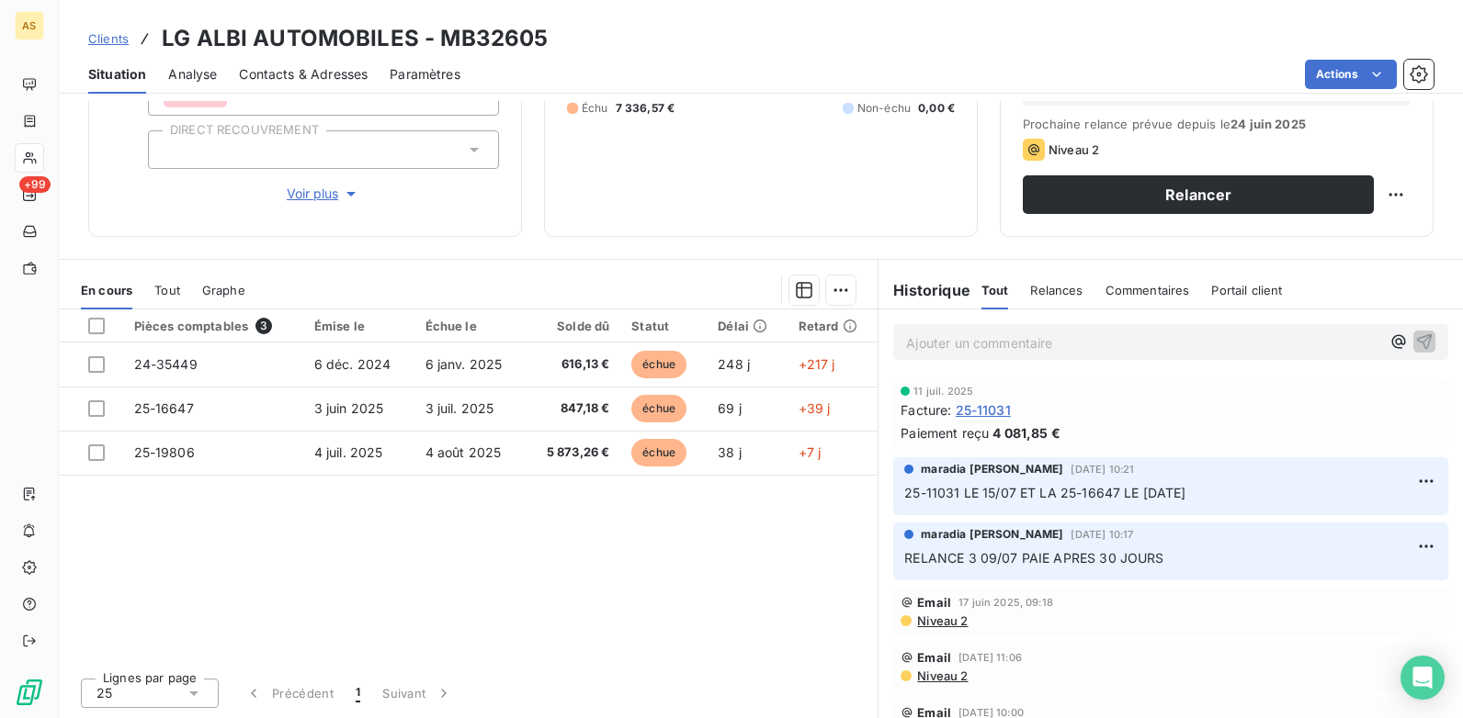
click at [123, 40] on span "Clients" at bounding box center [108, 38] width 40 height 15
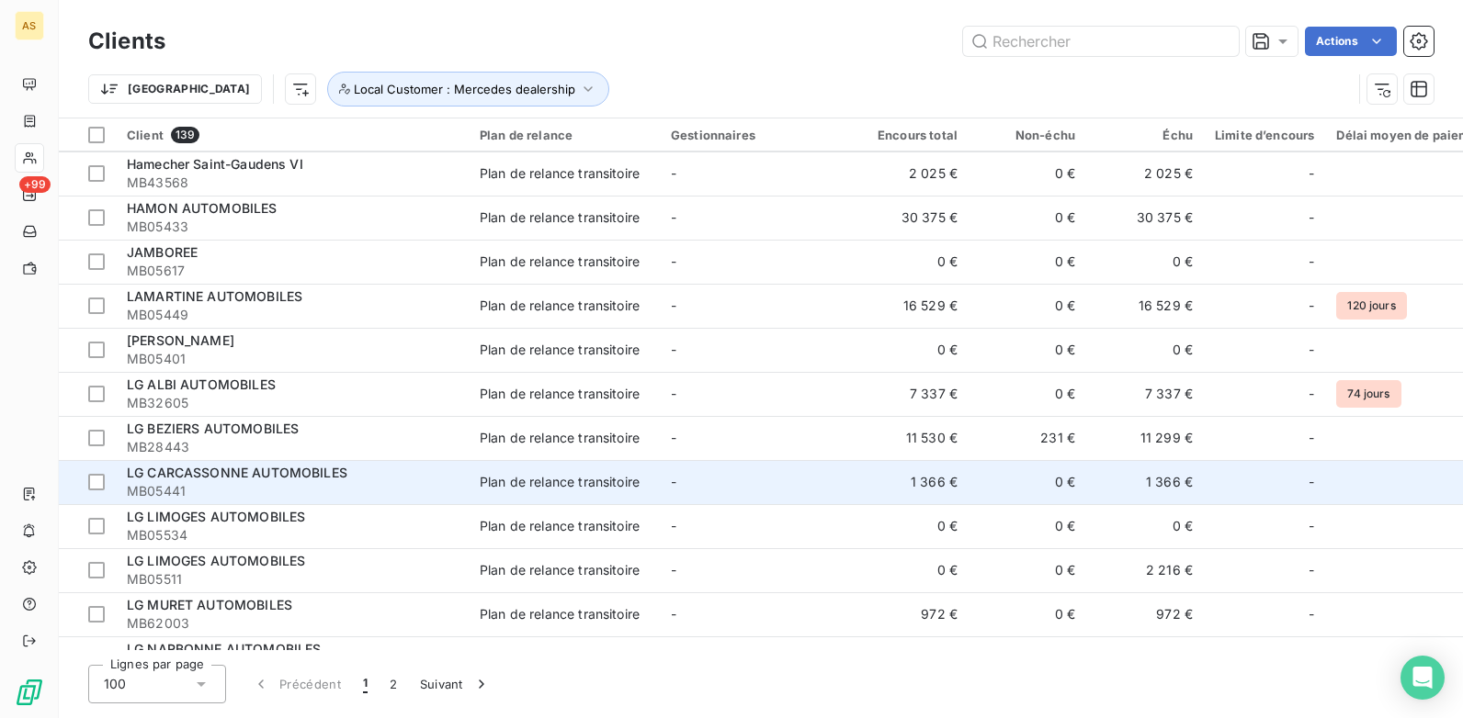
scroll to position [3491, 0]
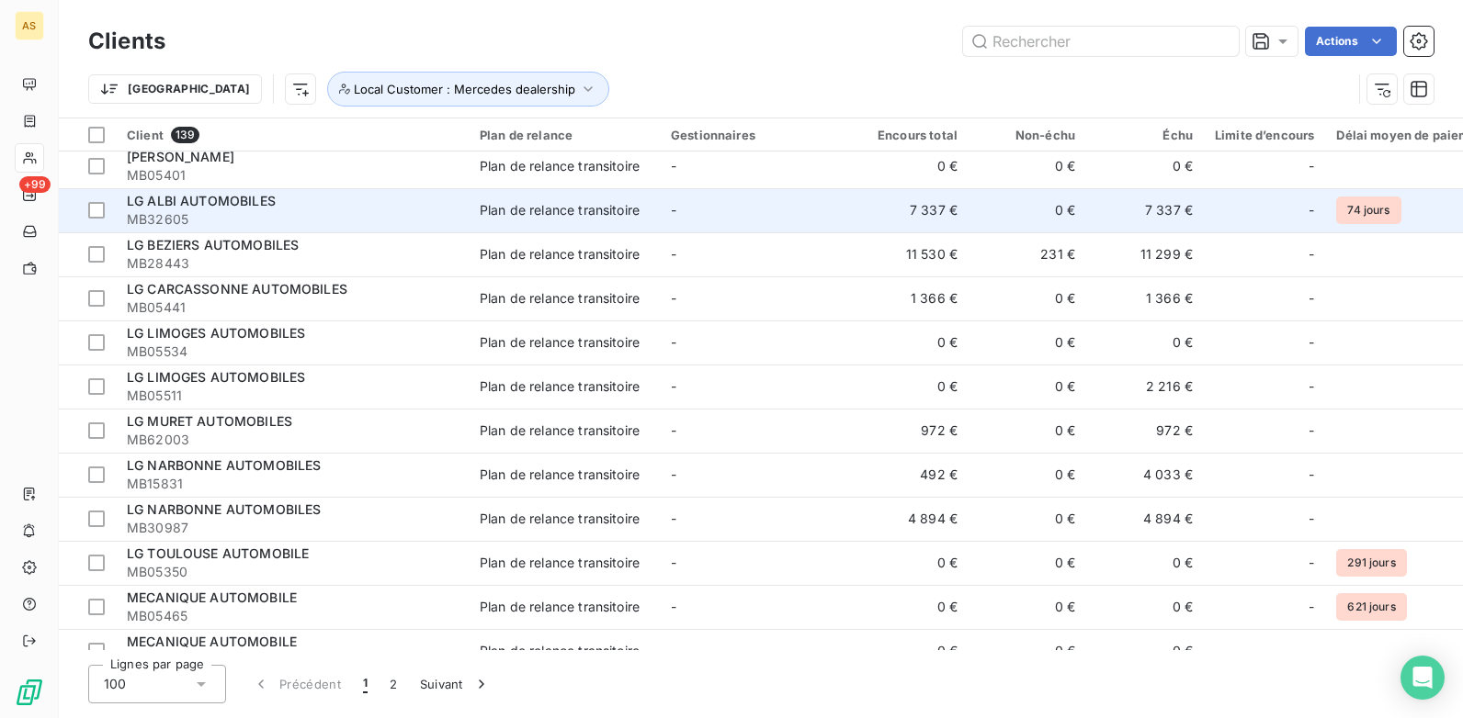
click at [1067, 217] on td "0 €" at bounding box center [1027, 210] width 118 height 44
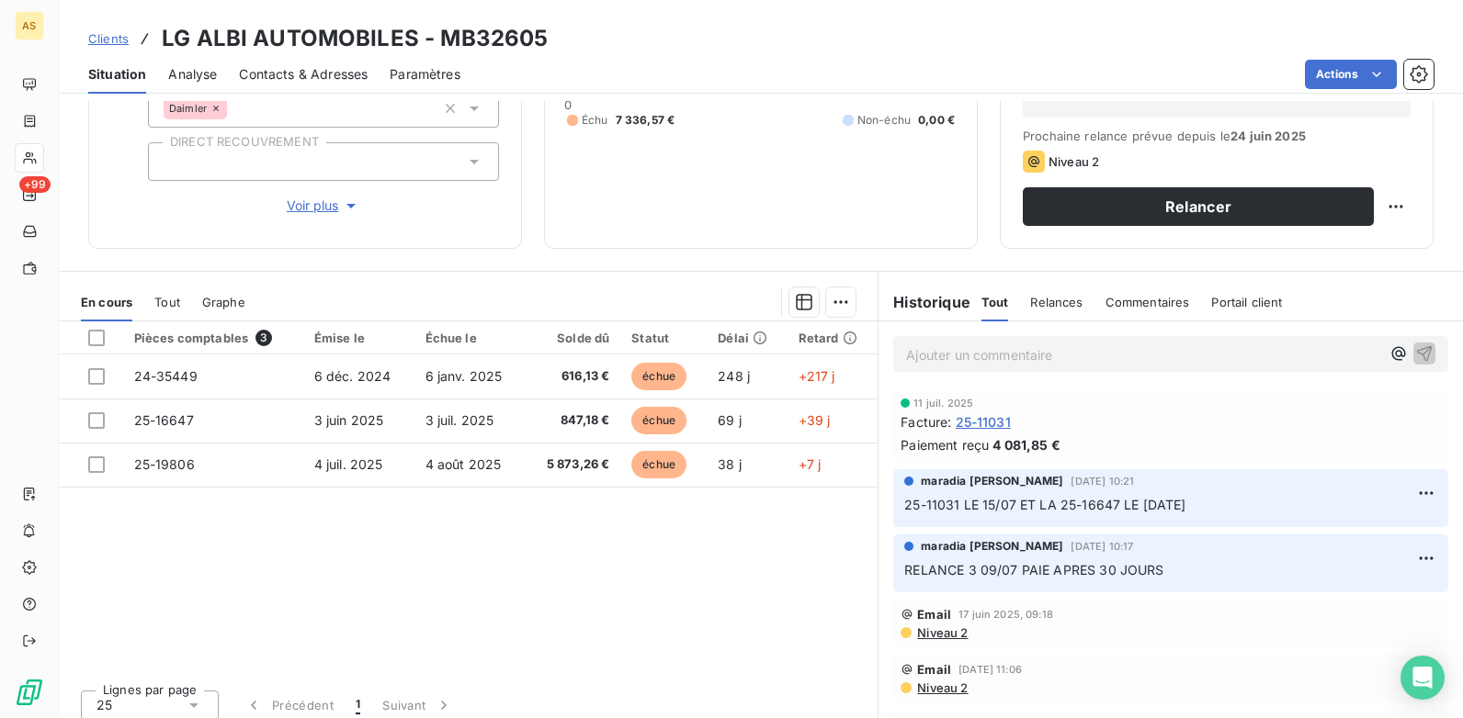
scroll to position [252, 0]
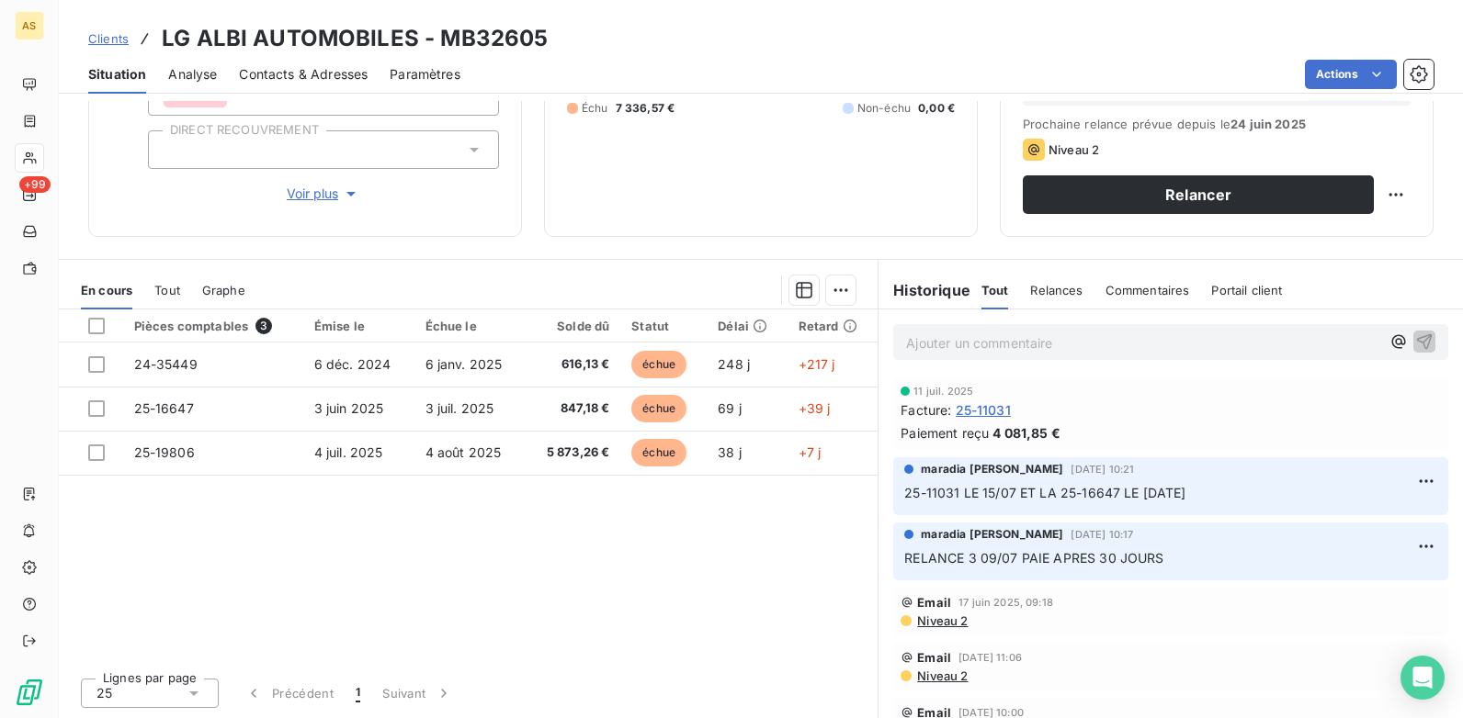
click at [120, 44] on span "Clients" at bounding box center [108, 38] width 40 height 15
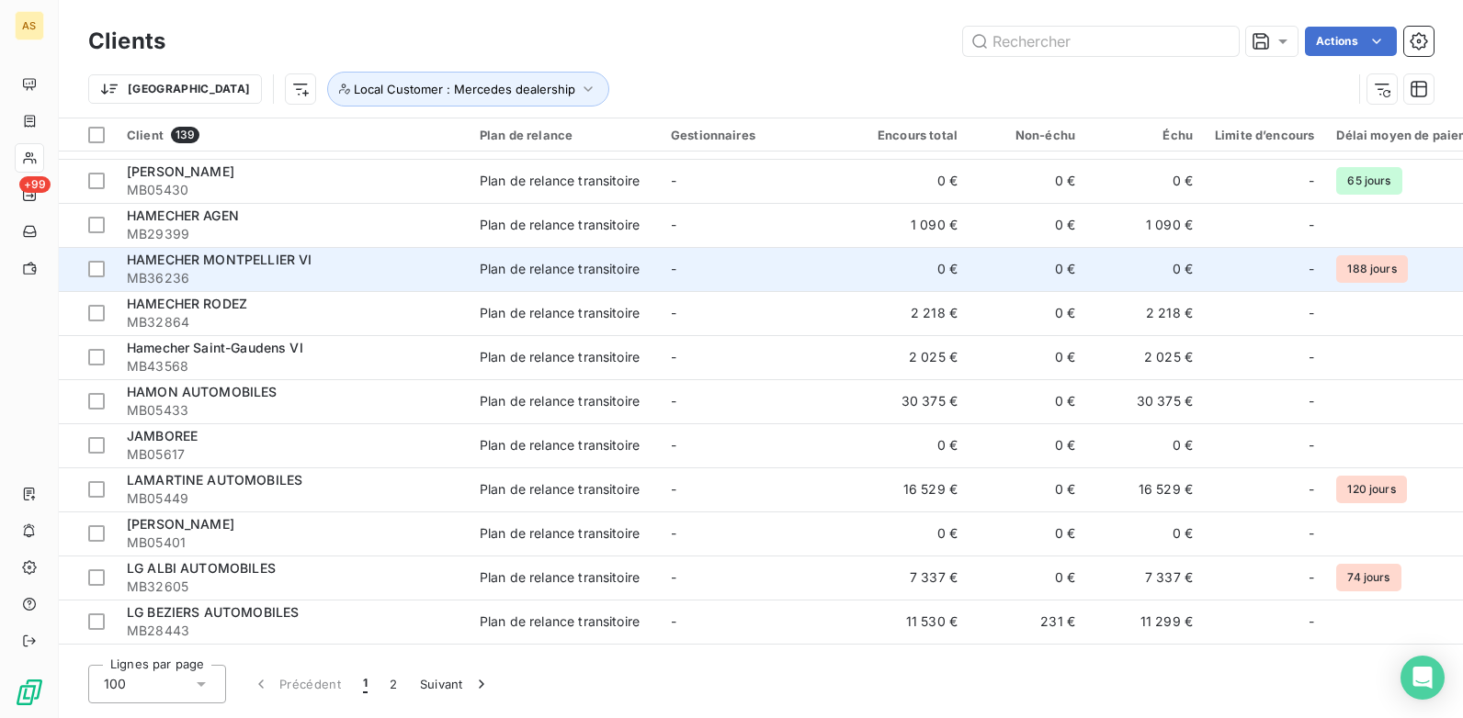
scroll to position [3215, 0]
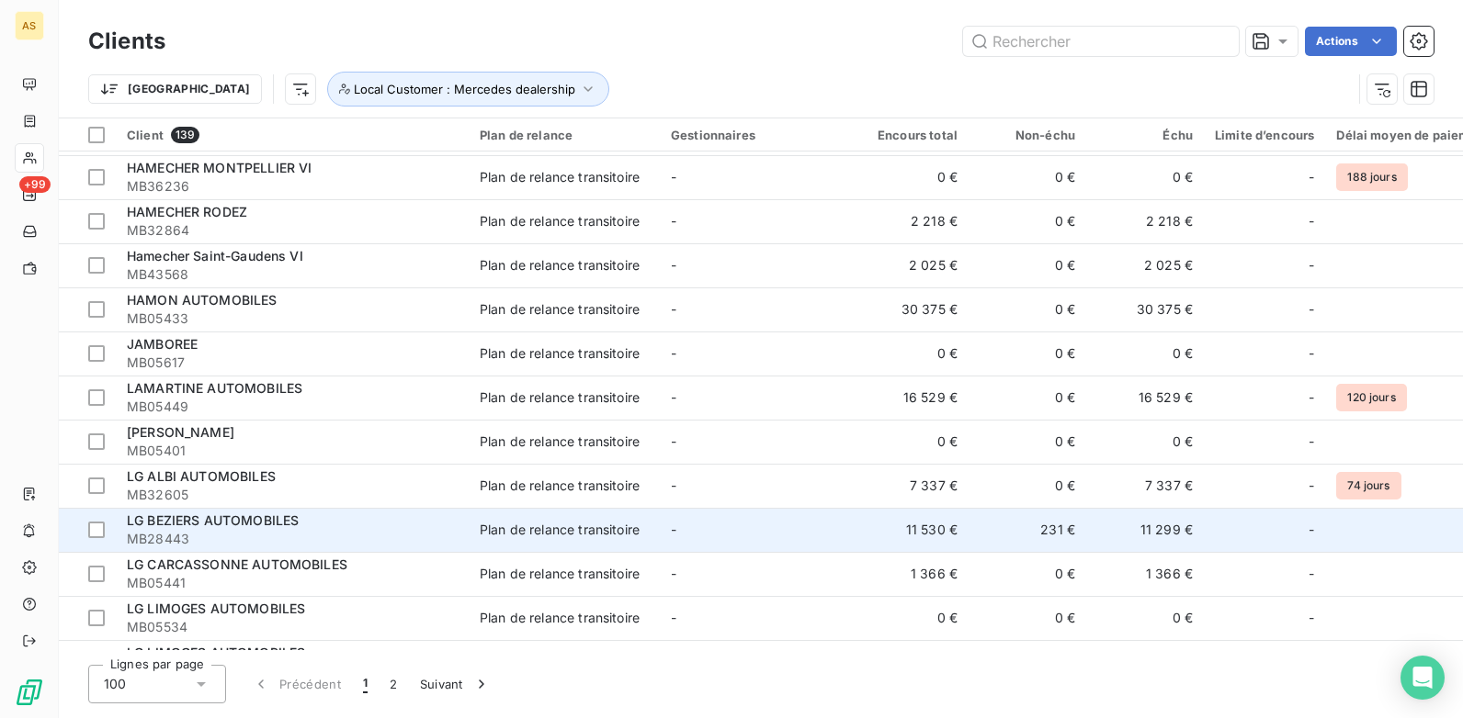
click at [587, 529] on div "Plan de relance transitoire" at bounding box center [560, 530] width 160 height 18
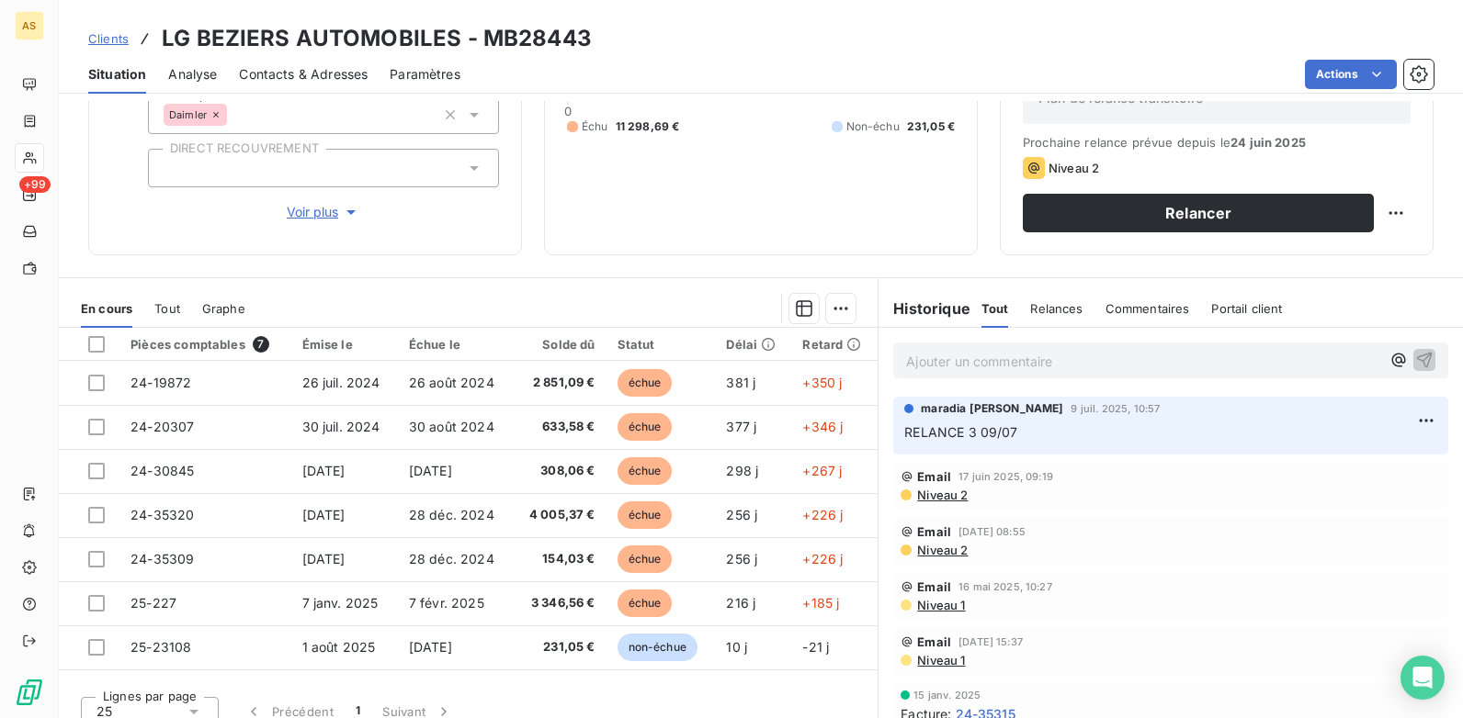
scroll to position [252, 0]
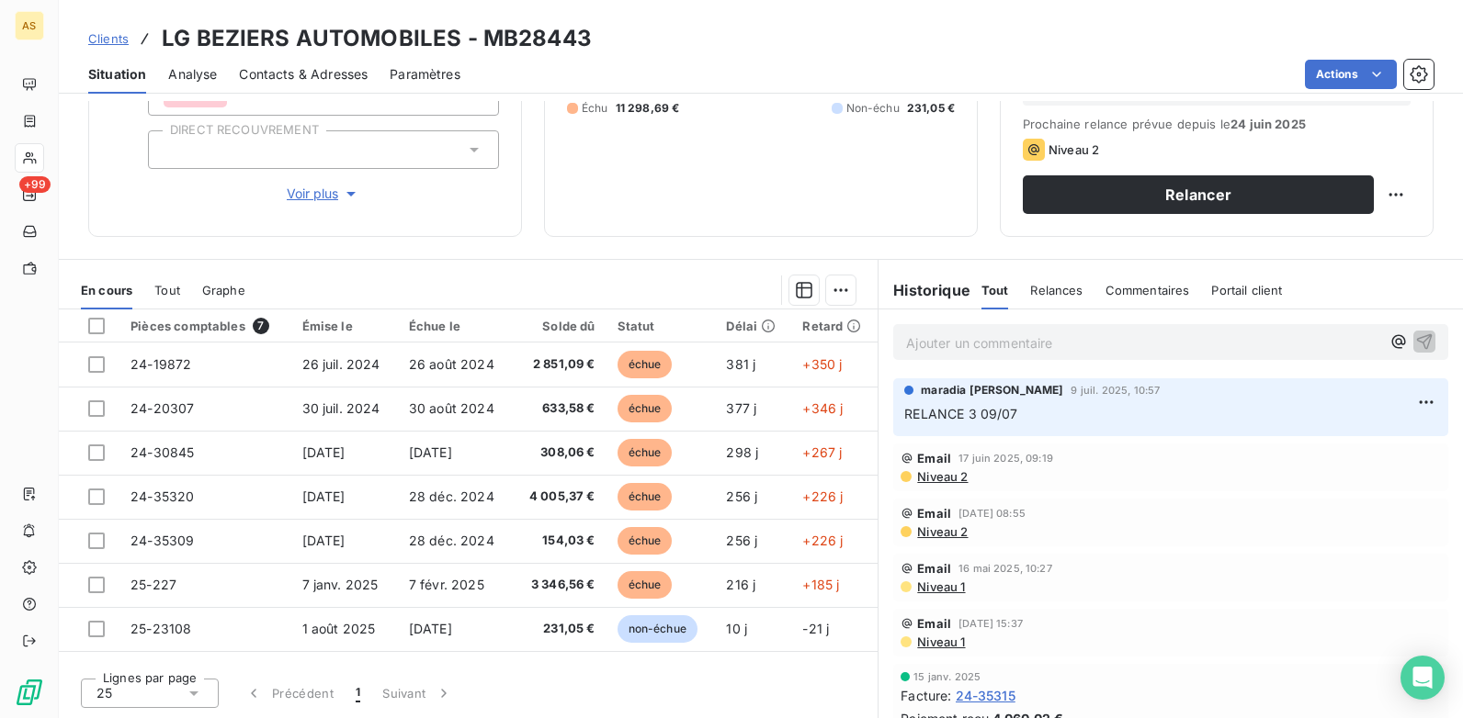
click at [332, 80] on span "Contacts & Adresses" at bounding box center [303, 74] width 129 height 18
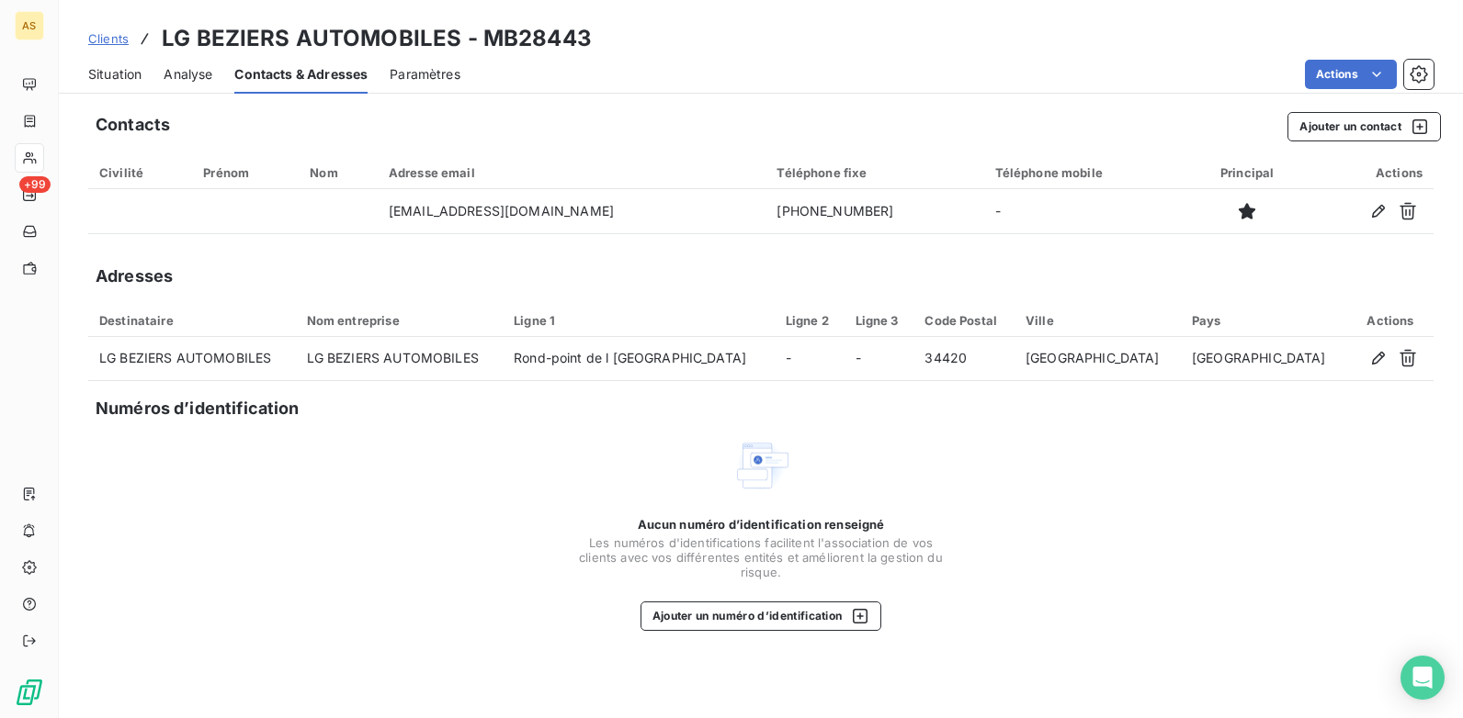
click at [104, 76] on span "Situation" at bounding box center [114, 74] width 53 height 18
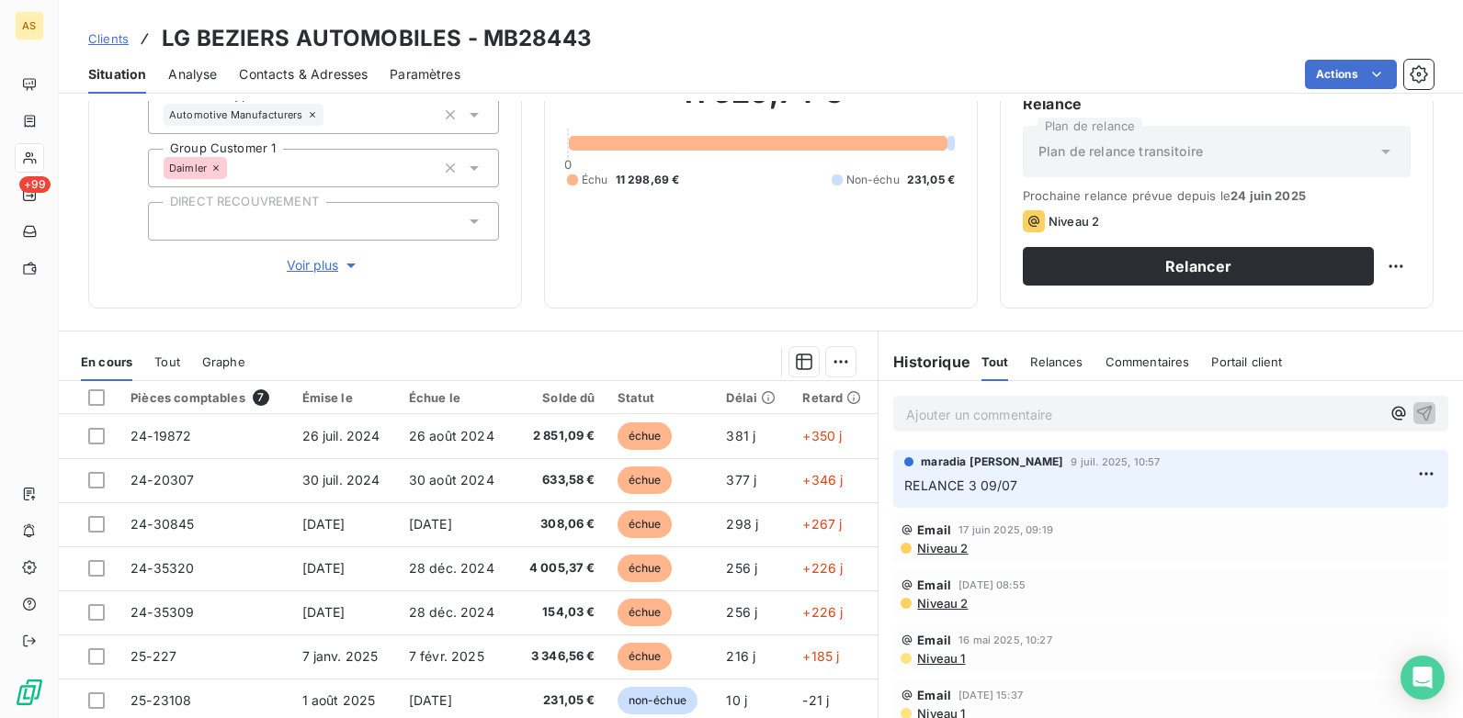
scroll to position [184, 0]
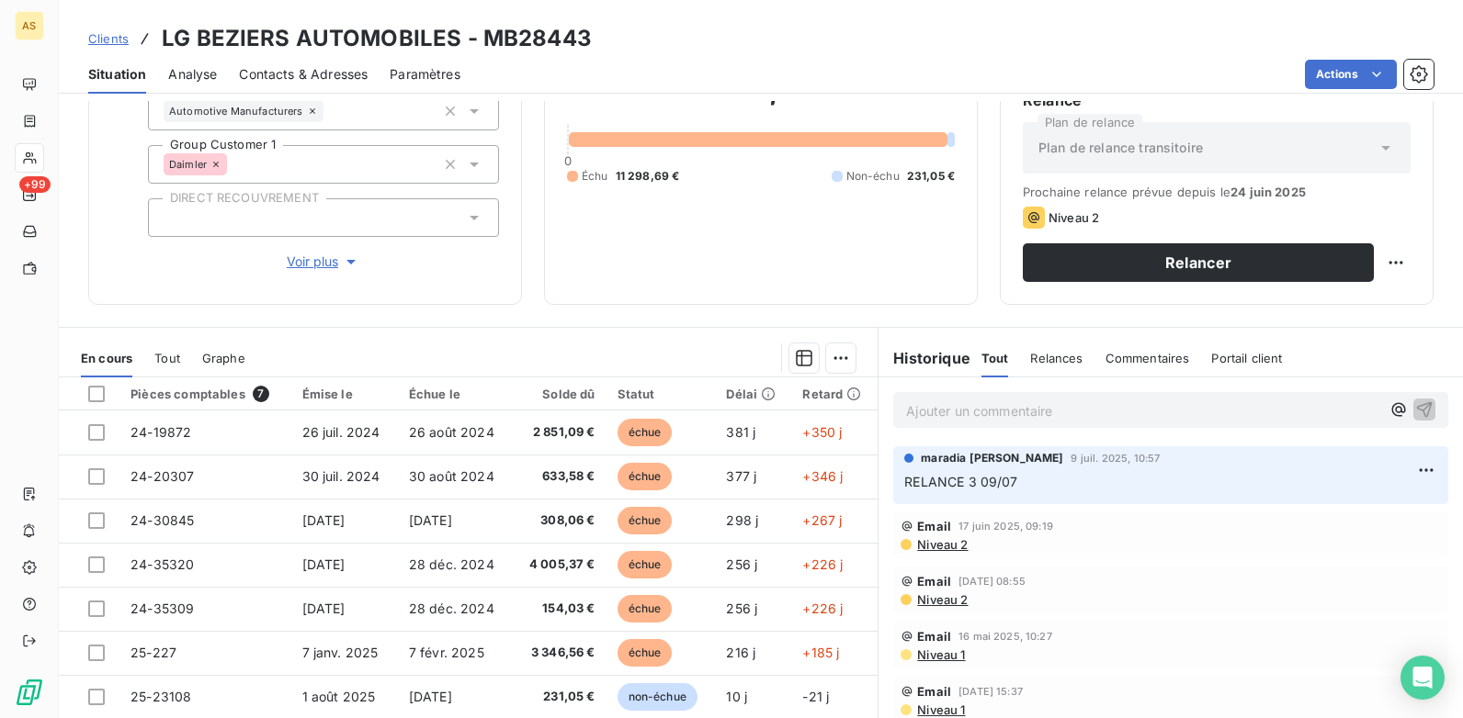
click at [295, 75] on span "Contacts & Adresses" at bounding box center [303, 74] width 129 height 18
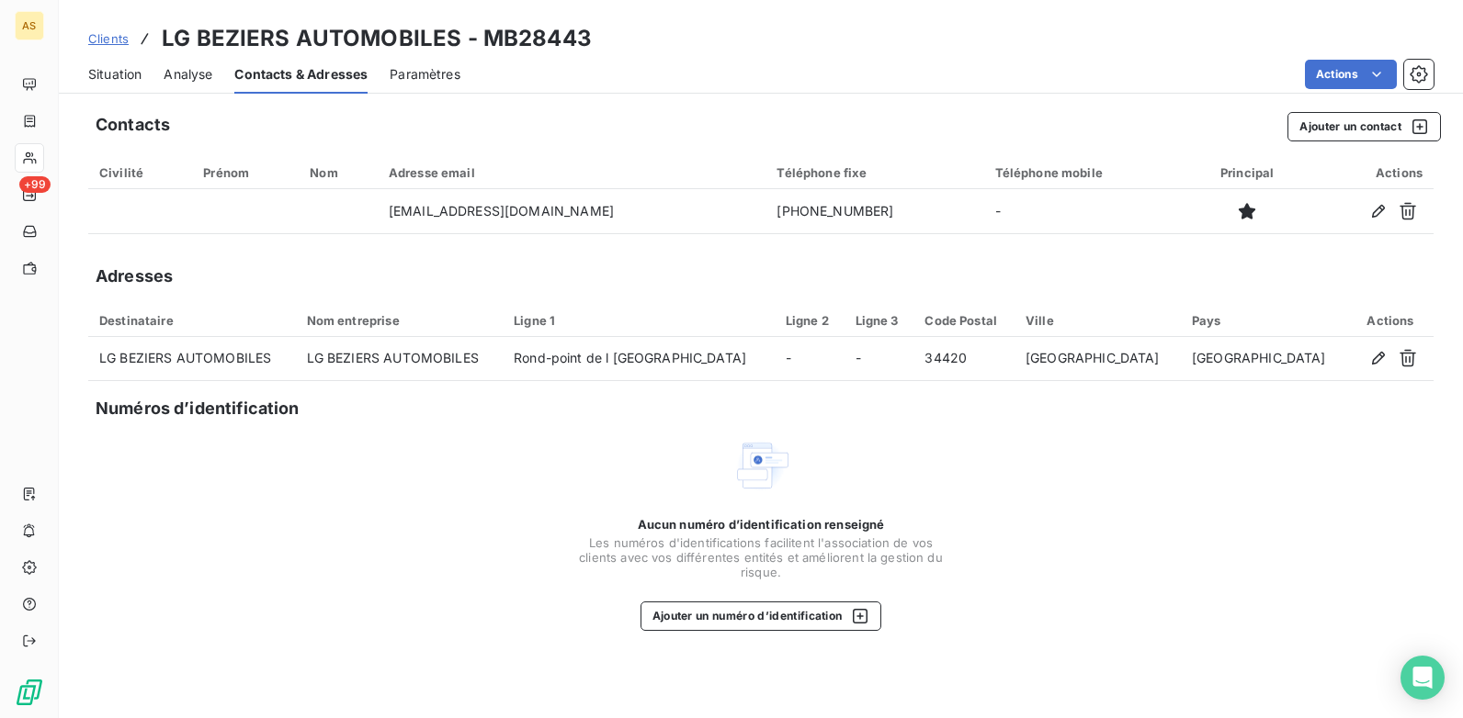
click at [102, 73] on span "Situation" at bounding box center [114, 74] width 53 height 18
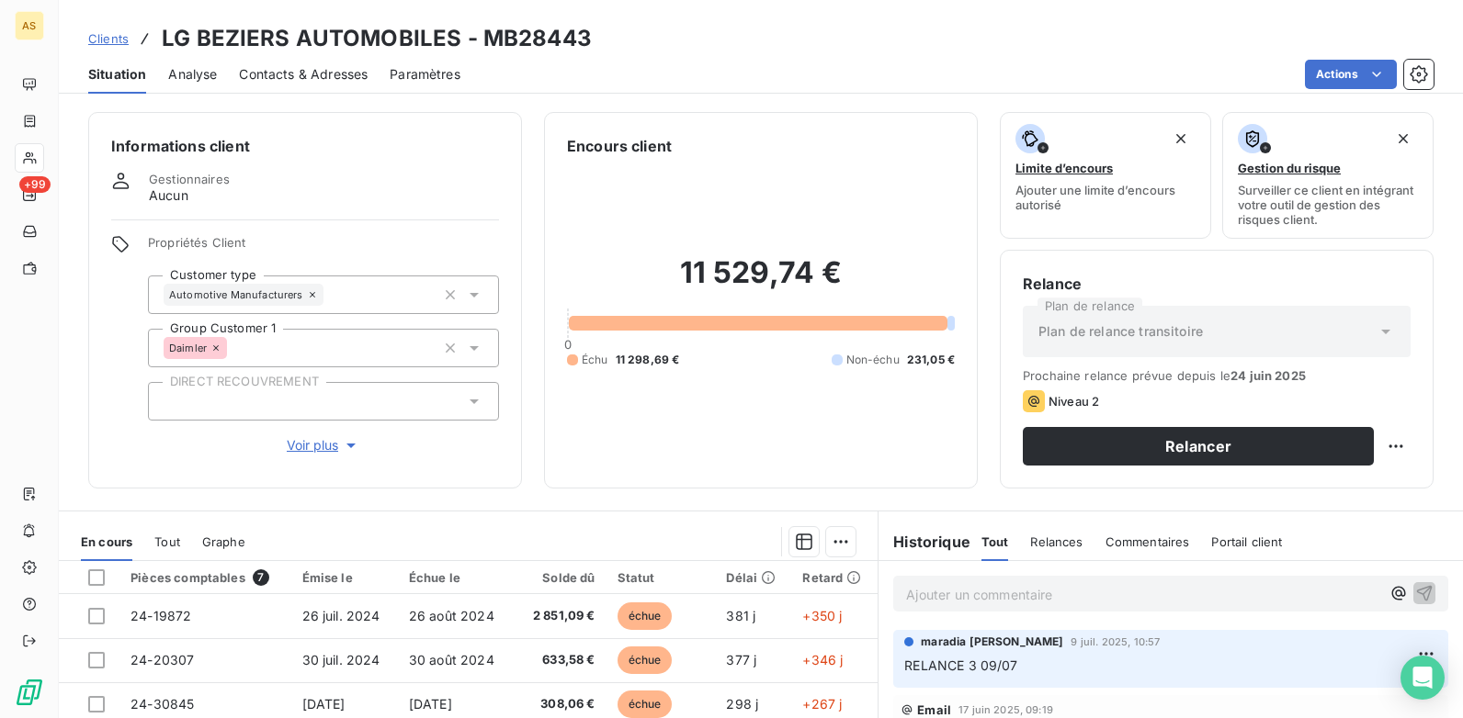
click at [1025, 583] on p "Ajouter un commentaire ﻿" at bounding box center [1143, 594] width 474 height 23
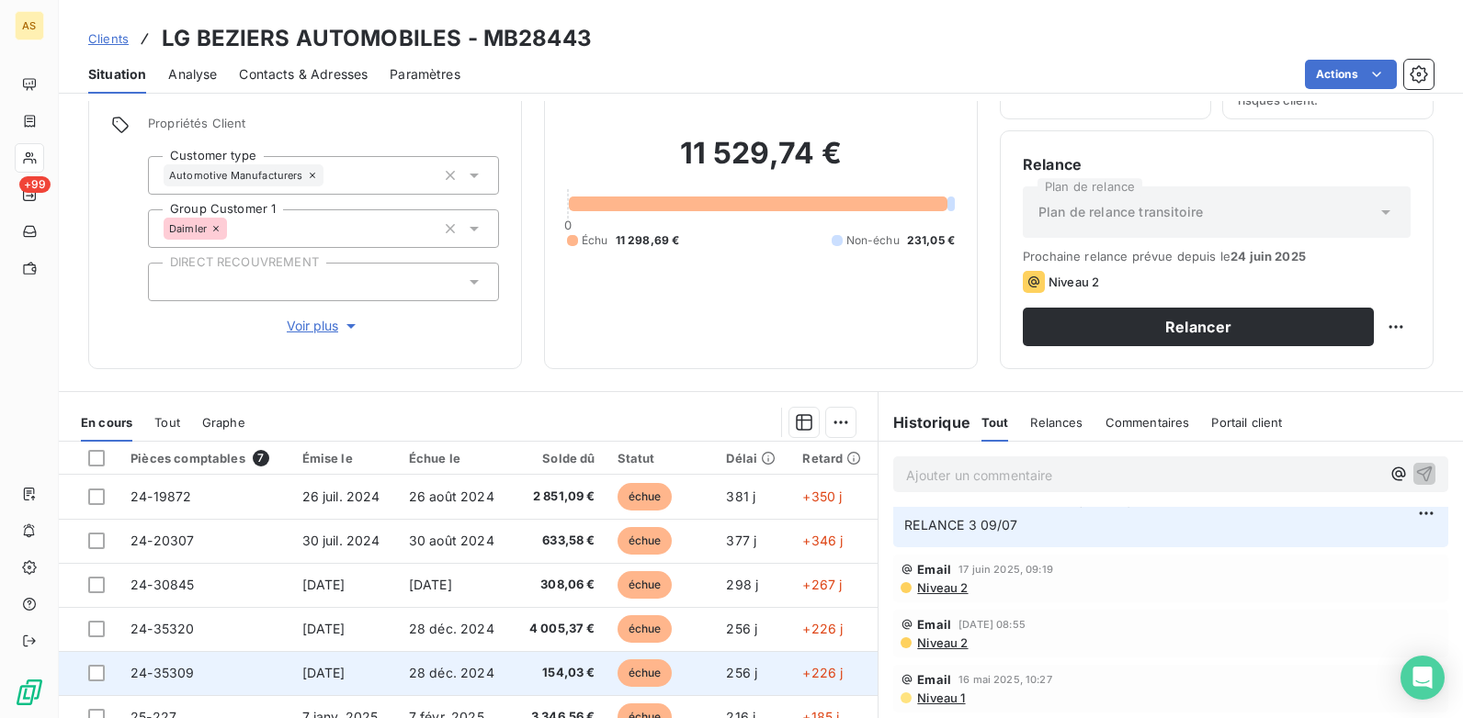
scroll to position [252, 0]
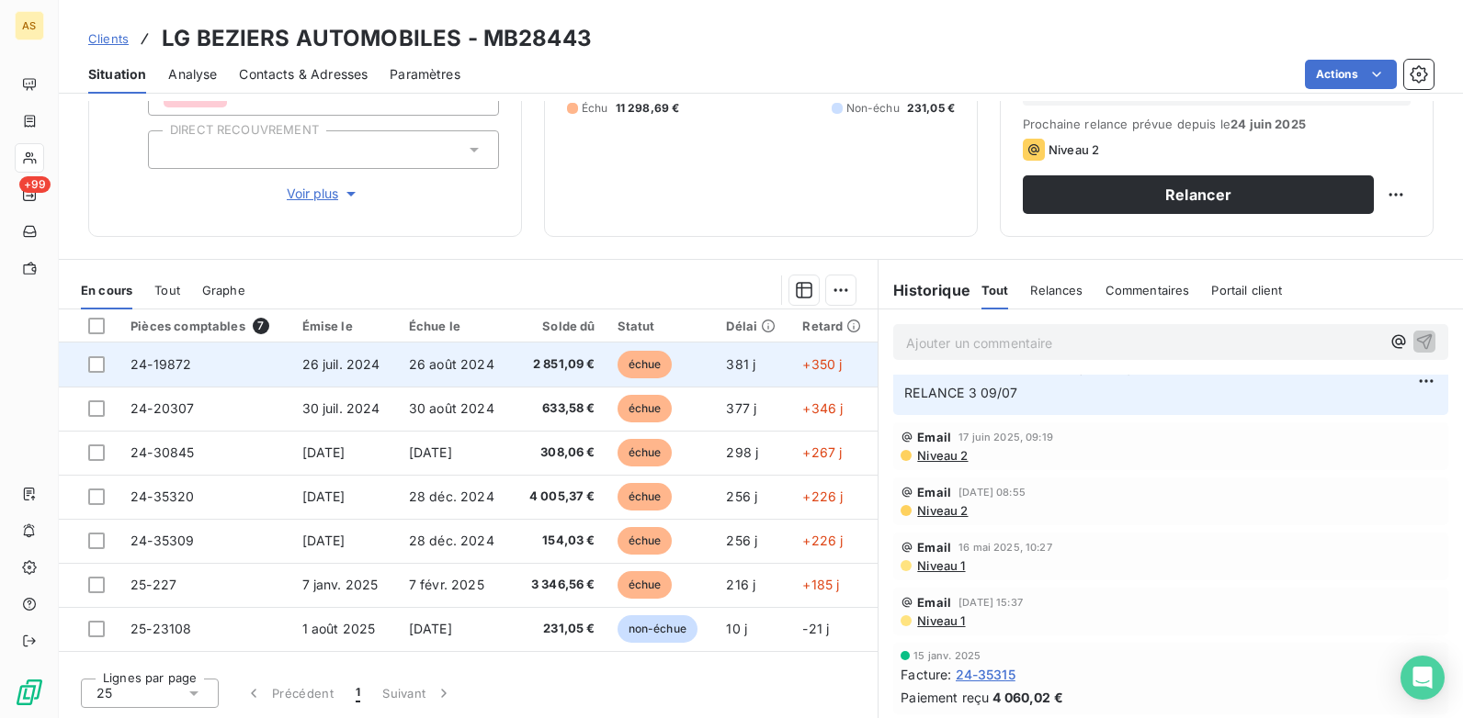
click at [159, 366] on span "24-19872" at bounding box center [160, 364] width 61 height 16
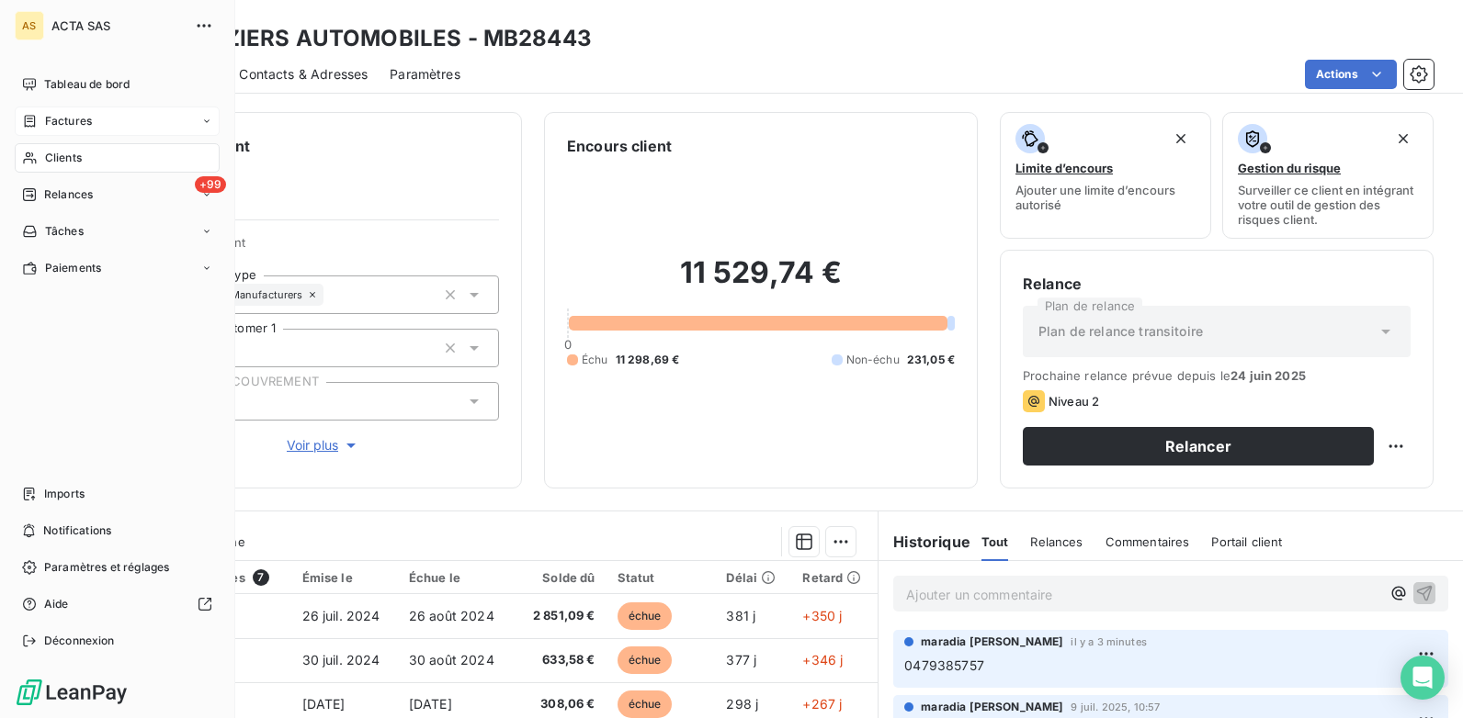
click at [78, 123] on span "Factures" at bounding box center [68, 121] width 47 height 17
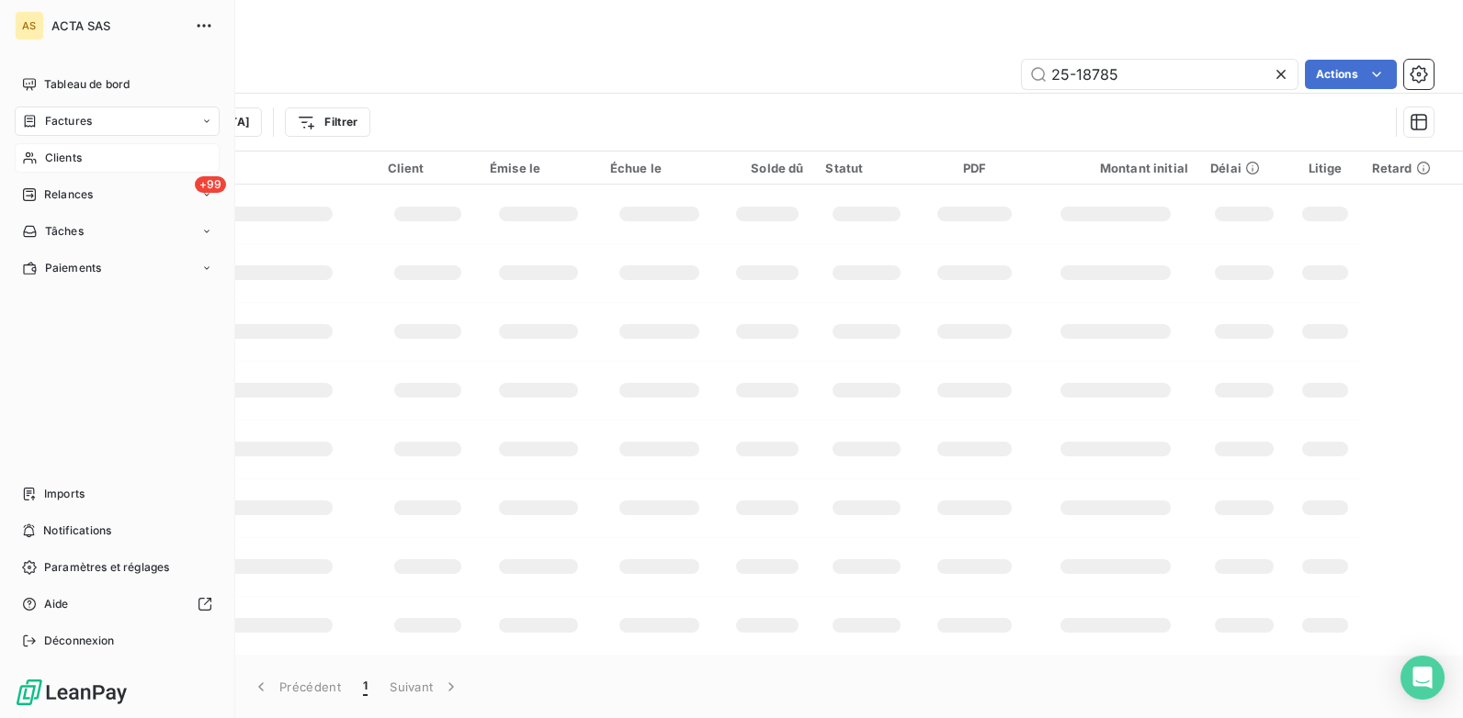
click at [97, 157] on div "Clients" at bounding box center [117, 157] width 205 height 29
click at [105, 163] on div "Clients" at bounding box center [117, 157] width 205 height 29
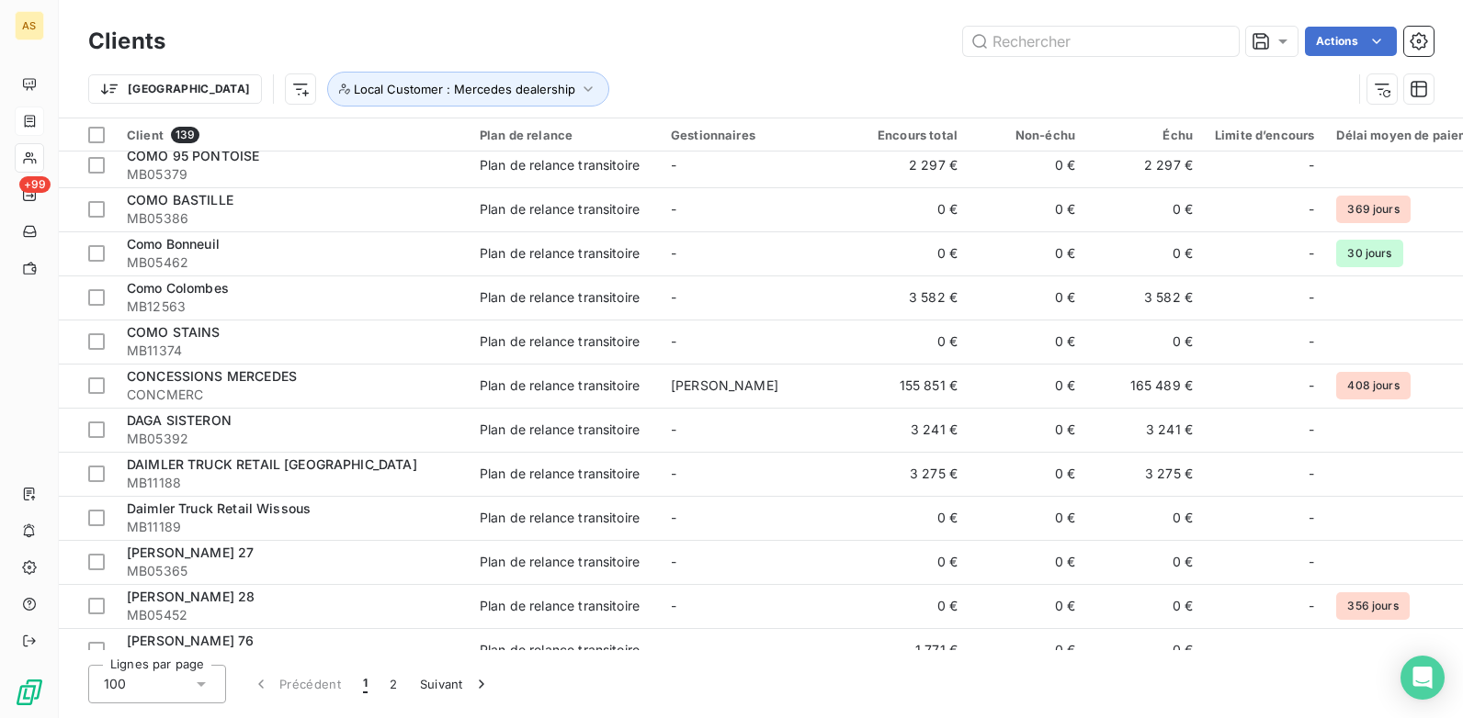
scroll to position [827, 0]
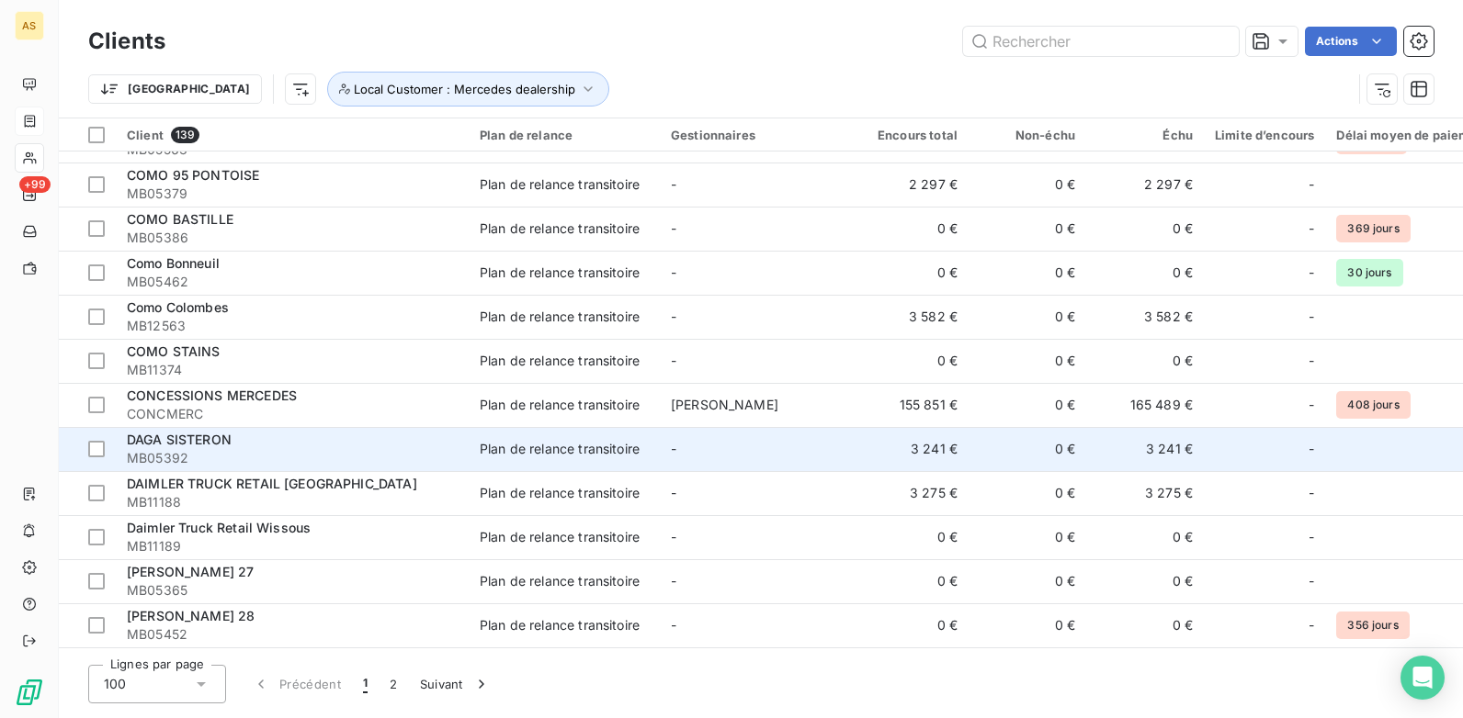
click at [383, 455] on span "MB05392" at bounding box center [292, 458] width 331 height 18
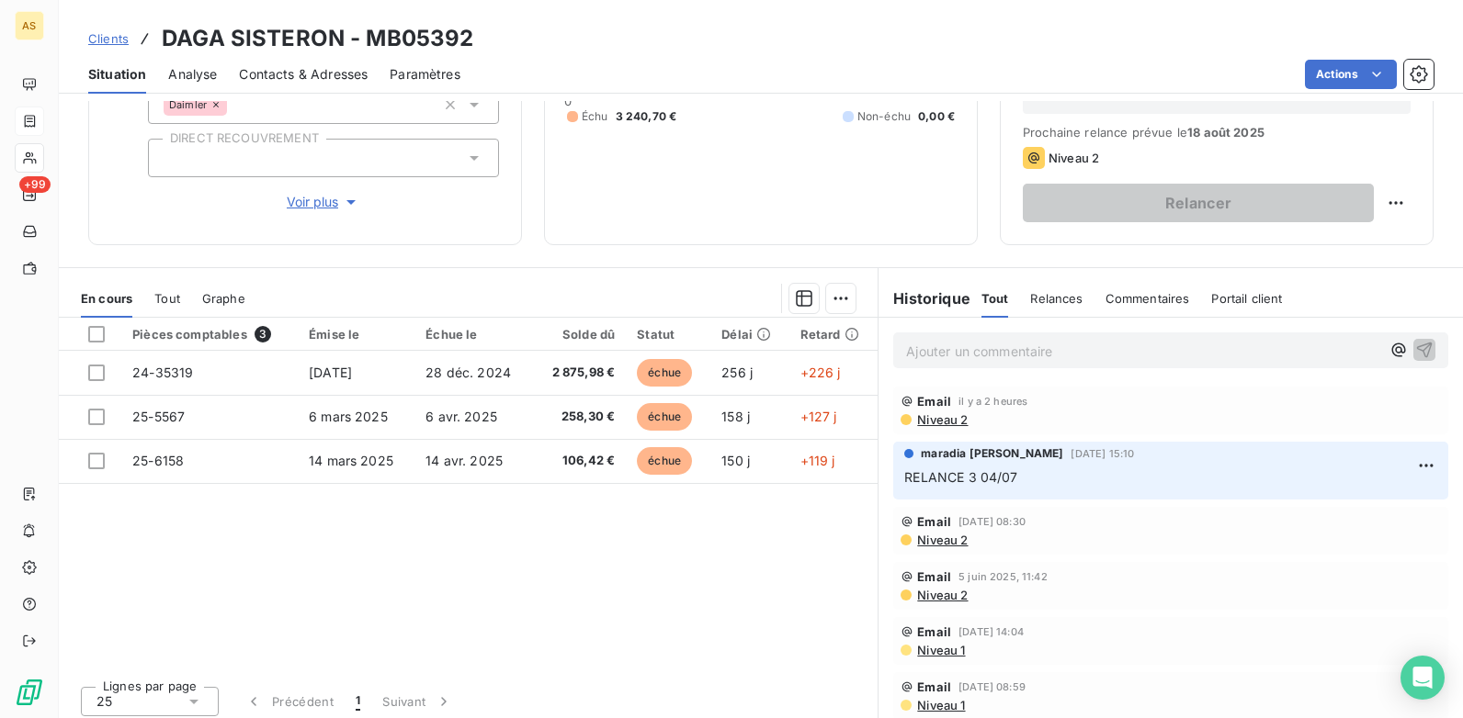
scroll to position [252, 0]
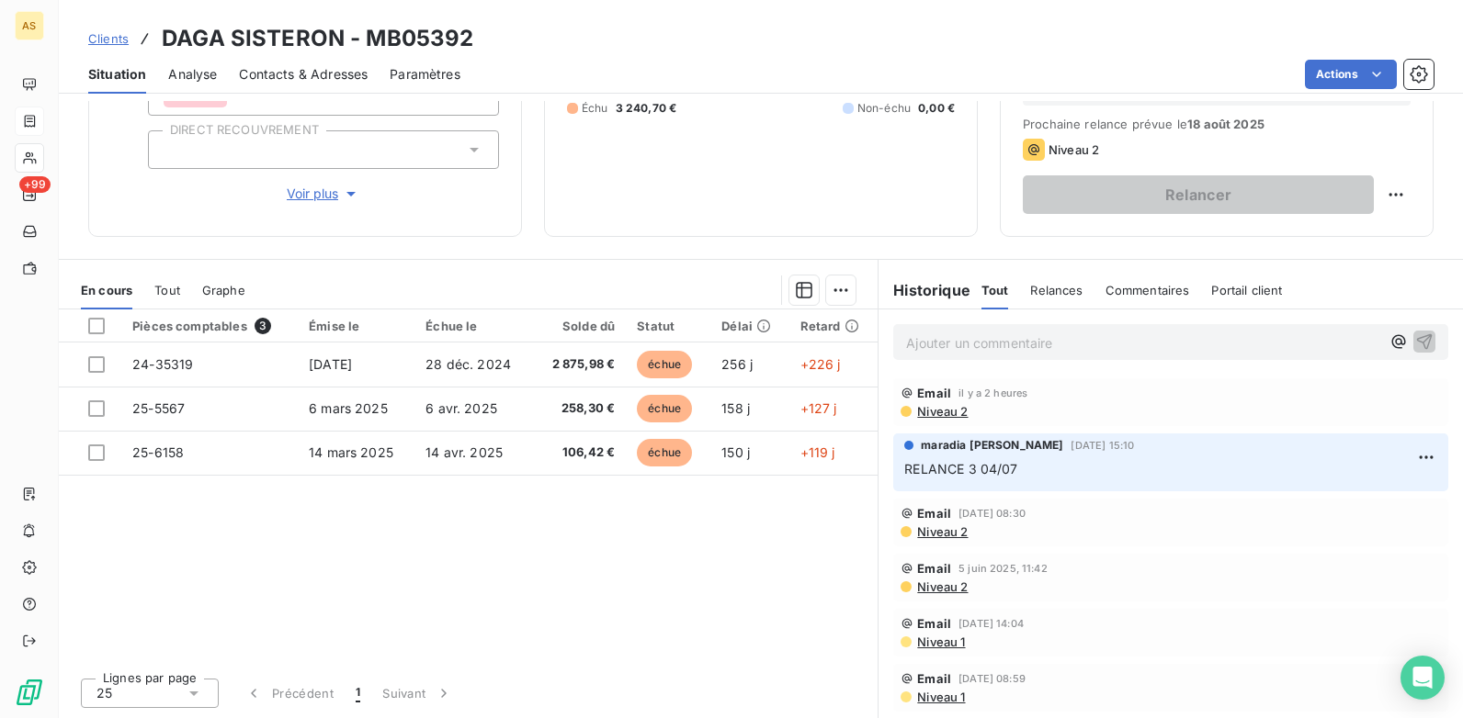
click at [949, 340] on p "Ajouter un commentaire ﻿" at bounding box center [1143, 343] width 474 height 23
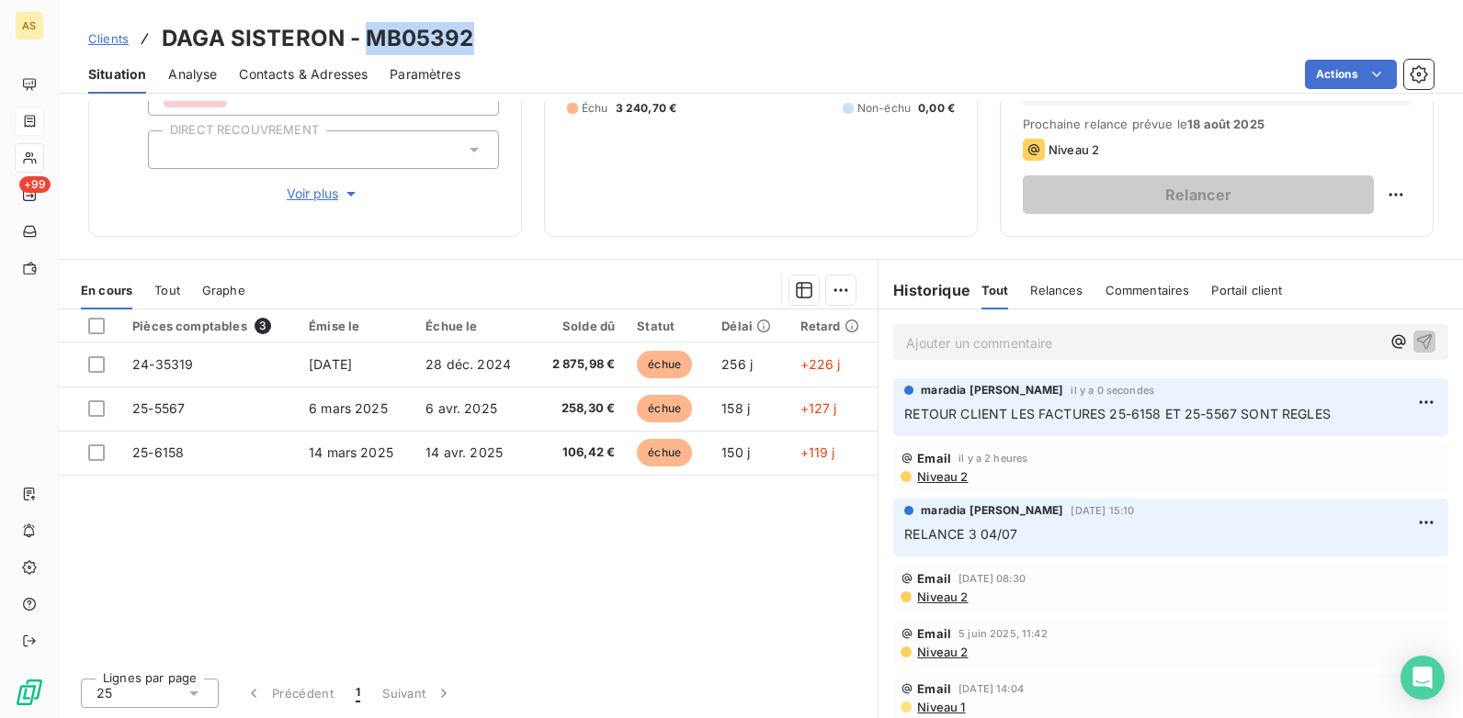
drag, startPoint x: 481, startPoint y: 23, endPoint x: 368, endPoint y: 24, distance: 113.0
click at [368, 24] on div "Clients DAGA SISTERON - MB05392" at bounding box center [761, 38] width 1404 height 33
copy h3 "MB05392"
click at [1399, 394] on html "AS +99 Clients DAGA SISTERON - MB05392 Situation Analyse Contacts & Adresses Pa…" at bounding box center [731, 359] width 1463 height 718
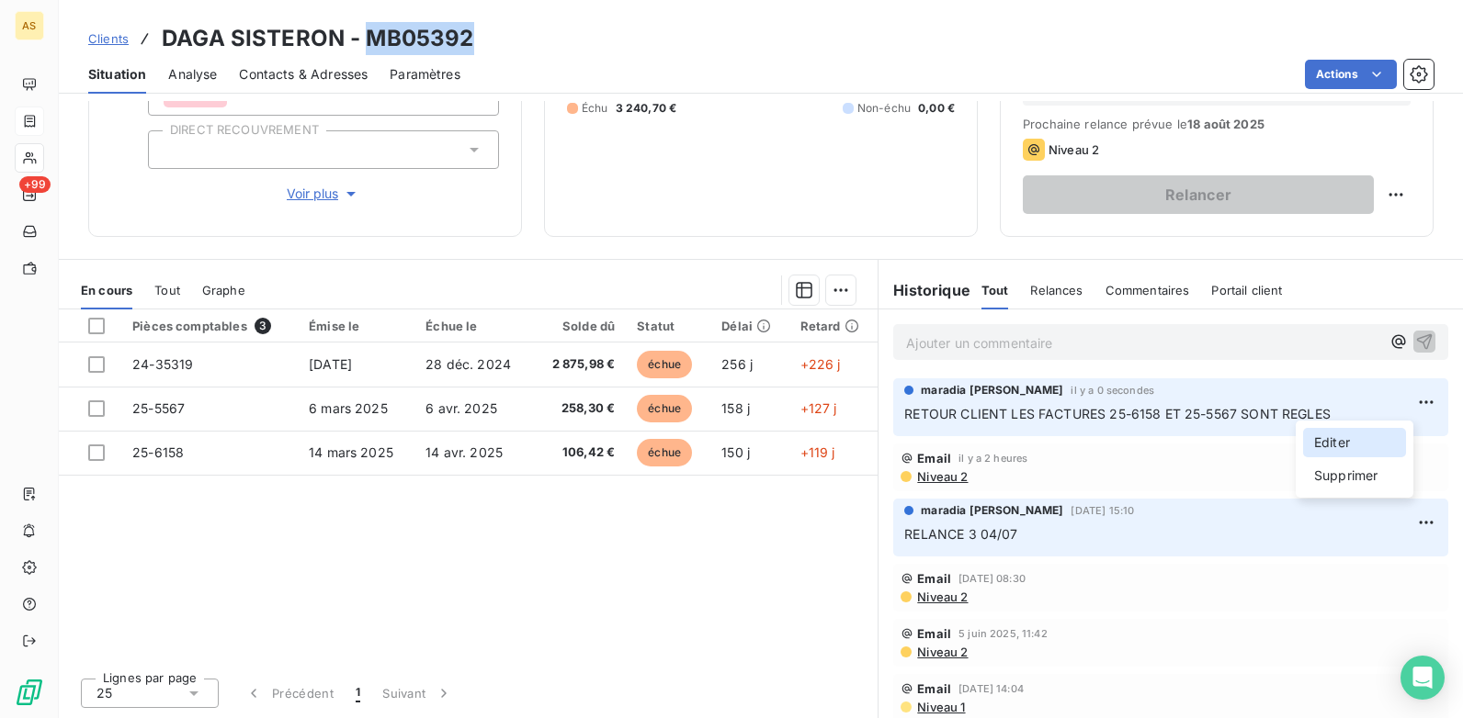
click at [1348, 440] on div "Editer" at bounding box center [1354, 442] width 103 height 29
click at [1338, 418] on p "RETOUR CLIENT LES FACTURES 25-6158 ET 25-5567 SONT REGLES" at bounding box center [1157, 414] width 507 height 21
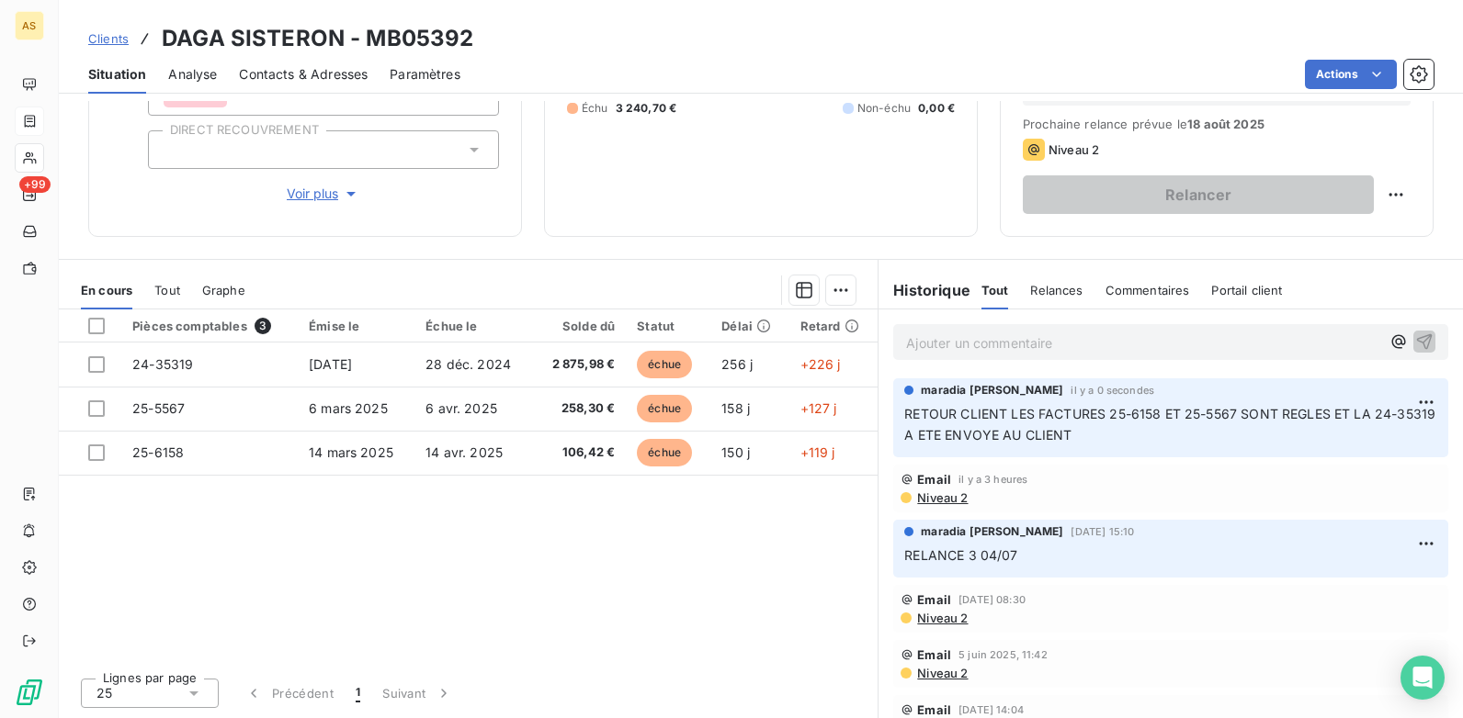
click at [119, 44] on div "Clients DAGA SISTERON - MB05392" at bounding box center [281, 38] width 386 height 33
click at [120, 42] on span "Clients" at bounding box center [108, 38] width 40 height 15
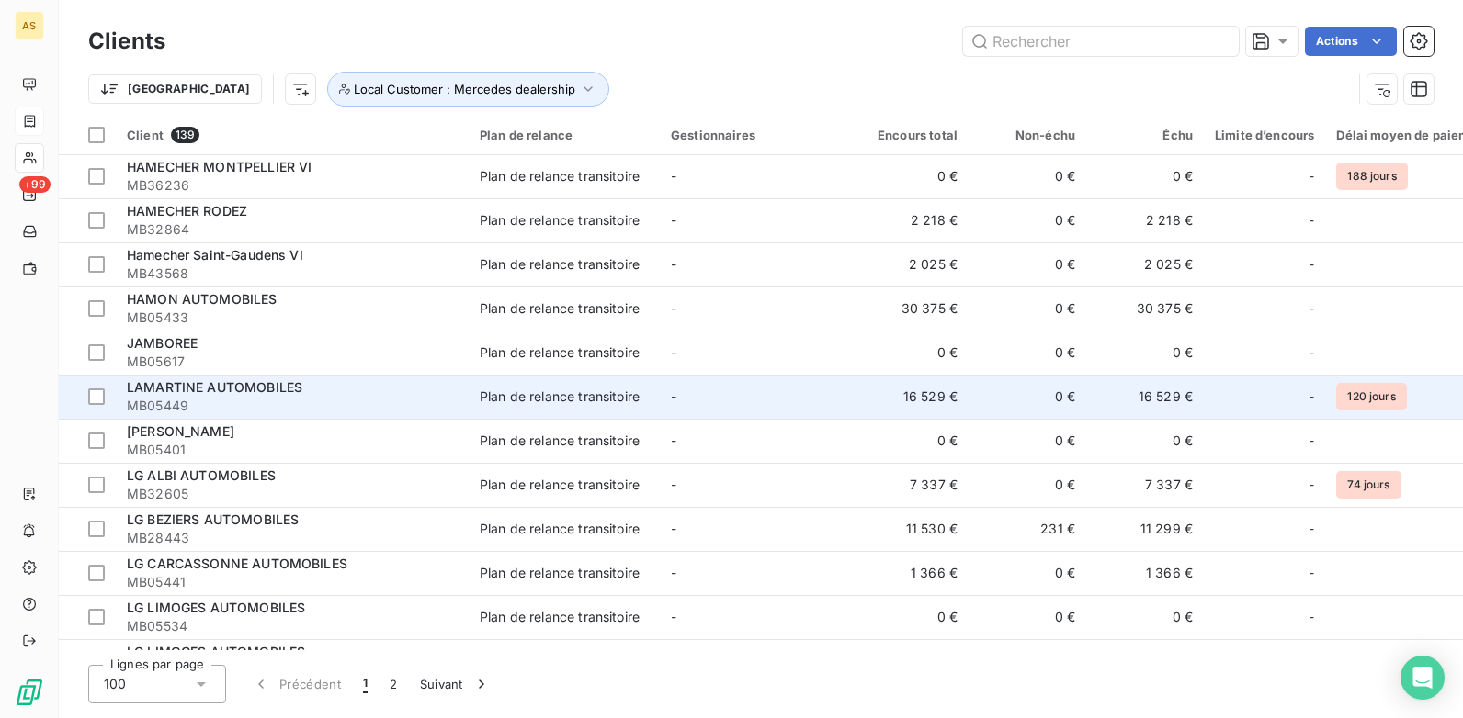
scroll to position [3307, 0]
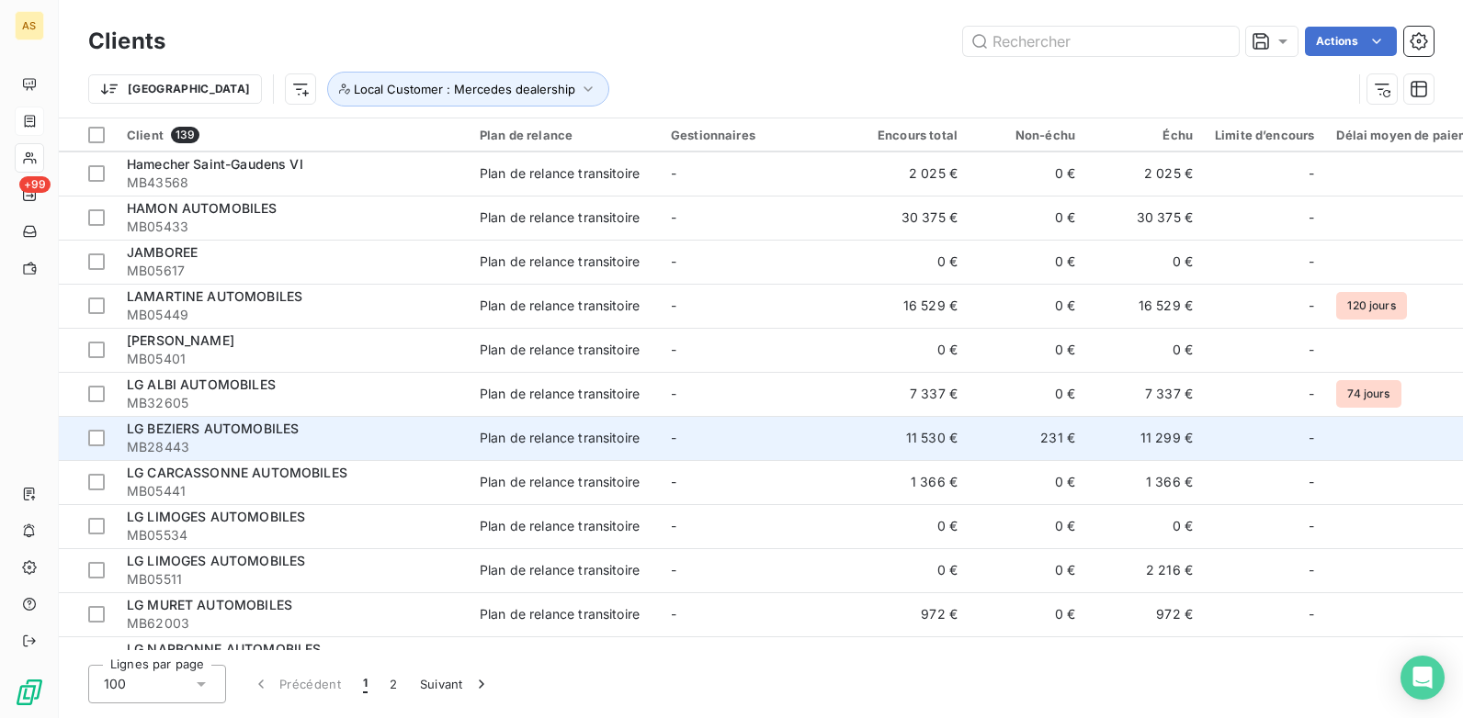
click at [271, 431] on span "LG BEZIERS AUTOMOBILES" at bounding box center [213, 429] width 172 height 16
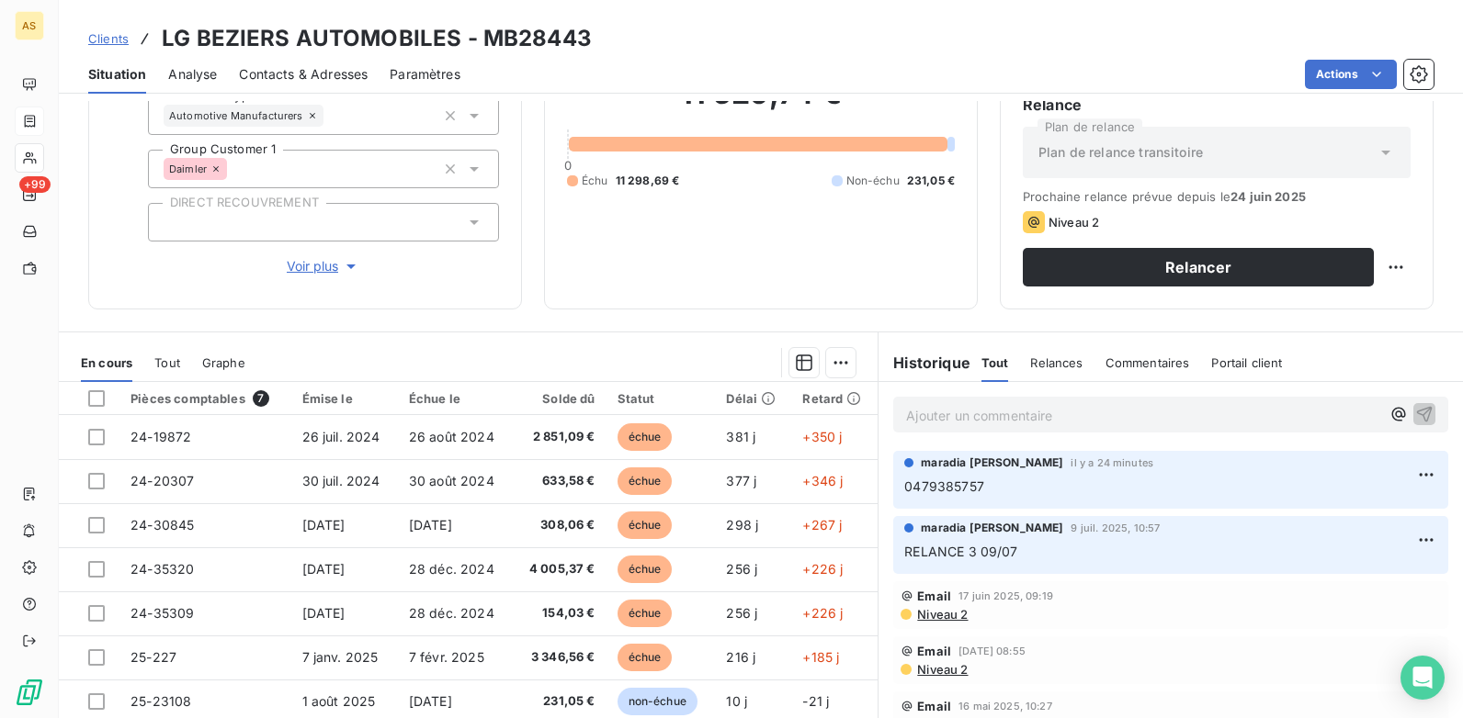
scroll to position [252, 0]
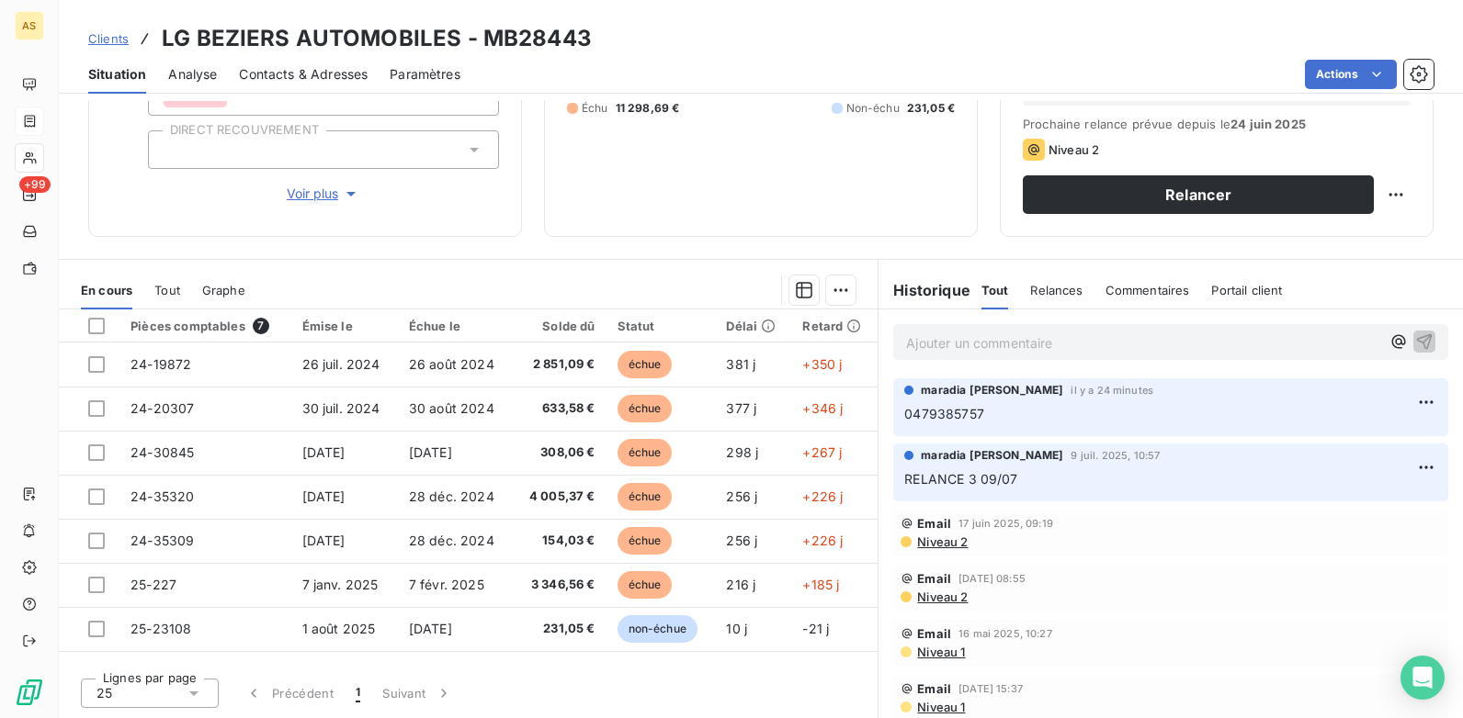
click at [139, 18] on div "Clients LG BEZIERS AUTOMOBILES - MB28443 Situation Analyse Contacts & Adresses …" at bounding box center [761, 47] width 1404 height 94
click at [107, 34] on span "Clients" at bounding box center [108, 38] width 40 height 15
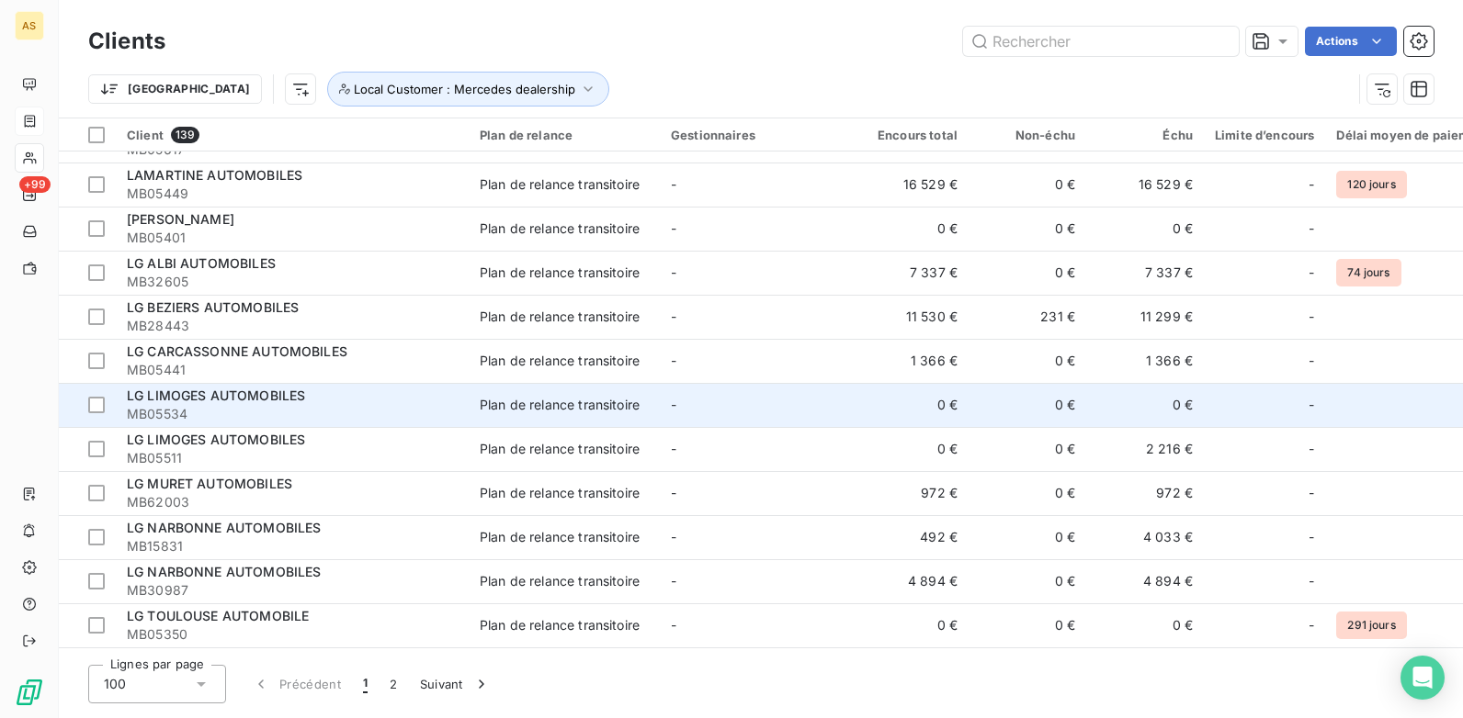
scroll to position [3368, 0]
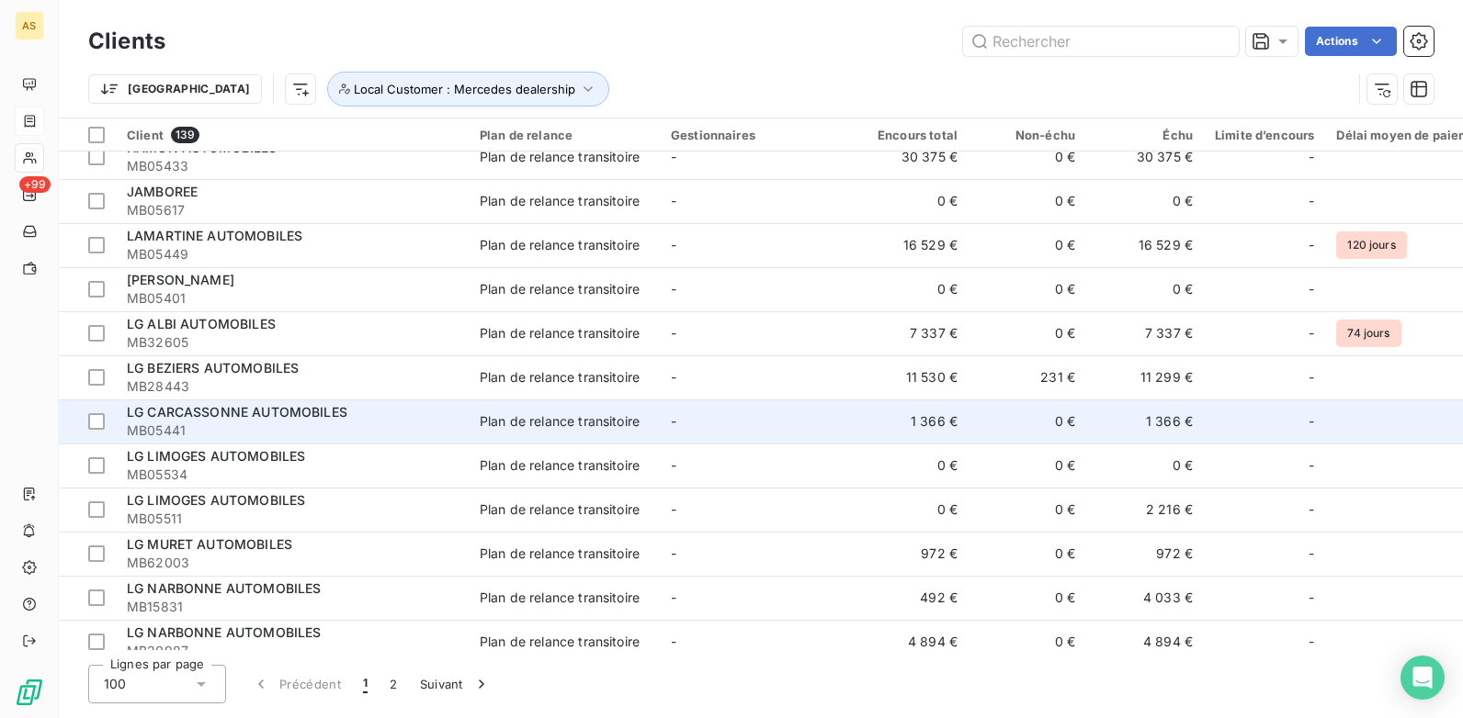
click at [227, 411] on span "LG CARCASSONNE AUTOMOBILES" at bounding box center [237, 412] width 220 height 16
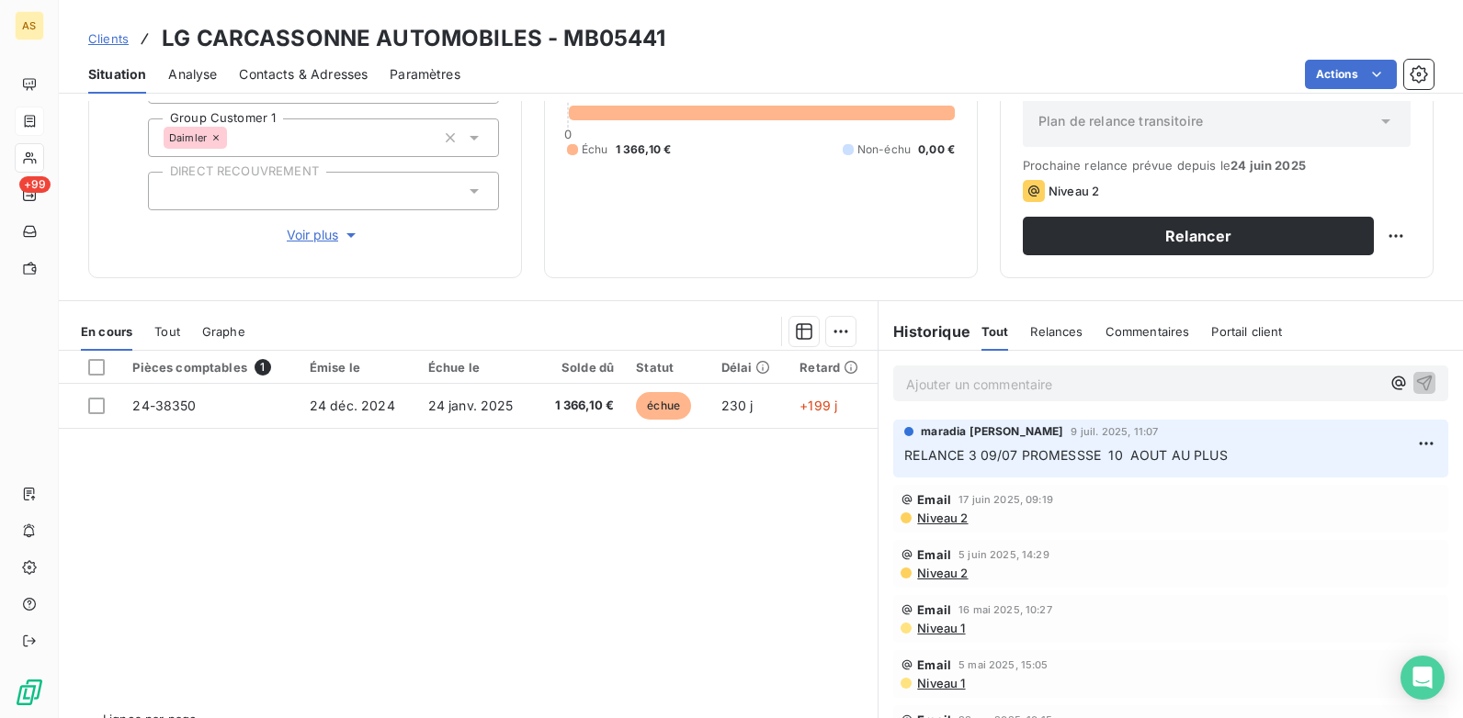
scroll to position [252, 0]
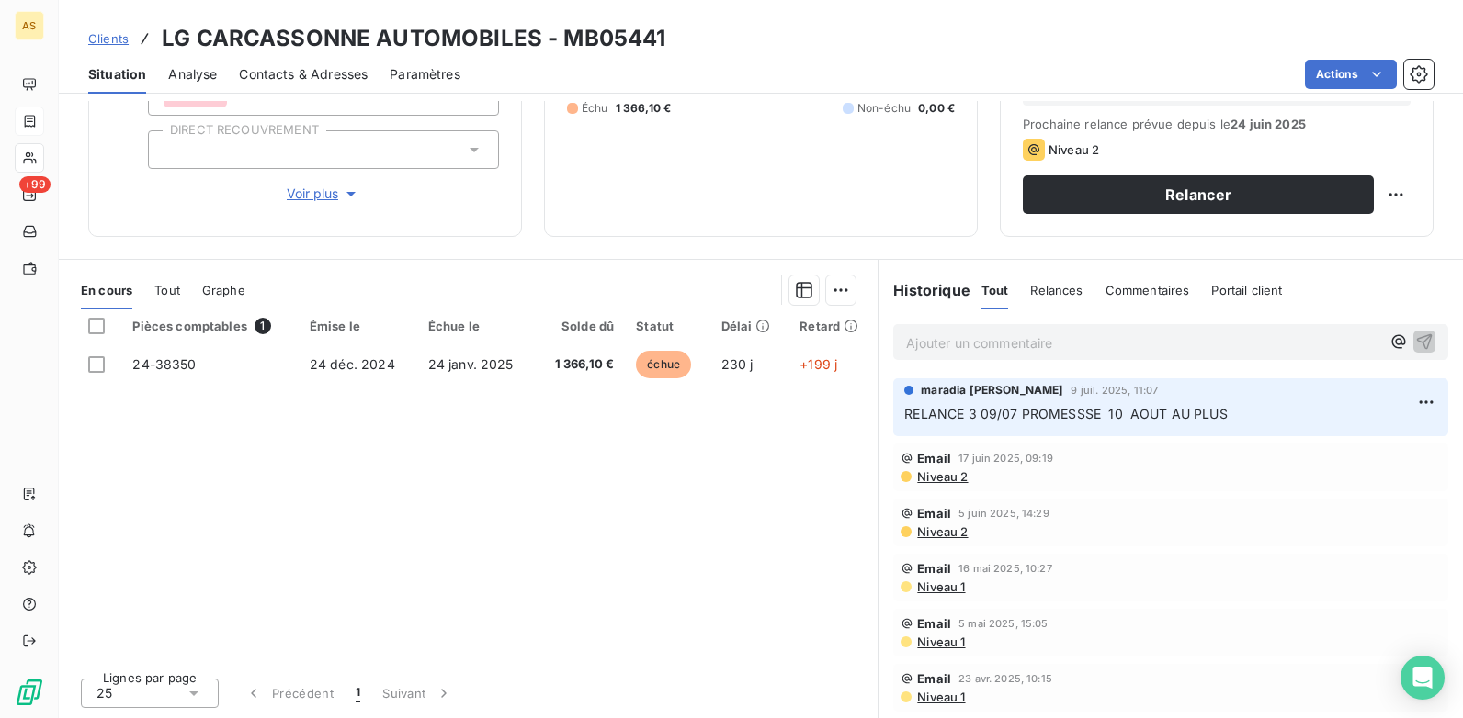
click at [931, 476] on span "Niveau 2" at bounding box center [941, 476] width 52 height 15
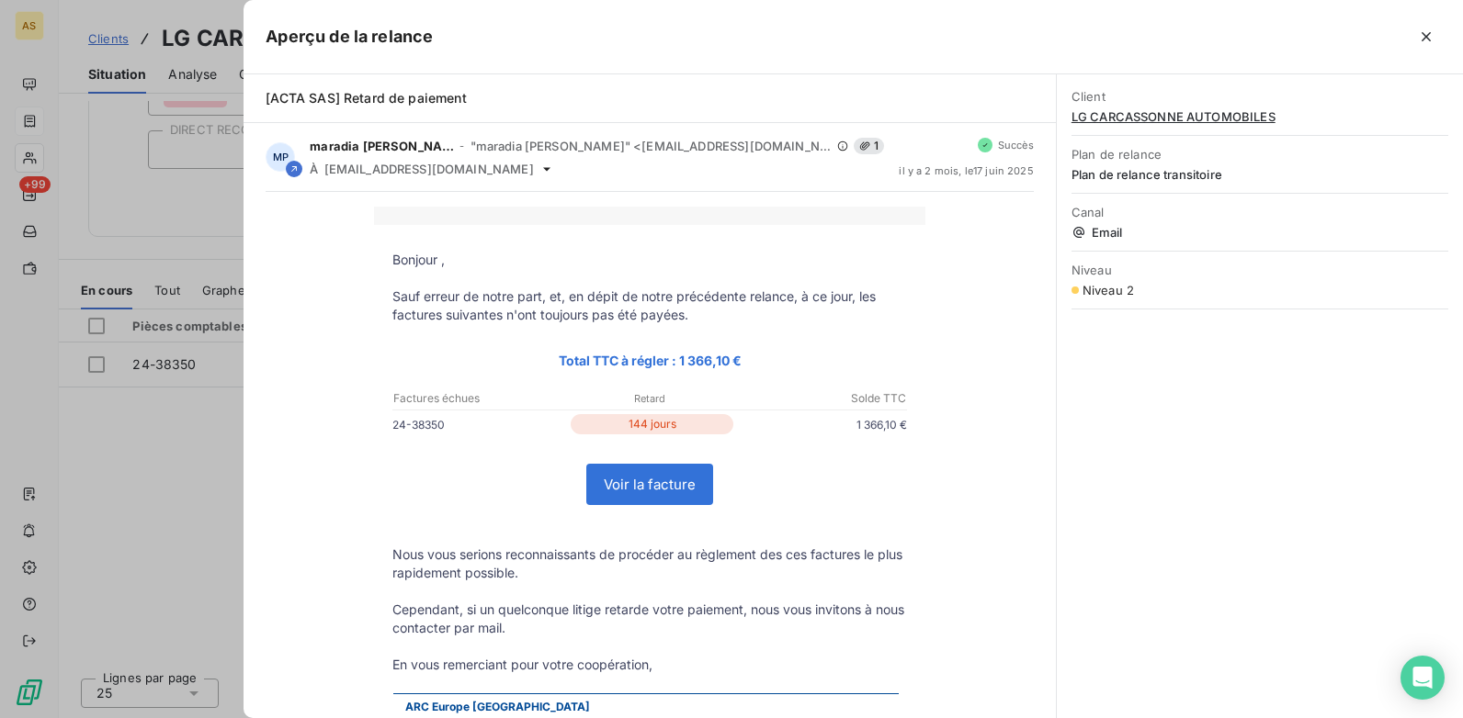
click at [175, 529] on div at bounding box center [731, 359] width 1463 height 718
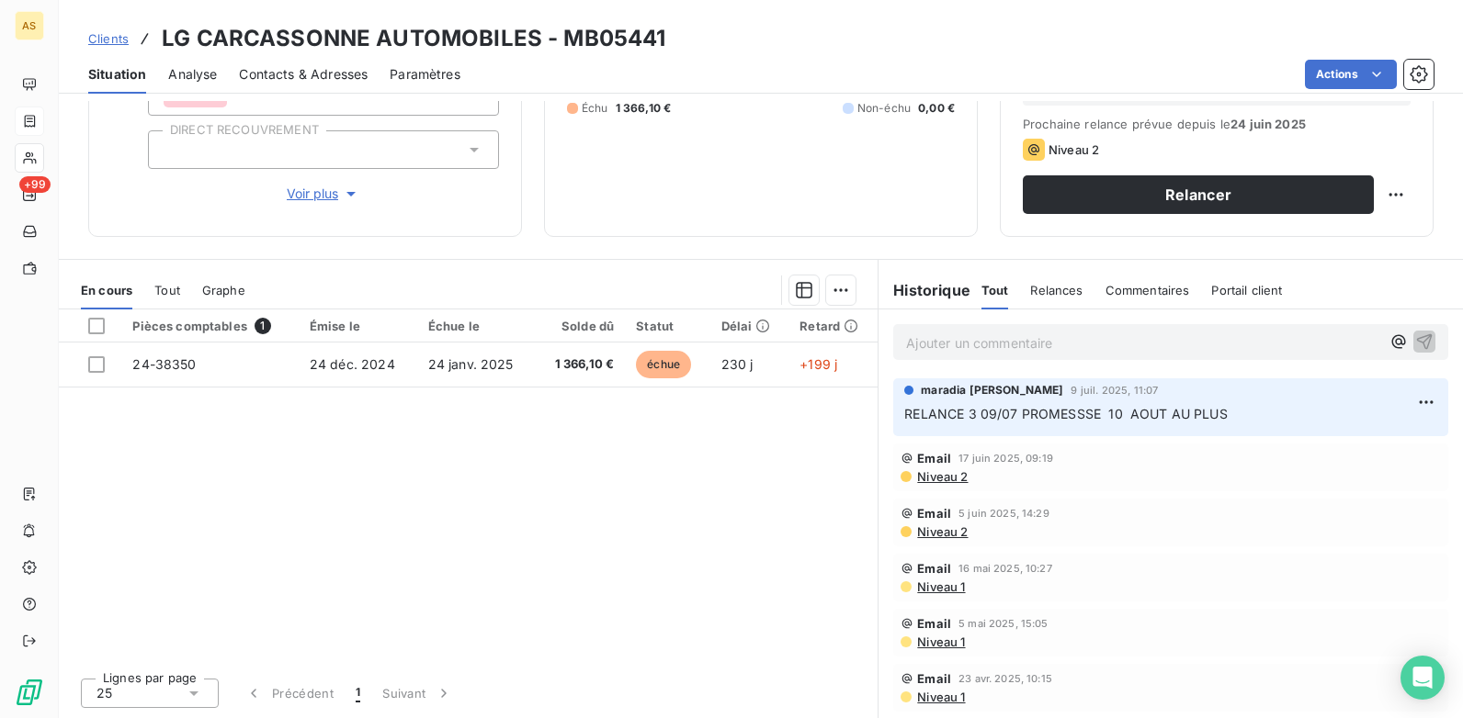
click at [277, 74] on span "Contacts & Adresses" at bounding box center [303, 74] width 129 height 18
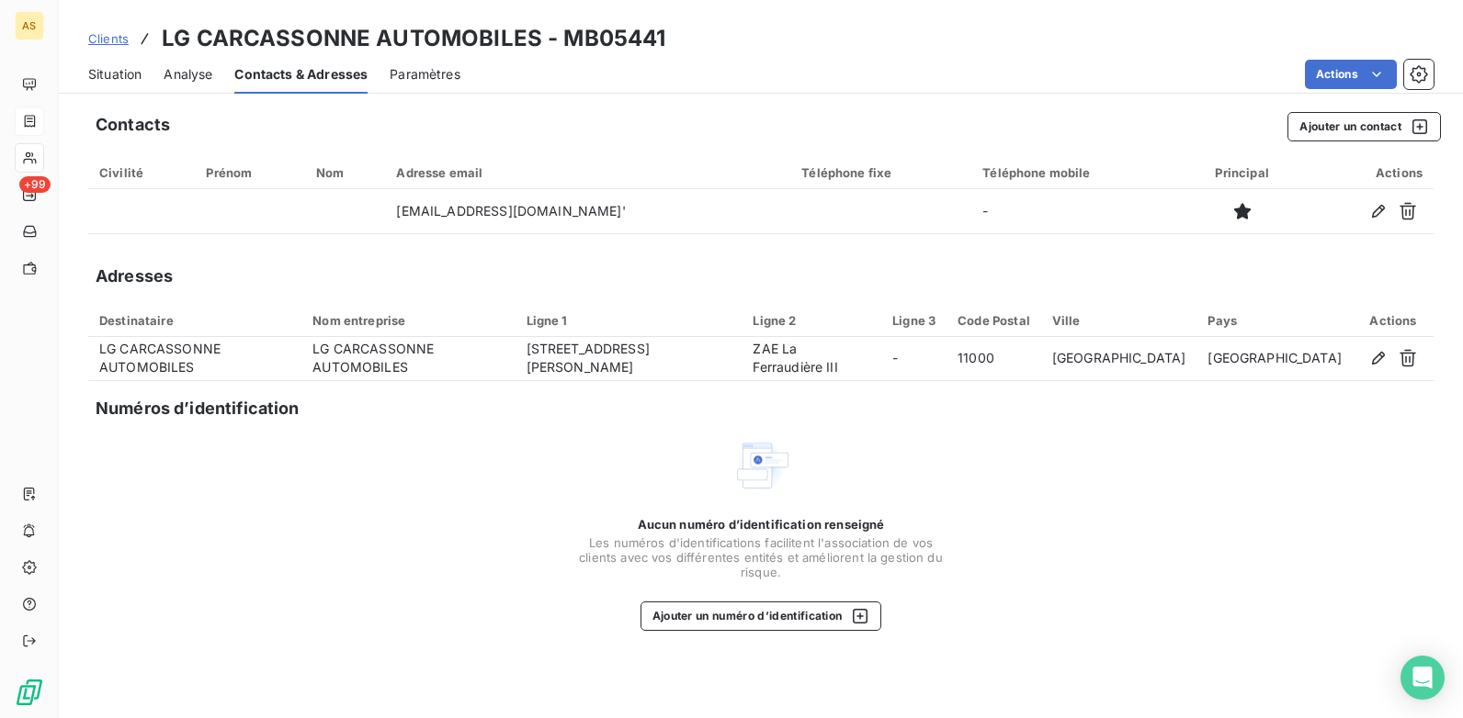
click at [106, 76] on span "Situation" at bounding box center [114, 74] width 53 height 18
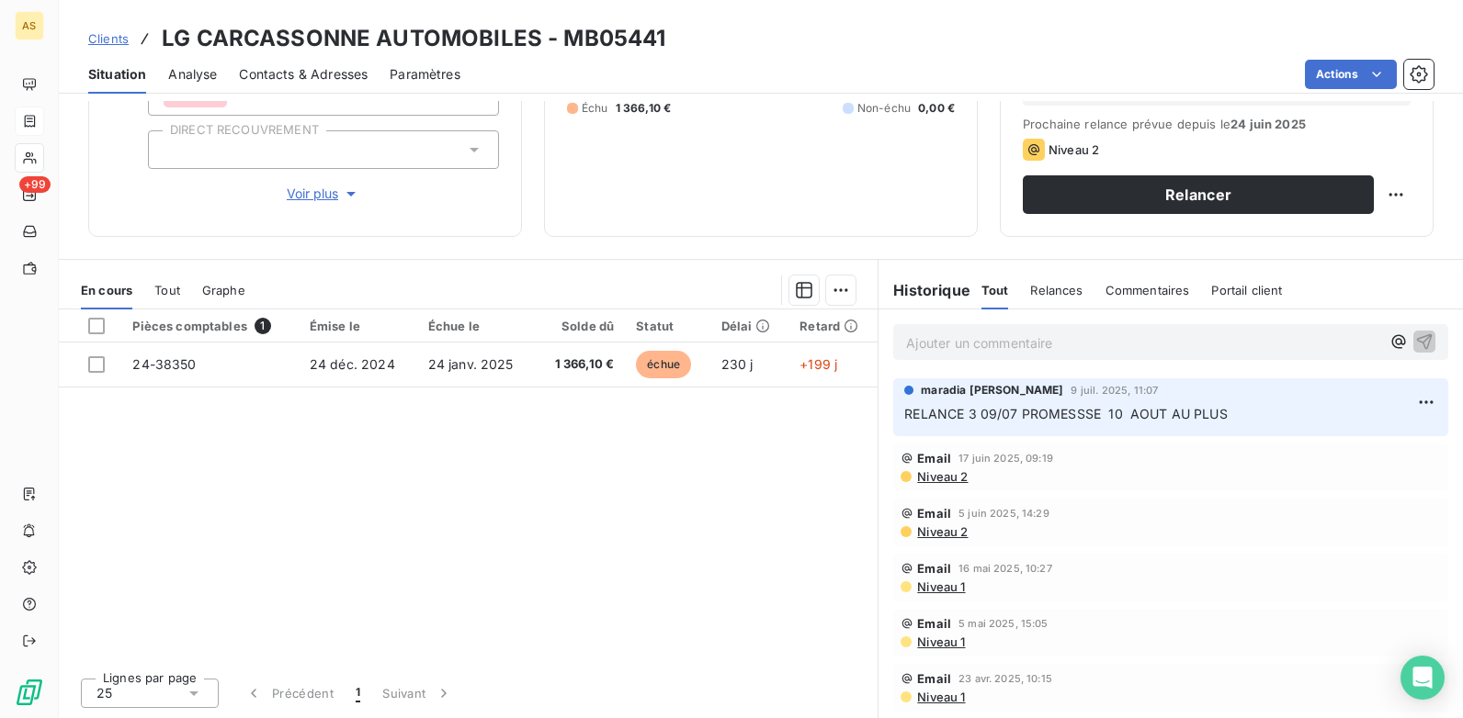
click at [313, 73] on span "Contacts & Adresses" at bounding box center [303, 74] width 129 height 18
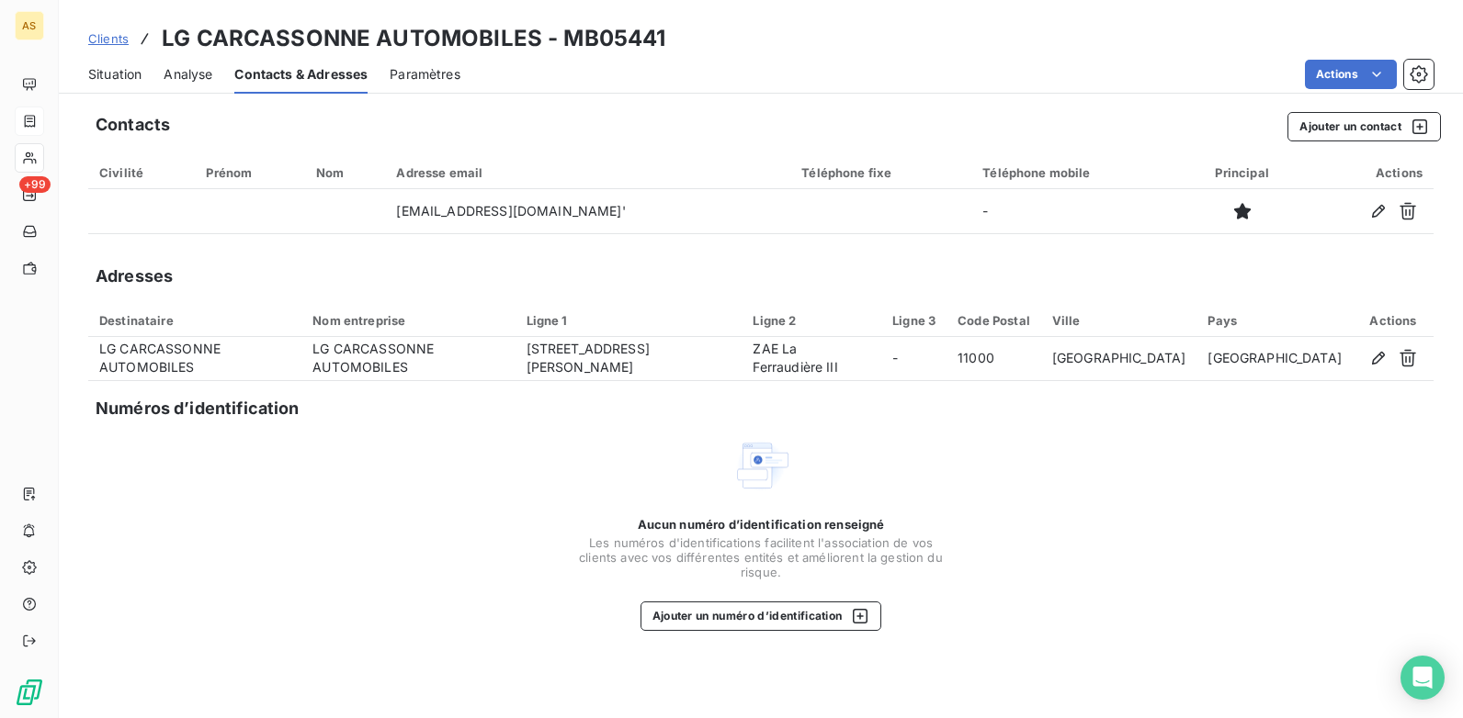
click at [113, 63] on div "Situation" at bounding box center [114, 74] width 53 height 39
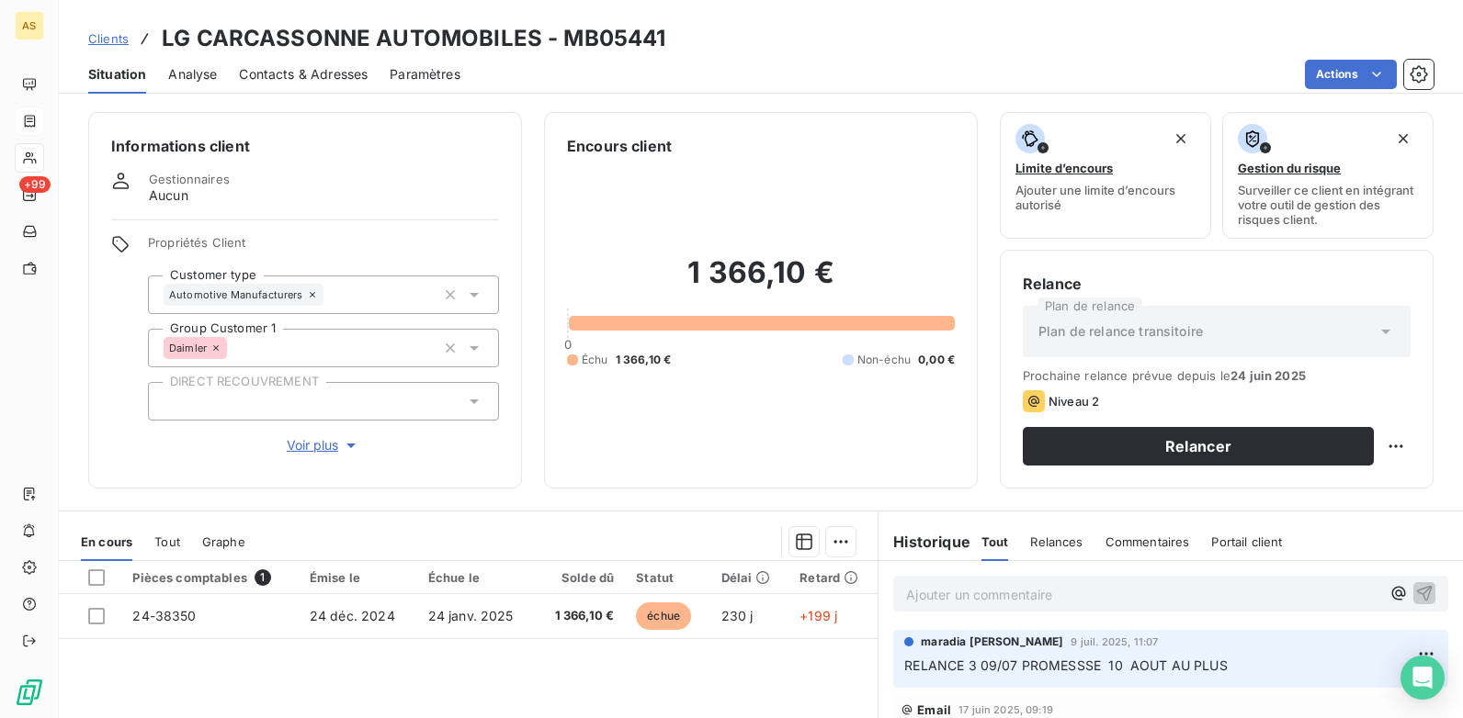
click at [928, 604] on p "Ajouter un commentaire ﻿" at bounding box center [1143, 594] width 474 height 23
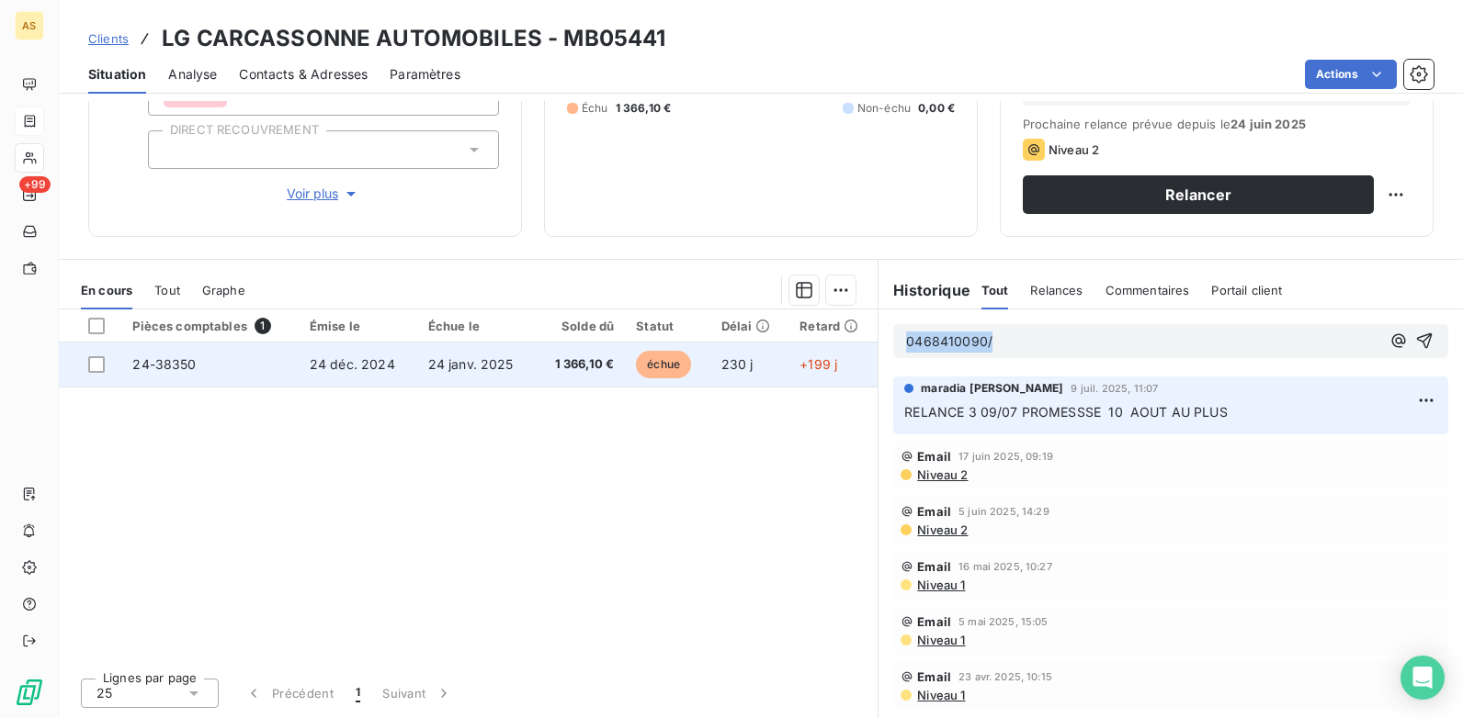
drag, startPoint x: 1008, startPoint y: 343, endPoint x: 851, endPoint y: 346, distance: 157.1
click at [851, 346] on div "En cours Tout Graphe Pièces comptables 1 Émise le Échue le Solde dû Statut Déla…" at bounding box center [761, 488] width 1404 height 459
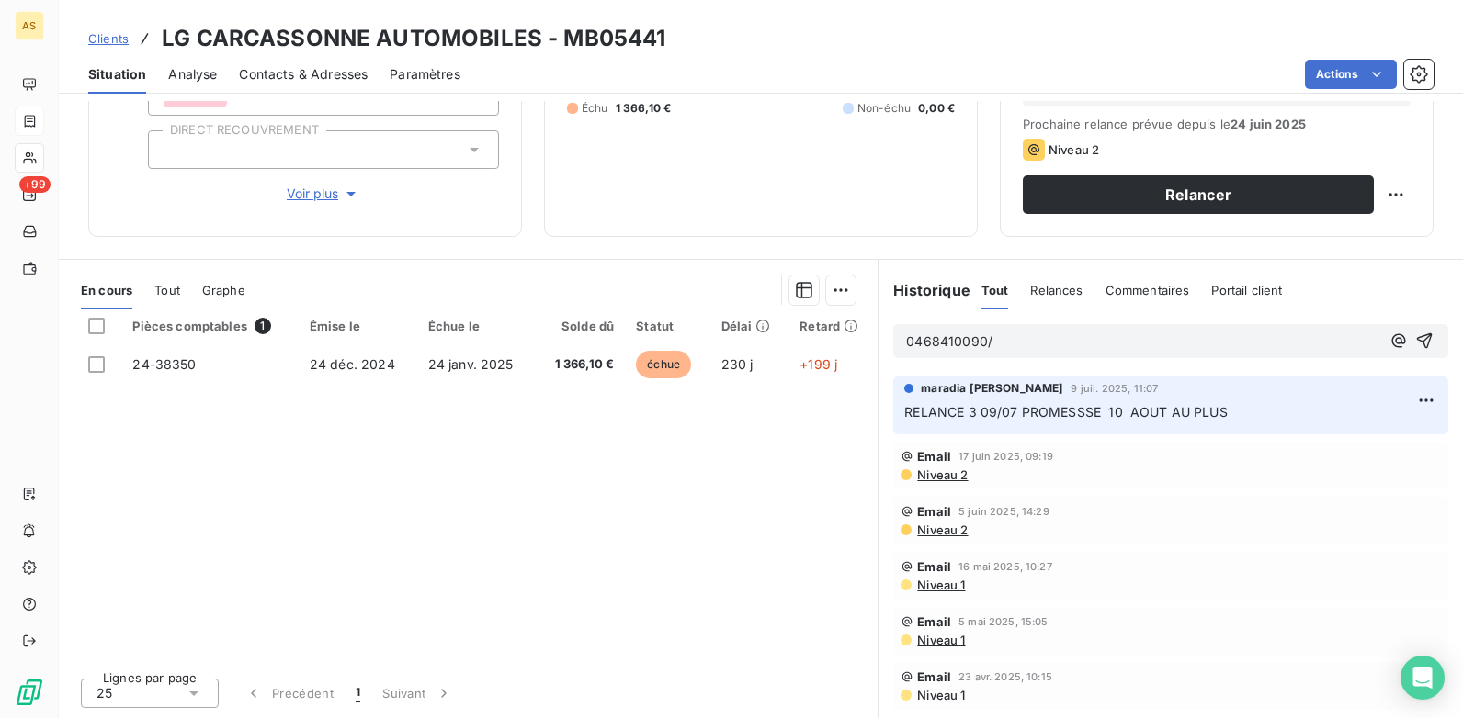
click at [1169, 330] on div "0468410090/" at bounding box center [1143, 341] width 474 height 23
click at [1117, 342] on p "0468410090/" at bounding box center [1143, 342] width 474 height 21
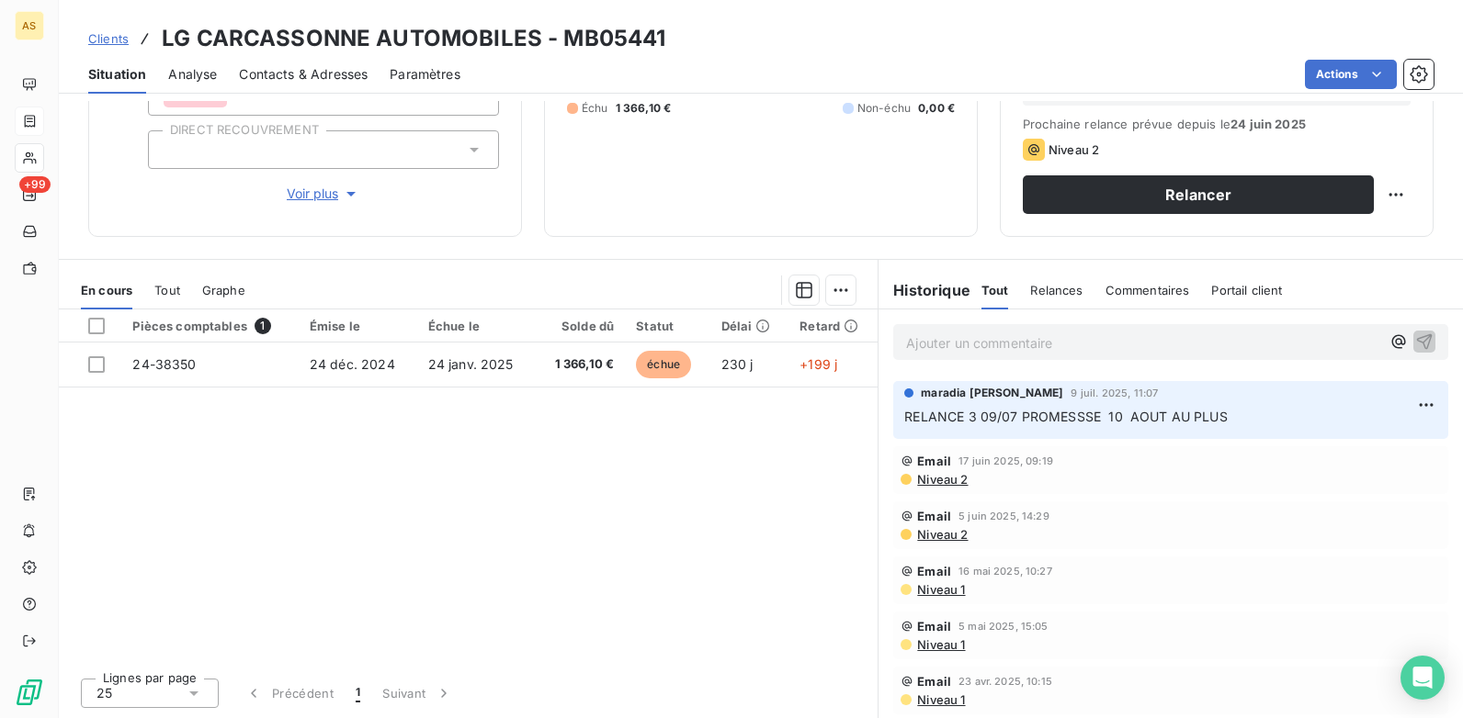
scroll to position [0, 0]
